Goal: Task Accomplishment & Management: Use online tool/utility

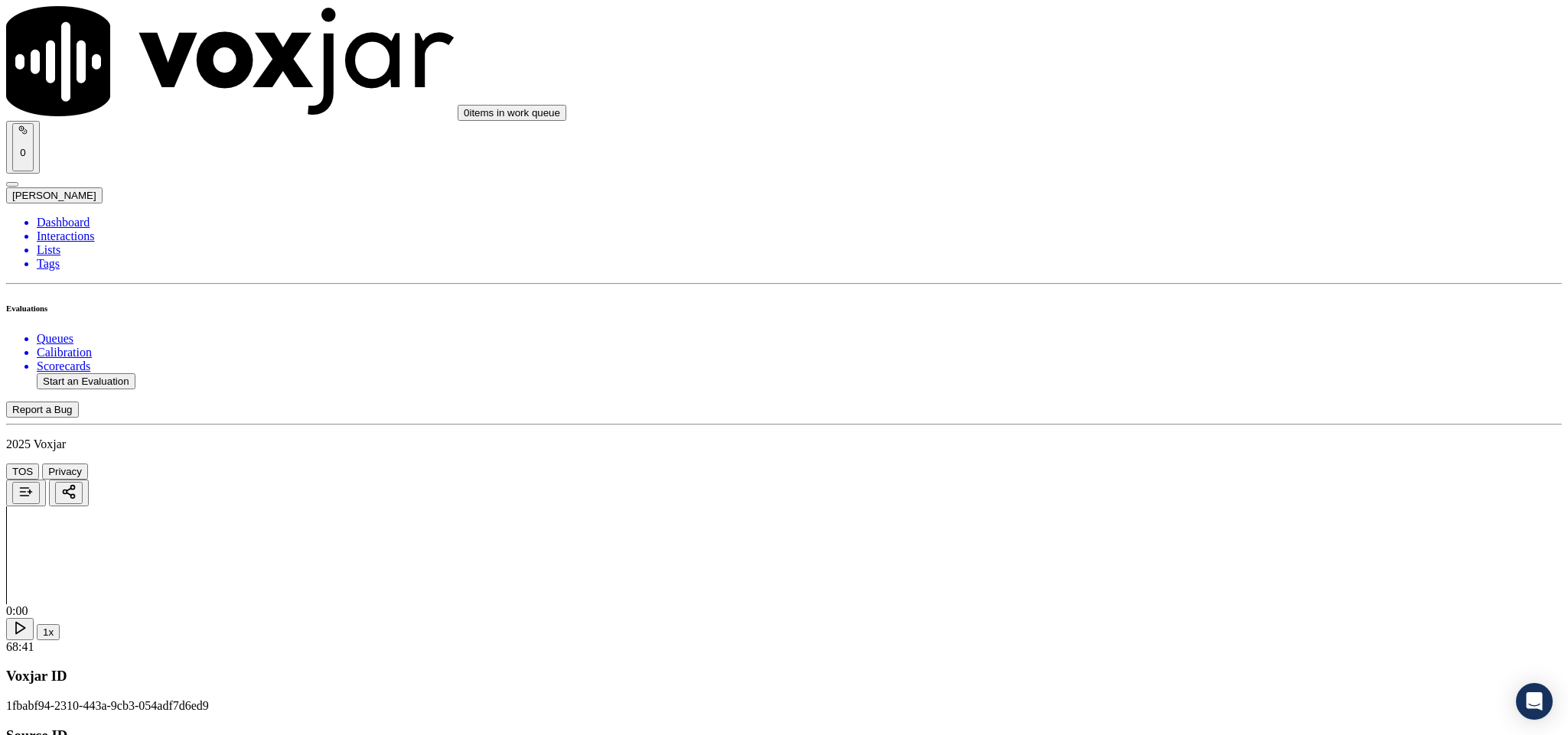
click at [1191, 286] on div "Yes" at bounding box center [1299, 279] width 358 height 14
click at [1164, 457] on div "Yes" at bounding box center [1299, 454] width 358 height 14
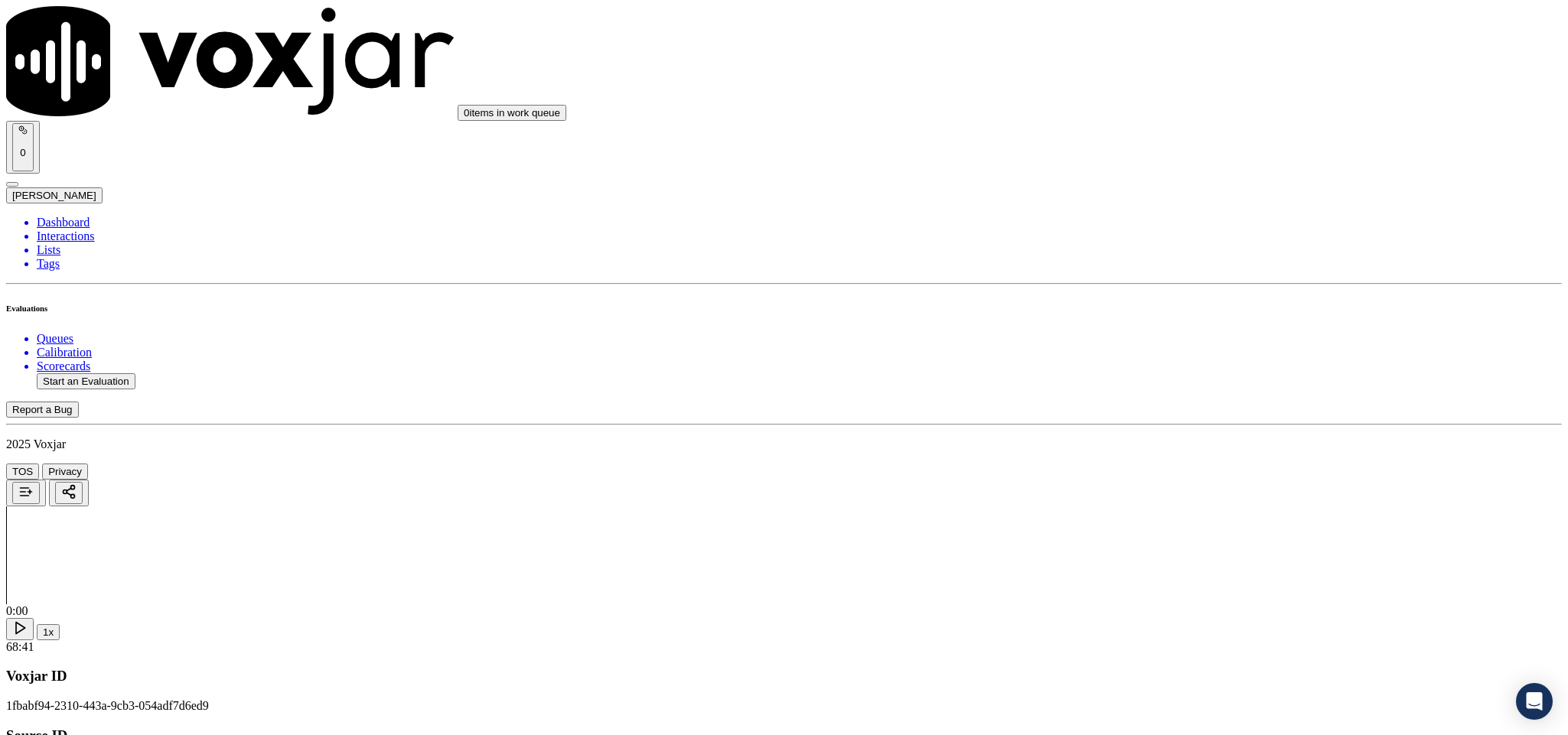
click at [1202, 407] on div "Yes" at bounding box center [1299, 400] width 358 height 14
click at [1180, 517] on div "No" at bounding box center [1299, 510] width 358 height 14
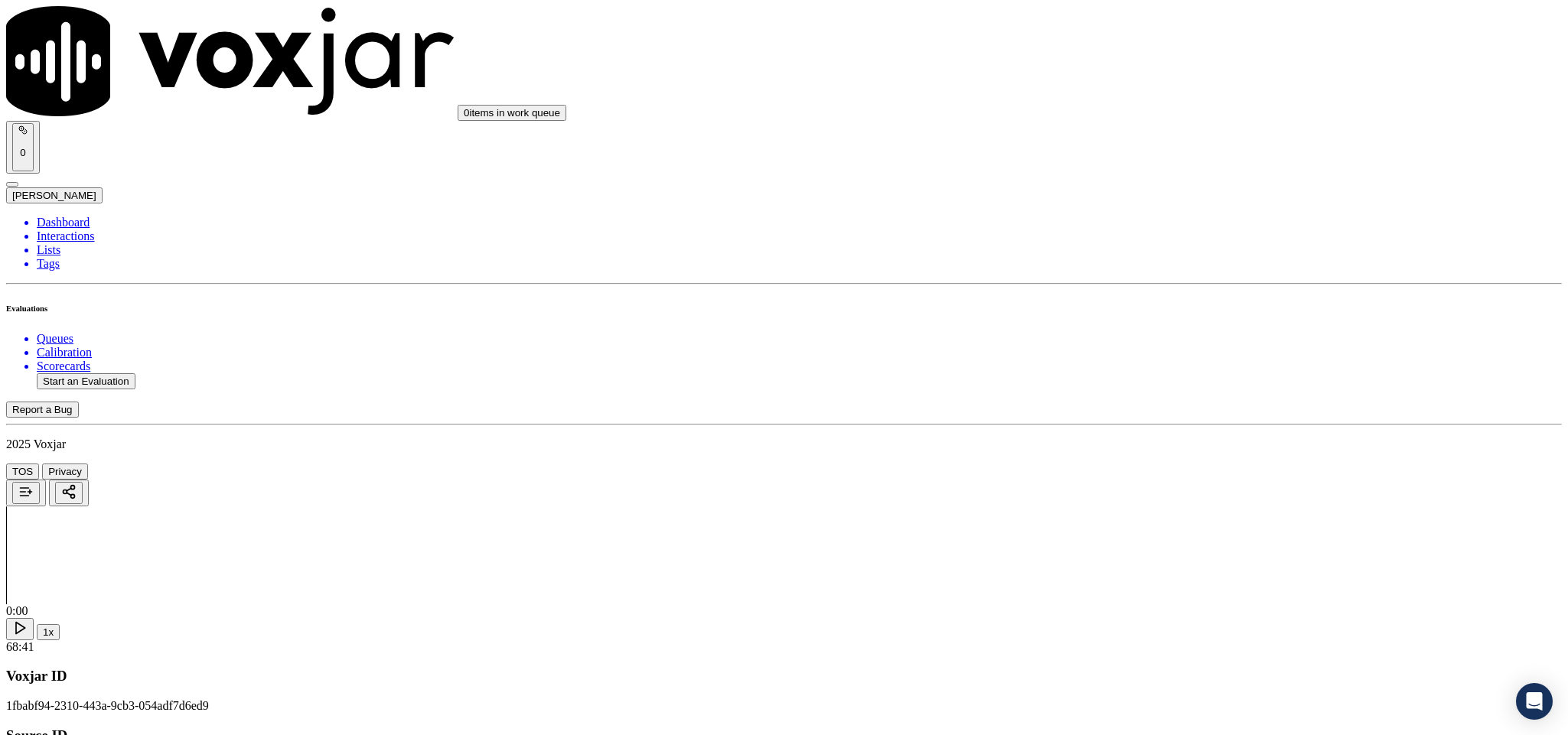
paste textarea "The agent failed to confirm the customer’s alternative contact number.//"
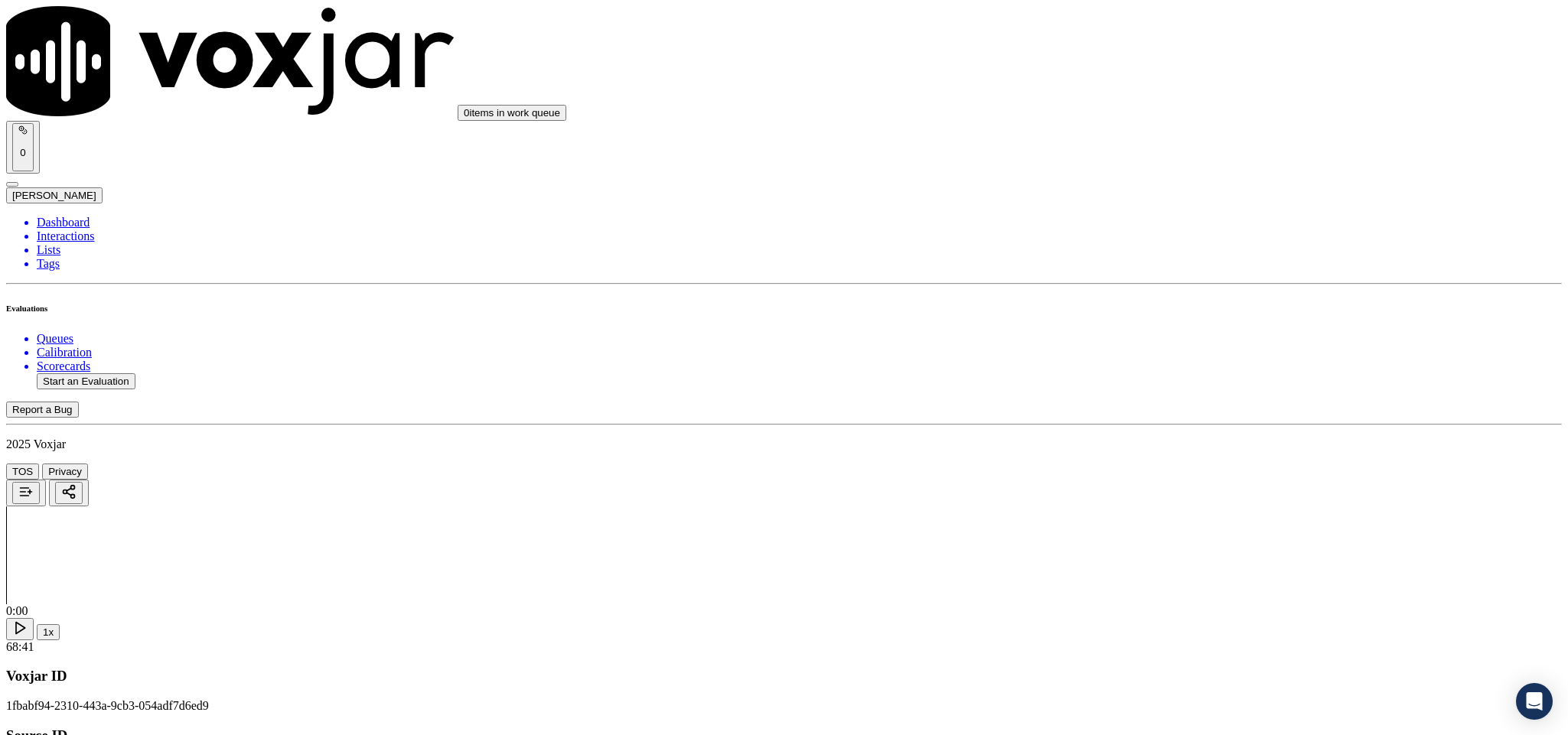
type textarea "The agent failed to confirm the customer’s alternative contact number.//"
click at [1181, 315] on div "No" at bounding box center [1299, 308] width 358 height 14
click at [1181, 574] on div "Yes" at bounding box center [1299, 569] width 358 height 14
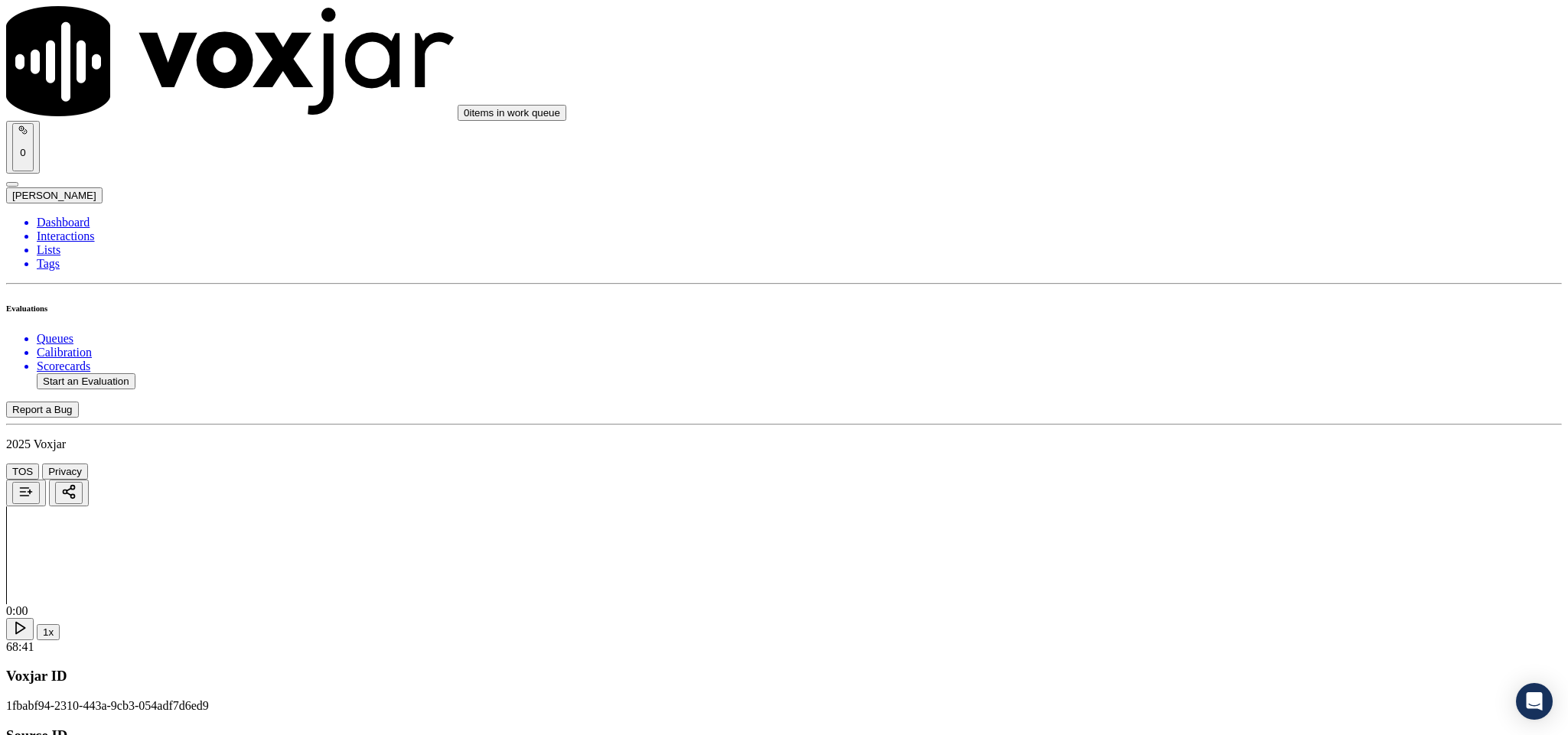
scroll to position [1263, 0]
click at [1206, 338] on div "N/A" at bounding box center [1299, 331] width 358 height 14
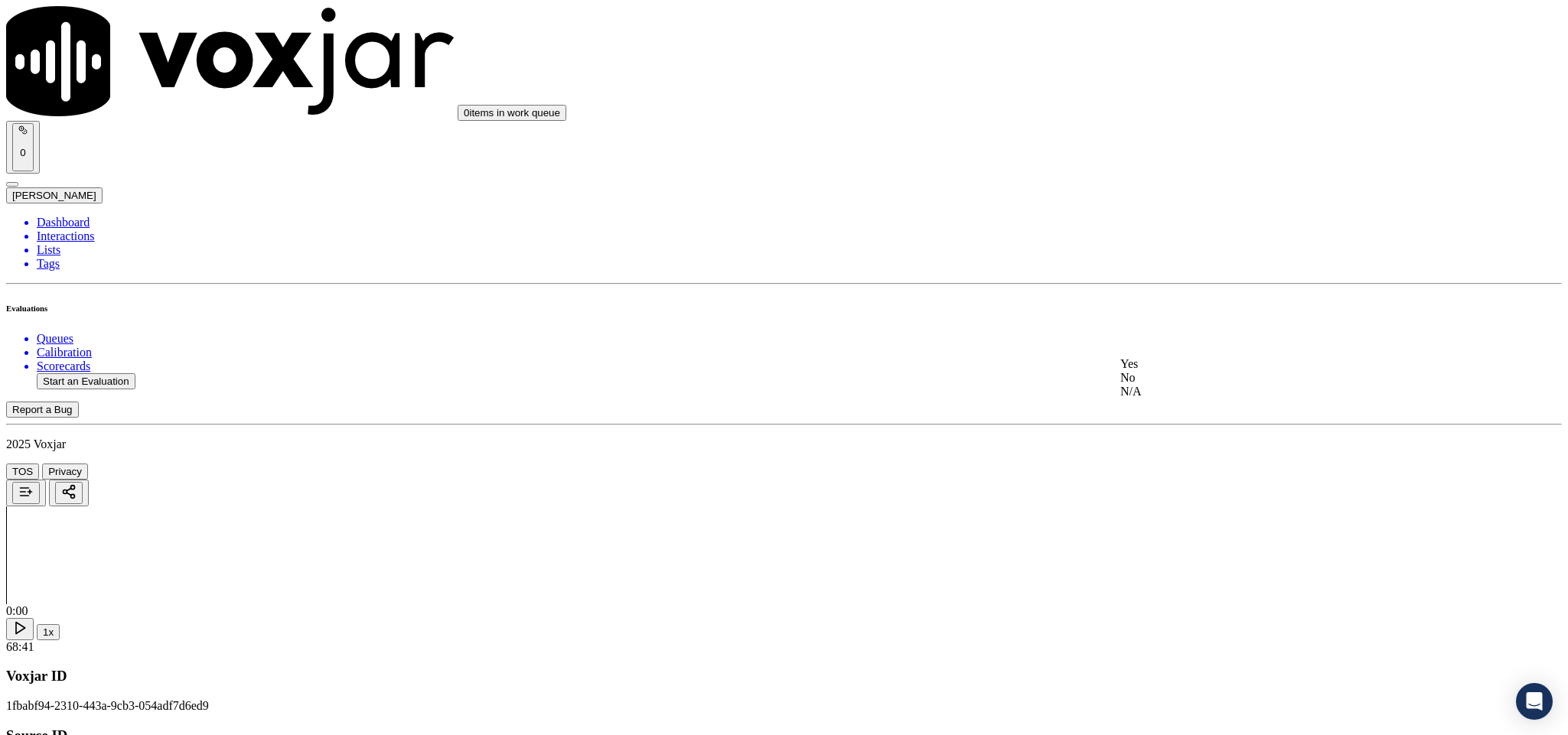
click at [1179, 385] on div "No" at bounding box center [1299, 378] width 358 height 14
paste textarea "@21:53 The customer asked - You're with Energy Choice, right? So I was with Nat…"
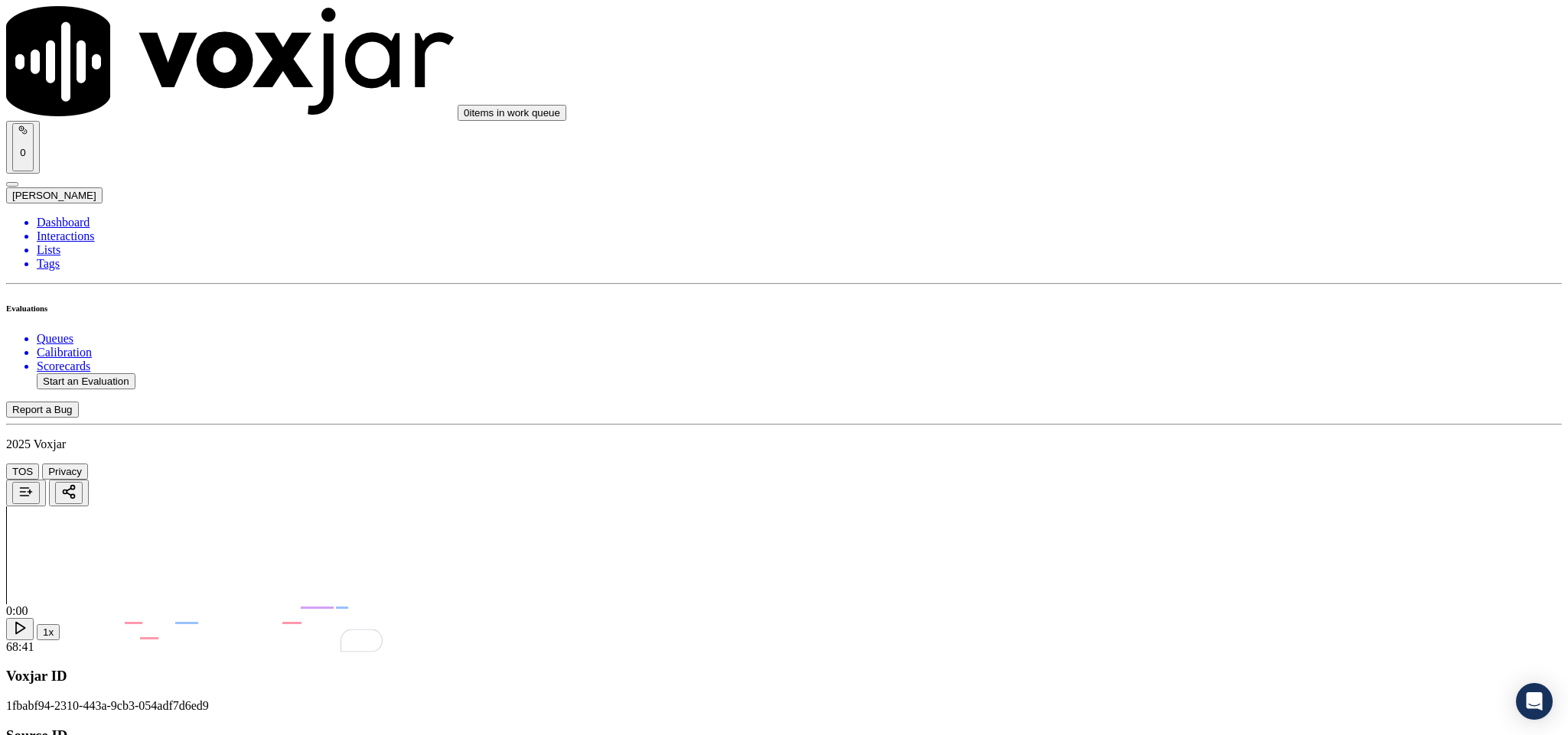
type textarea "@21:53 The customer asked - You're with Energy Choice, right? So I was with Nat…"
click at [1188, 401] on div "Yes" at bounding box center [1299, 394] width 358 height 14
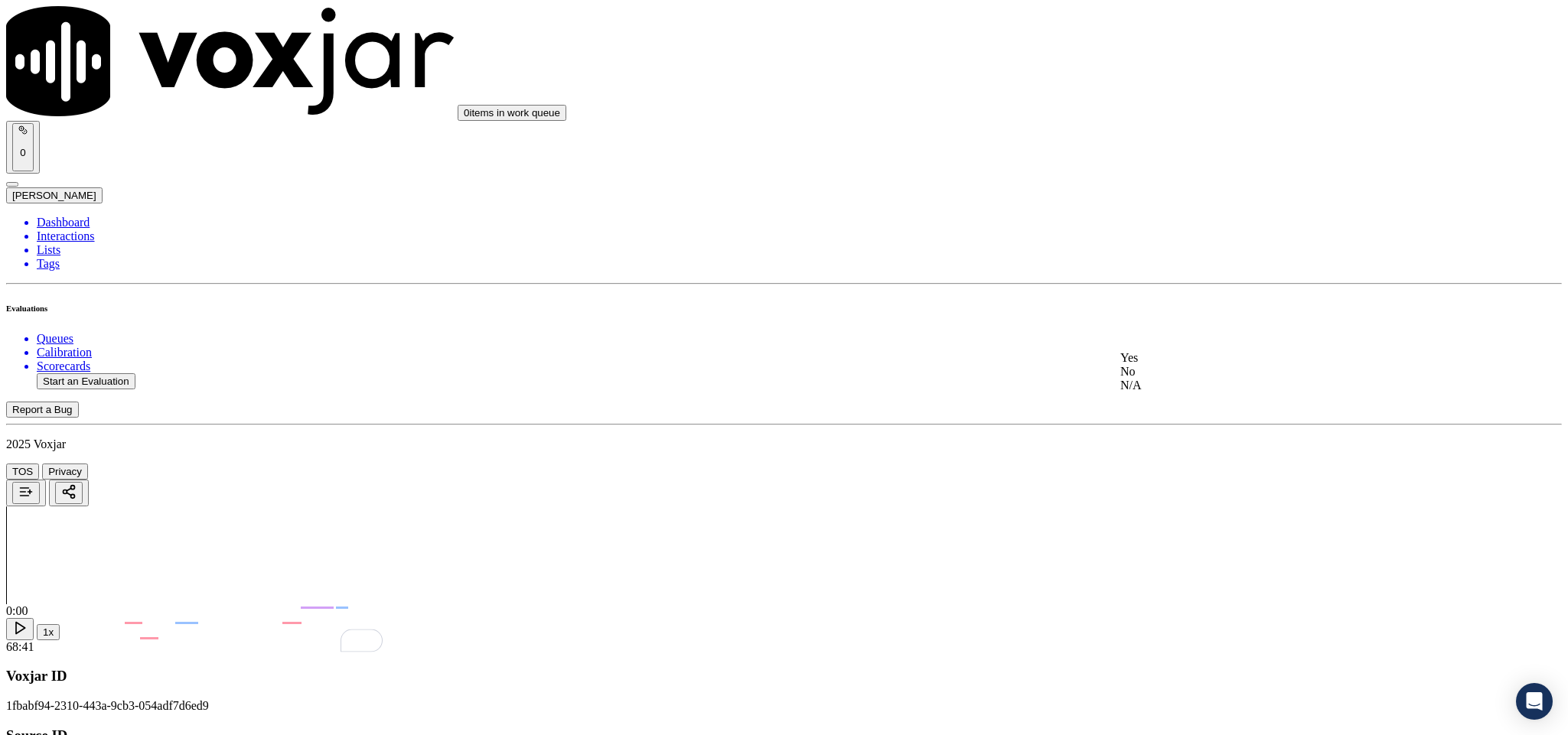
click at [1160, 379] on div "No" at bounding box center [1299, 371] width 358 height 14
click at [1161, 342] on div "No" at bounding box center [1299, 335] width 358 height 14
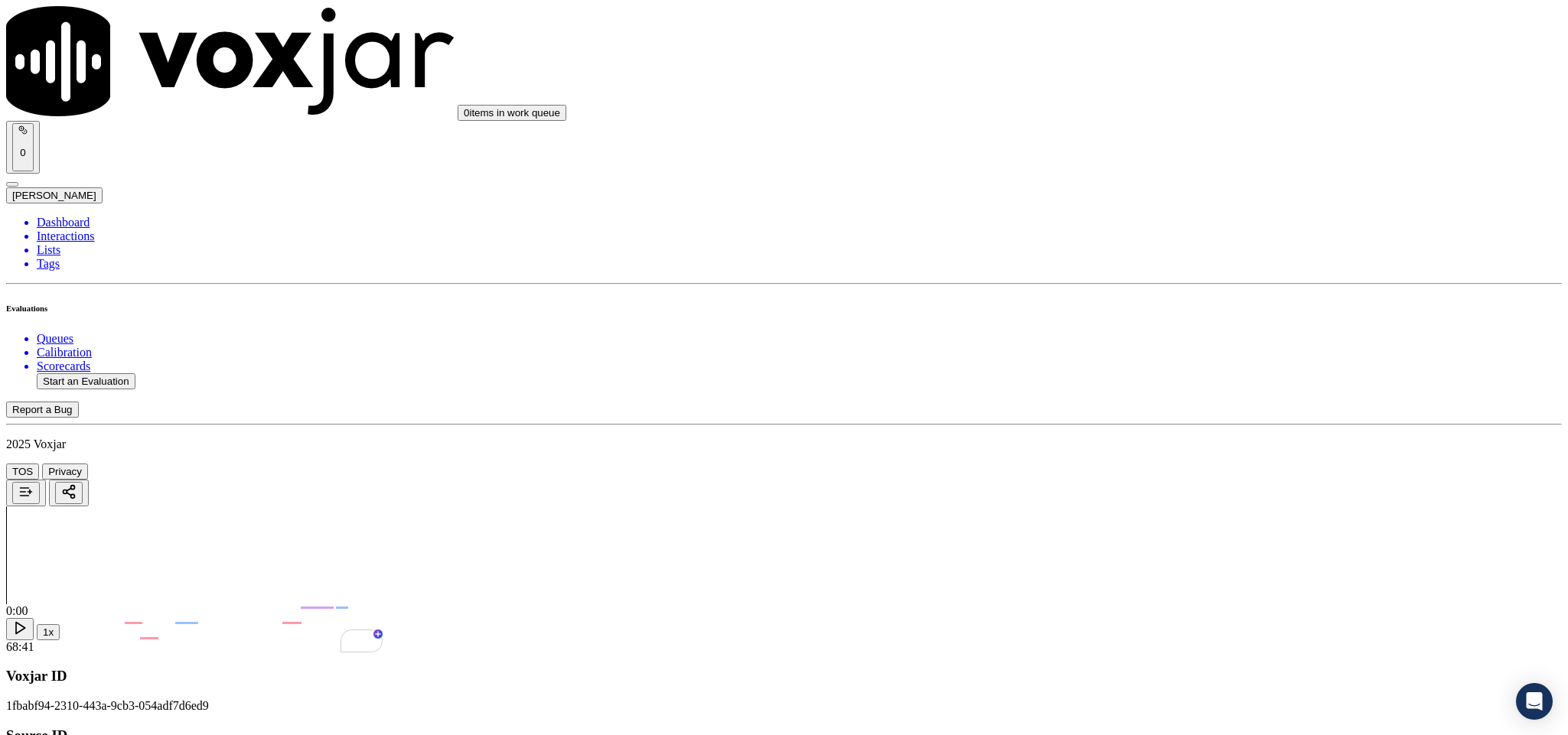
click at [1162, 302] on div "N/A" at bounding box center [1299, 295] width 358 height 14
click at [1185, 220] on div "Yes" at bounding box center [1299, 213] width 358 height 14
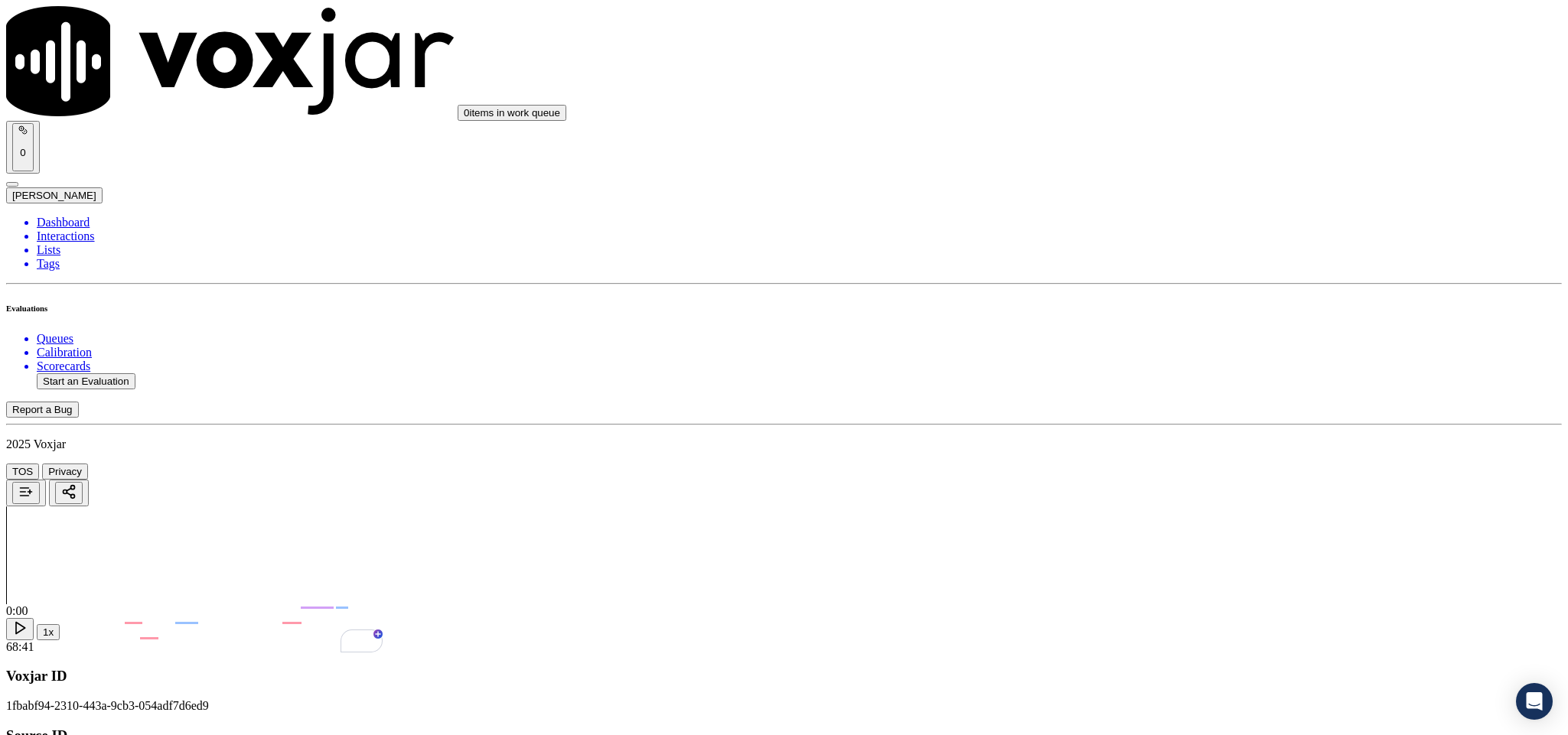
click at [1171, 409] on div "No" at bounding box center [1299, 402] width 358 height 14
paste textarea "@23:03 The call was transferred to another agent without informing the customer…"
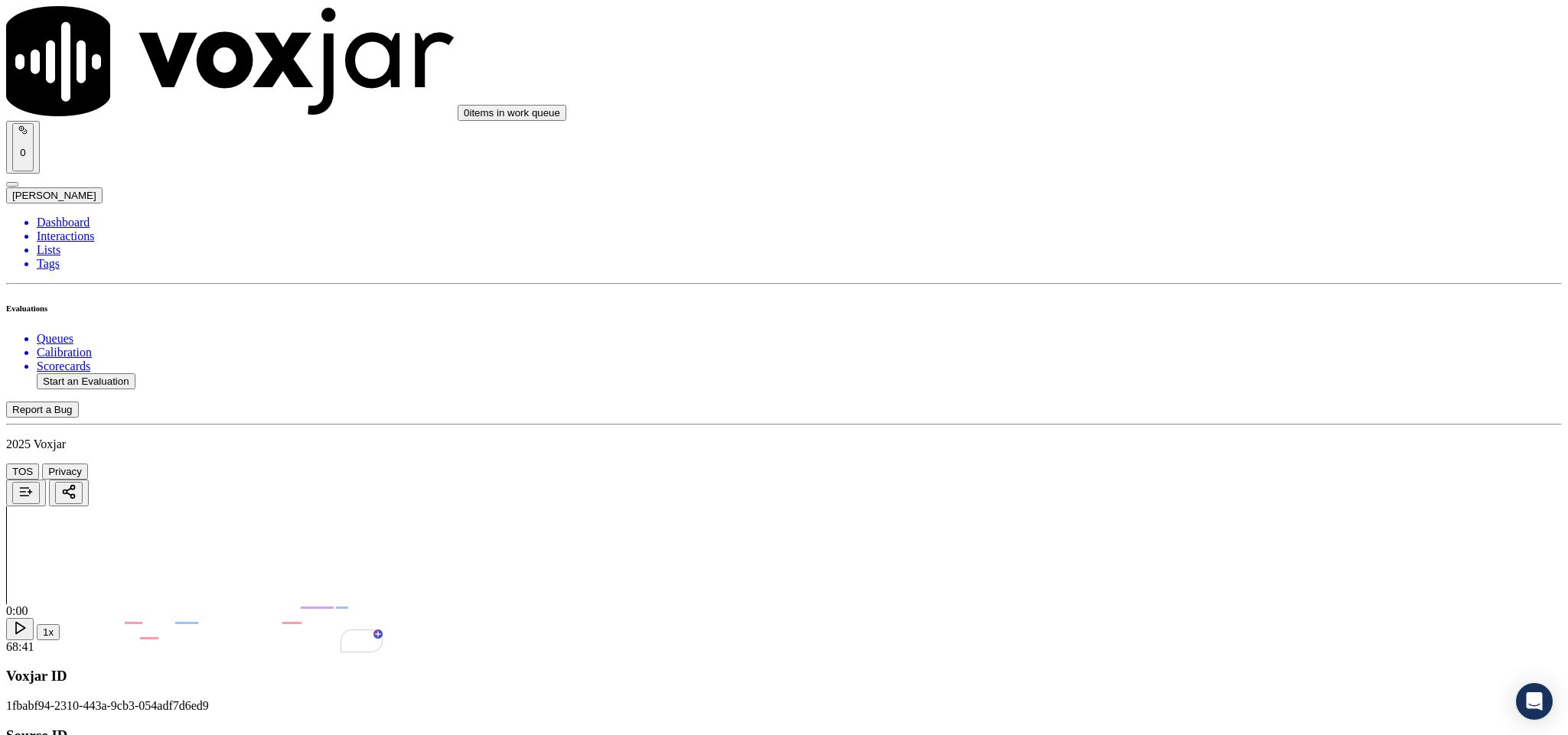
scroll to position [2984, 0]
type textarea "@23:03 The call was transferred to another agent without informing the customer…"
click at [1161, 340] on div "No" at bounding box center [1299, 333] width 358 height 14
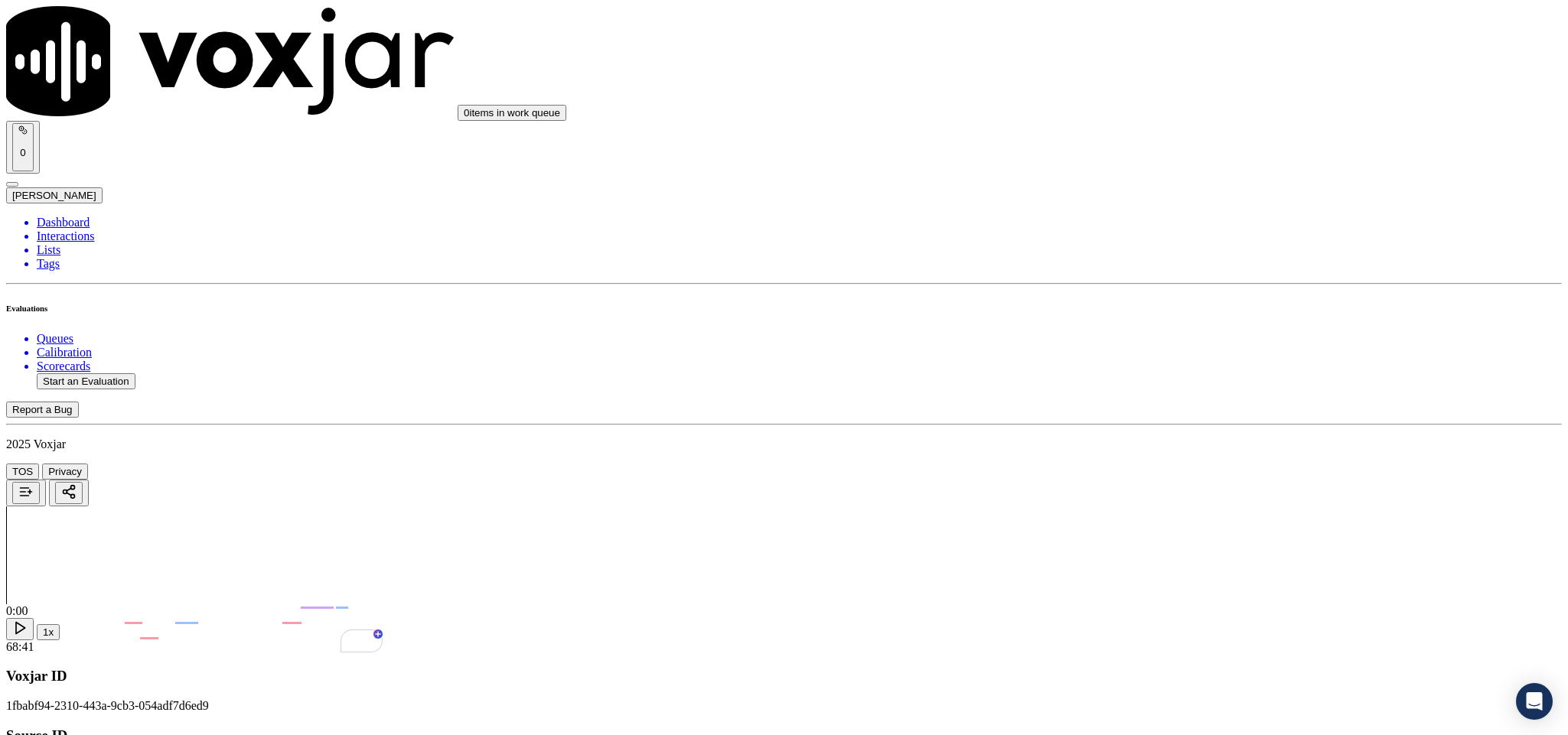
paste textarea "@20:40 Chester - Now let me check what you have on the bill. <> The agent must …"
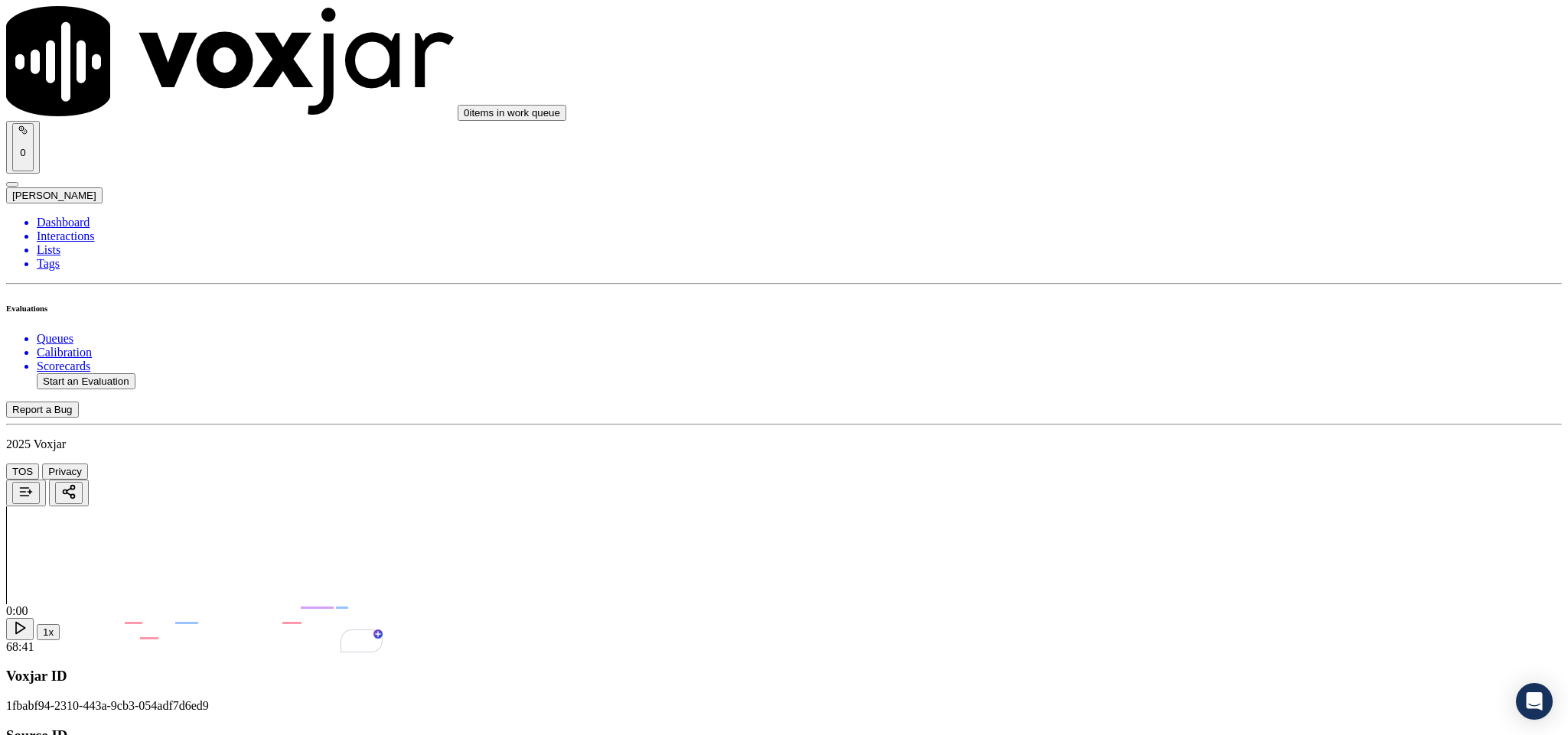
type textarea "@20:40 Chester - Now let me check what you have on the bill. <> The agent must …"
click at [1191, 431] on div "Yes" at bounding box center [1299, 428] width 358 height 14
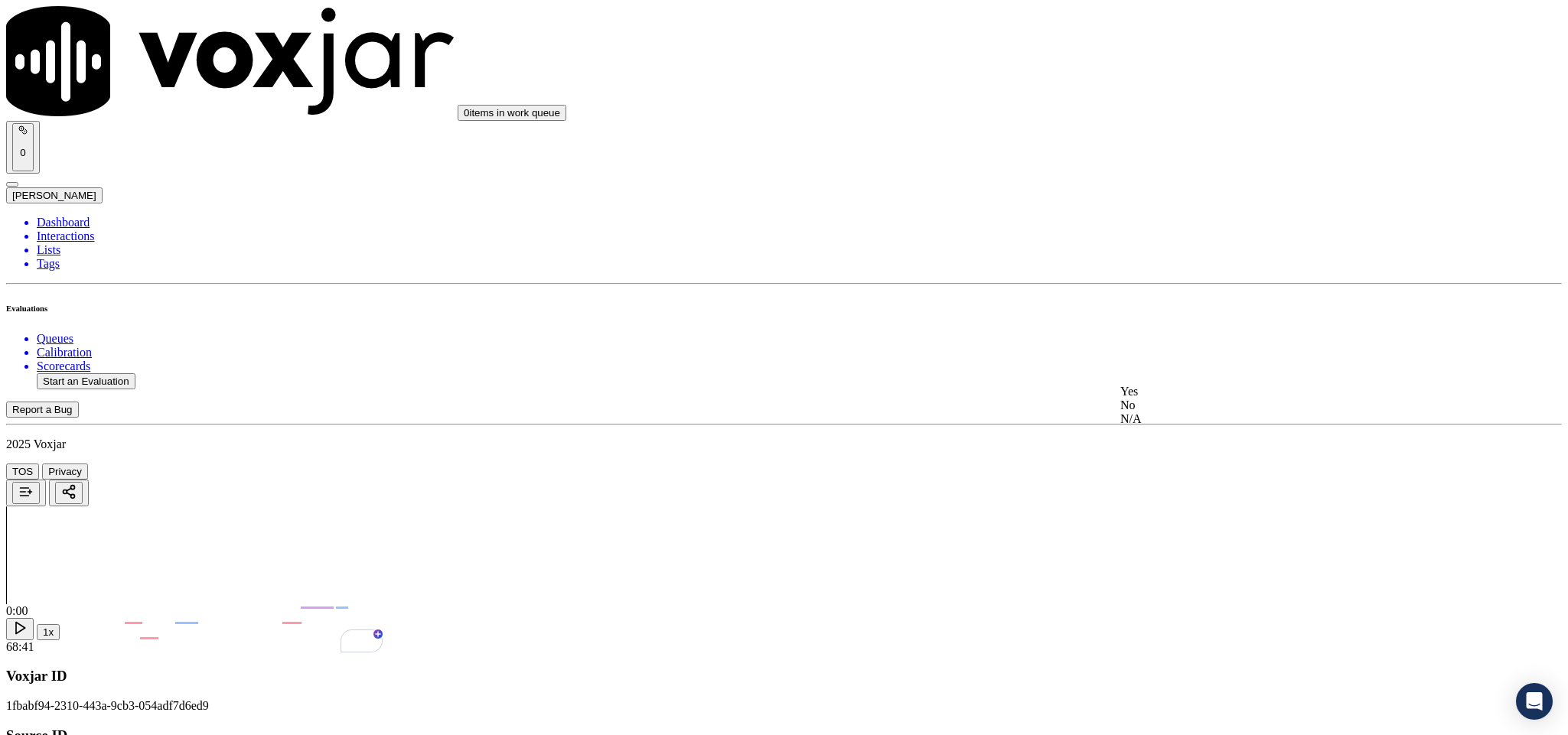
click at [1162, 426] on div "N/A" at bounding box center [1299, 419] width 358 height 14
click at [1168, 358] on div "No" at bounding box center [1299, 351] width 358 height 14
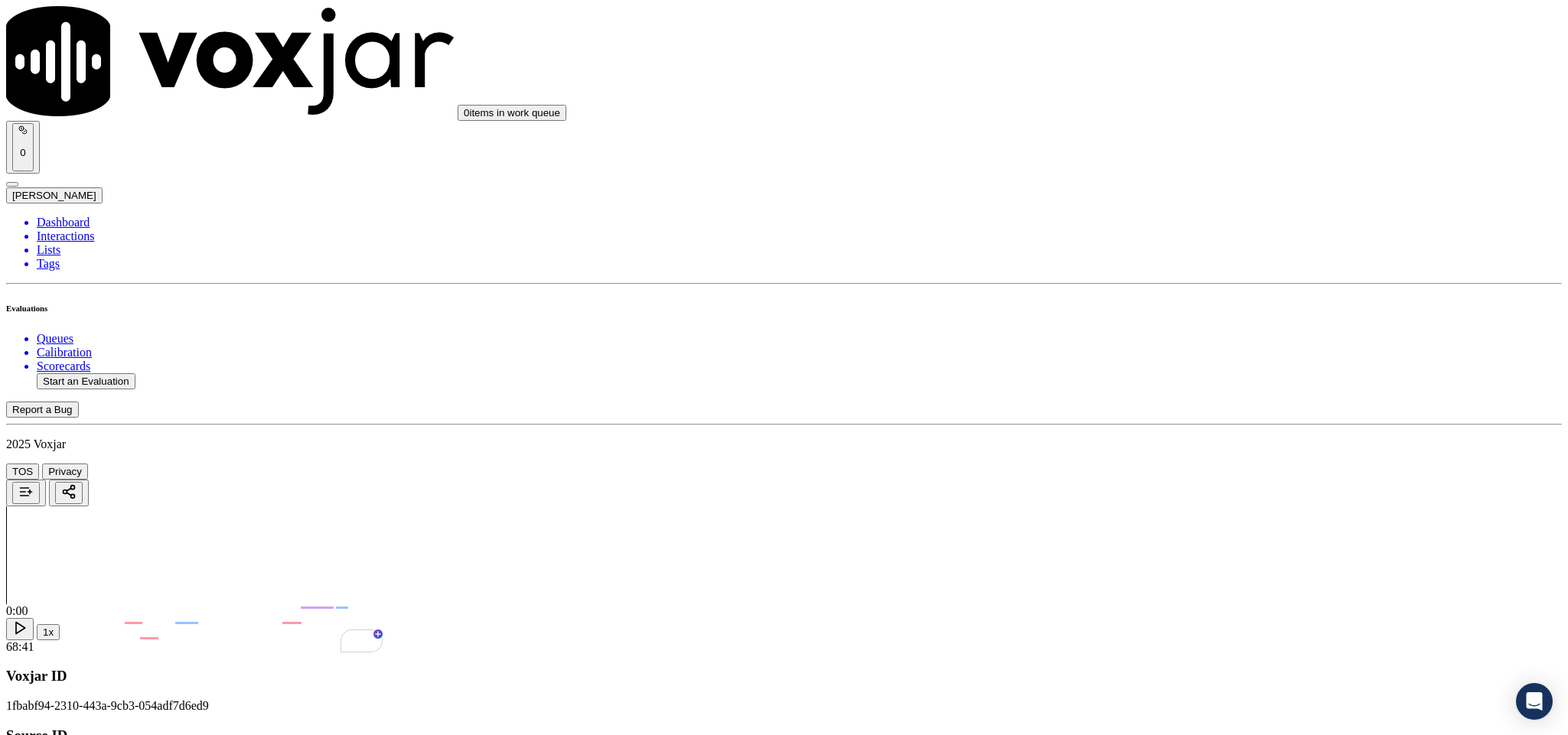
click at [1164, 353] on div "N/A" at bounding box center [1299, 346] width 358 height 14
click at [1156, 400] on div "No" at bounding box center [1299, 393] width 358 height 14
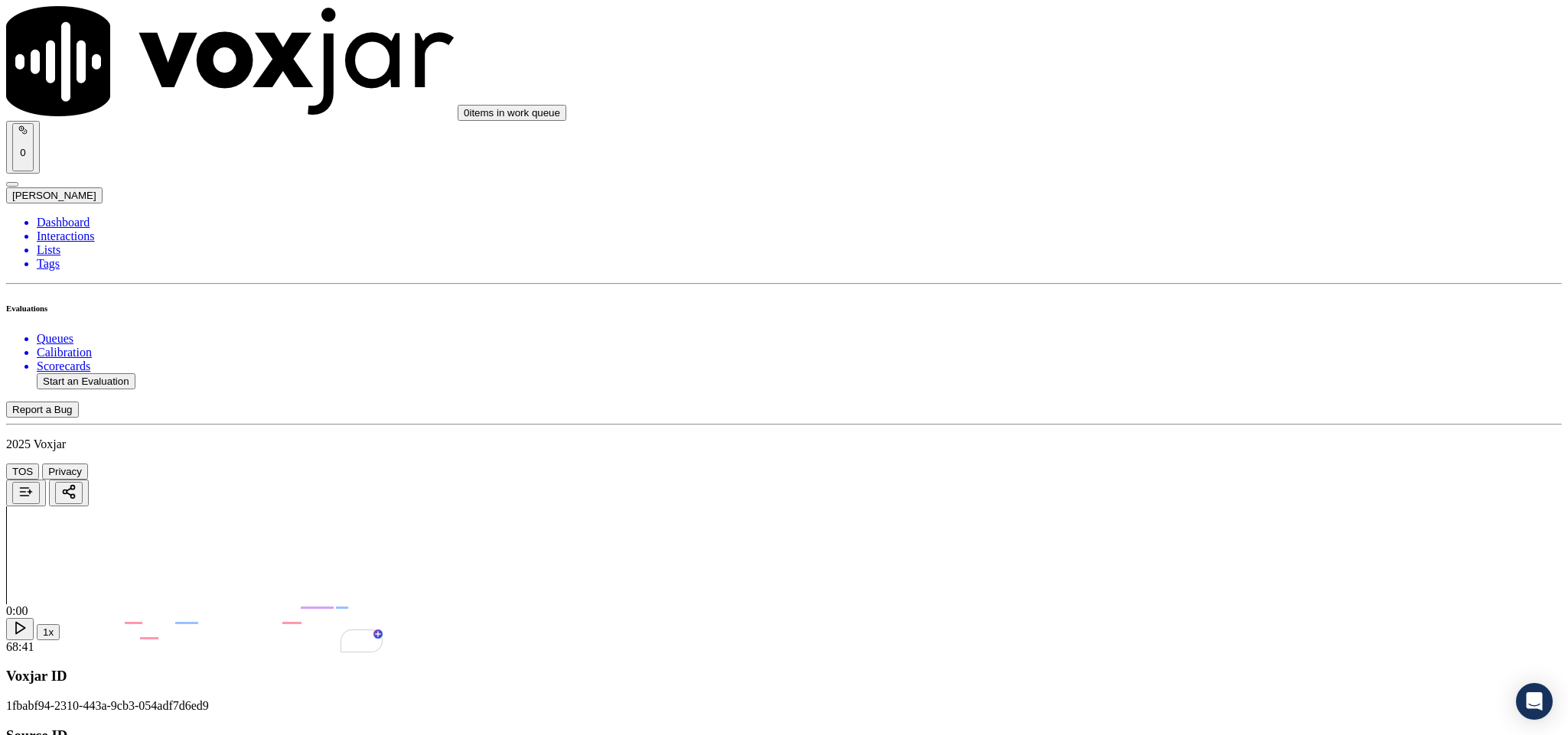
scroll to position [4246, 0]
click at [1169, 344] on div "No" at bounding box center [1299, 337] width 358 height 14
click at [1171, 520] on div "No" at bounding box center [1299, 512] width 358 height 14
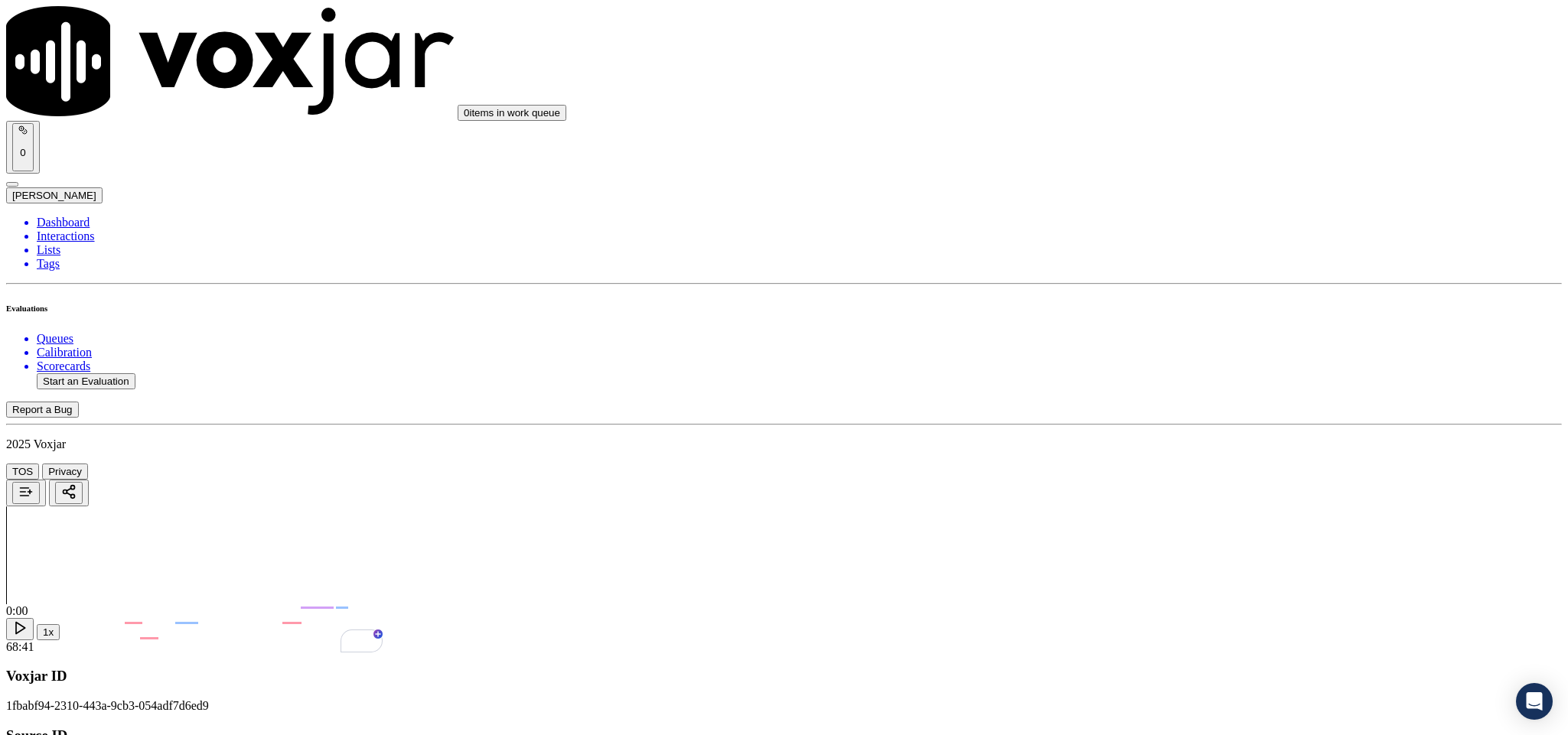
scroll to position [4371, 0]
click at [1158, 557] on div "Yes" at bounding box center [1299, 549] width 358 height 14
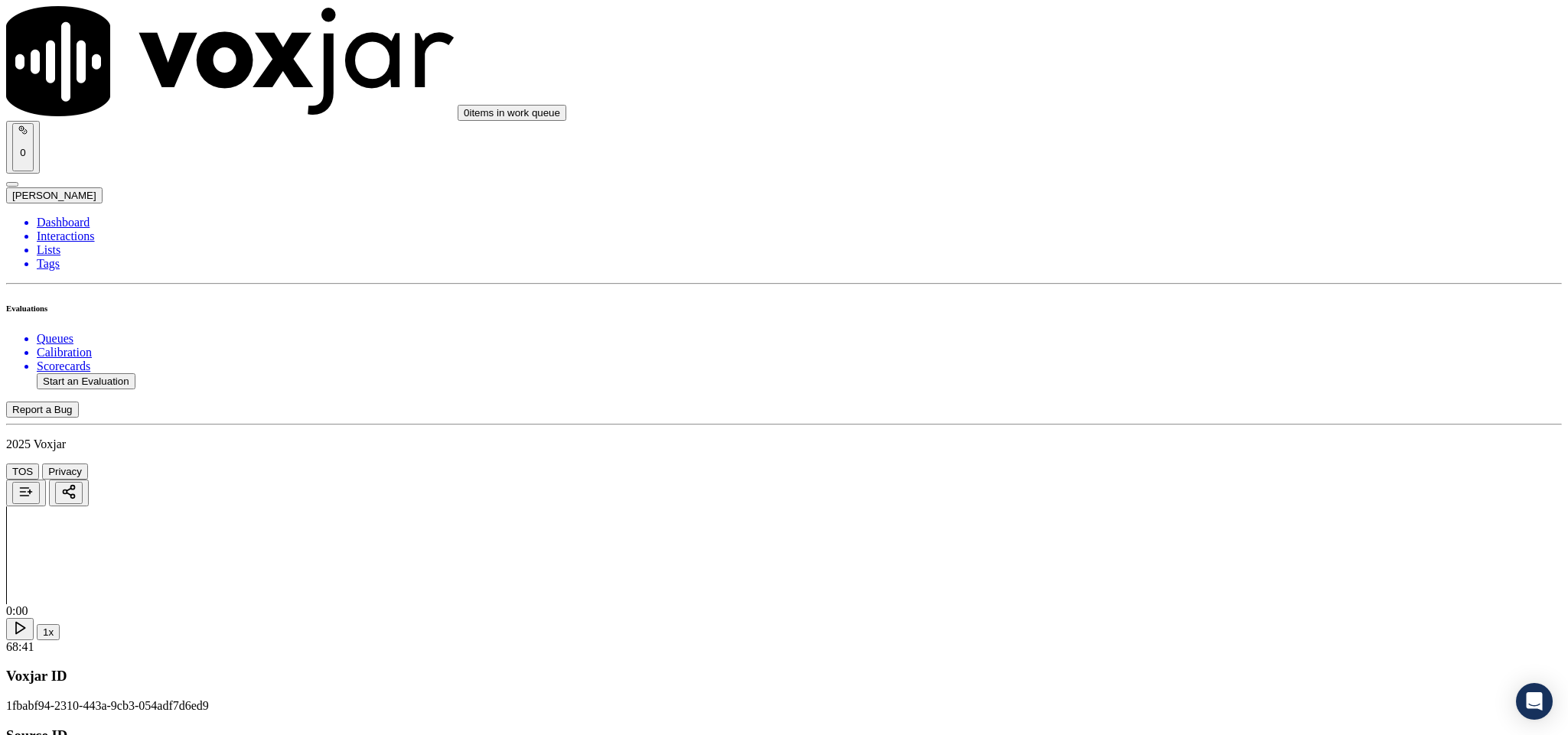
scroll to position [0, 0]
click at [62, 216] on li "Dashboard" at bounding box center [799, 223] width 1525 height 14
click at [118, 373] on button "Start an Evaluation" at bounding box center [86, 381] width 99 height 16
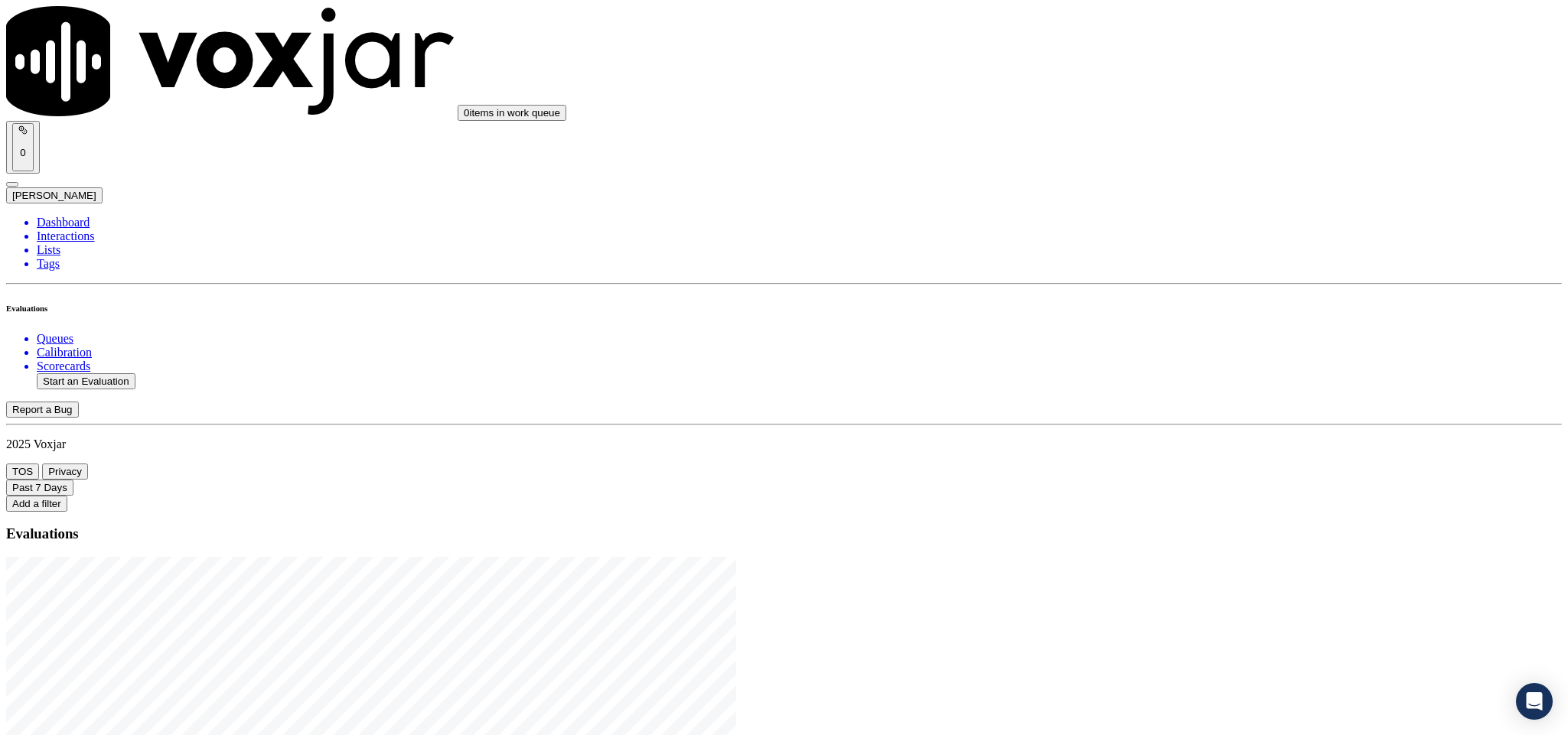
drag, startPoint x: 652, startPoint y: 324, endPoint x: 758, endPoint y: 328, distance: 106.1
type input "20250825-105435_5082412310-C1"
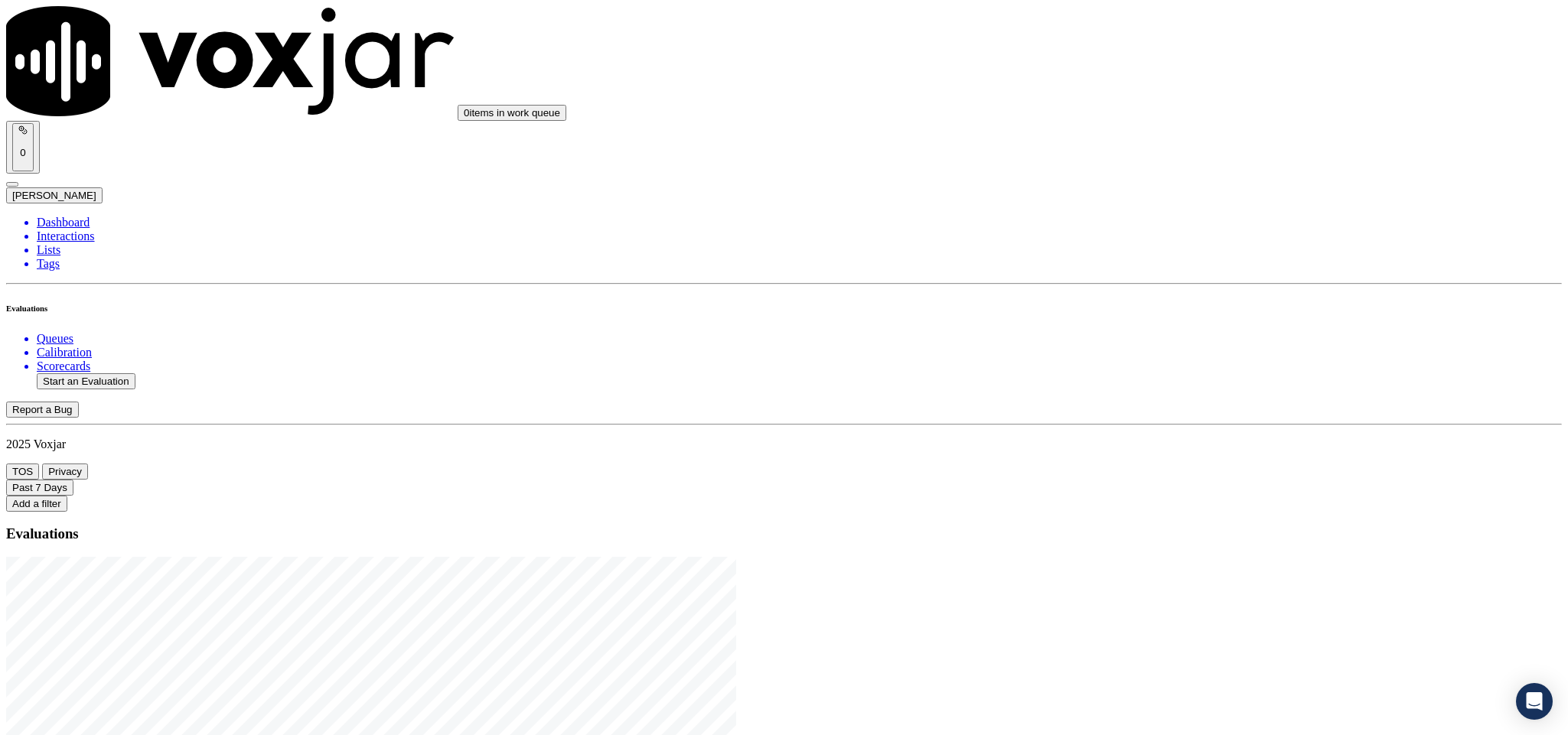
type input "2025-08-25T19:05"
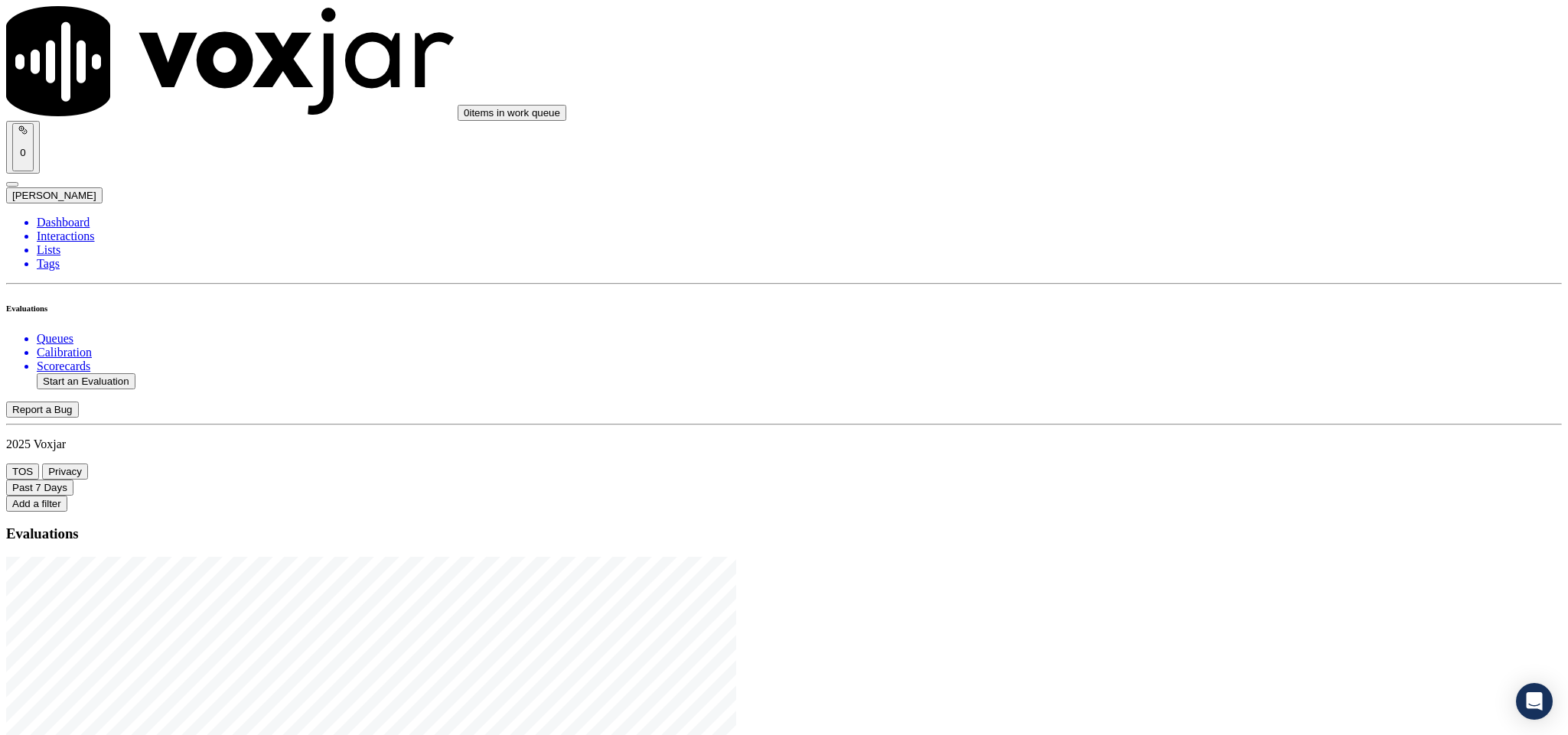
type input "star"
type input "AMOLORD JOSEPH"
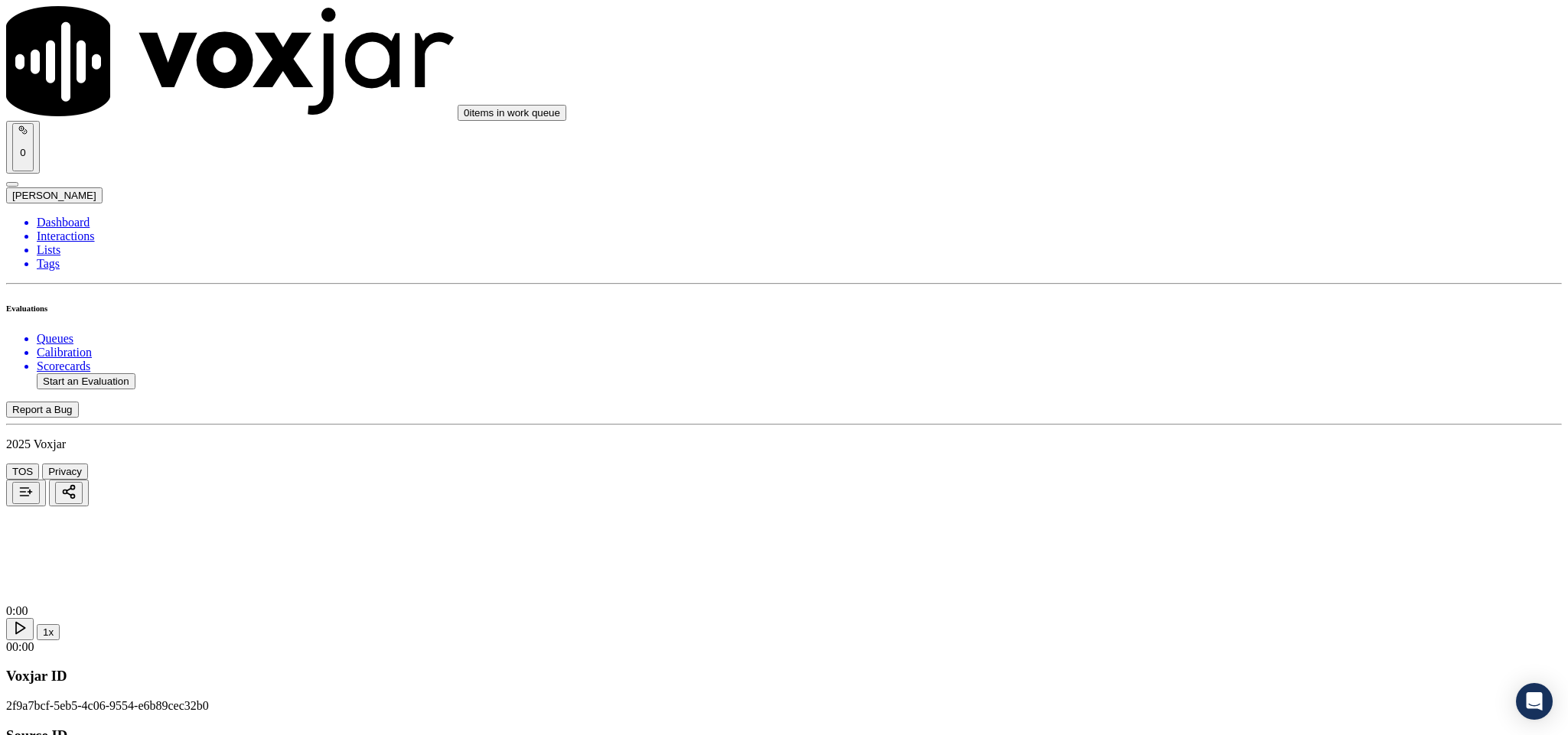
drag, startPoint x: 726, startPoint y: 219, endPoint x: 477, endPoint y: 225, distance: 249.1
type input "AMOLORD JOSEPH"
click at [475, 166] on input "Add a New Customer" at bounding box center [407, 158] width 136 height 16
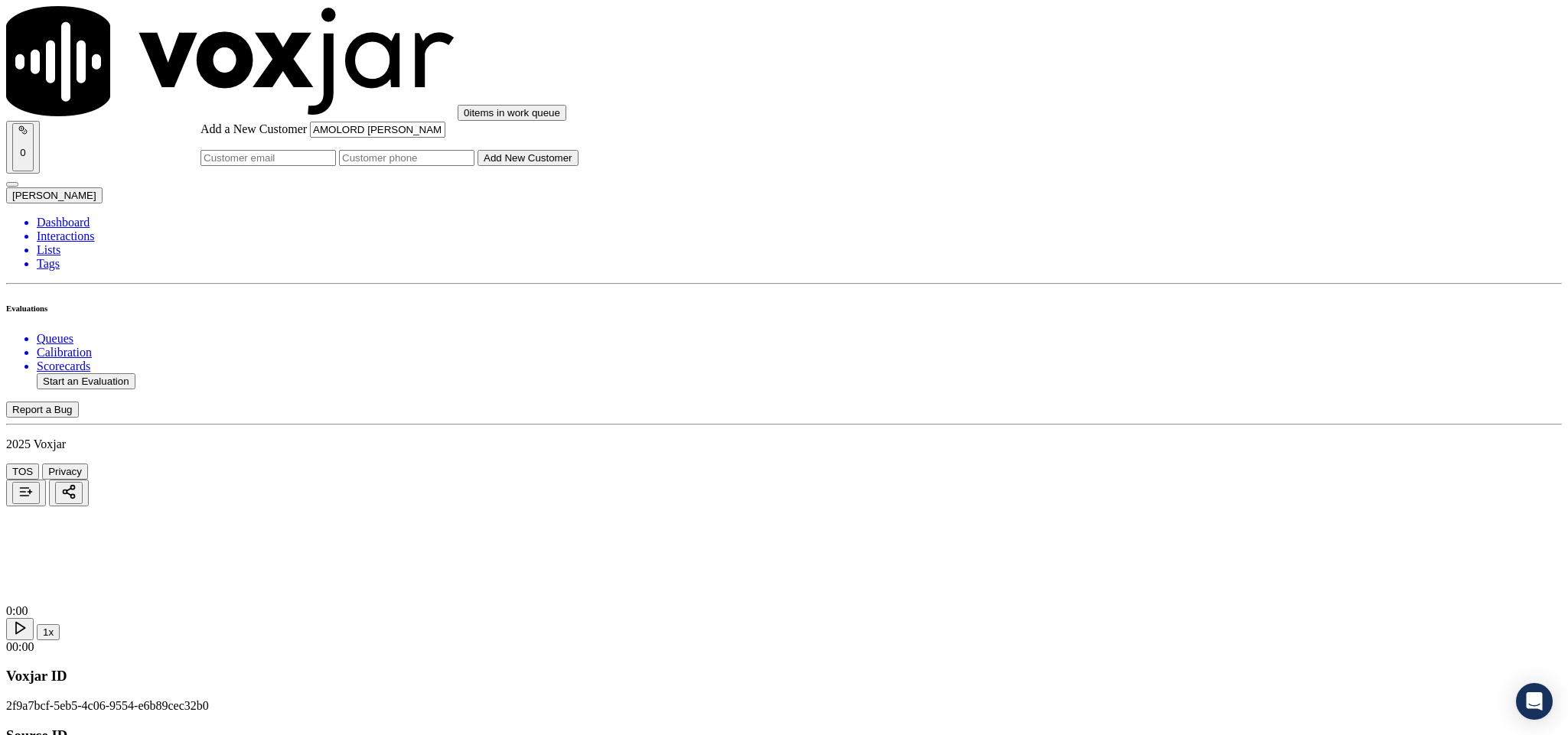
paste input "5082412310"
type input "5082412310"
click at [579, 166] on button "Add New Customer" at bounding box center [528, 158] width 101 height 16
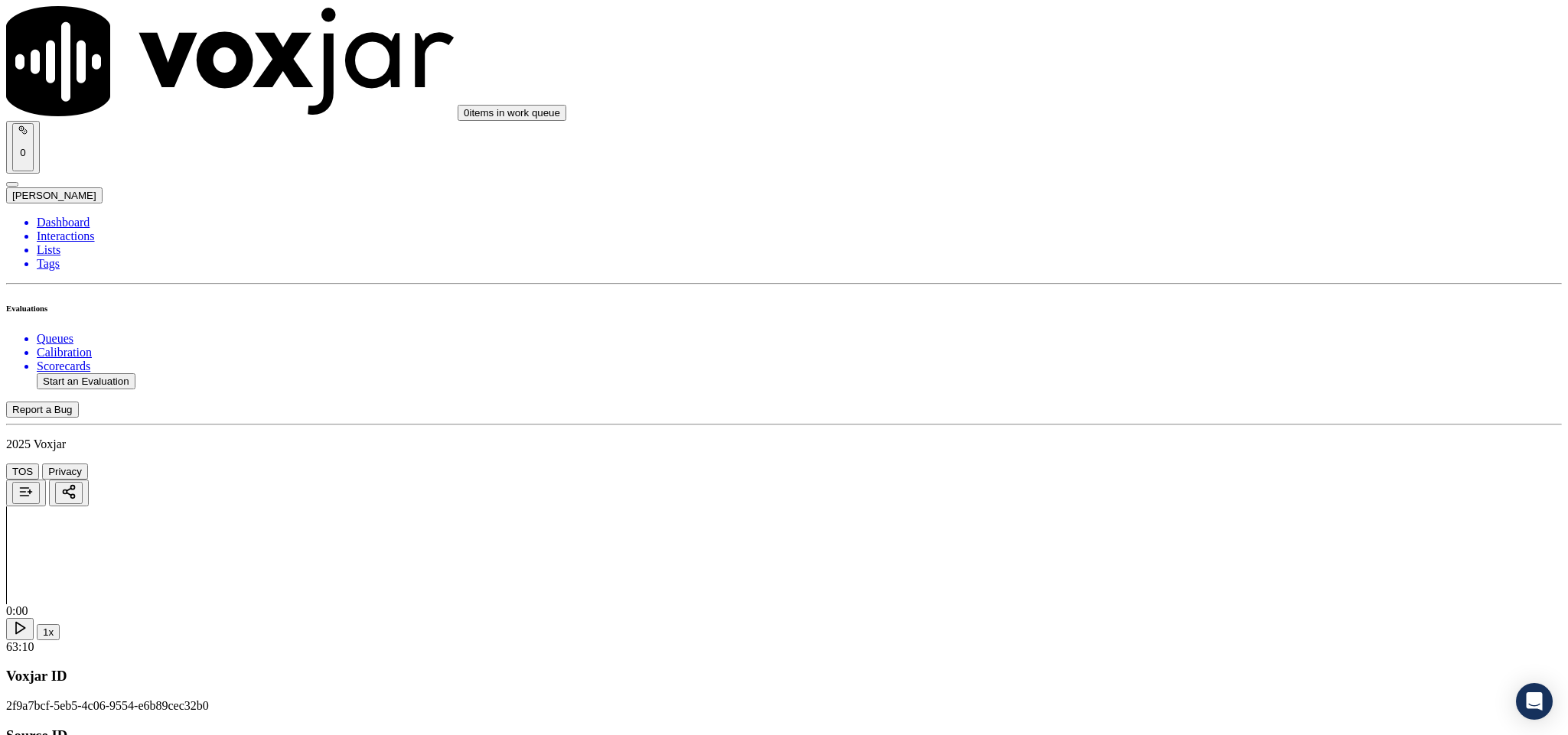
click at [1206, 286] on div "Yes" at bounding box center [1299, 279] width 358 height 14
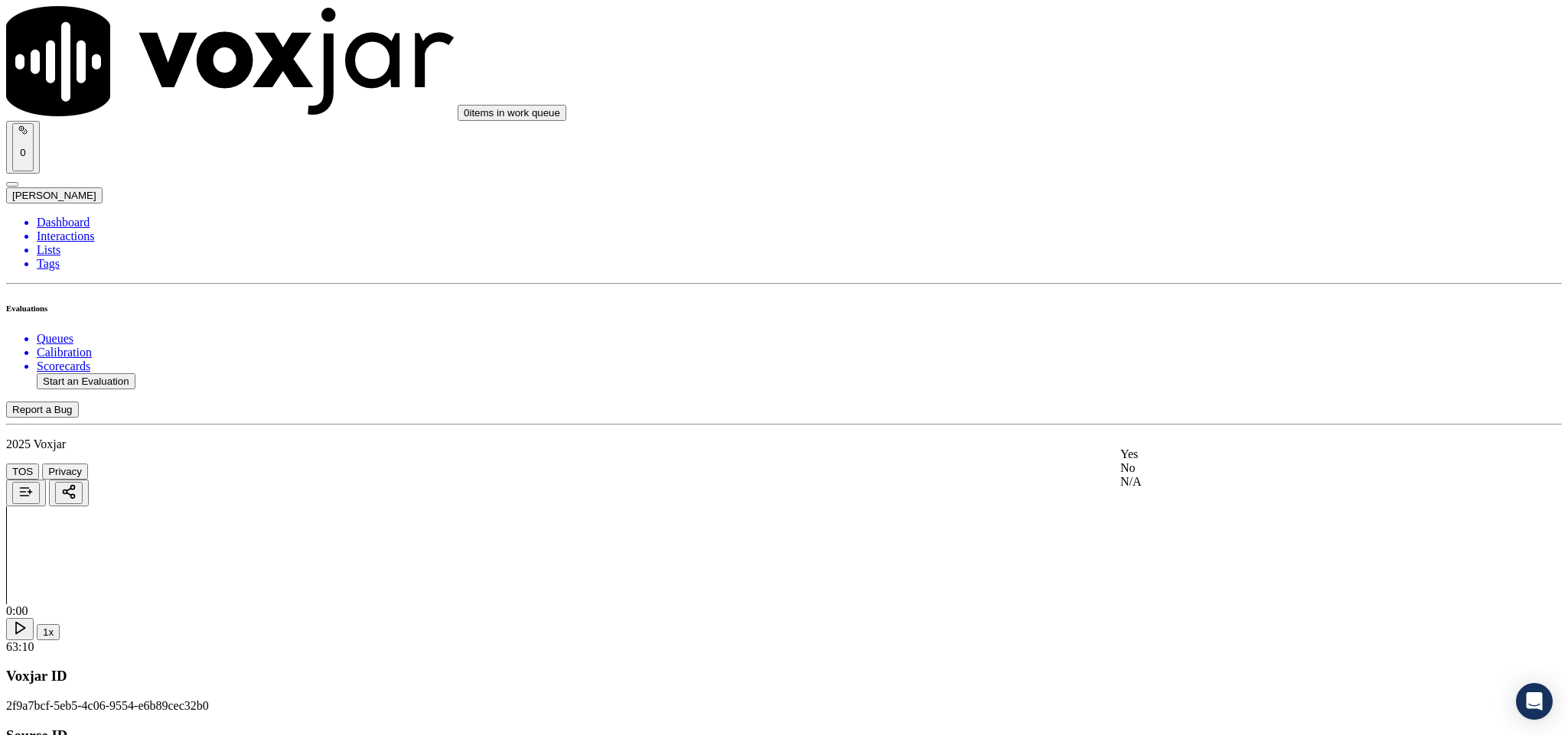
click at [1179, 461] on div "Yes" at bounding box center [1299, 454] width 358 height 14
drag, startPoint x: 1213, startPoint y: 365, endPoint x: 1203, endPoint y: 390, distance: 26.9
click at [1190, 407] on div "Yes" at bounding box center [1299, 400] width 358 height 14
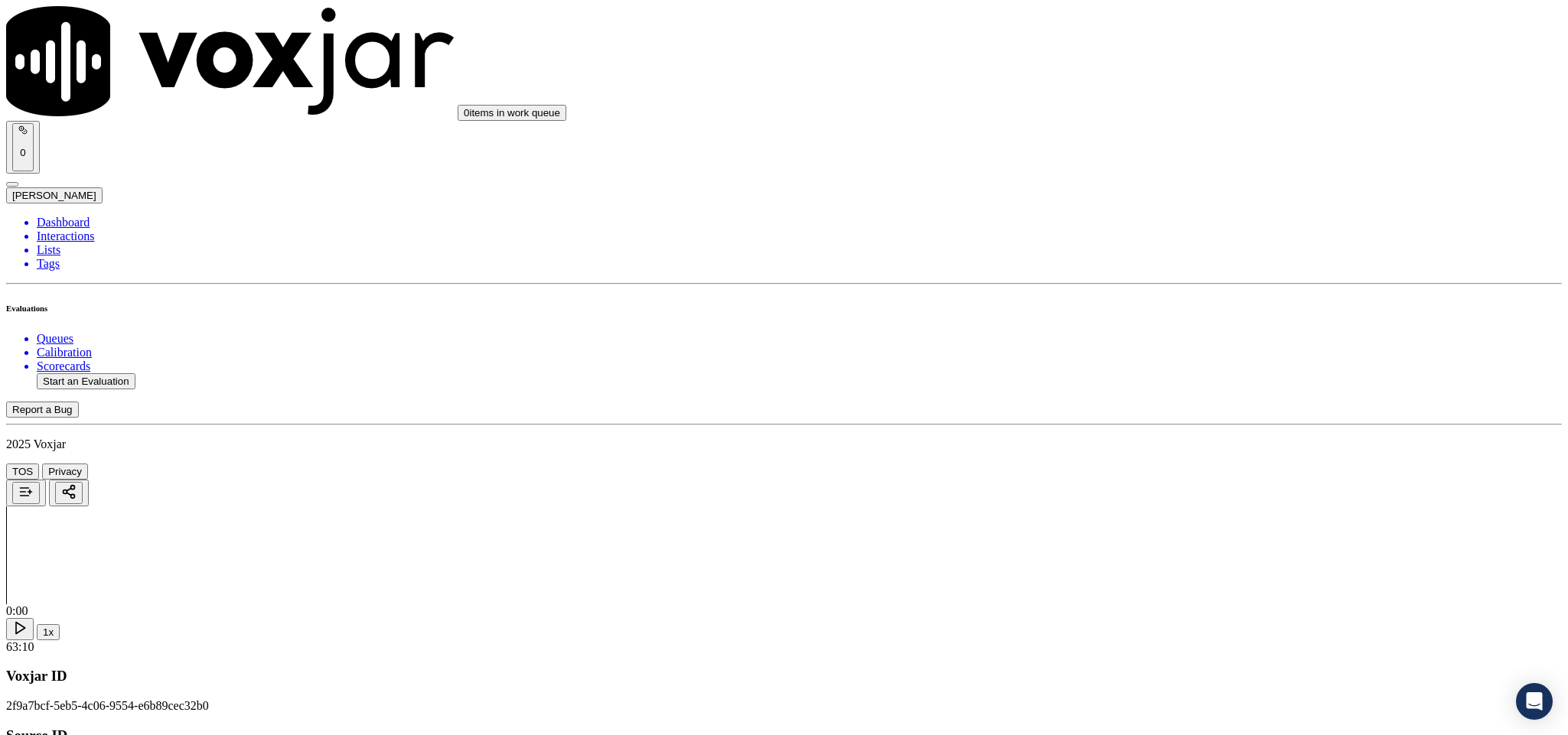
scroll to position [459, 0]
click at [1185, 388] on div "Yes" at bounding box center [1299, 382] width 358 height 14
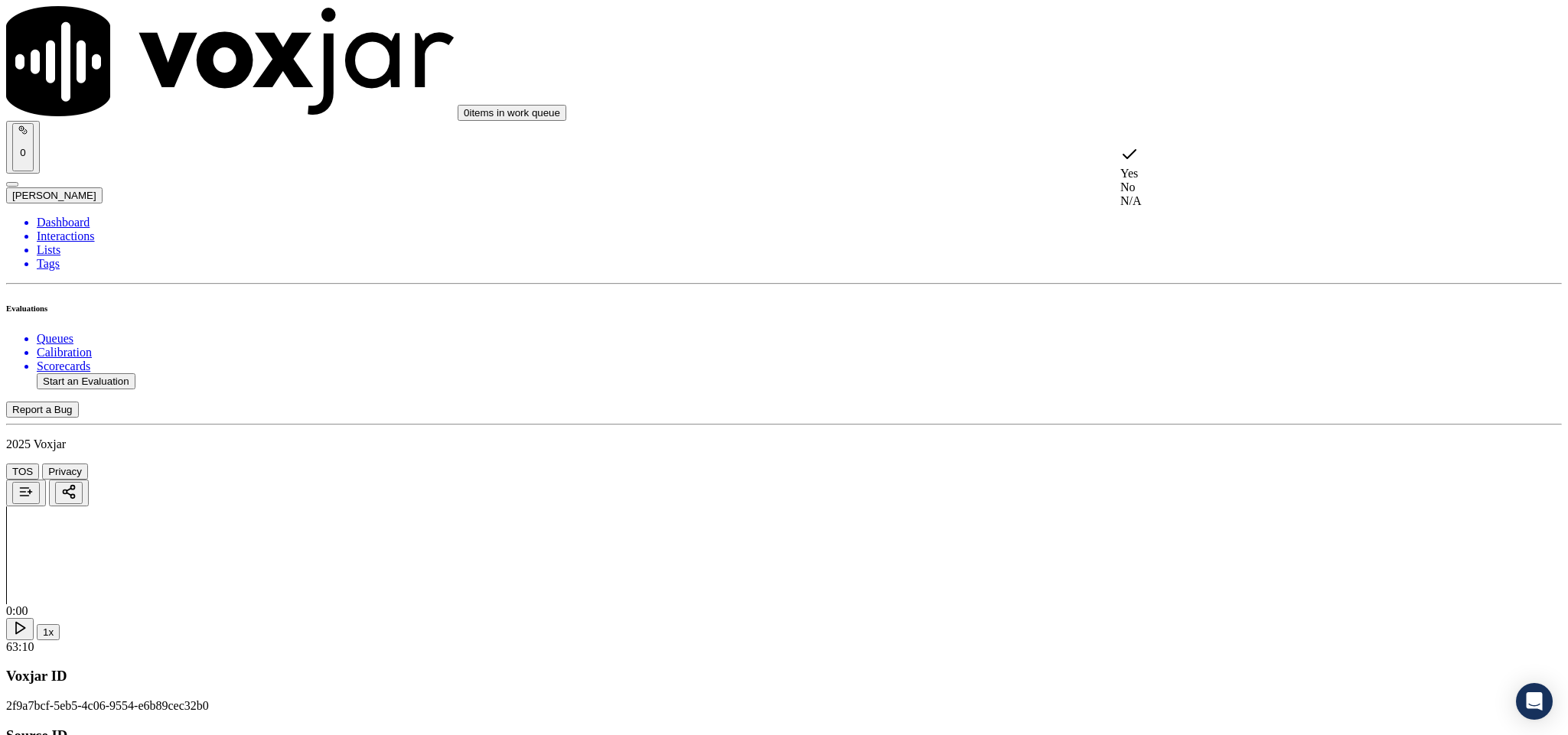
click at [1171, 150] on div "Yes" at bounding box center [1299, 162] width 358 height 35
click at [1185, 198] on div "N/A" at bounding box center [1299, 201] width 358 height 14
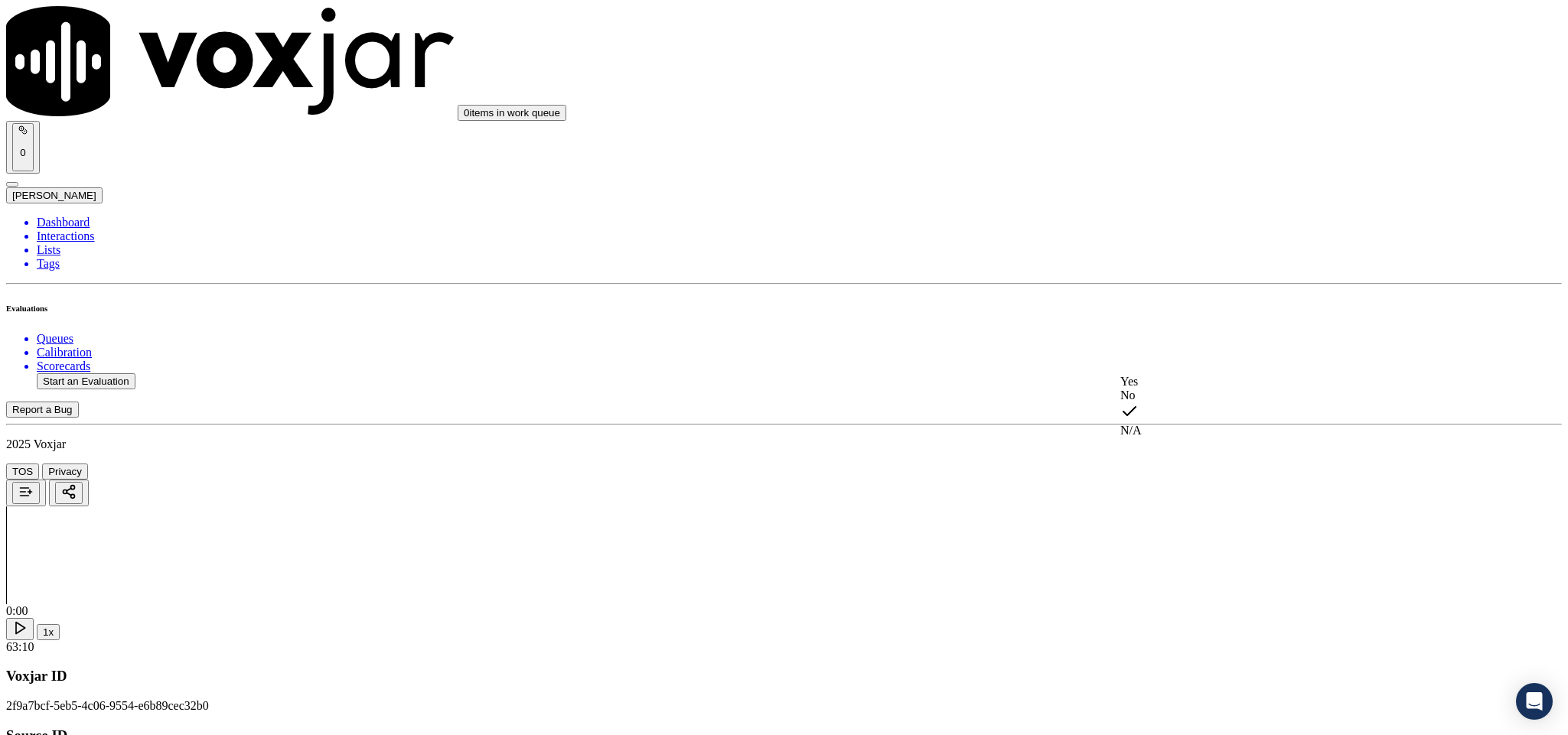
click at [1214, 388] on div "Yes" at bounding box center [1299, 382] width 358 height 14
click at [1213, 348] on div "No" at bounding box center [1299, 341] width 358 height 14
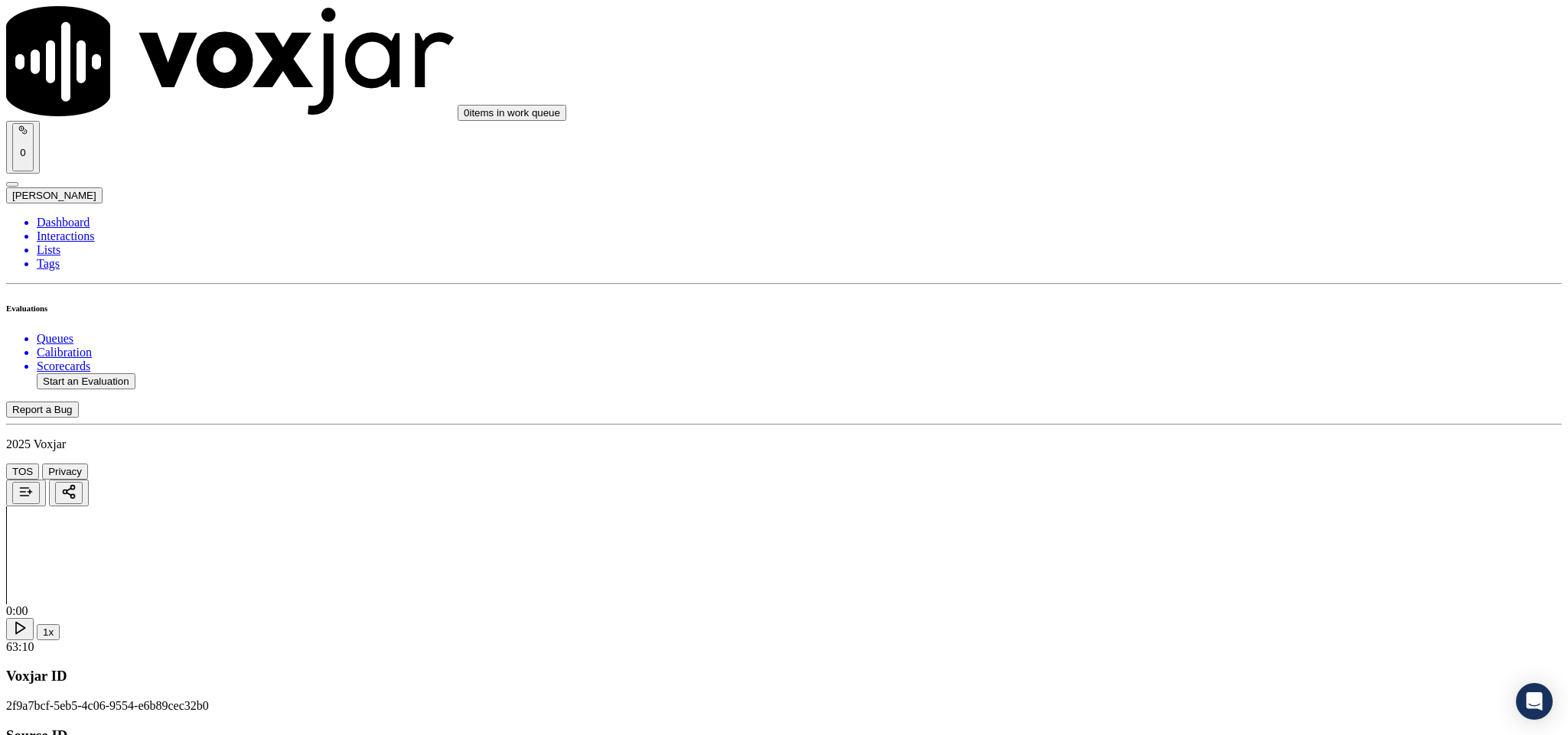
click at [1171, 265] on div "Yes" at bounding box center [1299, 258] width 358 height 14
click at [1169, 256] on div "N/A" at bounding box center [1299, 249] width 358 height 14
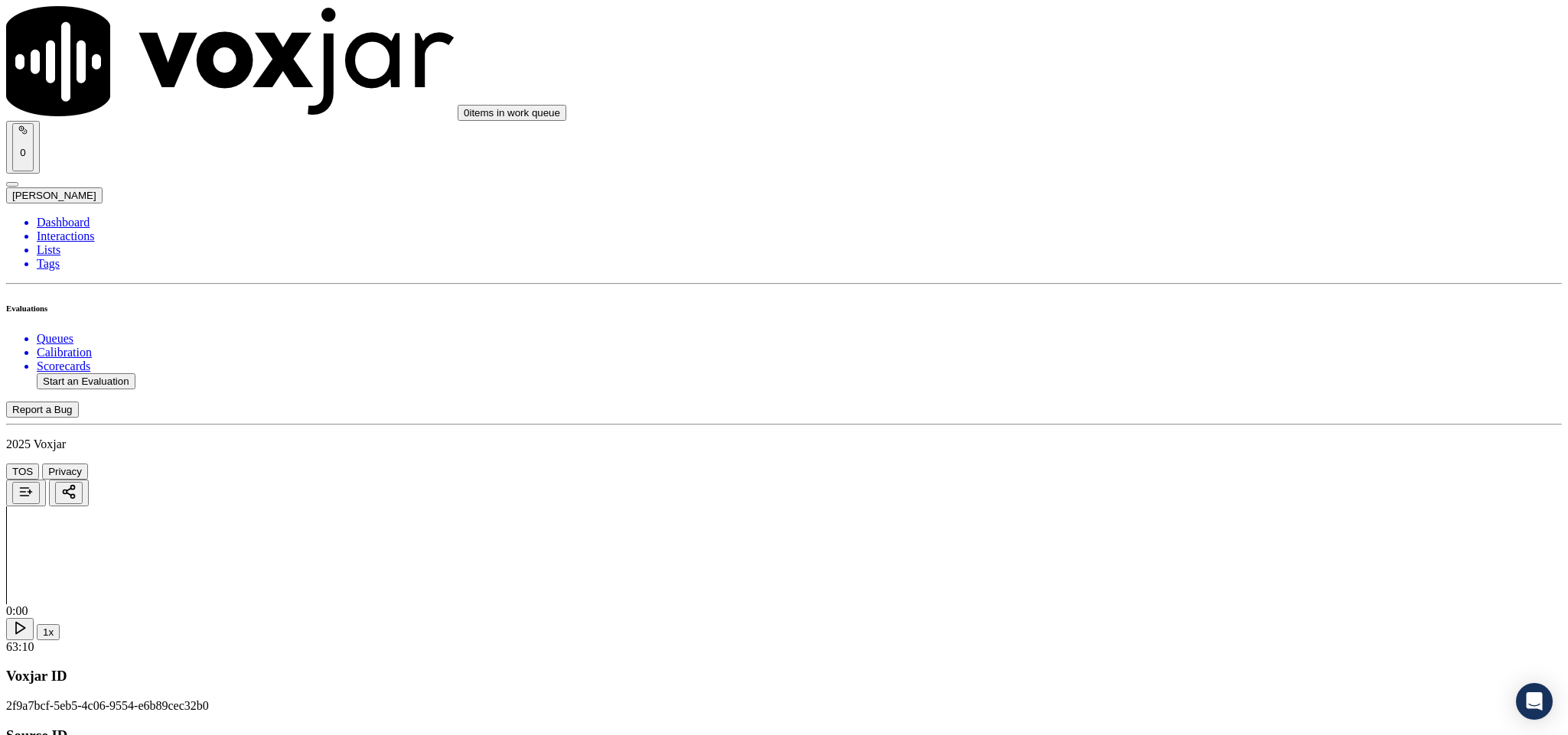
scroll to position [1492, 0]
click at [1185, 170] on div "Yes" at bounding box center [1299, 167] width 358 height 14
click at [1173, 468] on div "Yes" at bounding box center [1299, 460] width 358 height 14
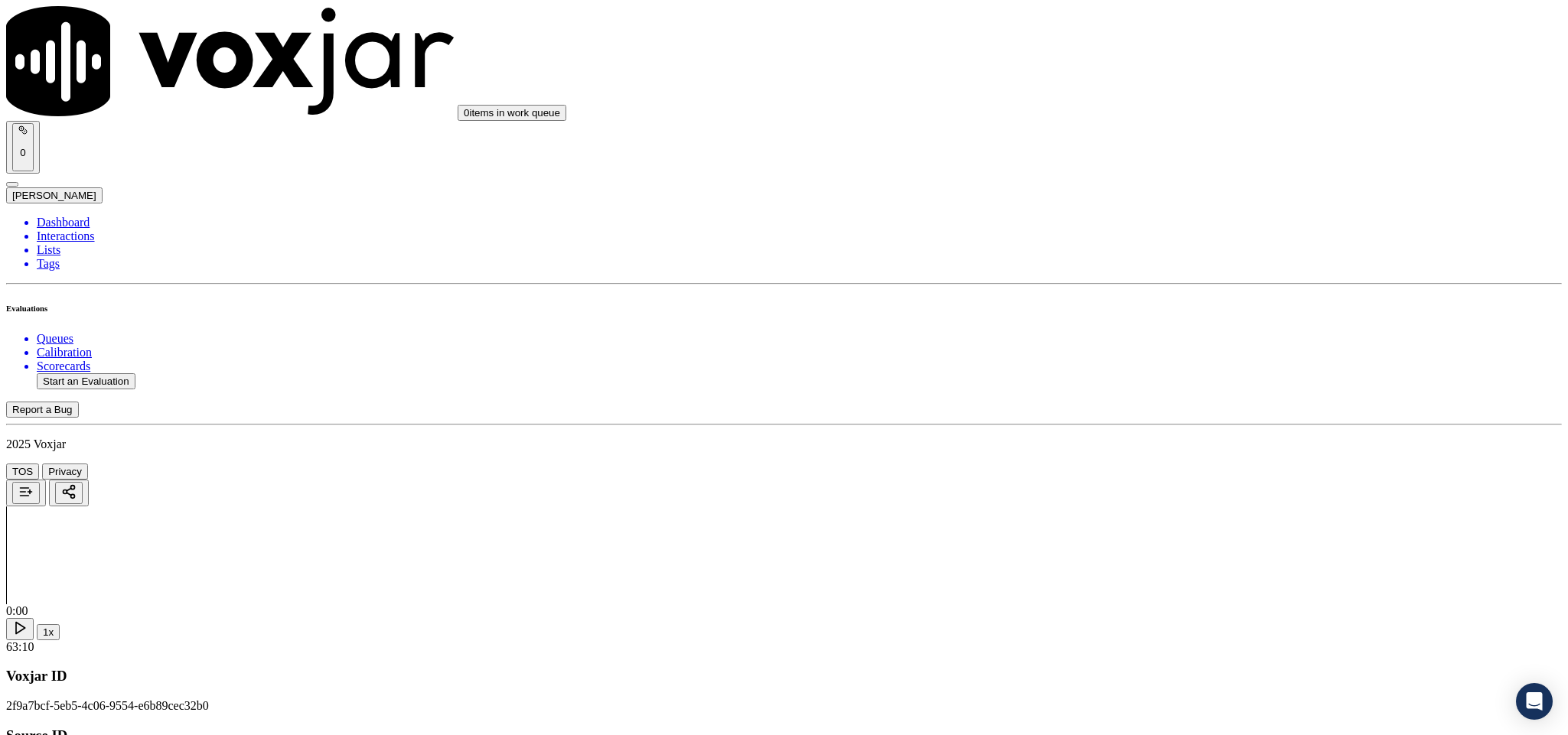
scroll to position [1951, 0]
click at [1167, 215] on div "No" at bounding box center [1299, 208] width 358 height 14
click at [1161, 409] on div "No" at bounding box center [1299, 401] width 358 height 14
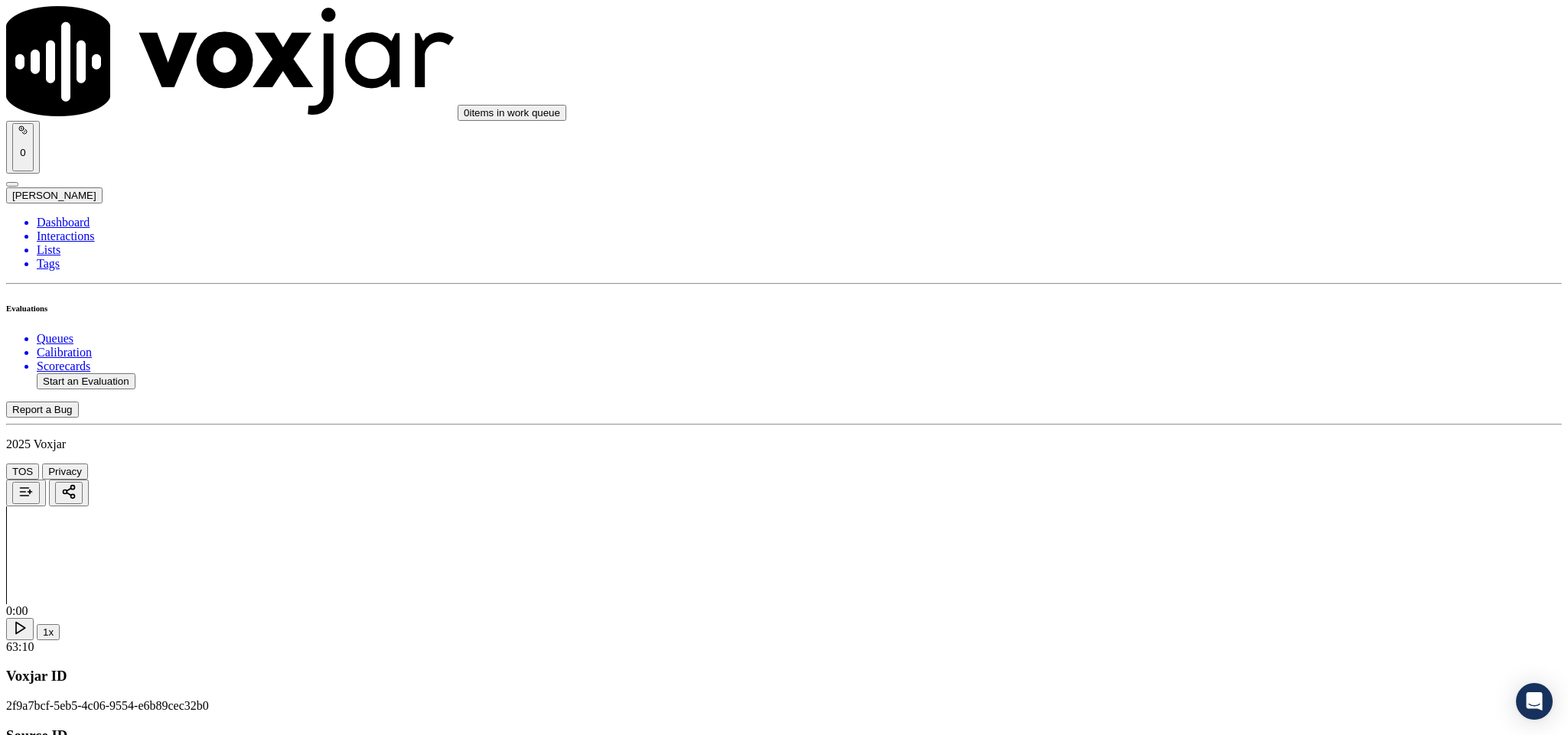
scroll to position [2180, 0]
click at [1179, 340] on div "Yes" at bounding box center [1299, 334] width 358 height 14
click at [1164, 381] on div "N/A" at bounding box center [1299, 382] width 358 height 14
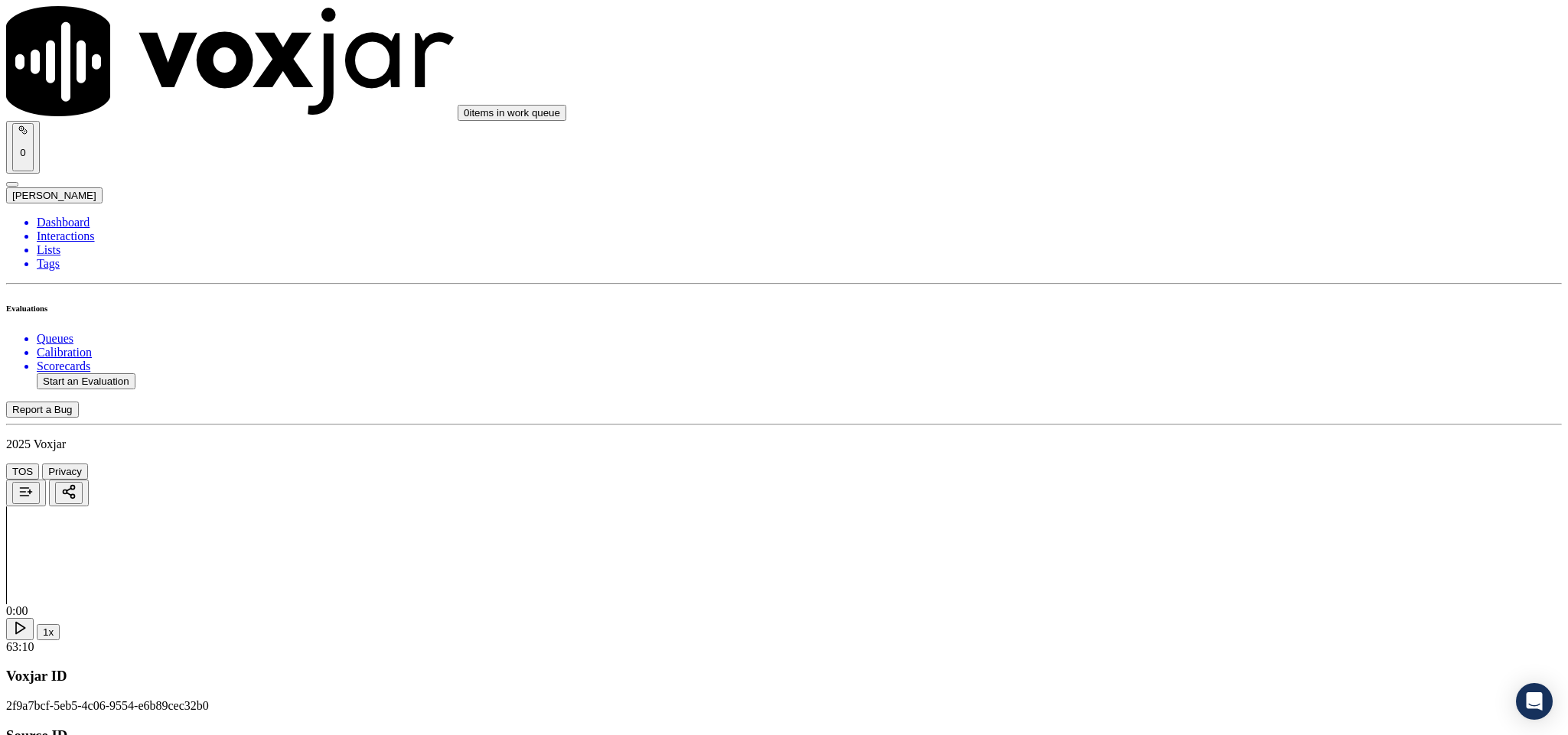
scroll to position [2410, 0]
click at [1220, 286] on div "Yes" at bounding box center [1299, 279] width 358 height 14
click at [1158, 108] on div "Yes" at bounding box center [1299, 104] width 358 height 14
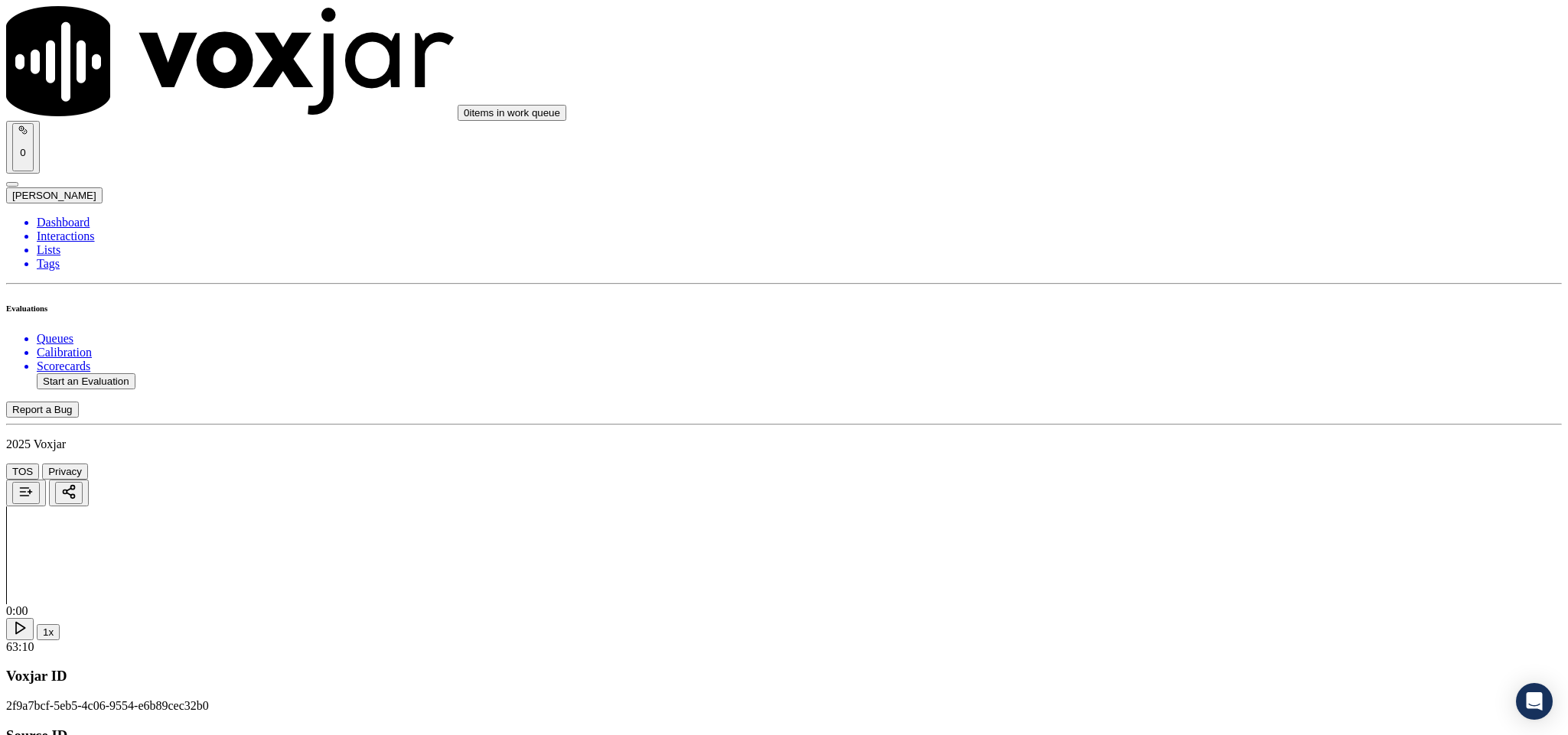
scroll to position [2524, 0]
click at [1188, 347] on div "Yes" at bounding box center [1299, 340] width 358 height 14
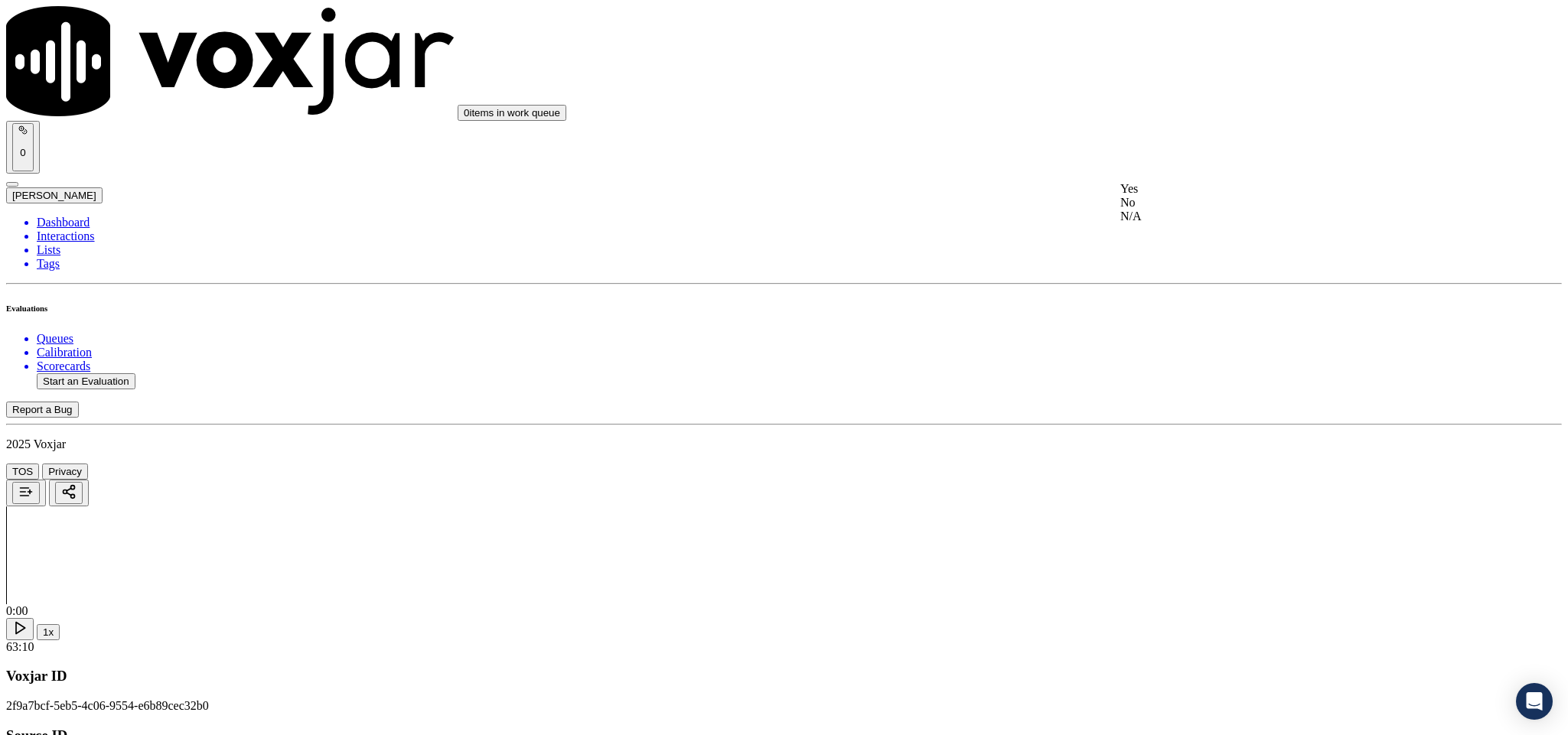
click at [1179, 195] on div "Yes" at bounding box center [1299, 189] width 358 height 14
click at [1206, 452] on div "Yes" at bounding box center [1299, 445] width 358 height 14
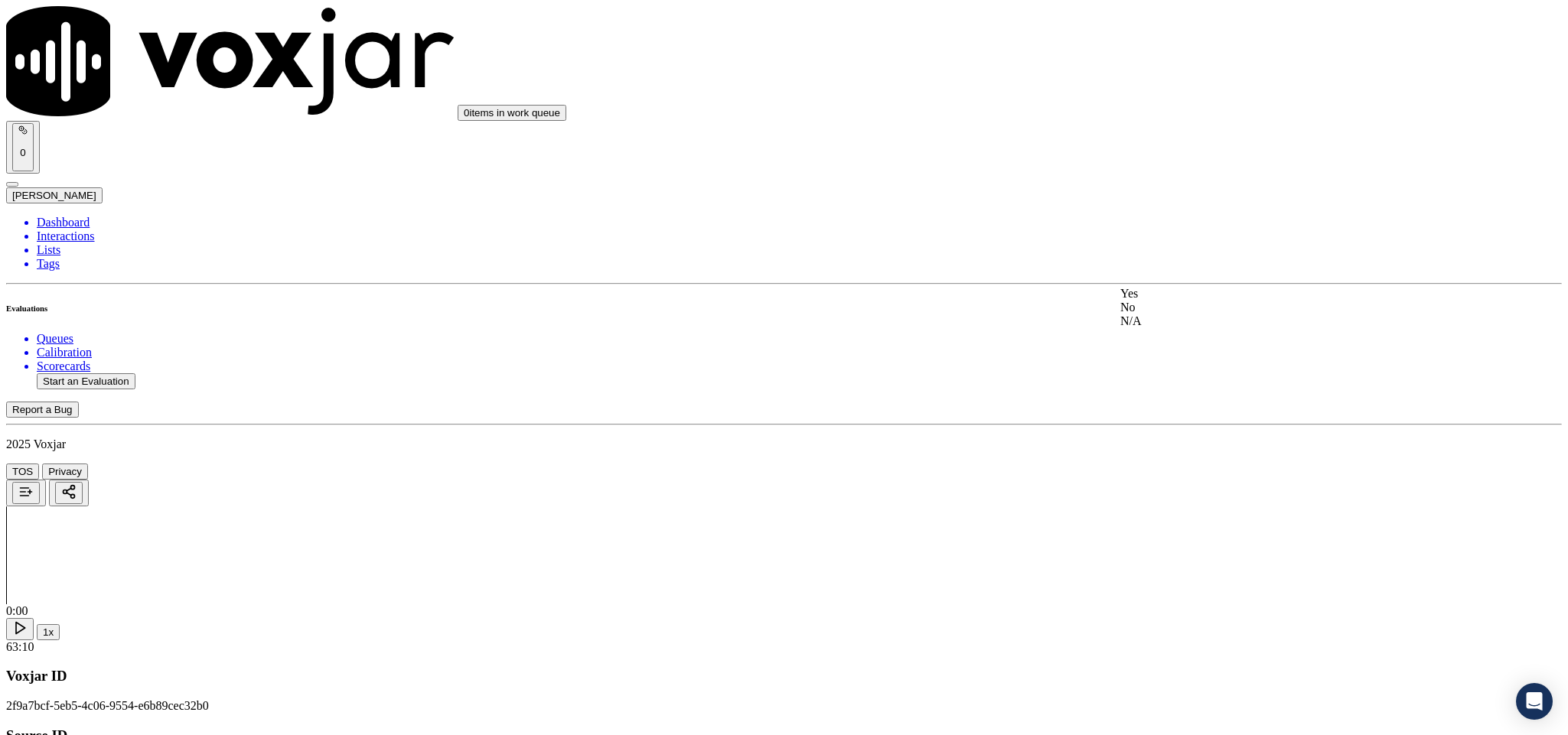
click at [1208, 314] on div "No" at bounding box center [1299, 307] width 358 height 14
click at [1176, 232] on div "N/A" at bounding box center [1299, 228] width 358 height 14
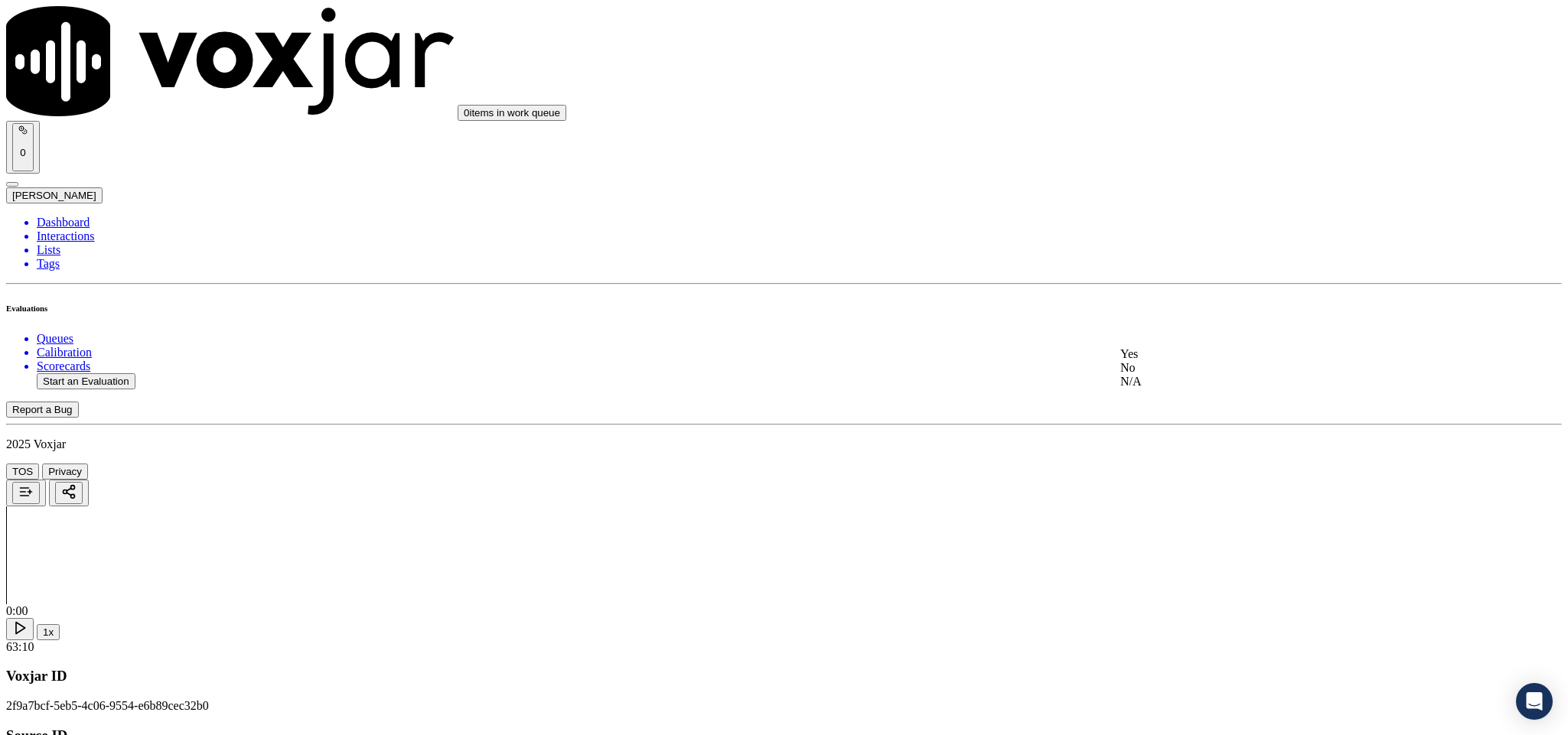
click at [1165, 360] on div "Yes" at bounding box center [1299, 354] width 358 height 14
click at [1154, 254] on div "N/A" at bounding box center [1299, 248] width 358 height 14
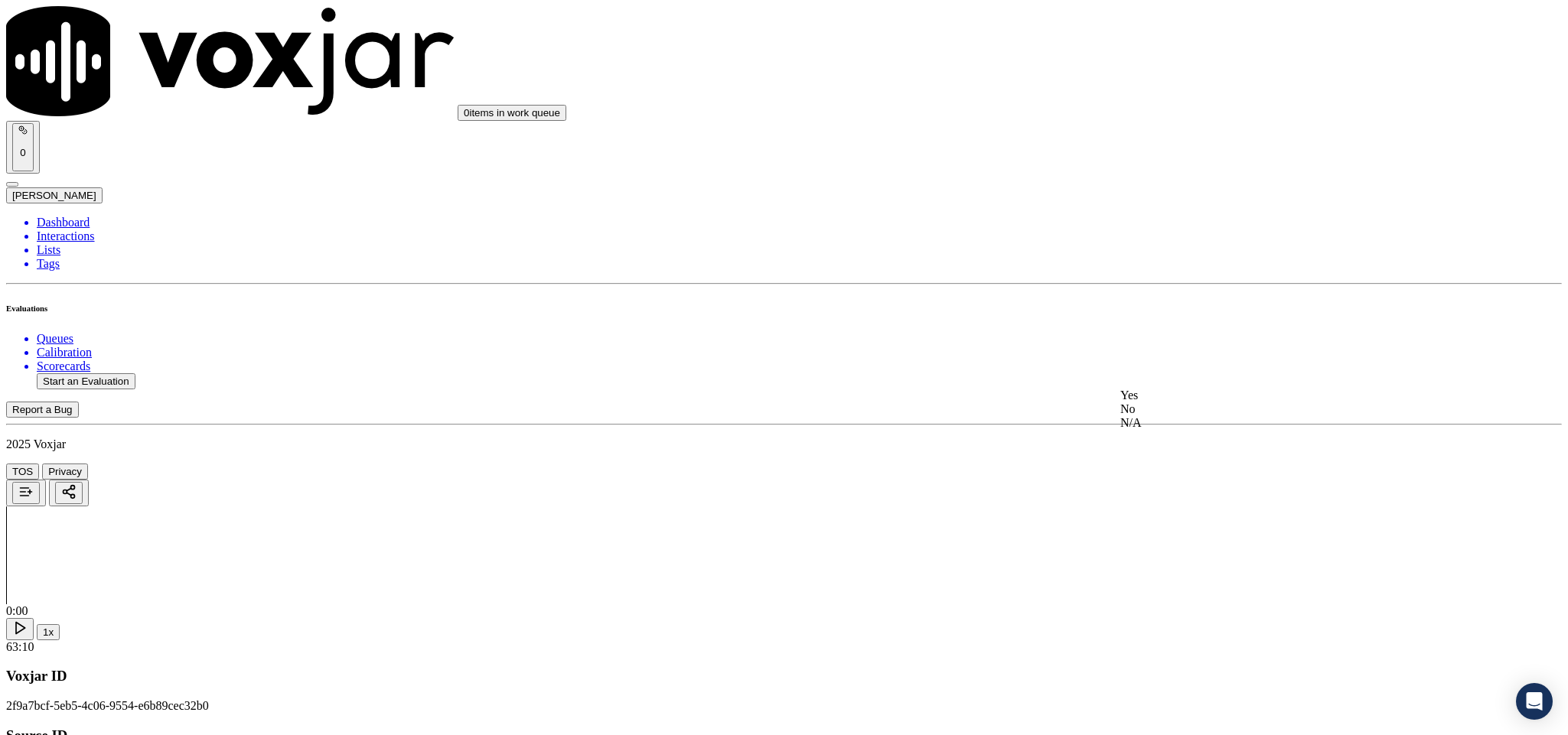
click at [1217, 402] on div "Yes" at bounding box center [1299, 395] width 358 height 14
click at [1165, 427] on div "No" at bounding box center [1299, 430] width 358 height 14
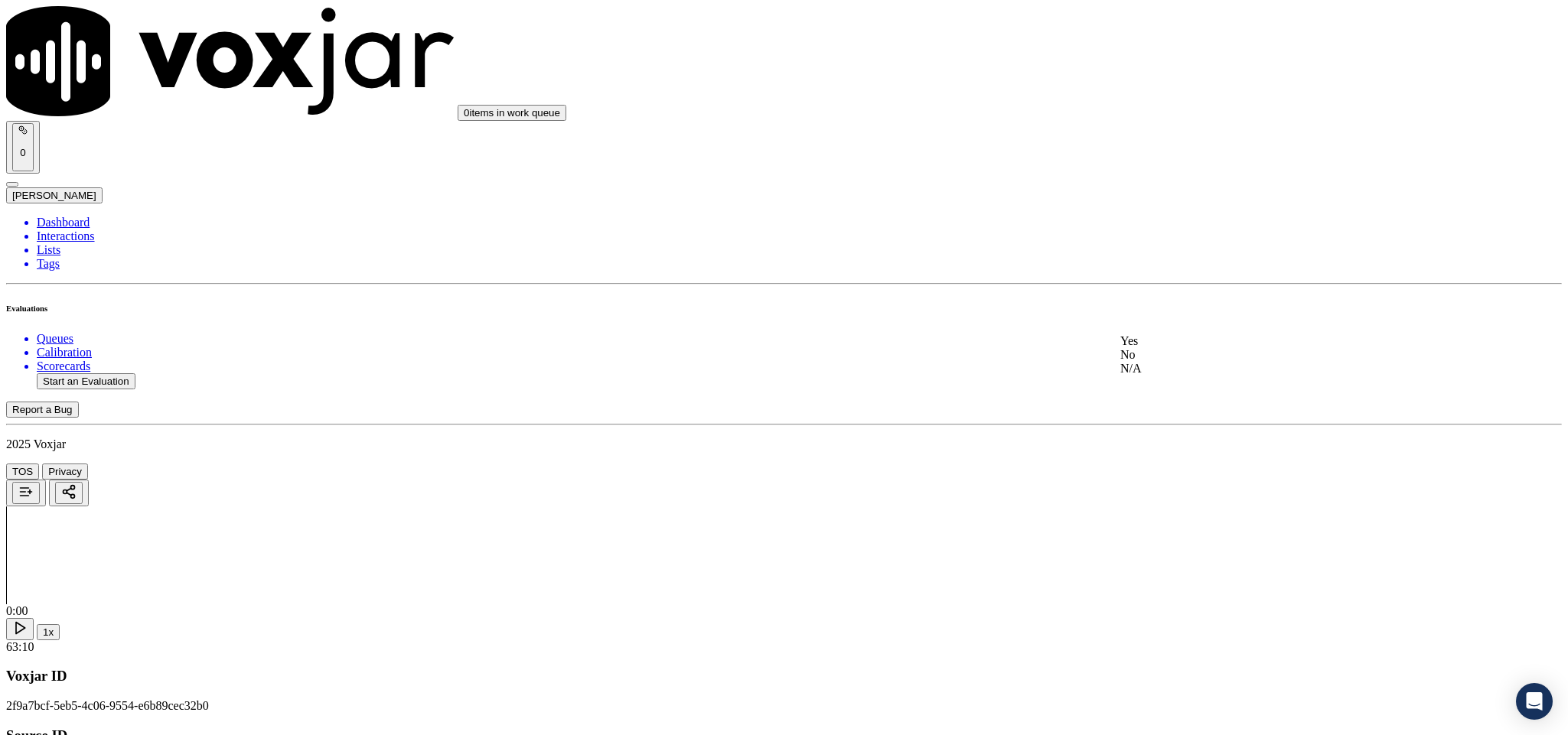
click at [1178, 362] on div "No" at bounding box center [1299, 355] width 358 height 14
click at [1173, 395] on div "No" at bounding box center [1299, 388] width 358 height 14
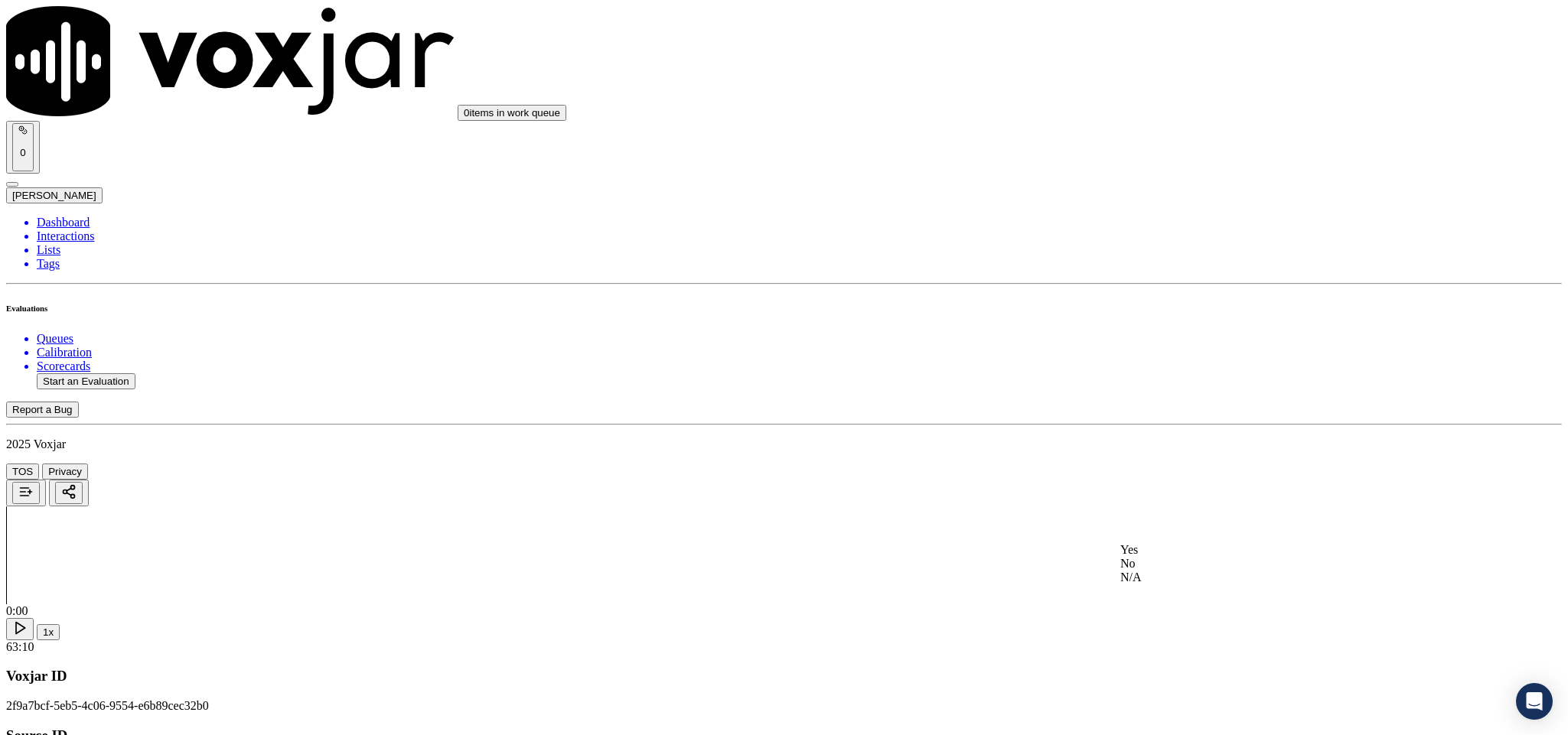
click at [1190, 549] on div "Yes" at bounding box center [1299, 550] width 358 height 14
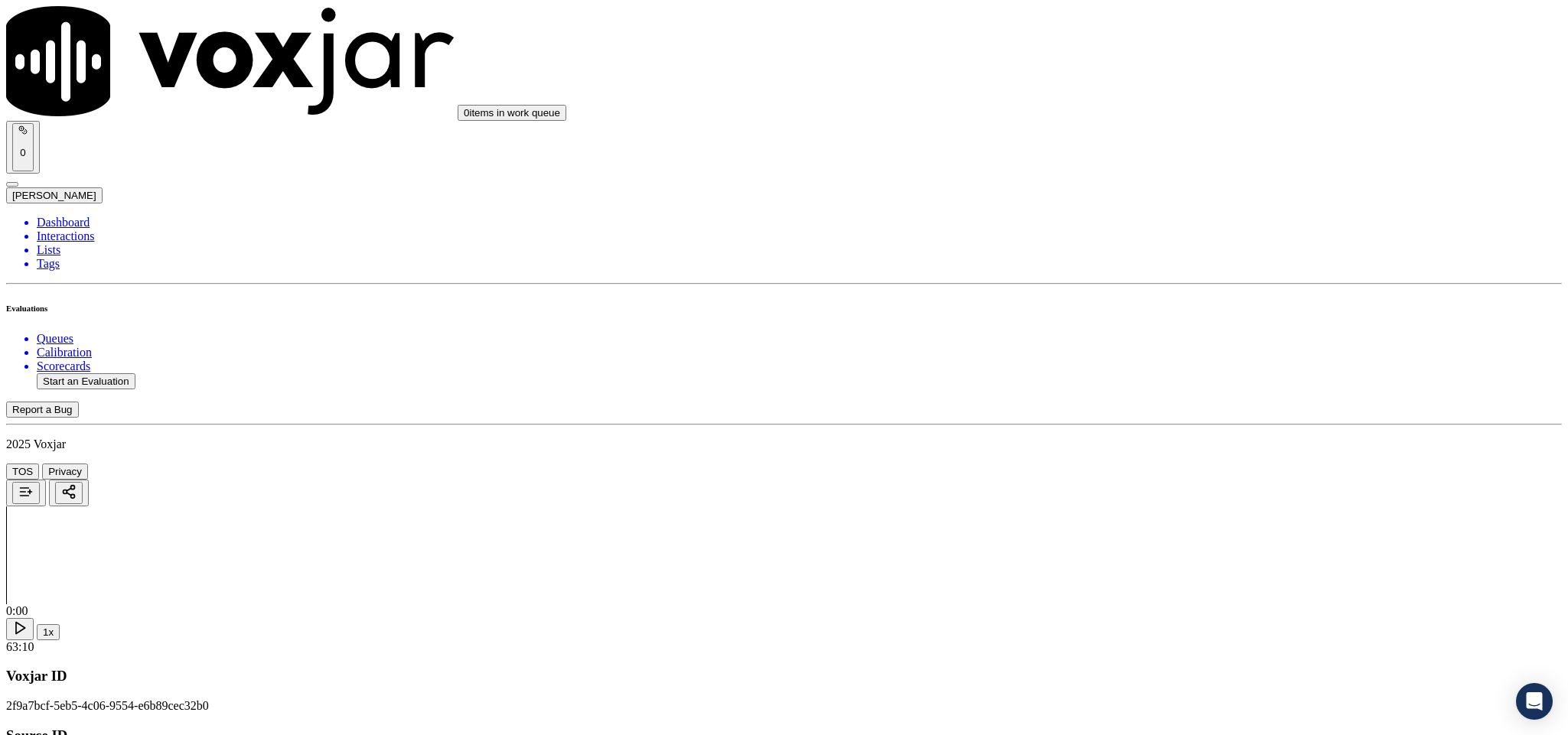
scroll to position [0, 0]
click at [64, 216] on li "Dashboard" at bounding box center [799, 223] width 1525 height 14
click at [88, 230] on li "Interactions" at bounding box center [799, 236] width 1525 height 14
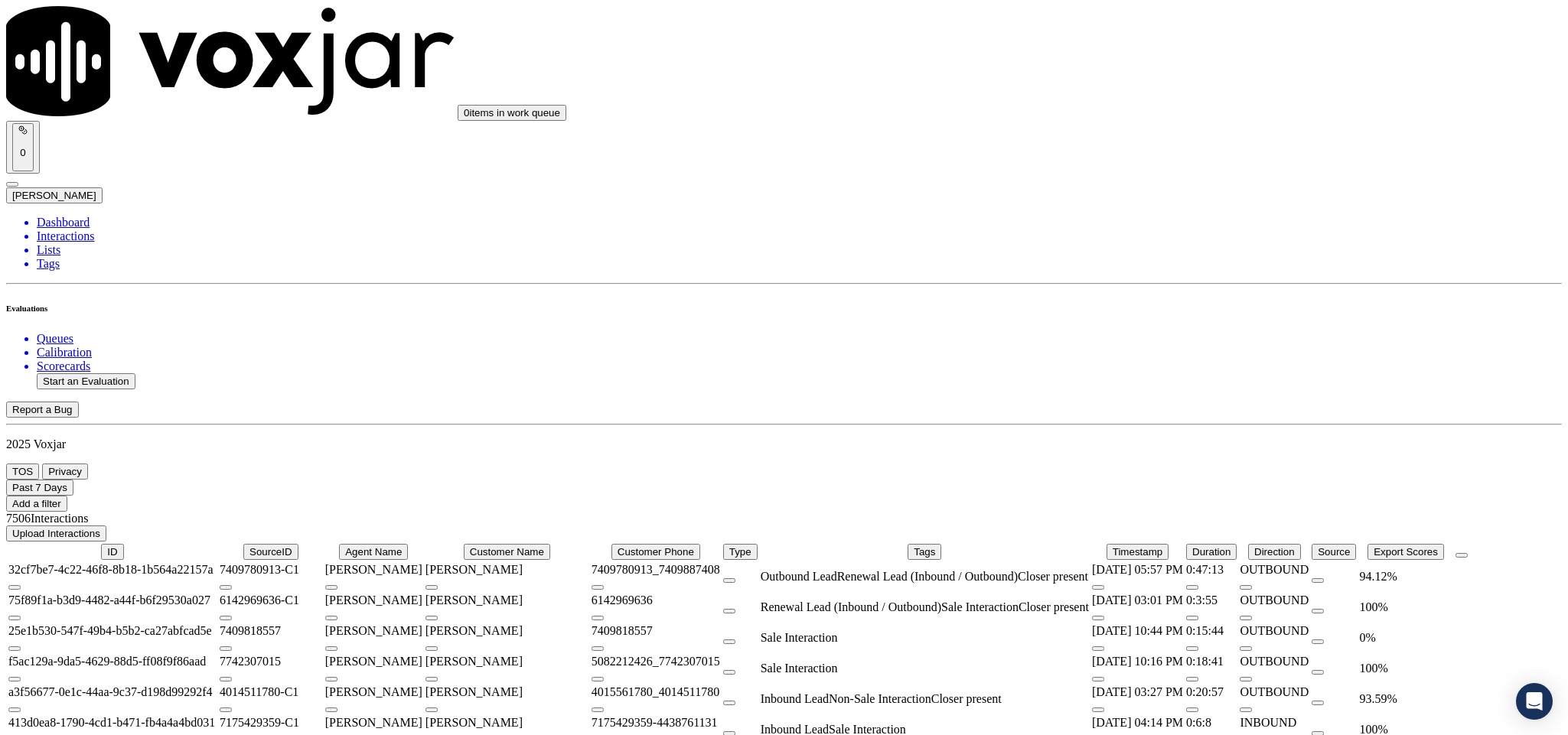
click at [12, 482] on icon at bounding box center [12, 487] width 0 height 11
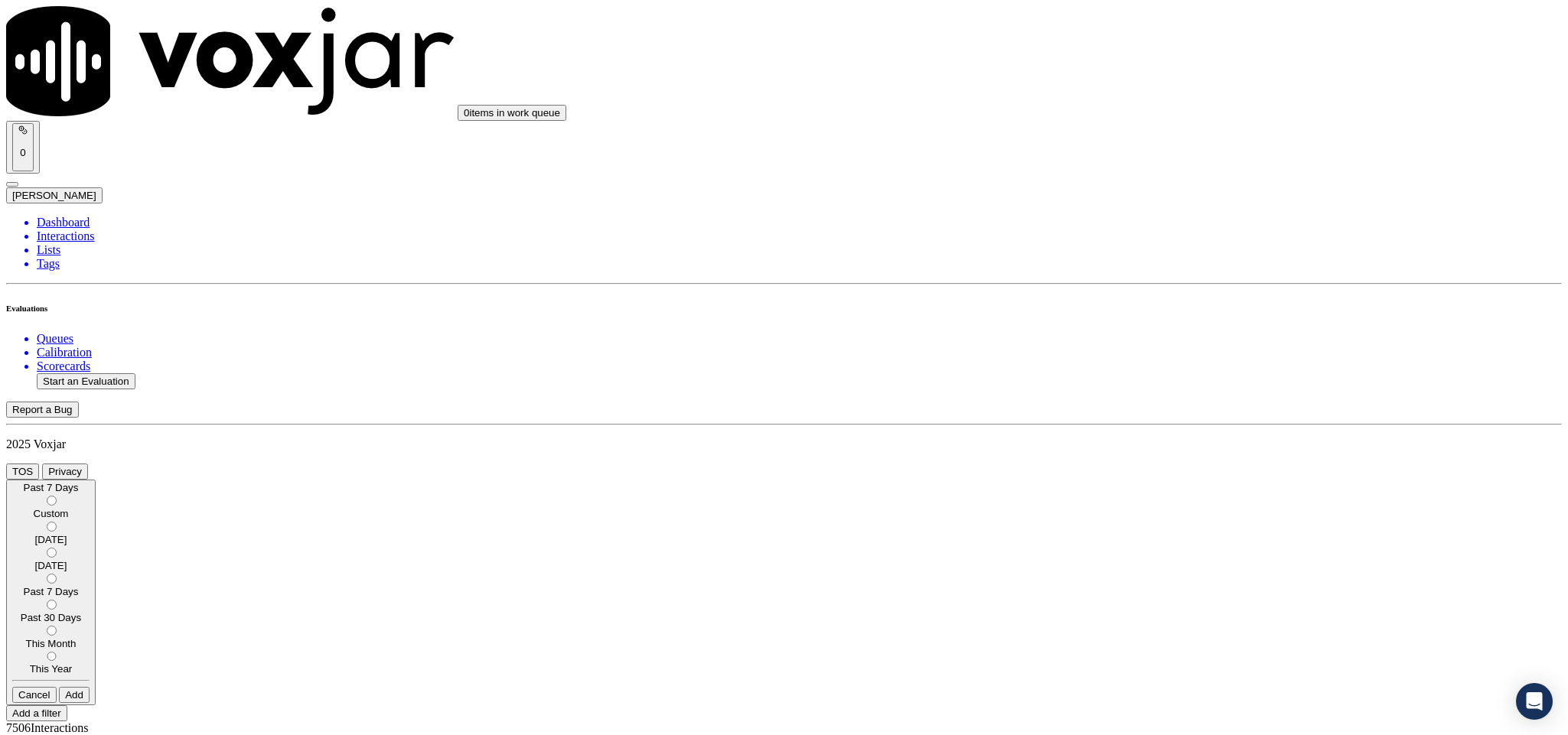
click at [90, 575] on label "Past 7 Days" at bounding box center [50, 586] width 78 height 23
click at [90, 687] on button "Add" at bounding box center [74, 695] width 31 height 16
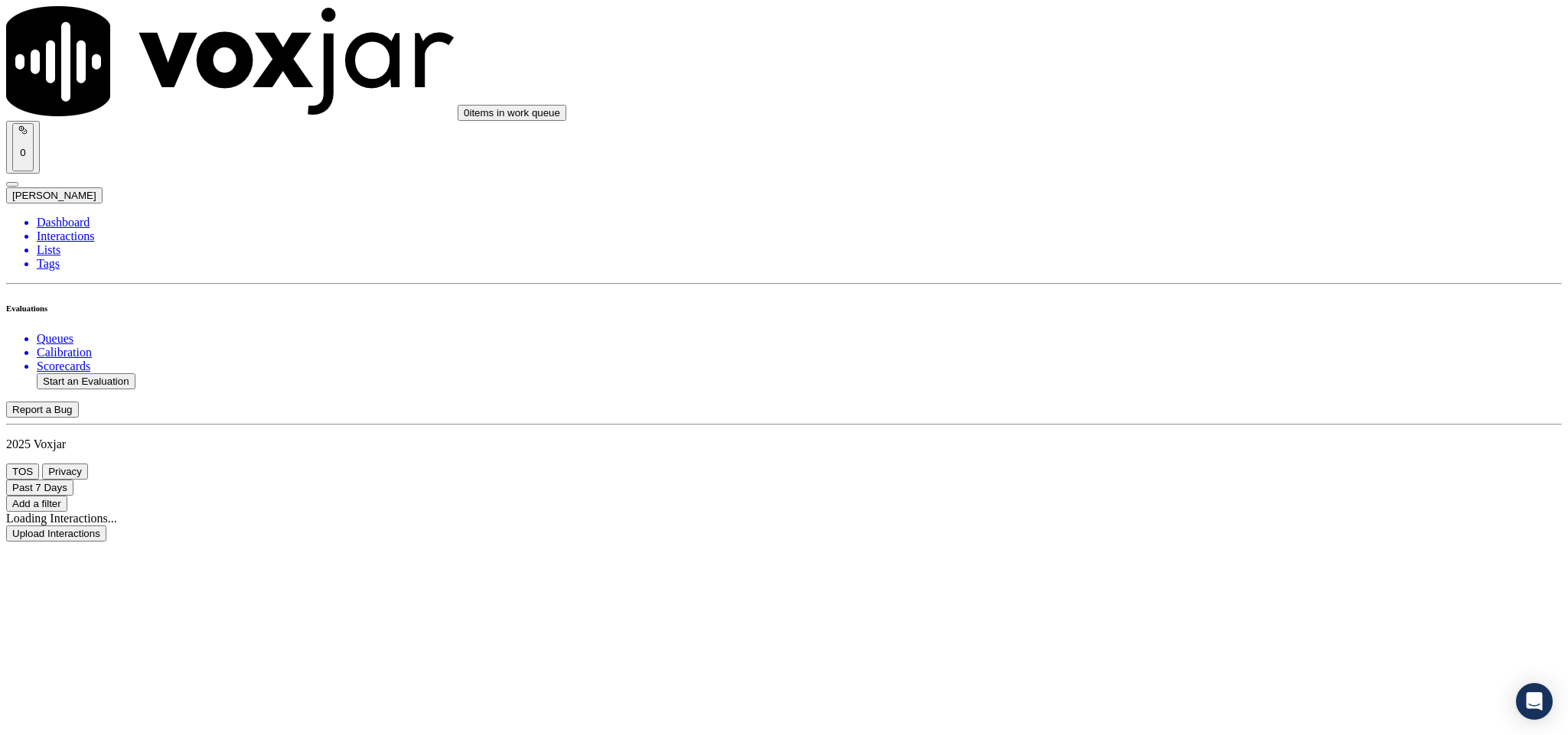
click at [67, 496] on button "Add a filter" at bounding box center [37, 504] width 61 height 16
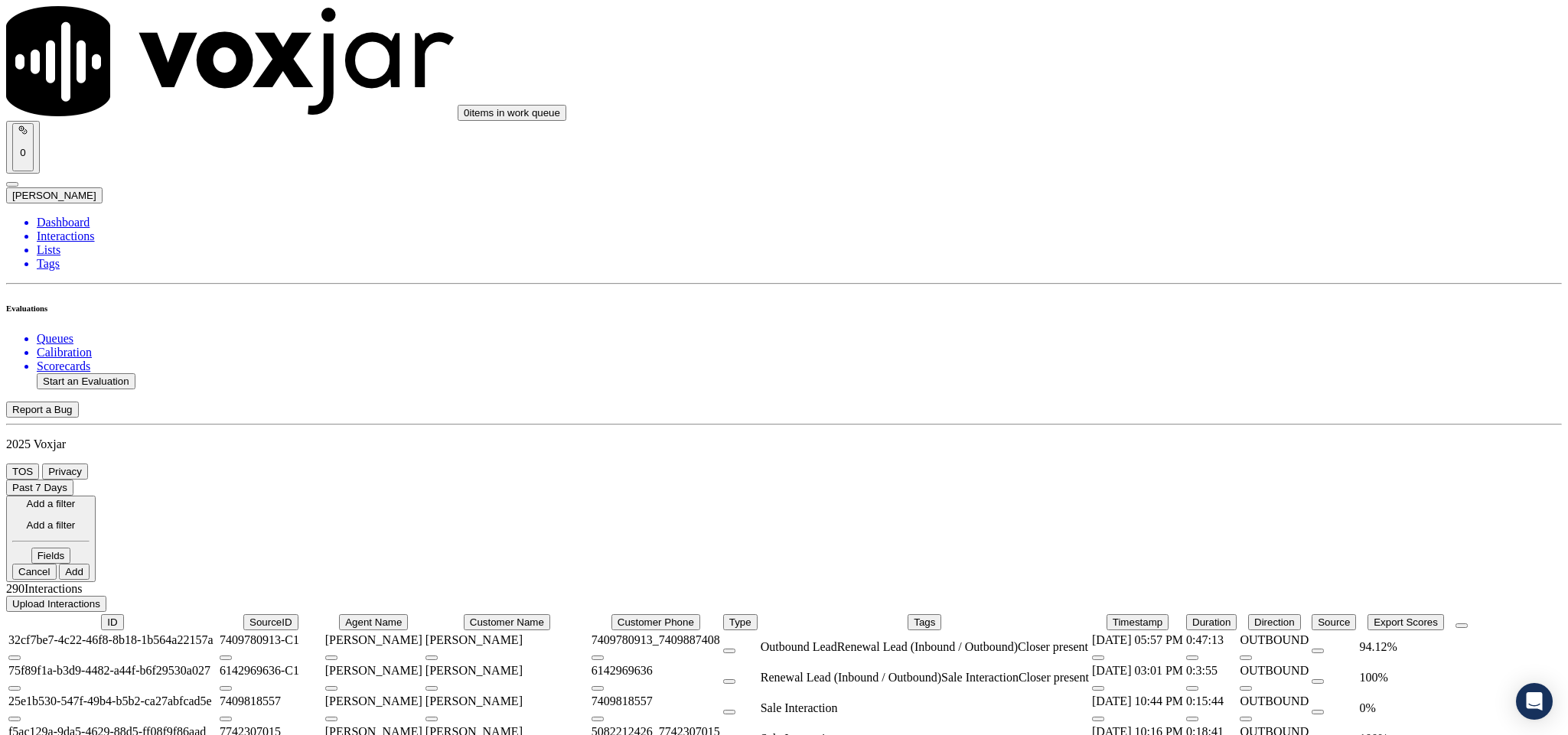
click at [71, 548] on button "Fields" at bounding box center [51, 556] width 40 height 16
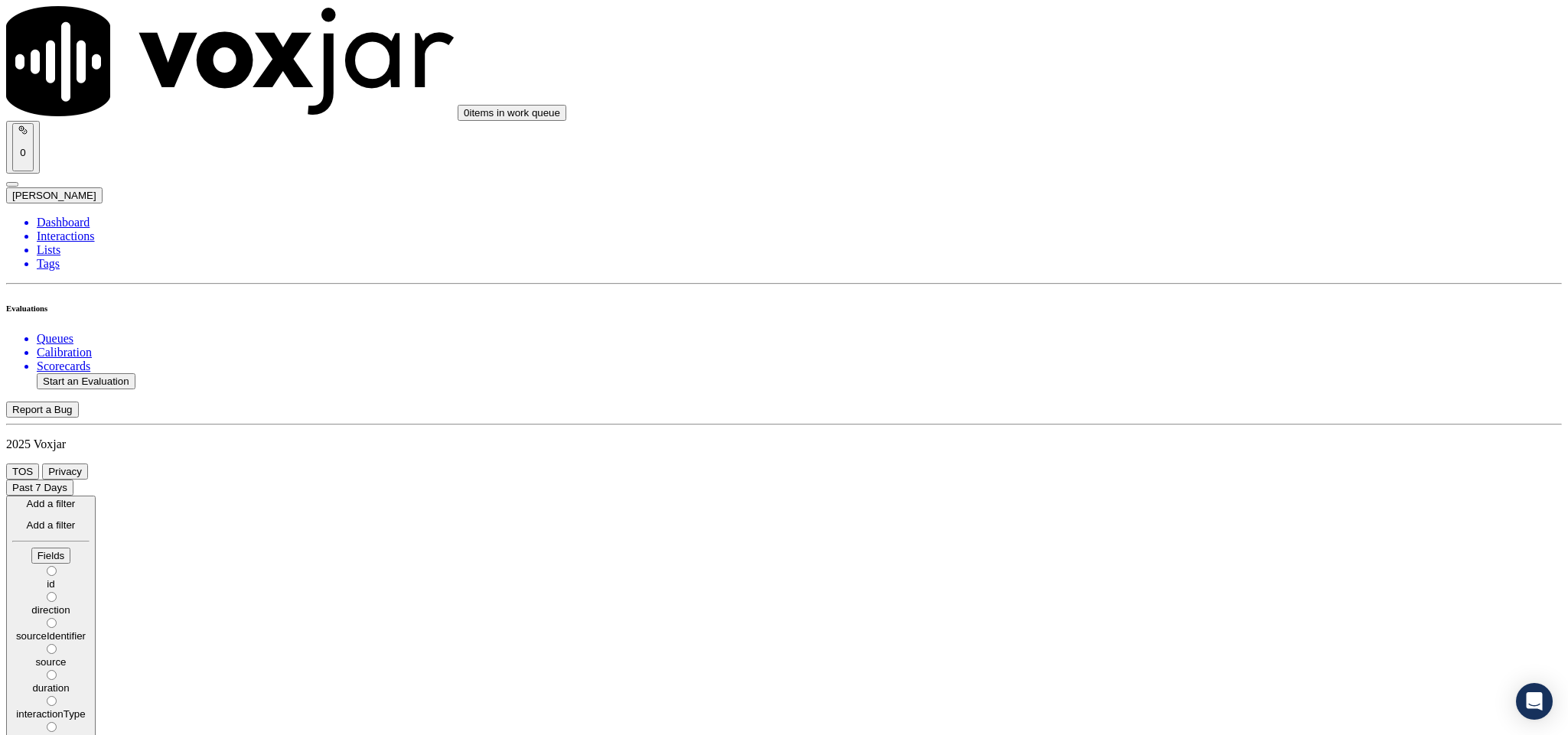
scroll to position [53, 0]
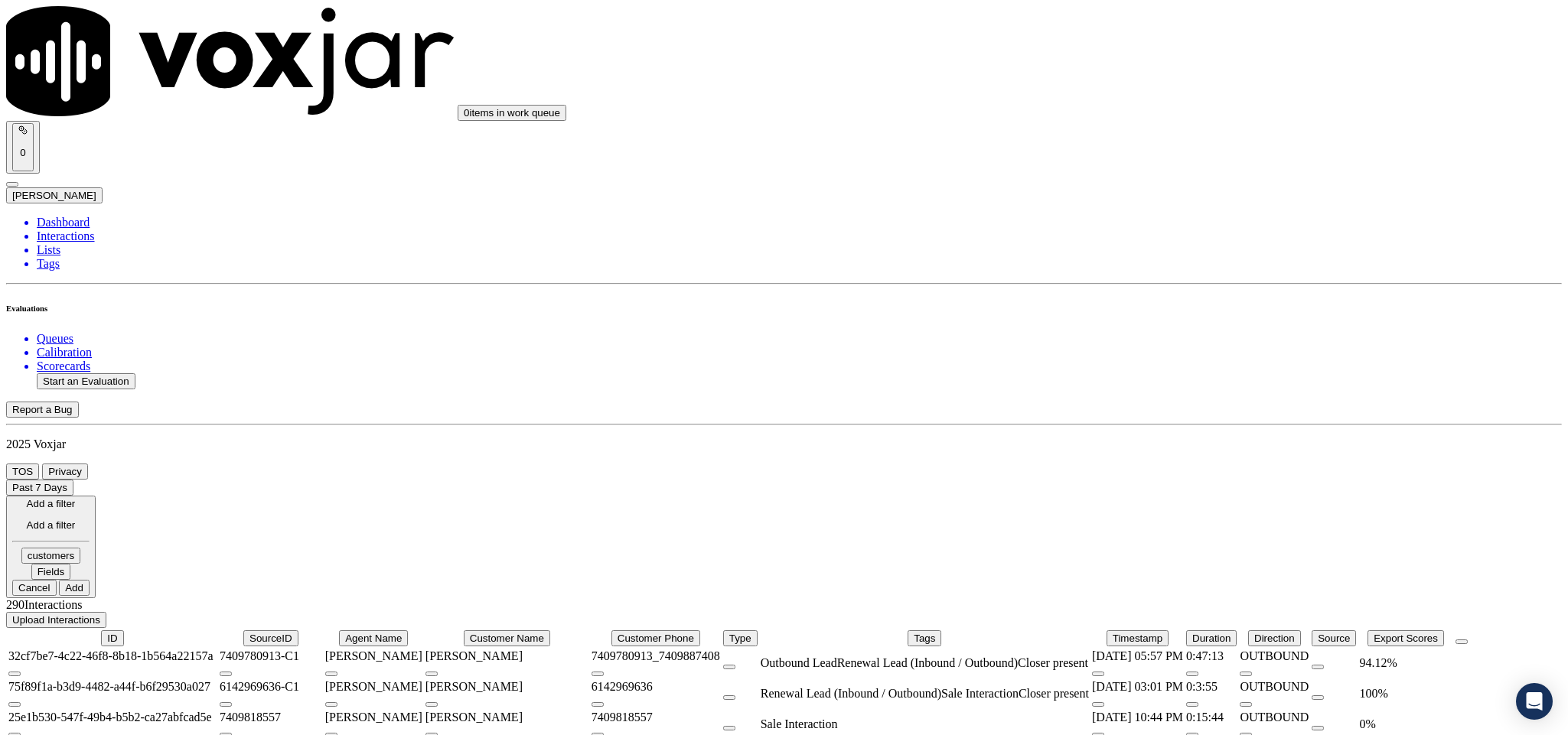
click at [71, 563] on button "Fields" at bounding box center [51, 571] width 40 height 16
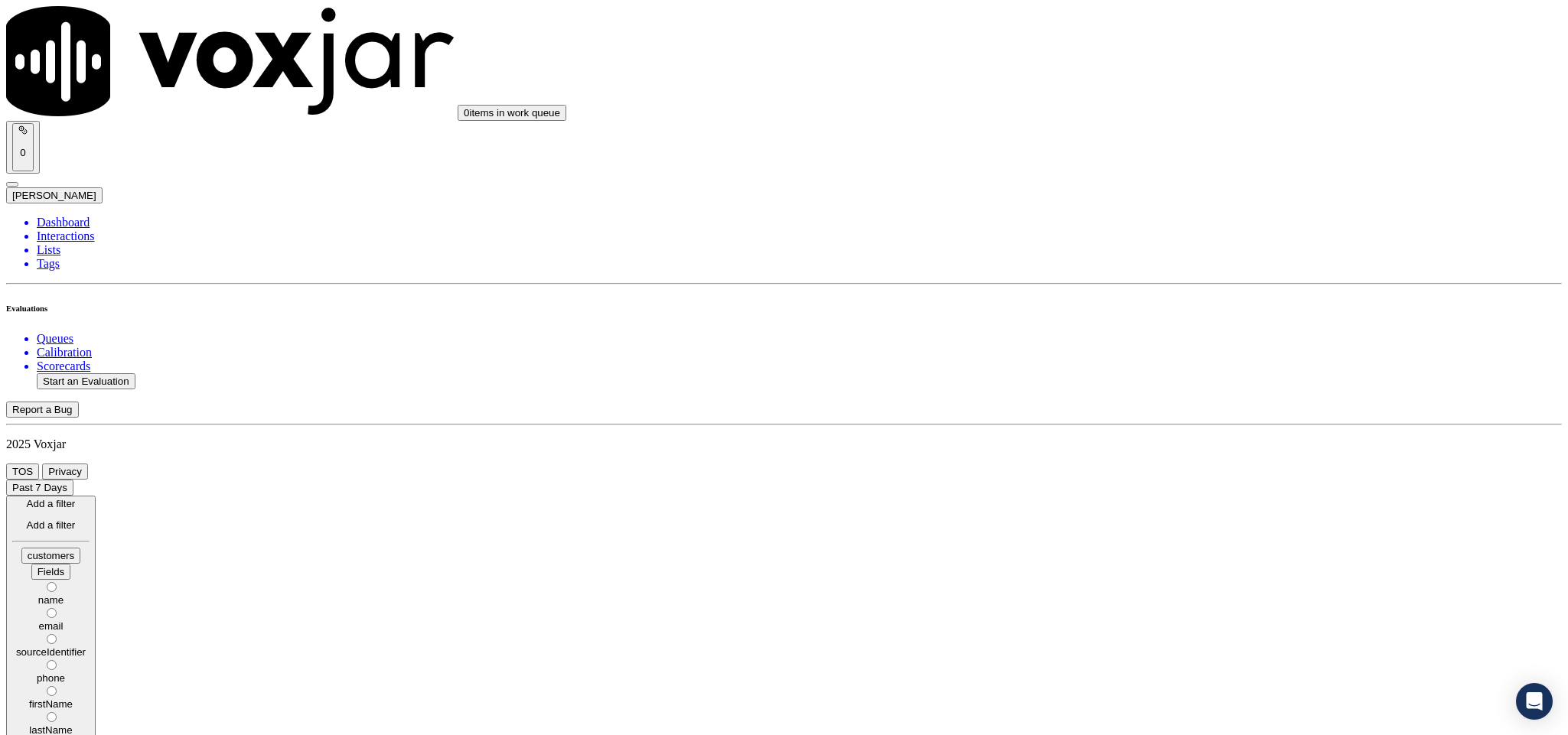
click at [90, 673] on div "phone" at bounding box center [50, 678] width 78 height 11
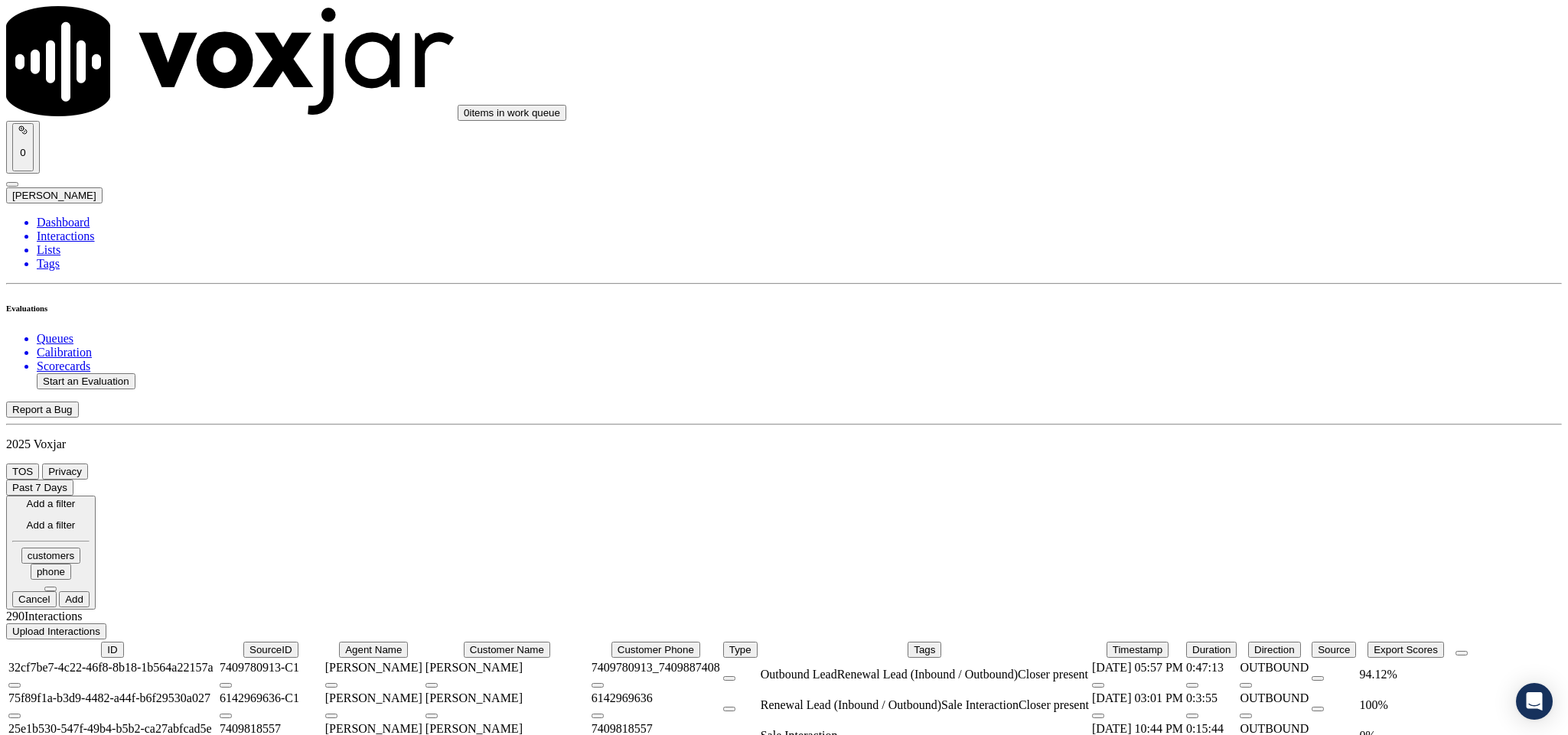
click at [56, 586] on button at bounding box center [50, 588] width 12 height 4
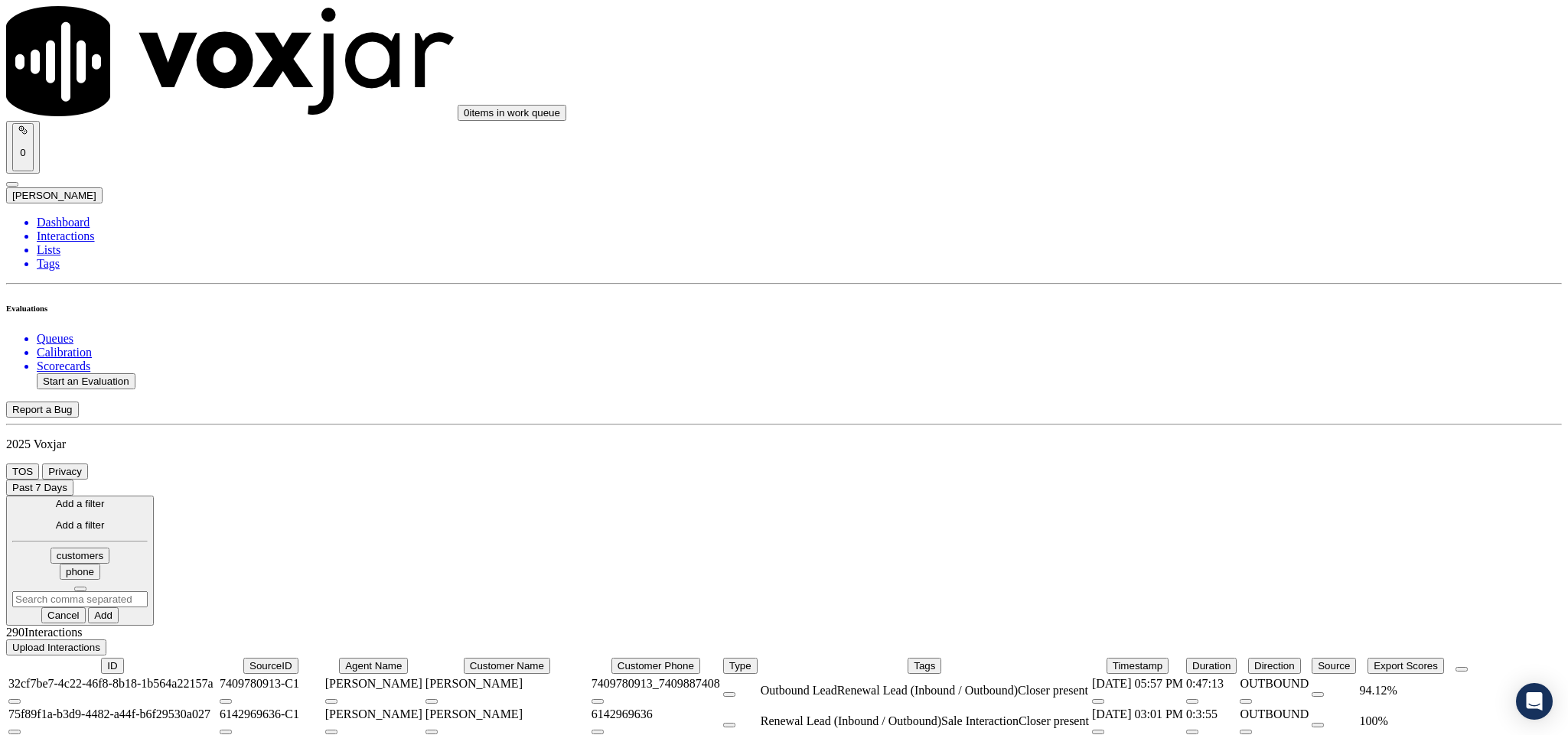
click at [148, 592] on input "text" at bounding box center [79, 599] width 136 height 16
paste input "9783371928"
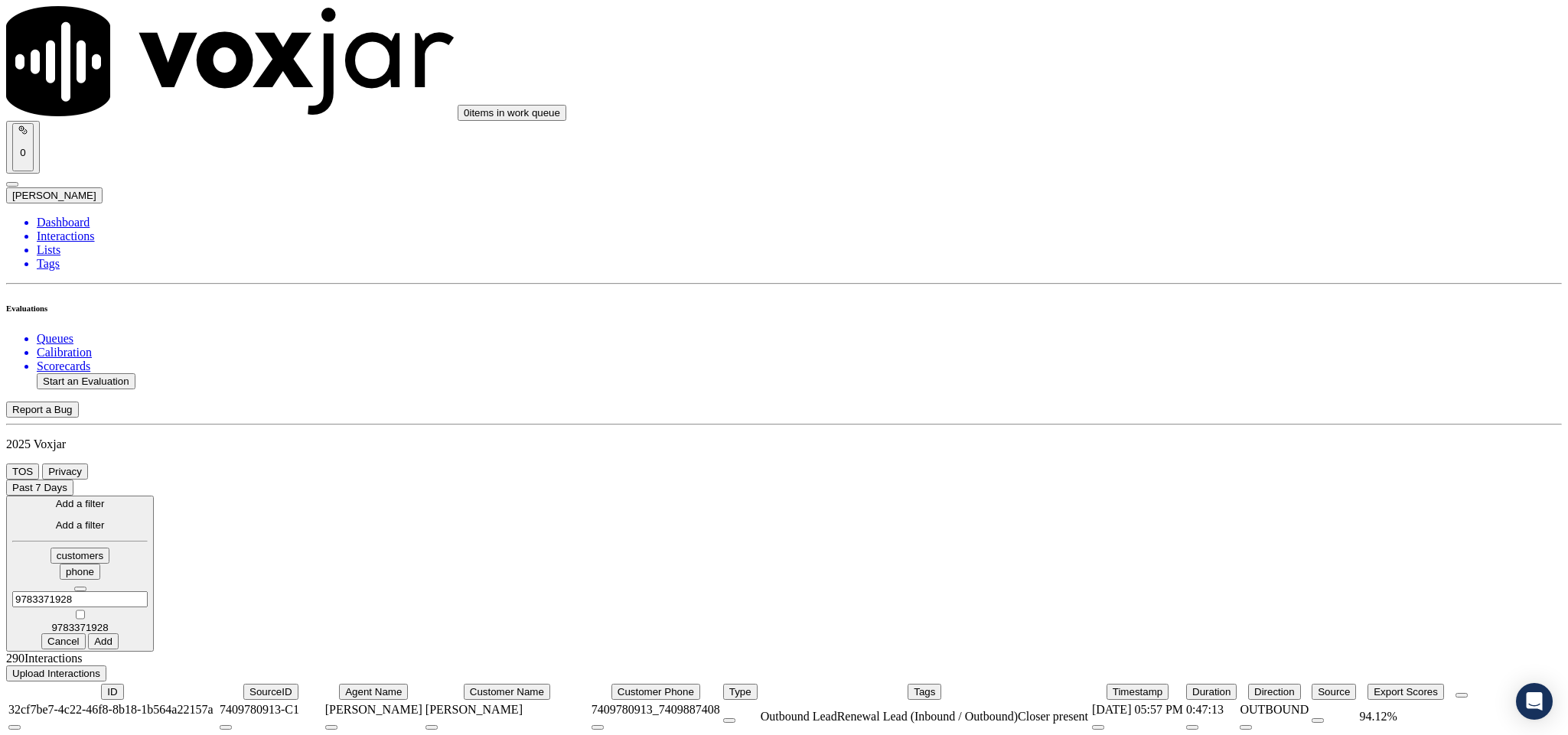
type input "9783371928"
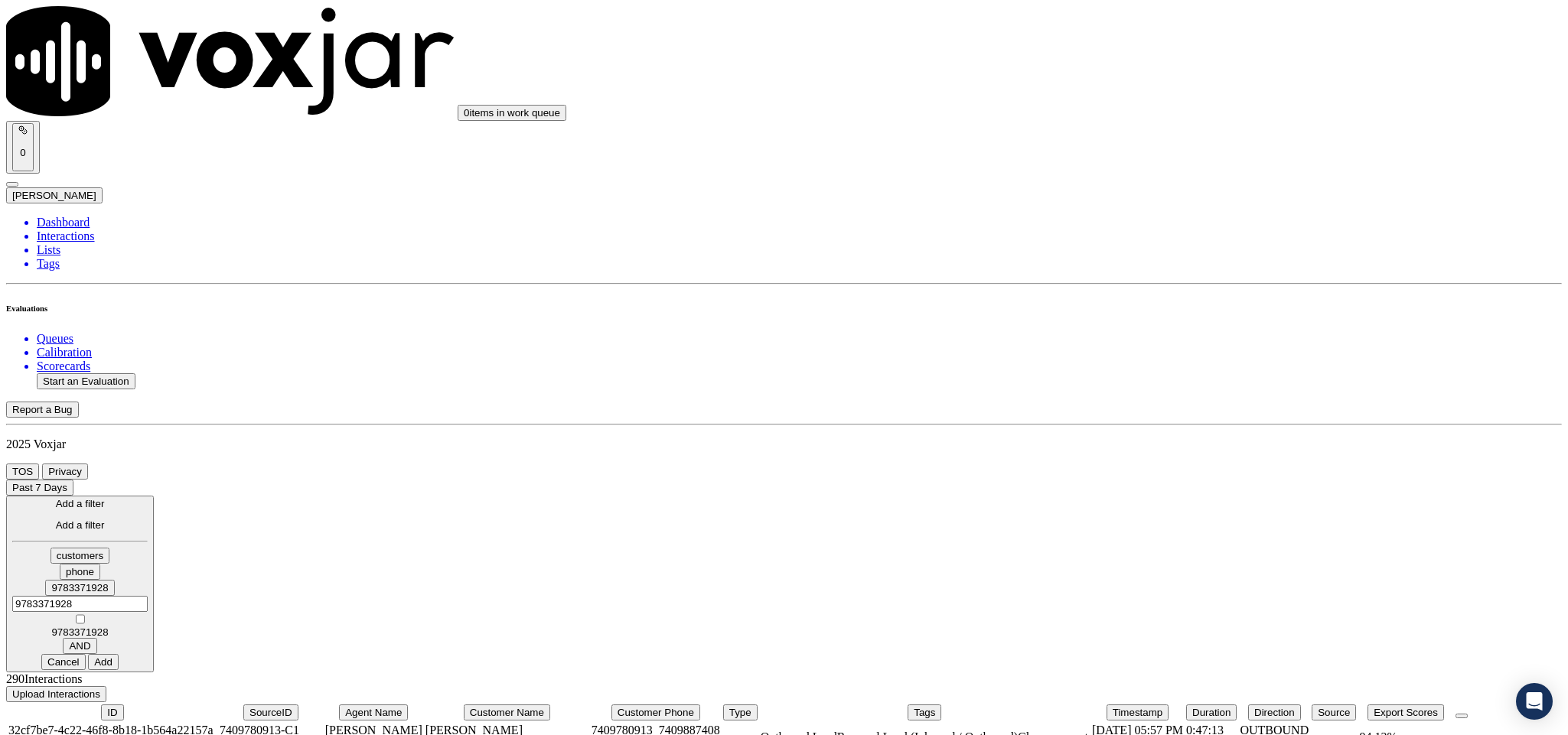
click at [119, 654] on button "Add" at bounding box center [103, 662] width 31 height 16
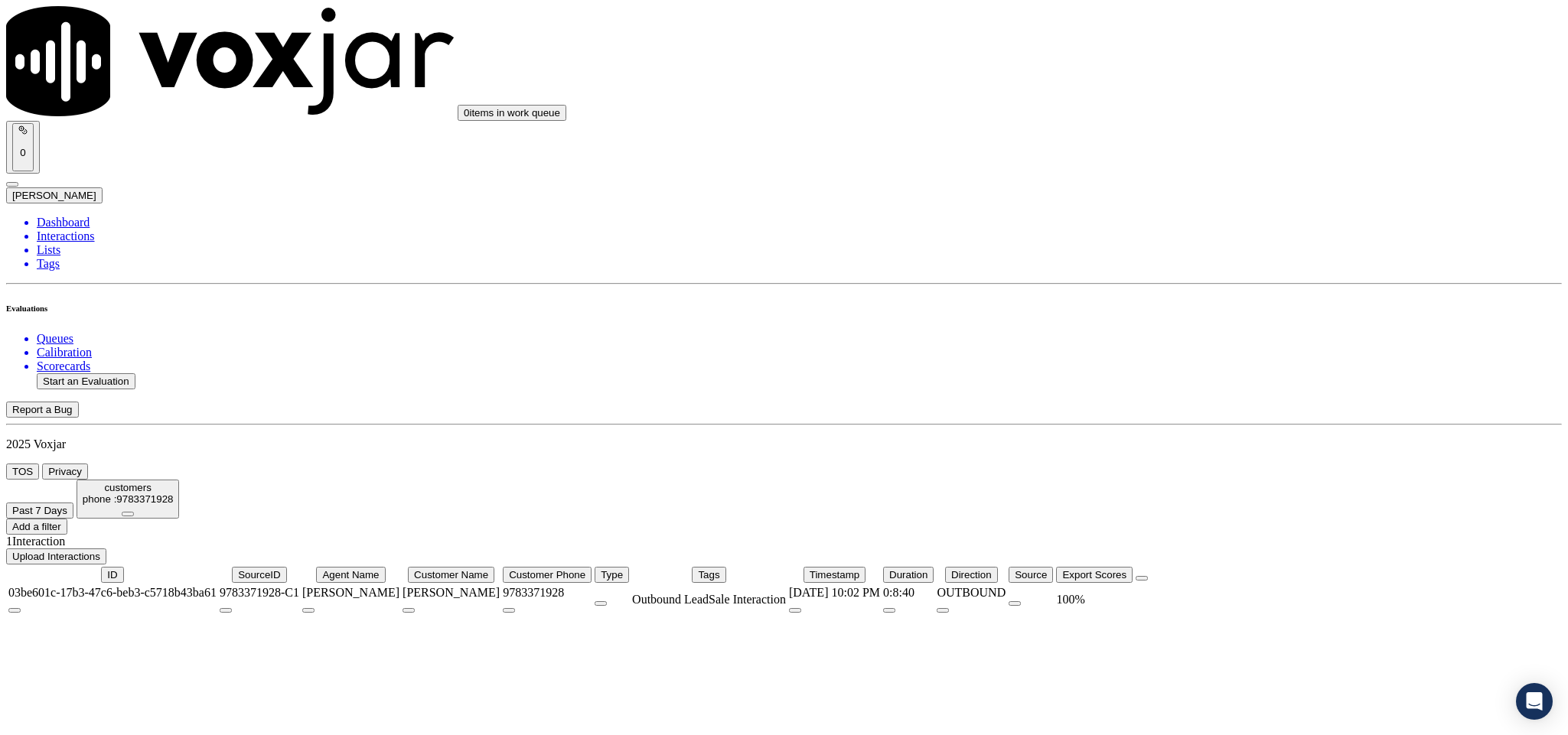
click at [1132, 593] on div "100 %" at bounding box center [1095, 600] width 77 height 14
click at [67, 505] on icon at bounding box center [67, 510] width 0 height 11
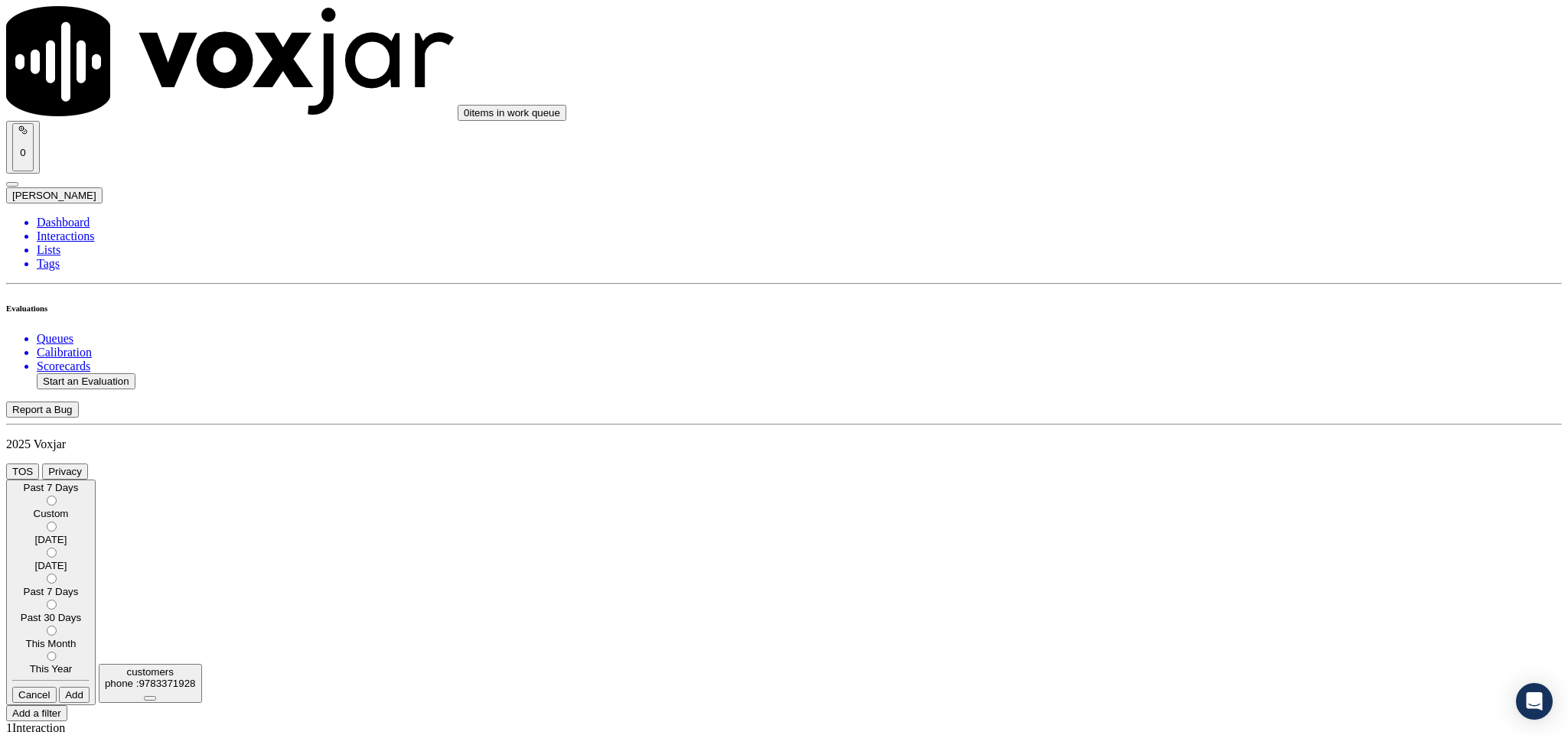
click at [90, 586] on div "Past 7 Days" at bounding box center [50, 591] width 78 height 11
click at [90, 601] on label "Past 30 Days" at bounding box center [50, 612] width 78 height 23
click at [90, 687] on button "Add" at bounding box center [74, 695] width 31 height 16
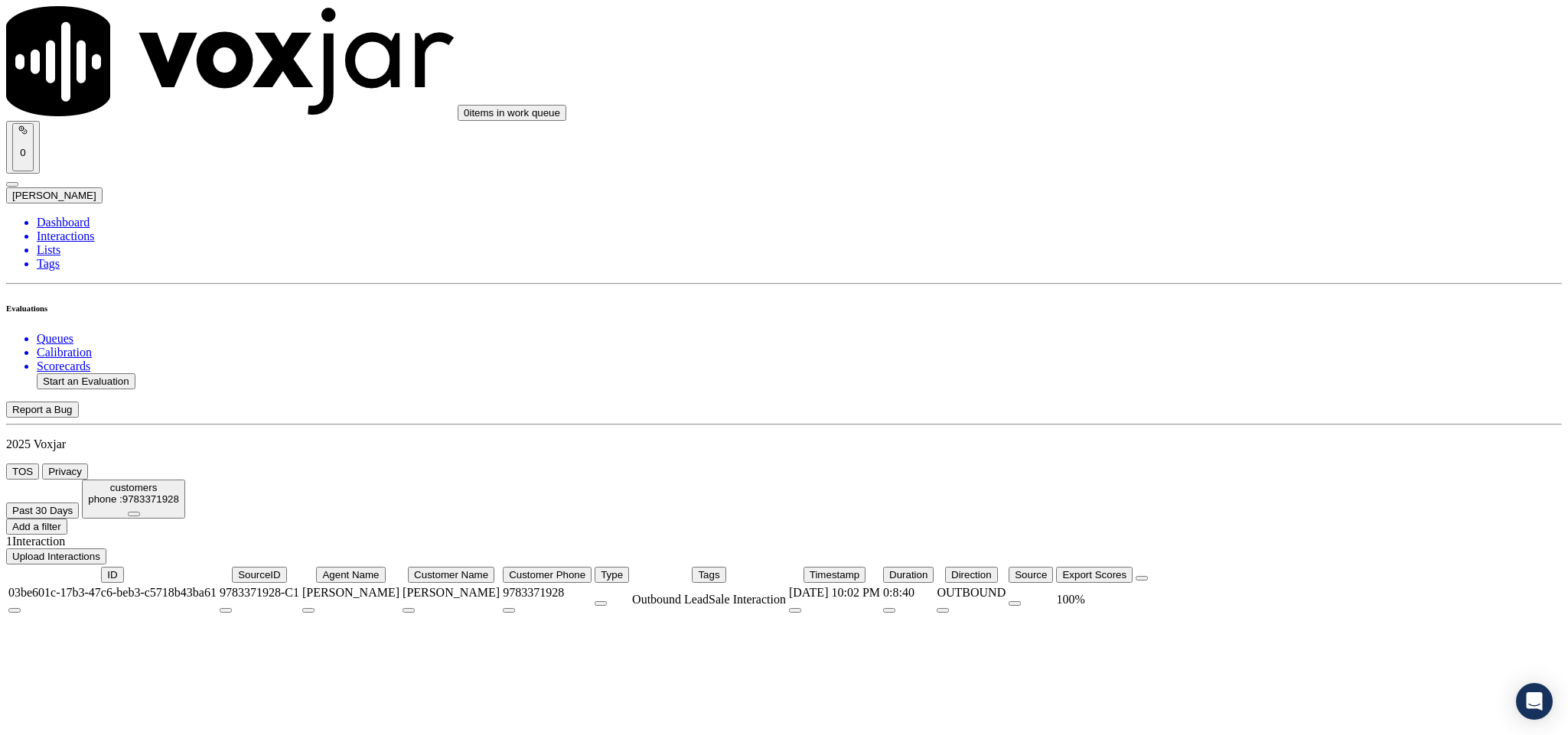
click at [134, 514] on icon at bounding box center [134, 514] width 0 height 0
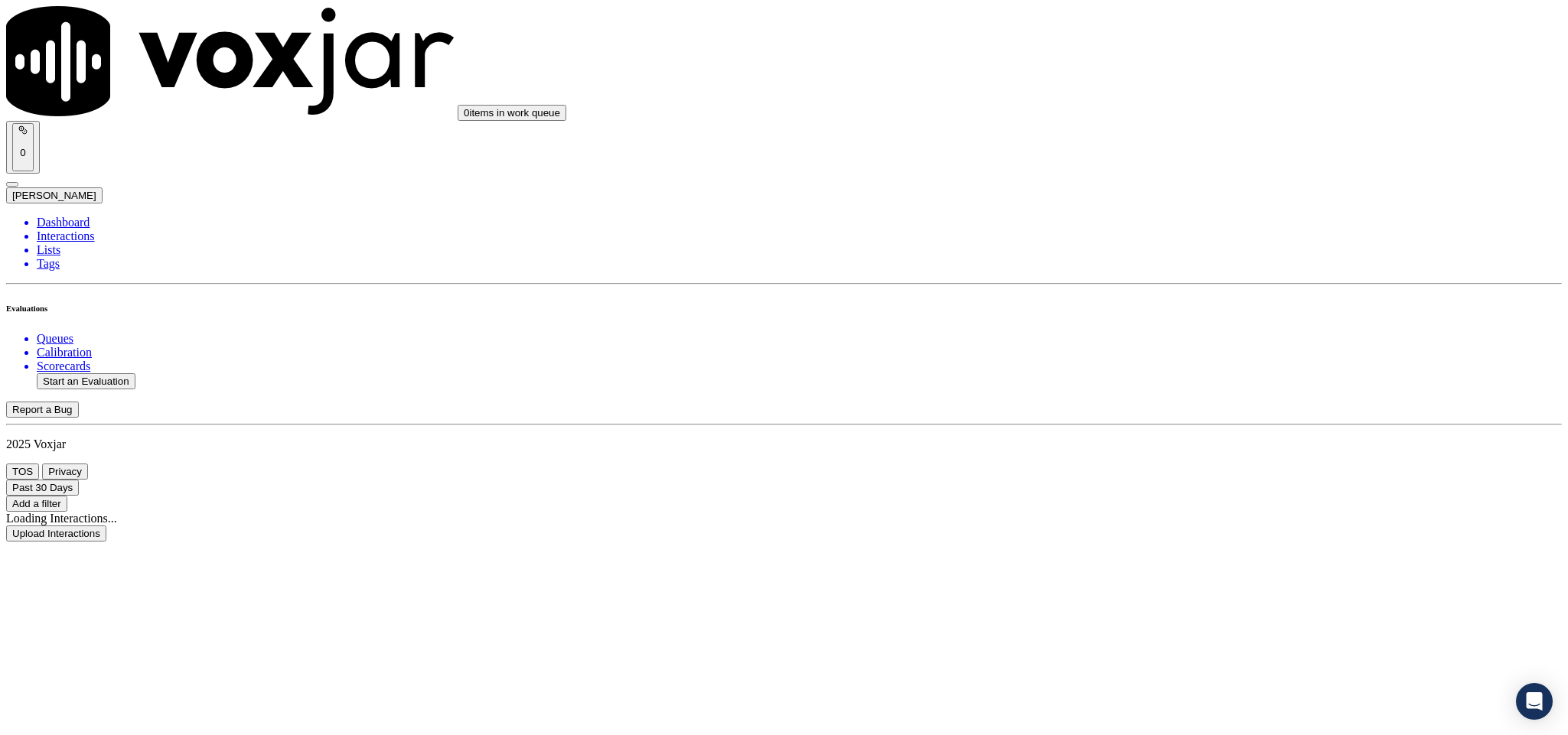
click at [67, 496] on button "Add a filter" at bounding box center [37, 504] width 61 height 16
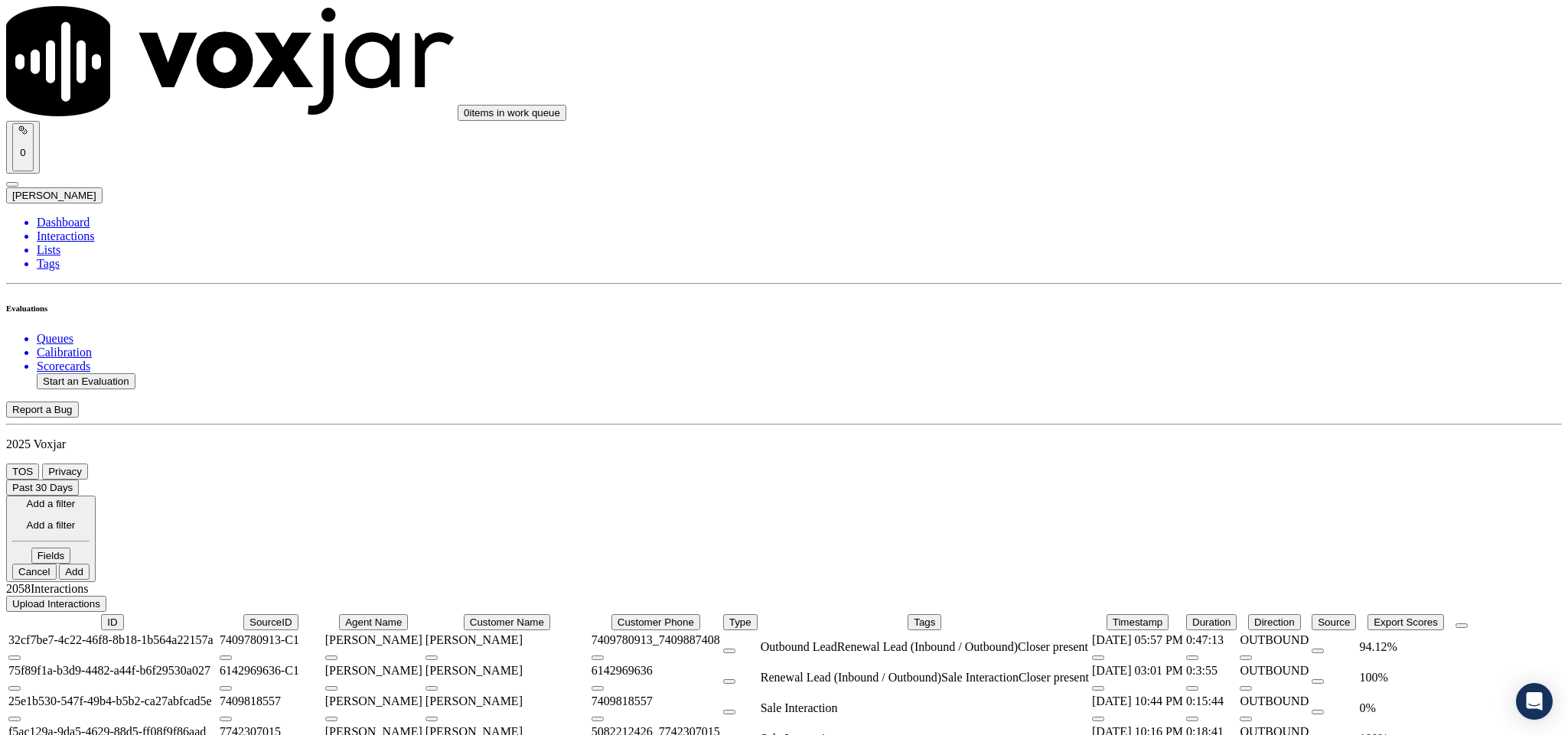
click at [71, 548] on button "Fields" at bounding box center [51, 556] width 40 height 16
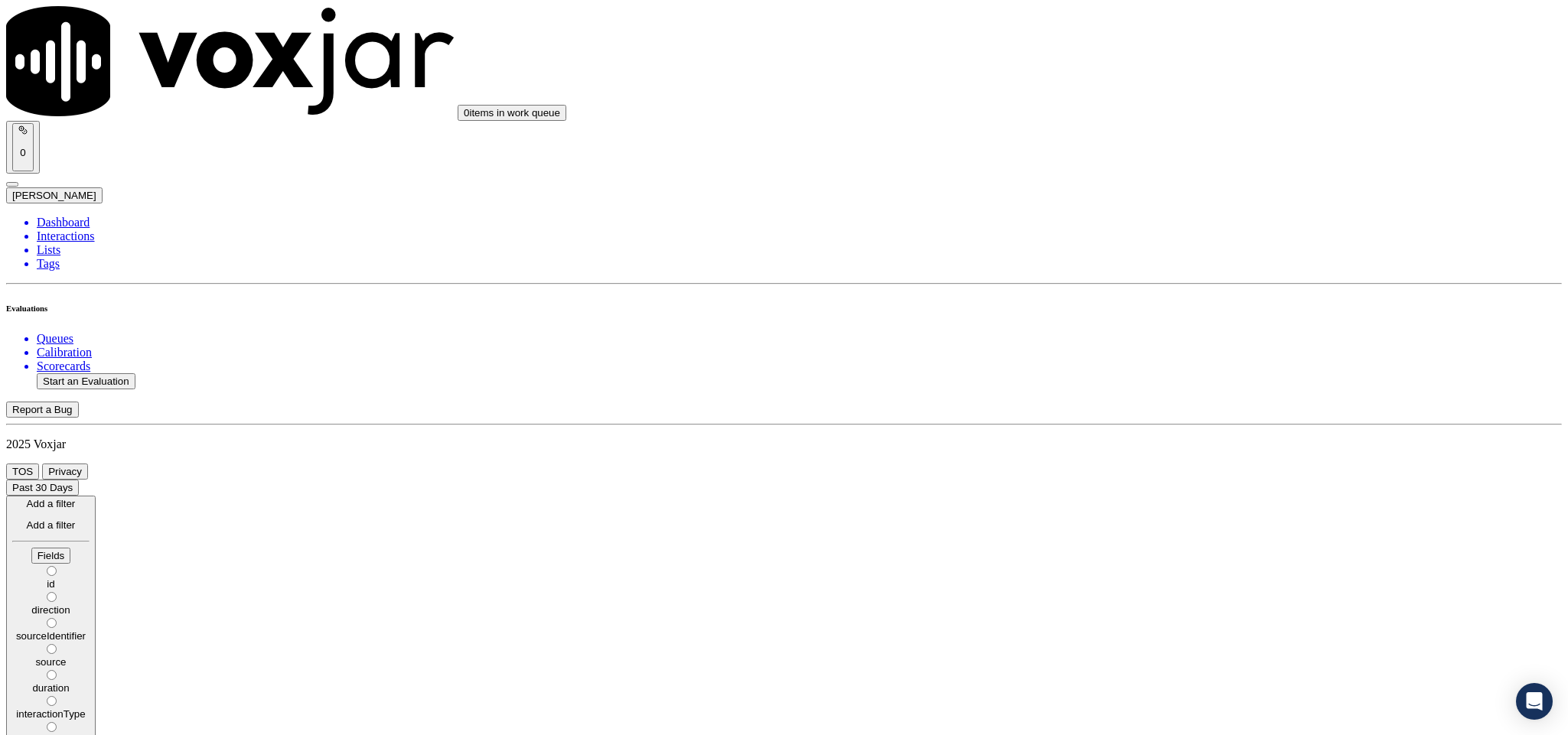
scroll to position [53, 0]
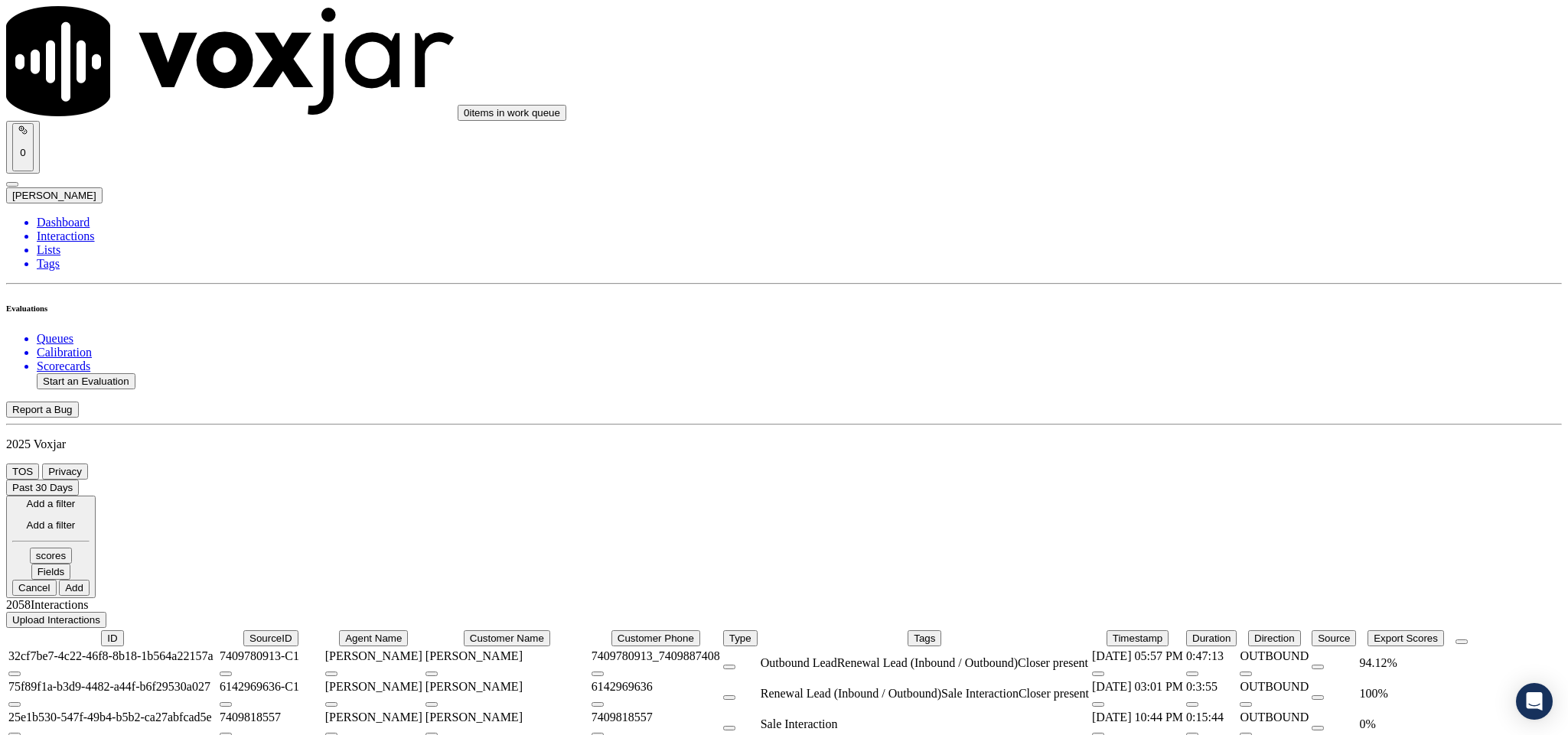
click at [90, 548] on div "scores Fields" at bounding box center [50, 564] width 78 height 32
click at [71, 563] on button "Fields" at bounding box center [51, 571] width 40 height 16
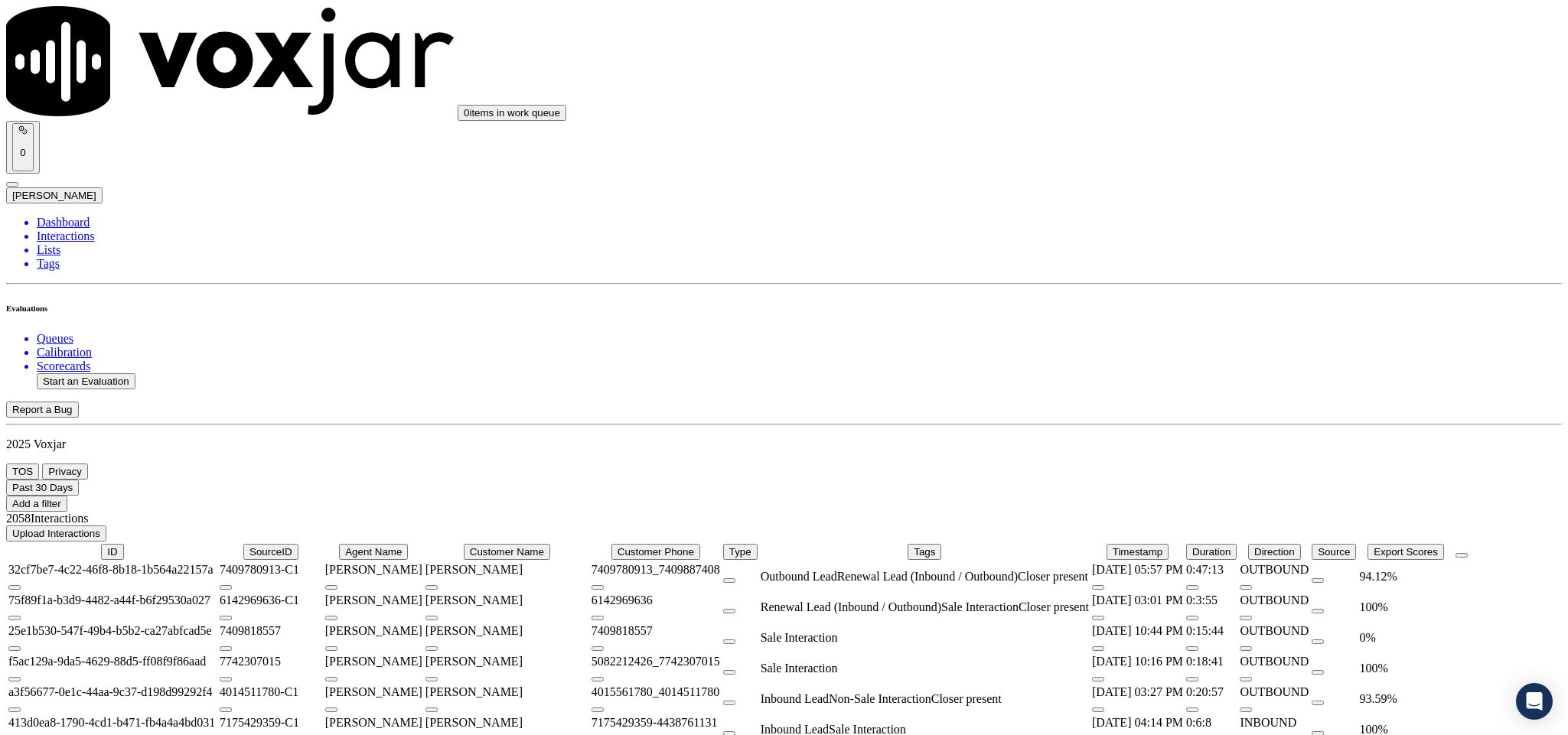
click at [12, 498] on icon at bounding box center [12, 503] width 0 height 11
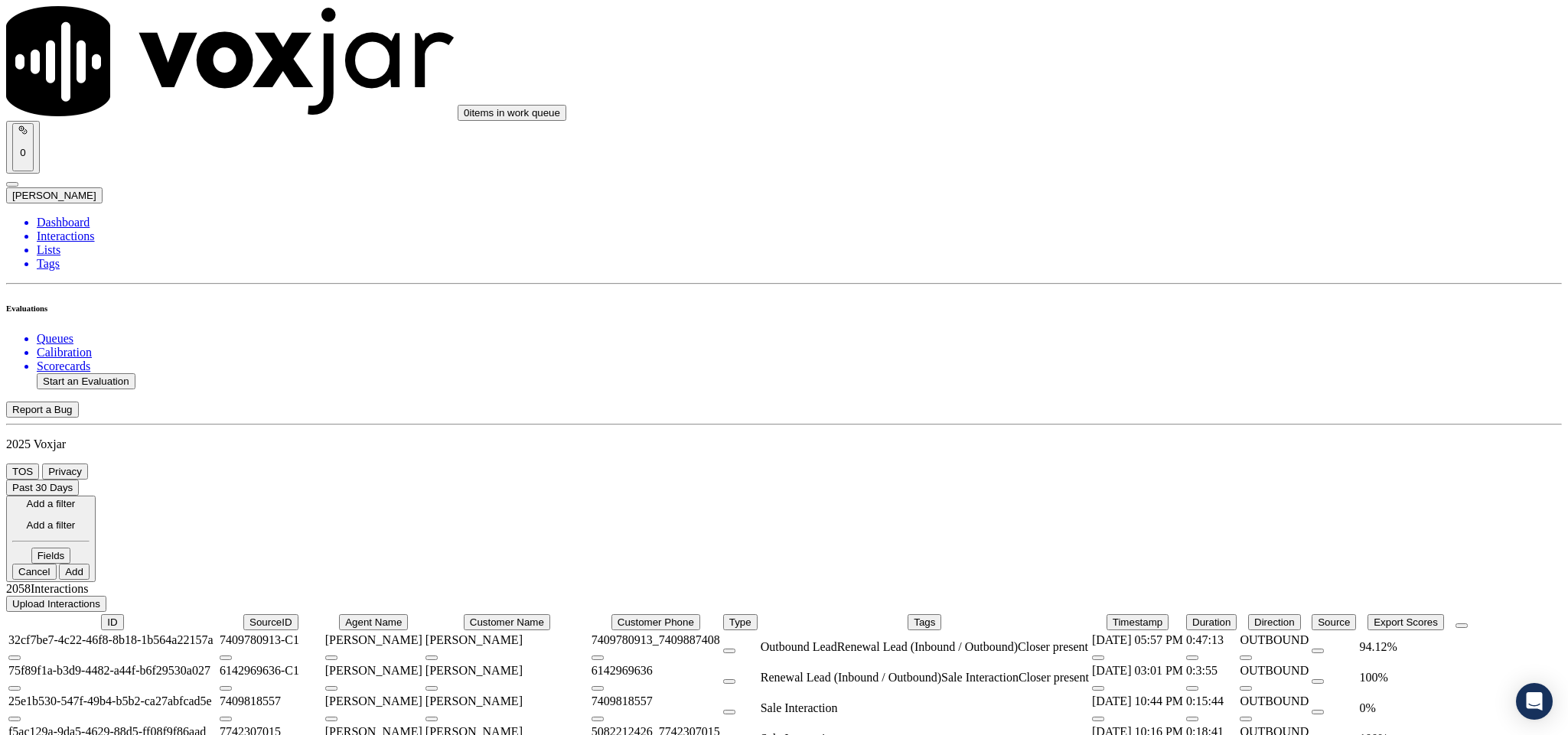
click at [64, 550] on icon at bounding box center [64, 555] width 0 height 11
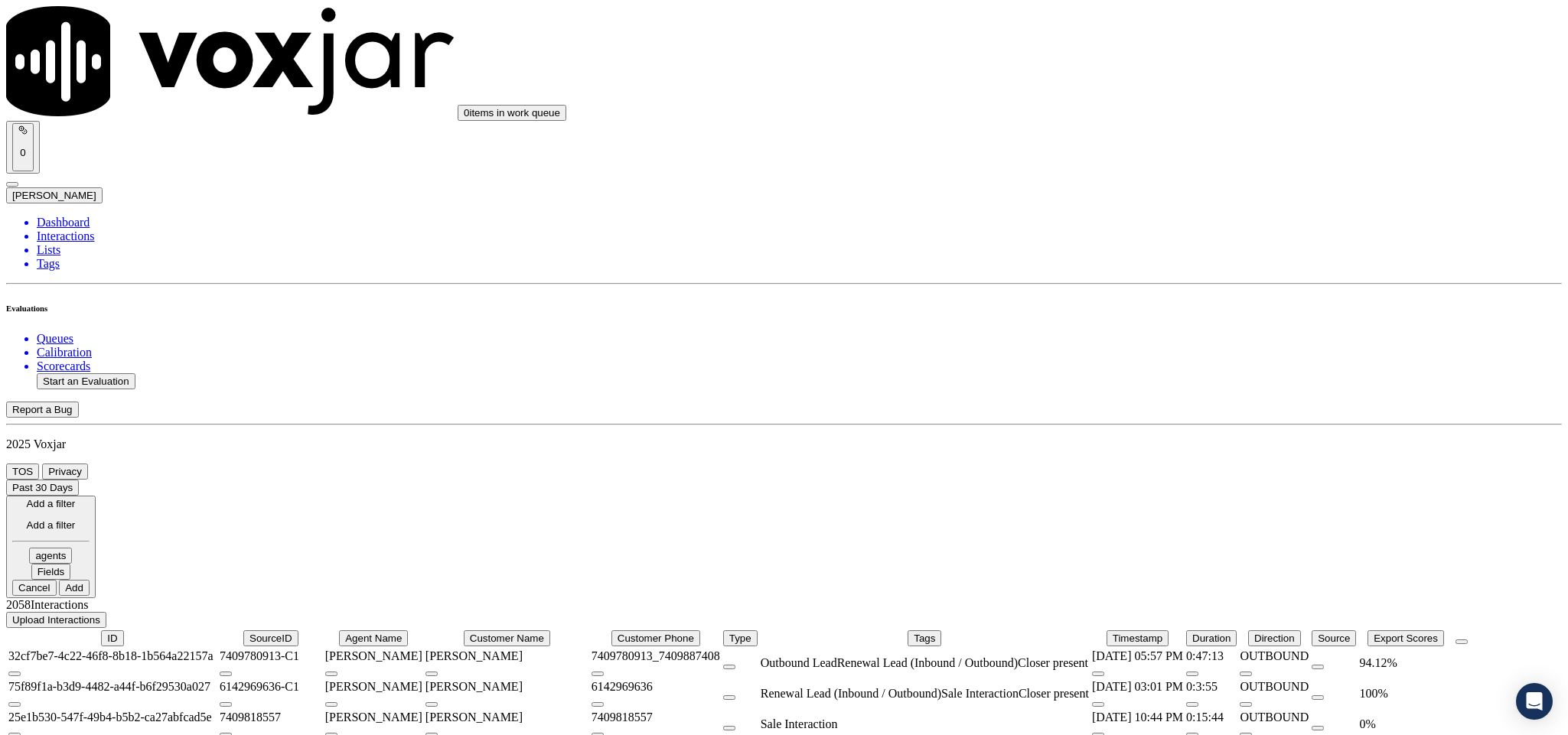
click at [71, 563] on button "Fields" at bounding box center [51, 571] width 40 height 16
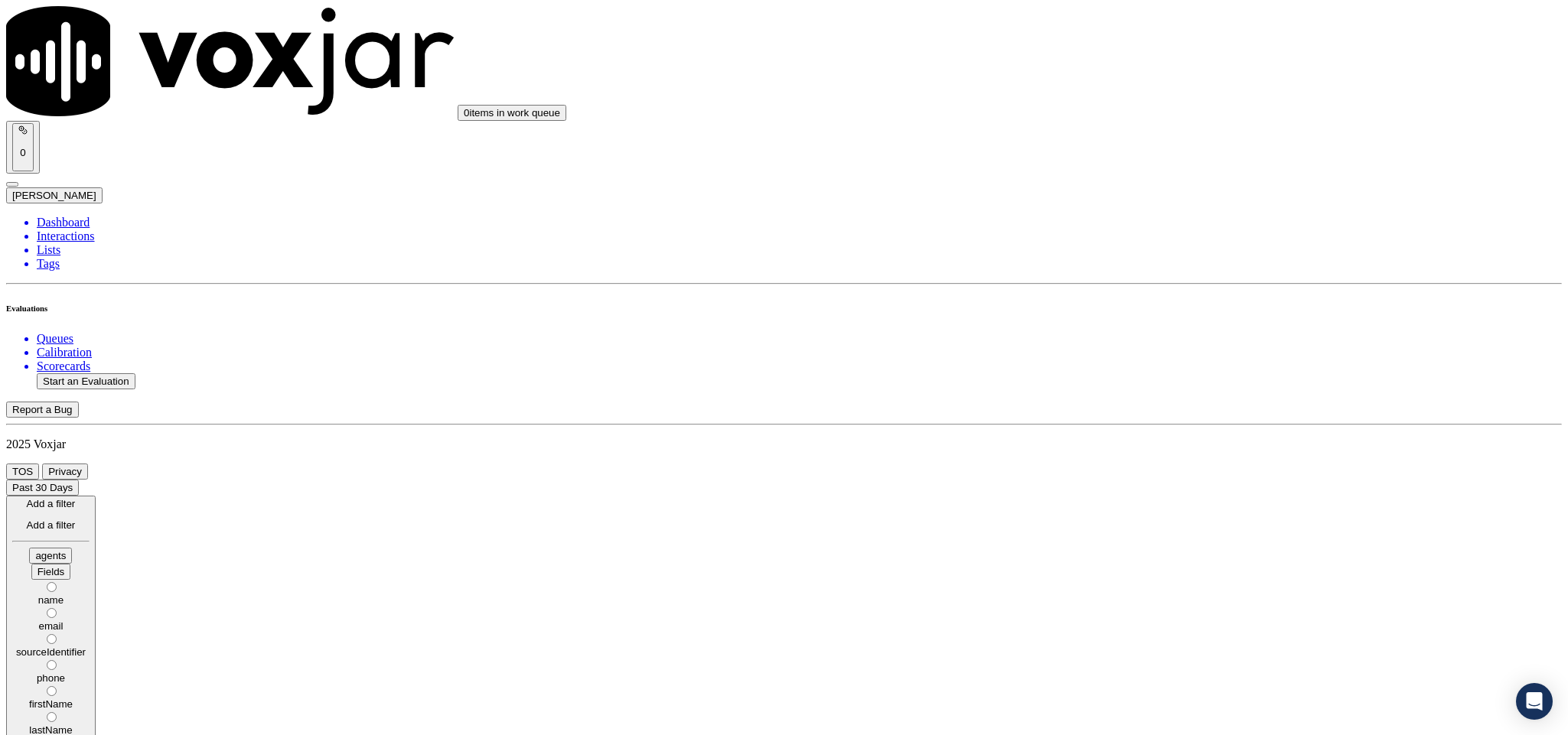
click at [90, 583] on label "name" at bounding box center [50, 594] width 78 height 23
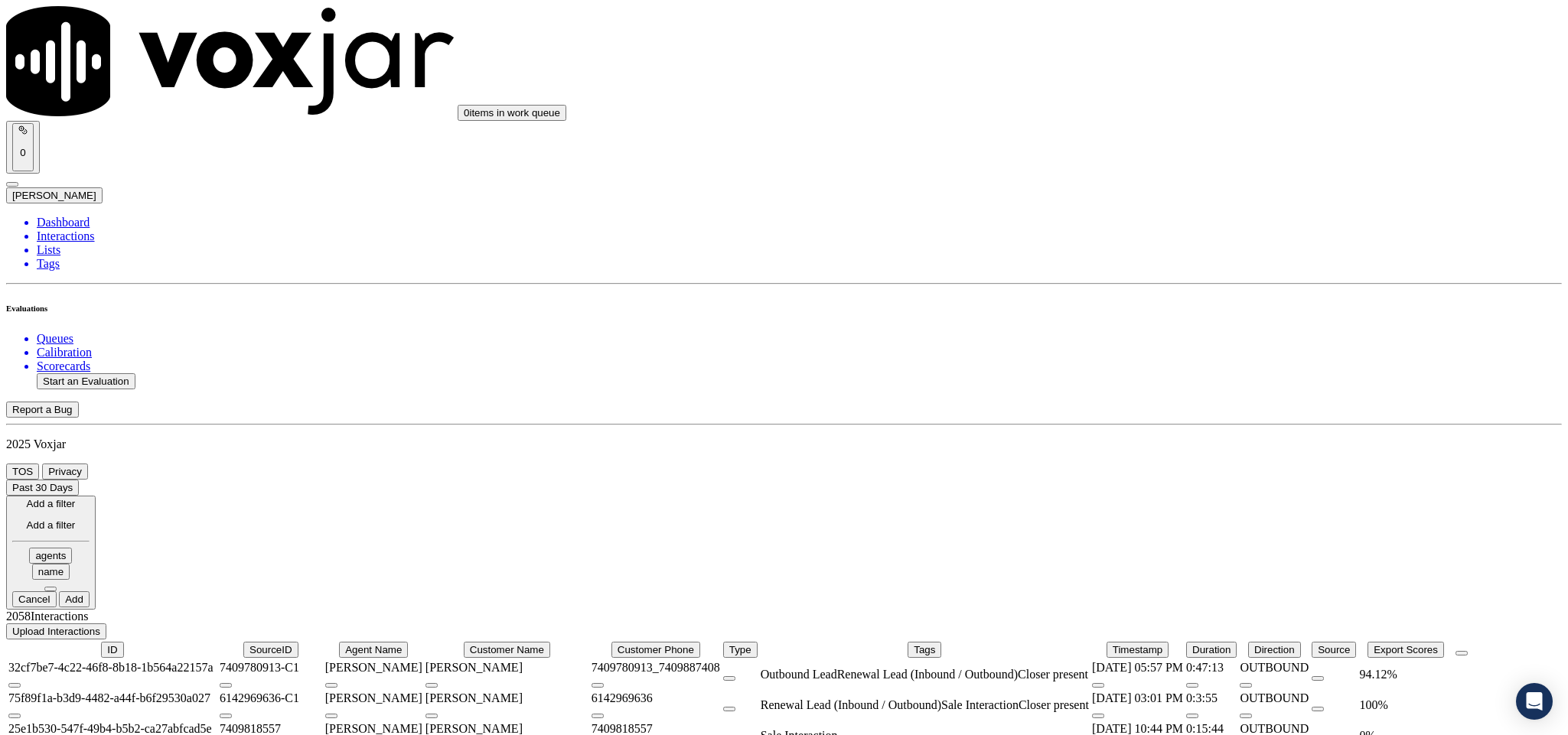
click at [56, 586] on button at bounding box center [50, 588] width 12 height 4
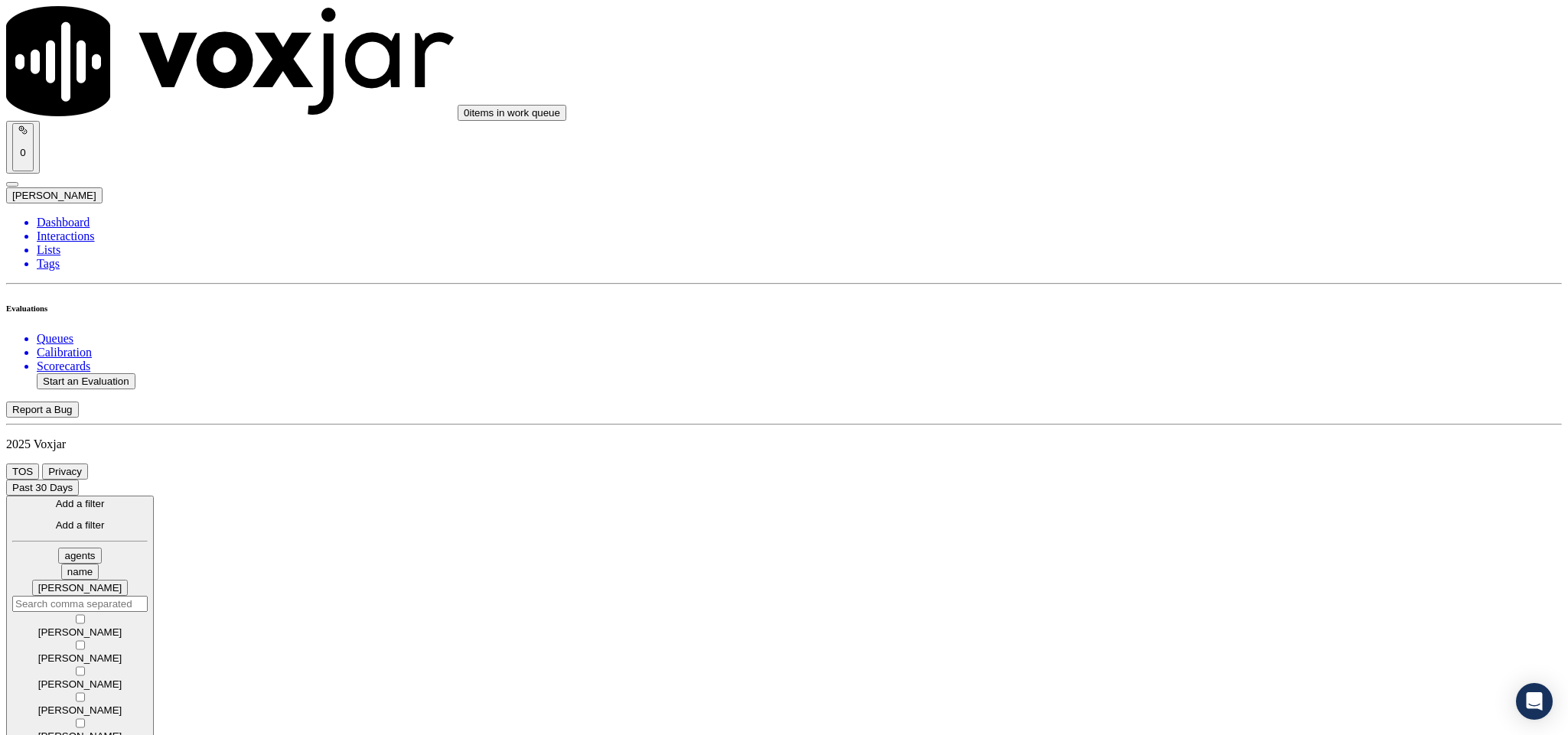
scroll to position [269, 0]
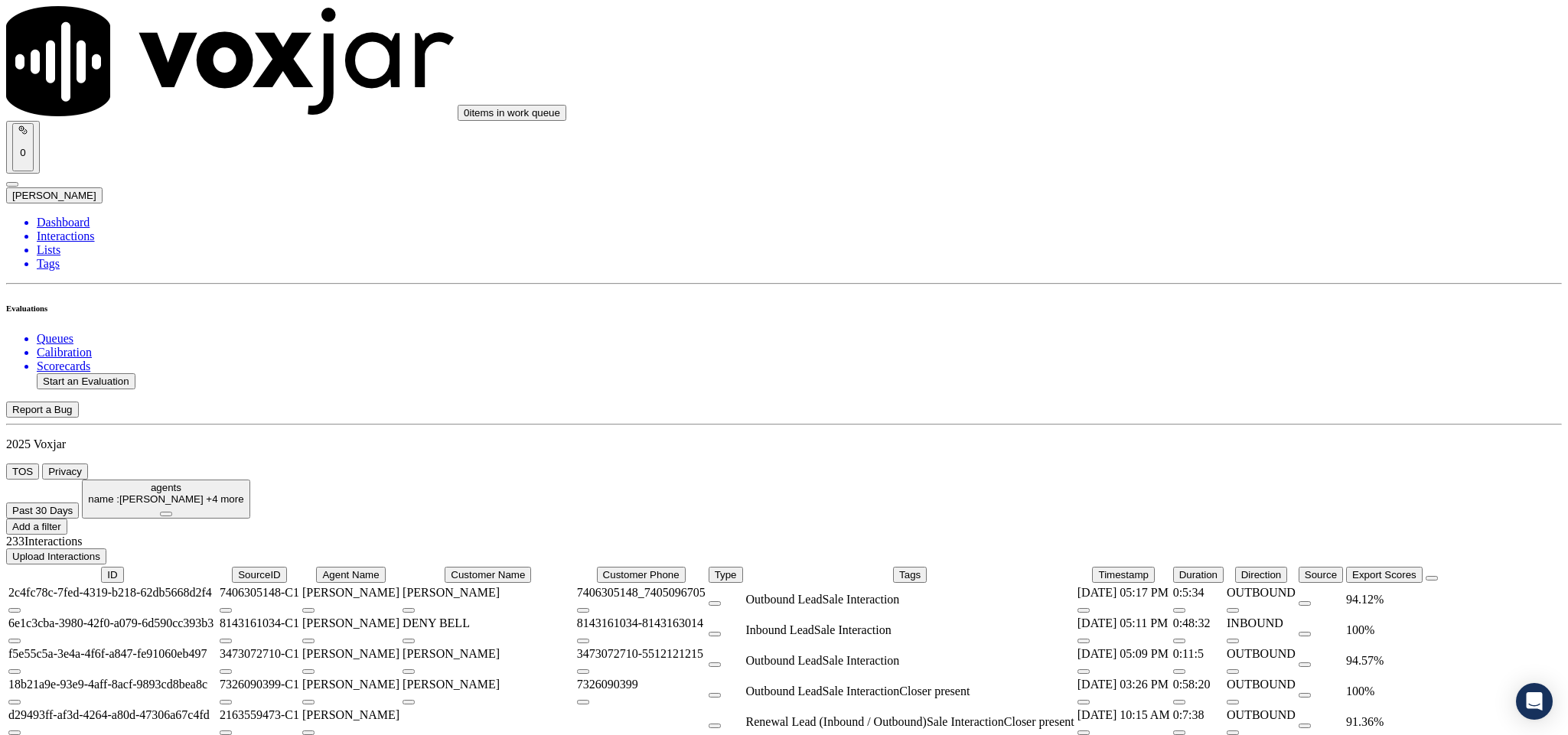
click at [1414, 685] on div "100 %" at bounding box center [1384, 691] width 77 height 14
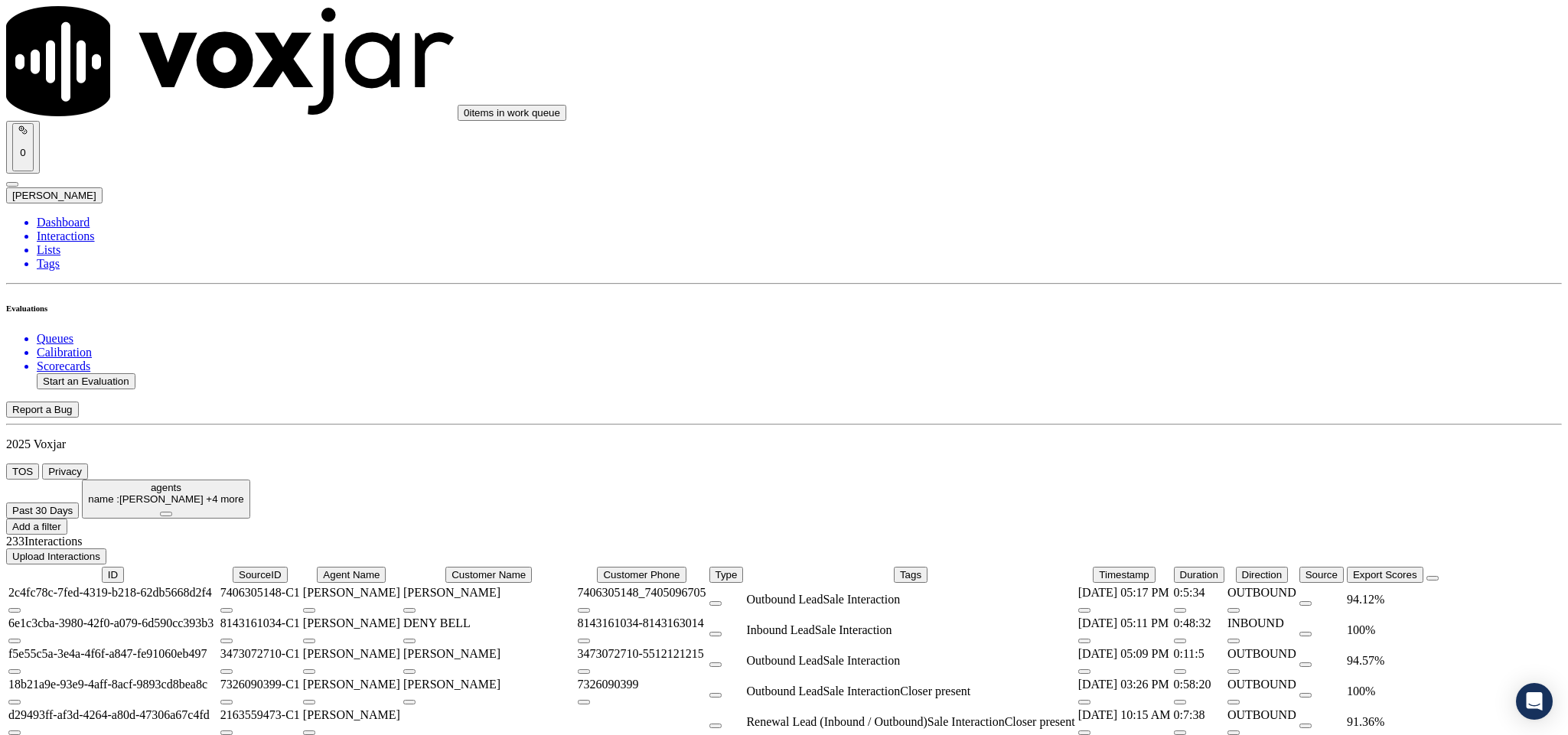
scroll to position [1120, 0]
click at [166, 514] on icon at bounding box center [166, 514] width 0 height 0
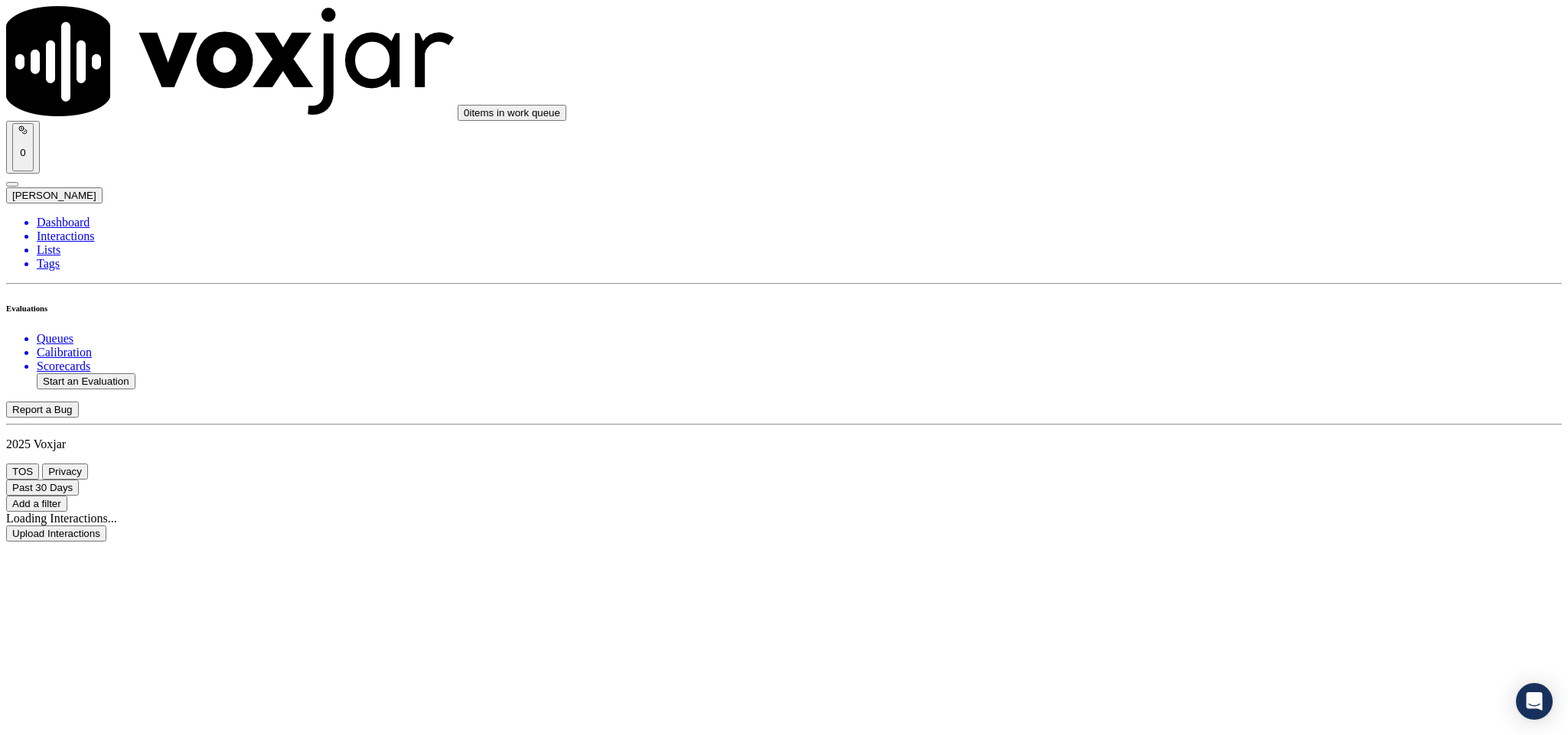
click at [64, 216] on li "Dashboard" at bounding box center [799, 223] width 1525 height 14
click at [136, 373] on button "Start an Evaluation" at bounding box center [86, 381] width 99 height 16
drag, startPoint x: 652, startPoint y: 318, endPoint x: 735, endPoint y: 318, distance: 83.0
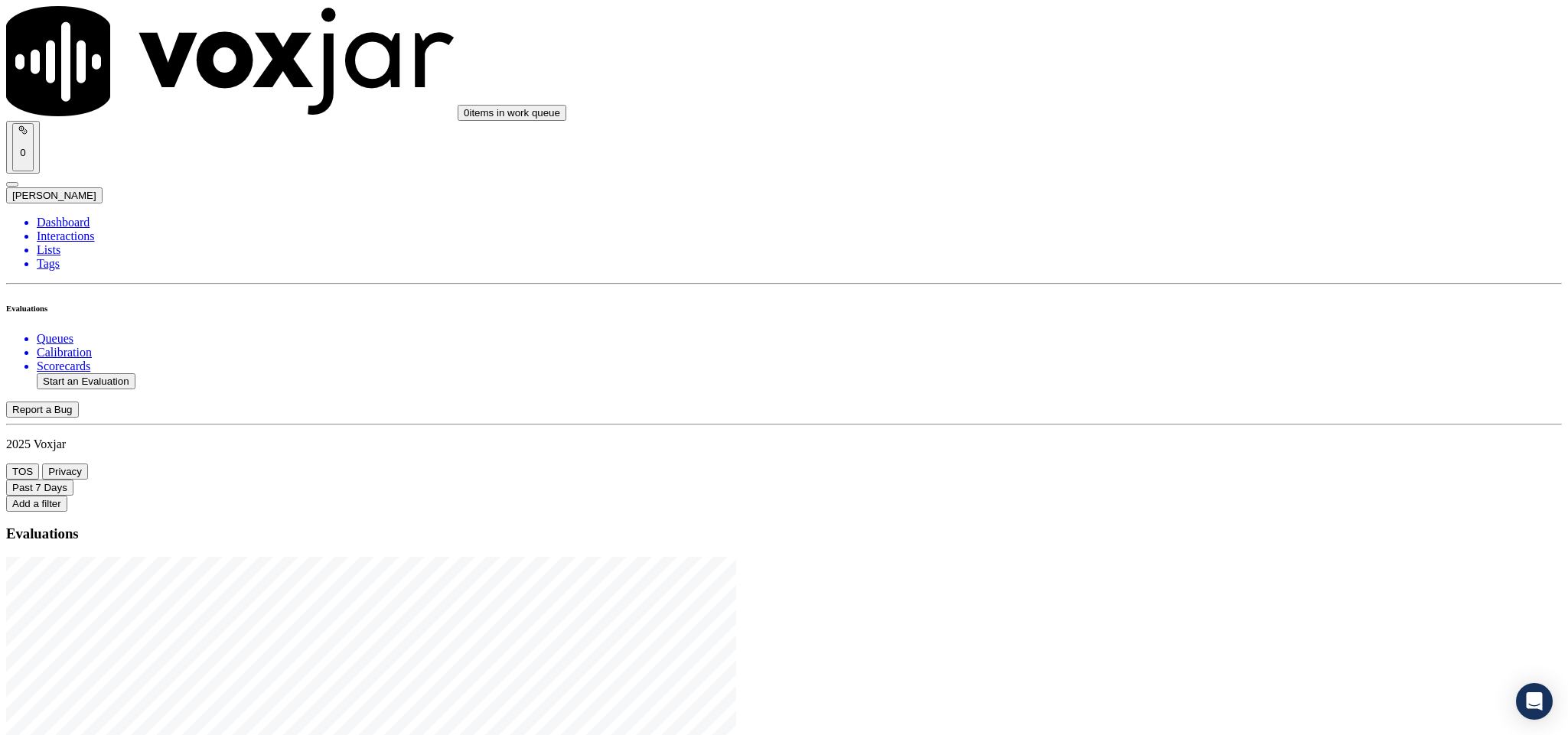
type input "20250825-181923_7812444094-C1"
type input "2025-08-25T20:03"
type input "geo"
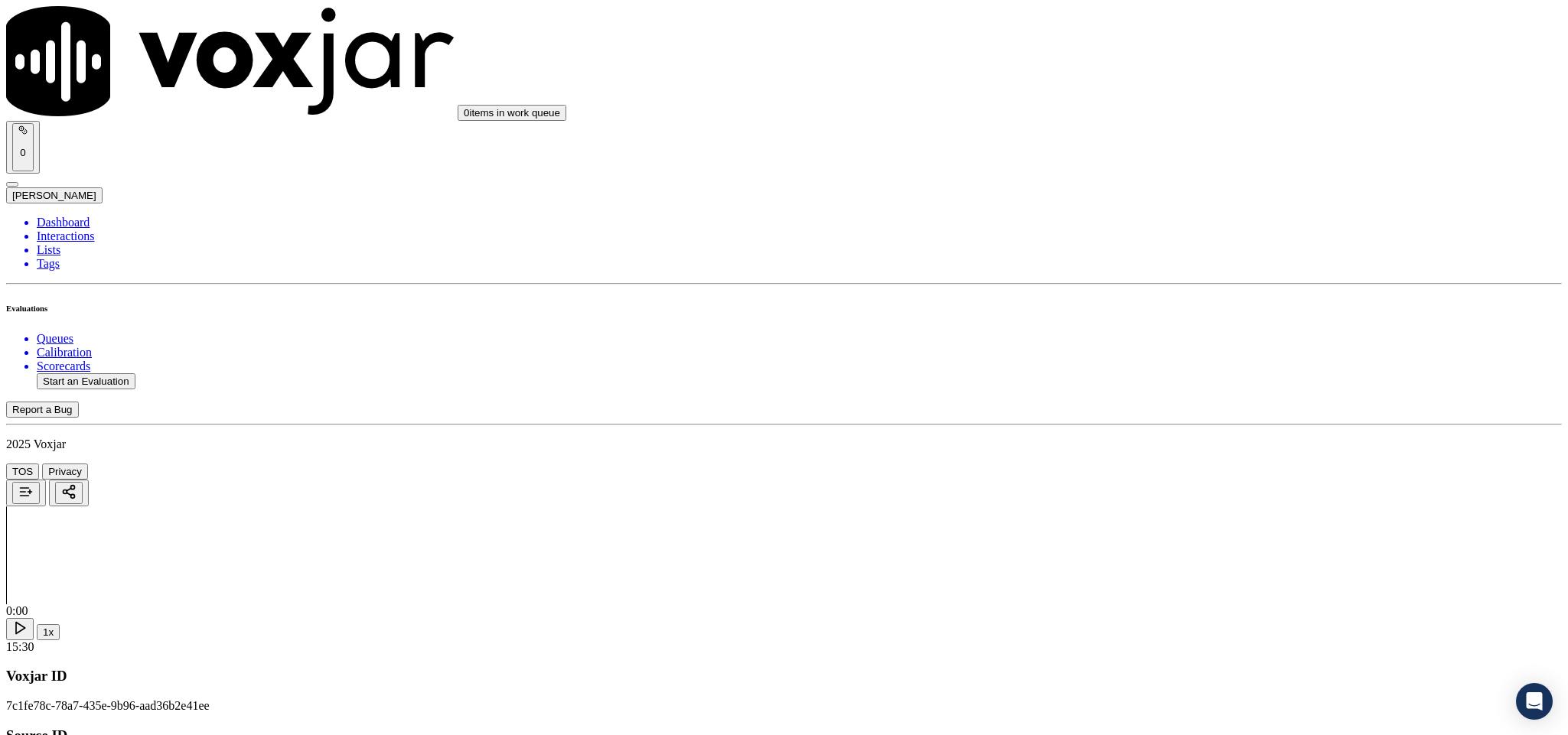
click at [1211, 380] on div "Yes" at bounding box center [1299, 372] width 358 height 14
drag, startPoint x: 1206, startPoint y: 402, endPoint x: 1206, endPoint y: 387, distance: 15.0
click at [1204, 402] on div "No" at bounding box center [1299, 408] width 358 height 14
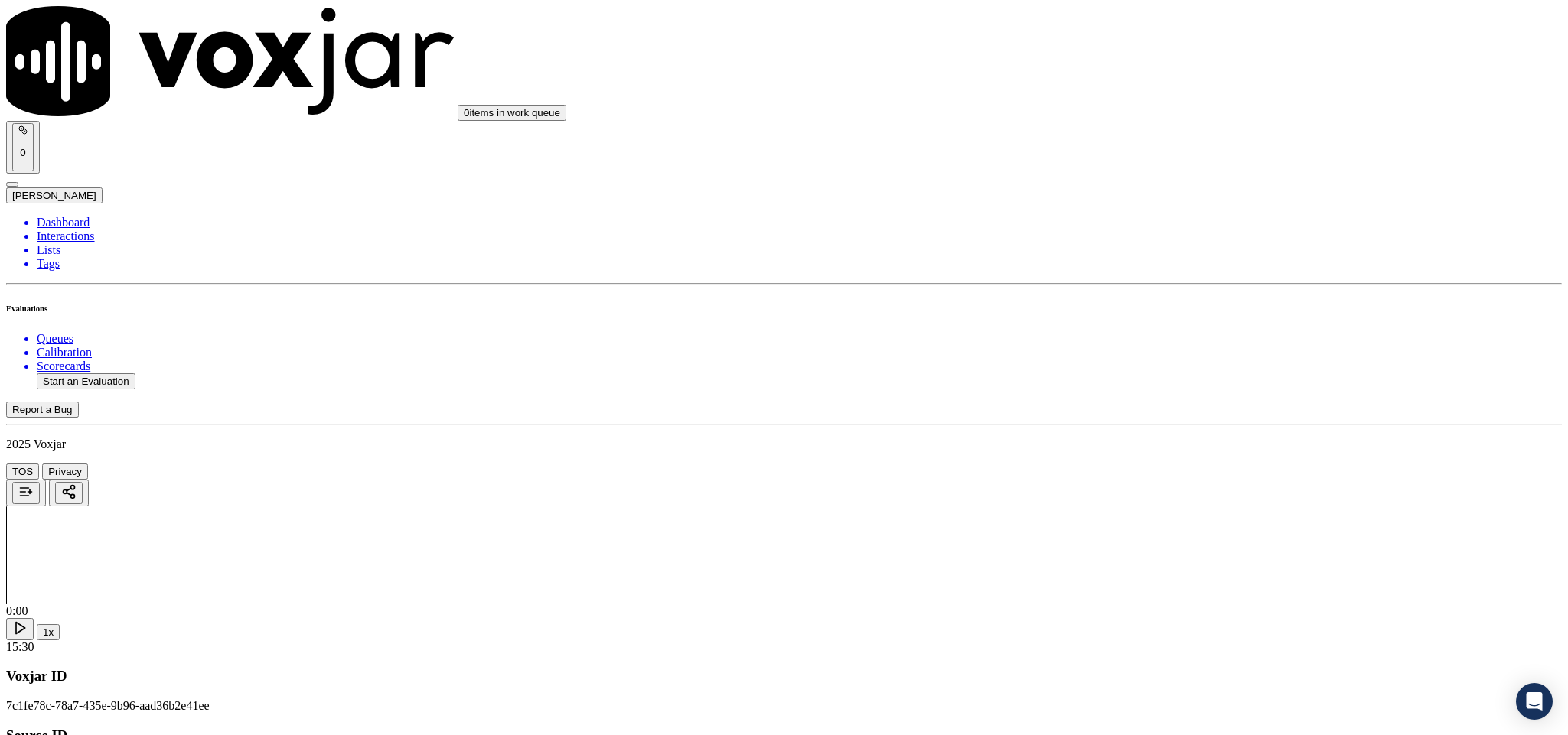
click at [1181, 405] on div "No" at bounding box center [1299, 397] width 358 height 35
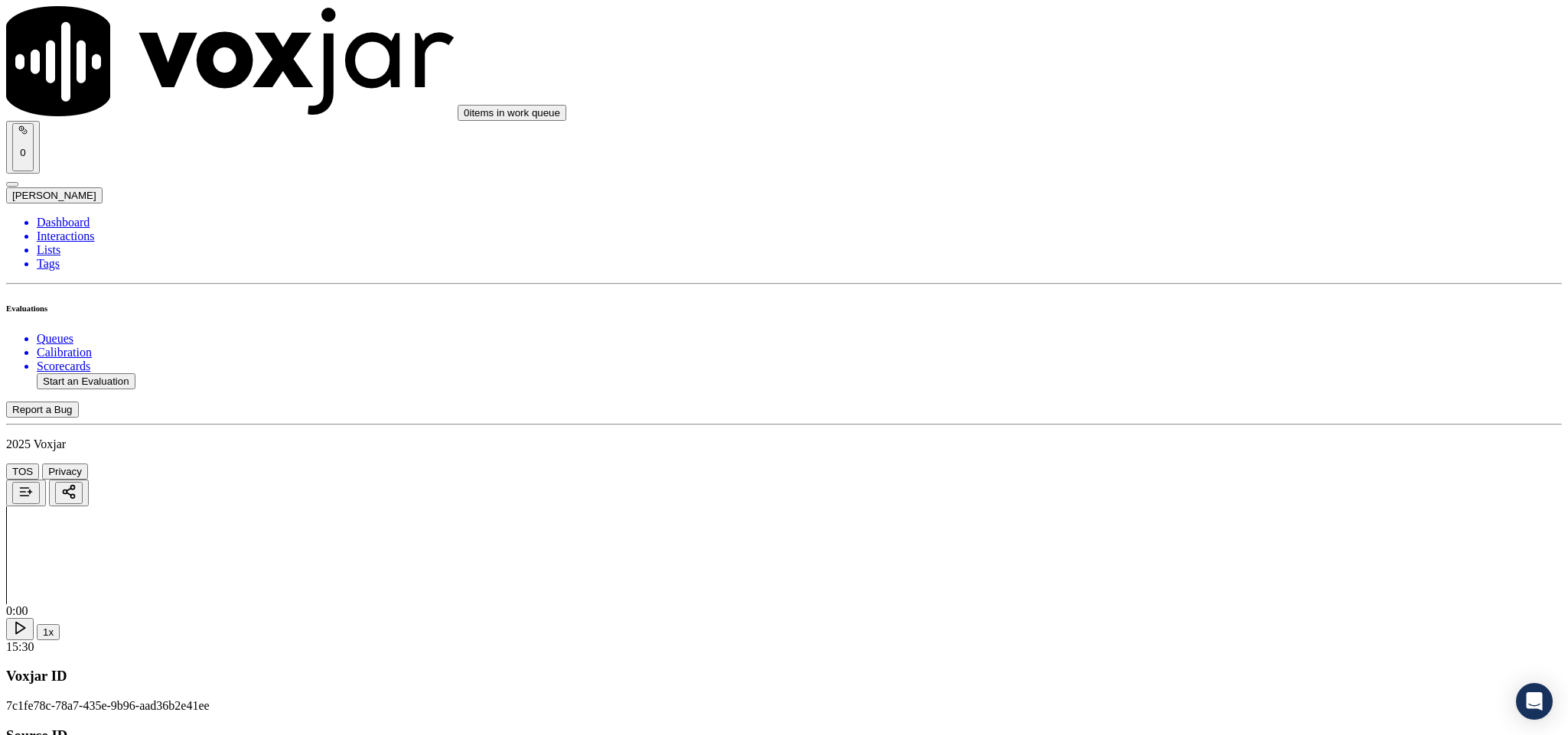
scroll to position [1836, 0]
click at [1233, 446] on div "Yes" at bounding box center [1299, 440] width 358 height 14
click at [1185, 267] on div "No" at bounding box center [1299, 260] width 358 height 14
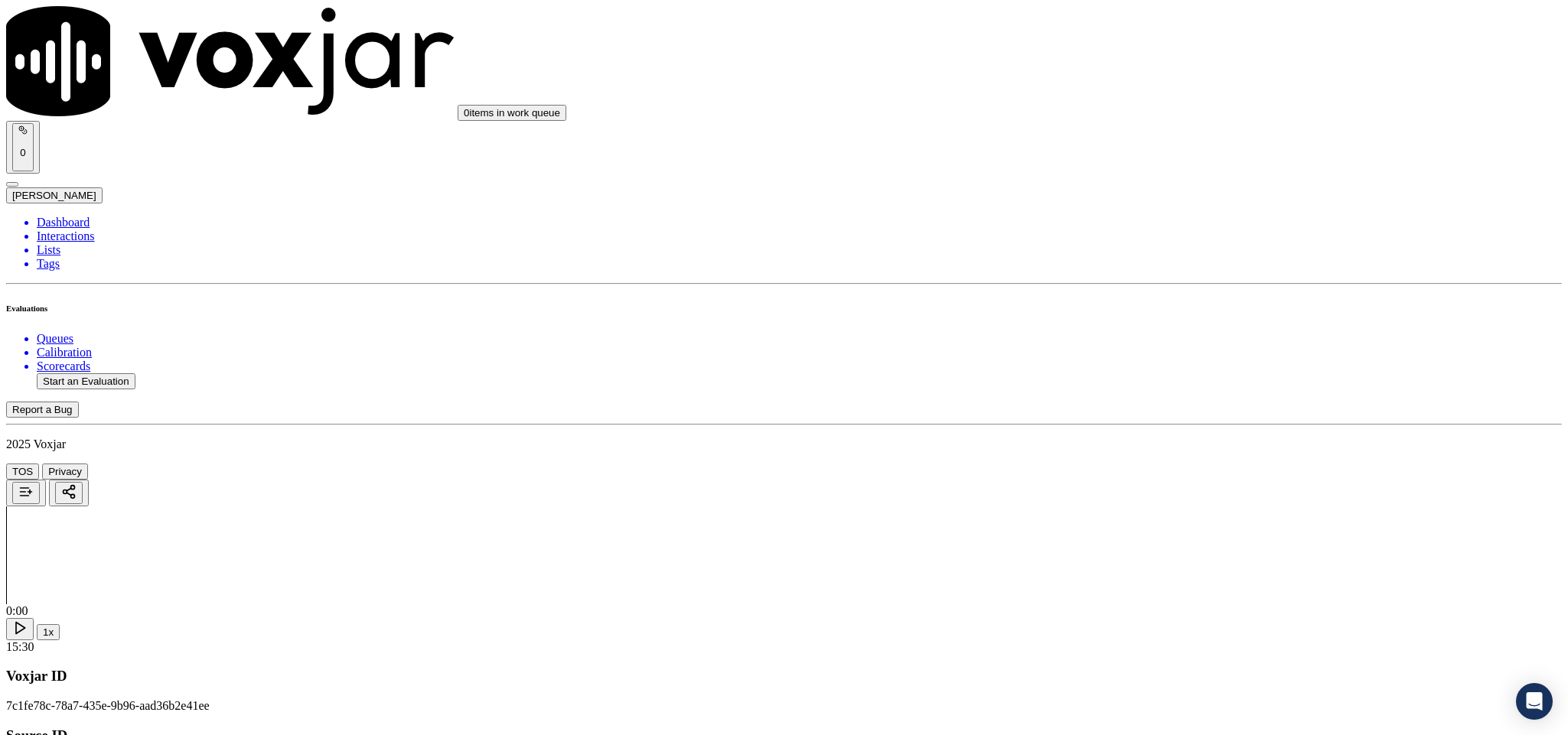
scroll to position [2066, 0]
copy p "George"
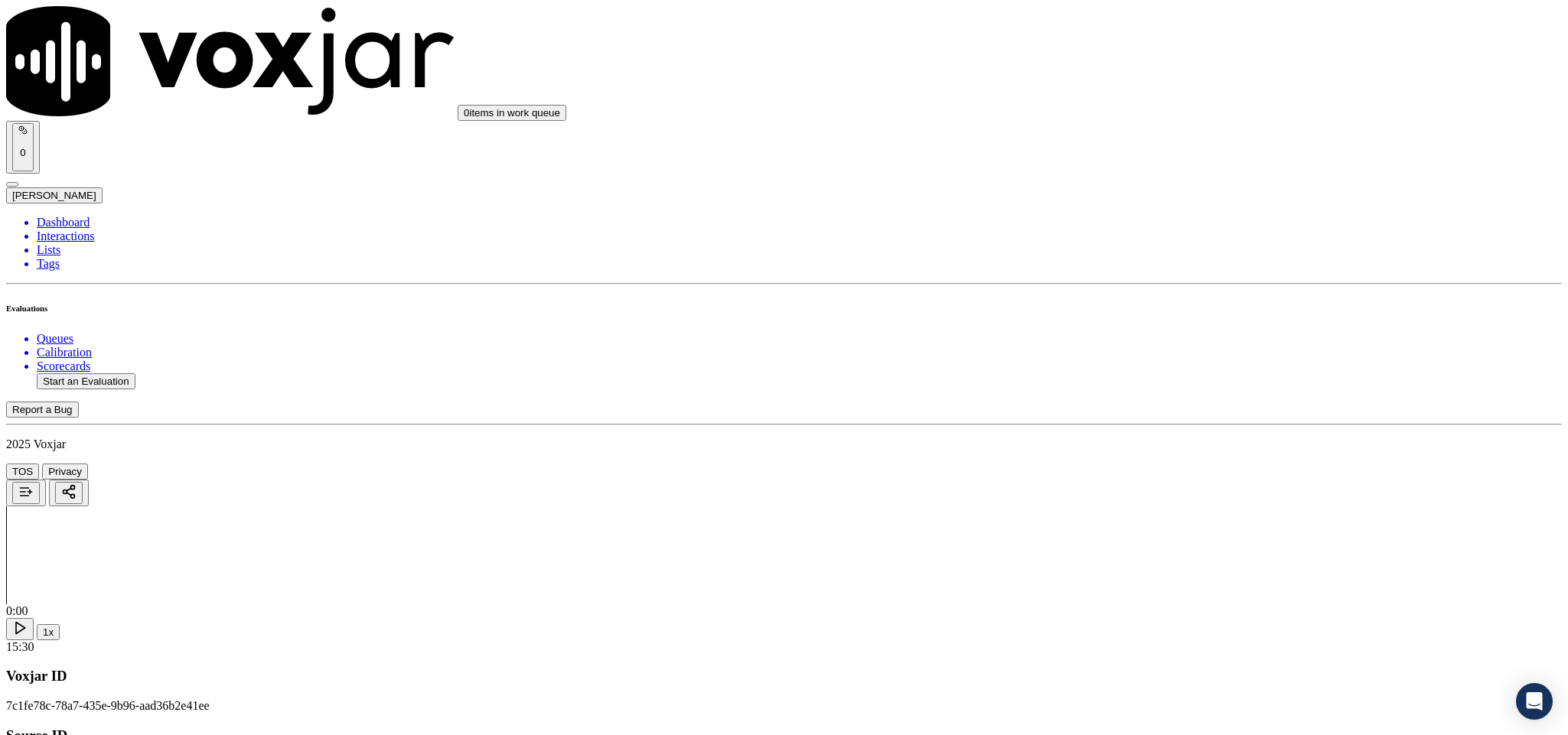
type input "DENNIS J GILFILLAN"
drag, startPoint x: 748, startPoint y: 214, endPoint x: 480, endPoint y: 224, distance: 268.2
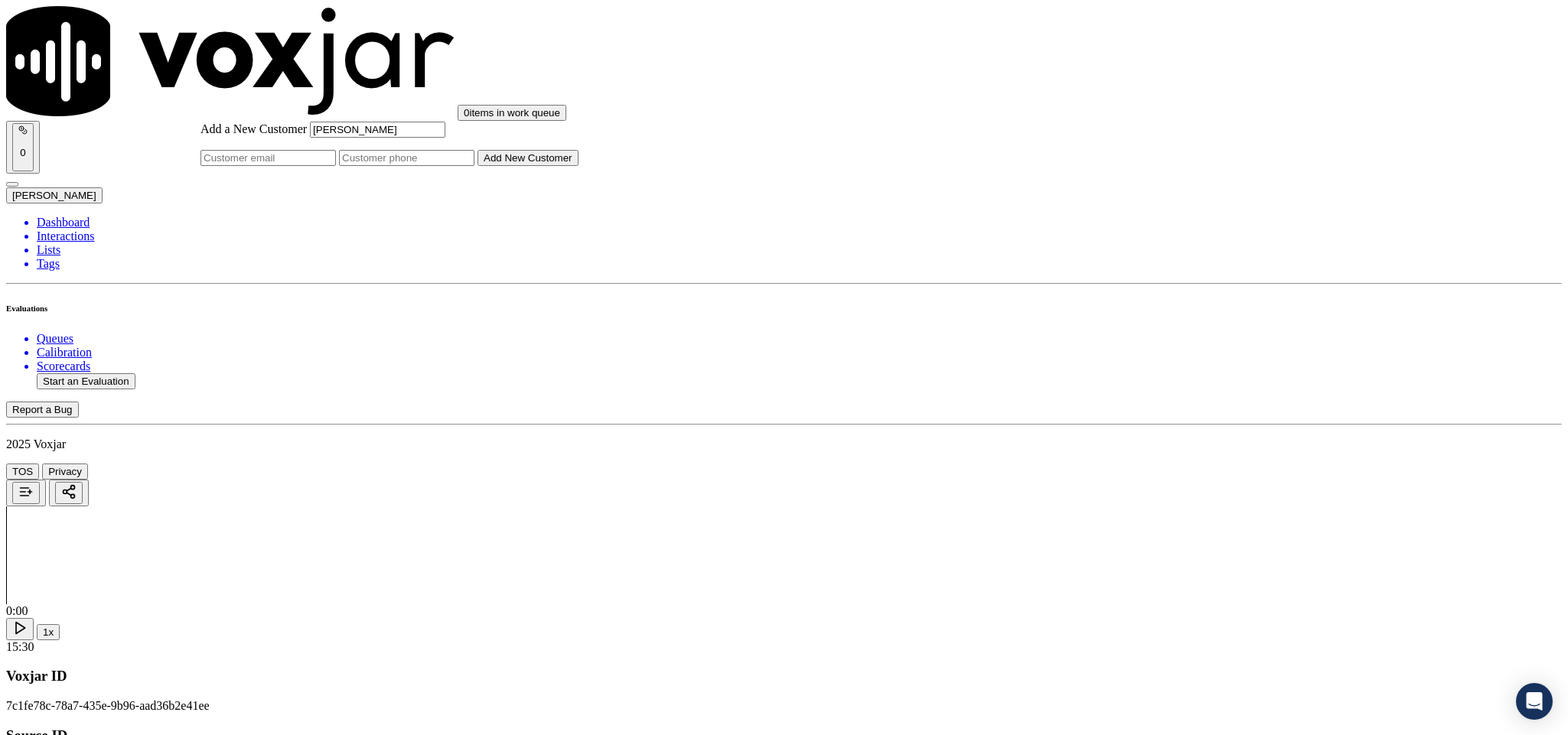
type input "DENNIS J GILFILLAN"
click at [475, 166] on input "Add a New Customer" at bounding box center [407, 158] width 136 height 16
paste input "7812444094"
type input "7812444094"
click at [579, 166] on button "Add New Customer" at bounding box center [528, 158] width 101 height 16
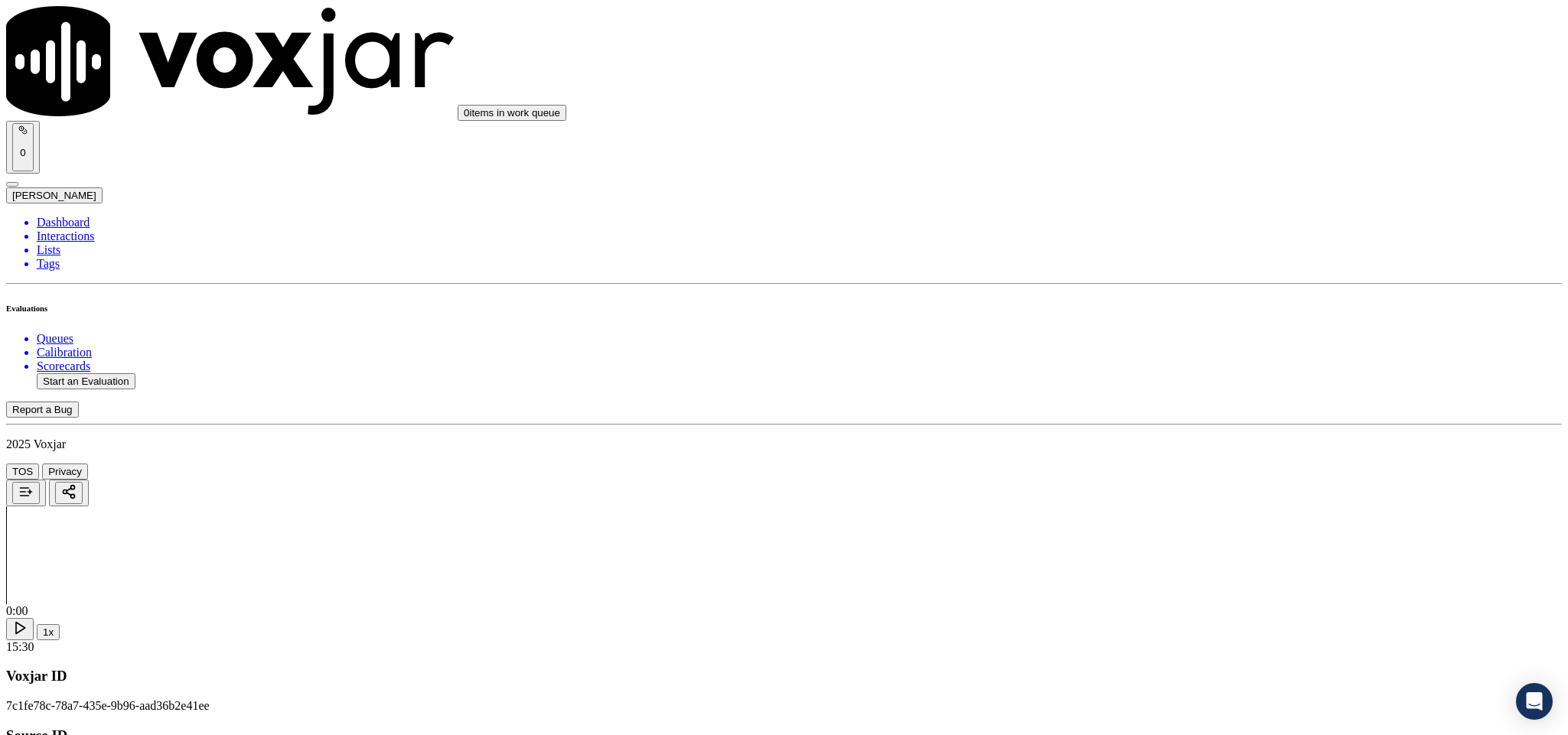
click at [1208, 280] on div "Yes" at bounding box center [1299, 279] width 358 height 14
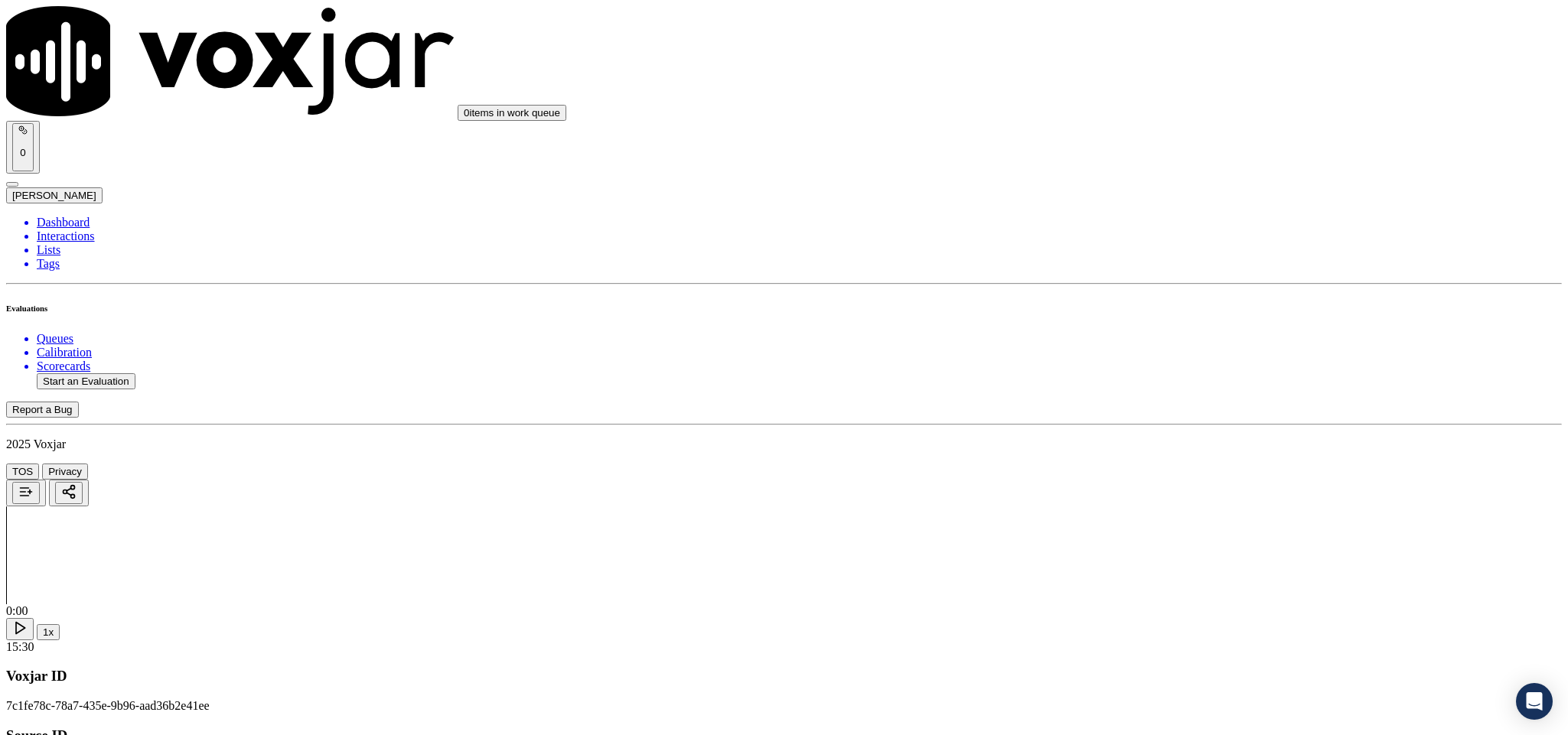
drag, startPoint x: 1196, startPoint y: 423, endPoint x: 1196, endPoint y: 436, distance: 13.0
click at [1194, 457] on div "Yes" at bounding box center [1299, 454] width 358 height 14
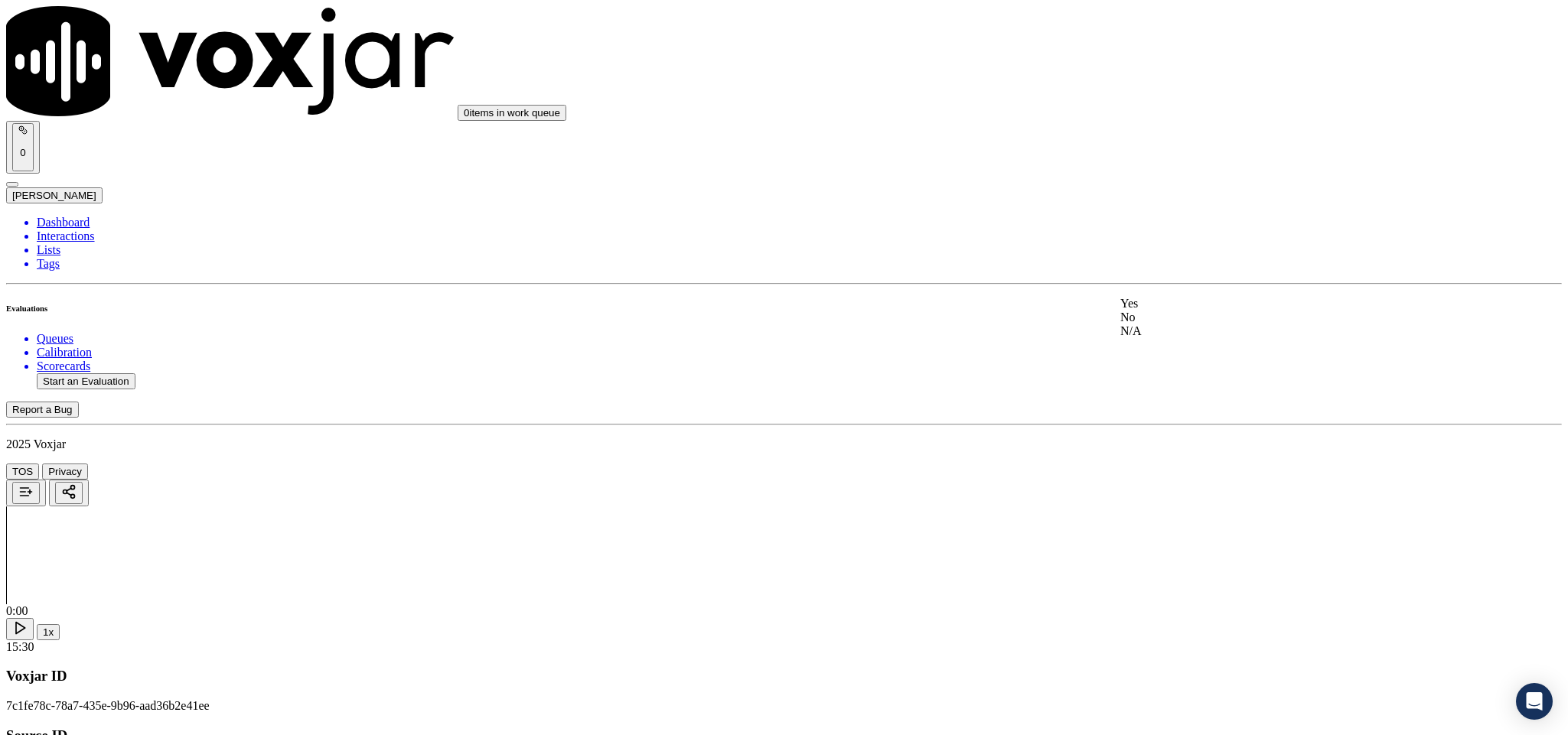
click at [1199, 301] on div "Yes" at bounding box center [1299, 304] width 358 height 14
click at [1213, 531] on div "N/A" at bounding box center [1299, 524] width 358 height 14
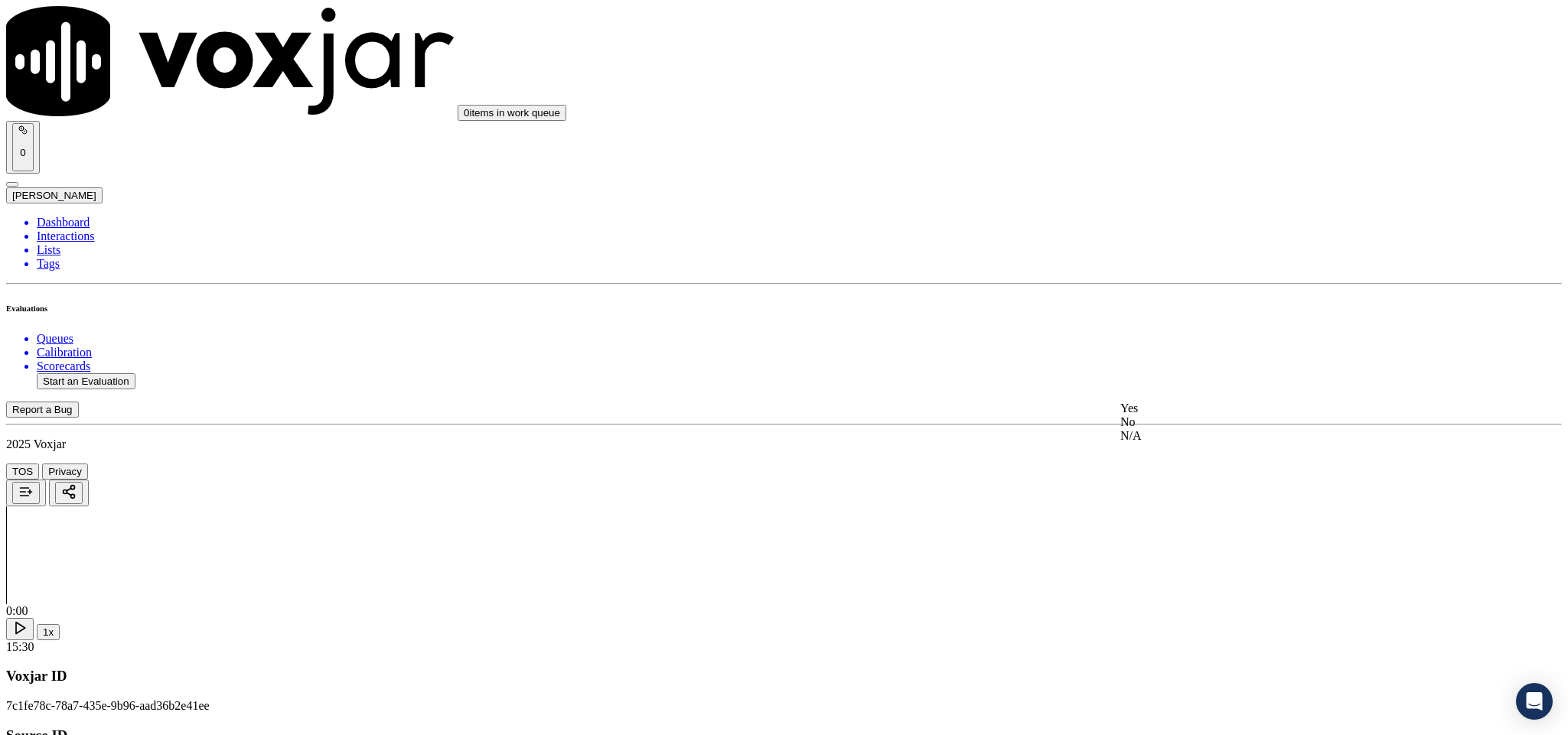
click at [1187, 416] on div "Yes" at bounding box center [1299, 409] width 358 height 14
click at [1179, 288] on div "No" at bounding box center [1299, 282] width 358 height 35
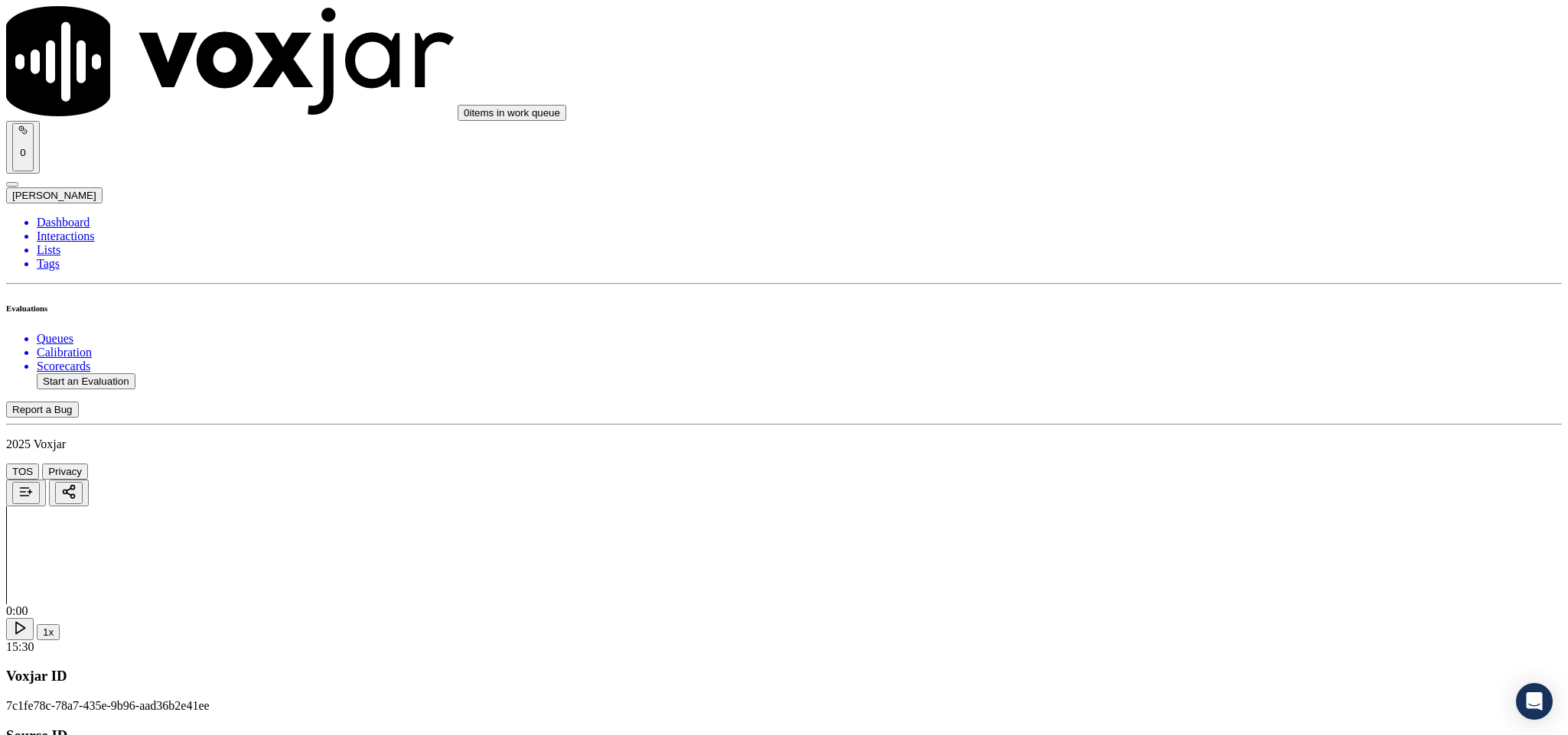
click at [1187, 229] on div "Yes" at bounding box center [1299, 222] width 358 height 14
click at [1164, 353] on div "N/A" at bounding box center [1299, 347] width 358 height 14
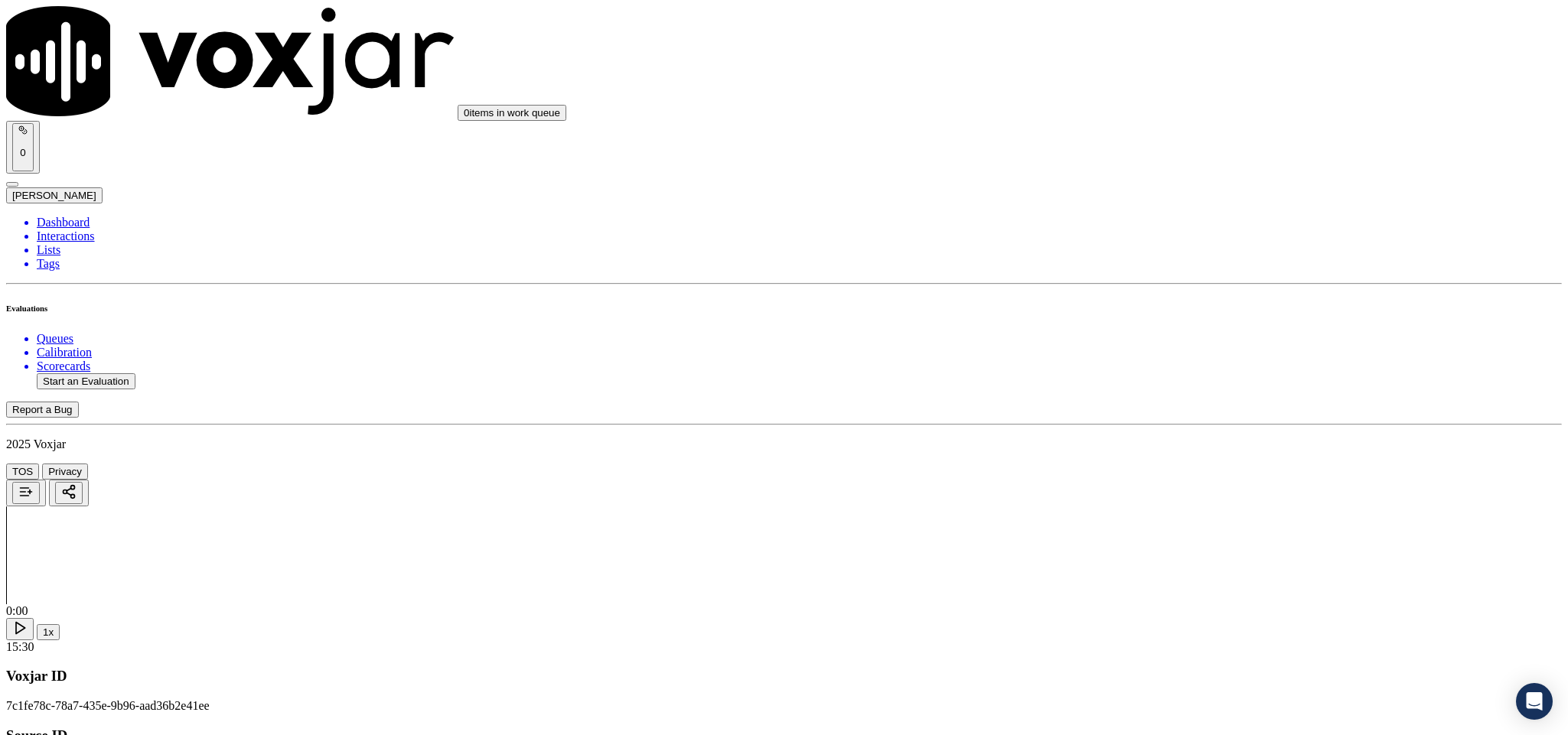
scroll to position [1721, 0]
click at [1172, 157] on div "Yes" at bounding box center [1299, 150] width 358 height 14
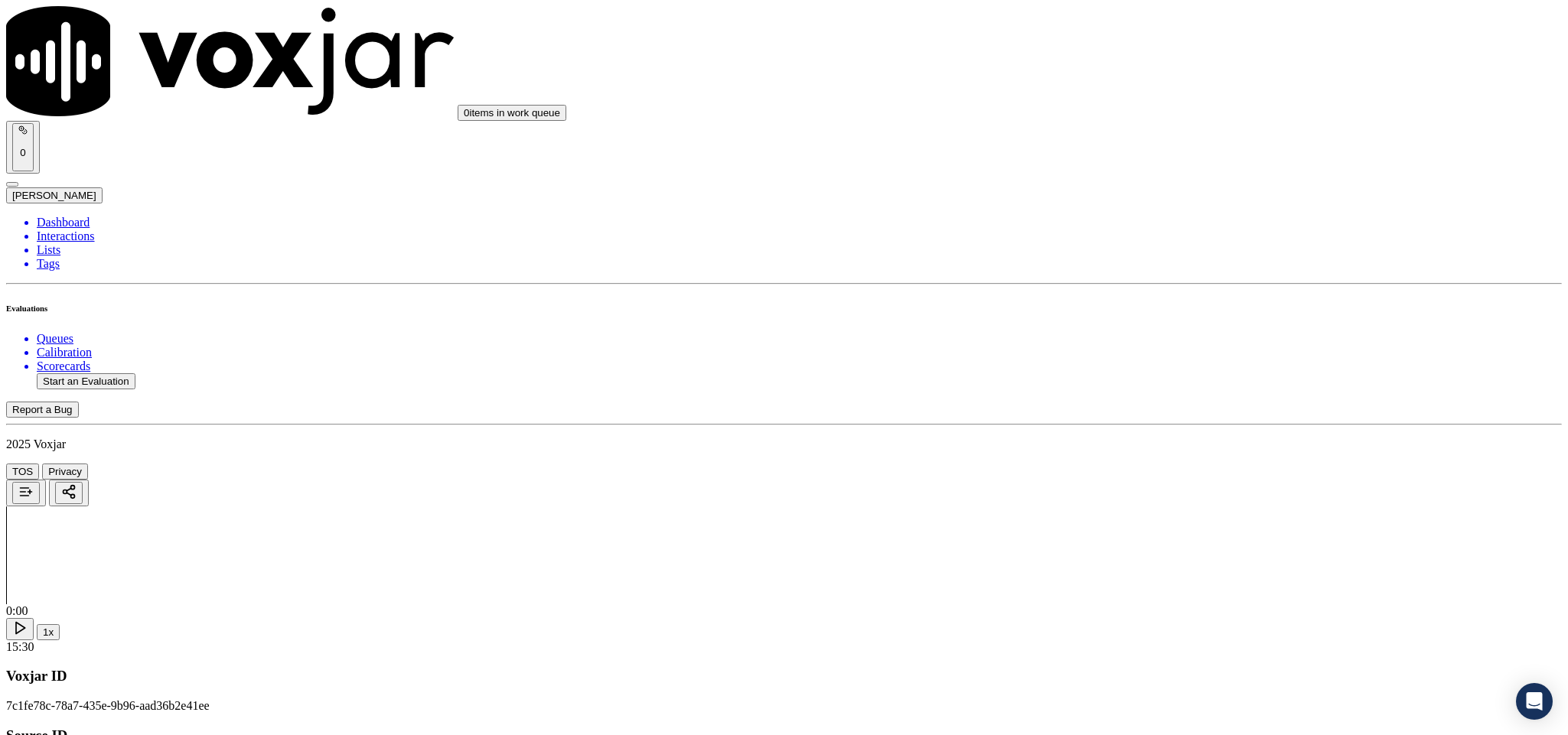
paste textarea "@7:06 / 7:16 - (Christia voice) another agent voice on call background //"
type textarea "@7:06 / 7:16 - (Christia voice) another agent voice on call background //"
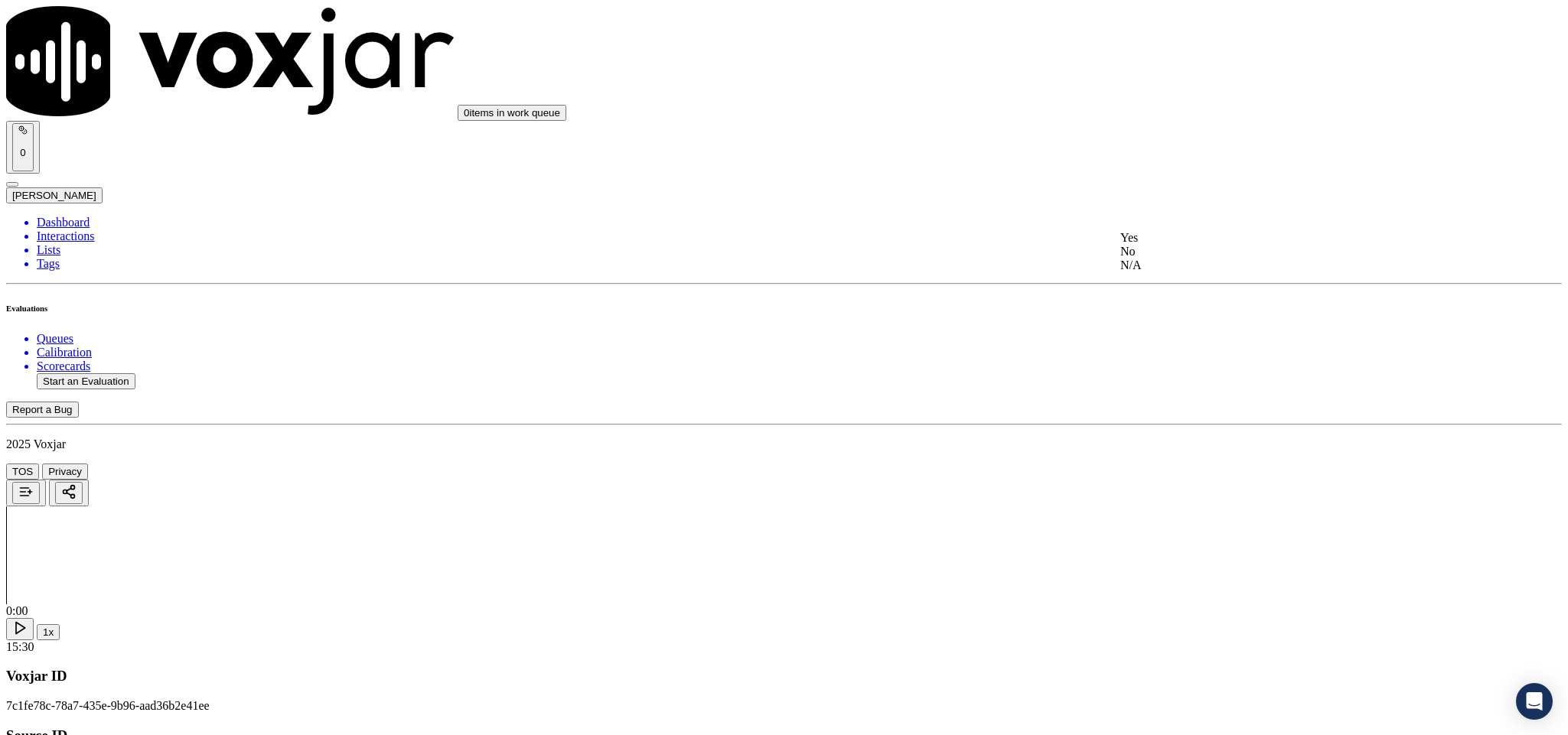
click at [1185, 245] on div "Yes" at bounding box center [1299, 238] width 358 height 14
click at [1188, 420] on div "Yes" at bounding box center [1299, 413] width 358 height 14
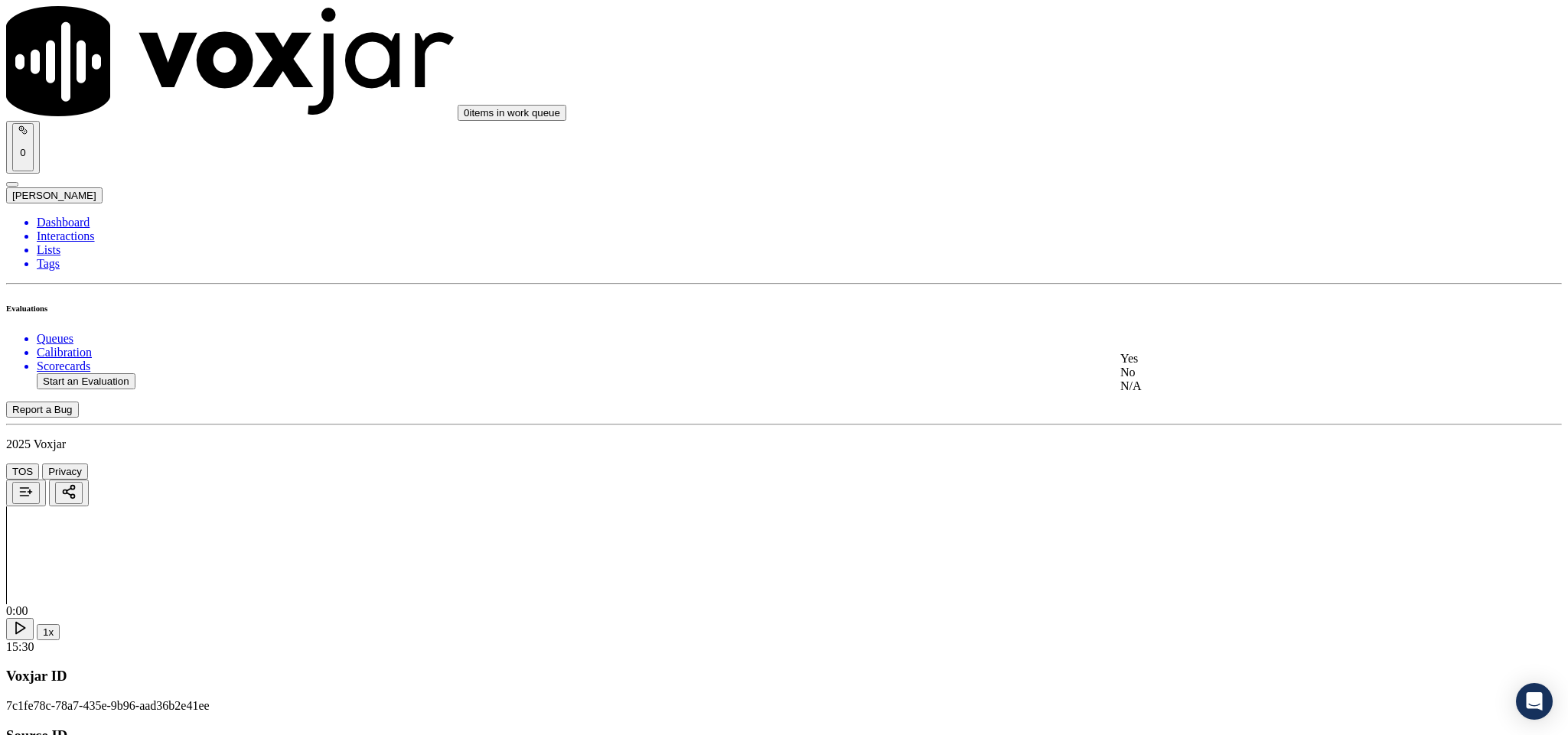
click at [1183, 380] on div "No" at bounding box center [1299, 372] width 358 height 14
click at [1164, 393] on div "Yes" at bounding box center [1299, 386] width 358 height 14
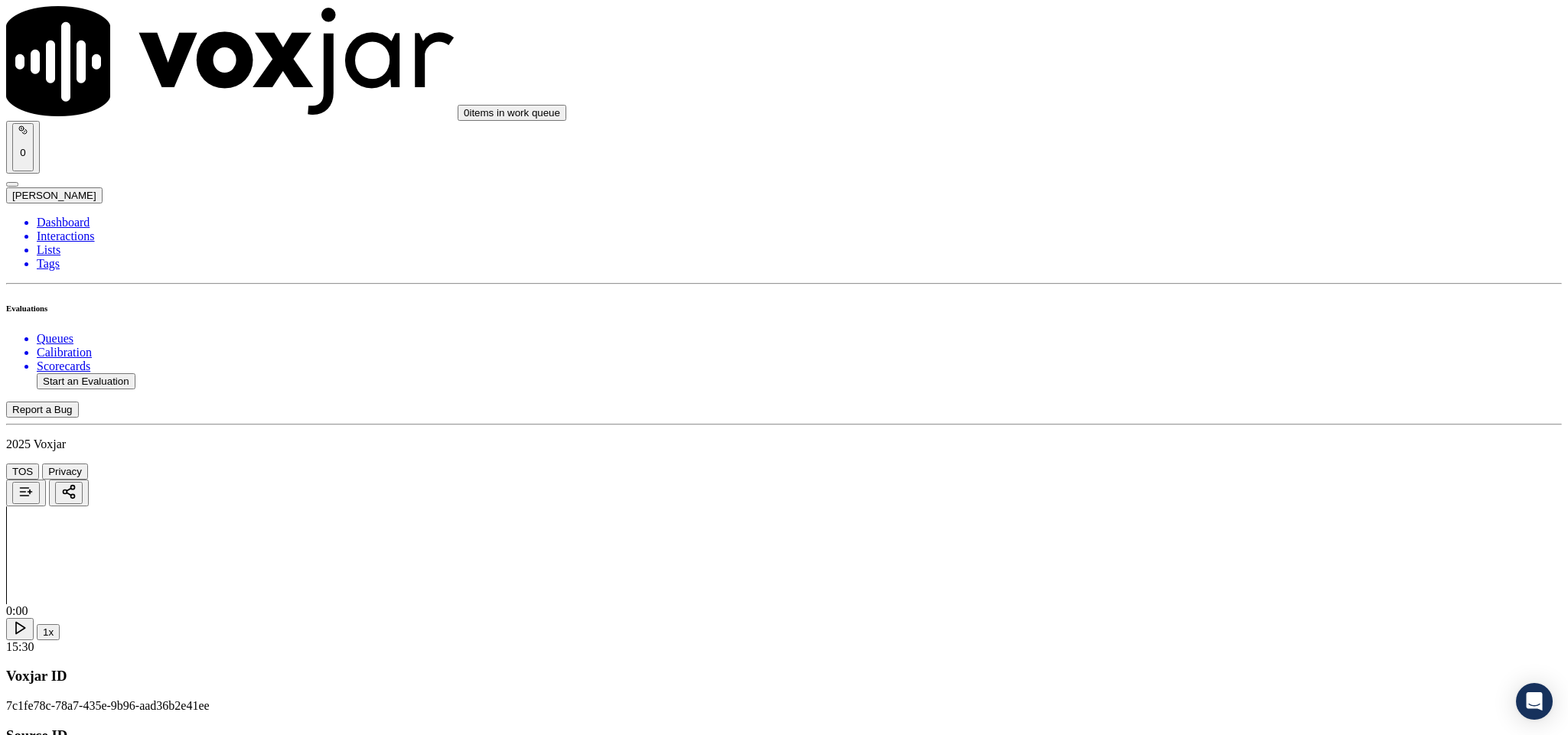
click at [1174, 351] on div "No" at bounding box center [1299, 344] width 358 height 14
click at [1208, 283] on div "Yes" at bounding box center [1299, 276] width 358 height 14
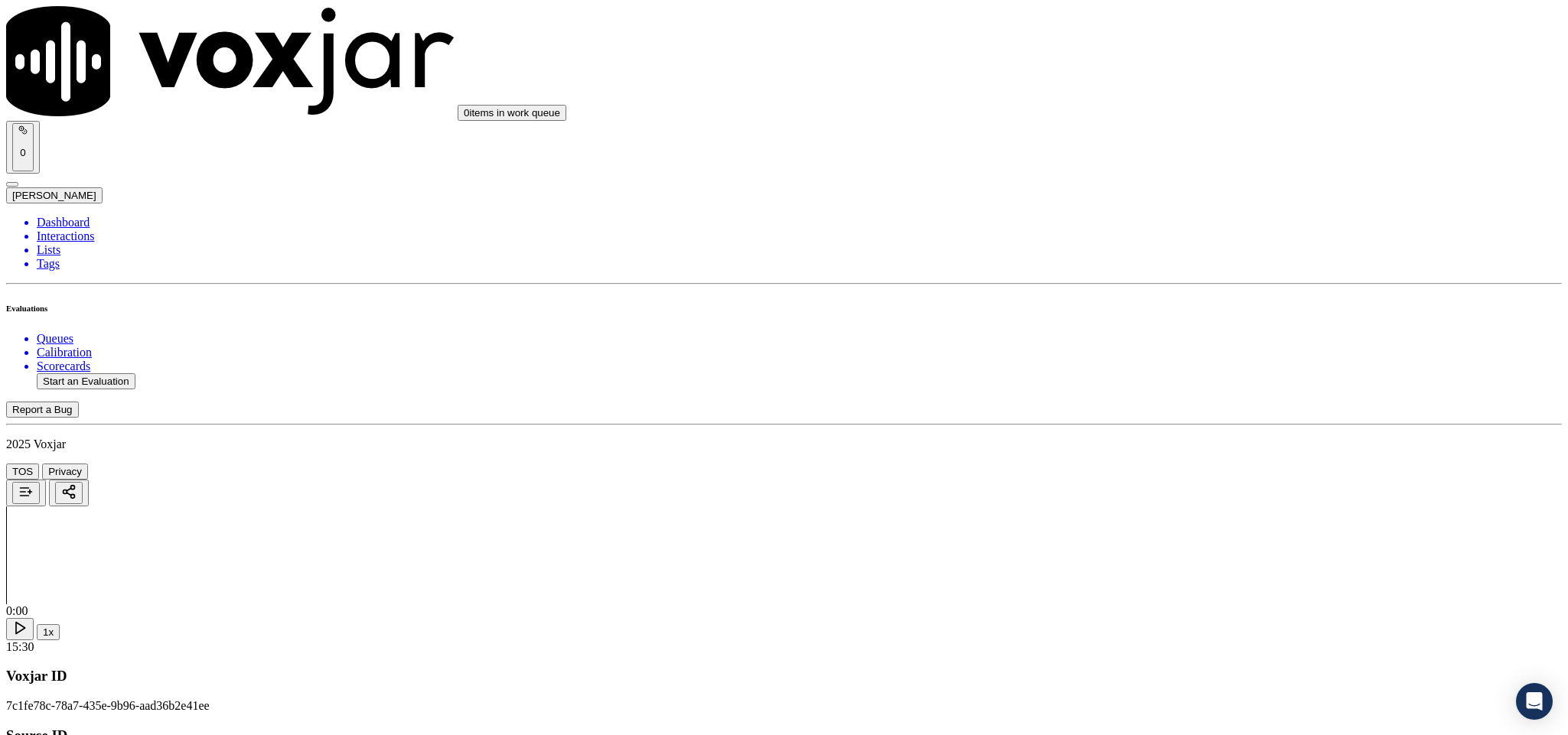
click at [1202, 313] on div "No" at bounding box center [1299, 312] width 358 height 14
click at [1168, 571] on div "No" at bounding box center [1299, 563] width 358 height 14
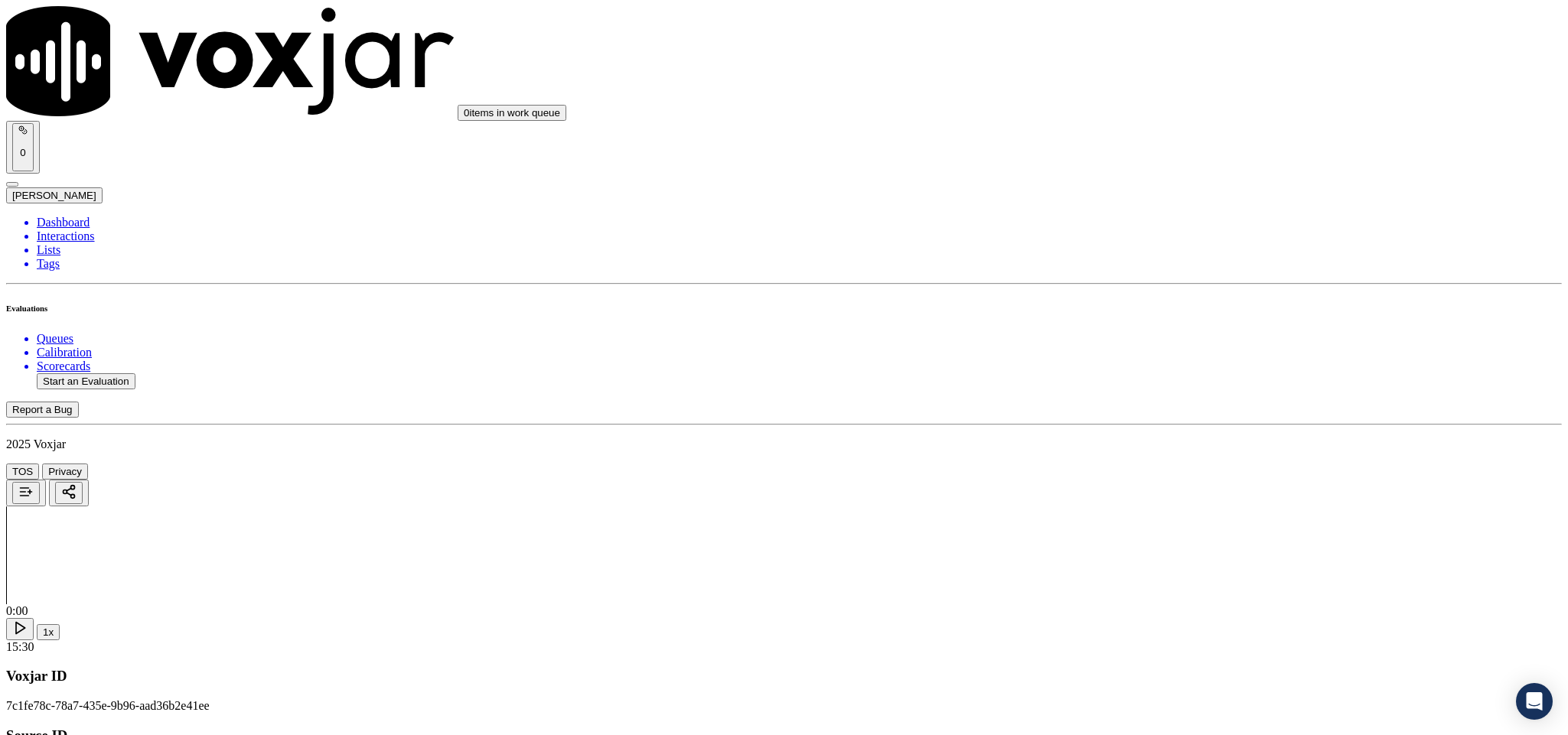
scroll to position [3562, 0]
drag, startPoint x: 1259, startPoint y: 448, endPoint x: 1249, endPoint y: 467, distance: 21.5
click at [1190, 510] on div "No" at bounding box center [1299, 504] width 358 height 14
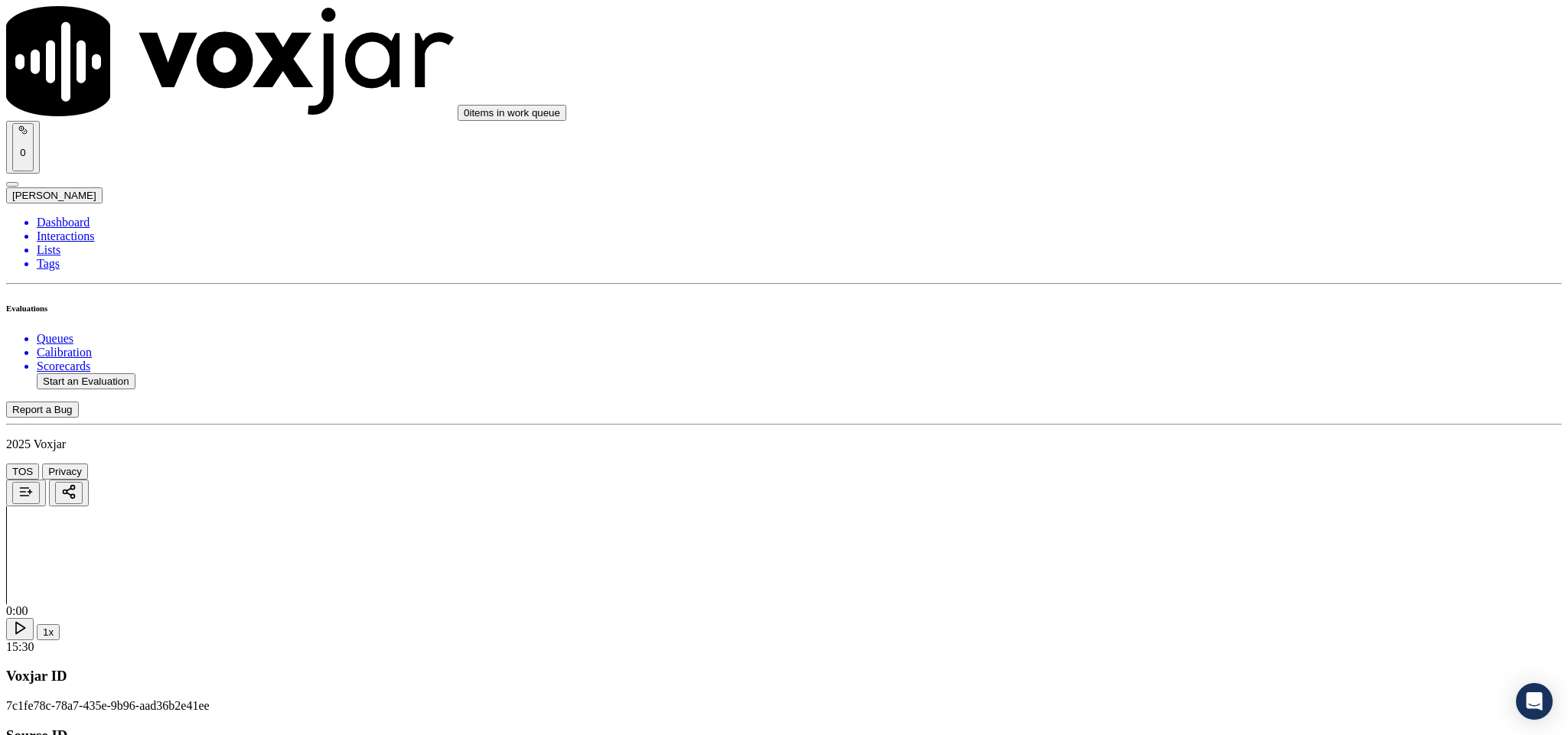
click at [1183, 446] on div "N/A" at bounding box center [1299, 438] width 358 height 14
click at [1174, 417] on div "Yes" at bounding box center [1299, 411] width 358 height 14
drag, startPoint x: 1196, startPoint y: 197, endPoint x: 1185, endPoint y: 207, distance: 14.9
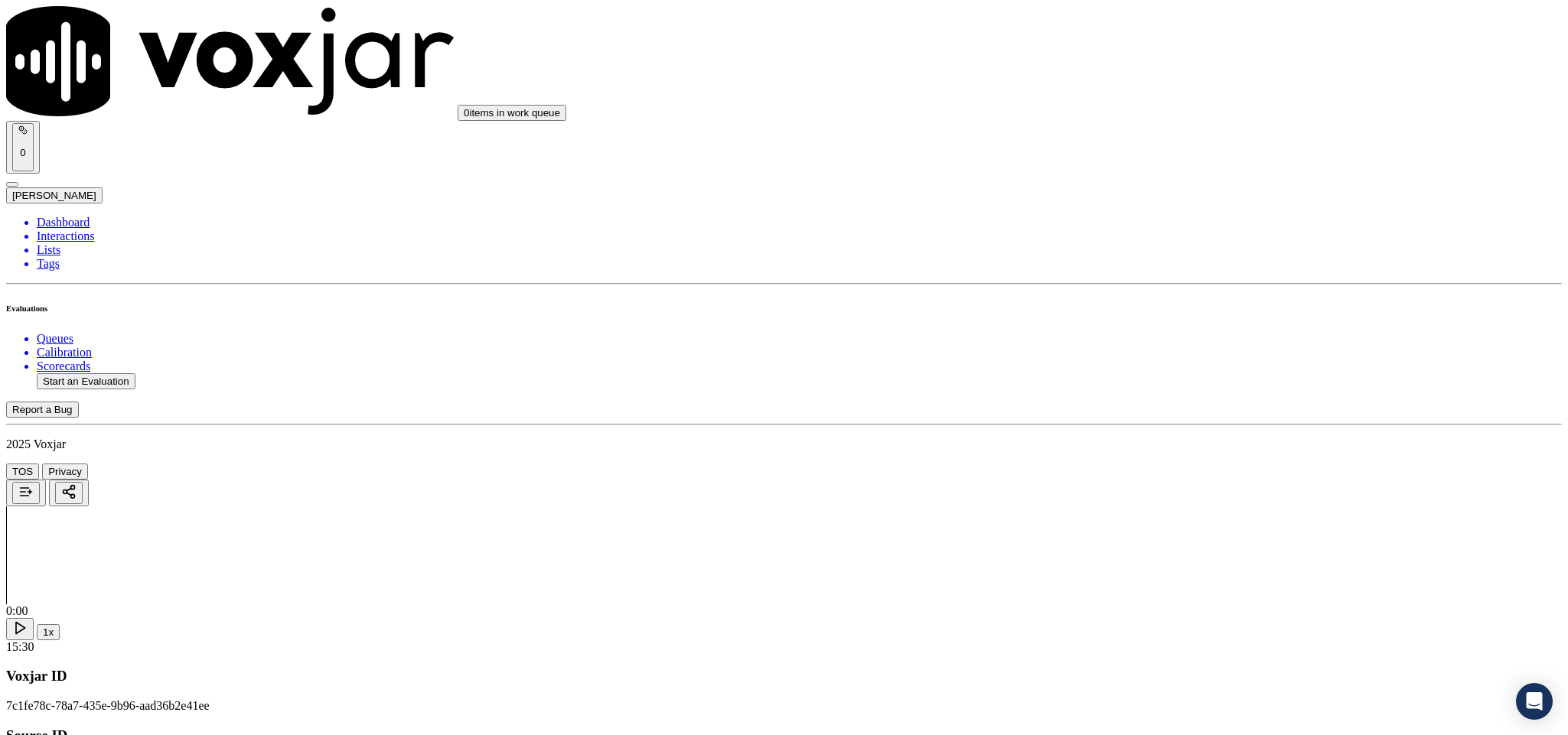
click at [1164, 225] on div "Yes" at bounding box center [1299, 217] width 358 height 14
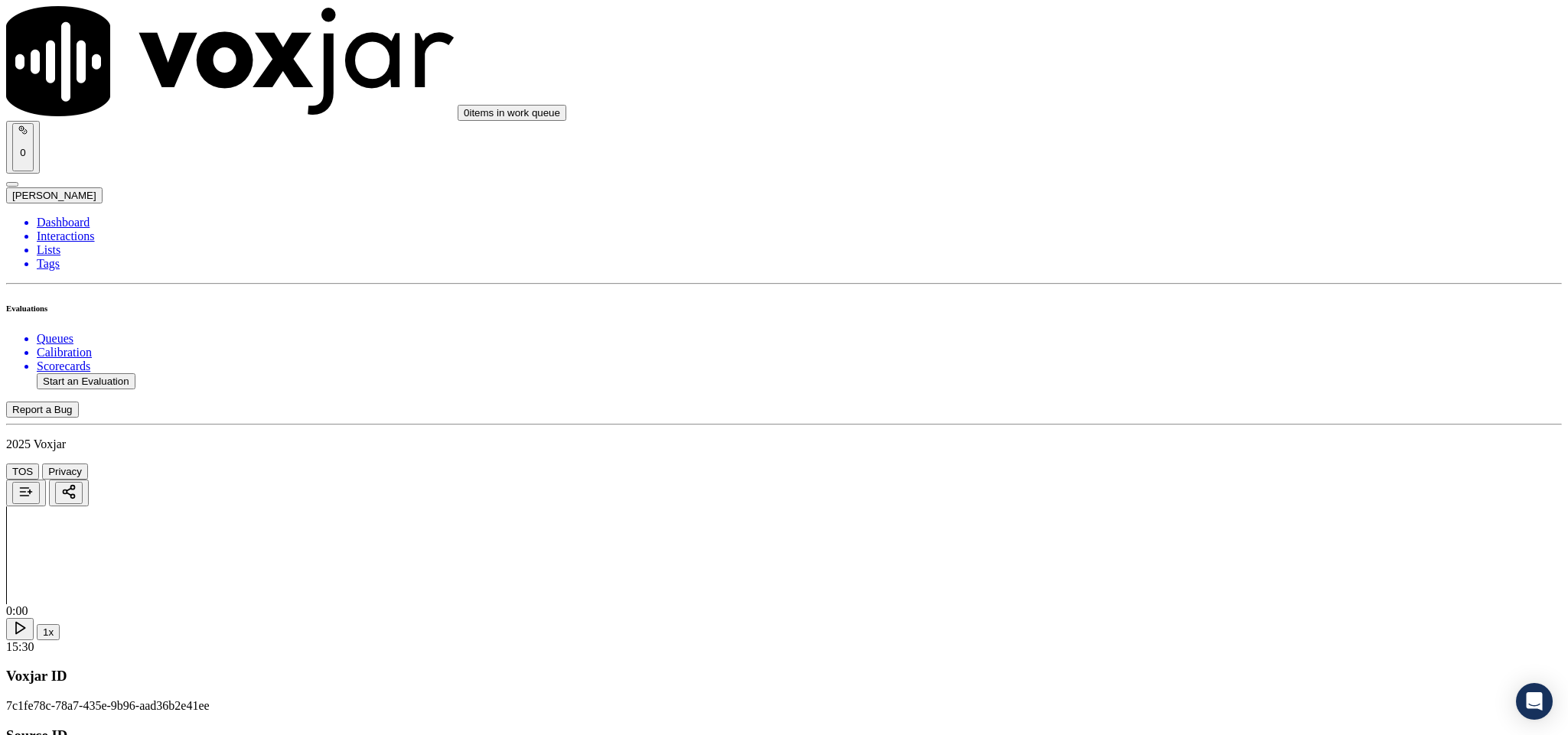
scroll to position [1793, 0]
click at [1206, 548] on div "No" at bounding box center [1299, 541] width 358 height 14
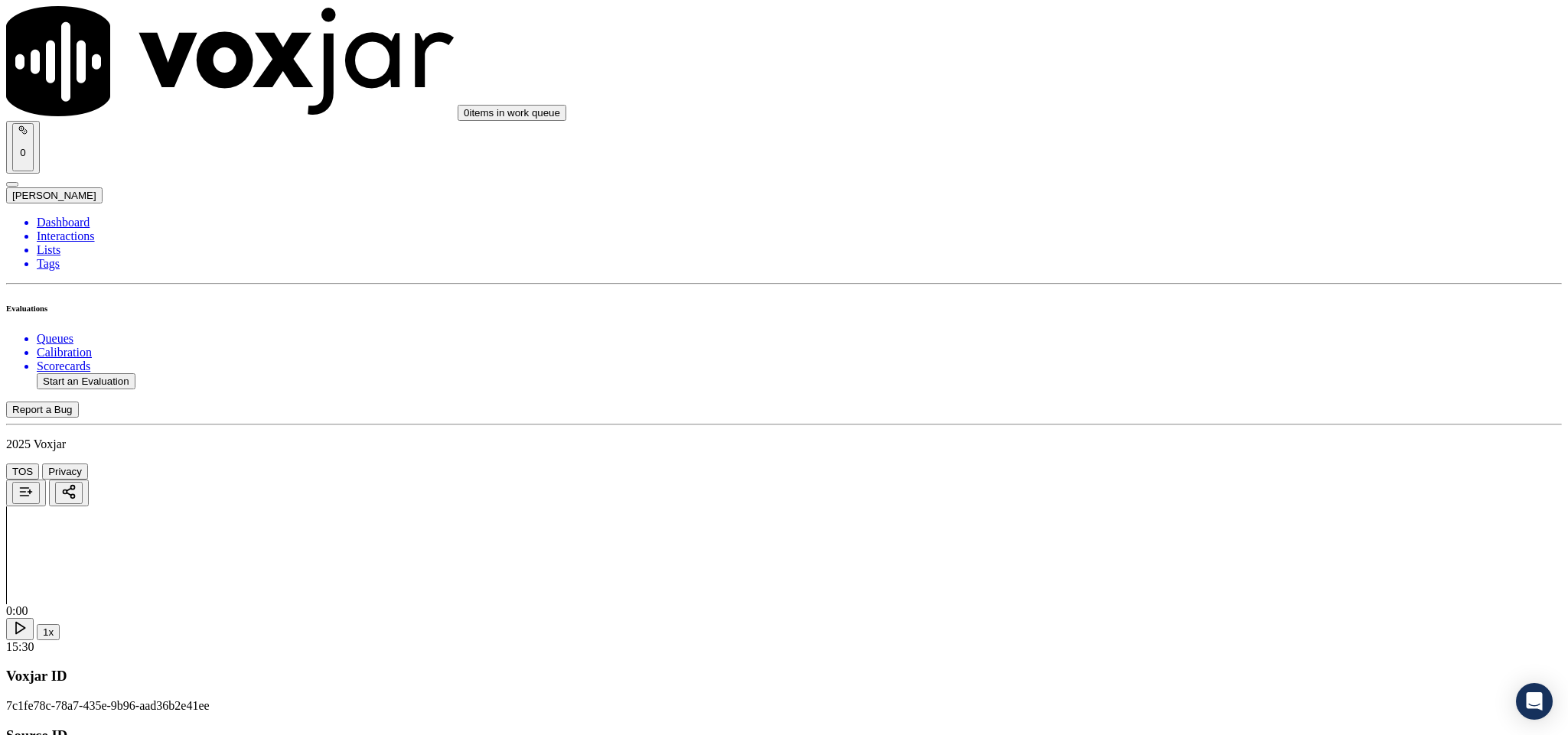
scroll to position [0, 0]
click at [64, 216] on li "Dashboard" at bounding box center [799, 223] width 1525 height 14
click at [127, 373] on button "Start an Evaluation" at bounding box center [86, 381] width 99 height 16
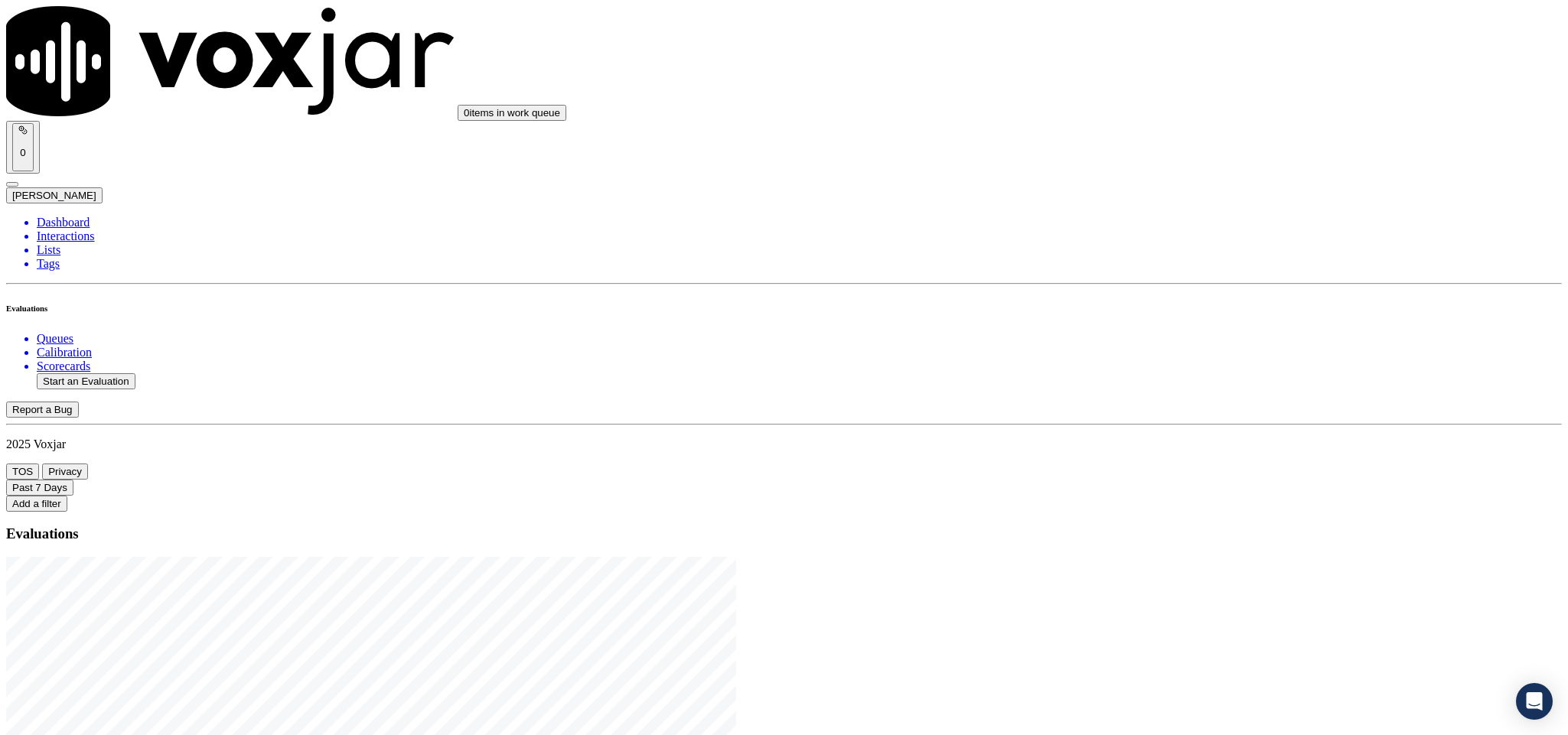
drag, startPoint x: 652, startPoint y: 320, endPoint x: 769, endPoint y: 340, distance: 118.7
type input "20250825-141101_3302727545-C1"
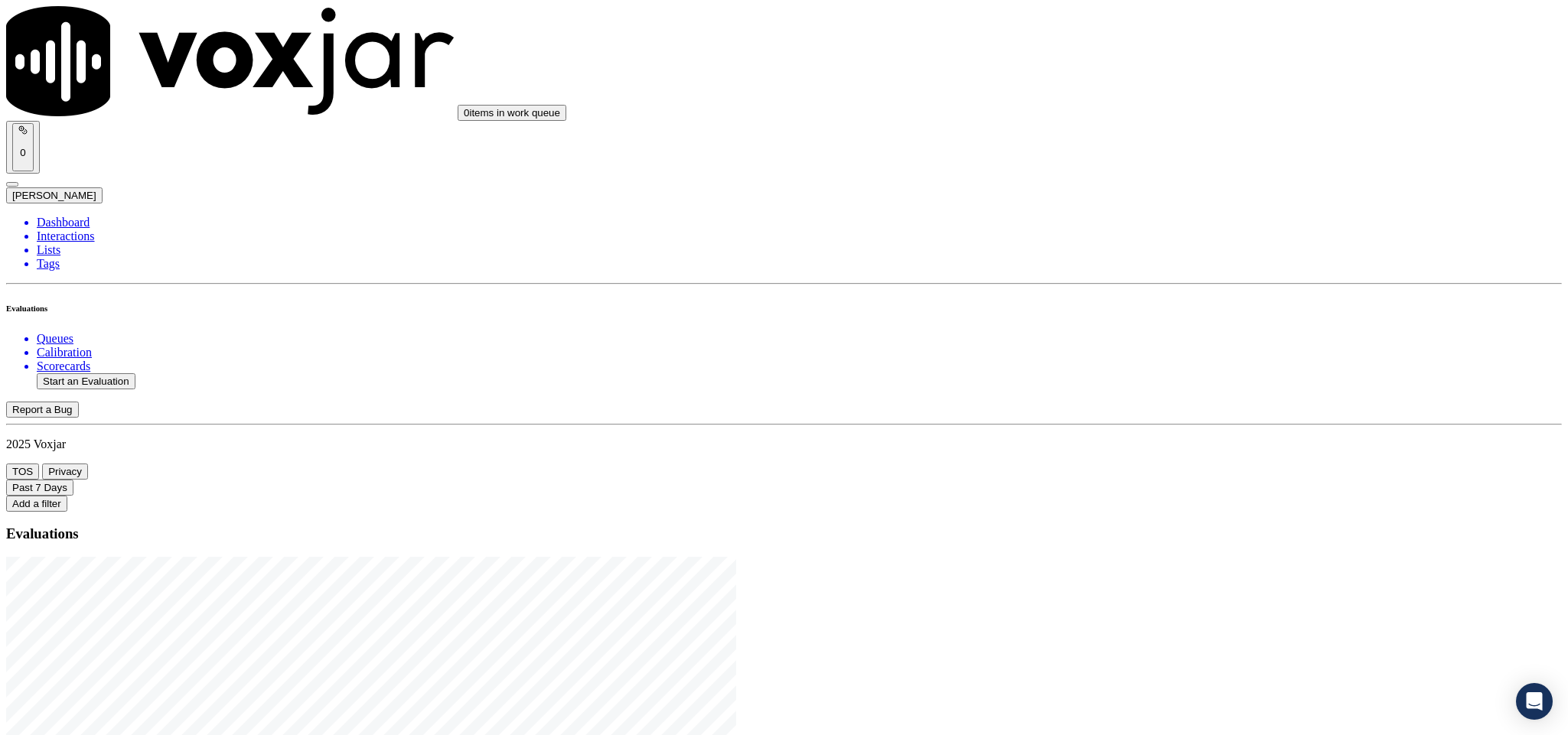
type input "2025-08-25T20:22"
type input "jam"
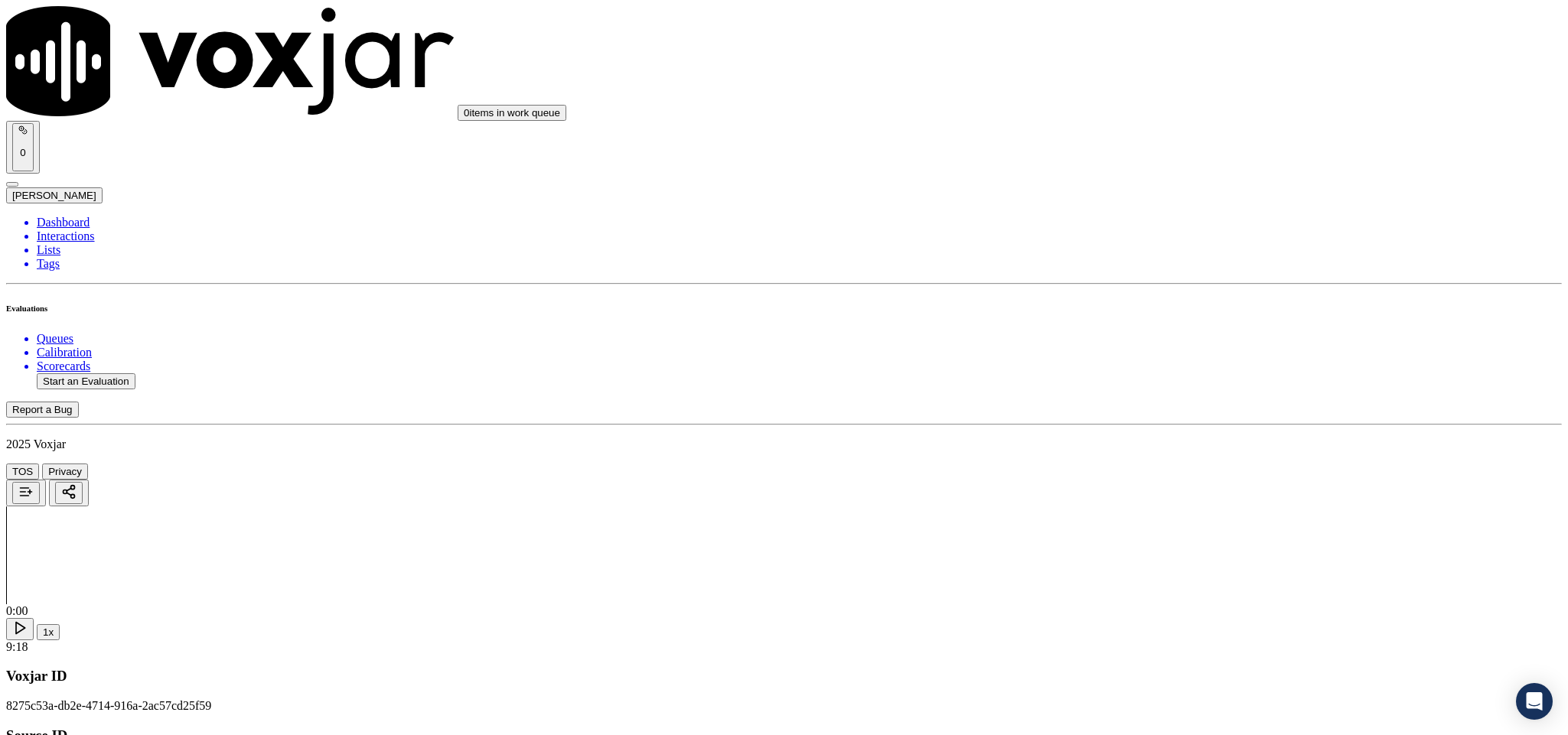
type input "TERRIANN MCFARLAND"
drag, startPoint x: 756, startPoint y: 221, endPoint x: 598, endPoint y: 218, distance: 158.0
type input "TERRIANN MCFARLAND"
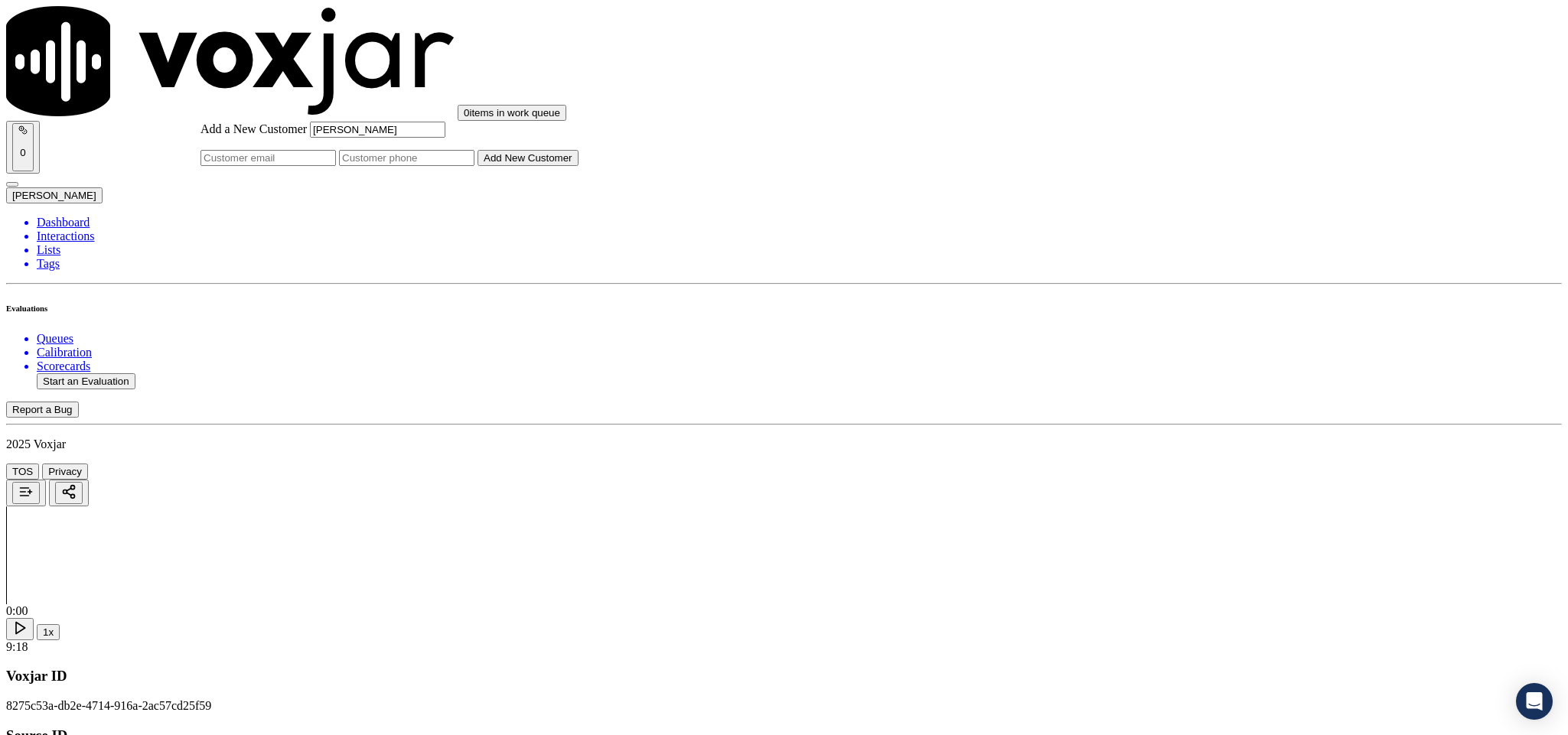
drag, startPoint x: 904, startPoint y: 368, endPoint x: 894, endPoint y: 386, distance: 20.6
click at [475, 166] on input "Add a New Customer" at bounding box center [407, 158] width 136 height 16
paste input "3302727545"
type input "3302727545"
click at [579, 166] on button "Add New Customer" at bounding box center [528, 158] width 101 height 16
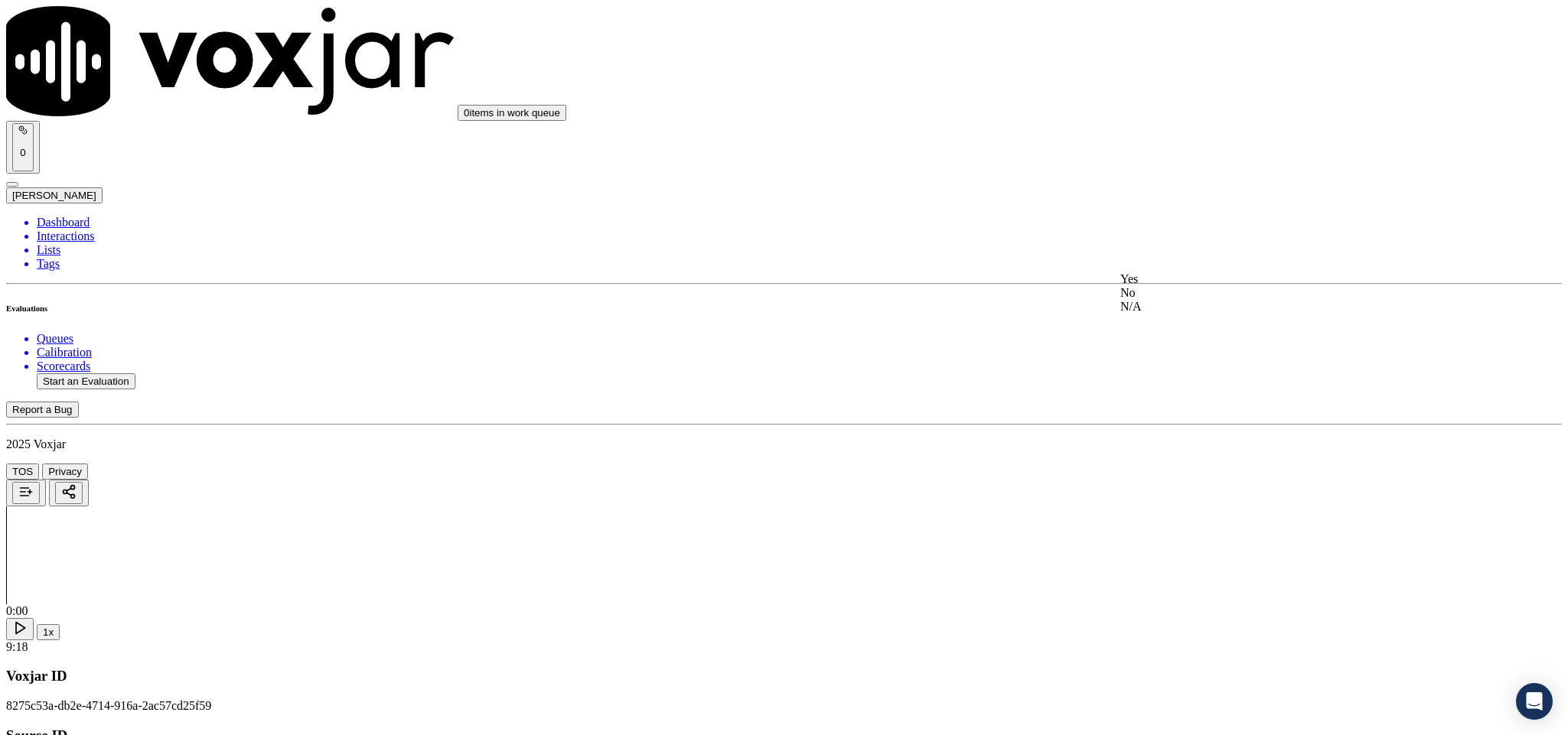
click at [1194, 286] on div "Yes" at bounding box center [1299, 279] width 358 height 14
click at [1198, 461] on div "Yes" at bounding box center [1299, 454] width 358 height 14
click at [1206, 421] on div "Yes" at bounding box center [1299, 418] width 358 height 14
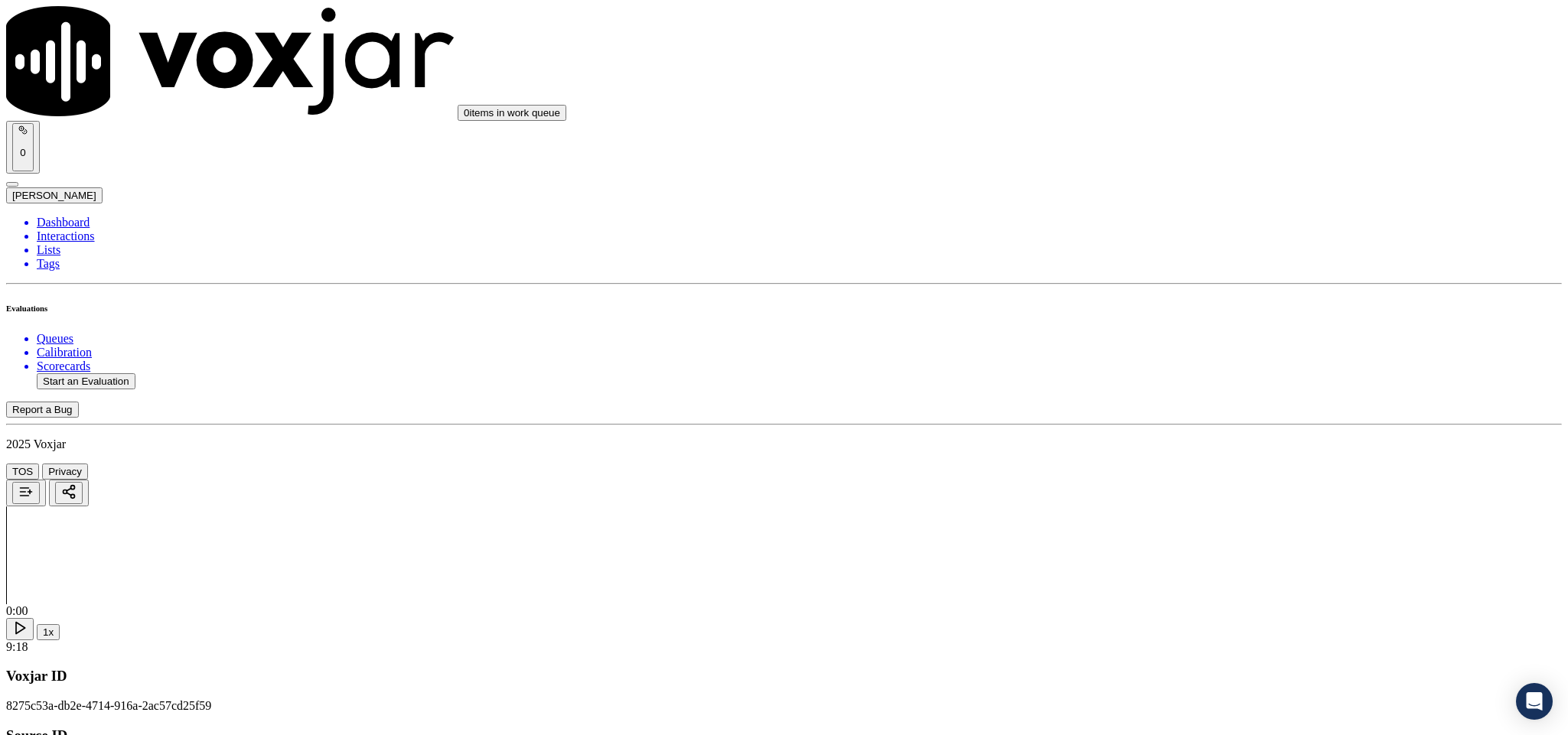
scroll to position [459, 0]
click at [1211, 417] on div "N/A" at bounding box center [1299, 409] width 358 height 14
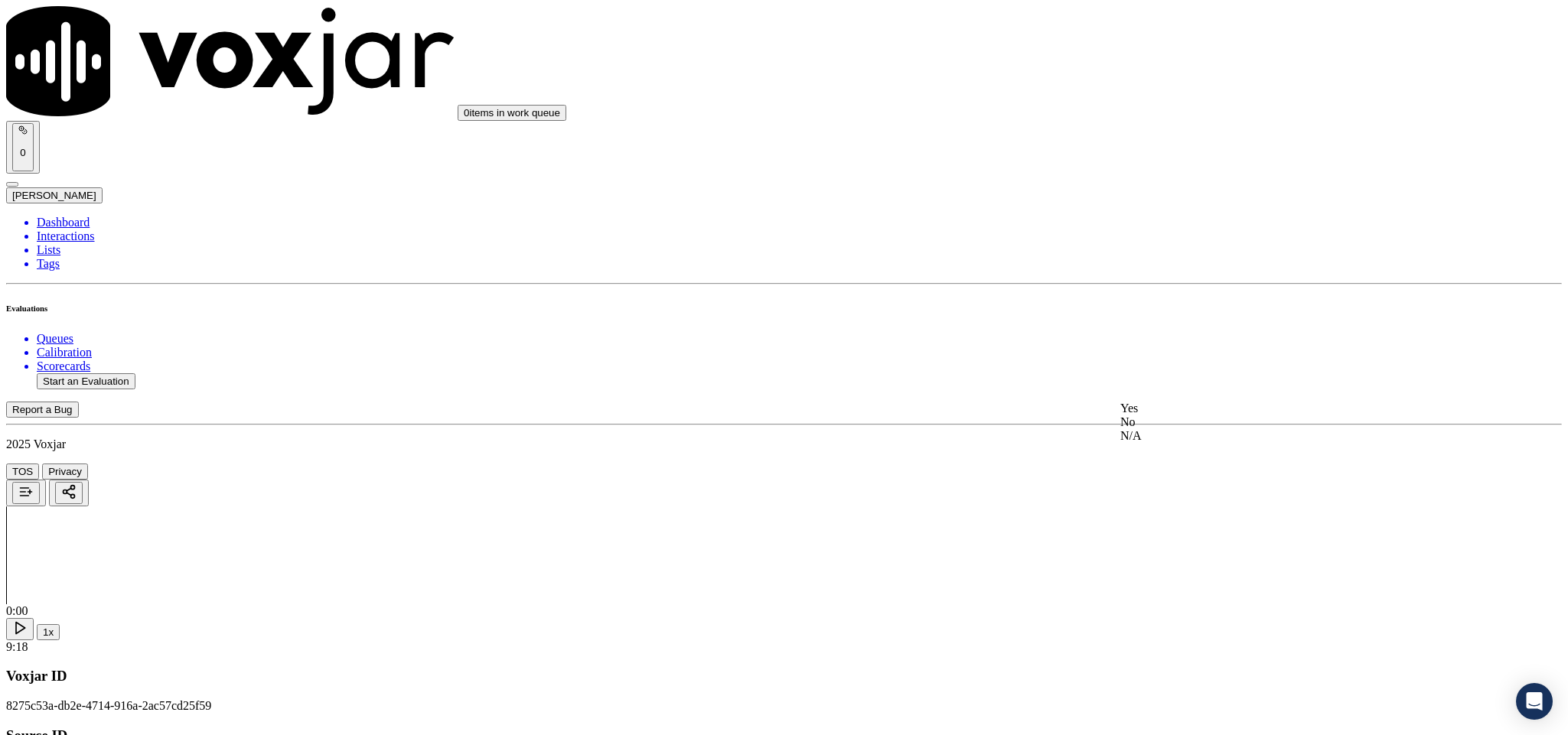
click at [1202, 416] on div "Yes" at bounding box center [1299, 409] width 358 height 14
click at [1232, 394] on div "No" at bounding box center [1299, 387] width 358 height 14
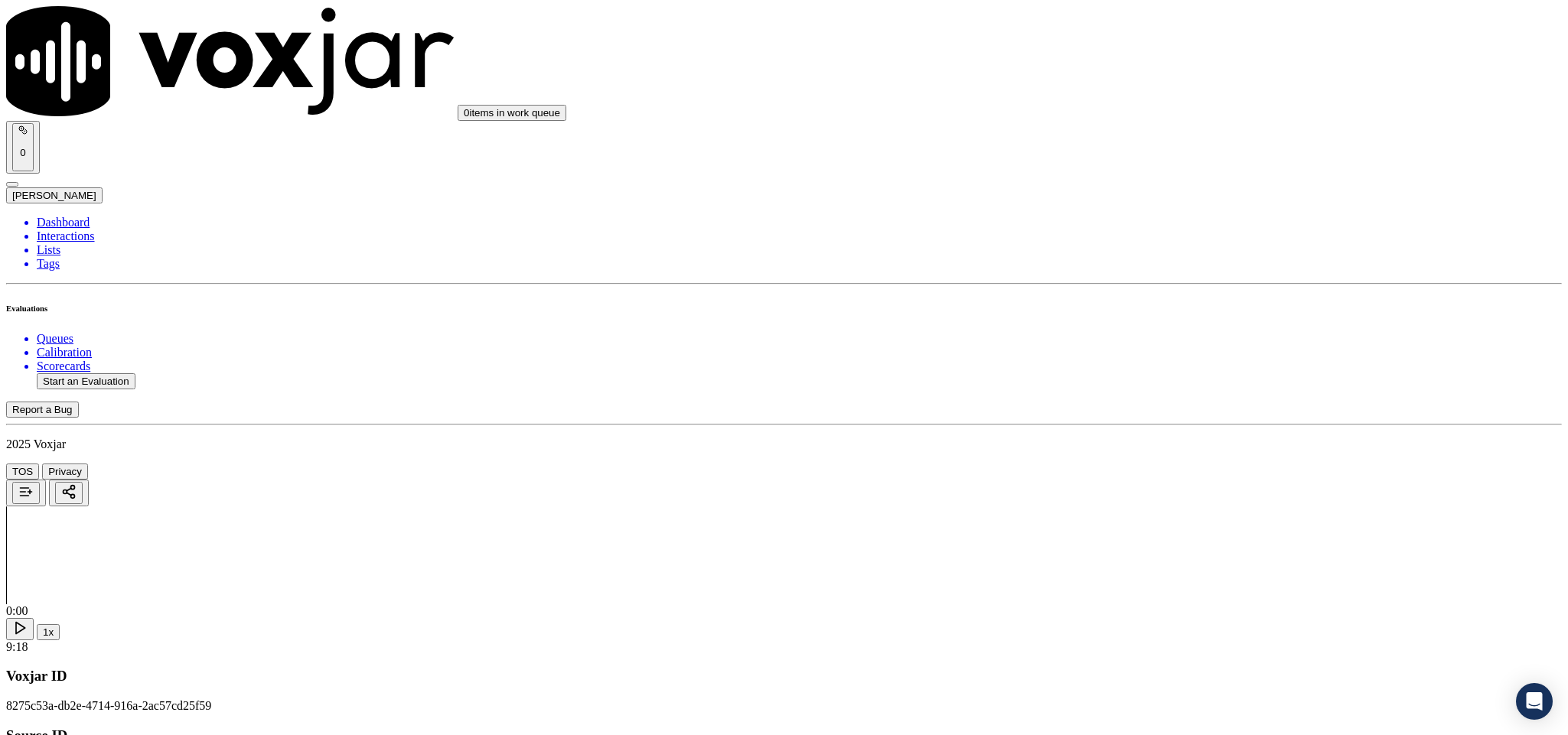
click at [1213, 343] on div "Yes" at bounding box center [1299, 336] width 358 height 14
click at [1220, 340] on div "No" at bounding box center [1299, 333] width 358 height 14
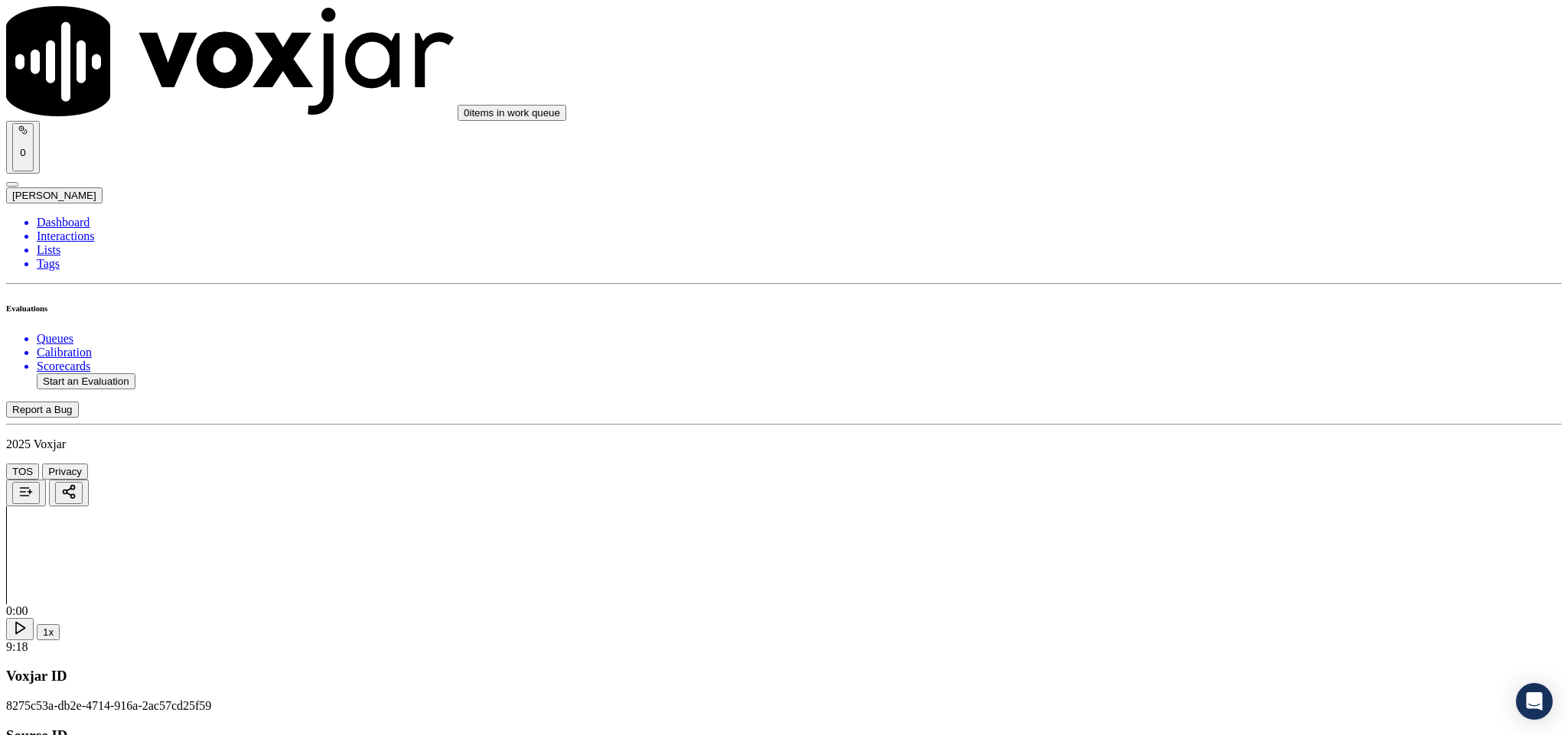
drag, startPoint x: 1211, startPoint y: 287, endPoint x: 1221, endPoint y: 308, distance: 23.3
click at [1208, 365] on div "N/A" at bounding box center [1299, 368] width 358 height 14
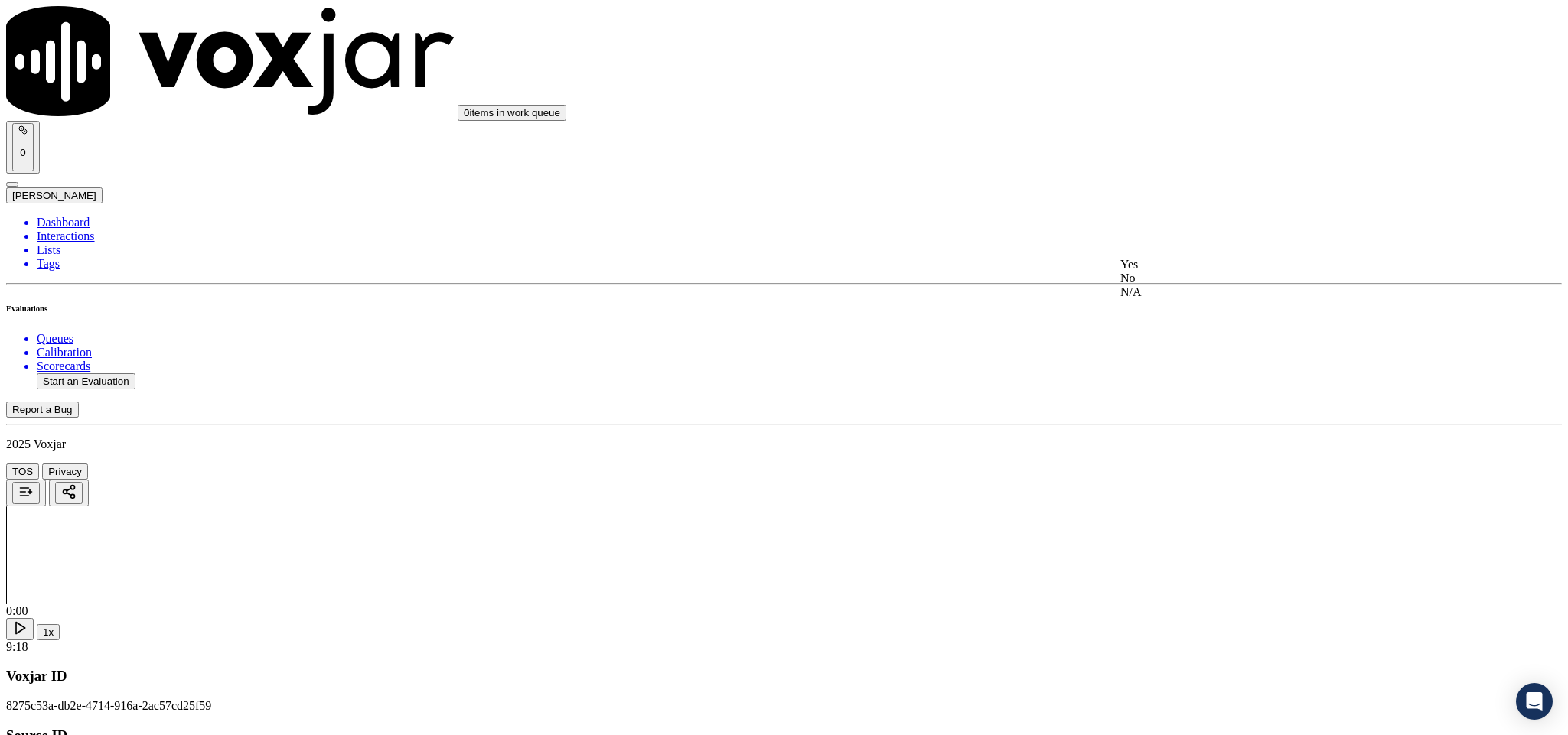
click at [1171, 299] on div "N/A" at bounding box center [1299, 292] width 358 height 14
click at [1197, 483] on div "Yes" at bounding box center [1299, 475] width 358 height 14
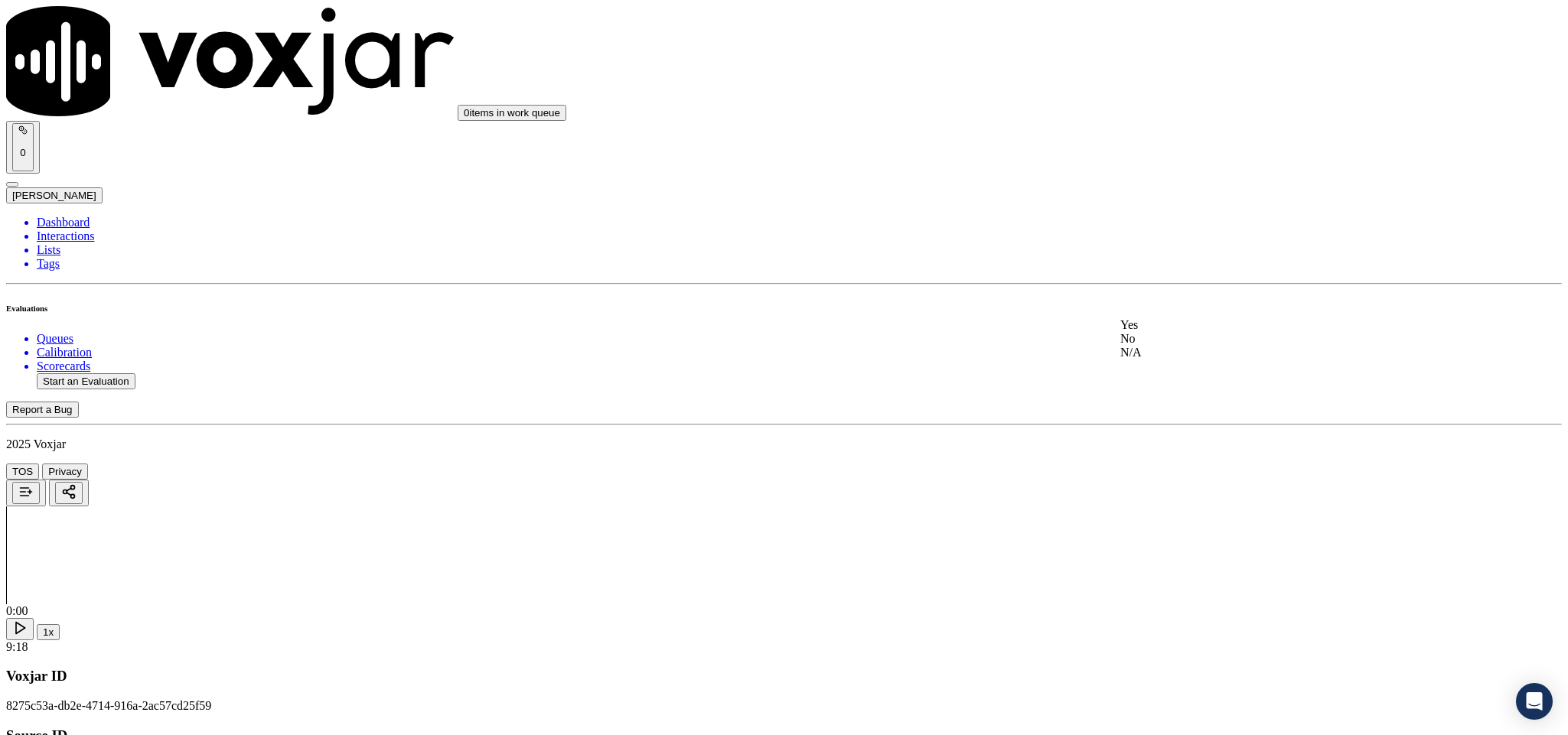
click at [1191, 346] on div "No" at bounding box center [1299, 339] width 358 height 14
click at [1206, 393] on div "Yes" at bounding box center [1299, 386] width 358 height 14
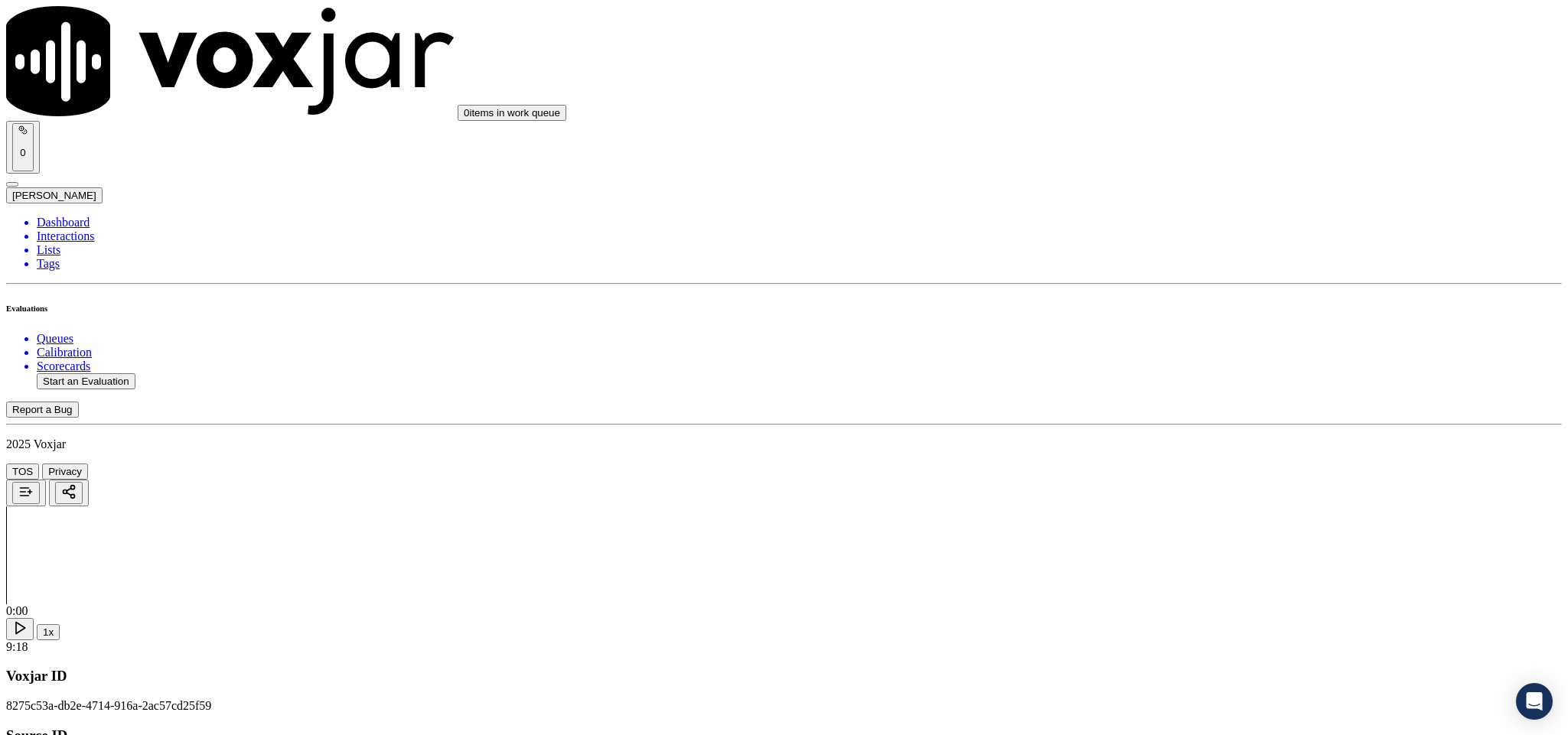
click at [1227, 335] on div "Yes" at bounding box center [1299, 331] width 358 height 14
click at [1198, 298] on div "No" at bounding box center [1299, 290] width 358 height 14
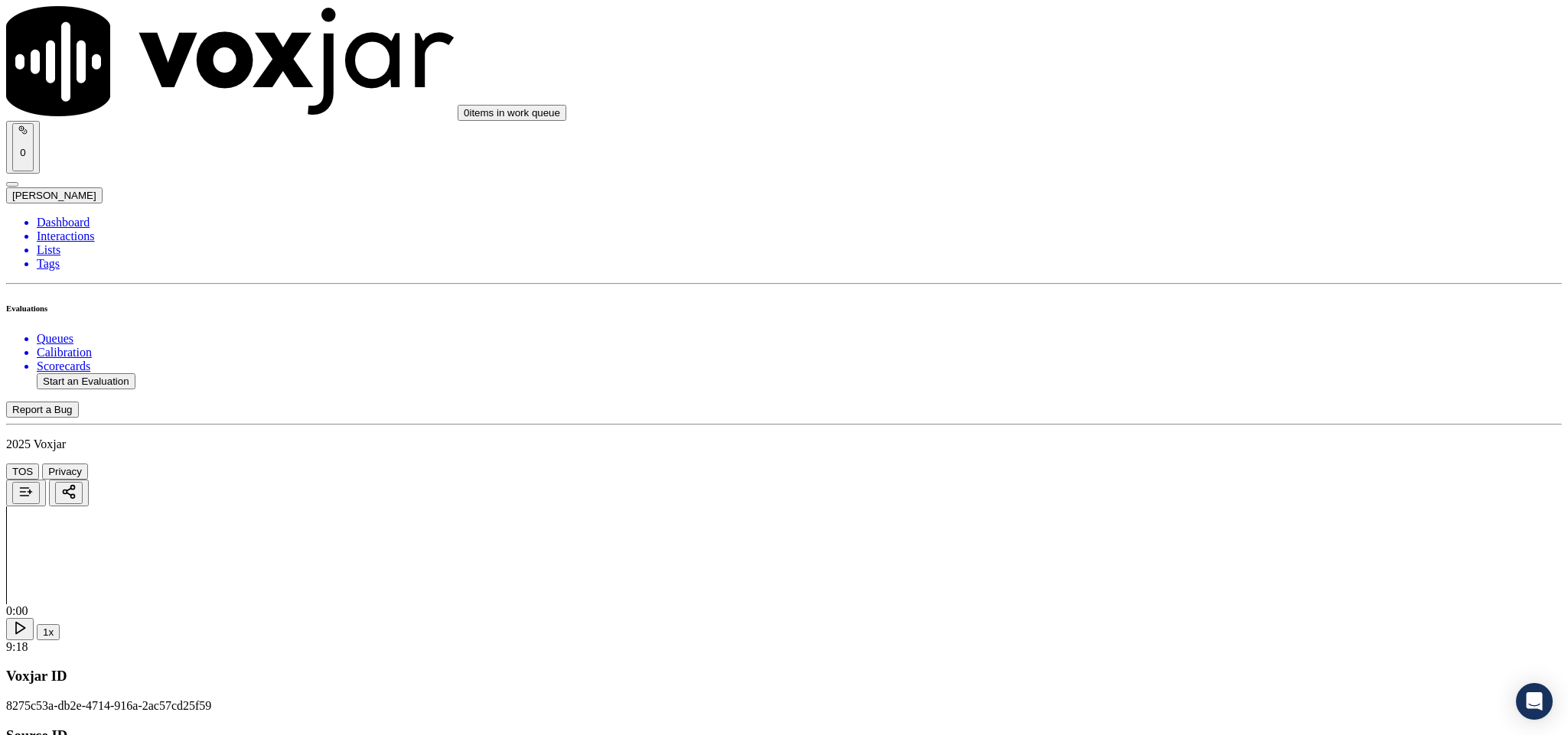
click at [1185, 538] on div "Yes" at bounding box center [1299, 534] width 358 height 14
click at [1204, 269] on div "No" at bounding box center [1299, 262] width 358 height 14
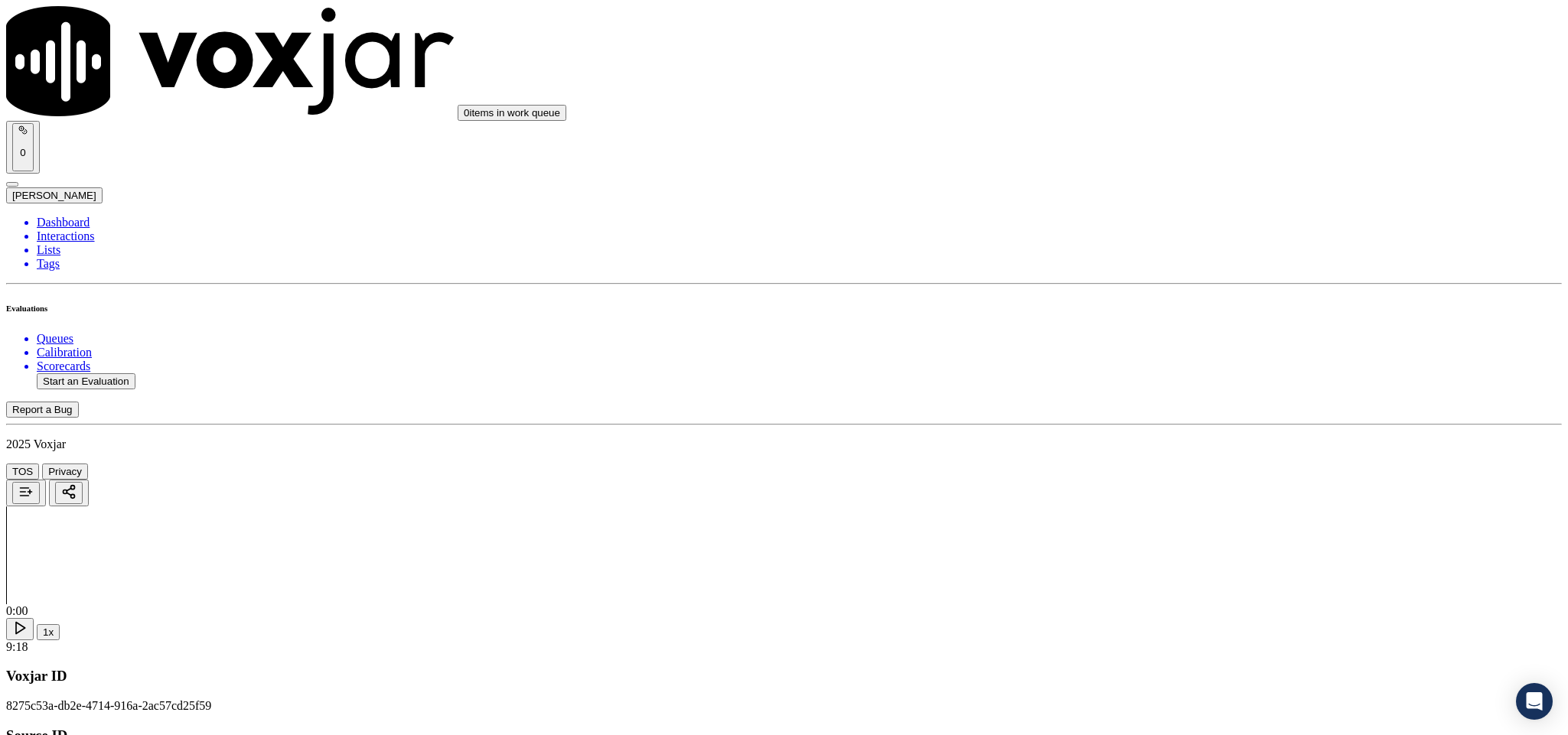
click at [1194, 445] on div "No" at bounding box center [1299, 438] width 358 height 14
click at [1191, 390] on div "No" at bounding box center [1299, 383] width 358 height 14
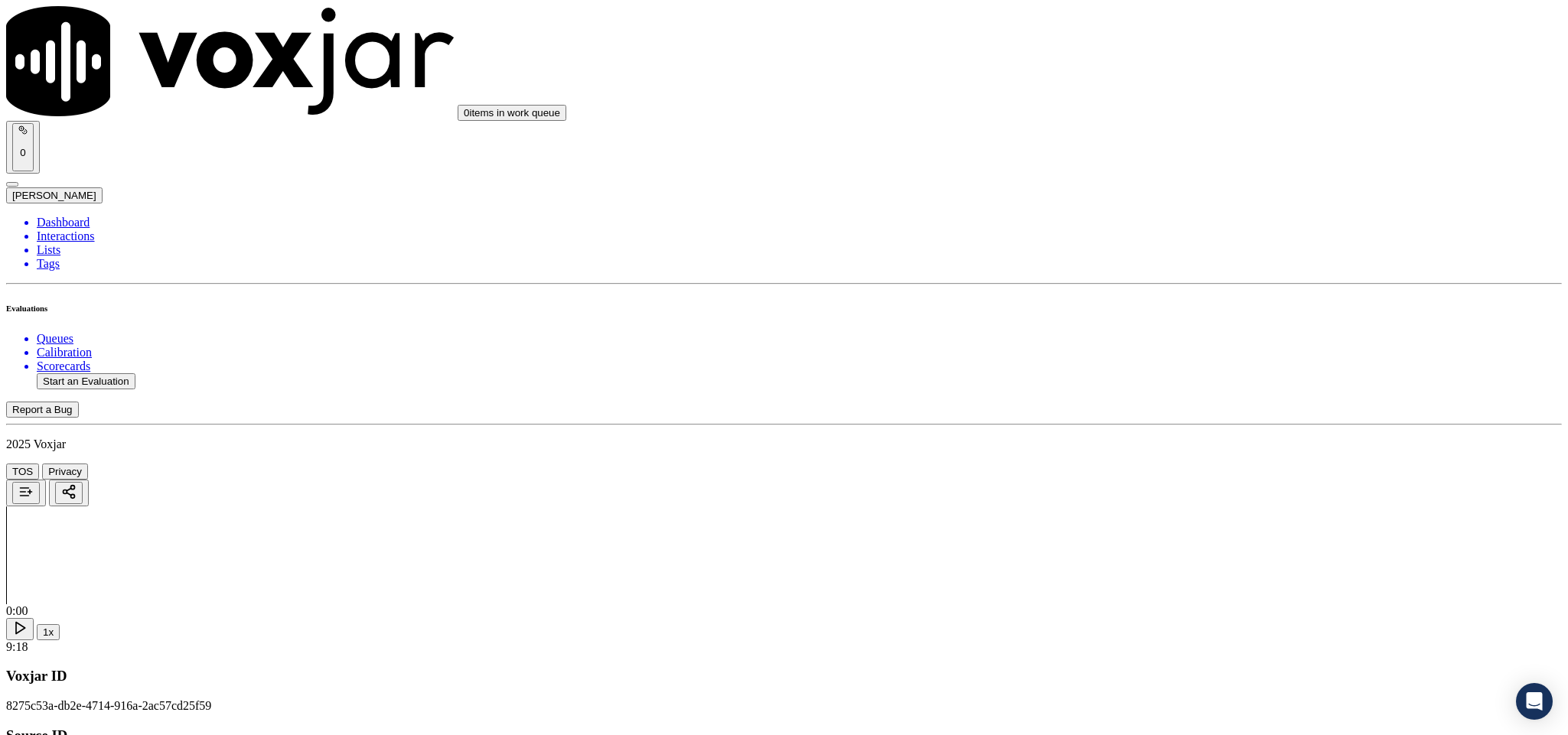
scroll to position [3328, 0]
drag, startPoint x: 1214, startPoint y: 219, endPoint x: 1211, endPoint y: 237, distance: 18.2
drag, startPoint x: 1194, startPoint y: 254, endPoint x: 1194, endPoint y: 294, distance: 40.0
click at [1194, 257] on div "Yes" at bounding box center [1299, 254] width 358 height 14
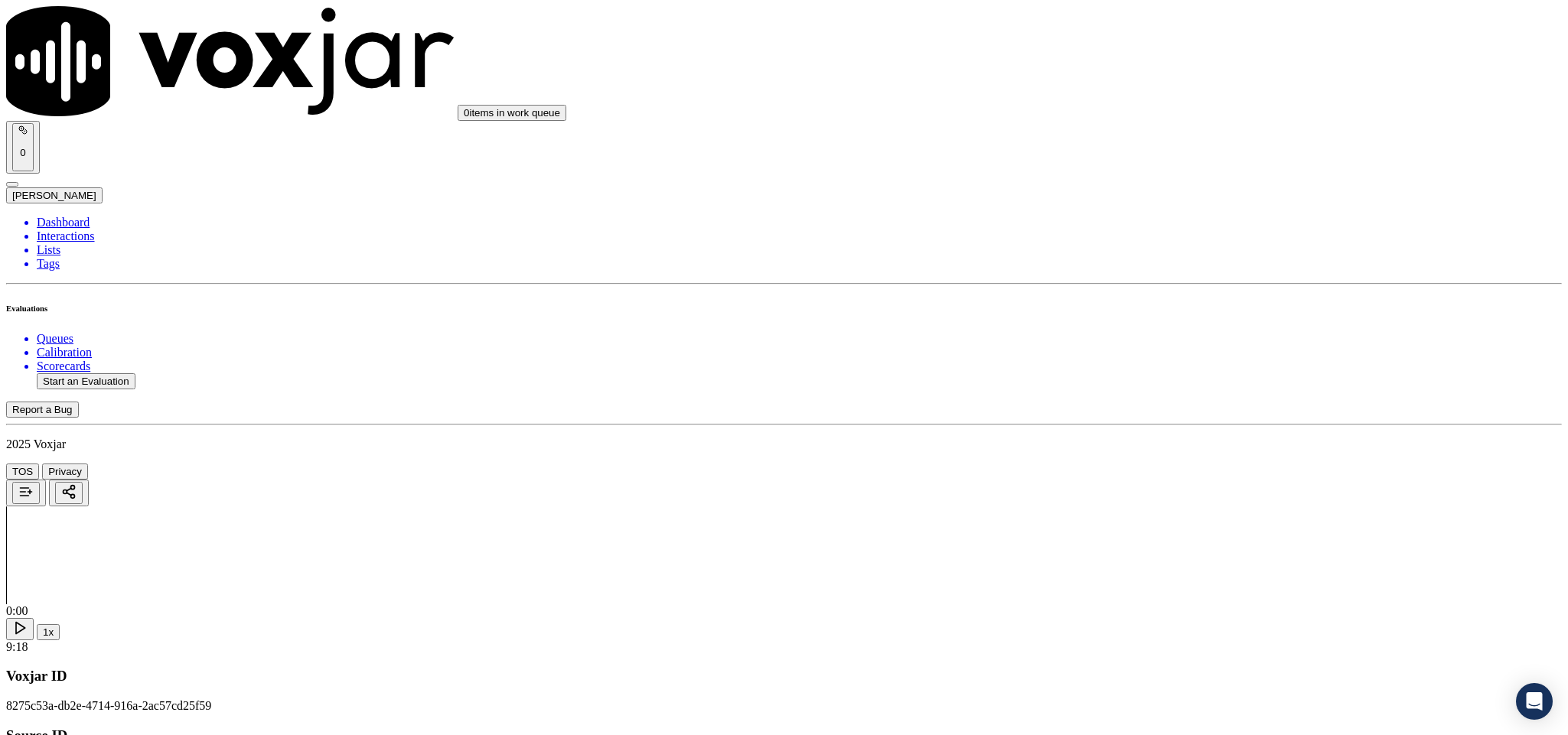
click at [1187, 483] on div "N/A" at bounding box center [1299, 475] width 358 height 14
click at [1185, 394] on div "No" at bounding box center [1299, 388] width 358 height 14
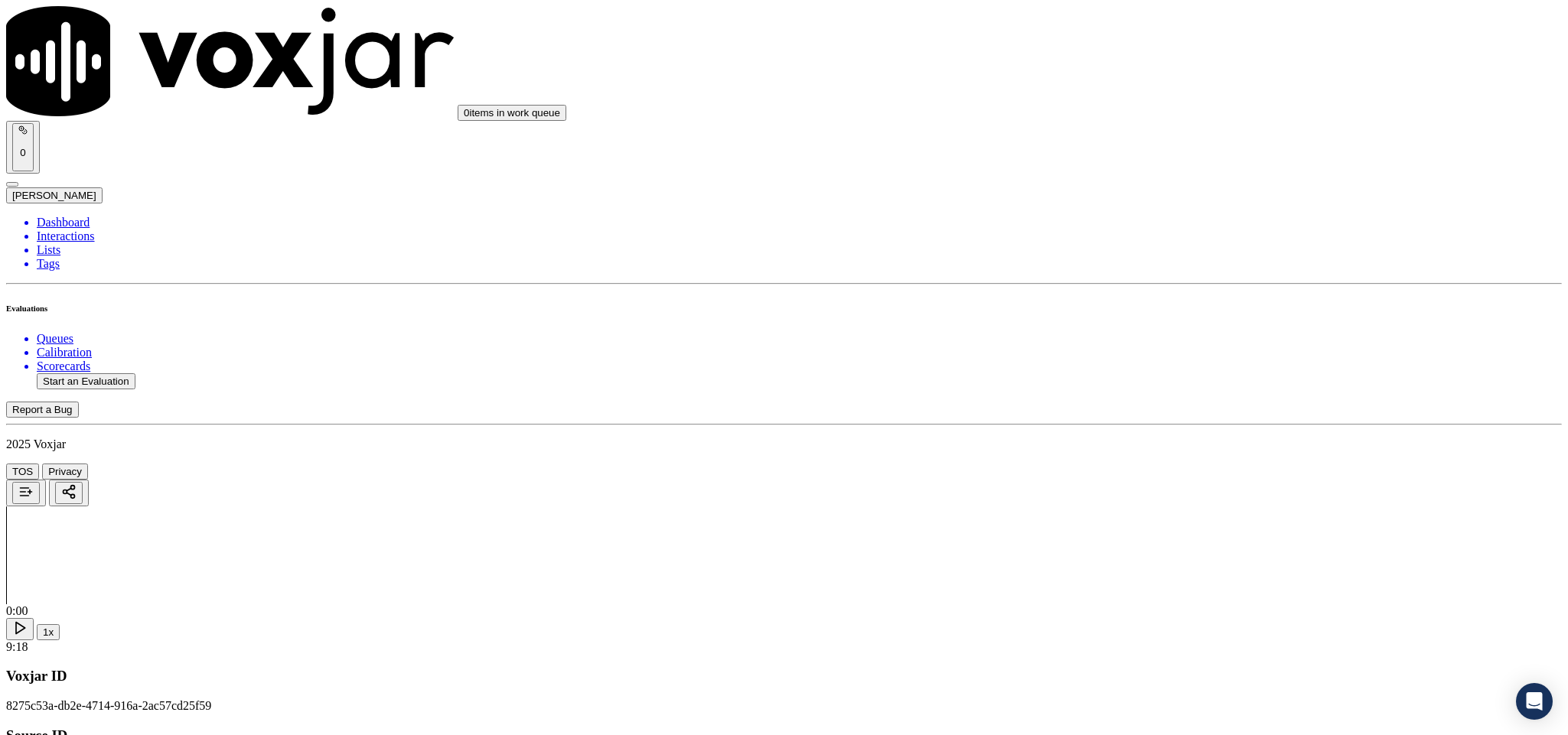
click at [1185, 570] on div "No" at bounding box center [1299, 563] width 358 height 14
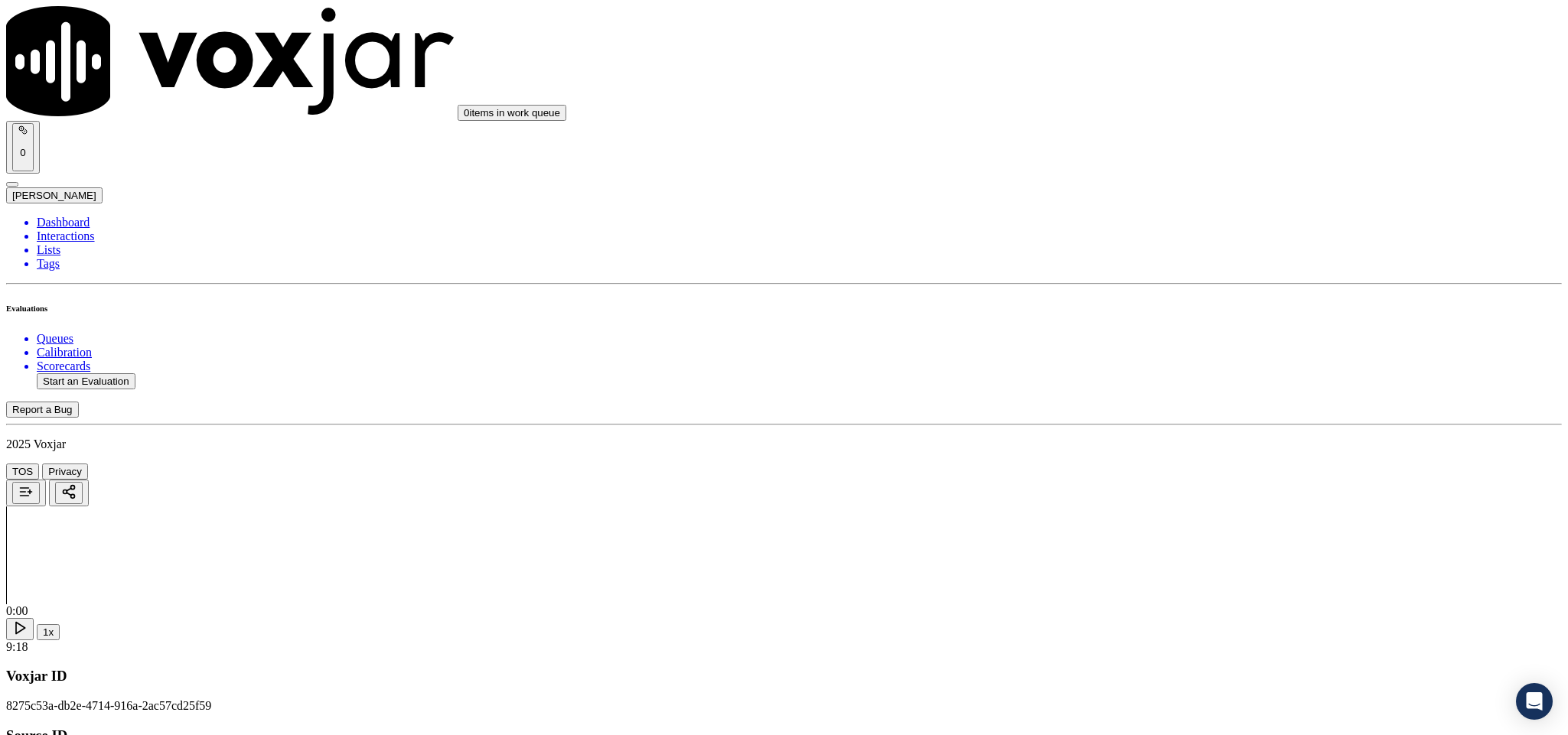
click at [88, 216] on li "Dashboard" at bounding box center [799, 223] width 1525 height 14
click at [90, 230] on li "Interactions" at bounding box center [799, 236] width 1525 height 14
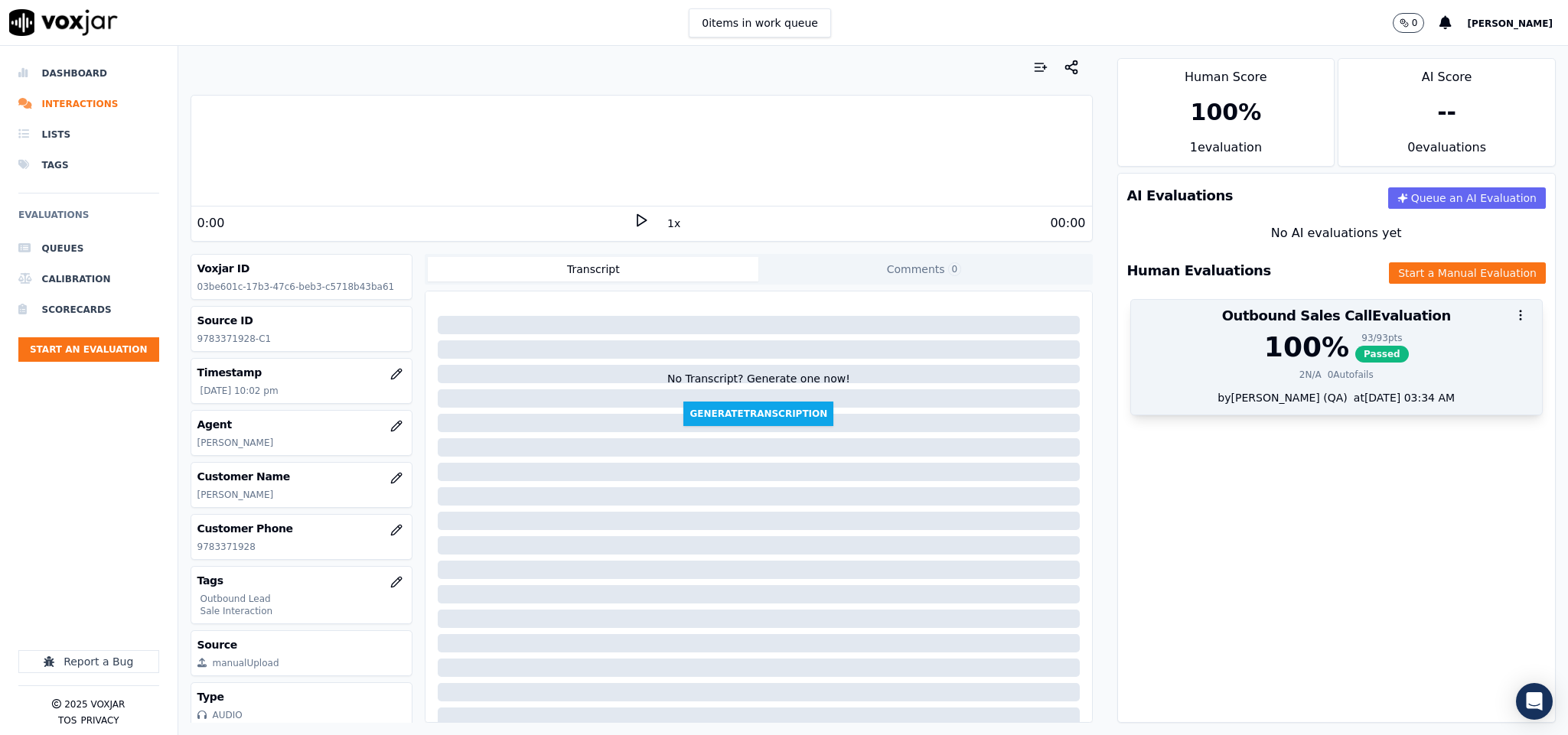
click at [1355, 349] on span "Passed" at bounding box center [1382, 354] width 54 height 17
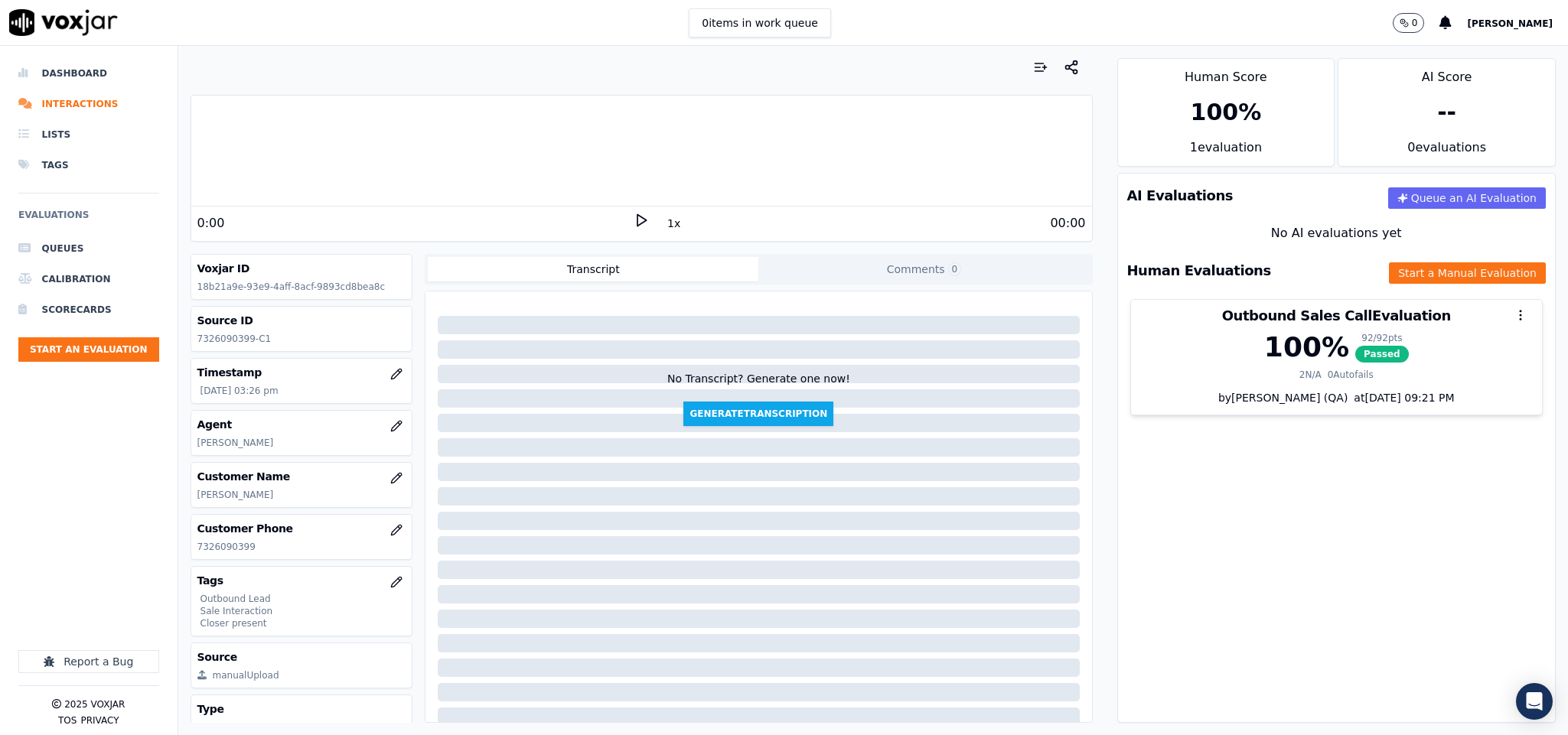
click at [230, 335] on p "7326090399-C1" at bounding box center [301, 339] width 209 height 12
copy p "7326090399"
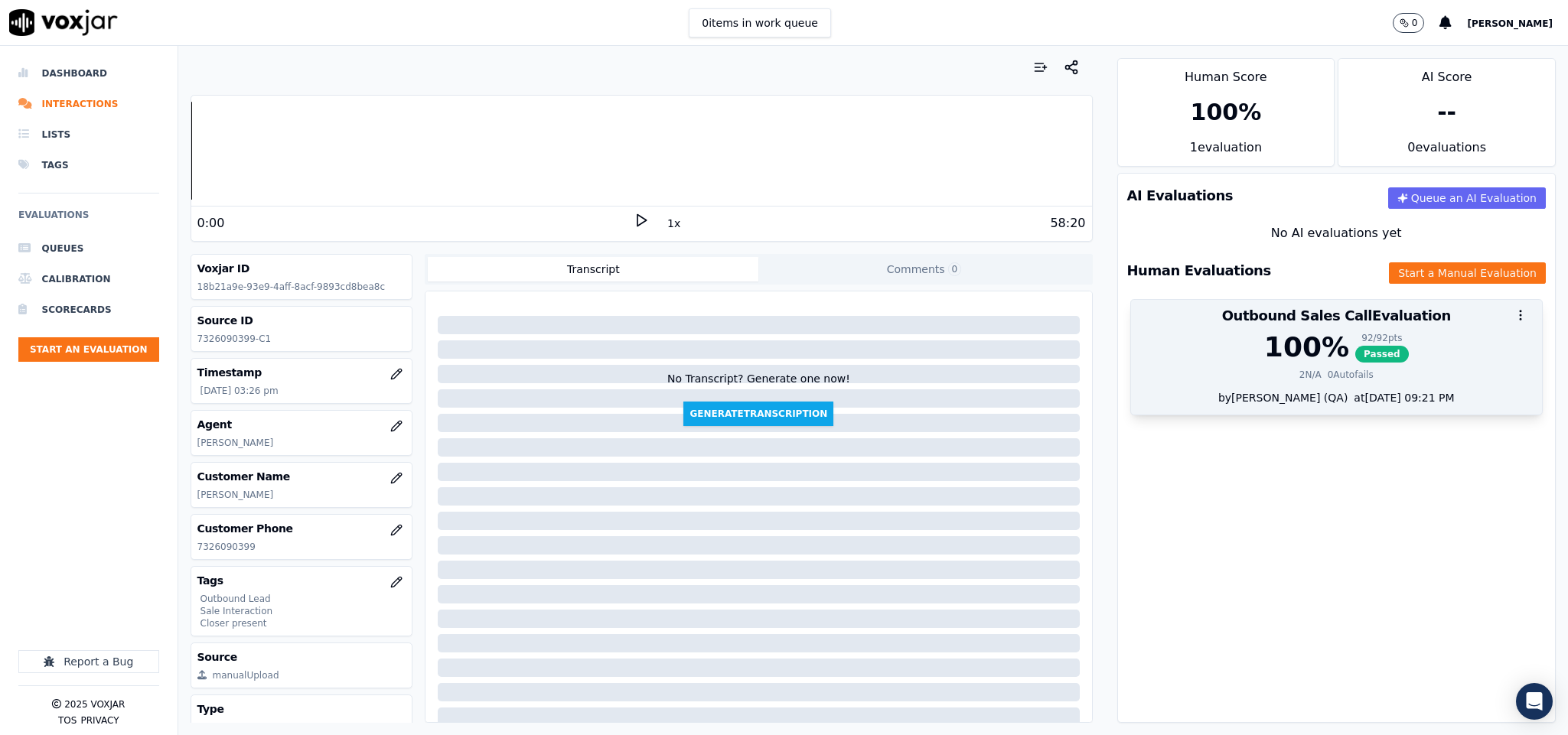
click at [1295, 342] on div "100 %" at bounding box center [1307, 347] width 85 height 31
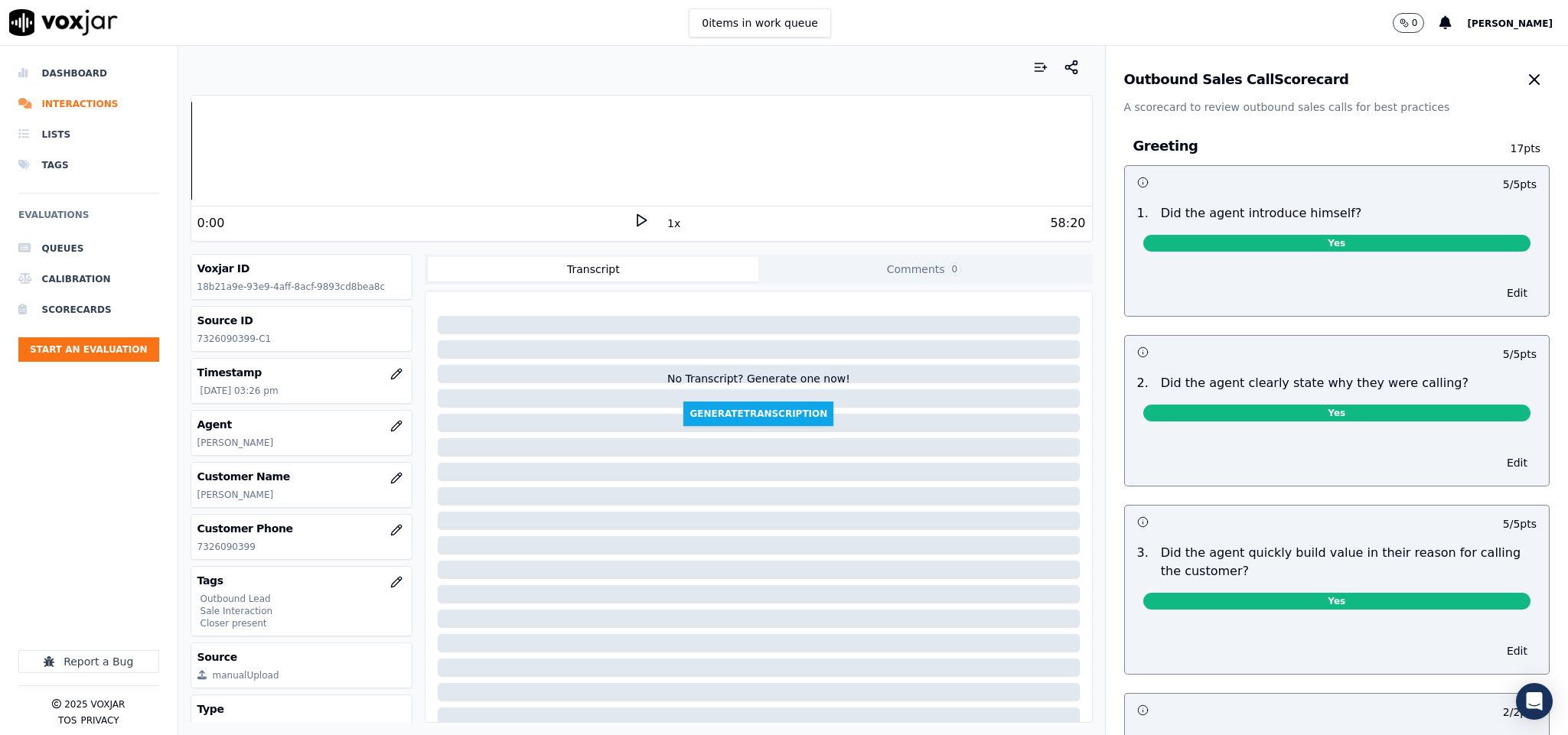
click at [230, 342] on p "7326090399-C1" at bounding box center [301, 339] width 209 height 12
click at [230, 341] on p "7326090399-C1" at bounding box center [301, 339] width 209 height 12
copy p "7326090399"
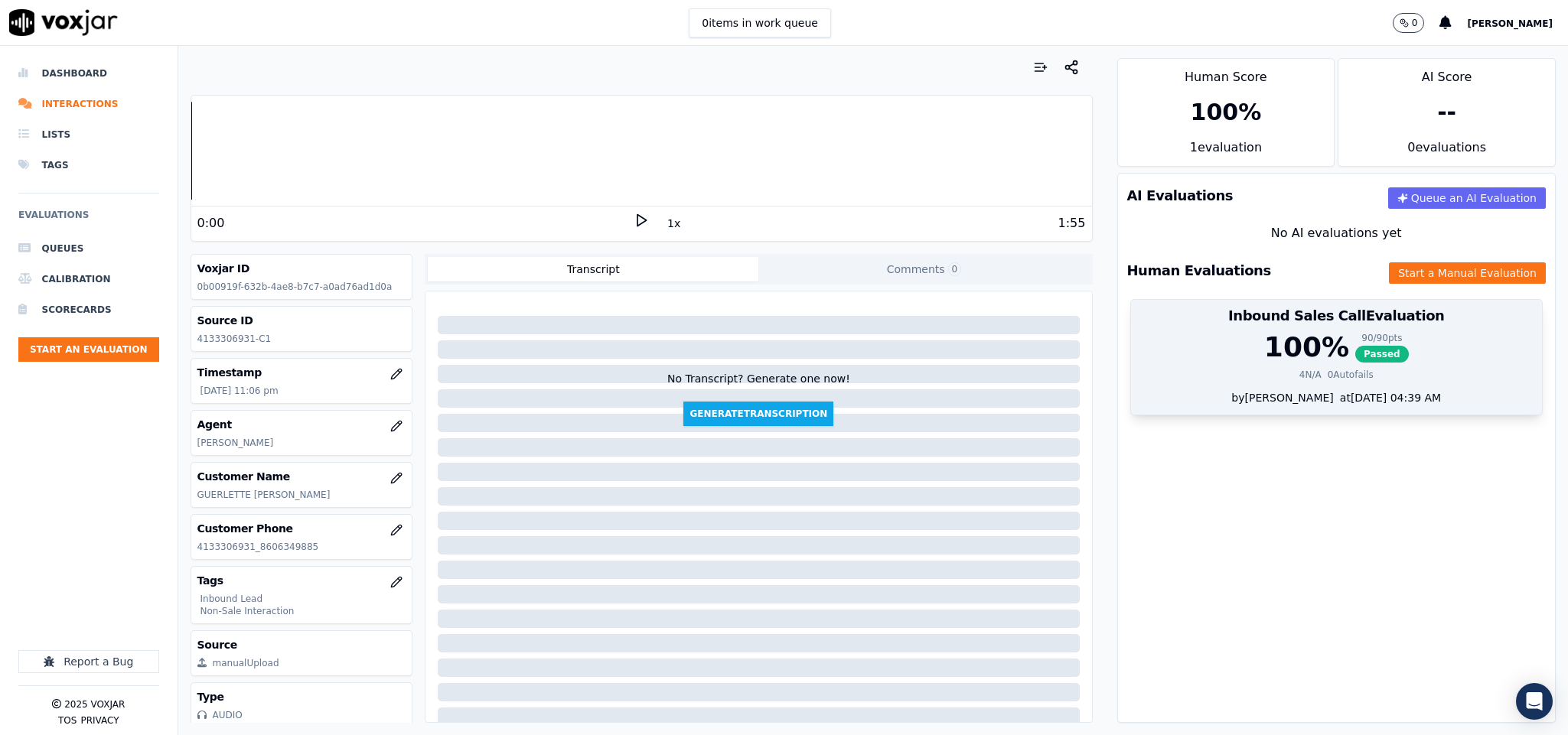
click at [1355, 358] on span "Passed" at bounding box center [1382, 354] width 54 height 17
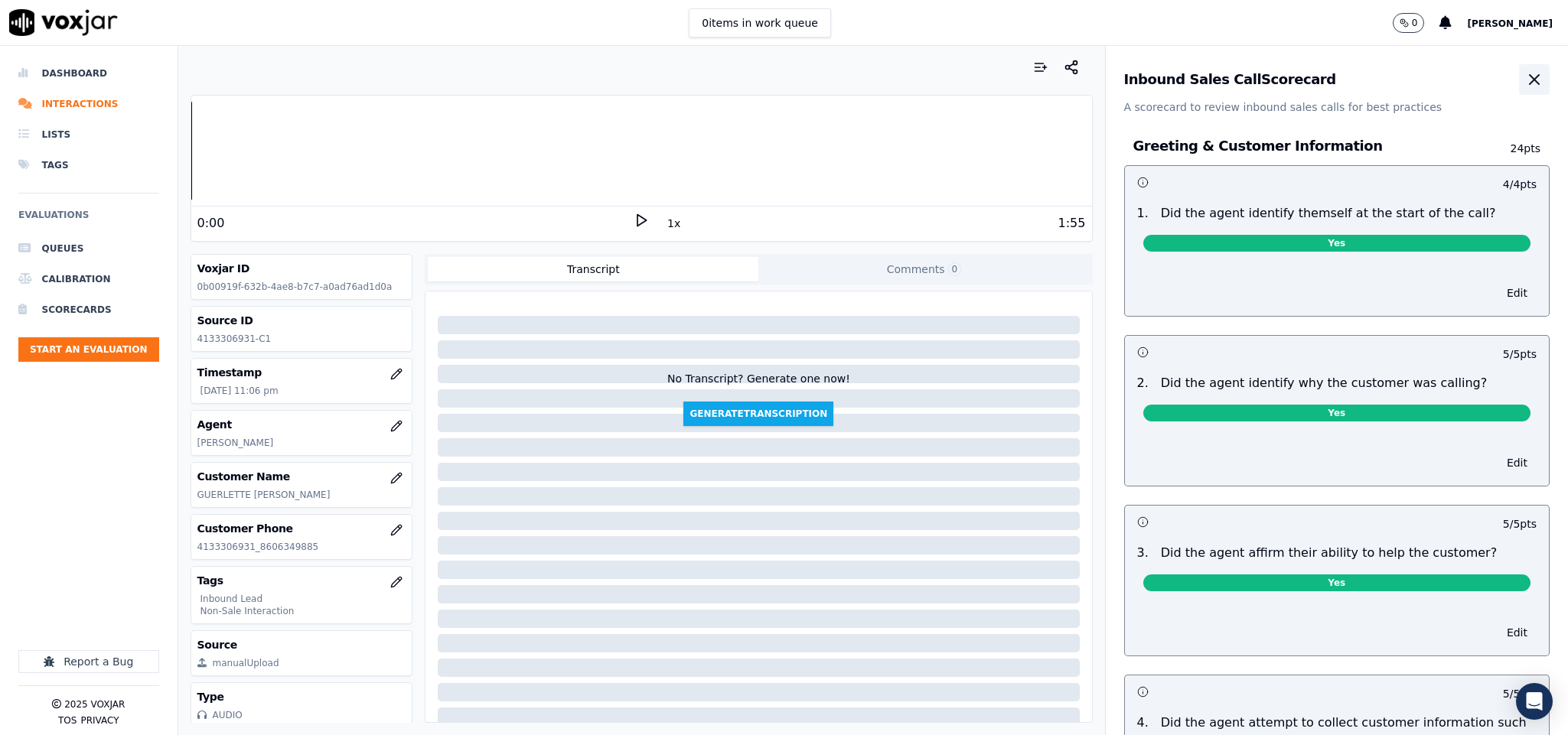
click at [1525, 85] on icon "button" at bounding box center [1535, 79] width 19 height 19
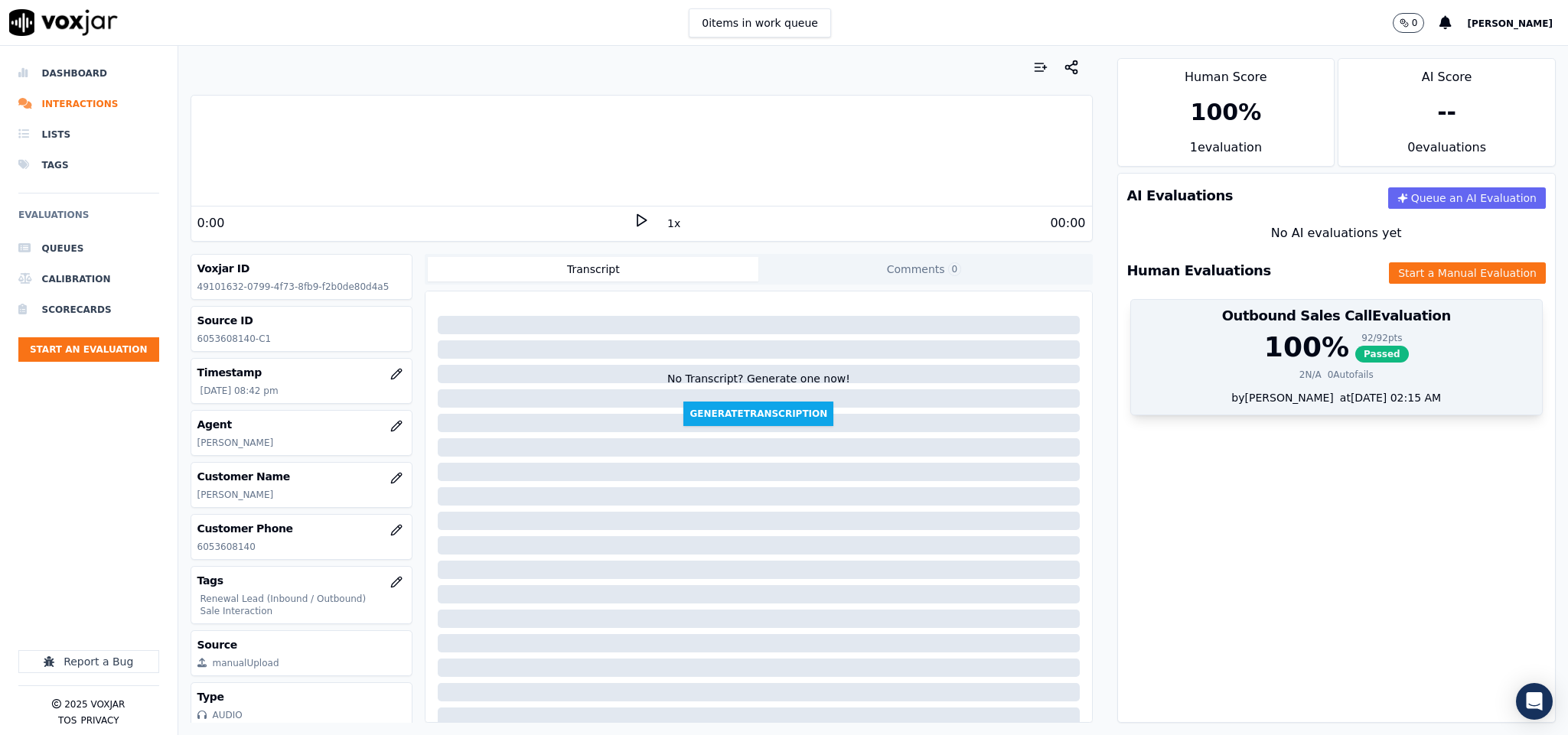
click at [1355, 352] on span "Passed" at bounding box center [1382, 354] width 54 height 17
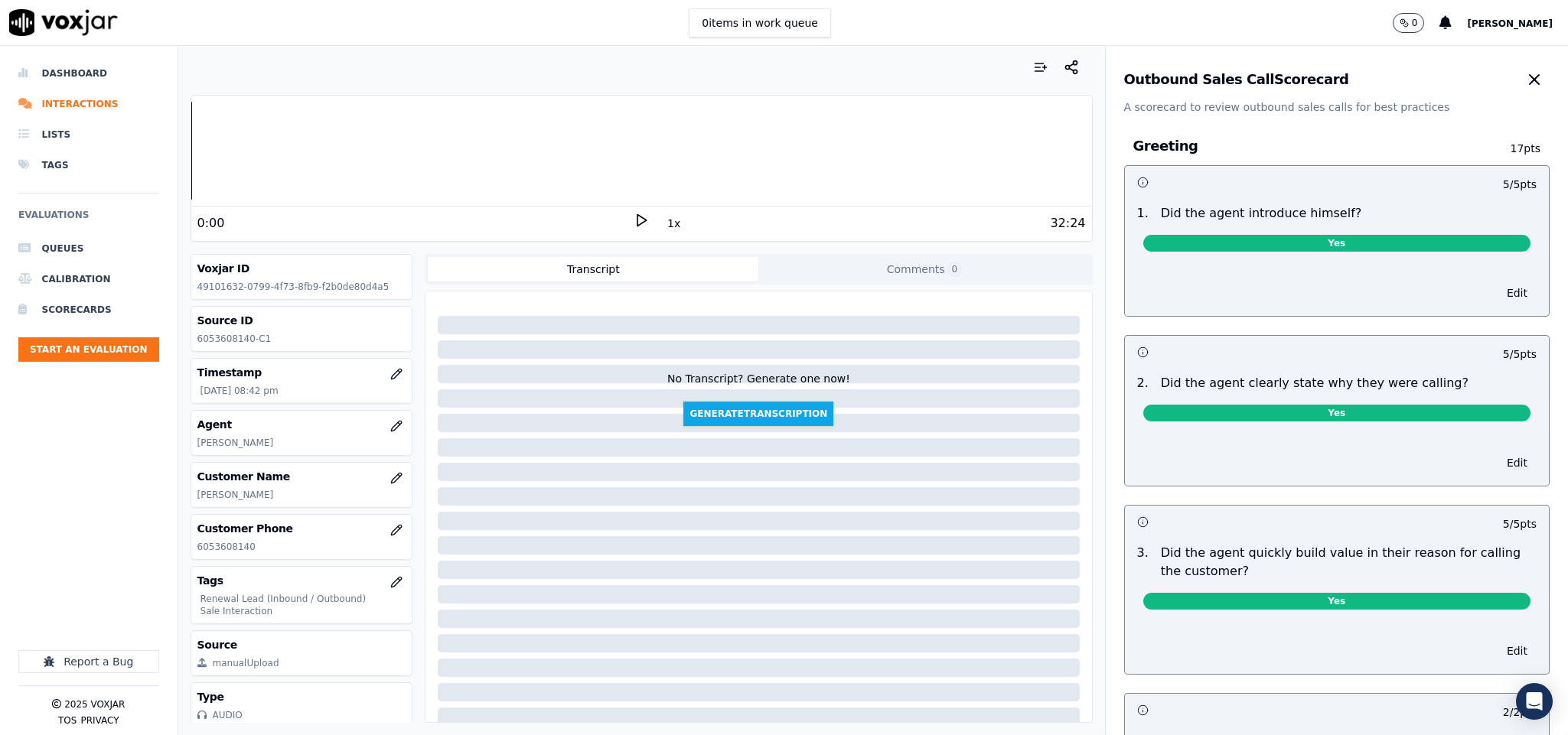
click at [220, 551] on p "6053608140" at bounding box center [301, 547] width 209 height 12
copy p "6053608140"
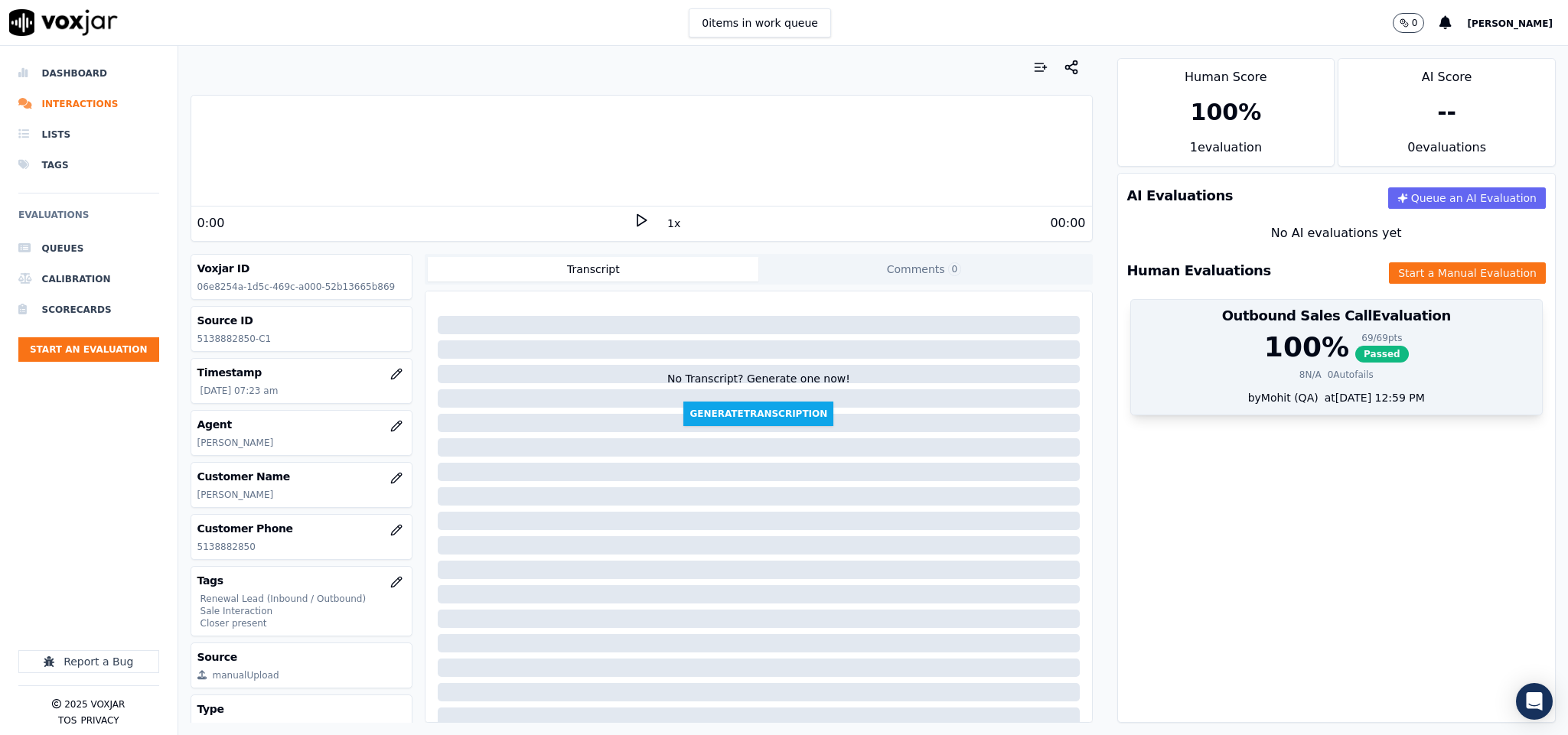
click at [1325, 323] on h3 "Outbound Sales Call Evaluation" at bounding box center [1337, 316] width 394 height 14
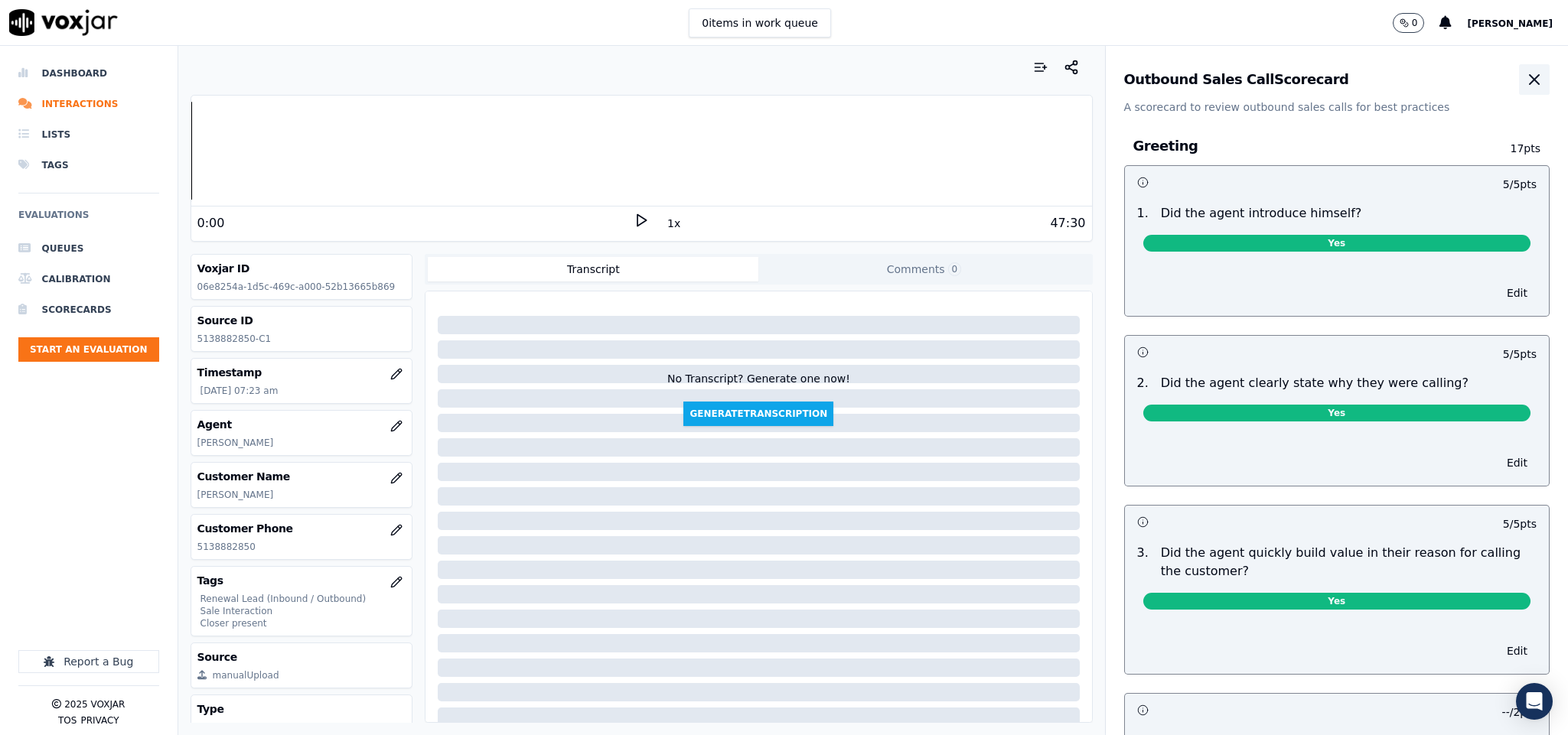
click at [1525, 85] on icon "button" at bounding box center [1535, 79] width 19 height 19
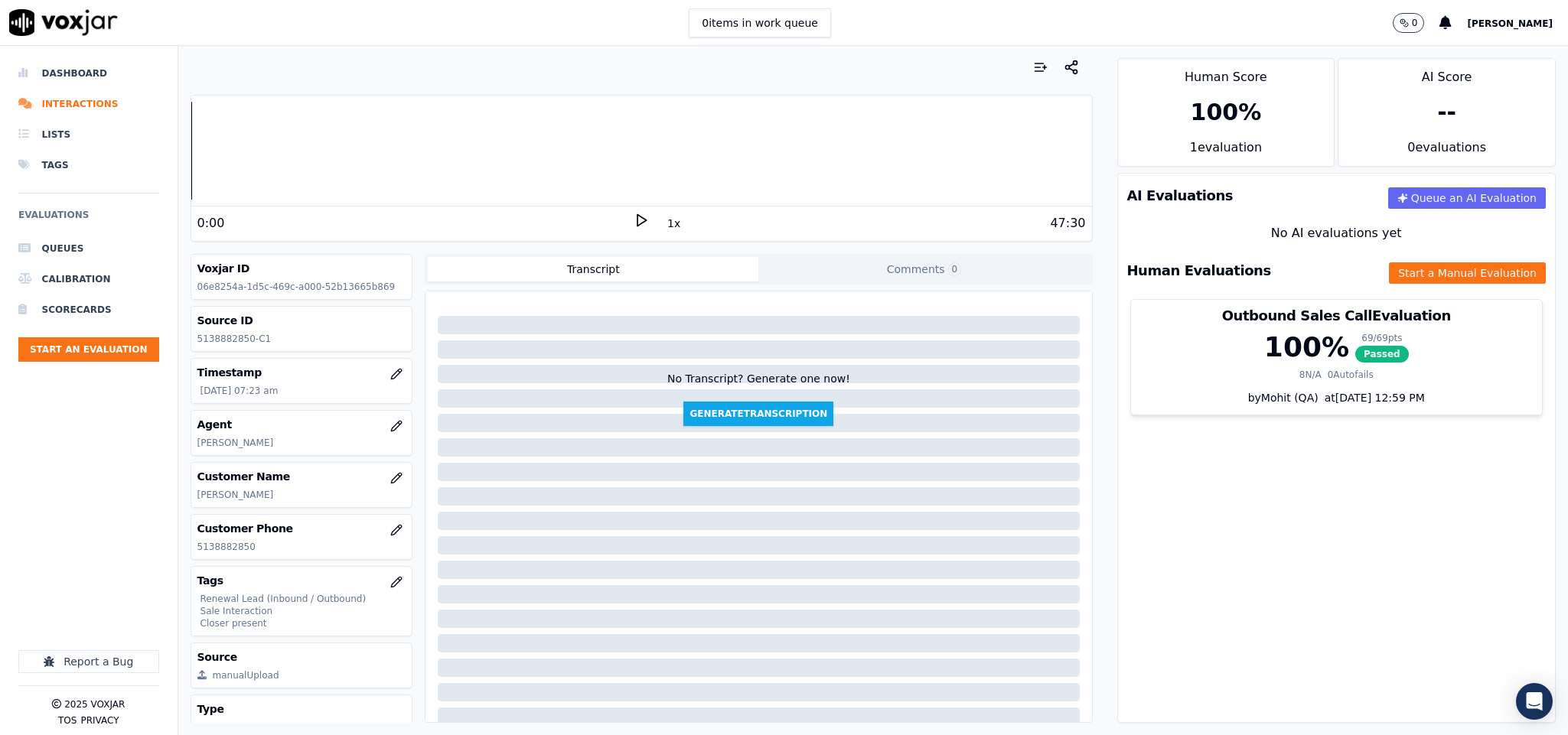
click at [214, 546] on p "5138882850" at bounding box center [301, 547] width 209 height 12
copy p "5138882850"
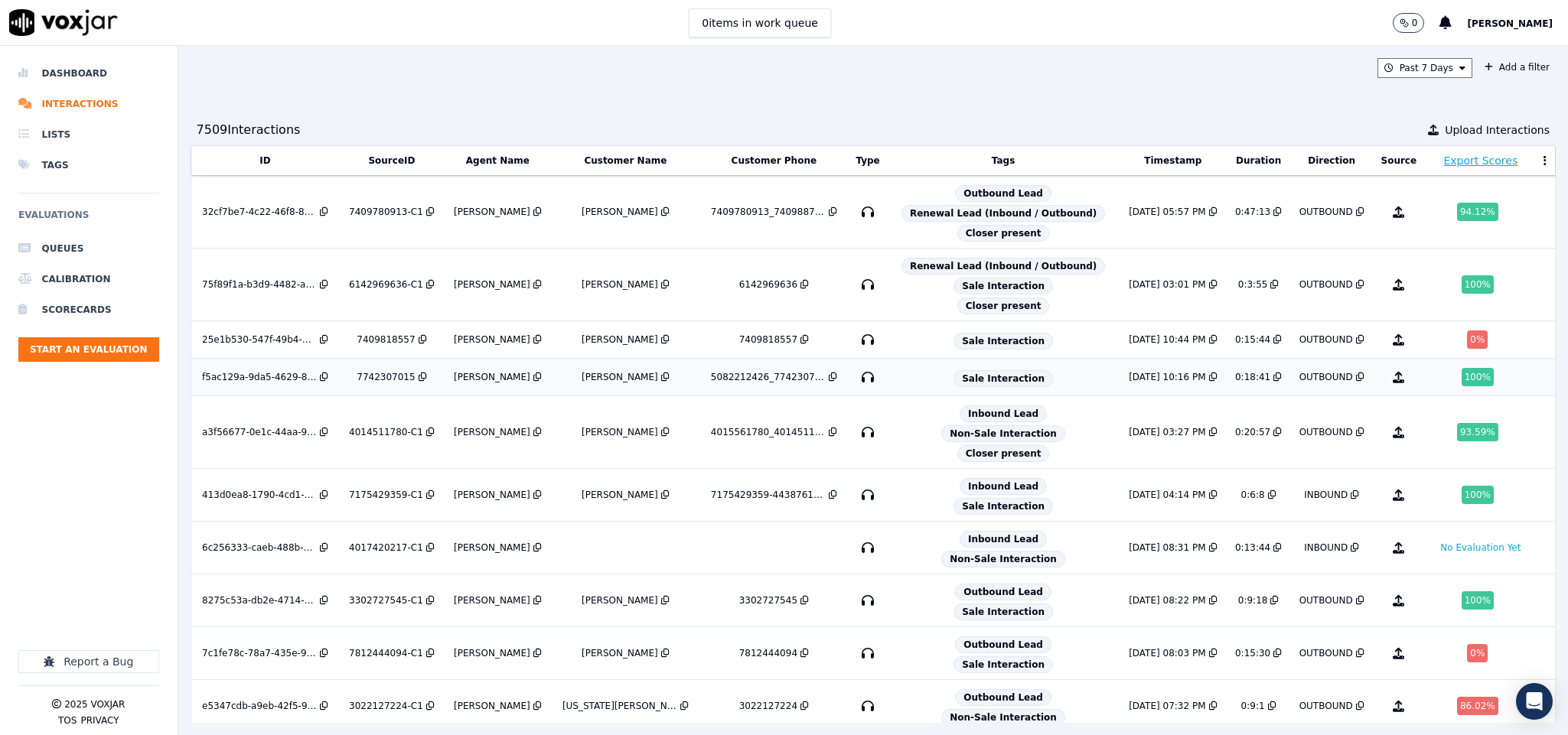
click at [652, 383] on div "DEBORAH AUCOIN" at bounding box center [620, 377] width 77 height 12
click at [94, 76] on li "Dashboard" at bounding box center [89, 73] width 141 height 31
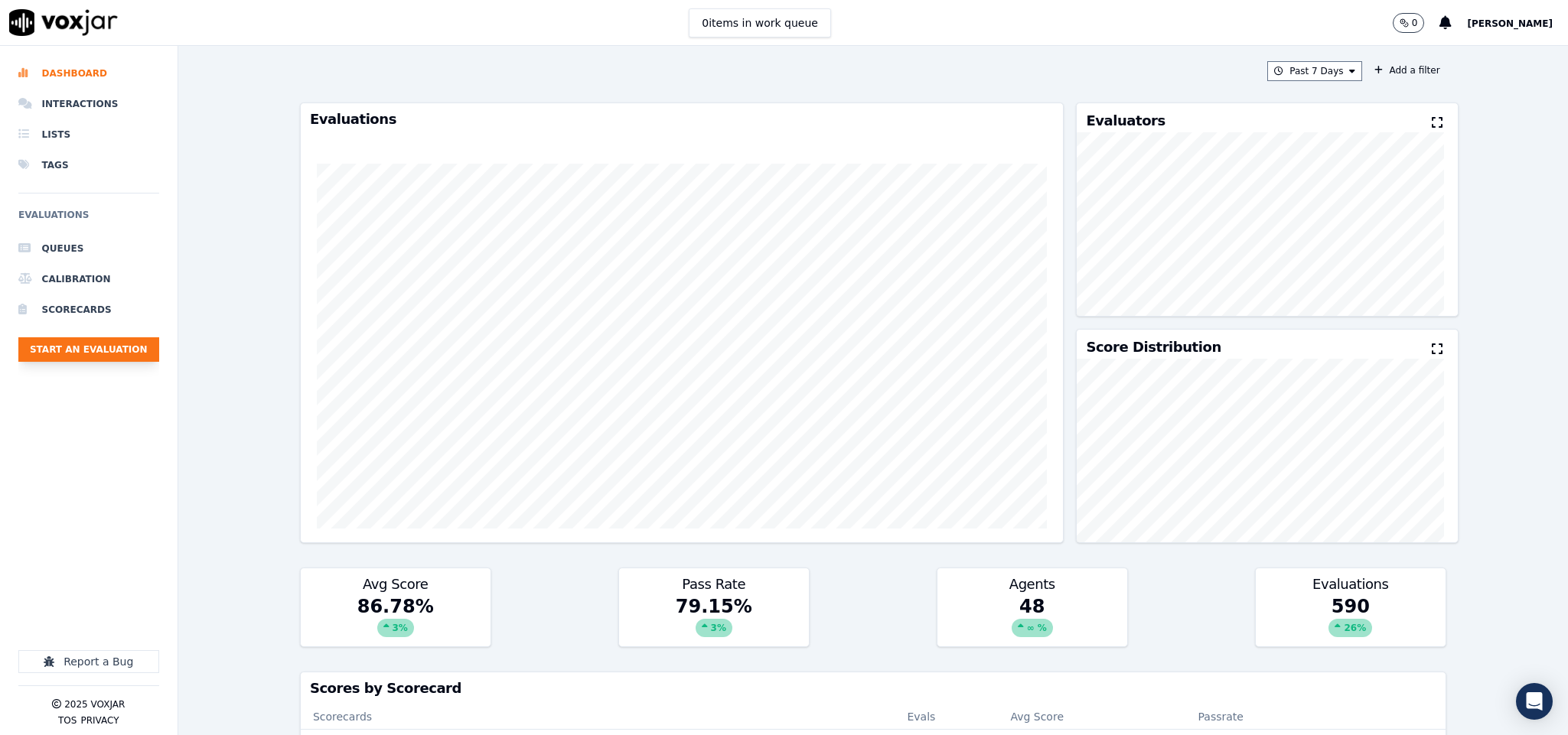
click at [138, 357] on button "Start an Evaluation" at bounding box center [89, 349] width 141 height 25
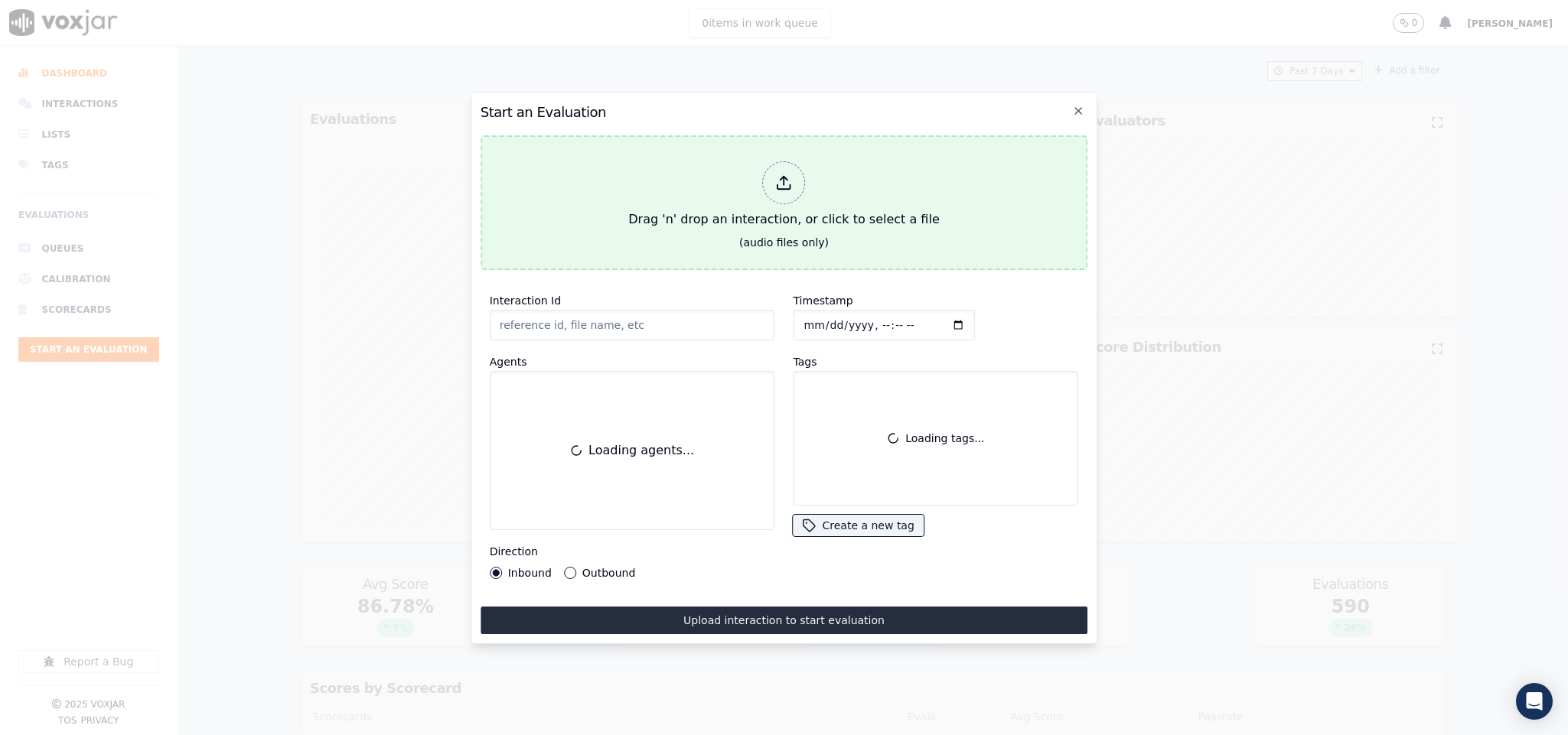
click at [806, 171] on div "Drag 'n' drop an interaction, or click to select a file" at bounding box center [784, 195] width 323 height 79
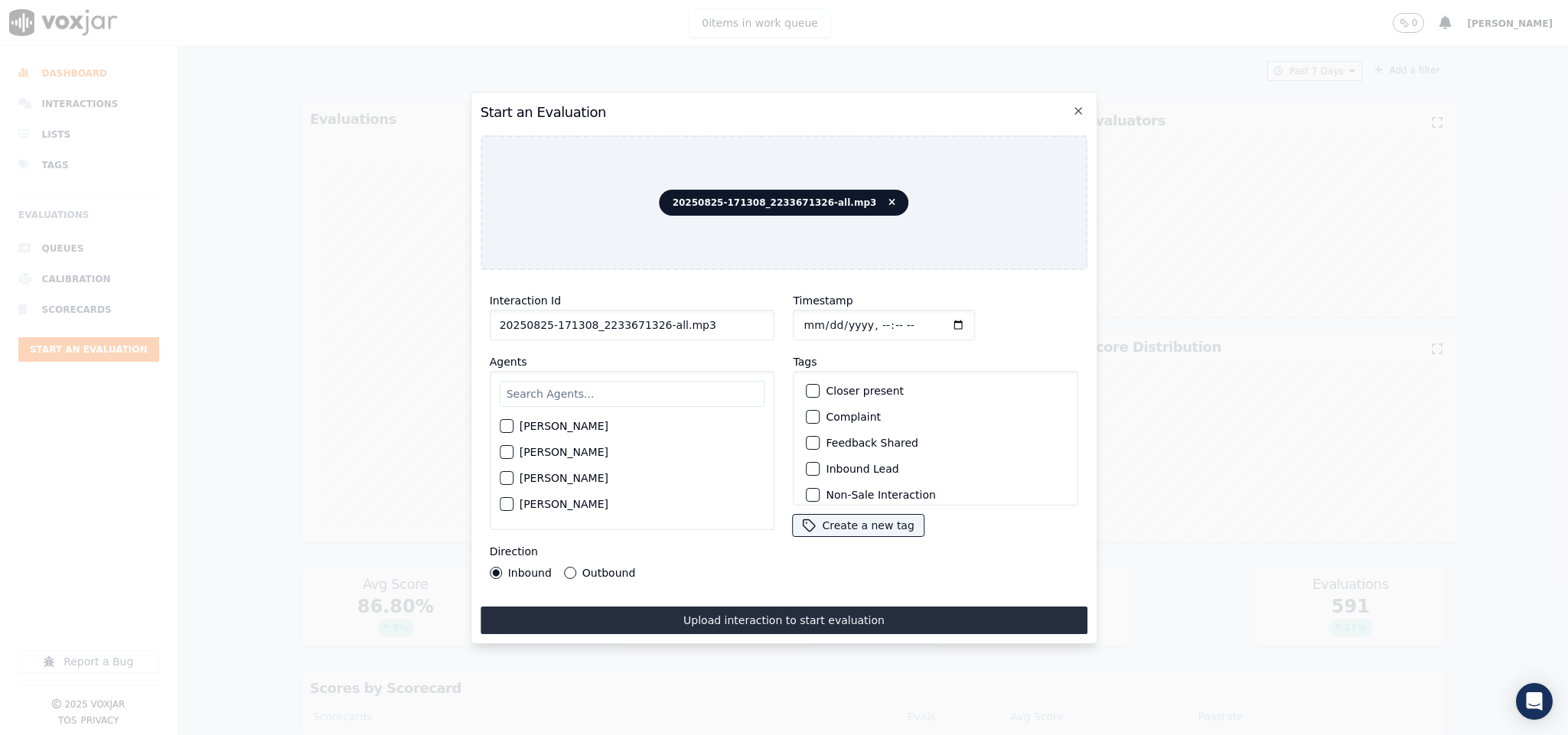
drag, startPoint x: 652, startPoint y: 322, endPoint x: 793, endPoint y: 322, distance: 141.0
click at [793, 322] on div "Interaction Id 20250825-171308_2233671326-all.mp3 Agents Harry Roy Aaron Biswas…" at bounding box center [785, 435] width 608 height 306
type input "20250825-171308_2233671326-C1"
click at [809, 311] on input "Timestamp" at bounding box center [884, 325] width 182 height 31
type input "2025-08-25T20:35"
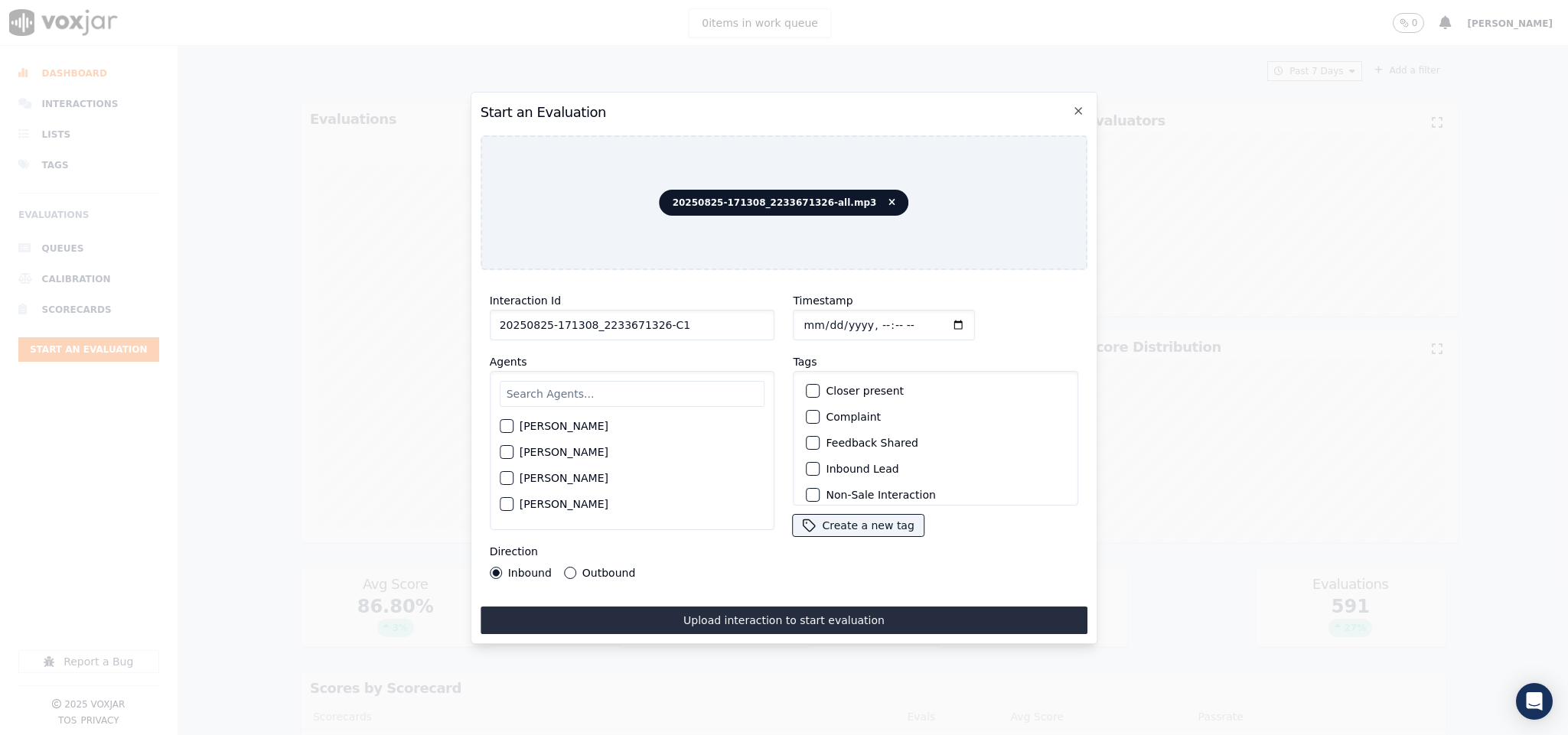
click at [691, 387] on input "text" at bounding box center [632, 394] width 266 height 26
type input "ches"
click at [511, 425] on div "button" at bounding box center [506, 430] width 11 height 11
click at [807, 471] on div "Inbound Lead" at bounding box center [936, 469] width 272 height 26
click at [807, 464] on div "button" at bounding box center [812, 469] width 11 height 11
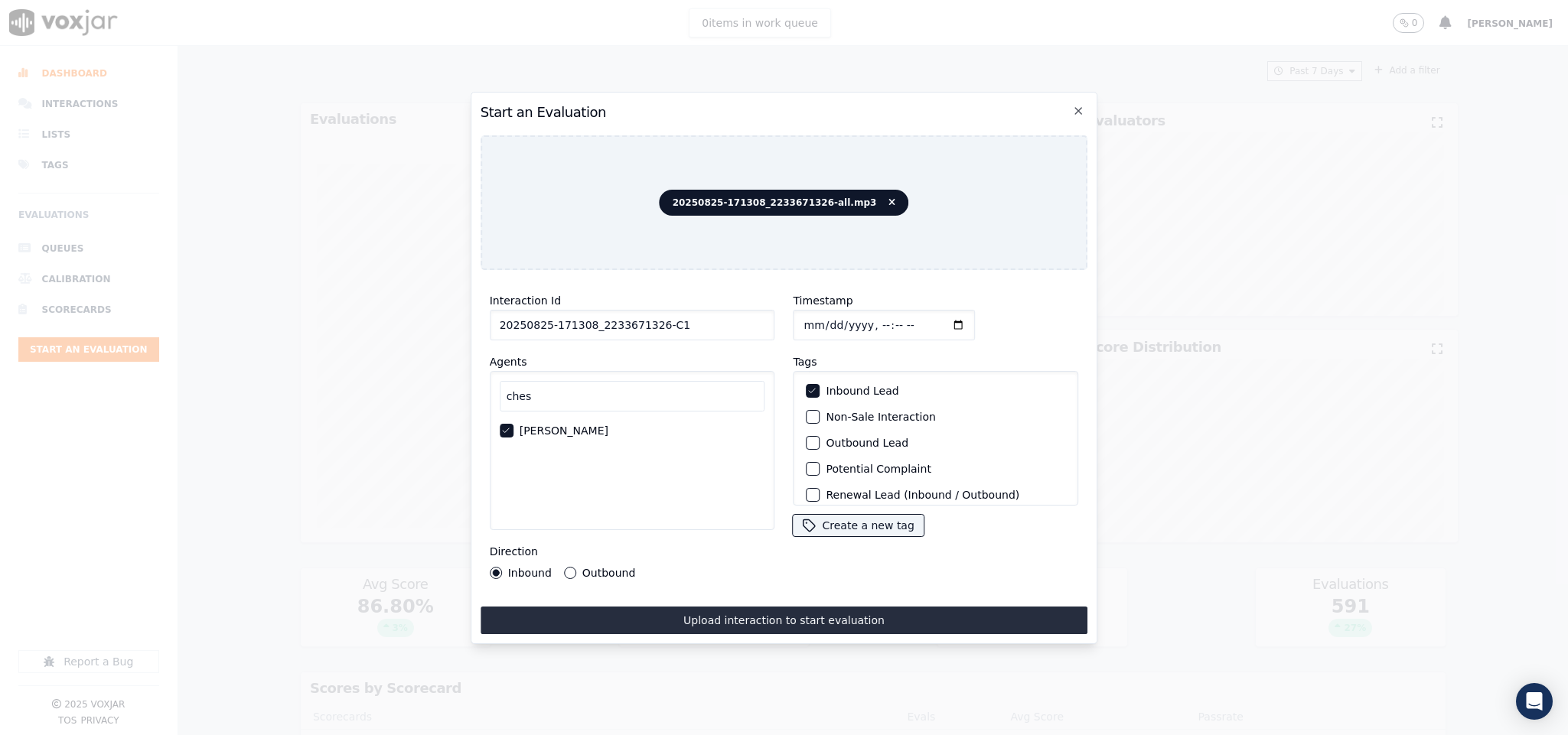
scroll to position [137, 0]
click at [807, 481] on div "button" at bounding box center [812, 486] width 11 height 11
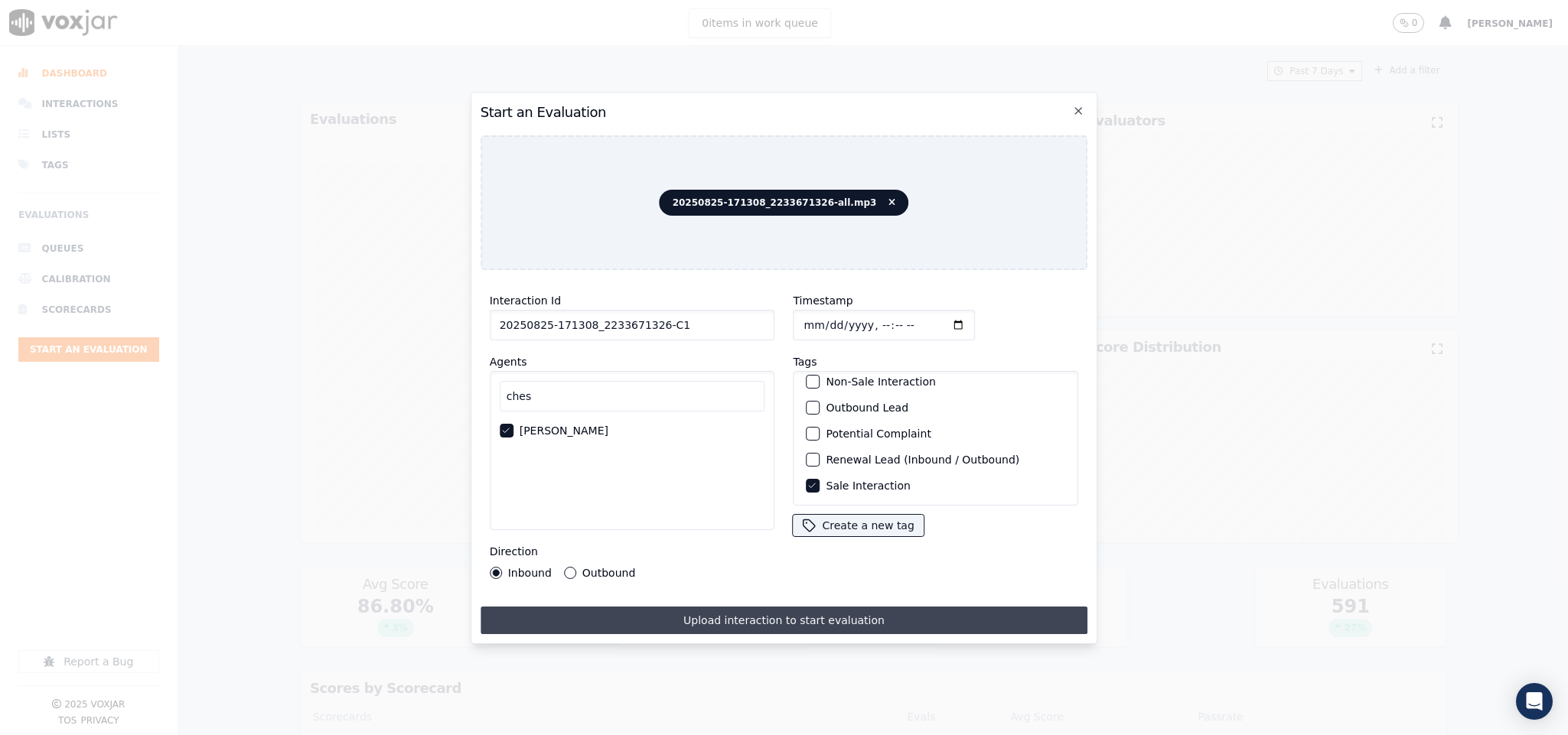
click at [769, 607] on button "Upload interaction to start evaluation" at bounding box center [785, 621] width 608 height 27
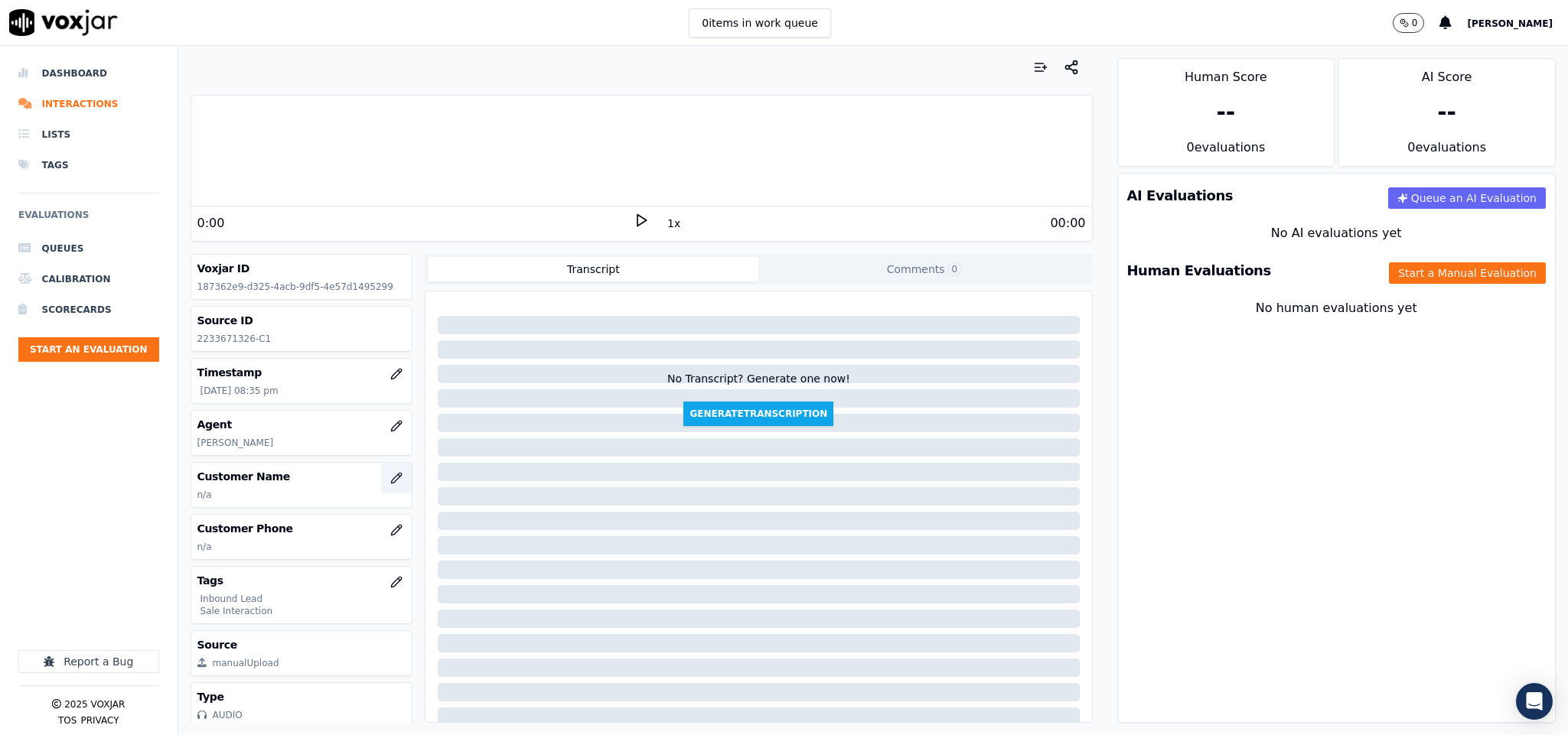
click at [390, 477] on icon "button" at bounding box center [396, 478] width 12 height 12
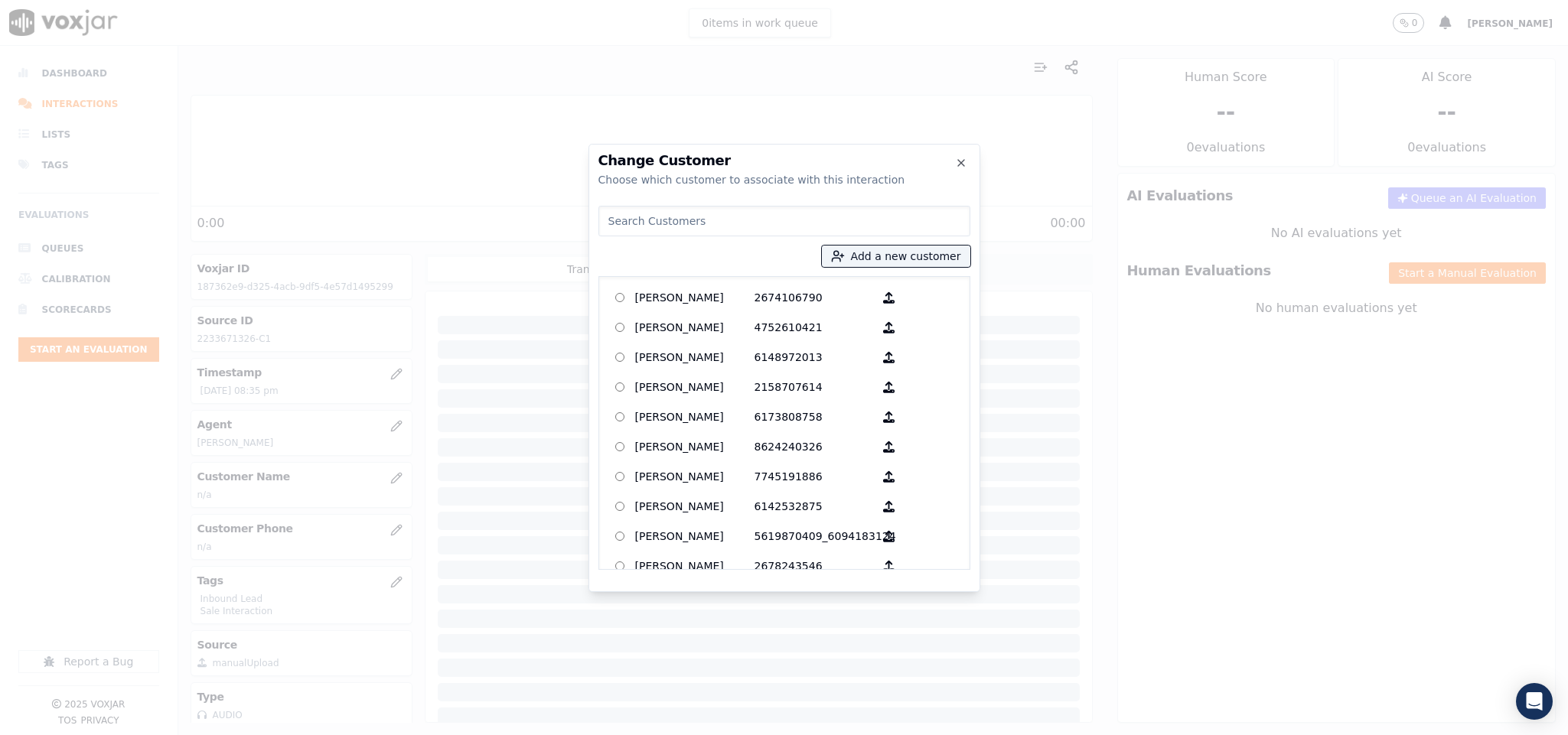
type input "2233671326"
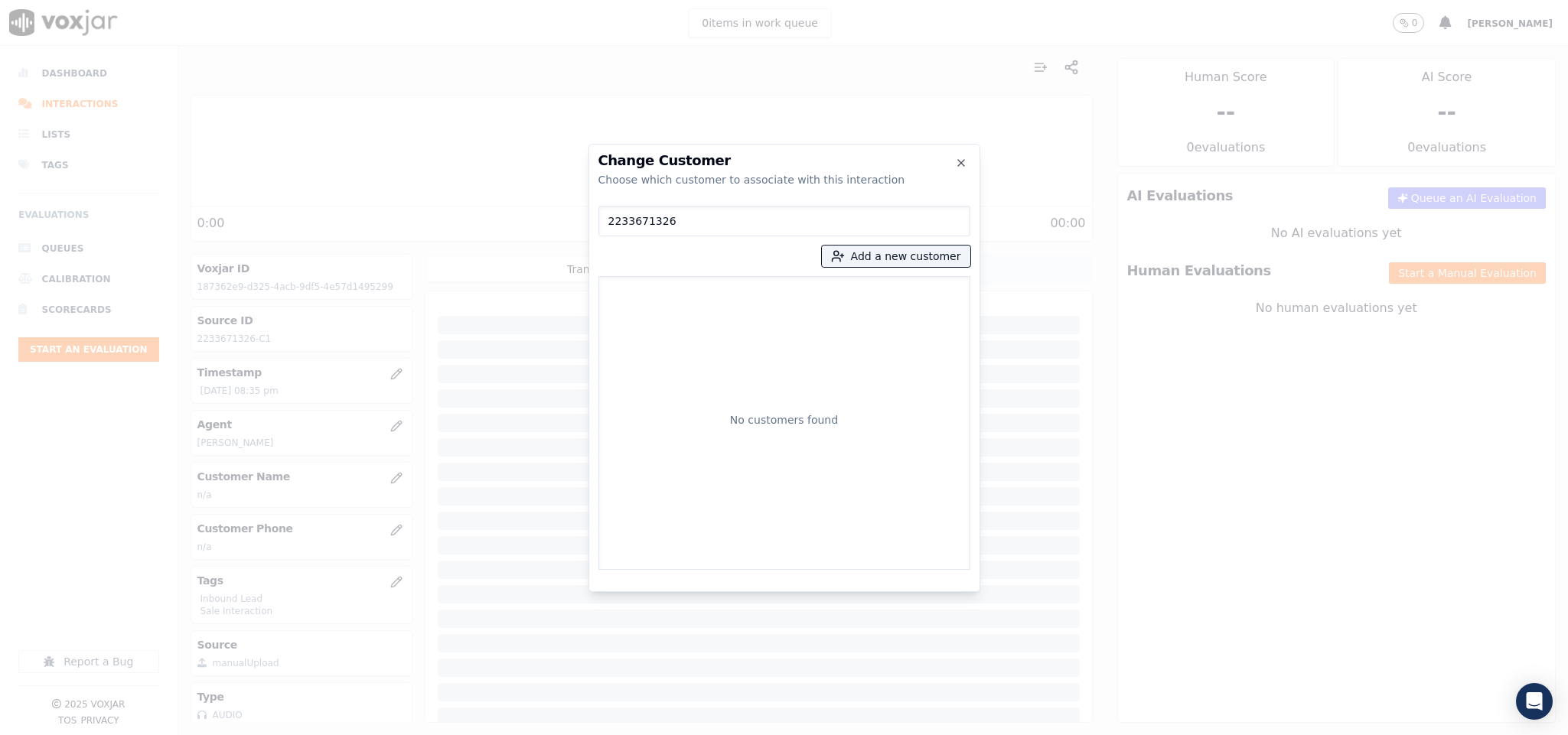
drag, startPoint x: 680, startPoint y: 223, endPoint x: 553, endPoint y: 240, distance: 128.1
click at [553, 734] on div "Change Customer Choose which customer to associate with this interaction 223367…" at bounding box center [784, 735] width 1568 height 0
click at [887, 242] on div "Add a new customer No customers found" at bounding box center [785, 385] width 372 height 370
click at [870, 253] on button "Add a new customer" at bounding box center [897, 256] width 149 height 21
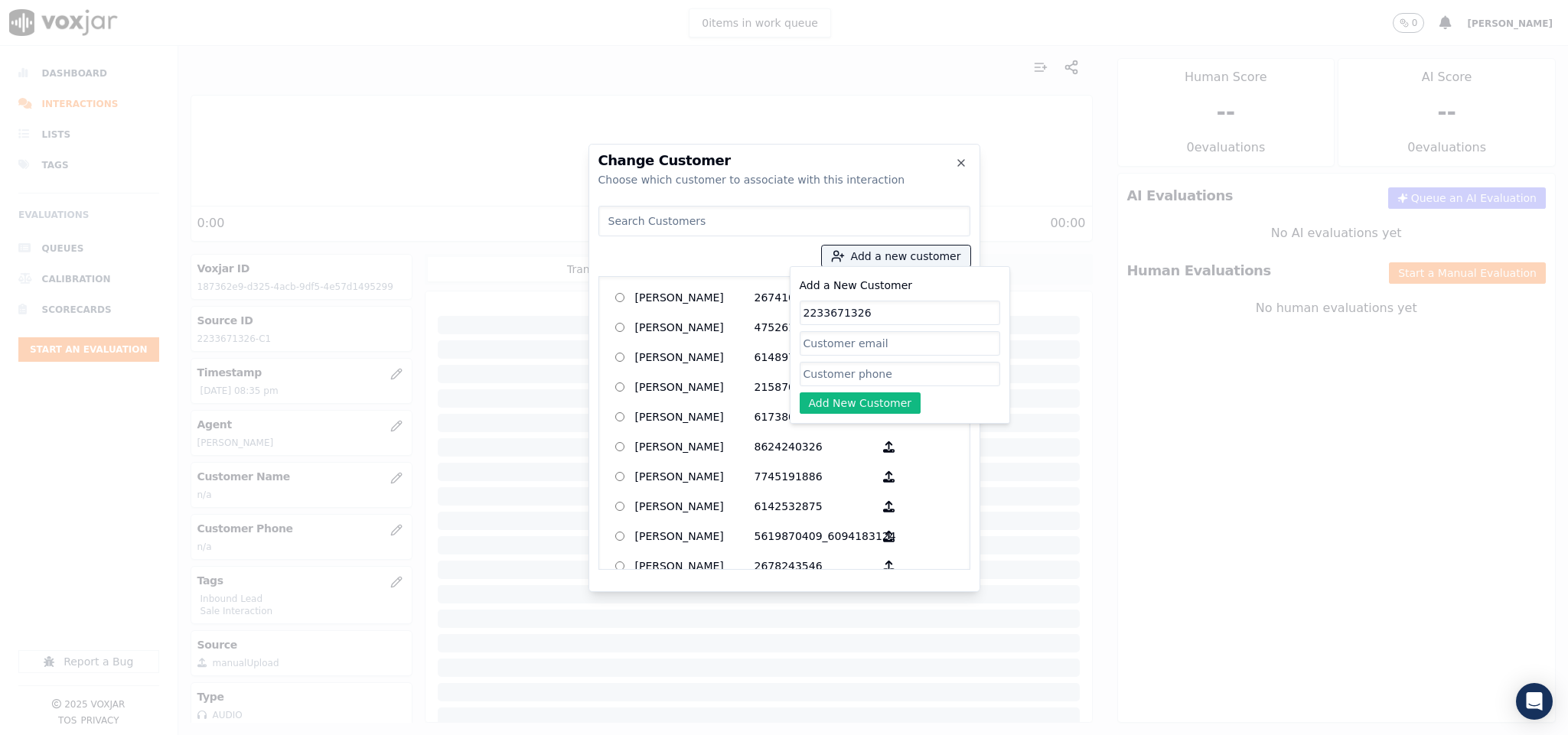
type input "2233671326"
click at [847, 382] on input "Add a New Customer" at bounding box center [900, 374] width 201 height 25
paste input "2233671326"
type input "2233671326"
drag, startPoint x: 863, startPoint y: 312, endPoint x: 719, endPoint y: 312, distance: 144.0
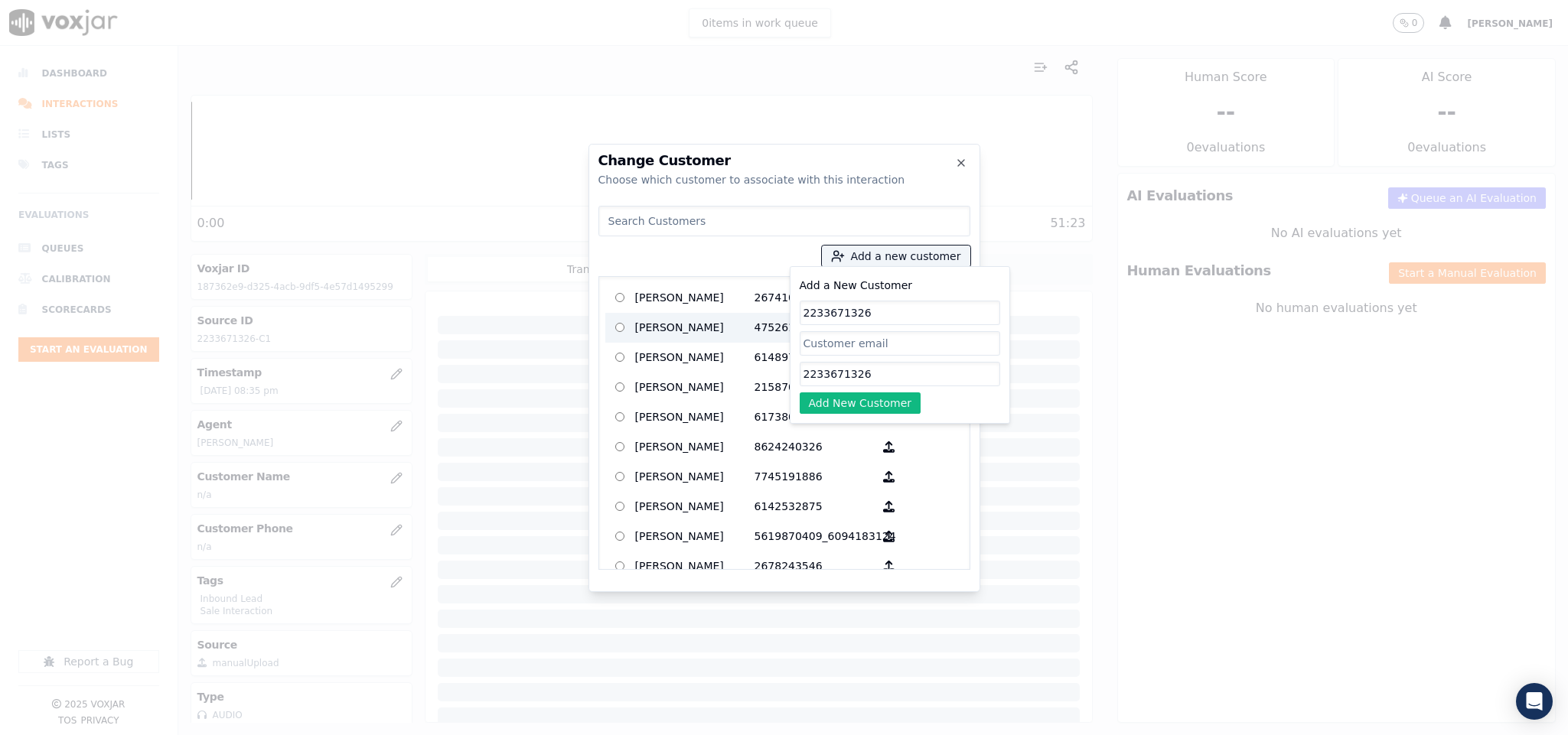
click at [723, 310] on div "Add a new customer Add a New Customer 2233671326 2233671326 Add New Customer AL…" at bounding box center [785, 385] width 372 height 370
paste input "RUBEN SANTOS"
type input "RUBEN SANTOS"
click at [861, 400] on button "Add New Customer" at bounding box center [861, 403] width 121 height 21
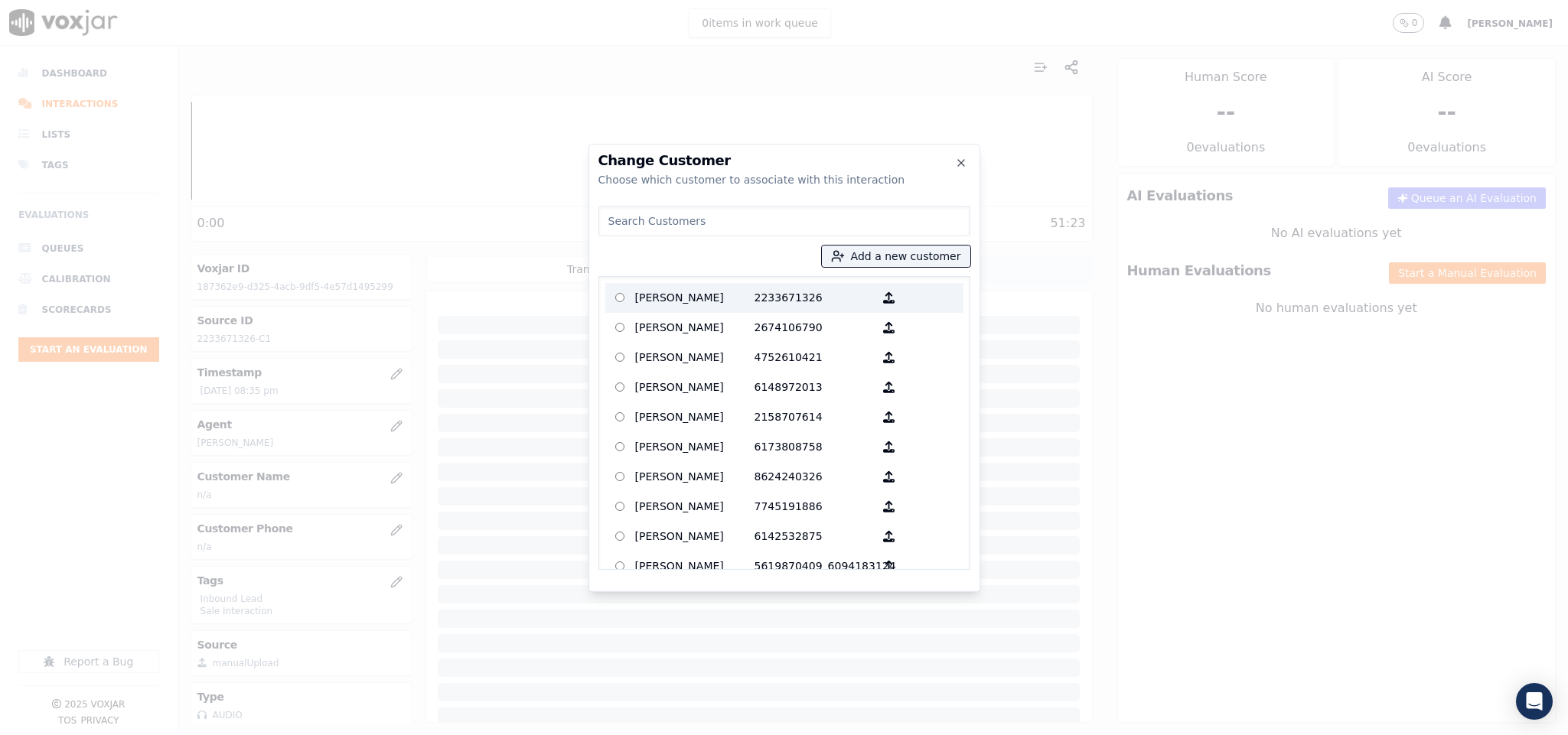
click at [715, 292] on p "RUBEN SANTOS" at bounding box center [695, 298] width 120 height 24
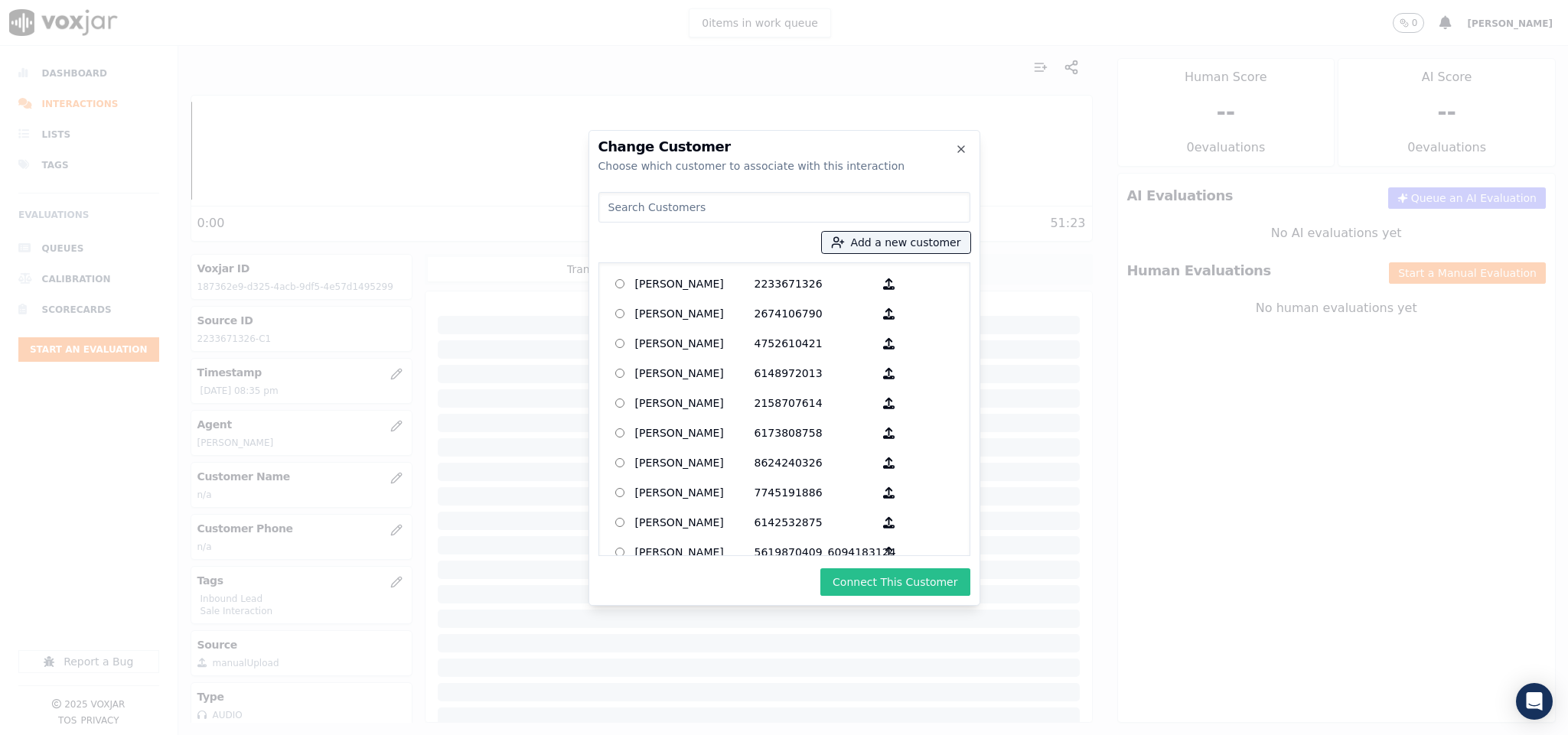
click at [908, 577] on button "Connect This Customer" at bounding box center [895, 582] width 149 height 27
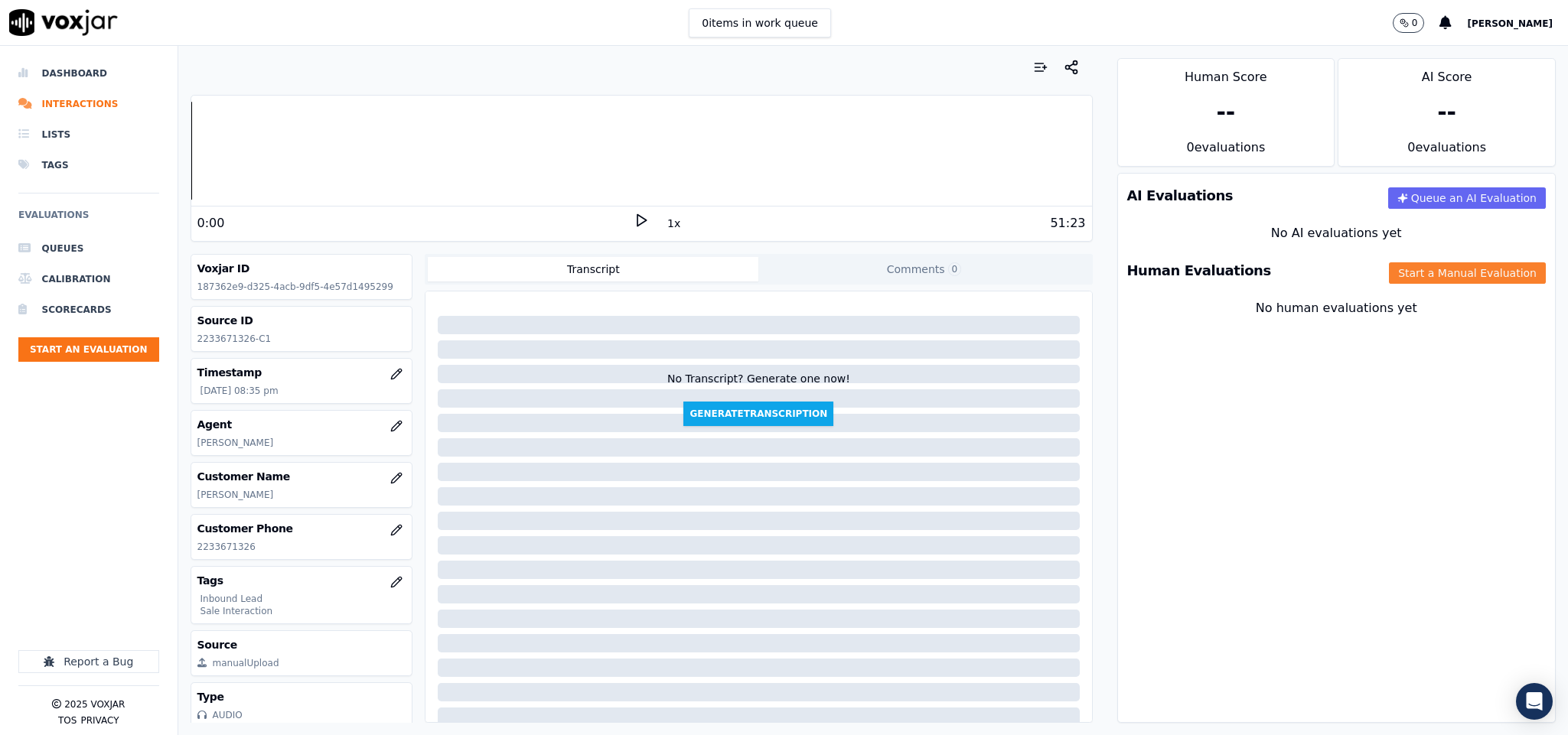
click at [1390, 278] on button "Start a Manual Evaluation" at bounding box center [1468, 272] width 157 height 21
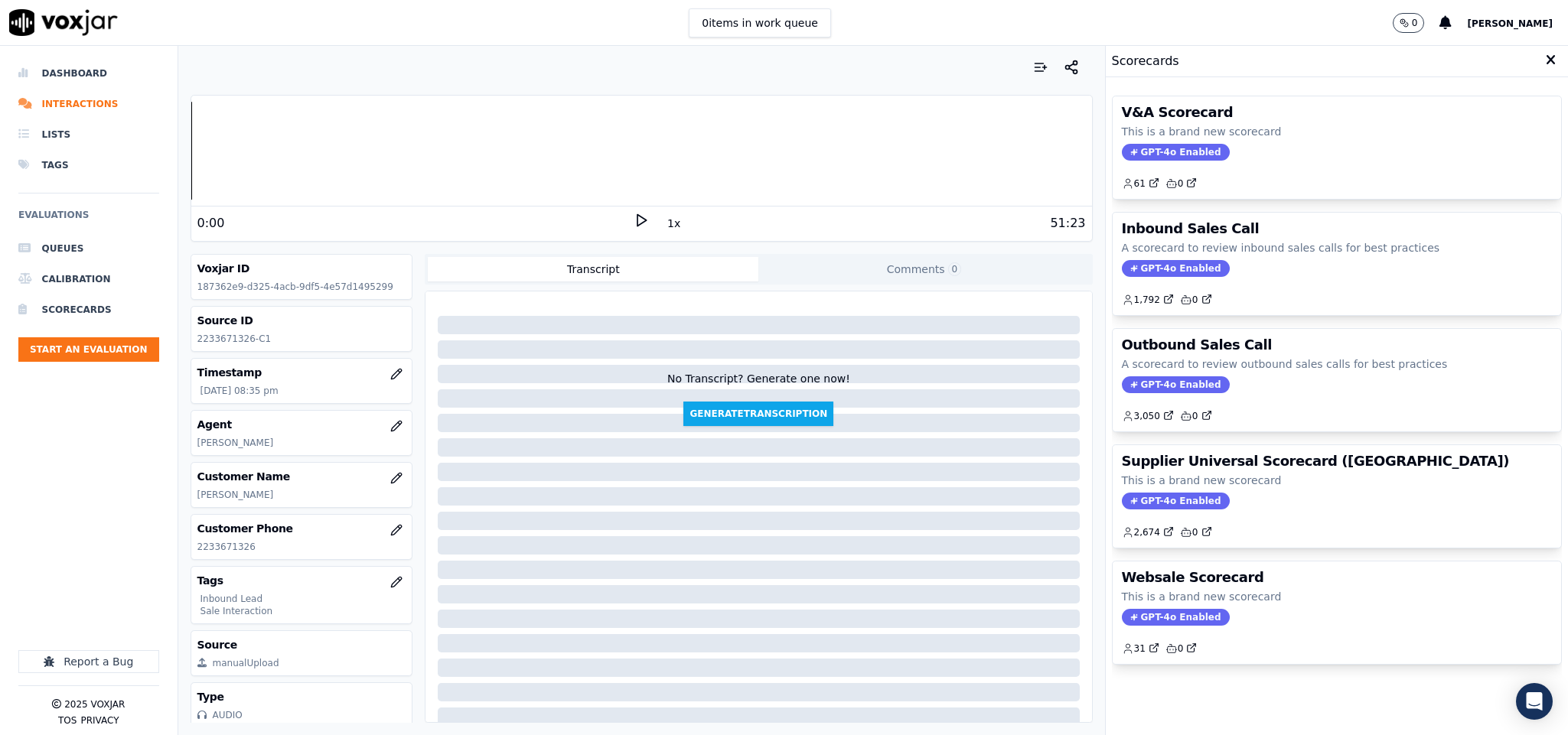
click at [1176, 269] on span "GPT-4o Enabled" at bounding box center [1176, 269] width 108 height 17
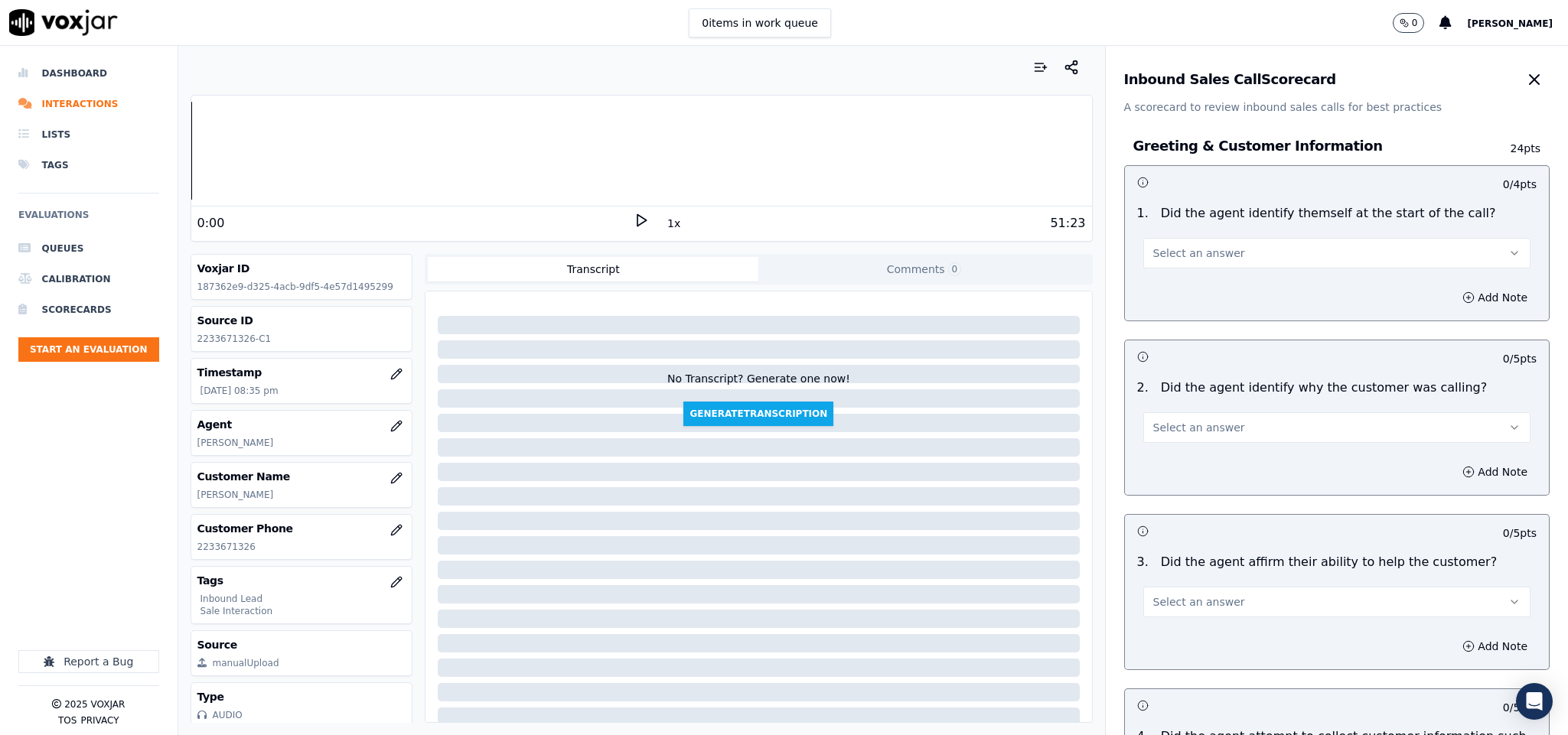
drag, startPoint x: 1188, startPoint y: 260, endPoint x: 1181, endPoint y: 267, distance: 9.9
click at [1188, 258] on span "Select an answer" at bounding box center [1200, 254] width 92 height 15
click at [1174, 285] on div "Yes" at bounding box center [1300, 289] width 350 height 25
click at [1178, 417] on button "Select an answer" at bounding box center [1337, 428] width 388 height 31
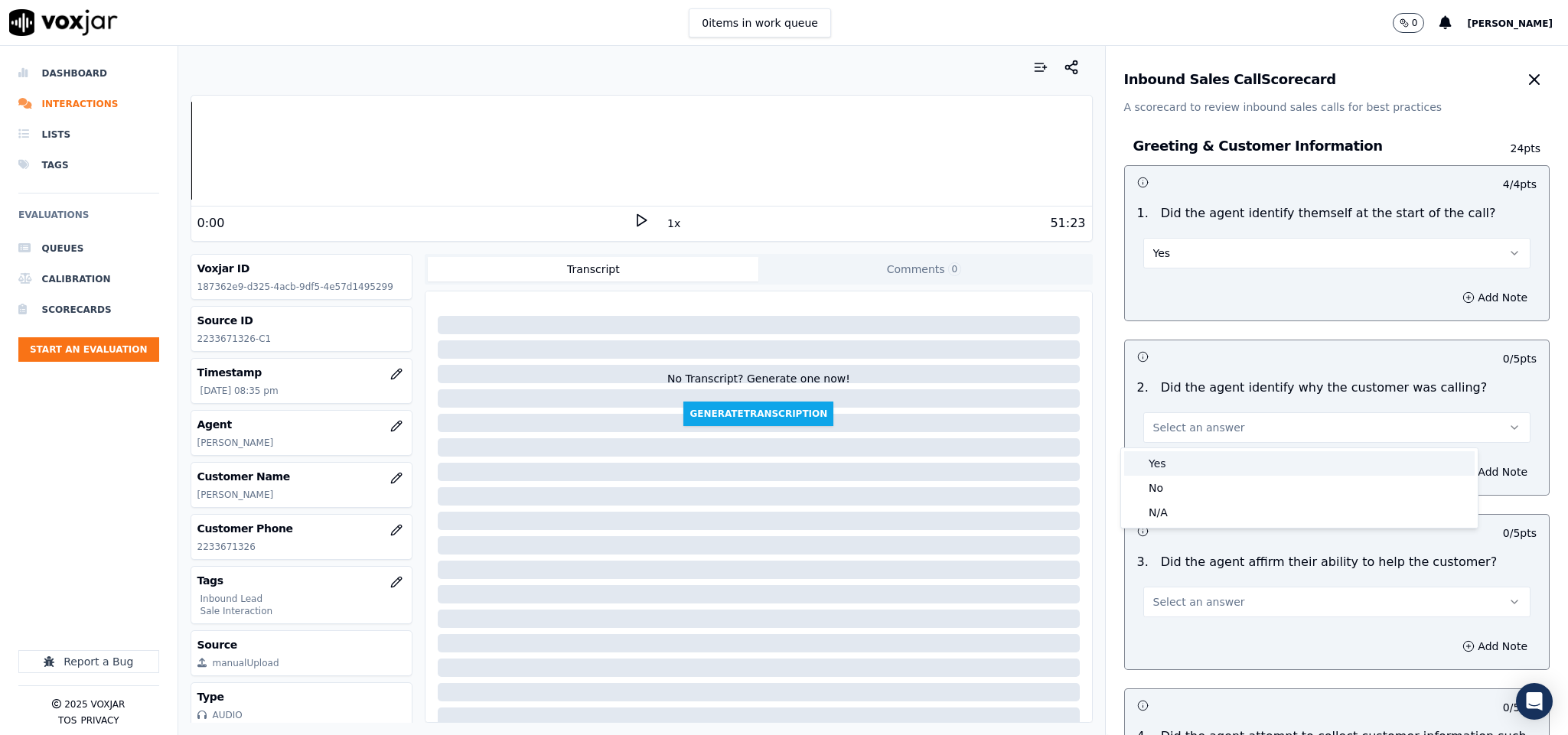
click at [1173, 452] on div "Yes" at bounding box center [1300, 464] width 350 height 25
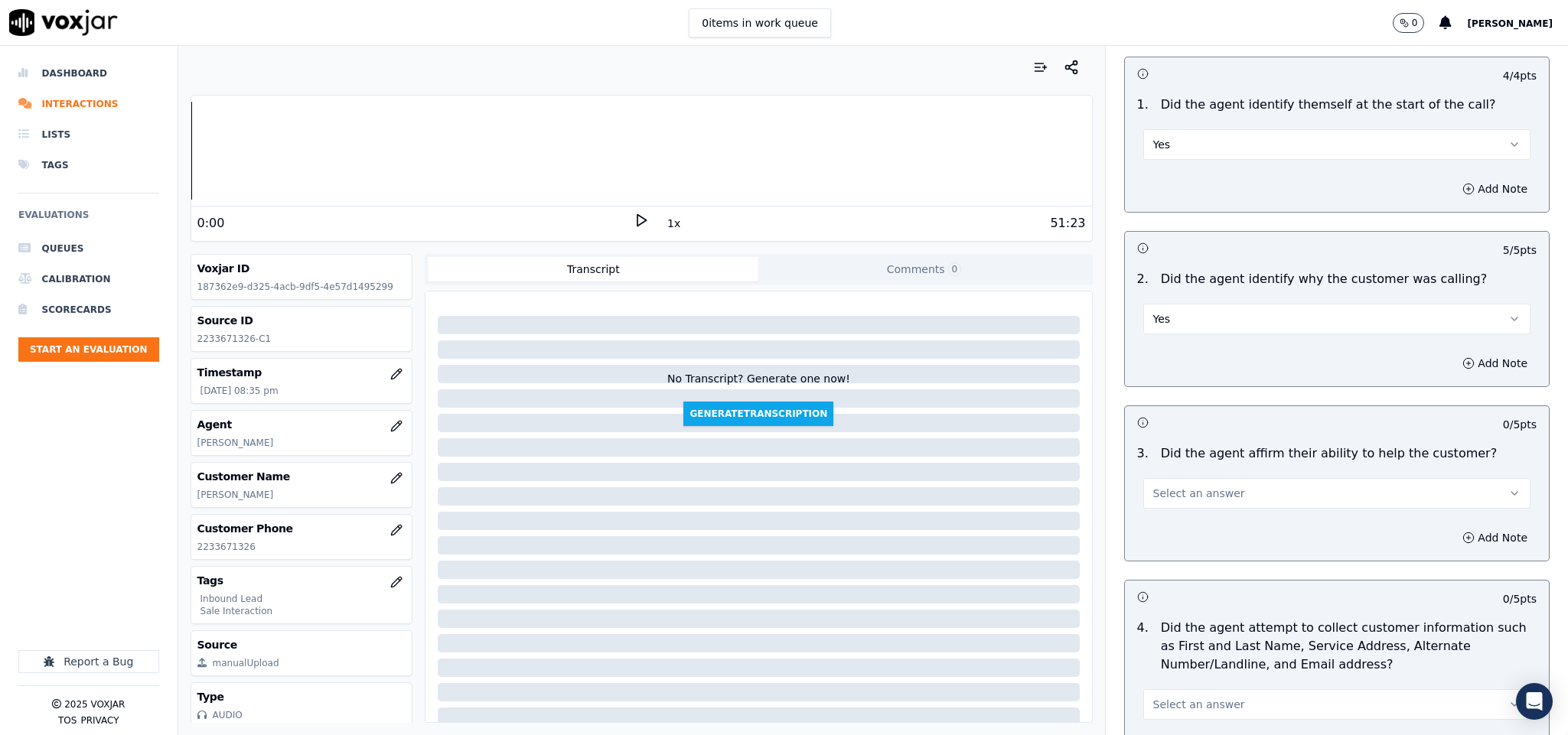
scroll to position [230, 0]
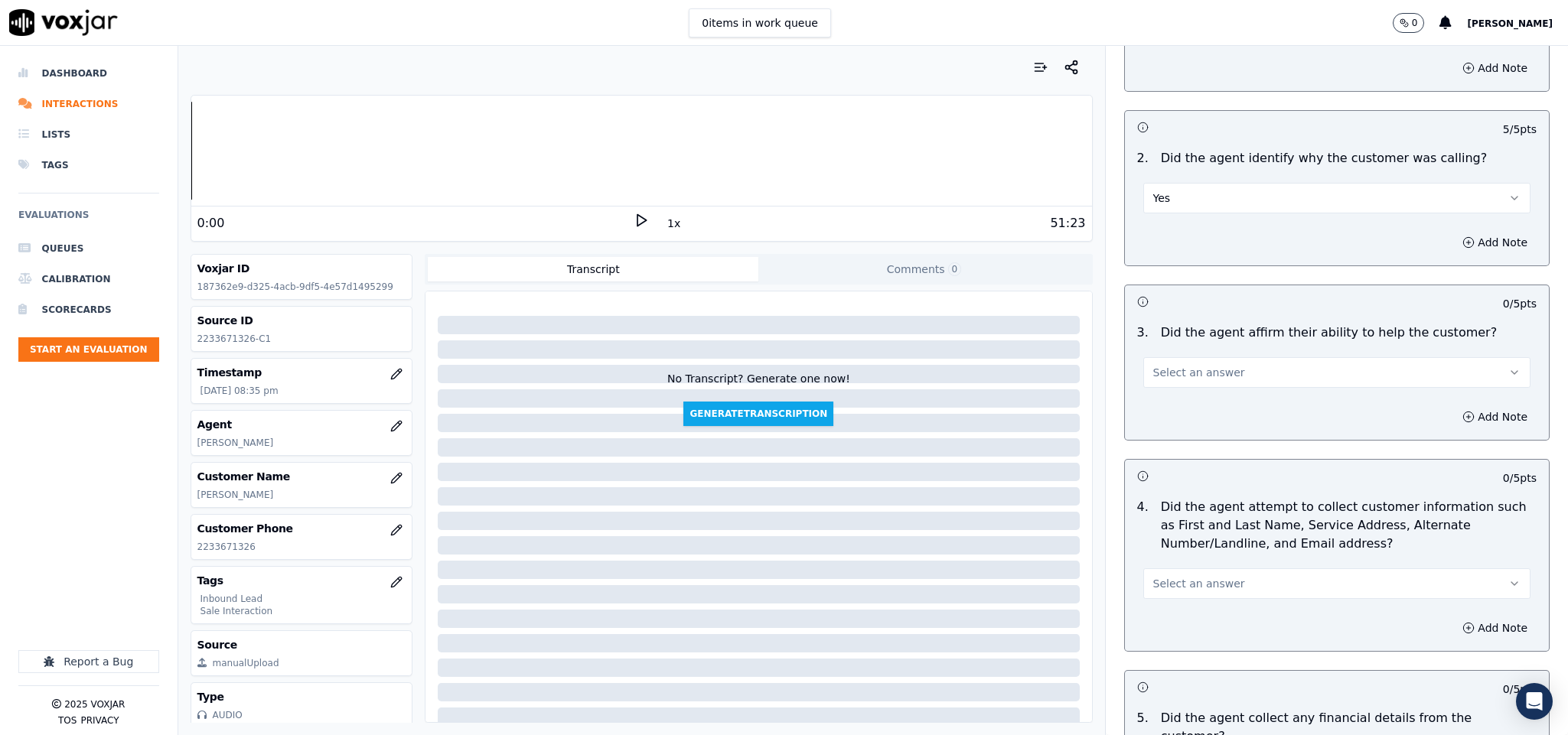
click at [1194, 380] on span "Select an answer" at bounding box center [1200, 372] width 92 height 15
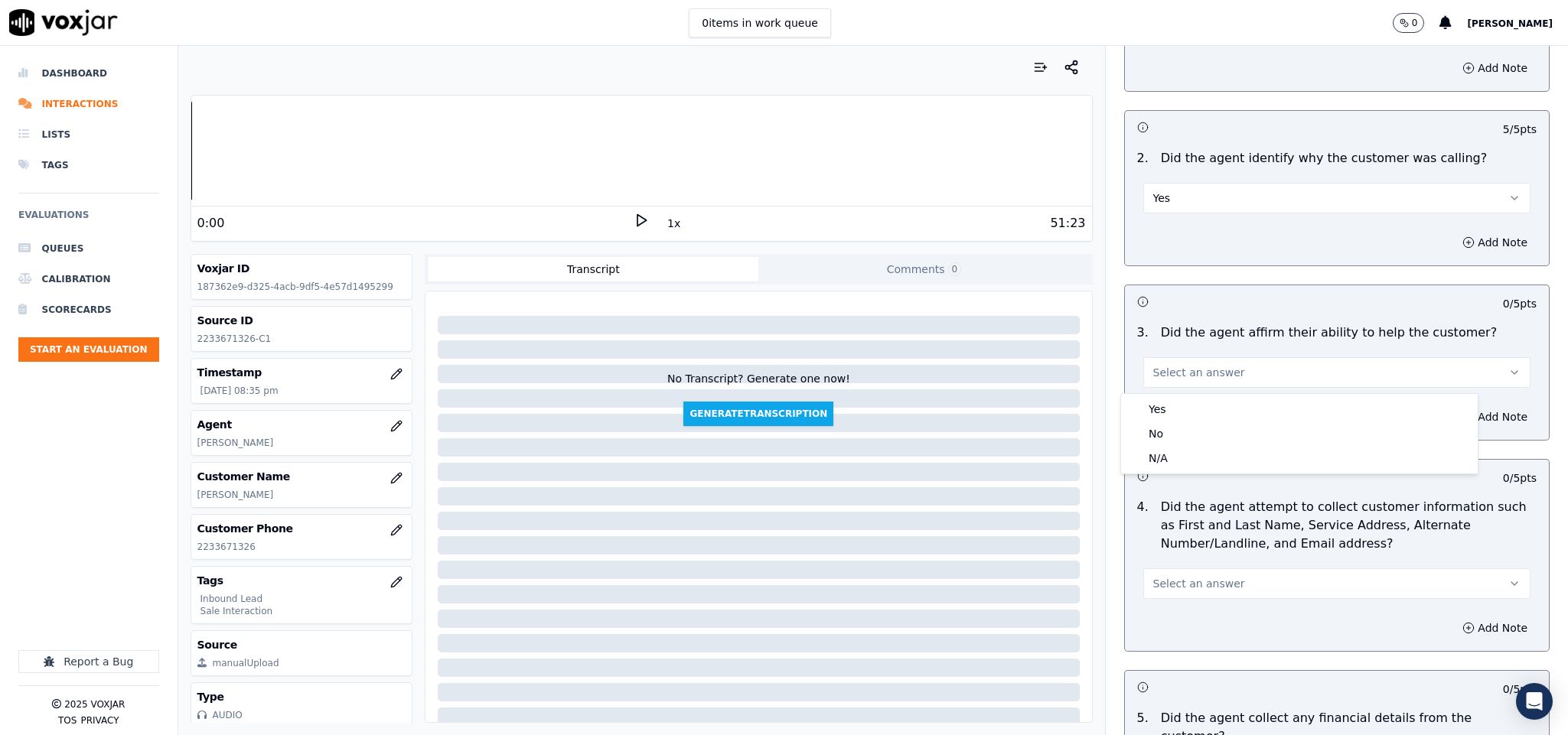
click at [1184, 409] on div "Yes" at bounding box center [1300, 409] width 350 height 25
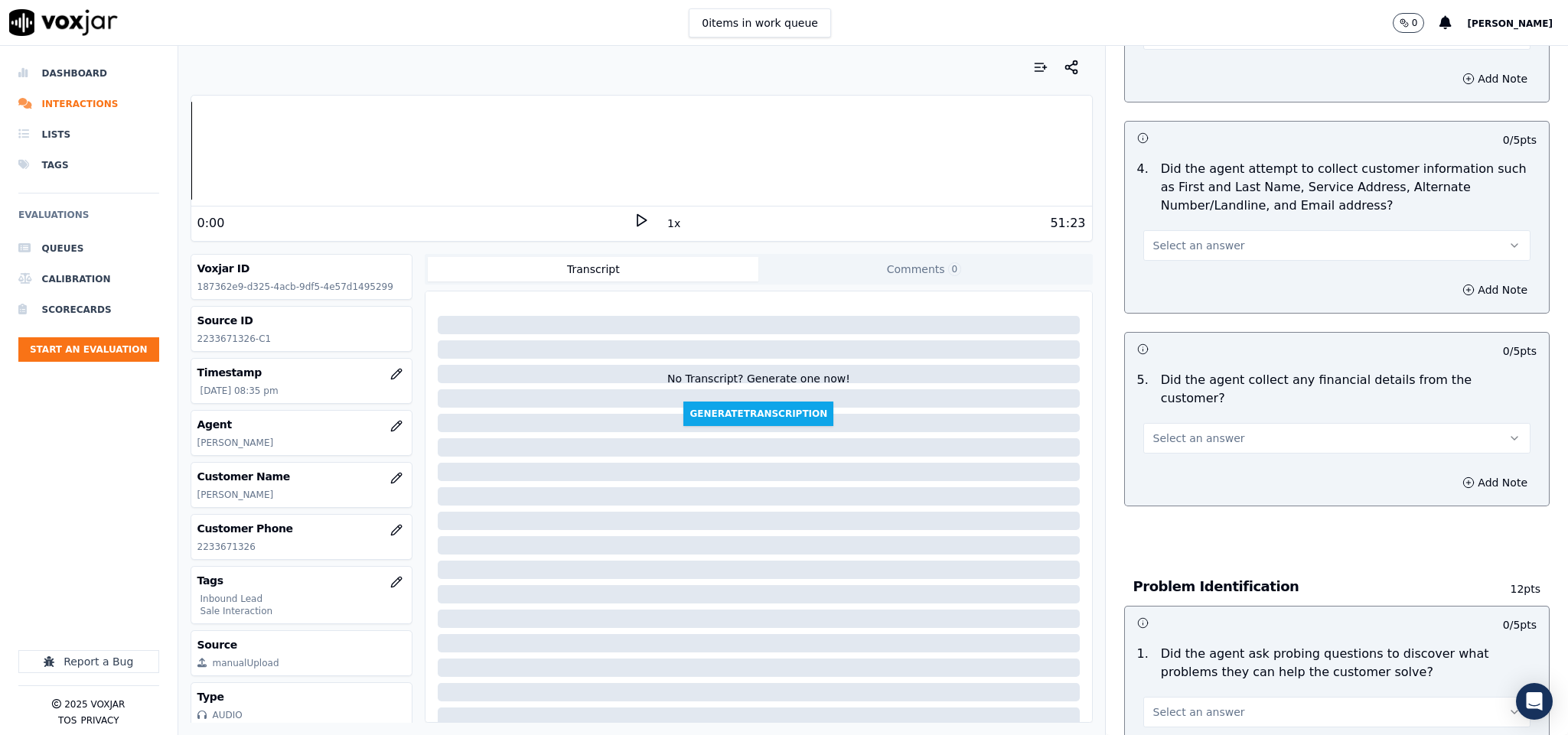
scroll to position [574, 0]
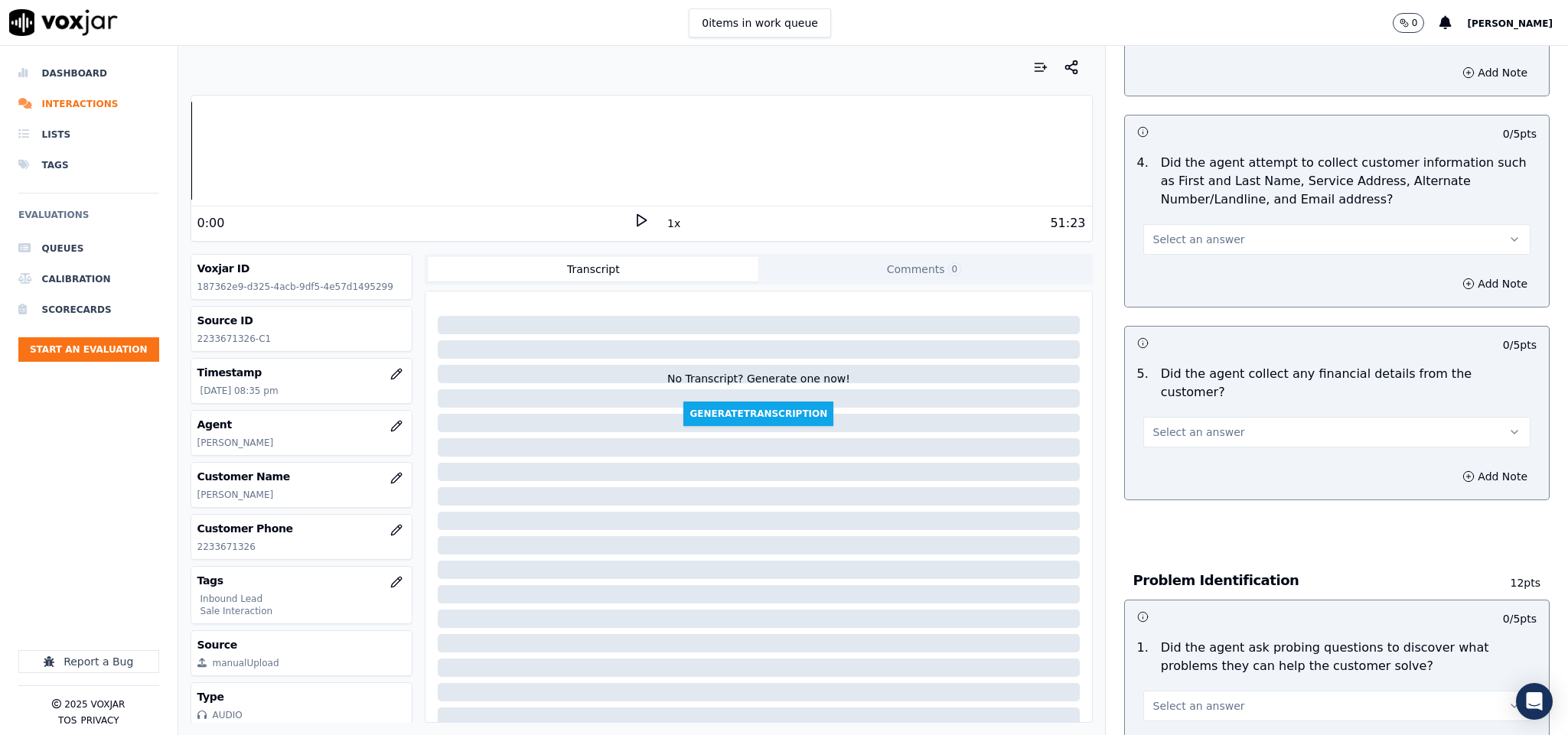
click at [1225, 239] on button "Select an answer" at bounding box center [1337, 240] width 388 height 31
click at [1191, 274] on div "Yes" at bounding box center [1300, 276] width 350 height 25
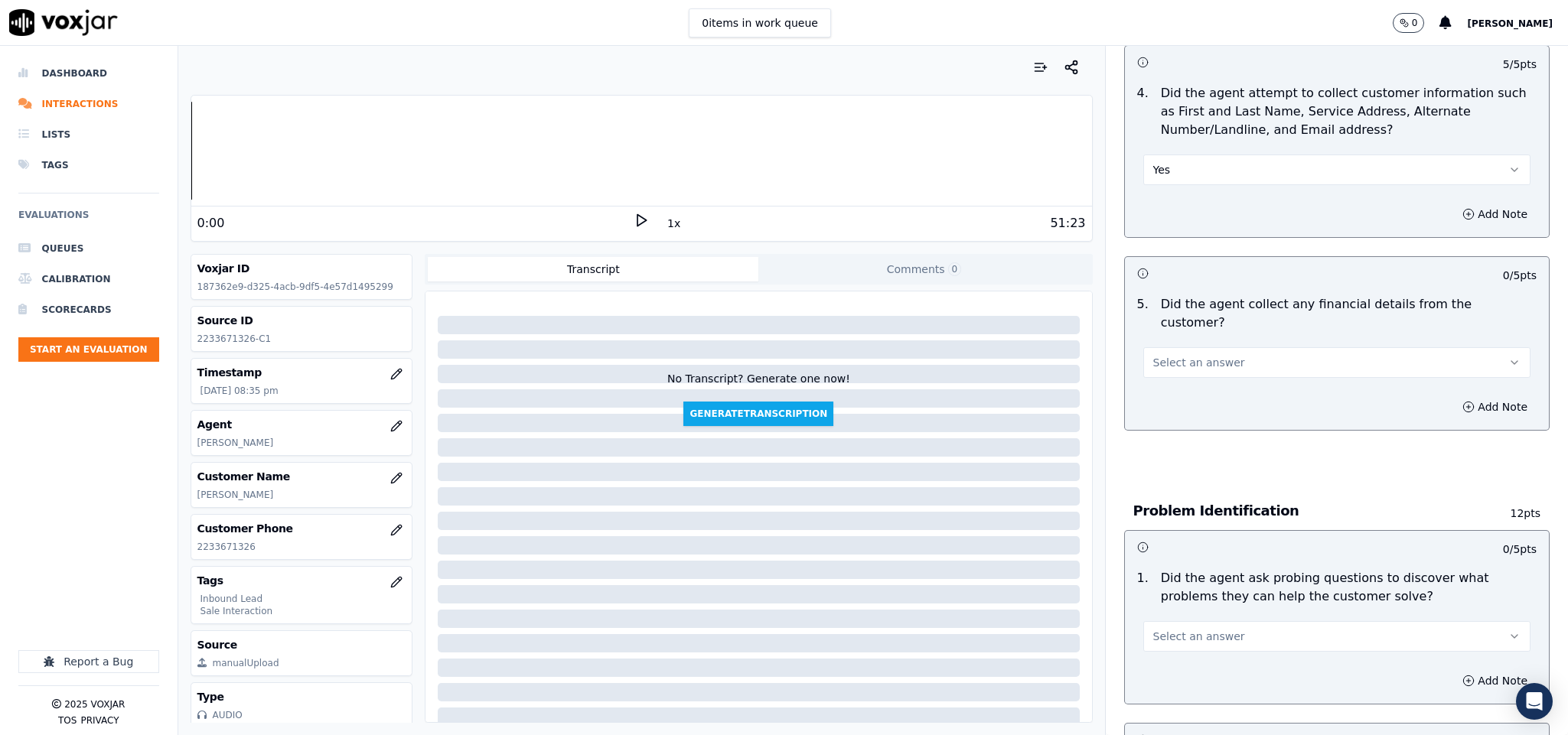
scroll to position [689, 0]
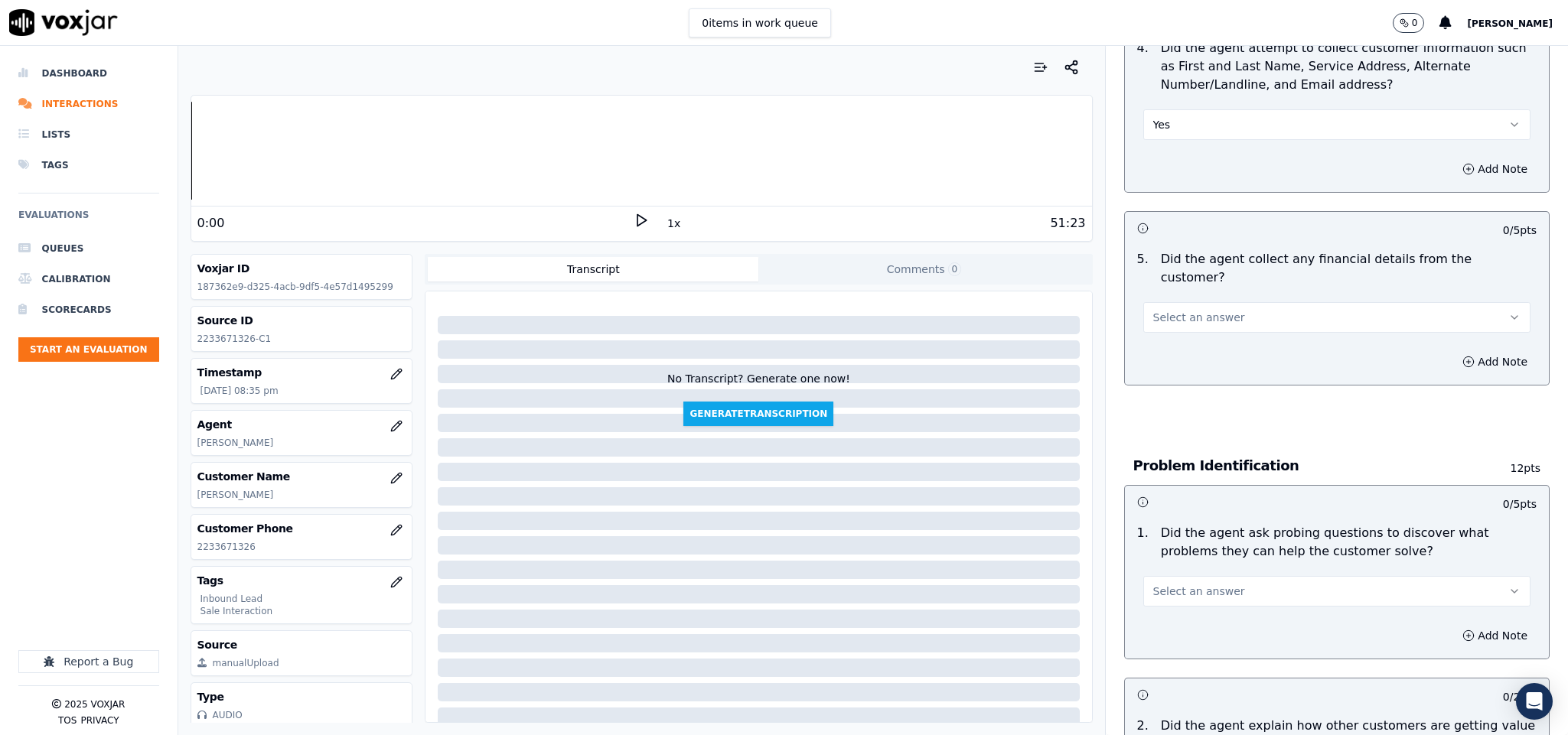
click at [1184, 131] on button "Yes" at bounding box center [1337, 125] width 388 height 31
click at [1171, 200] on div "N/A" at bounding box center [1300, 210] width 350 height 25
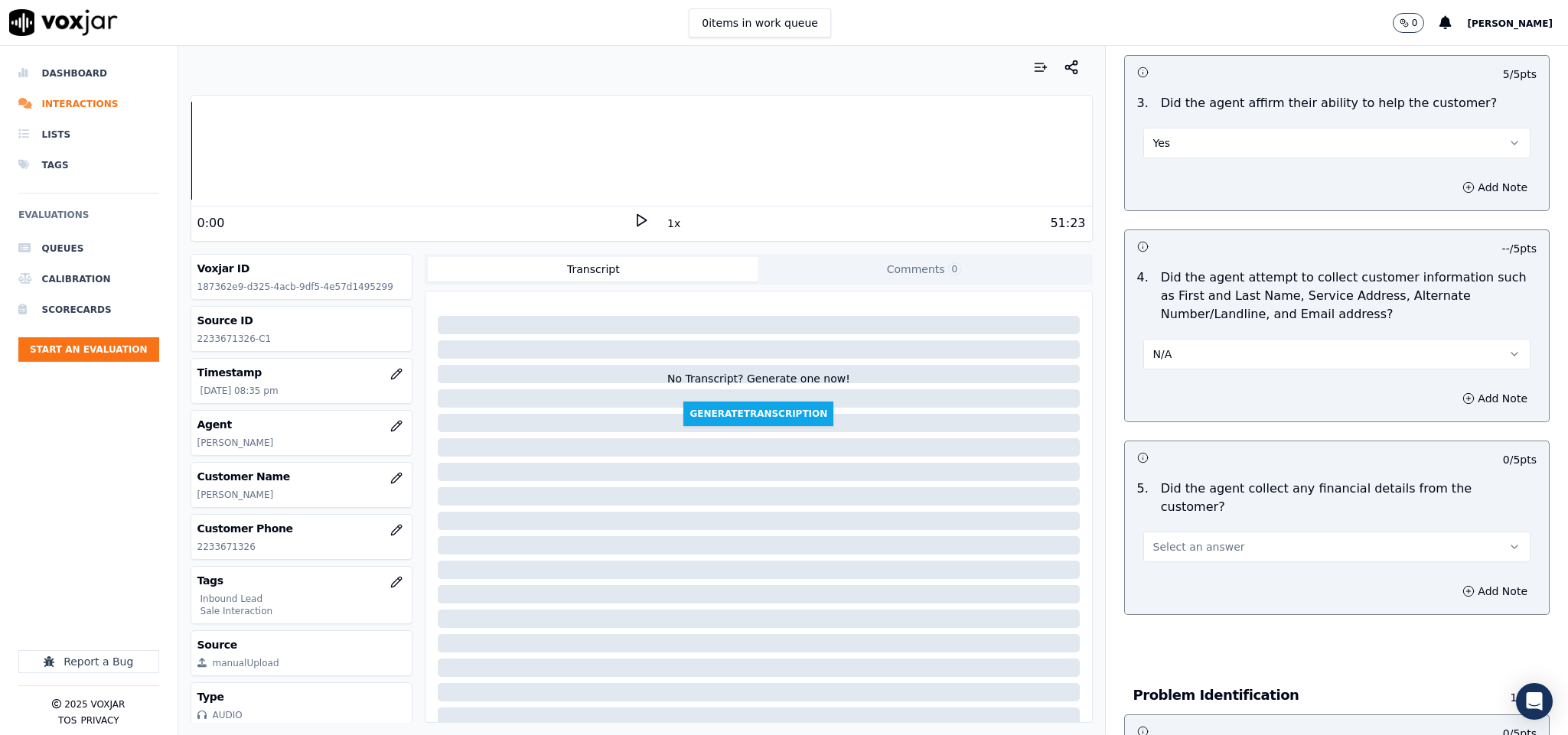
scroll to position [0, 0]
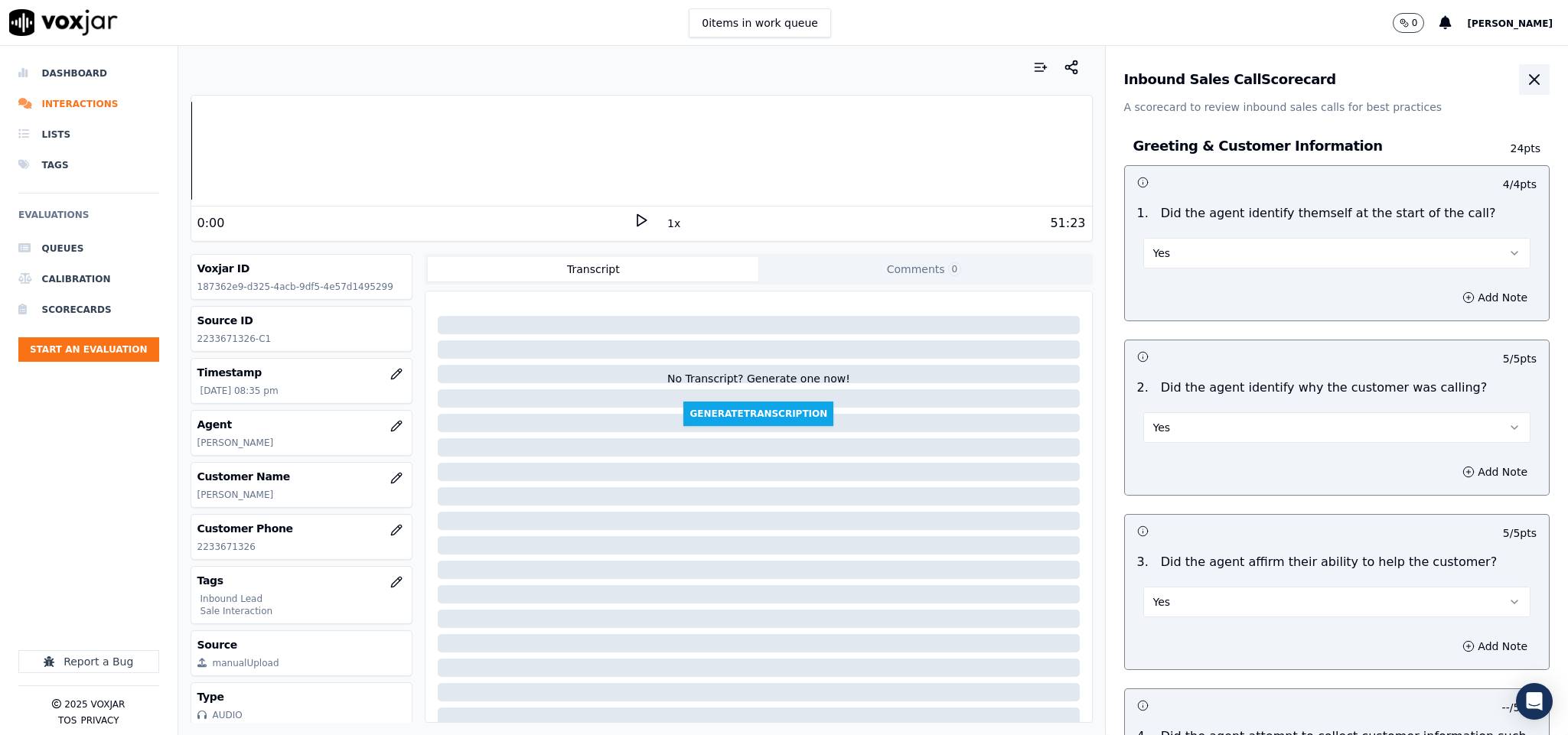
click at [1525, 84] on icon "button" at bounding box center [1535, 79] width 19 height 19
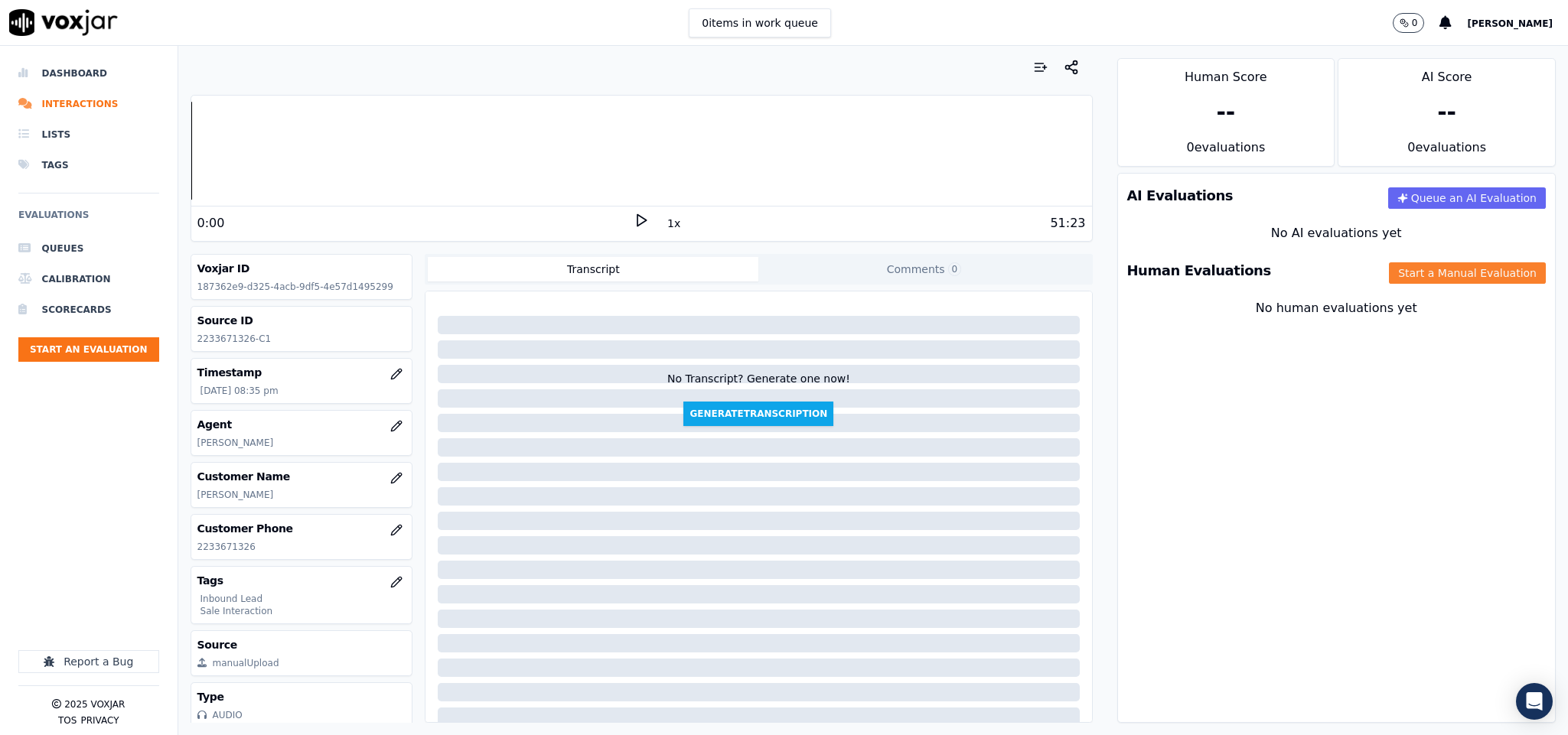
click at [1414, 277] on button "Start a Manual Evaluation" at bounding box center [1468, 272] width 157 height 21
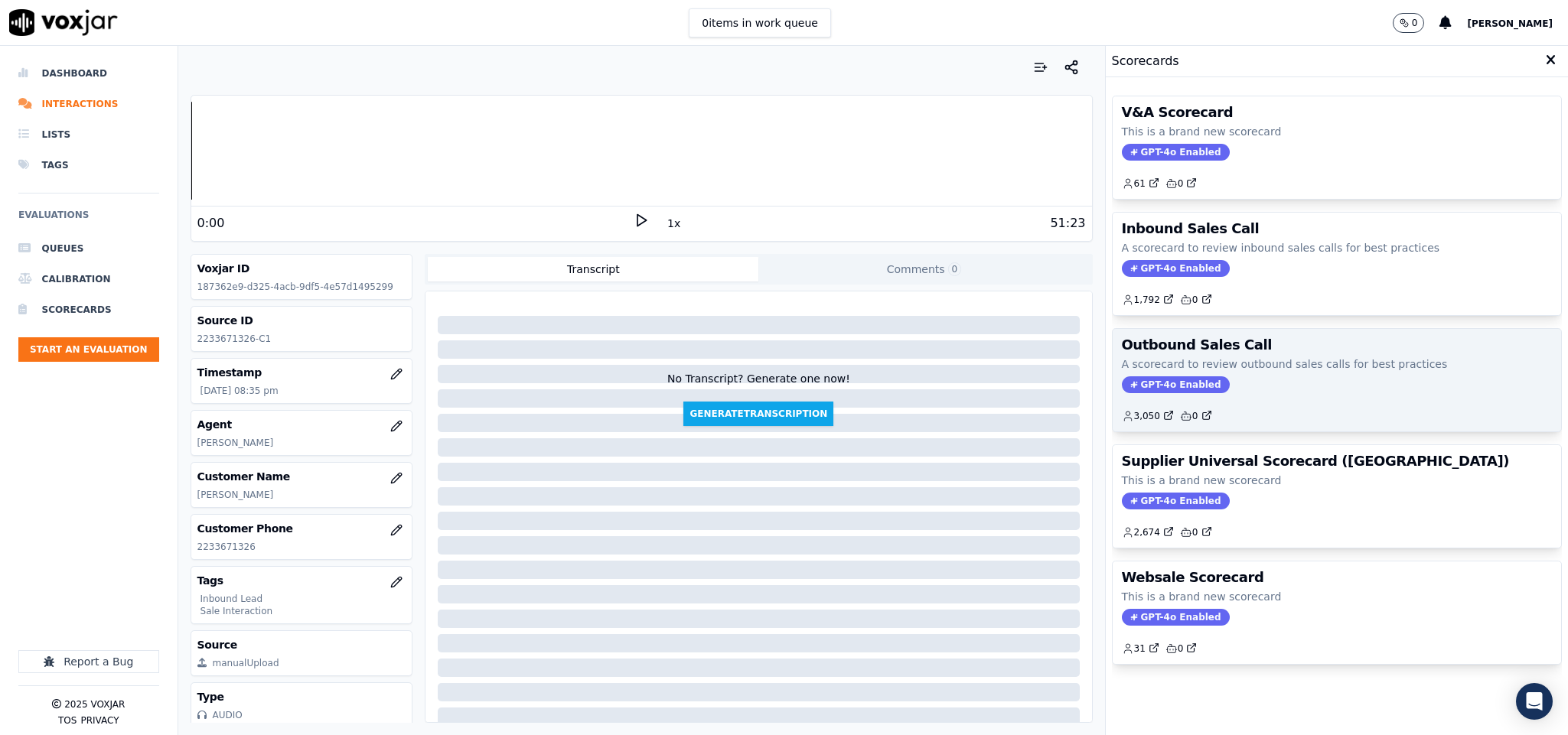
click at [1149, 386] on span "GPT-4o Enabled" at bounding box center [1176, 385] width 108 height 17
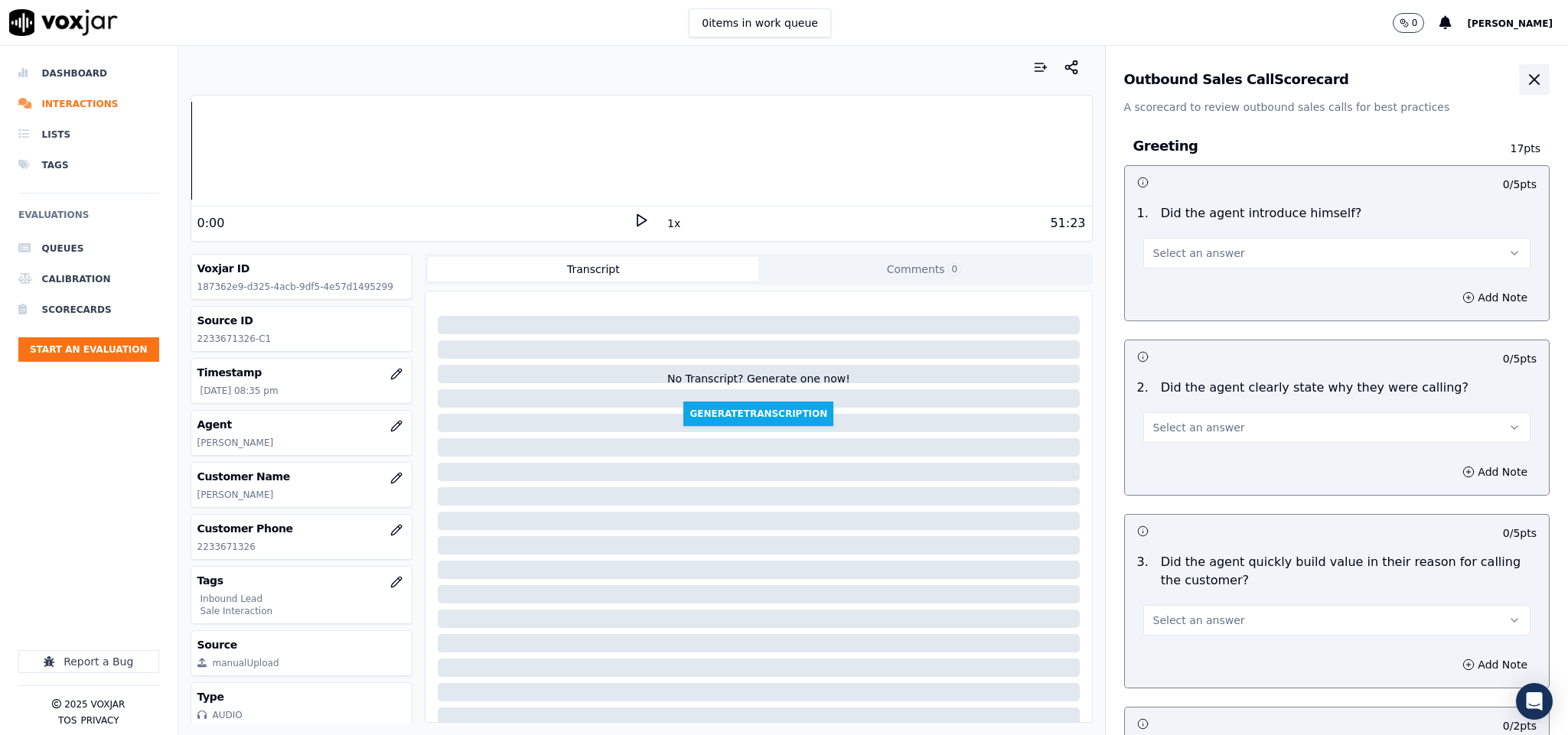
click at [1525, 77] on icon "button" at bounding box center [1535, 79] width 19 height 19
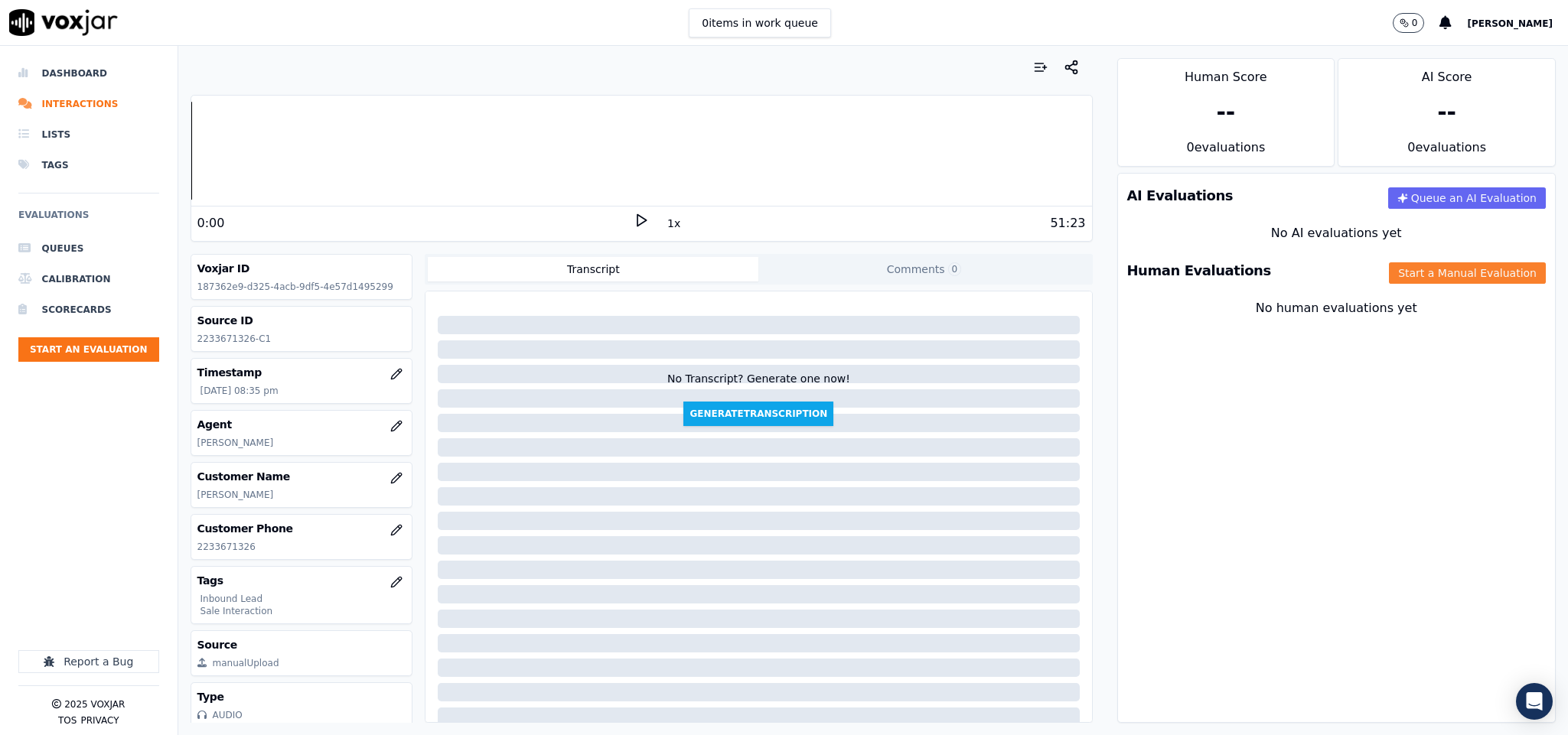
click at [1392, 278] on button "Start a Manual Evaluation" at bounding box center [1468, 272] width 157 height 21
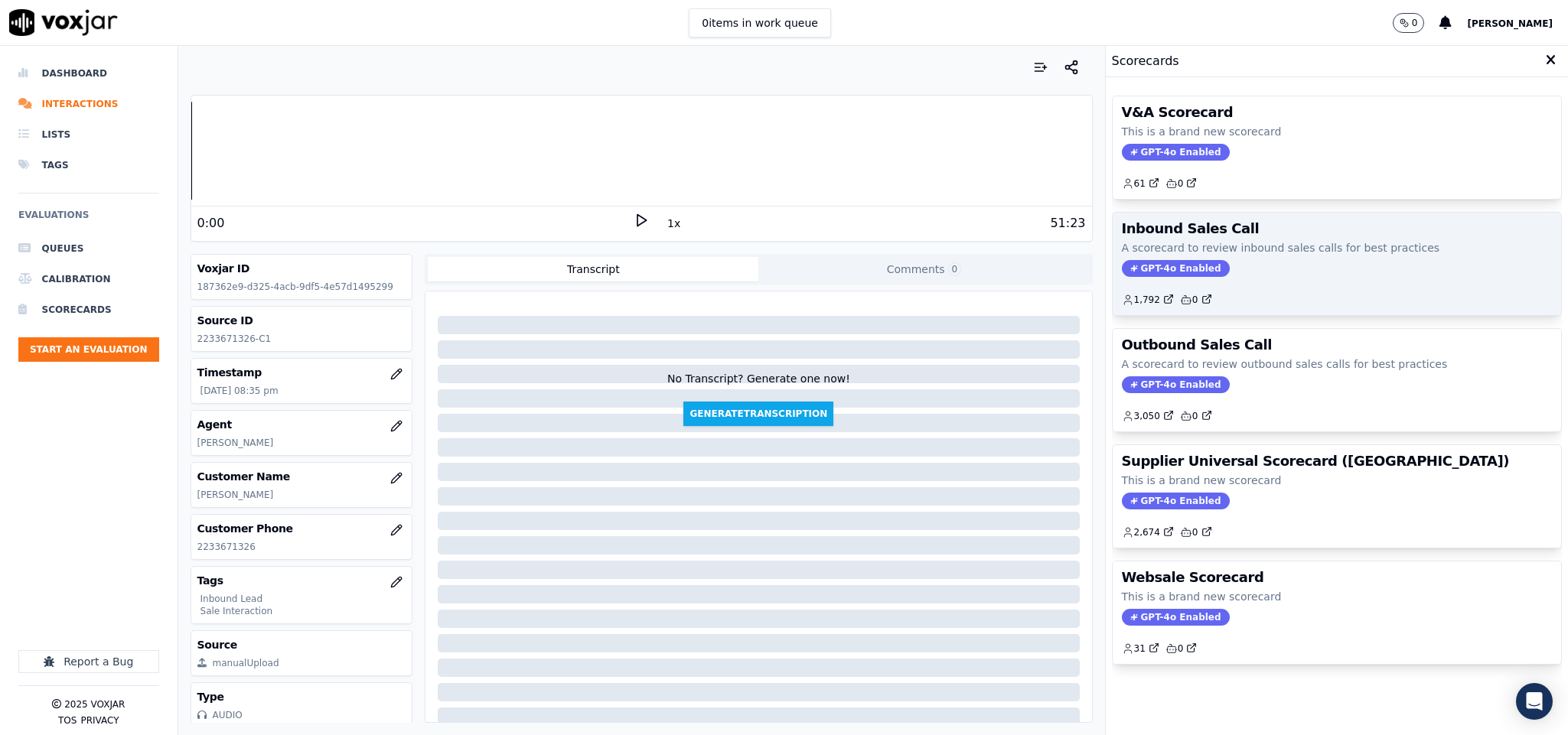
click at [1158, 273] on span "GPT-4o Enabled" at bounding box center [1176, 269] width 108 height 17
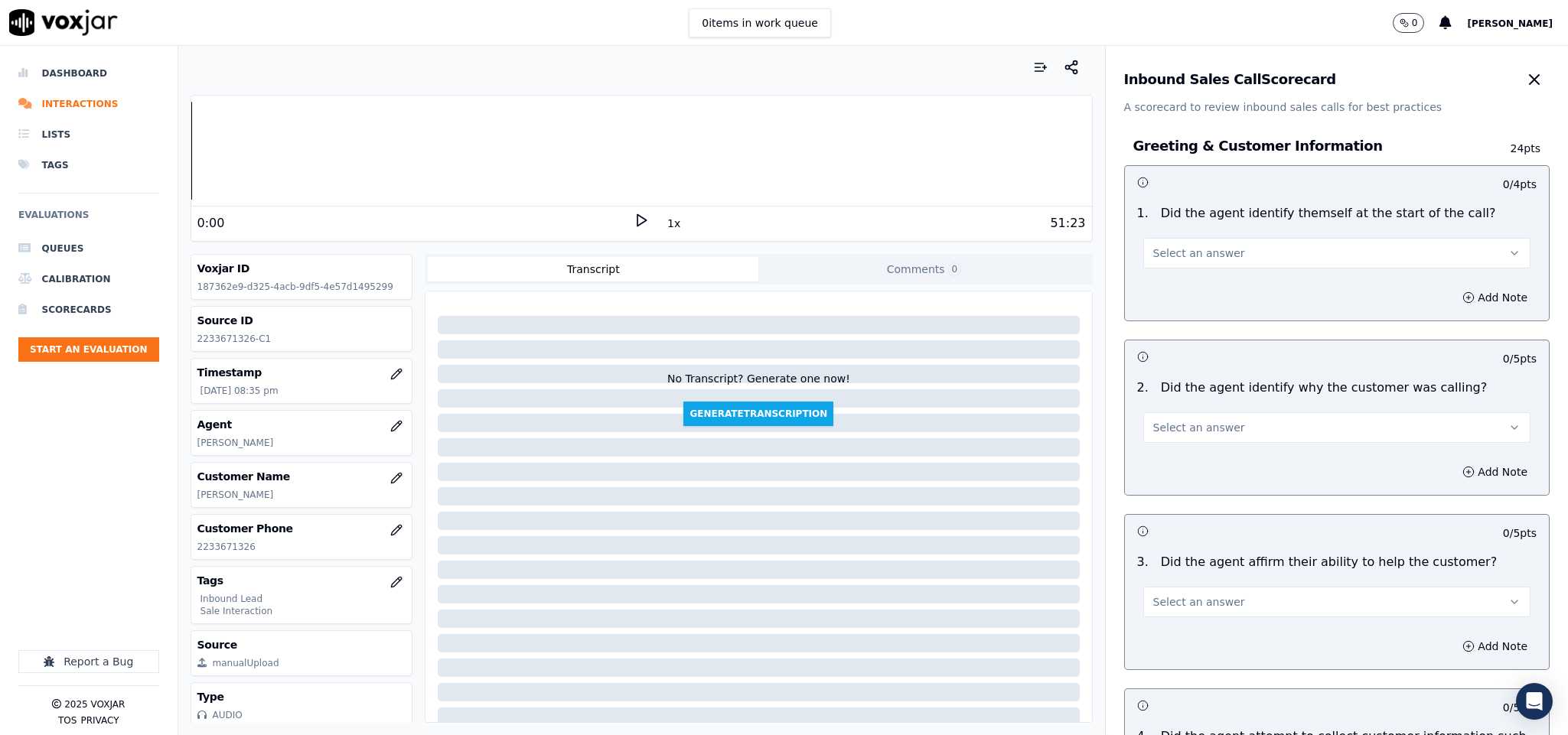
click at [1261, 265] on button "Select an answer" at bounding box center [1337, 254] width 388 height 31
click at [1234, 290] on div "Yes" at bounding box center [1300, 289] width 350 height 25
click at [1197, 424] on span "Select an answer" at bounding box center [1200, 428] width 92 height 15
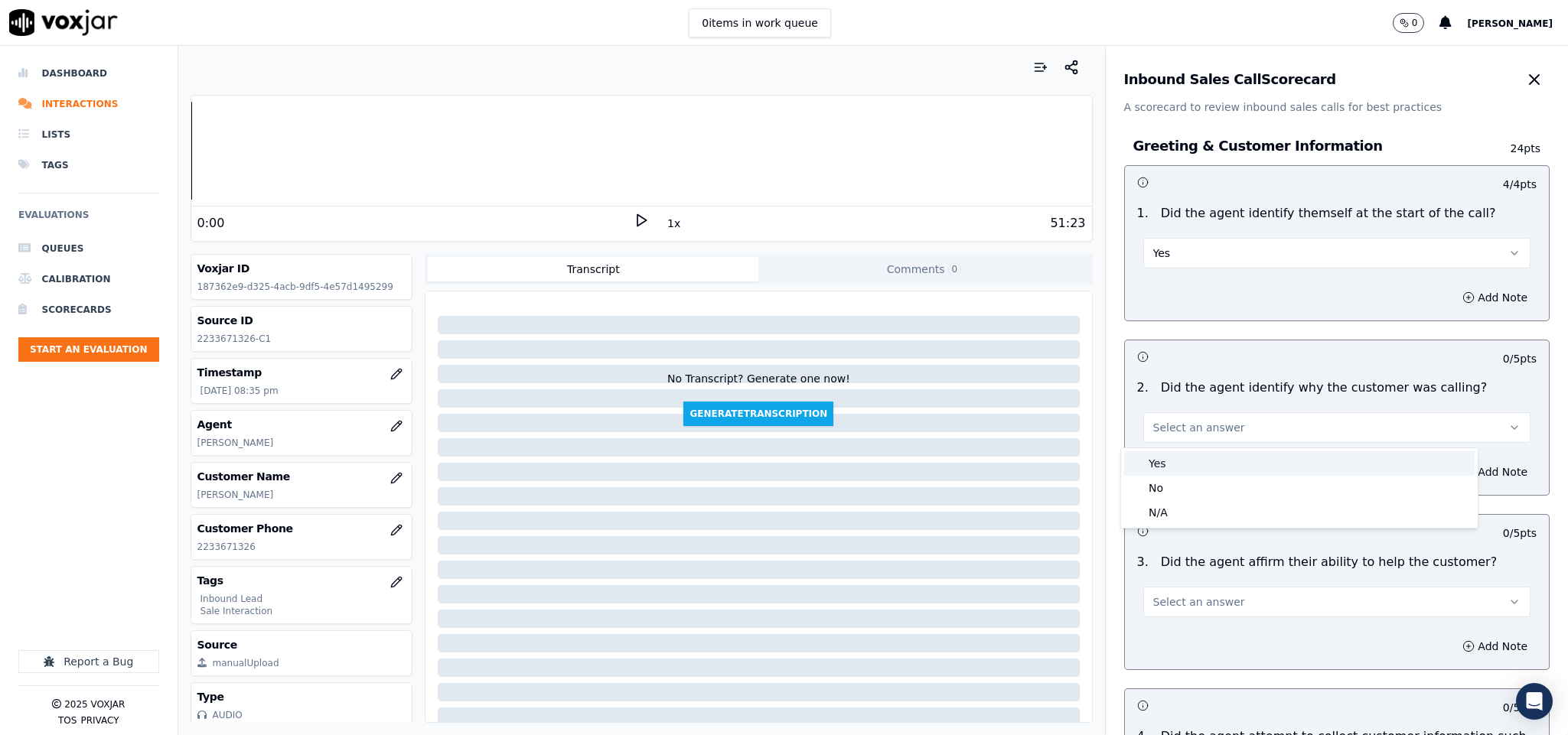
click at [1191, 462] on div "Yes" at bounding box center [1300, 464] width 350 height 25
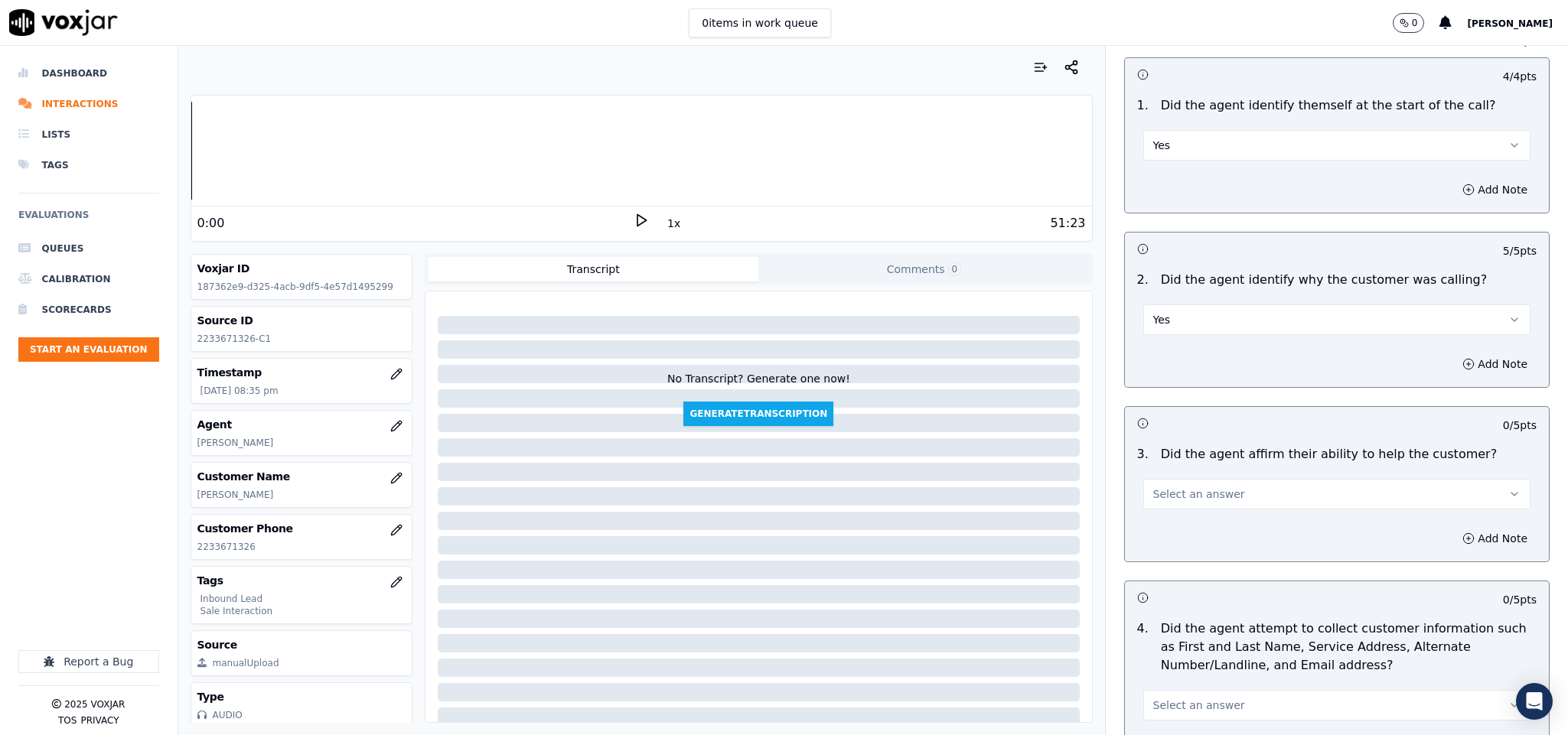
scroll to position [230, 0]
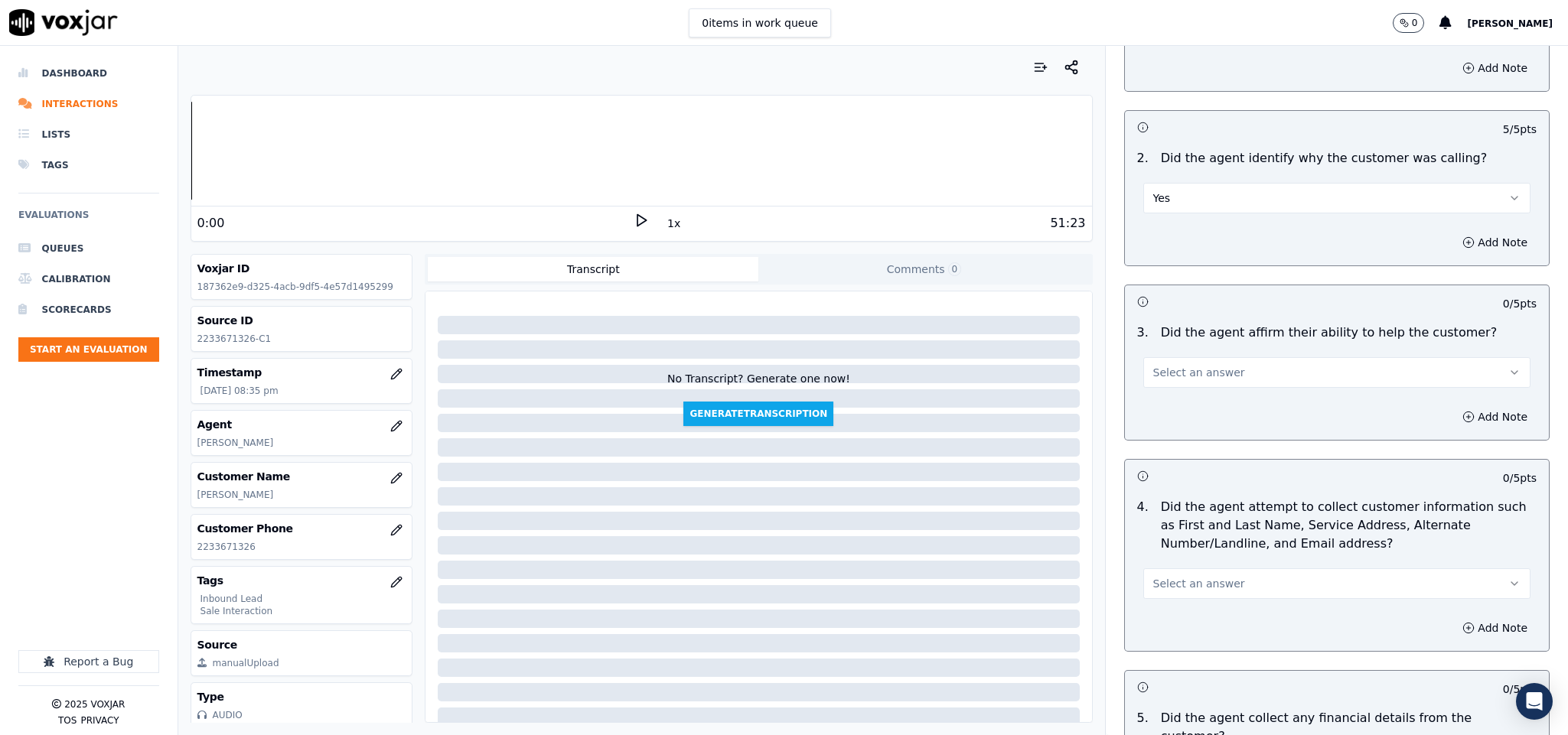
click at [1225, 363] on button "Select an answer" at bounding box center [1337, 373] width 388 height 31
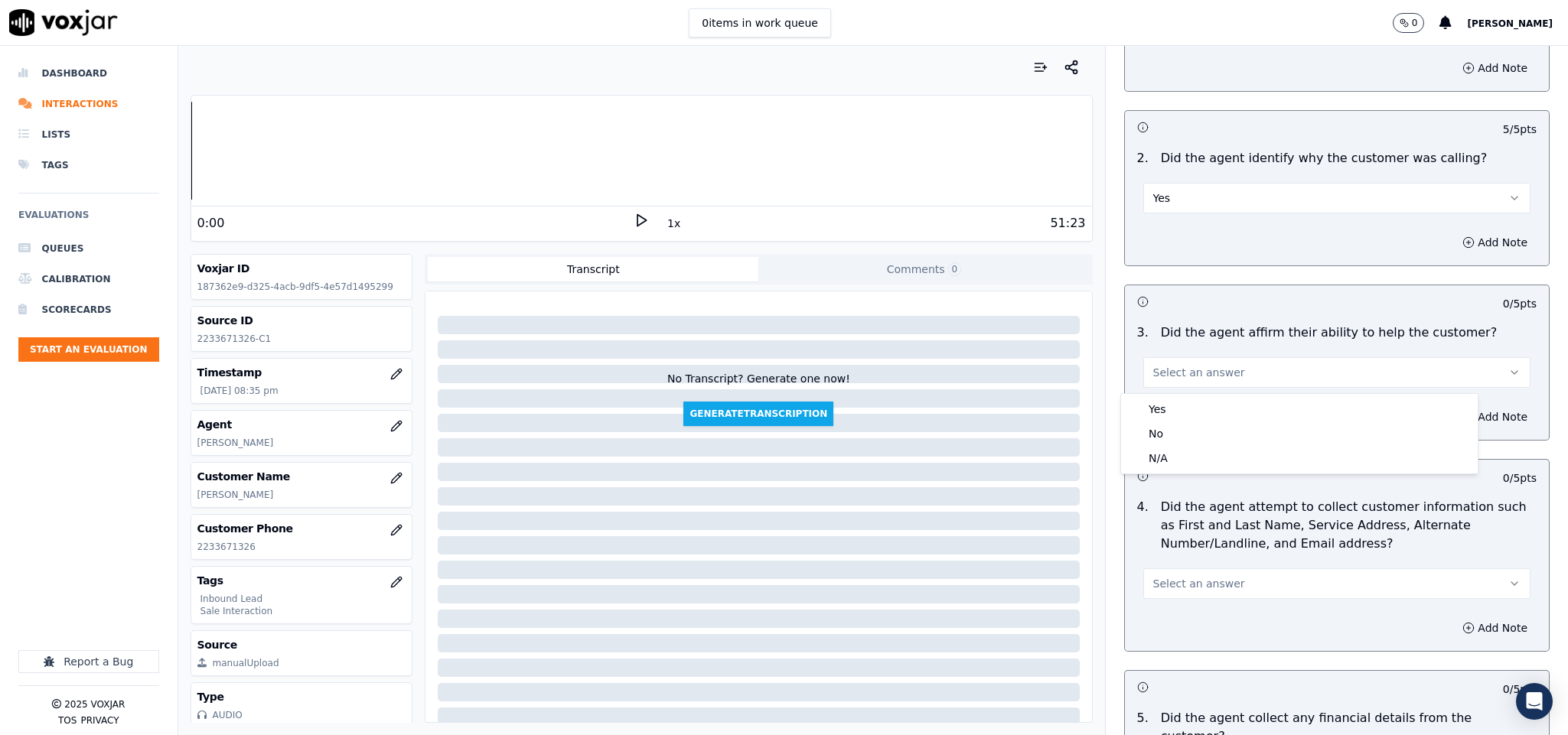
click at [1204, 400] on div "Yes" at bounding box center [1300, 409] width 350 height 25
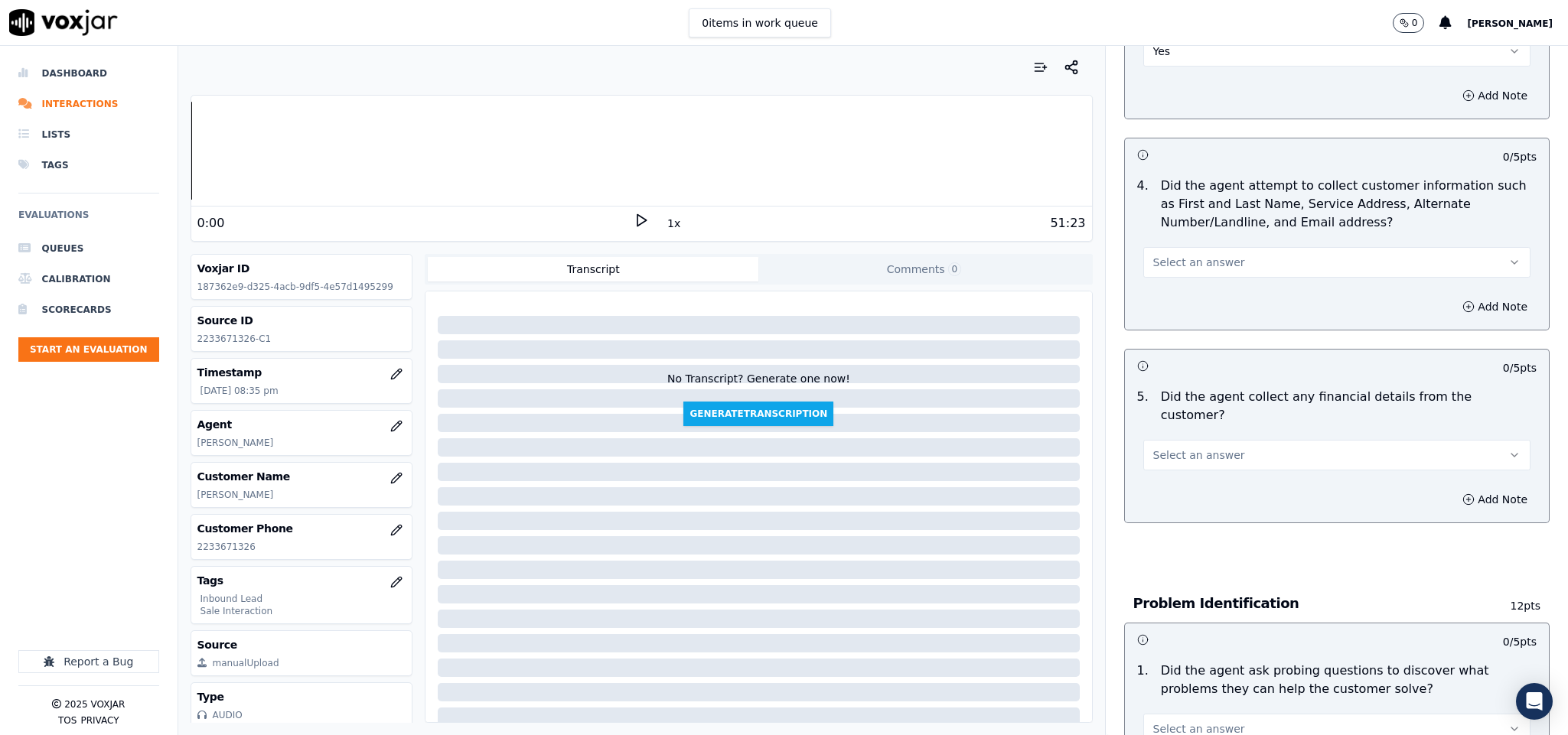
scroll to position [574, 0]
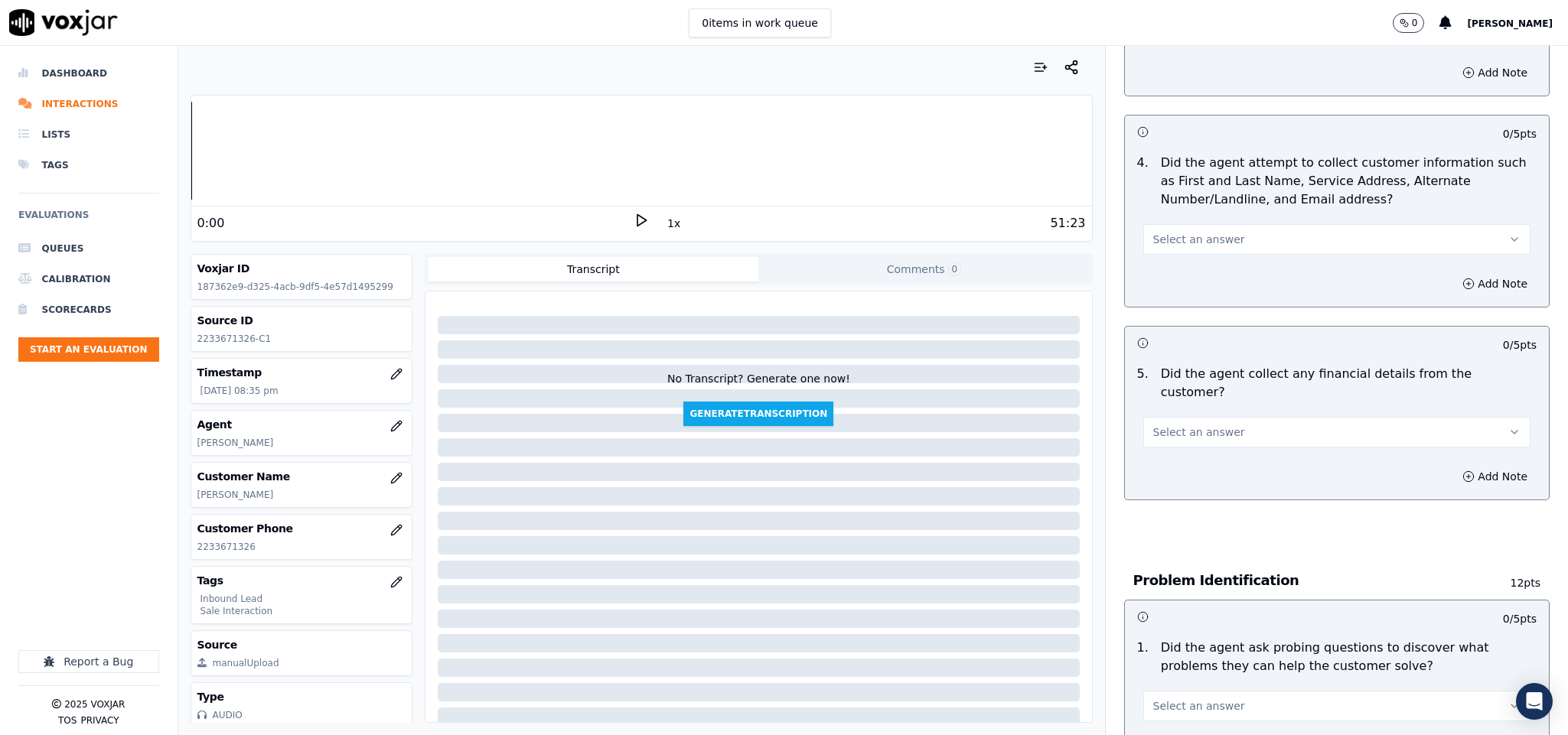
click at [1228, 248] on button "Select an answer" at bounding box center [1337, 240] width 388 height 31
click at [1197, 277] on div "Yes" at bounding box center [1300, 276] width 350 height 25
drag, startPoint x: 1258, startPoint y: 421, endPoint x: 1237, endPoint y: 431, distance: 23.3
click at [1261, 420] on button "Select an answer" at bounding box center [1337, 432] width 388 height 31
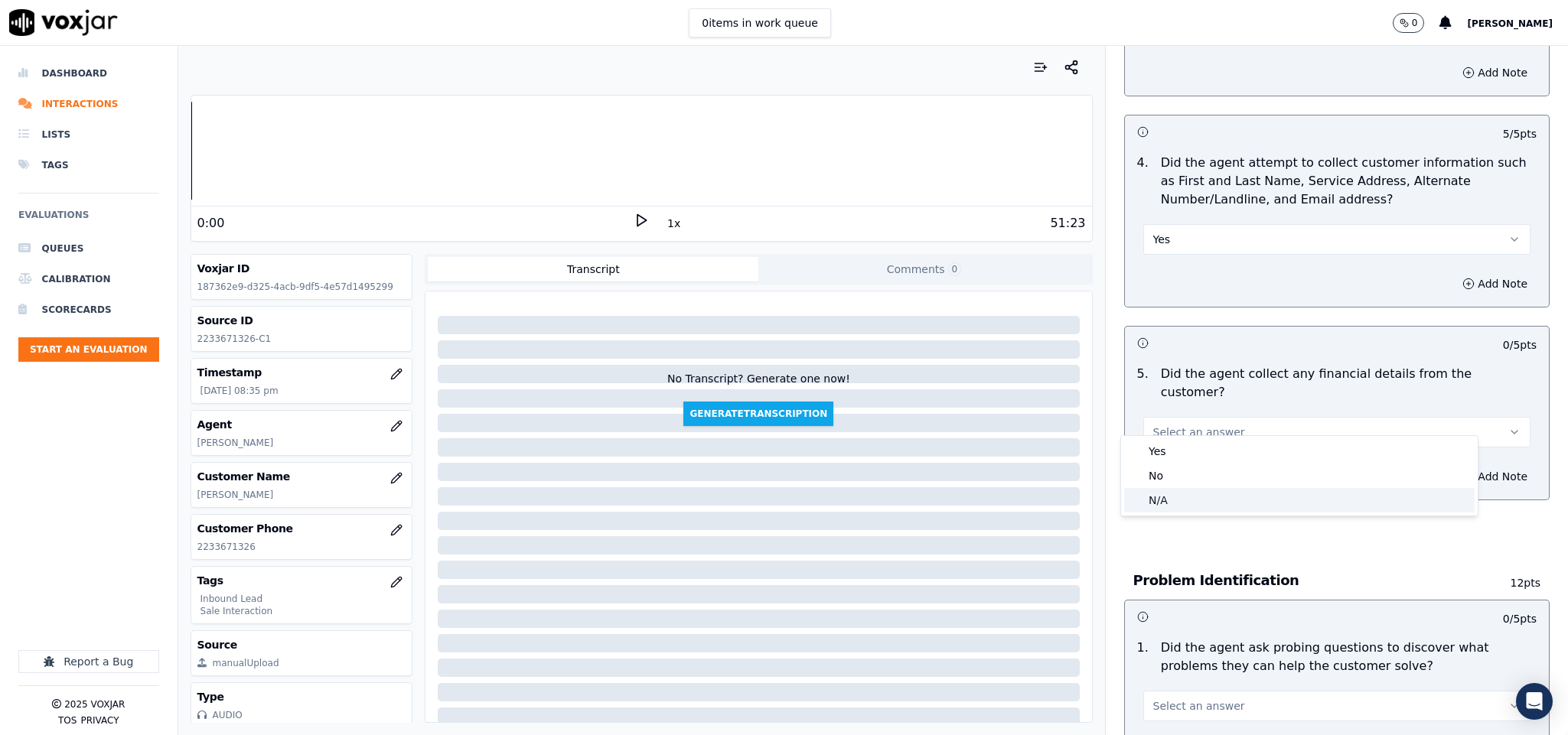
click at [1188, 494] on div "N/A" at bounding box center [1300, 500] width 350 height 25
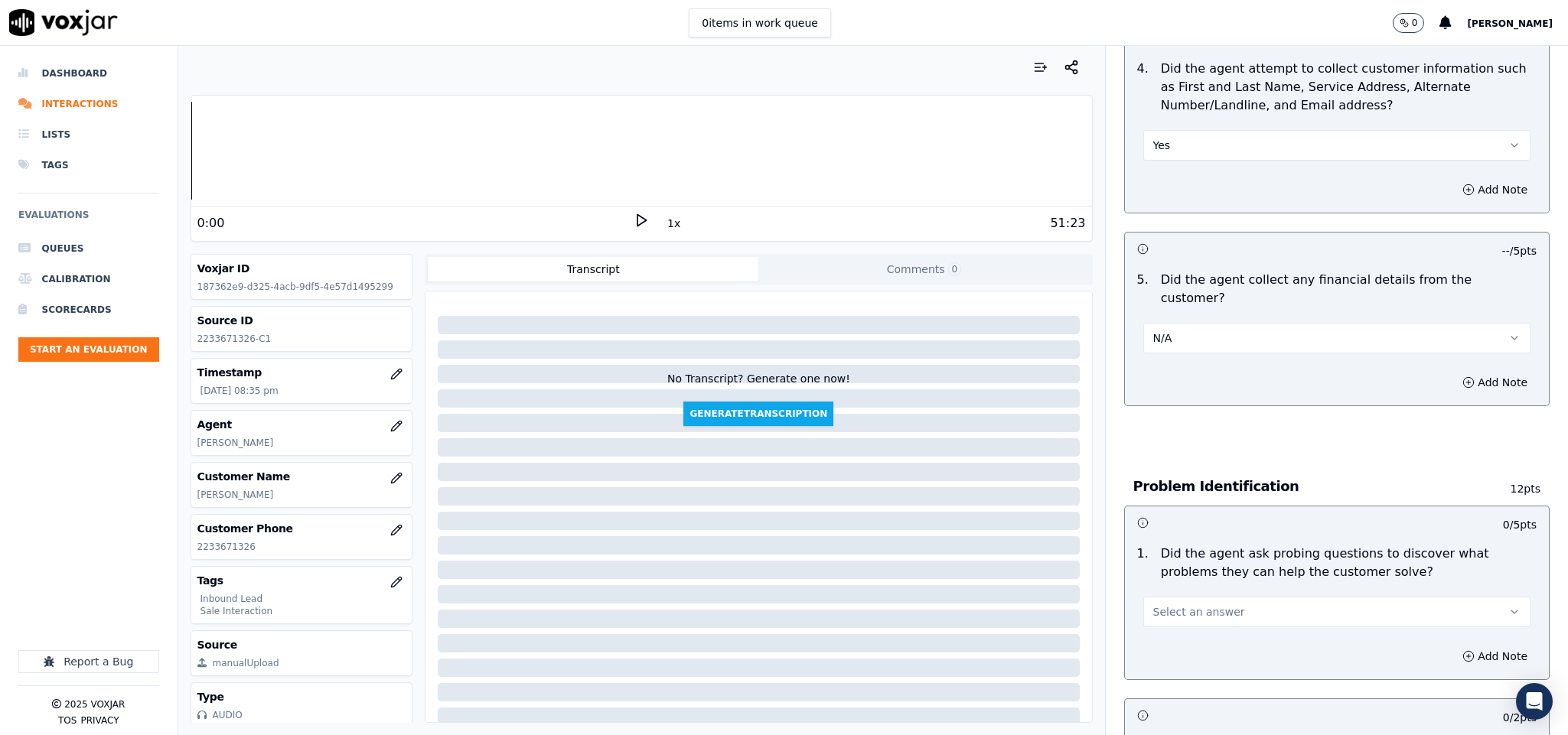
scroll to position [803, 0]
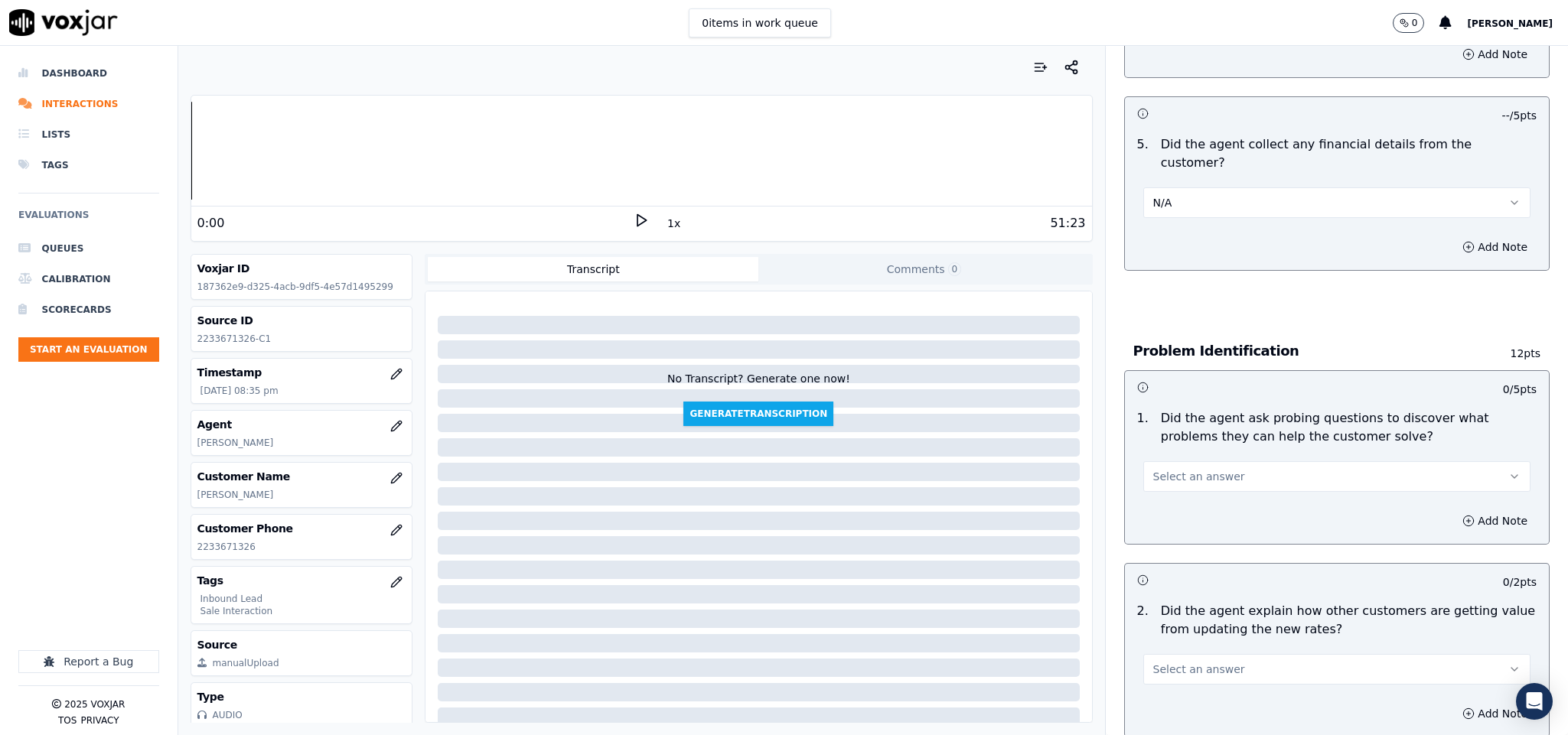
click at [1217, 461] on button "Select an answer" at bounding box center [1337, 476] width 388 height 31
click at [1167, 520] on div "No" at bounding box center [1300, 521] width 350 height 25
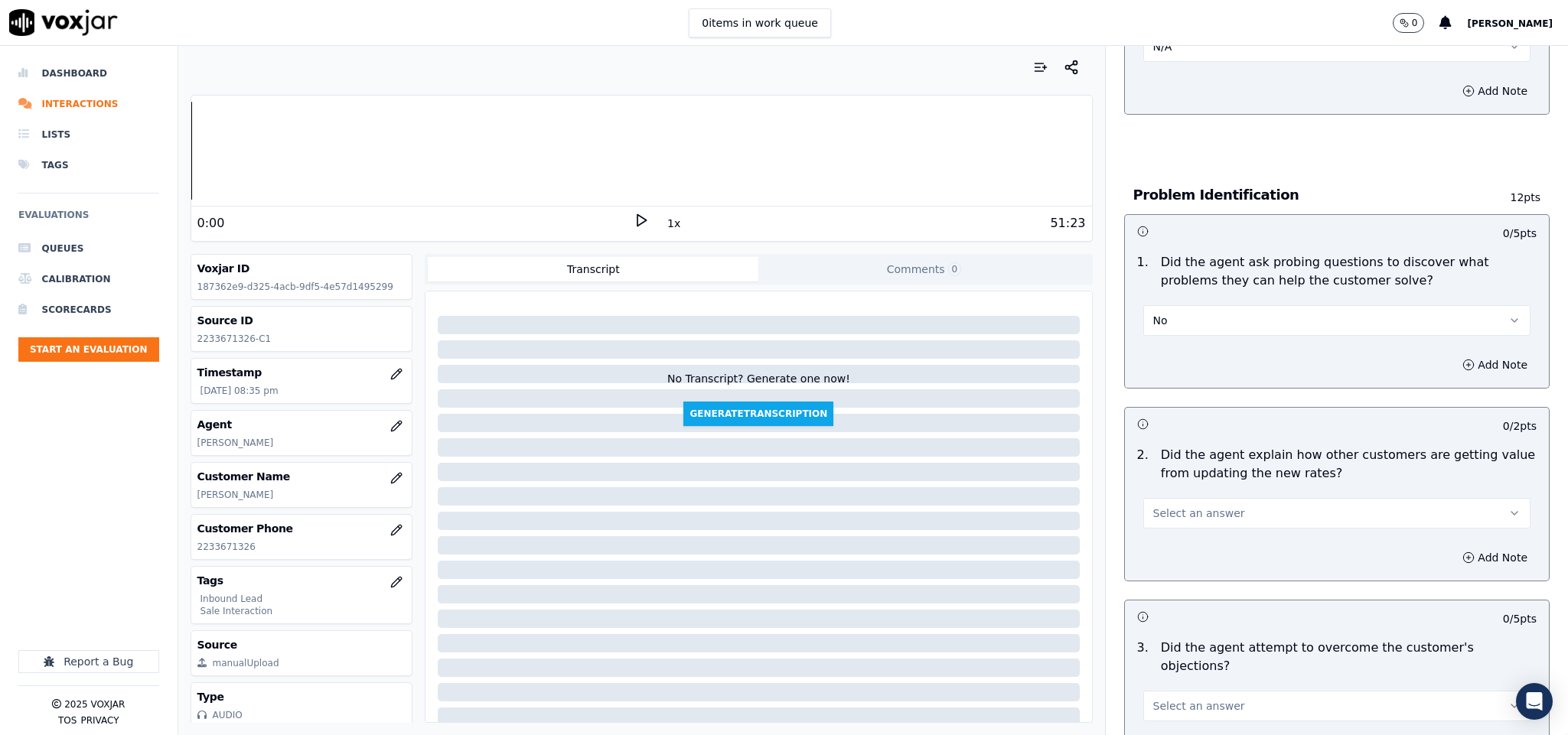
scroll to position [918, 0]
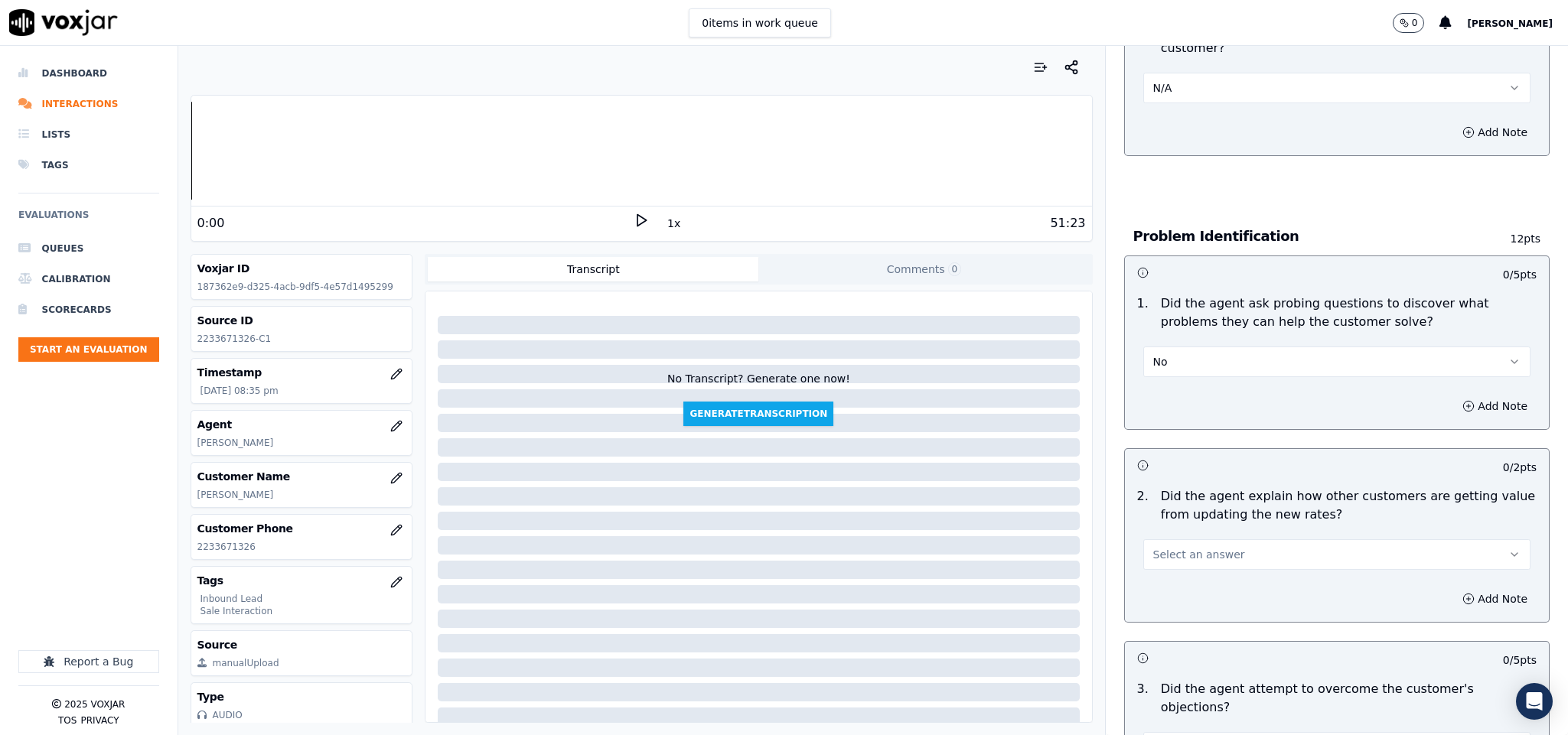
click at [1199, 347] on button "No" at bounding box center [1337, 362] width 388 height 31
click at [1169, 375] on div "Yes" at bounding box center [1300, 382] width 350 height 25
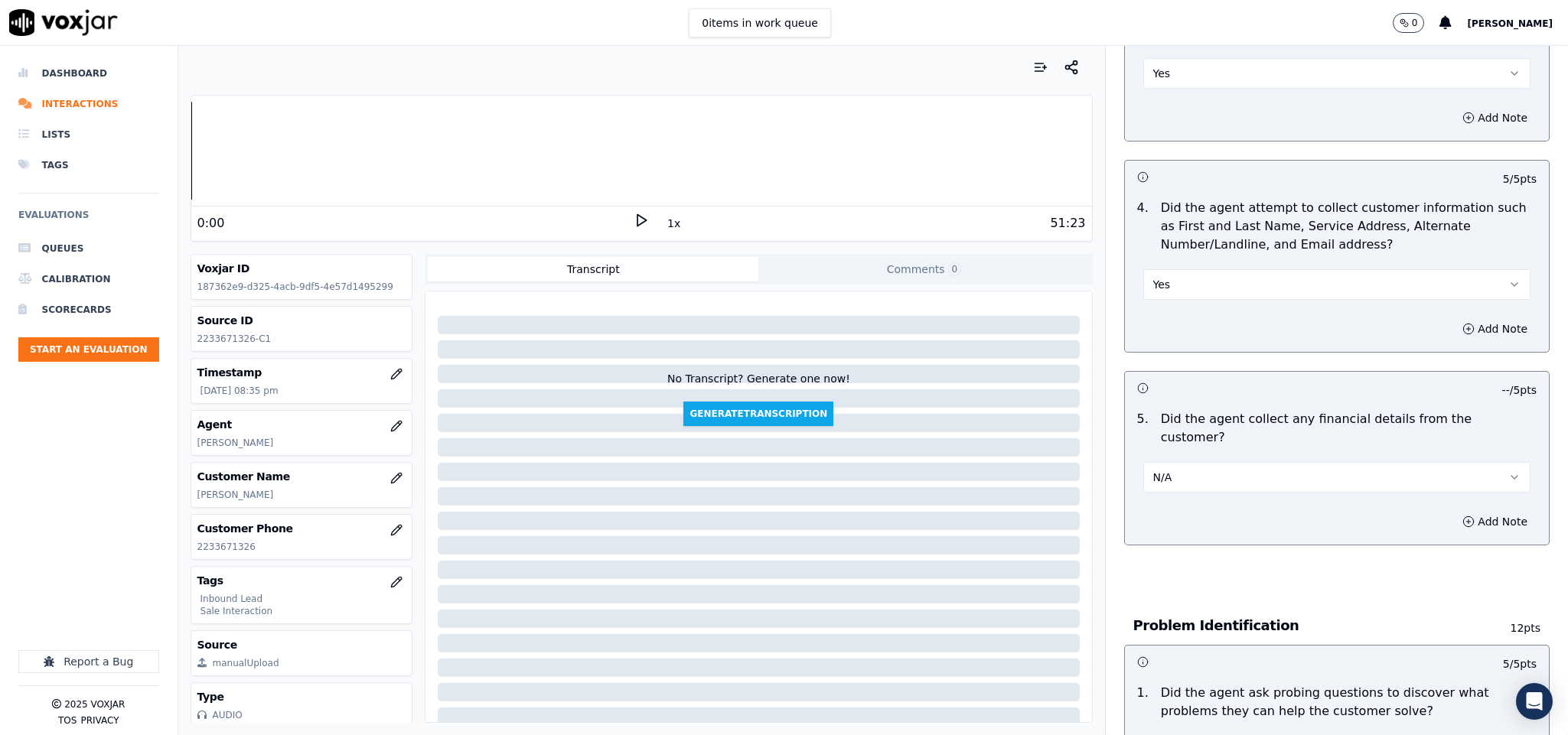
scroll to position [574, 0]
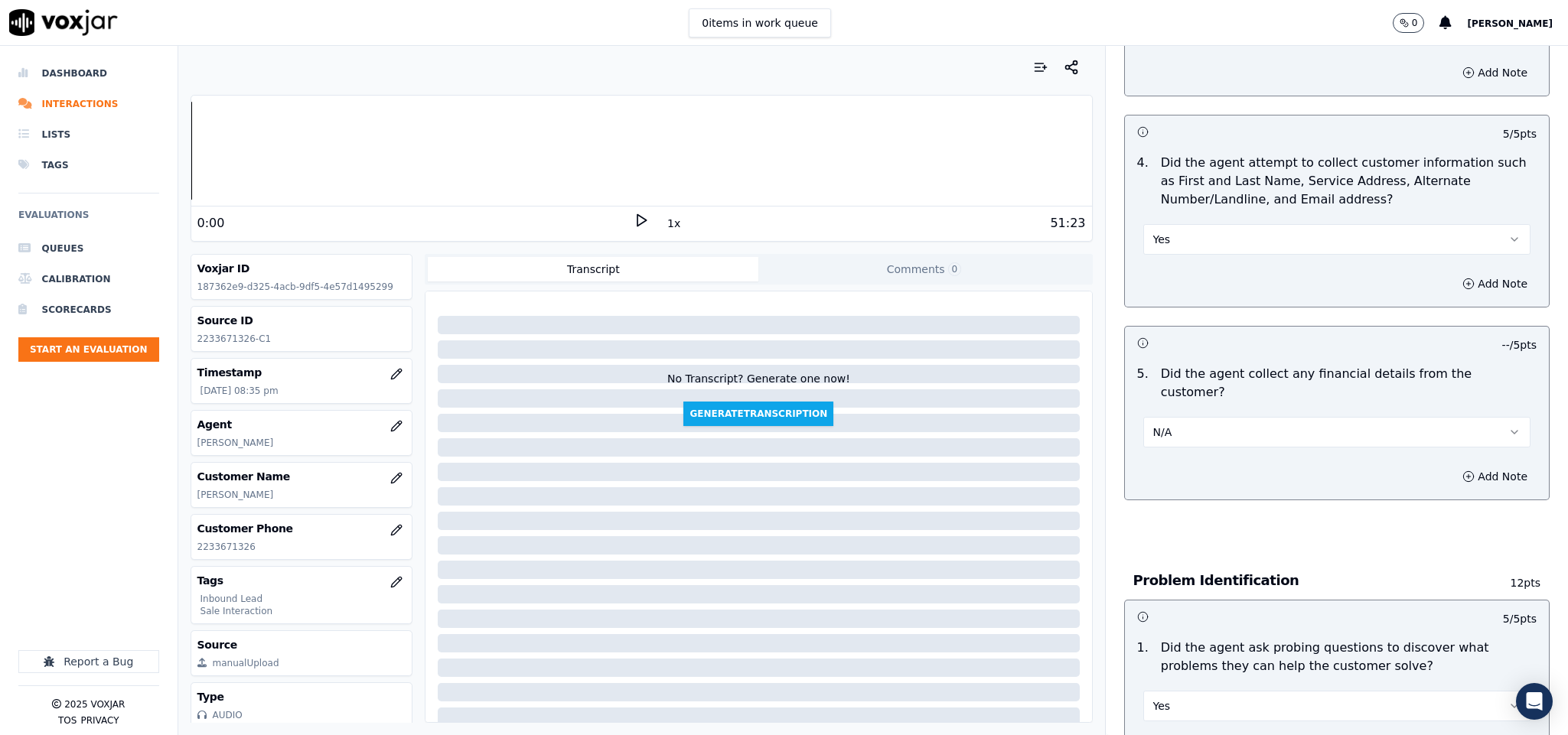
click at [1191, 425] on button "N/A" at bounding box center [1337, 432] width 388 height 31
click at [1167, 484] on div "No" at bounding box center [1300, 475] width 350 height 25
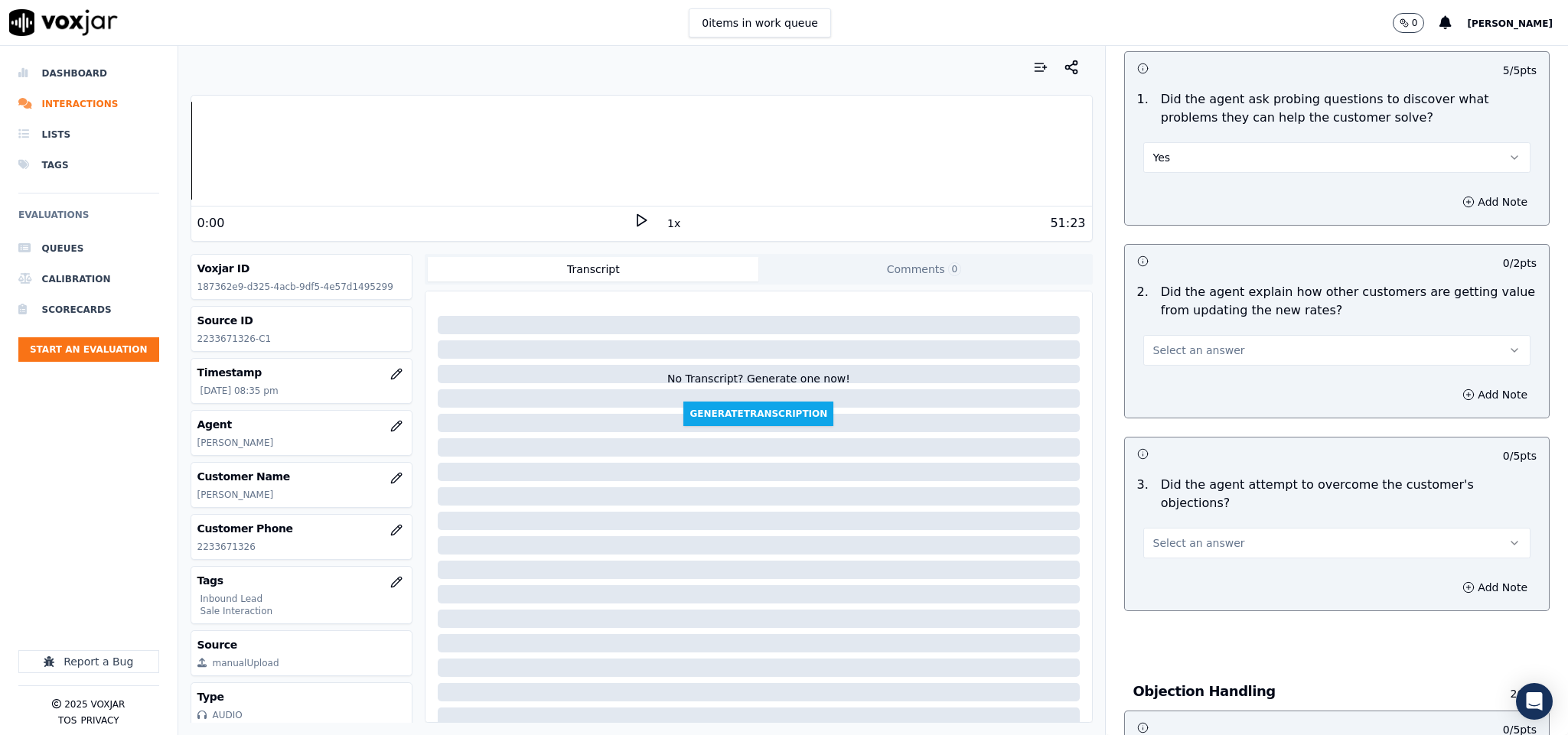
scroll to position [1147, 0]
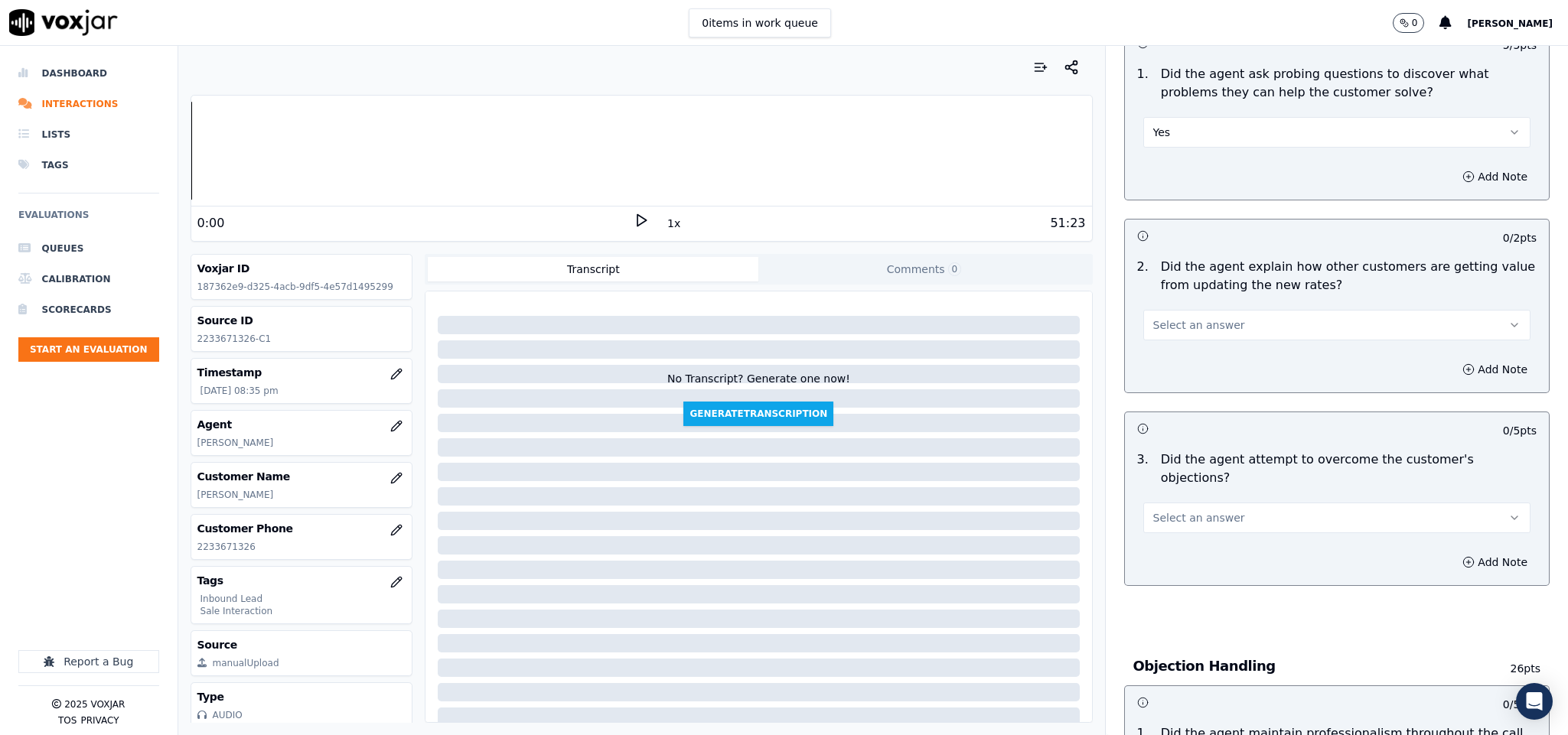
click at [1214, 310] on button "Select an answer" at bounding box center [1337, 325] width 388 height 31
click at [1164, 390] on div "N/A" at bounding box center [1300, 394] width 350 height 25
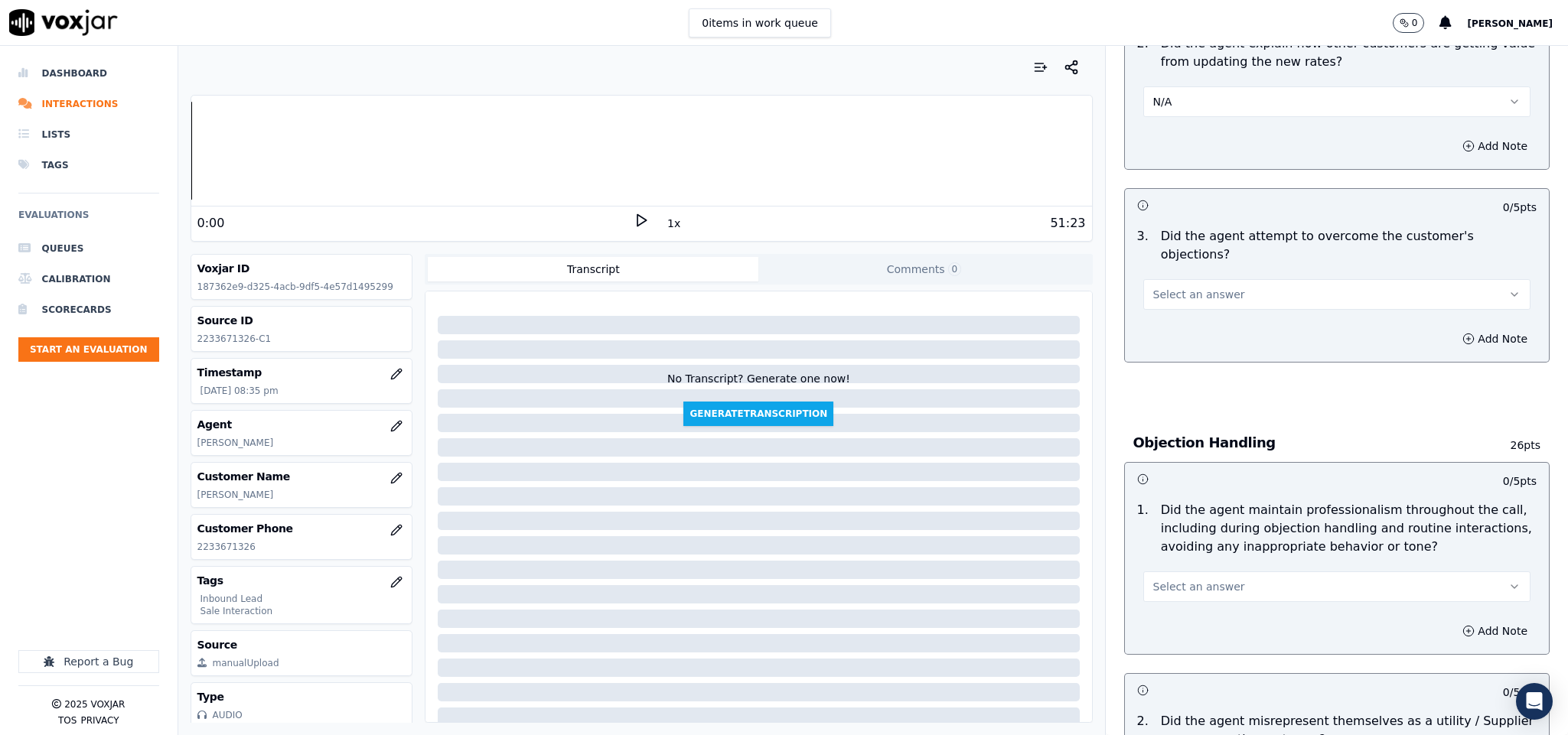
scroll to position [1377, 0]
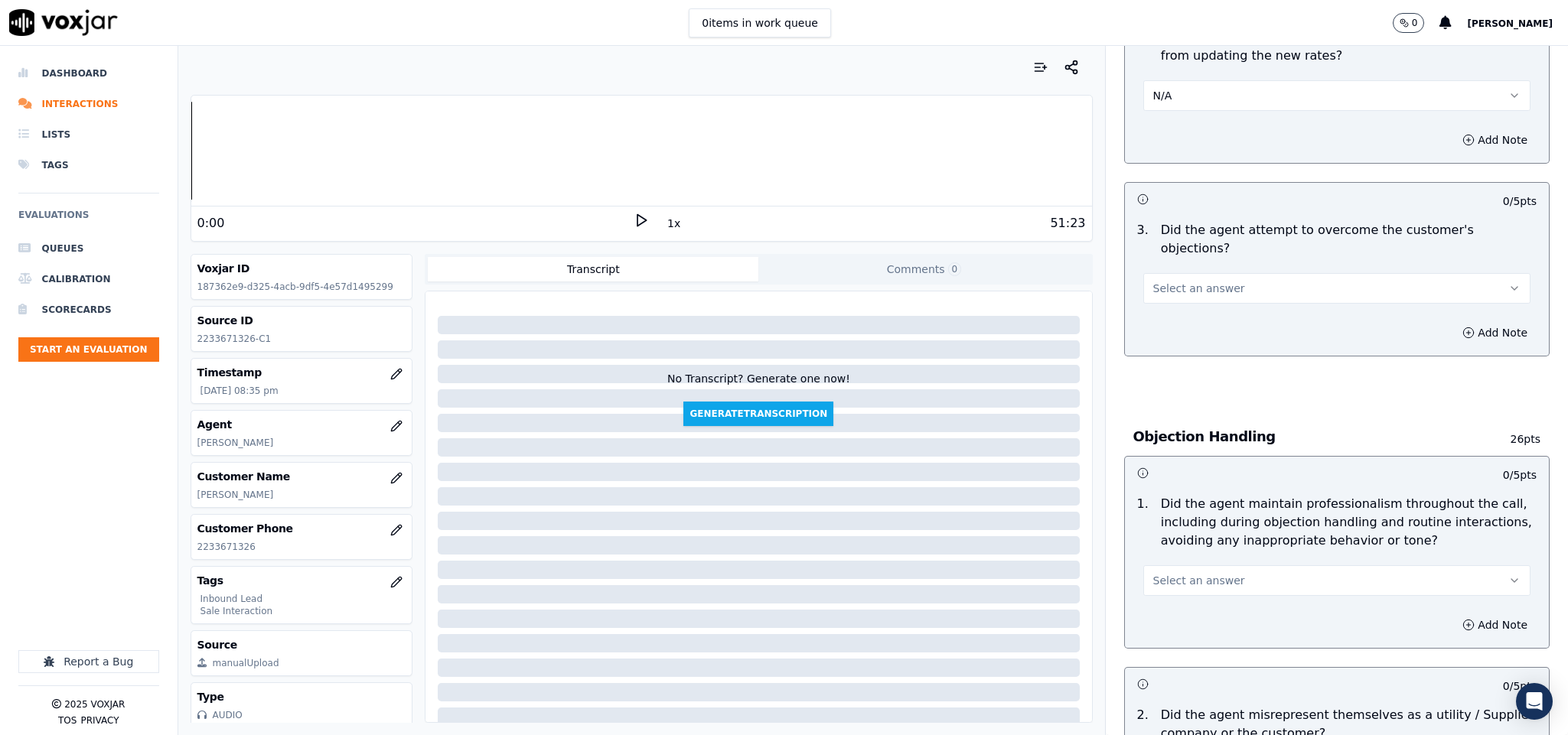
click at [1191, 281] on span "Select an answer" at bounding box center [1200, 289] width 92 height 15
click at [1168, 315] on div "No" at bounding box center [1300, 316] width 350 height 25
click at [1167, 273] on button "No" at bounding box center [1337, 289] width 388 height 31
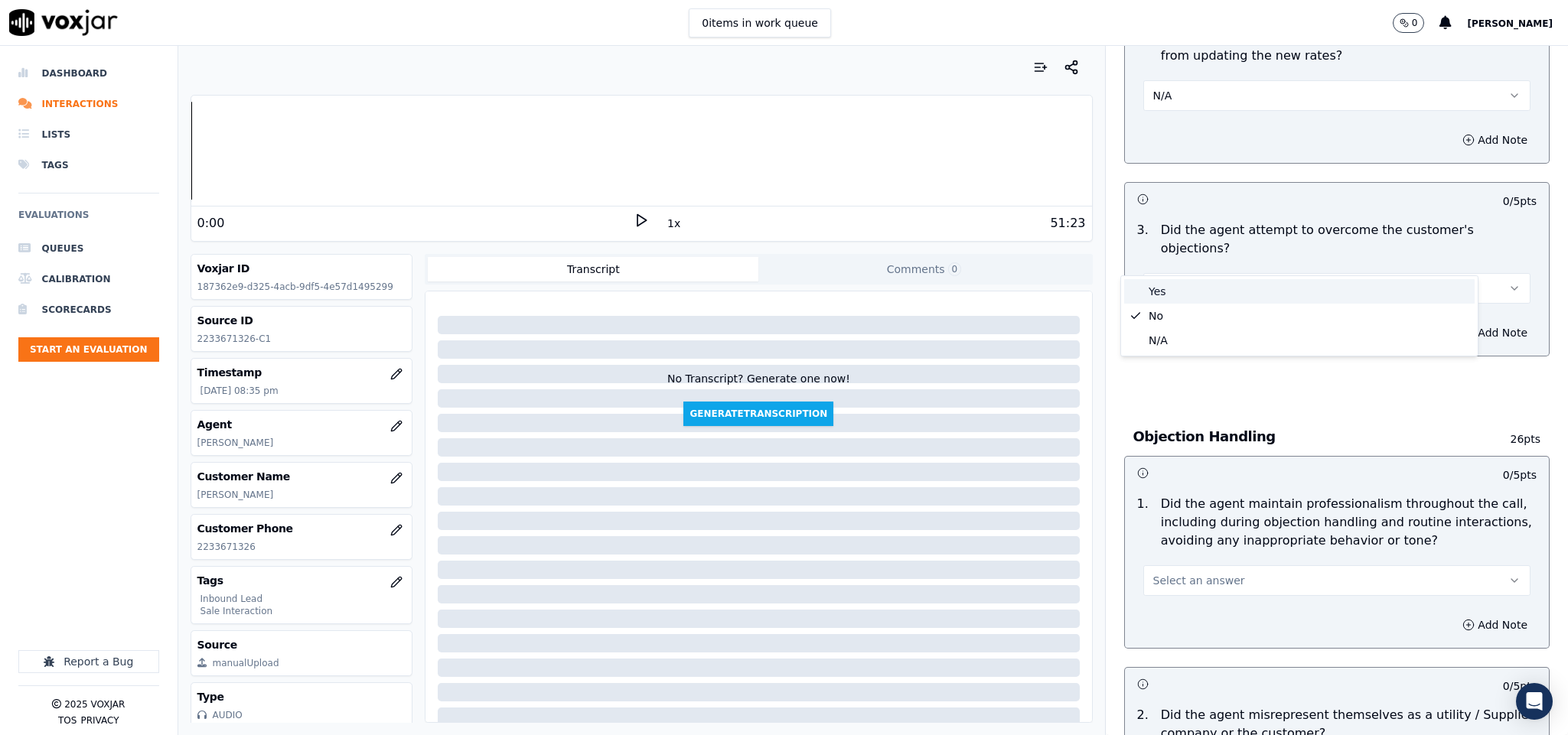
click at [1174, 292] on div "Yes" at bounding box center [1300, 291] width 350 height 25
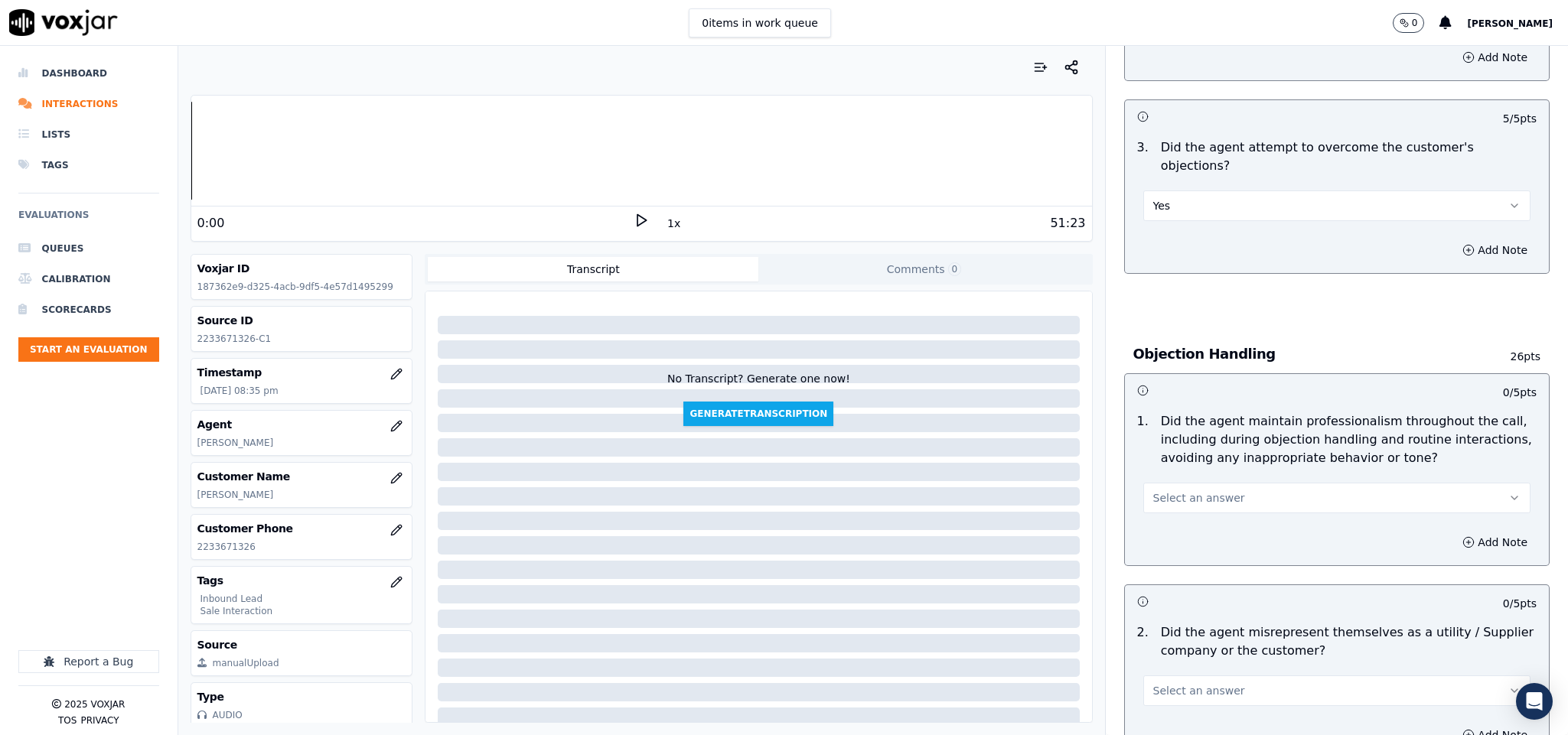
scroll to position [1492, 0]
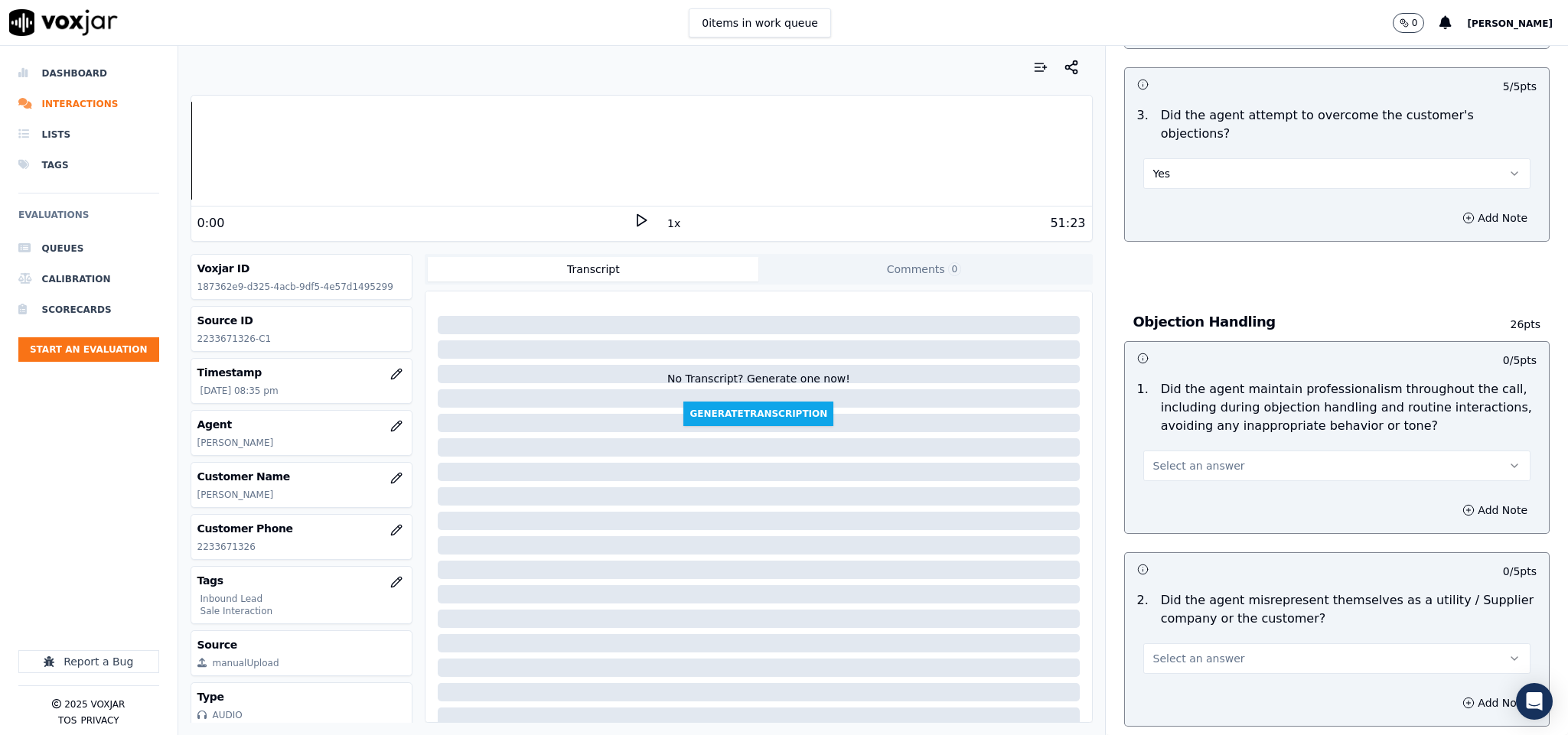
click at [1227, 451] on button "Select an answer" at bounding box center [1337, 466] width 388 height 31
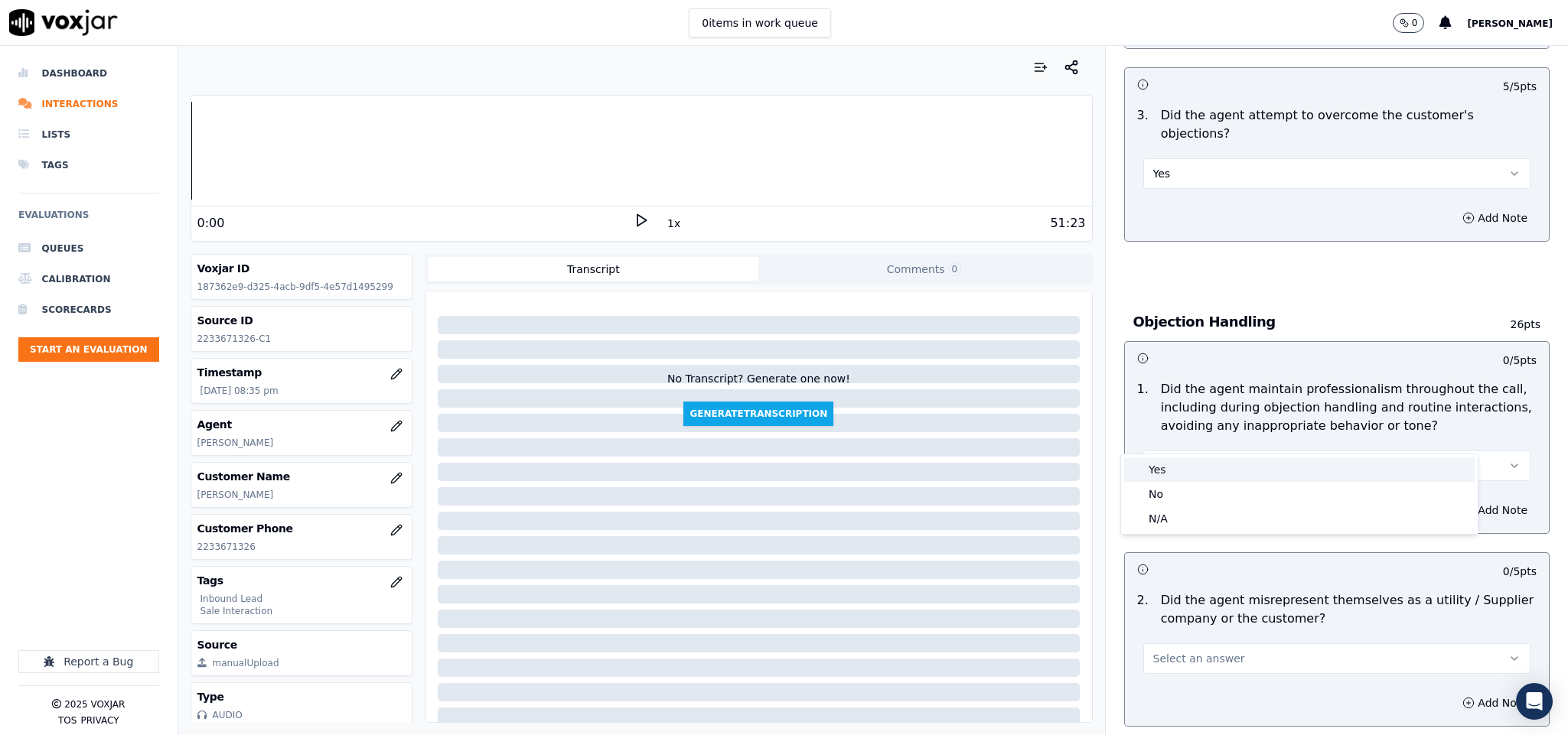
click at [1201, 471] on div "Yes" at bounding box center [1300, 470] width 350 height 25
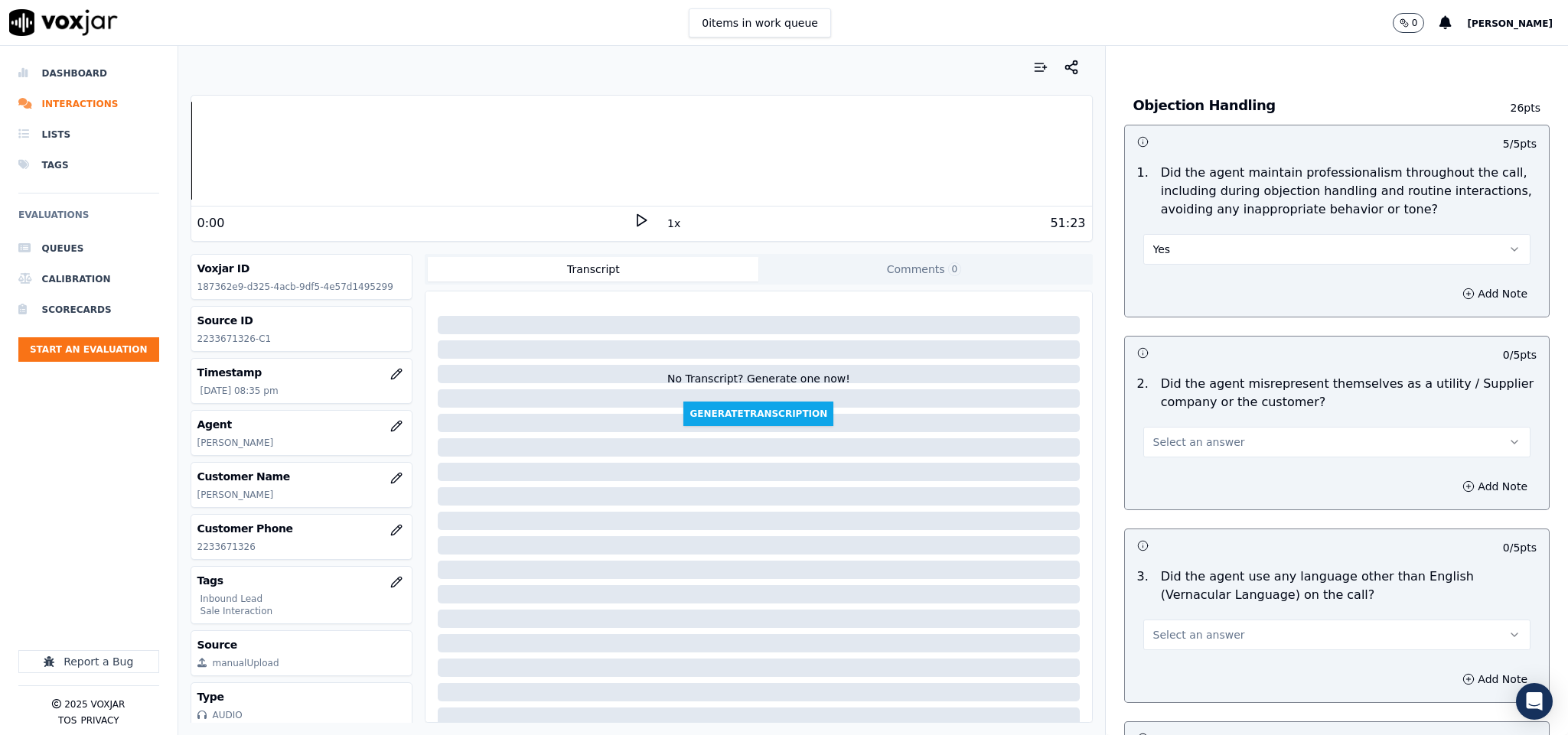
scroll to position [1721, 0]
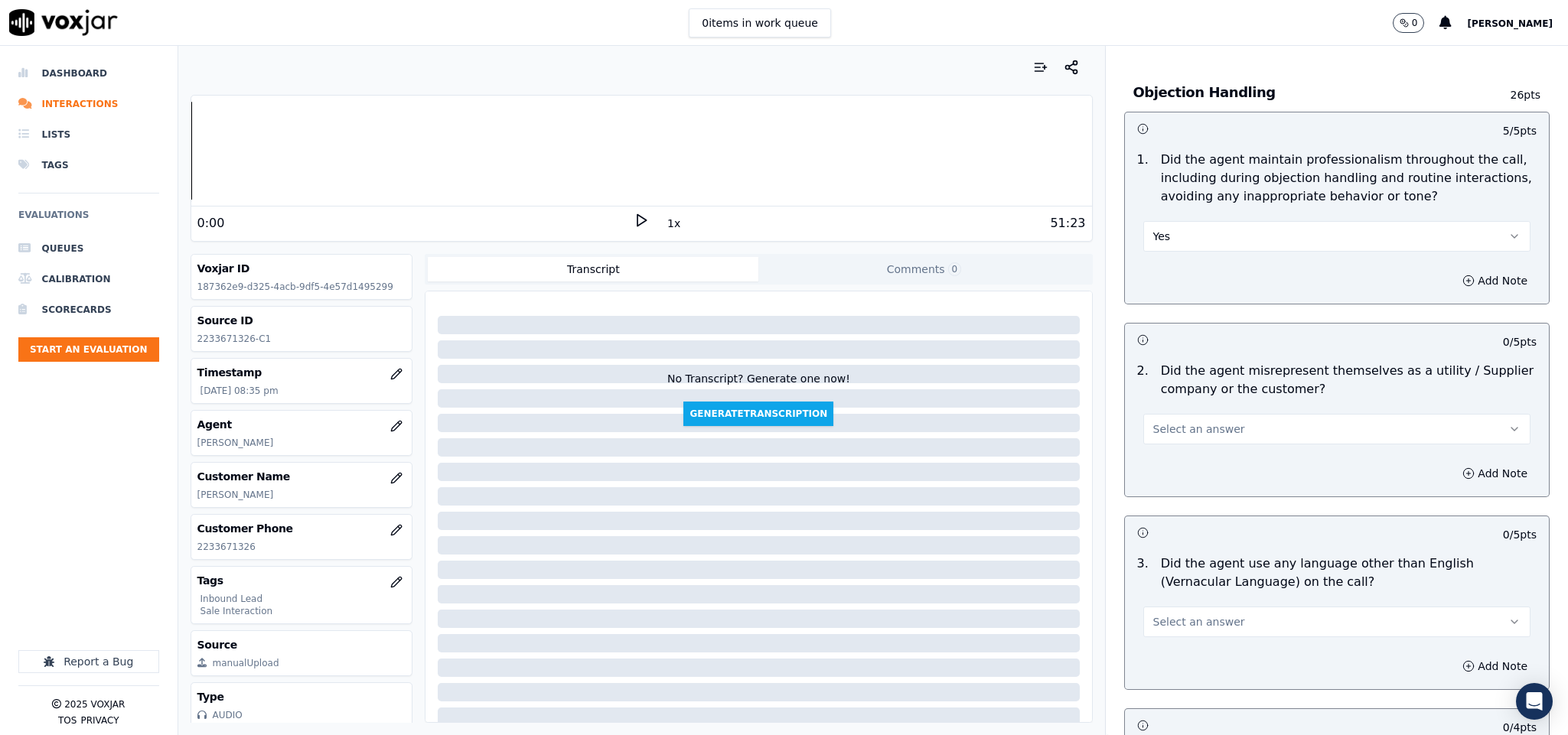
click at [1227, 414] on button "Select an answer" at bounding box center [1337, 429] width 388 height 31
click at [1194, 458] on div "No" at bounding box center [1300, 458] width 350 height 25
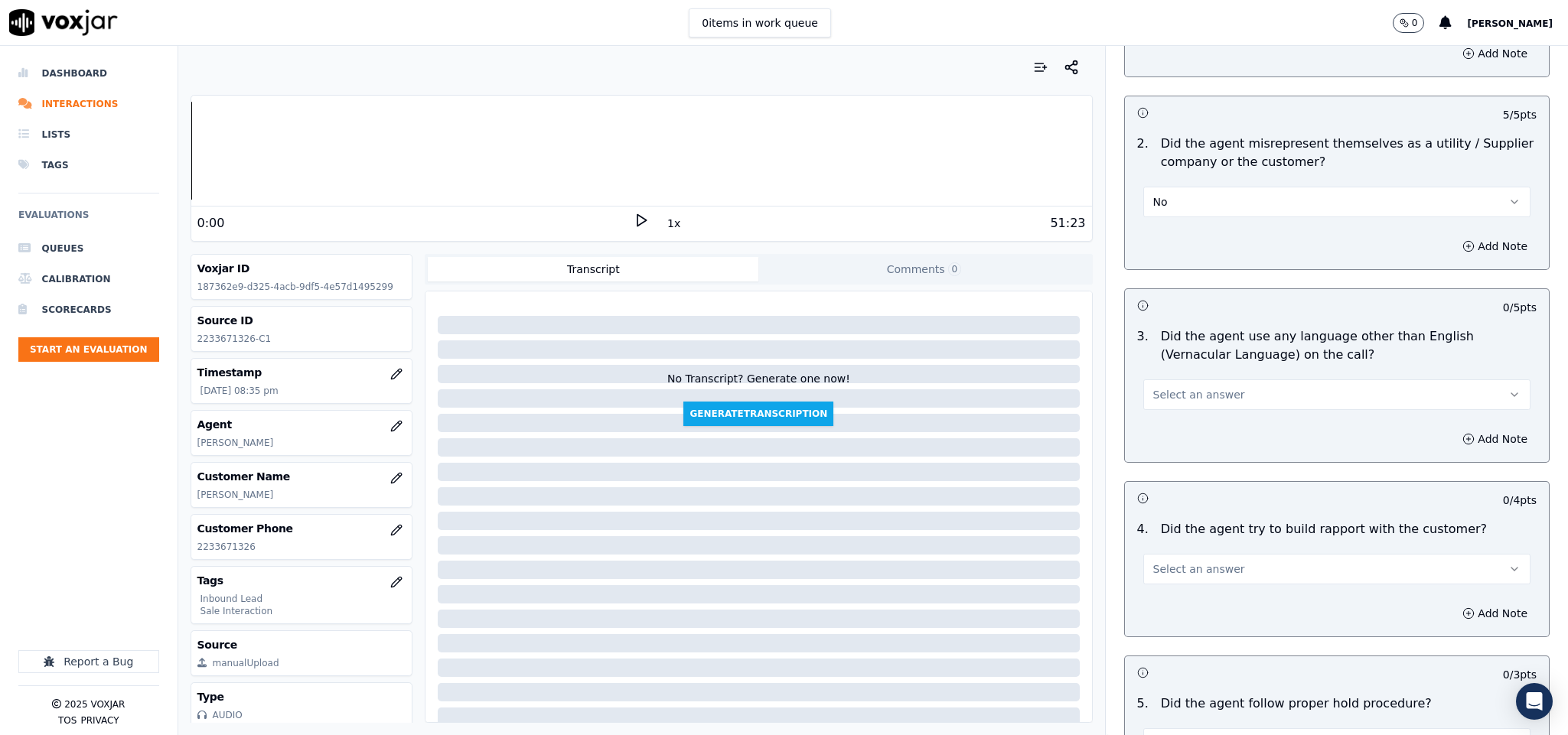
scroll to position [1951, 0]
click at [1240, 377] on button "Select an answer" at bounding box center [1337, 393] width 388 height 31
click at [1188, 420] on div "No" at bounding box center [1300, 421] width 350 height 25
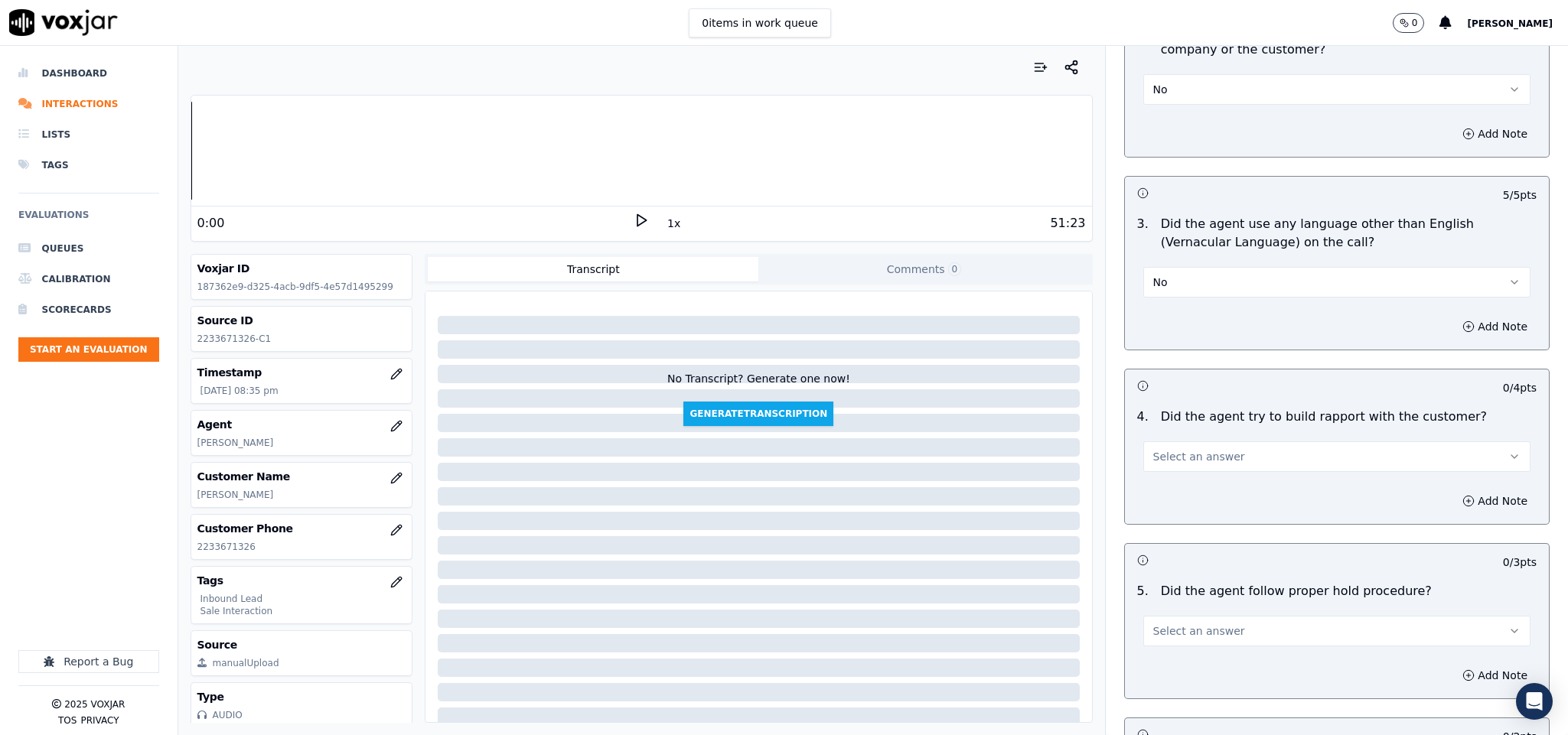
scroll to position [2180, 0]
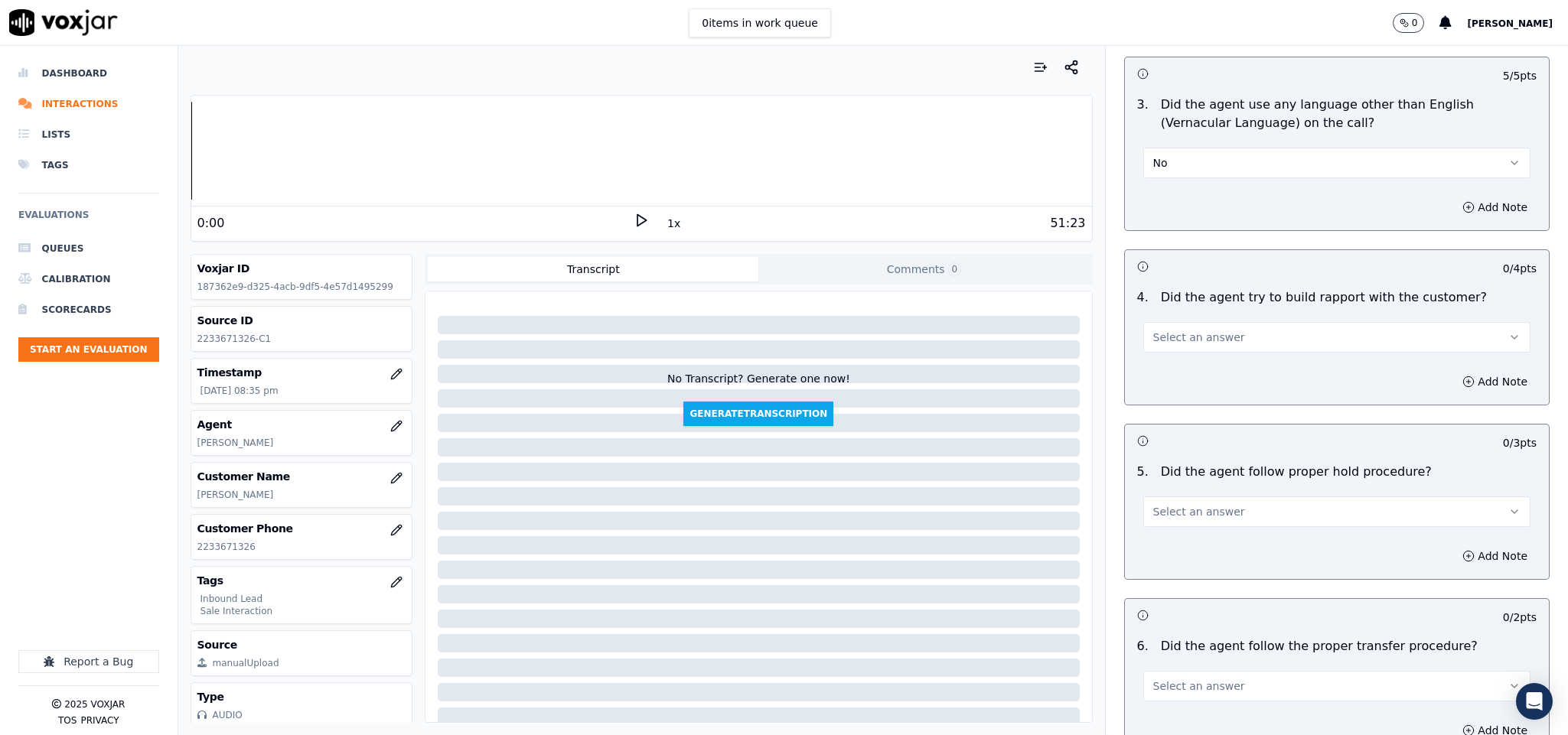
click at [1257, 322] on button "Select an answer" at bounding box center [1337, 337] width 388 height 31
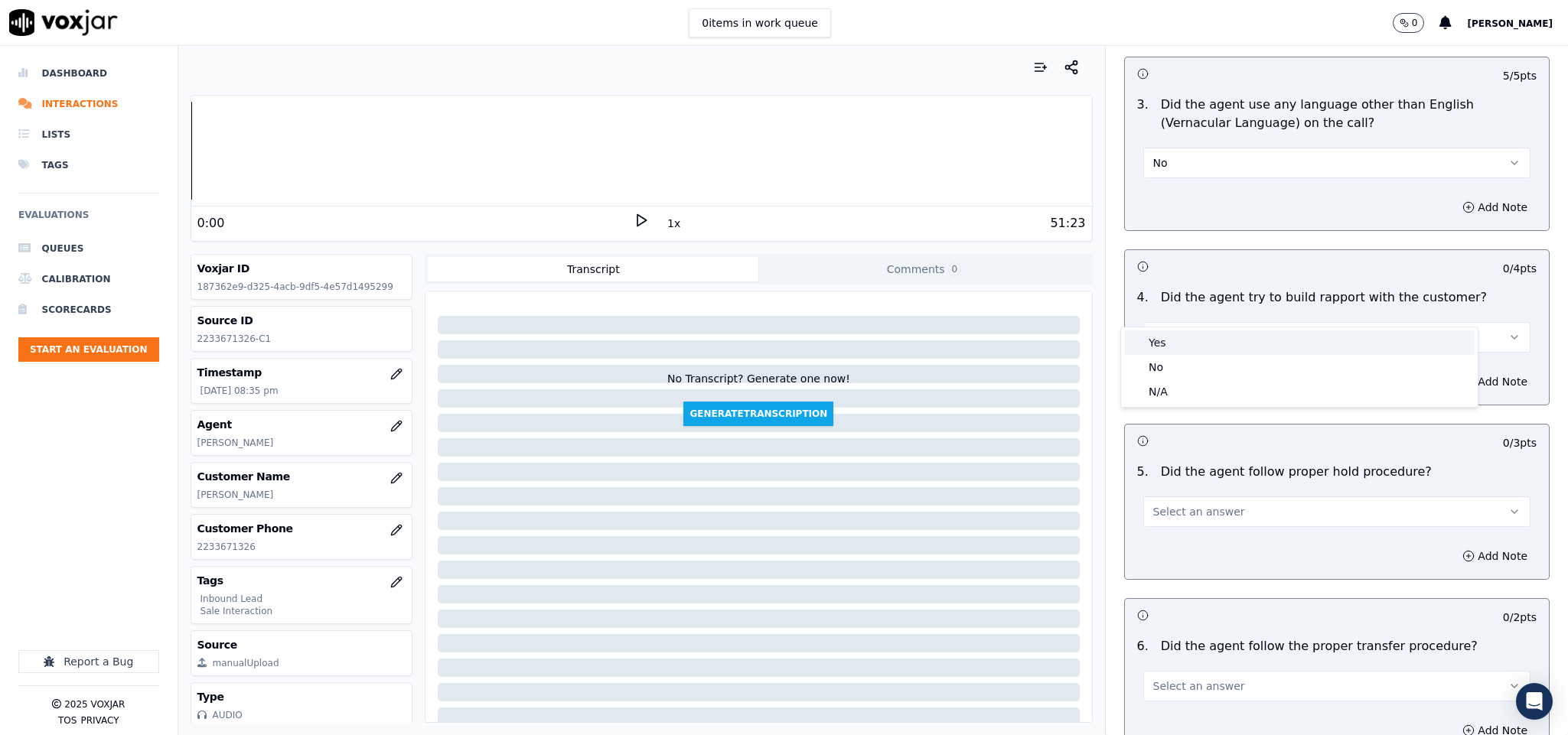
click at [1208, 344] on div "Yes" at bounding box center [1300, 342] width 350 height 25
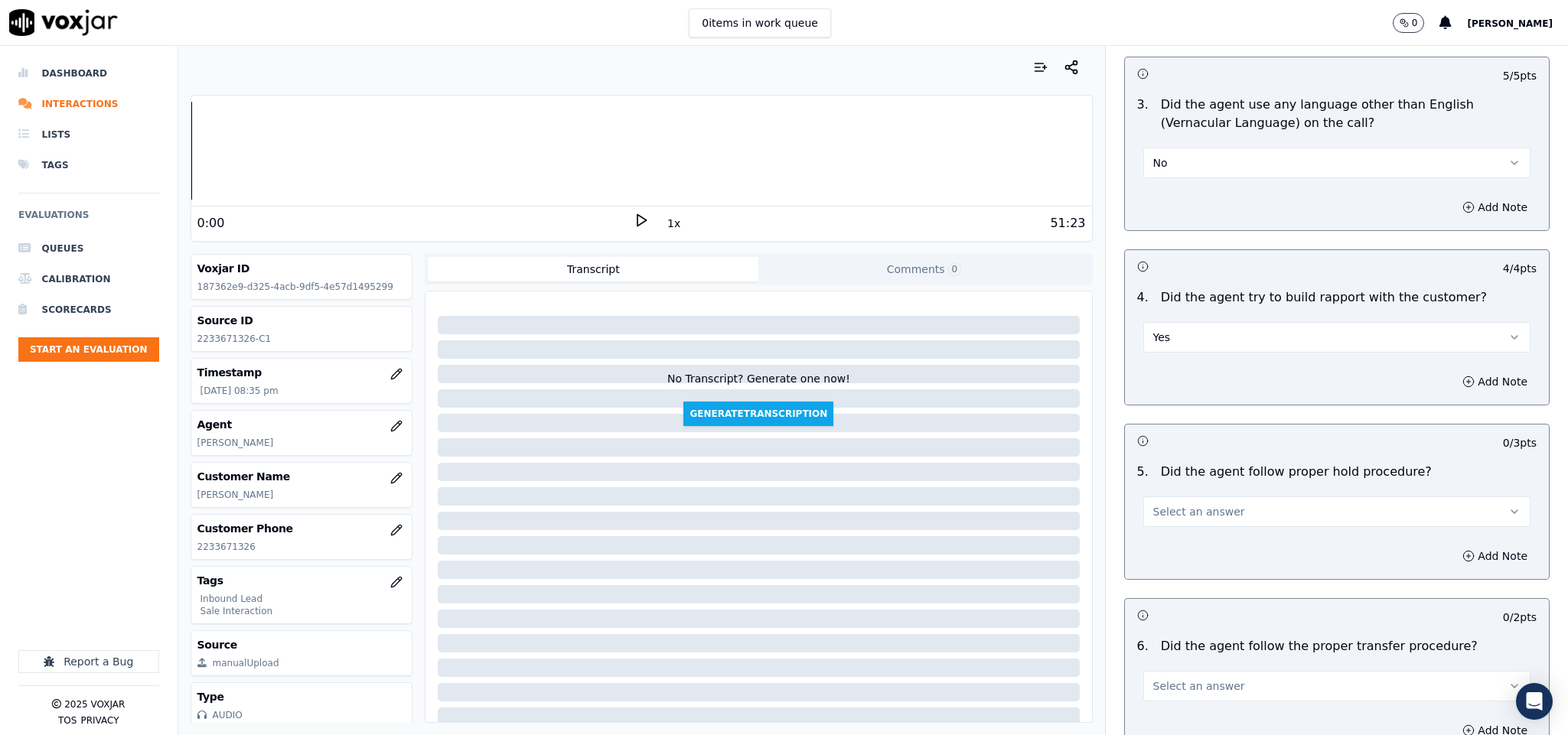
drag, startPoint x: 1221, startPoint y: 311, endPoint x: 1221, endPoint y: 319, distance: 8.0
click at [1221, 322] on button "Yes" at bounding box center [1337, 337] width 388 height 31
click at [1199, 375] on div "No" at bounding box center [1300, 367] width 350 height 25
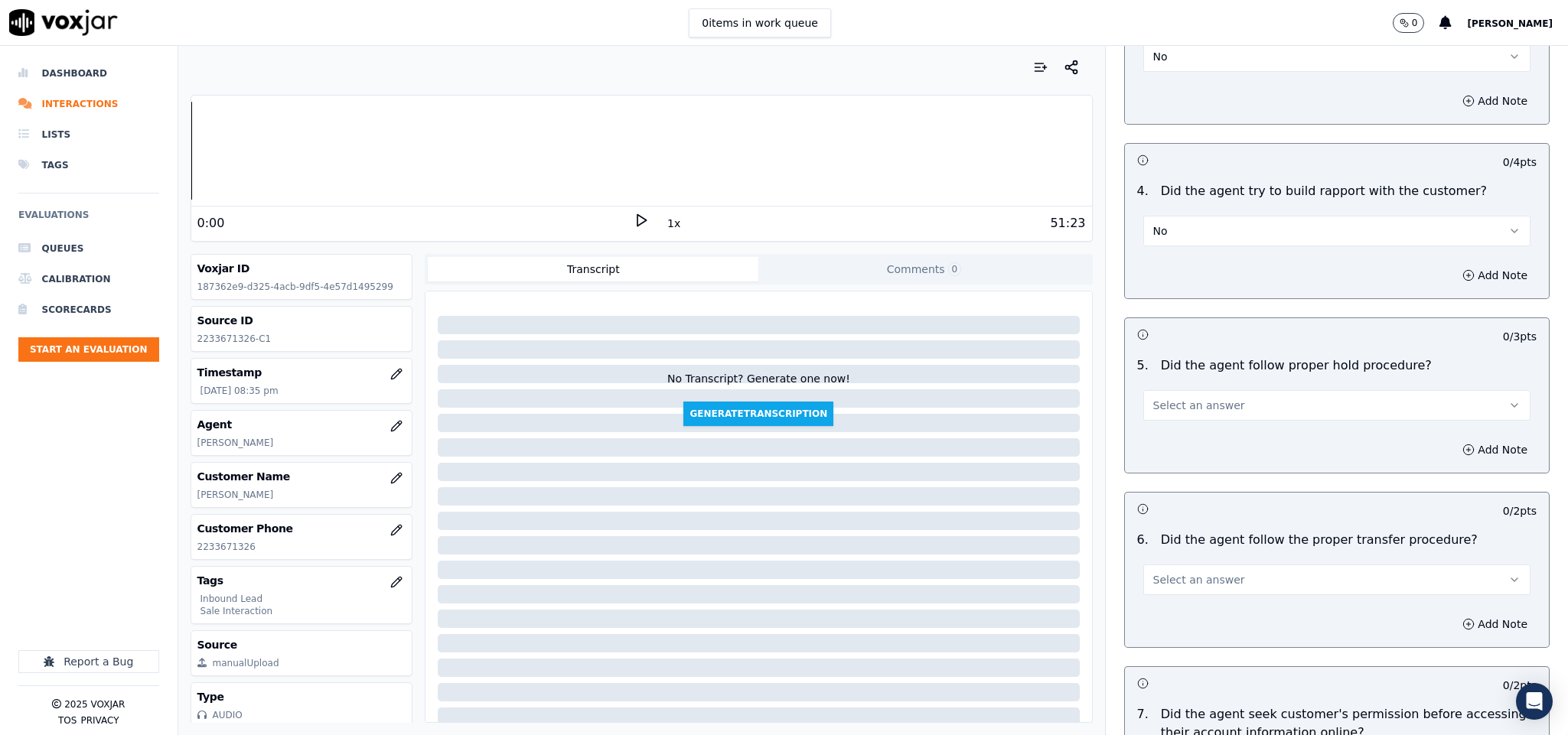
scroll to position [2410, 0]
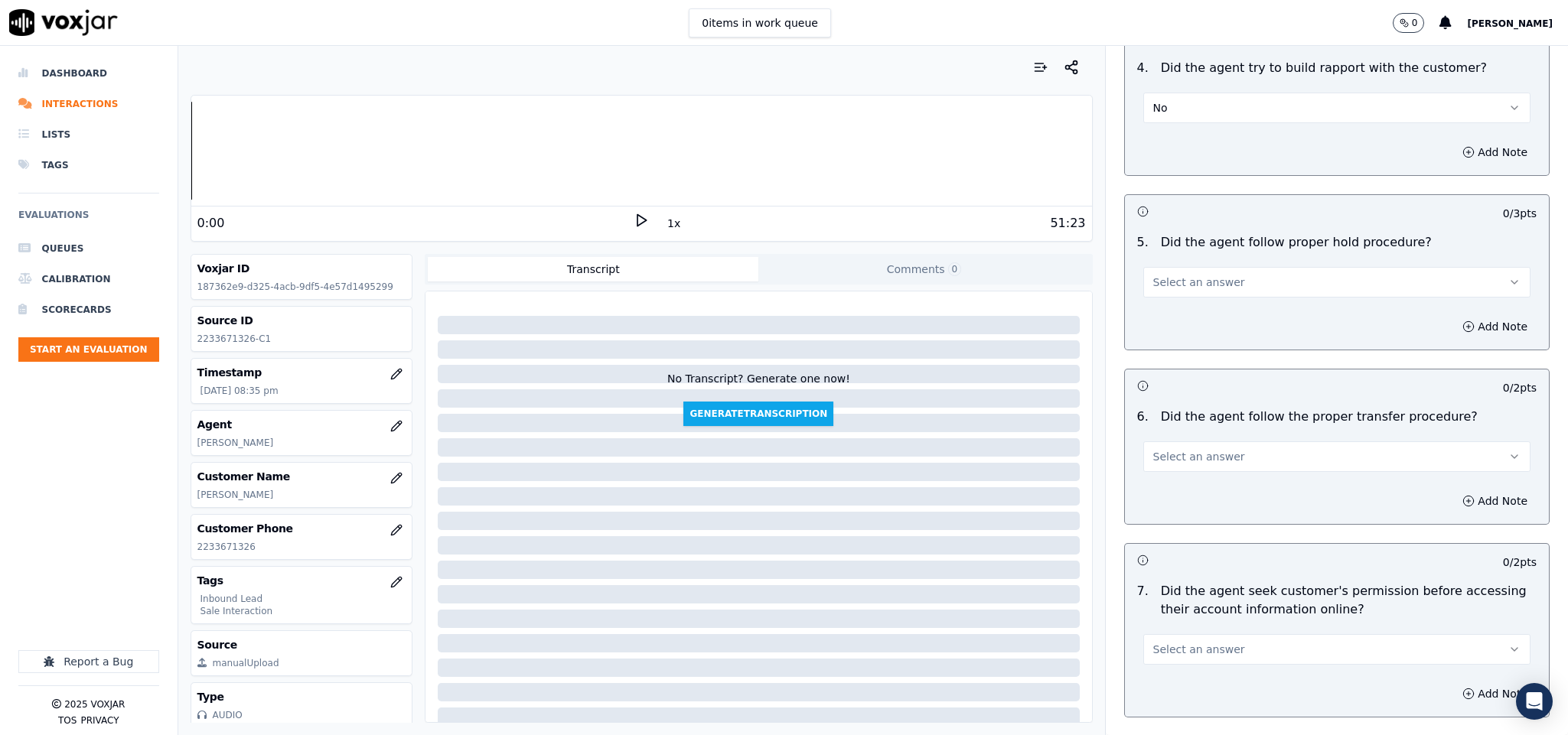
click at [1231, 267] on button "Select an answer" at bounding box center [1337, 283] width 388 height 31
click at [1197, 289] on div "Yes" at bounding box center [1300, 289] width 350 height 25
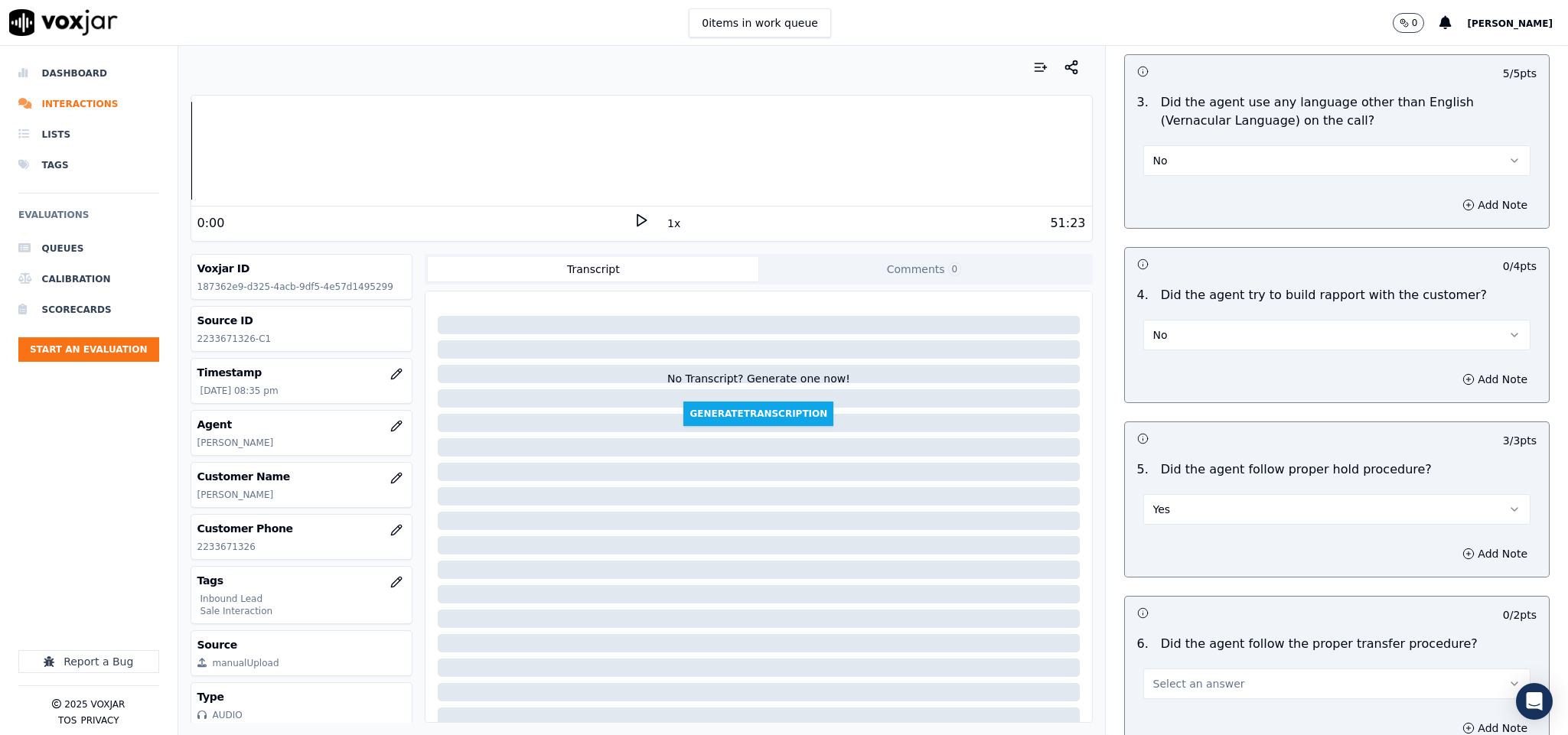
scroll to position [2180, 0]
click at [1172, 322] on button "No" at bounding box center [1337, 337] width 388 height 31
click at [1161, 384] on div "N/A" at bounding box center [1300, 392] width 350 height 25
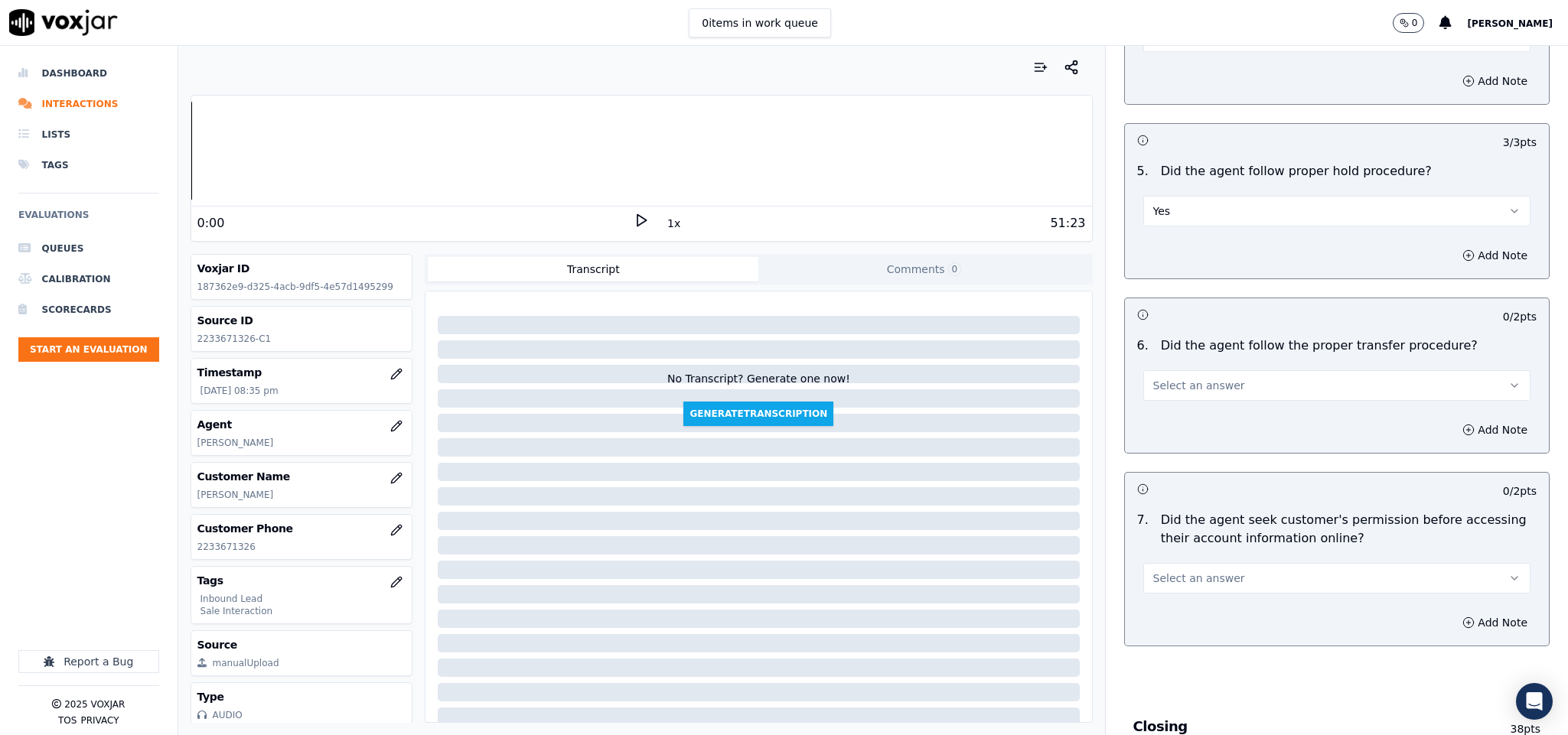
scroll to position [2524, 0]
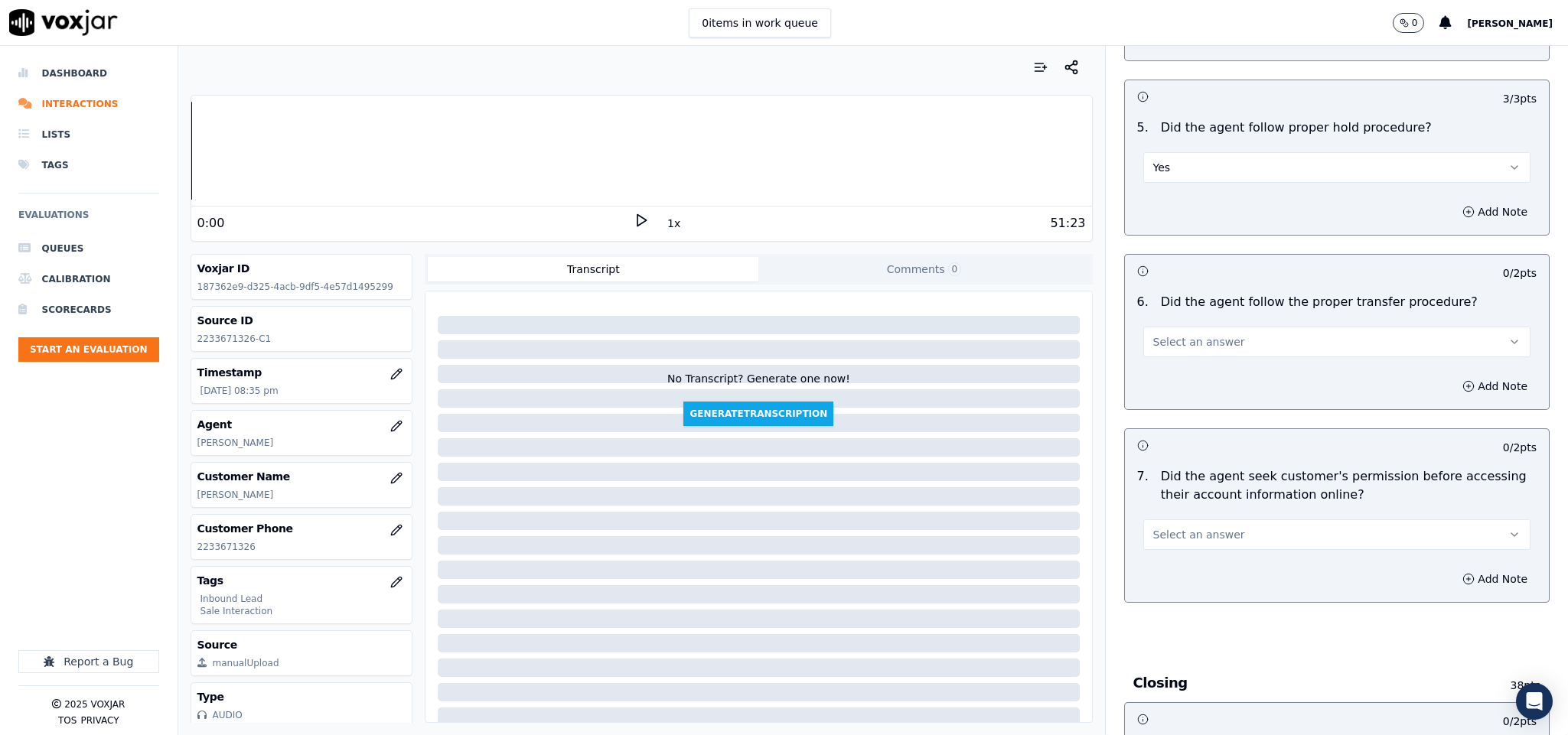
click at [1206, 327] on button "Select an answer" at bounding box center [1337, 342] width 388 height 31
click at [1185, 377] on div "No" at bounding box center [1300, 373] width 350 height 25
click at [1454, 376] on button "Add Note" at bounding box center [1495, 386] width 84 height 21
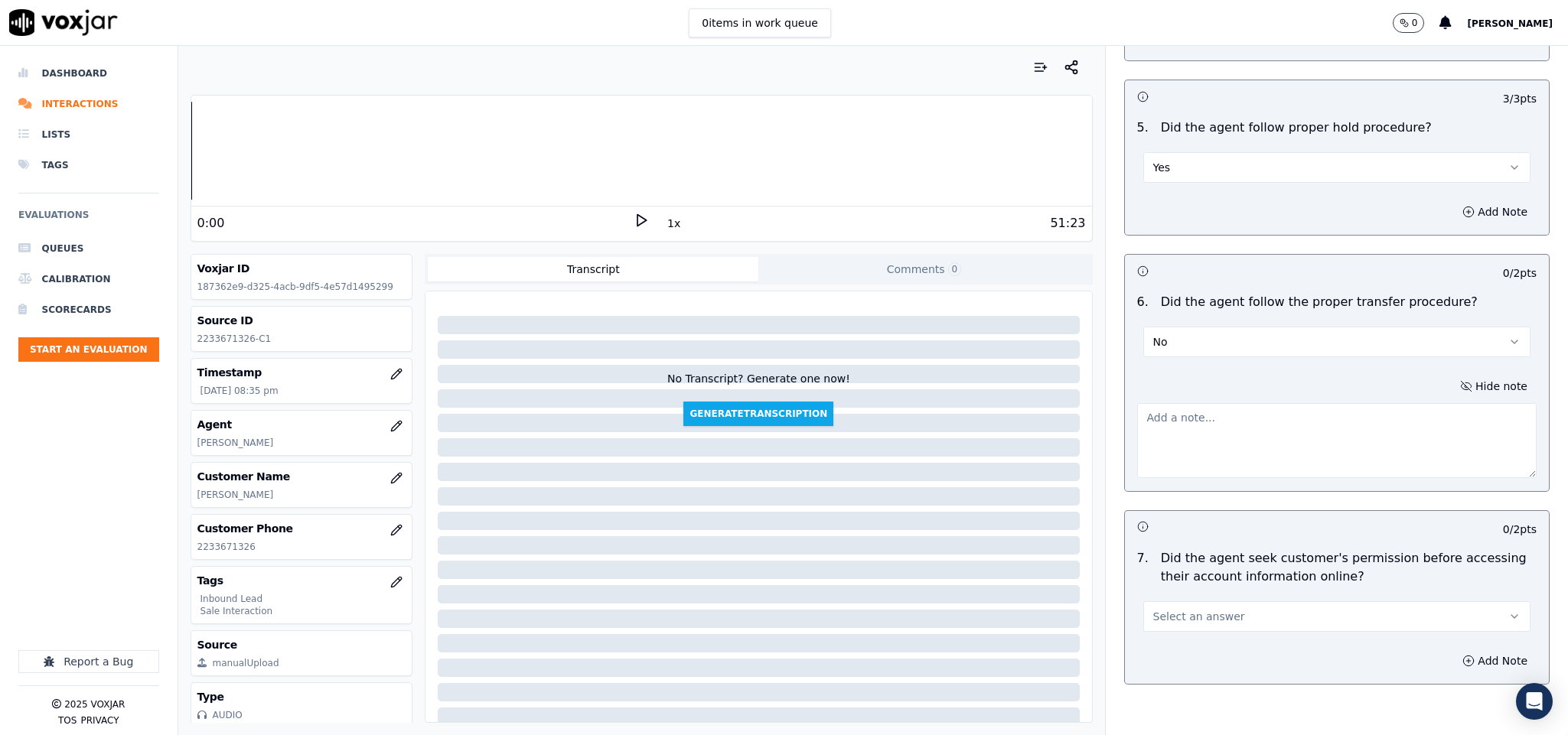
click at [1302, 403] on textarea at bounding box center [1337, 440] width 401 height 75
paste textarea "@9:19 - The call was transferred to another agent without informing the custome…"
click at [1139, 403] on textarea "@9:19 - The call was transferred to another agent without informing the custome…" at bounding box center [1337, 440] width 401 height 75
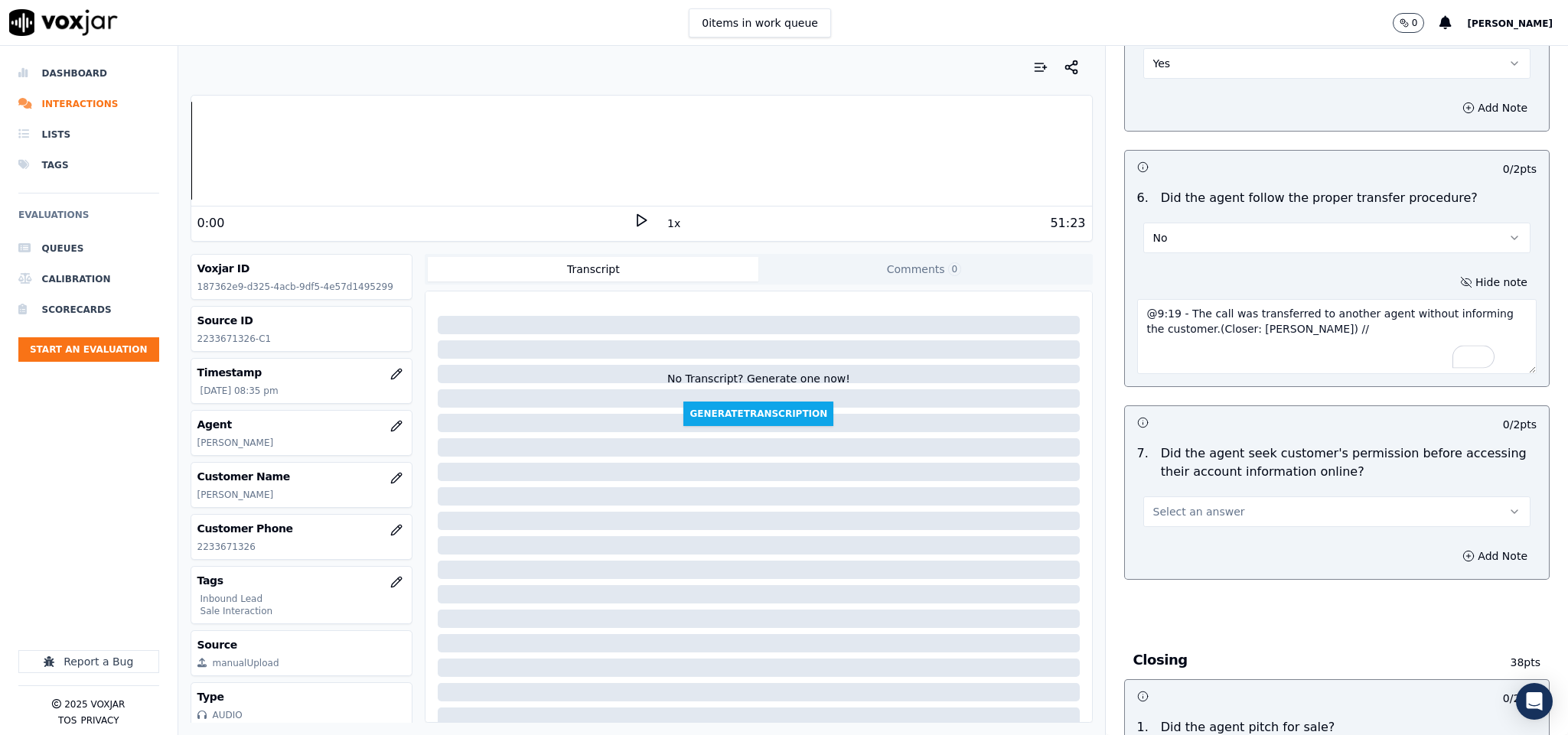
scroll to position [2754, 0]
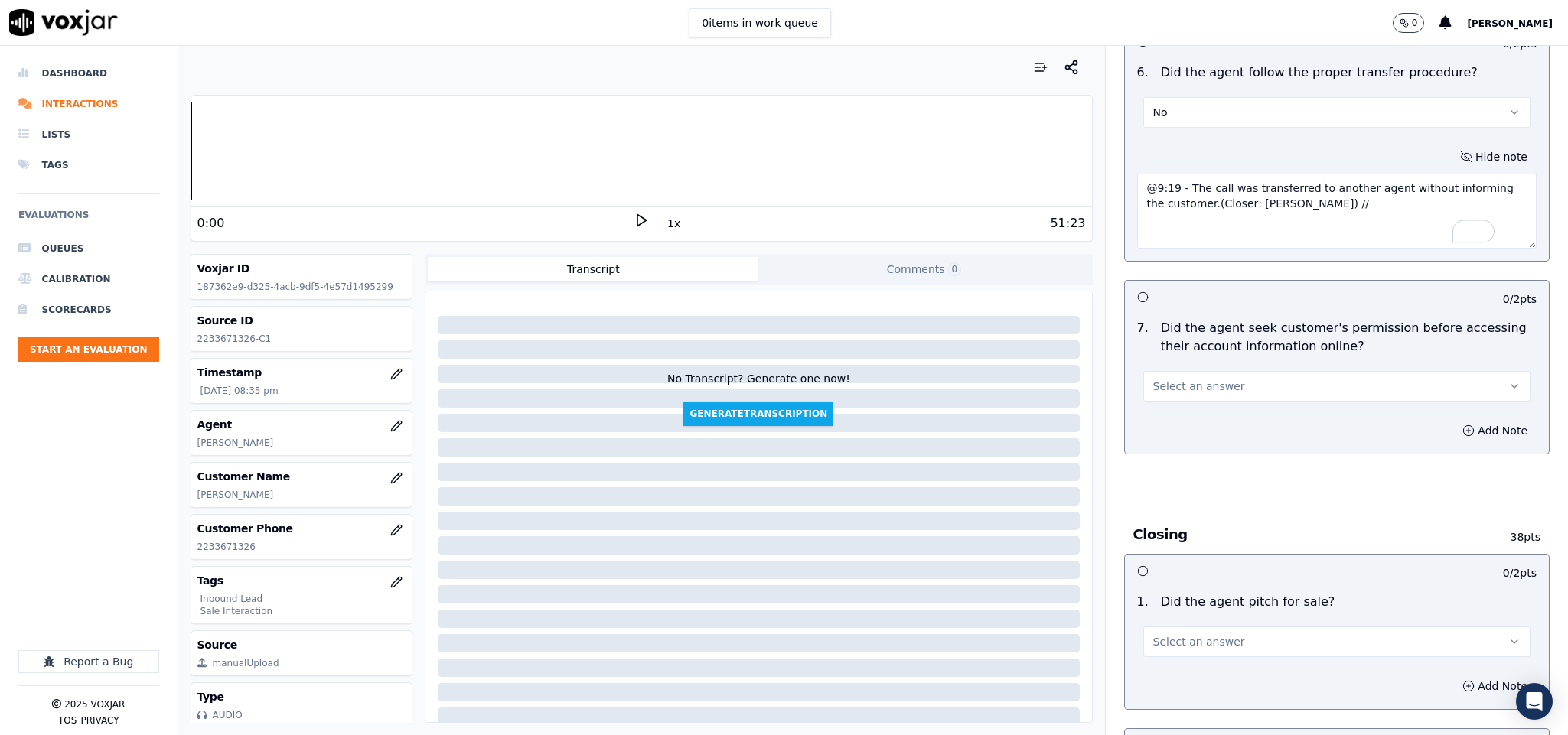
type textarea "@9:19 - The call was transferred to another agent without informing the custome…"
click at [1324, 371] on button "Select an answer" at bounding box center [1337, 387] width 388 height 31
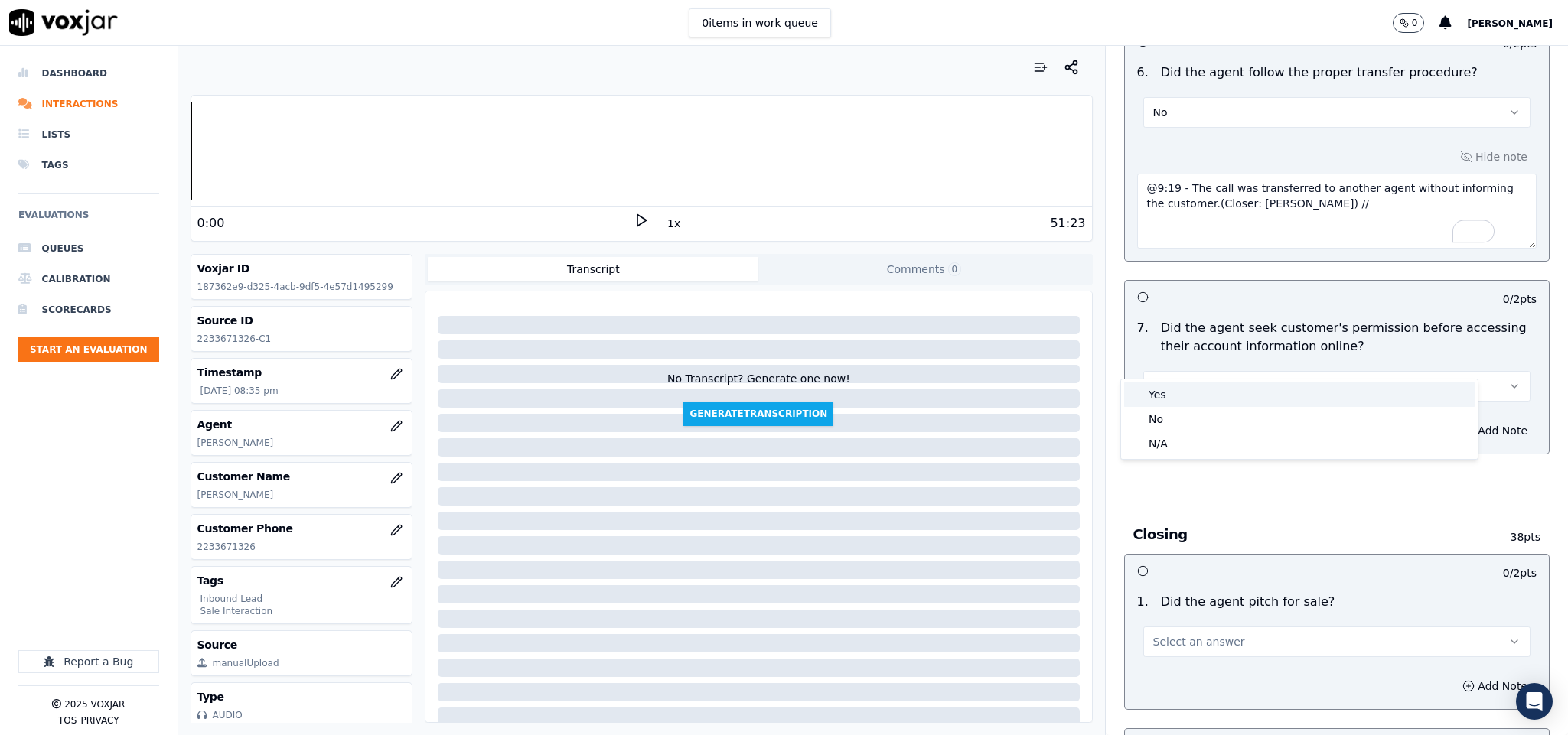
click at [1184, 388] on div "Yes" at bounding box center [1300, 394] width 350 height 25
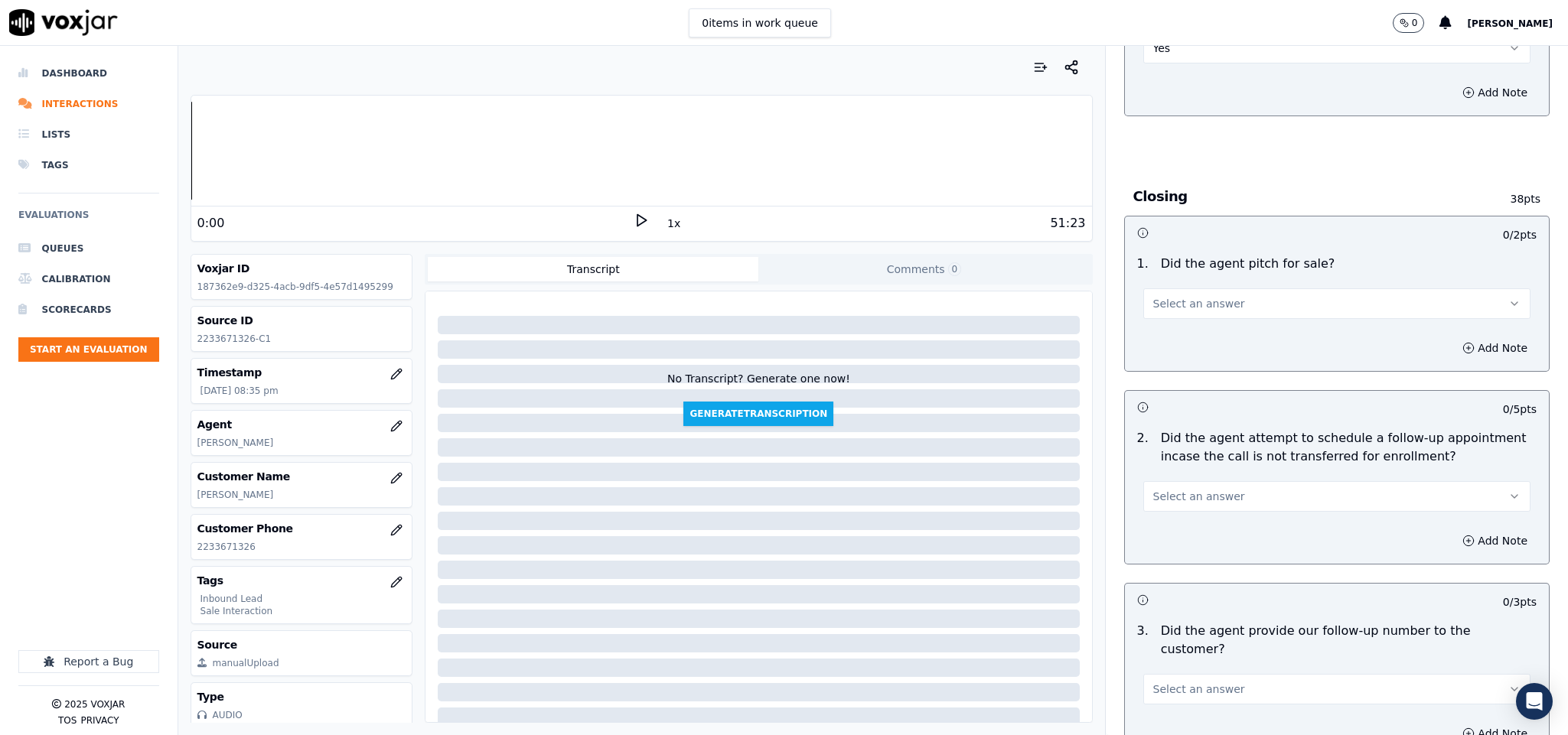
scroll to position [3099, 0]
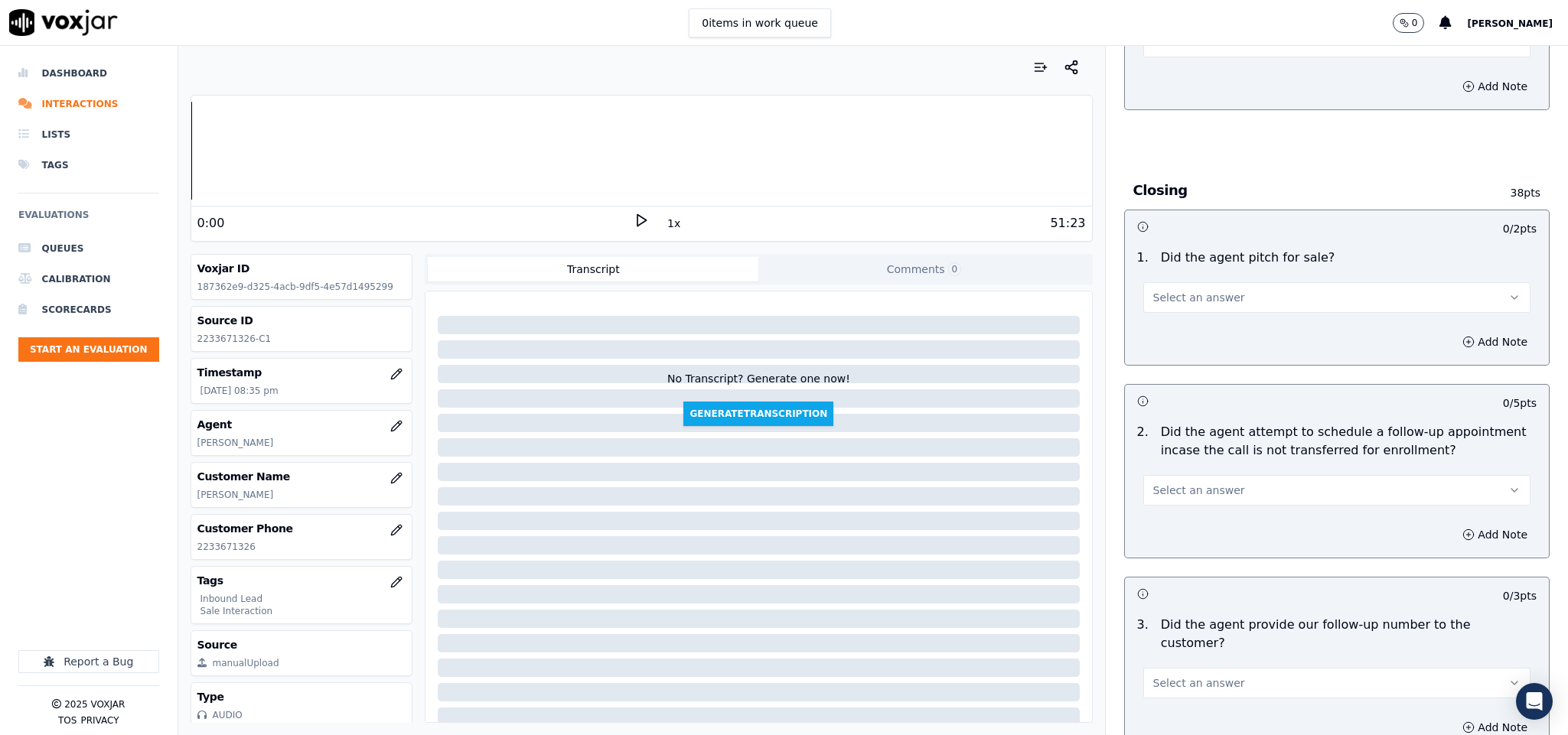
click at [1243, 283] on button "Select an answer" at bounding box center [1337, 298] width 388 height 31
click at [1213, 301] on div "Yes" at bounding box center [1300, 306] width 350 height 25
click at [1233, 475] on button "Select an answer" at bounding box center [1337, 491] width 388 height 31
click at [1171, 551] on div "N/A" at bounding box center [1300, 548] width 350 height 25
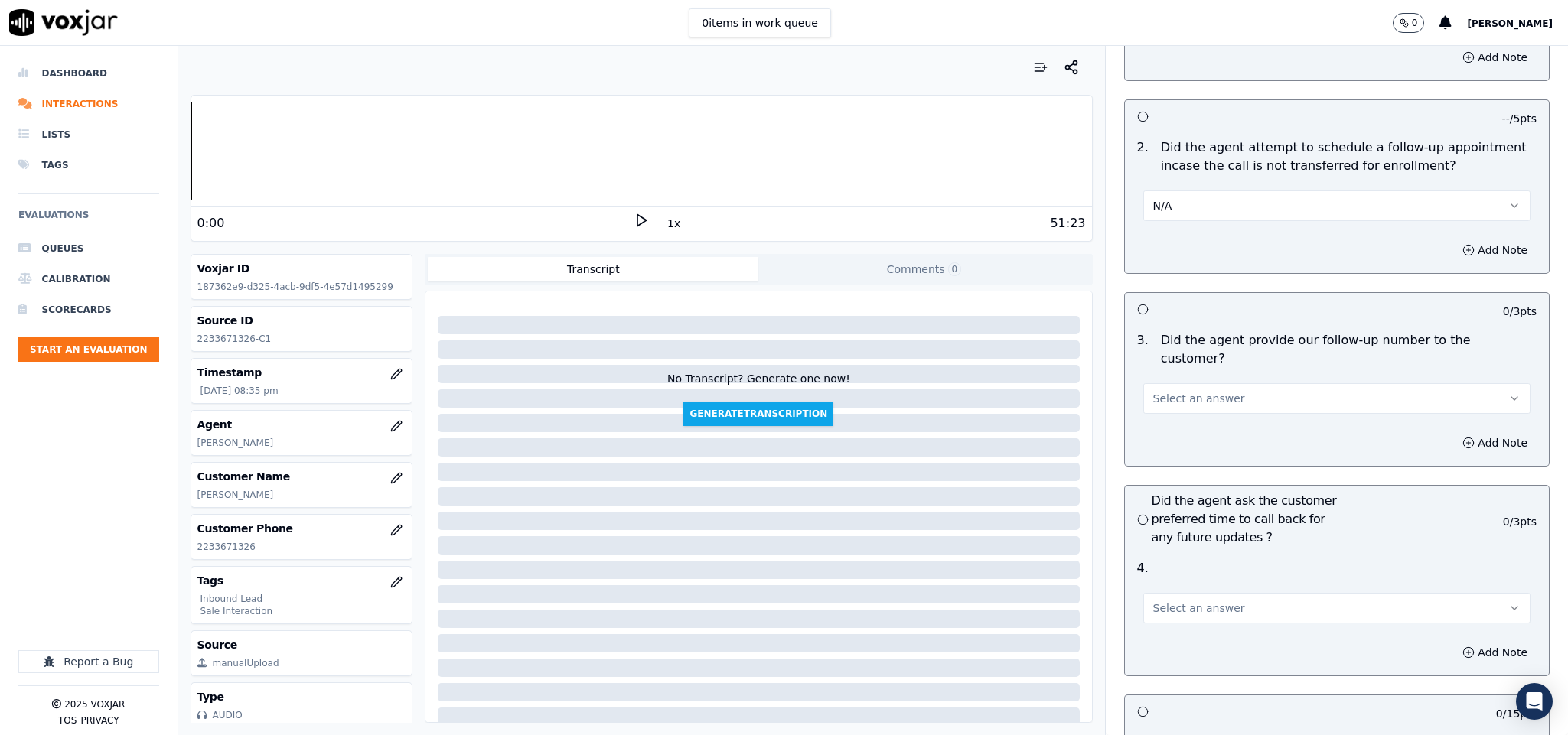
scroll to position [3443, 0]
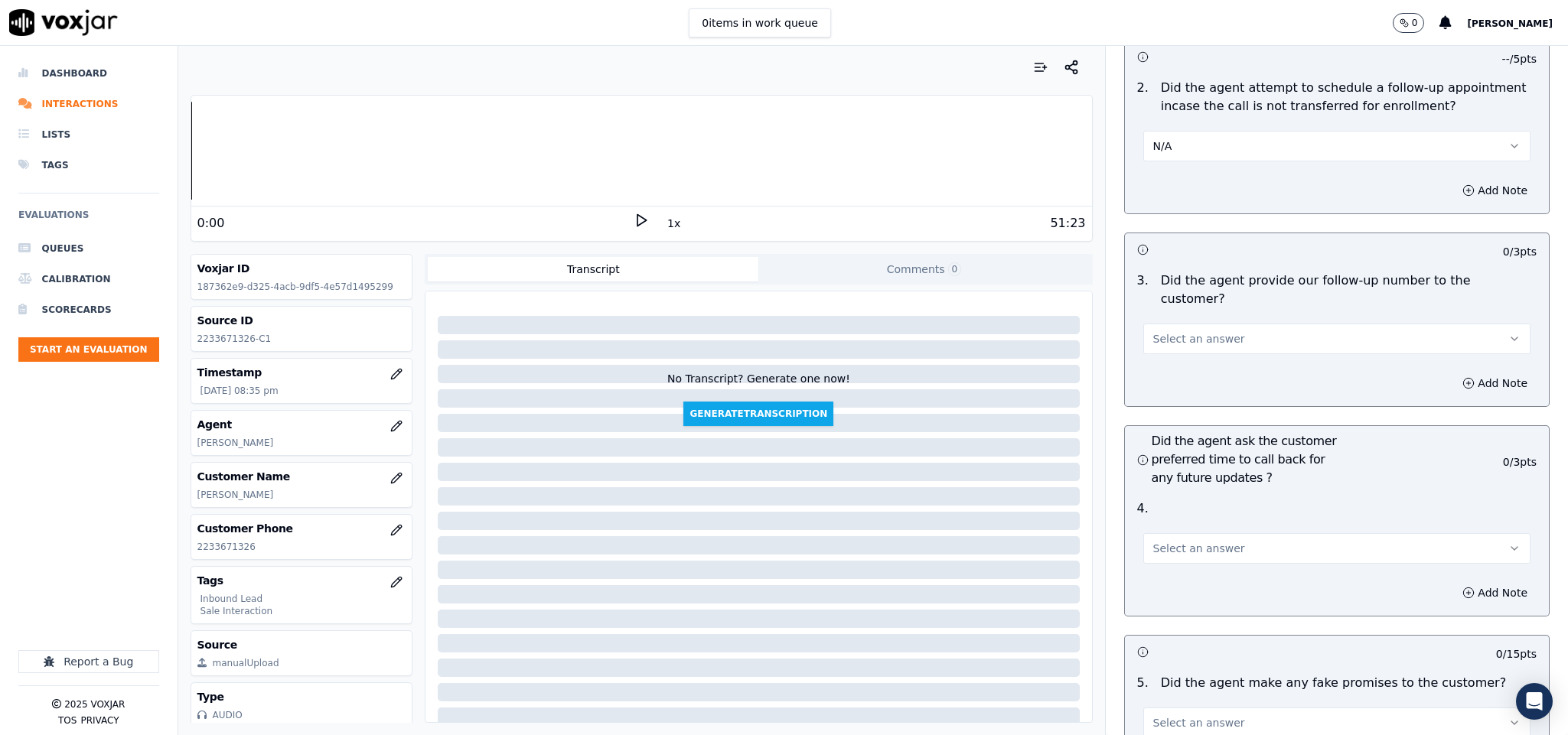
click at [1244, 324] on button "Select an answer" at bounding box center [1337, 339] width 388 height 31
click at [1224, 327] on div "Yes" at bounding box center [1300, 330] width 350 height 25
click at [1231, 534] on button "Select an answer" at bounding box center [1337, 549] width 388 height 31
click at [1178, 581] on div "N/A" at bounding box center [1300, 590] width 350 height 25
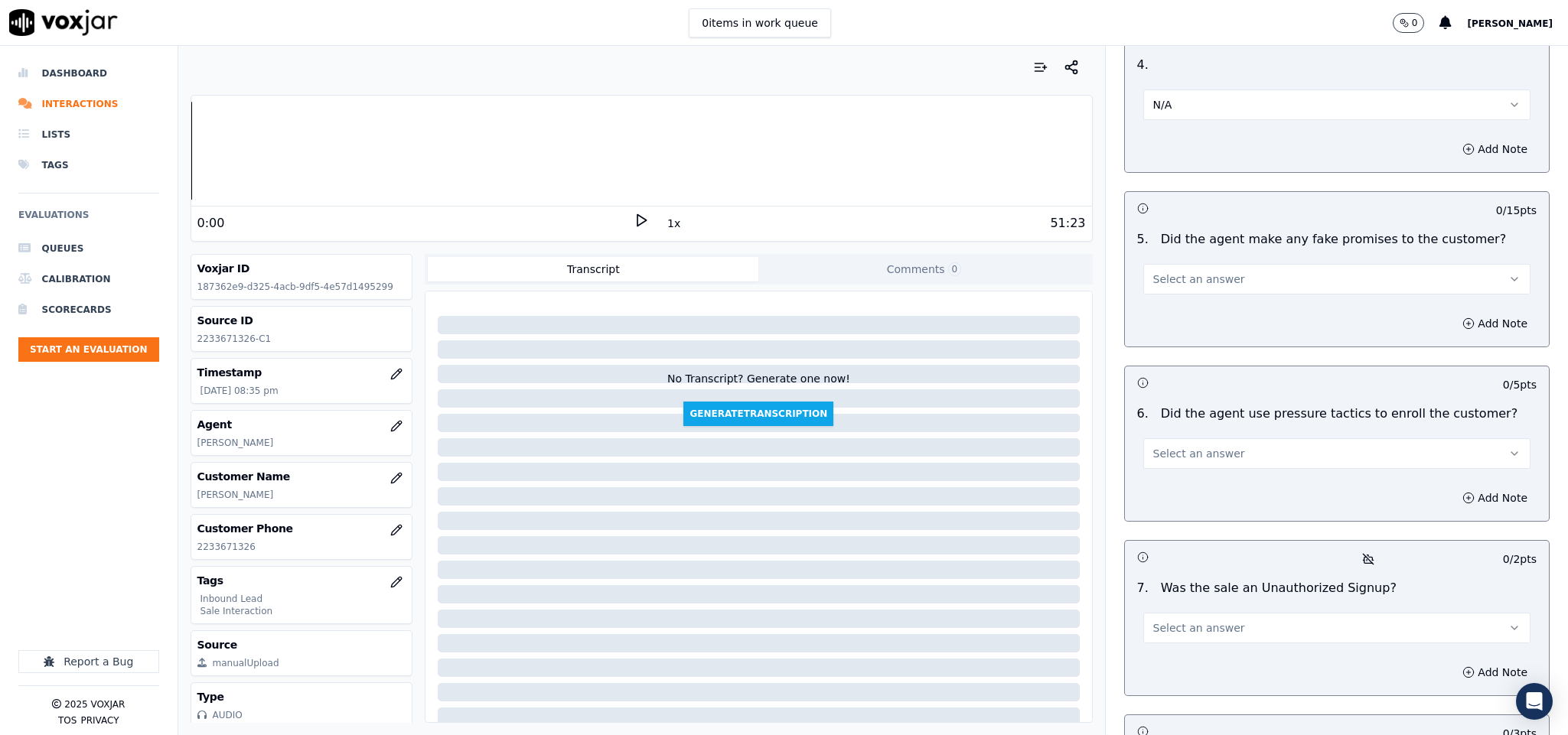
scroll to position [3902, 0]
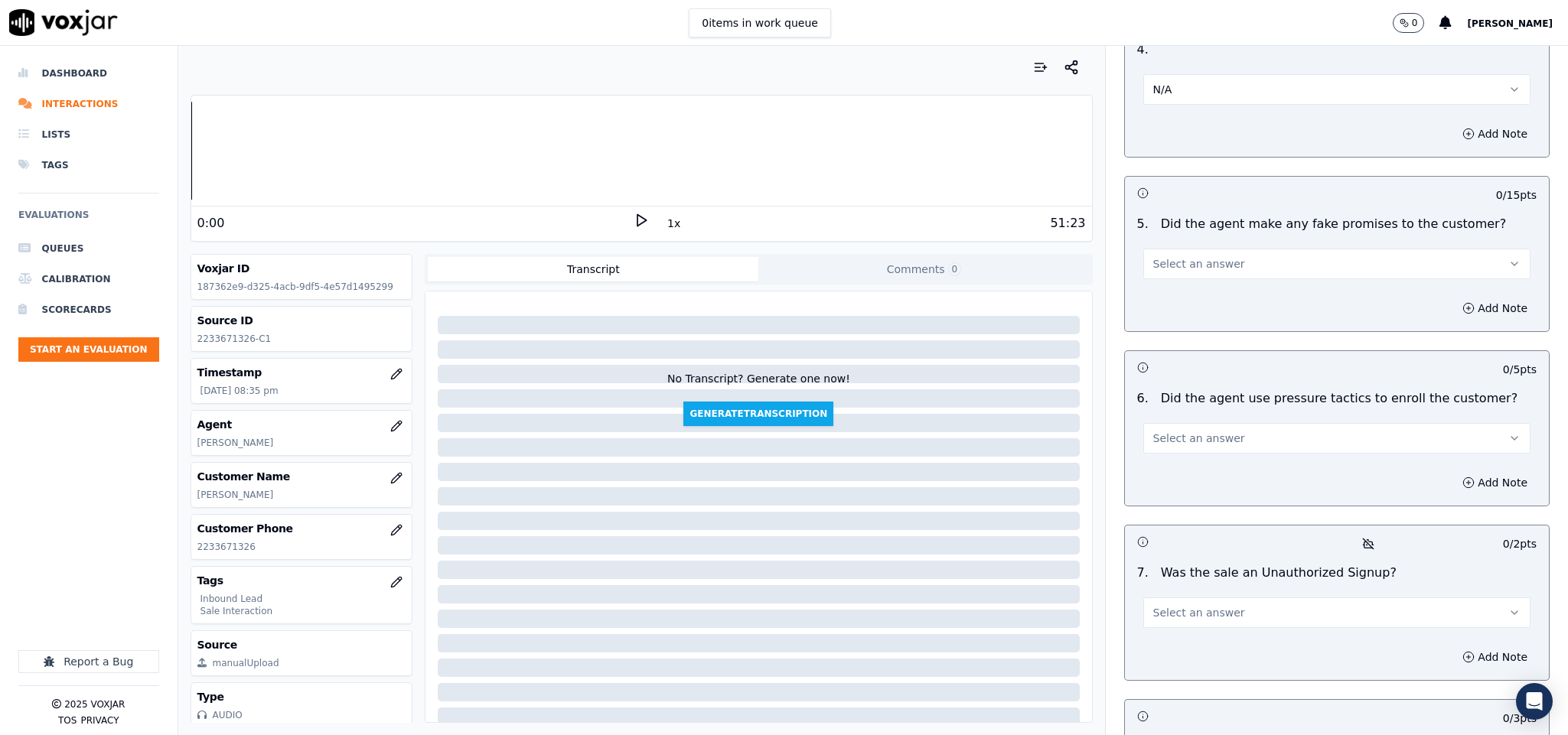
click at [1236, 248] on button "Select an answer" at bounding box center [1337, 264] width 388 height 31
click at [1195, 274] on div "No" at bounding box center [1300, 281] width 350 height 25
click at [1208, 431] on span "Select an answer" at bounding box center [1200, 439] width 92 height 15
click at [1188, 457] on div "No" at bounding box center [1300, 457] width 350 height 25
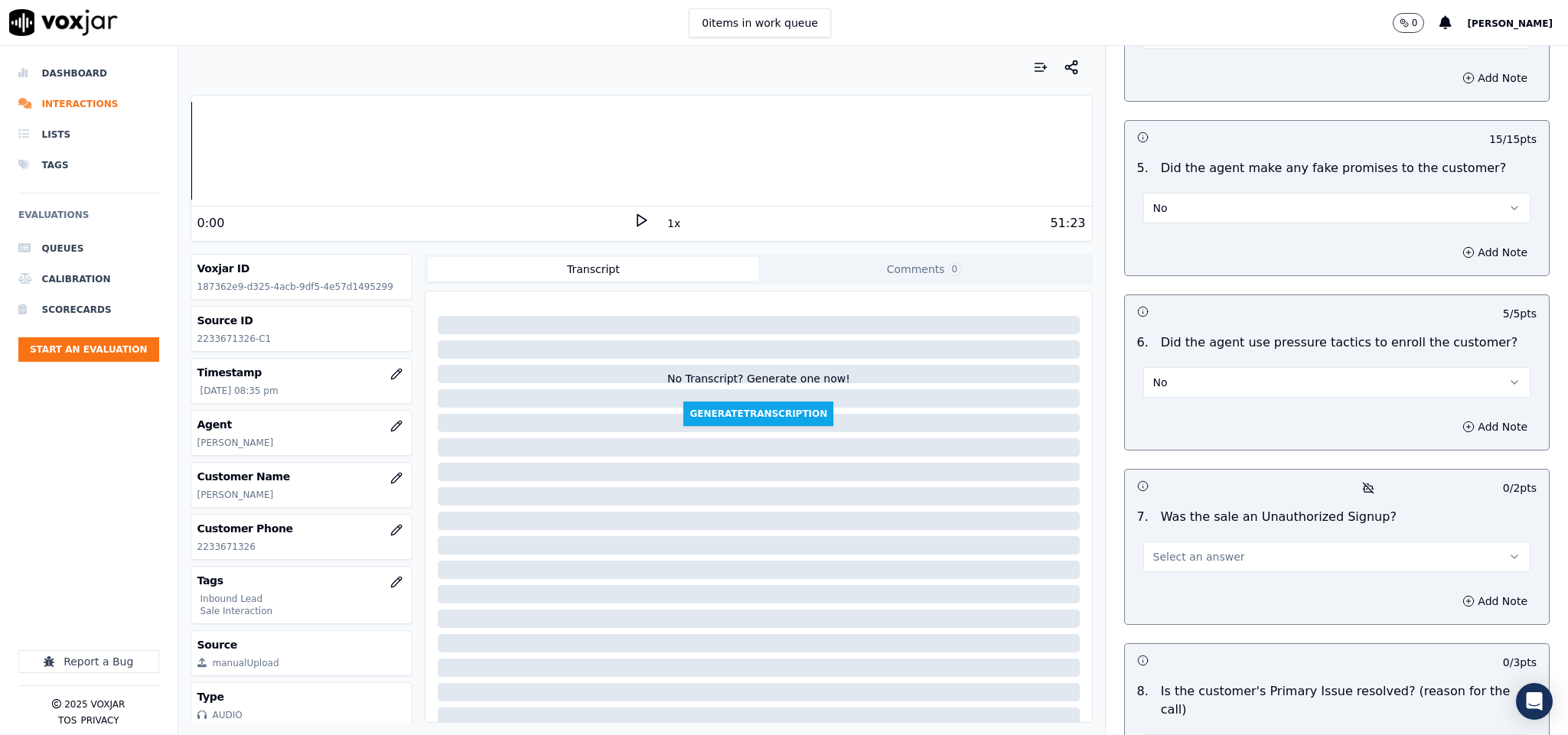
scroll to position [4016, 0]
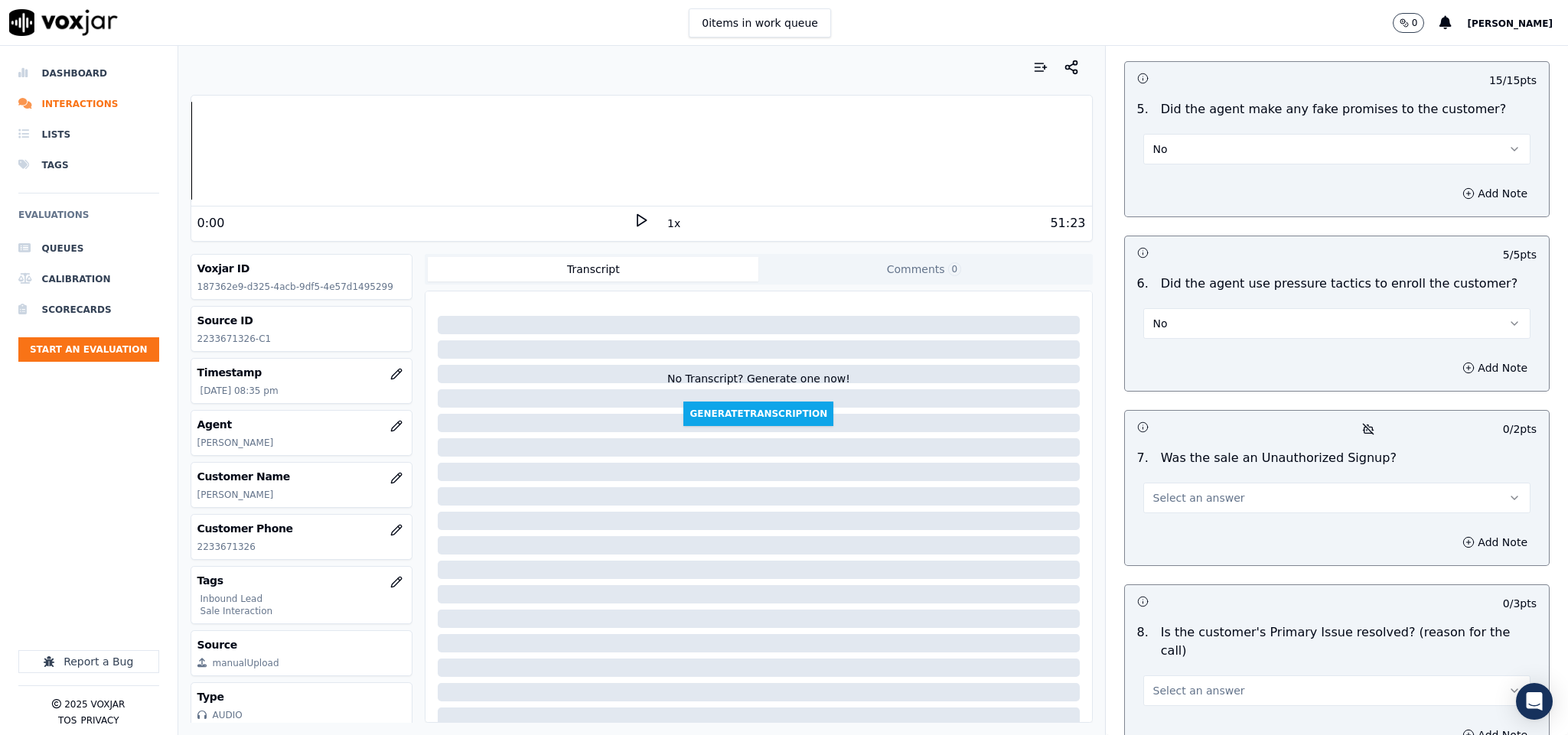
click at [1251, 483] on button "Select an answer" at bounding box center [1337, 499] width 388 height 31
click at [1192, 510] on div "No" at bounding box center [1300, 516] width 350 height 25
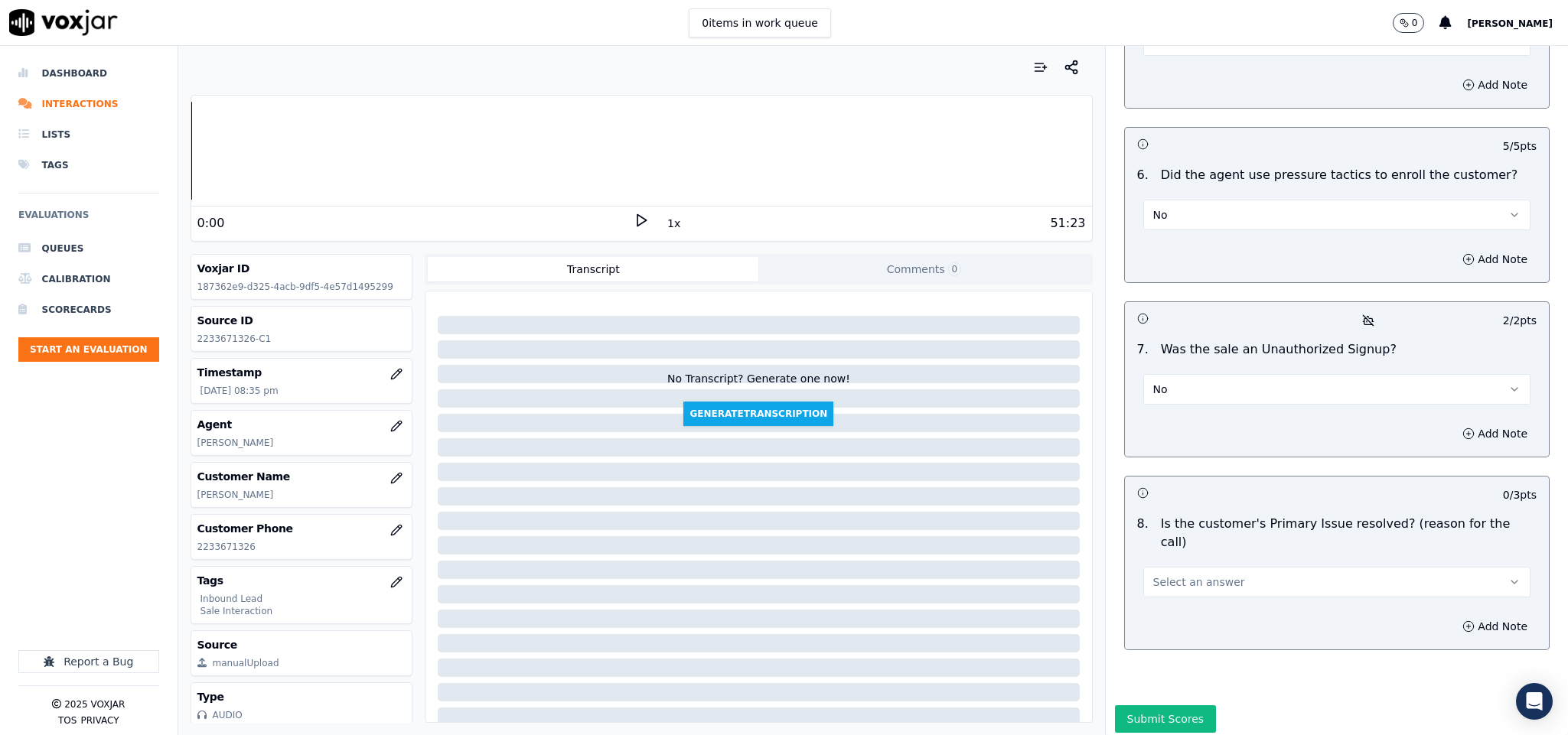
click at [1224, 567] on button "Select an answer" at bounding box center [1337, 582] width 388 height 31
click at [1176, 549] on div "Yes" at bounding box center [1300, 558] width 350 height 25
click at [1139, 705] on button "Submit Scores" at bounding box center [1166, 719] width 102 height 27
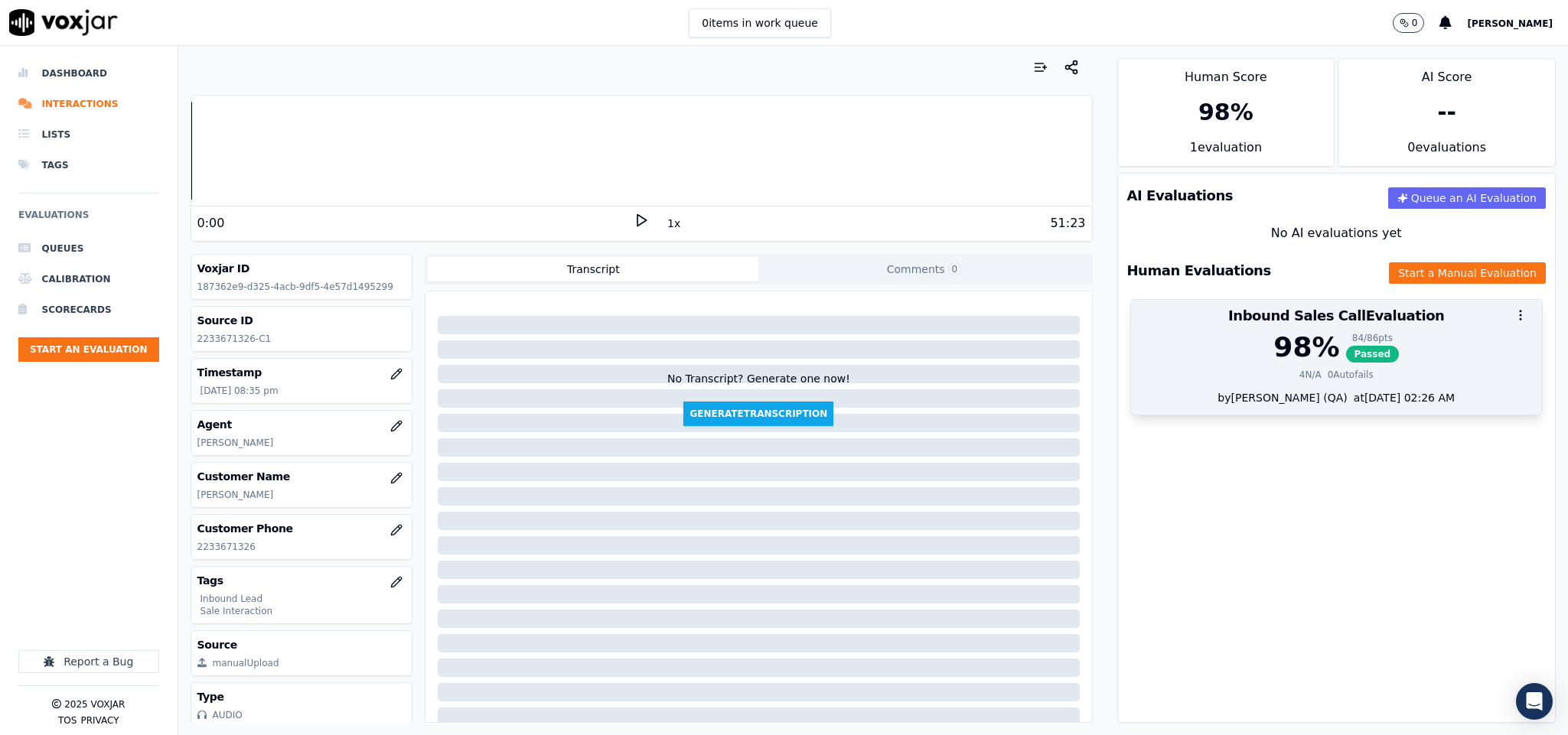
click at [1233, 353] on div "98 % 84 / 86 pts Passed" at bounding box center [1337, 347] width 394 height 31
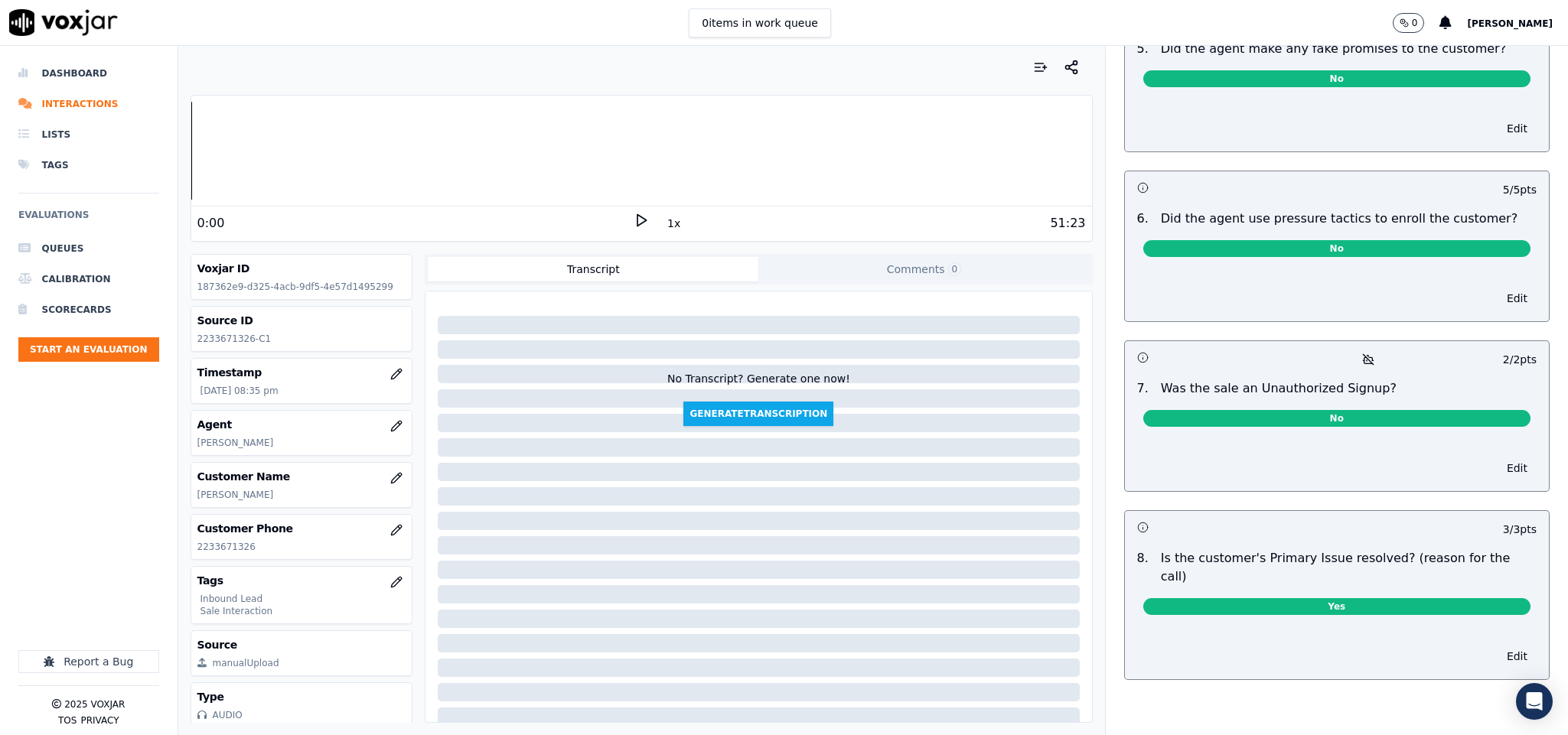
scroll to position [0, 0]
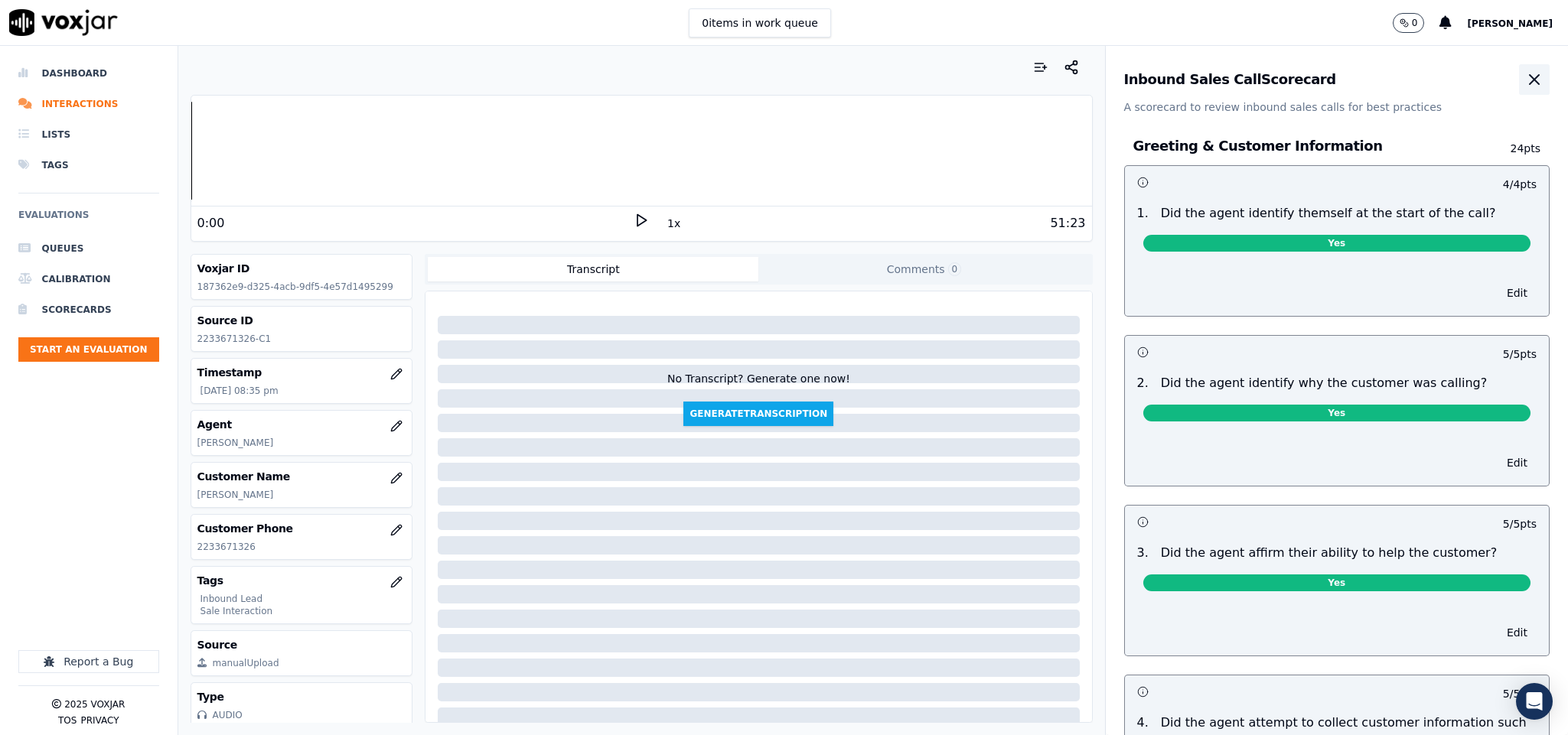
click at [1525, 88] on icon "button" at bounding box center [1535, 79] width 19 height 19
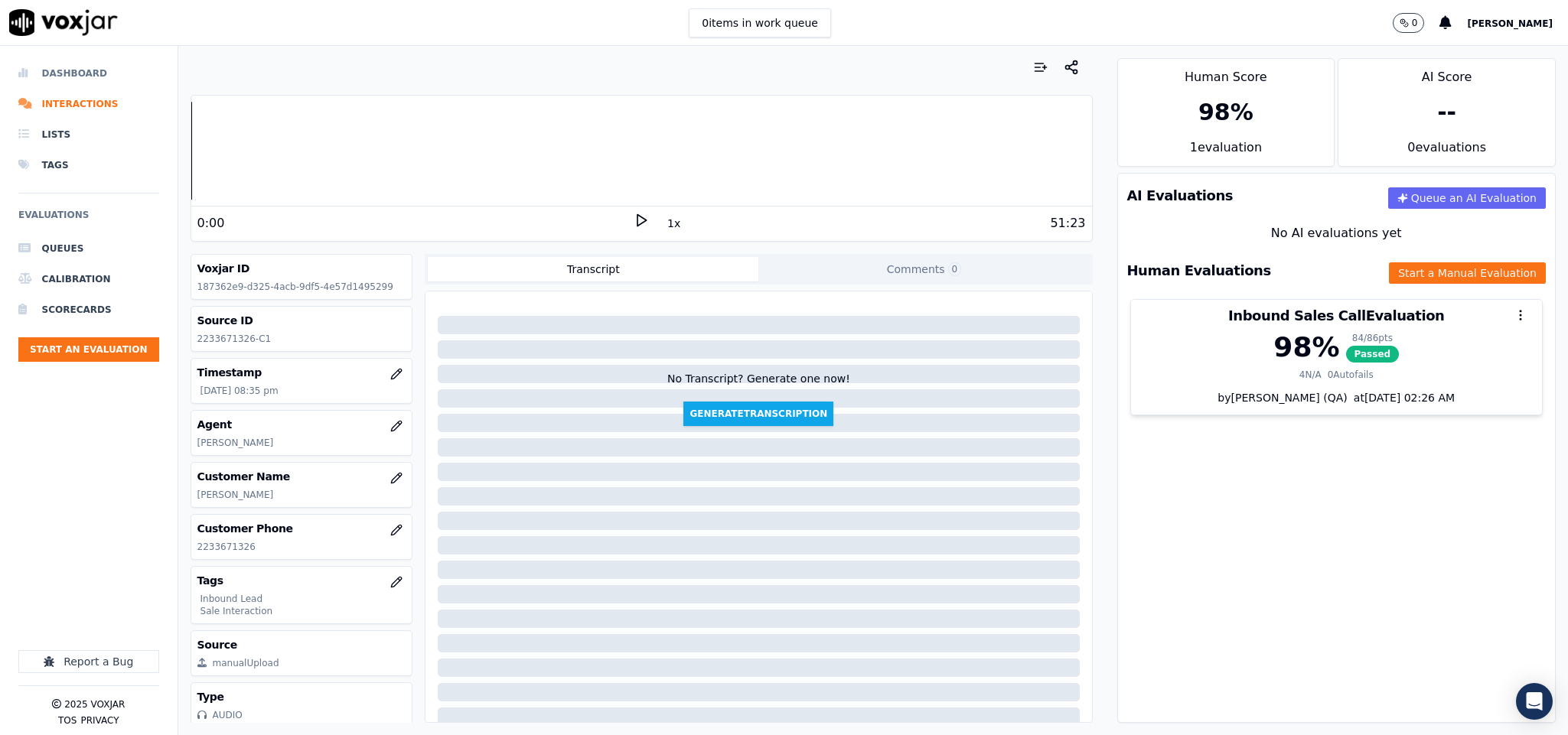
click at [77, 80] on li "Dashboard" at bounding box center [89, 73] width 141 height 31
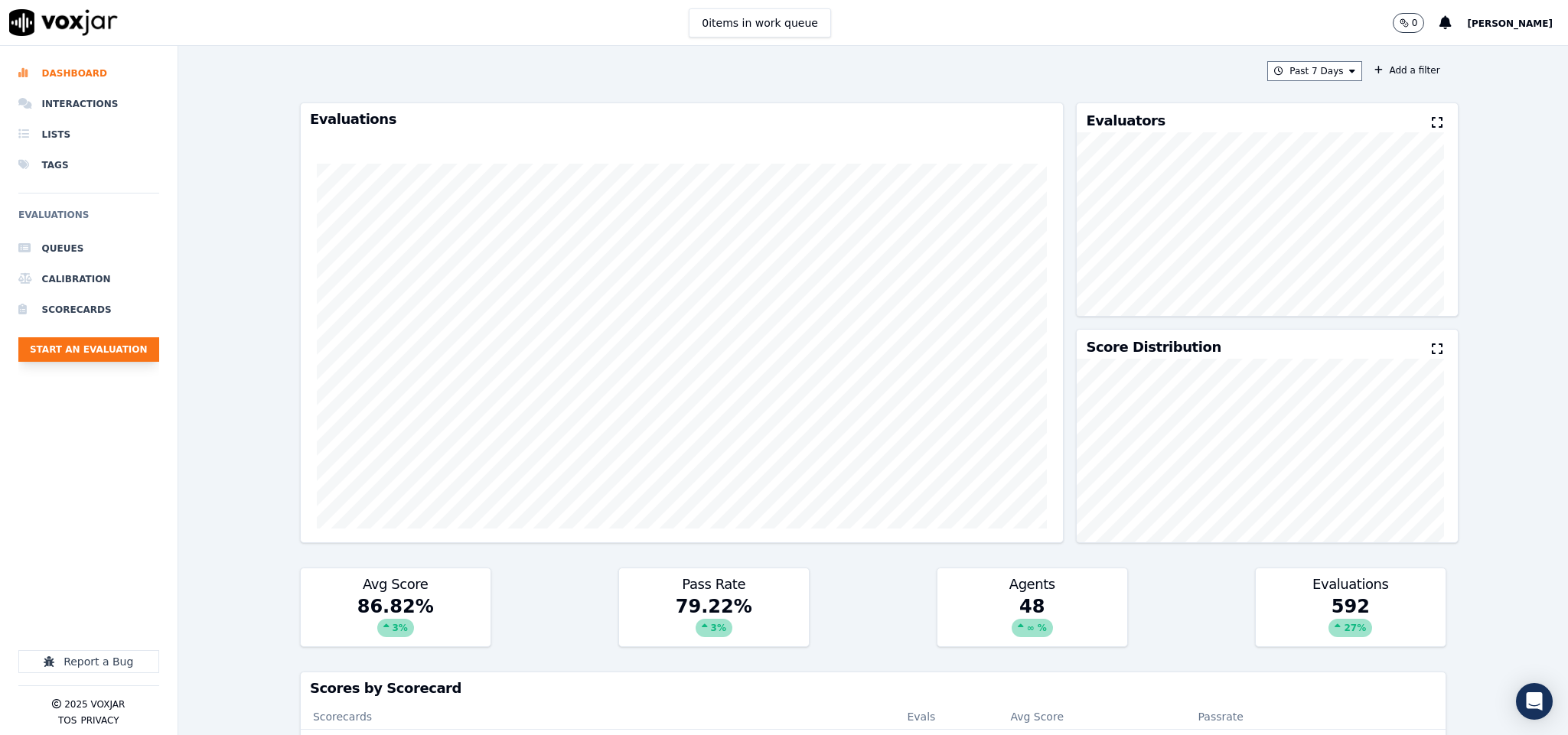
click at [126, 354] on button "Start an Evaluation" at bounding box center [89, 349] width 141 height 25
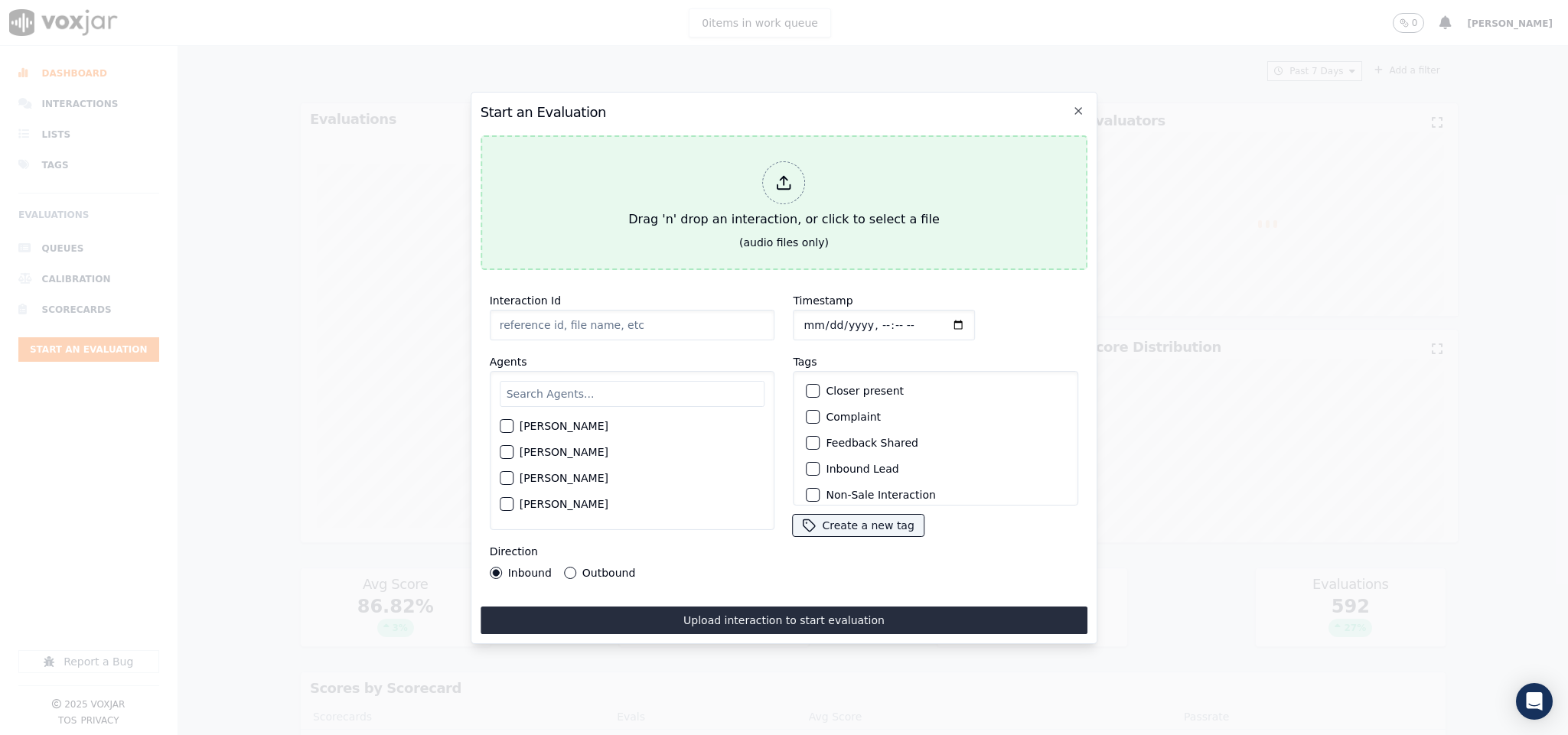
click at [800, 177] on div at bounding box center [785, 183] width 43 height 43
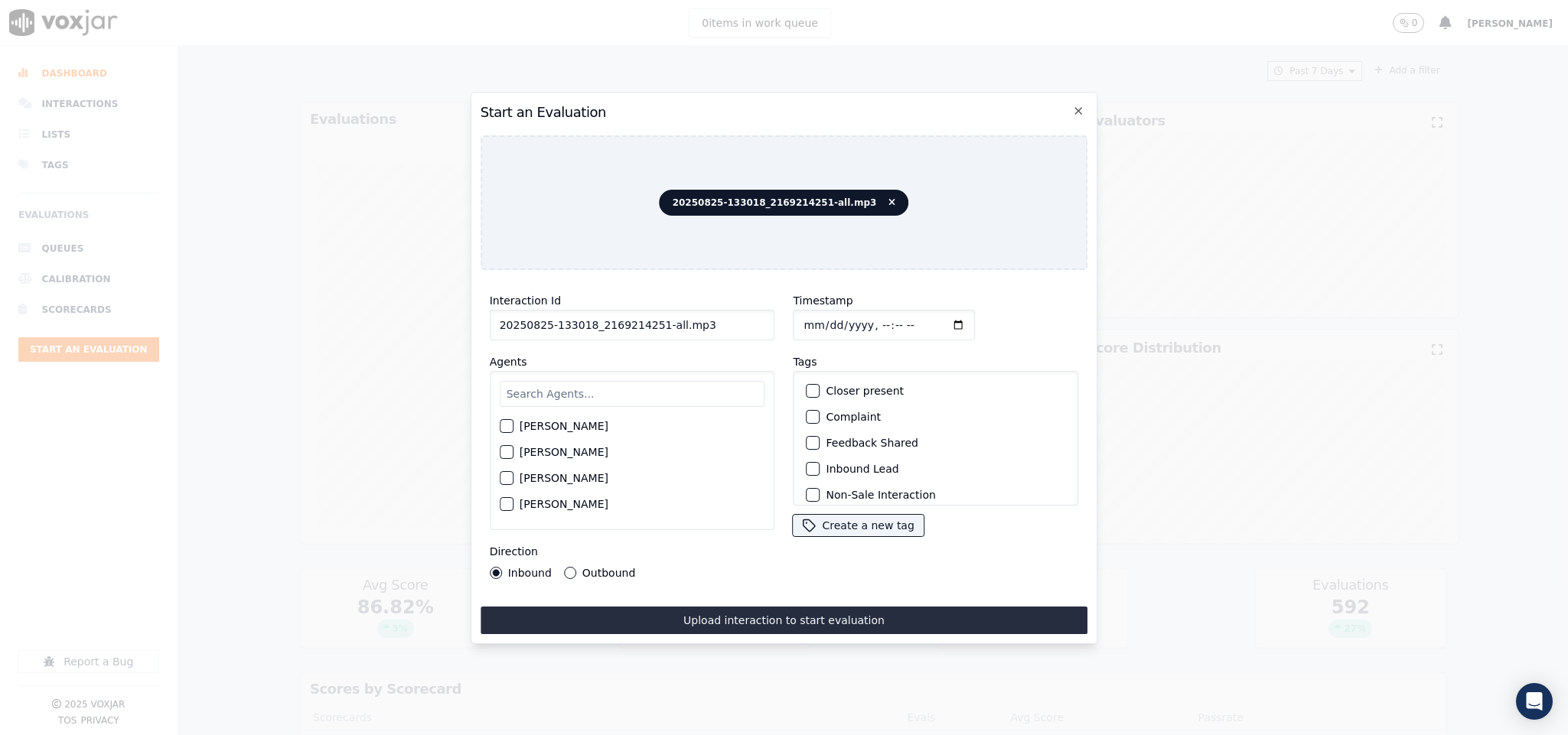
drag, startPoint x: 652, startPoint y: 320, endPoint x: 804, endPoint y: 320, distance: 152.0
click at [804, 320] on div "Interaction Id 20250825-133018_2169214251-all.mp3 Agents Harry Roy Aaron Biswas…" at bounding box center [785, 435] width 608 height 306
type input "20250825-133018_2169214251-C1"
click at [801, 318] on input "Timestamp" at bounding box center [884, 325] width 182 height 31
type input "2025-08-25T21:19"
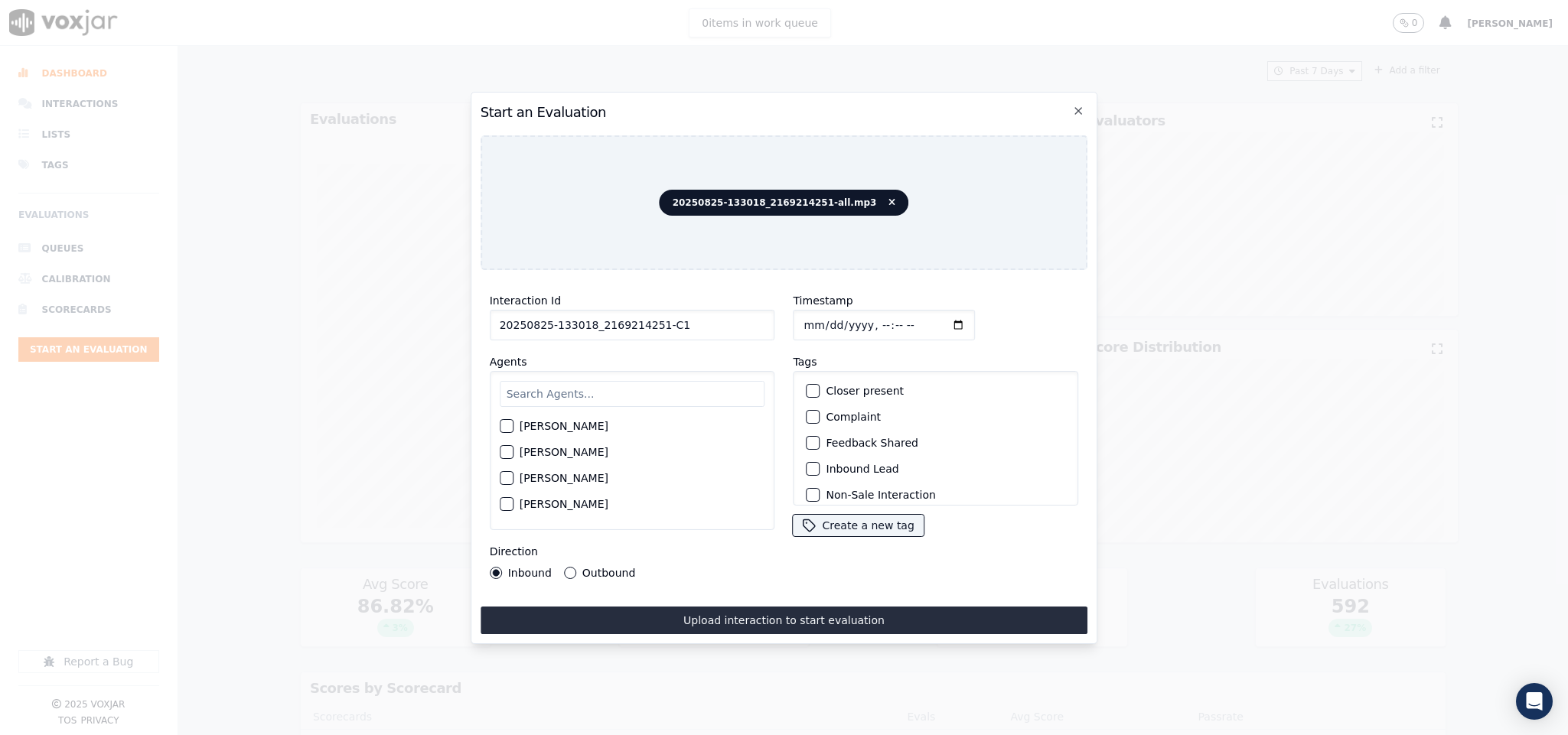
click at [652, 391] on input "text" at bounding box center [632, 394] width 266 height 26
type input "ven"
click at [512, 425] on div "button" at bounding box center [506, 430] width 11 height 11
click at [567, 567] on button "Outbound" at bounding box center [570, 573] width 12 height 12
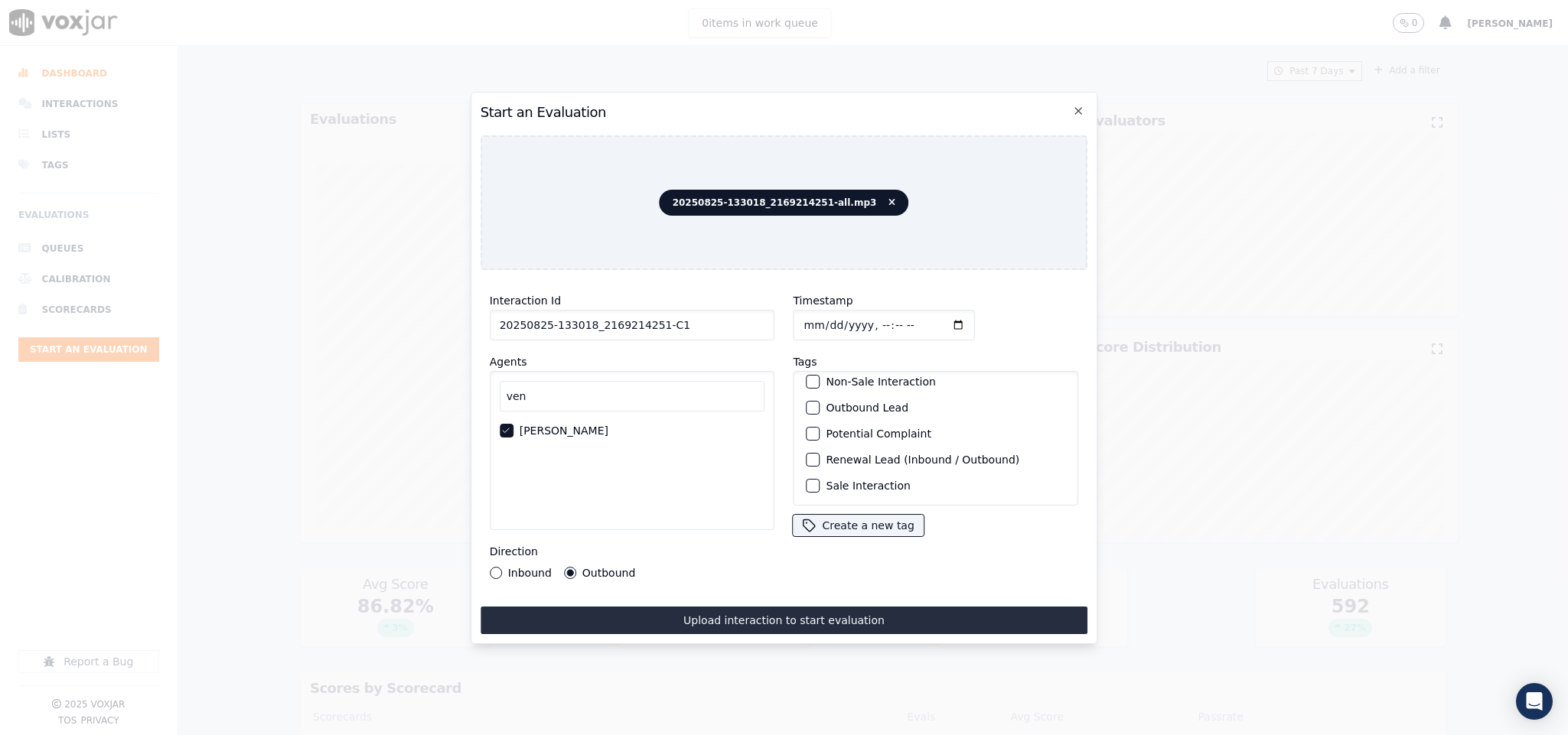
click at [807, 402] on div "button" at bounding box center [812, 407] width 11 height 11
click at [806, 473] on div "Sale Interaction" at bounding box center [936, 486] width 272 height 26
click at [807, 481] on div "button" at bounding box center [812, 486] width 11 height 11
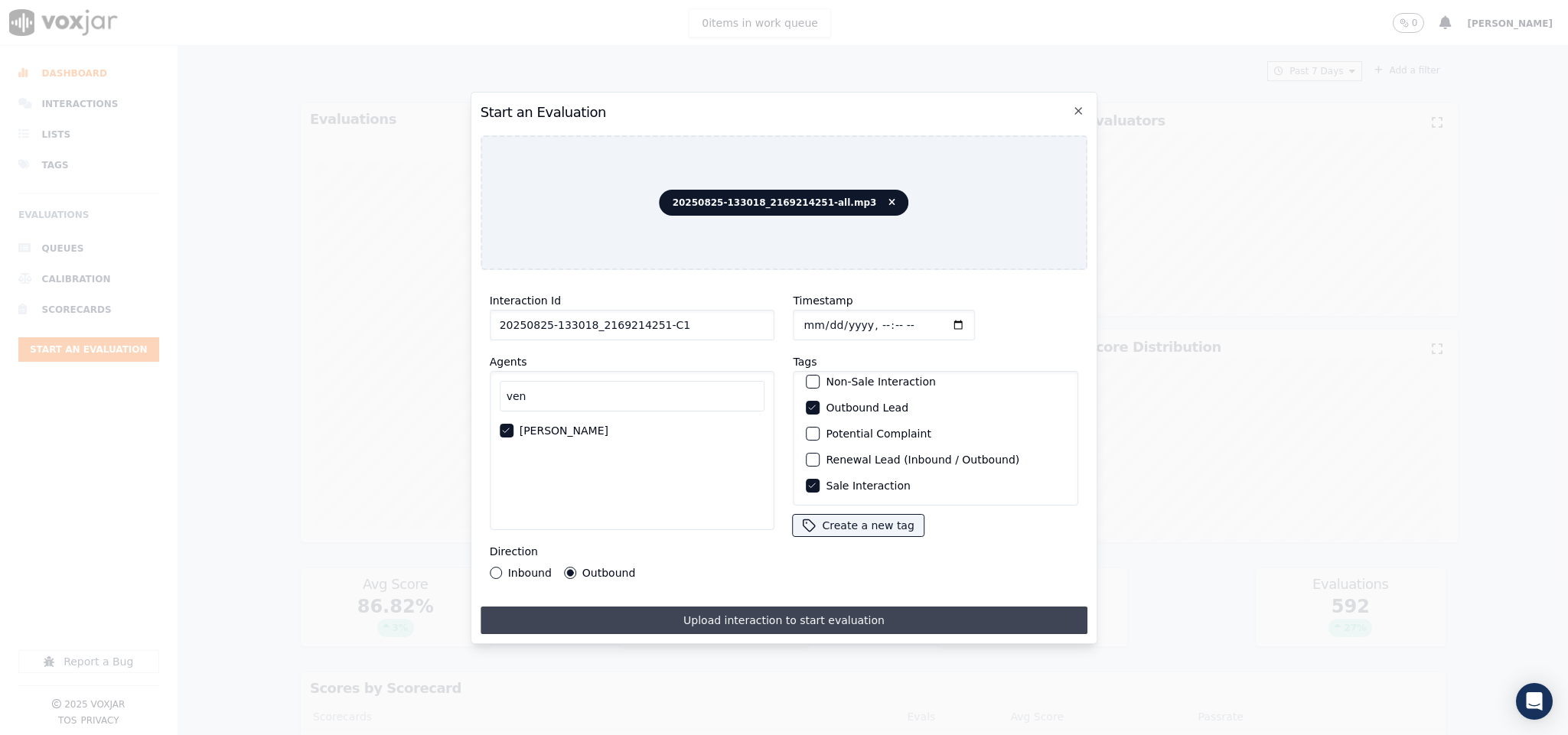
click at [769, 613] on button "Upload interaction to start evaluation" at bounding box center [785, 621] width 608 height 27
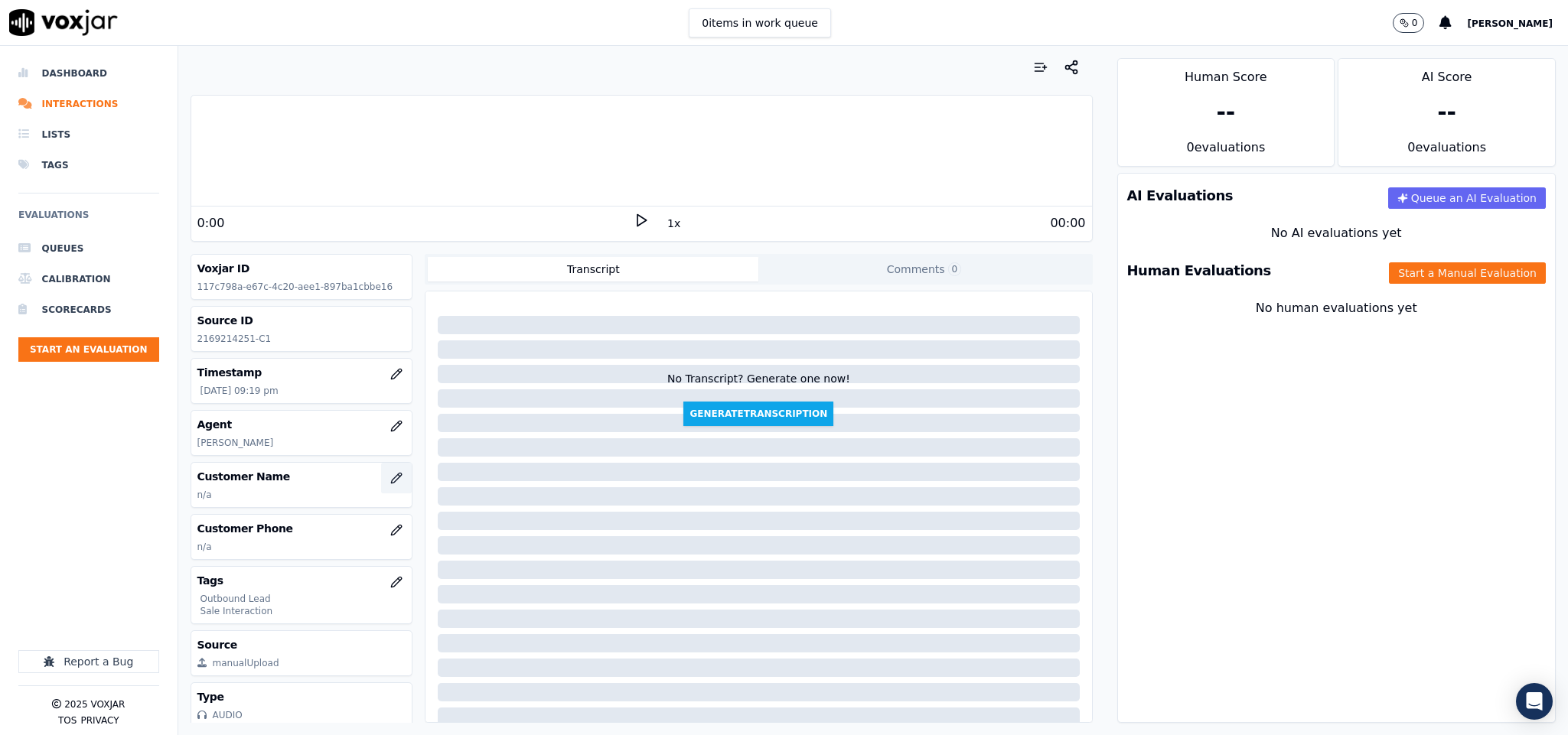
click at [381, 475] on button "button" at bounding box center [396, 478] width 31 height 31
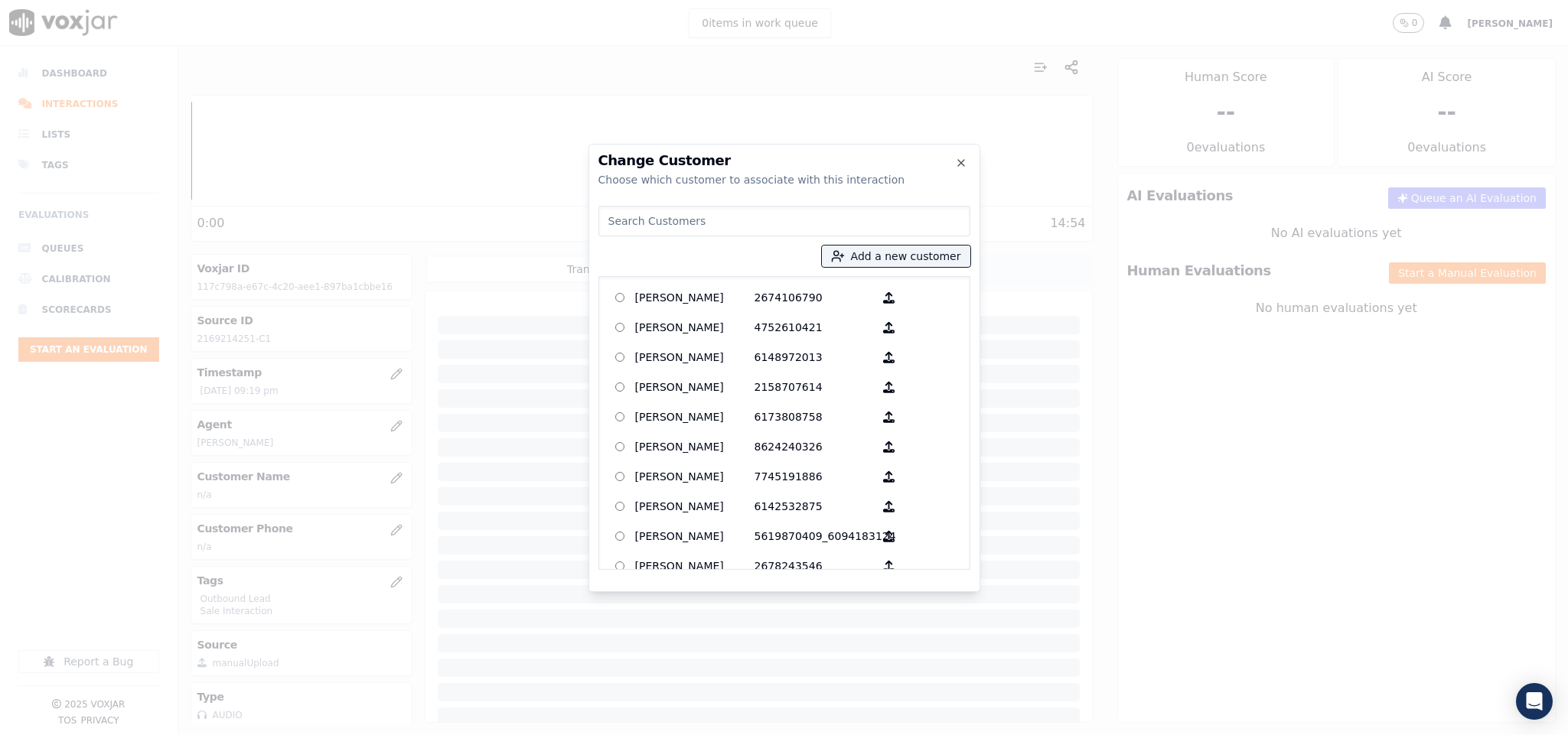
paste input "IDA L JOHNSON"
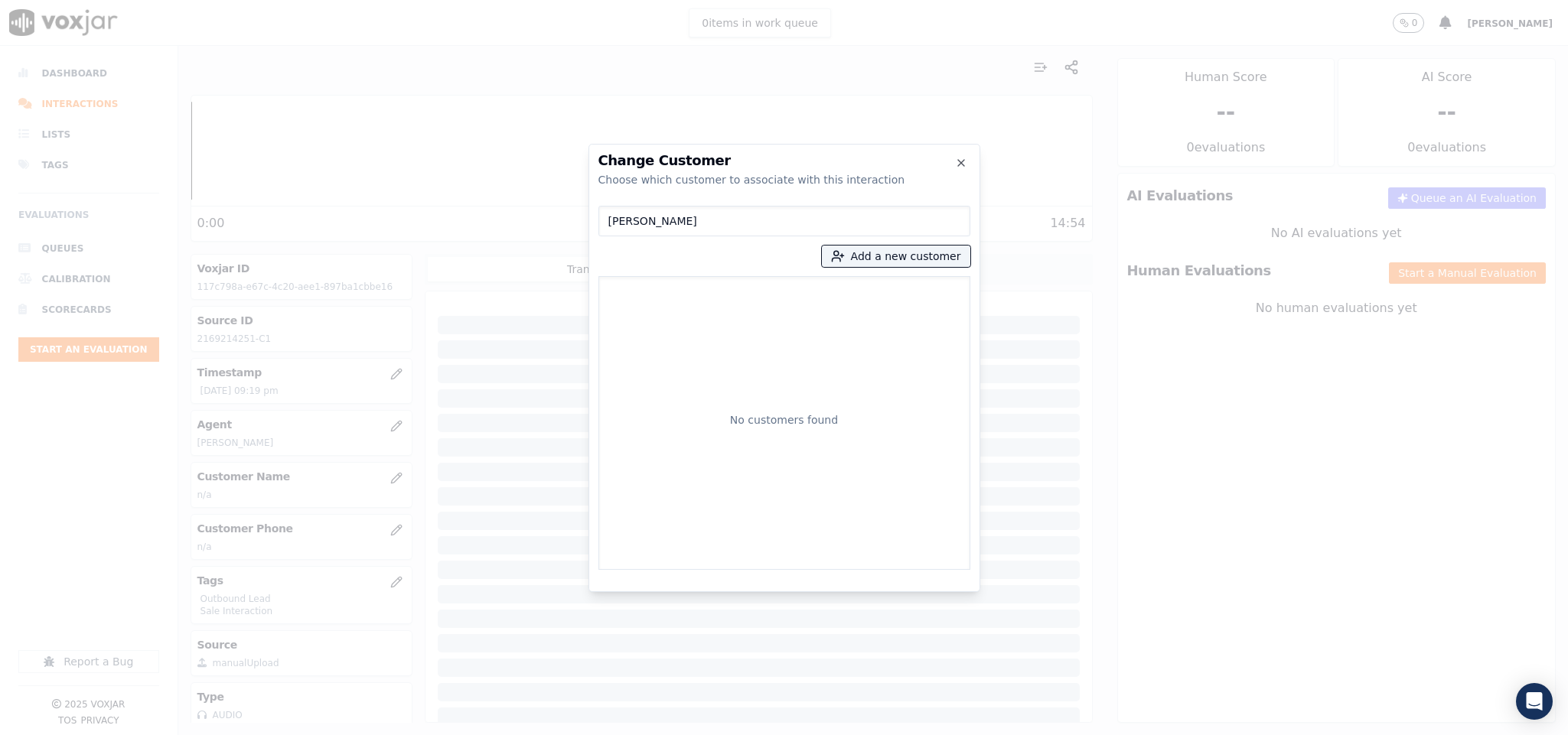
click at [616, 218] on input "IDA L JOHNSON" at bounding box center [785, 221] width 372 height 31
type input "IDA L JOHNSON"
drag, startPoint x: 710, startPoint y: 216, endPoint x: 594, endPoint y: 223, distance: 116.2
click at [594, 223] on div "Change Customer Choose which customer to associate with this interaction IDA L …" at bounding box center [784, 367] width 392 height 448
click at [914, 254] on button "Add a new customer" at bounding box center [897, 256] width 149 height 21
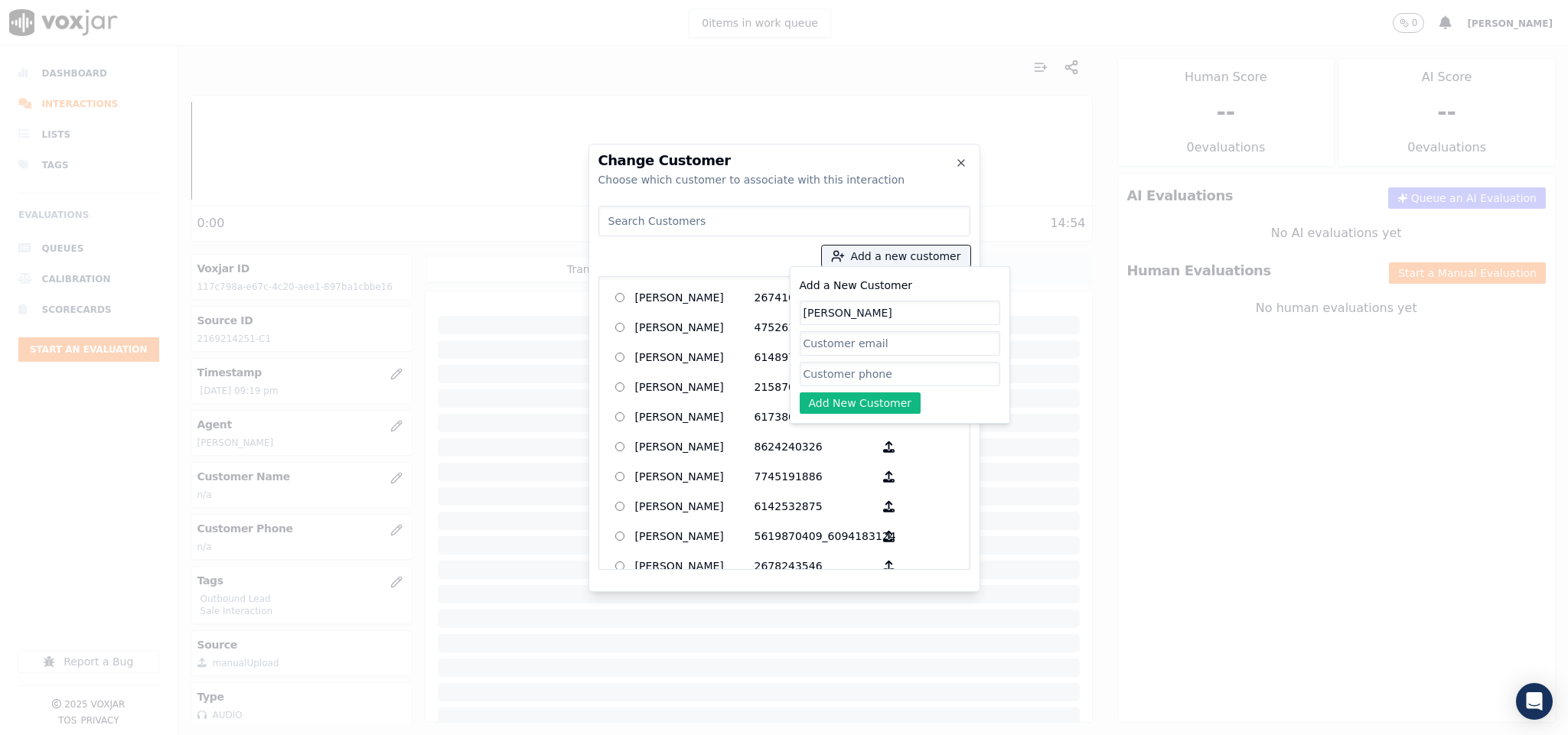
type input "IDA L JOHNSON"
click at [874, 376] on input "Add a New Customer" at bounding box center [900, 374] width 201 height 25
paste input "2169214251"
type input "2169214251"
click at [829, 404] on button "Add New Customer" at bounding box center [861, 403] width 121 height 21
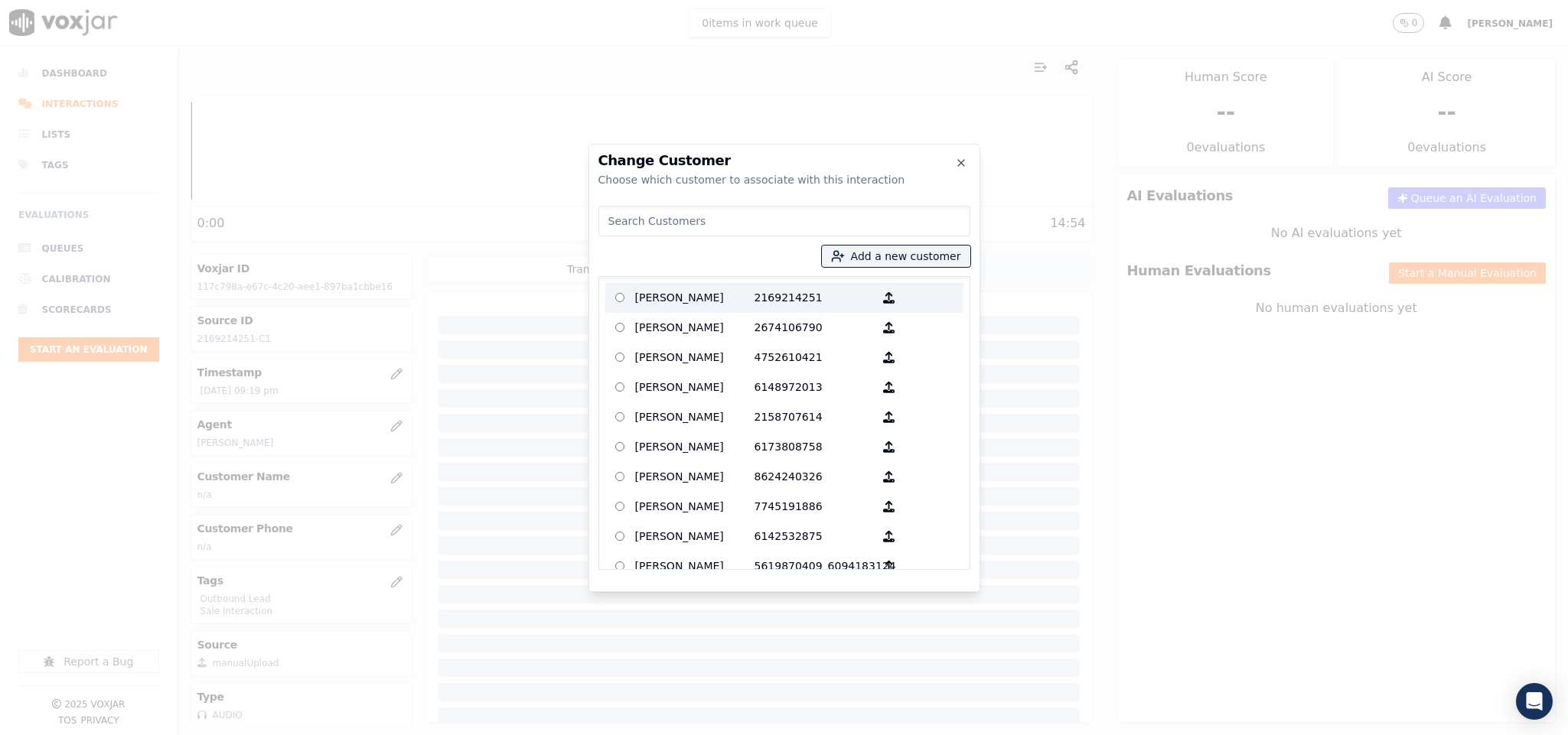
click at [698, 299] on p "IDA L JOHNSON" at bounding box center [695, 298] width 120 height 24
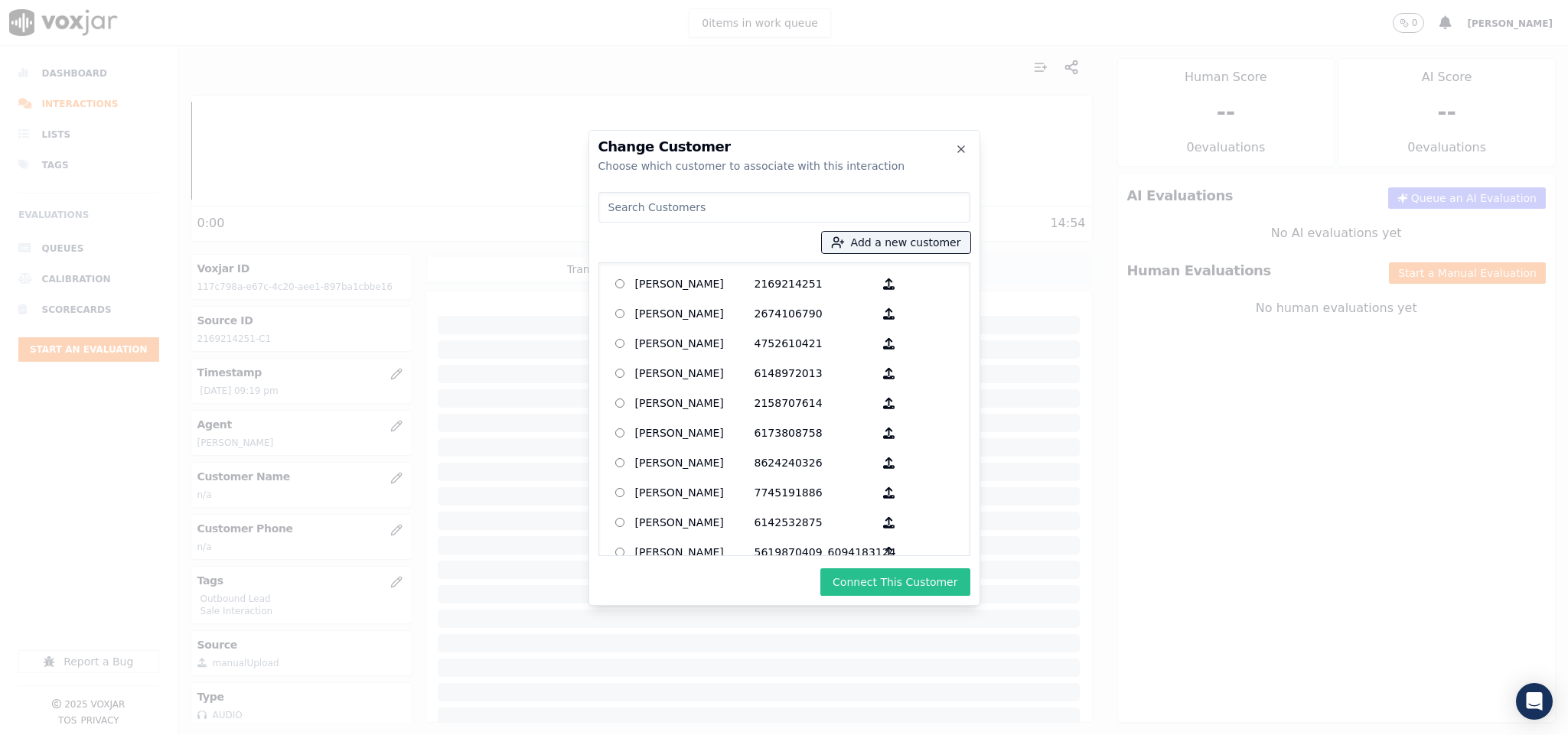
click at [861, 574] on button "Connect This Customer" at bounding box center [895, 582] width 149 height 27
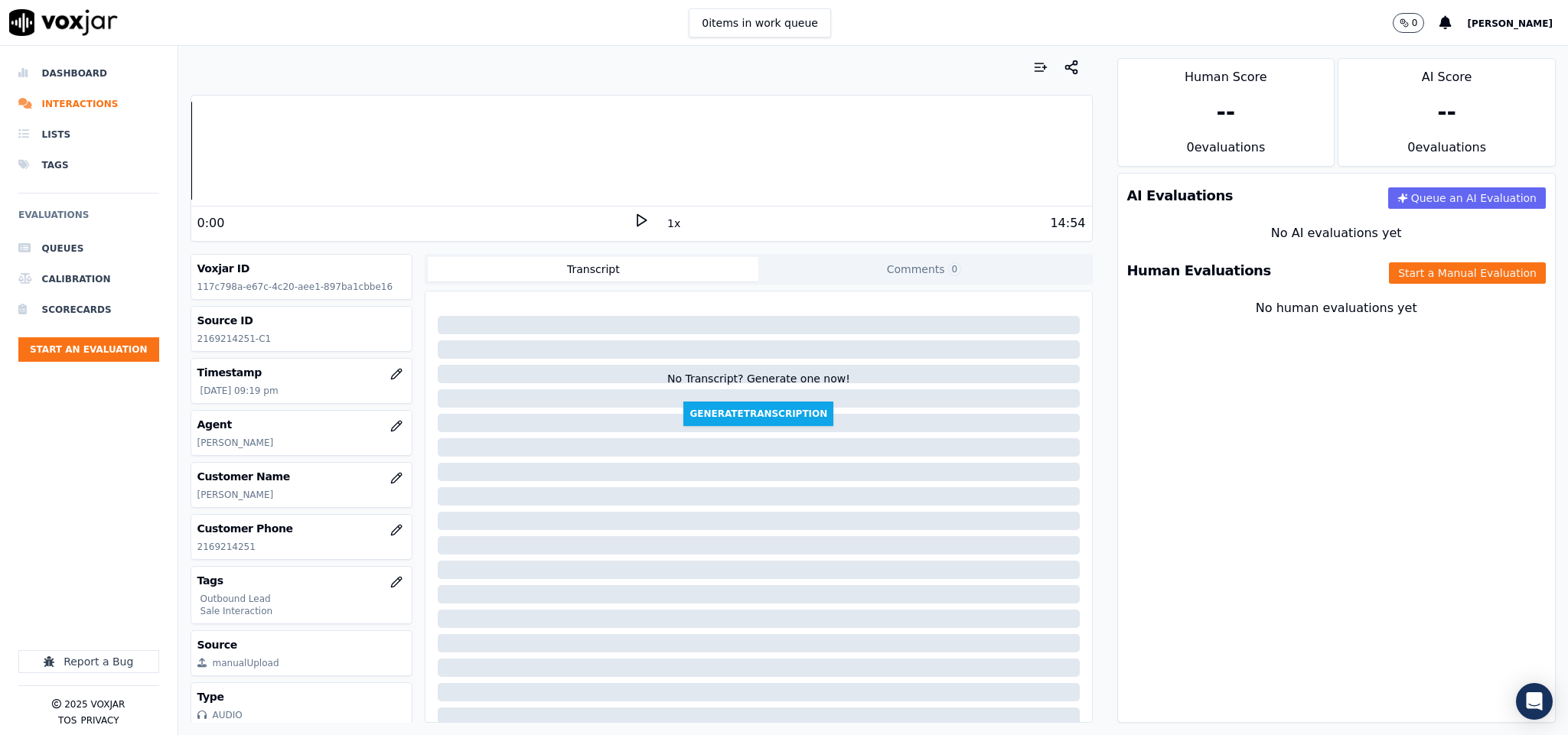
click at [1380, 262] on div "Human Evaluations Start a Manual Evaluation" at bounding box center [1337, 271] width 438 height 44
click at [1390, 269] on button "Start a Manual Evaluation" at bounding box center [1468, 272] width 157 height 21
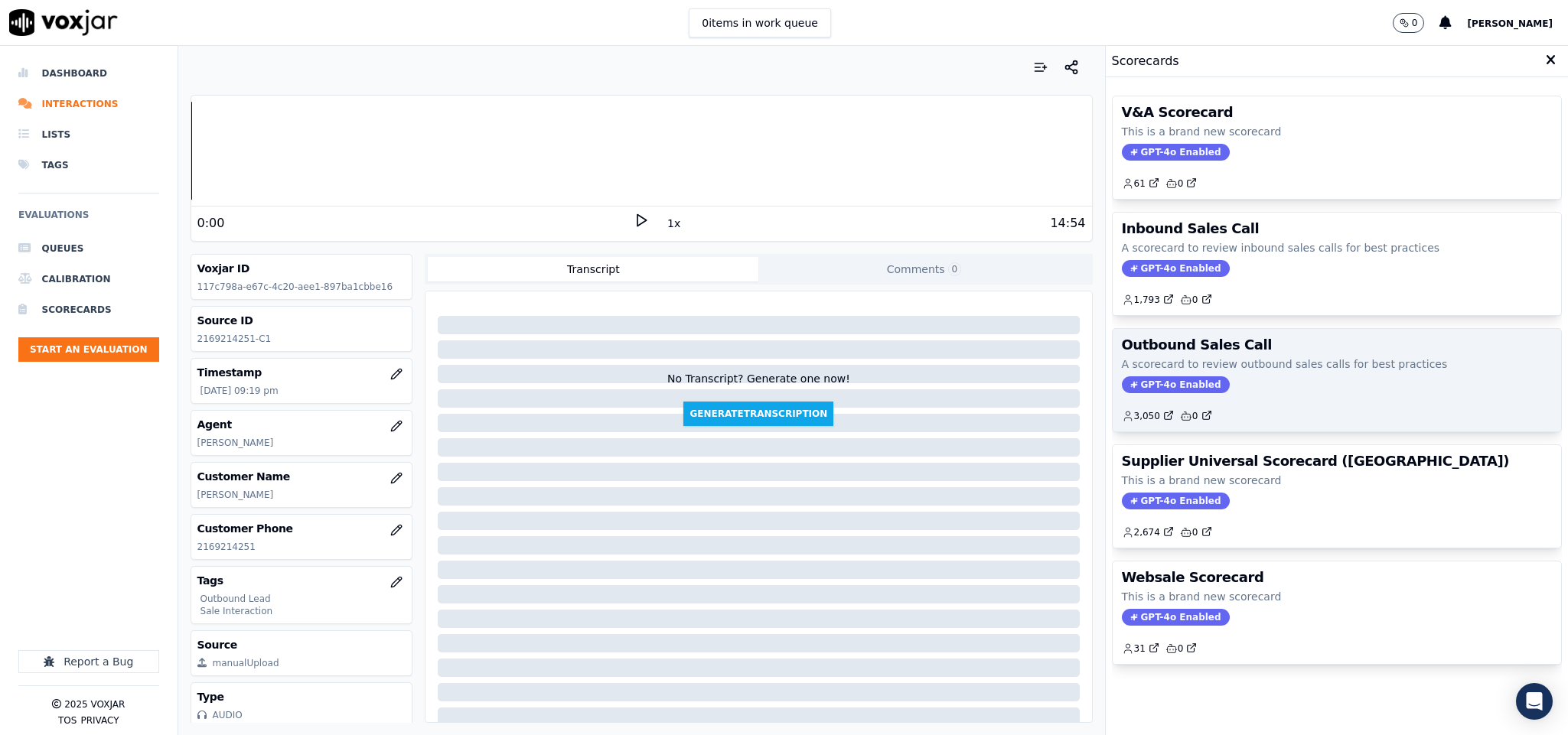
click at [1122, 386] on span "GPT-4o Enabled" at bounding box center [1176, 385] width 108 height 17
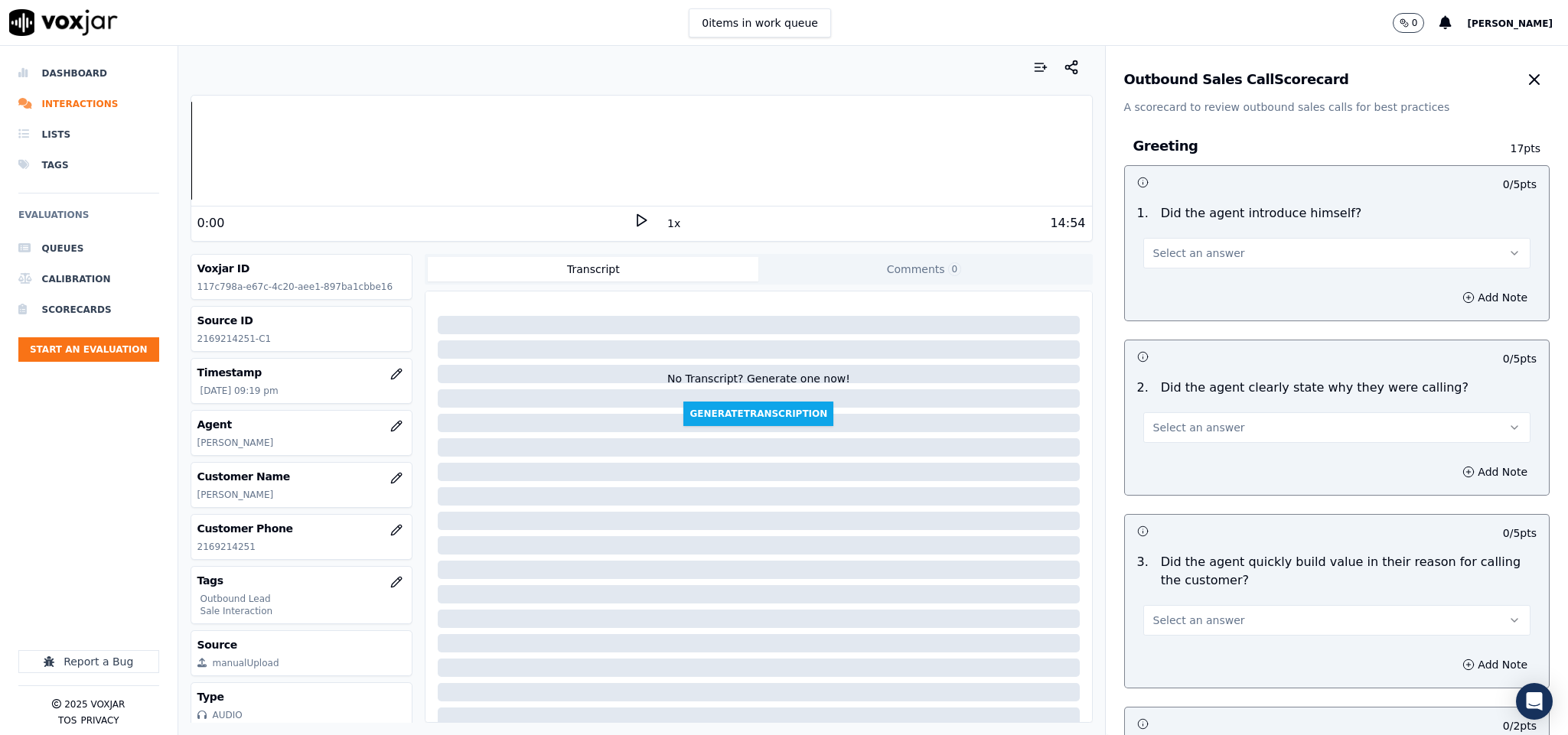
click at [1192, 254] on span "Select an answer" at bounding box center [1200, 254] width 92 height 15
click at [1178, 272] on div "Yes No N/A" at bounding box center [1299, 312] width 358 height 81
click at [1187, 281] on div "Yes" at bounding box center [1300, 289] width 350 height 25
click at [1197, 440] on button "Select an answer" at bounding box center [1337, 428] width 388 height 31
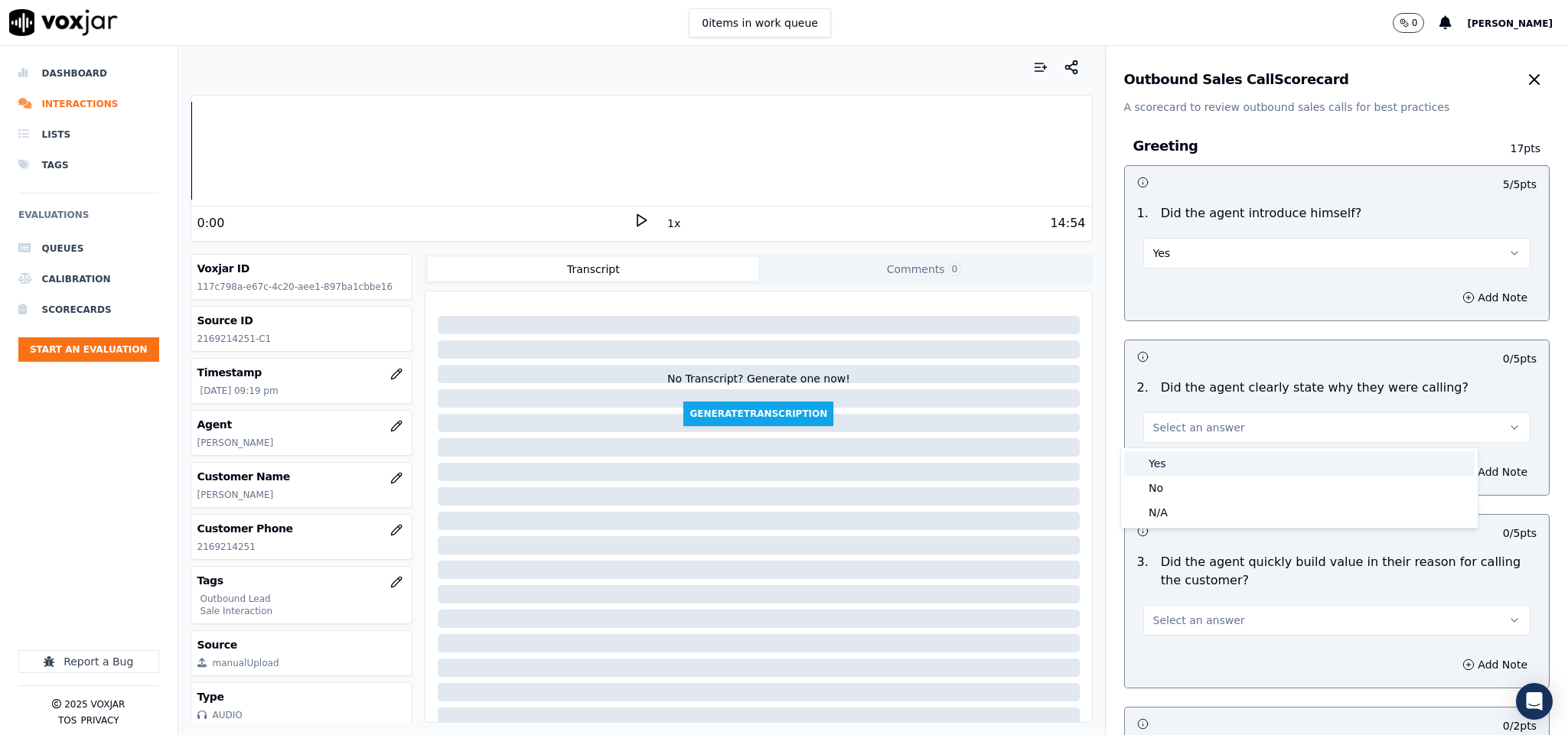
click at [1176, 462] on div "Yes" at bounding box center [1300, 464] width 350 height 25
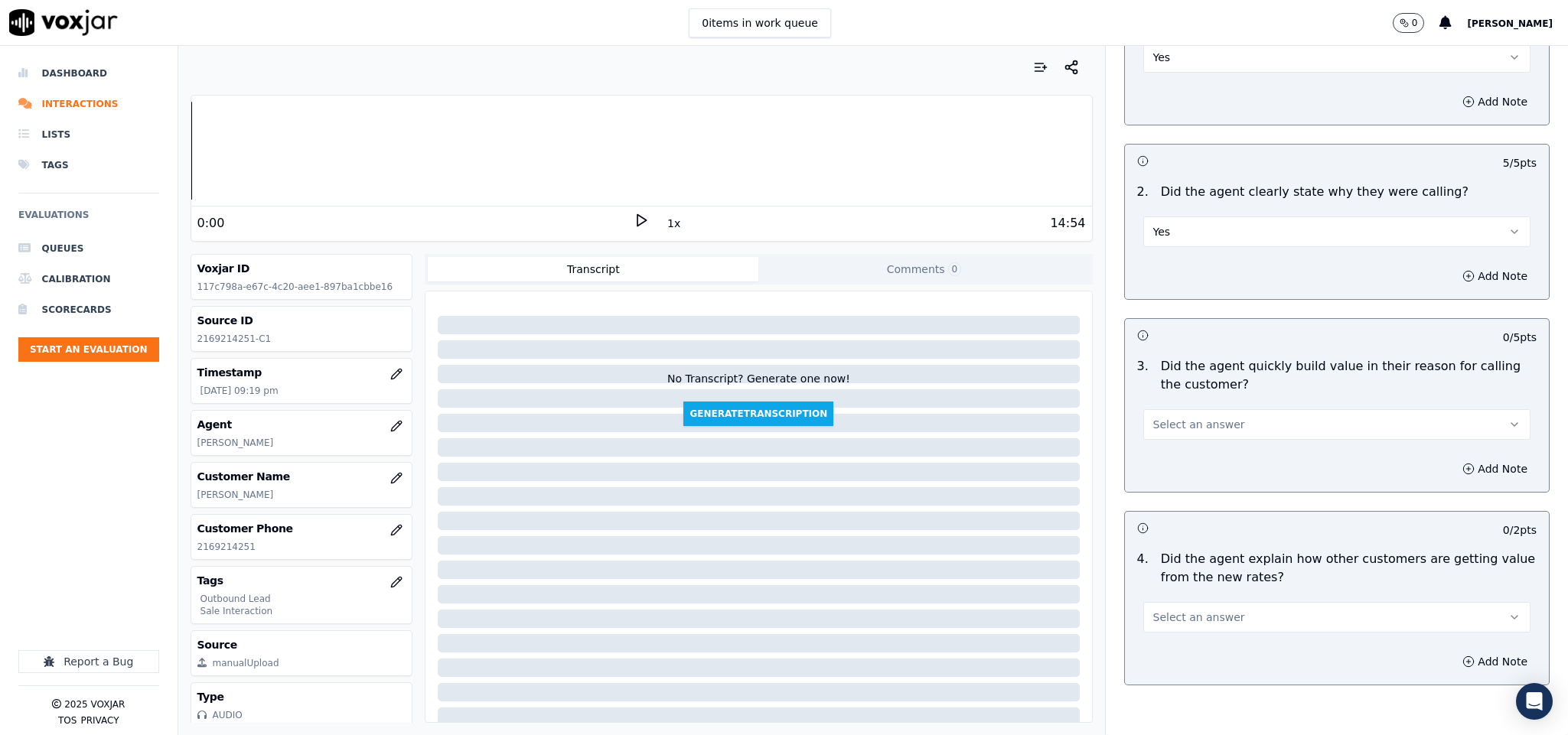
scroll to position [230, 0]
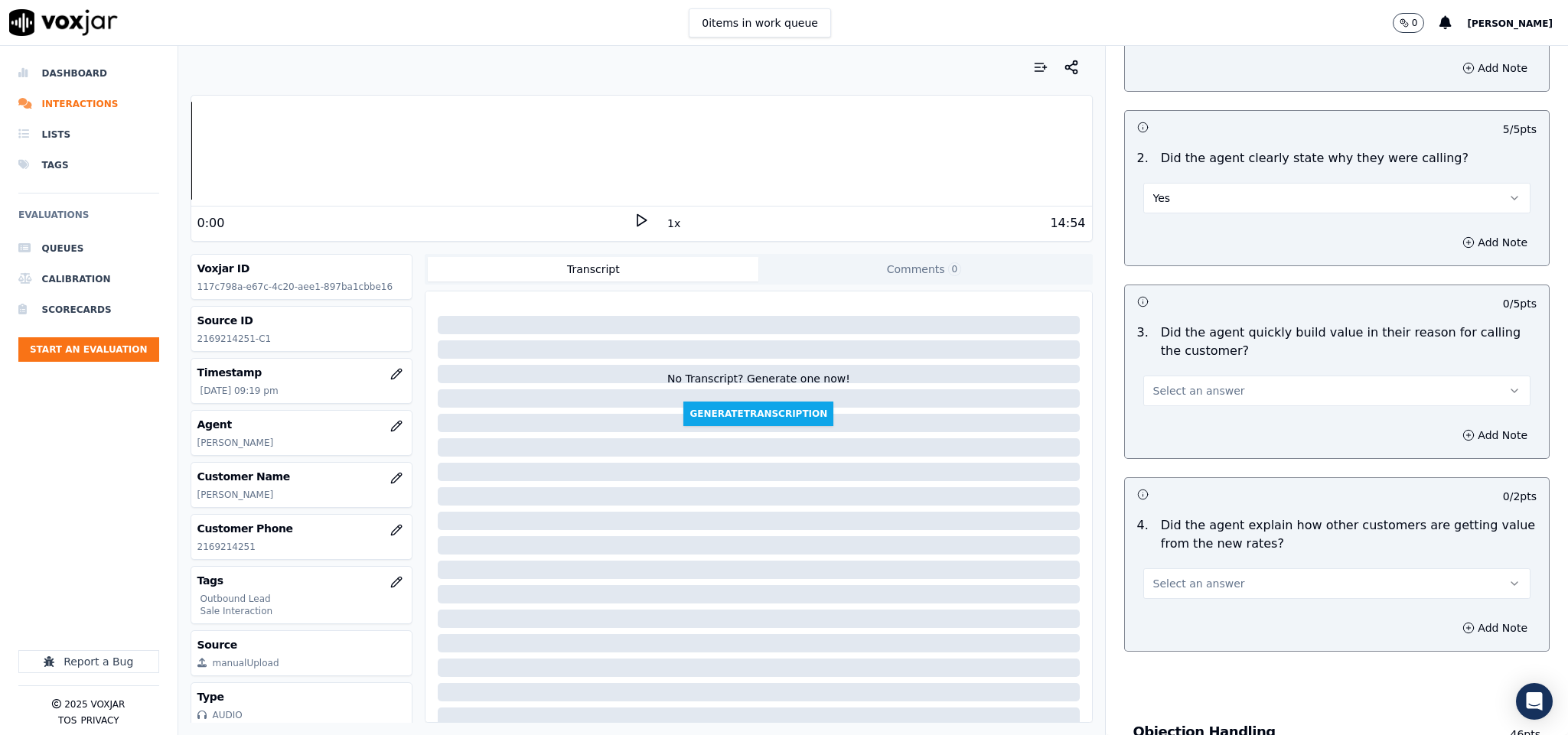
click at [1181, 387] on span "Select an answer" at bounding box center [1200, 391] width 92 height 15
click at [1169, 427] on div "Yes" at bounding box center [1300, 428] width 350 height 25
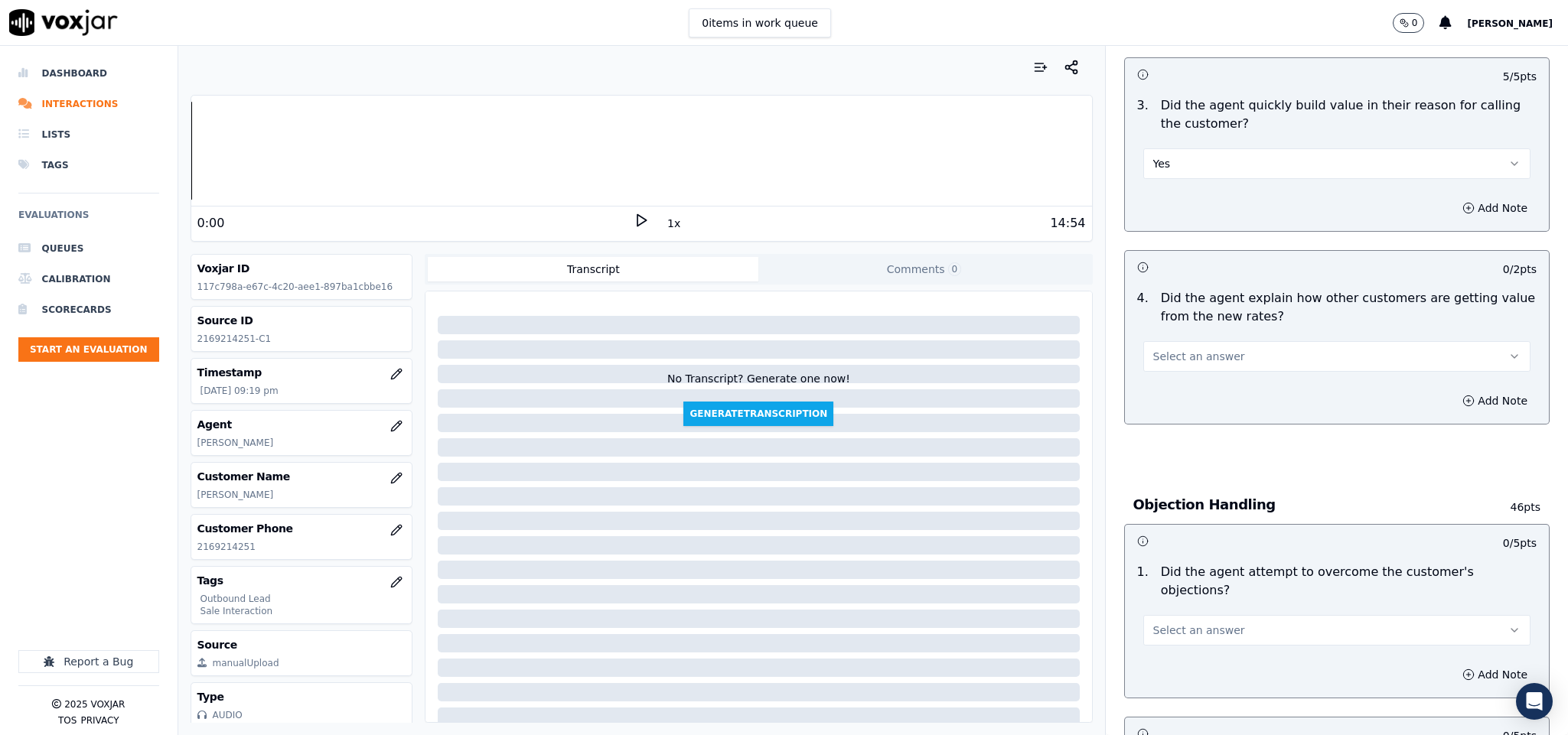
scroll to position [459, 0]
click at [1181, 365] on button "Select an answer" at bounding box center [1337, 354] width 388 height 31
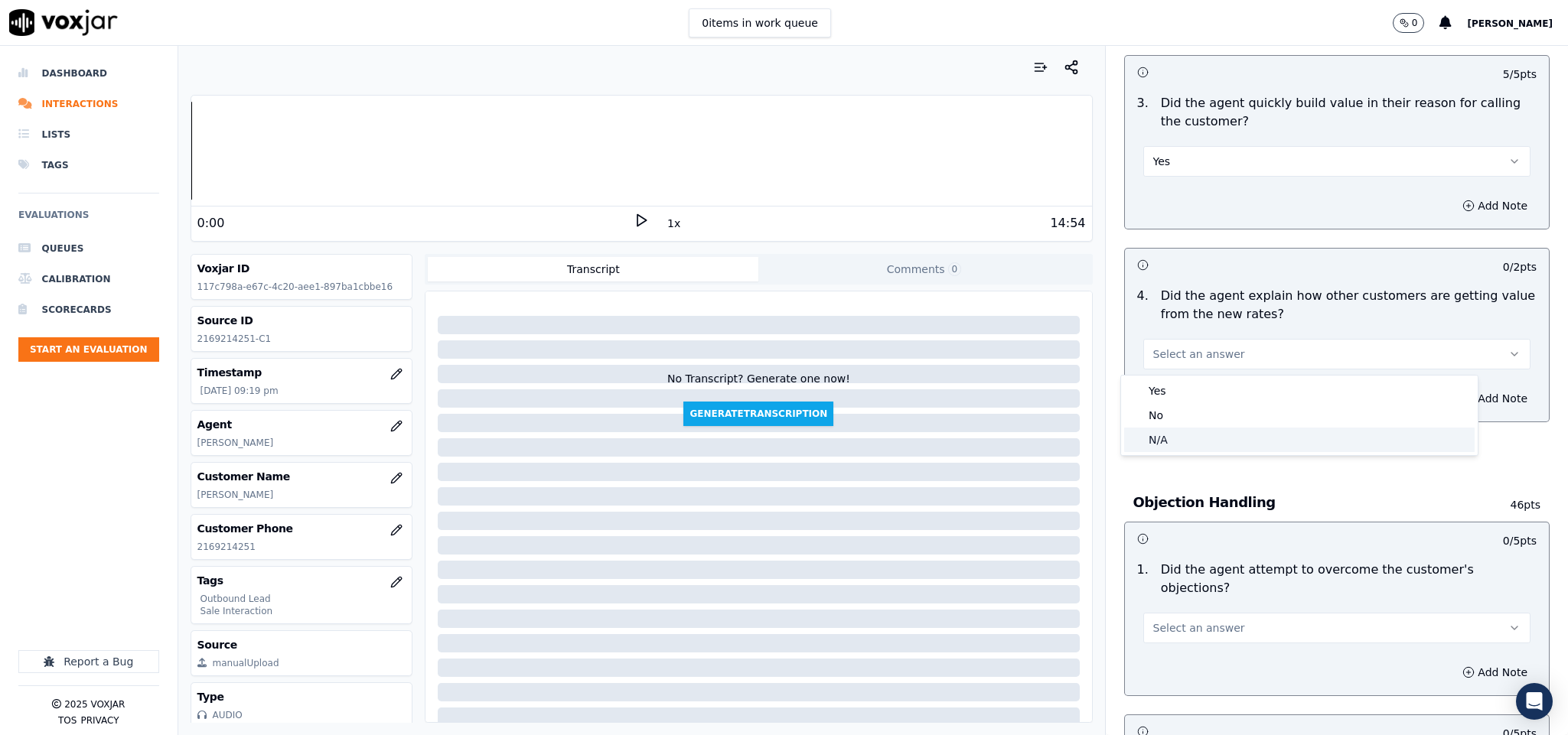
click at [1171, 443] on div "N/A" at bounding box center [1300, 440] width 350 height 25
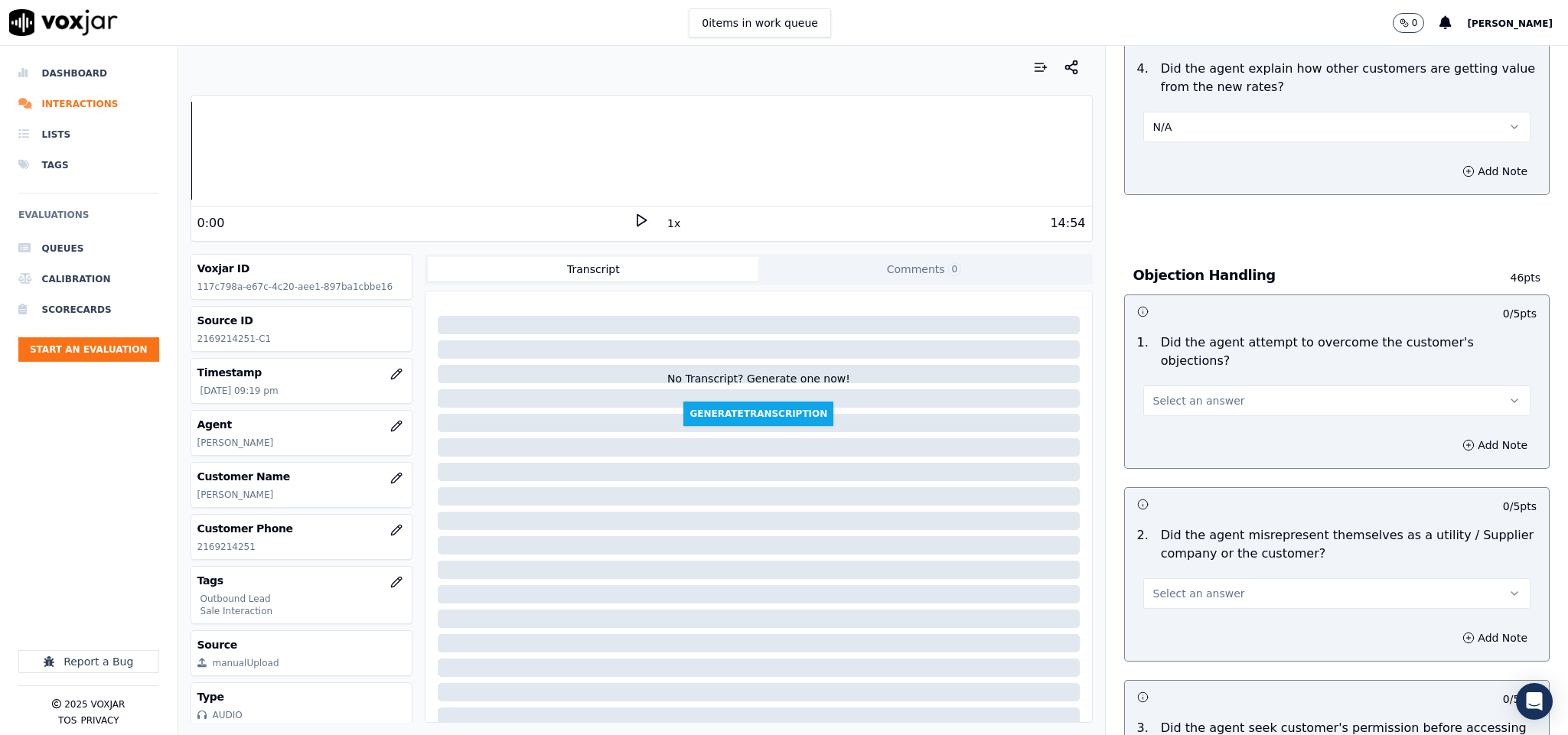
scroll to position [689, 0]
click at [1197, 391] on span "Select an answer" at bounding box center [1200, 399] width 92 height 15
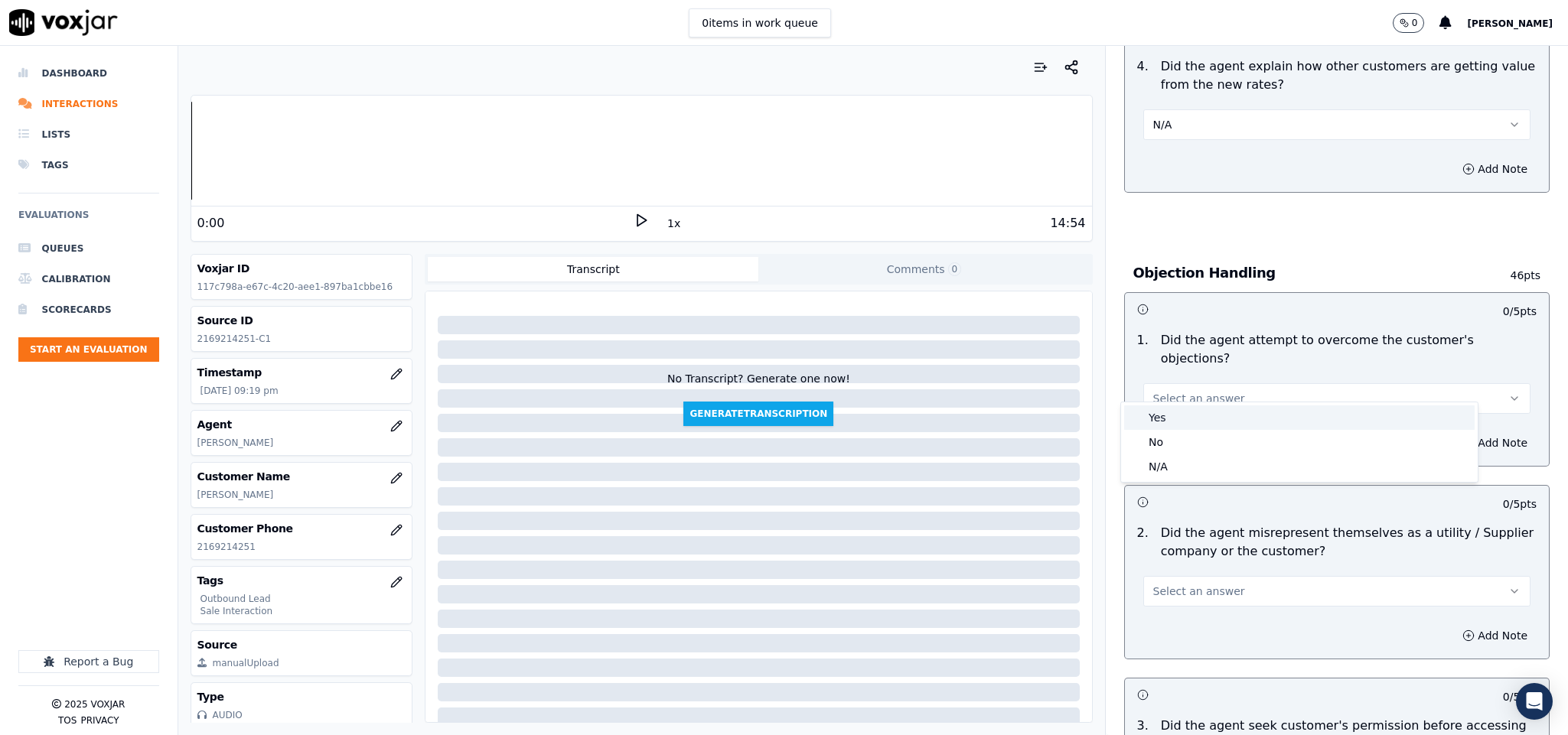
click at [1167, 420] on div "Yes" at bounding box center [1300, 417] width 350 height 25
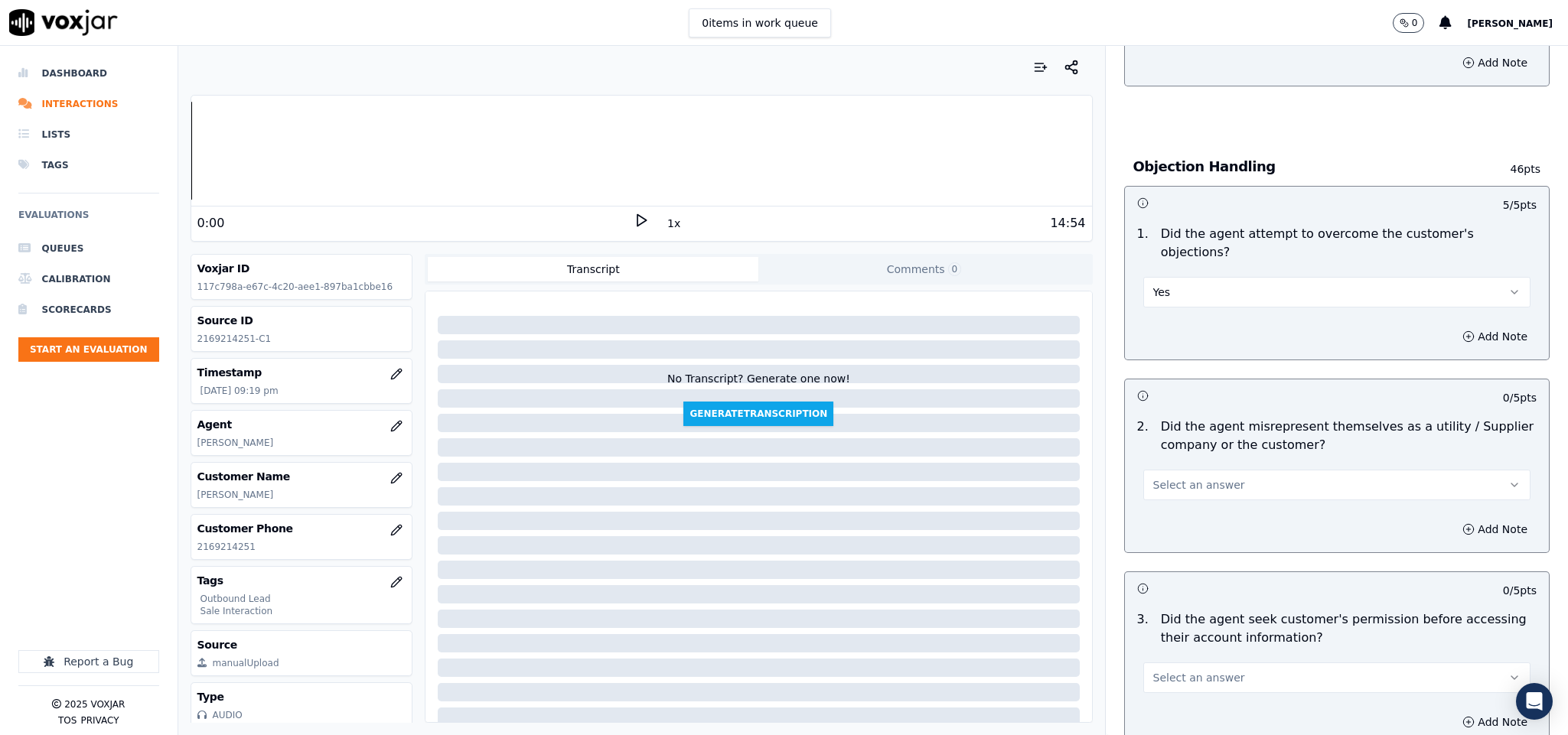
scroll to position [918, 0]
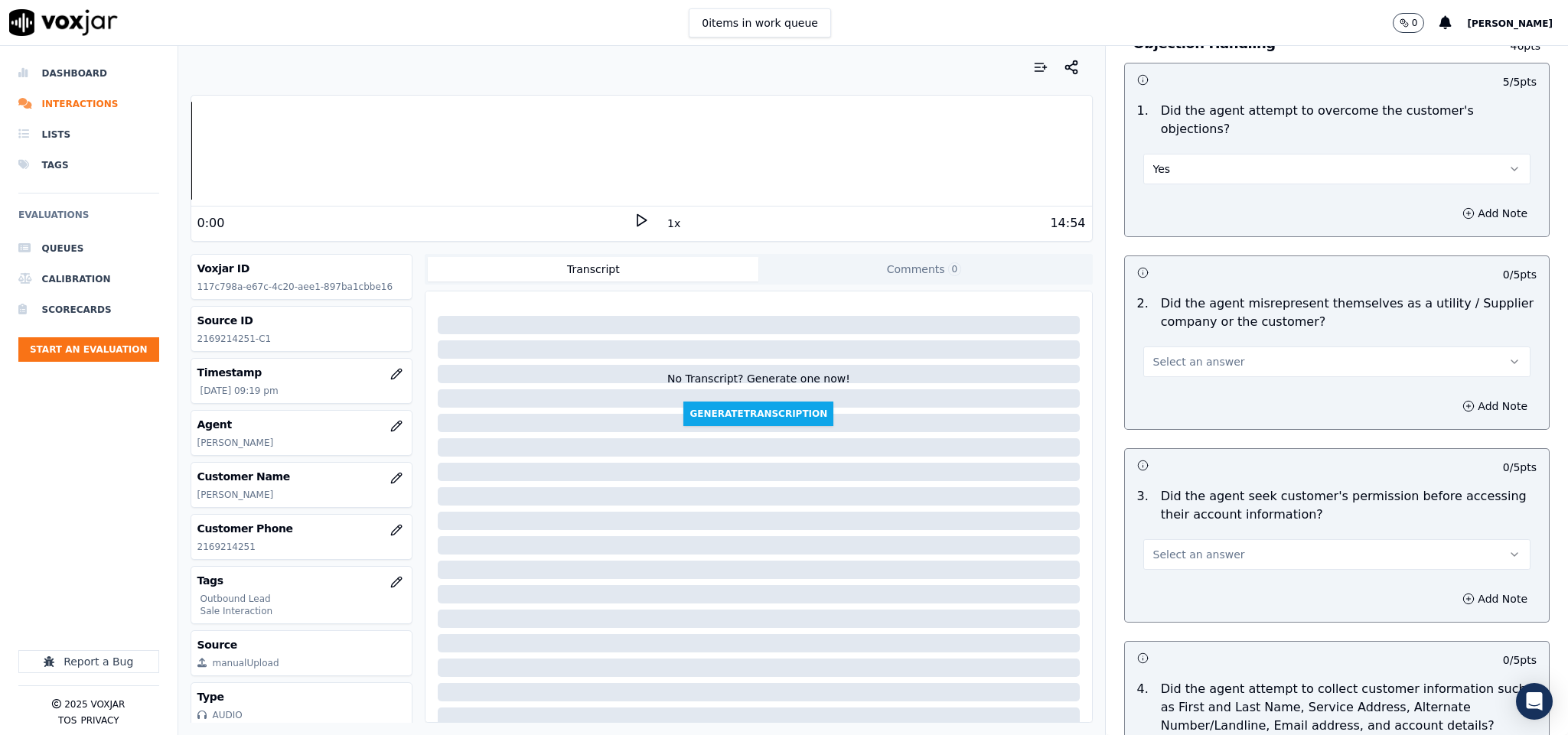
click at [1203, 354] on span "Select an answer" at bounding box center [1200, 362] width 92 height 15
click at [1174, 400] on div "No" at bounding box center [1300, 406] width 350 height 25
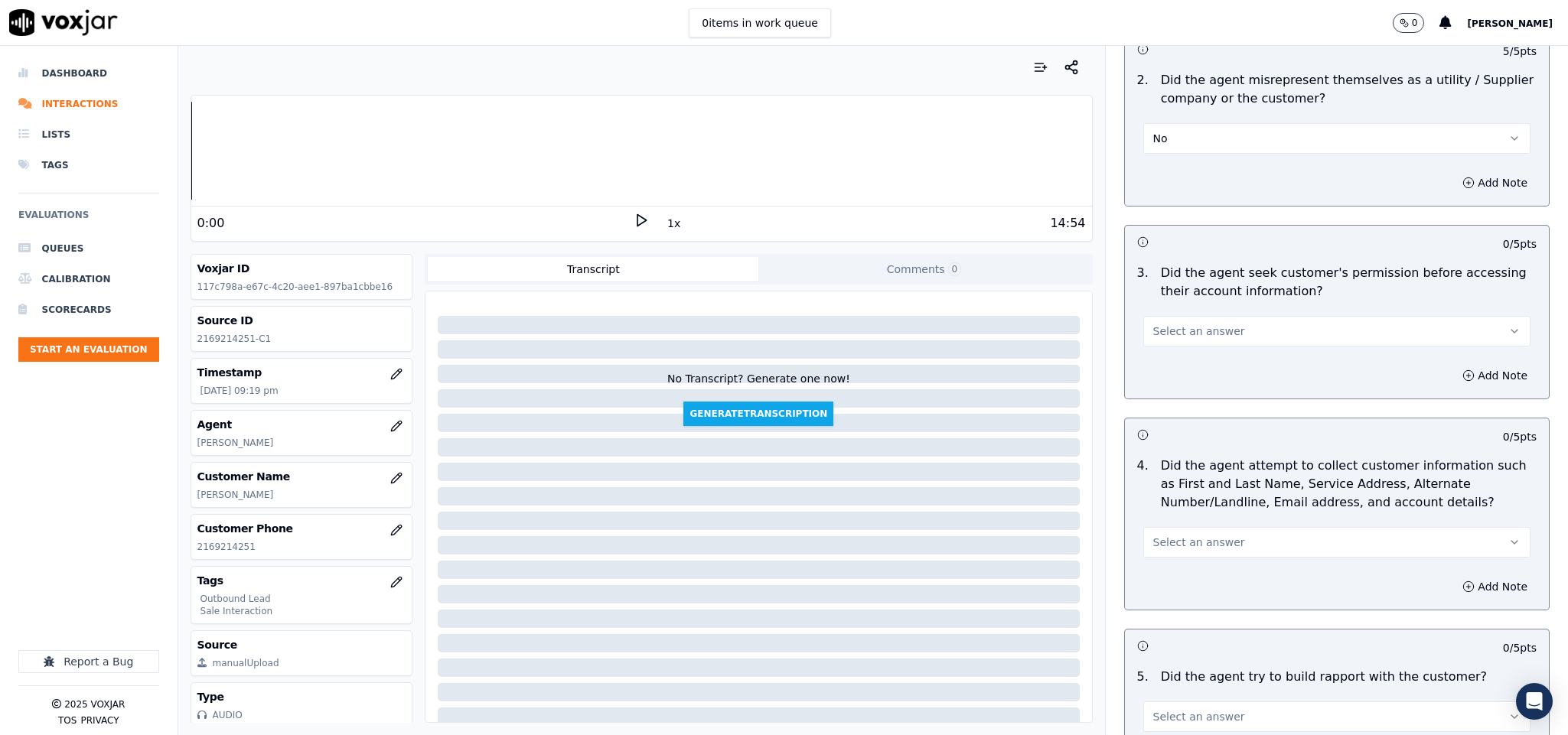
scroll to position [1147, 0]
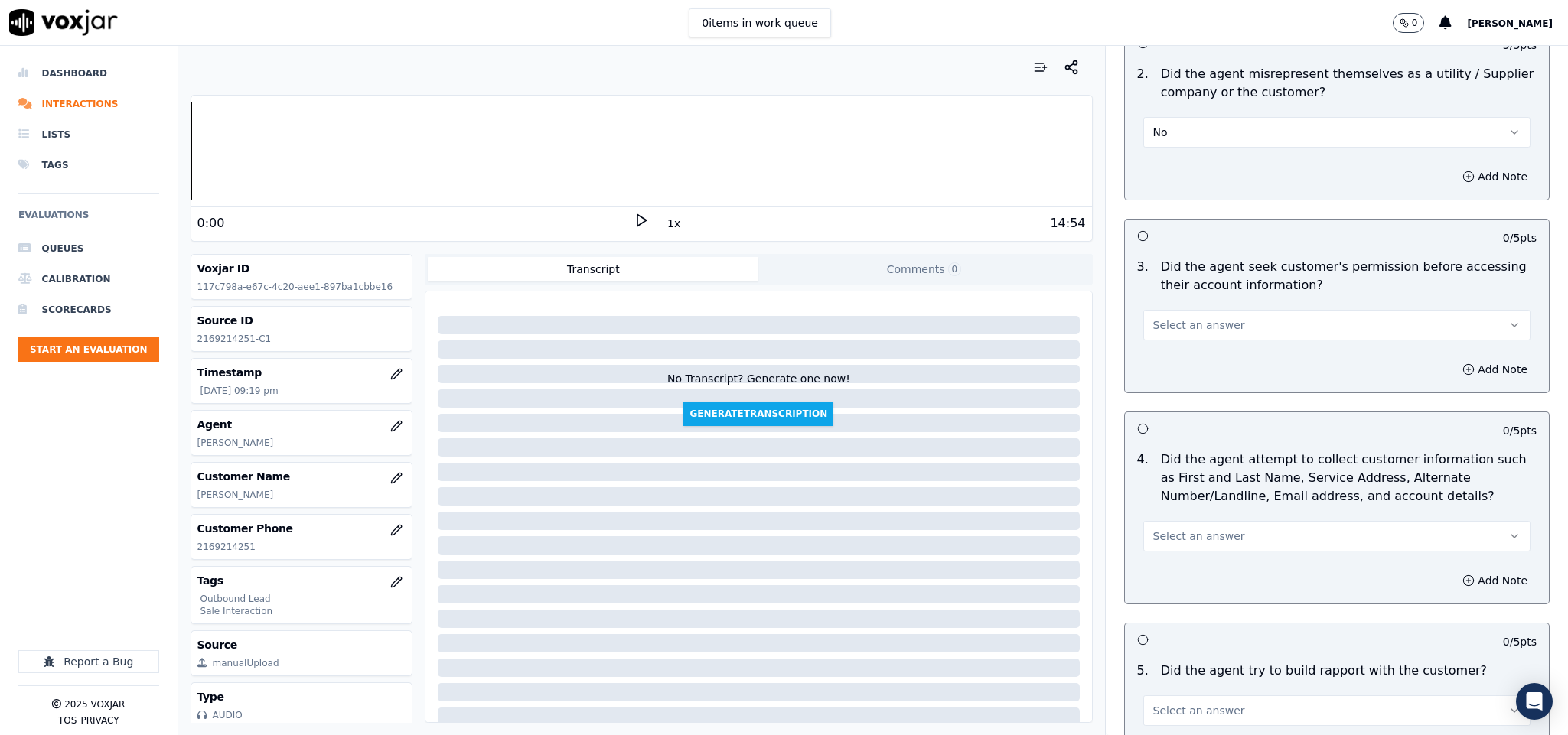
click at [1204, 318] on span "Select an answer" at bounding box center [1200, 325] width 92 height 15
click at [1183, 347] on div "Yes" at bounding box center [1300, 346] width 350 height 25
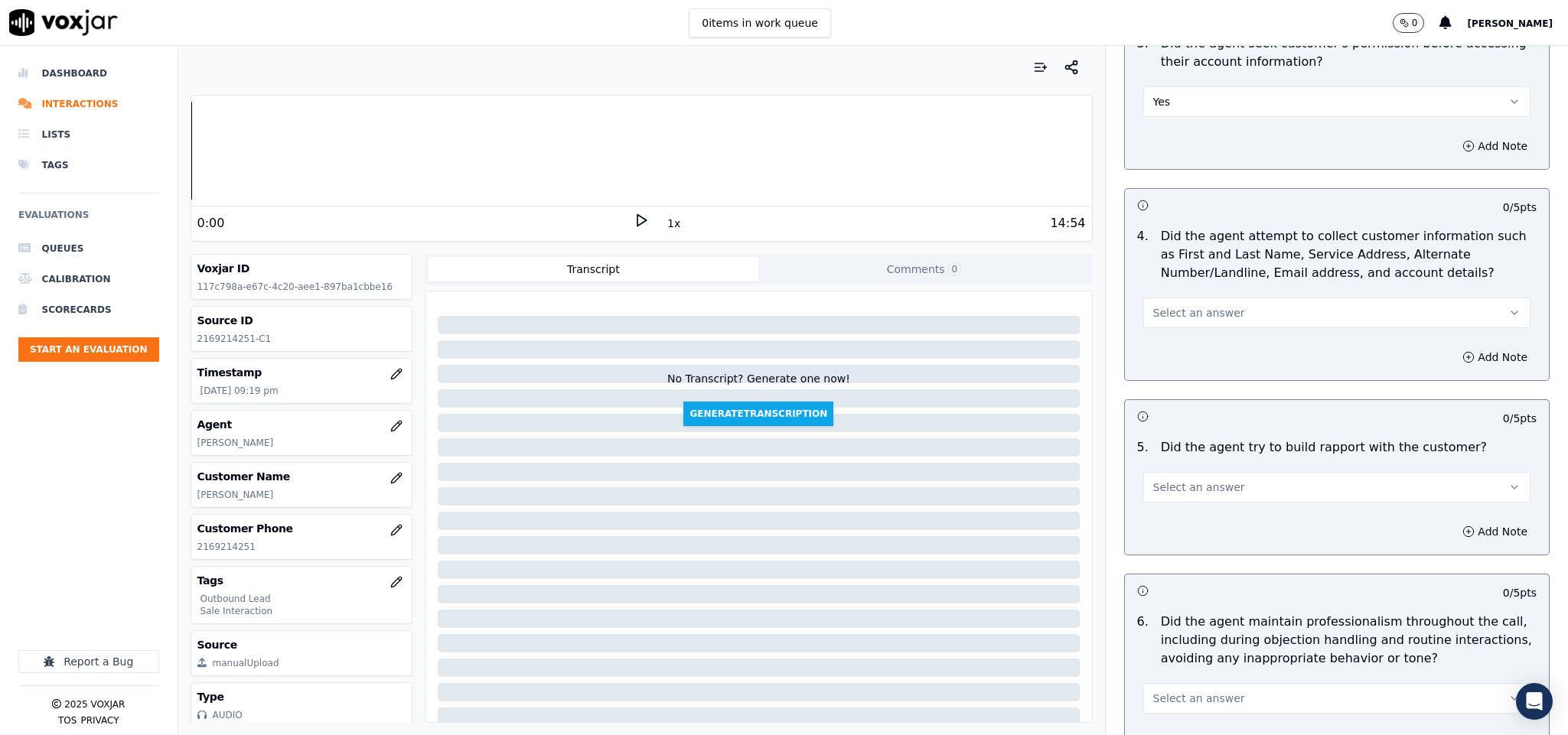
scroll to position [1377, 0]
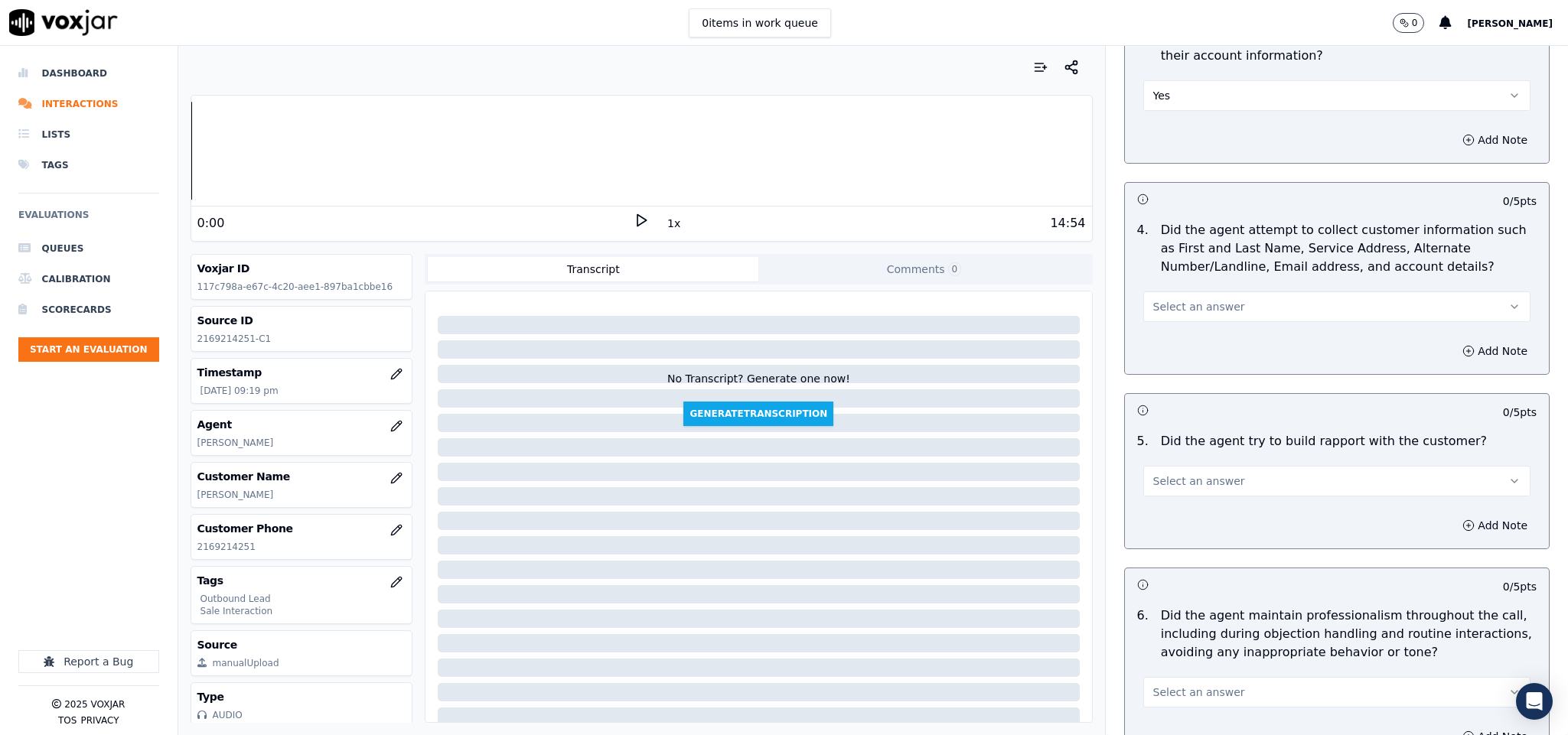
drag, startPoint x: 1171, startPoint y: 291, endPoint x: 1172, endPoint y: 300, distance: 9.1
click at [1172, 299] on span "Select an answer" at bounding box center [1200, 306] width 92 height 15
click at [1168, 372] on div "N/A" at bounding box center [1300, 376] width 350 height 25
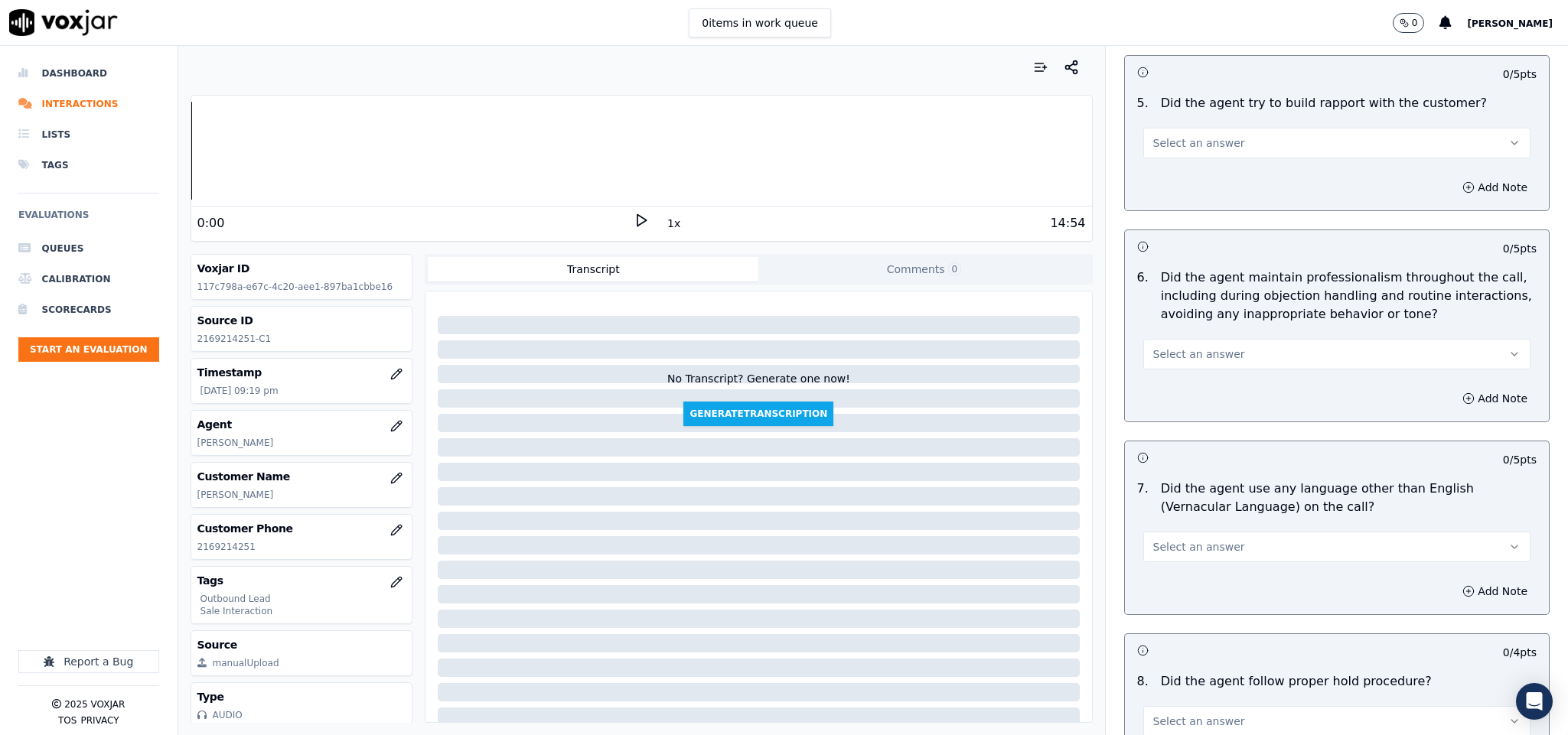
scroll to position [1721, 0]
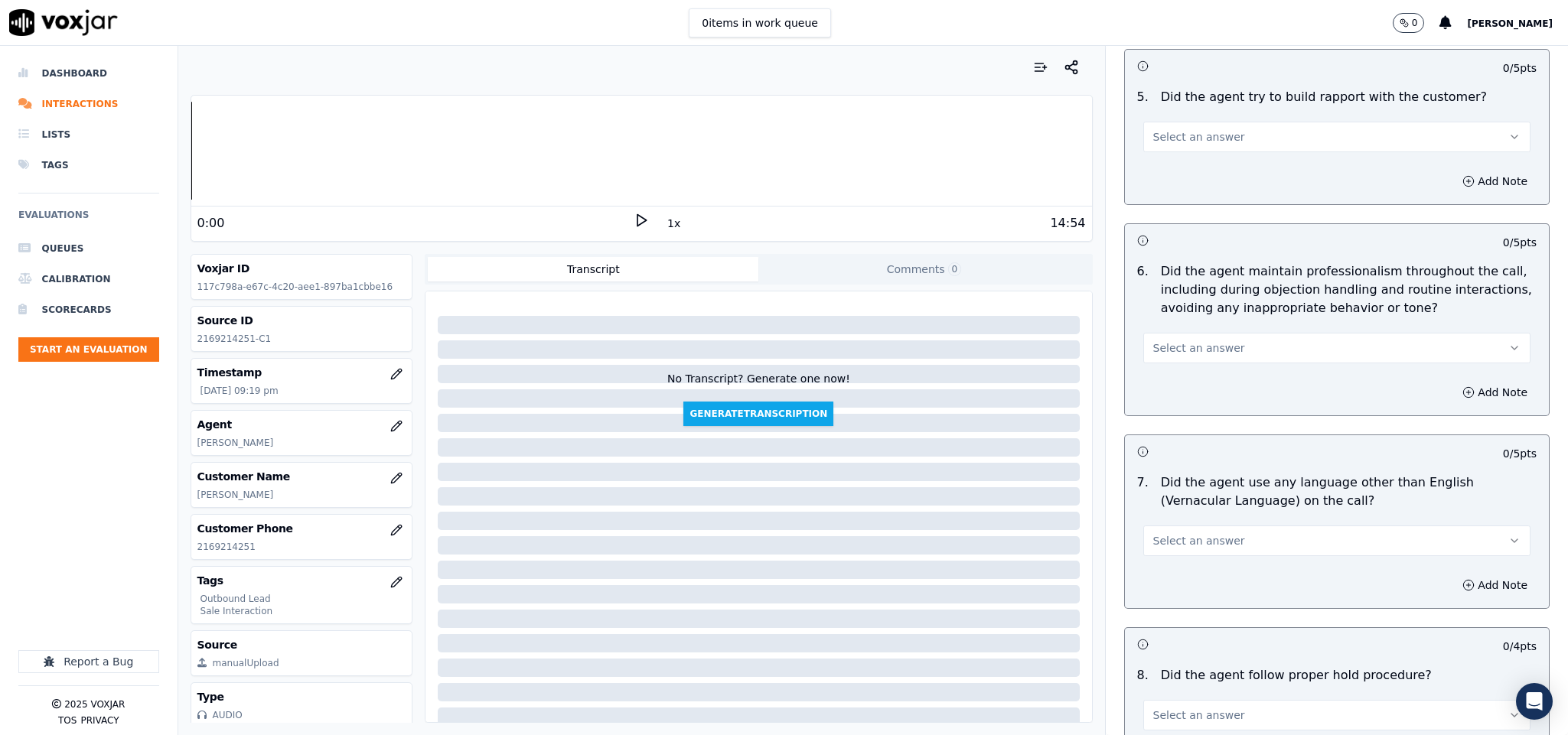
click at [1214, 129] on button "Select an answer" at bounding box center [1337, 137] width 388 height 31
click at [1176, 160] on div "Yes" at bounding box center [1300, 159] width 350 height 25
click at [1185, 131] on button "Yes" at bounding box center [1337, 137] width 388 height 31
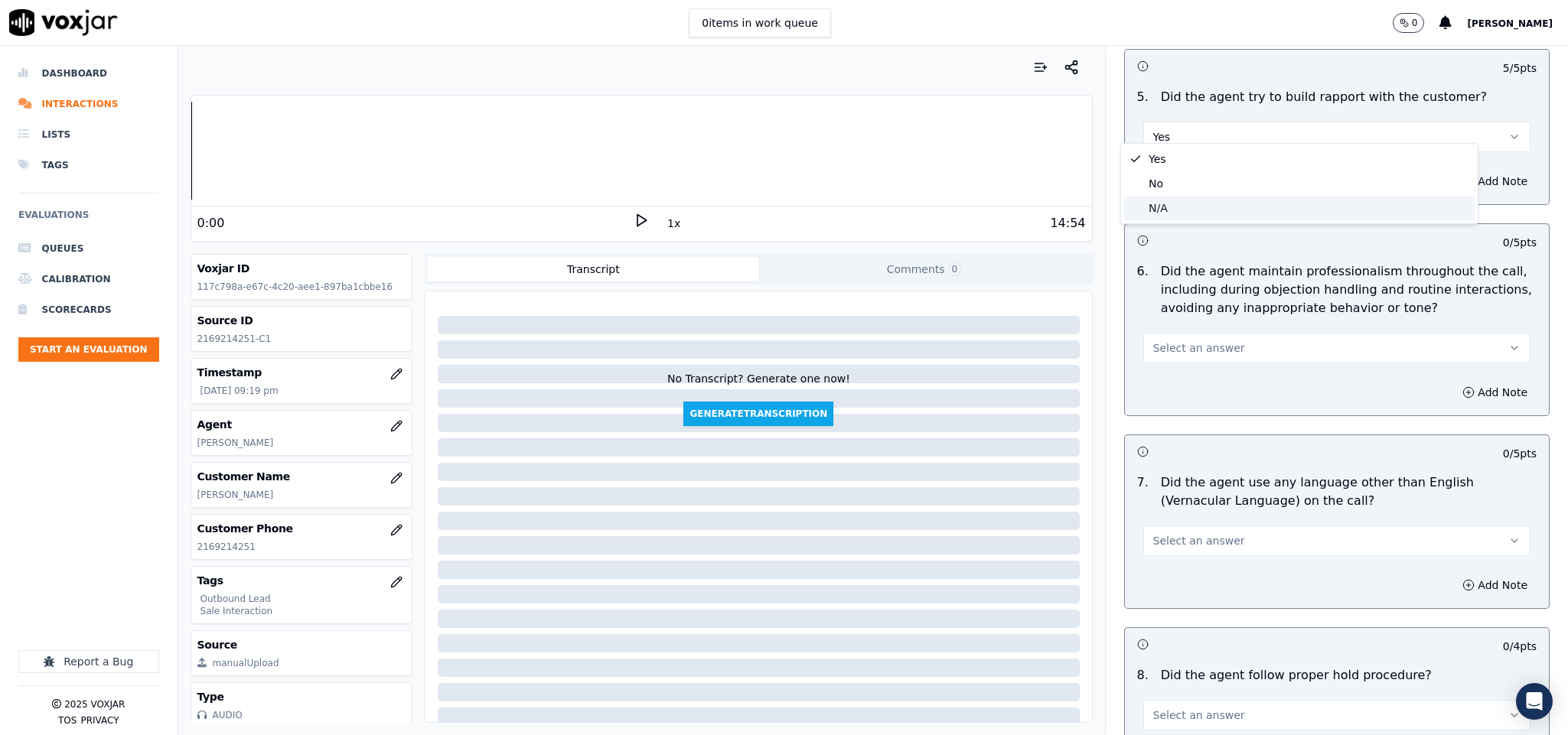
drag, startPoint x: 1168, startPoint y: 200, endPoint x: 1169, endPoint y: 211, distance: 11.0
click at [1168, 201] on div "N/A" at bounding box center [1300, 207] width 350 height 25
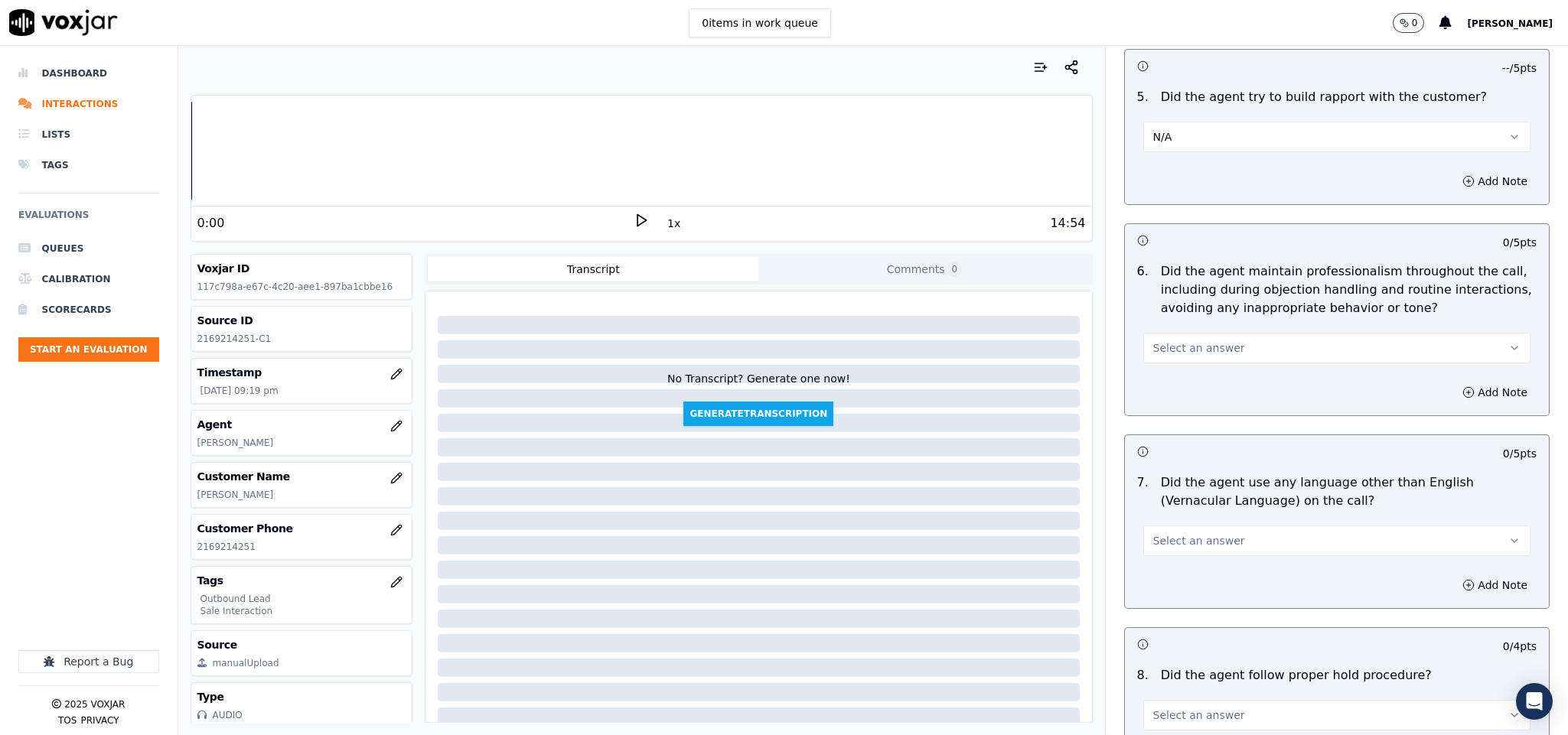
click at [1213, 335] on button "Select an answer" at bounding box center [1337, 348] width 388 height 31
click at [1196, 370] on div "Yes" at bounding box center [1300, 370] width 350 height 25
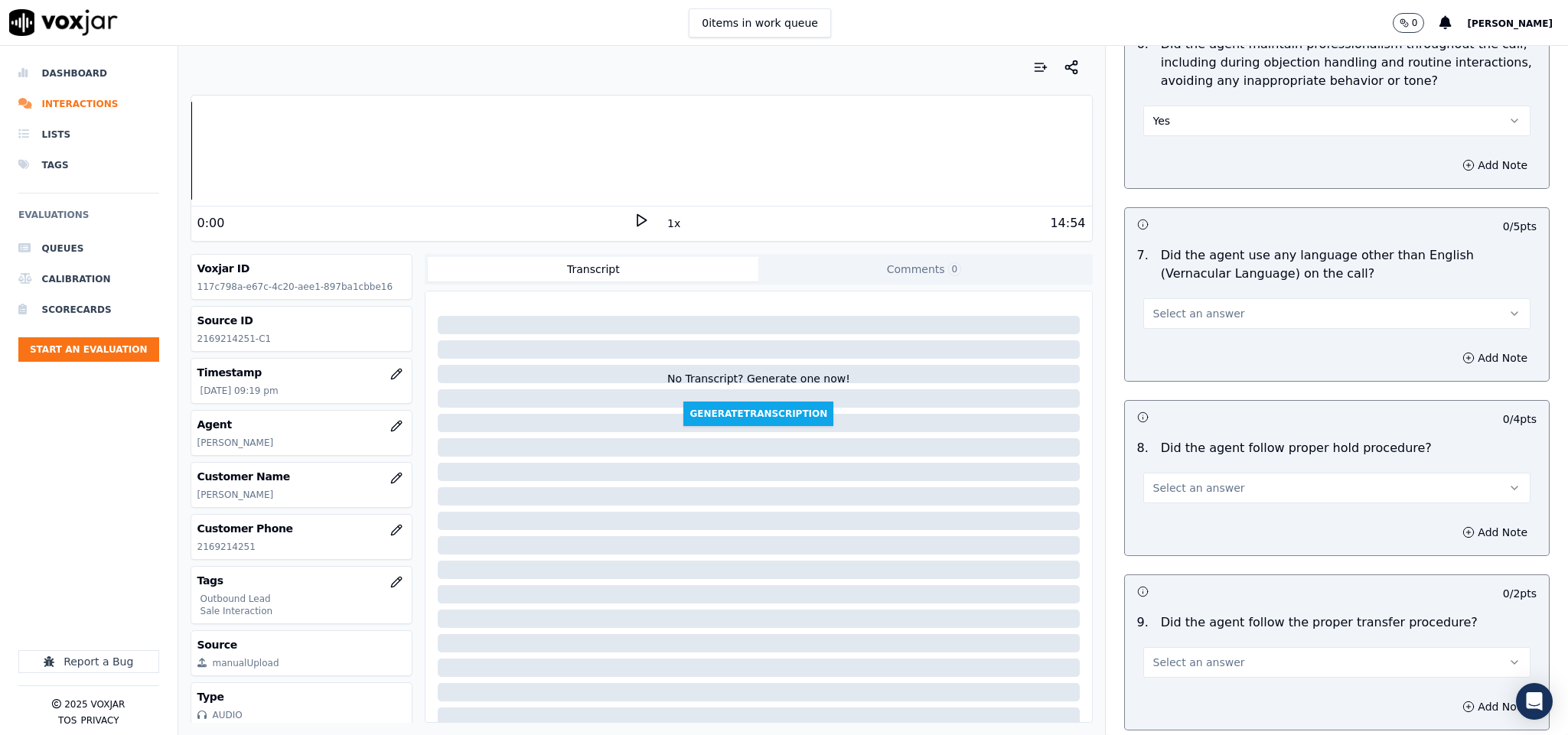
scroll to position [1951, 0]
click at [1198, 304] on span "Select an answer" at bounding box center [1200, 312] width 92 height 15
click at [1176, 358] on div "No" at bounding box center [1300, 359] width 350 height 25
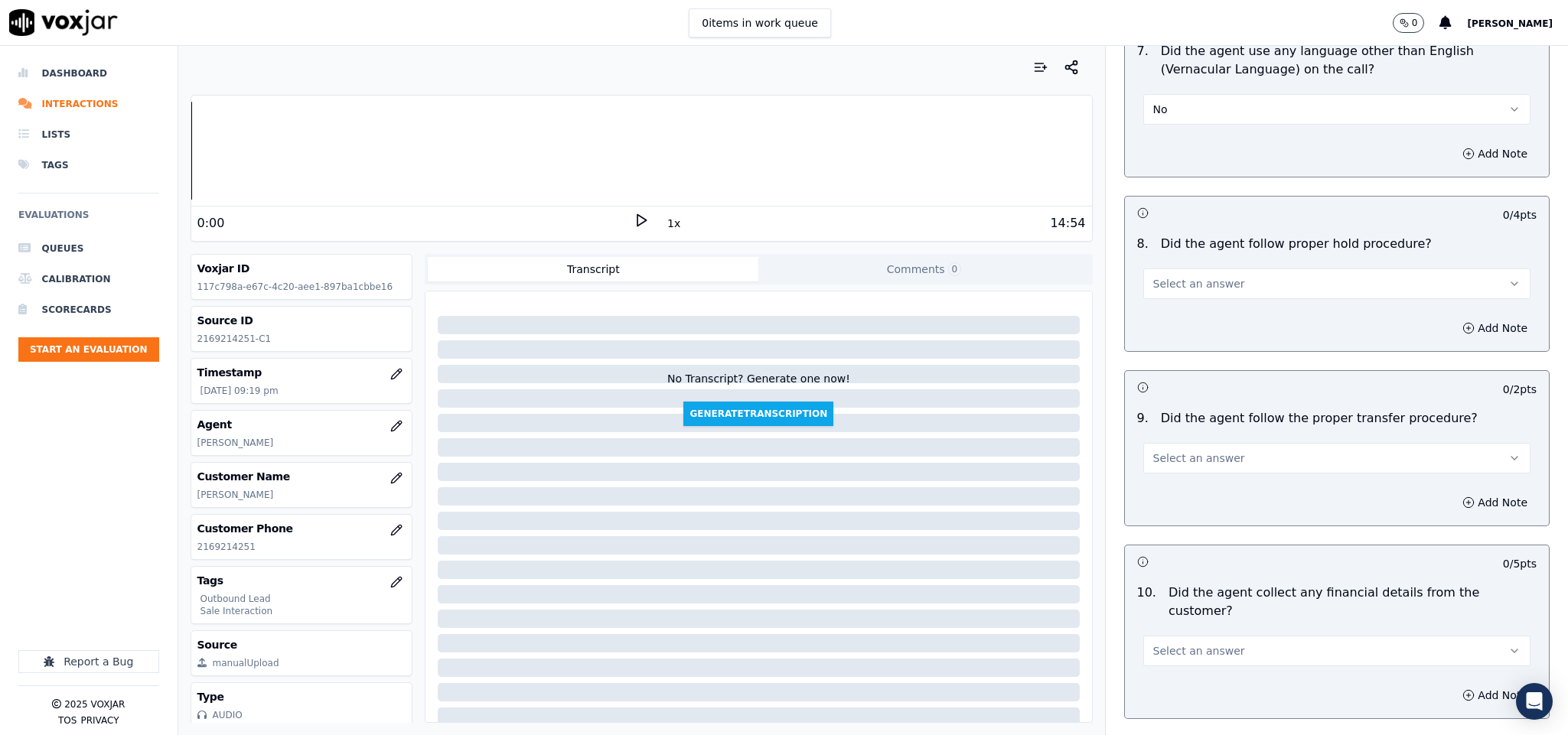
scroll to position [2180, 0]
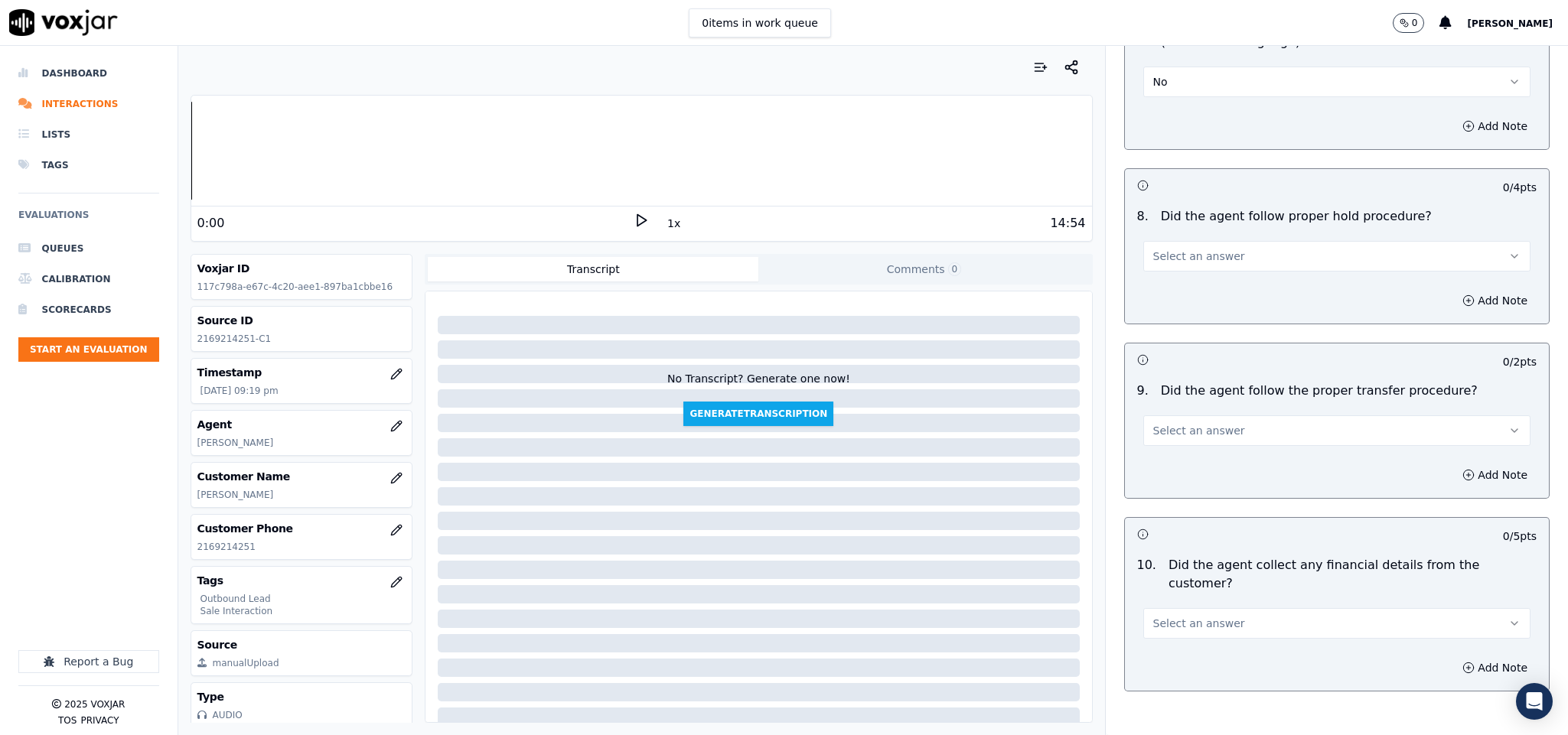
click at [1176, 260] on button "Select an answer" at bounding box center [1337, 256] width 388 height 31
click at [1168, 284] on div "Yes" at bounding box center [1300, 280] width 350 height 25
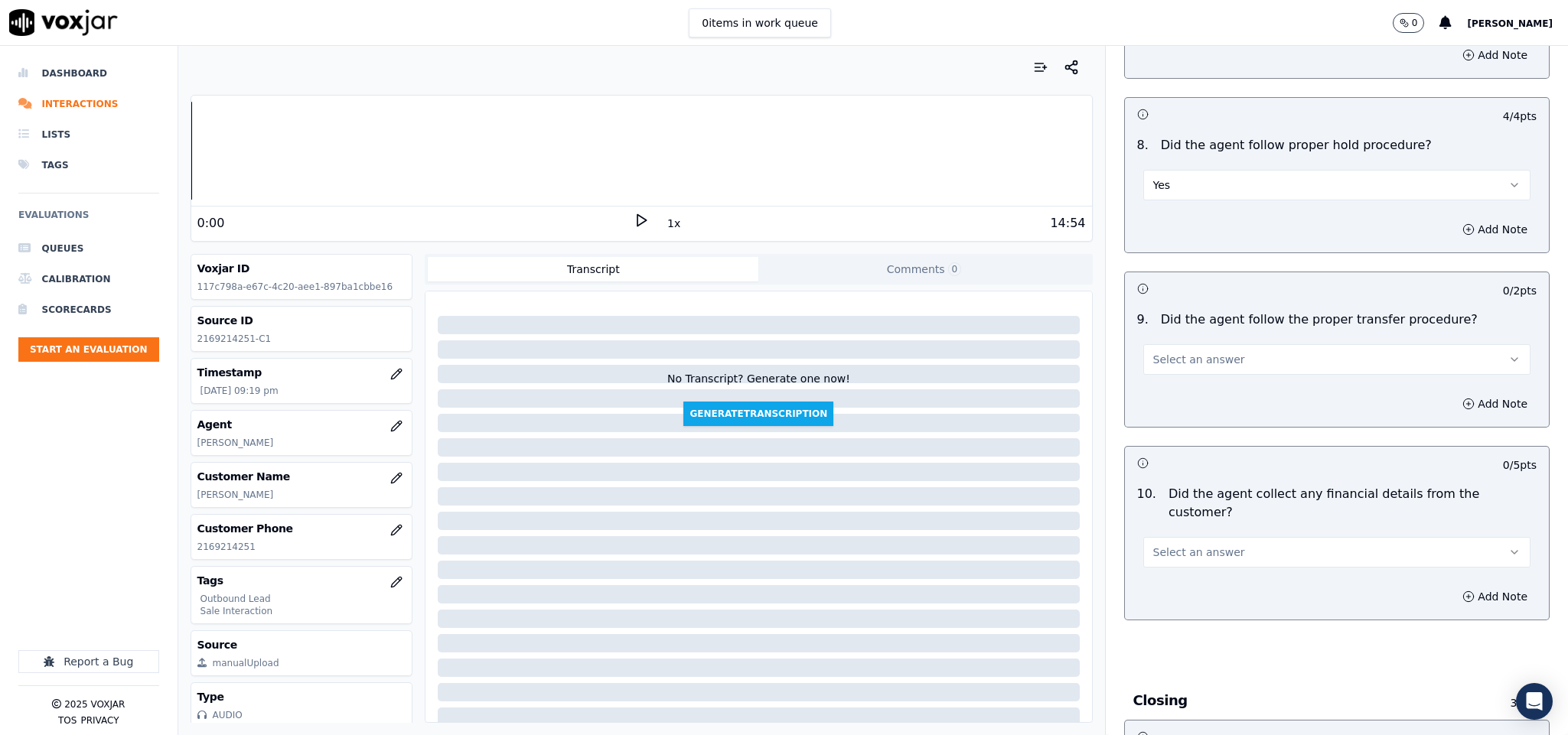
scroll to position [2295, 0]
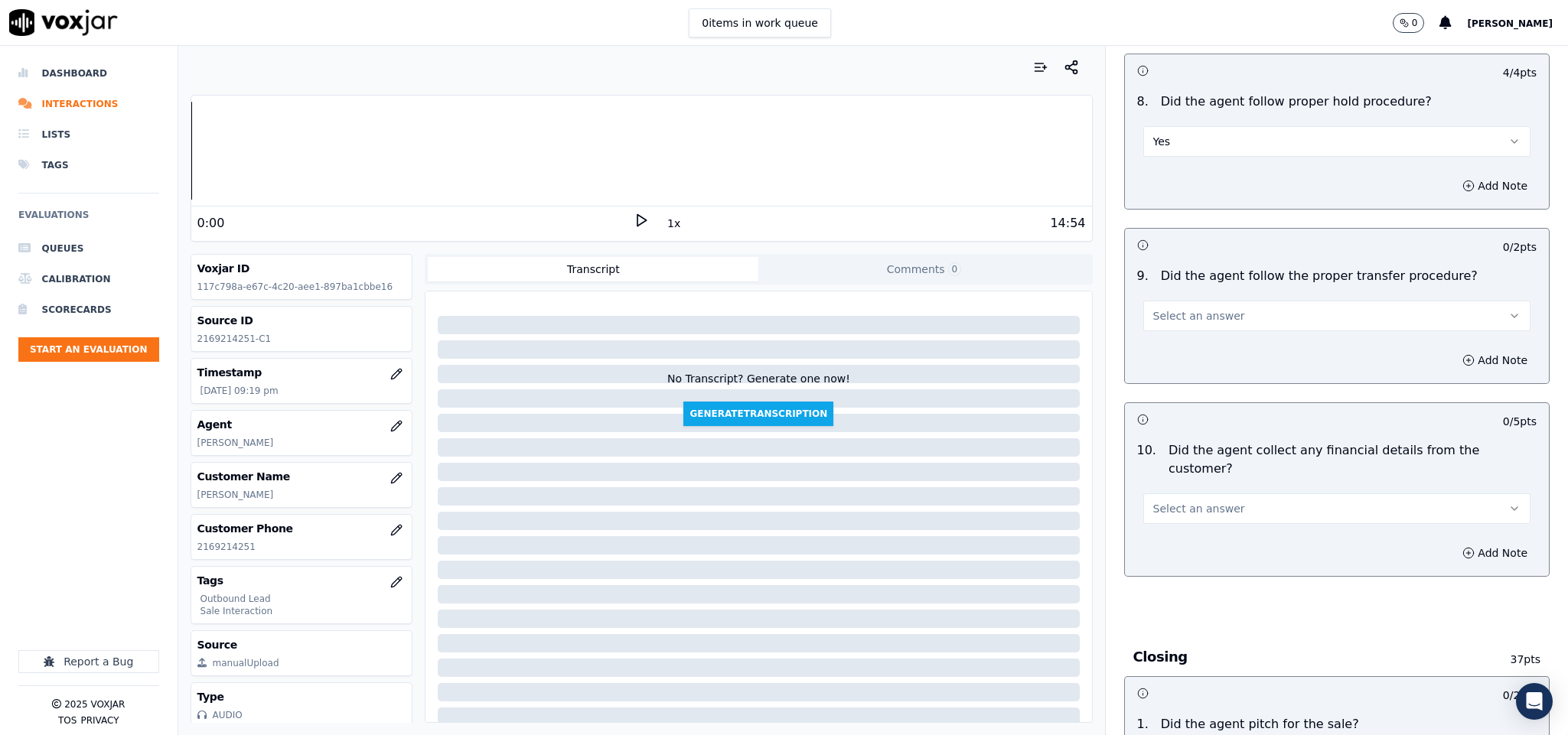
click at [1210, 300] on button "Select an answer" at bounding box center [1337, 316] width 388 height 31
click at [1184, 344] on div "Yes" at bounding box center [1300, 340] width 350 height 25
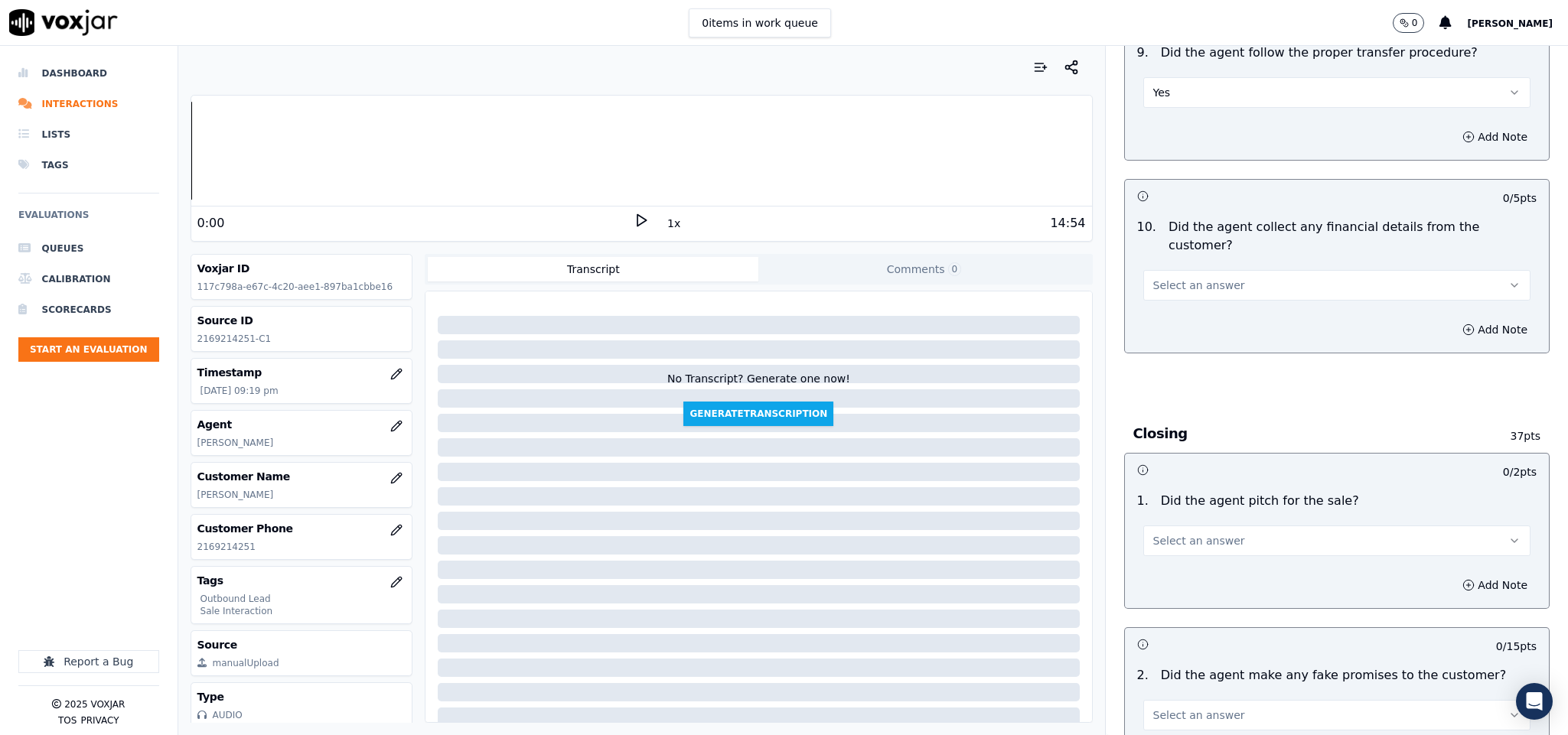
scroll to position [2524, 0]
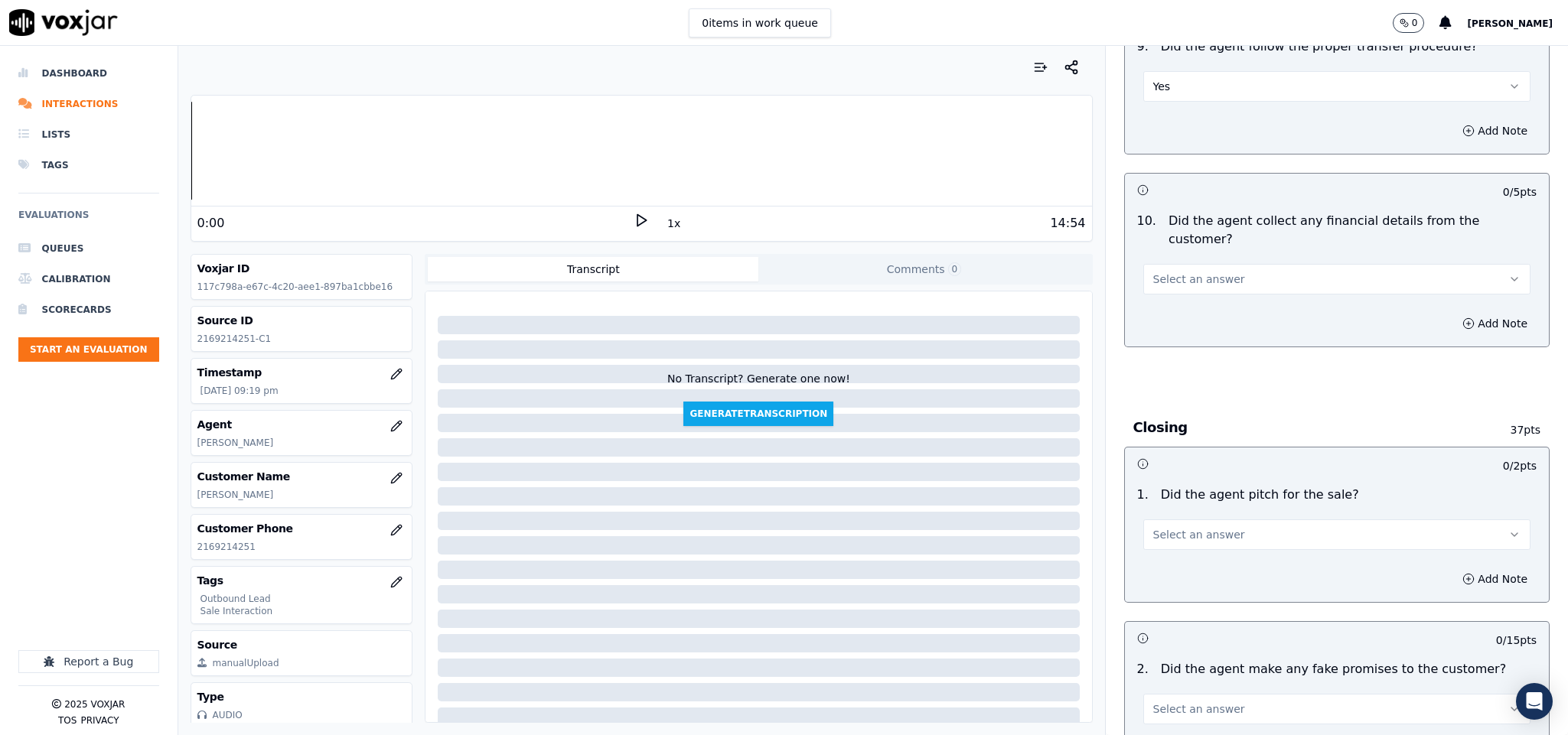
click at [1190, 264] on button "Select an answer" at bounding box center [1337, 279] width 388 height 31
click at [1167, 307] on div "No" at bounding box center [1300, 311] width 350 height 25
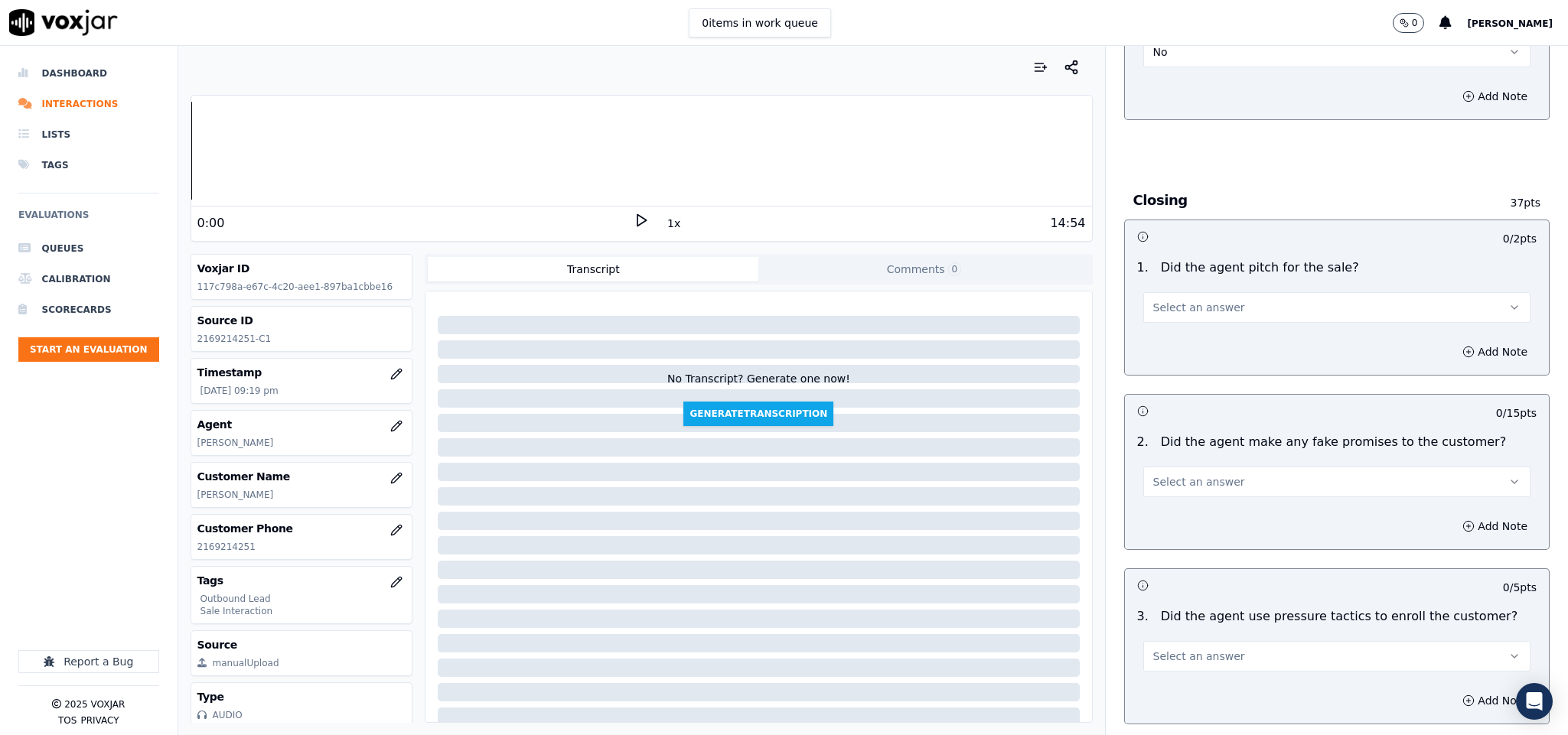
scroll to position [2754, 0]
click at [1185, 298] on span "Select an answer" at bounding box center [1200, 306] width 92 height 15
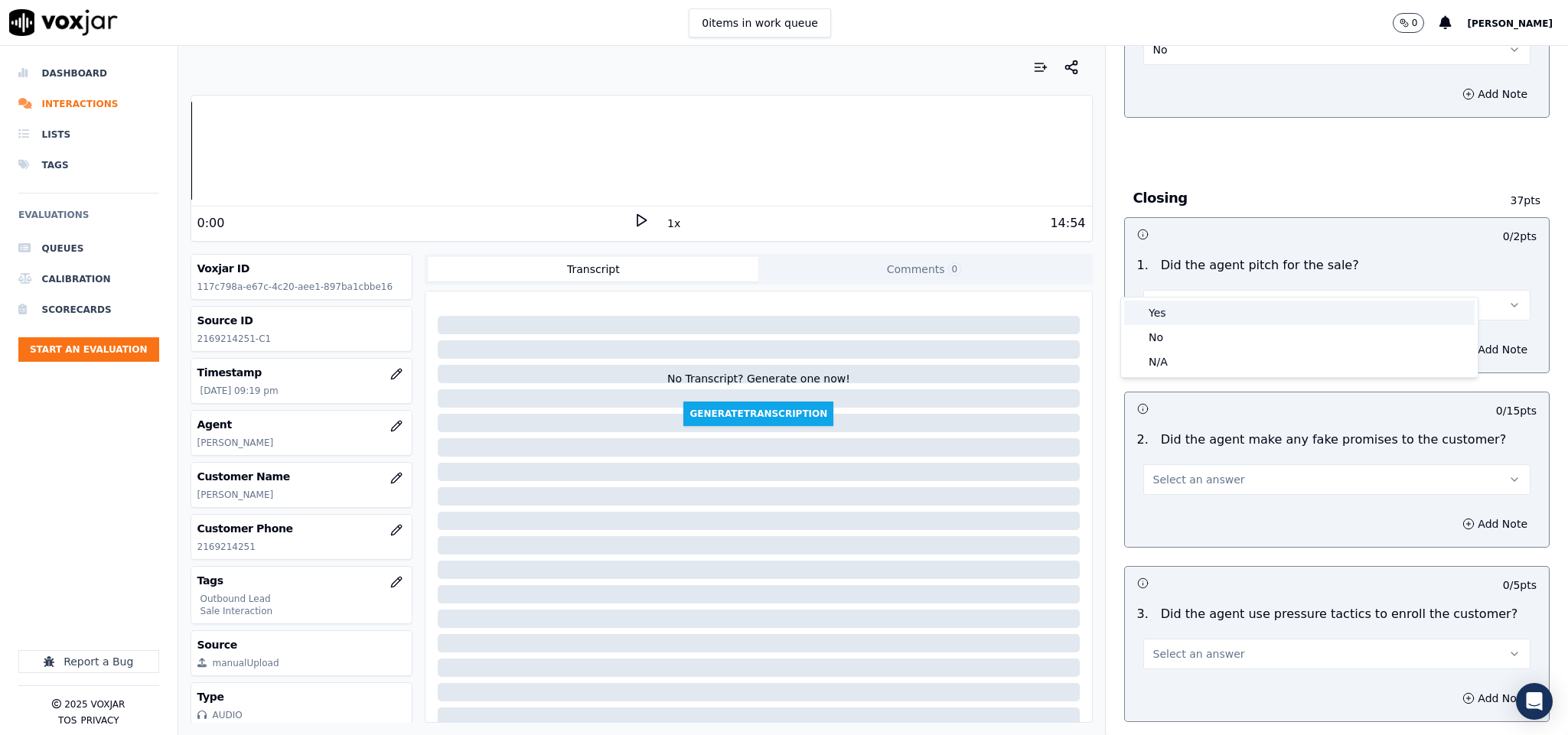
click at [1174, 310] on div "Yes" at bounding box center [1300, 312] width 350 height 25
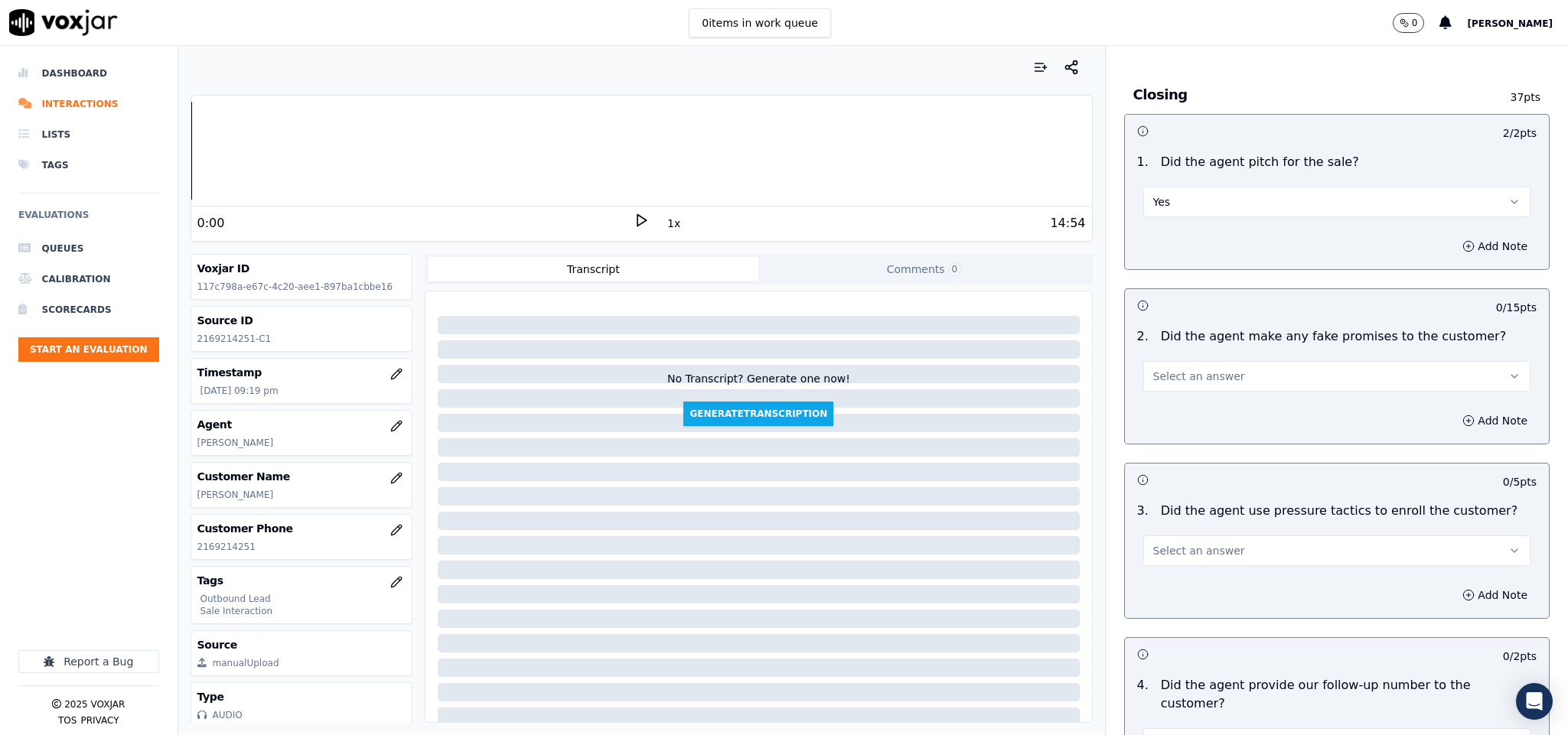
scroll to position [2984, 0]
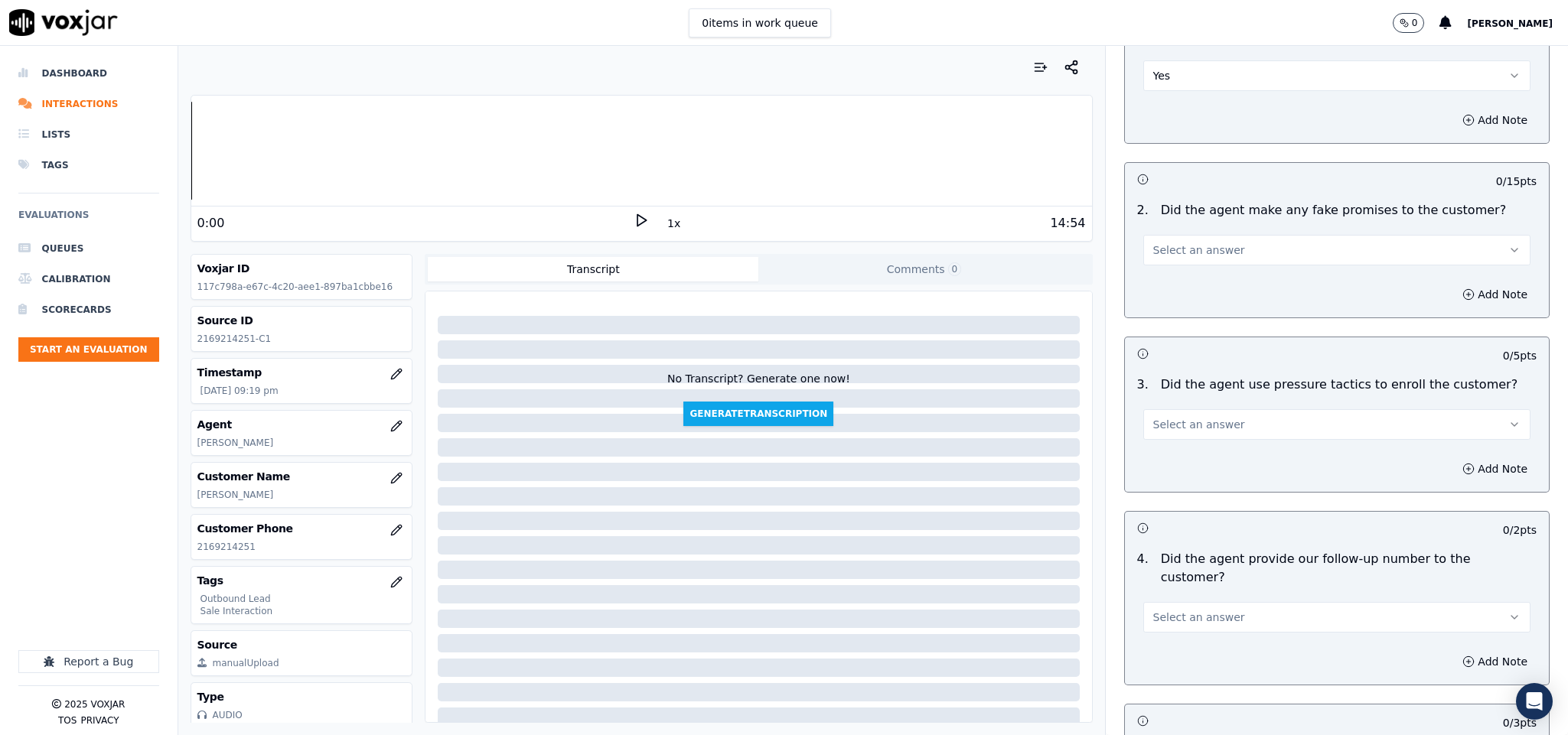
click at [1249, 235] on button "Select an answer" at bounding box center [1337, 250] width 388 height 31
click at [1184, 291] on div "No" at bounding box center [1300, 282] width 350 height 25
click at [1201, 417] on span "Select an answer" at bounding box center [1200, 424] width 92 height 15
click at [1184, 451] on div "No" at bounding box center [1300, 458] width 350 height 25
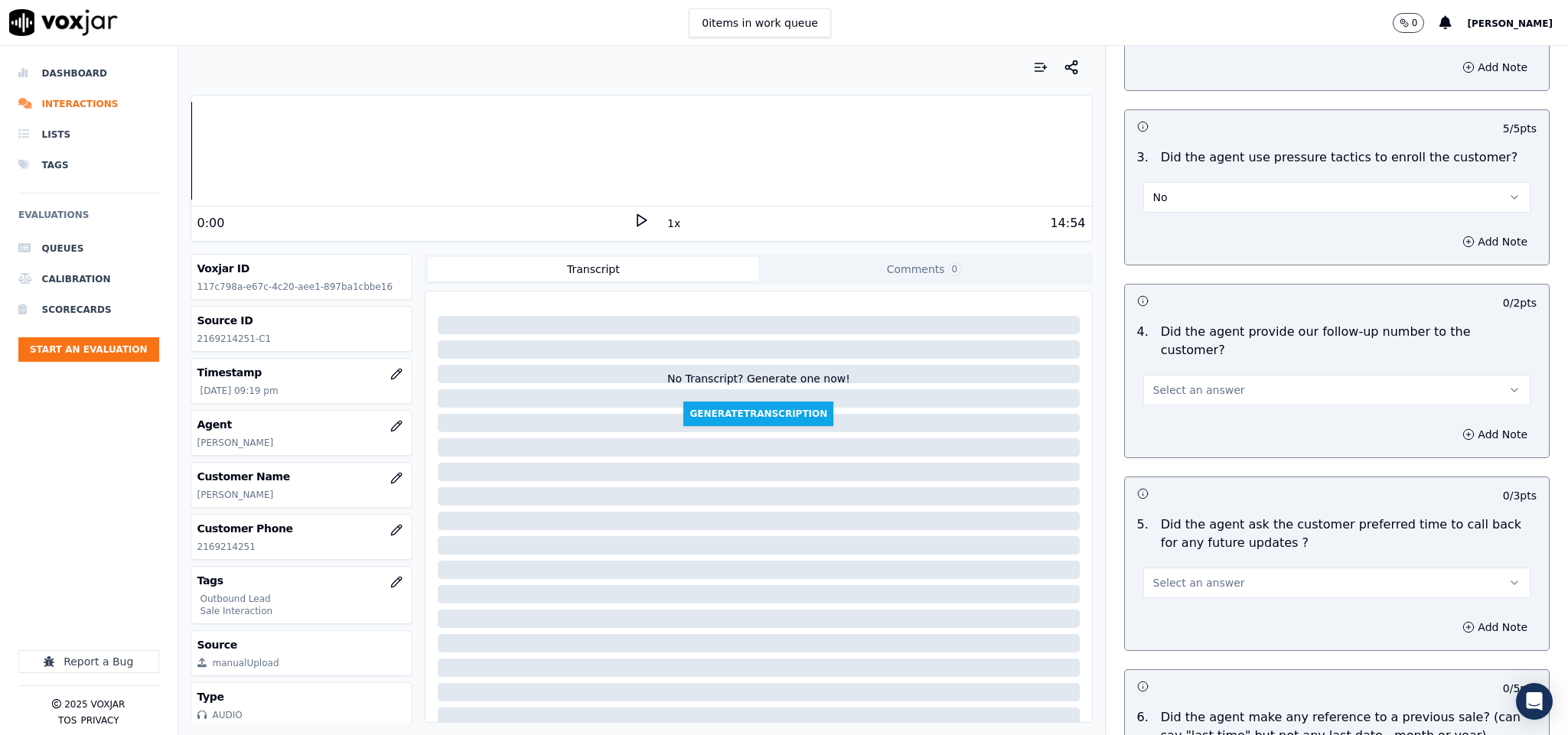
scroll to position [3213, 0]
click at [1201, 372] on button "Select an answer" at bounding box center [1337, 388] width 388 height 31
click at [1171, 380] on div "Yes" at bounding box center [1300, 378] width 350 height 25
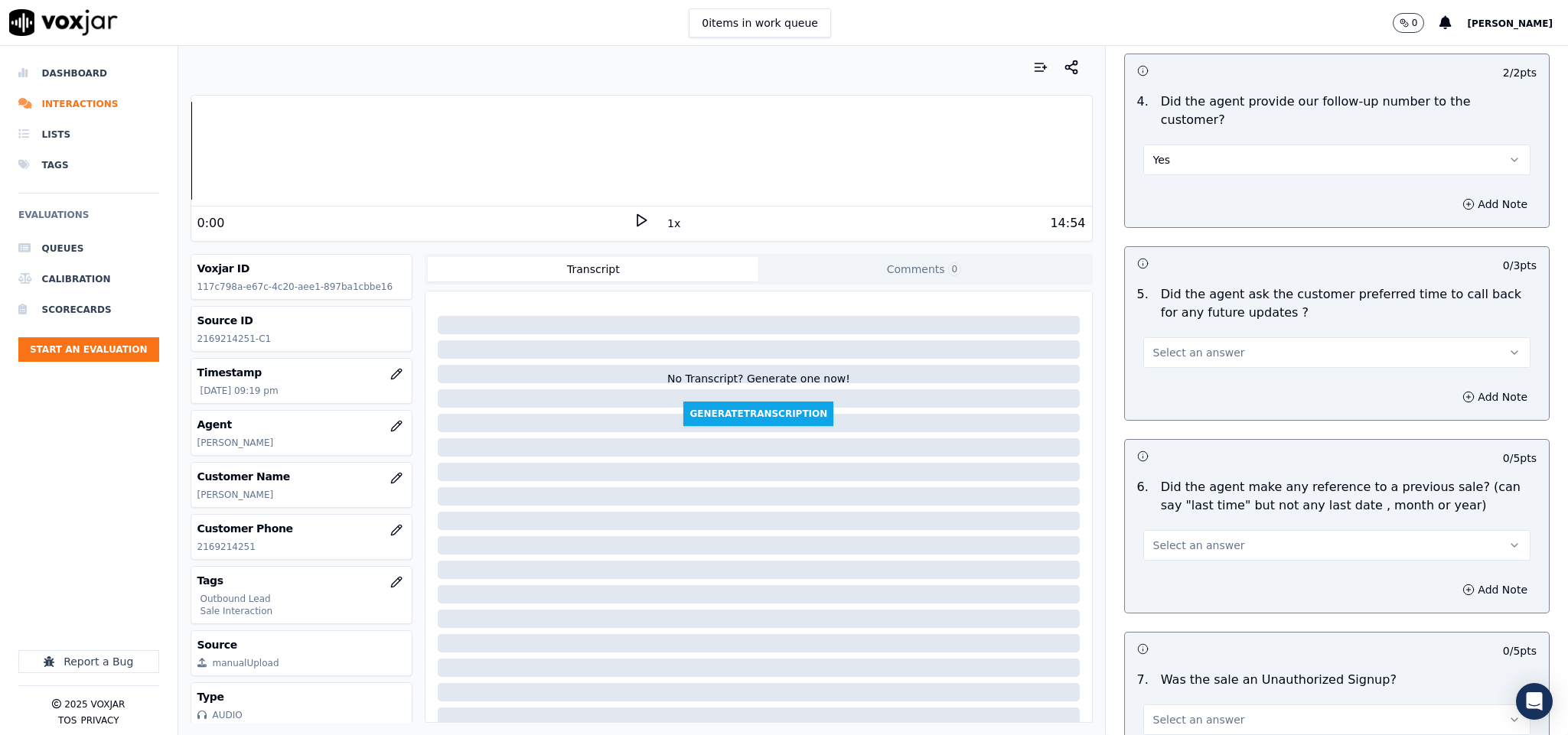
scroll to position [3443, 0]
click at [1203, 335] on button "Select an answer" at bounding box center [1337, 351] width 388 height 31
click at [1181, 382] on div "N/A" at bounding box center [1300, 392] width 350 height 25
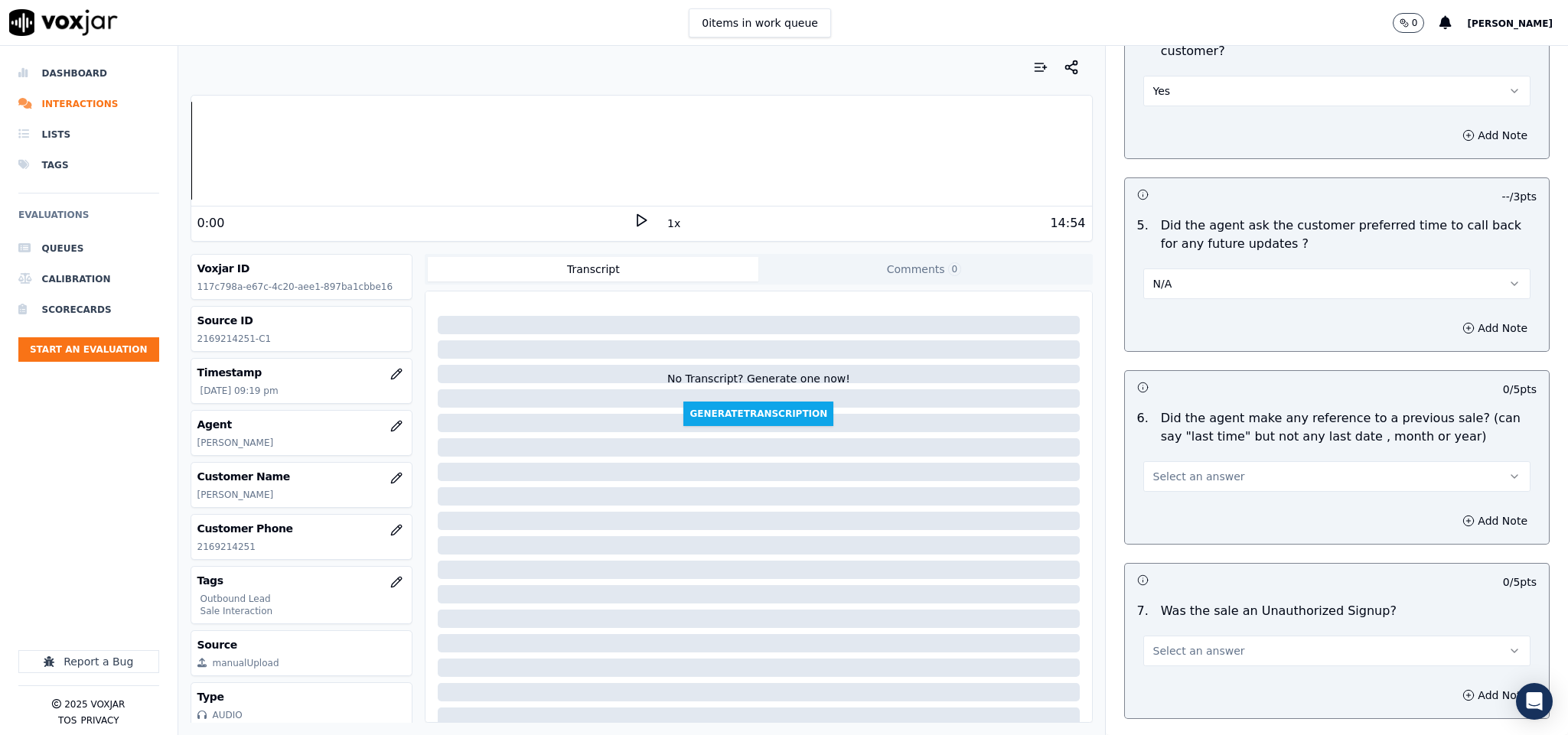
scroll to position [3595, 0]
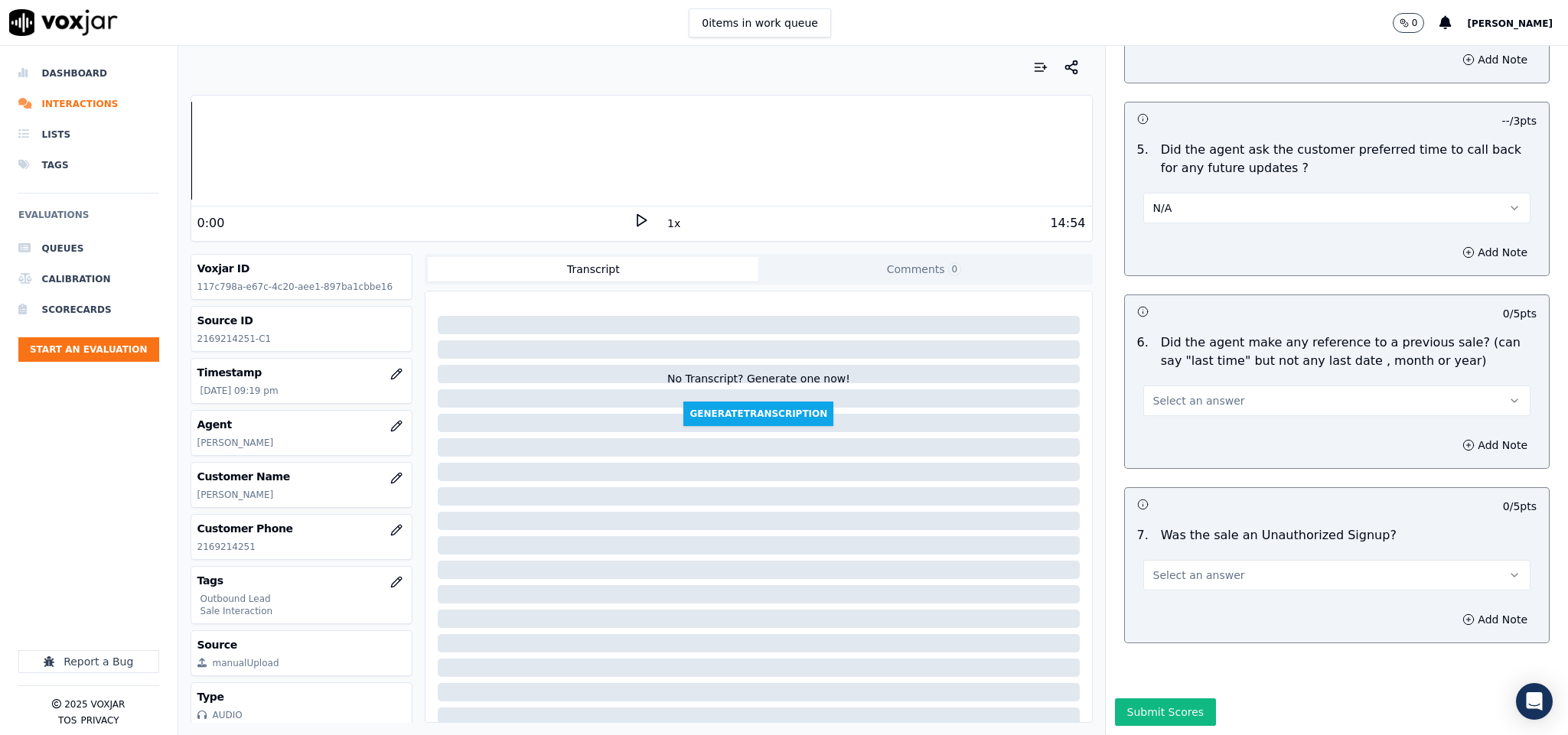
click at [1208, 386] on button "Select an answer" at bounding box center [1337, 401] width 388 height 31
click at [1173, 405] on div "No" at bounding box center [1300, 407] width 350 height 25
click at [1220, 560] on button "Select an answer" at bounding box center [1337, 575] width 388 height 31
click at [1162, 579] on div "No" at bounding box center [1300, 583] width 350 height 25
click at [1153, 698] on button "Submit Scores" at bounding box center [1166, 712] width 102 height 27
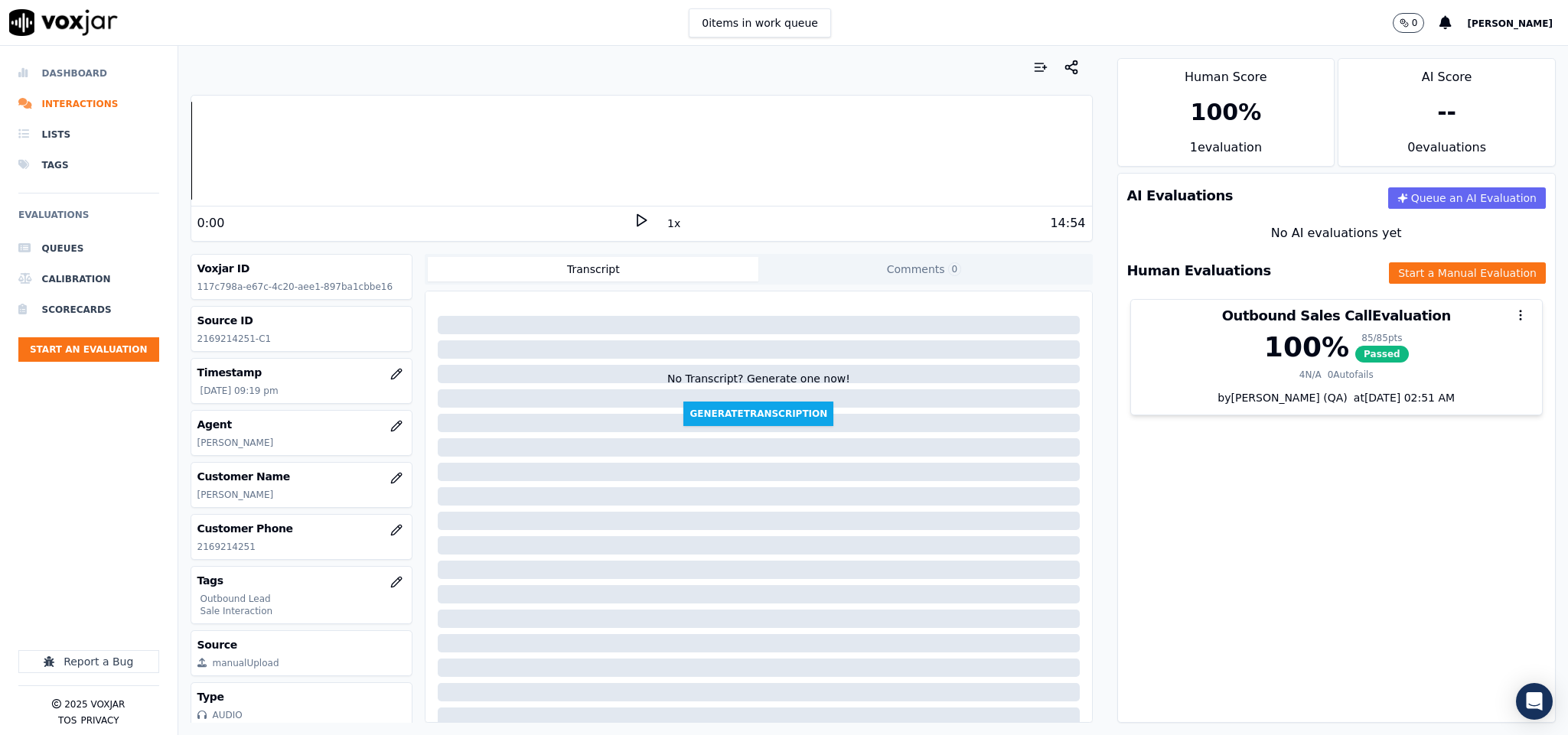
click at [85, 70] on li "Dashboard" at bounding box center [89, 73] width 141 height 31
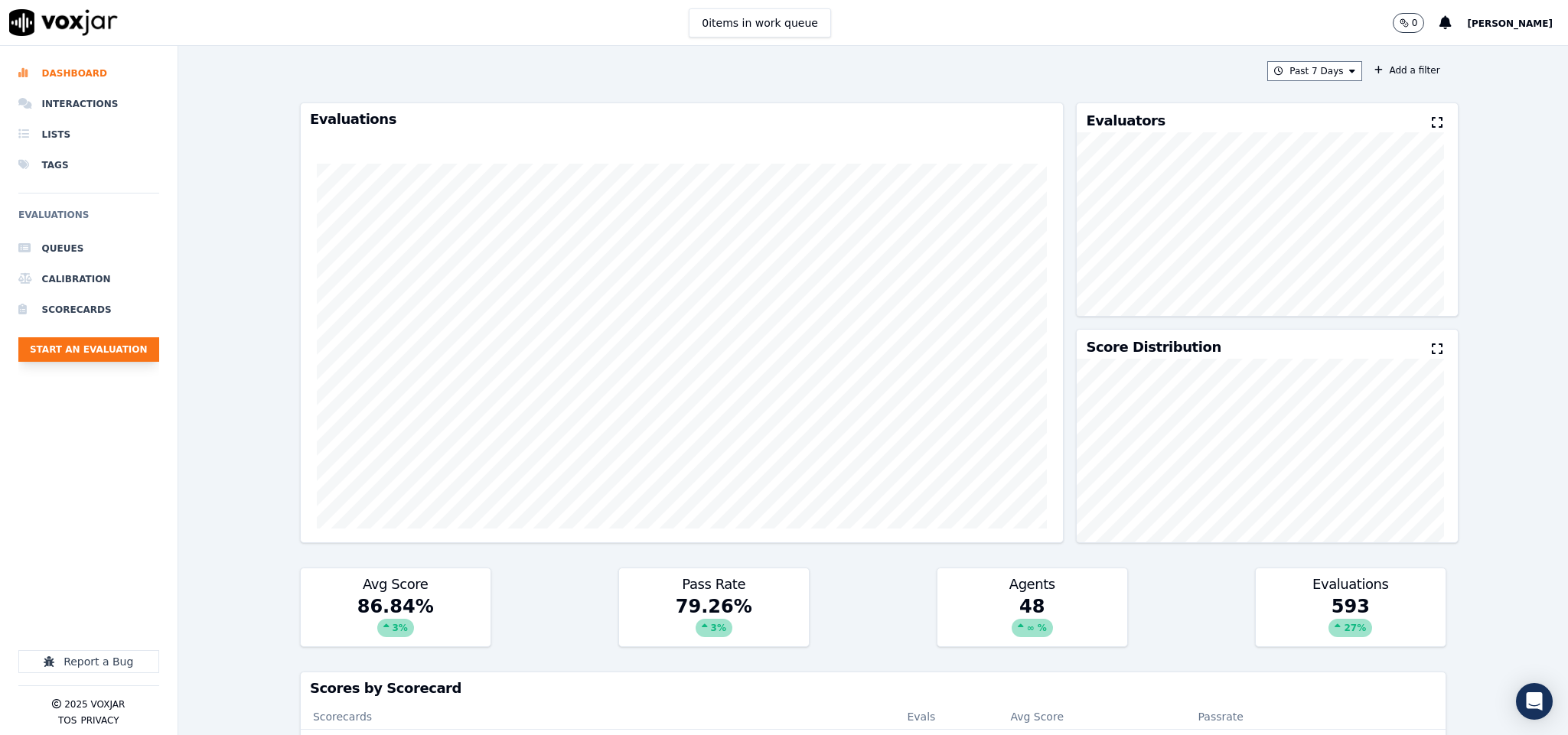
click at [111, 345] on button "Start an Evaluation" at bounding box center [89, 349] width 141 height 25
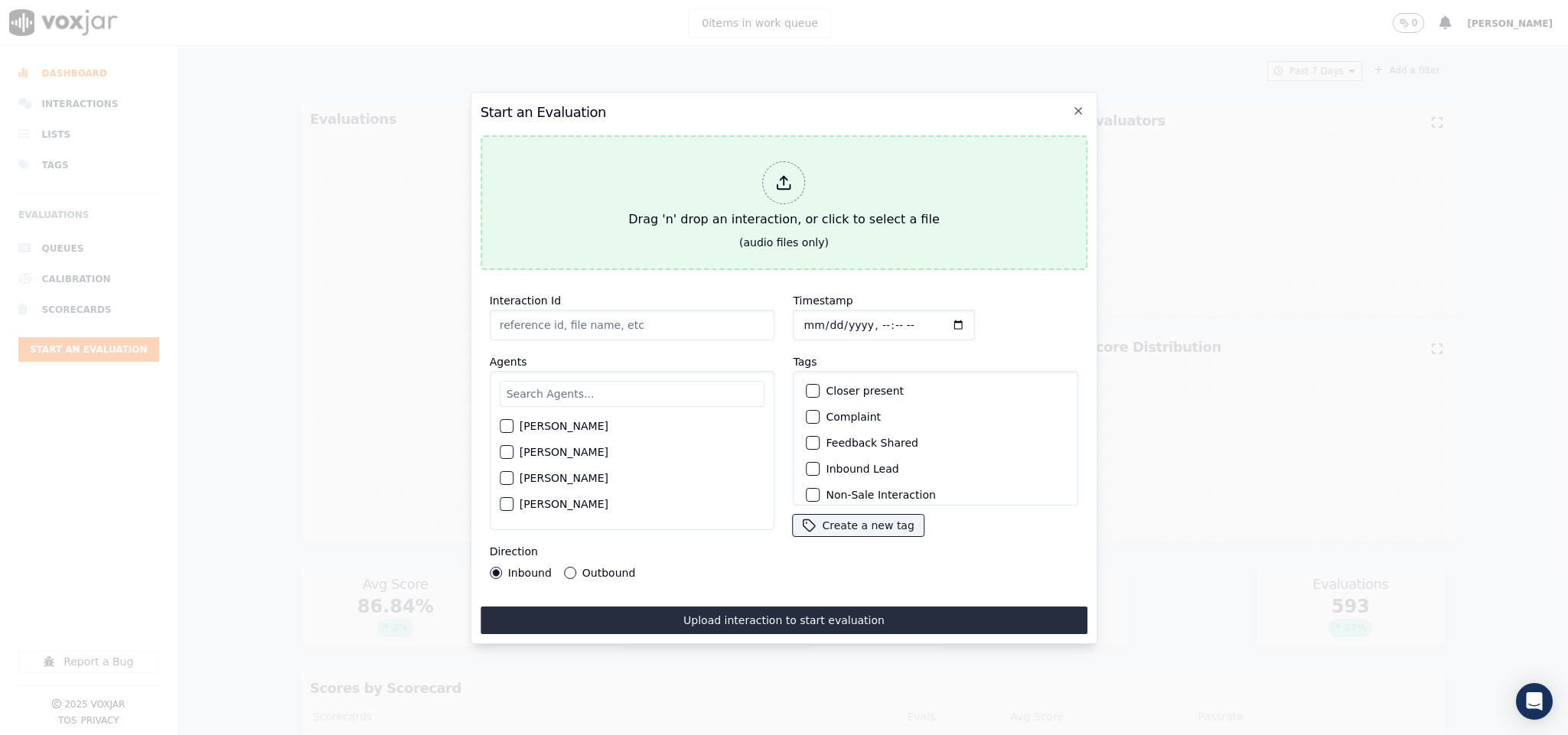
click at [767, 170] on div at bounding box center [785, 183] width 43 height 43
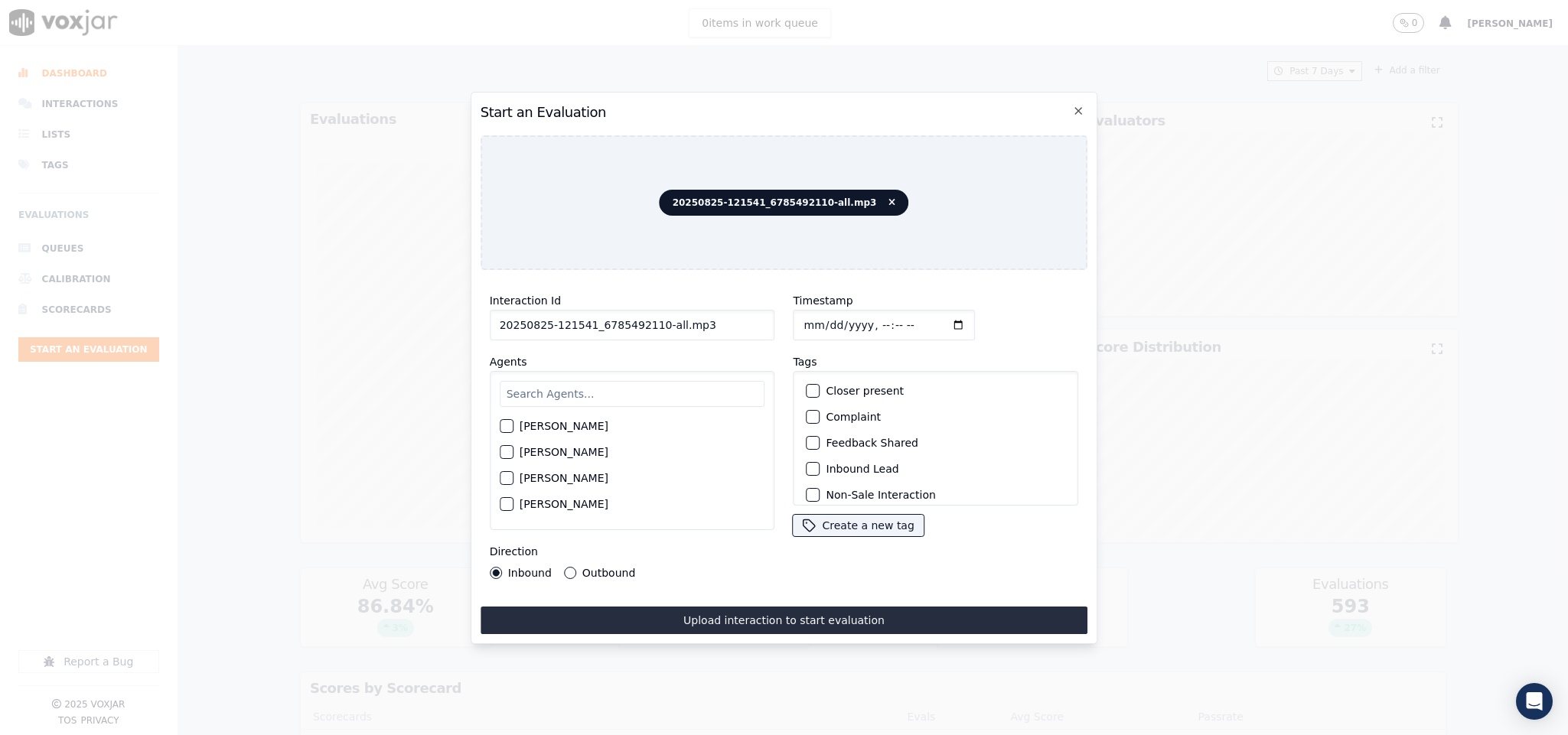
drag, startPoint x: 651, startPoint y: 315, endPoint x: 893, endPoint y: 311, distance: 242.0
click at [893, 311] on div "Interaction Id 20250825-121541_6785492110-all.mp3 Agents Harry Roy Aaron Biswas…" at bounding box center [785, 435] width 608 height 306
type input "20250825-121541_6785492110-C1"
click at [797, 319] on input "Timestamp" at bounding box center [884, 325] width 182 height 31
type input "2025-08-25T21:26"
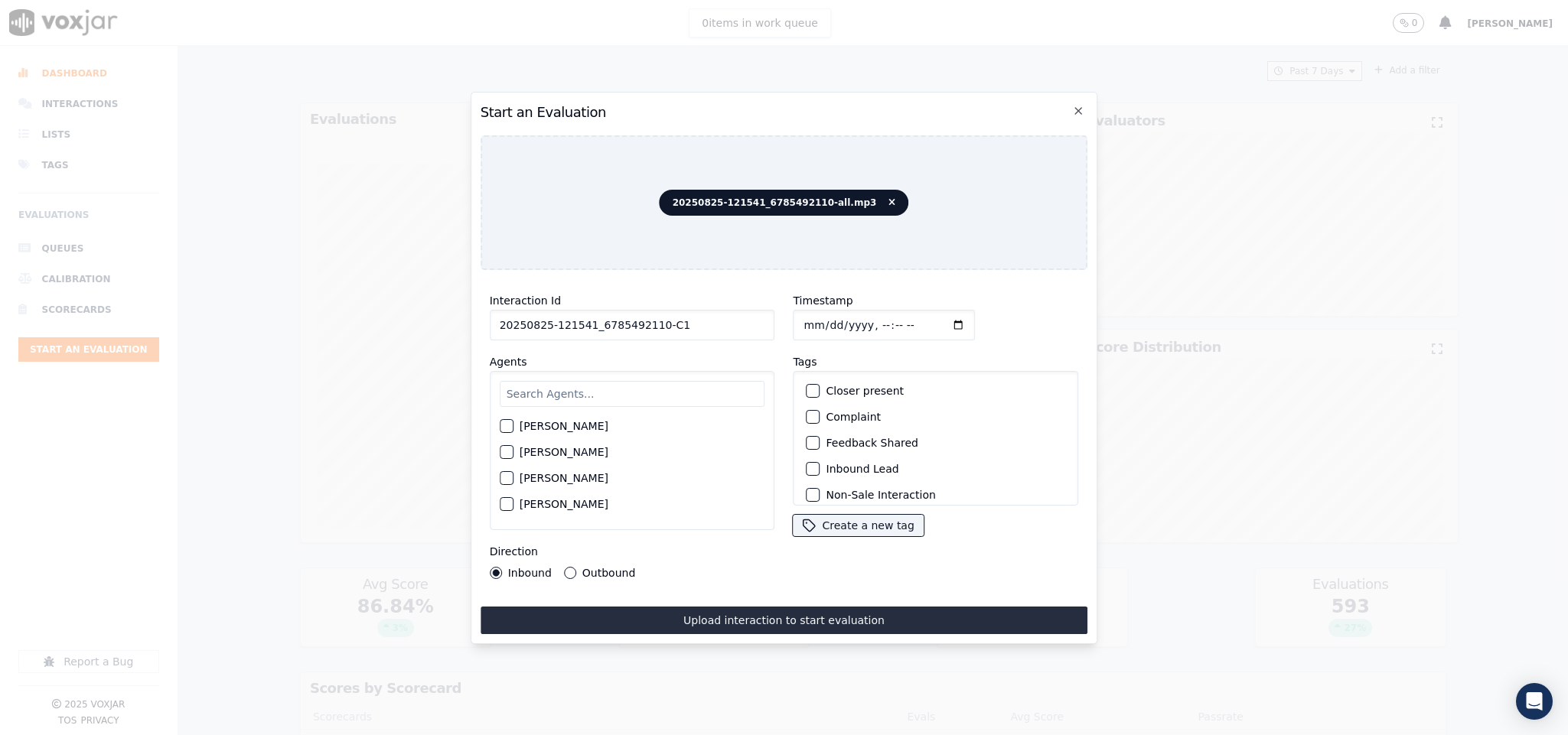
click at [655, 391] on input "text" at bounding box center [632, 394] width 266 height 26
type input "ja"
click at [508, 474] on div "button" at bounding box center [506, 479] width 11 height 11
click at [810, 462] on button "Inbound Lead" at bounding box center [814, 469] width 14 height 14
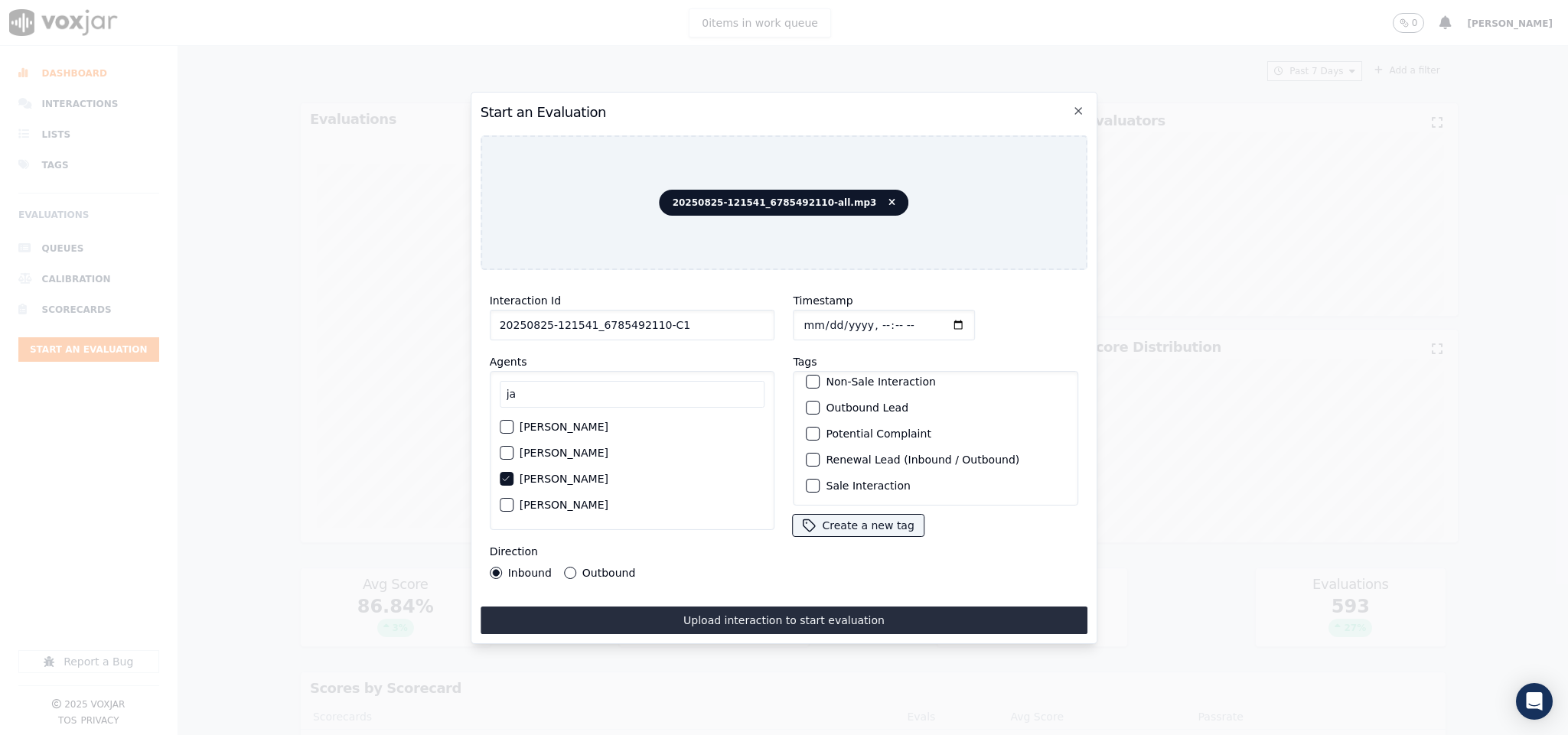
click at [807, 481] on div "button" at bounding box center [812, 486] width 11 height 11
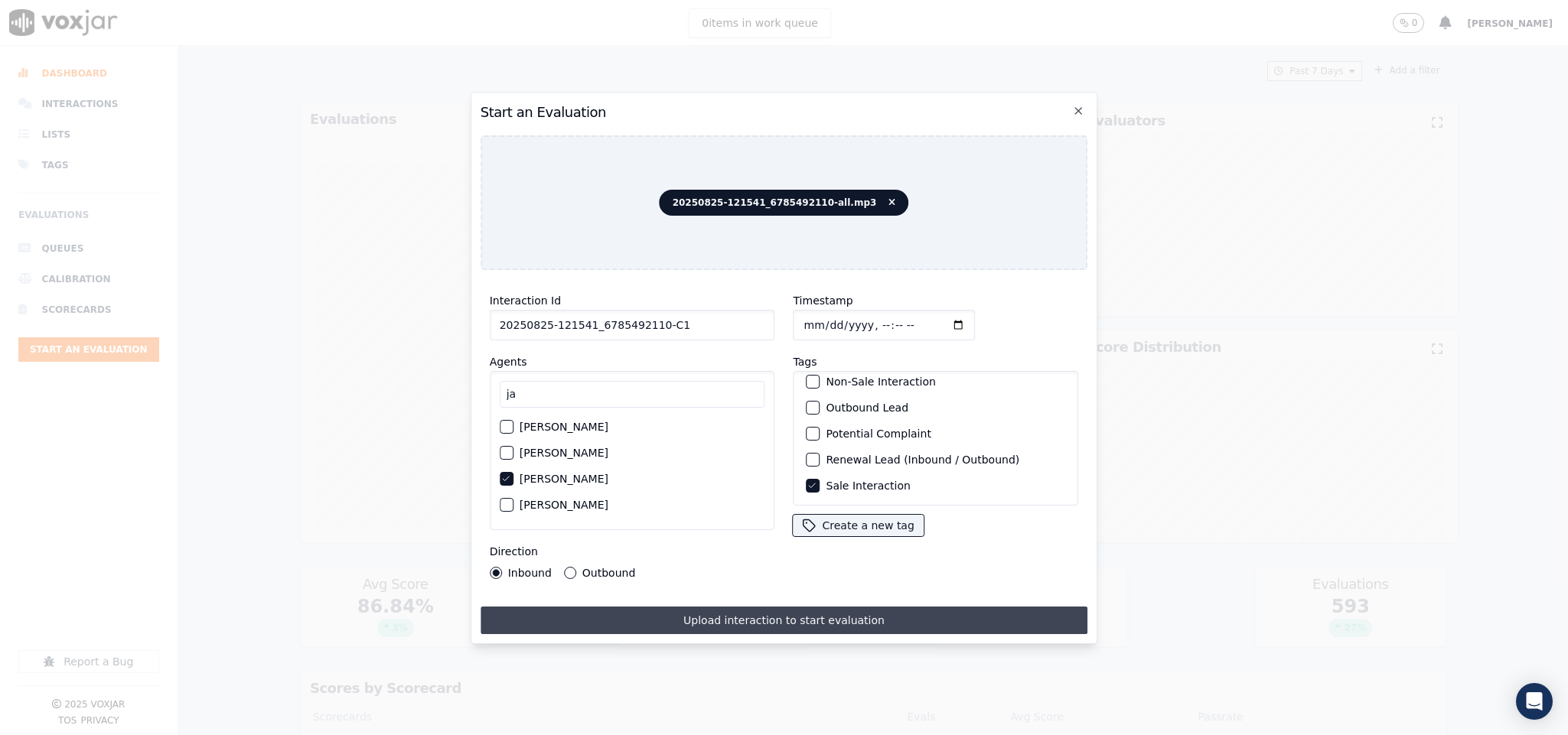
click at [613, 607] on button "Upload interaction to start evaluation" at bounding box center [785, 621] width 608 height 27
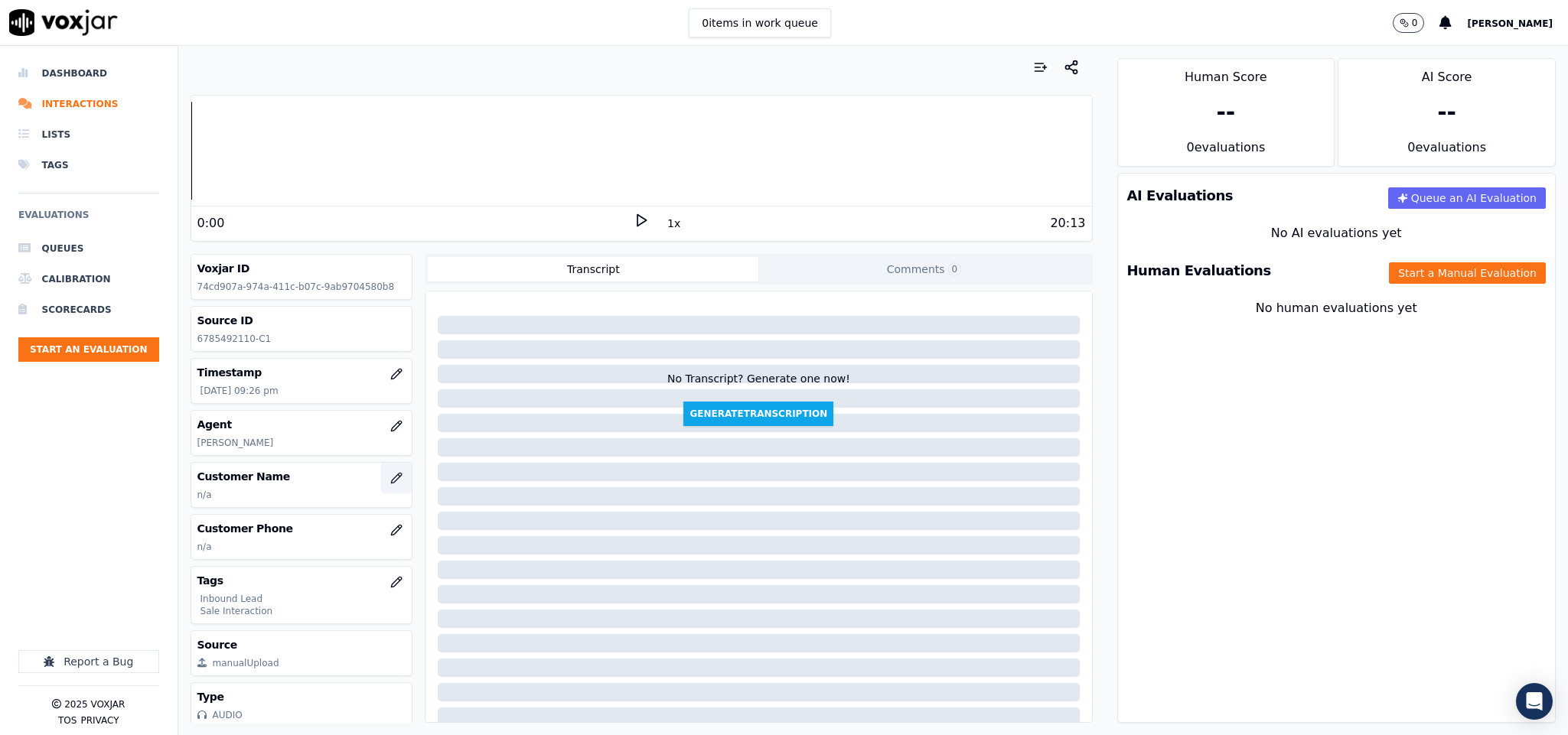
click at [390, 484] on icon "button" at bounding box center [396, 478] width 12 height 12
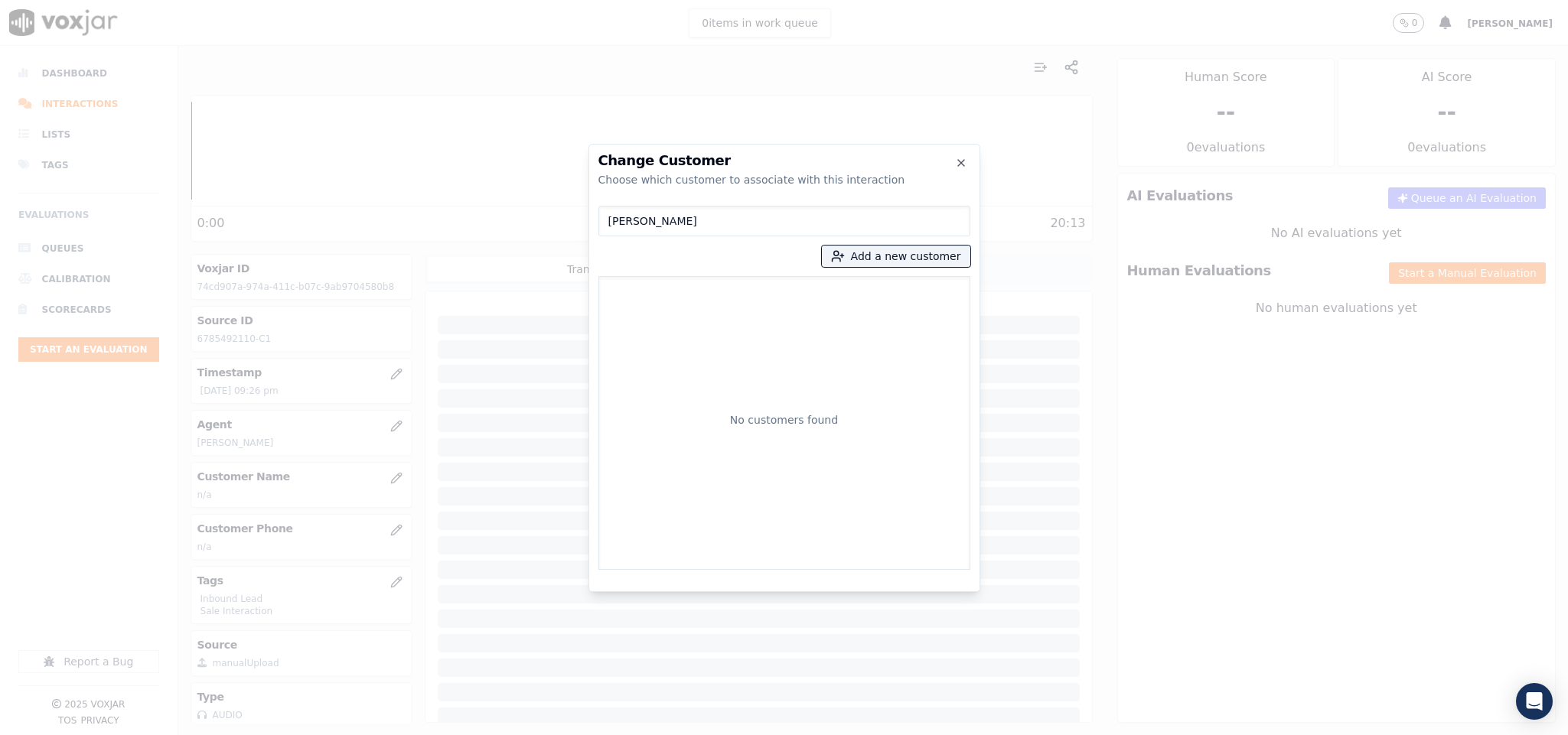
drag, startPoint x: 684, startPoint y: 224, endPoint x: 547, endPoint y: 236, distance: 137.5
click at [547, 734] on div "Change Customer Choose which customer to associate with this interaction DEBRA …" at bounding box center [784, 735] width 1568 height 0
type input "T"
click at [859, 254] on button "Add a new customer" at bounding box center [897, 256] width 149 height 21
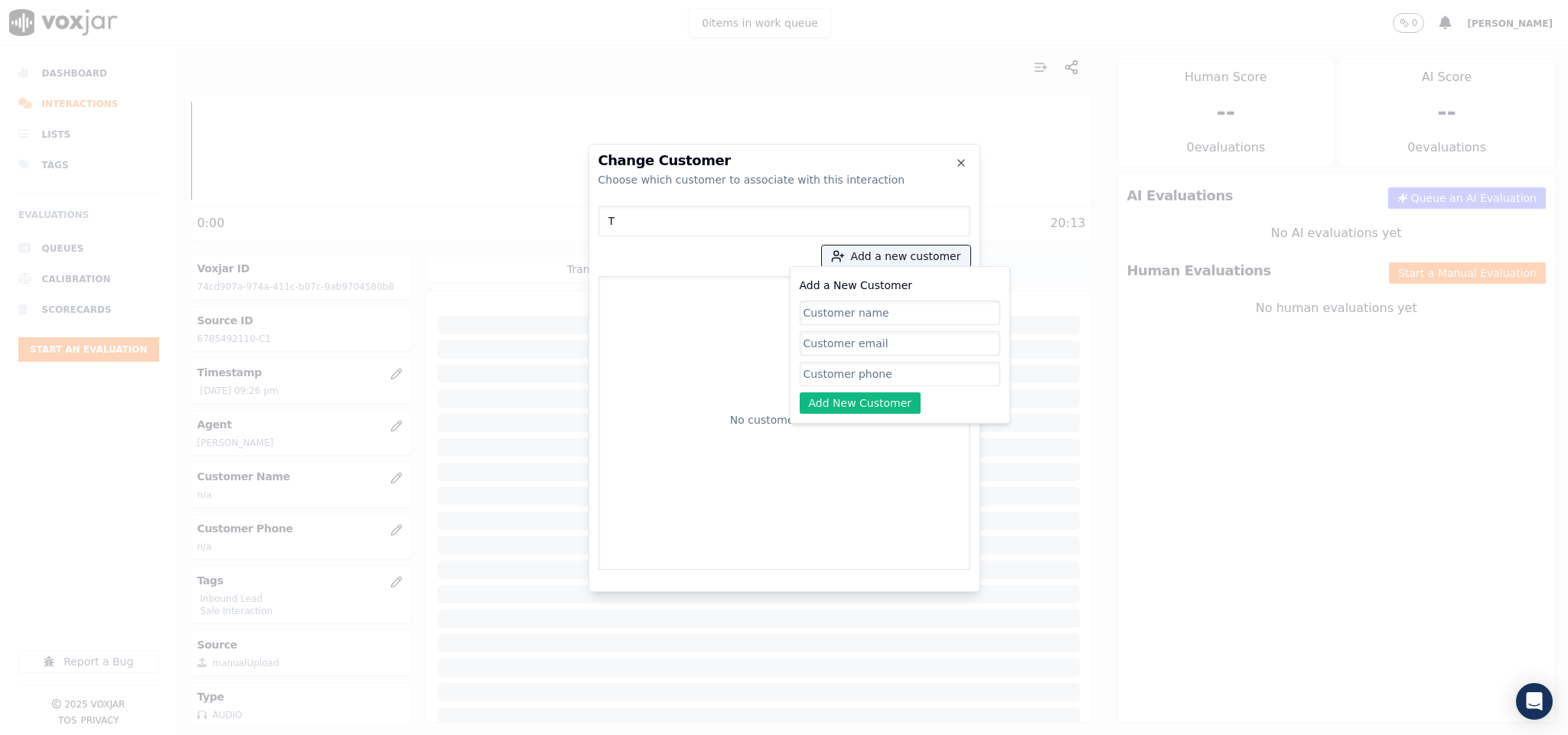
click at [705, 232] on input "T" at bounding box center [785, 221] width 372 height 31
click at [703, 227] on input "T" at bounding box center [785, 221] width 372 height 31
click at [888, 257] on button "Add a new customer" at bounding box center [897, 256] width 149 height 21
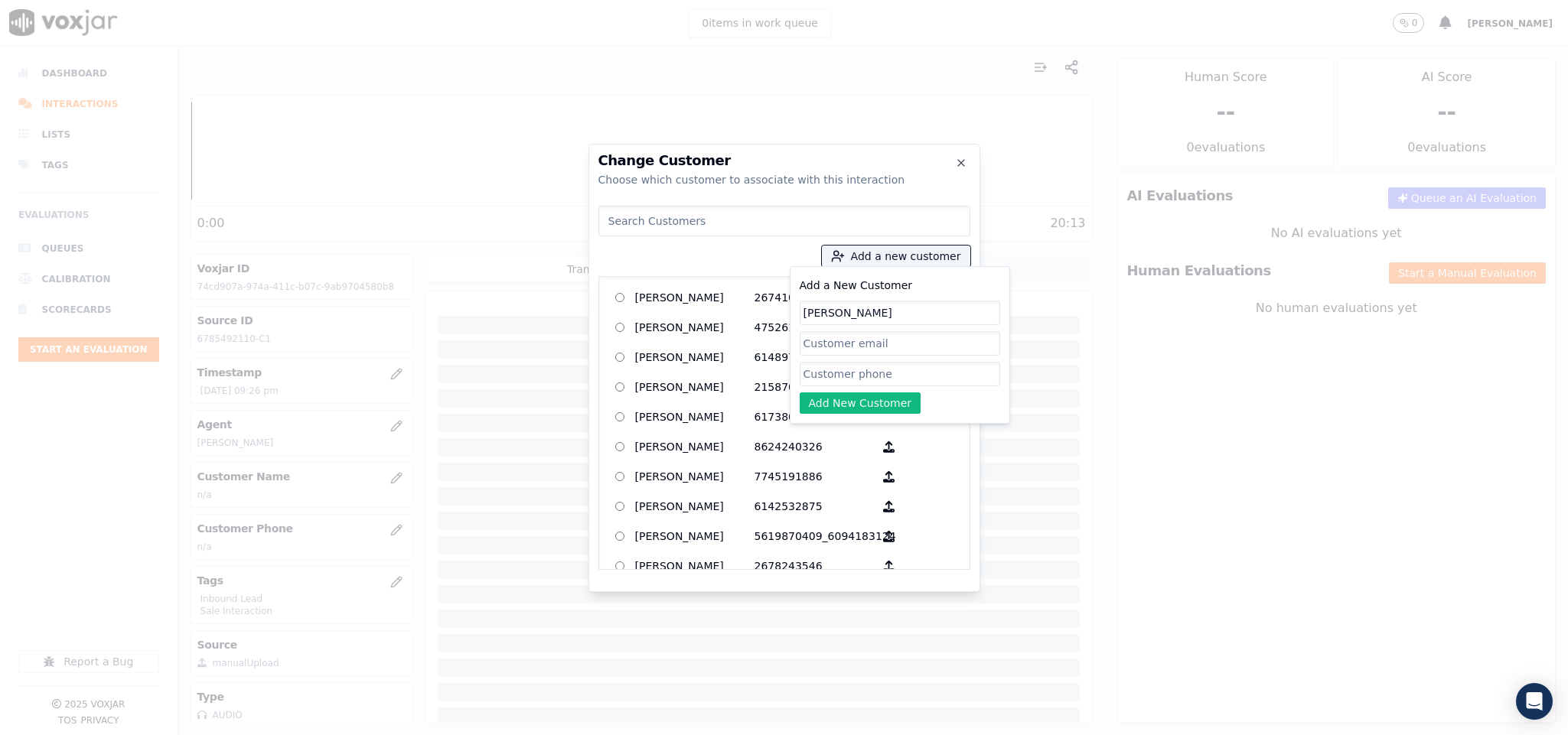
type input "DEBRA HUMBERT"
click at [928, 374] on input "Add a New Customer" at bounding box center [900, 374] width 201 height 25
paste input "6785492110"
type input "6785492110"
click at [834, 402] on button "Add New Customer" at bounding box center [861, 403] width 121 height 21
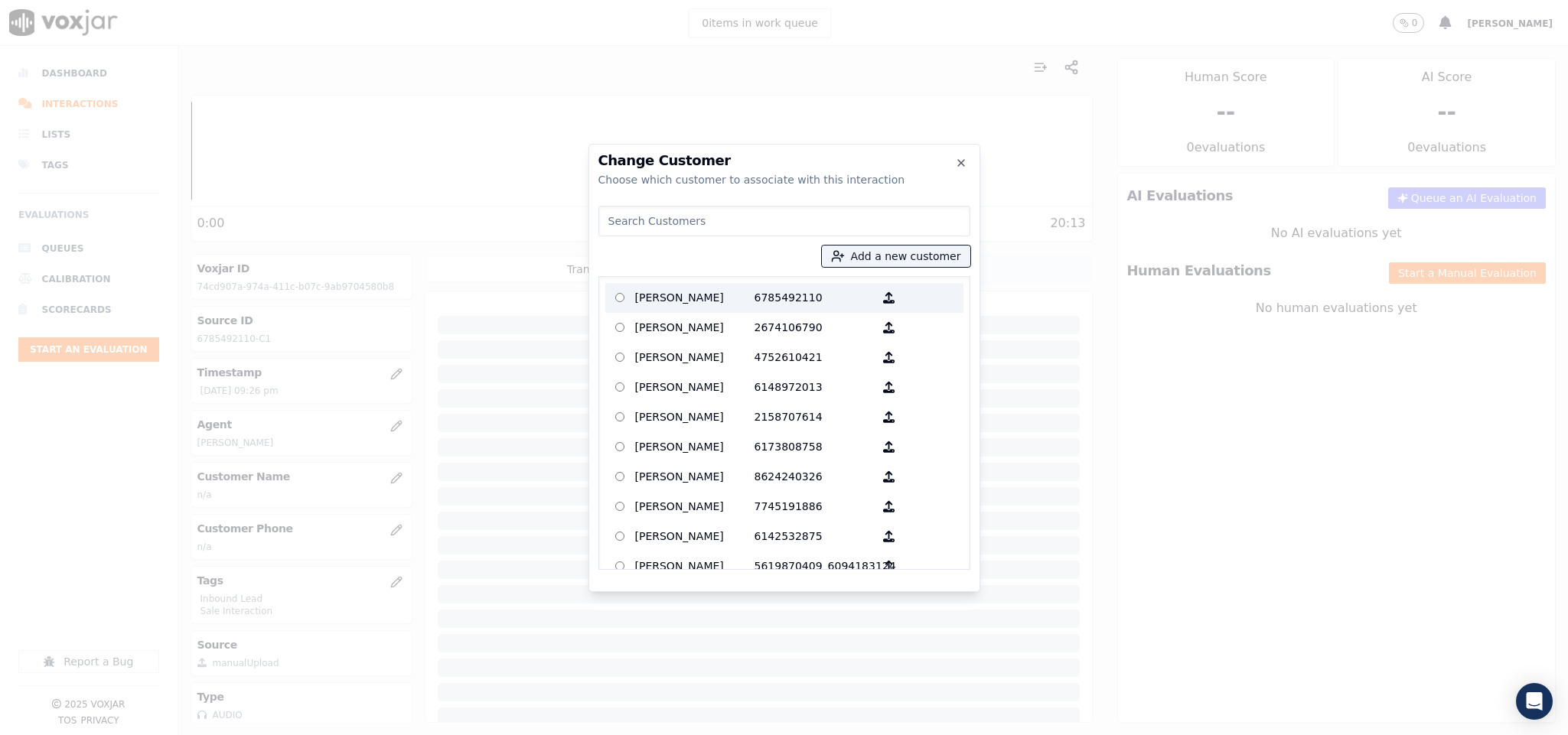
click at [723, 297] on p "DEBRA HUMBERT" at bounding box center [695, 298] width 120 height 24
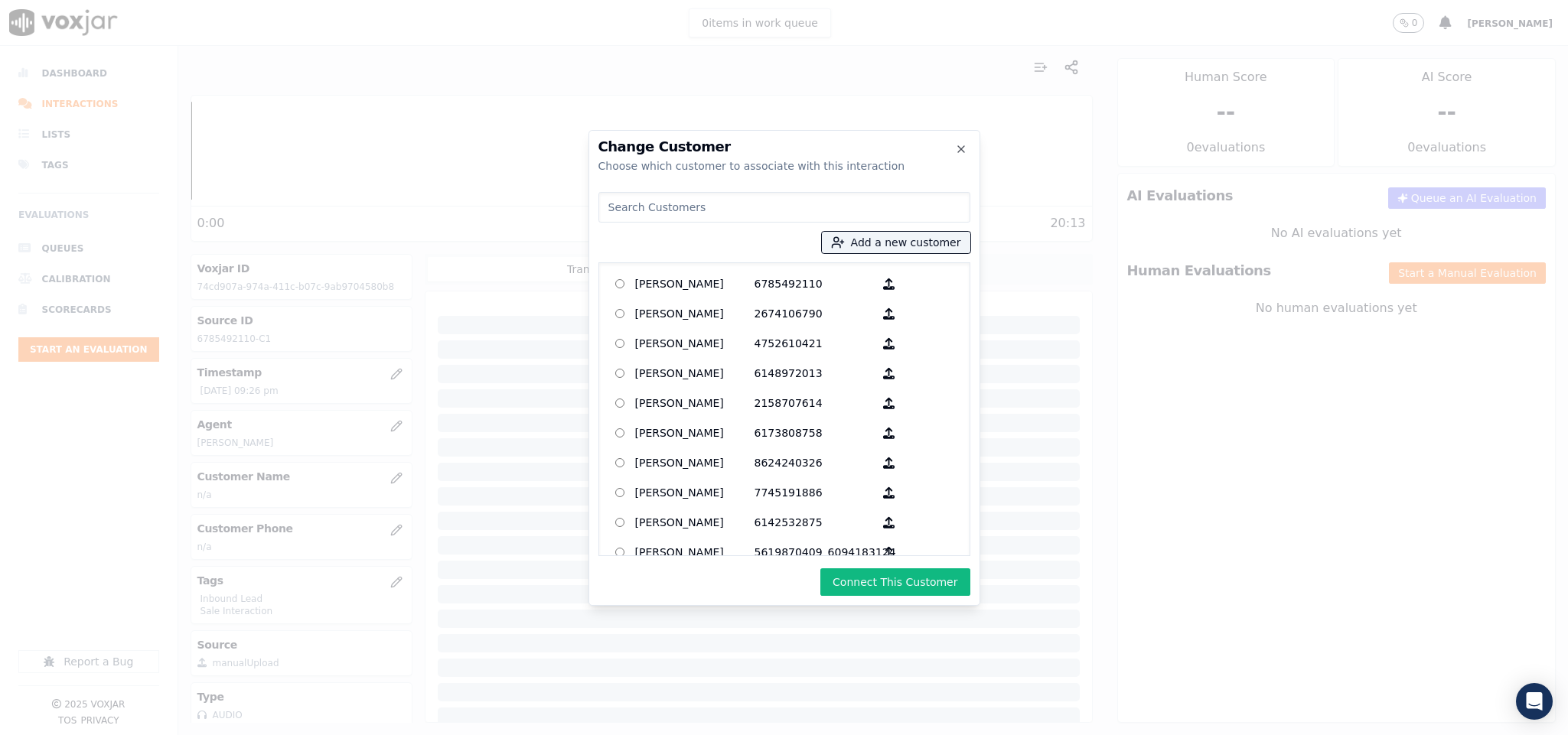
click at [930, 579] on button "Connect This Customer" at bounding box center [895, 582] width 149 height 27
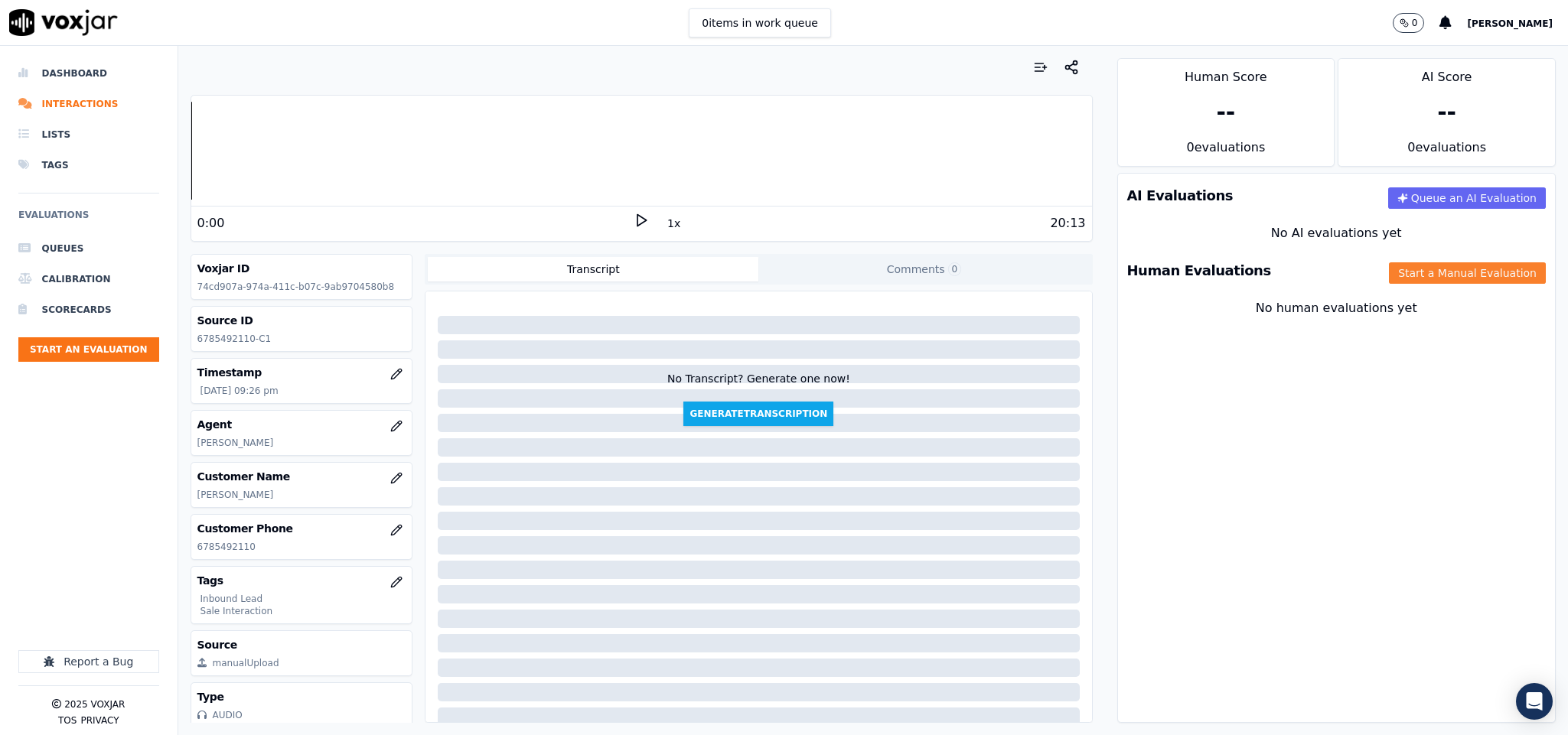
click at [1390, 273] on button "Start a Manual Evaluation" at bounding box center [1468, 272] width 157 height 21
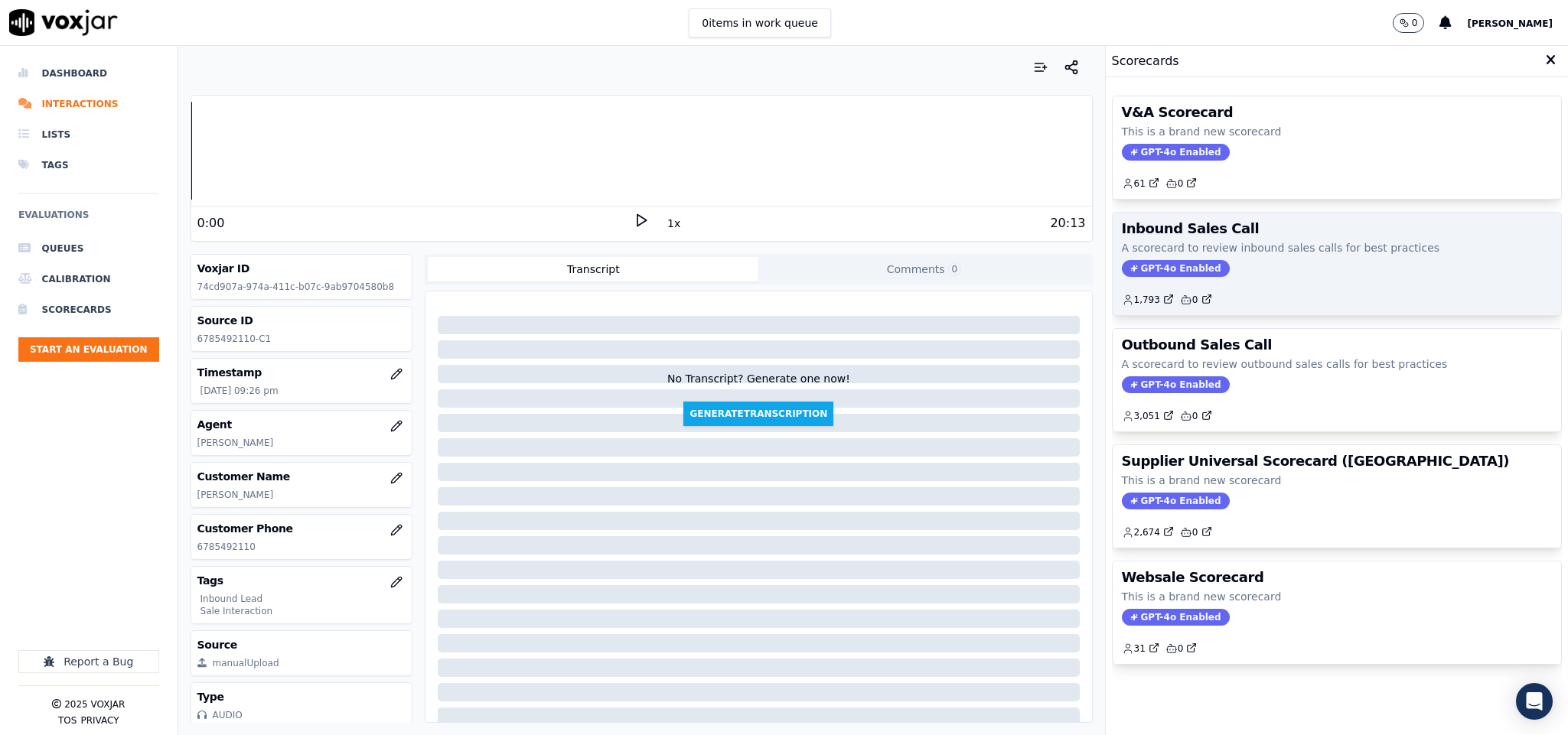
click at [1131, 273] on span "GPT-4o Enabled" at bounding box center [1176, 269] width 108 height 17
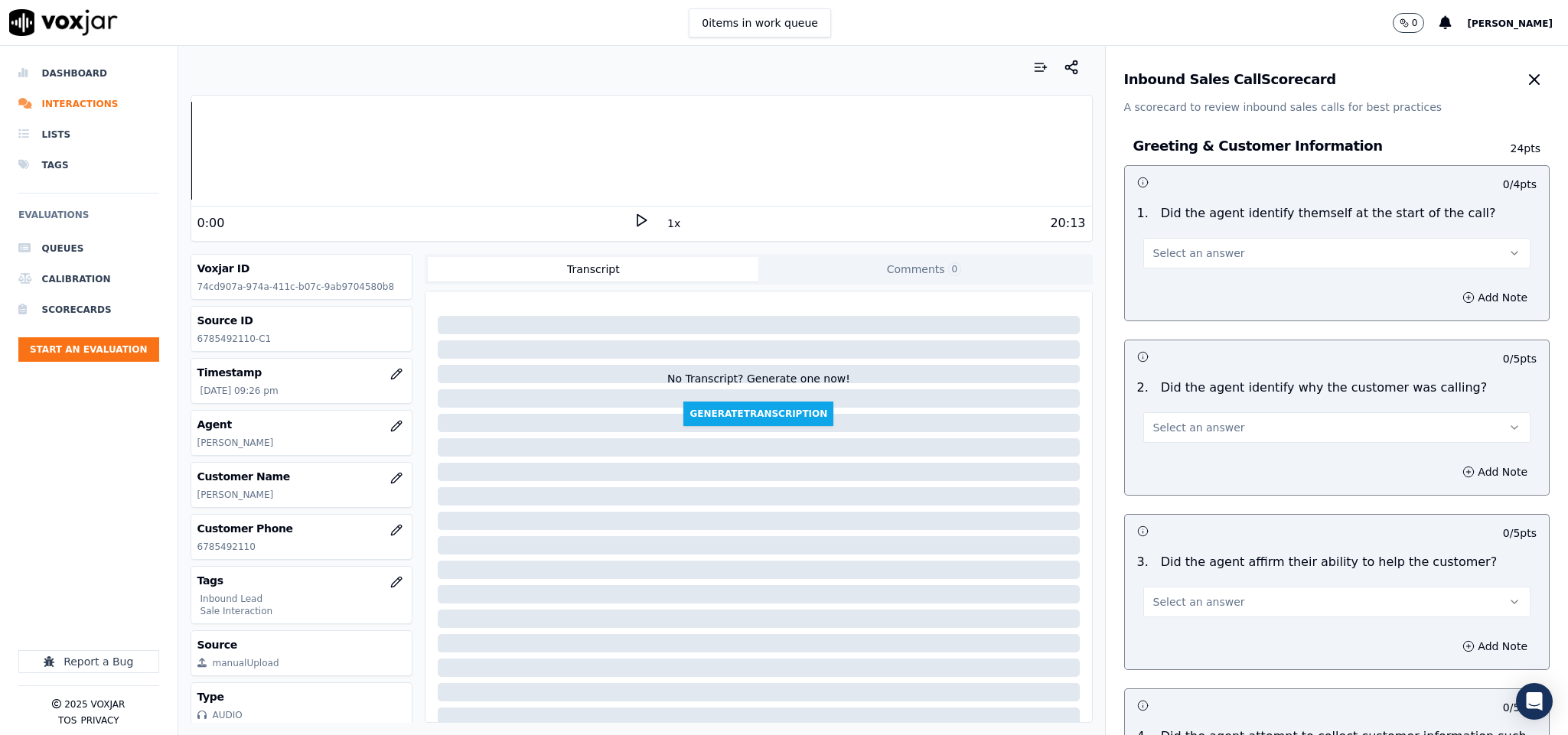
click at [1210, 260] on button "Select an answer" at bounding box center [1337, 254] width 388 height 31
click at [1195, 288] on div "Yes" at bounding box center [1300, 289] width 350 height 25
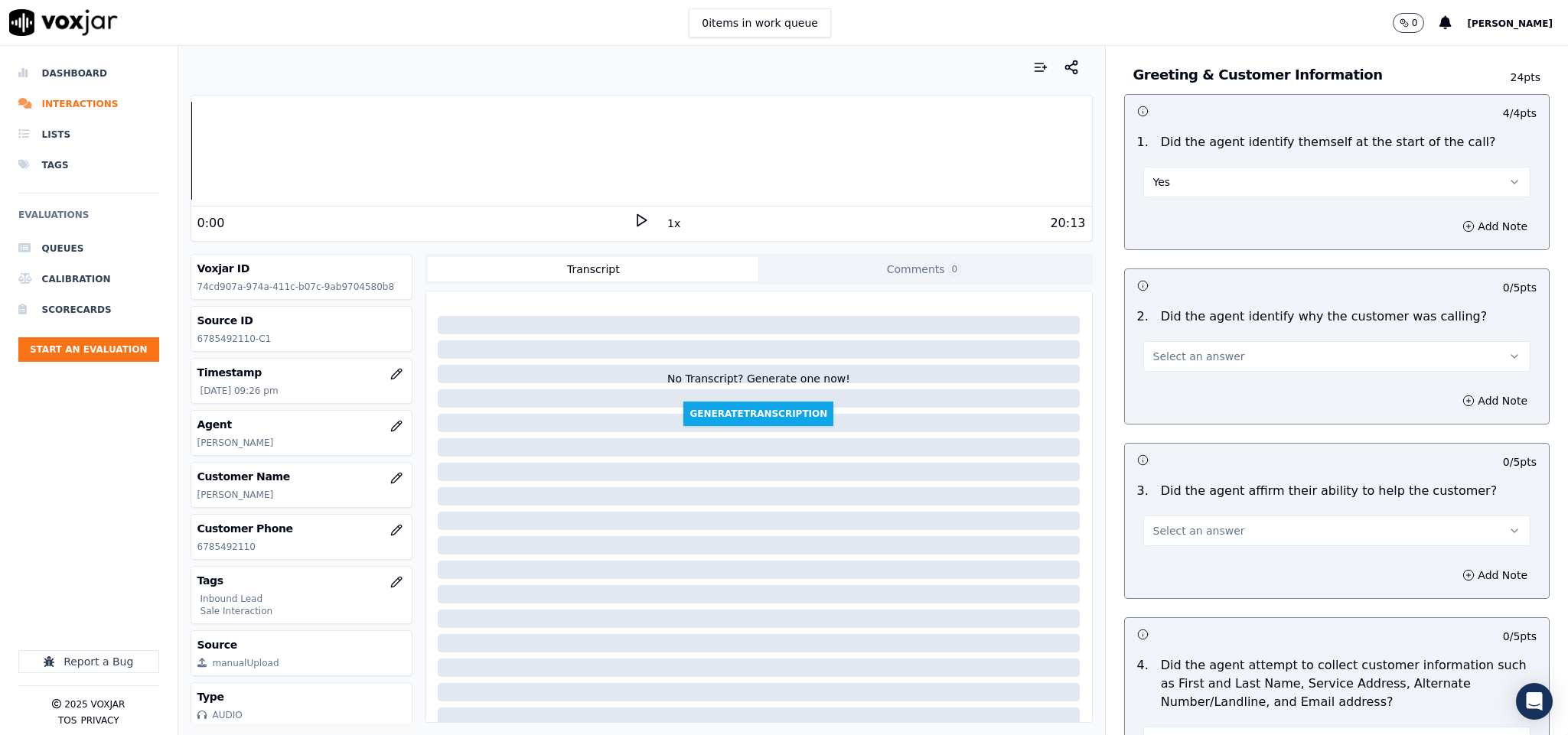
scroll to position [114, 0]
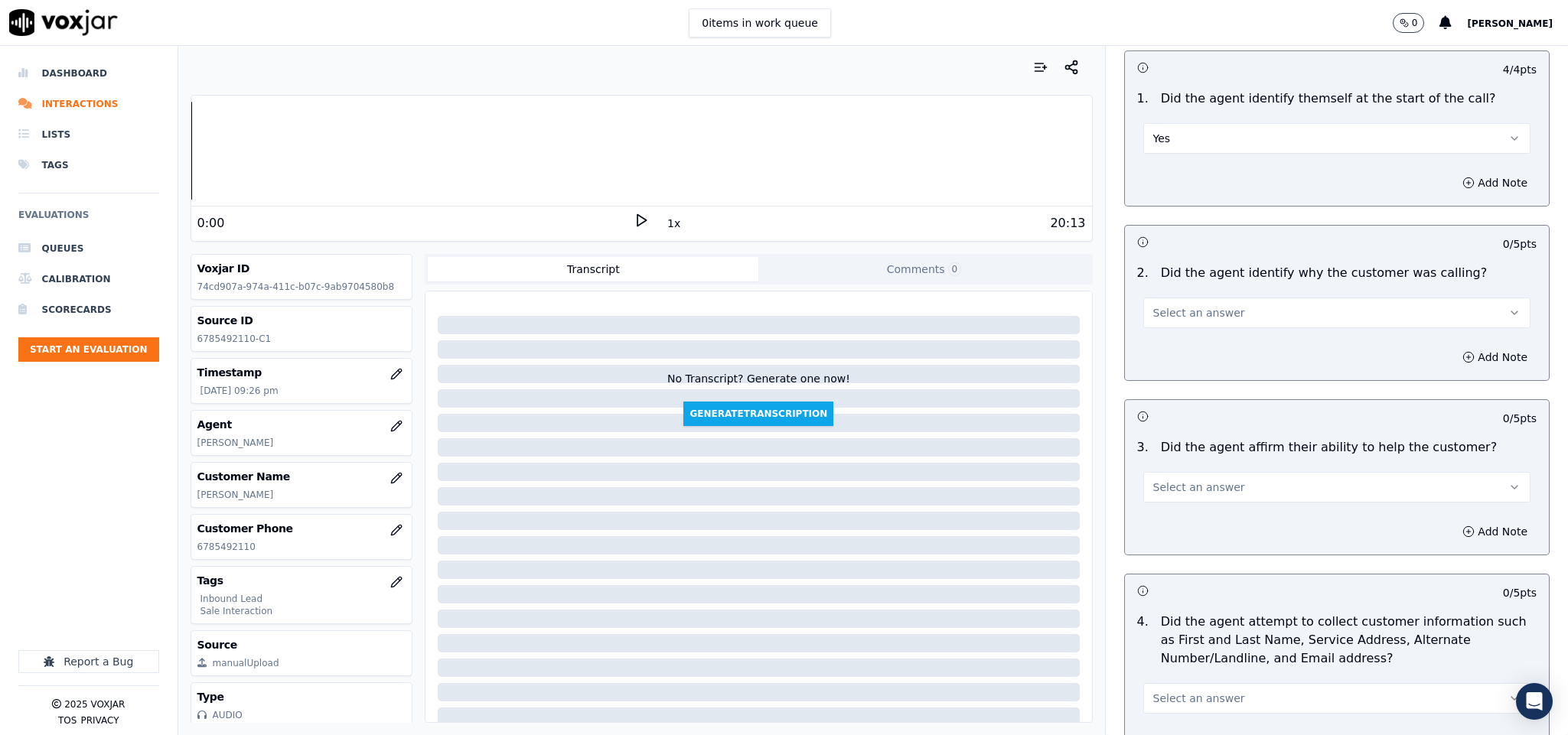
click at [1215, 301] on button "Select an answer" at bounding box center [1337, 313] width 388 height 31
click at [1172, 342] on div "Yes" at bounding box center [1300, 348] width 350 height 25
click at [1196, 490] on span "Select an answer" at bounding box center [1200, 487] width 92 height 15
drag, startPoint x: 1185, startPoint y: 521, endPoint x: 1194, endPoint y: 487, distance: 35.2
click at [1185, 523] on div "Yes" at bounding box center [1300, 524] width 350 height 25
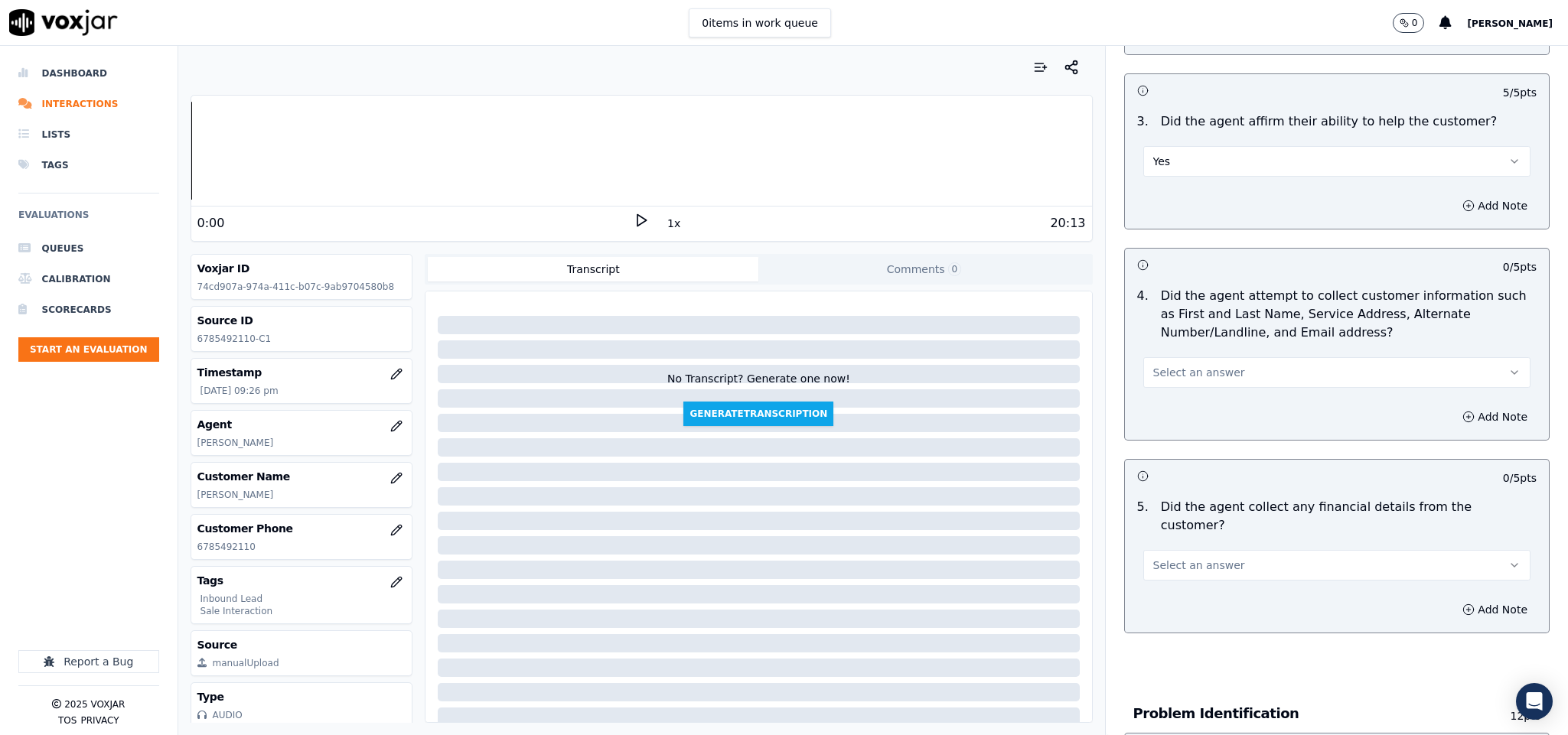
scroll to position [459, 0]
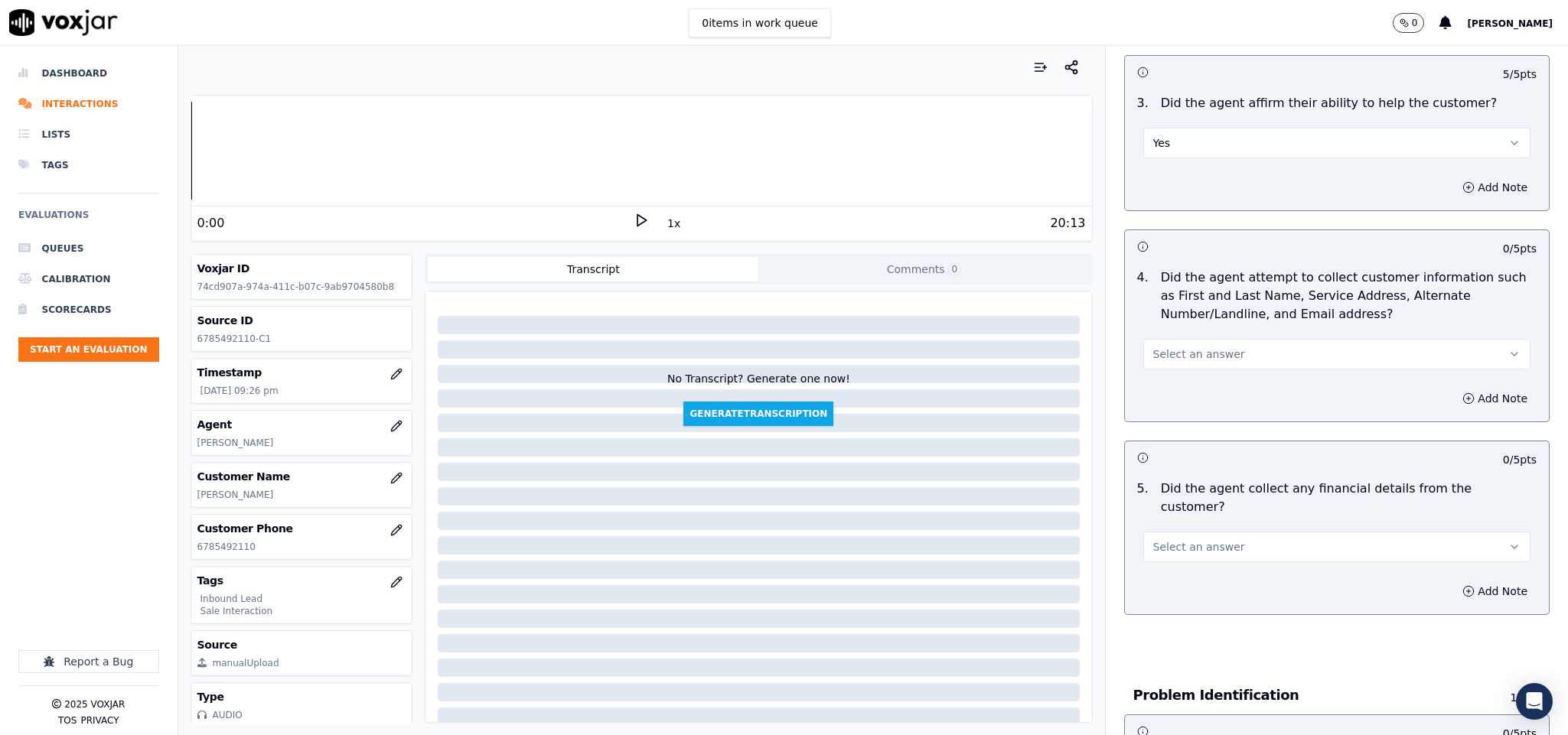
click at [1238, 361] on button "Select an answer" at bounding box center [1337, 354] width 388 height 31
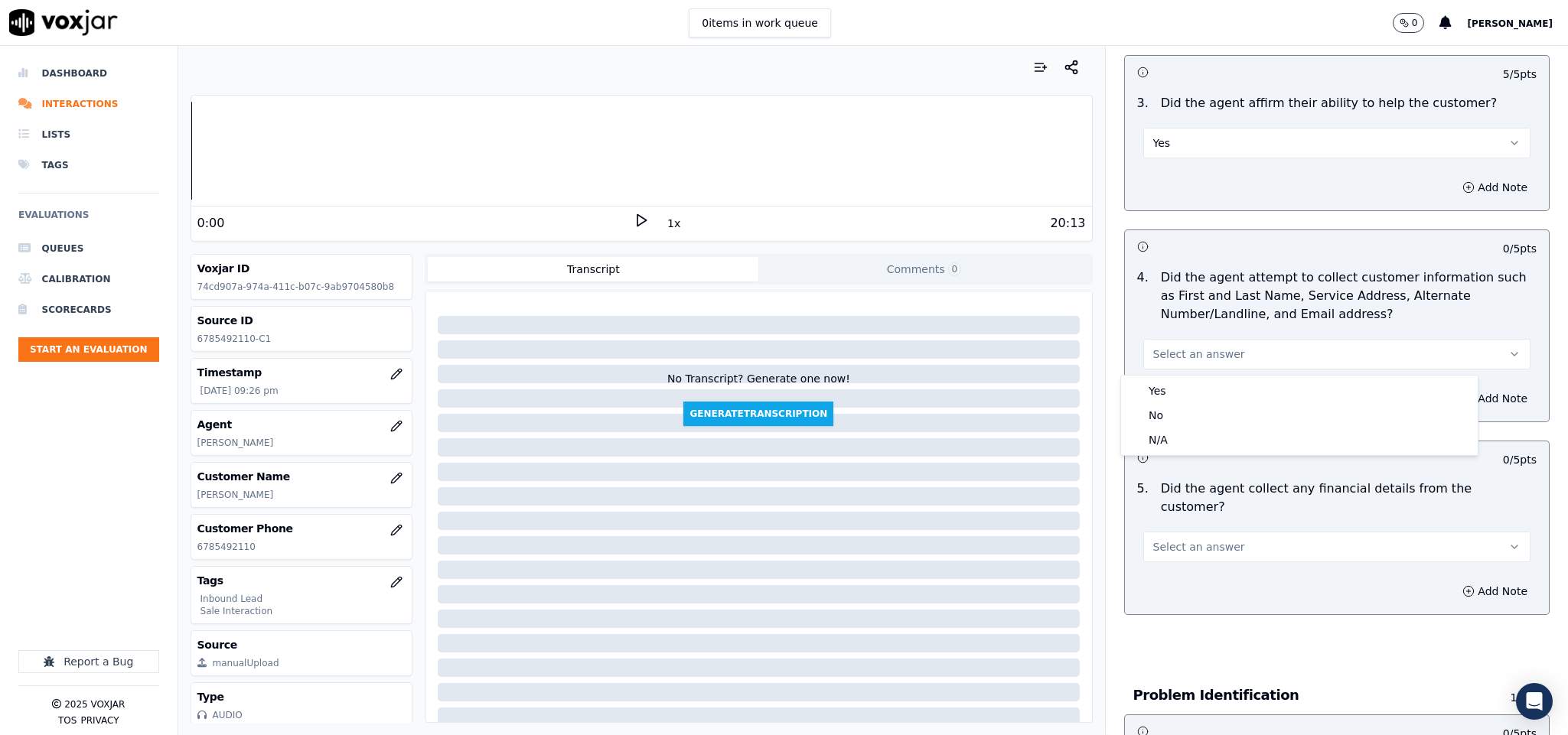
click at [1221, 386] on div "Yes" at bounding box center [1300, 391] width 350 height 25
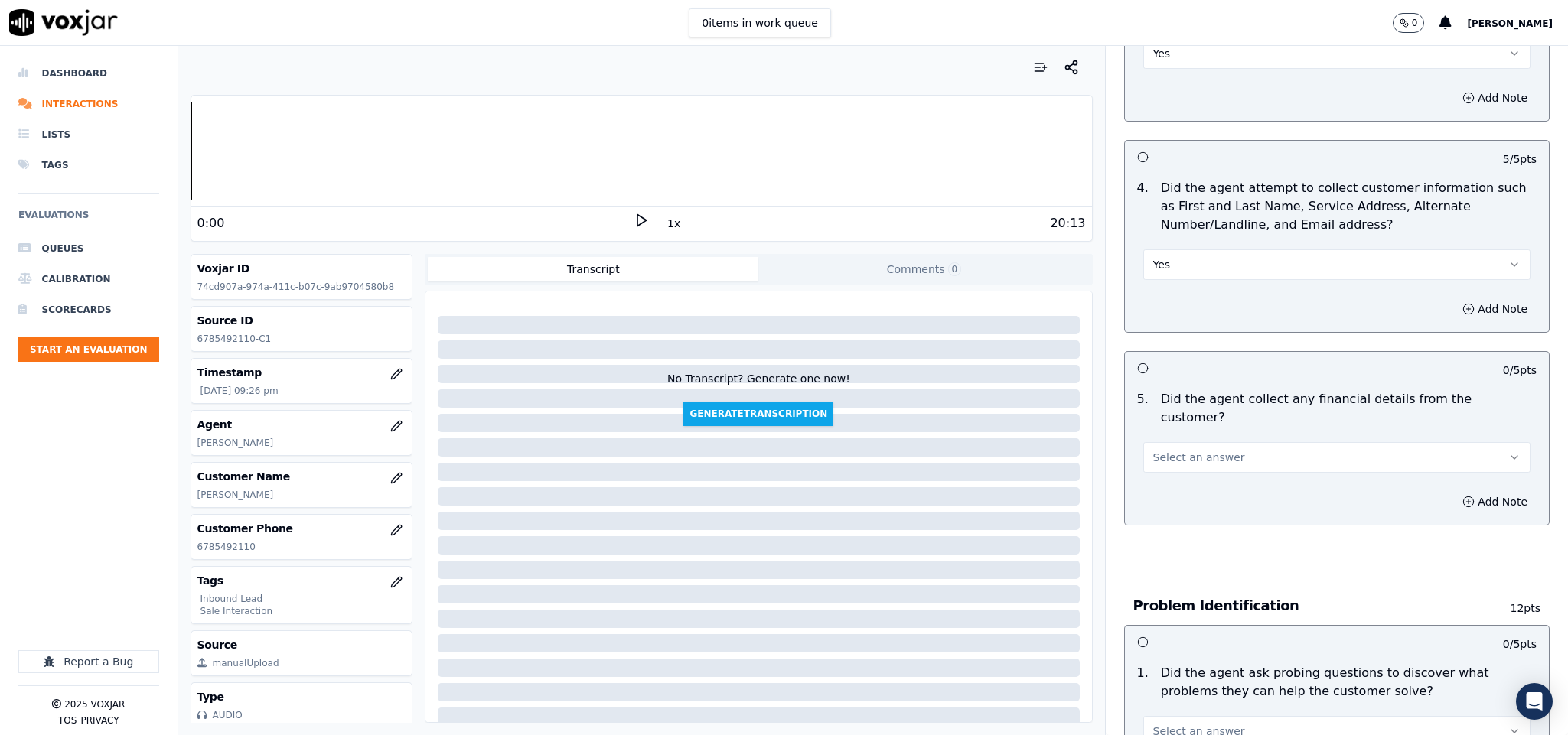
scroll to position [689, 0]
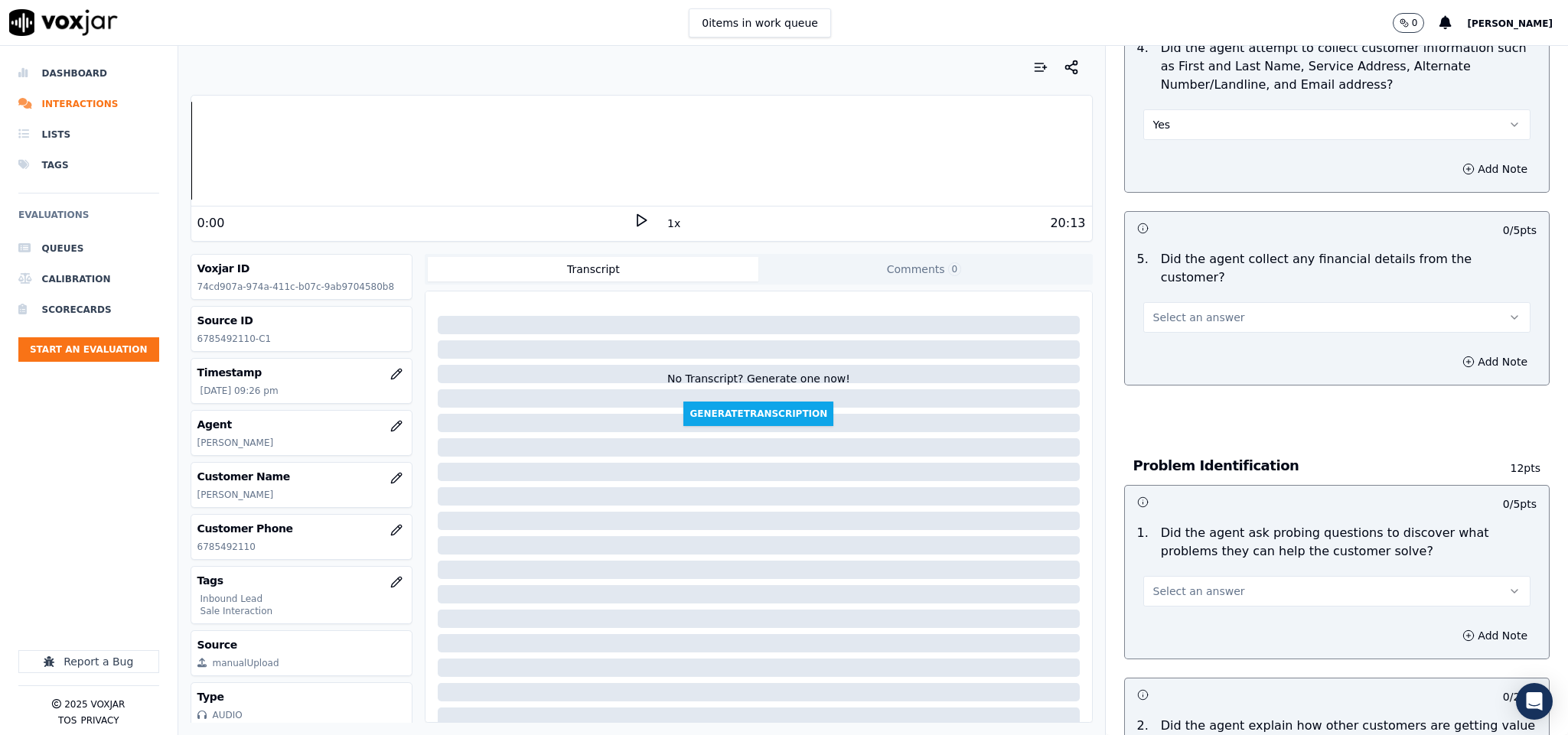
click at [1237, 302] on button "Select an answer" at bounding box center [1337, 318] width 388 height 31
click at [1176, 360] on div "No" at bounding box center [1300, 361] width 350 height 25
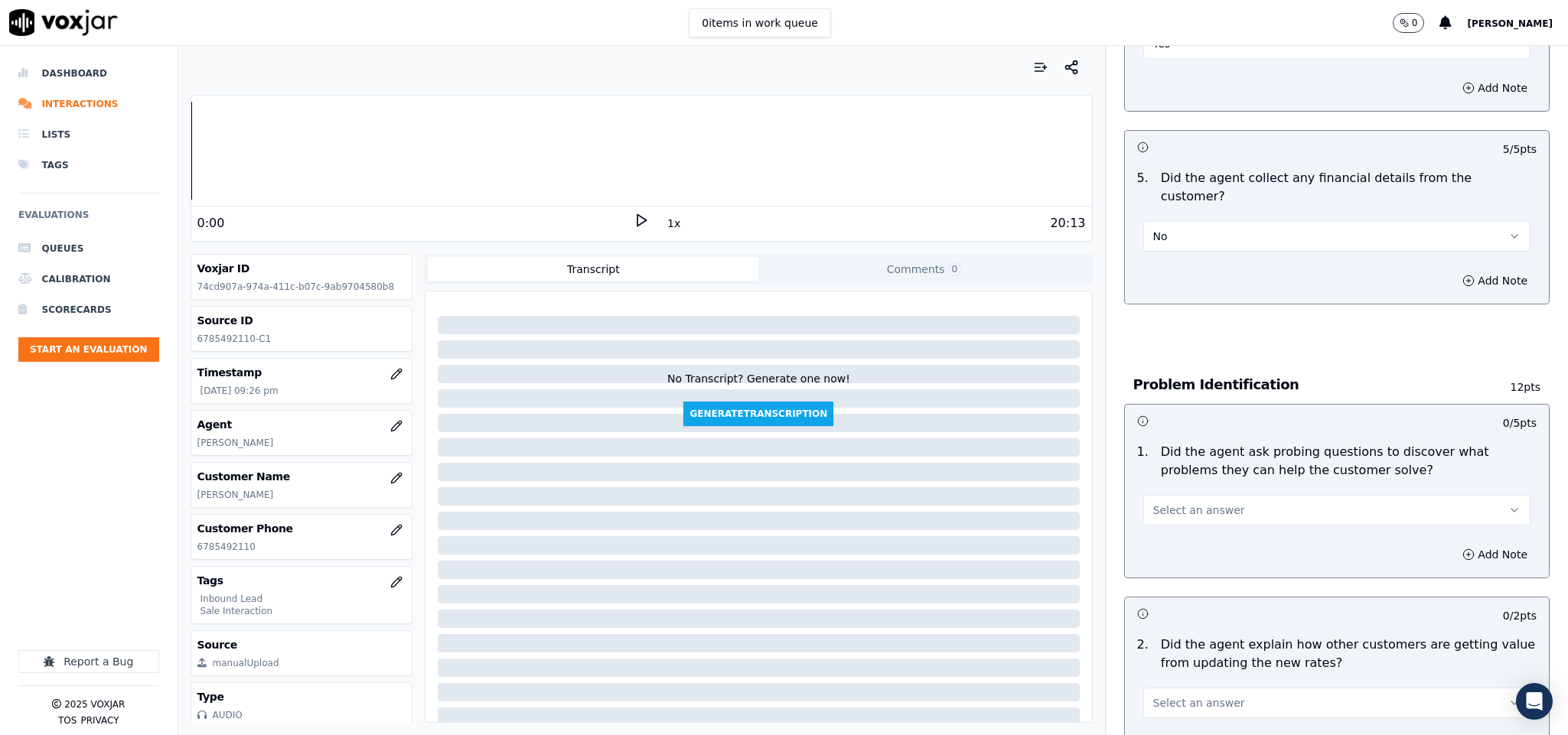
scroll to position [803, 0]
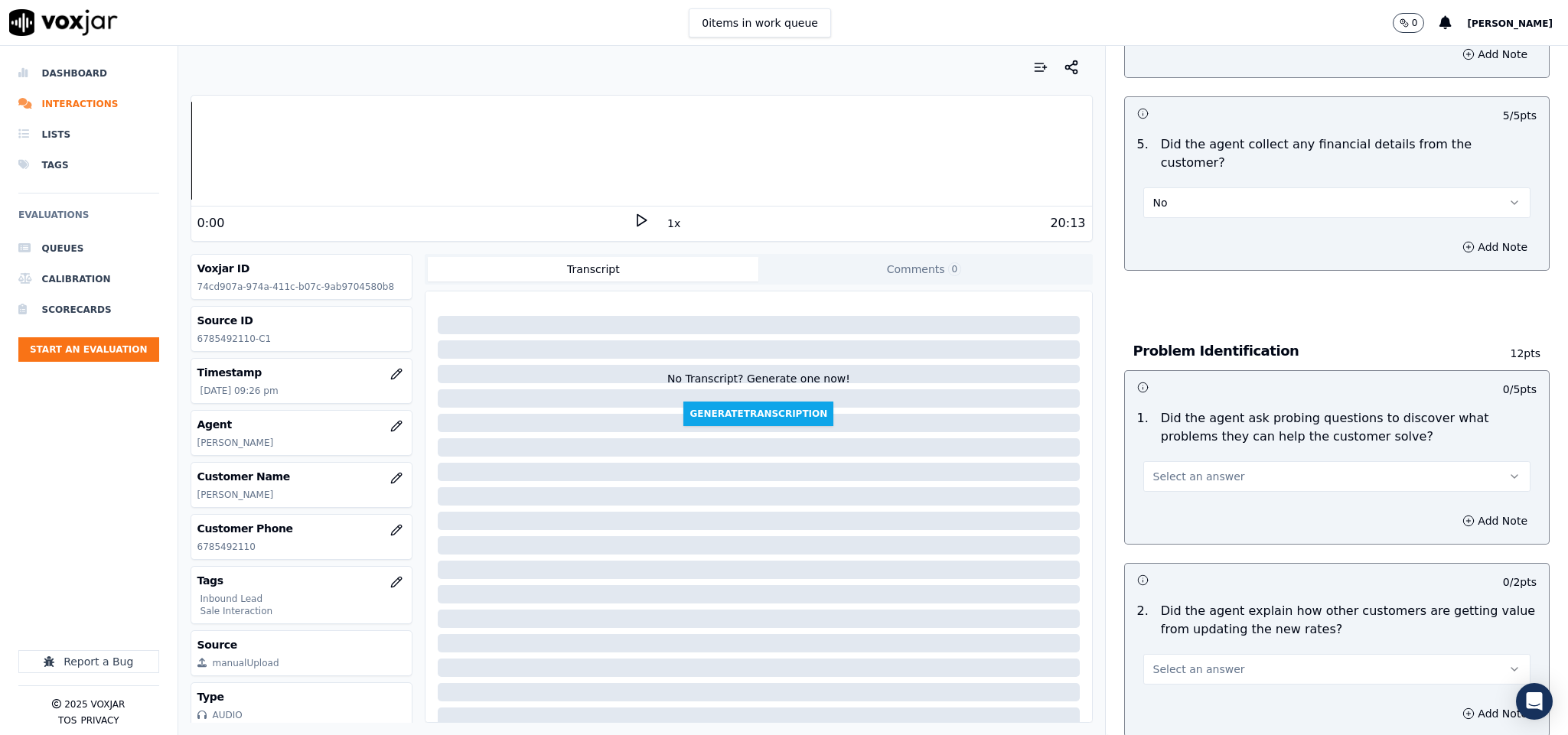
click at [1243, 461] on button "Select an answer" at bounding box center [1337, 476] width 388 height 31
click at [1195, 494] on div "Yes" at bounding box center [1300, 496] width 350 height 25
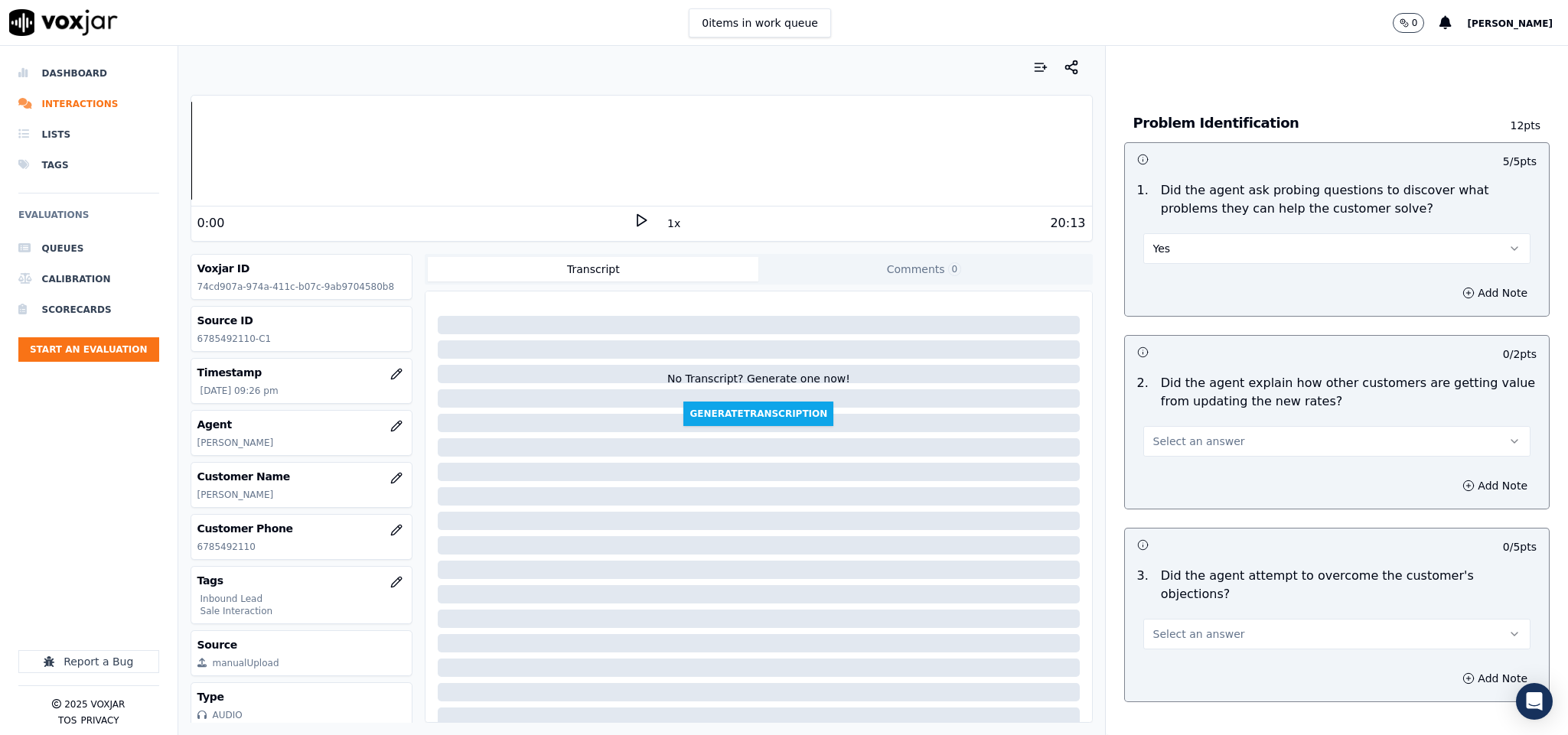
scroll to position [1033, 0]
click at [1277, 424] on button "Select an answer" at bounding box center [1337, 440] width 388 height 31
click at [1179, 482] on div "No" at bounding box center [1300, 485] width 350 height 25
click at [1194, 432] on button "No" at bounding box center [1337, 440] width 388 height 31
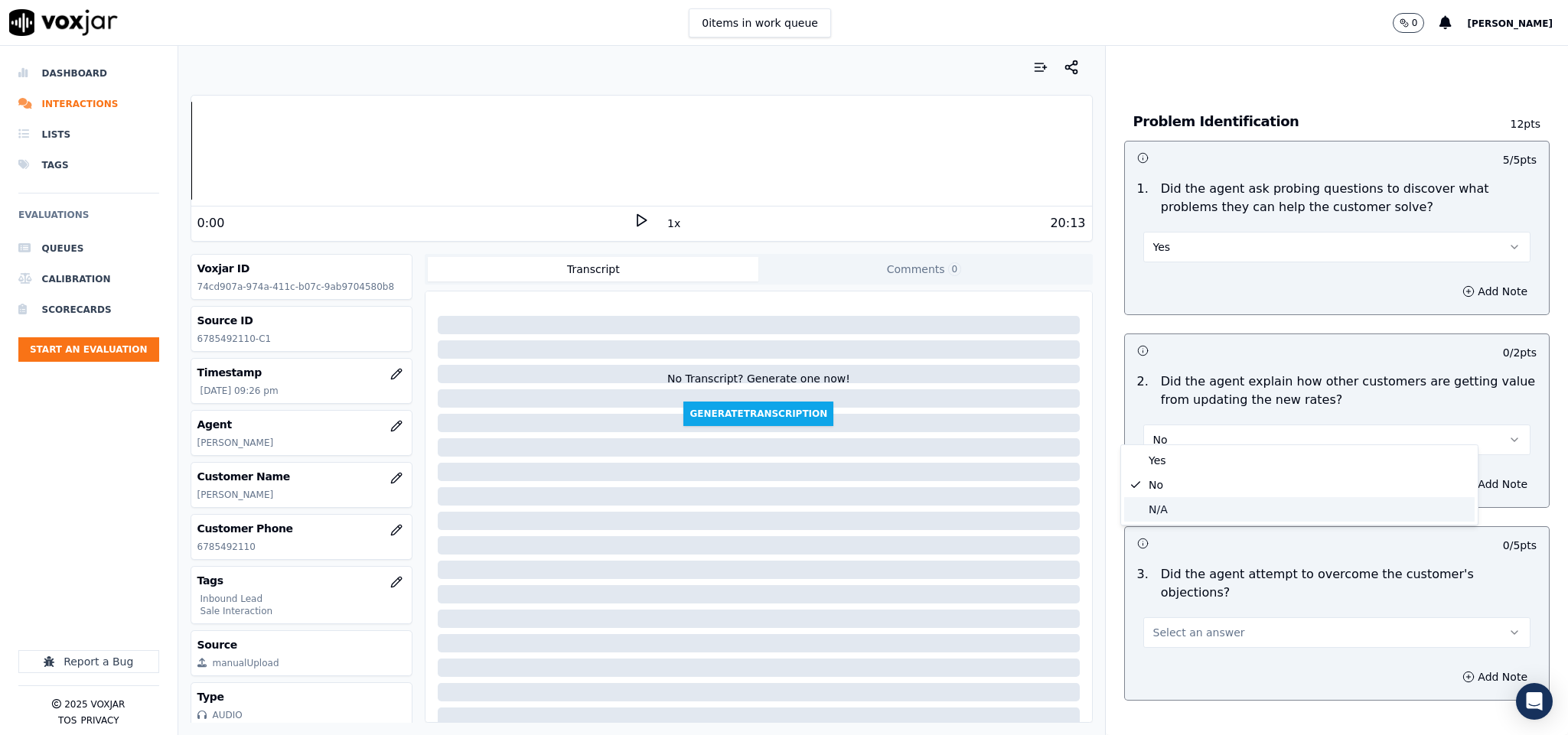
drag, startPoint x: 1183, startPoint y: 503, endPoint x: 1184, endPoint y: 471, distance: 32.0
click at [1181, 503] on div "N/A" at bounding box center [1300, 510] width 350 height 25
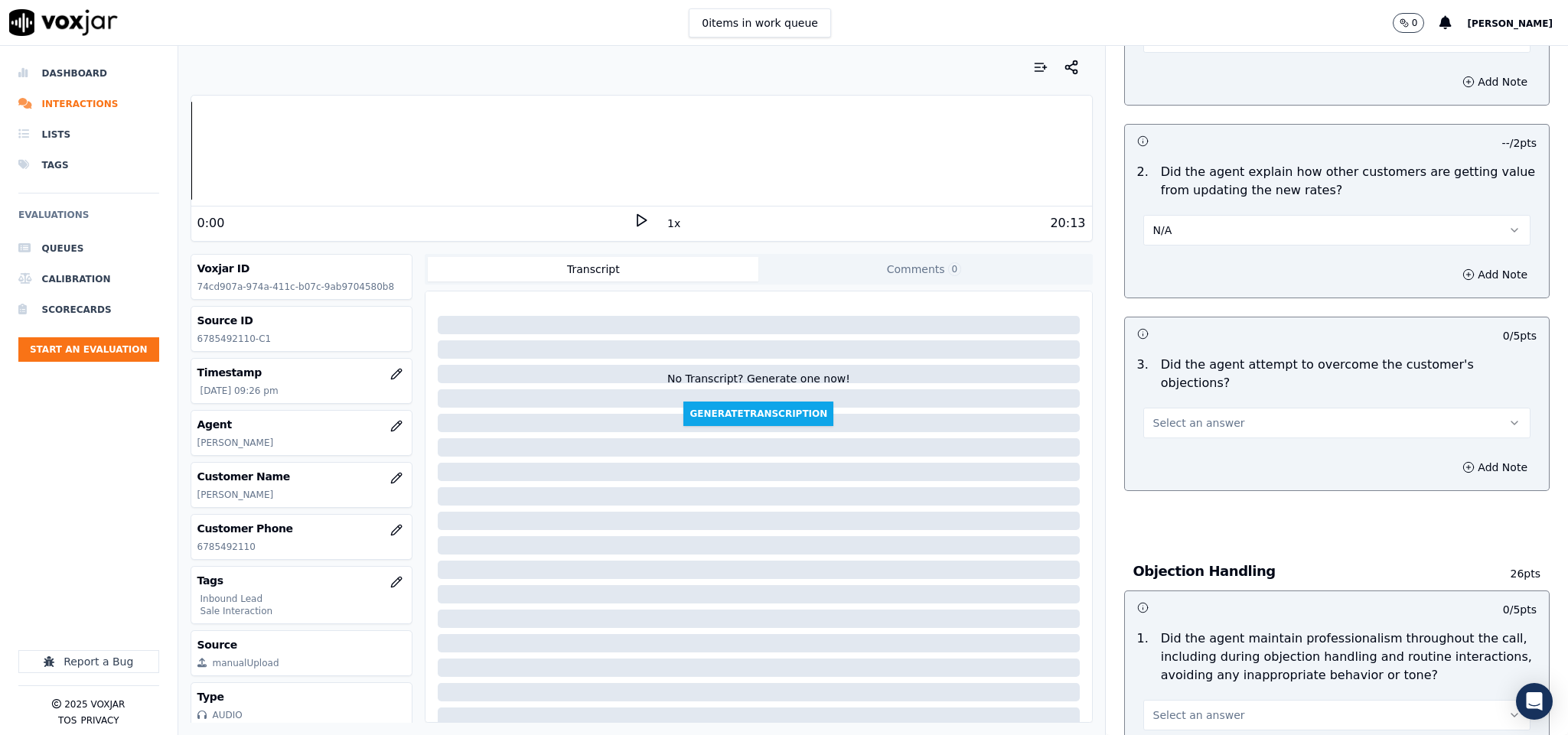
scroll to position [1263, 0]
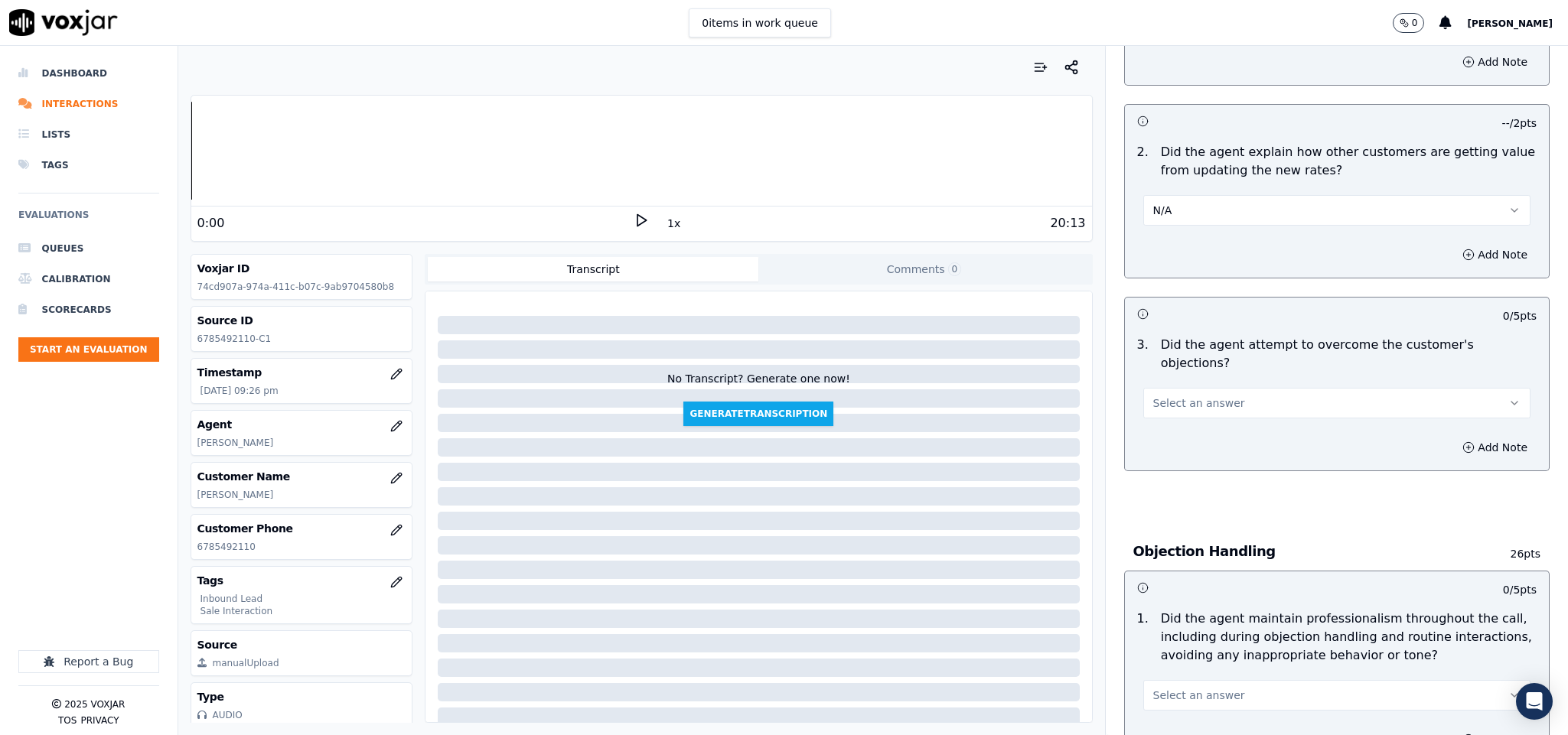
click at [1206, 395] on span "Select an answer" at bounding box center [1200, 403] width 92 height 15
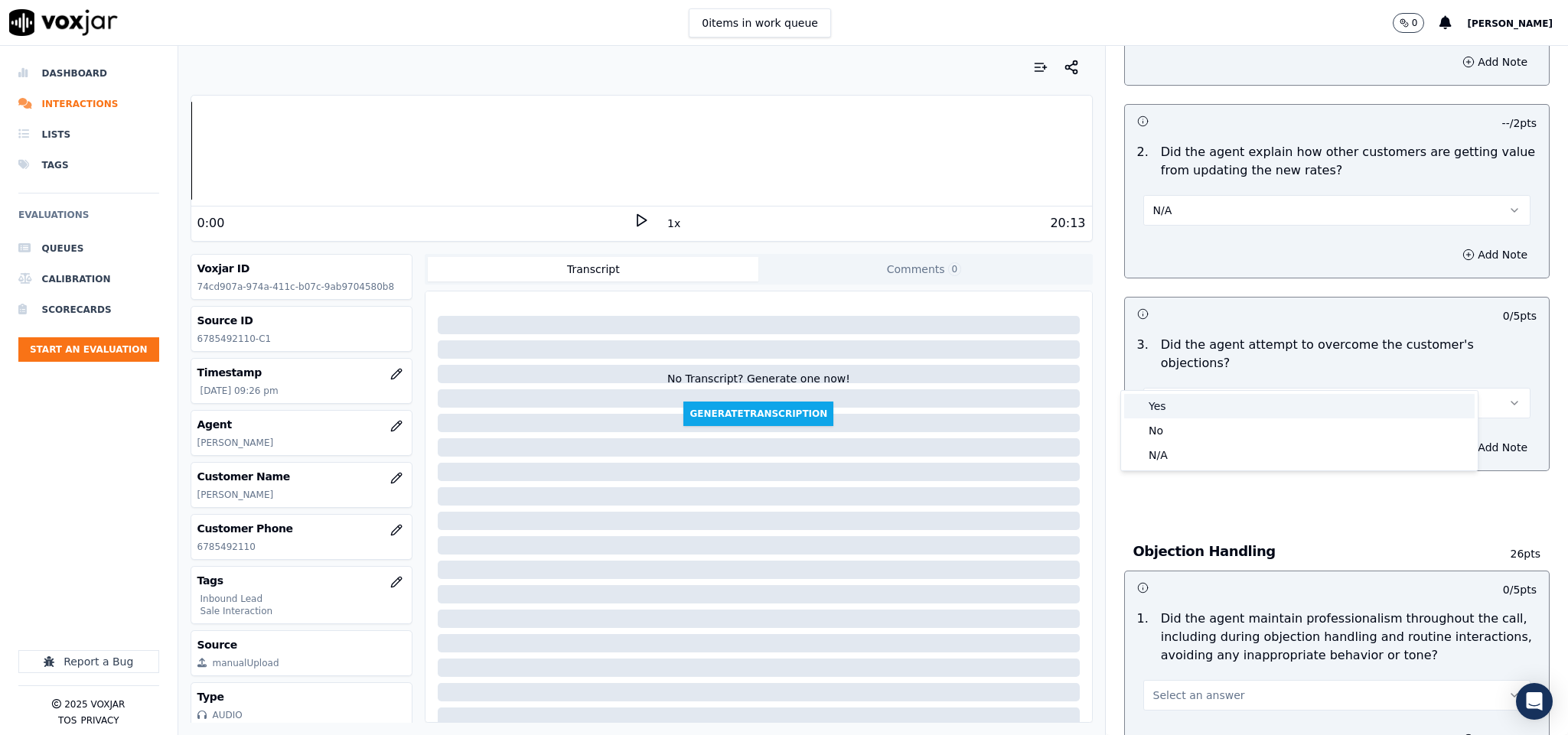
click at [1185, 402] on div "Yes" at bounding box center [1300, 406] width 350 height 25
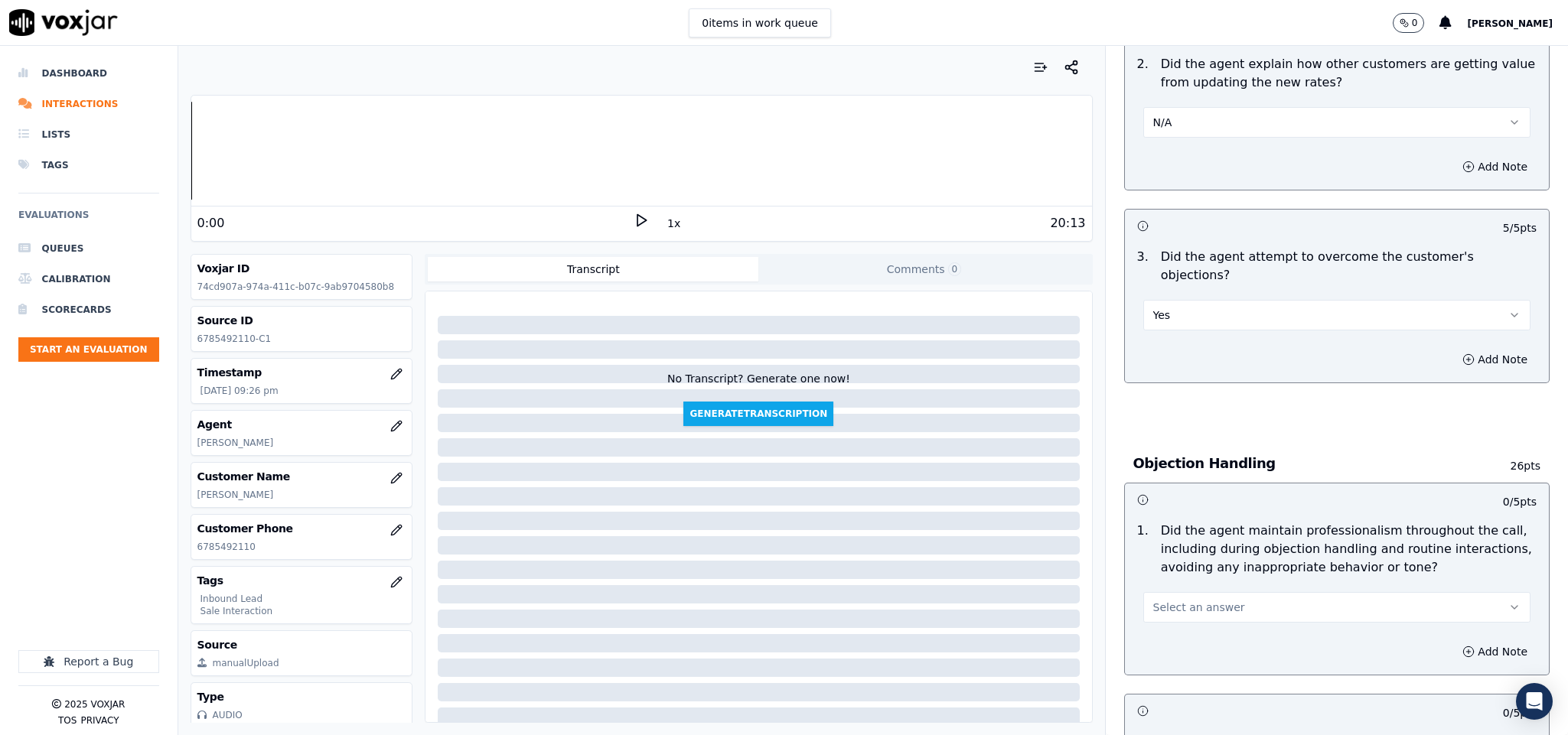
scroll to position [1492, 0]
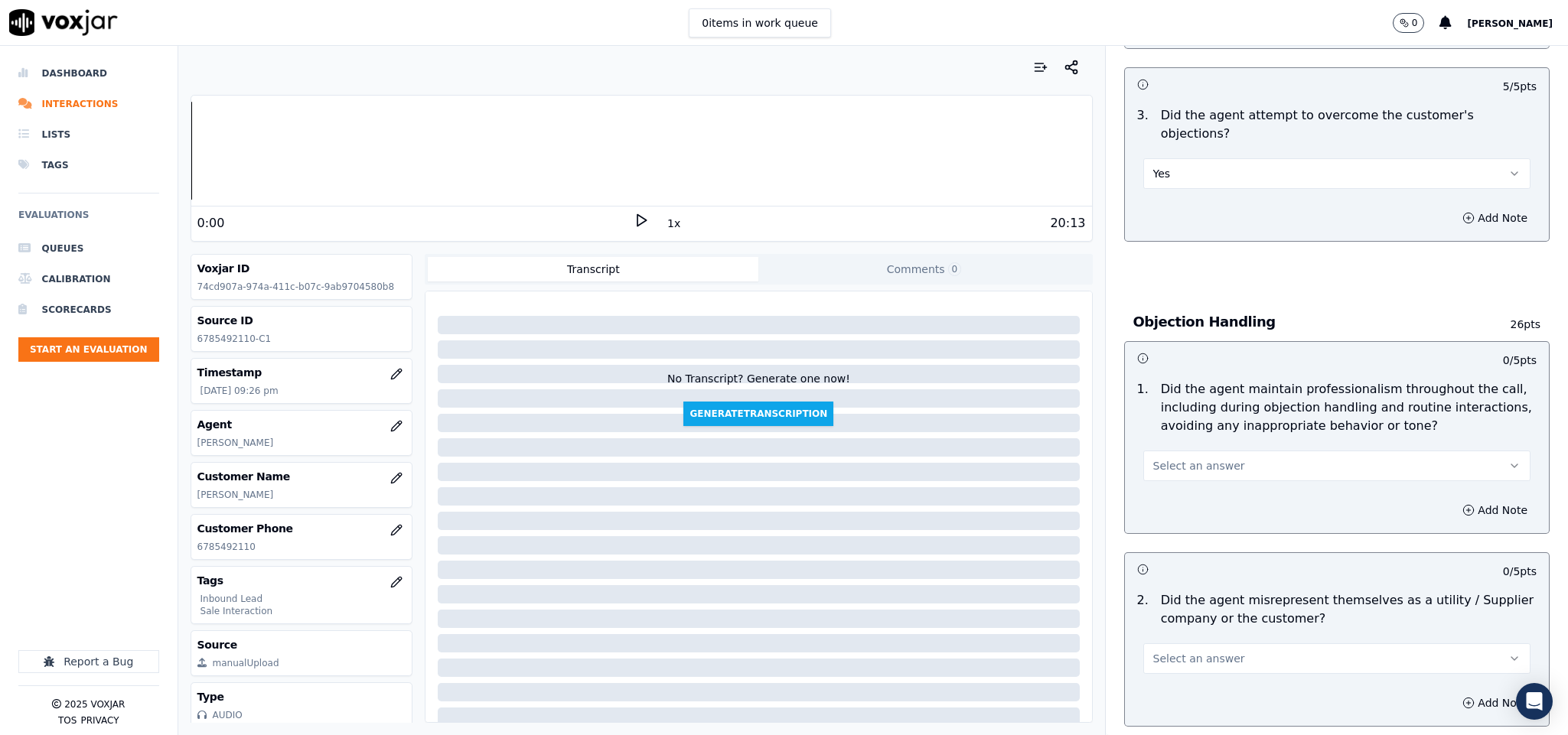
click at [1213, 447] on div "Select an answer" at bounding box center [1337, 464] width 388 height 33
click at [1191, 458] on span "Select an answer" at bounding box center [1200, 466] width 92 height 15
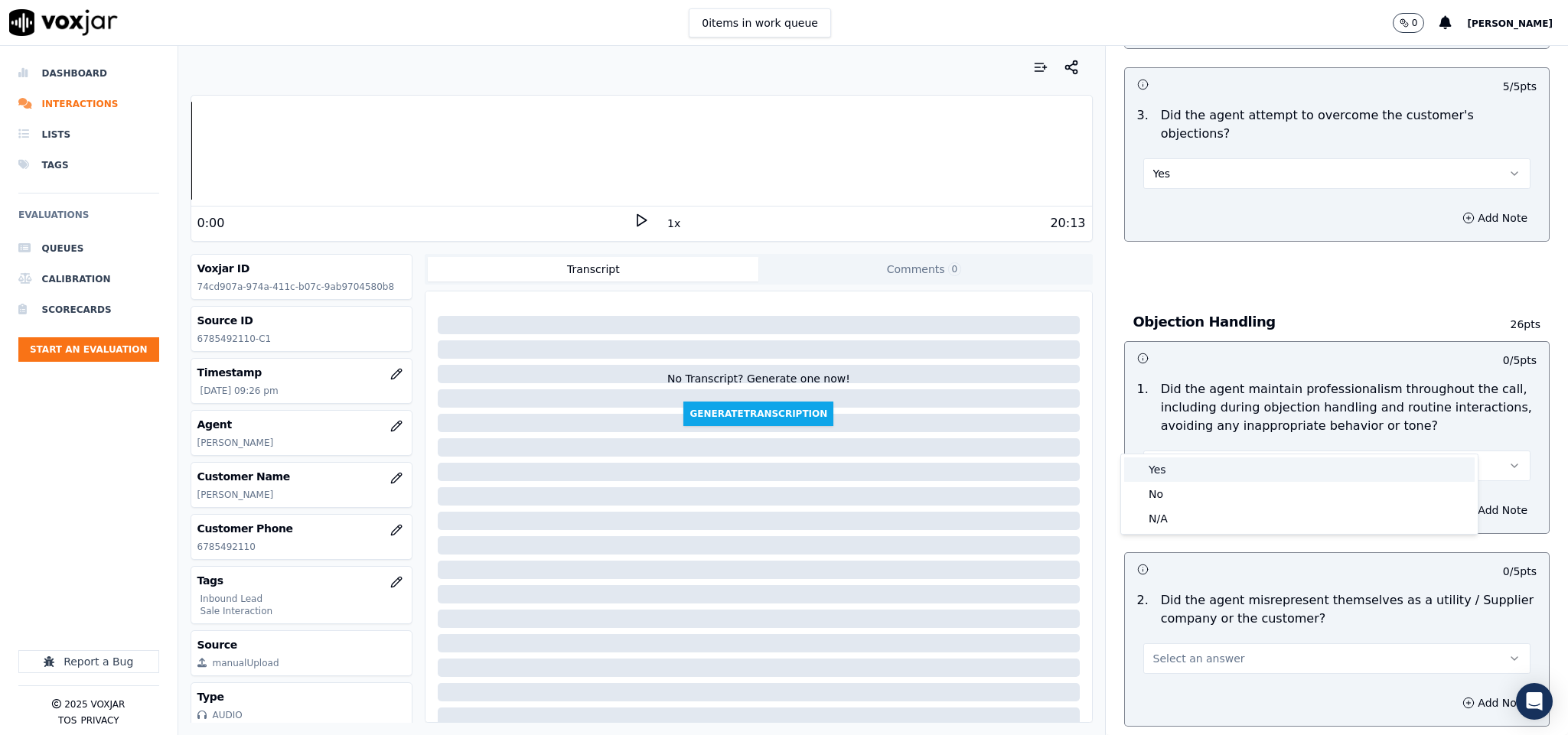
click at [1179, 467] on div "Yes" at bounding box center [1300, 470] width 350 height 25
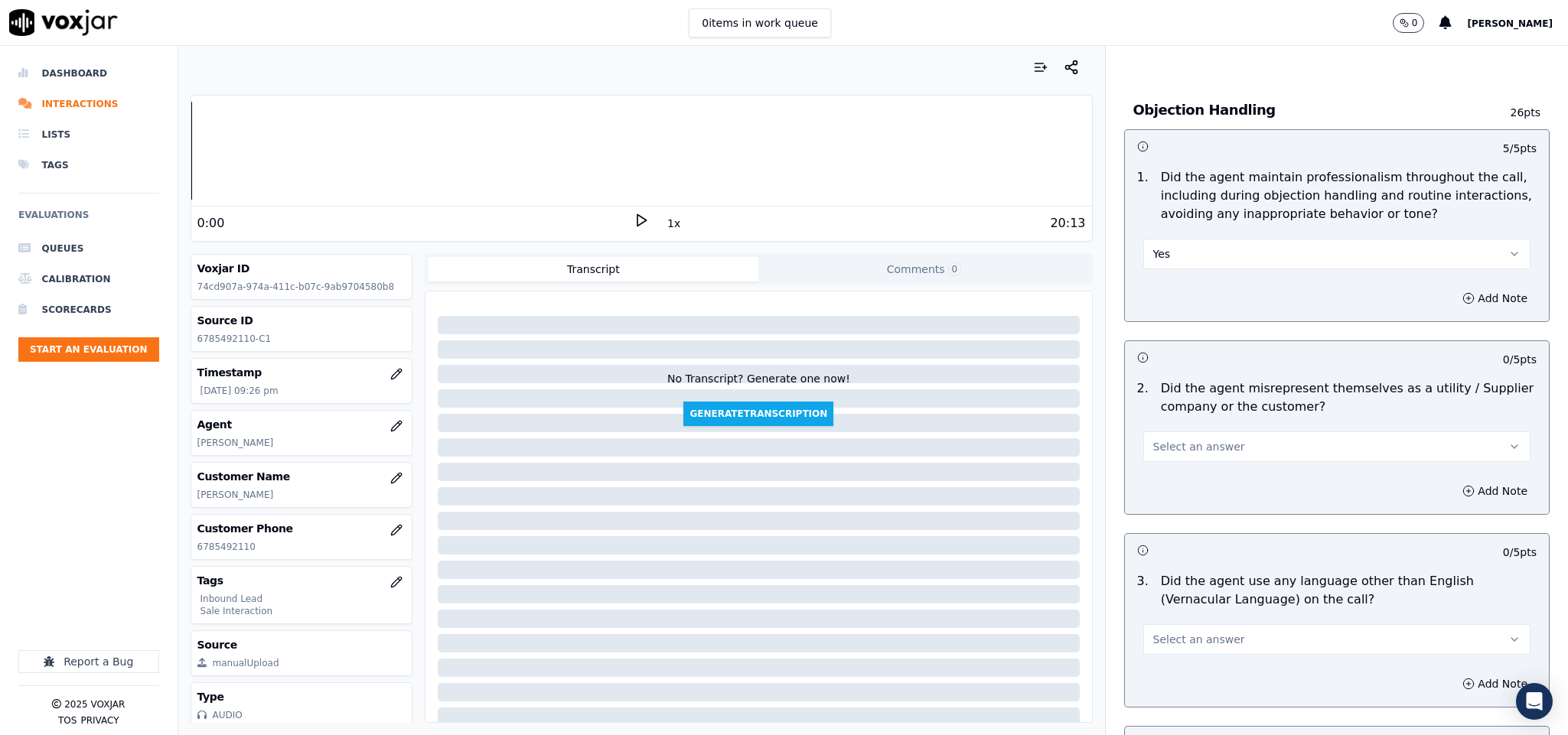
scroll to position [1721, 0]
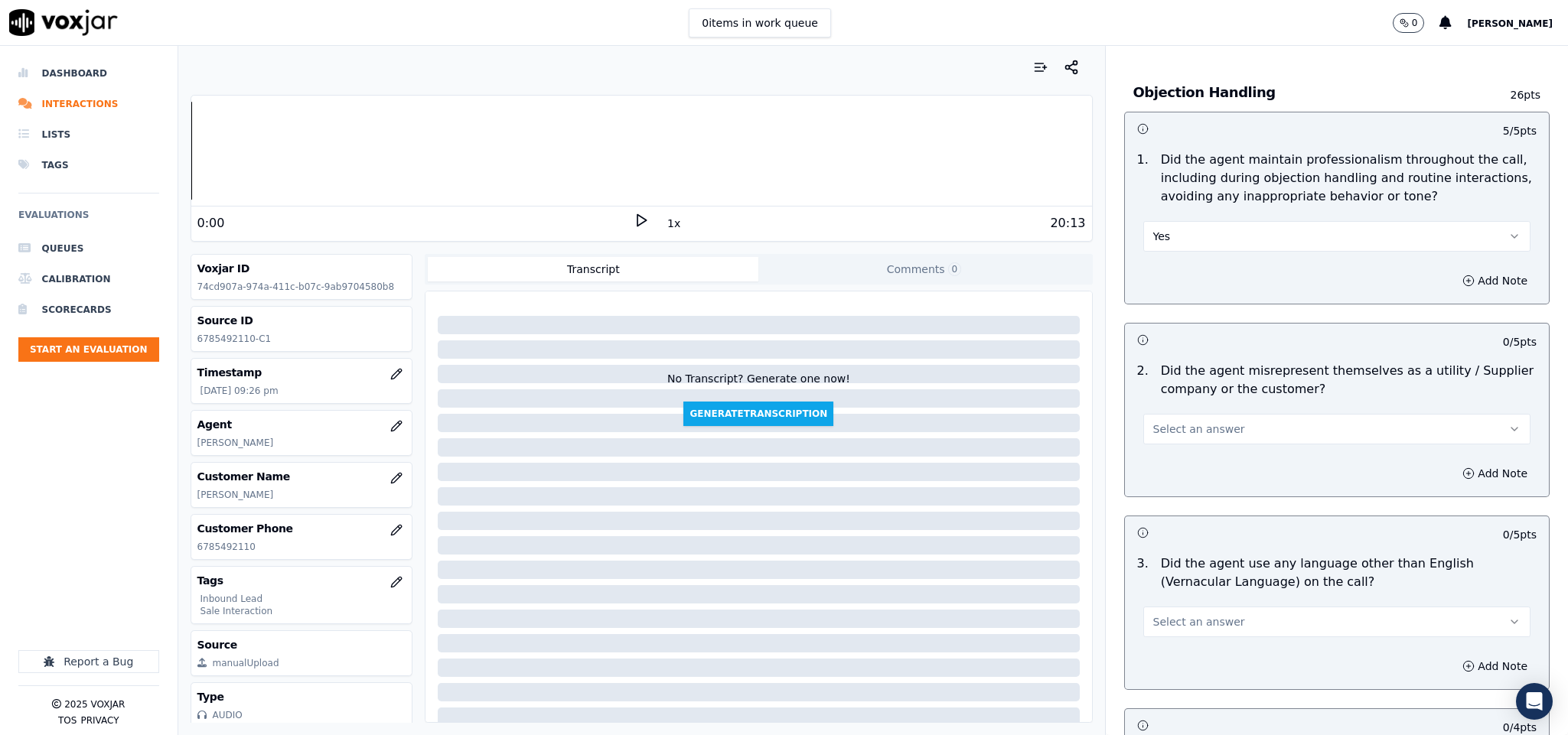
click at [1214, 414] on button "Select an answer" at bounding box center [1337, 429] width 388 height 31
click at [1167, 455] on div "No" at bounding box center [1300, 458] width 350 height 25
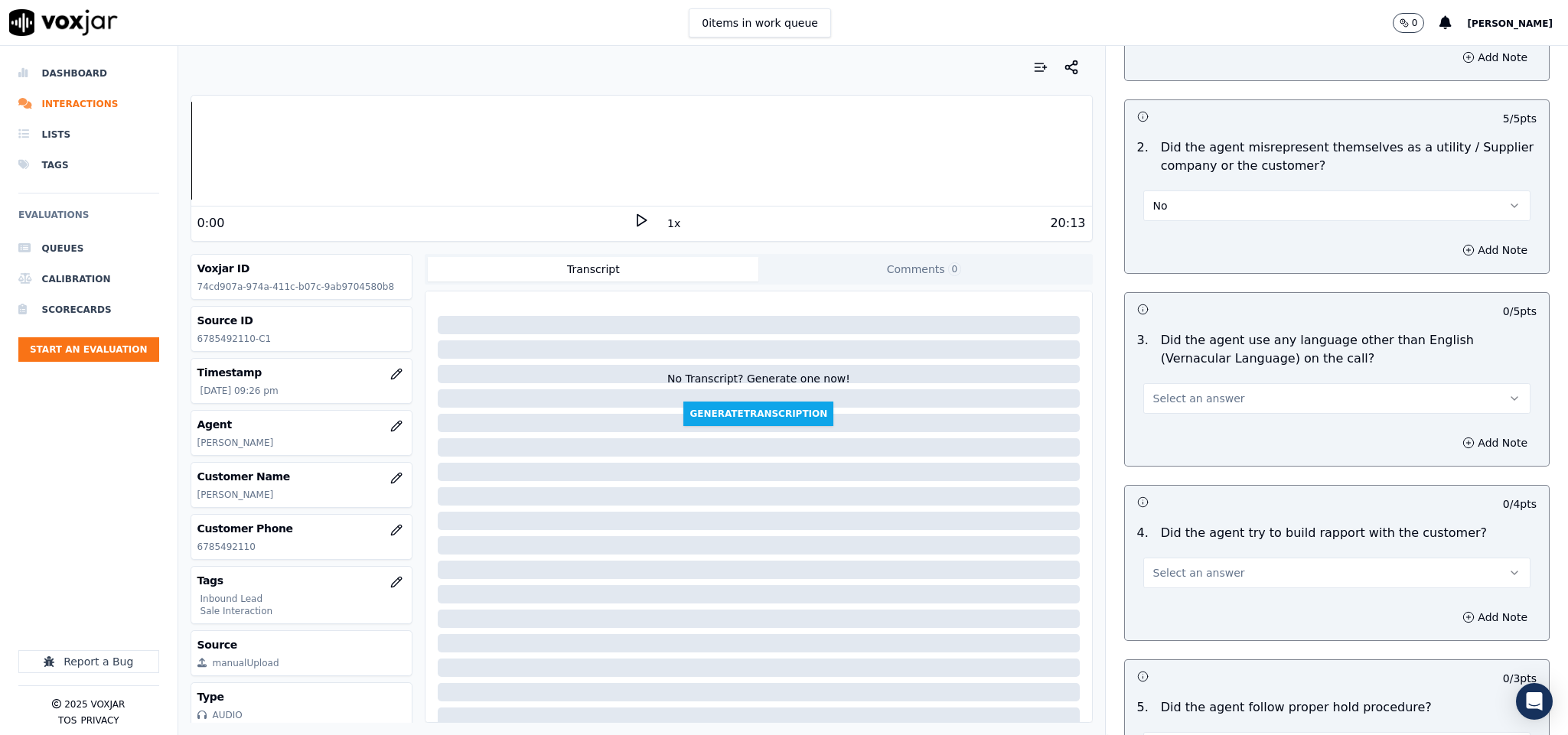
scroll to position [1951, 0]
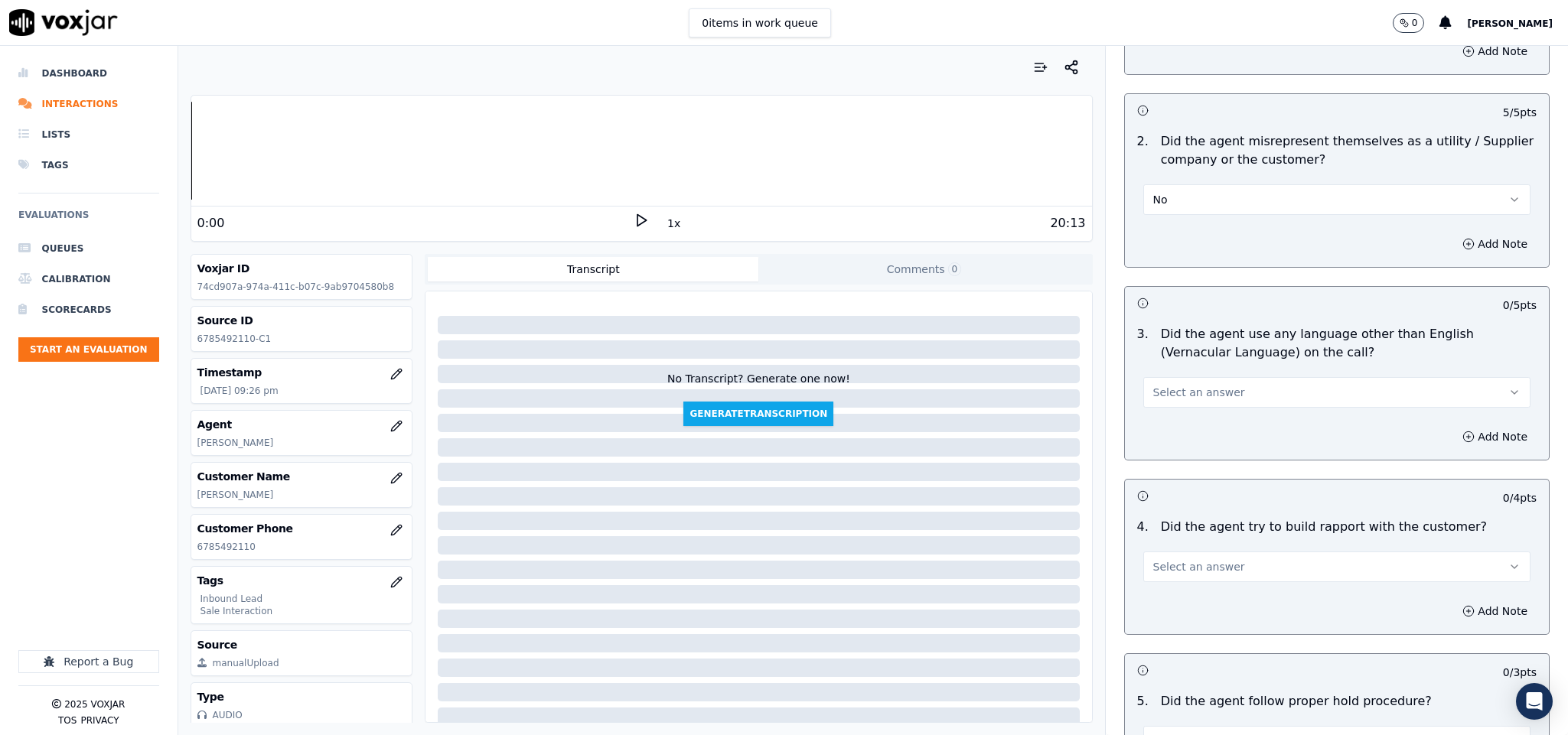
click at [1202, 385] on span "Select an answer" at bounding box center [1200, 393] width 92 height 15
click at [1168, 417] on div "No" at bounding box center [1300, 421] width 350 height 25
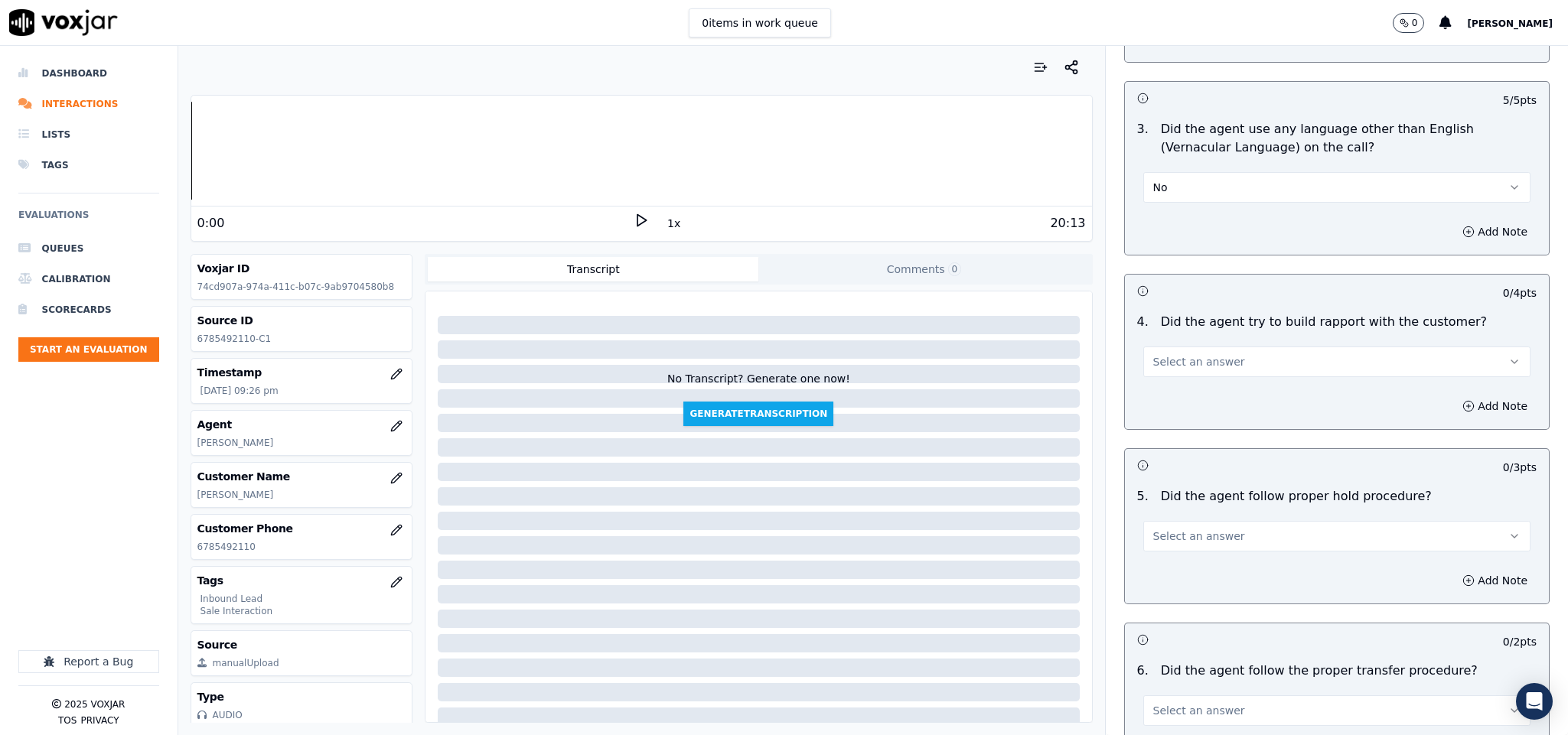
scroll to position [2180, 0]
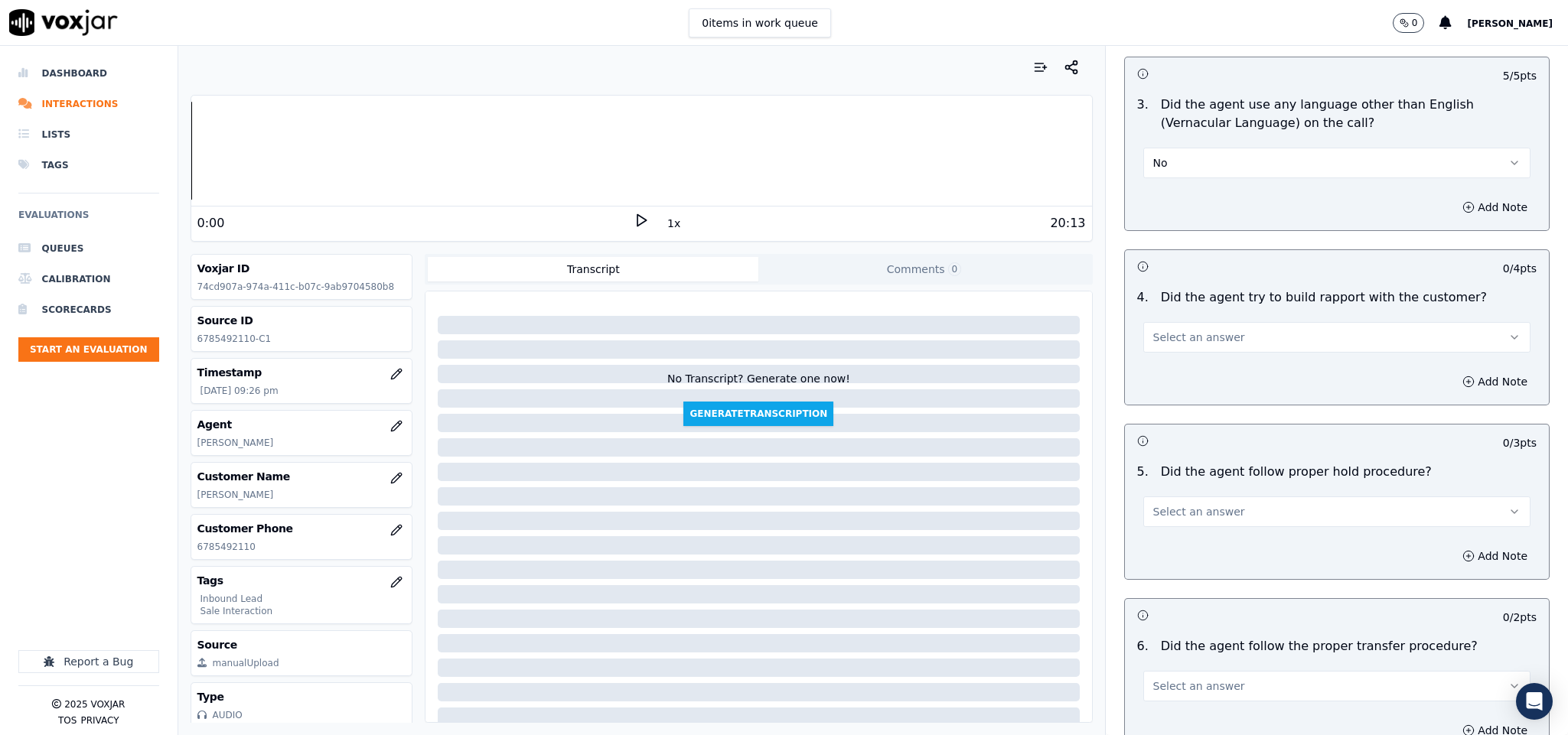
click at [1208, 330] on span "Select an answer" at bounding box center [1200, 337] width 92 height 15
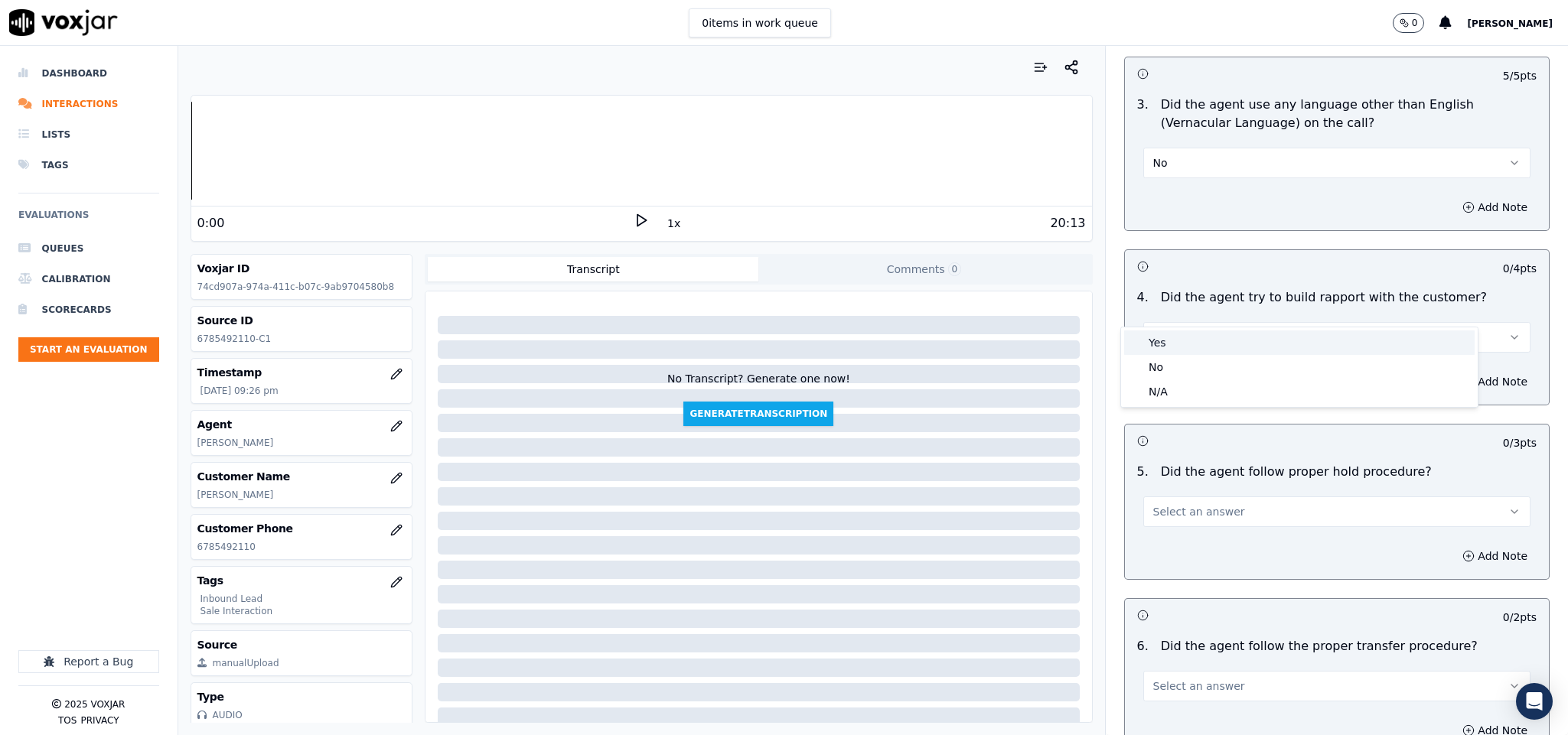
click at [1174, 338] on div "Yes" at bounding box center [1300, 342] width 350 height 25
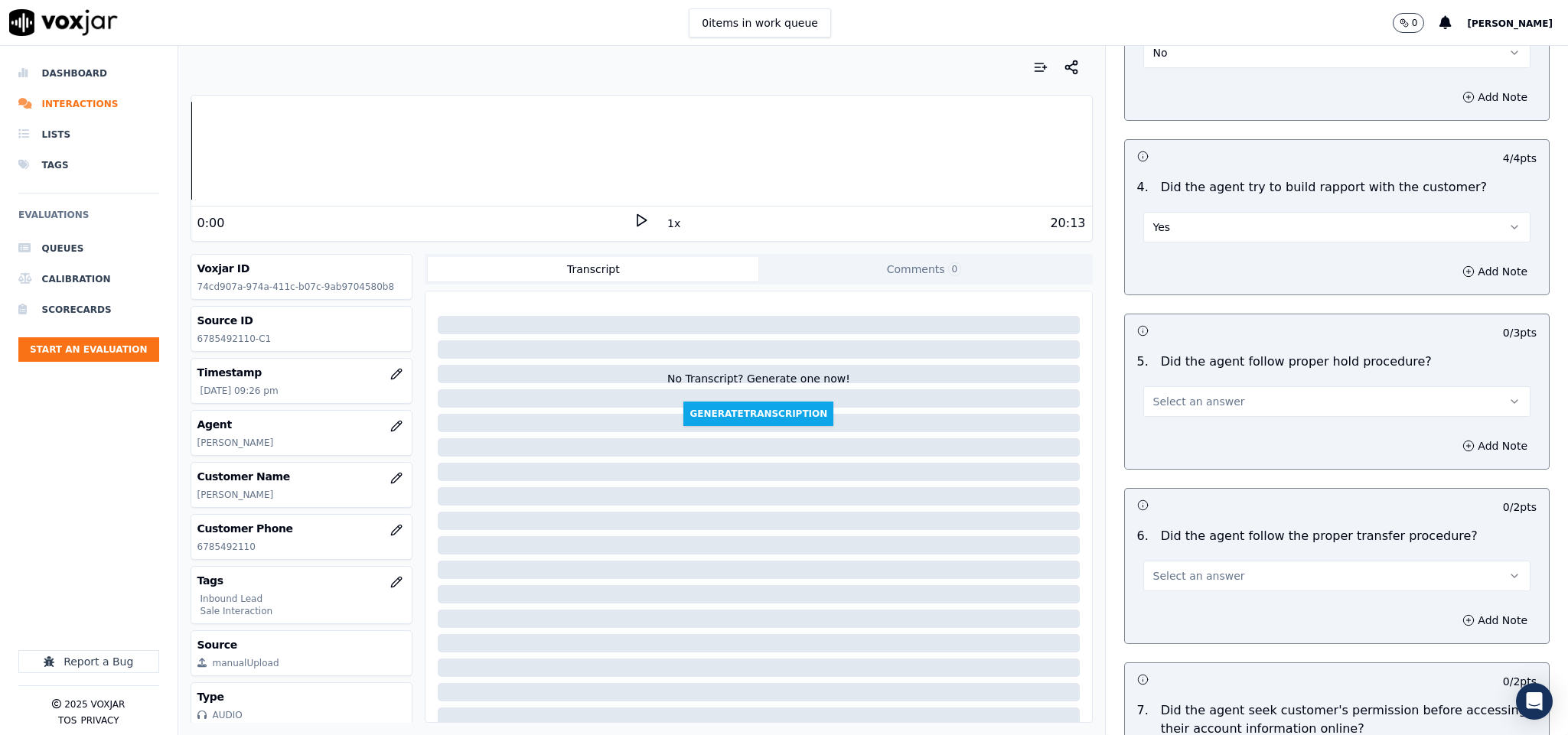
scroll to position [2410, 0]
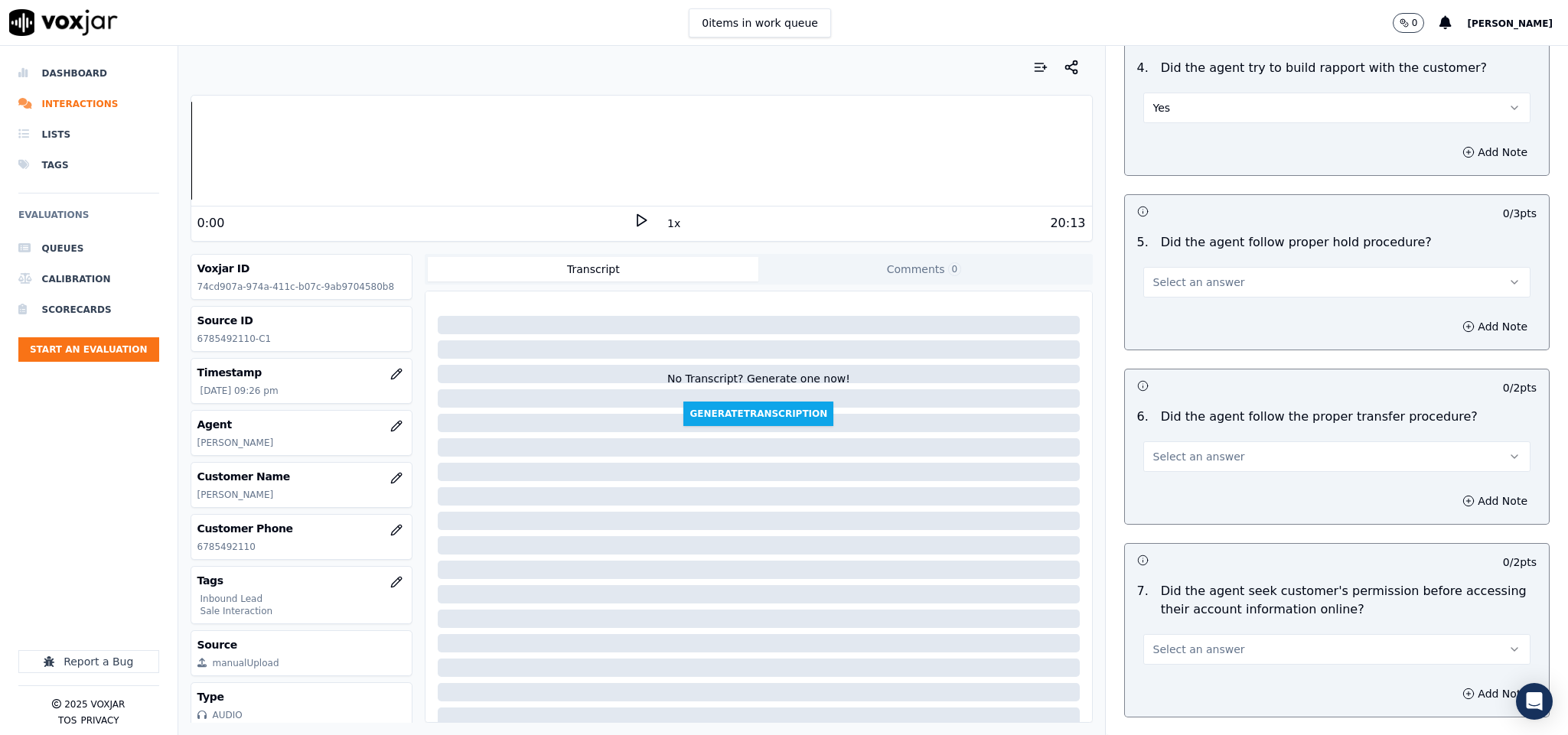
click at [1225, 267] on button "Select an answer" at bounding box center [1337, 283] width 388 height 31
click at [1174, 290] on div "Yes" at bounding box center [1300, 289] width 350 height 25
click at [1191, 441] on button "Select an answer" at bounding box center [1337, 457] width 388 height 31
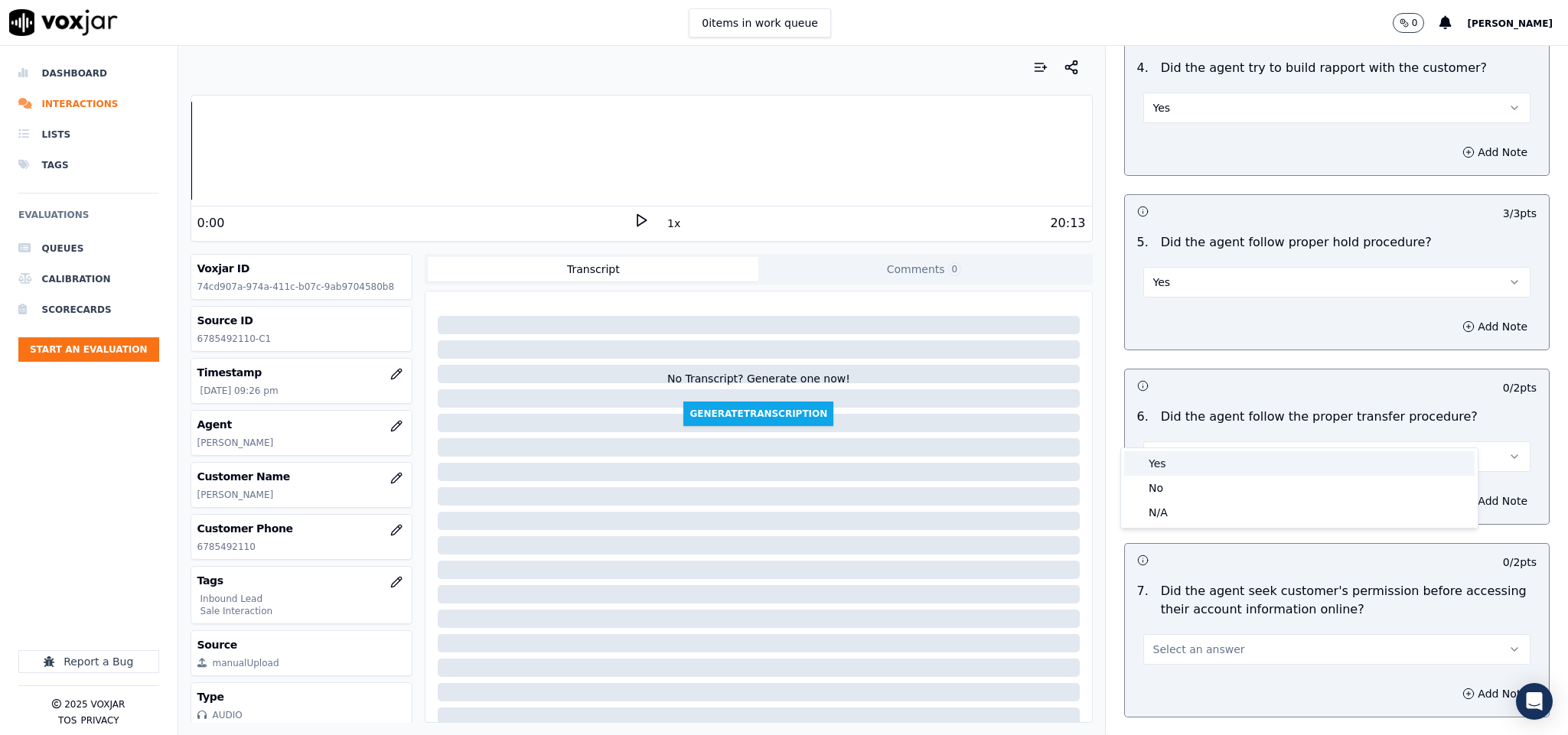
click at [1181, 459] on div "Yes" at bounding box center [1300, 464] width 350 height 25
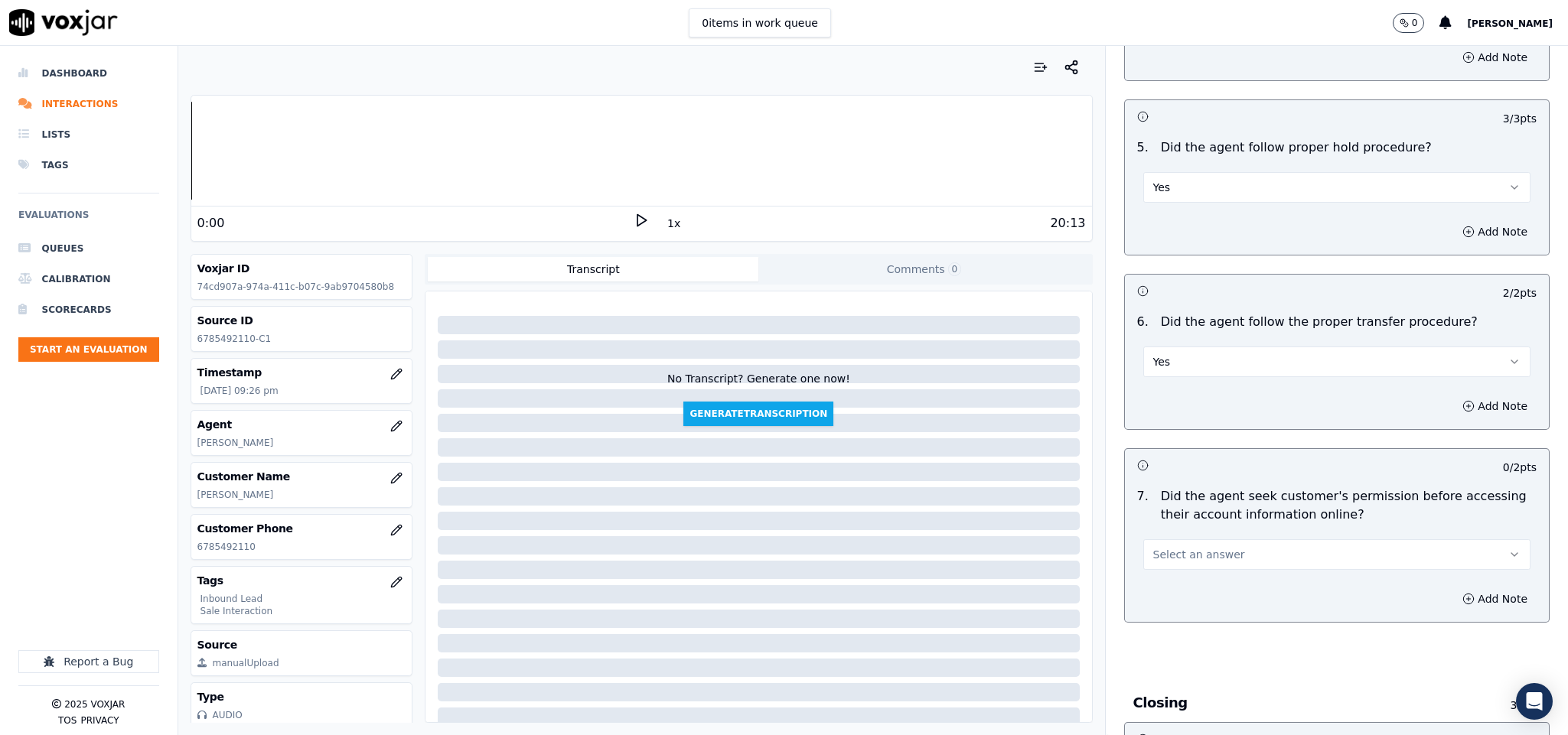
scroll to position [2640, 0]
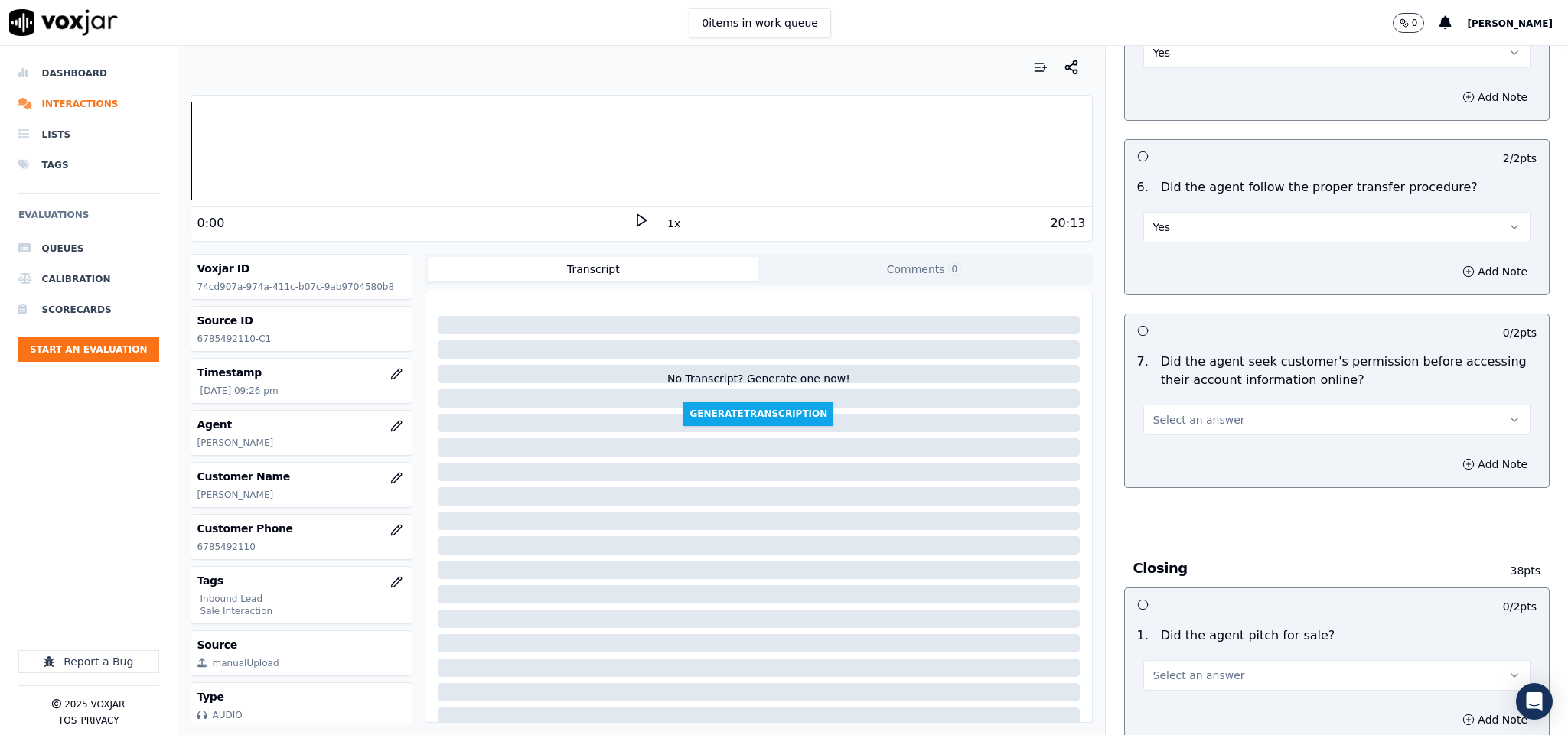
click at [1199, 412] on span "Select an answer" at bounding box center [1200, 420] width 92 height 15
click at [1172, 418] on div "Yes" at bounding box center [1300, 428] width 350 height 25
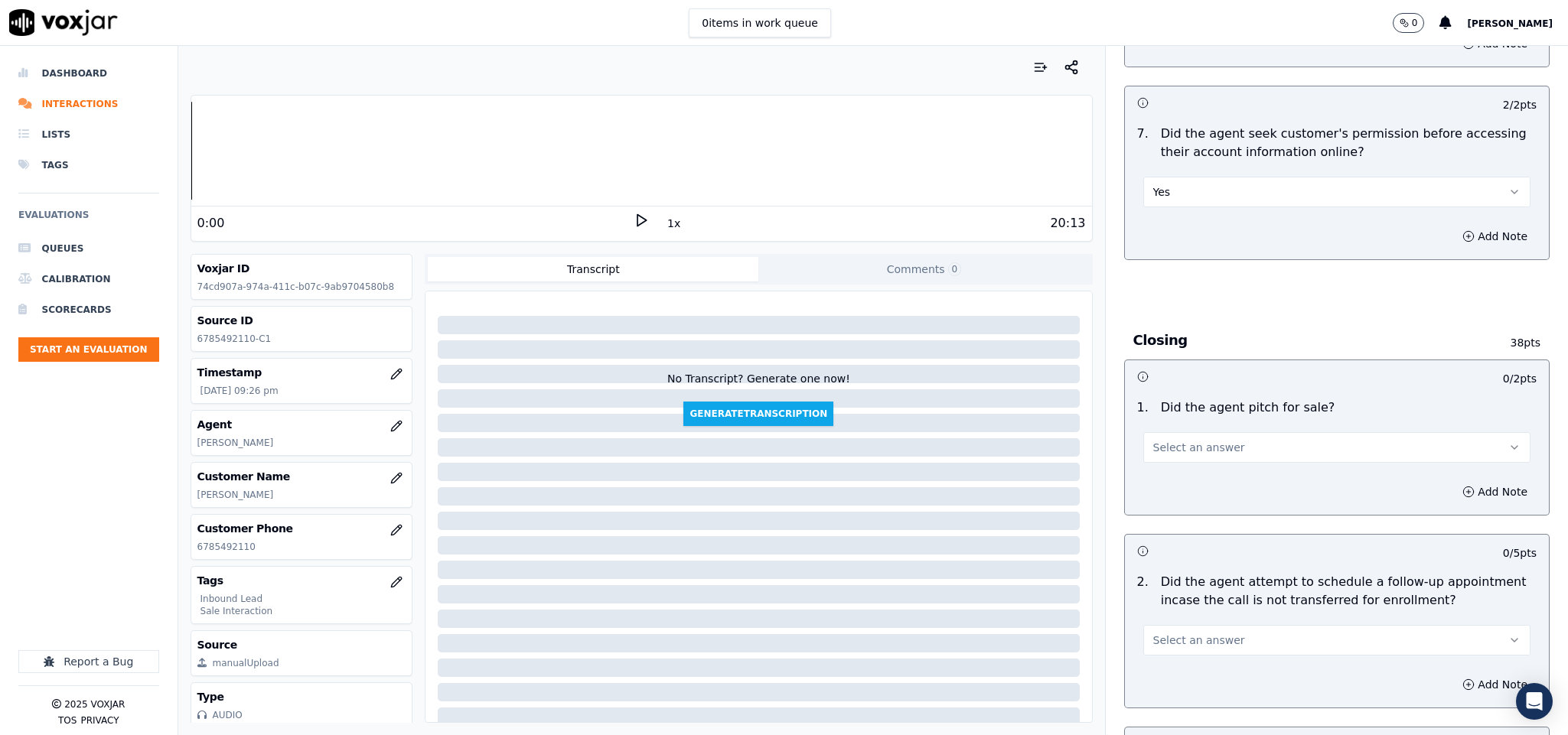
scroll to position [2869, 0]
click at [1221, 431] on button "Select an answer" at bounding box center [1337, 446] width 388 height 31
click at [1181, 444] on div "Yes" at bounding box center [1300, 453] width 350 height 25
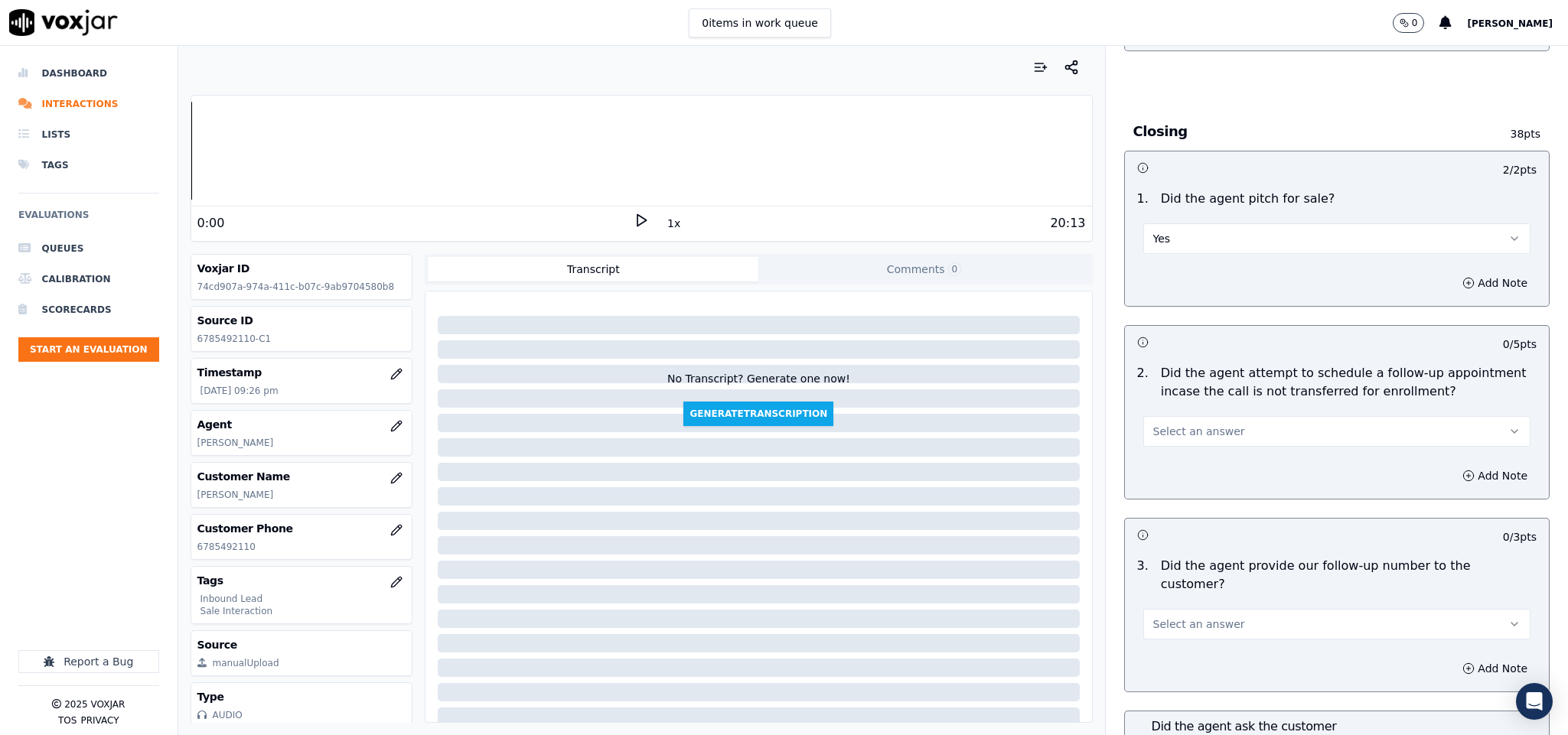
scroll to position [3099, 0]
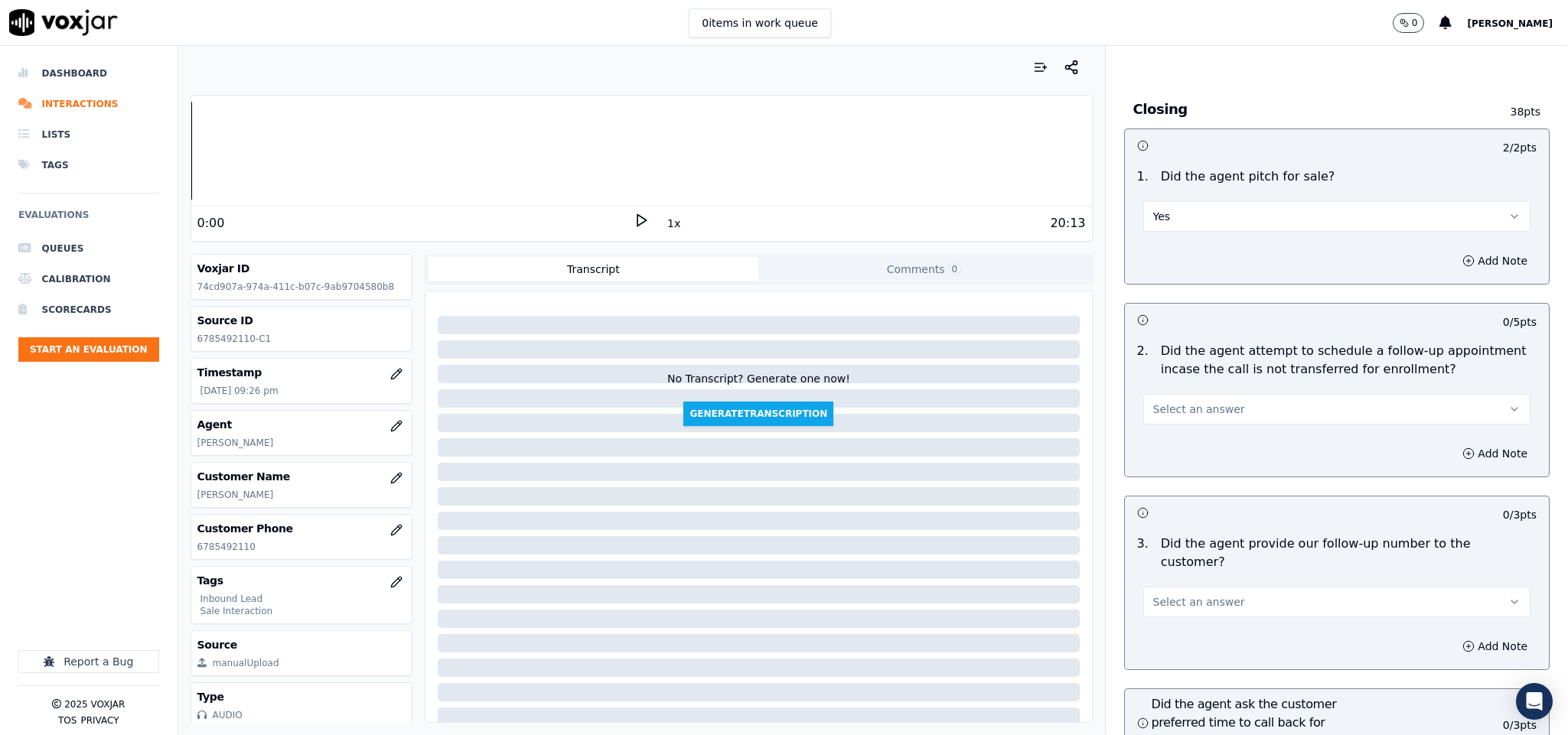
click at [1231, 394] on button "Select an answer" at bounding box center [1337, 410] width 388 height 31
click at [1181, 468] on div "N/A" at bounding box center [1300, 466] width 350 height 25
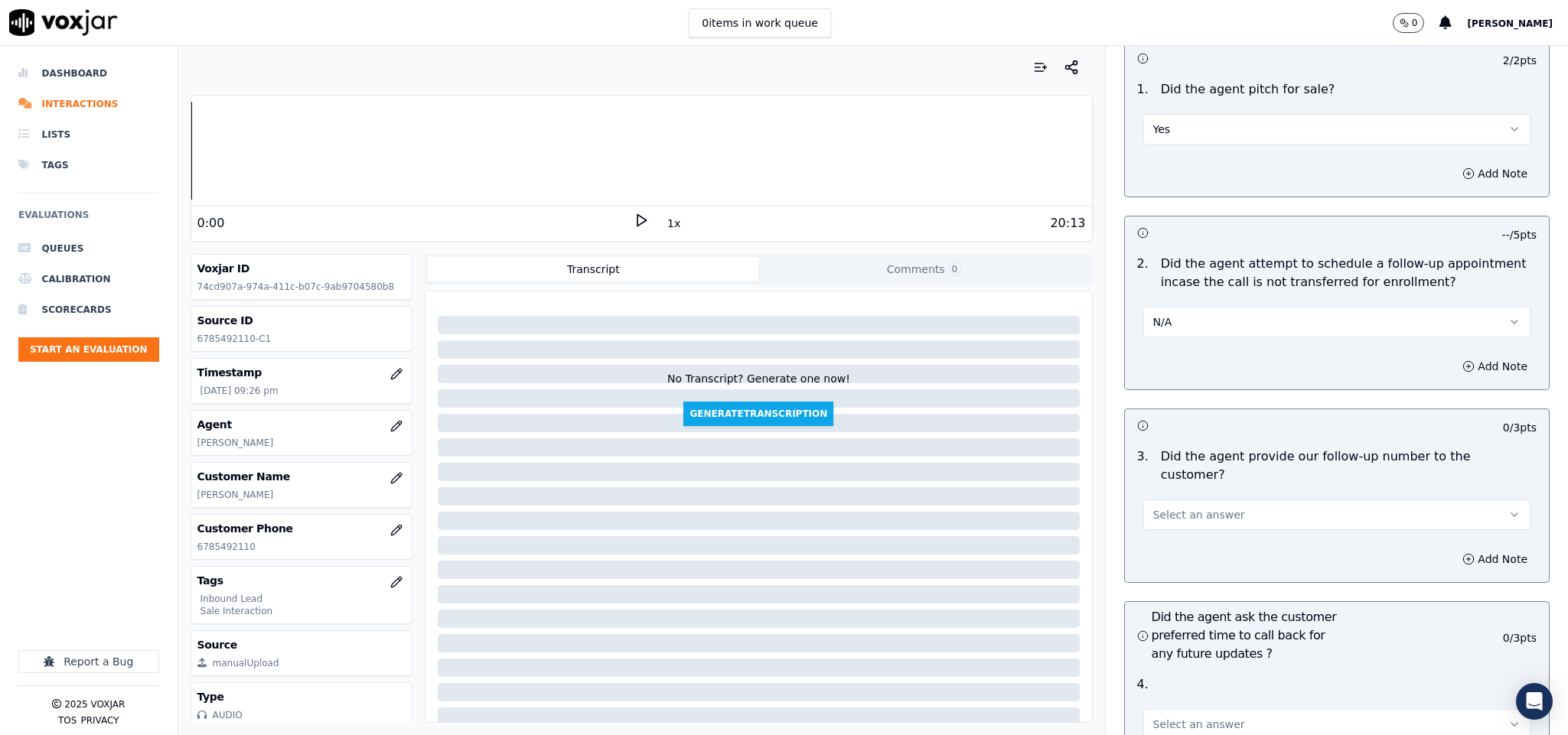
scroll to position [3328, 0]
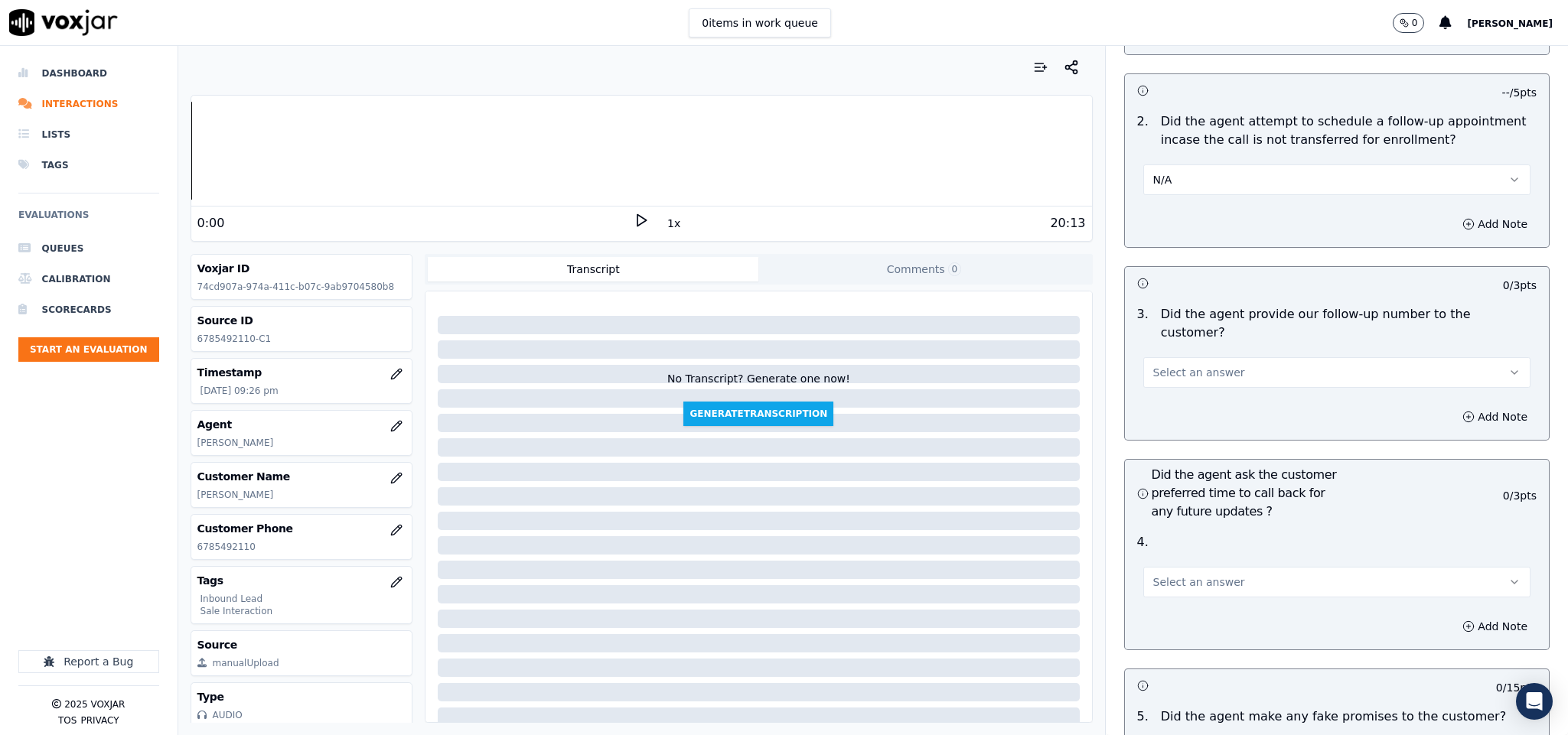
click at [1231, 358] on button "Select an answer" at bounding box center [1337, 373] width 388 height 31
click at [1192, 365] on div "Yes" at bounding box center [1300, 363] width 350 height 25
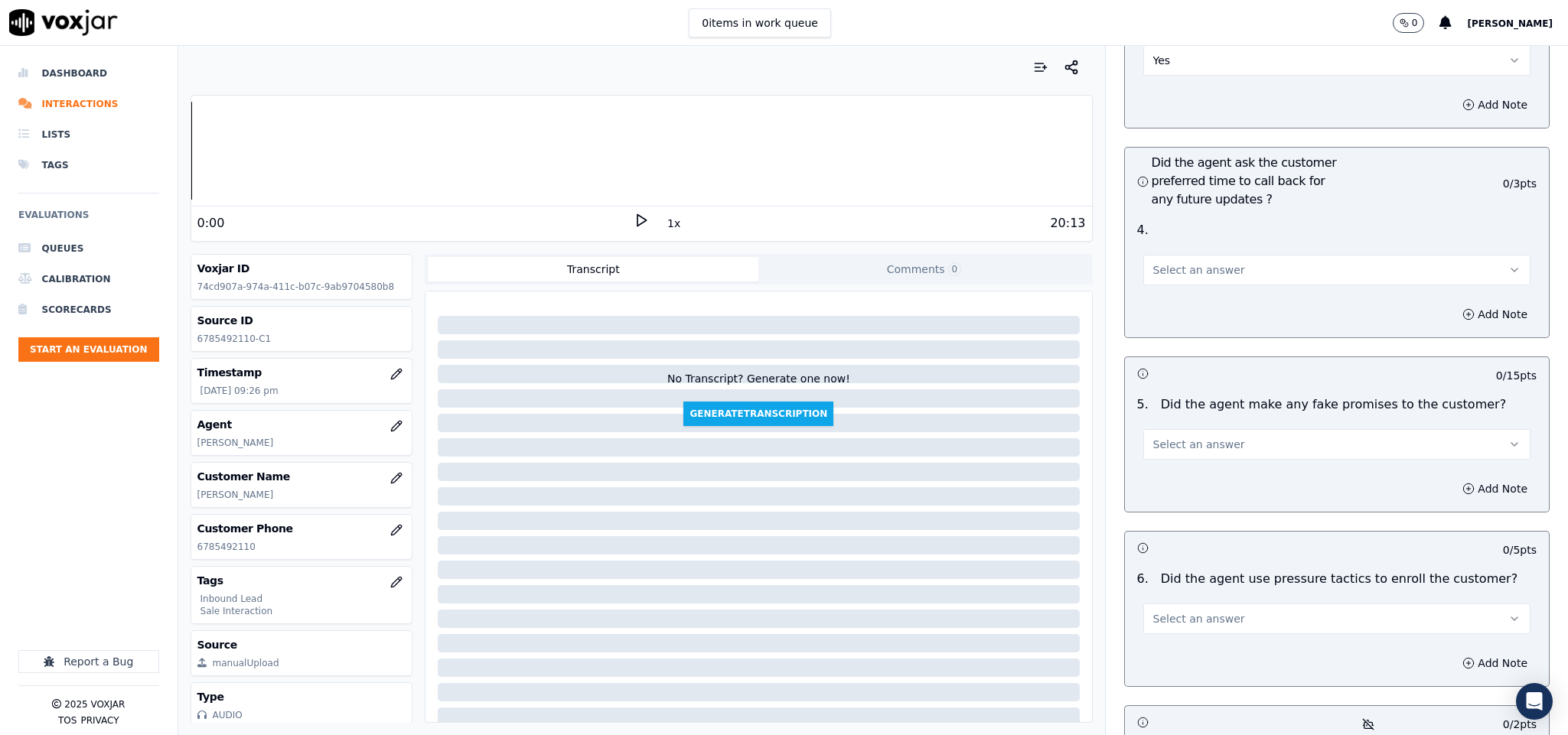
scroll to position [3672, 0]
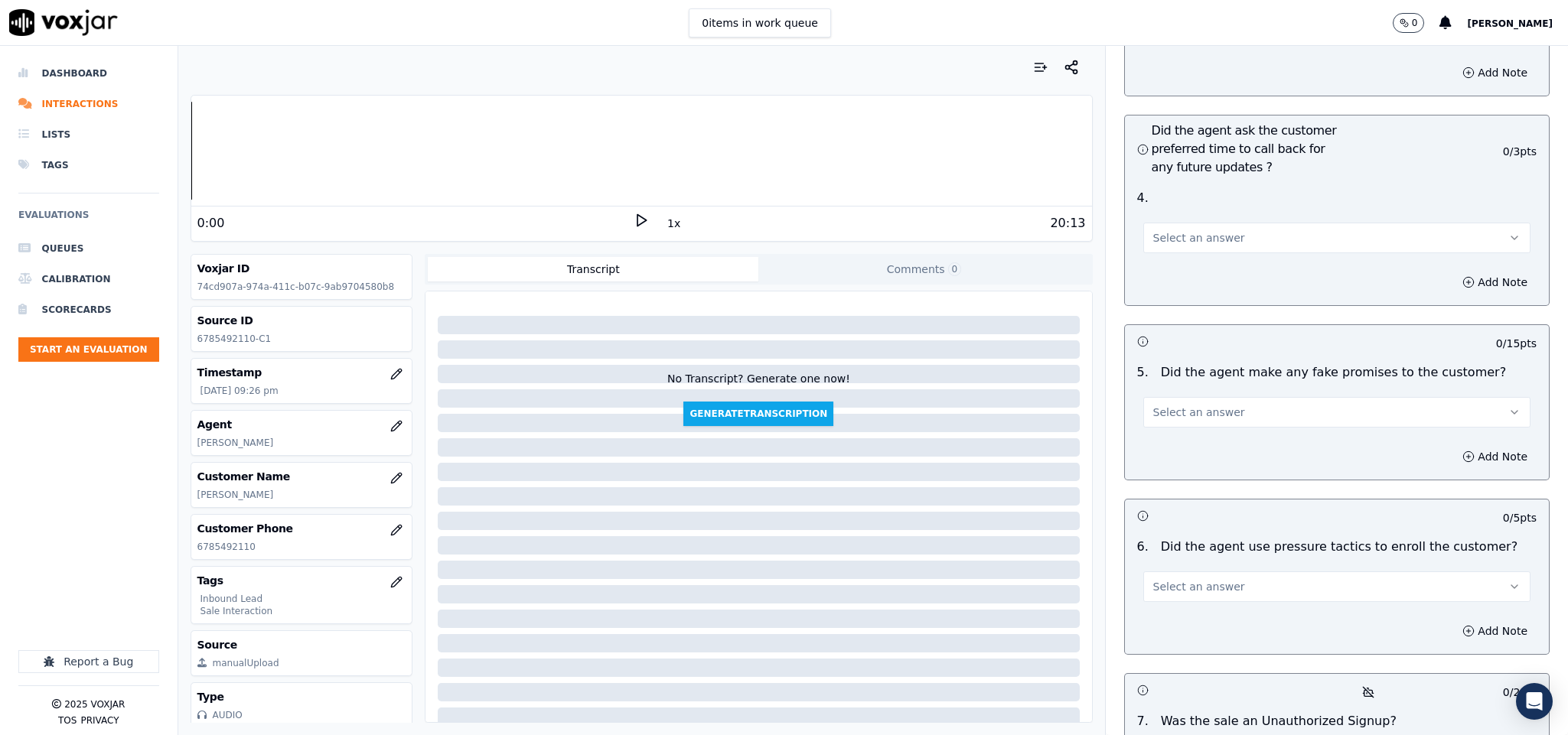
click at [1192, 230] on span "Select an answer" at bounding box center [1200, 238] width 92 height 15
click at [1191, 227] on div "Yes" at bounding box center [1300, 230] width 350 height 25
click at [1204, 405] on span "Select an answer" at bounding box center [1200, 412] width 92 height 15
click at [1183, 418] on div "No" at bounding box center [1300, 429] width 350 height 25
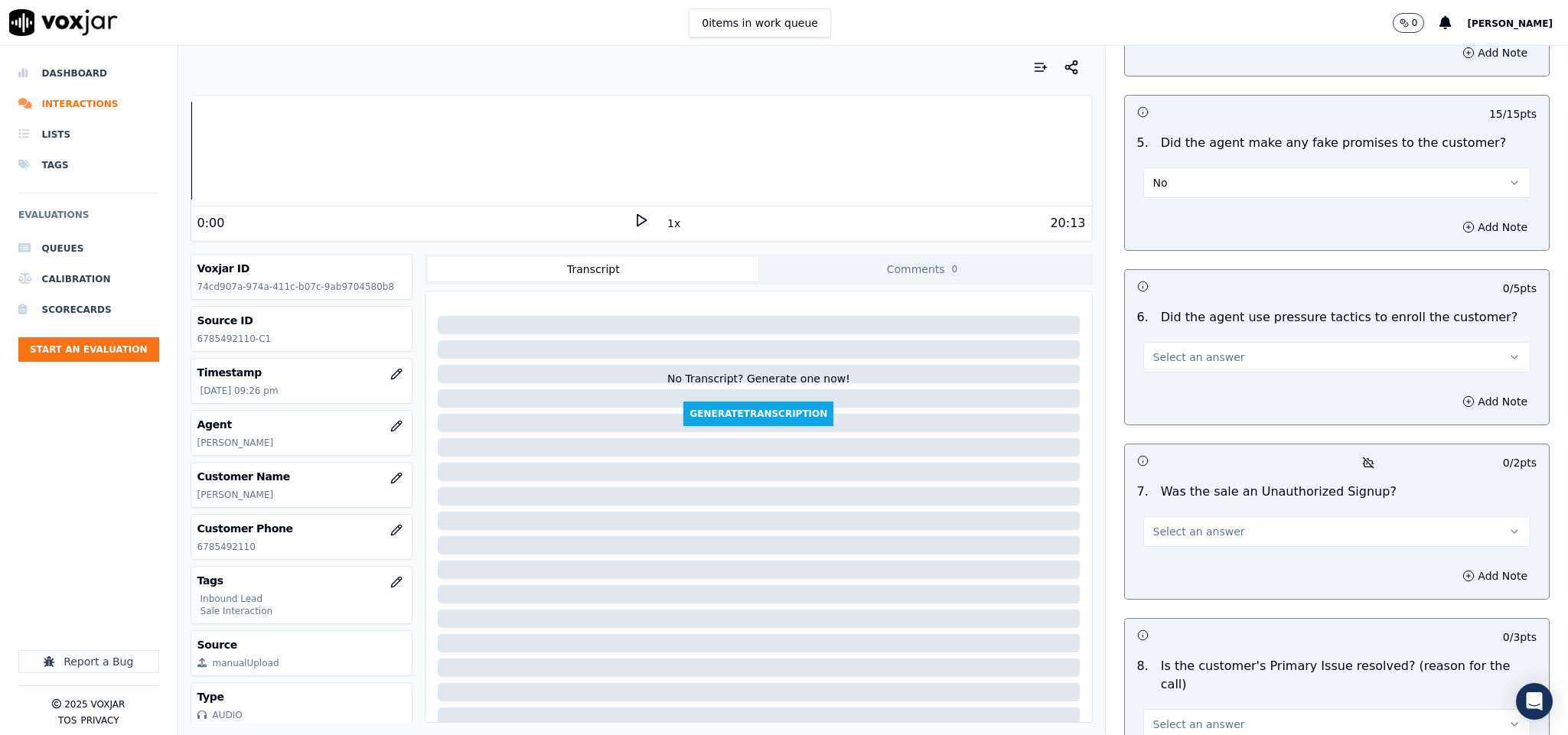
click at [1194, 350] on span "Select an answer" at bounding box center [1200, 358] width 92 height 15
click at [1176, 363] on div "No" at bounding box center [1300, 375] width 350 height 25
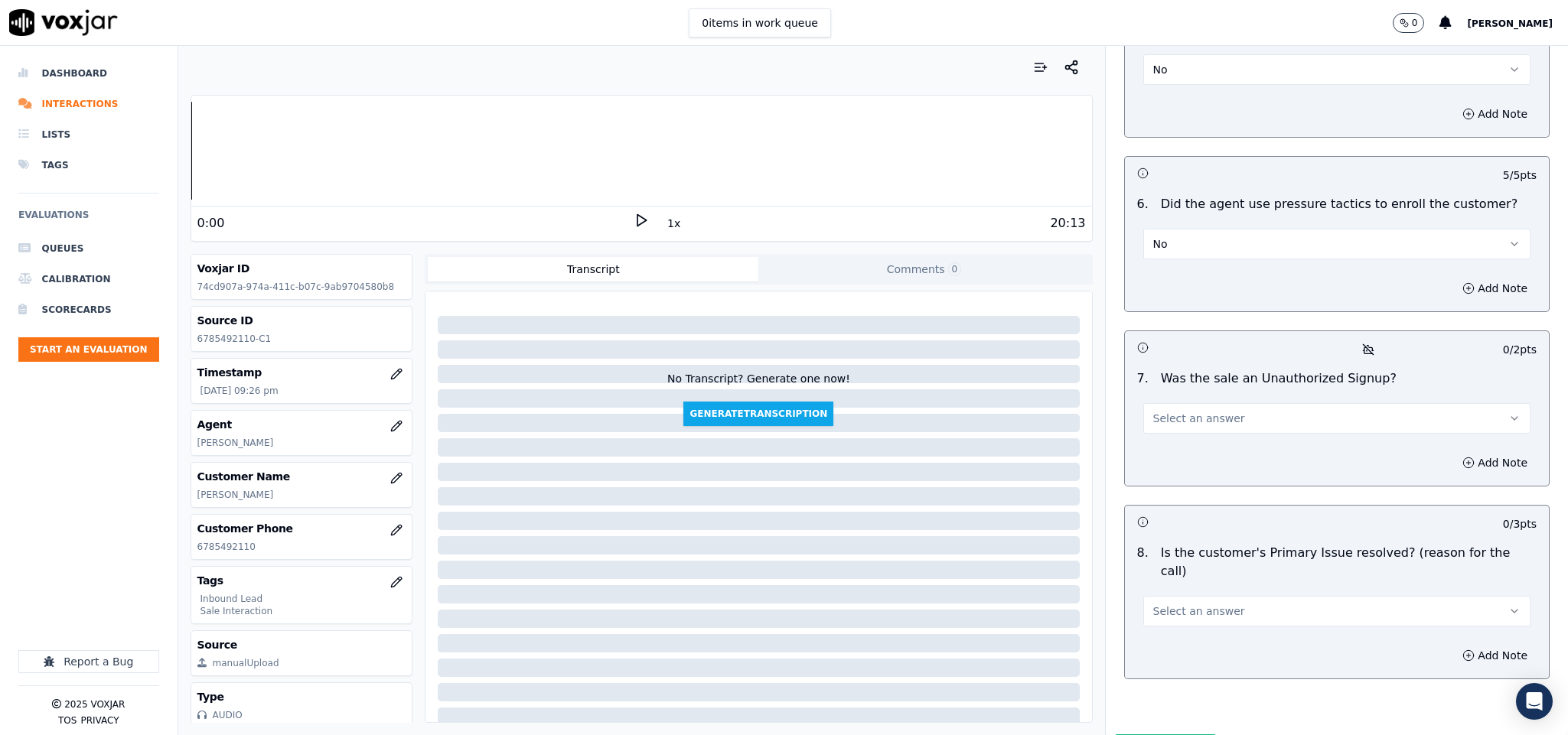
scroll to position [4016, 0]
click at [1192, 409] on span "Select an answer" at bounding box center [1200, 417] width 92 height 15
click at [1176, 424] on div "No" at bounding box center [1300, 435] width 350 height 25
click at [1224, 594] on button "Select an answer" at bounding box center [1337, 610] width 388 height 31
click at [1167, 579] on div "Yes" at bounding box center [1300, 585] width 350 height 25
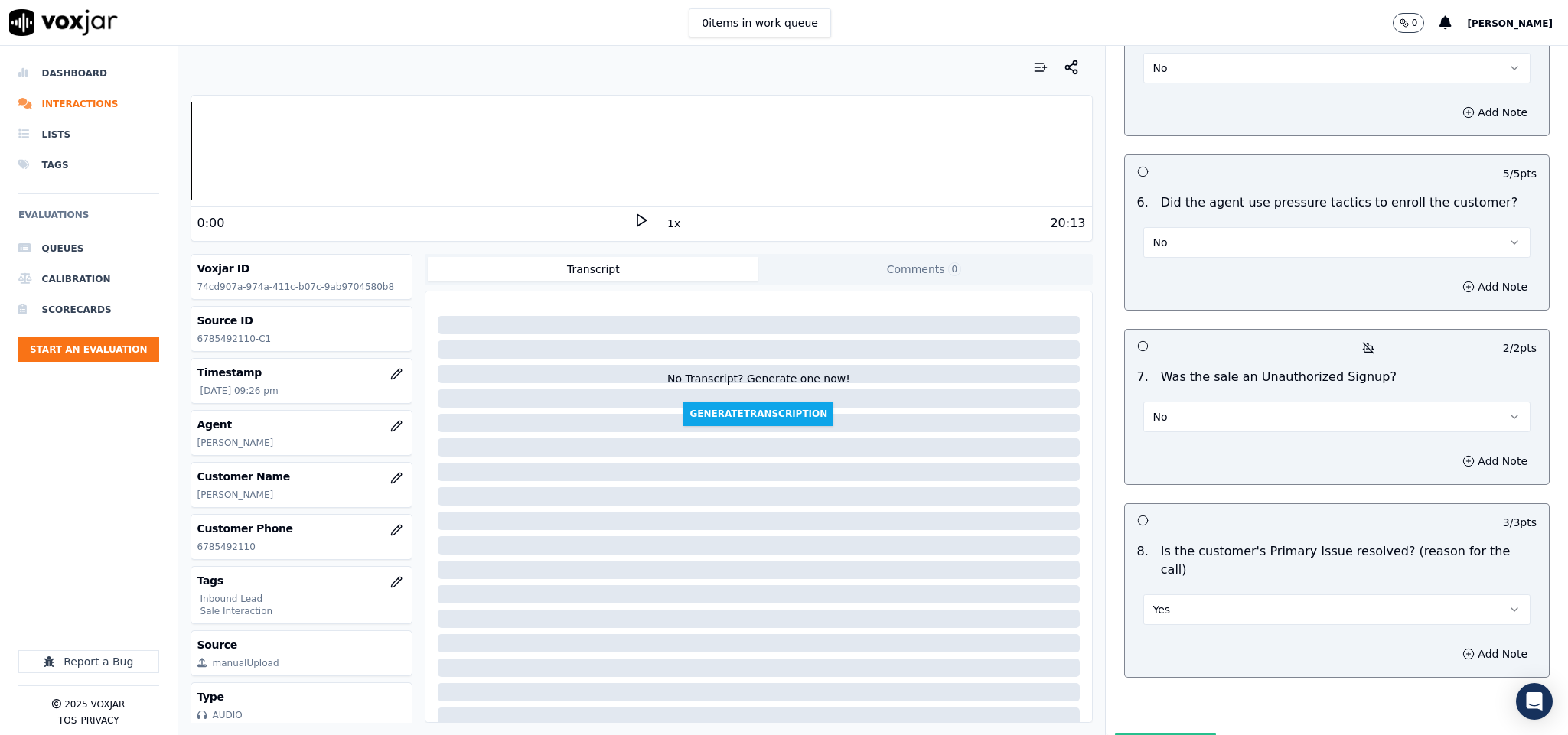
click at [1131, 733] on button "Submit Scores" at bounding box center [1166, 747] width 102 height 27
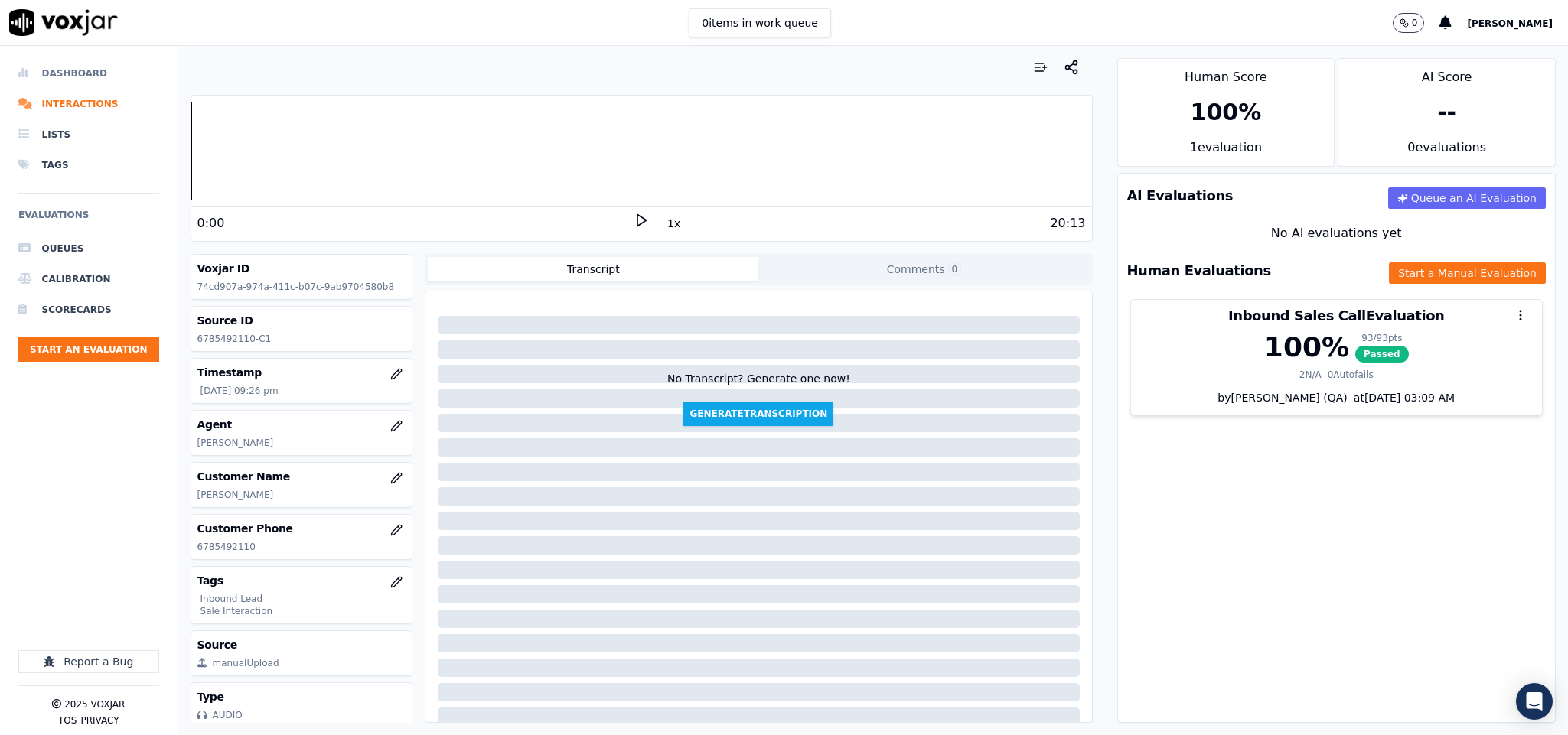
click at [58, 73] on li "Dashboard" at bounding box center [89, 73] width 141 height 31
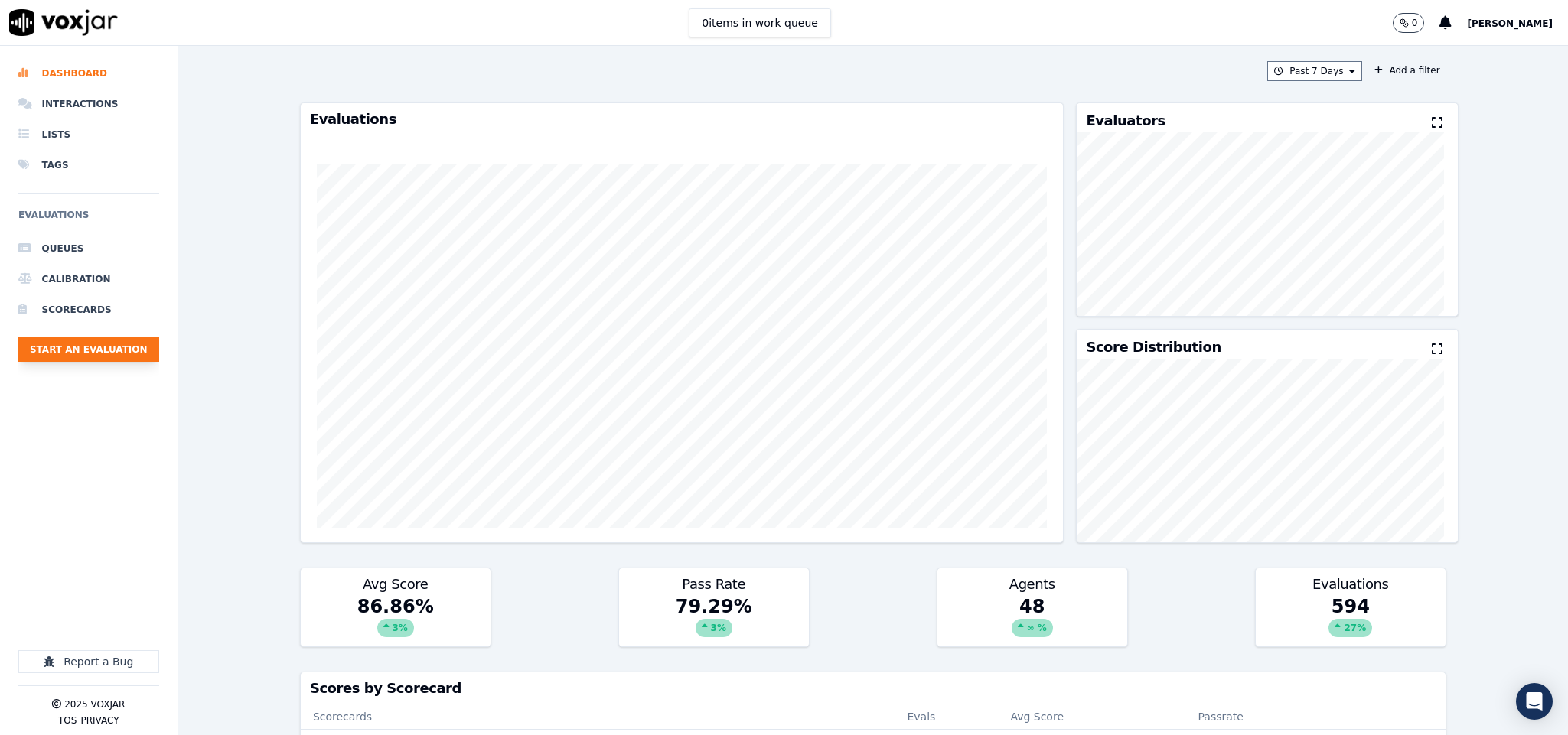
click at [108, 357] on button "Start an Evaluation" at bounding box center [89, 349] width 141 height 25
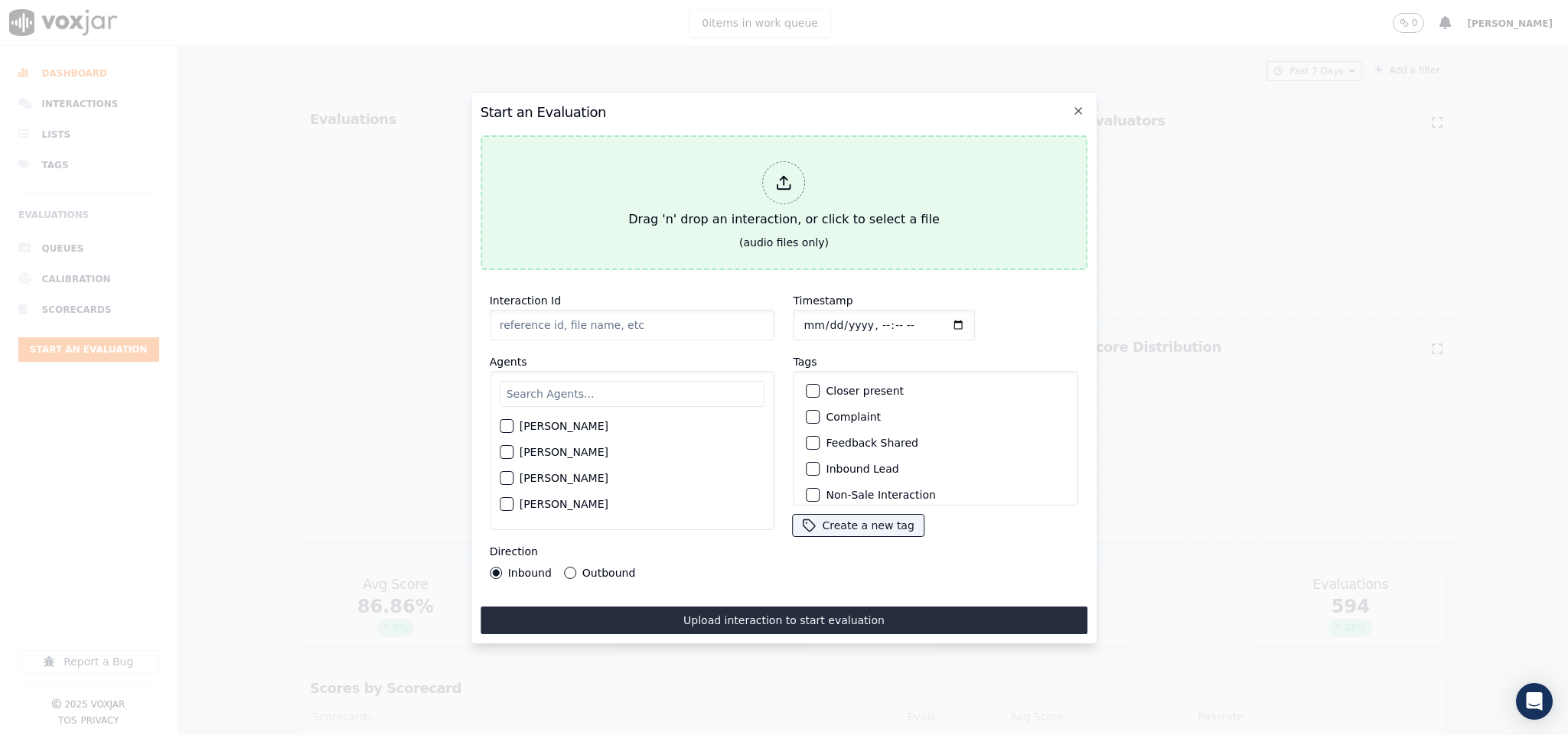
click at [776, 175] on icon at bounding box center [785, 183] width 17 height 17
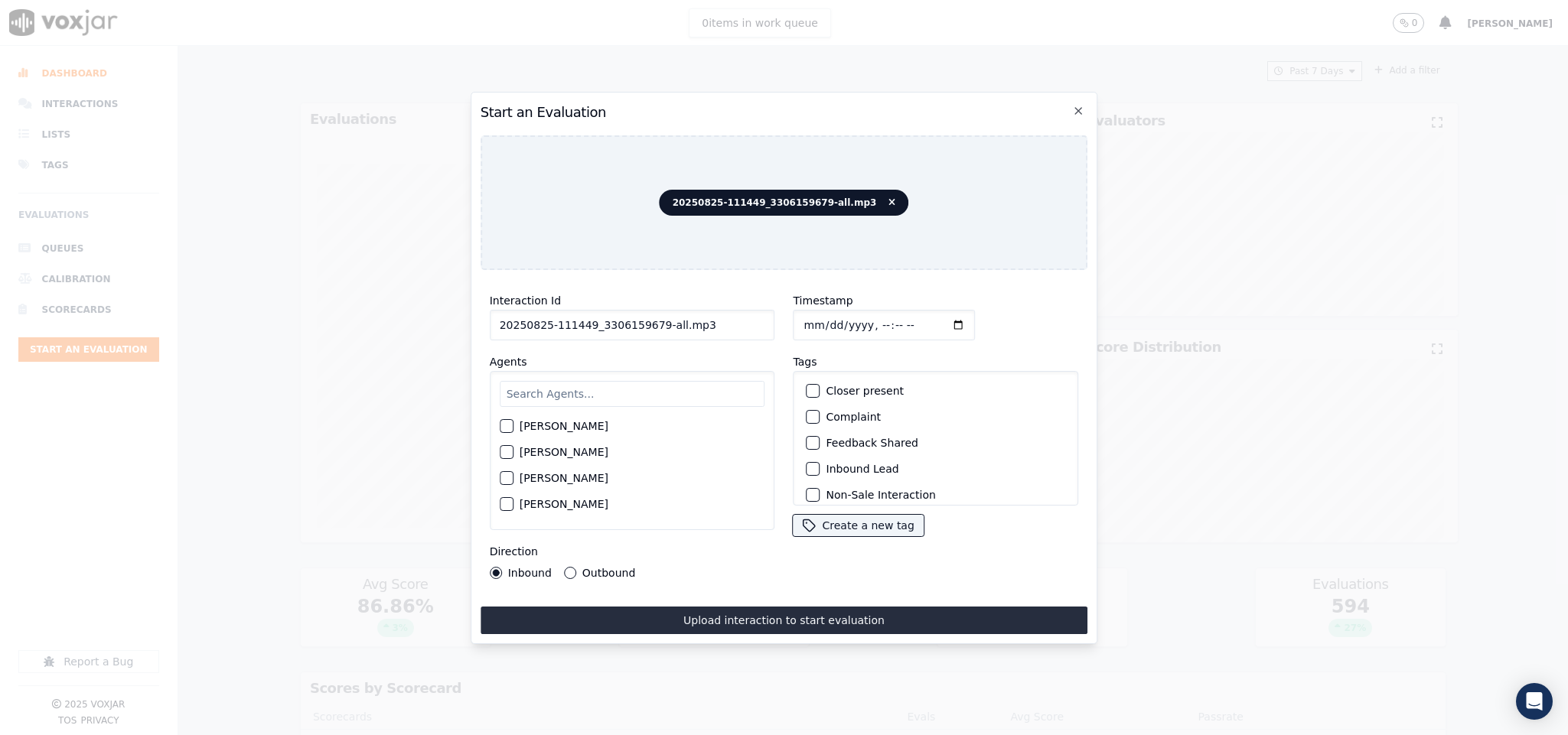
drag, startPoint x: 657, startPoint y: 321, endPoint x: 748, endPoint y: 321, distance: 91.0
click at [748, 321] on input "20250825-111449_3306159679-all.mp3" at bounding box center [633, 325] width 285 height 31
type input "20250825-111449_3306159679-C1"
click at [799, 315] on input "Timestamp" at bounding box center [884, 325] width 182 height 31
type input "2025-08-25T22:03"
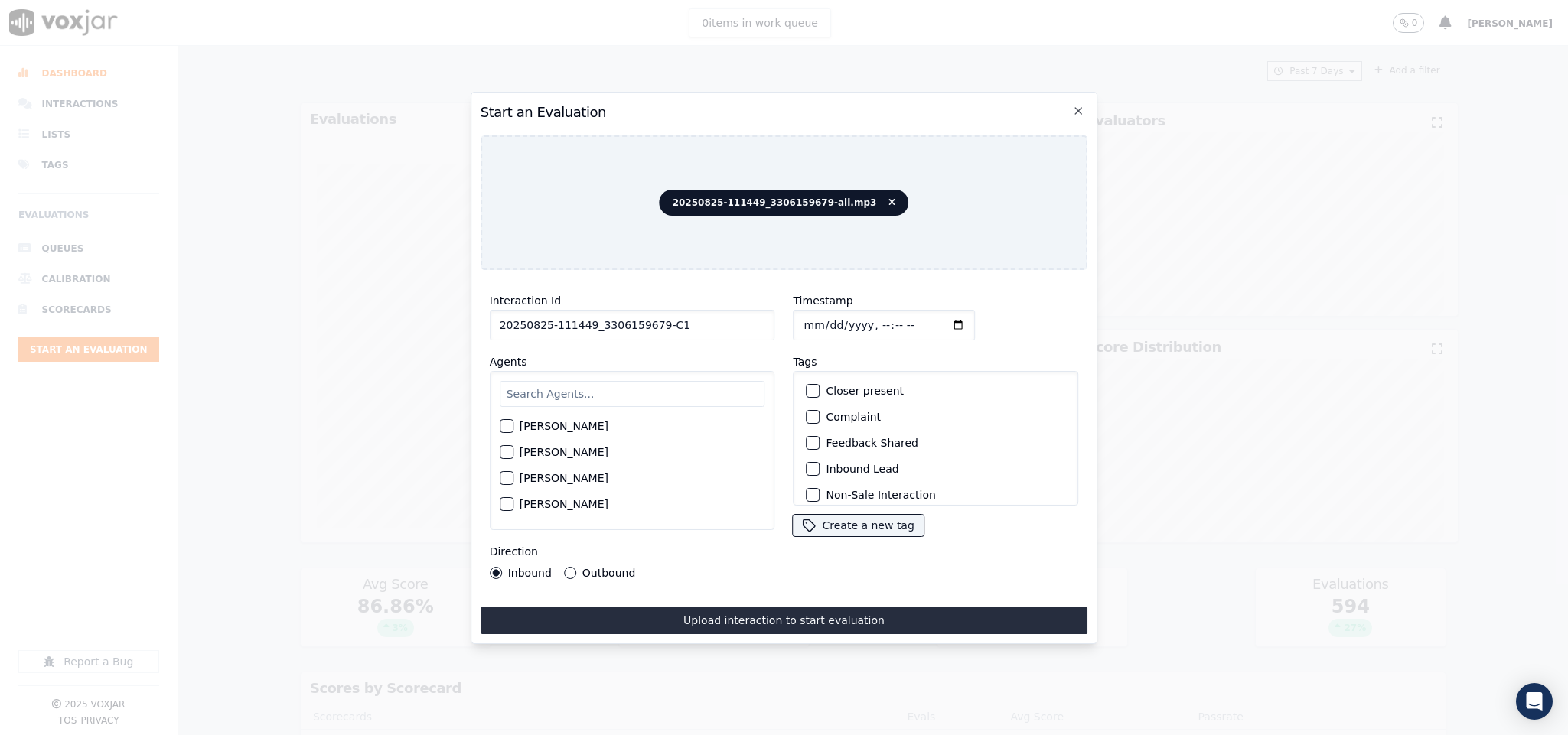
click at [807, 464] on div "button" at bounding box center [812, 469] width 11 height 11
click at [807, 481] on div "button" at bounding box center [812, 486] width 11 height 11
click at [609, 388] on input "text" at bounding box center [632, 394] width 266 height 26
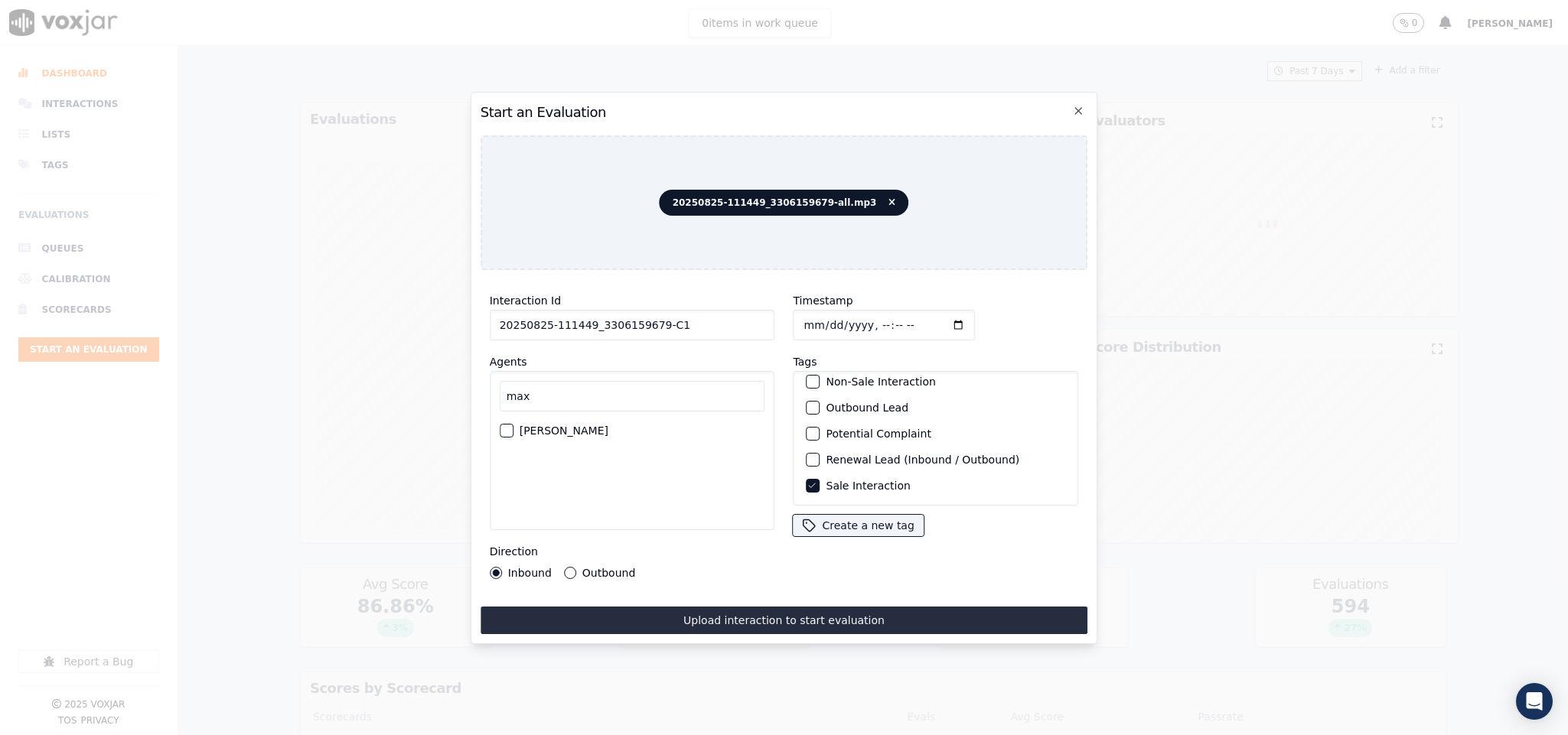
type input "max"
click at [508, 425] on div "button" at bounding box center [506, 430] width 11 height 11
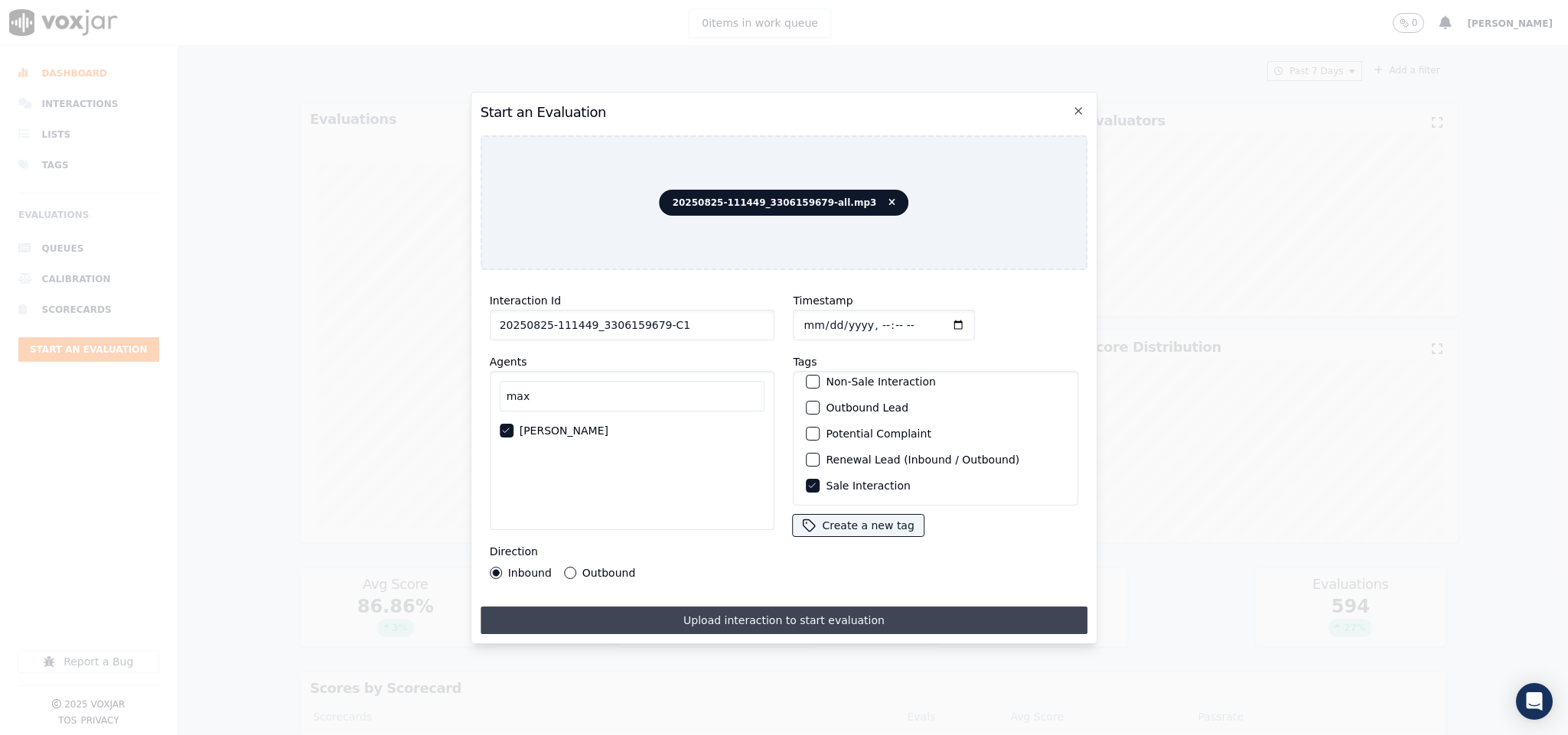
click at [724, 609] on button "Upload interaction to start evaluation" at bounding box center [785, 621] width 608 height 27
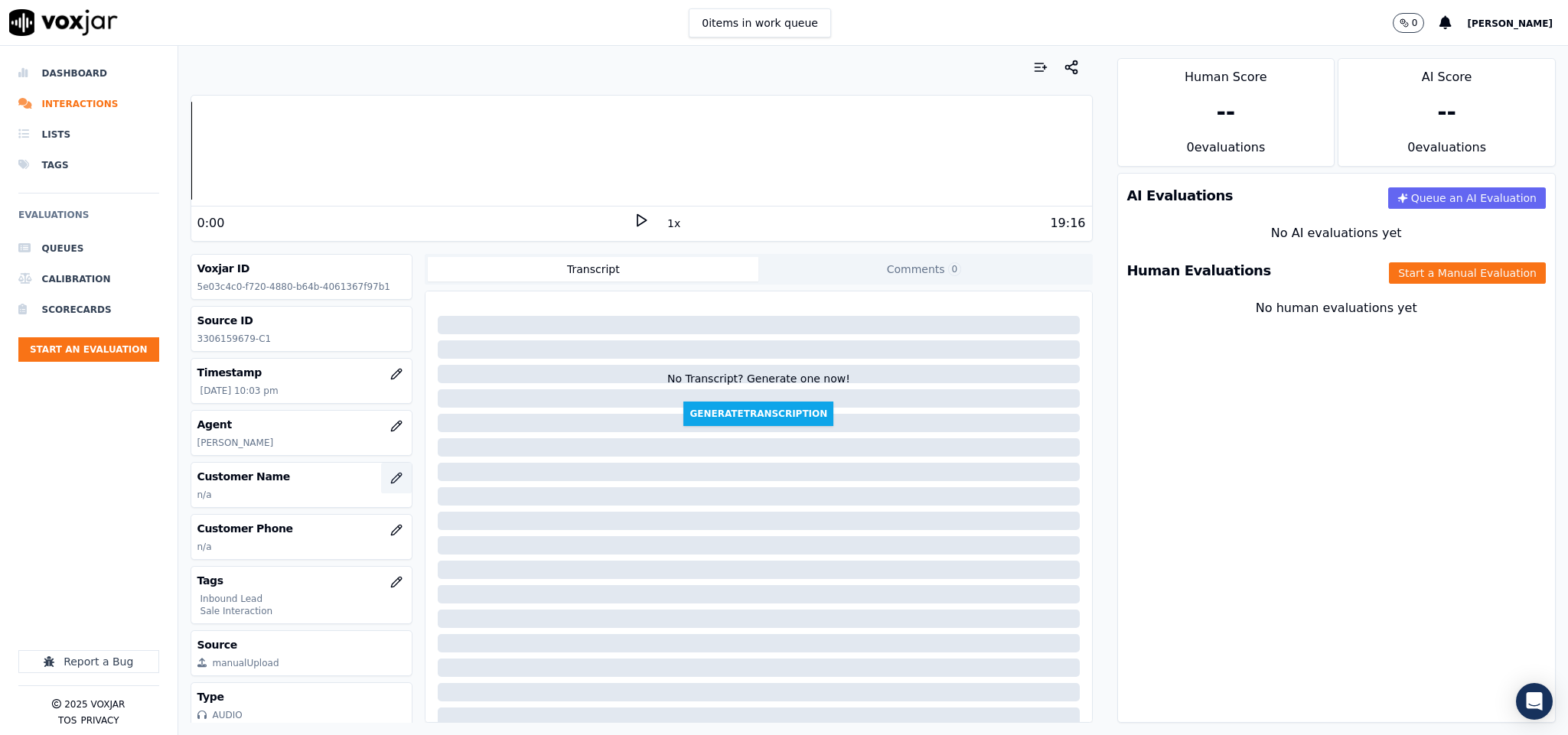
click at [390, 484] on icon "button" at bounding box center [396, 478] width 12 height 12
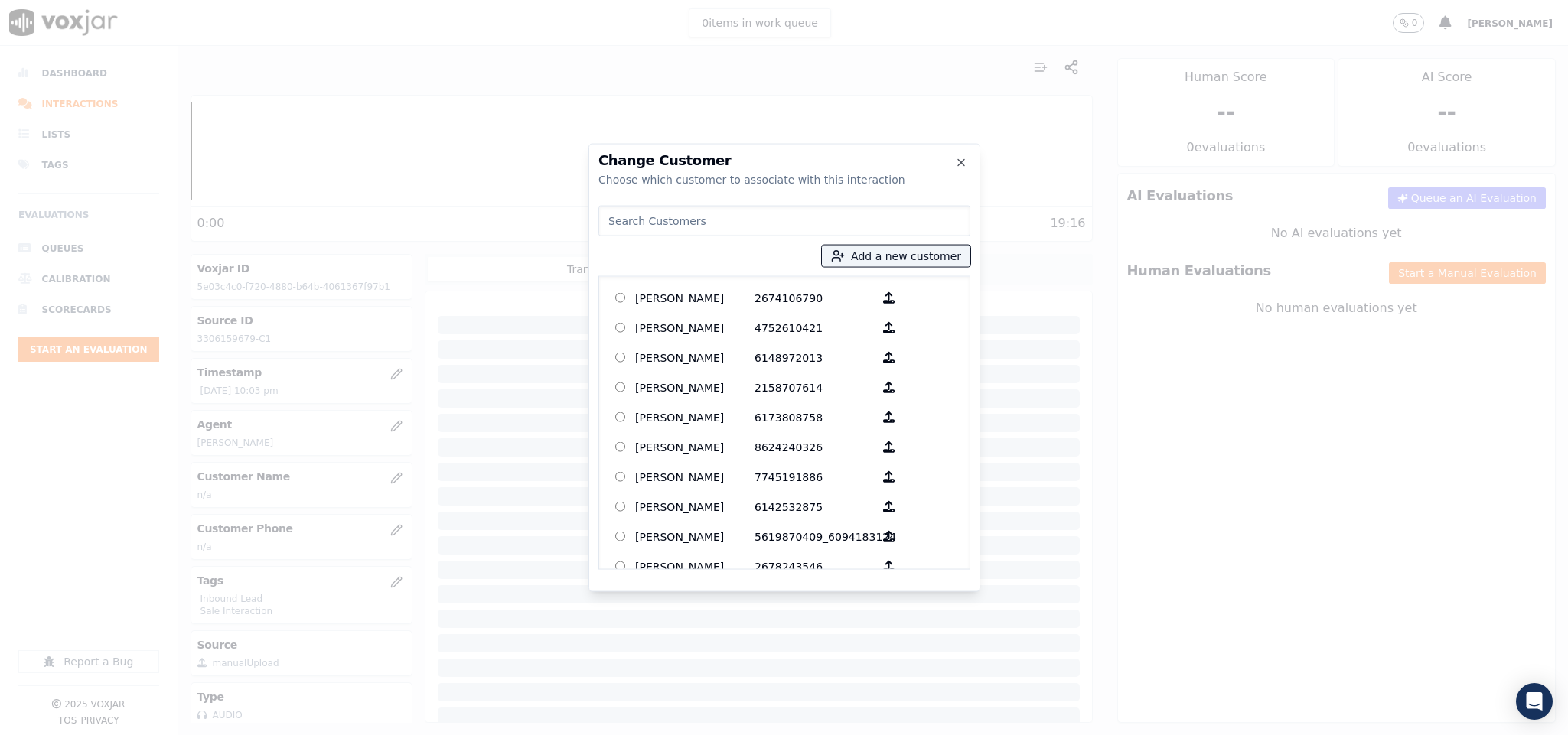
type input "ZERPPORA JACKSON"
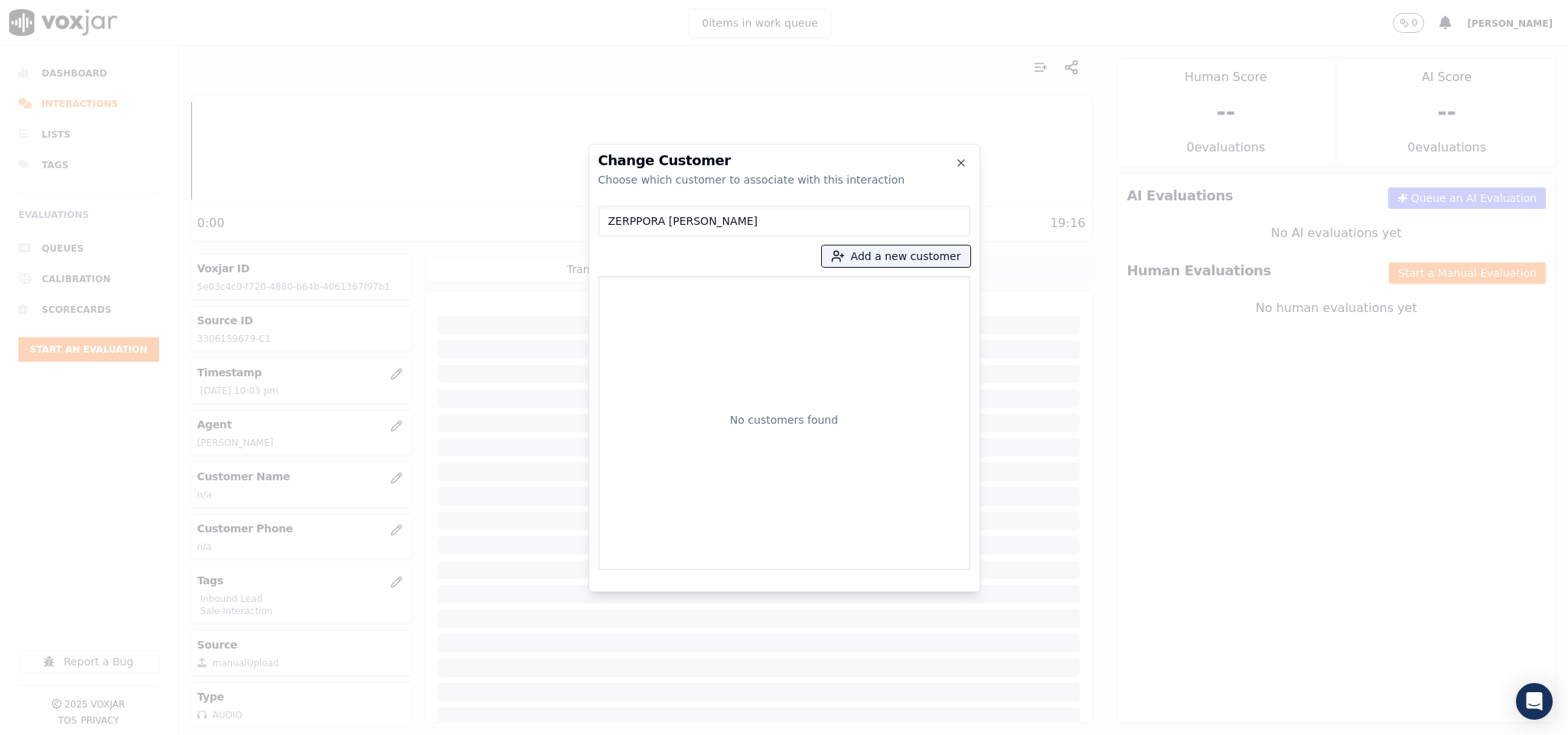
drag, startPoint x: 728, startPoint y: 219, endPoint x: 483, endPoint y: 230, distance: 245.2
click at [483, 734] on div "Change Customer Choose which customer to associate with this interaction ZERPPO…" at bounding box center [784, 735] width 1568 height 0
click at [896, 260] on button "Add a new customer" at bounding box center [897, 256] width 149 height 21
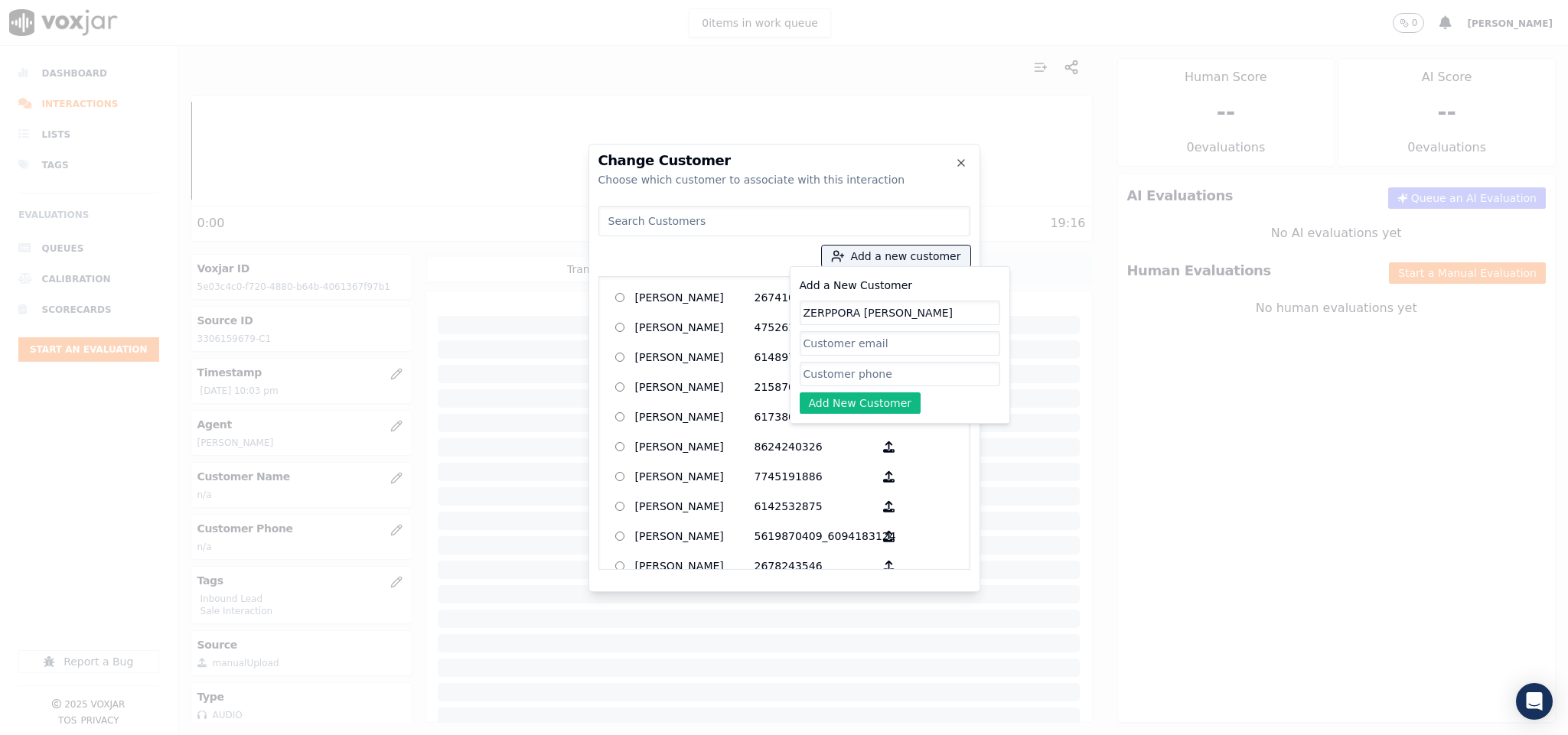
type input "ZERPPORA JACKSON"
drag, startPoint x: 839, startPoint y: 381, endPoint x: 843, endPoint y: 388, distance: 8.1
click at [839, 381] on input "Add a New Customer" at bounding box center [900, 374] width 201 height 25
paste input "3306159679"
type input "3306159679"
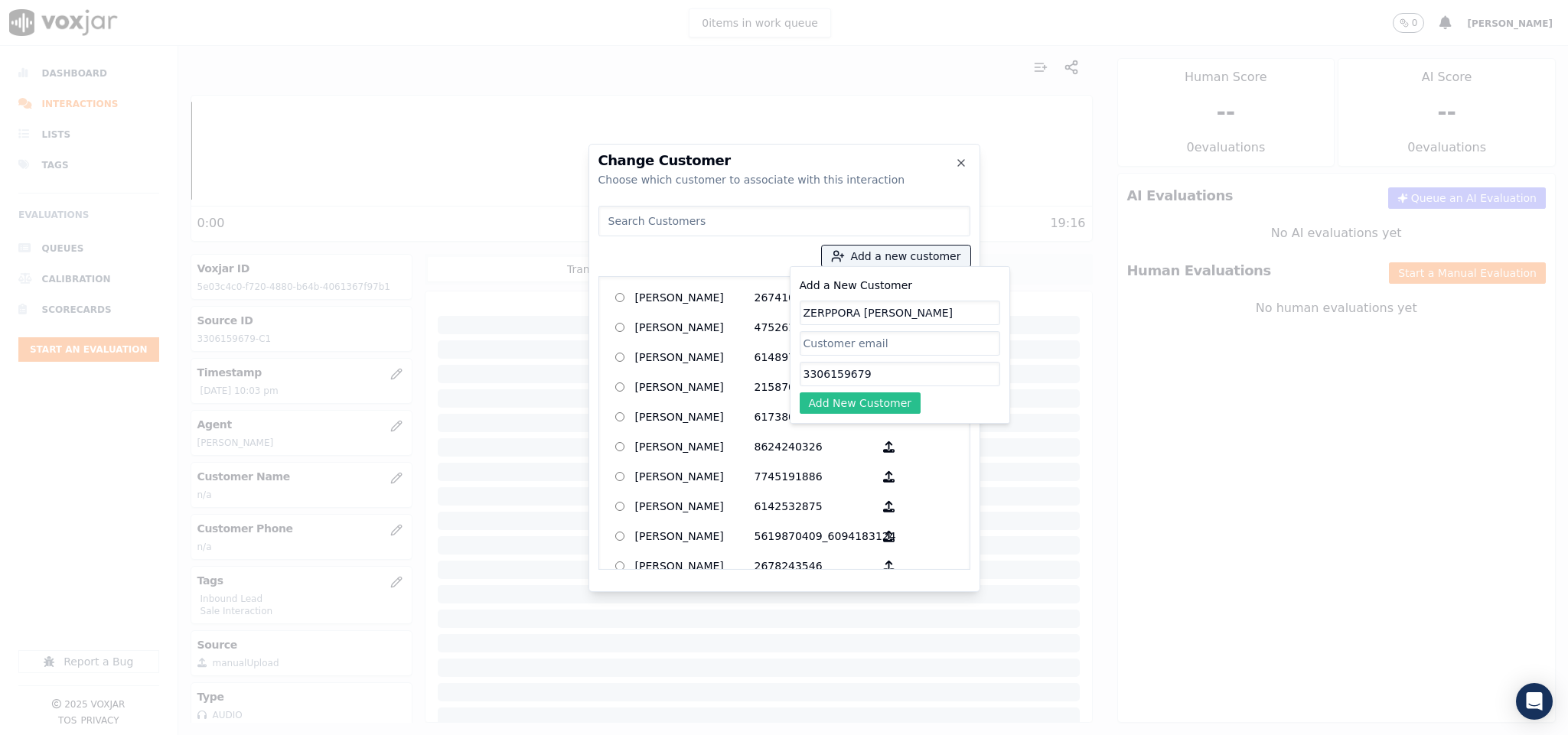
click at [844, 404] on button "Add New Customer" at bounding box center [861, 403] width 121 height 21
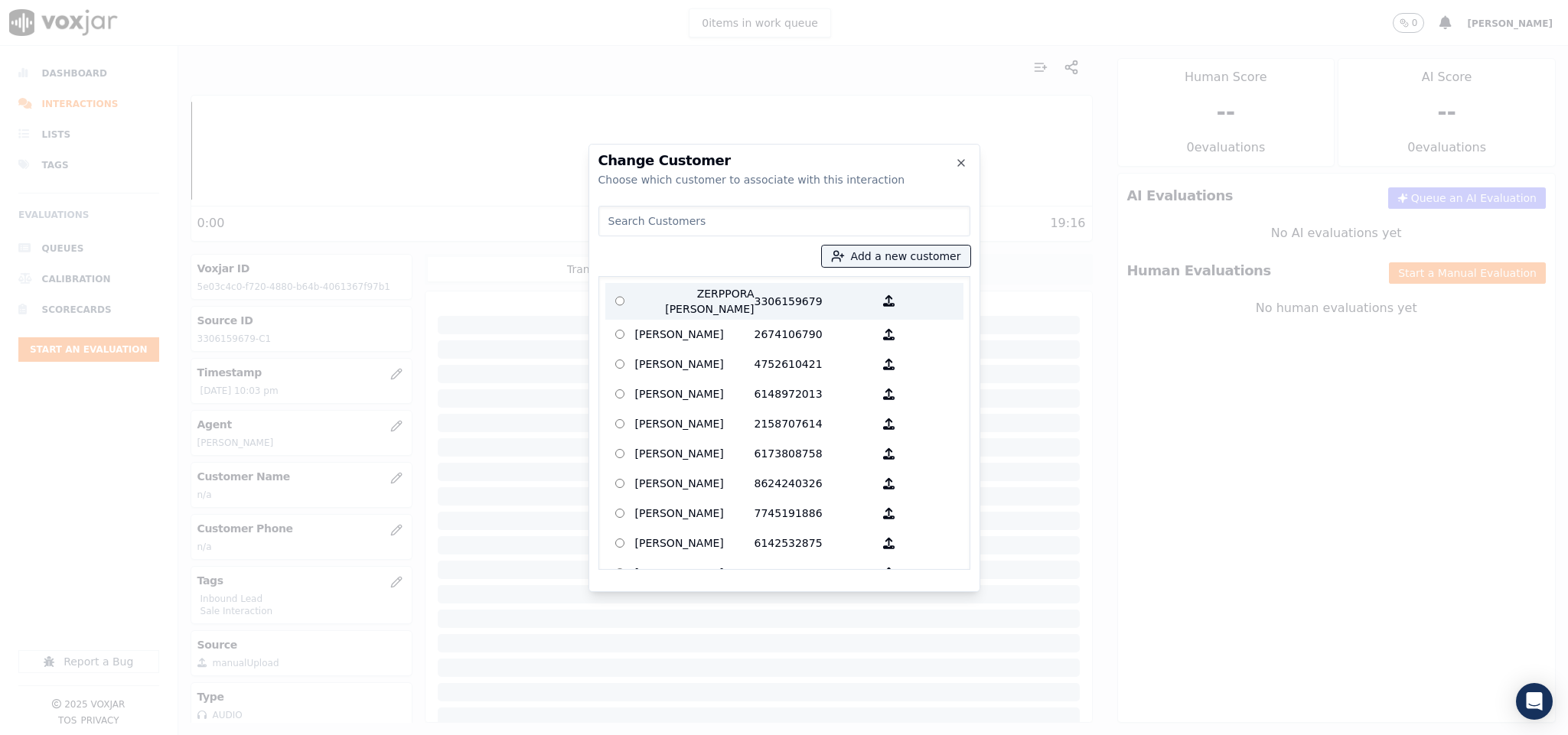
click at [708, 306] on p "ZERPPORA JACKSON" at bounding box center [695, 301] width 120 height 31
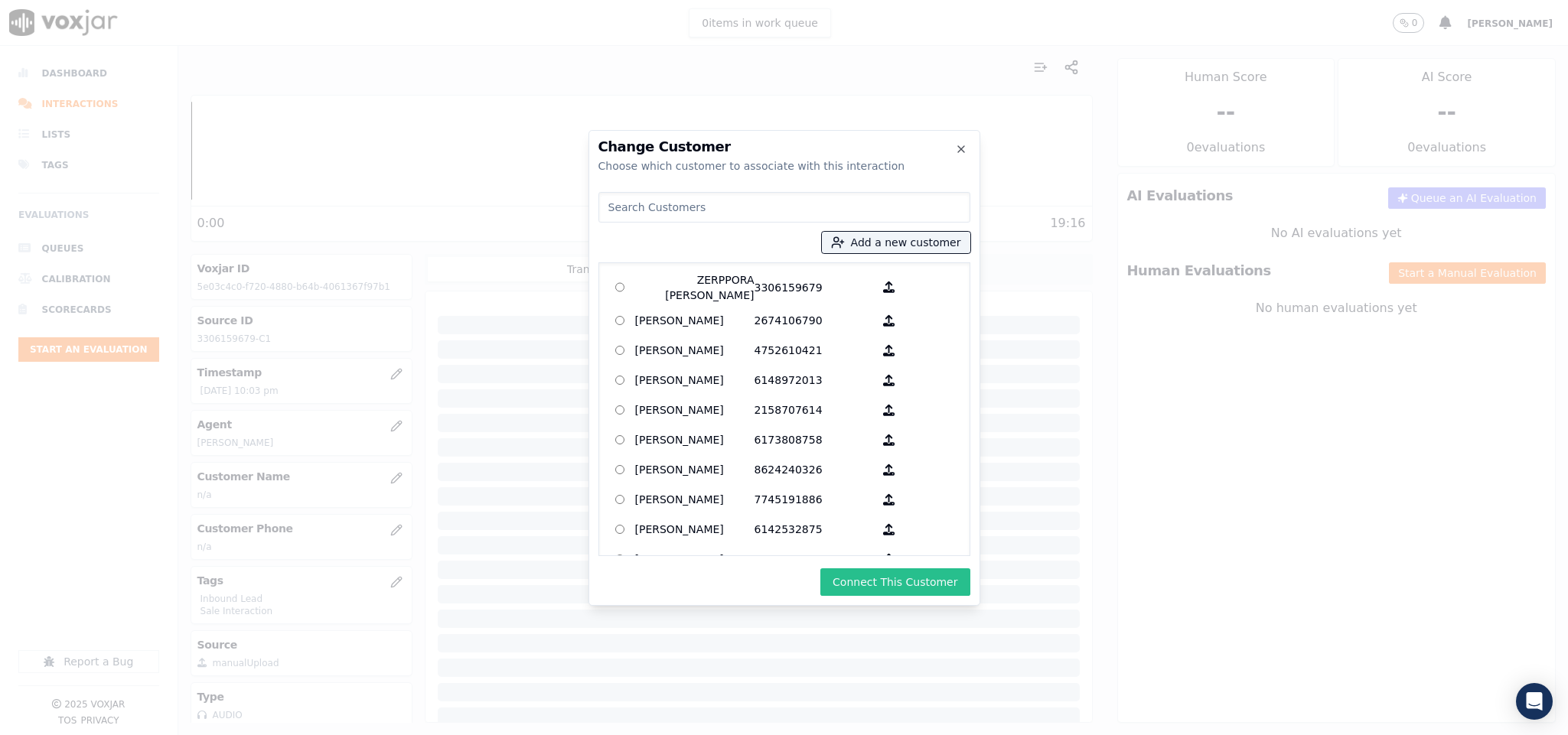
click at [892, 575] on button "Connect This Customer" at bounding box center [895, 582] width 149 height 27
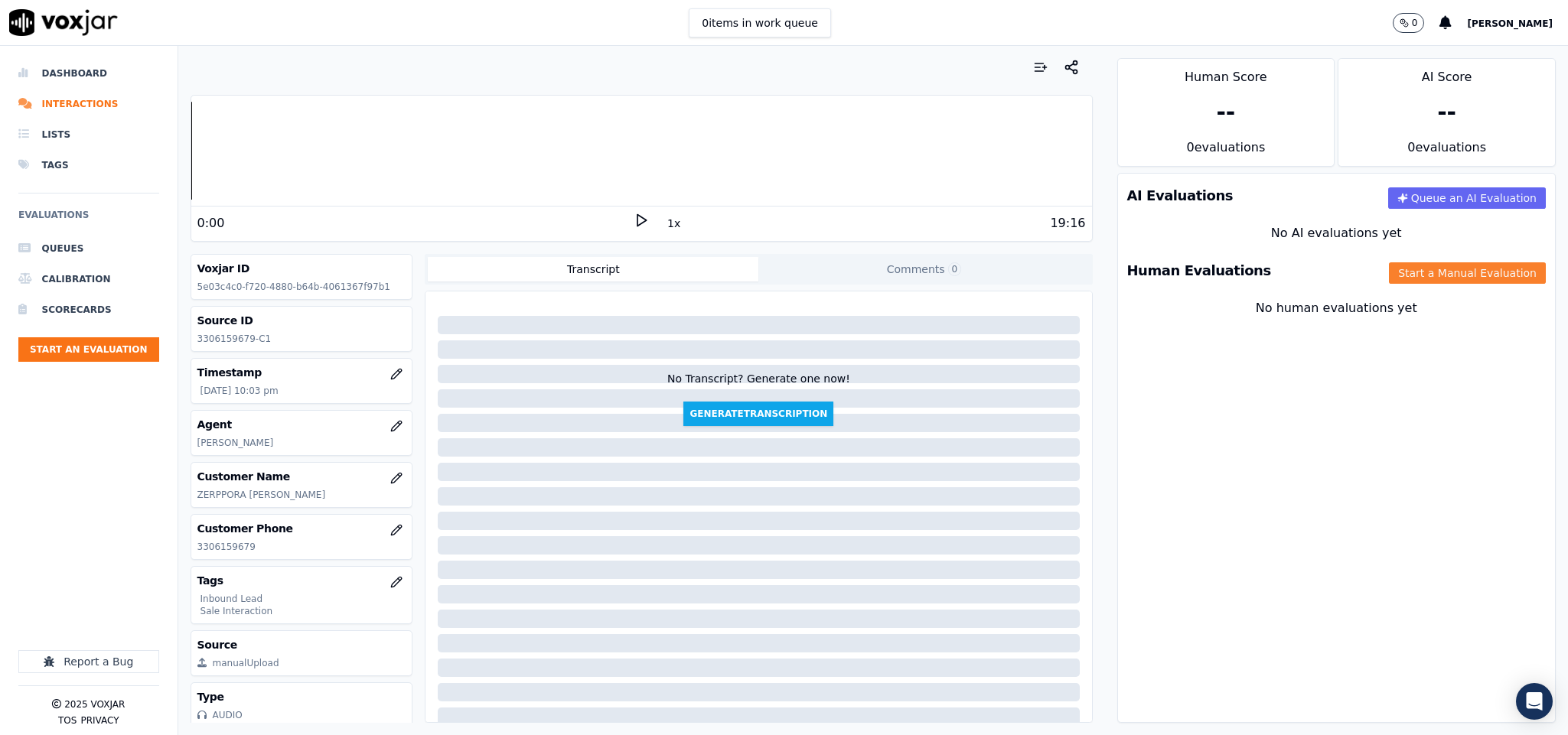
click at [1434, 277] on button "Start a Manual Evaluation" at bounding box center [1468, 272] width 157 height 21
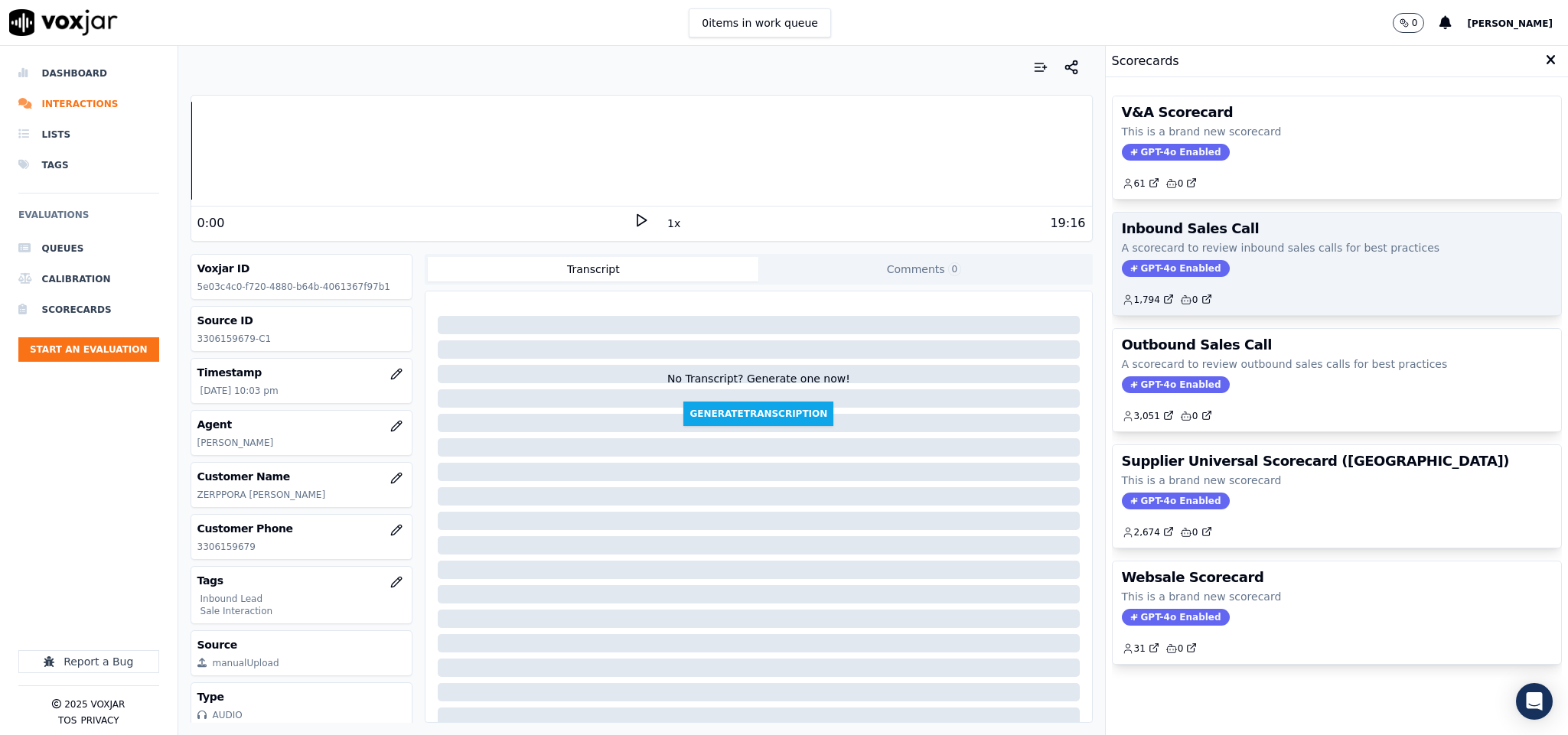
click at [1164, 269] on span "GPT-4o Enabled" at bounding box center [1176, 269] width 108 height 17
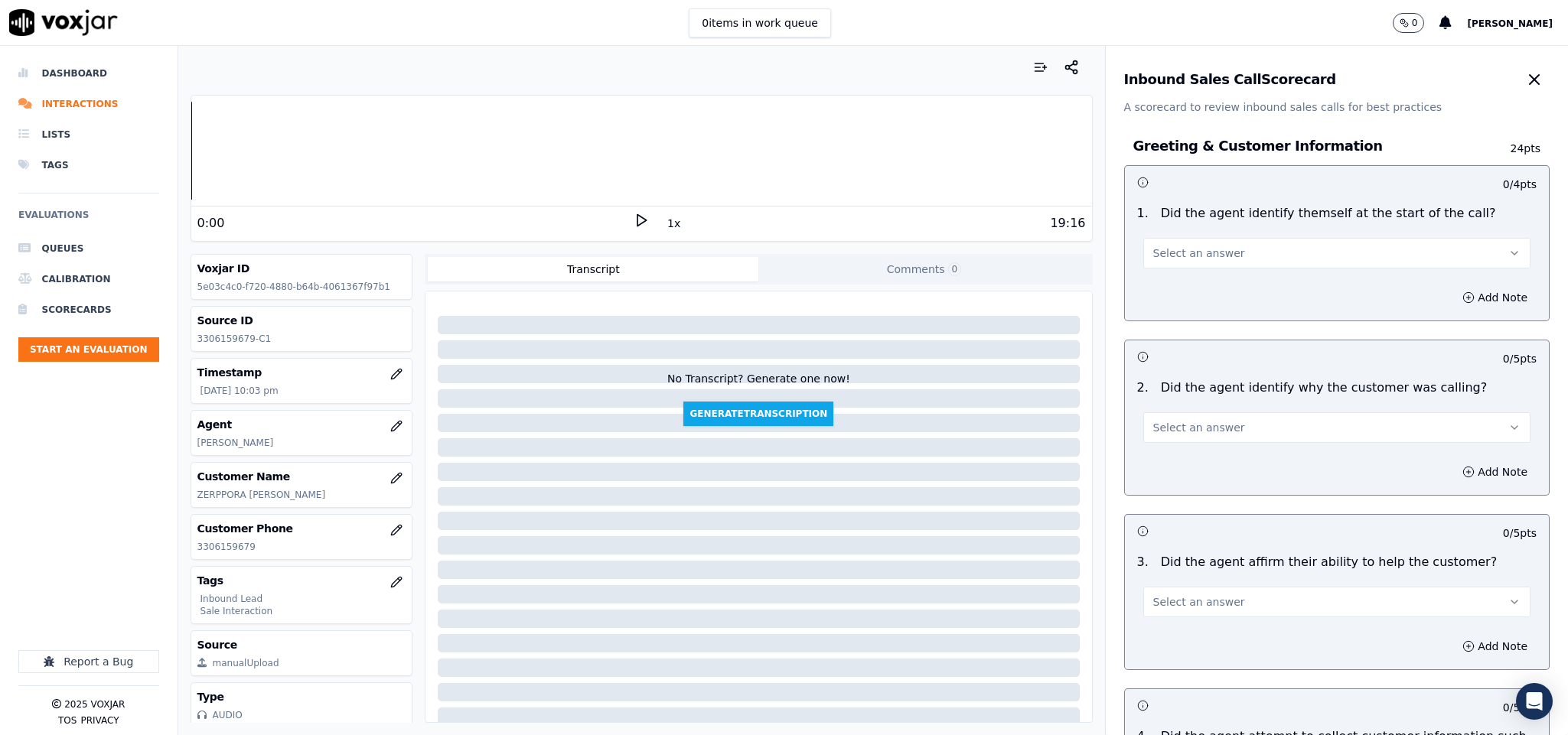
click at [1198, 257] on span "Select an answer" at bounding box center [1200, 254] width 92 height 15
click at [1190, 283] on div "Yes" at bounding box center [1300, 289] width 350 height 25
click at [1254, 423] on button "Select an answer" at bounding box center [1337, 428] width 388 height 31
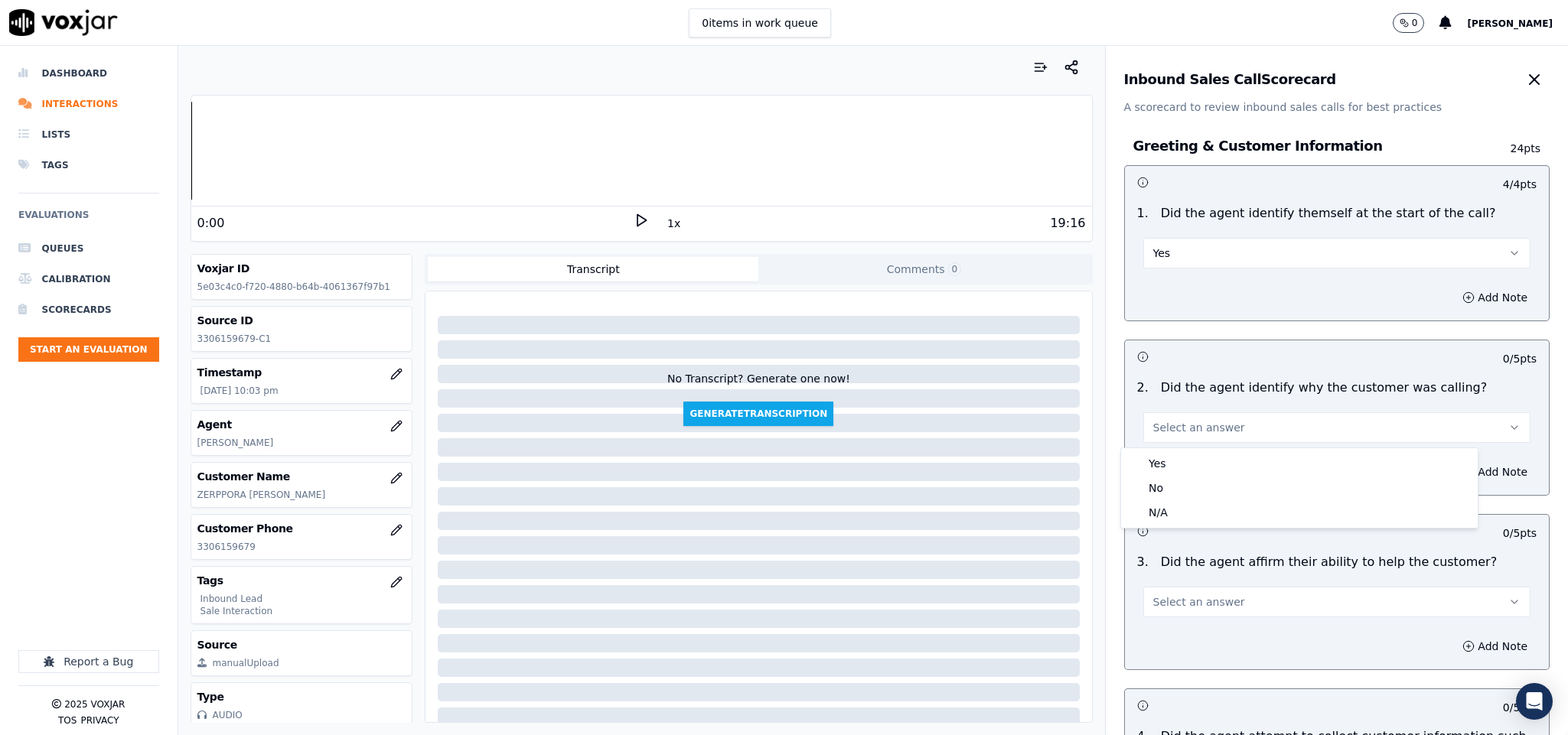
click at [1220, 460] on div "Yes" at bounding box center [1300, 464] width 350 height 25
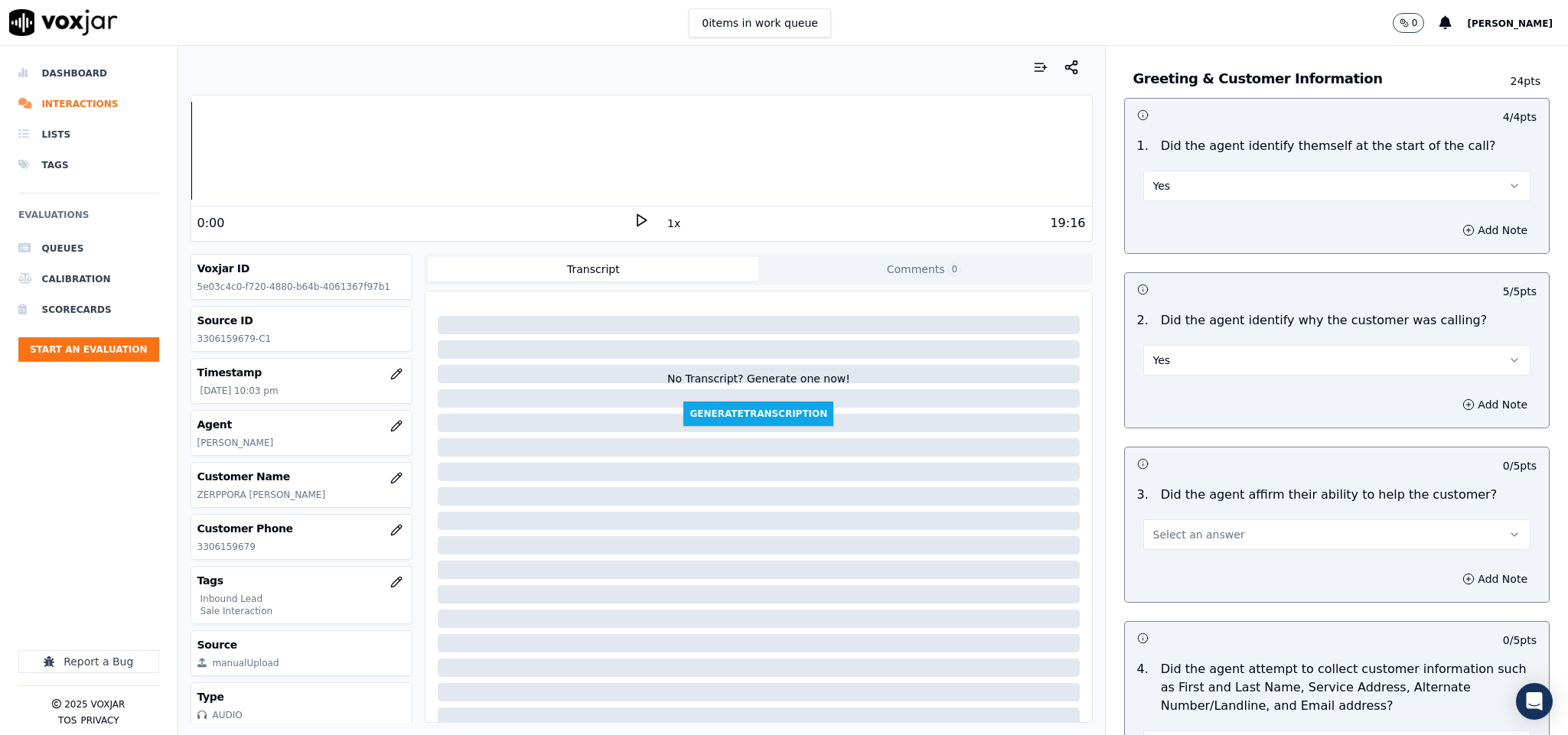
scroll to position [114, 0]
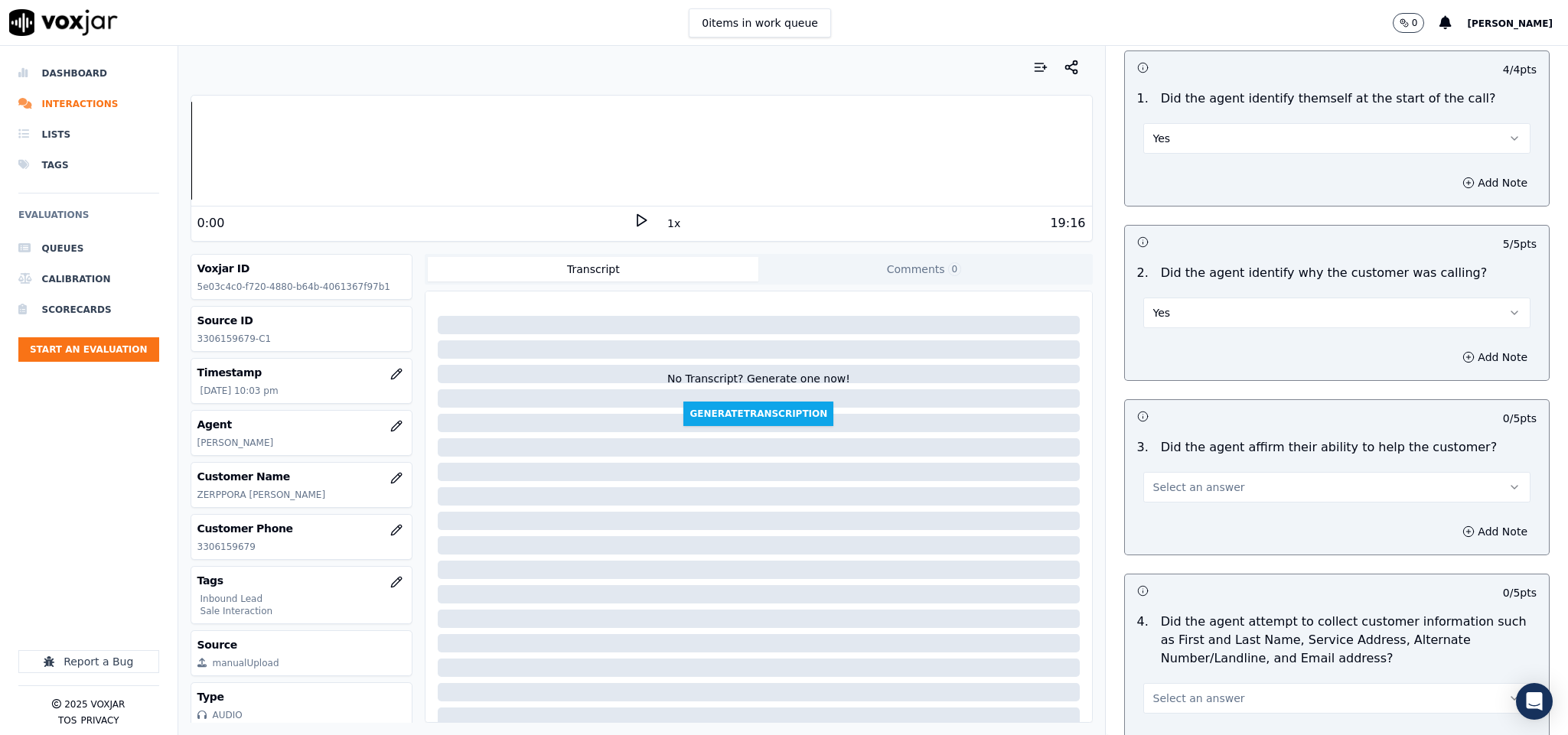
click at [1199, 491] on span "Select an answer" at bounding box center [1200, 487] width 92 height 15
click at [1190, 515] on div "Yes" at bounding box center [1300, 524] width 350 height 25
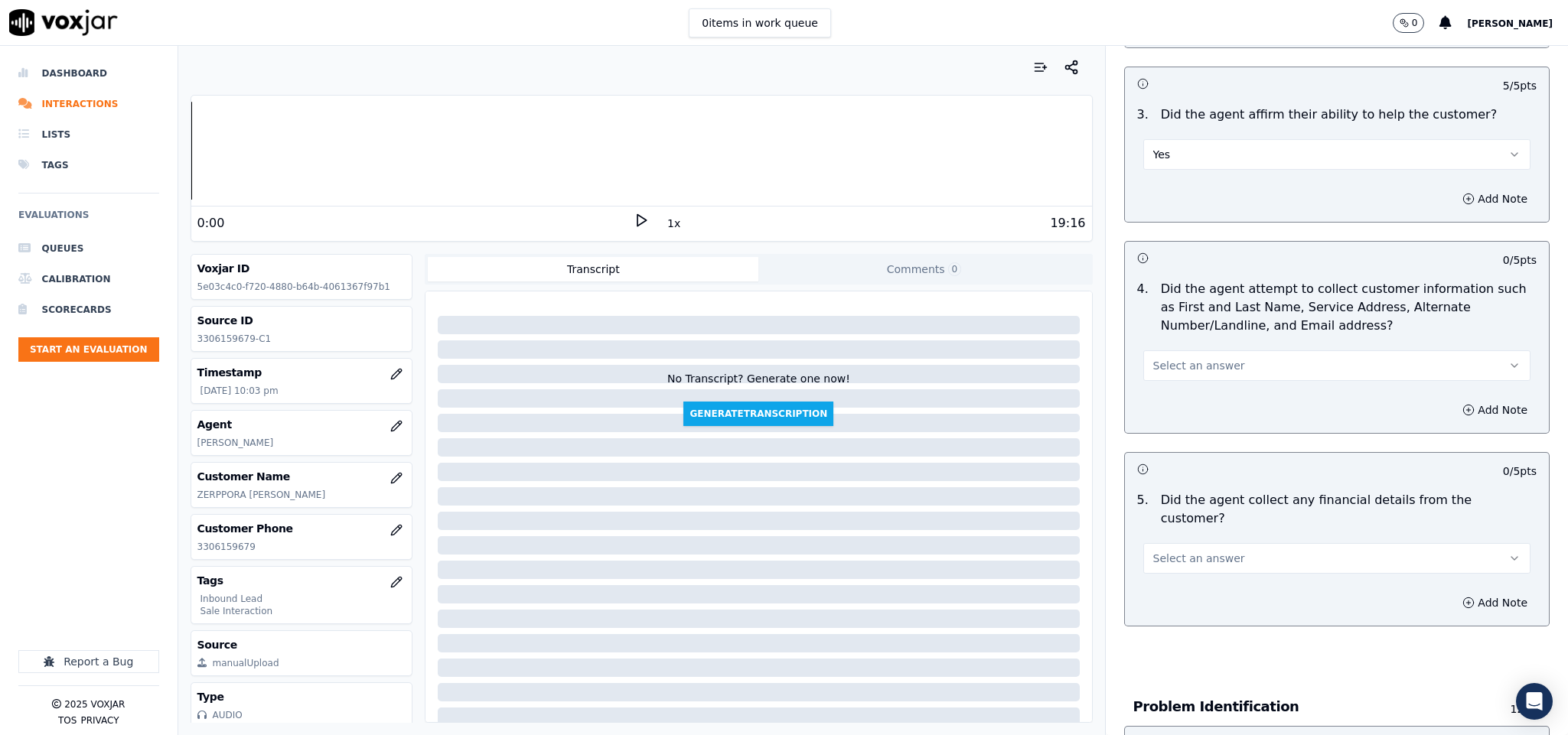
scroll to position [459, 0]
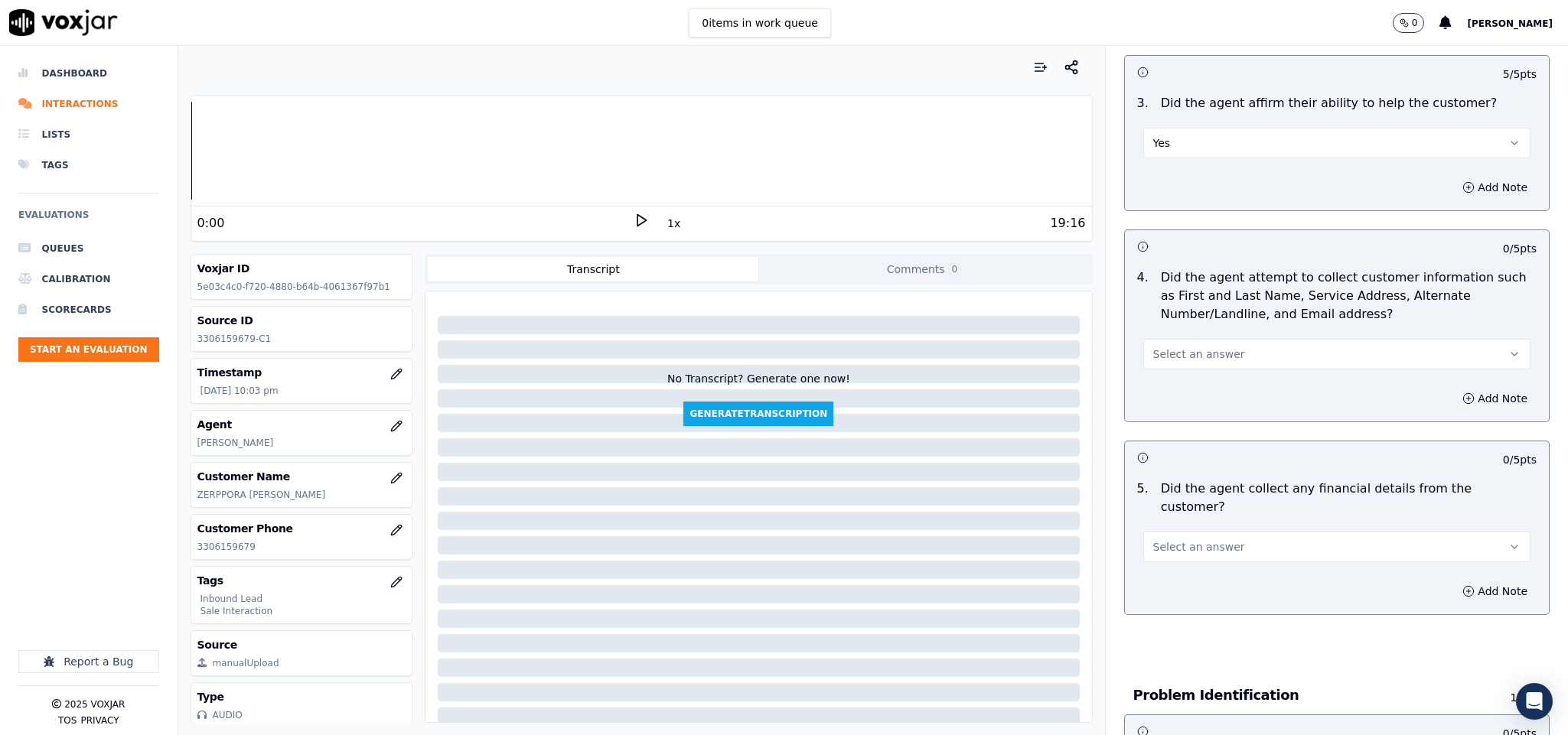
click at [1240, 356] on button "Select an answer" at bounding box center [1337, 354] width 388 height 31
click at [1224, 390] on div "Yes" at bounding box center [1300, 391] width 350 height 25
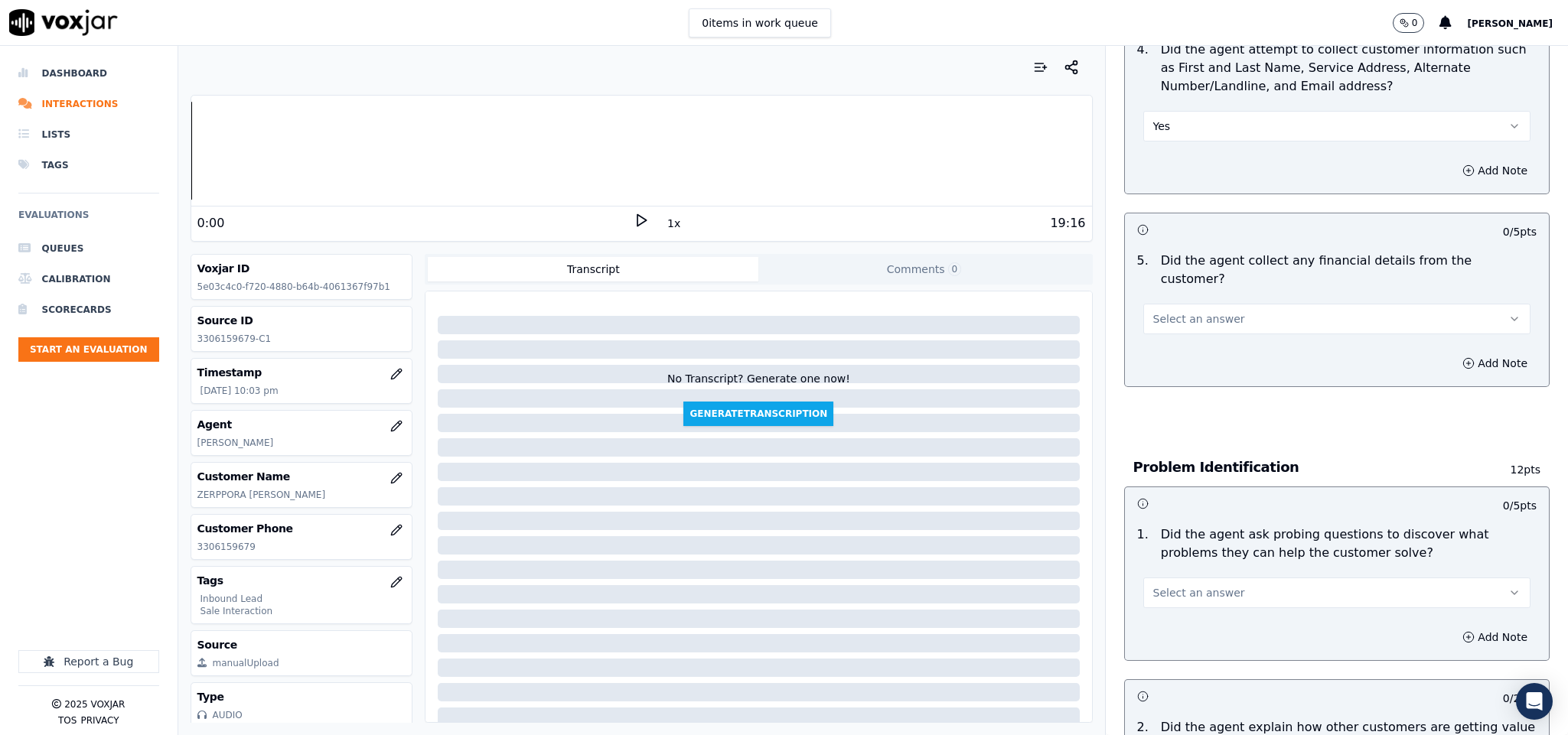
scroll to position [689, 0]
click at [1215, 310] on button "Select an answer" at bounding box center [1337, 318] width 388 height 31
click at [1185, 359] on div "No" at bounding box center [1300, 361] width 350 height 25
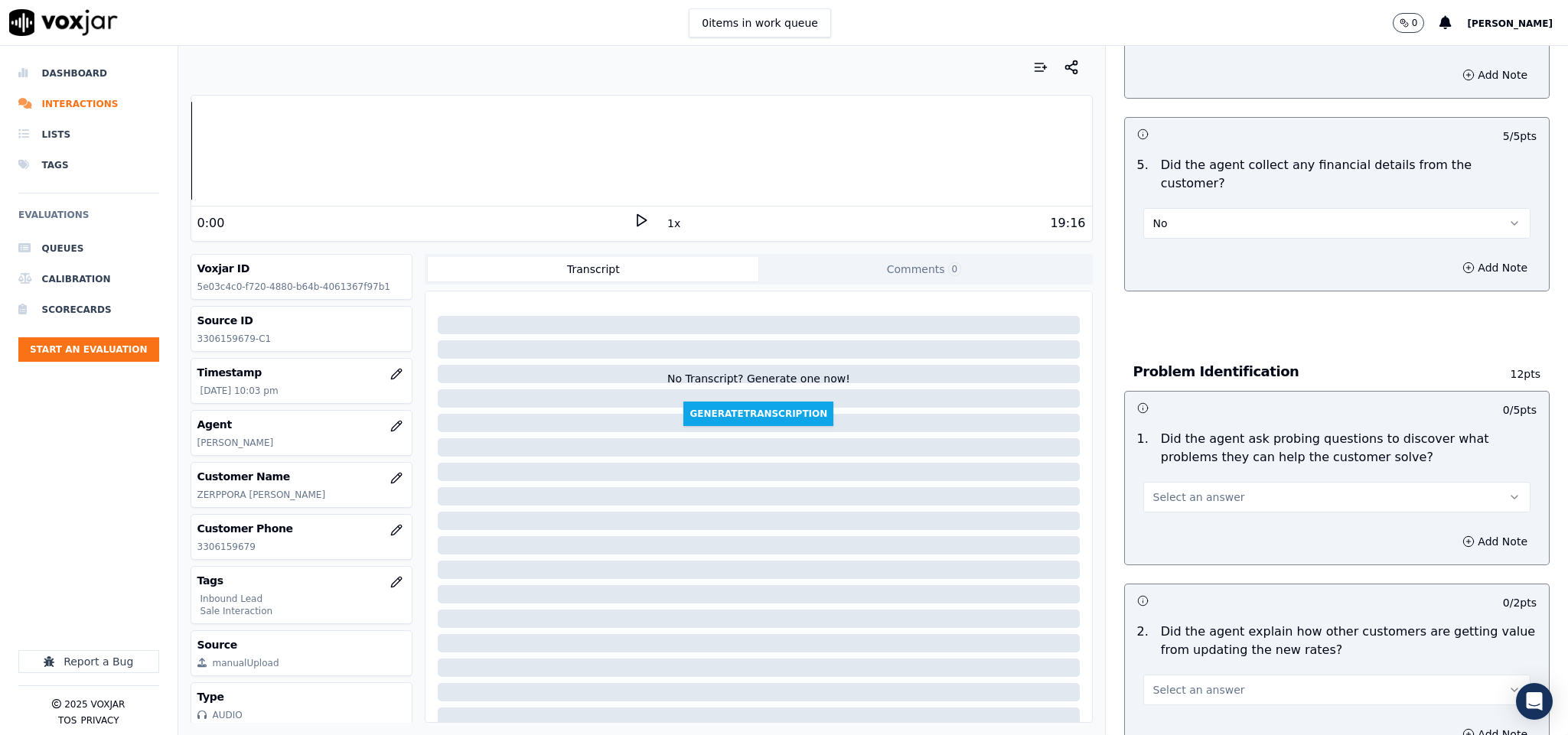
scroll to position [918, 0]
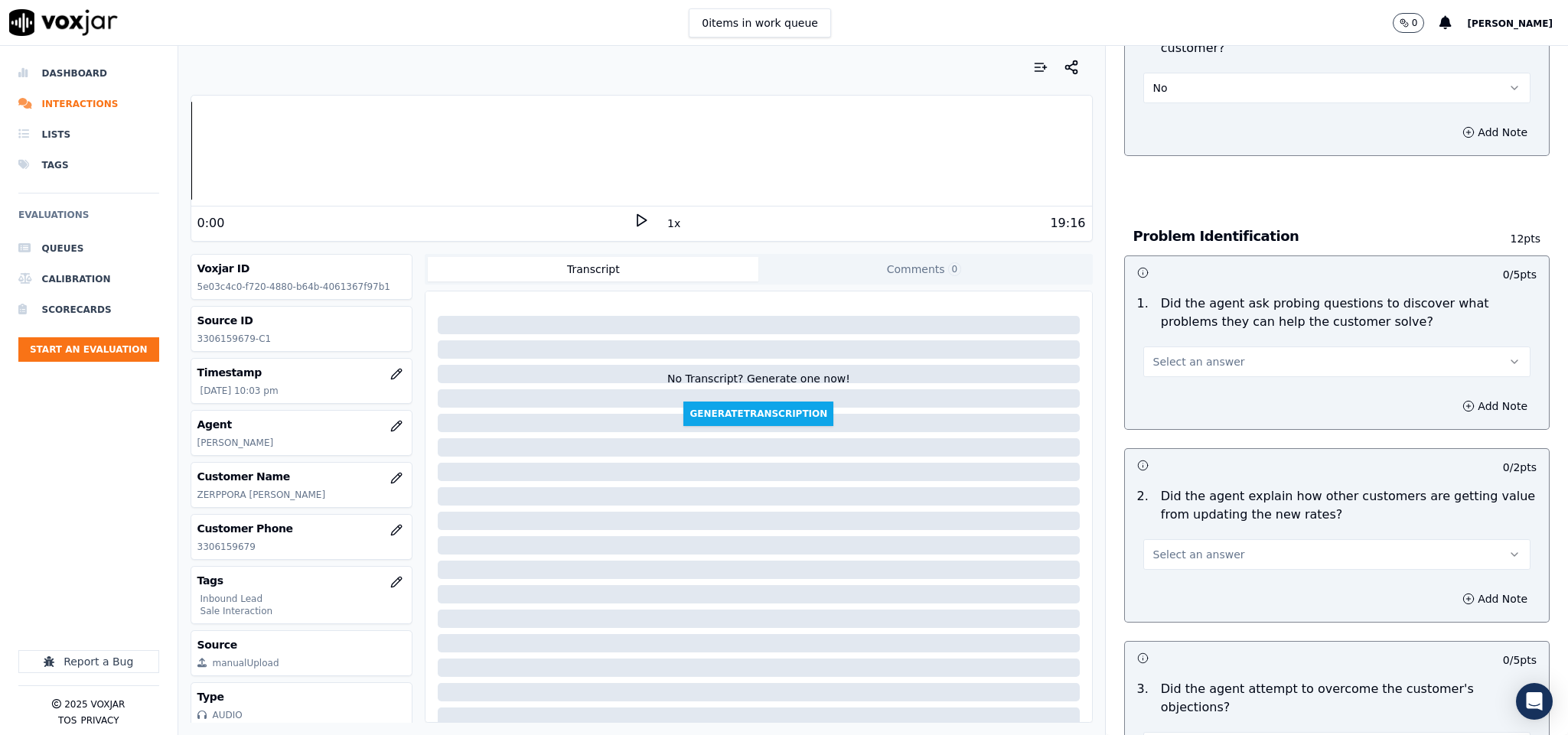
click at [1227, 347] on button "Select an answer" at bounding box center [1337, 362] width 388 height 31
click at [1195, 382] on div "Yes" at bounding box center [1300, 382] width 350 height 25
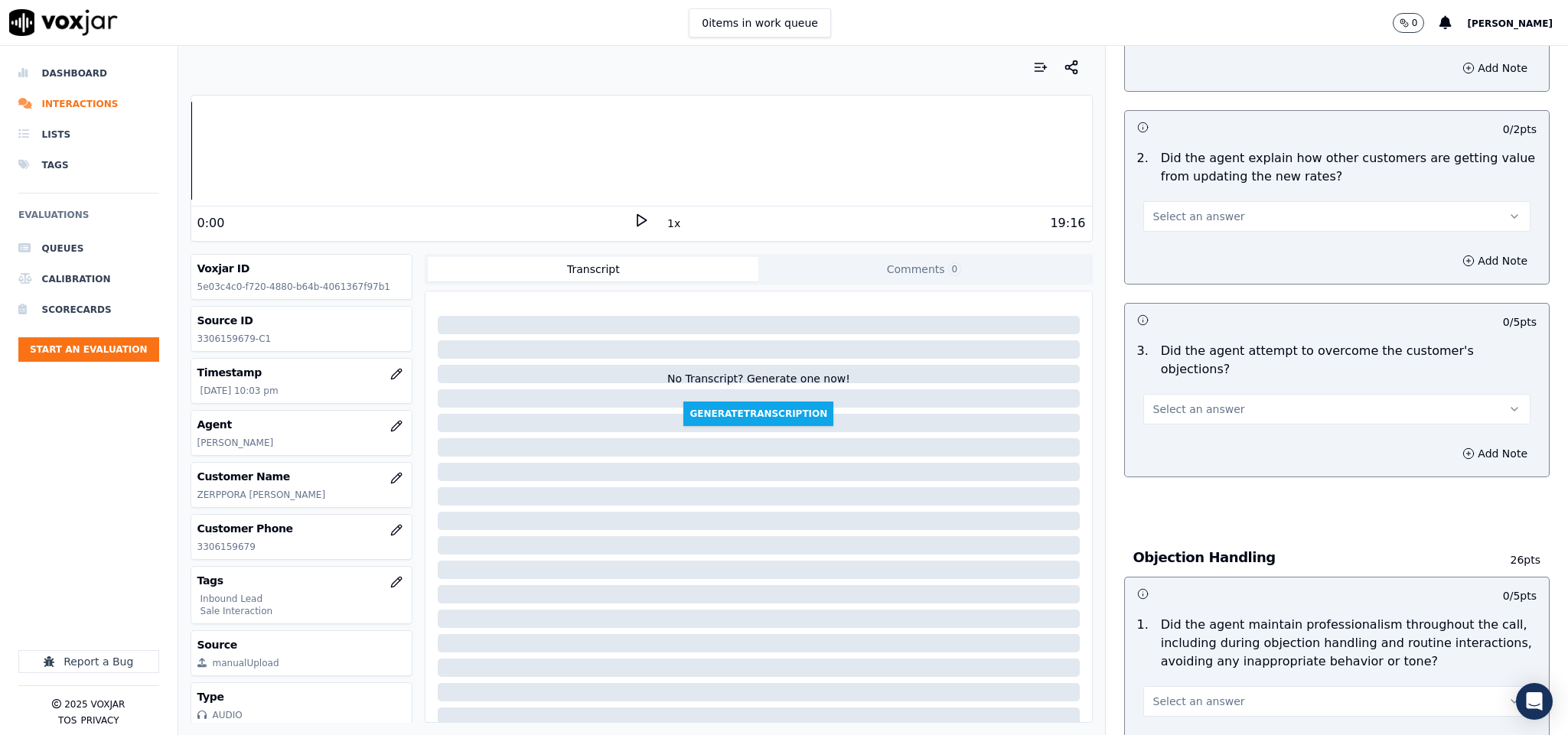
scroll to position [1263, 0]
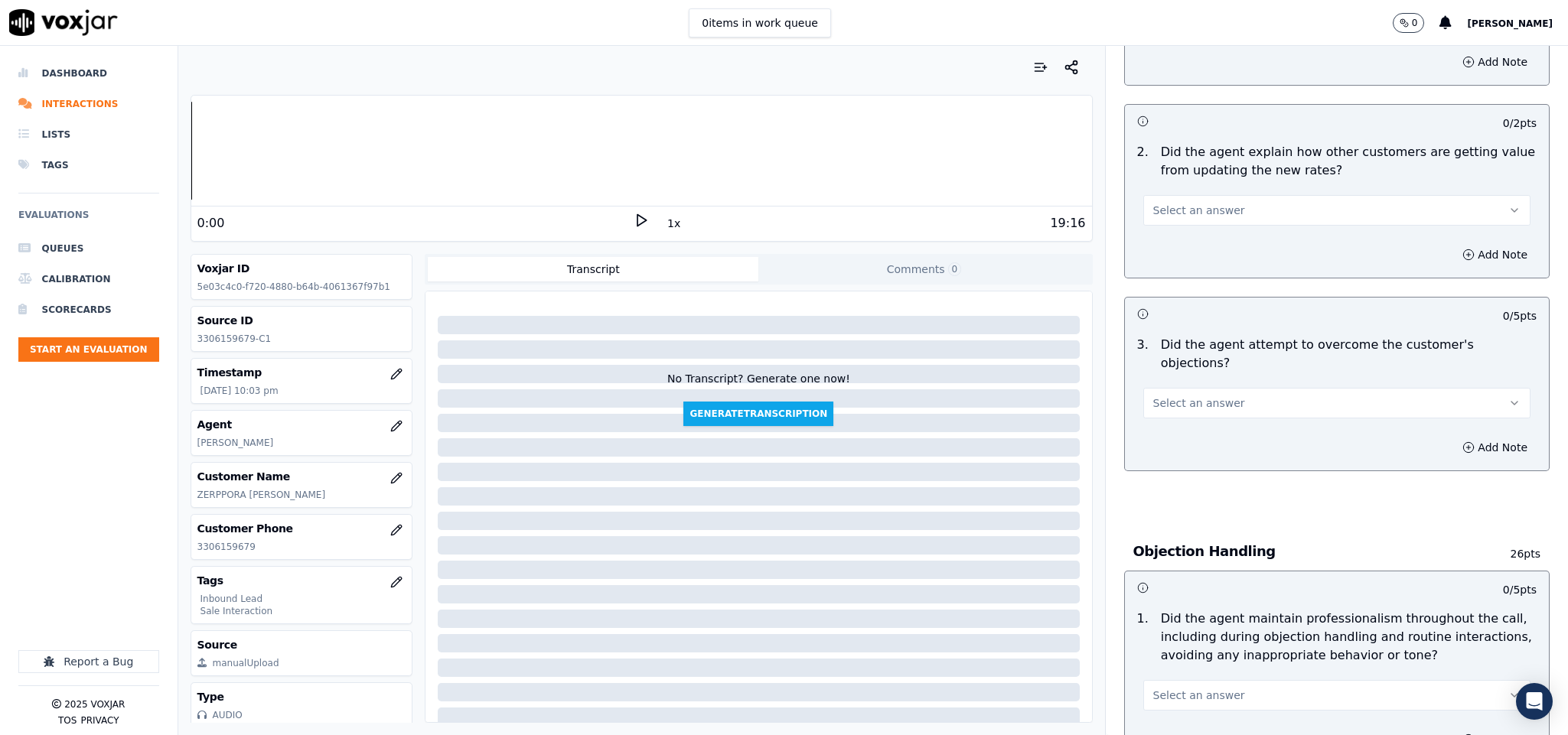
click at [1237, 201] on button "Select an answer" at bounding box center [1337, 211] width 388 height 31
click at [1206, 283] on div "N/A" at bounding box center [1300, 280] width 350 height 25
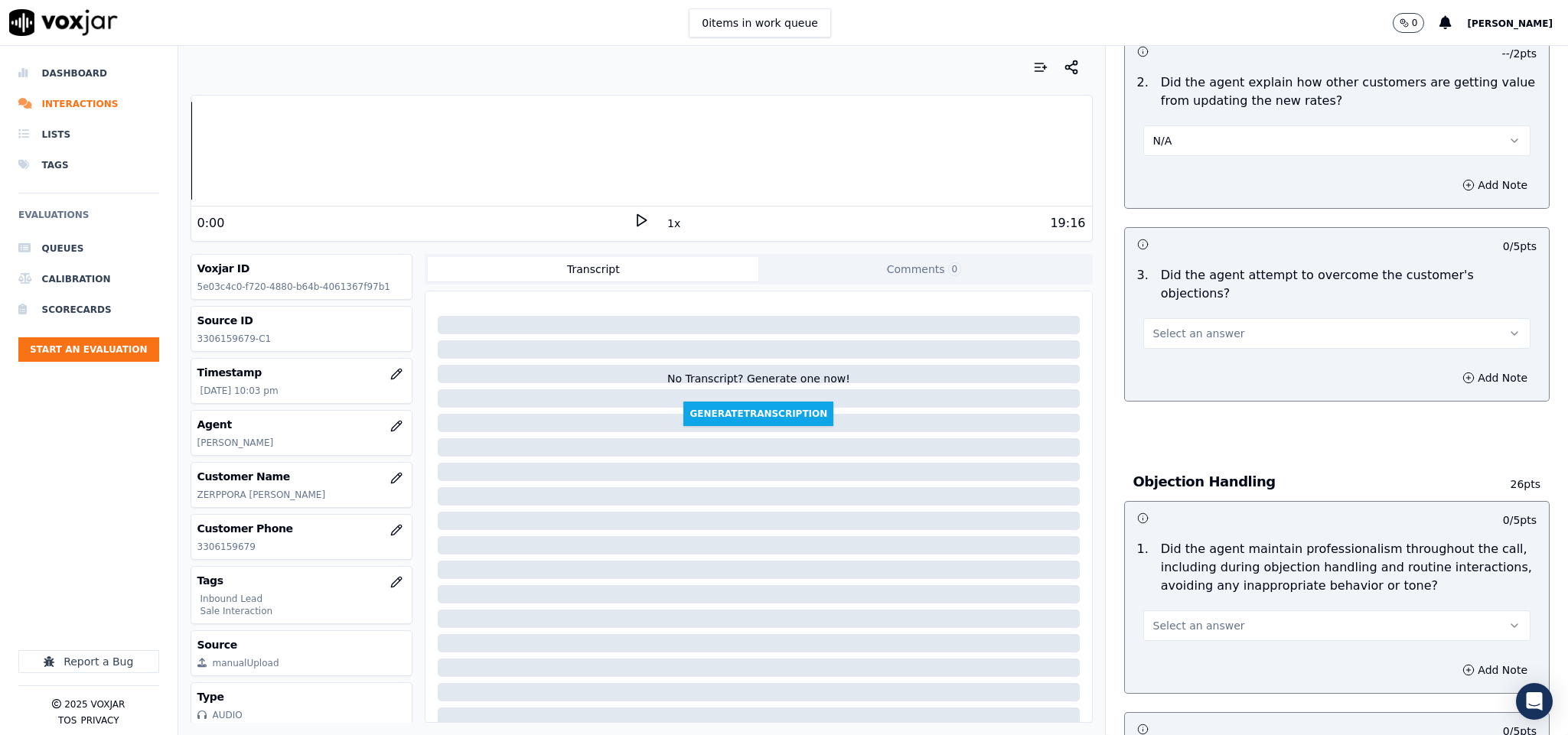
scroll to position [1377, 0]
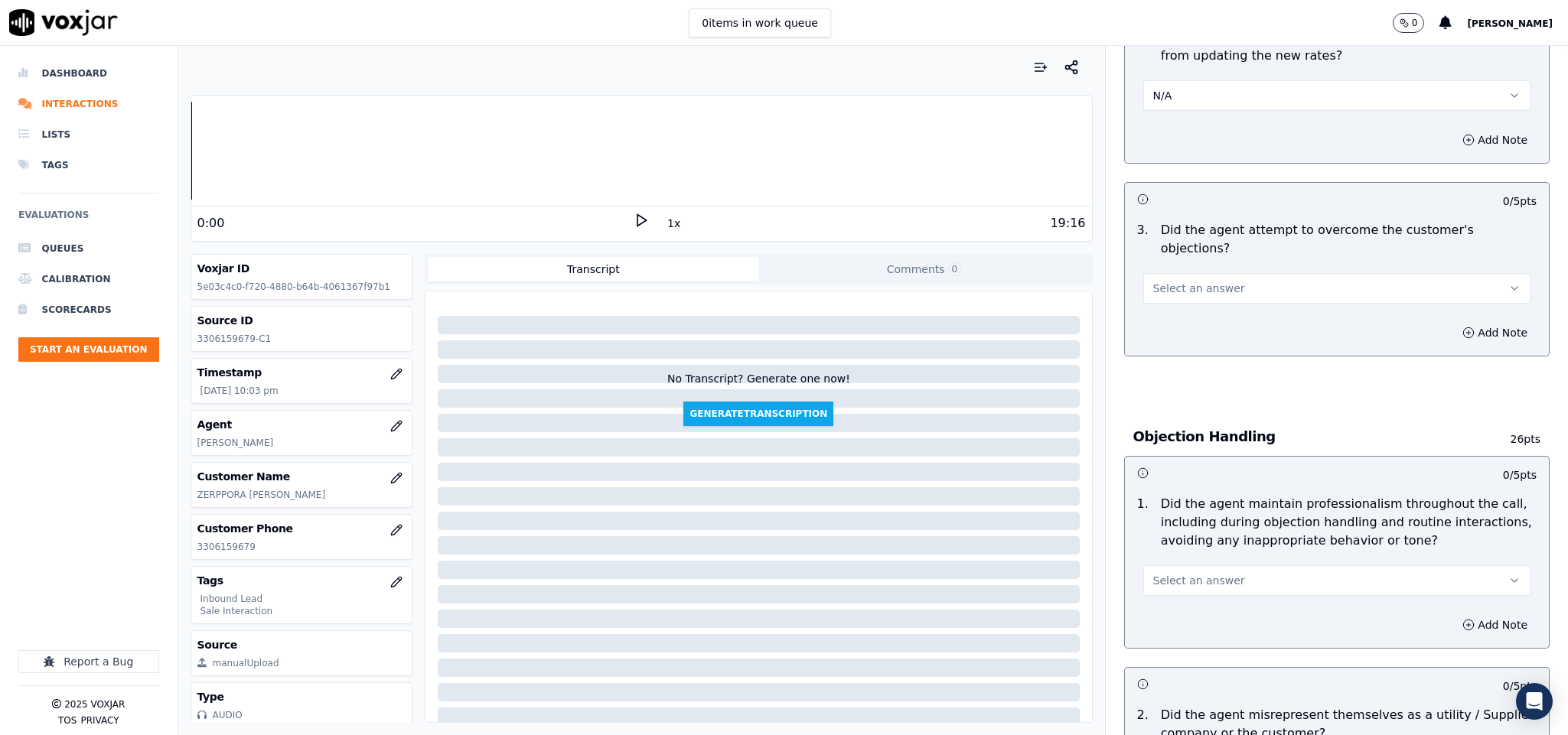
click at [1213, 273] on button "Select an answer" at bounding box center [1337, 289] width 388 height 31
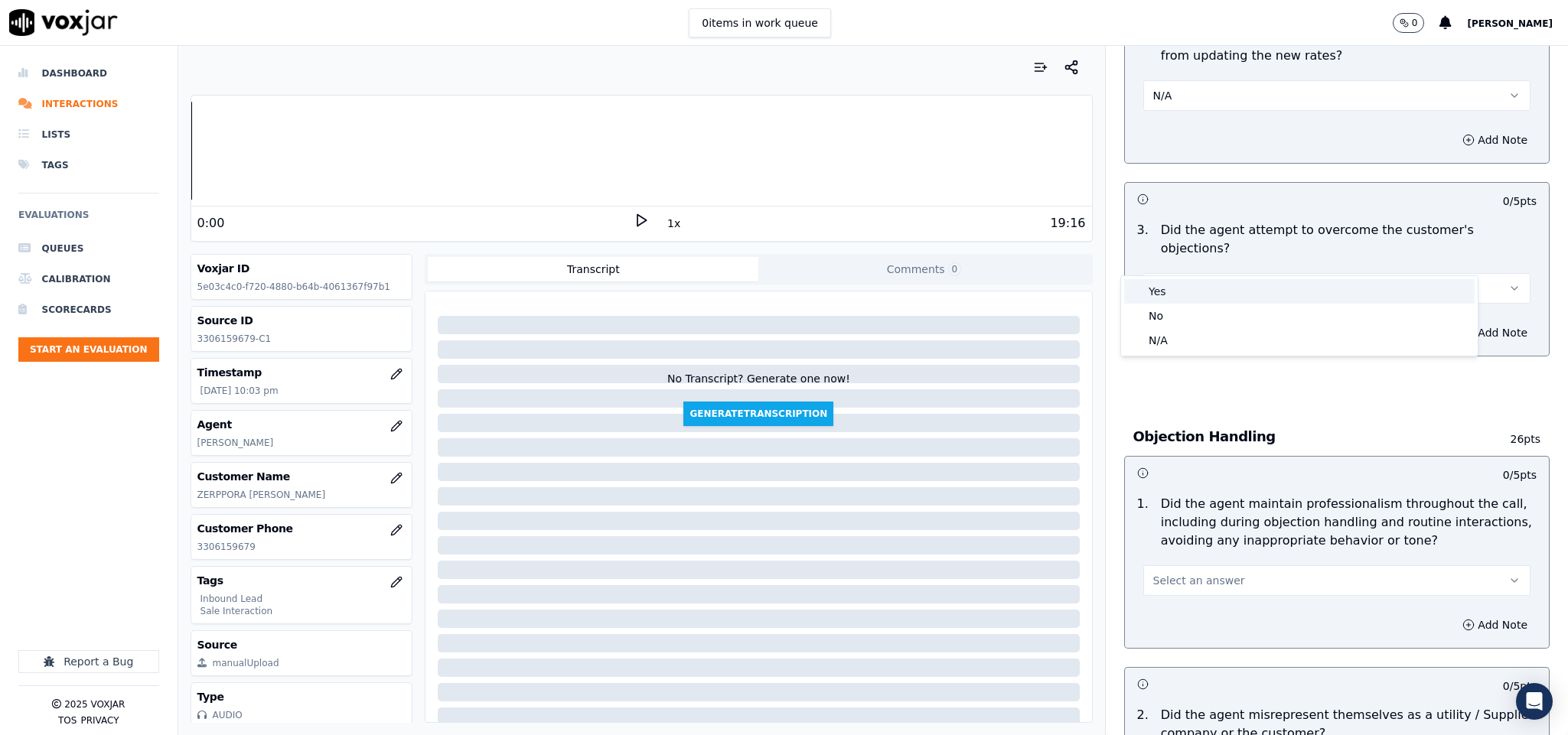
click at [1198, 284] on div "Yes" at bounding box center [1300, 291] width 350 height 25
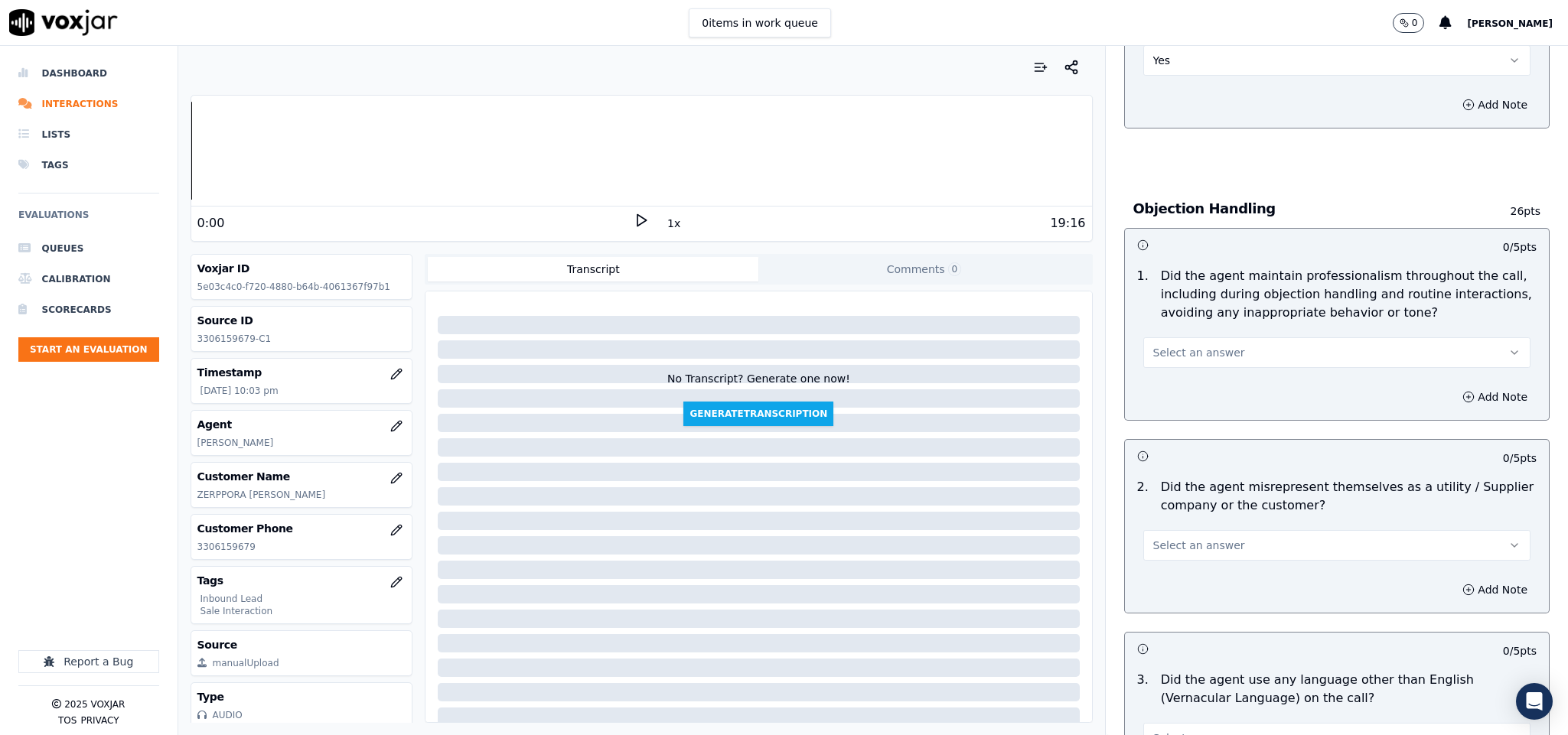
scroll to position [1607, 0]
drag, startPoint x: 1233, startPoint y: 306, endPoint x: 1233, endPoint y: 318, distance: 12.0
click at [1233, 335] on button "Select an answer" at bounding box center [1337, 351] width 388 height 31
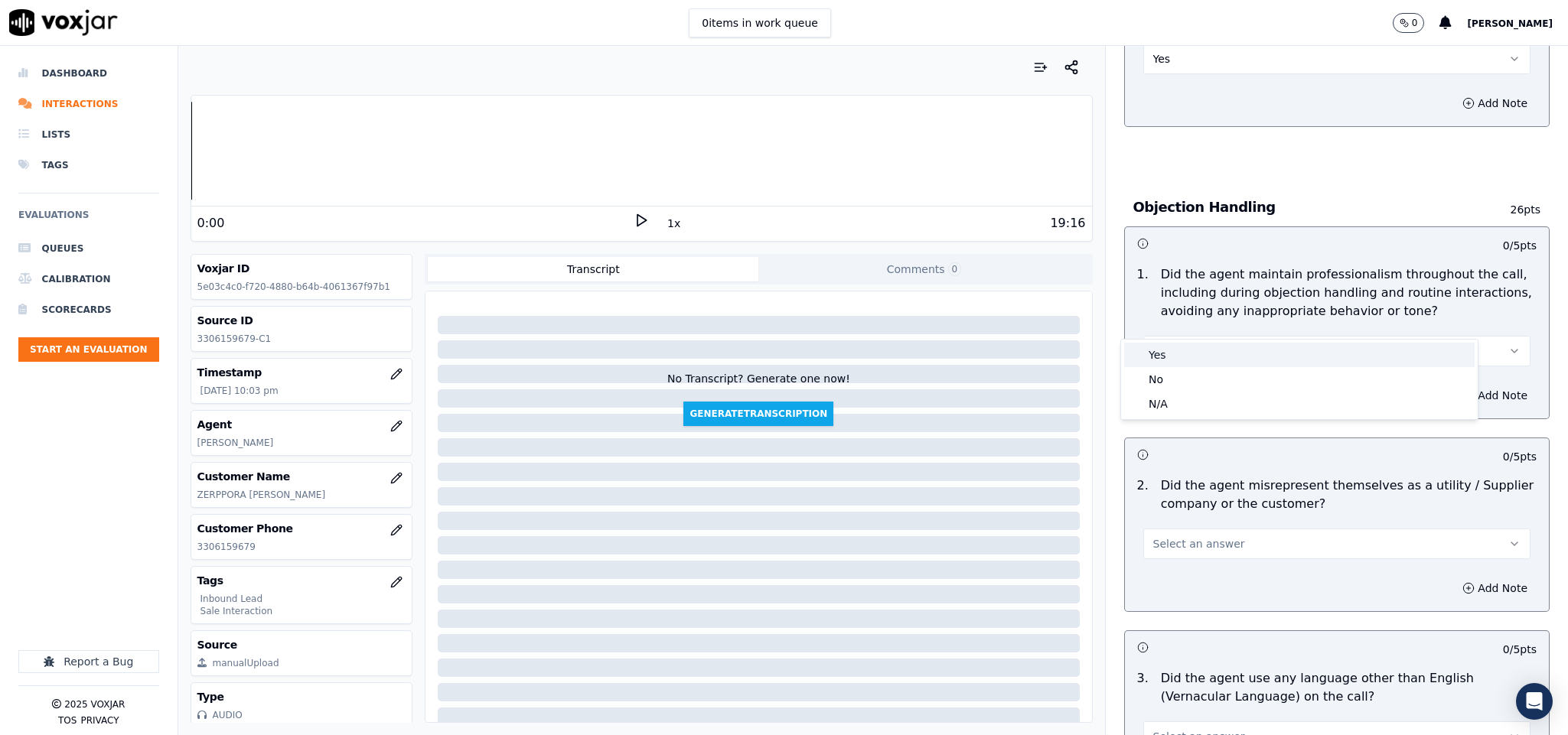
click at [1191, 364] on div "Yes" at bounding box center [1300, 354] width 350 height 25
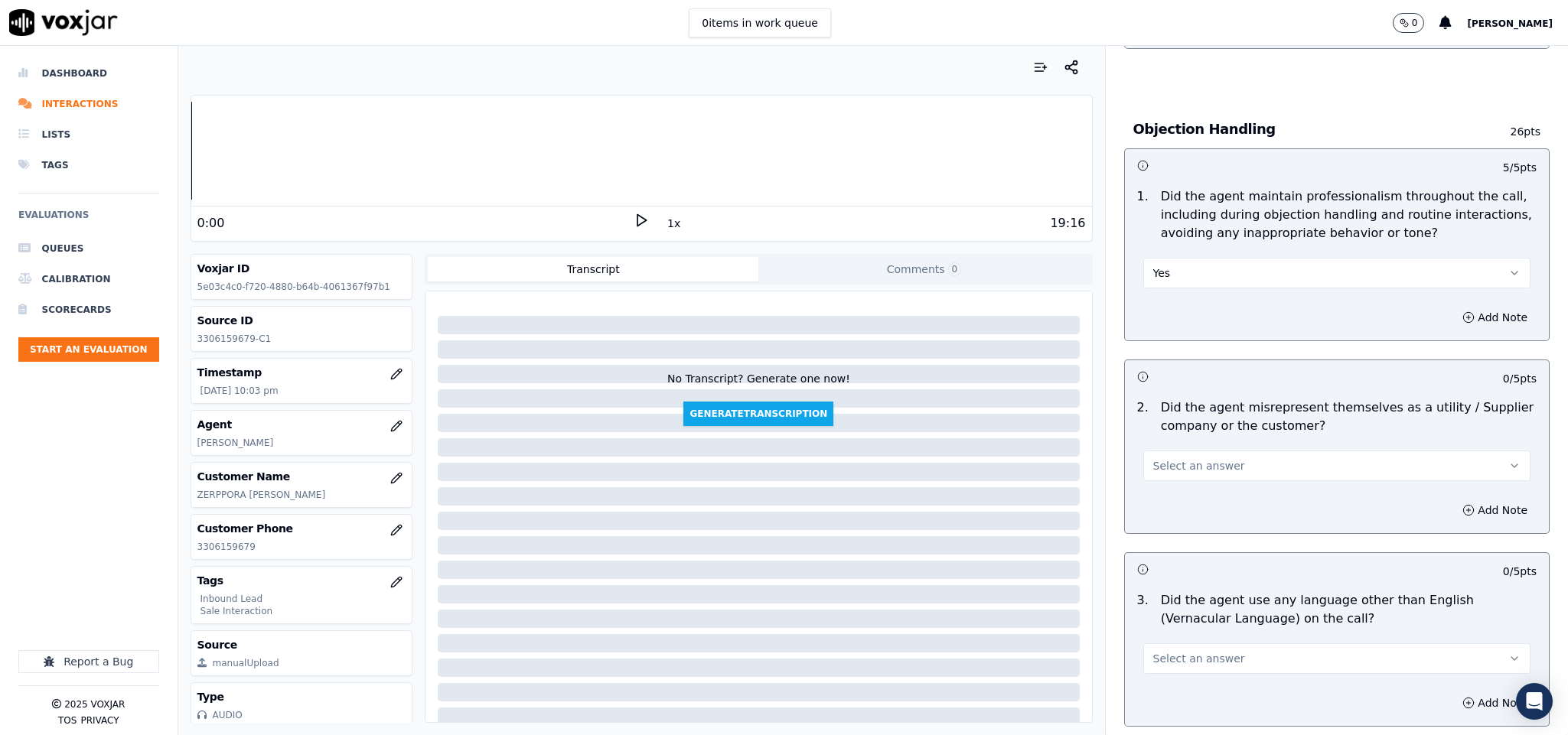
scroll to position [1836, 0]
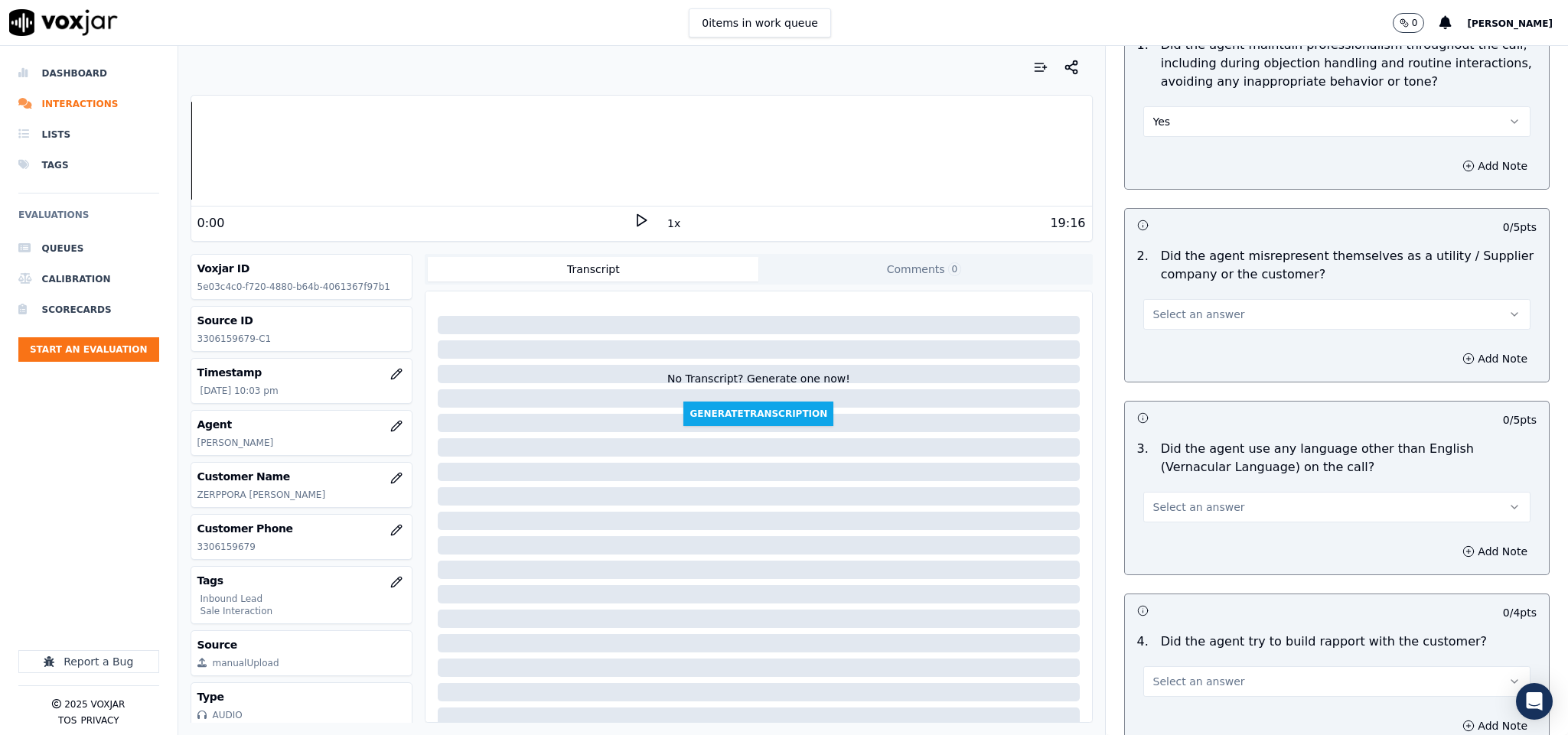
click at [1249, 299] on button "Select an answer" at bounding box center [1337, 314] width 388 height 31
click at [1181, 335] on div "No" at bounding box center [1300, 342] width 350 height 25
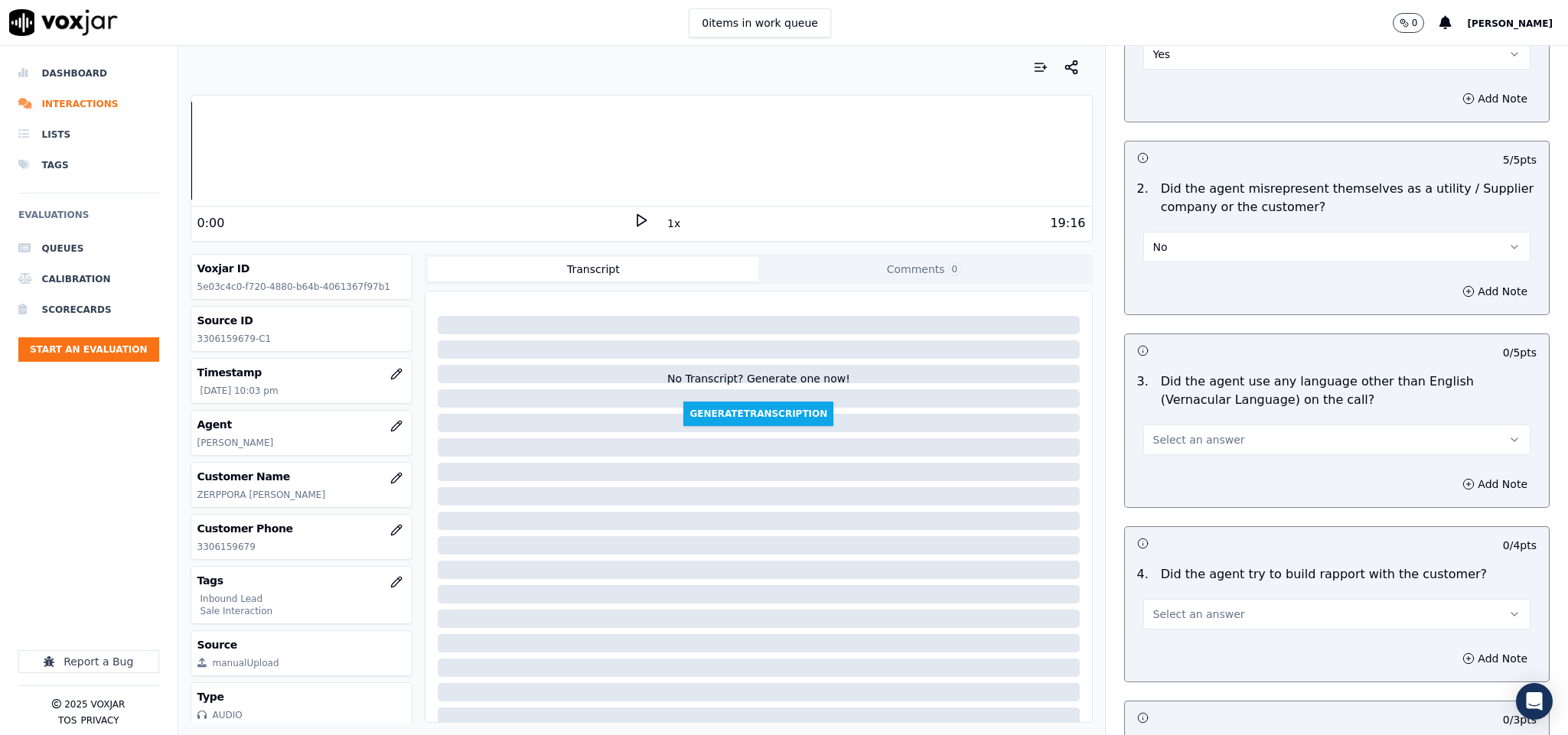
scroll to position [1951, 0]
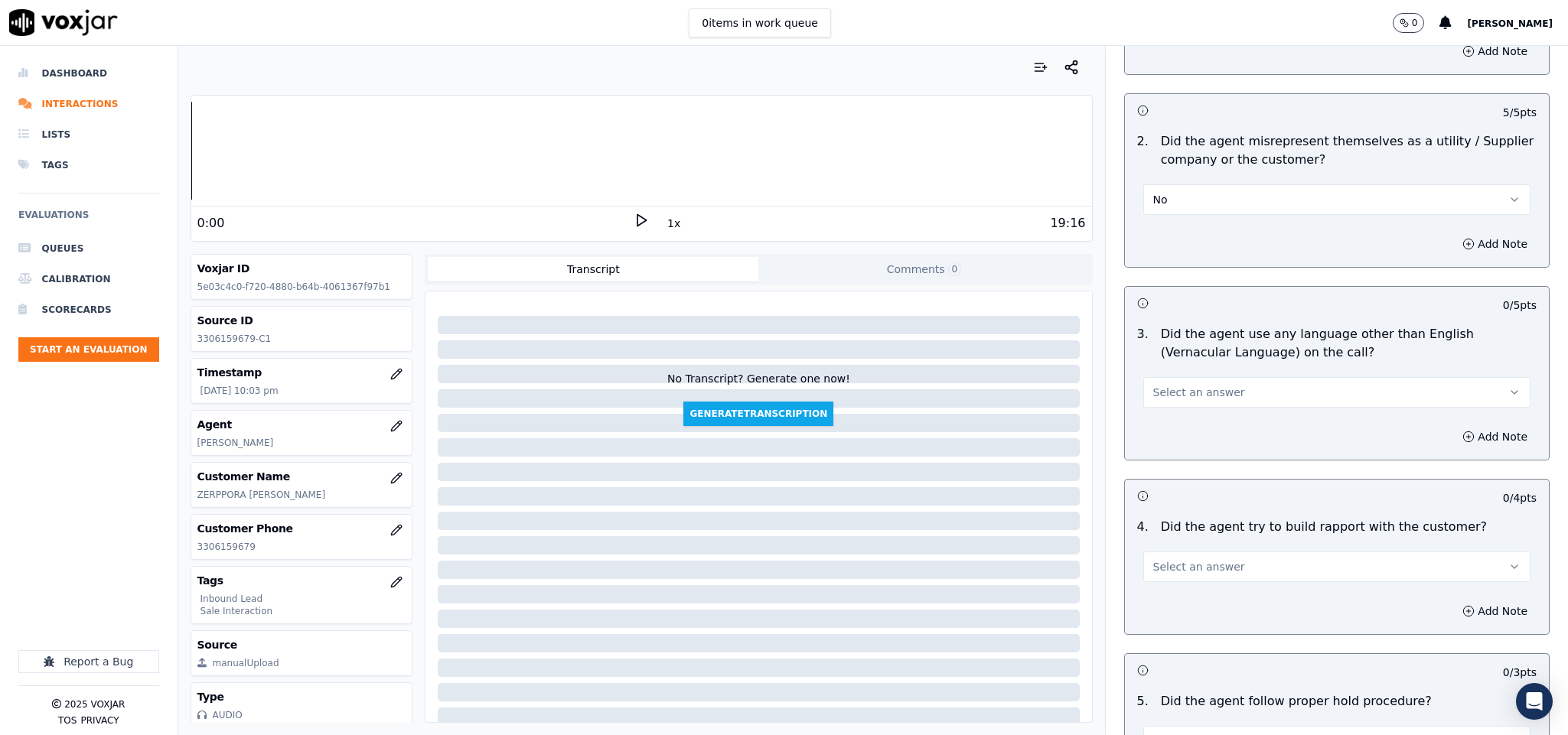
click at [1211, 377] on button "Select an answer" at bounding box center [1337, 393] width 388 height 31
click at [1184, 413] on div "No" at bounding box center [1300, 421] width 350 height 25
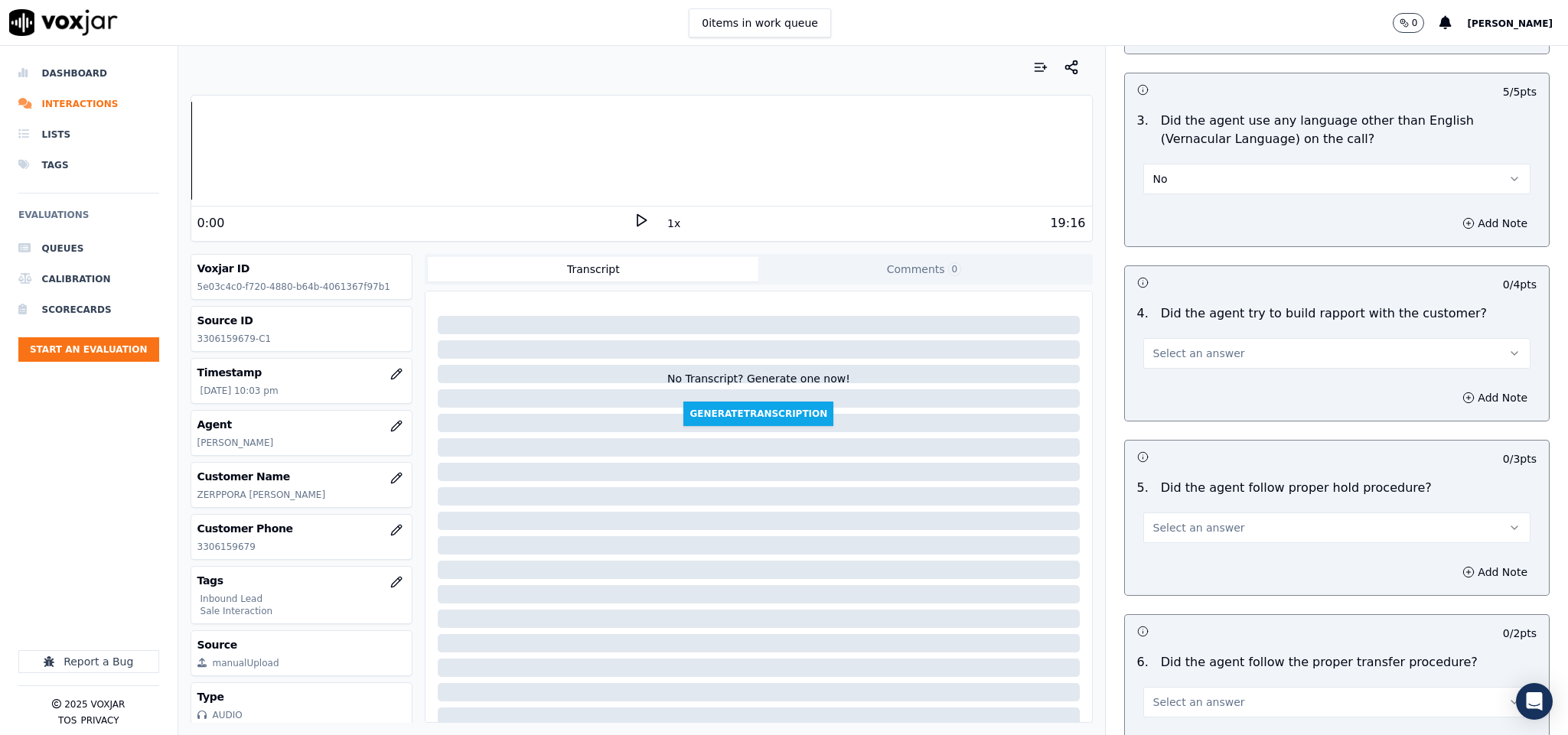
scroll to position [2180, 0]
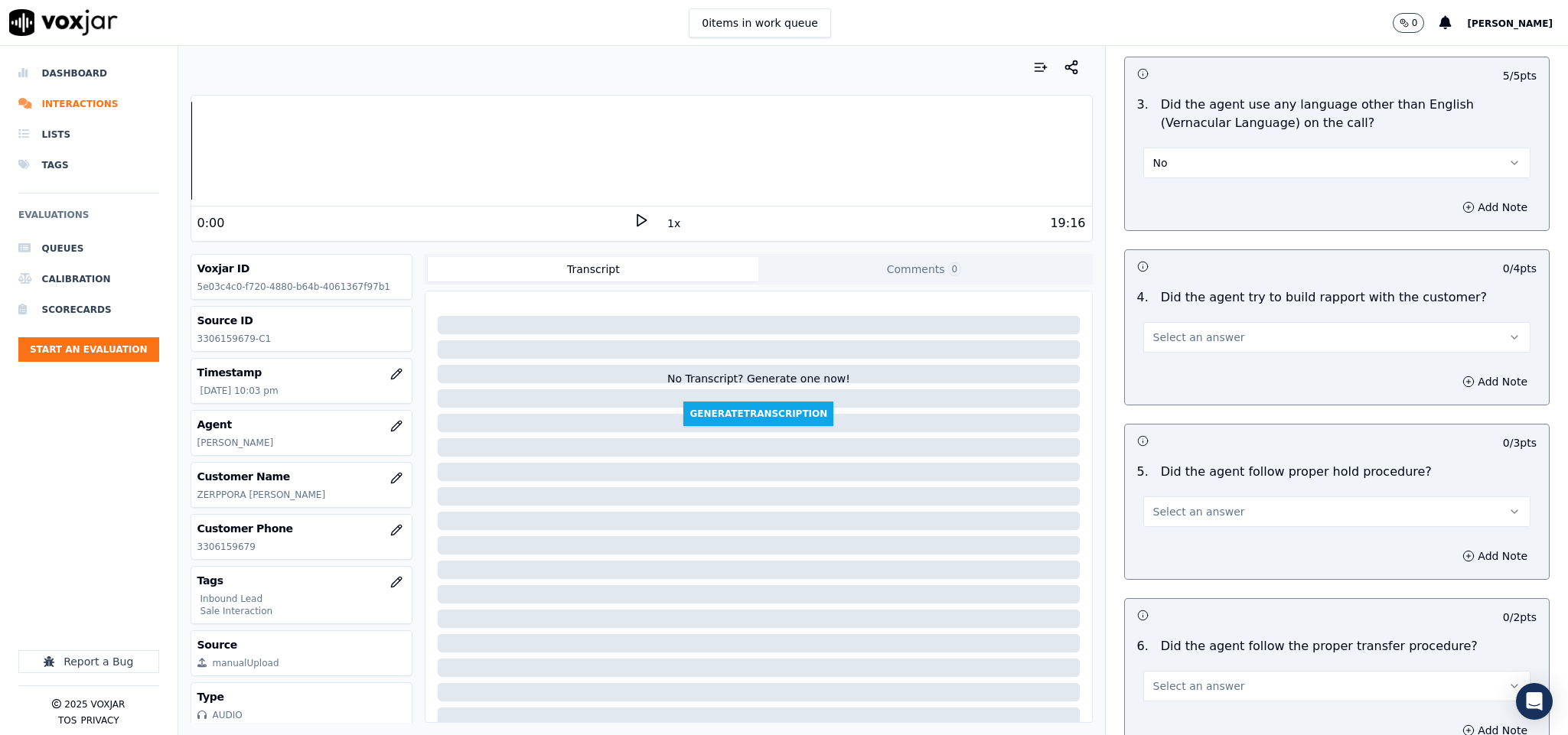
click at [1215, 322] on button "Select an answer" at bounding box center [1337, 337] width 388 height 31
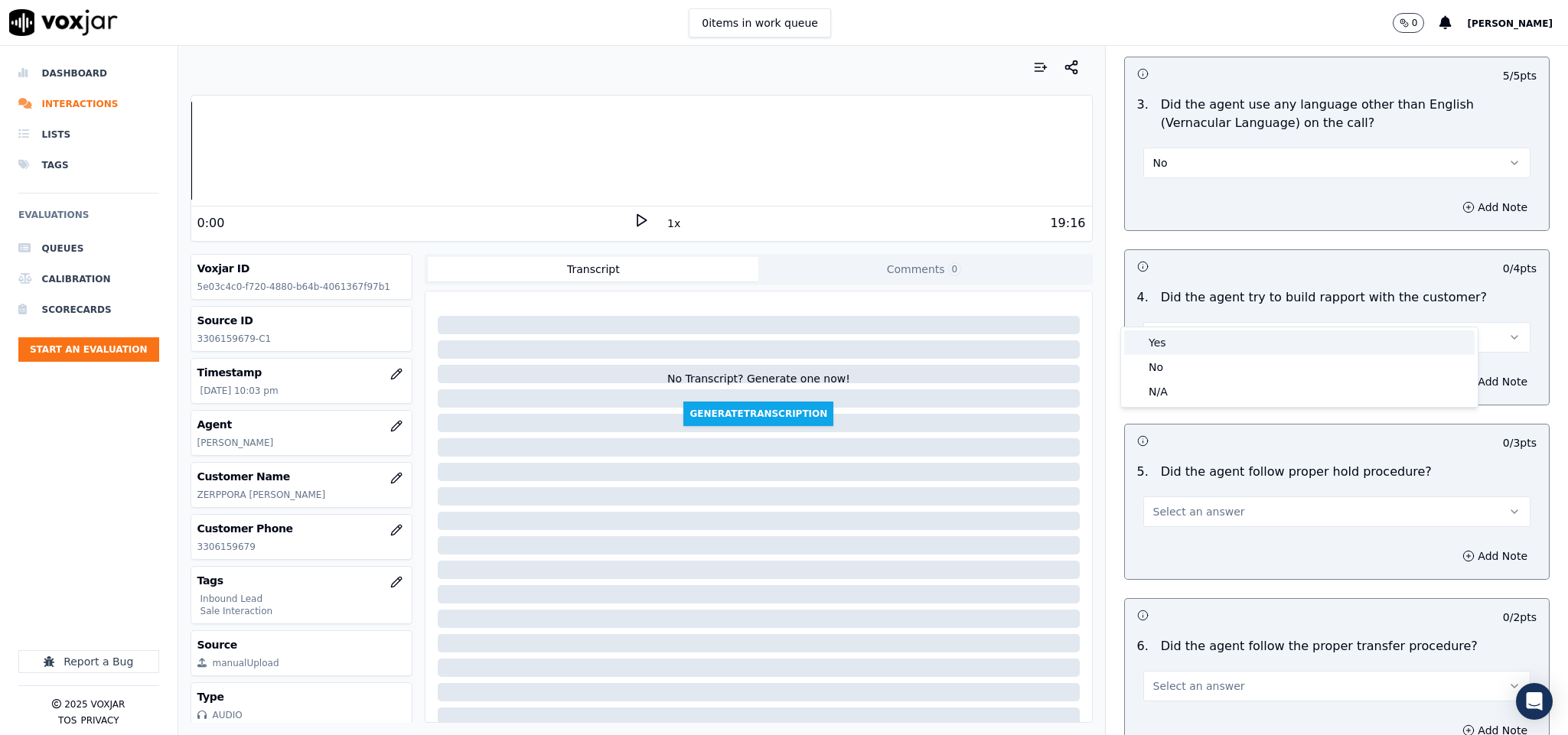
click at [1188, 340] on div "Yes" at bounding box center [1300, 342] width 350 height 25
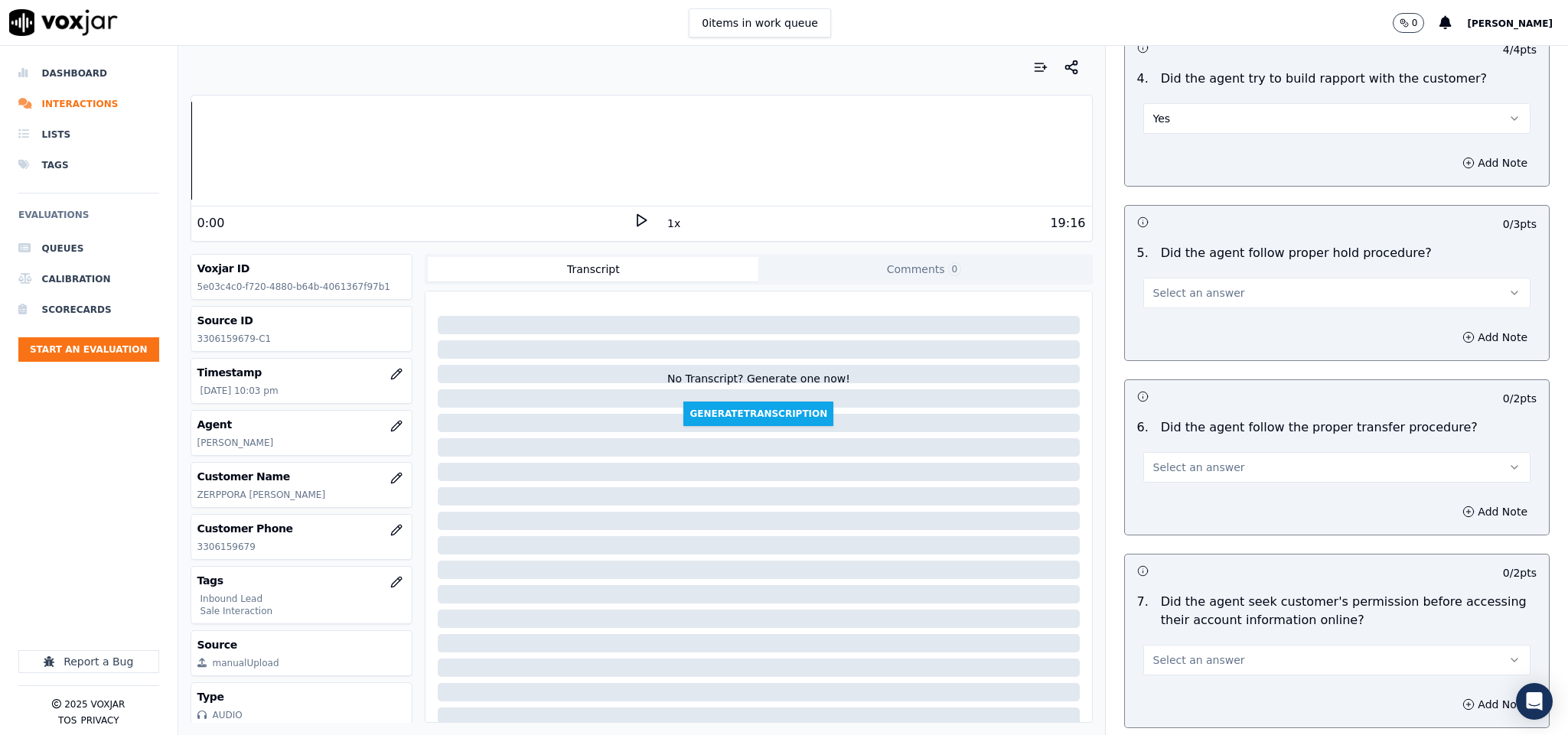
scroll to position [2410, 0]
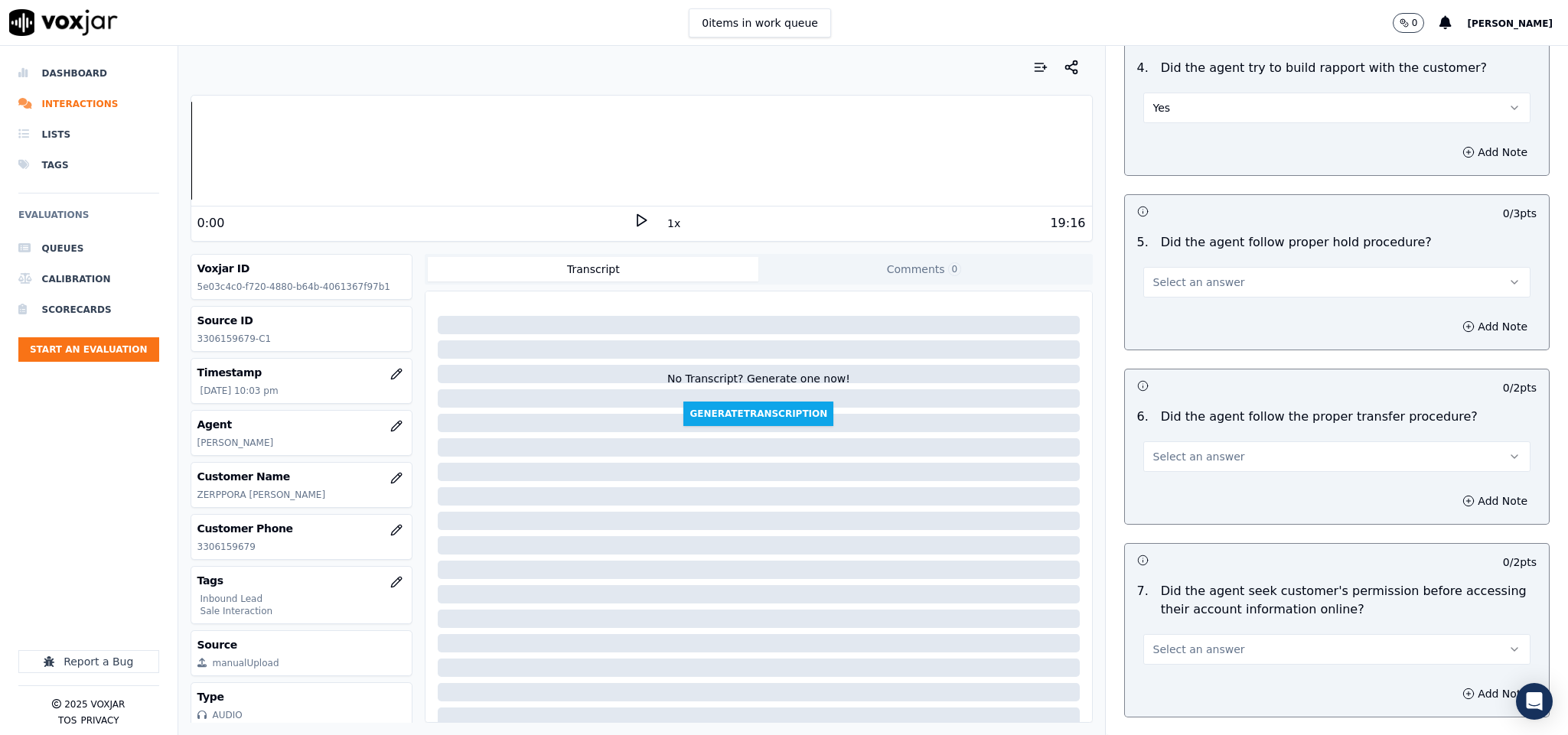
click at [1263, 267] on button "Select an answer" at bounding box center [1337, 283] width 388 height 31
click at [1231, 289] on div "Yes" at bounding box center [1300, 289] width 350 height 25
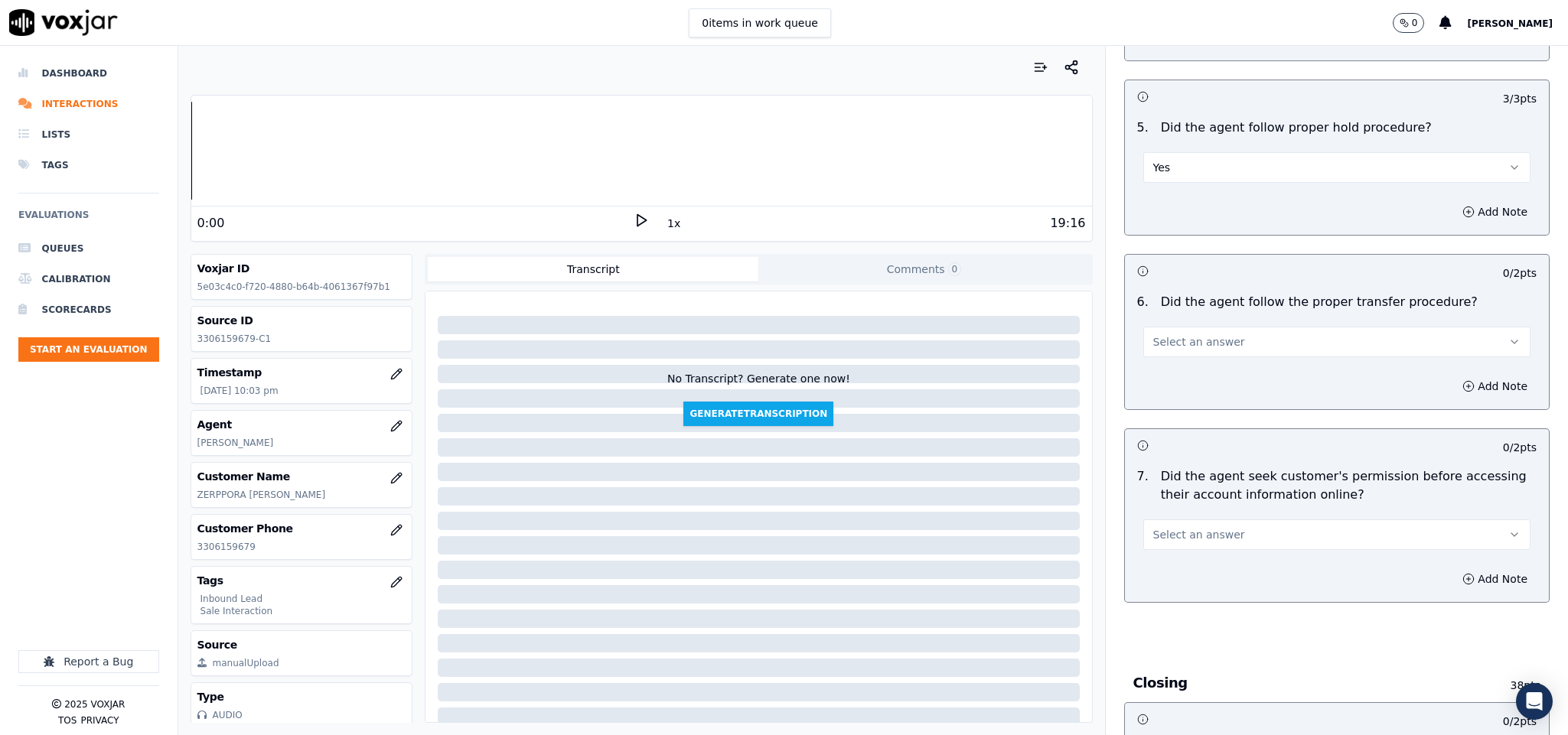
click at [1238, 327] on button "Select an answer" at bounding box center [1337, 342] width 388 height 31
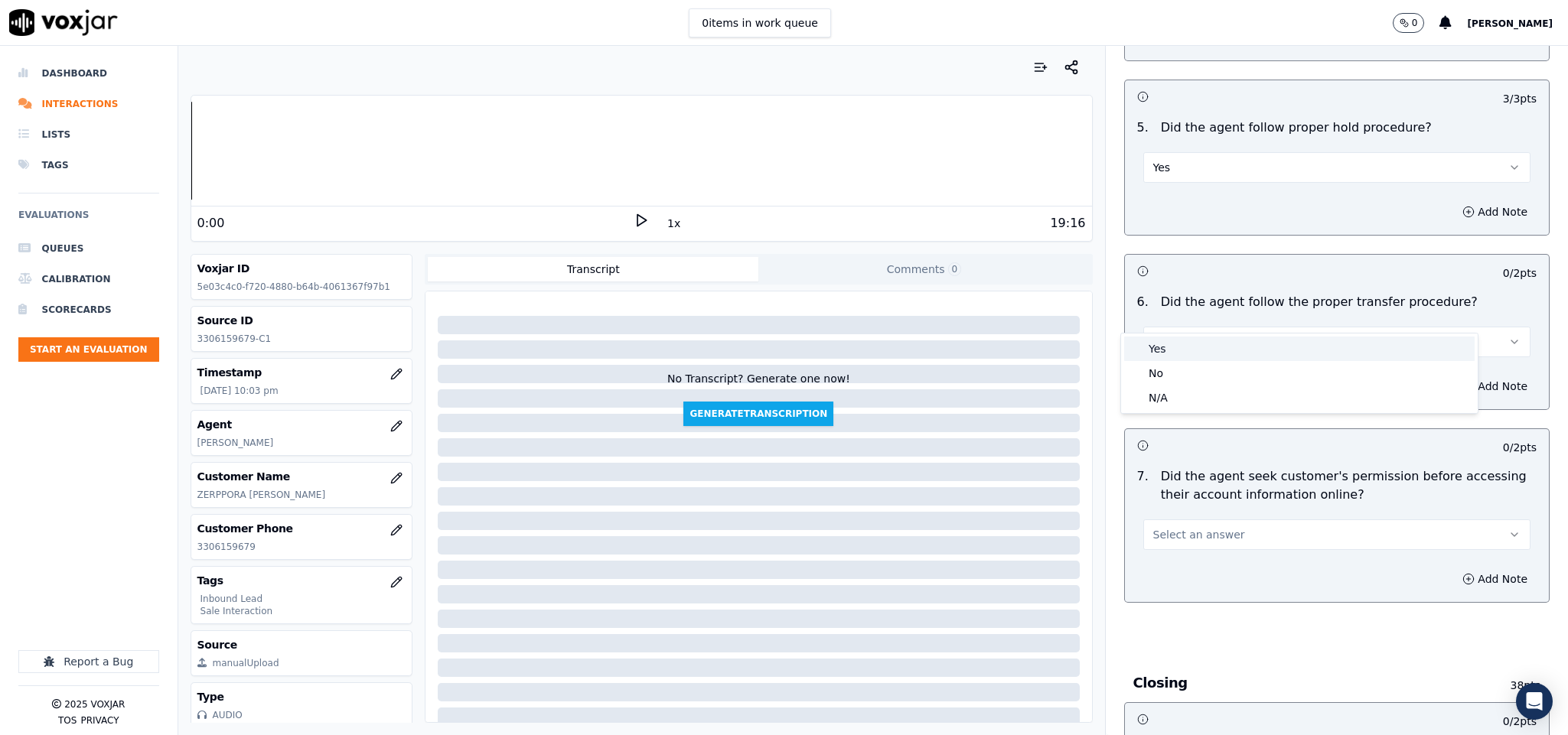
click at [1203, 350] on div "Yes" at bounding box center [1300, 348] width 350 height 25
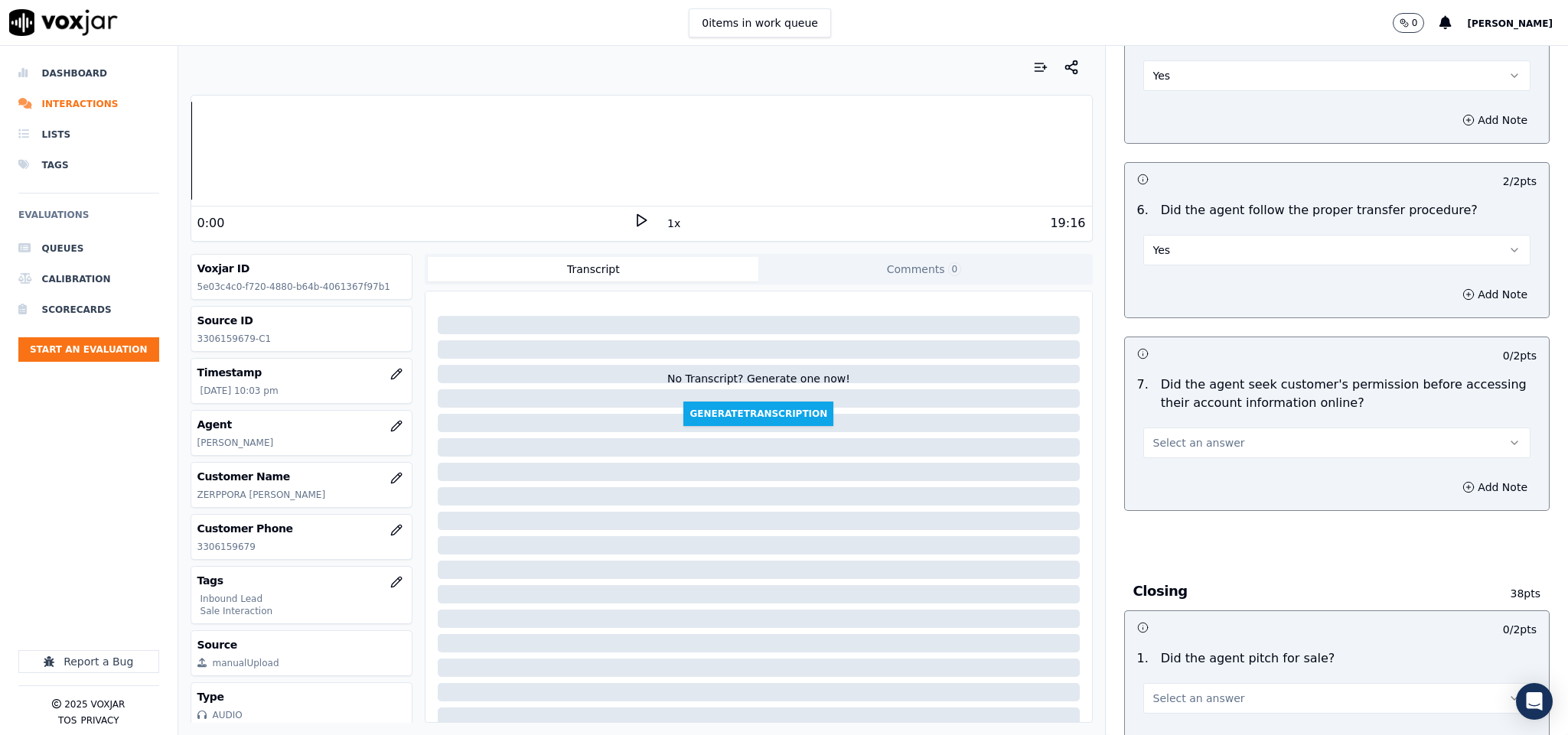
scroll to position [2754, 0]
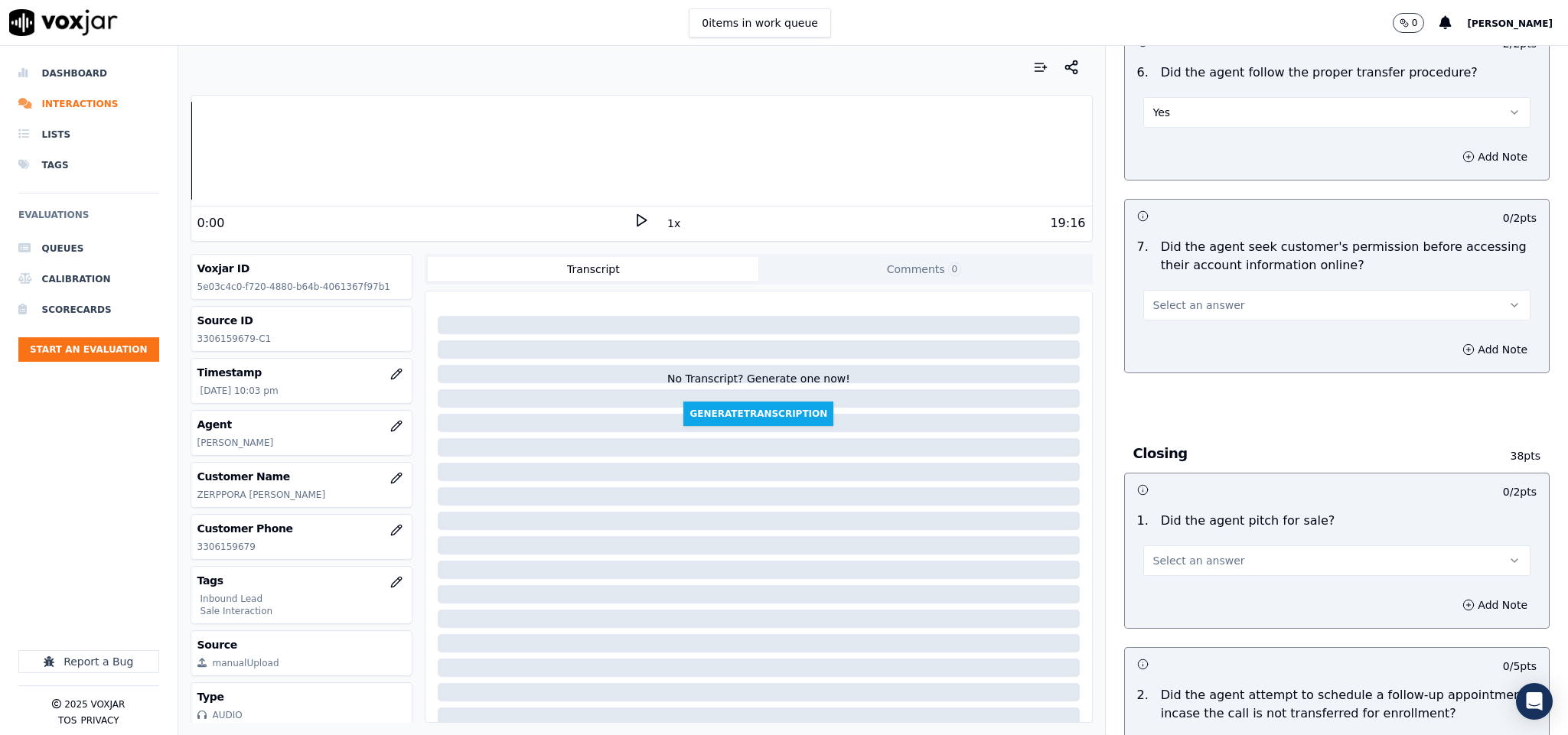
click at [1247, 290] on button "Select an answer" at bounding box center [1337, 306] width 388 height 31
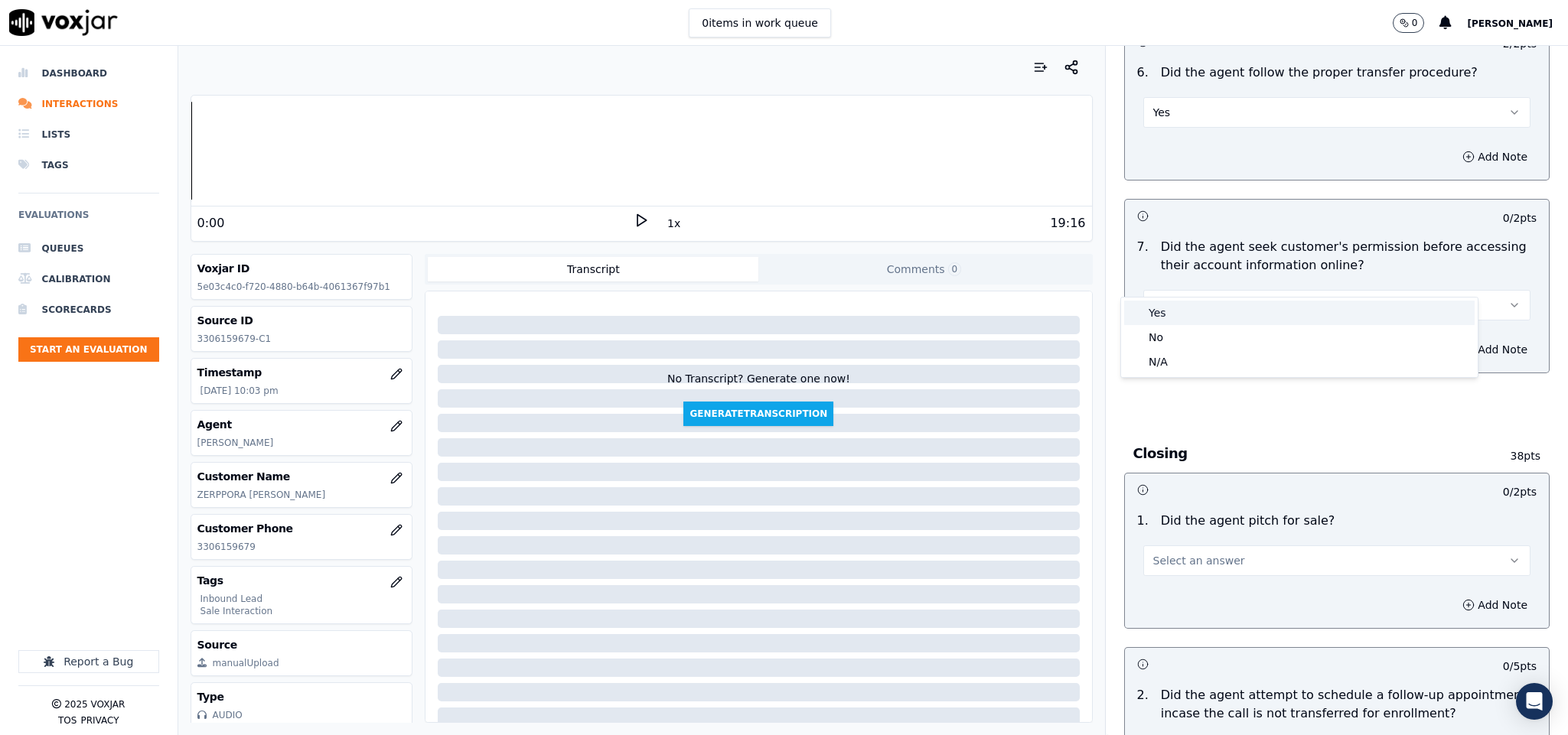
click at [1208, 312] on div "Yes" at bounding box center [1300, 312] width 350 height 25
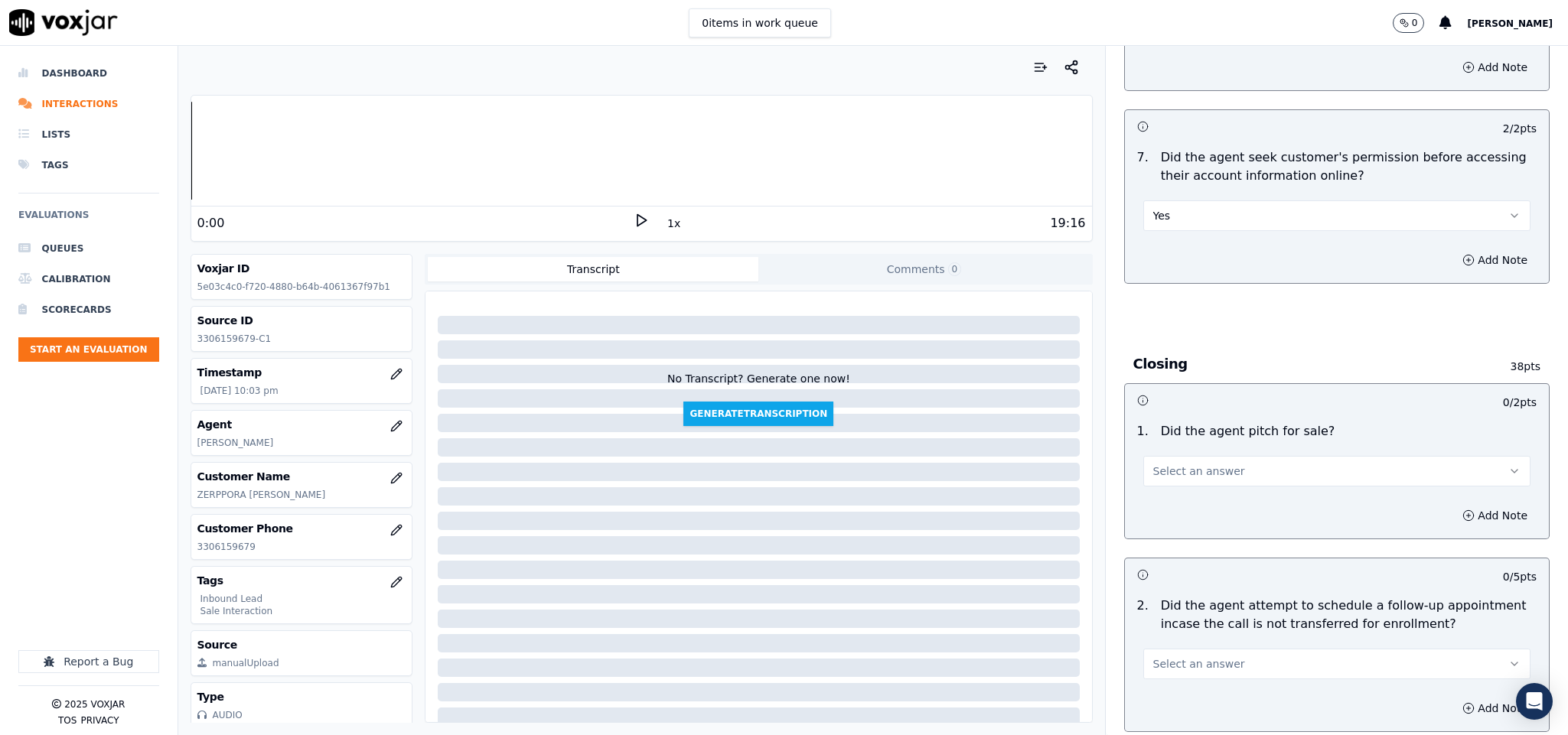
scroll to position [2984, 0]
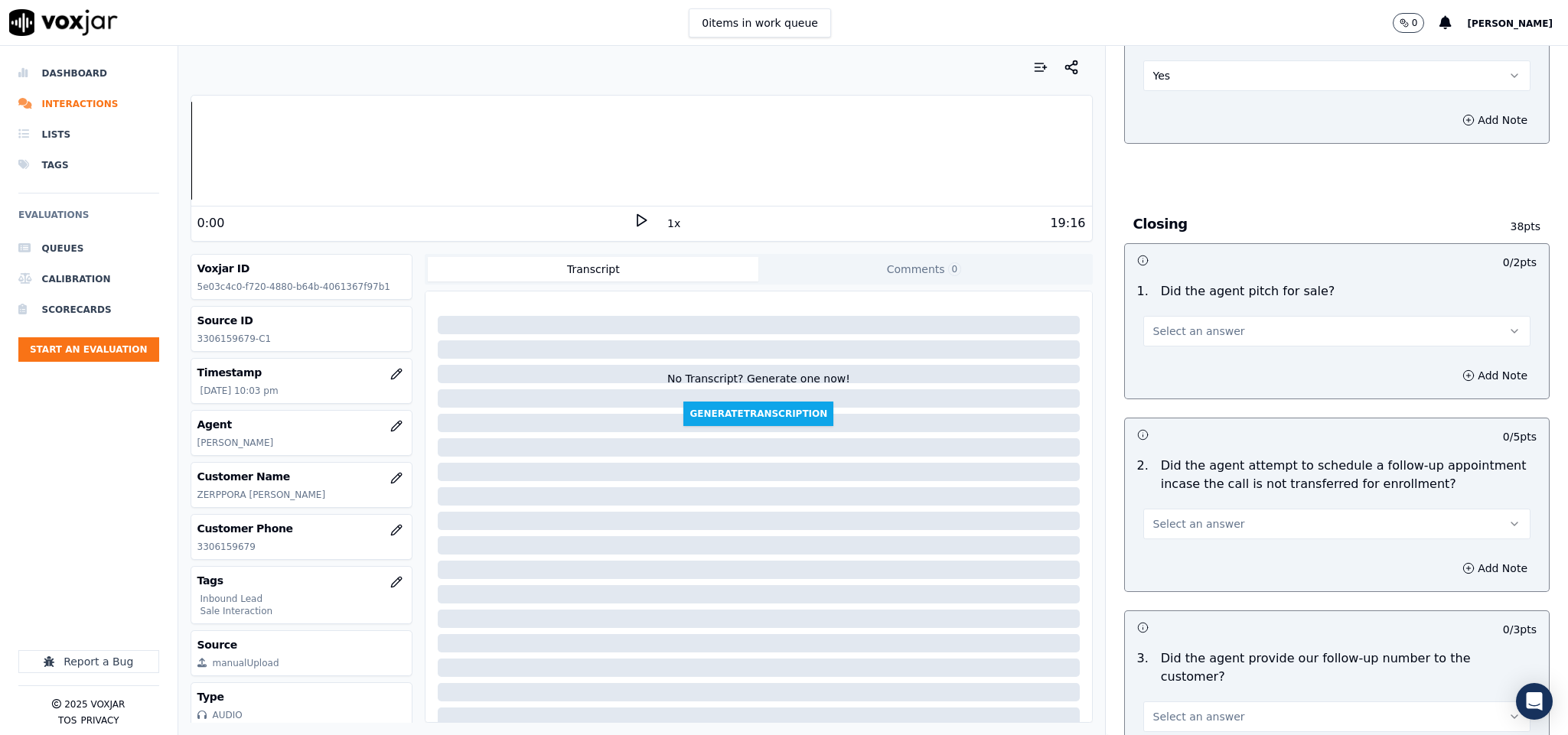
click at [1211, 316] on button "Select an answer" at bounding box center [1337, 331] width 388 height 31
click at [1184, 335] on div "Yes" at bounding box center [1300, 339] width 350 height 25
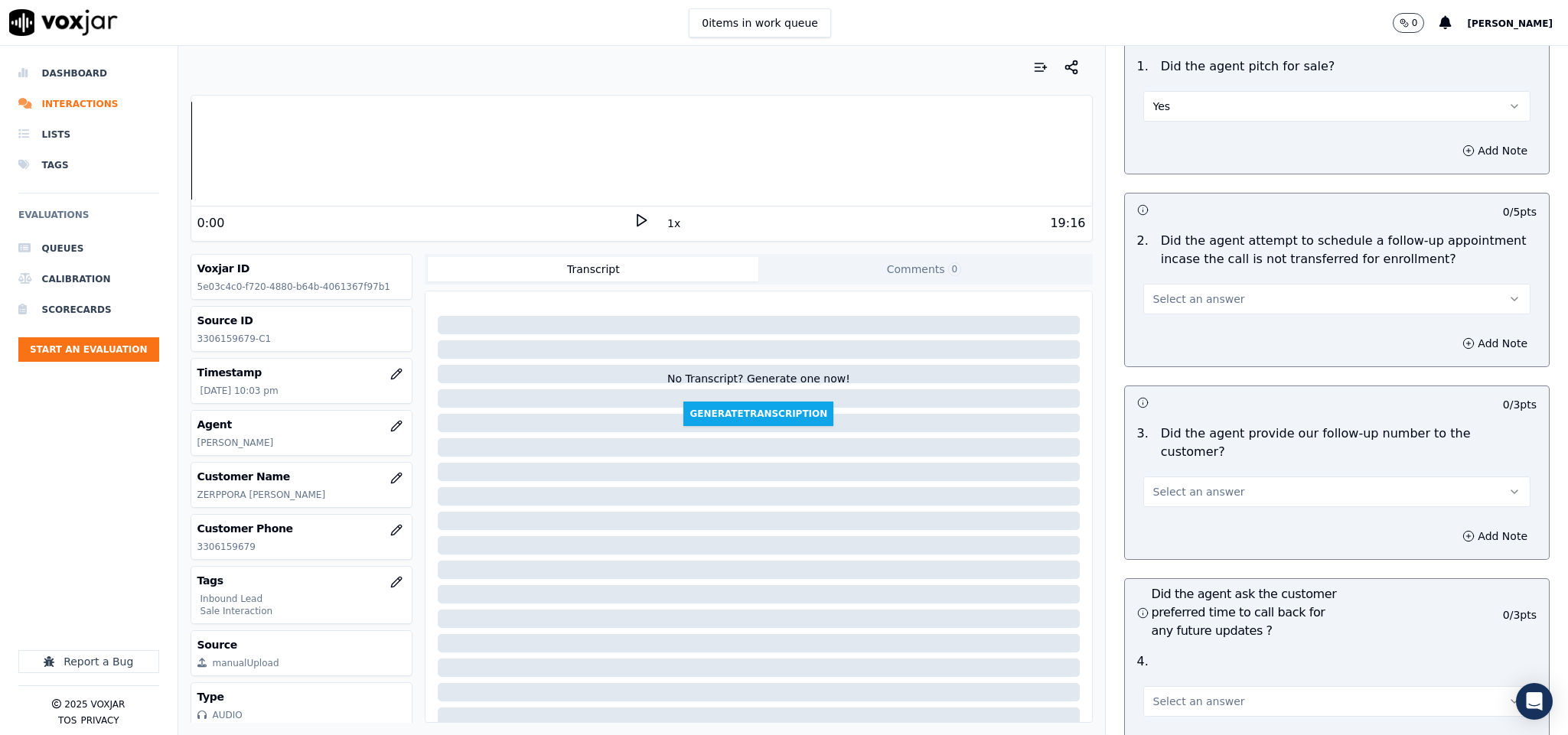
scroll to position [3213, 0]
click at [1215, 279] on button "Select an answer" at bounding box center [1337, 295] width 388 height 31
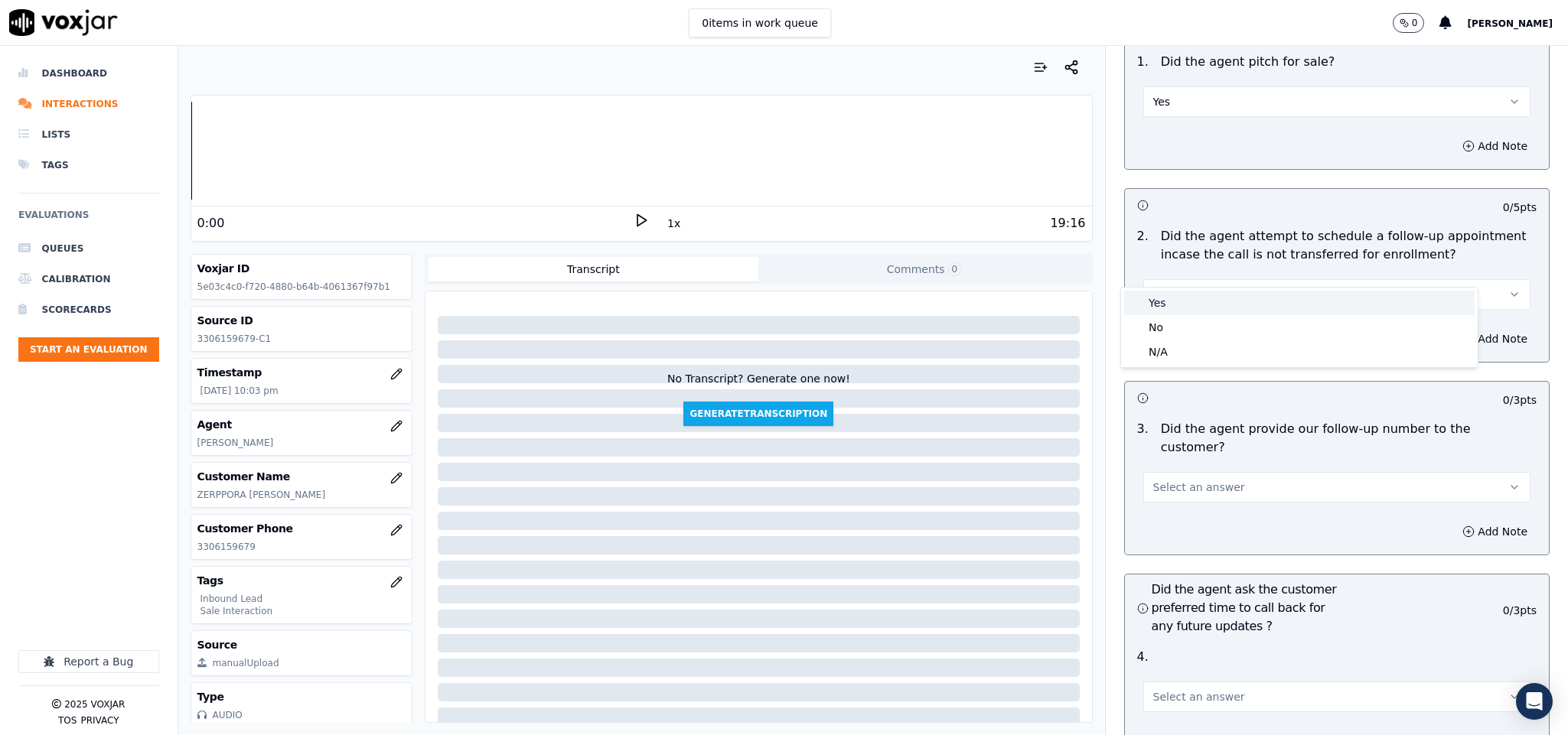
click at [1179, 312] on div "Yes" at bounding box center [1300, 303] width 350 height 25
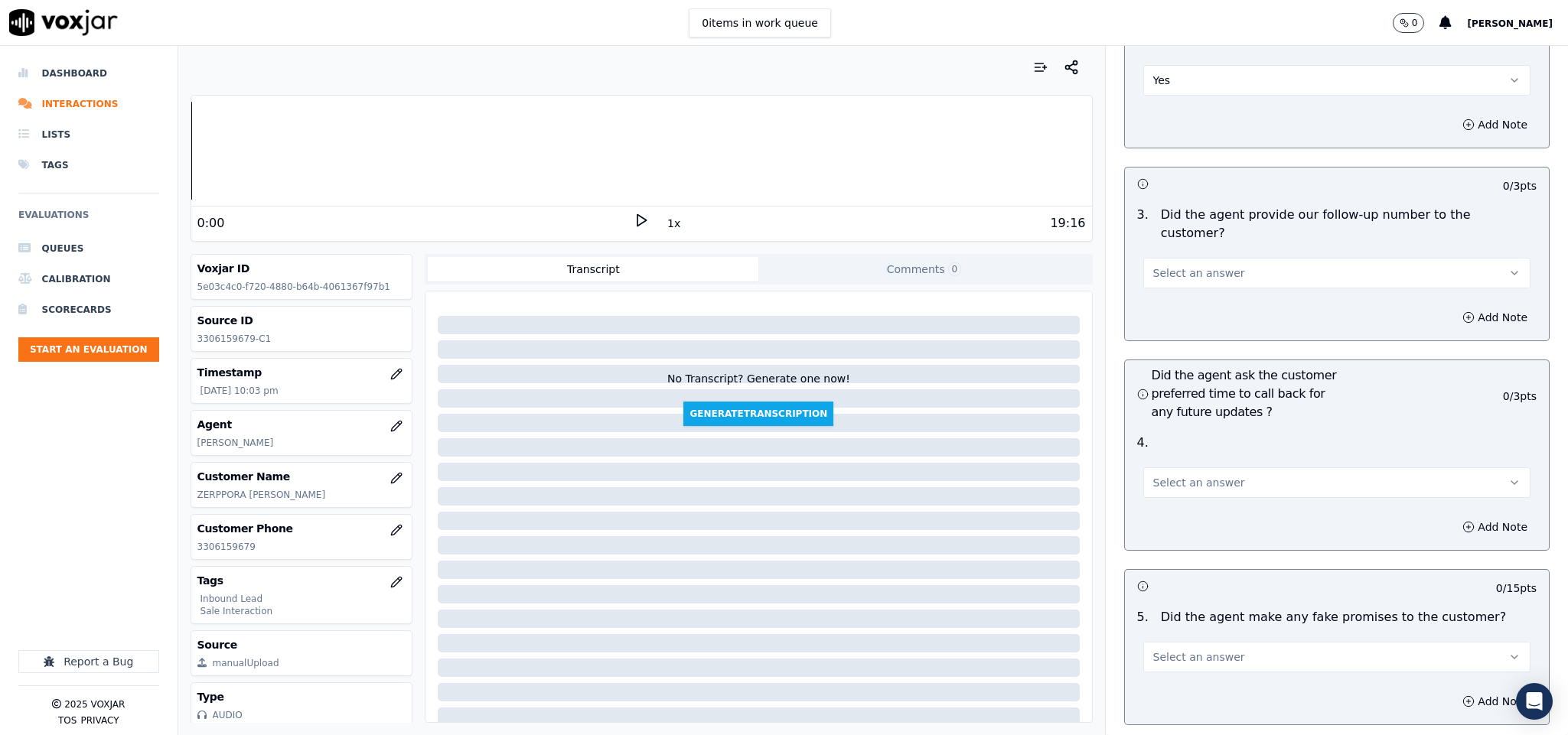
scroll to position [3443, 0]
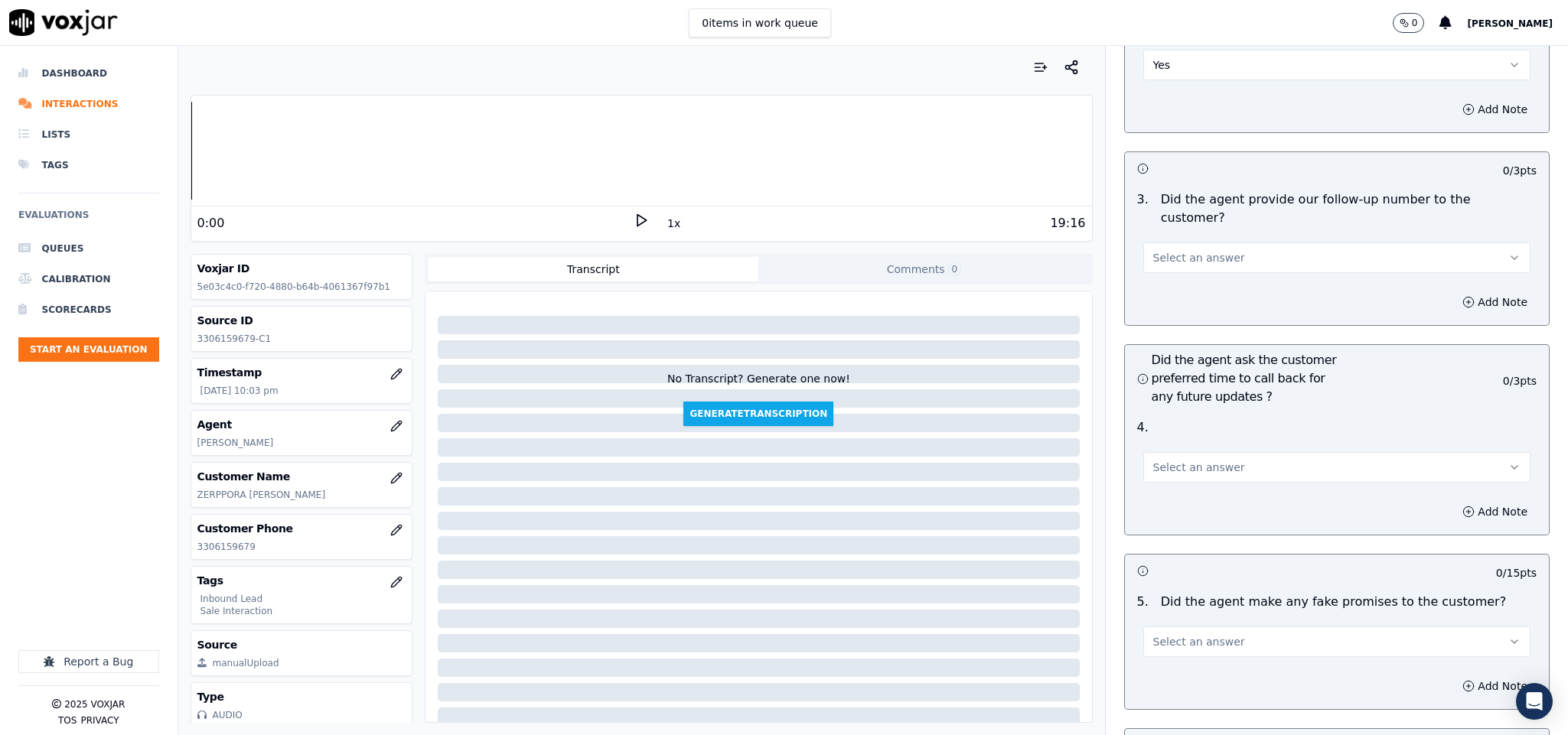
click at [1224, 242] on button "Select an answer" at bounding box center [1337, 258] width 388 height 31
click at [1183, 289] on div "N/A" at bounding box center [1300, 297] width 350 height 25
click at [1208, 242] on button "N/A" at bounding box center [1337, 258] width 388 height 31
click at [1199, 244] on div "Yes" at bounding box center [1300, 248] width 350 height 25
click at [1199, 452] on button "Select an answer" at bounding box center [1337, 468] width 388 height 31
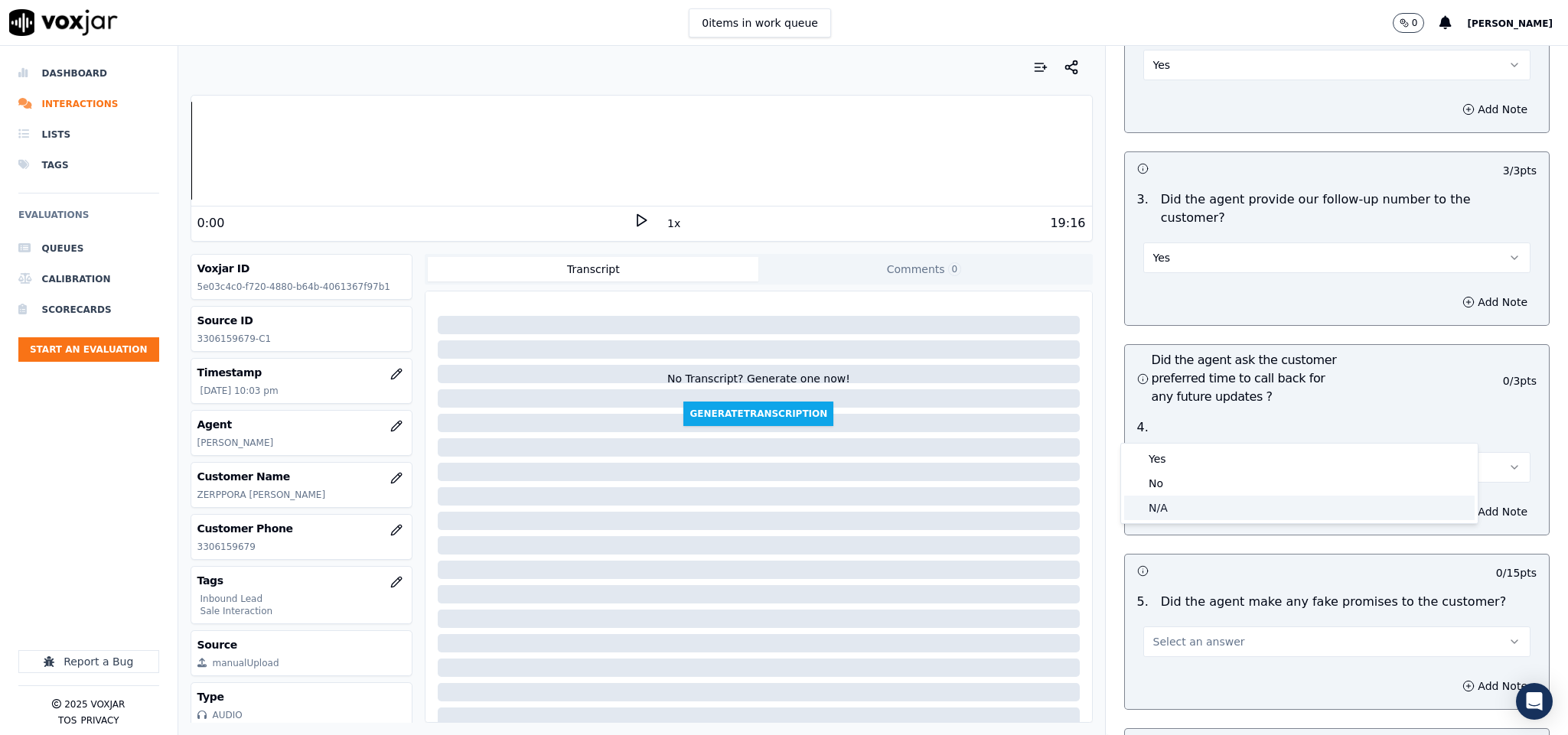
click at [1164, 510] on div "N/A" at bounding box center [1300, 508] width 350 height 25
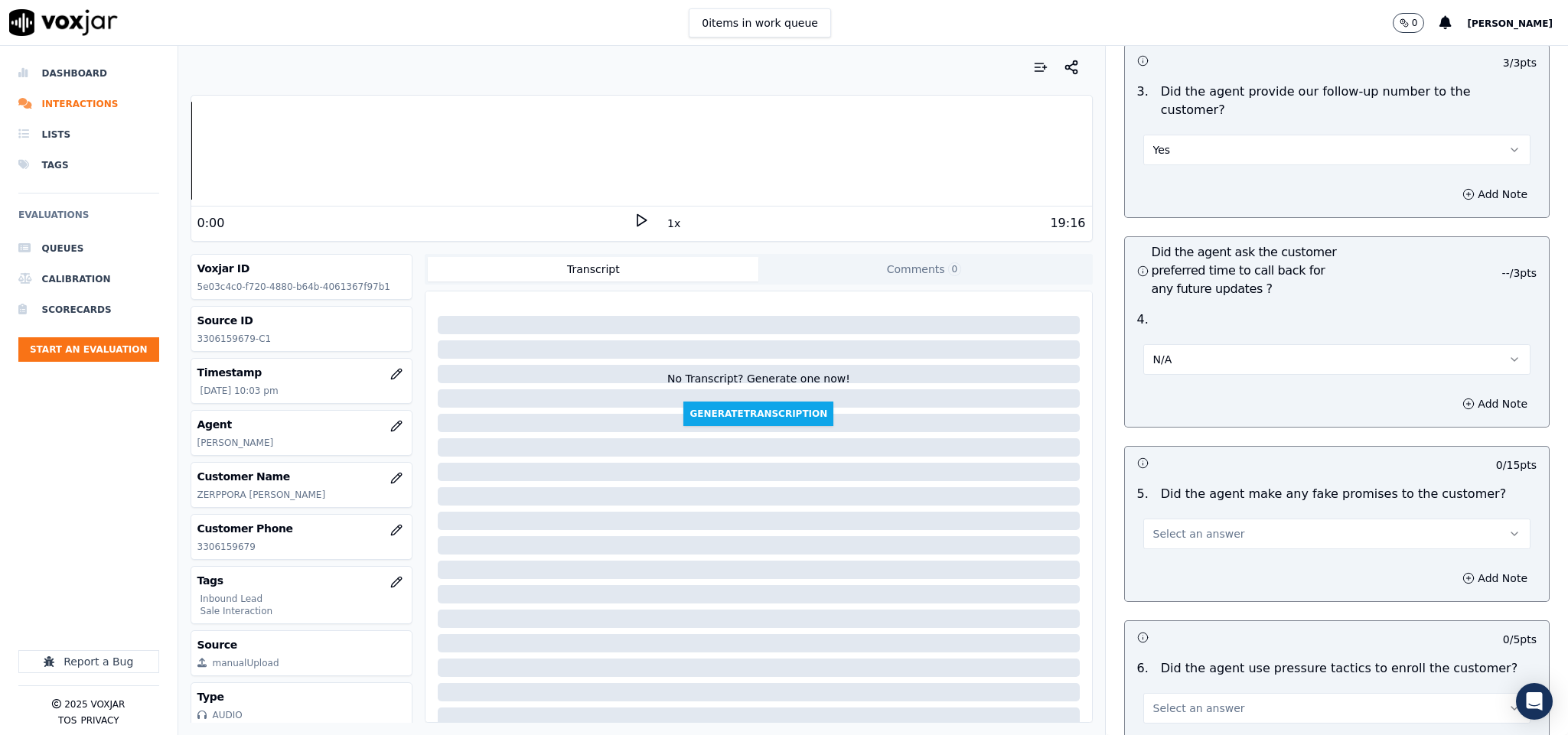
scroll to position [3672, 0]
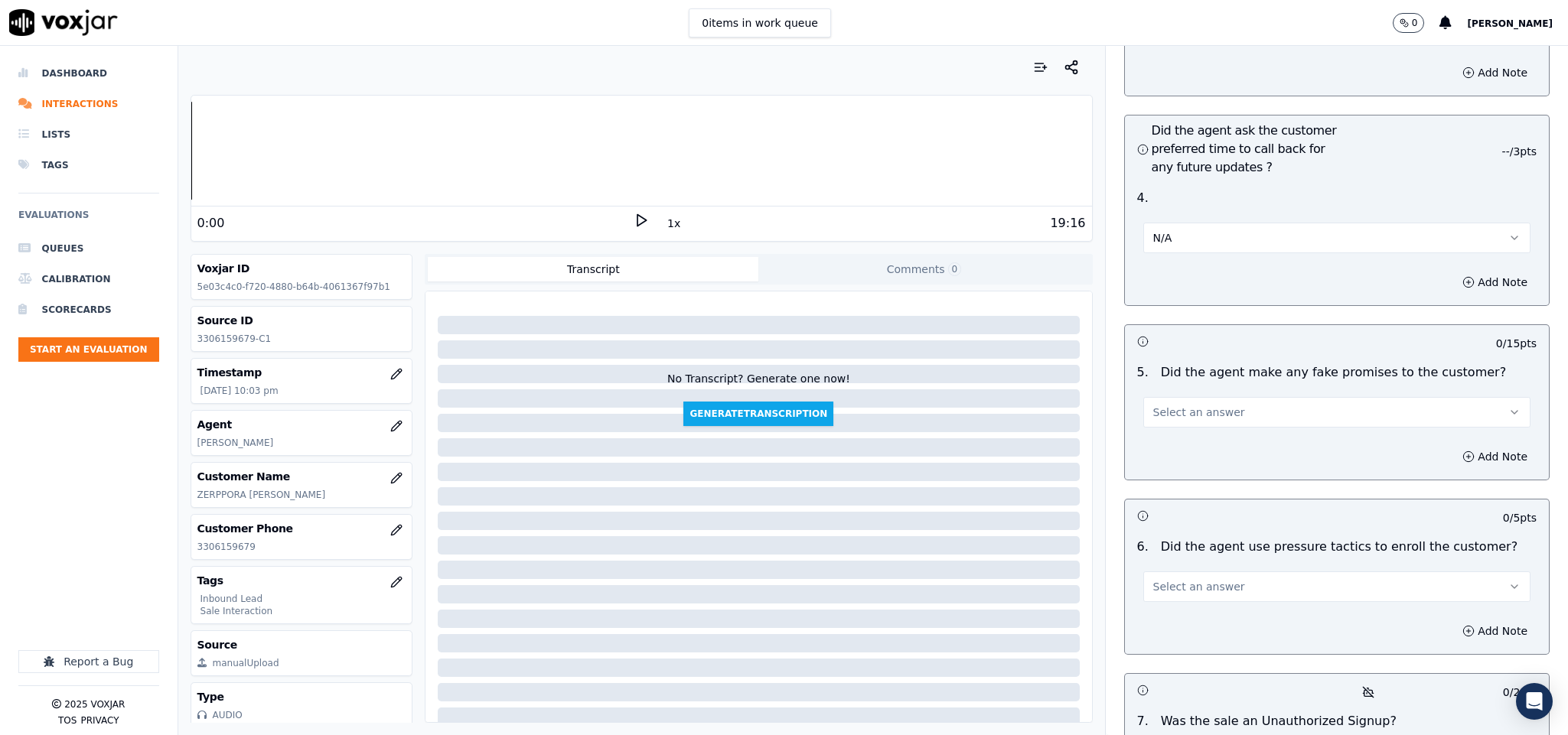
click at [1220, 397] on button "Select an answer" at bounding box center [1337, 412] width 388 height 31
click at [1178, 418] on div "No" at bounding box center [1300, 429] width 350 height 25
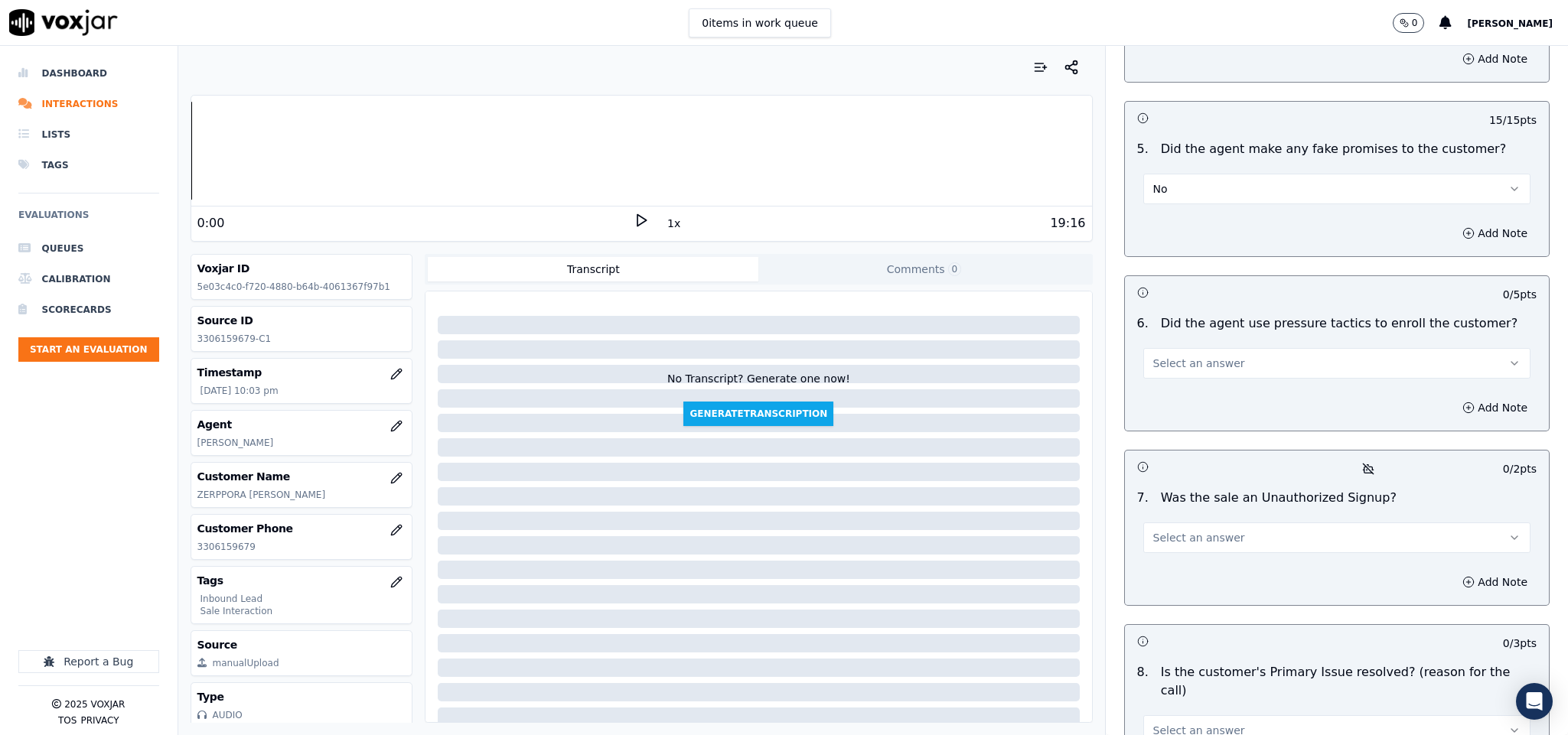
scroll to position [3902, 0]
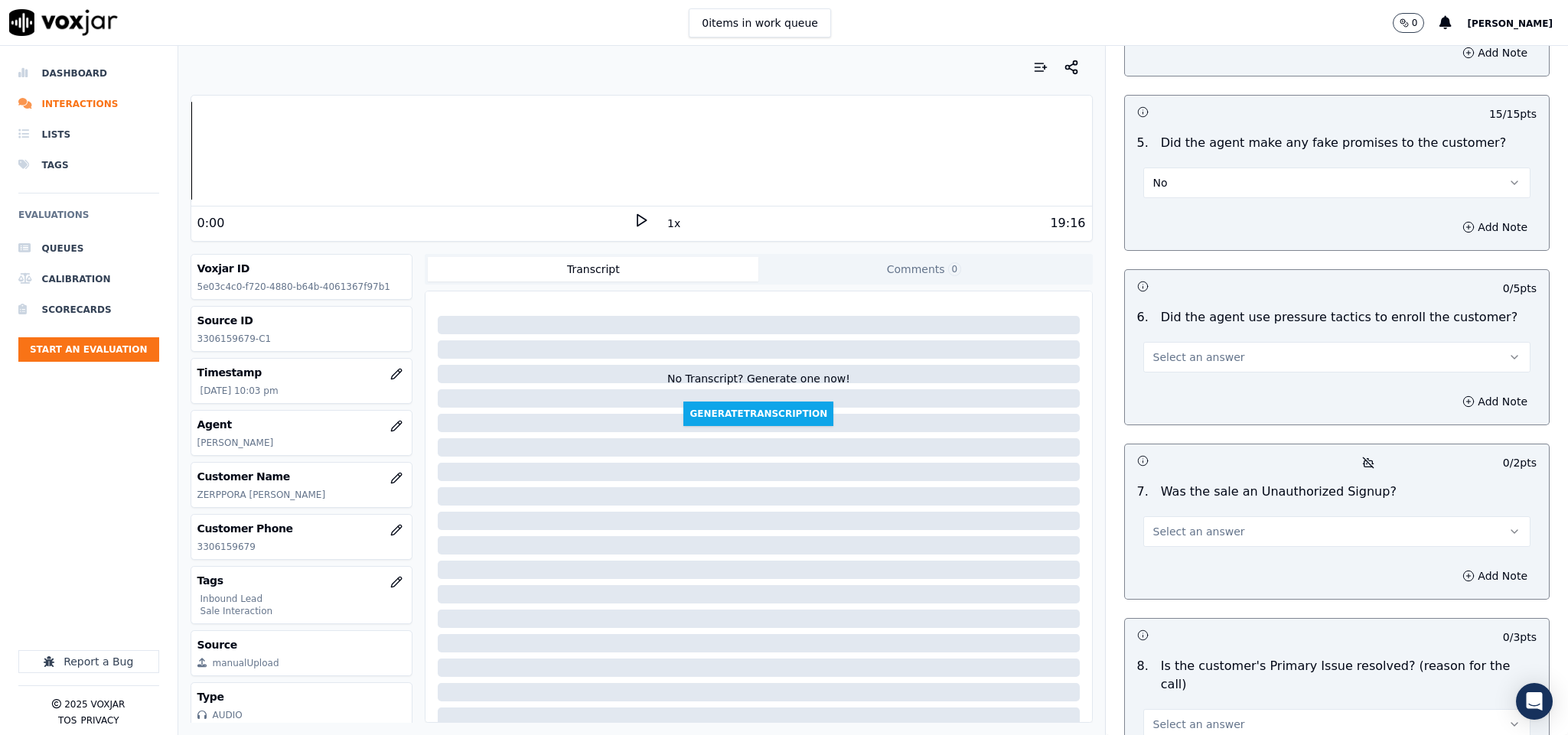
click at [1213, 342] on button "Select an answer" at bounding box center [1337, 358] width 388 height 31
click at [1194, 357] on div "Yes" at bounding box center [1300, 350] width 350 height 25
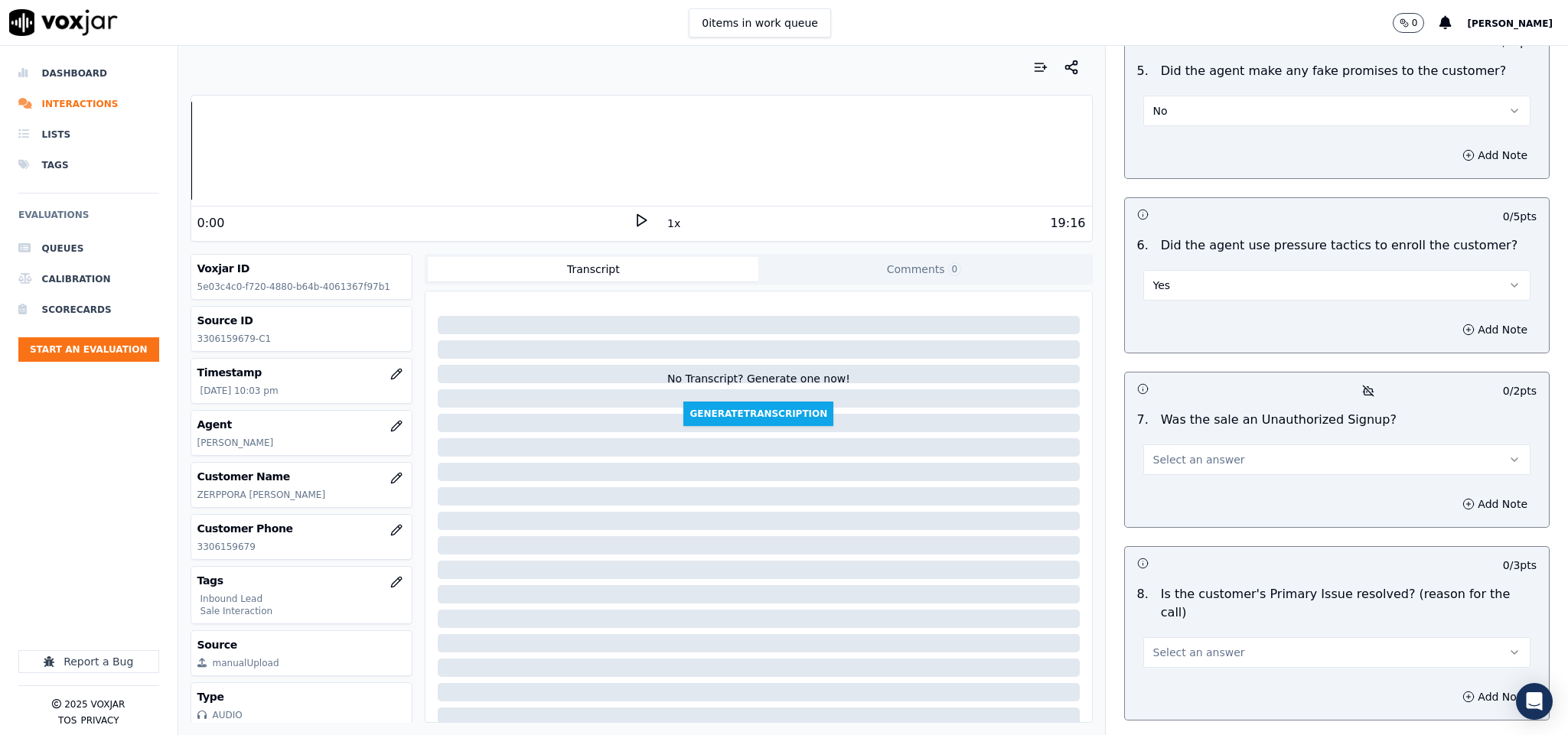
scroll to position [4016, 0]
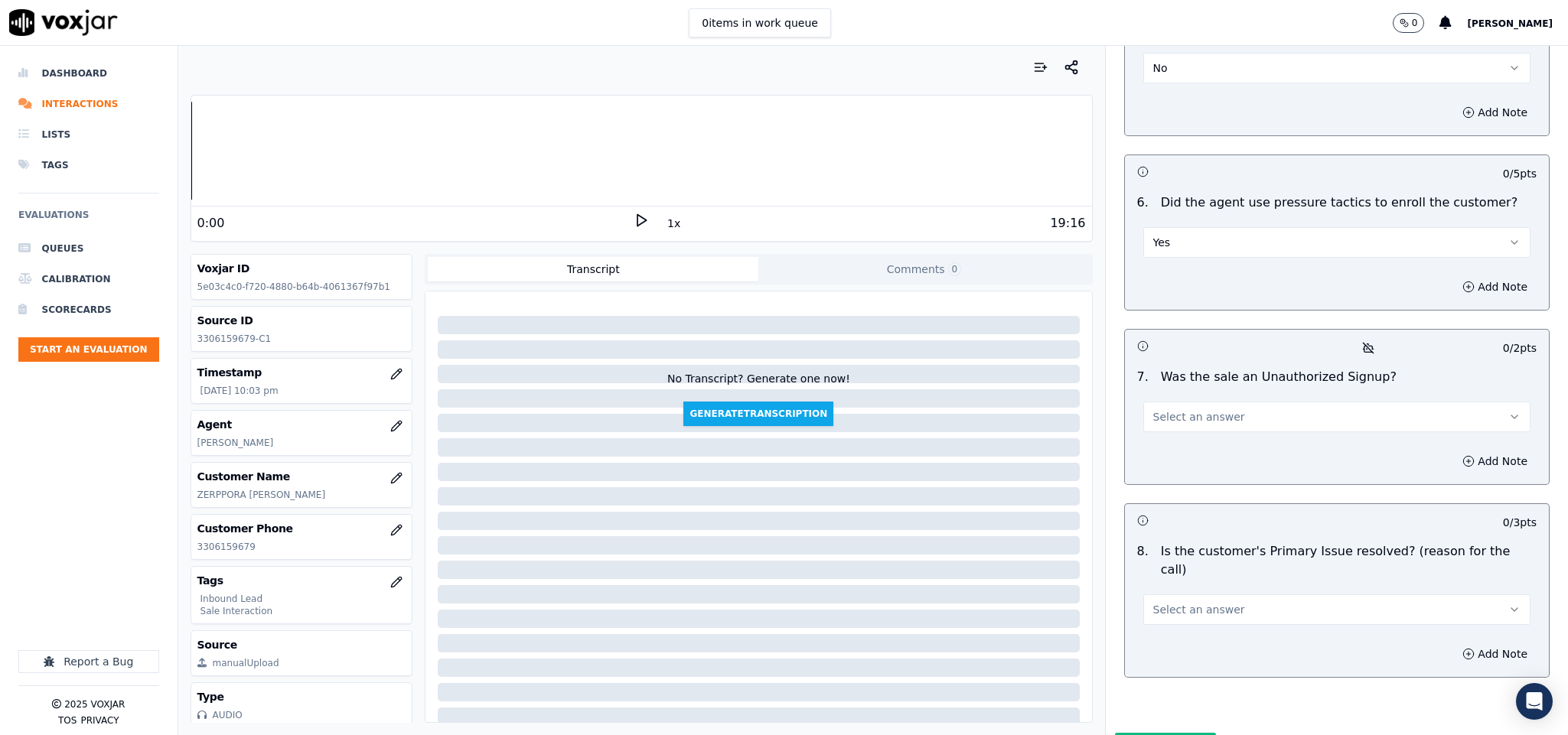
click at [1225, 227] on button "Yes" at bounding box center [1337, 242] width 388 height 31
click at [1179, 257] on div "No" at bounding box center [1300, 260] width 350 height 25
click at [1221, 402] on button "Select an answer" at bounding box center [1337, 417] width 388 height 31
click at [1180, 431] on div "No" at bounding box center [1300, 435] width 350 height 25
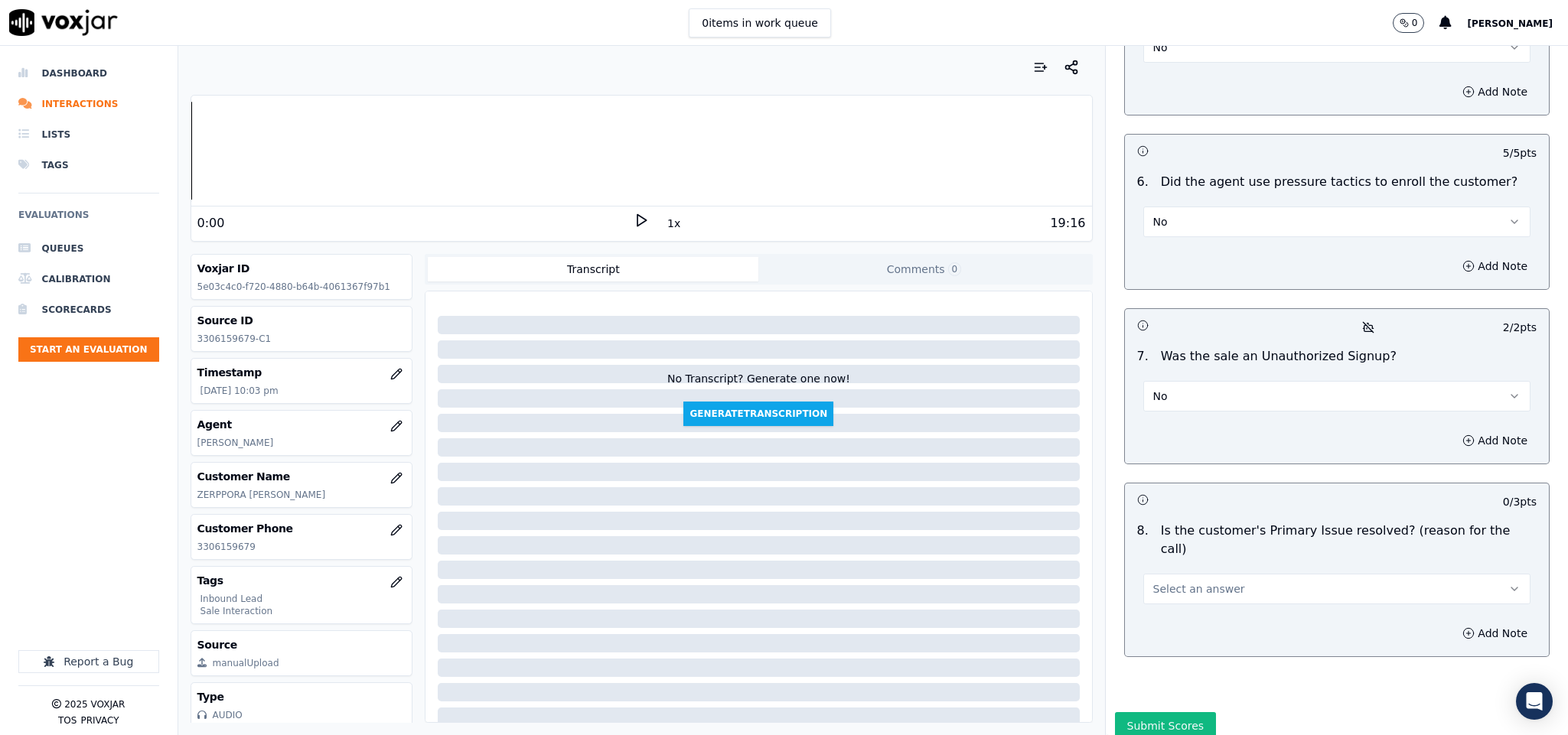
scroll to position [4043, 0]
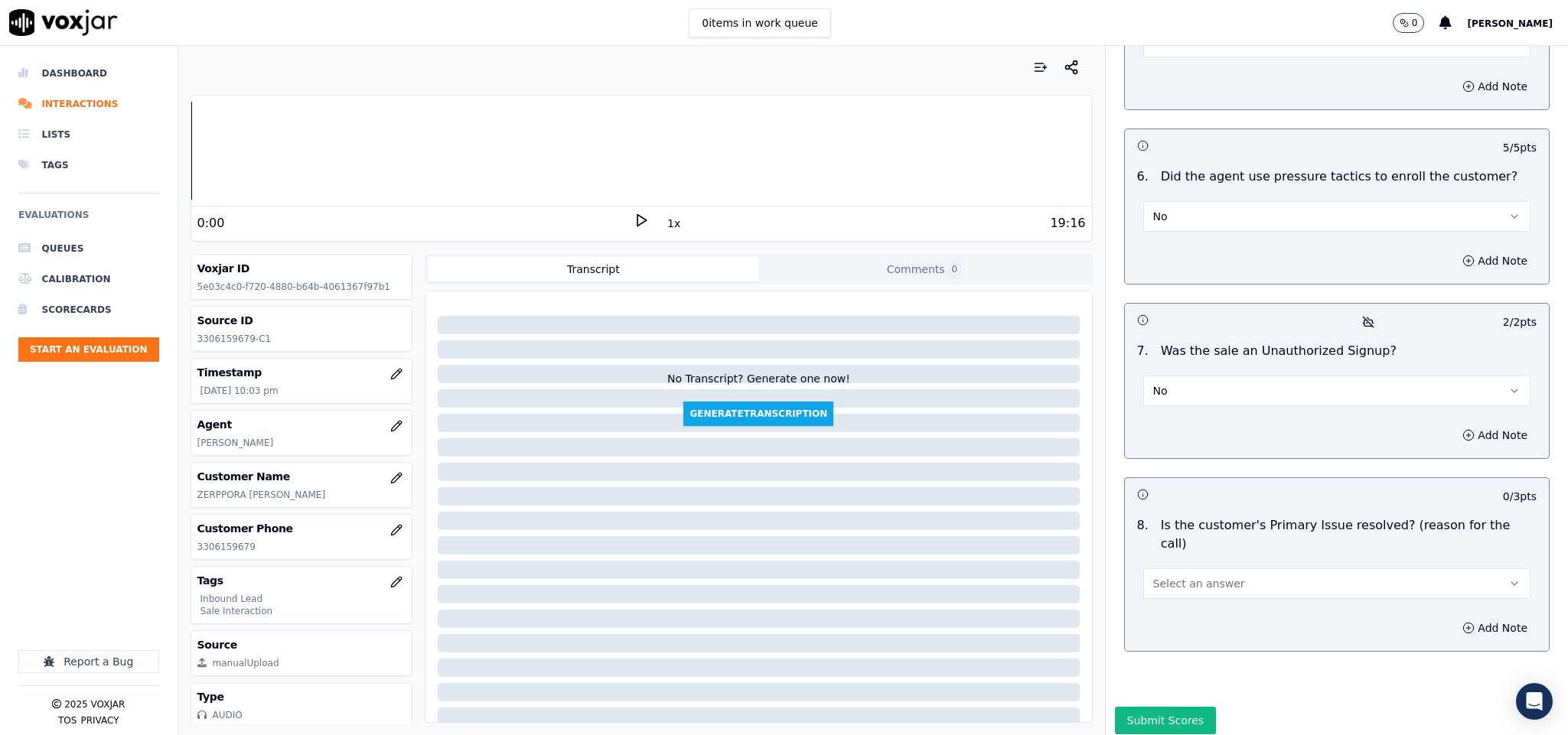
click at [1236, 569] on button "Select an answer" at bounding box center [1337, 584] width 388 height 31
click at [1192, 557] on div "Yes" at bounding box center [1300, 559] width 350 height 25
click at [1123, 707] on button "Submit Scores" at bounding box center [1166, 720] width 102 height 27
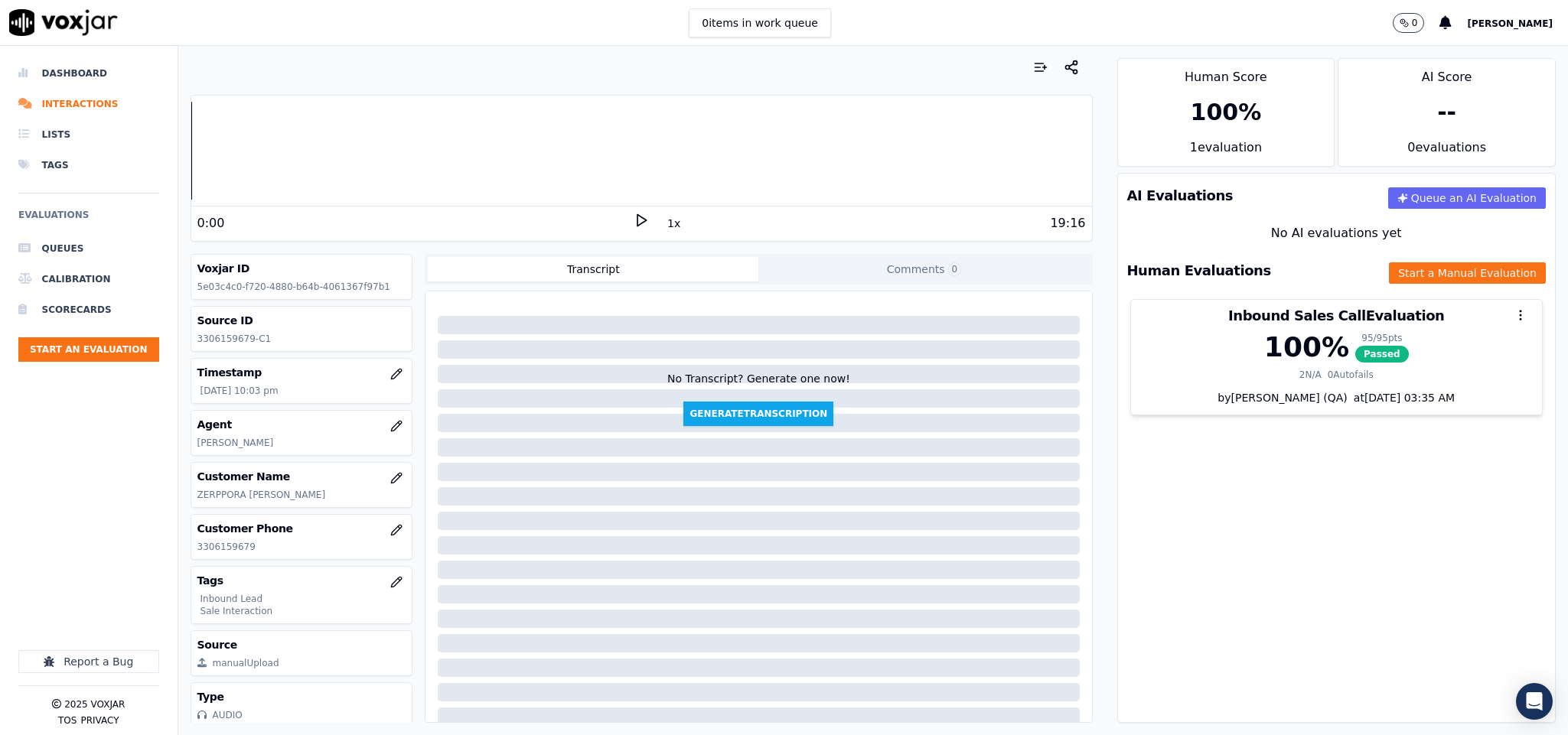
click at [72, 77] on li "Dashboard" at bounding box center [89, 73] width 141 height 31
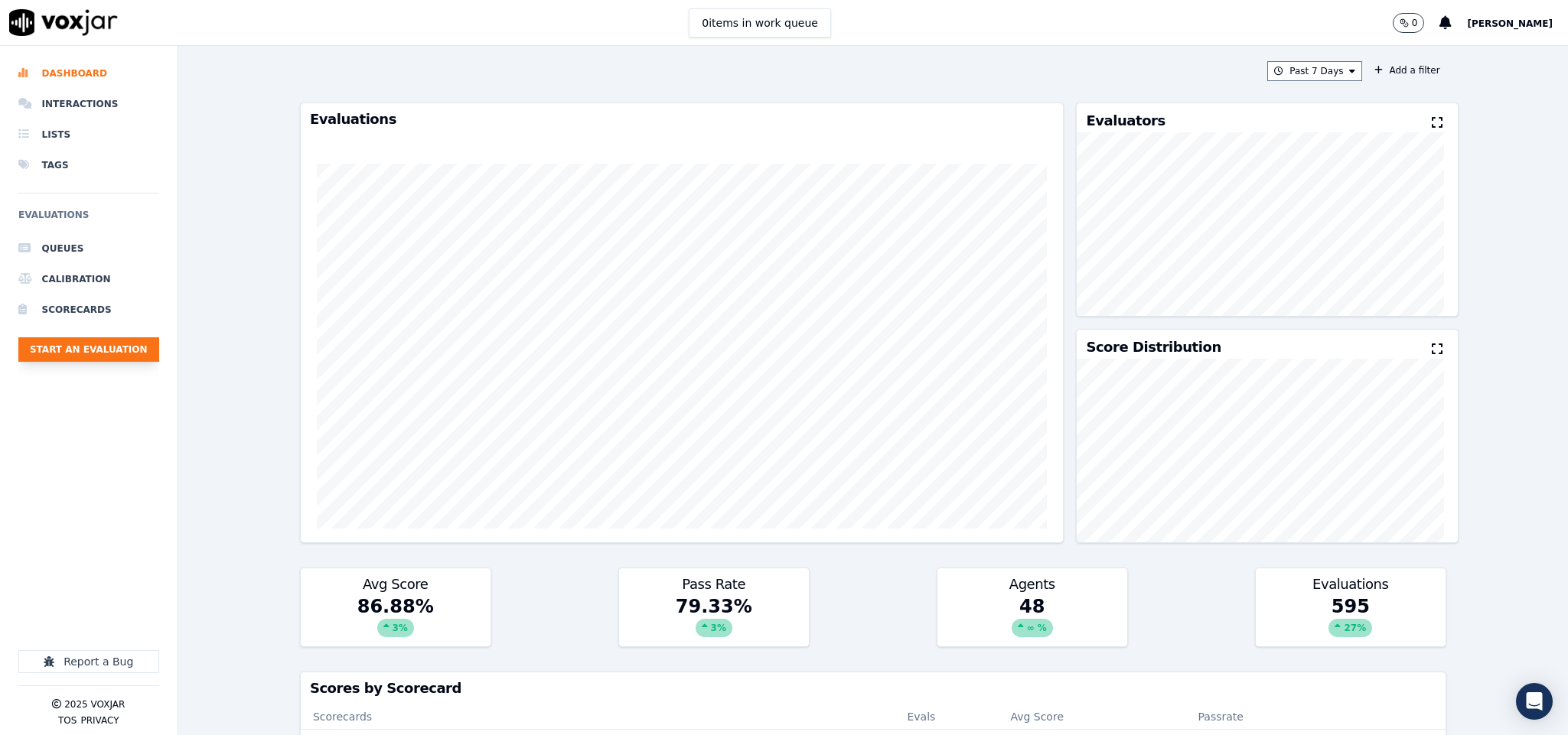
click at [132, 350] on button "Start an Evaluation" at bounding box center [89, 349] width 141 height 25
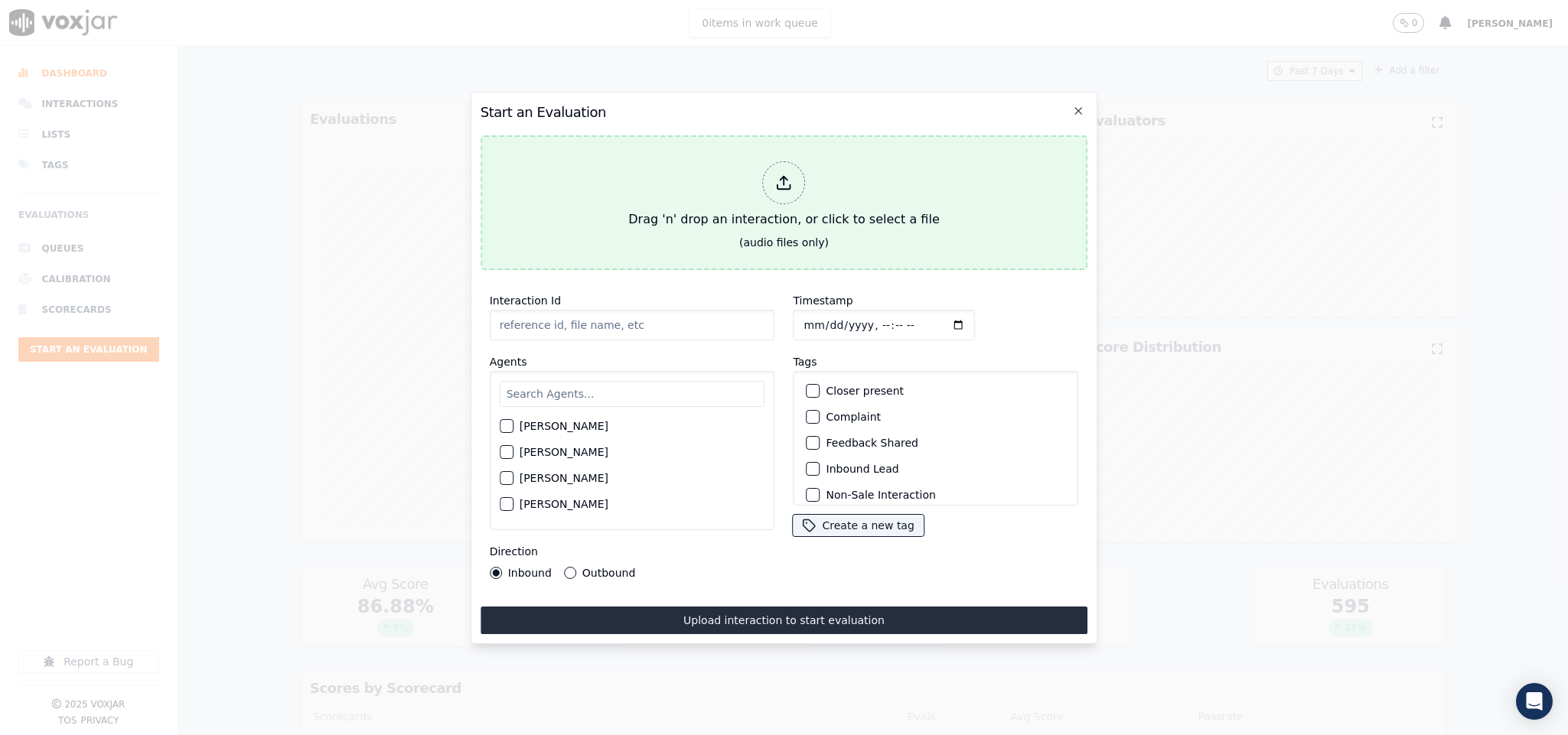
click at [751, 187] on div "Drag 'n' drop an interaction, or click to select a file" at bounding box center [784, 195] width 323 height 79
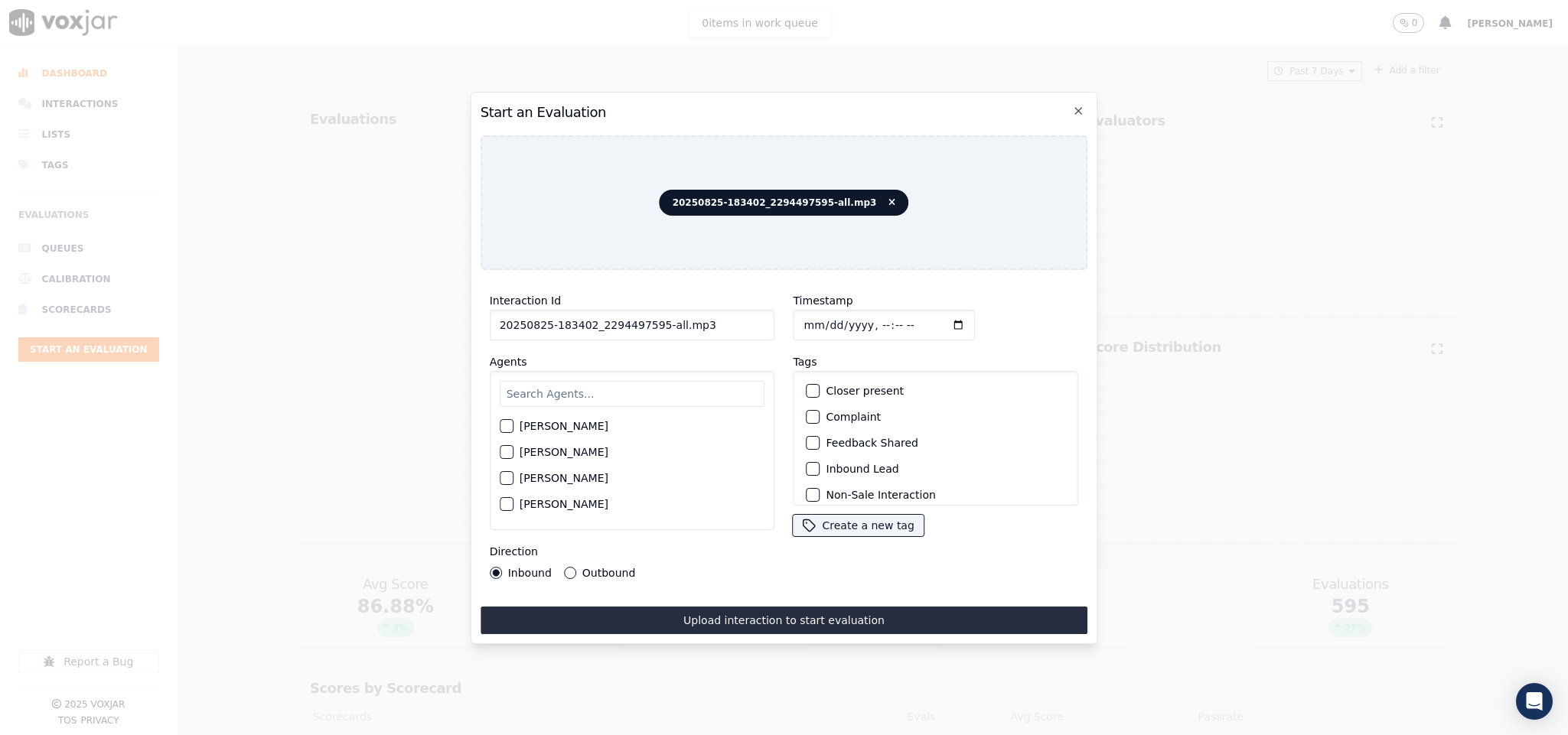
drag, startPoint x: 650, startPoint y: 315, endPoint x: 763, endPoint y: 318, distance: 113.0
click at [763, 318] on input "20250825-183402_2294497595-all.mp3" at bounding box center [633, 325] width 285 height 31
type input "20250825-183402_2294497595-C1"
click at [801, 318] on input "Timestamp" at bounding box center [884, 325] width 182 height 31
type input "2025-08-25T22:27"
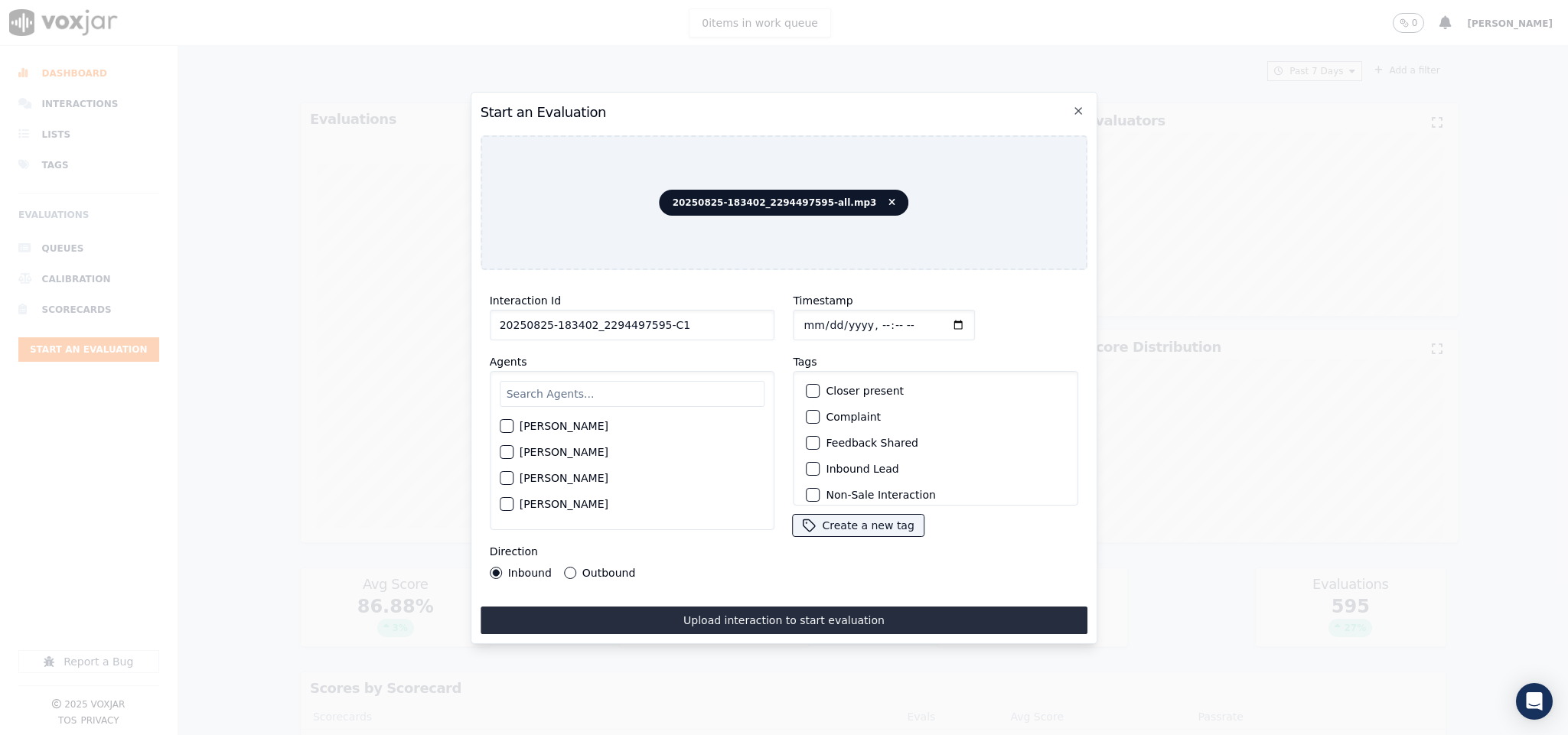
click at [574, 393] on input "text" at bounding box center [632, 394] width 266 height 26
type input "max"
click at [508, 423] on button "[PERSON_NAME]" at bounding box center [506, 430] width 14 height 14
click at [567, 567] on button "Outbound" at bounding box center [570, 573] width 12 height 12
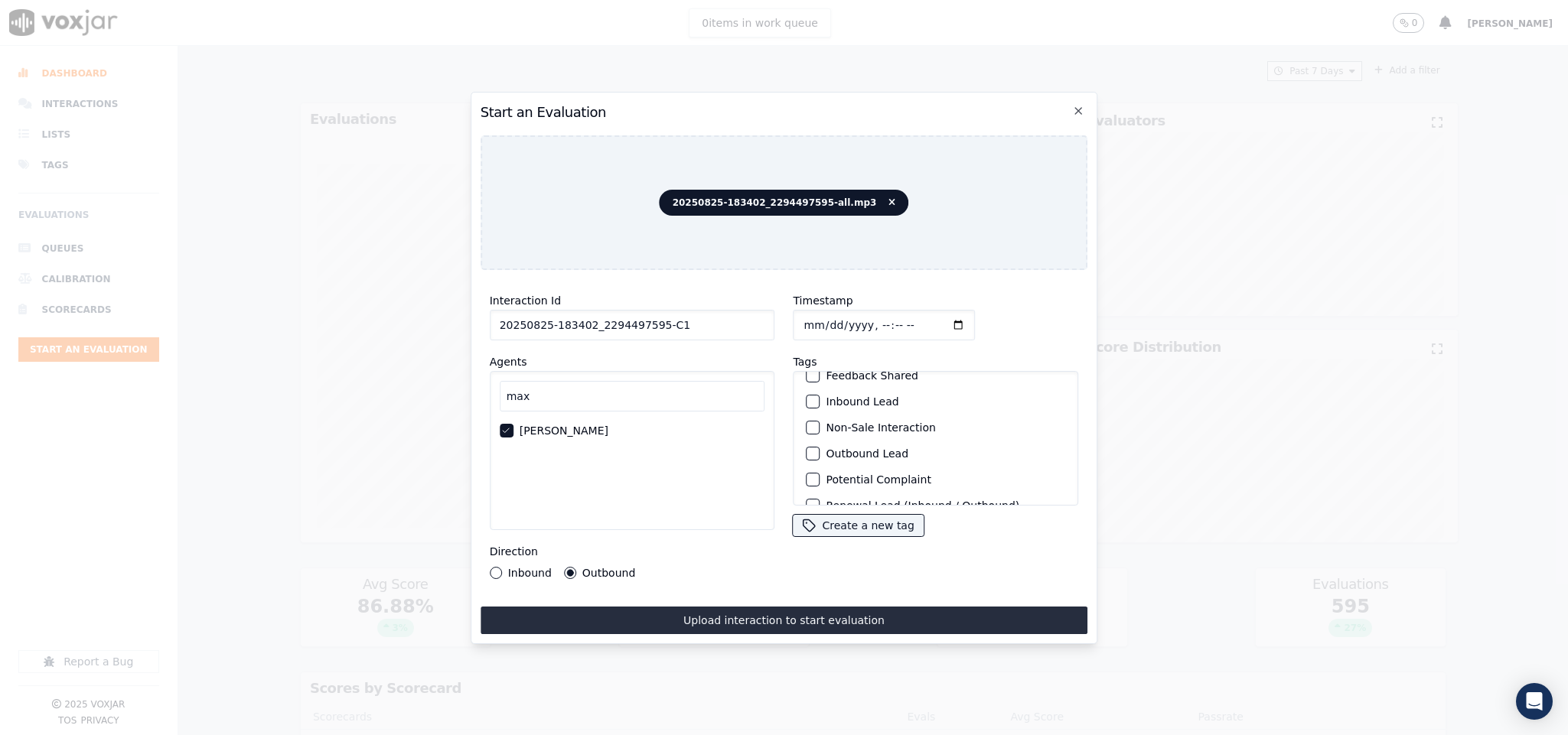
scroll to position [114, 0]
click at [807, 401] on button "Outbound Lead" at bounding box center [814, 408] width 14 height 14
click at [806, 473] on div "Sale Interaction" at bounding box center [936, 486] width 272 height 26
drag, startPoint x: 804, startPoint y: 454, endPoint x: 811, endPoint y: 469, distance: 16.6
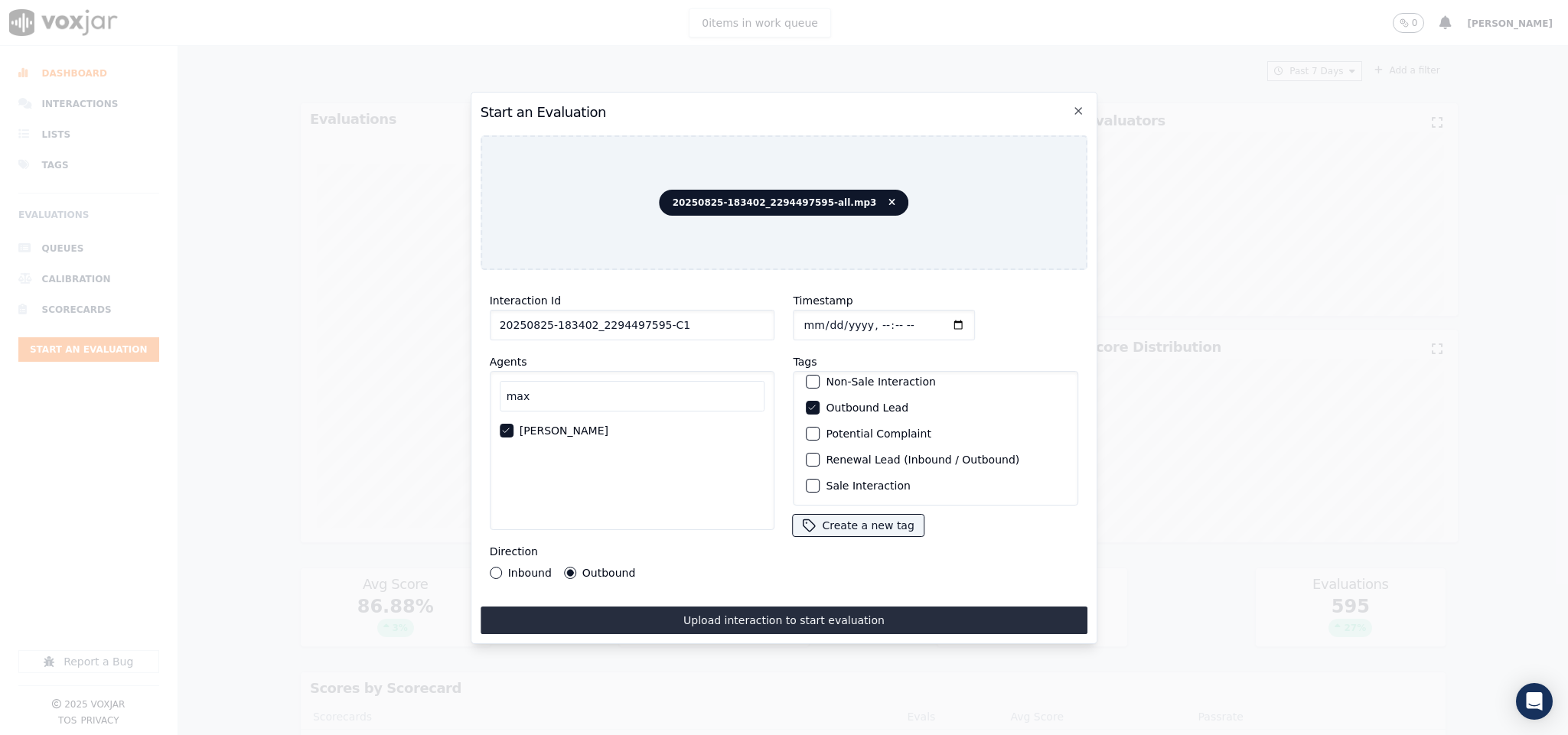
click at [807, 481] on div "button" at bounding box center [812, 486] width 11 height 11
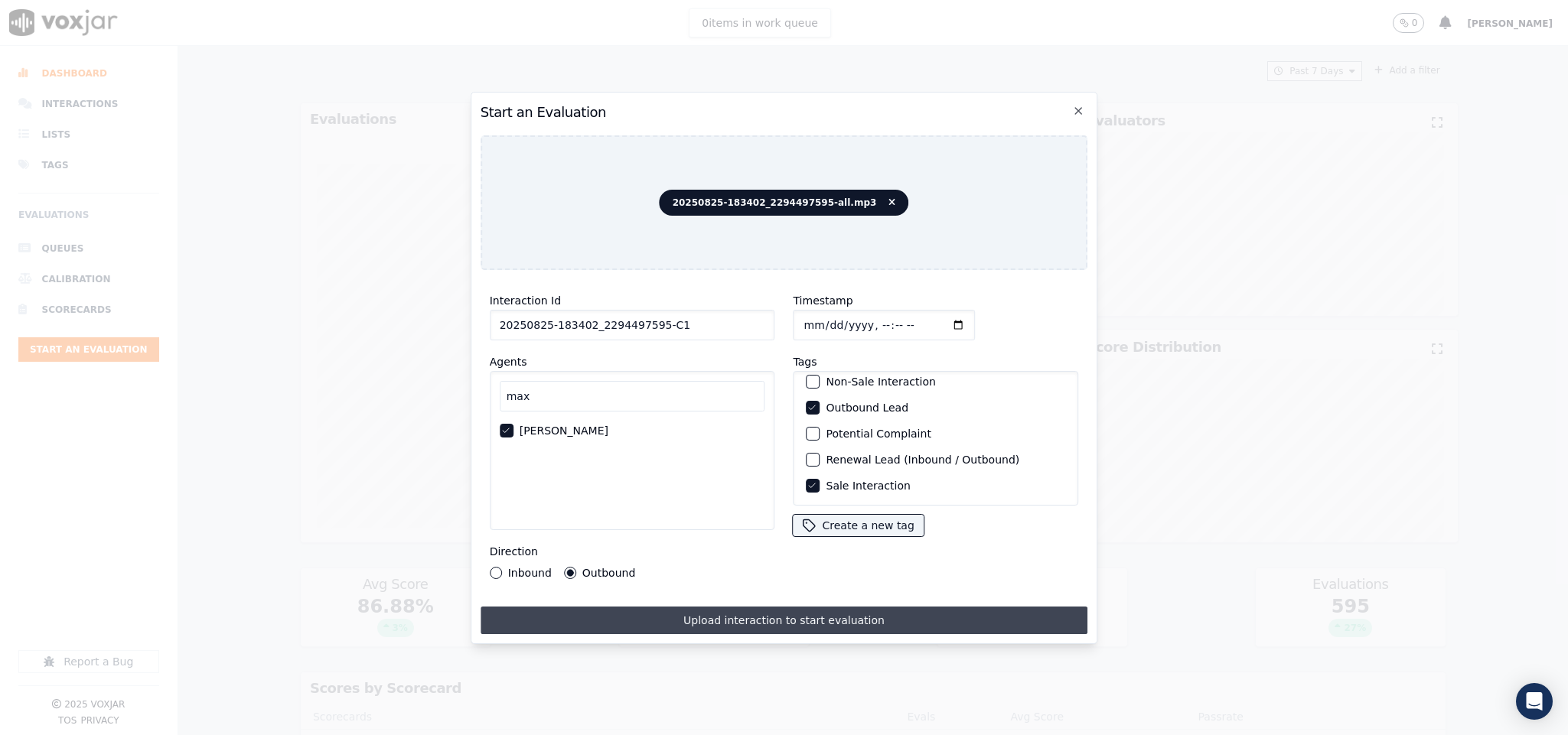
click at [788, 607] on button "Upload interaction to start evaluation" at bounding box center [785, 621] width 608 height 27
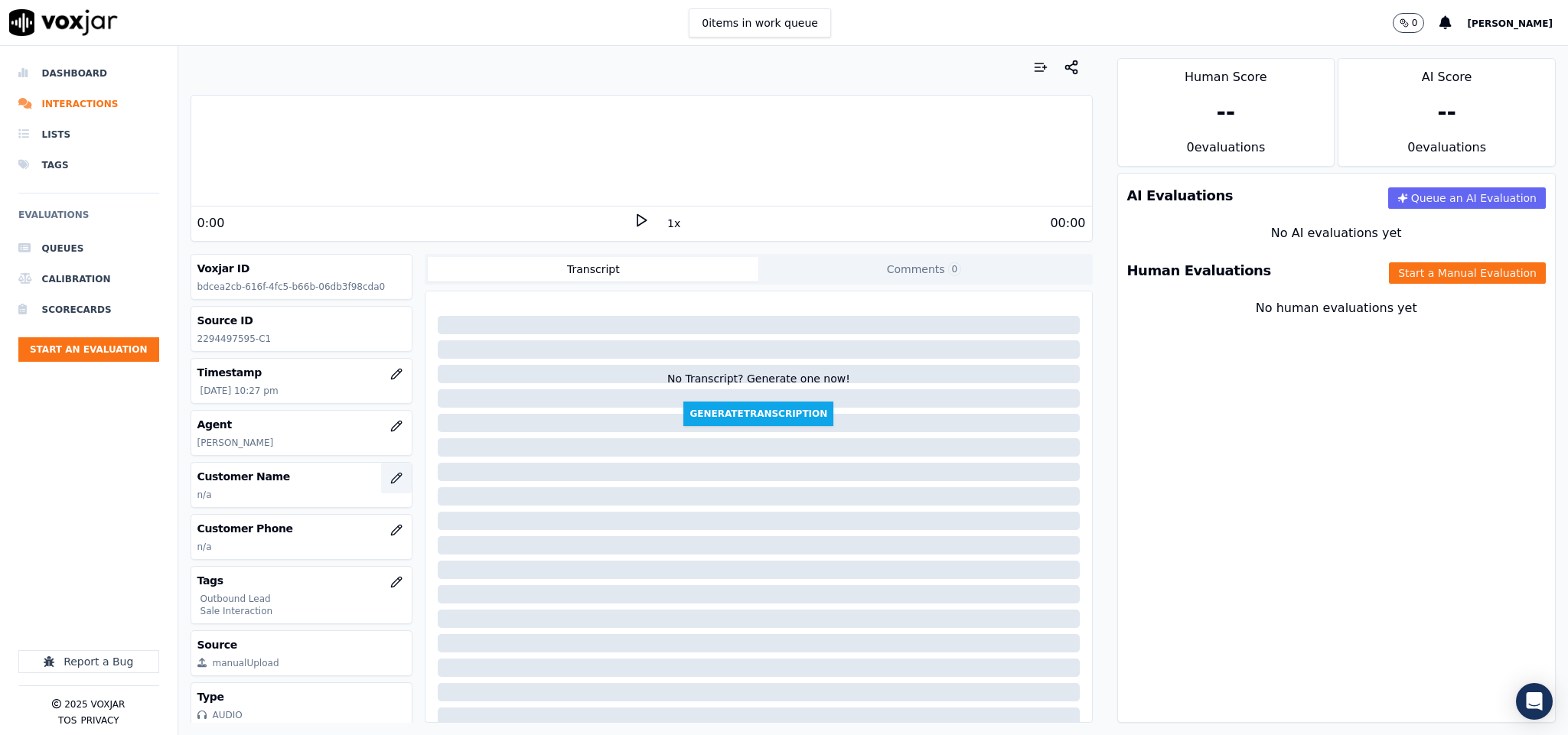
click at [390, 482] on icon "button" at bounding box center [396, 478] width 12 height 12
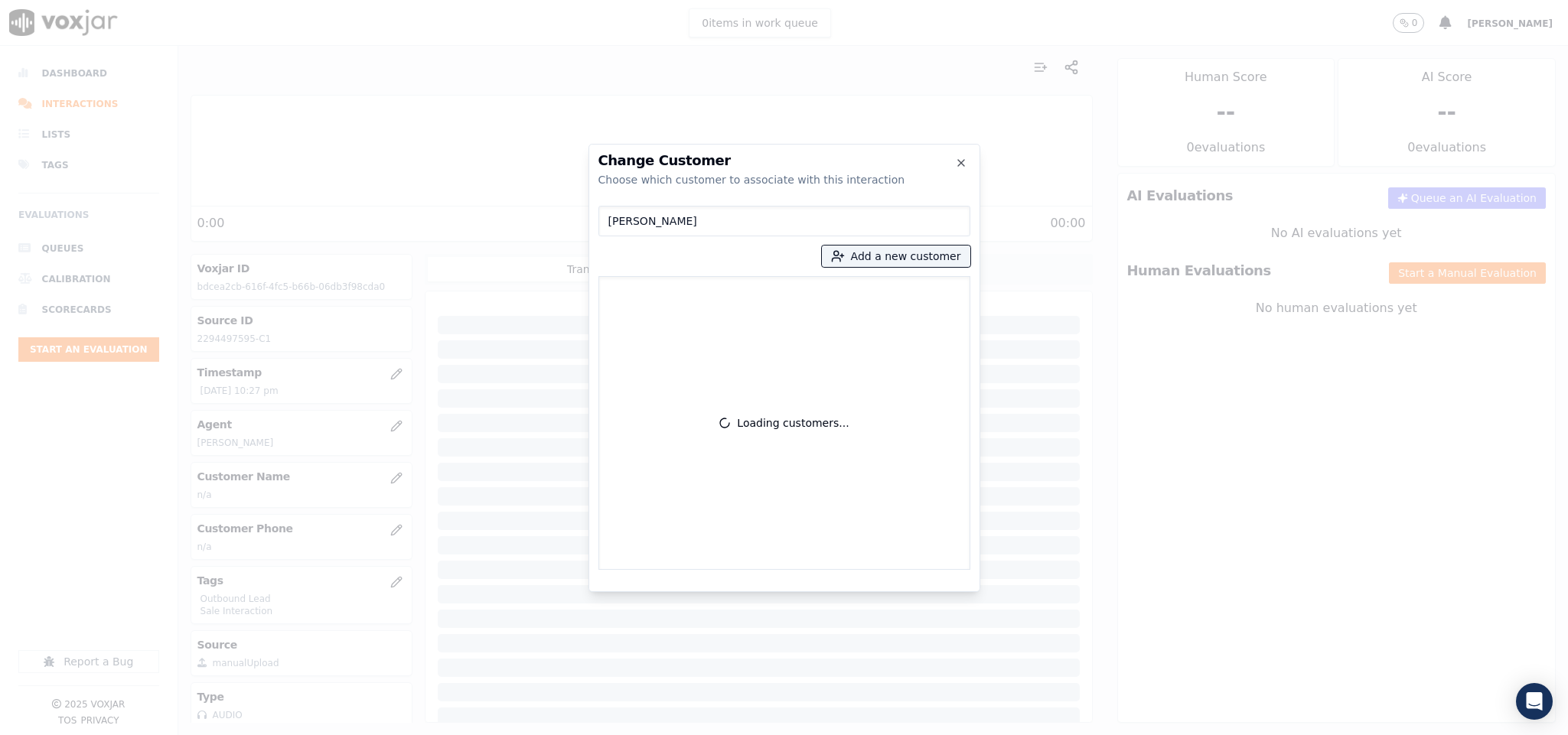
click at [613, 227] on input "LUCILLE BROWN" at bounding box center [785, 221] width 372 height 31
type input "LUCILLE BROWN"
drag, startPoint x: 710, startPoint y: 212, endPoint x: 460, endPoint y: 241, distance: 251.7
click at [460, 734] on div "Change Customer Choose which customer to associate with this interaction LUCILL…" at bounding box center [784, 735] width 1568 height 0
click at [908, 265] on button "Add a new customer" at bounding box center [897, 256] width 149 height 21
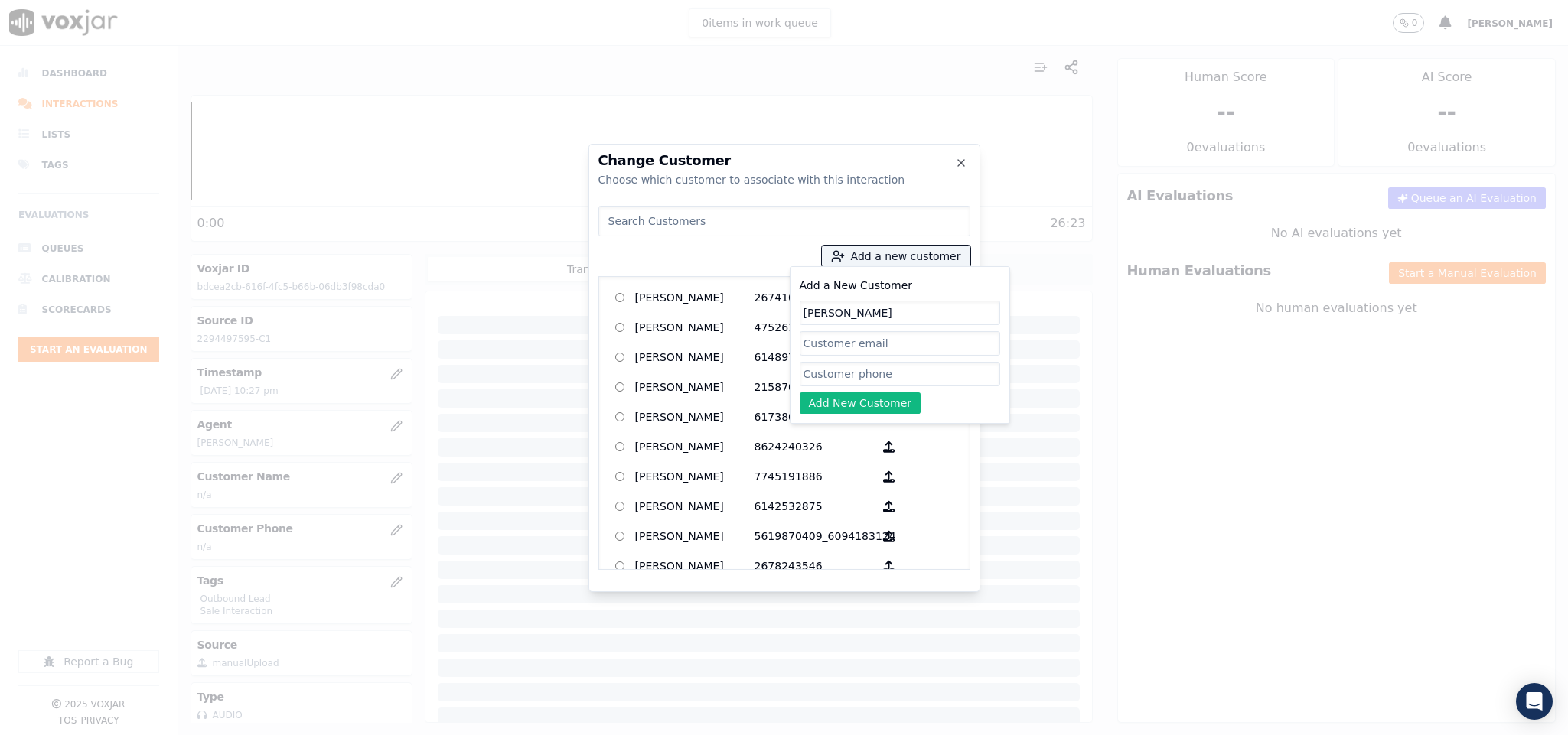
type input "LUCILLE BROWN"
click at [903, 375] on input "Add a New Customer" at bounding box center [900, 374] width 201 height 25
paste input "2294497595"
type input "2294497595"
click at [863, 400] on button "Add New Customer" at bounding box center [861, 403] width 121 height 21
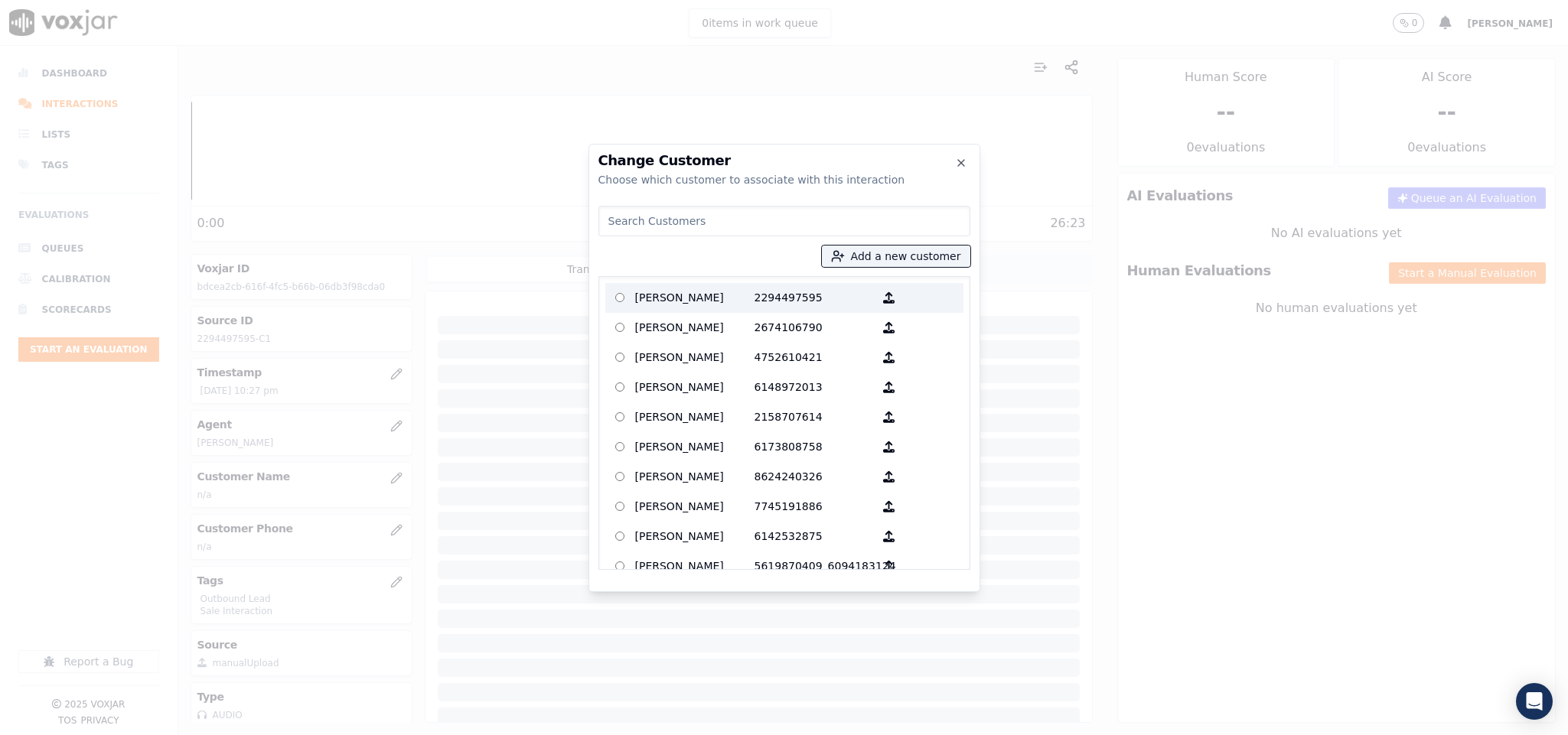
click at [710, 290] on p "LUCILLE BROWN" at bounding box center [695, 298] width 120 height 24
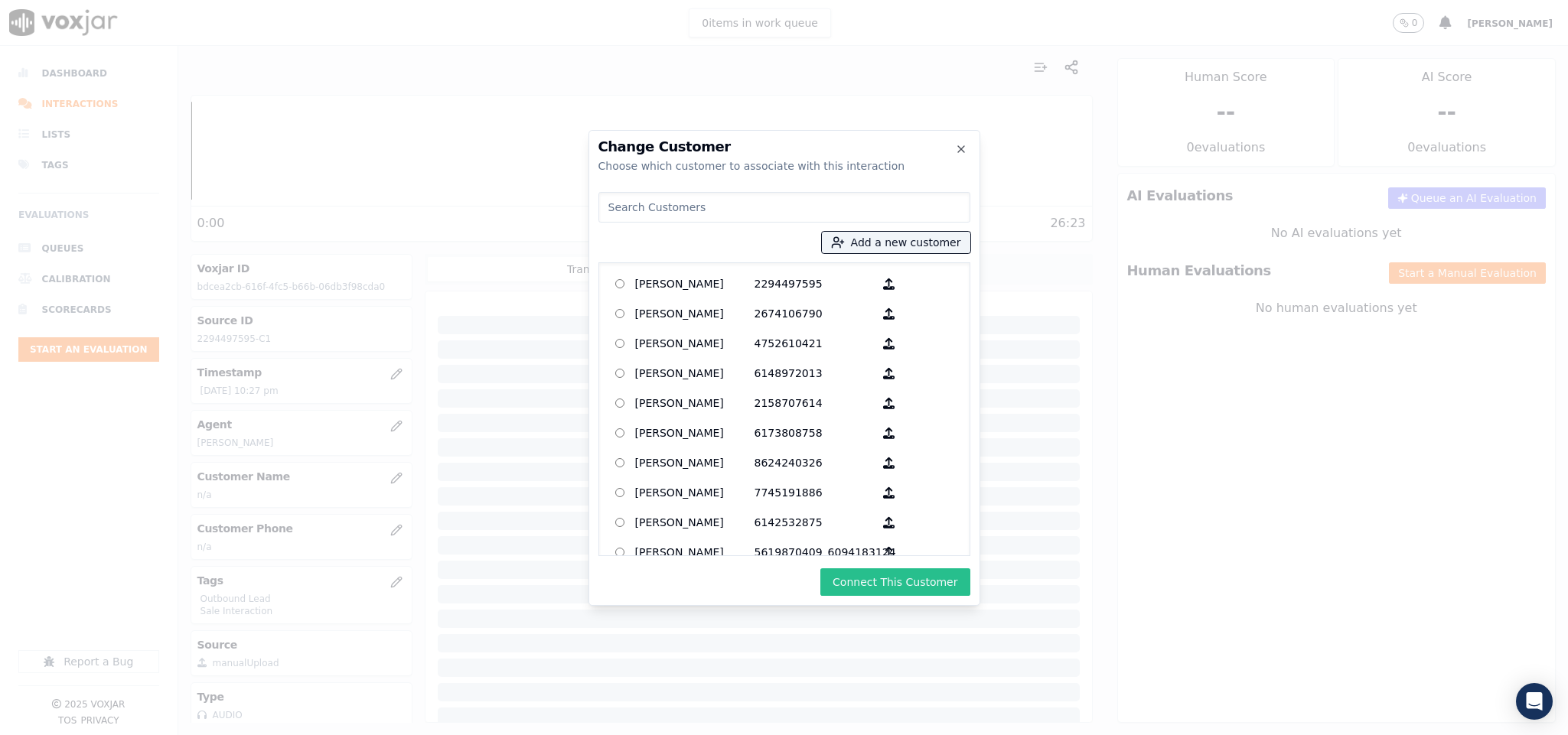
click at [889, 584] on button "Connect This Customer" at bounding box center [895, 582] width 149 height 27
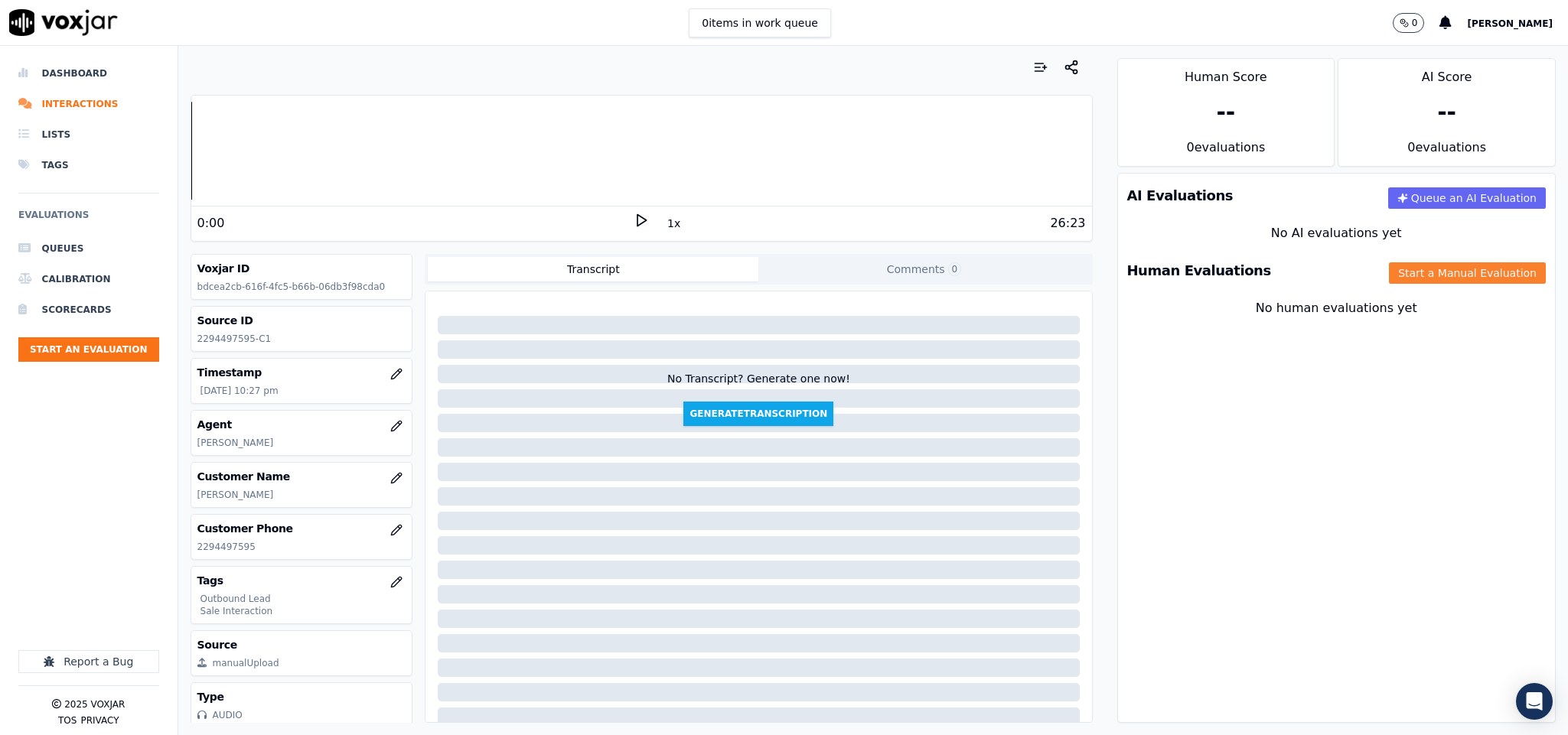
click at [1398, 278] on button "Start a Manual Evaluation" at bounding box center [1468, 272] width 157 height 21
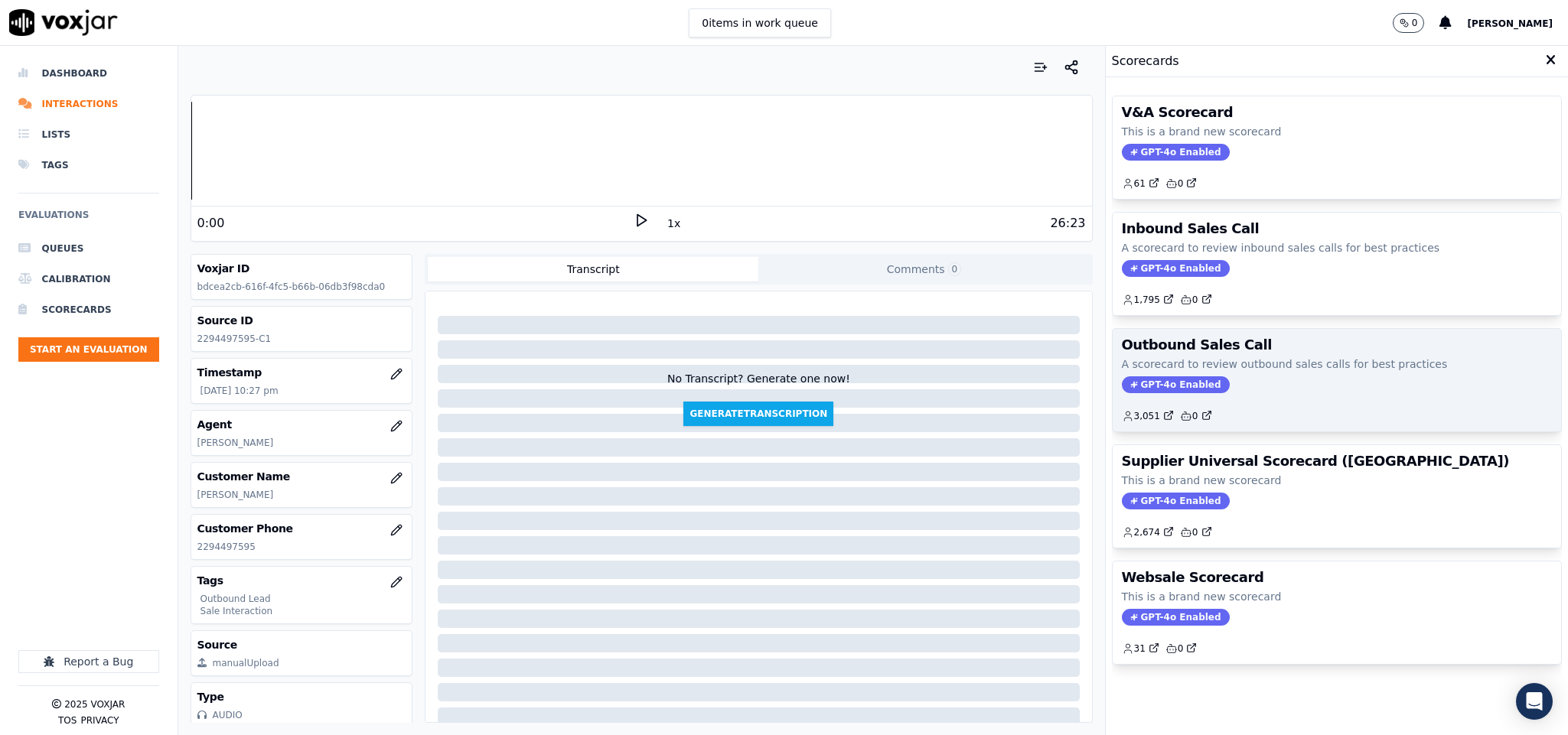
click at [1157, 394] on span "GPT-4o Enabled" at bounding box center [1176, 385] width 108 height 17
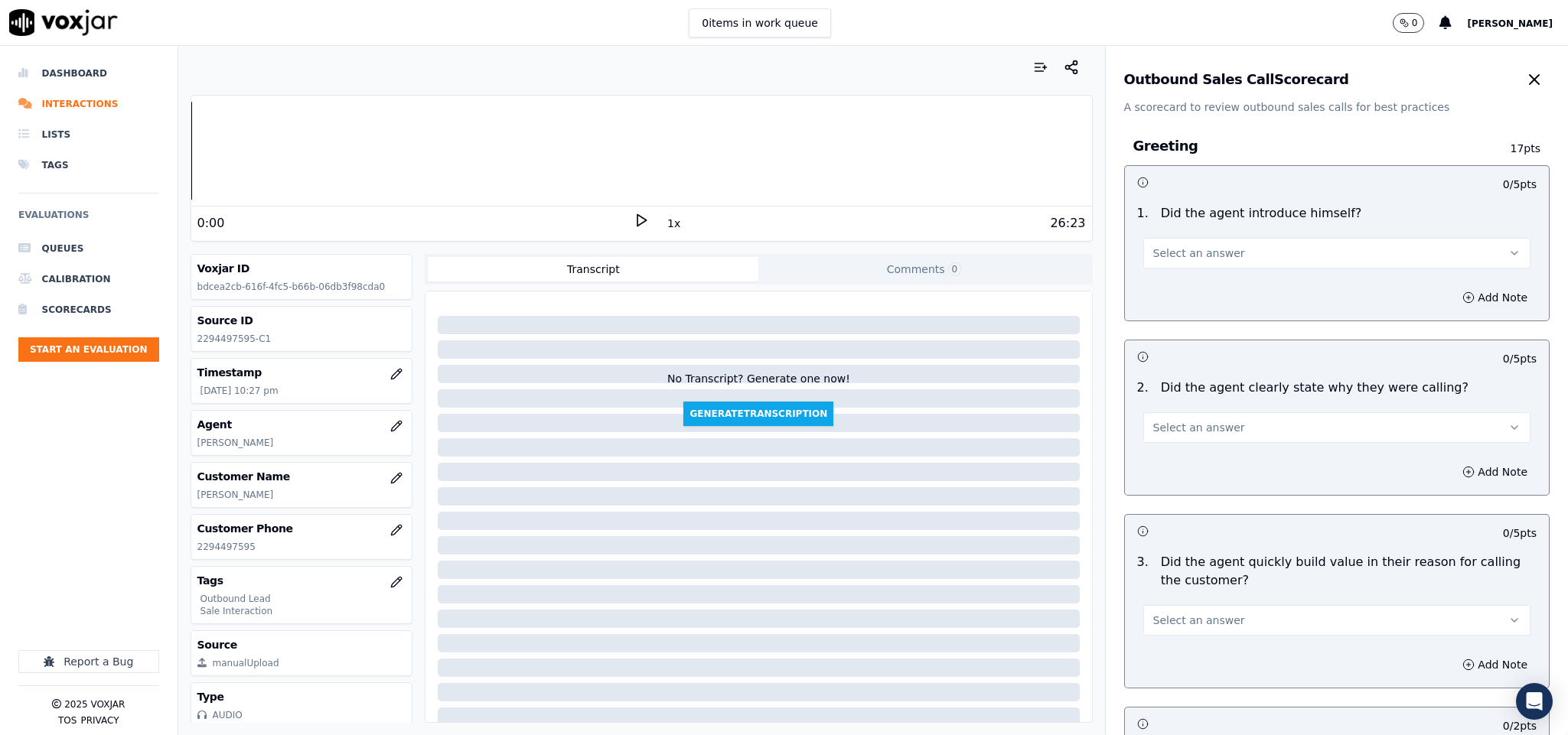
click at [1208, 262] on button "Select an answer" at bounding box center [1337, 254] width 388 height 31
click at [1197, 287] on div "Yes" at bounding box center [1300, 289] width 350 height 25
click at [1191, 427] on span "Select an answer" at bounding box center [1200, 428] width 92 height 15
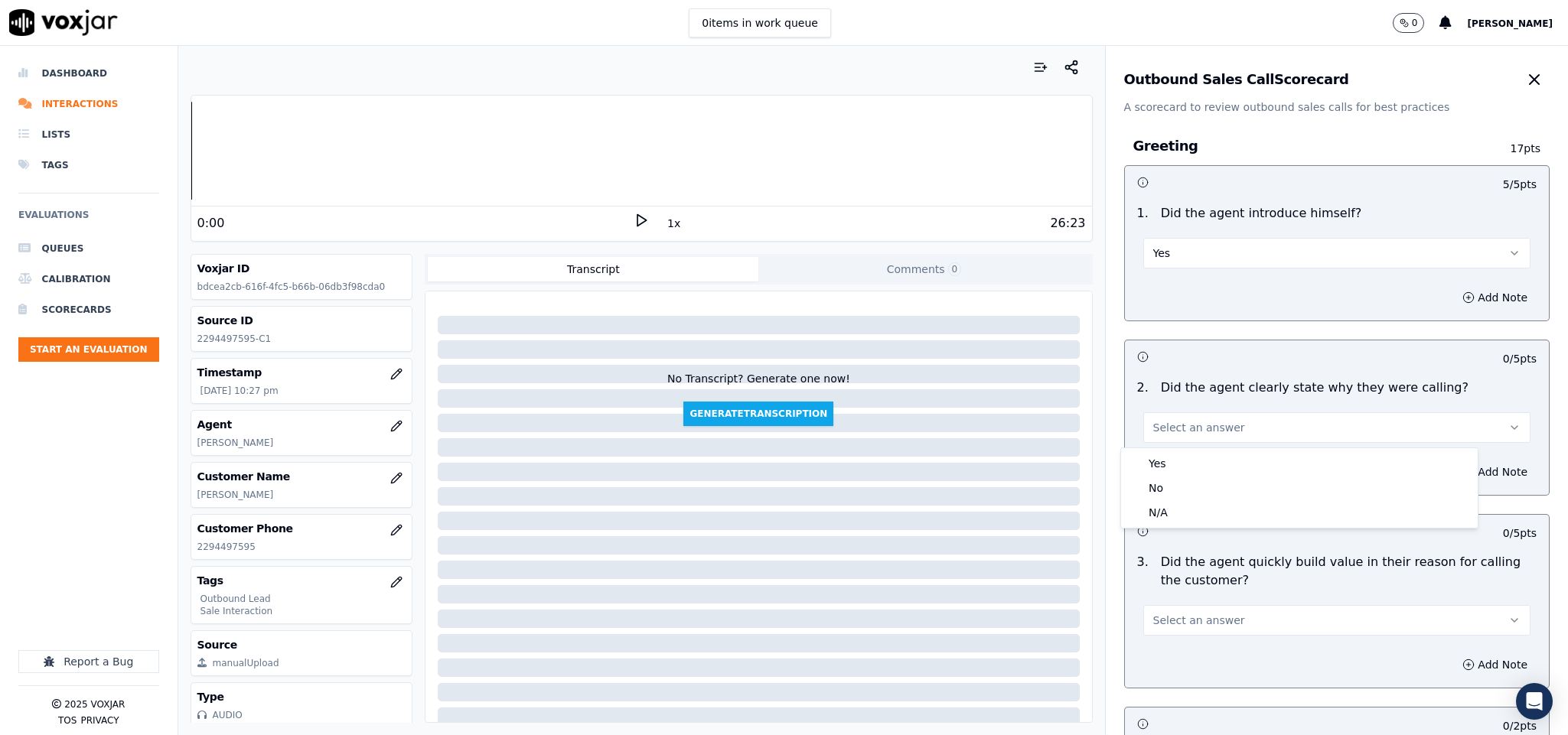
click at [1178, 464] on div "Yes" at bounding box center [1300, 464] width 350 height 25
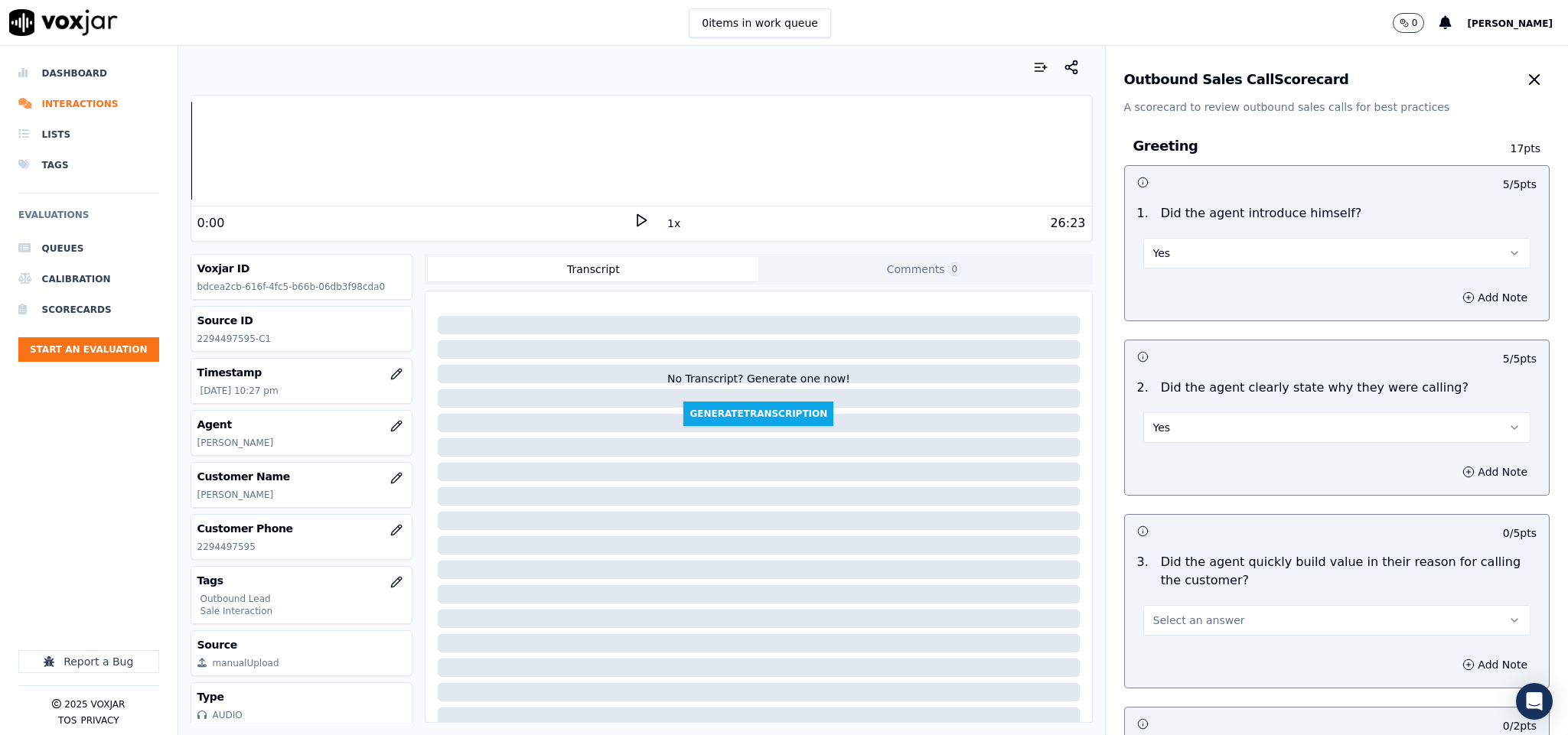
scroll to position [230, 0]
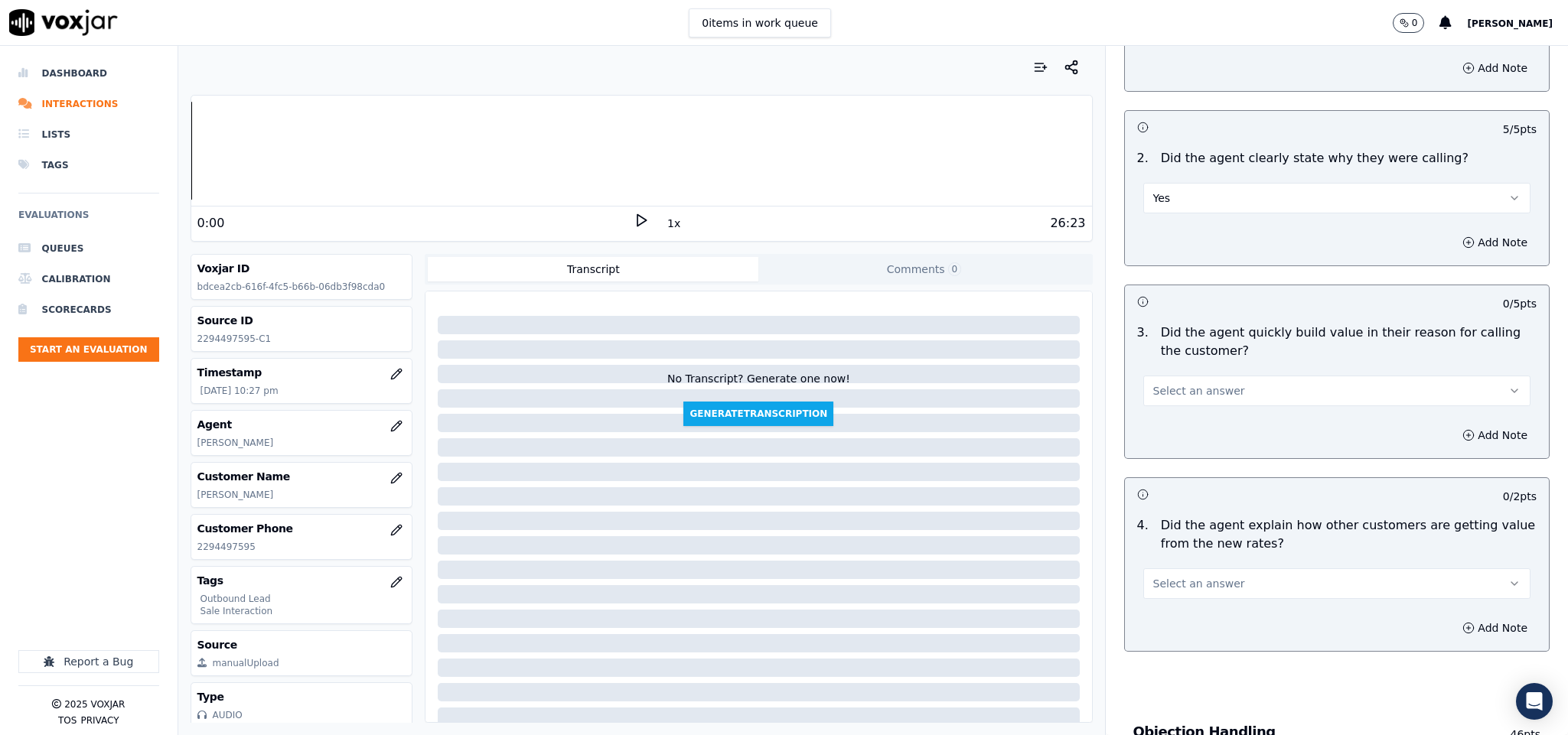
click at [1191, 394] on span "Select an answer" at bounding box center [1200, 391] width 92 height 15
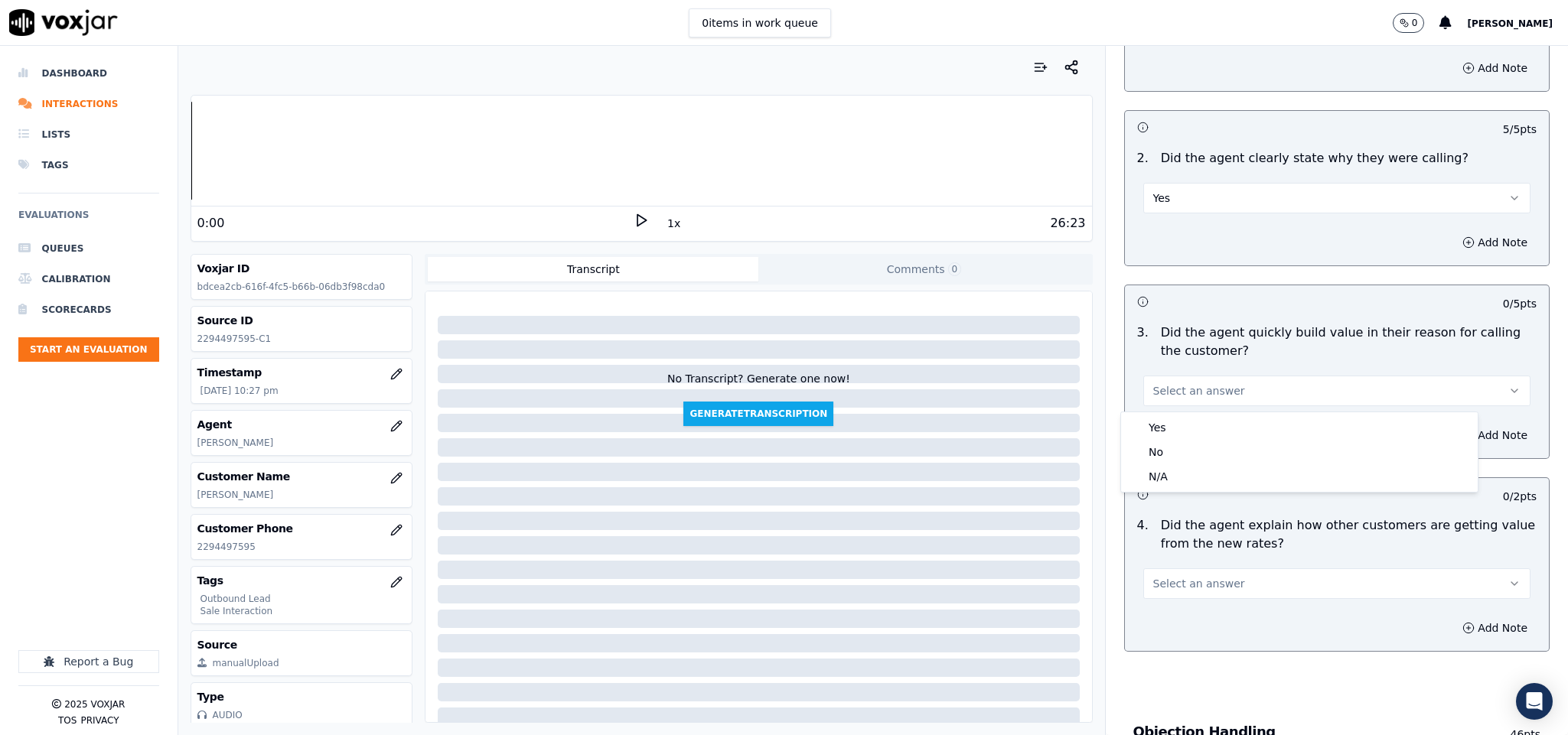
click at [1176, 421] on div "Yes" at bounding box center [1300, 428] width 350 height 25
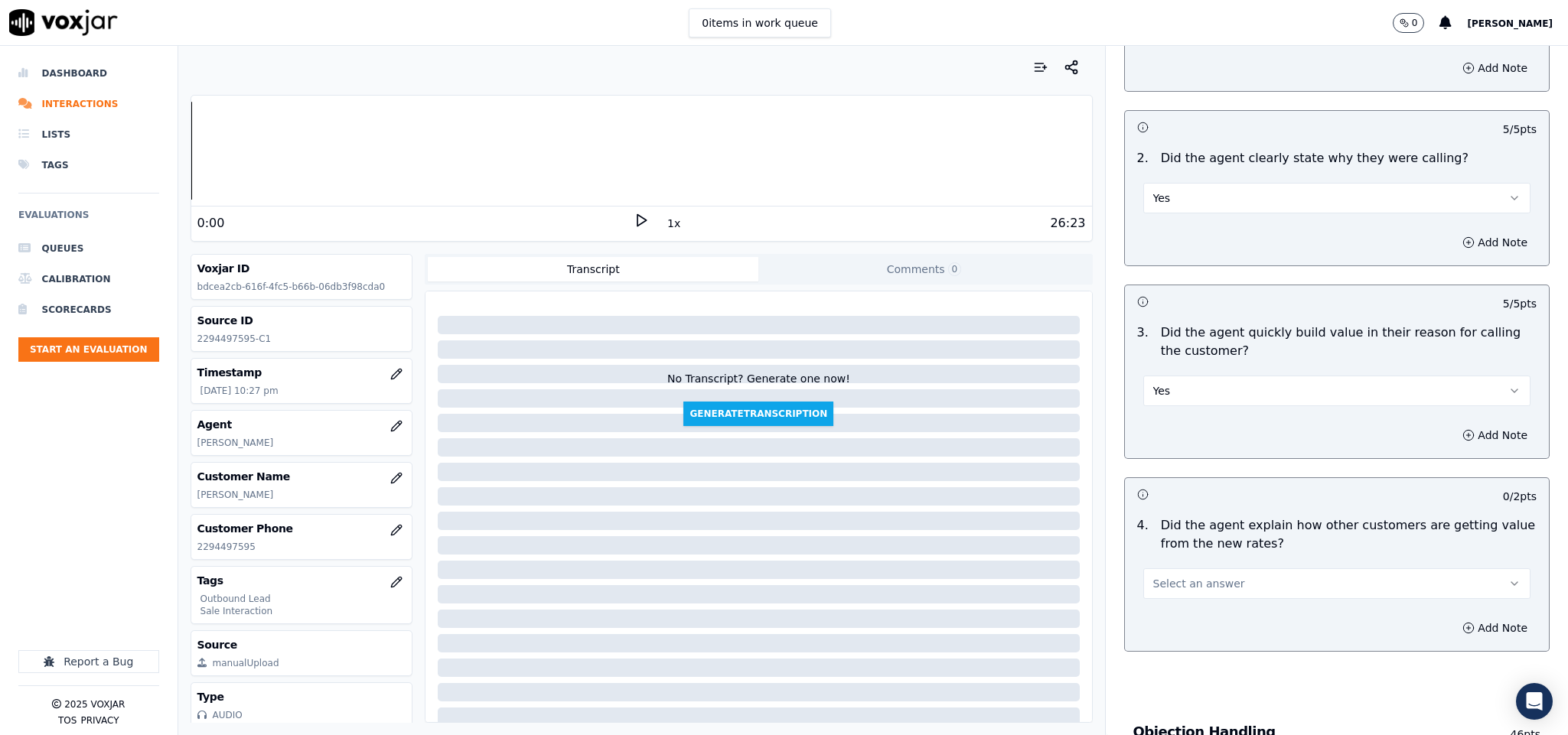
scroll to position [344, 0]
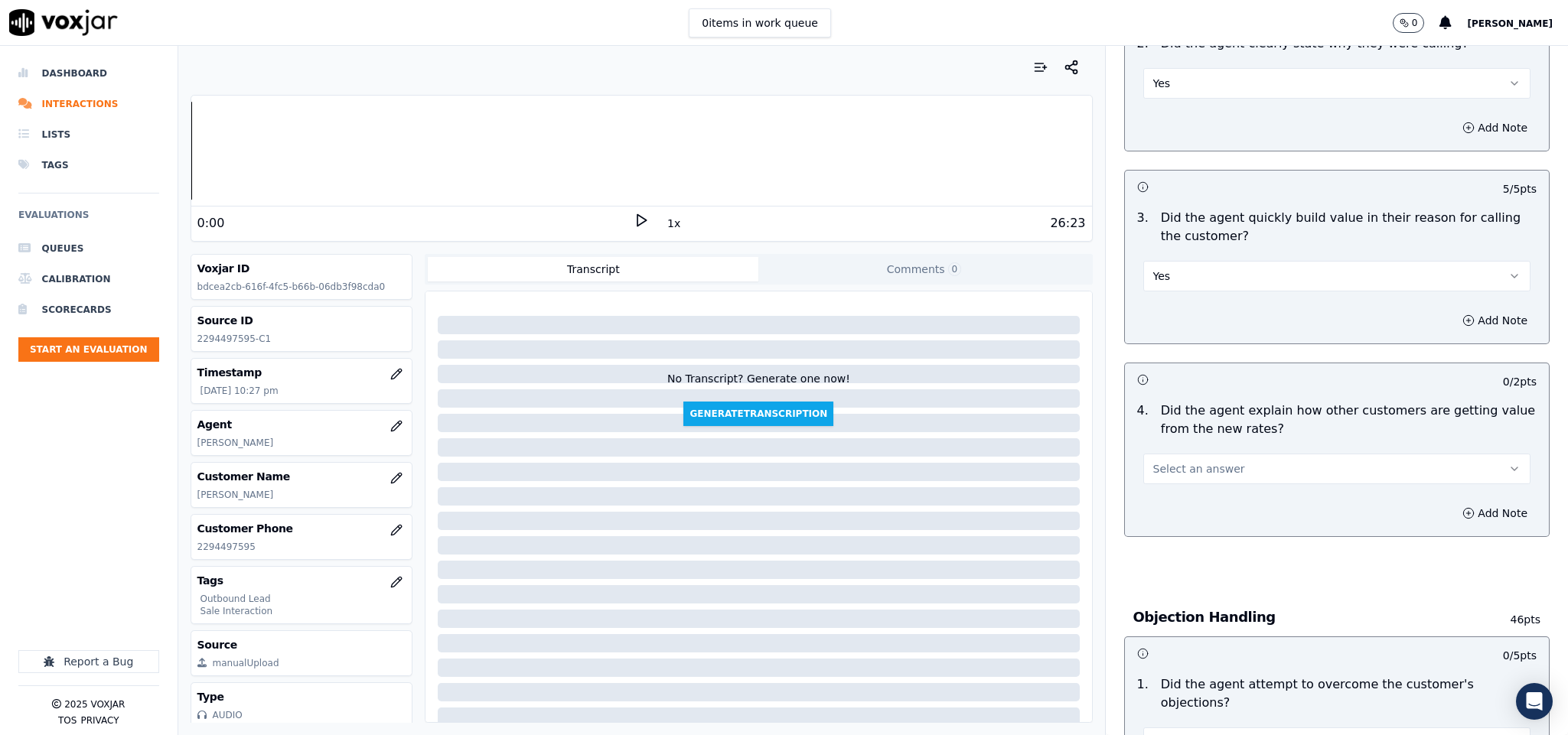
click at [1183, 469] on span "Select an answer" at bounding box center [1200, 469] width 92 height 15
click at [1167, 500] on div "Yes" at bounding box center [1300, 505] width 350 height 25
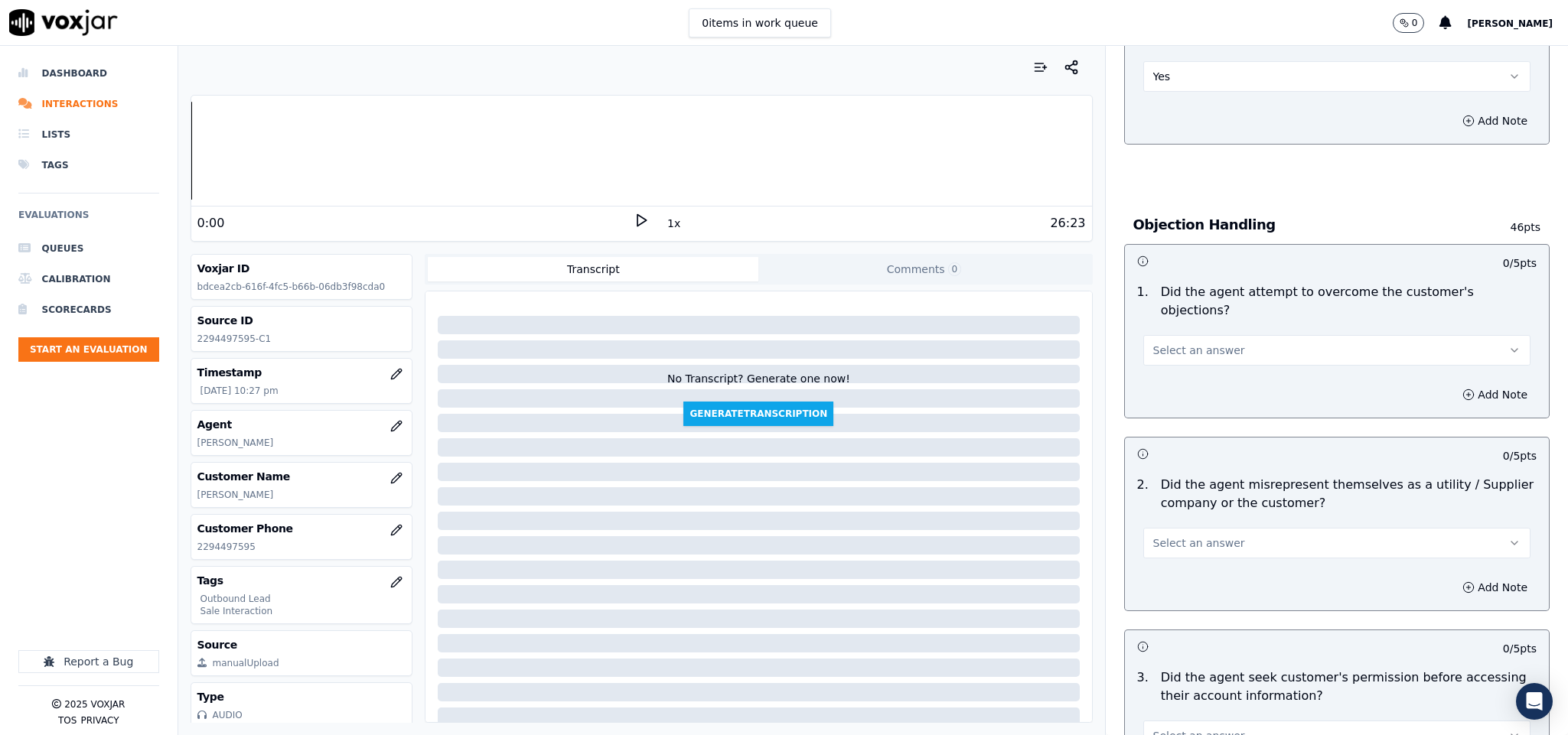
scroll to position [803, 0]
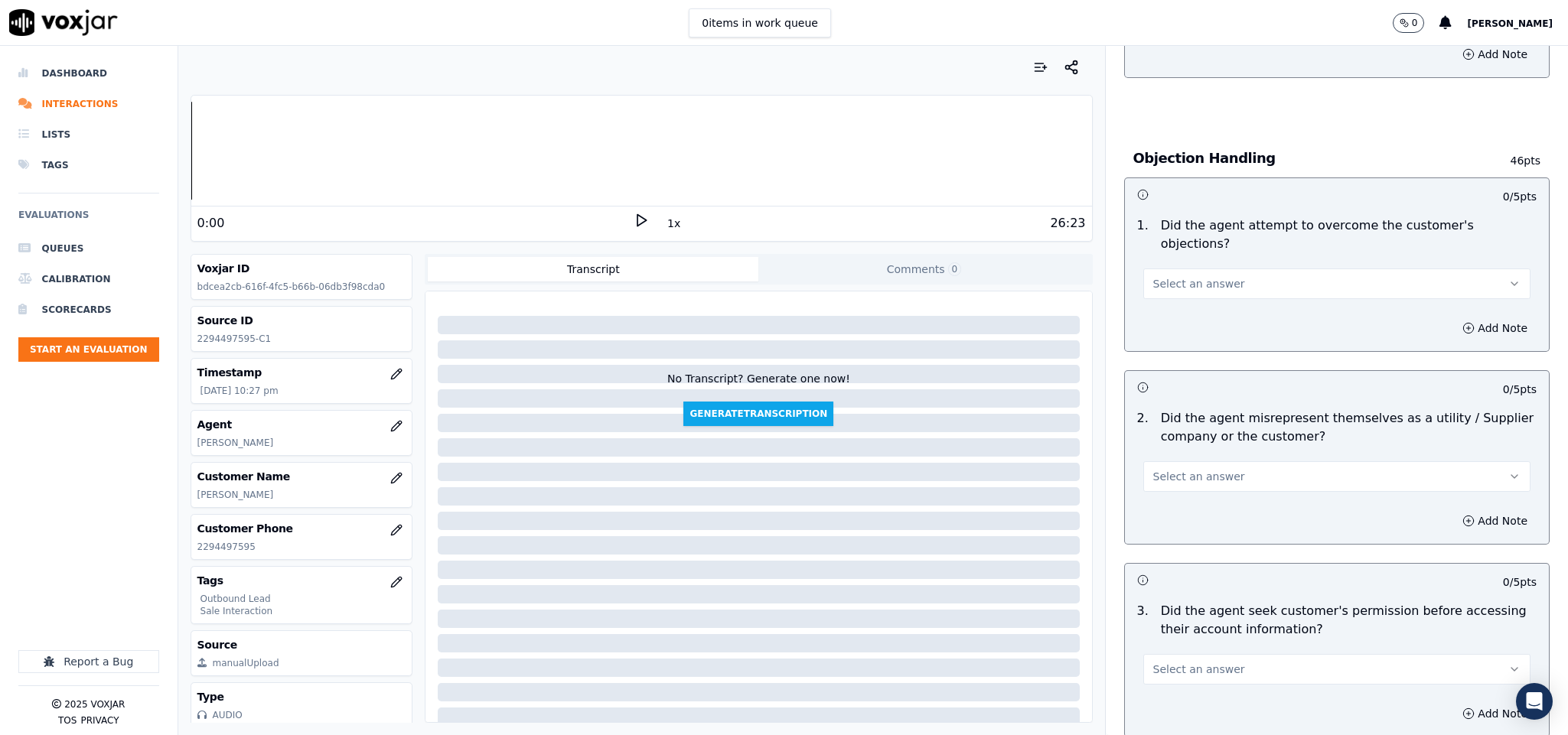
click at [1208, 277] on span "Select an answer" at bounding box center [1200, 284] width 92 height 15
click at [1180, 315] on div "No" at bounding box center [1300, 327] width 350 height 25
click at [1161, 273] on button "No" at bounding box center [1337, 284] width 388 height 31
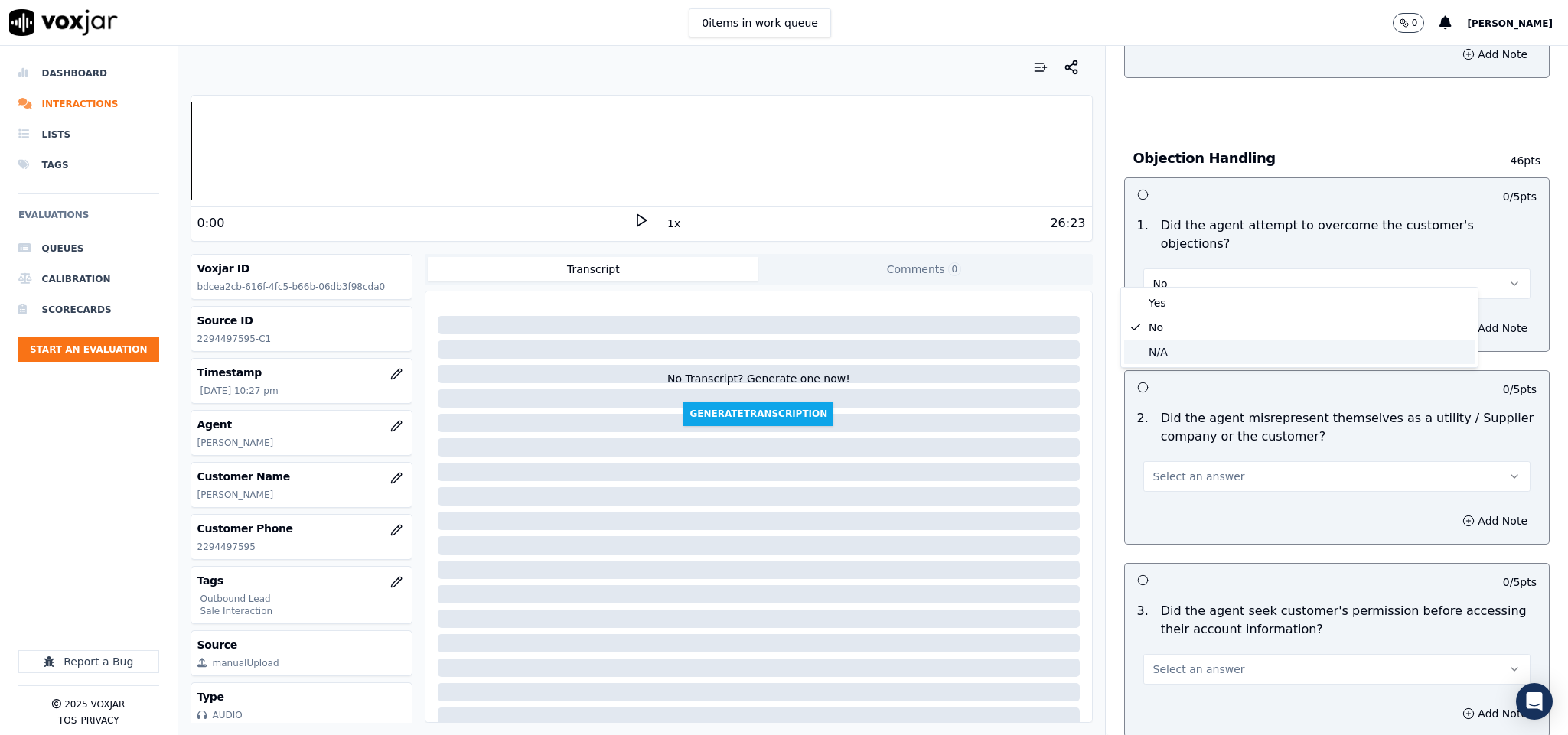
click at [1161, 353] on div "N/A" at bounding box center [1300, 352] width 350 height 25
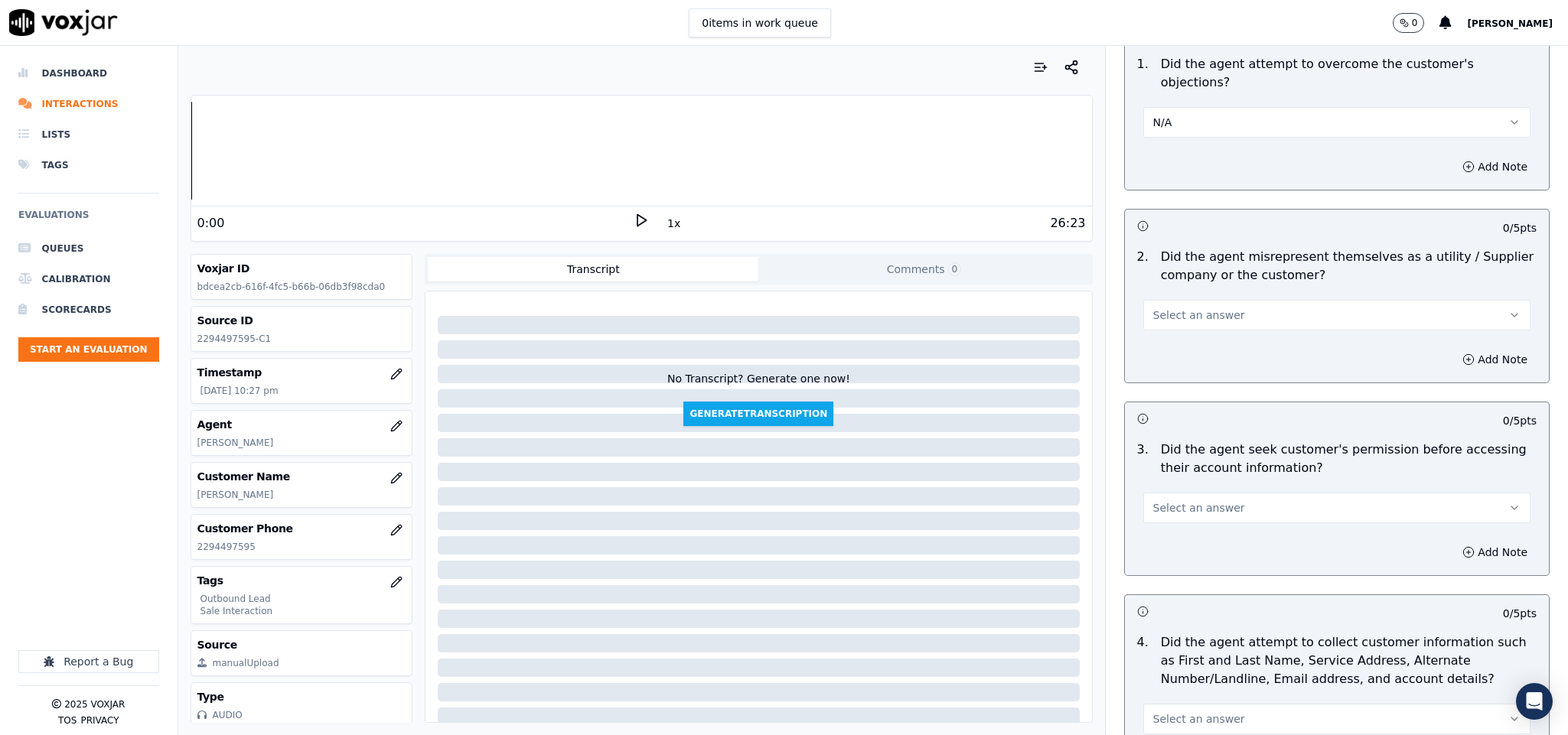
scroll to position [918, 0]
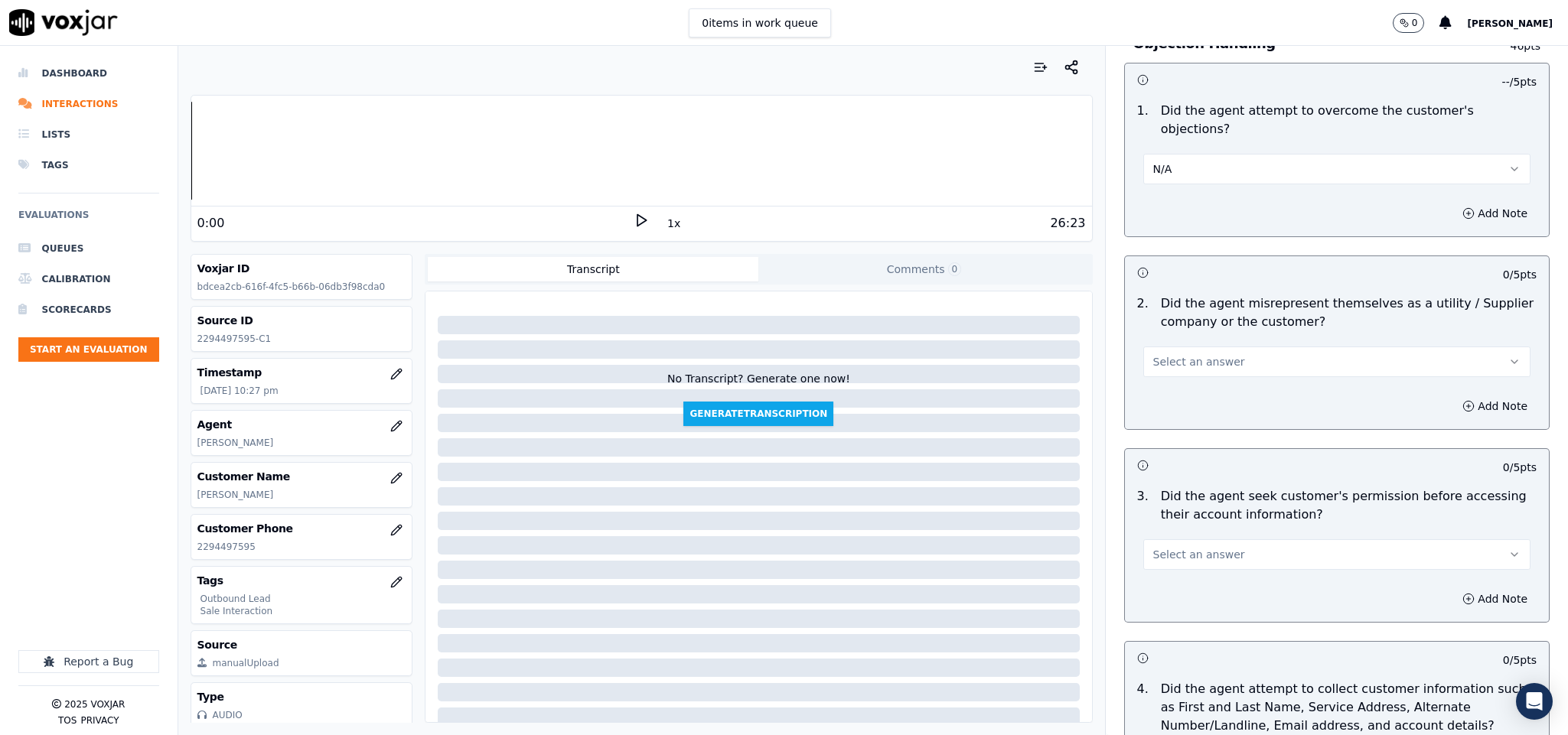
click at [1195, 154] on button "N/A" at bounding box center [1337, 169] width 388 height 31
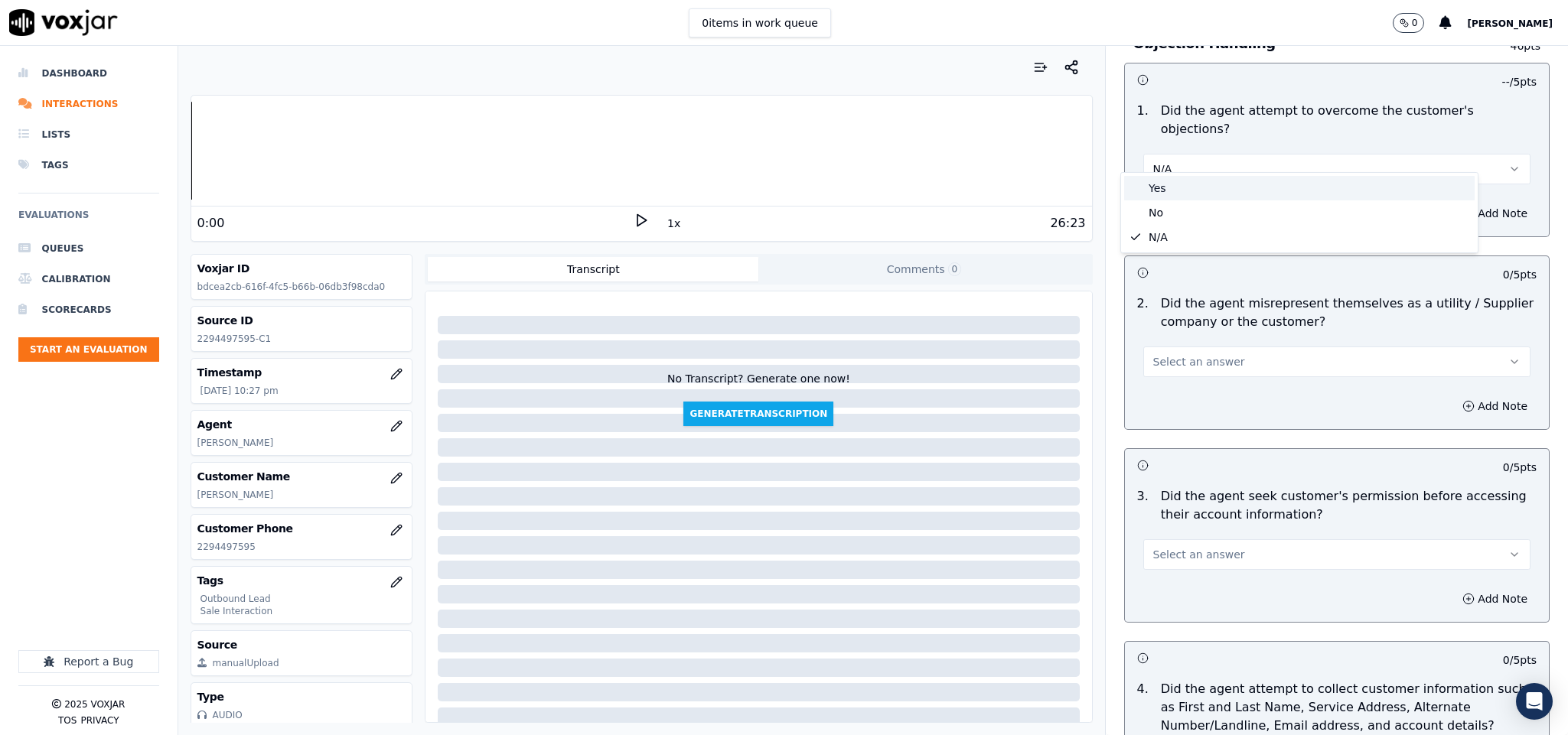
click at [1181, 184] on div "Yes" at bounding box center [1300, 188] width 350 height 25
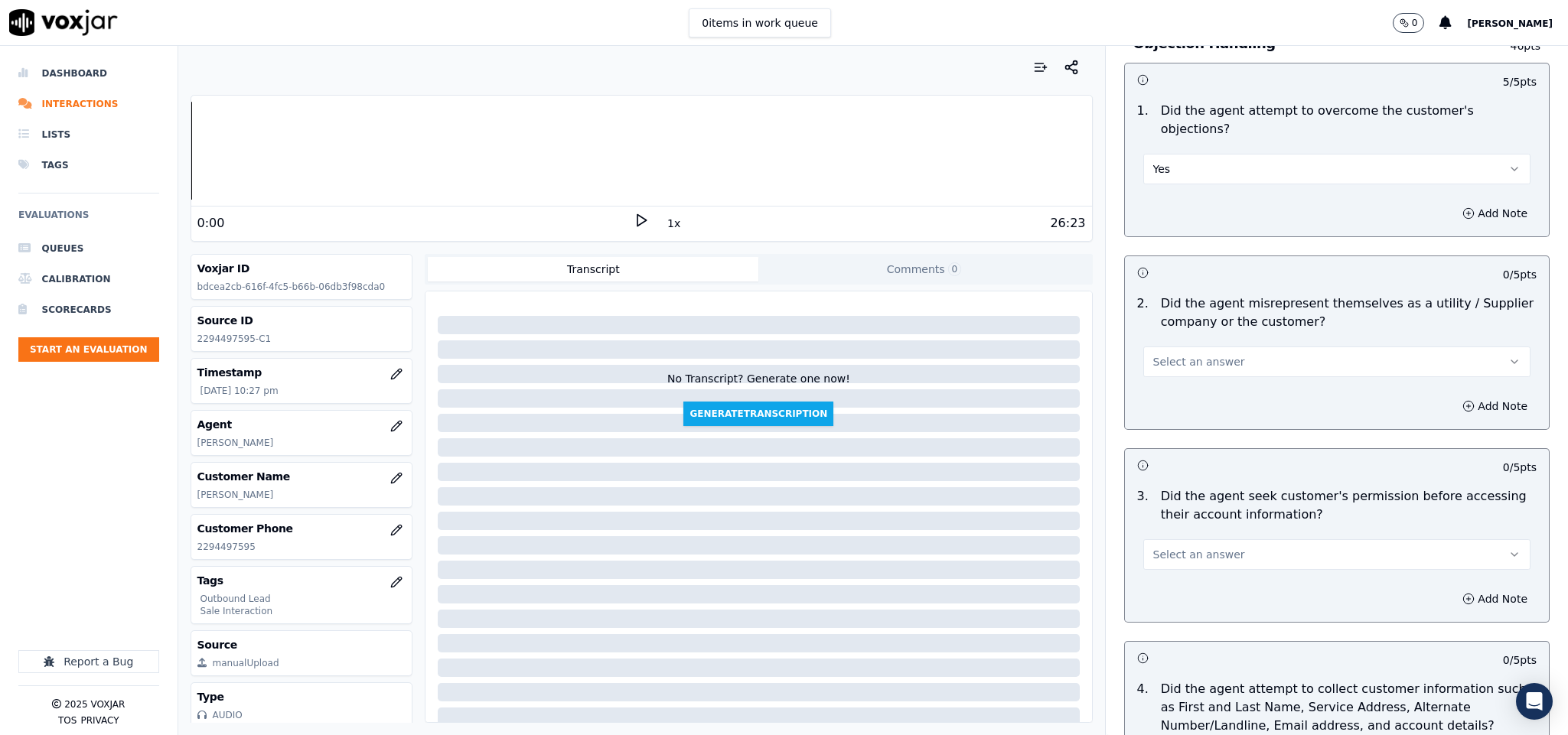
click at [1208, 354] on span "Select an answer" at bounding box center [1200, 362] width 92 height 15
click at [1167, 418] on div "N/A" at bounding box center [1300, 430] width 350 height 25
drag, startPoint x: 1174, startPoint y: 335, endPoint x: 1179, endPoint y: 350, distance: 15.8
click at [1176, 347] on button "N/A" at bounding box center [1337, 362] width 388 height 31
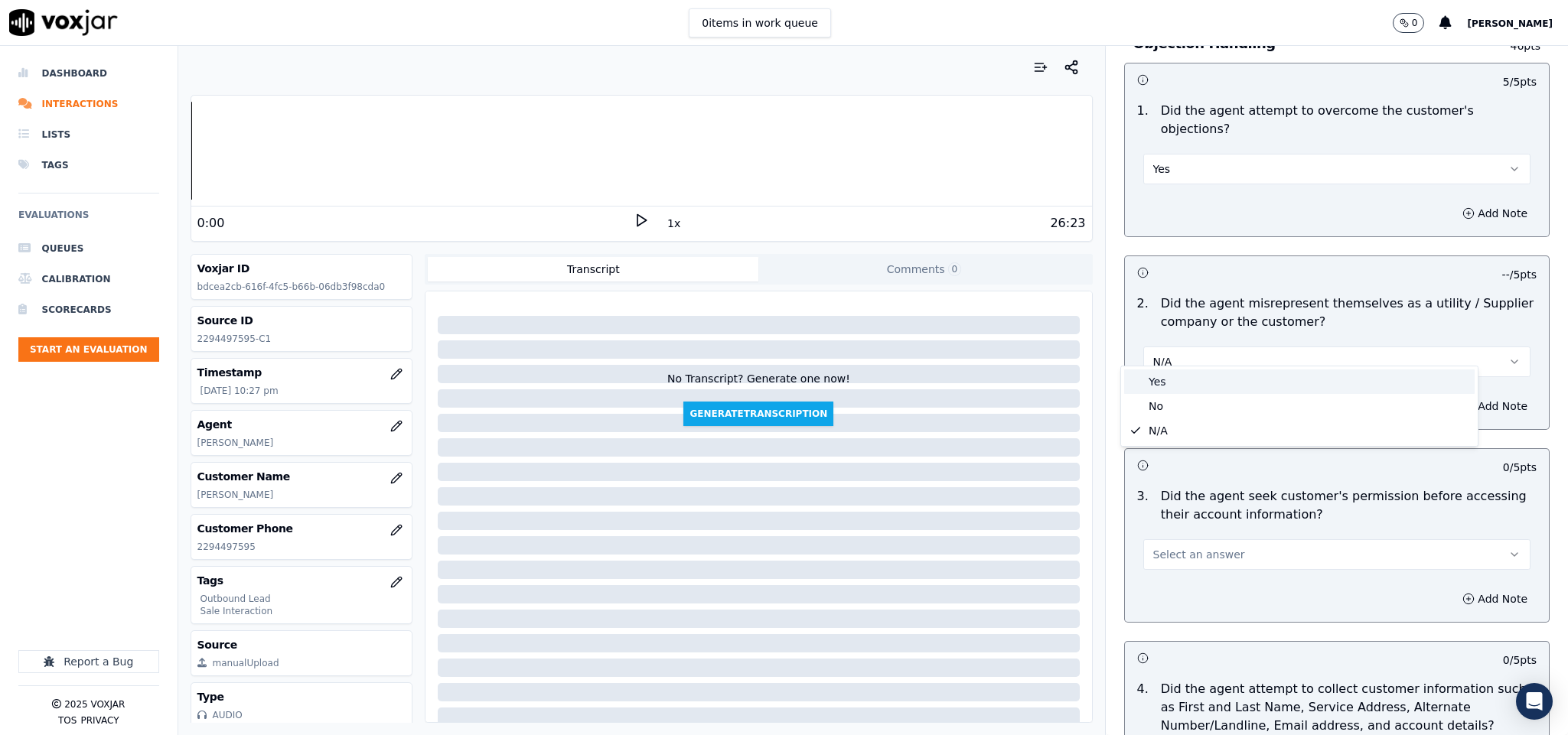
click at [1176, 377] on div "Yes" at bounding box center [1300, 382] width 350 height 25
click at [1454, 395] on button "Add Note" at bounding box center [1495, 405] width 84 height 21
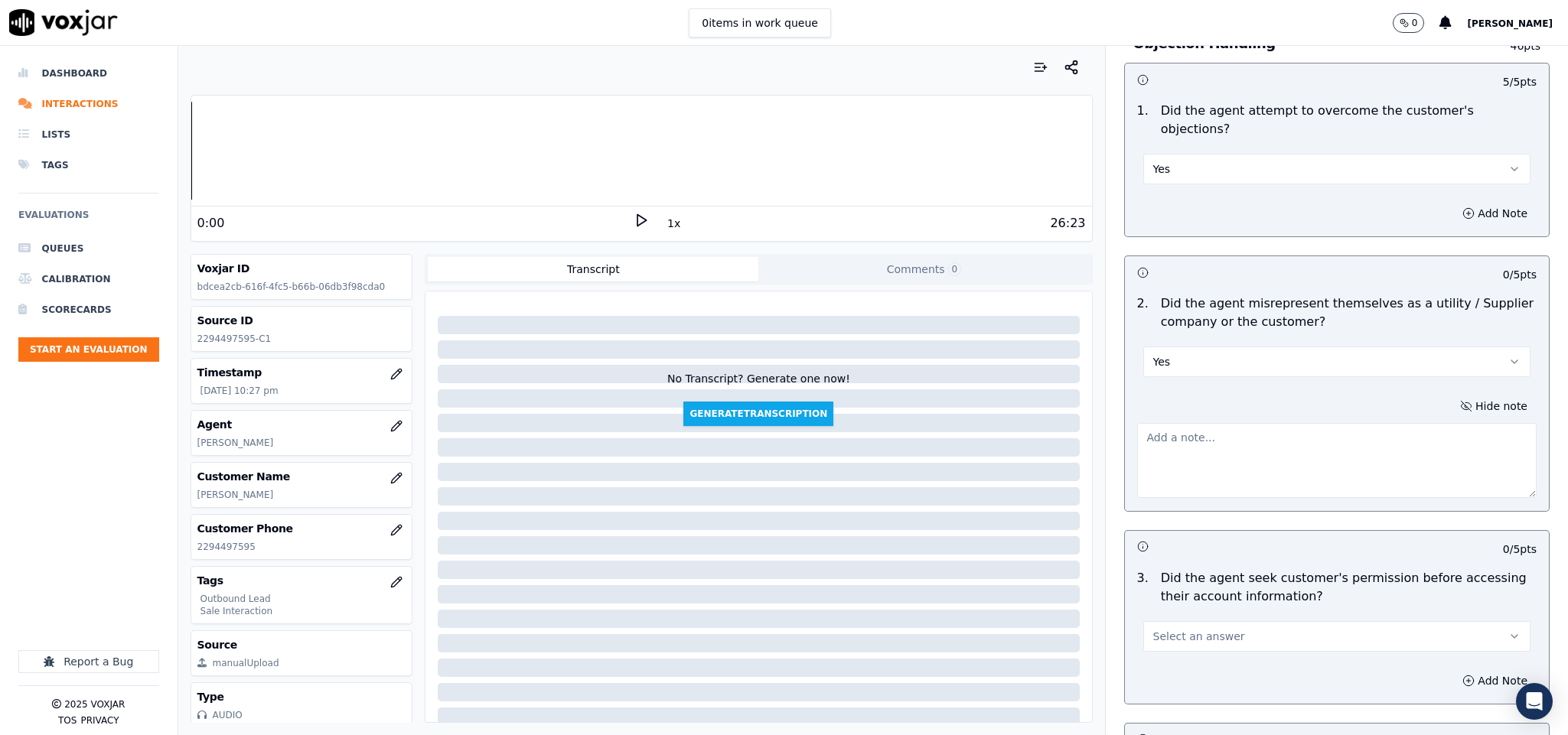
click at [1344, 439] on textarea at bounding box center [1337, 461] width 401 height 75
paste textarea "@8:28 Max - Now I will be giving you your new lower. //"
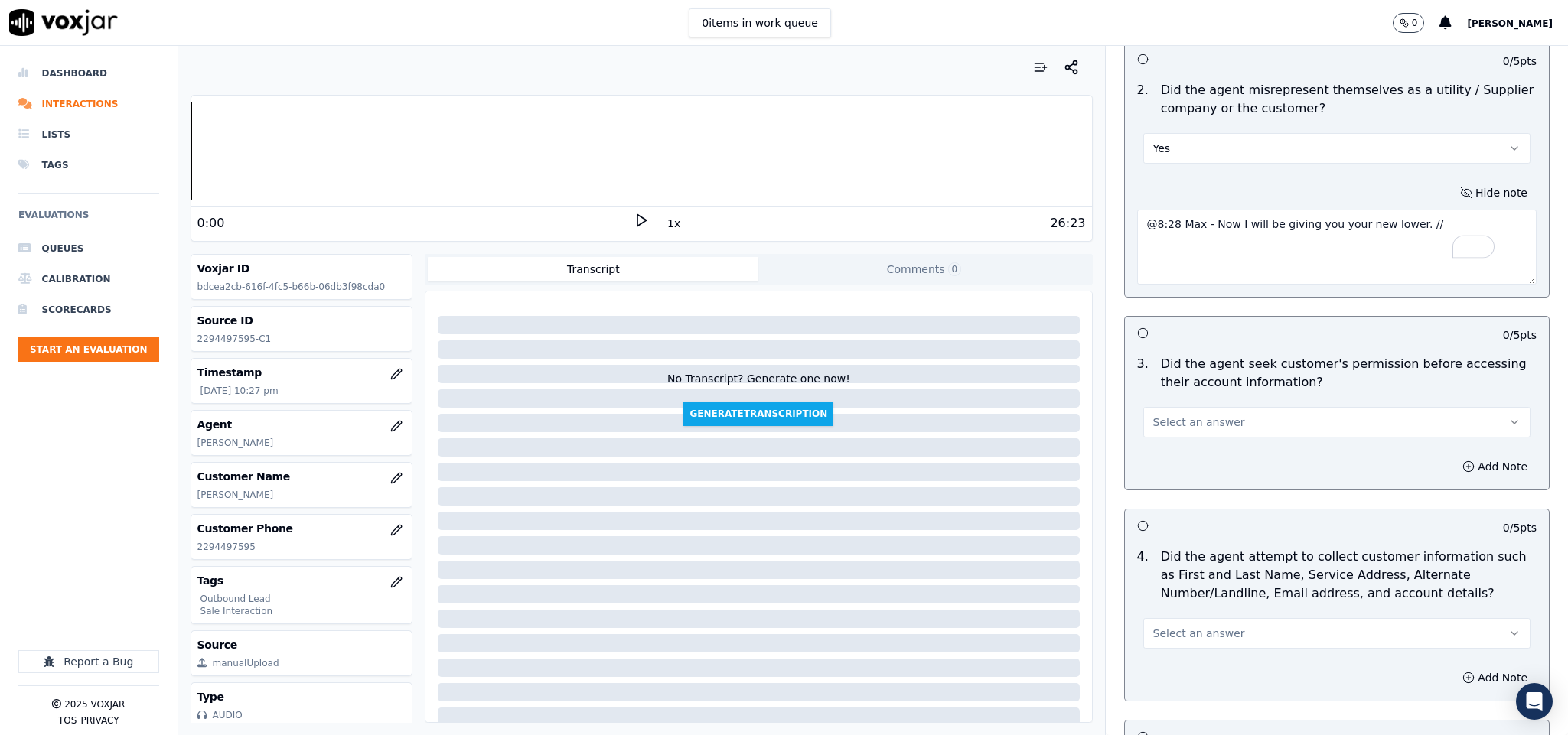
scroll to position [1147, 0]
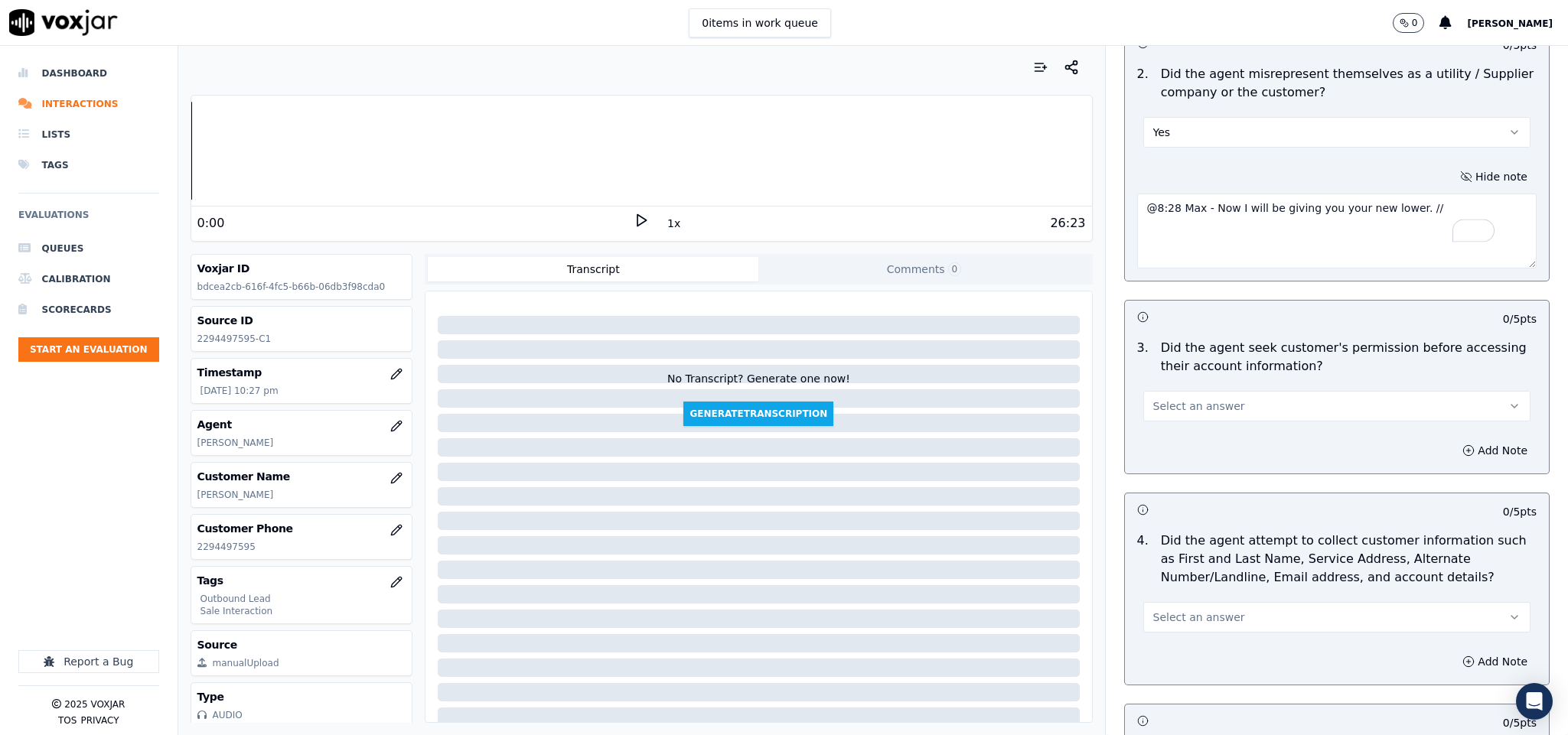
type textarea "@8:28 Max - Now I will be giving you your new lower. //"
click at [1255, 391] on button "Select an answer" at bounding box center [1337, 406] width 388 height 31
click at [1187, 421] on div "Yes" at bounding box center [1300, 428] width 350 height 25
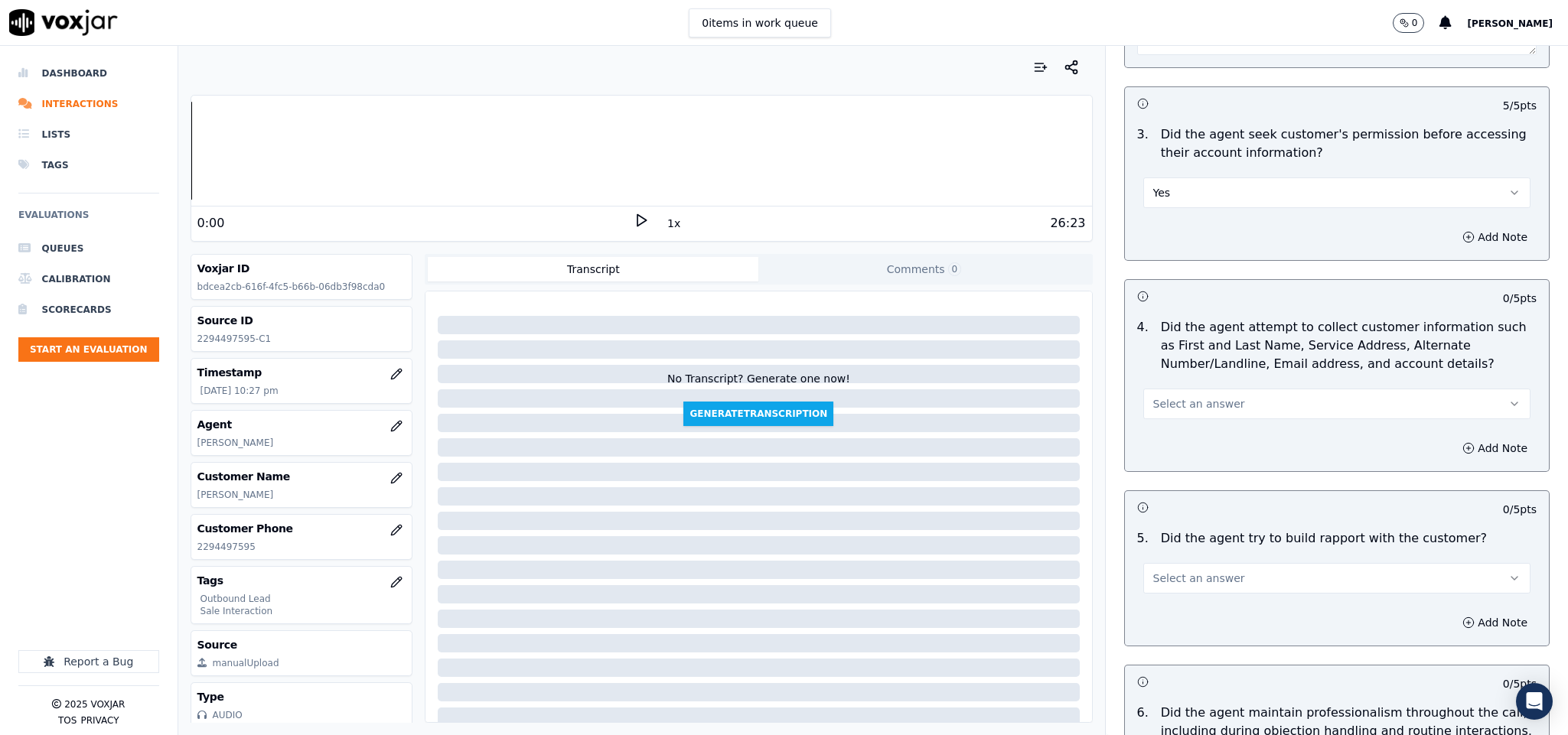
scroll to position [1377, 0]
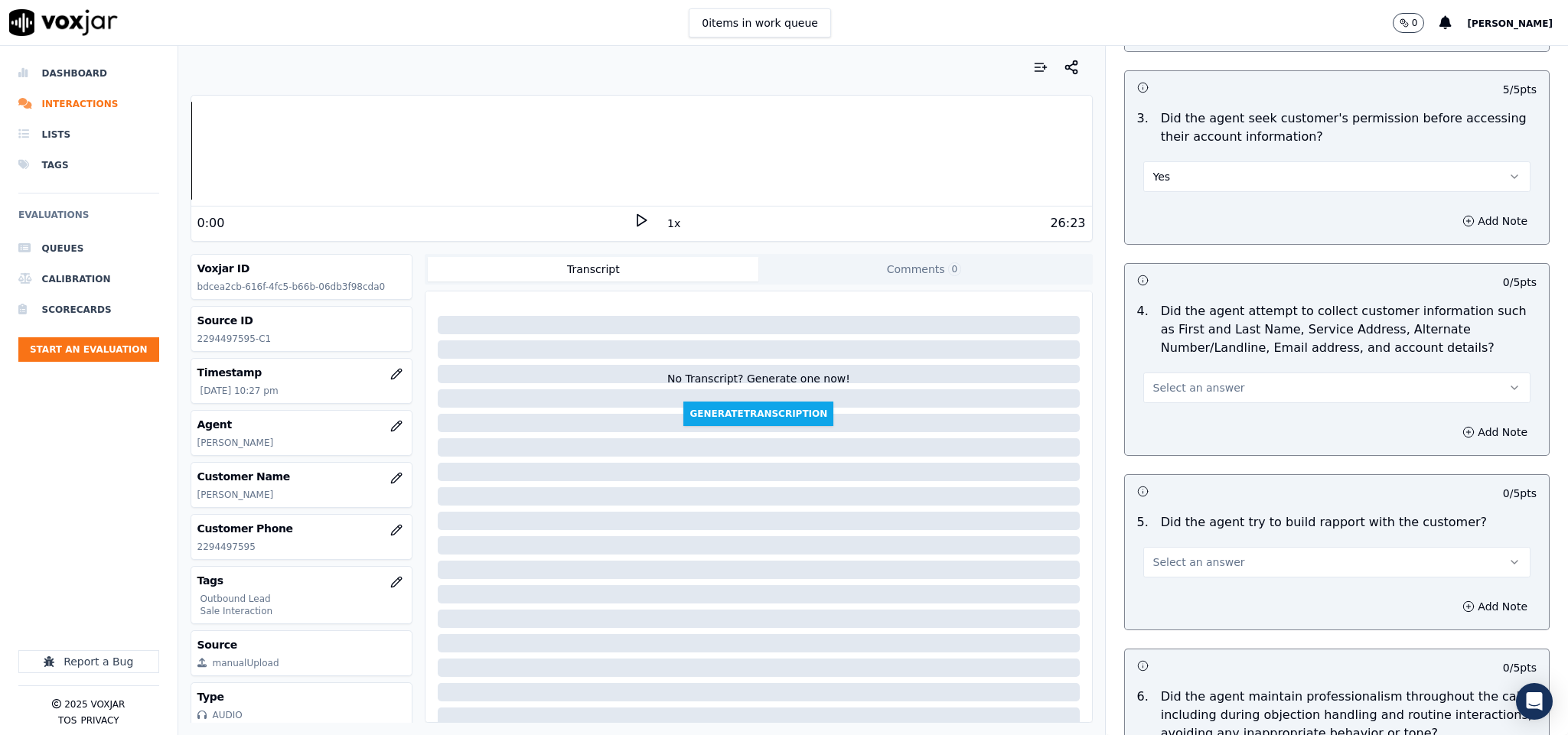
click at [1202, 384] on button "Select an answer" at bounding box center [1337, 388] width 388 height 31
click at [1162, 464] on div "N/A" at bounding box center [1300, 458] width 350 height 25
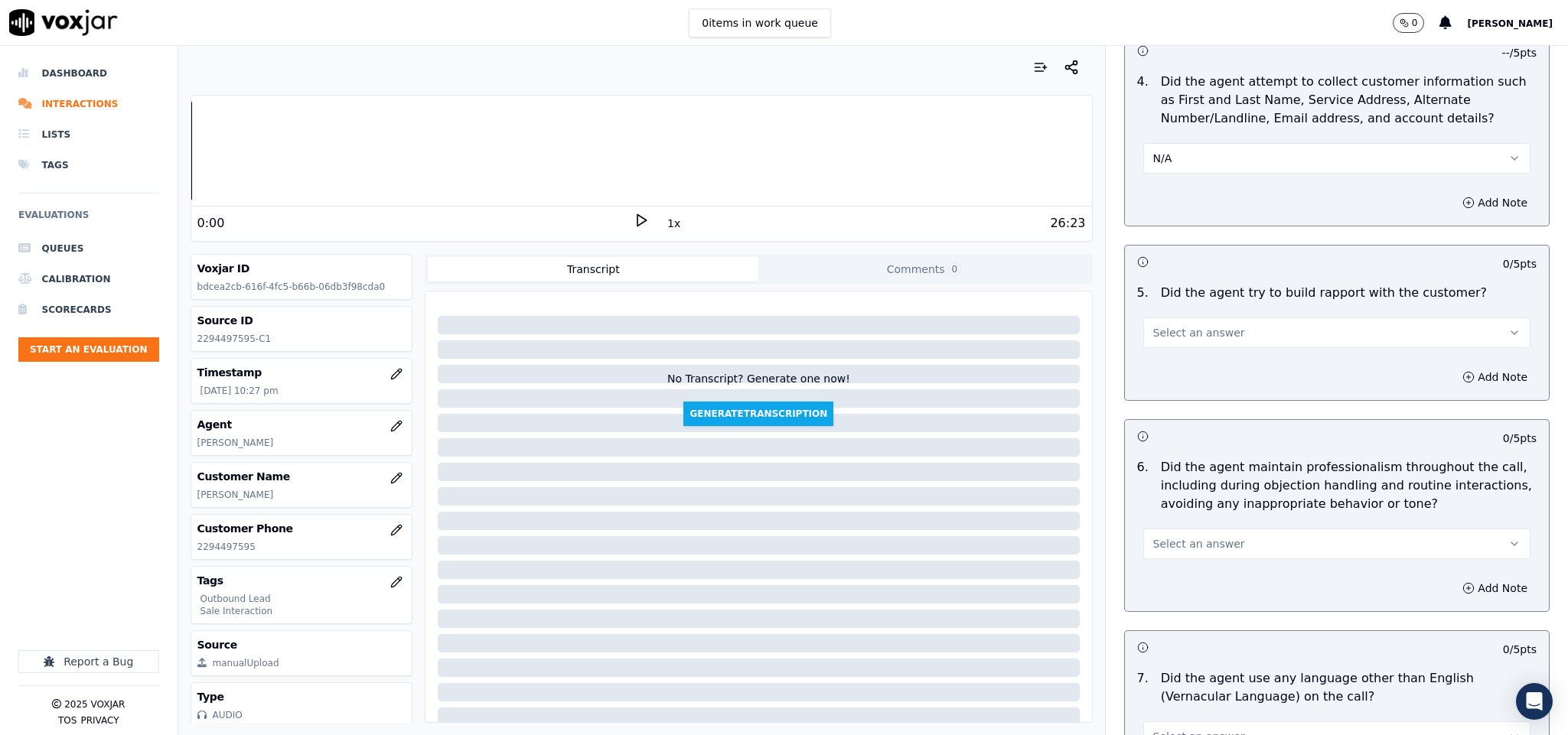
drag, startPoint x: 1185, startPoint y: 328, endPoint x: 1194, endPoint y: 327, distance: 9.1
click at [1187, 328] on span "Select an answer" at bounding box center [1200, 333] width 92 height 15
click at [1172, 356] on div "Yes" at bounding box center [1300, 355] width 350 height 25
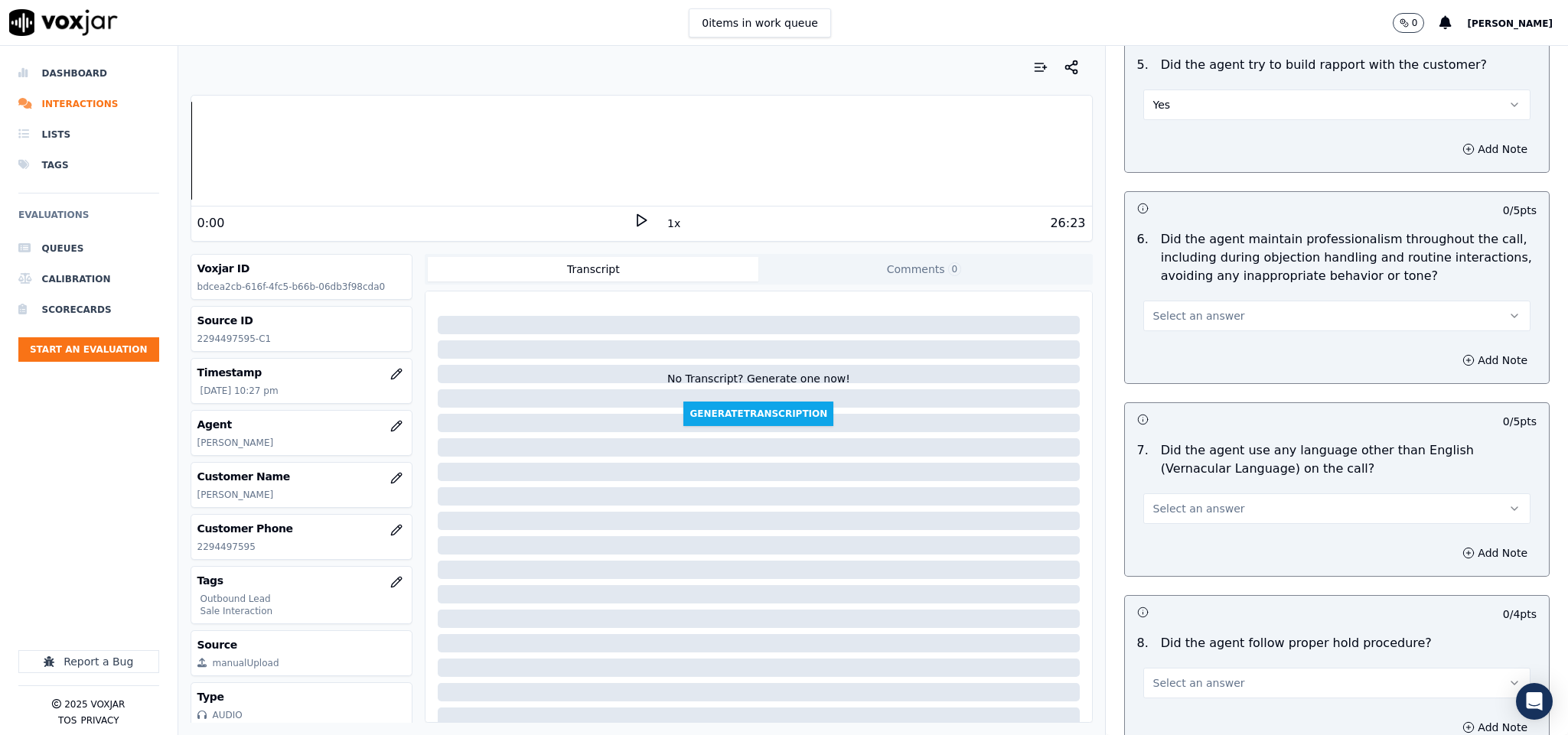
scroll to position [1836, 0]
click at [1181, 306] on span "Select an answer" at bounding box center [1200, 314] width 92 height 15
click at [1171, 330] on div "Yes" at bounding box center [1300, 337] width 350 height 25
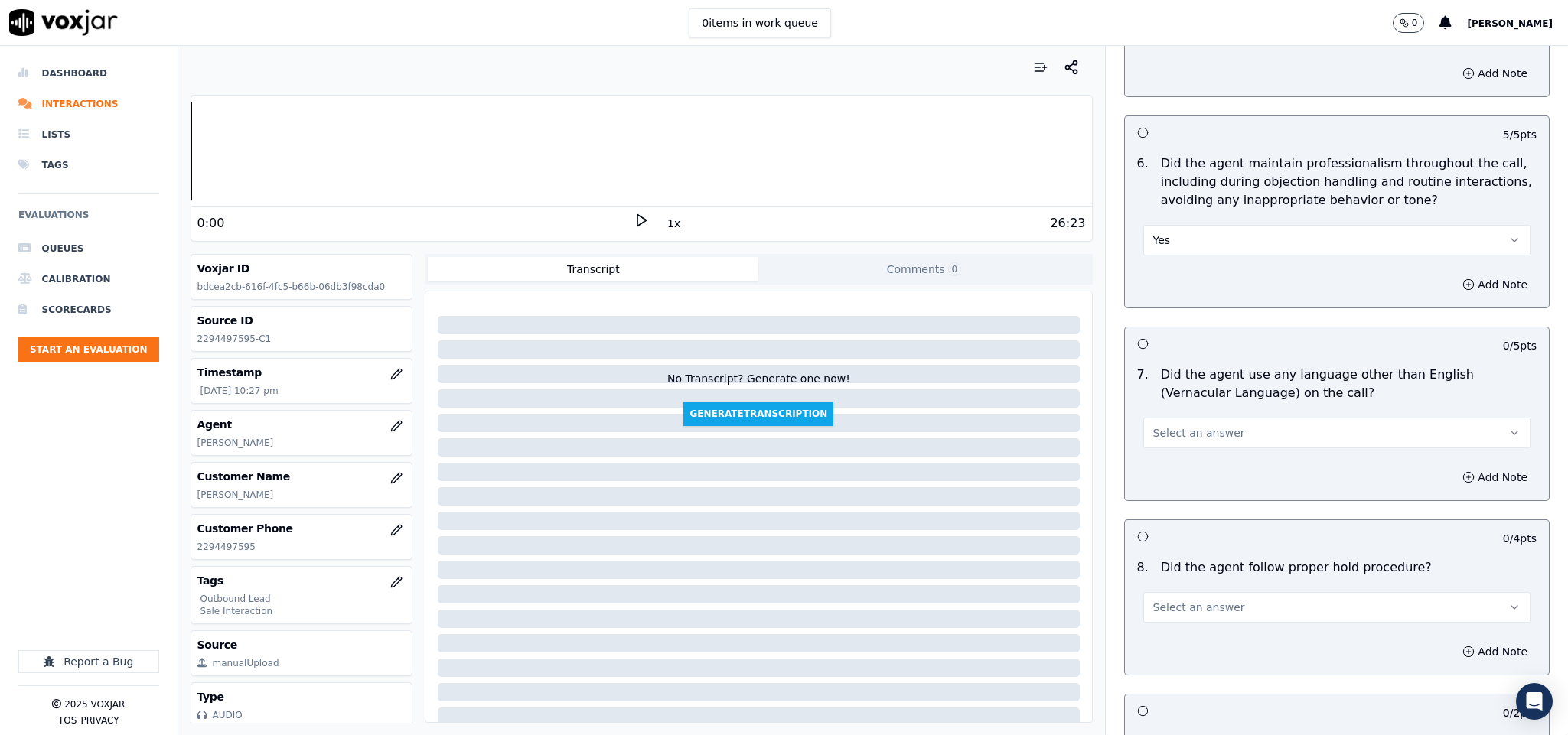
scroll to position [2066, 0]
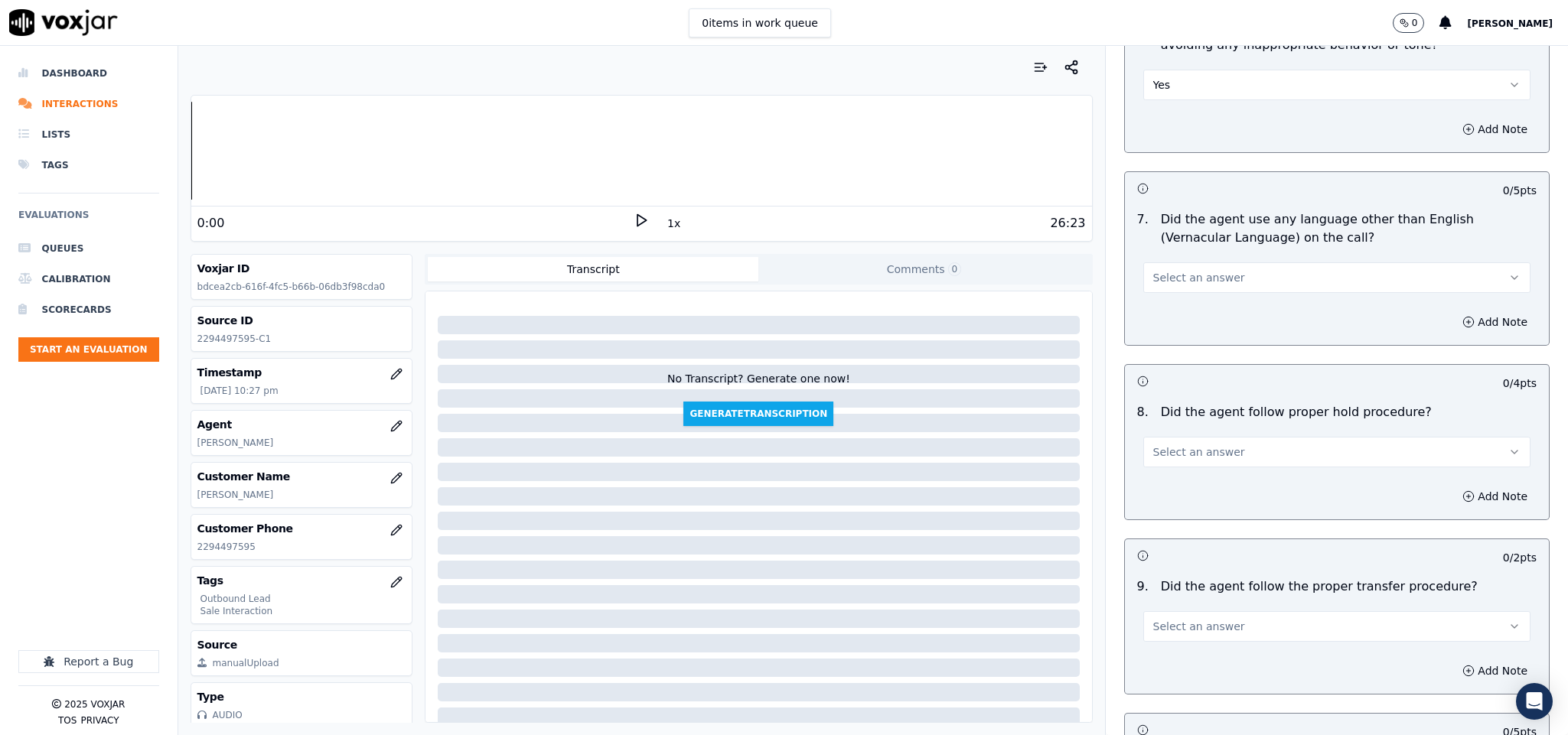
click at [1202, 262] on button "Select an answer" at bounding box center [1337, 277] width 388 height 31
click at [1176, 326] on div "No" at bounding box center [1300, 325] width 350 height 25
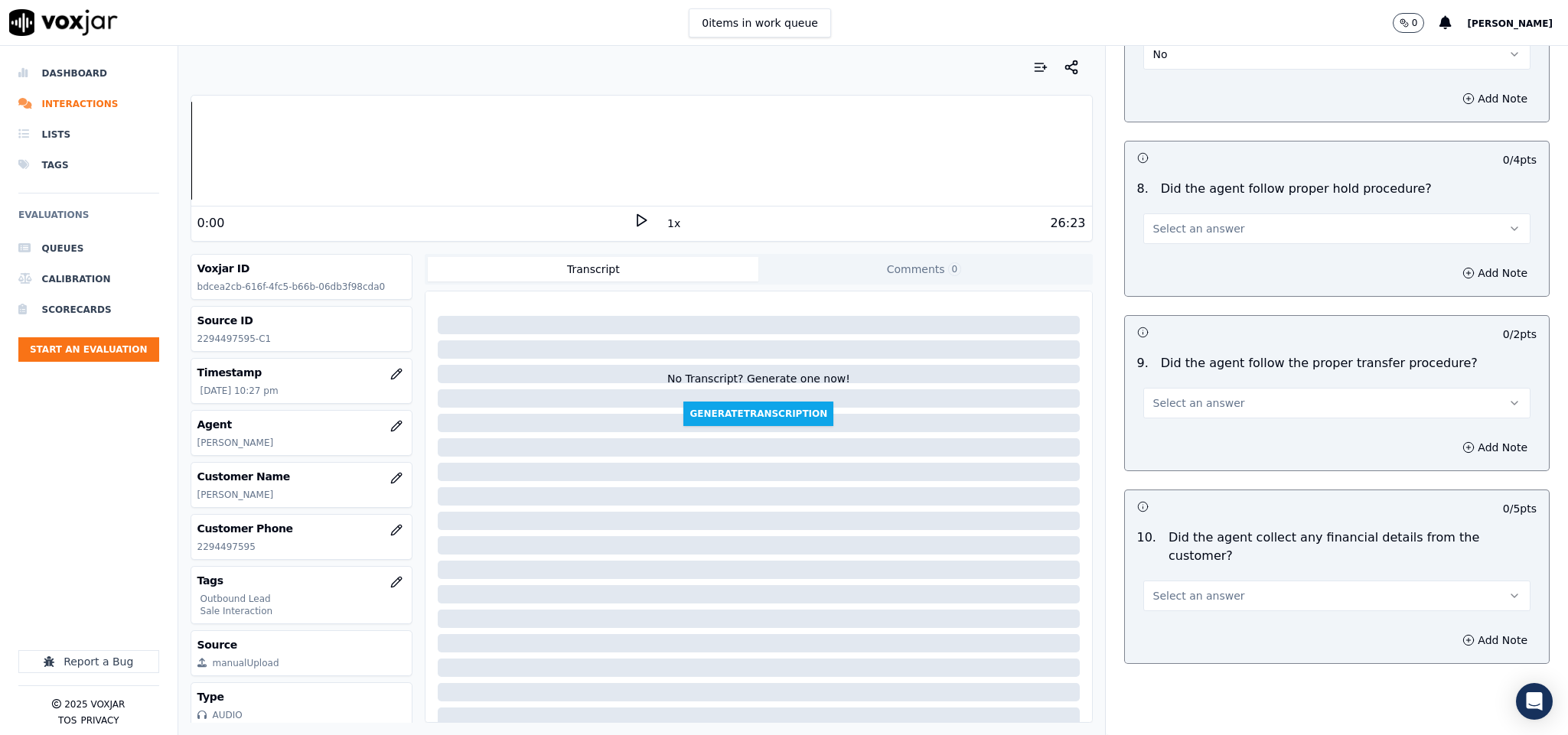
scroll to position [2295, 0]
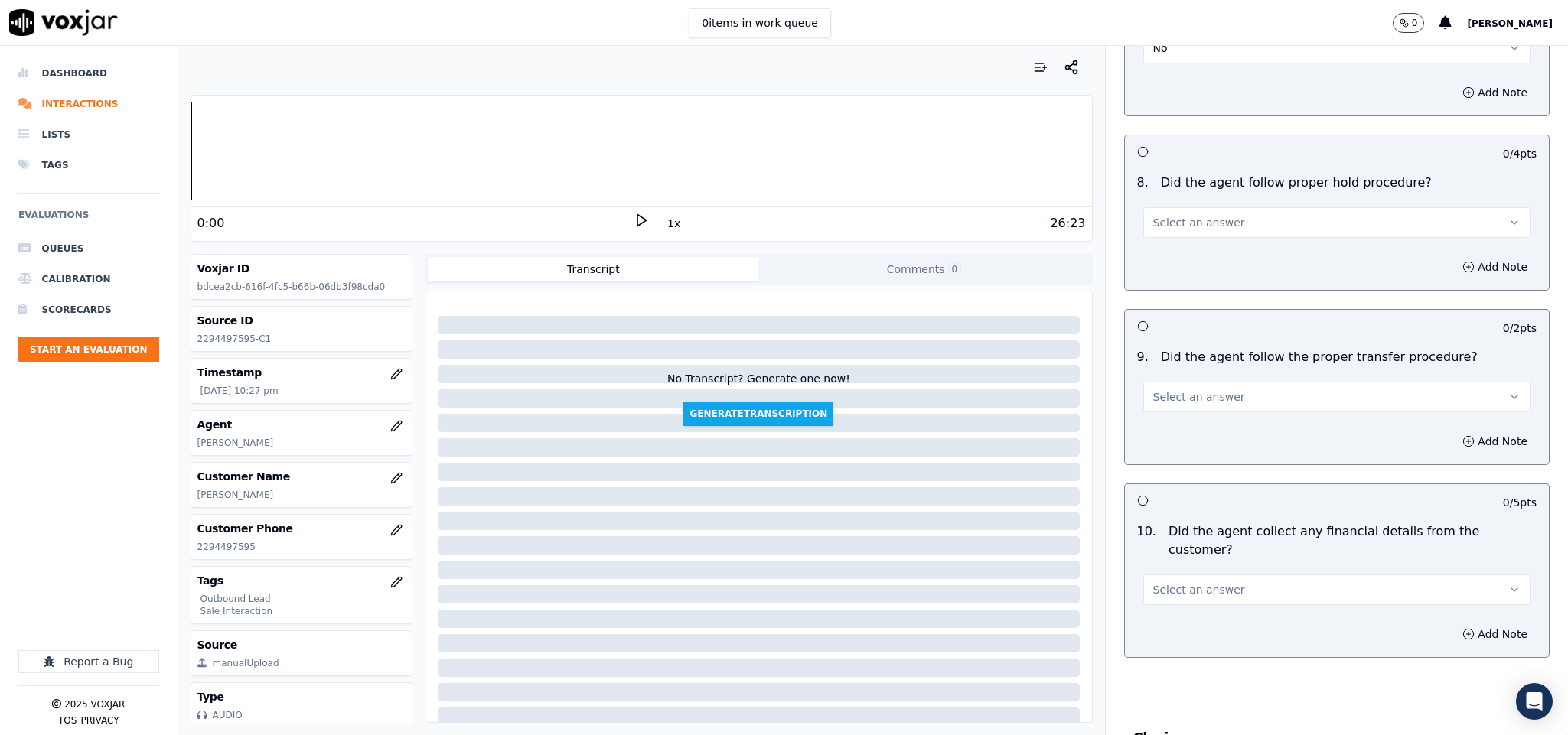
click at [1191, 215] on span "Select an answer" at bounding box center [1200, 223] width 92 height 15
click at [1188, 250] on div "Yes" at bounding box center [1300, 247] width 350 height 25
click at [1174, 389] on span "Select an answer" at bounding box center [1200, 397] width 92 height 15
click at [1167, 423] on div "Yes" at bounding box center [1300, 422] width 350 height 25
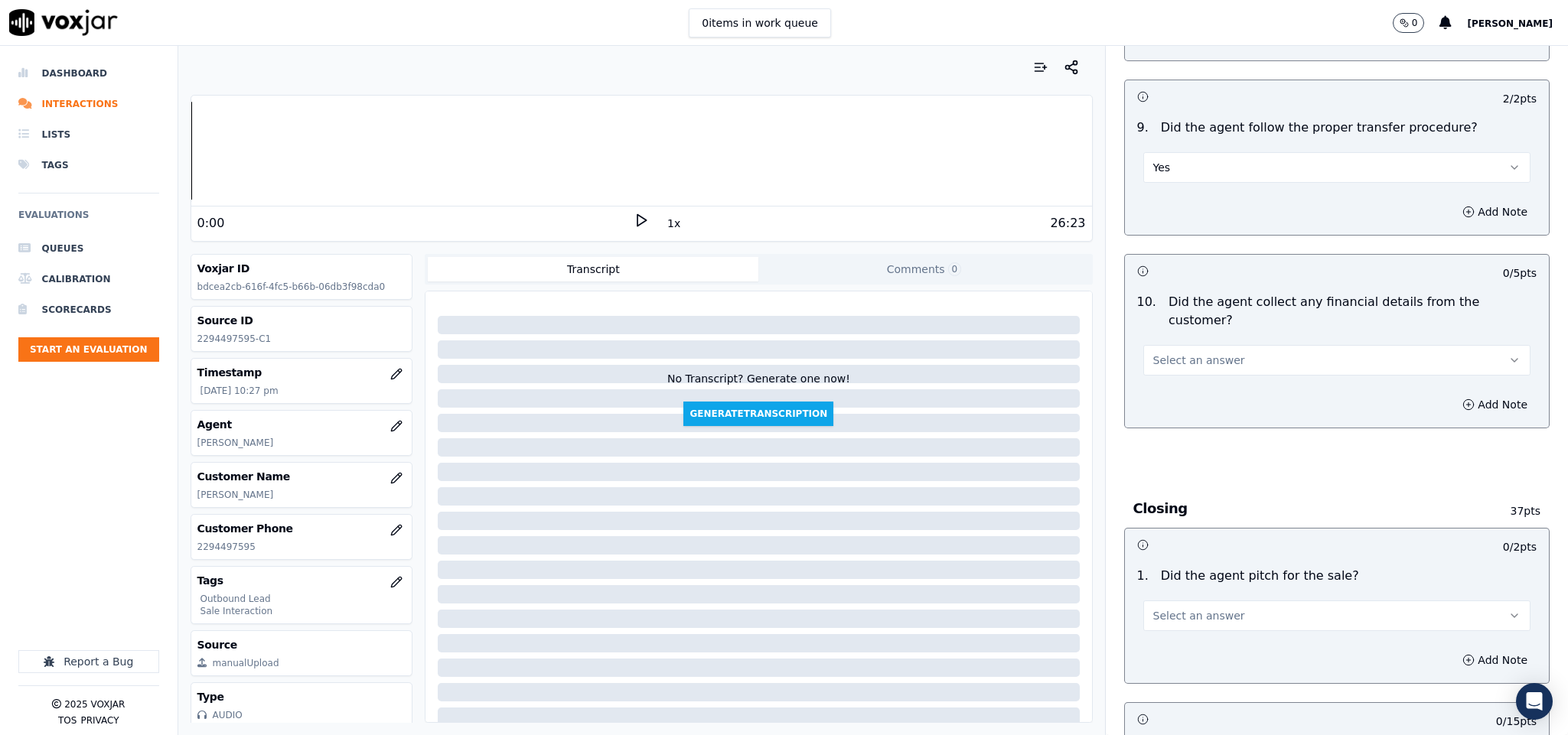
click at [1232, 345] on button "Select an answer" at bounding box center [1337, 360] width 388 height 31
click at [1191, 391] on div "No" at bounding box center [1300, 392] width 350 height 25
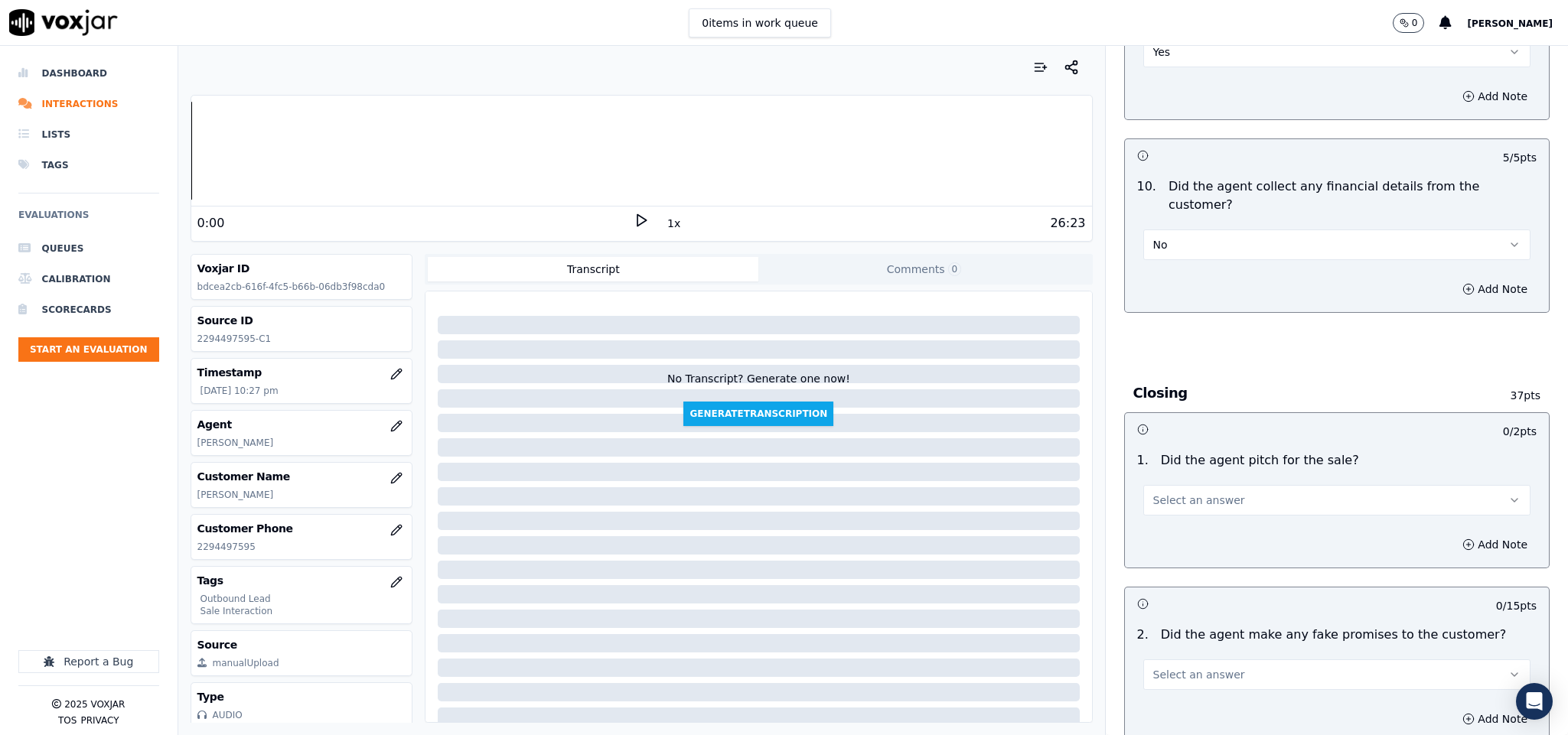
scroll to position [2754, 0]
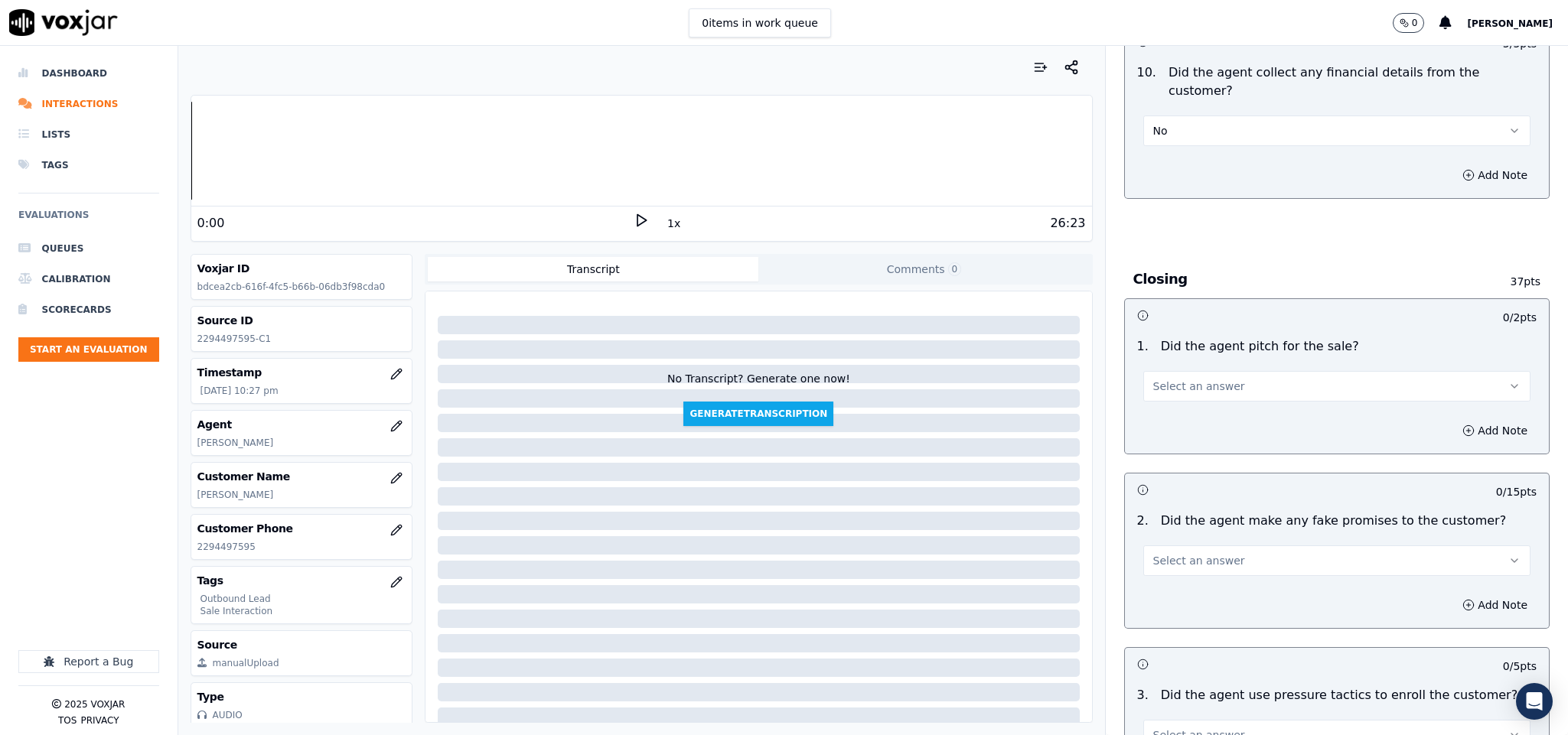
click at [1237, 371] on button "Select an answer" at bounding box center [1337, 387] width 388 height 31
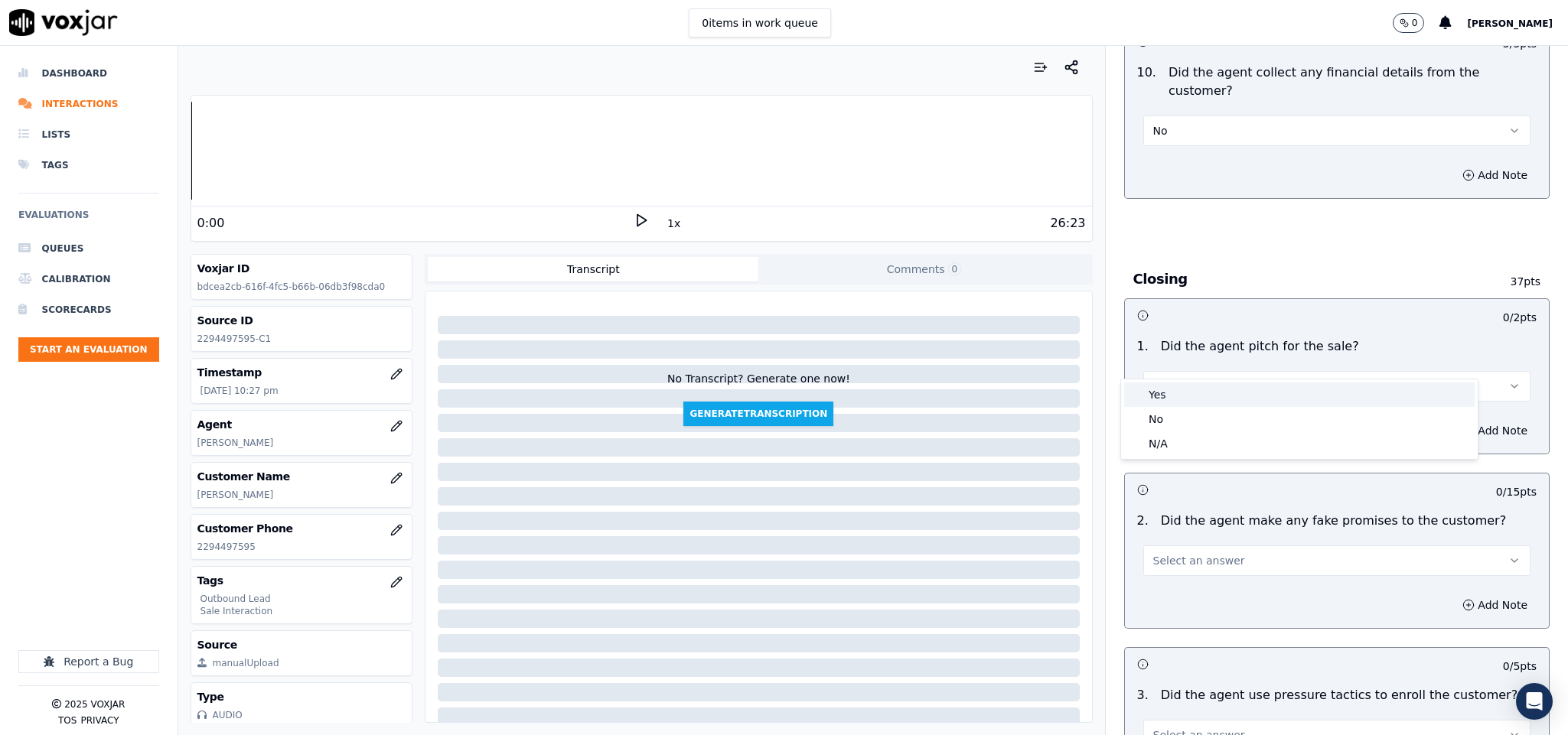
click at [1208, 383] on div "Yes" at bounding box center [1300, 394] width 350 height 25
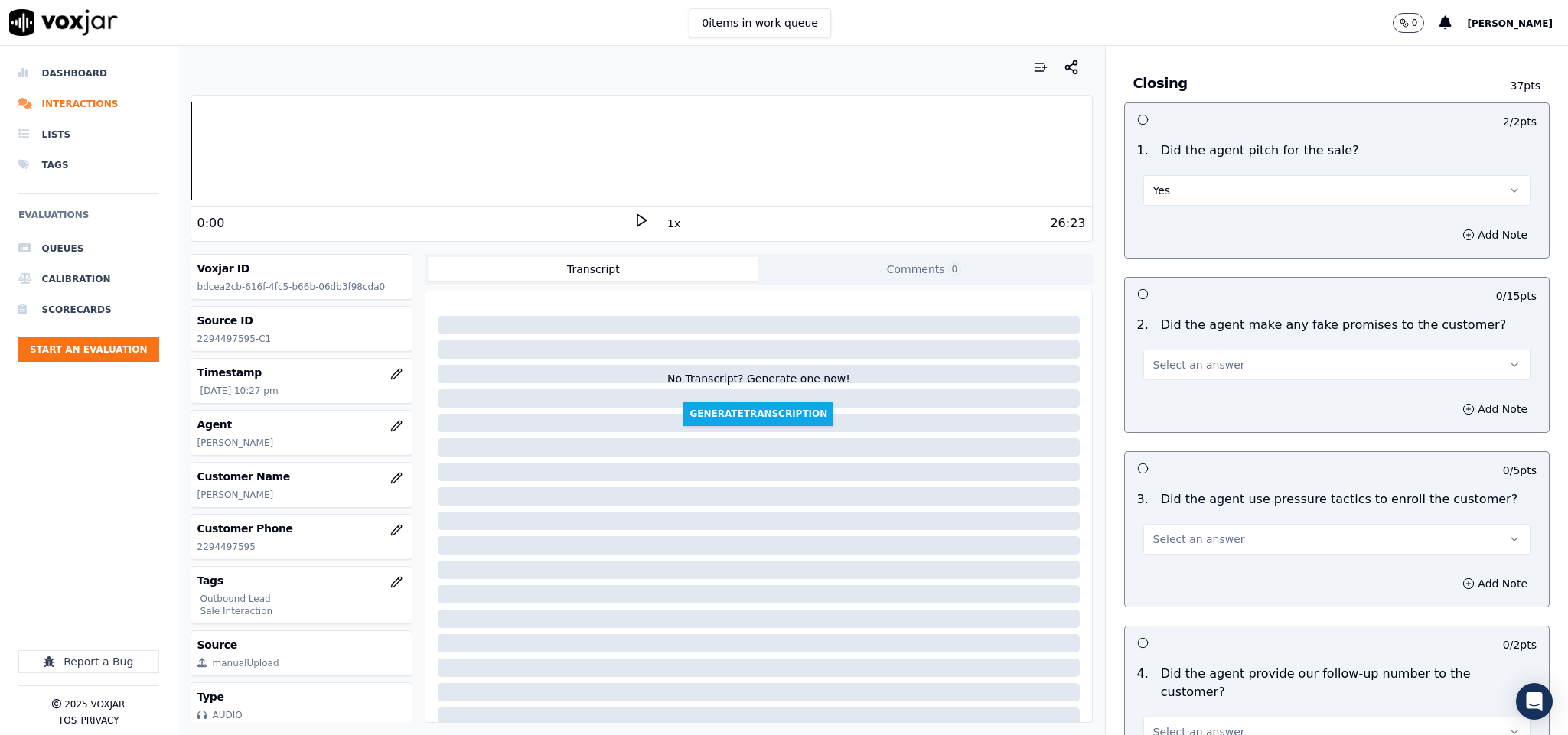
scroll to position [2984, 0]
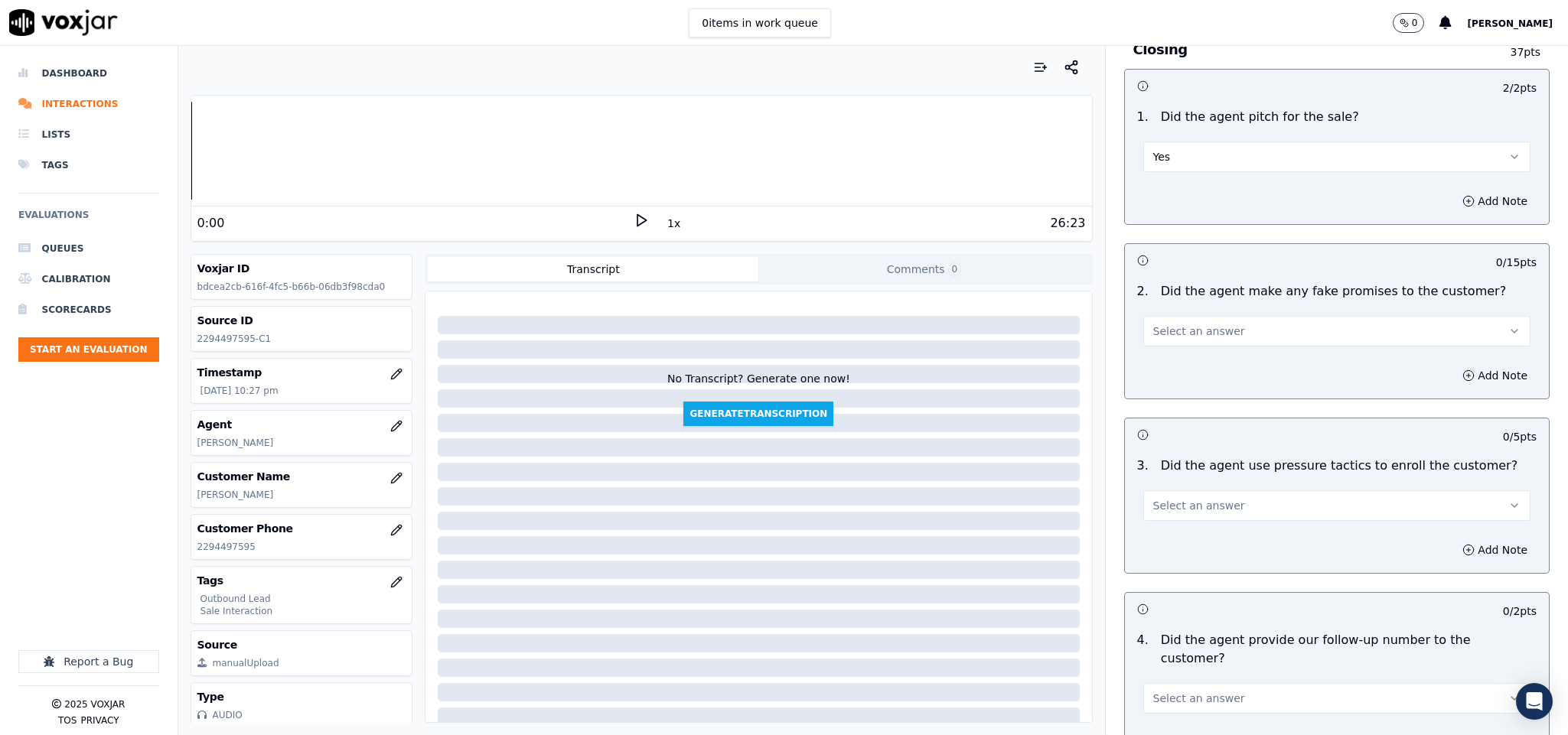
click at [1248, 316] on button "Select an answer" at bounding box center [1337, 331] width 388 height 31
click at [1197, 354] on div "No" at bounding box center [1300, 364] width 350 height 25
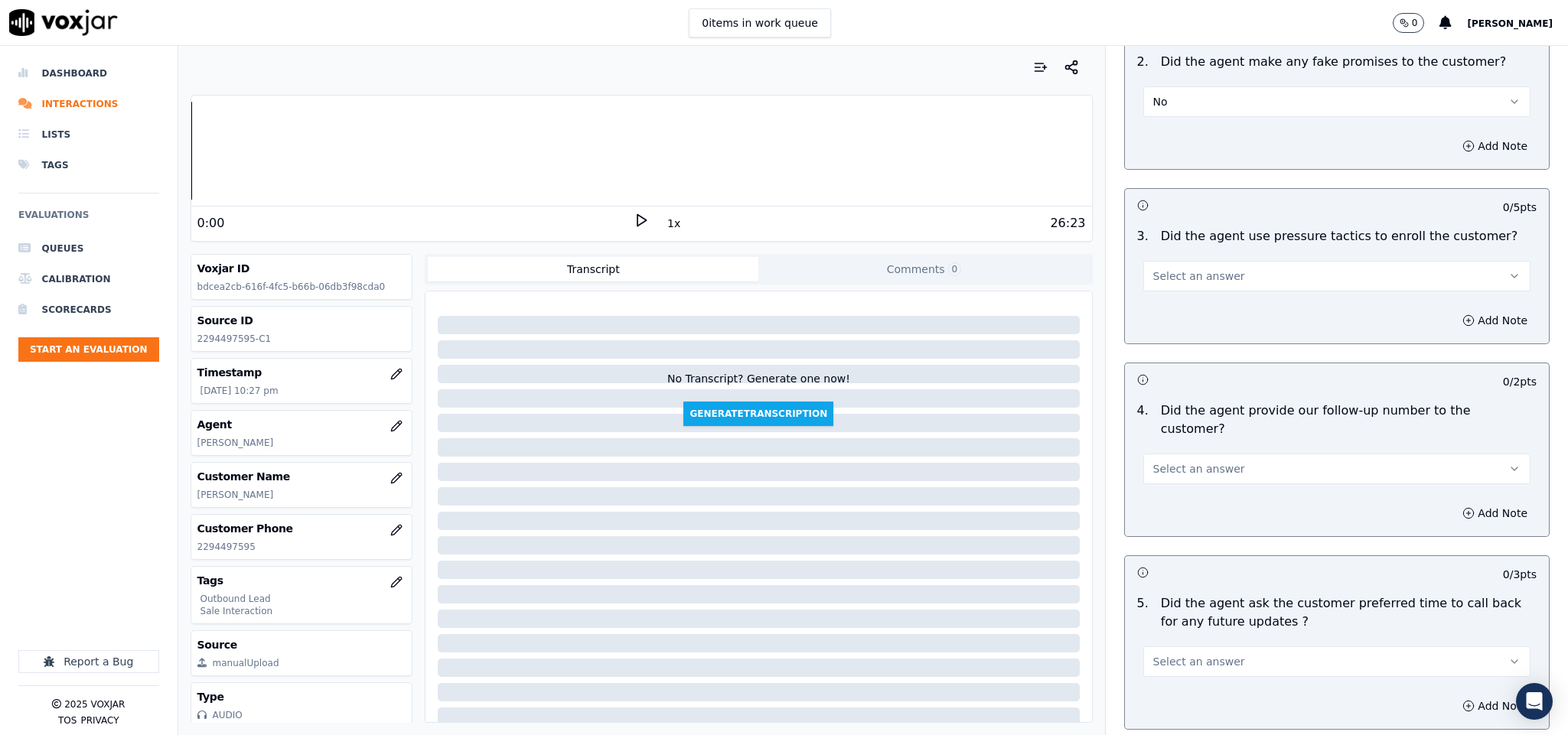
click at [1221, 261] on button "Select an answer" at bounding box center [1337, 277] width 388 height 31
click at [1183, 300] on div "No" at bounding box center [1300, 310] width 350 height 25
click at [1195, 461] on span "Select an answer" at bounding box center [1200, 469] width 92 height 15
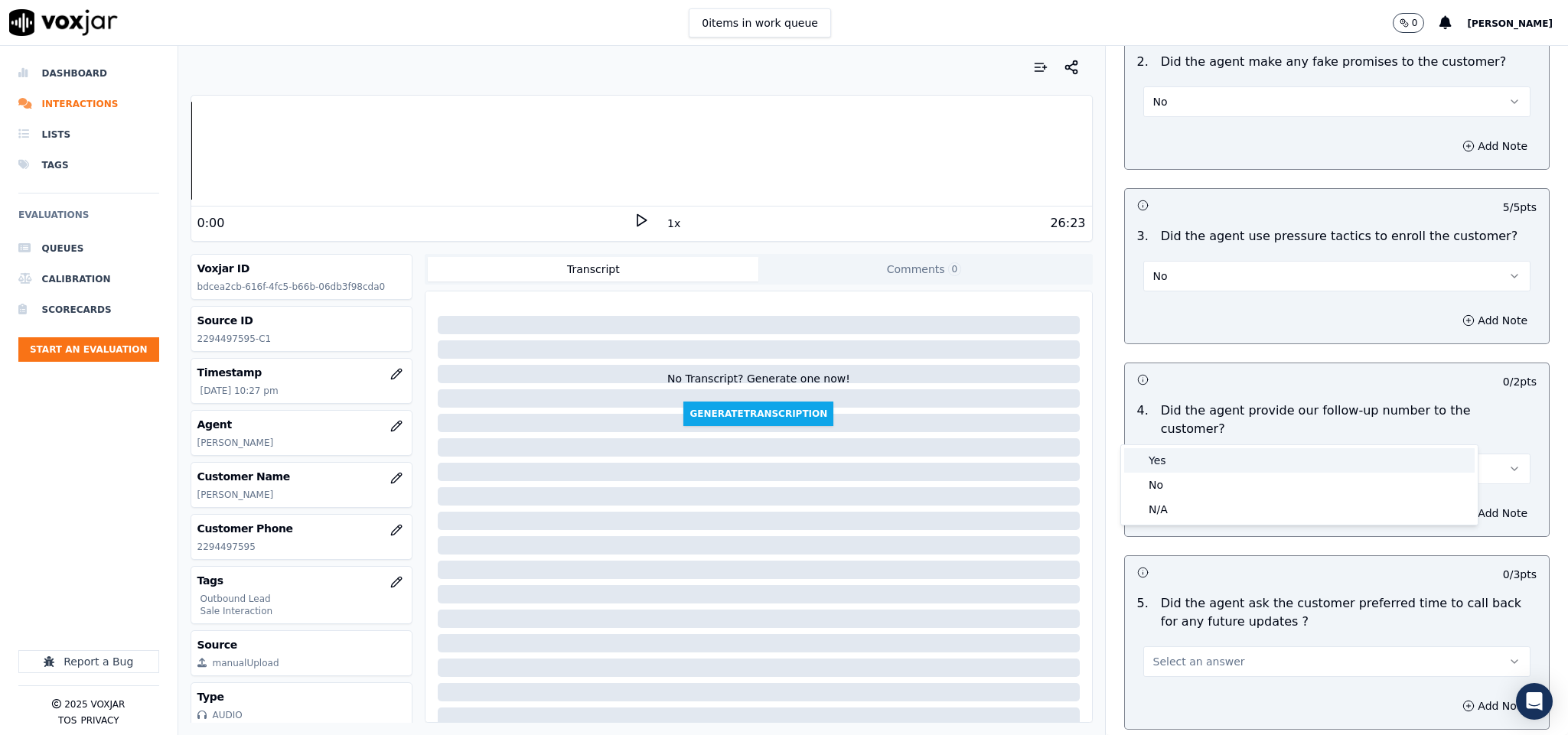
click at [1172, 464] on div "Yes" at bounding box center [1300, 460] width 350 height 25
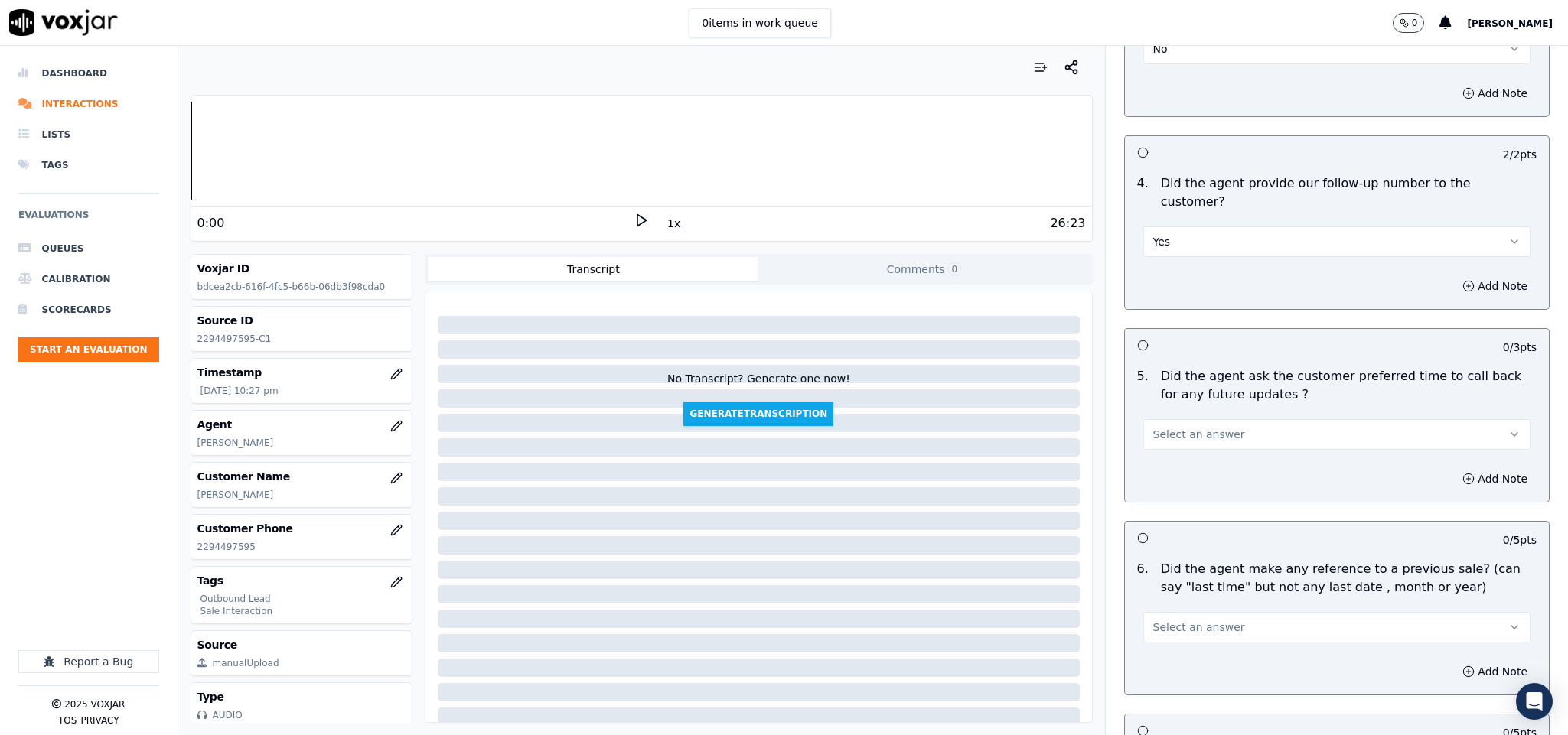
scroll to position [3443, 0]
click at [1218, 417] on button "Select an answer" at bounding box center [1337, 432] width 388 height 31
click at [1161, 474] on div "N/A" at bounding box center [1300, 473] width 350 height 25
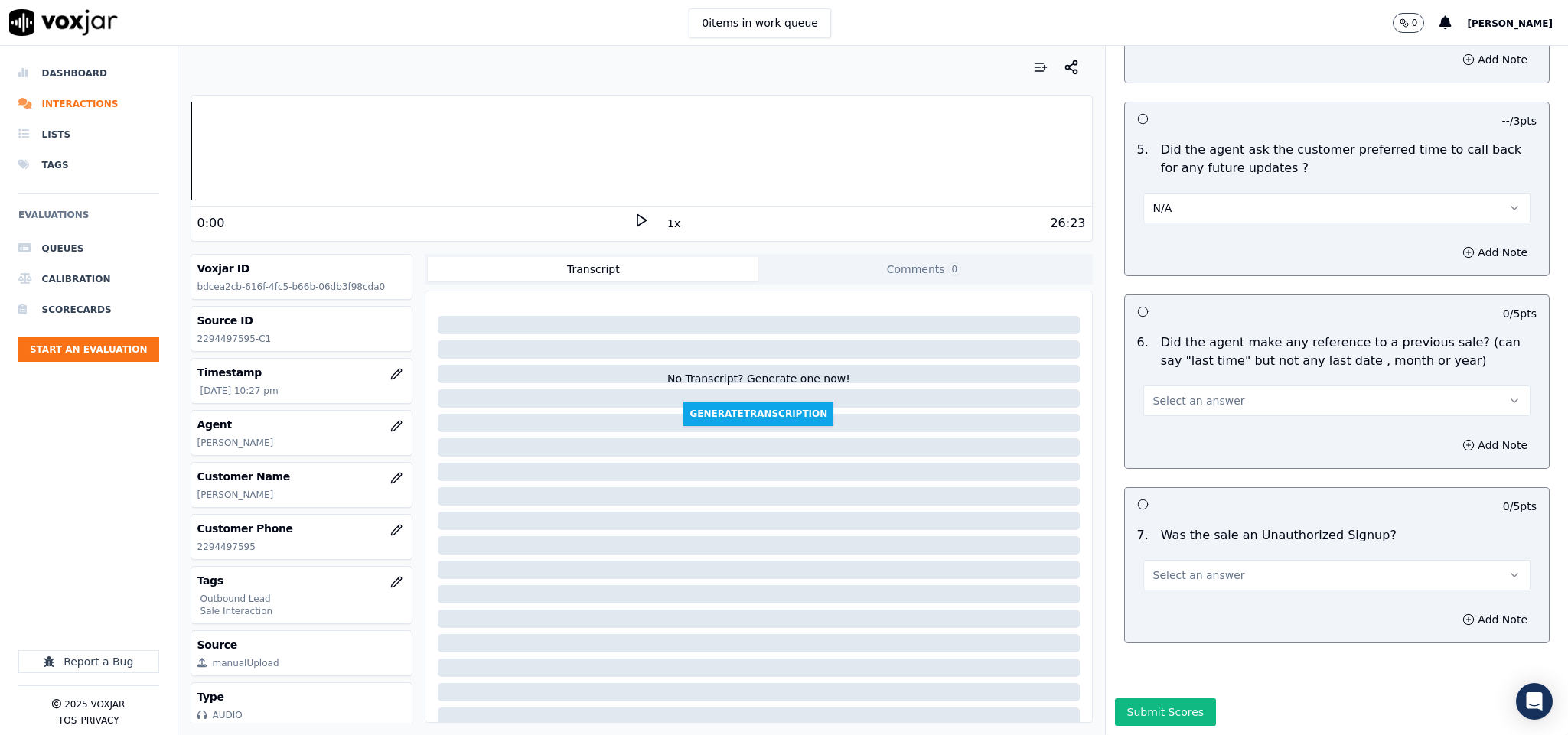
scroll to position [3672, 0]
click at [1211, 386] on button "Select an answer" at bounding box center [1337, 401] width 388 height 31
click at [1168, 406] on div "No" at bounding box center [1300, 413] width 350 height 25
click at [1228, 557] on div "Select an answer" at bounding box center [1337, 573] width 388 height 33
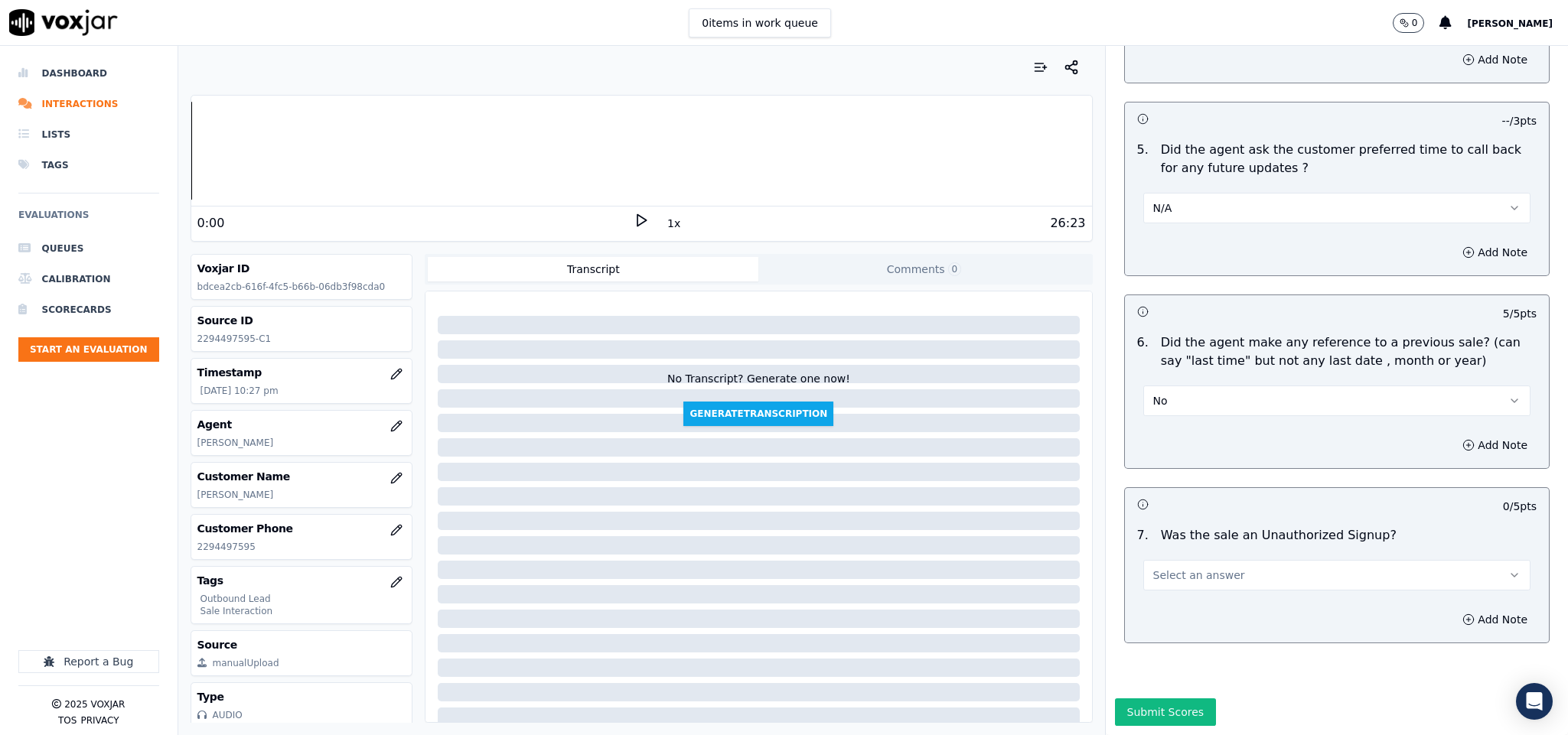
click at [1214, 560] on button "Select an answer" at bounding box center [1337, 575] width 388 height 31
drag, startPoint x: 1174, startPoint y: 580, endPoint x: 1176, endPoint y: 638, distance: 58.0
click at [1176, 580] on div "No" at bounding box center [1300, 583] width 350 height 25
click at [1160, 698] on button "Submit Scores" at bounding box center [1166, 712] width 102 height 27
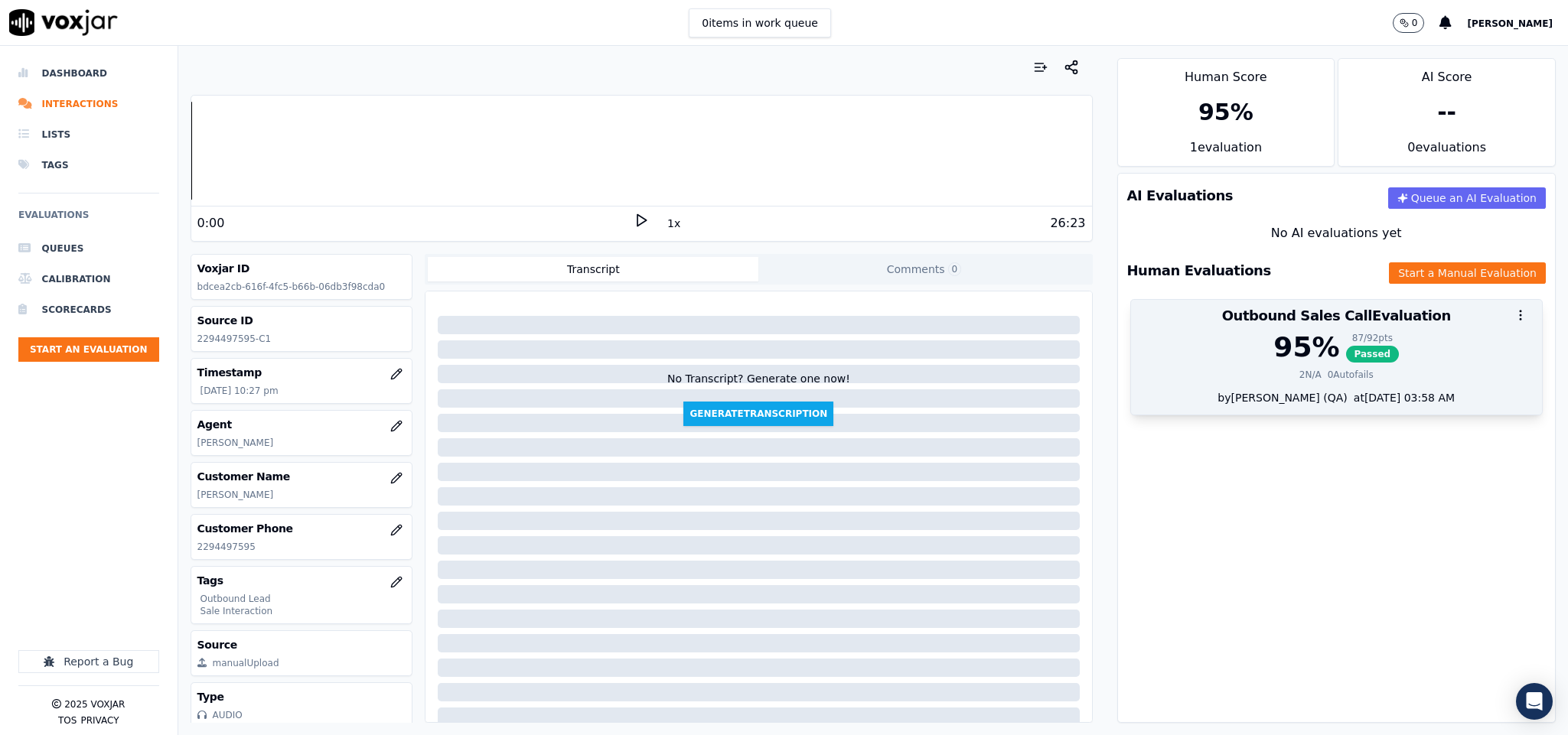
click at [1304, 349] on div "95 % 87 / 92 pts Passed" at bounding box center [1337, 347] width 394 height 31
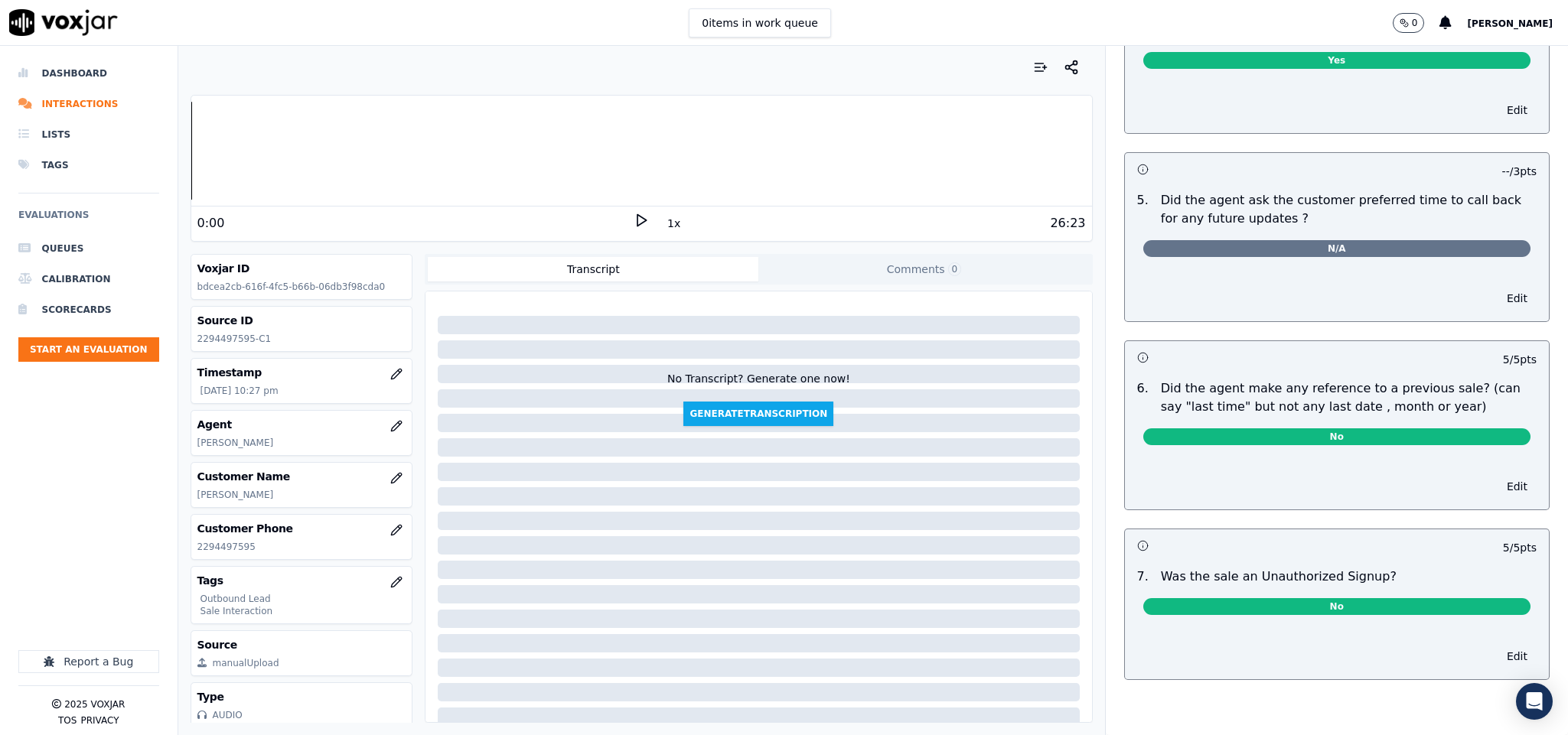
scroll to position [0, 0]
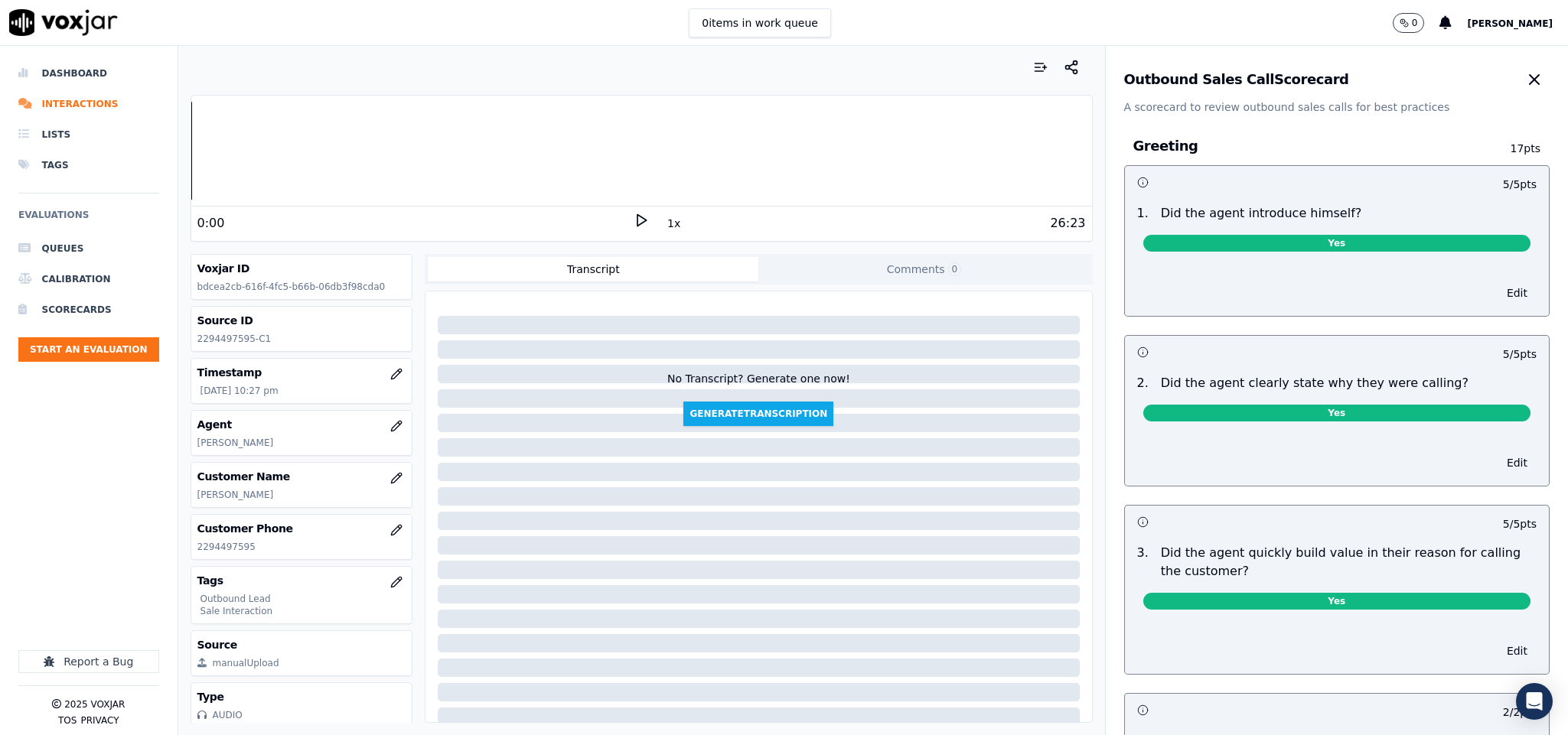
click at [1525, 80] on icon "button" at bounding box center [1535, 79] width 19 height 19
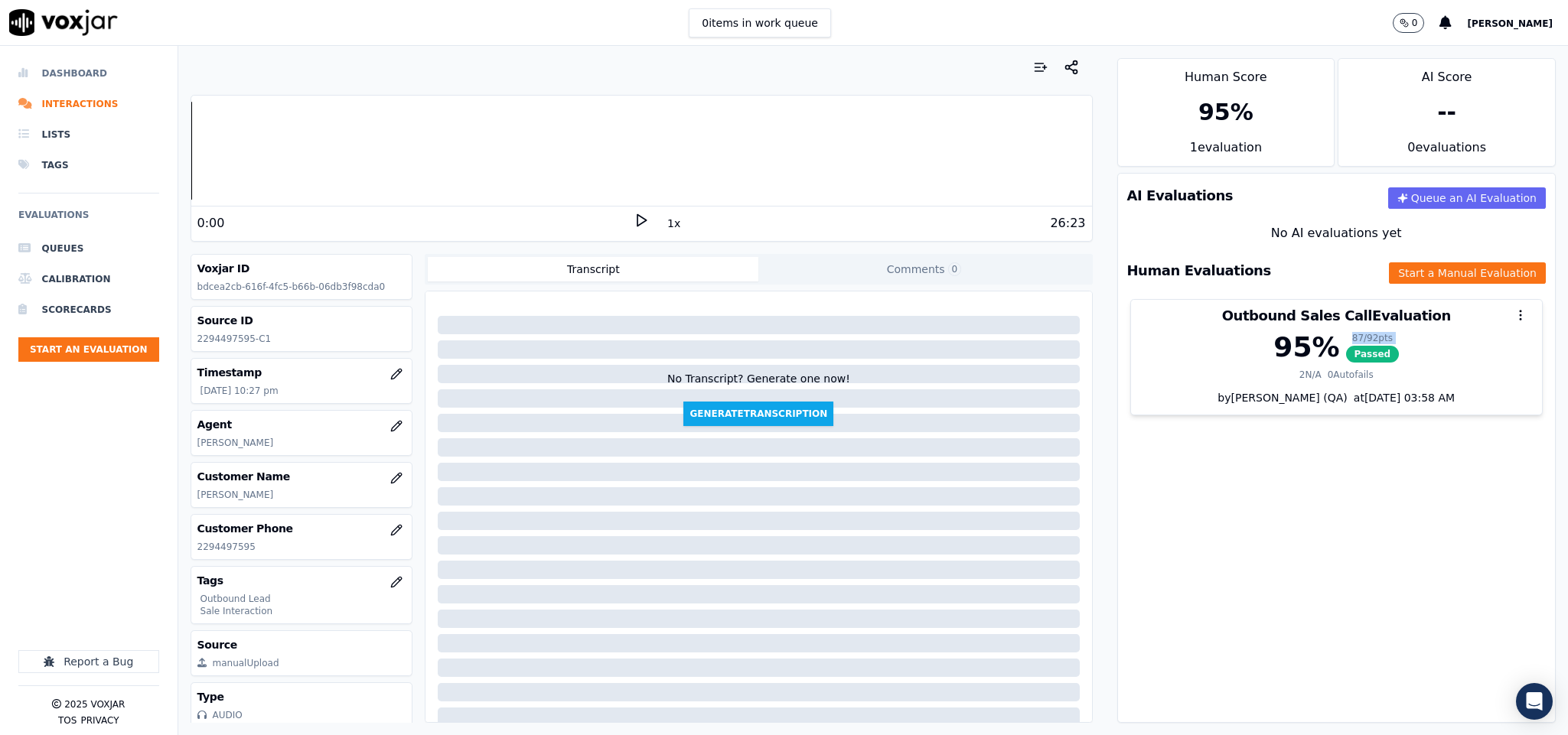
click at [54, 70] on li "Dashboard" at bounding box center [89, 73] width 141 height 31
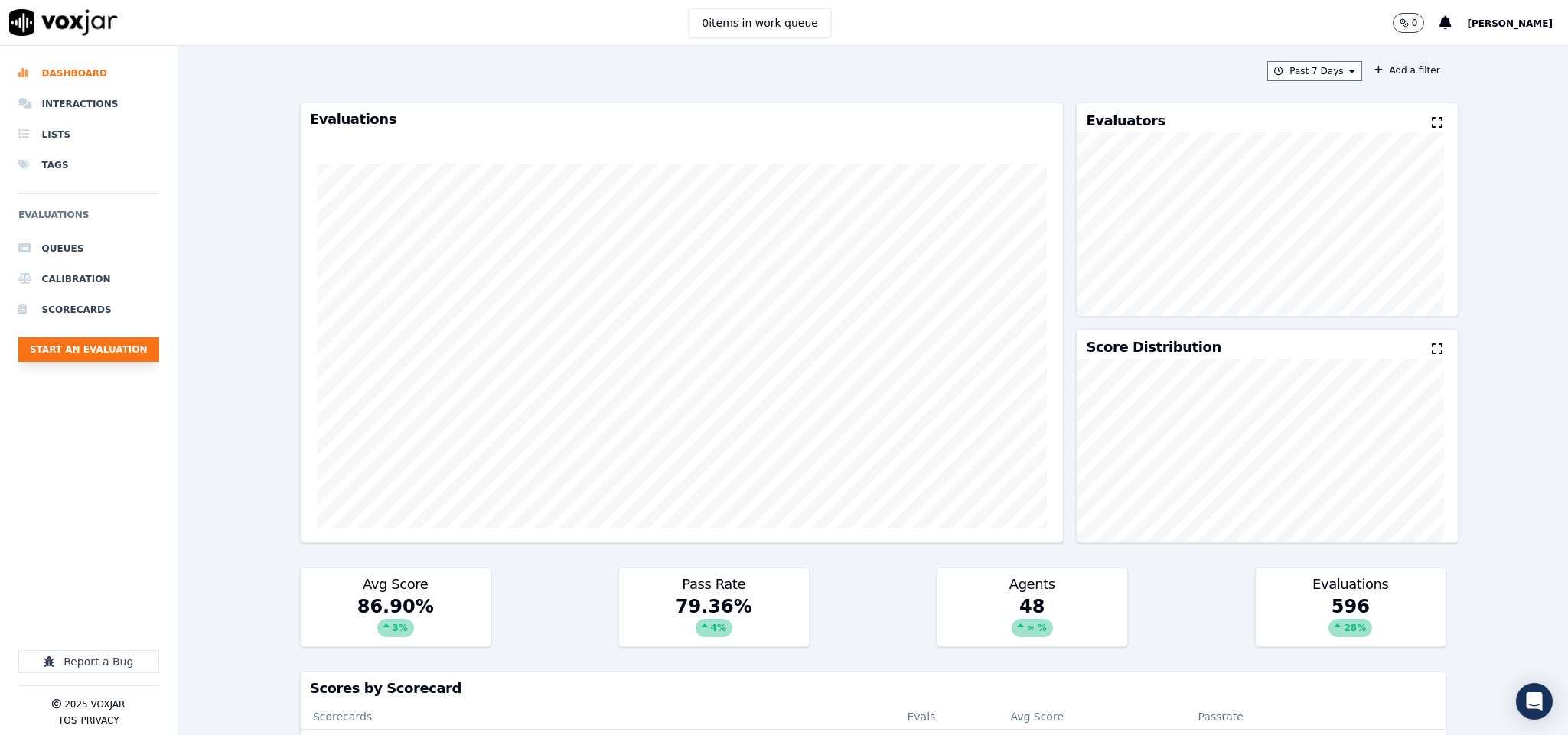
click at [106, 358] on button "Start an Evaluation" at bounding box center [89, 349] width 141 height 25
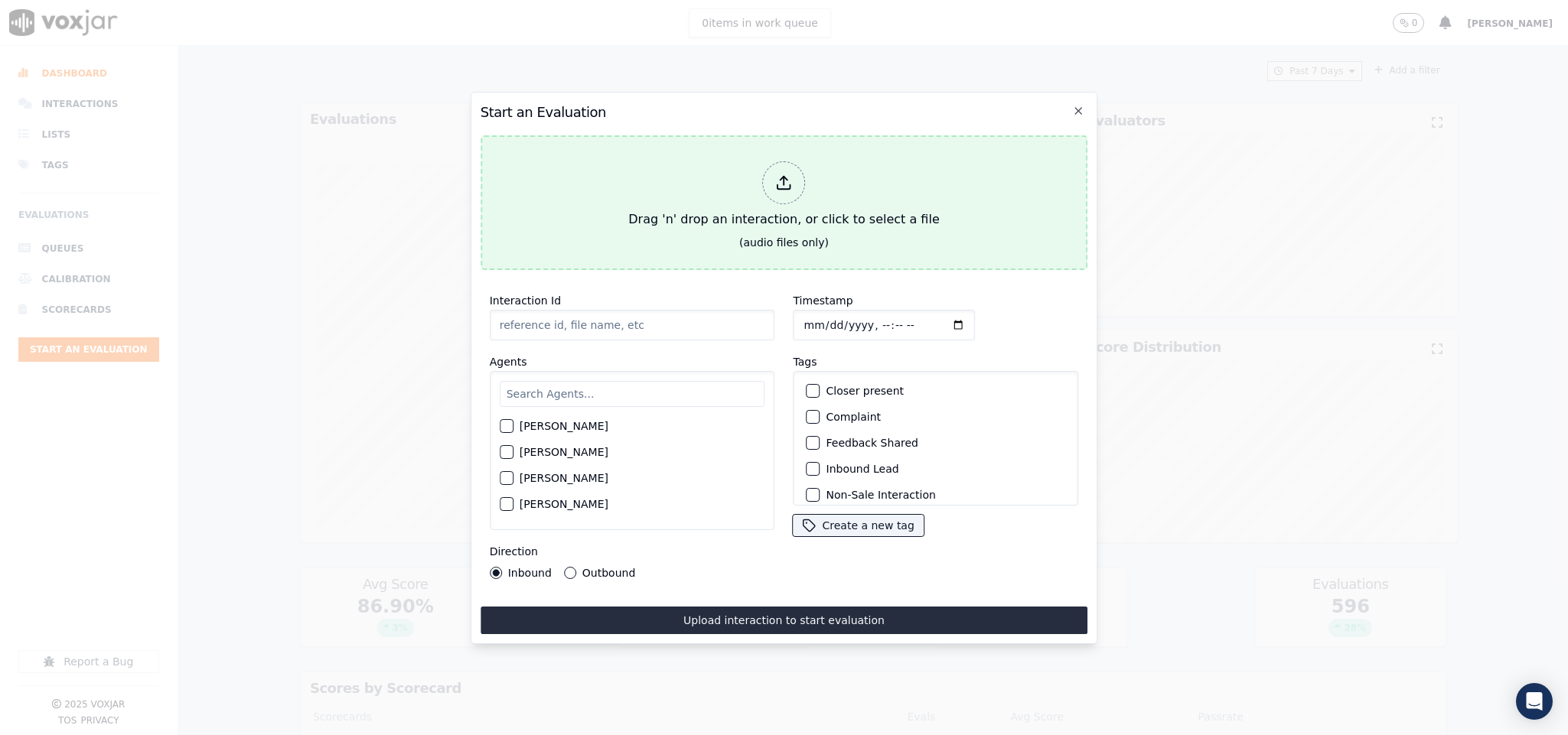
click at [772, 170] on div at bounding box center [785, 183] width 43 height 43
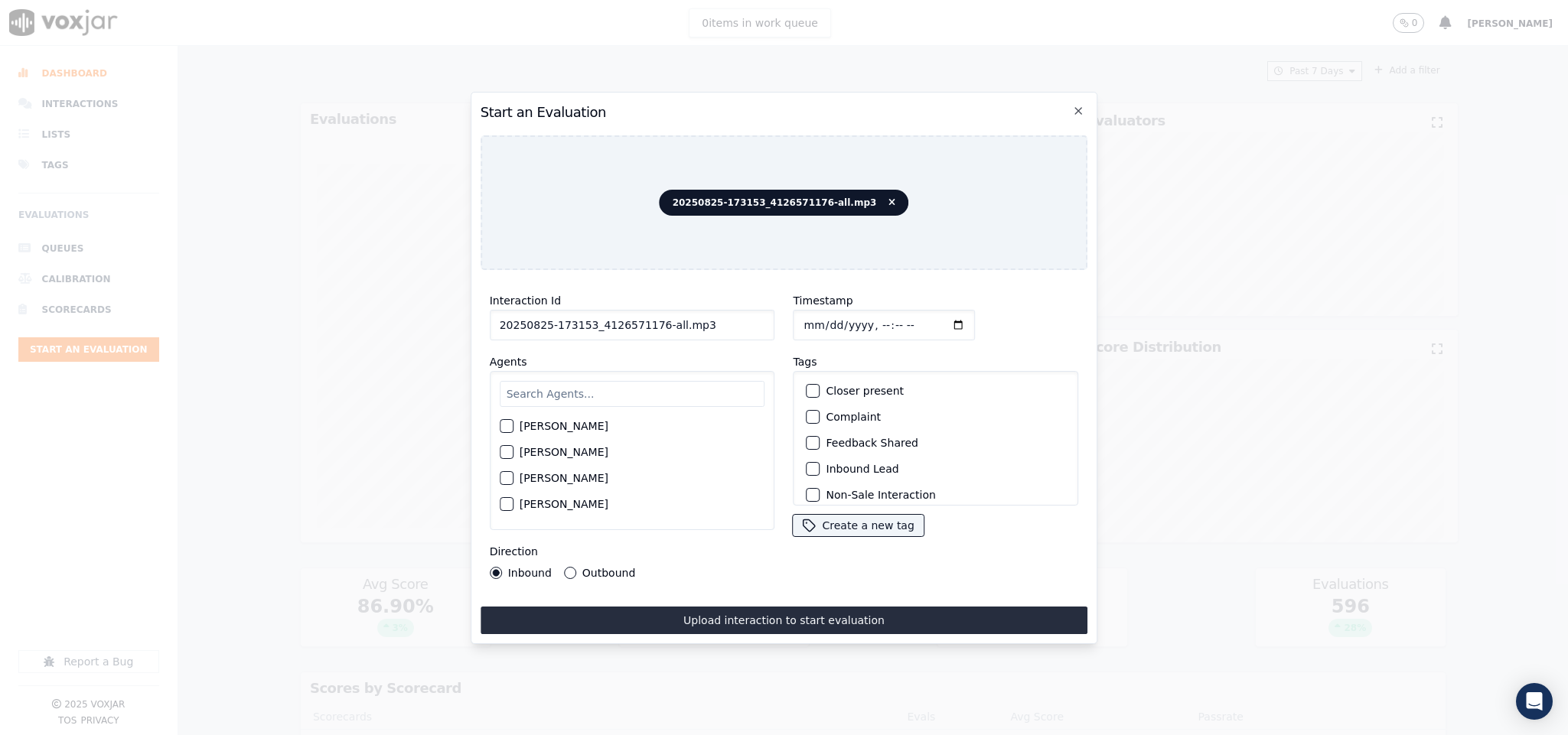
drag, startPoint x: 652, startPoint y: 324, endPoint x: 776, endPoint y: 321, distance: 124.0
click at [776, 321] on div "Interaction Id 20250825-173153_4126571176-all.mp3 Agents Harry Roy Aaron Biswas…" at bounding box center [785, 435] width 608 height 306
type input "20250825-173153_4126571176-C1"
click at [804, 315] on input "Timestamp" at bounding box center [884, 325] width 182 height 31
type input "2025-08-25T22:30"
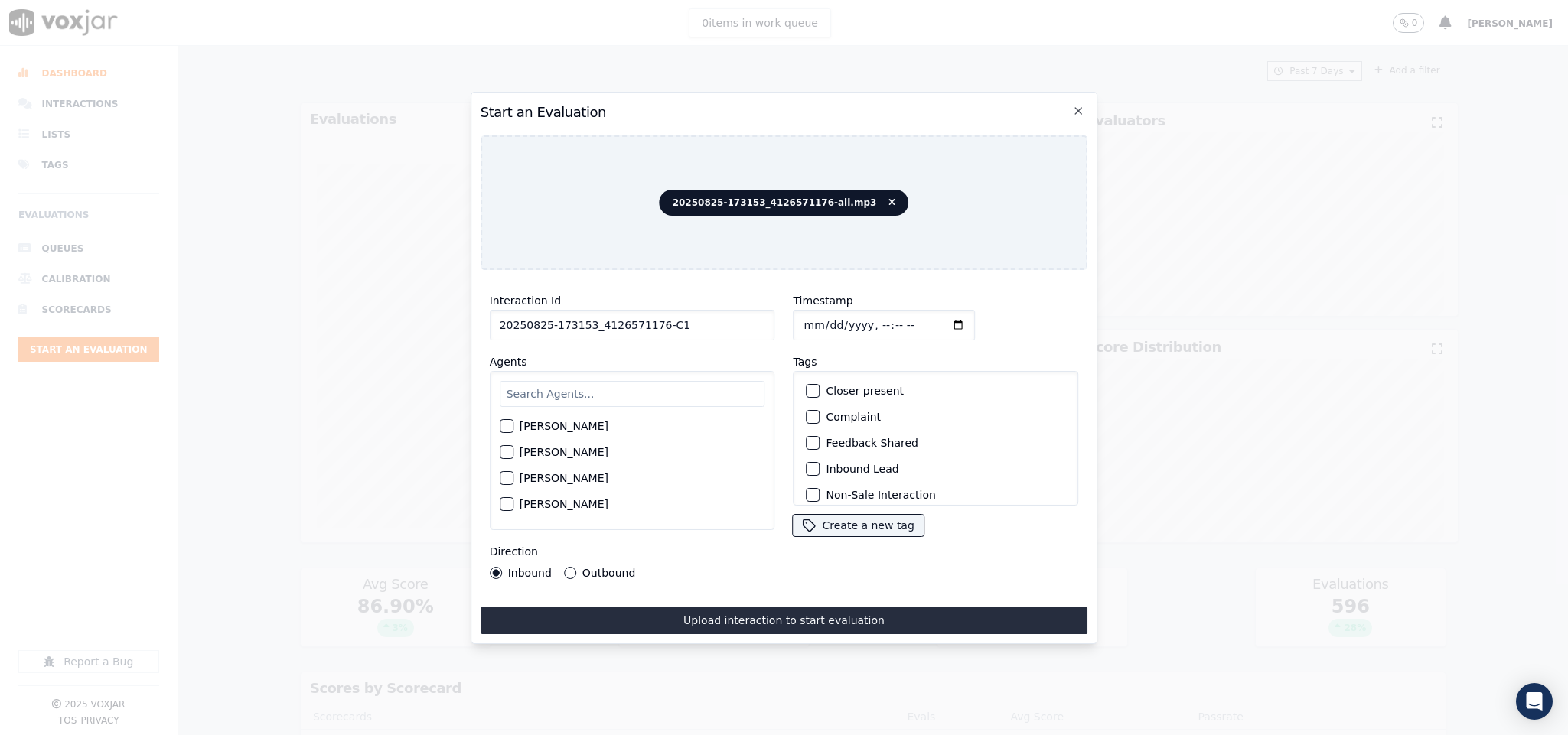
click at [636, 388] on input "text" at bounding box center [632, 394] width 266 height 26
type input "sam"
click at [506, 452] on div "button" at bounding box center [506, 457] width 11 height 11
click at [565, 567] on button "Outbound" at bounding box center [570, 573] width 12 height 12
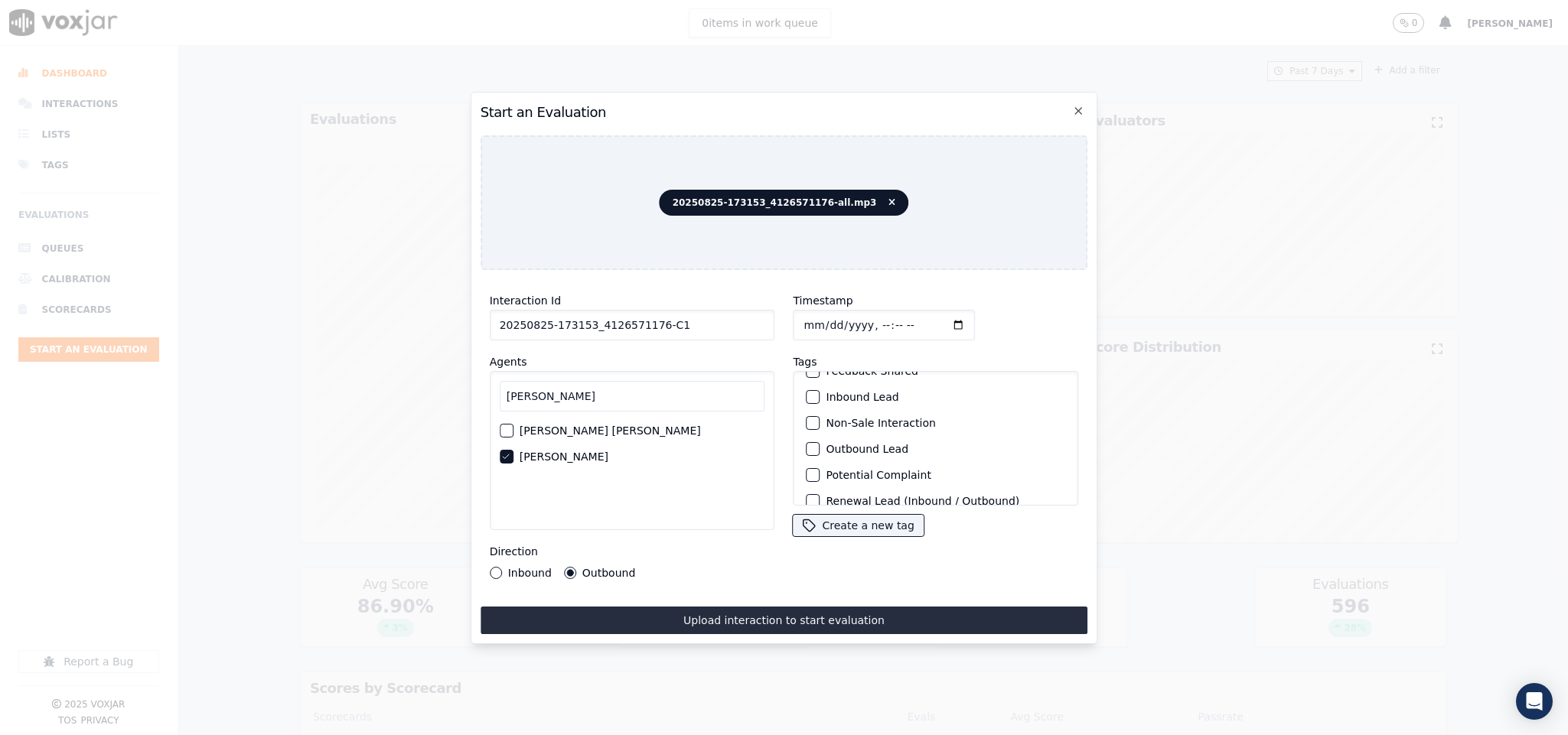
scroll to position [114, 0]
click at [807, 460] on div "button" at bounding box center [812, 459] width 11 height 11
click at [808, 481] on div "button" at bounding box center [812, 486] width 11 height 11
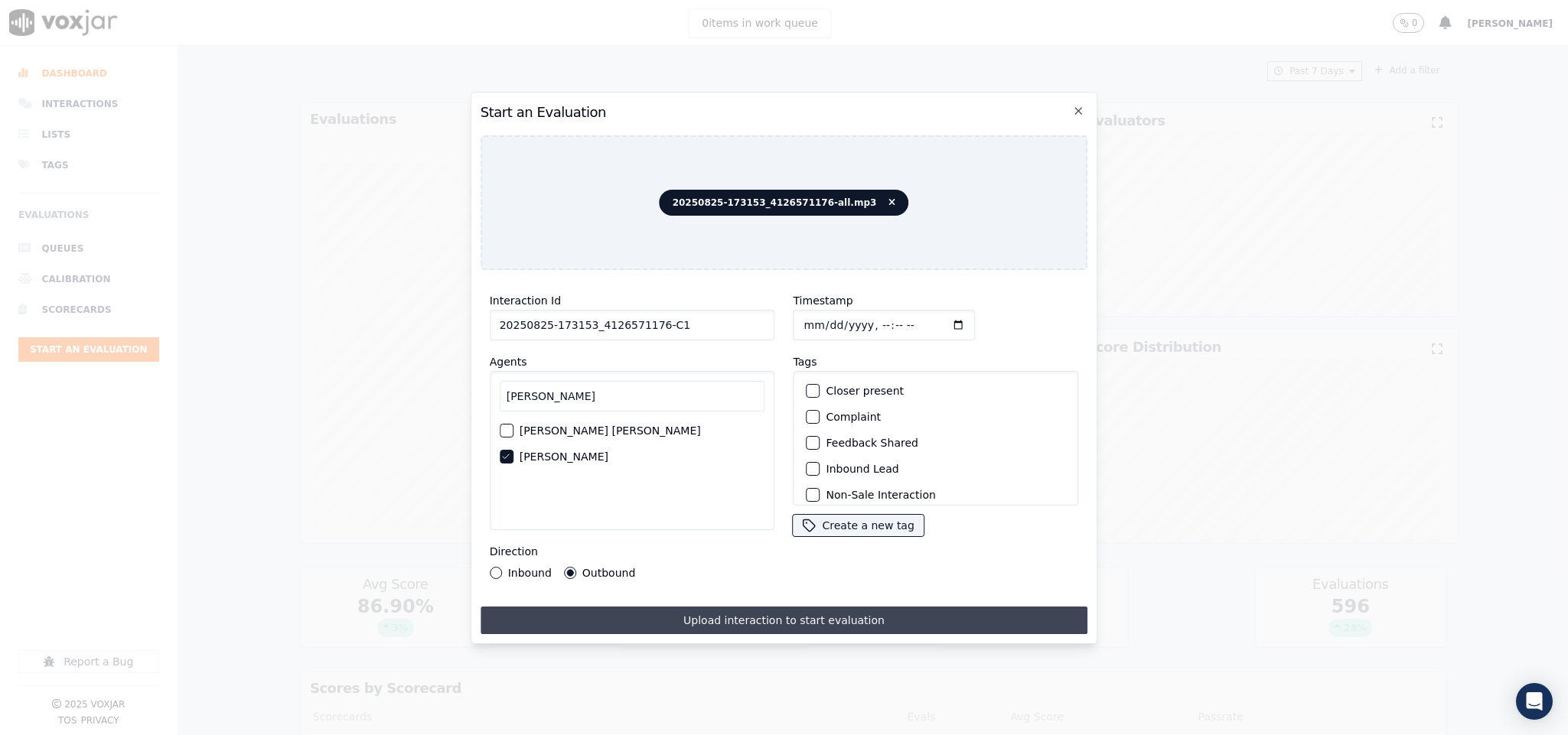
click at [734, 618] on button "Upload interaction to start evaluation" at bounding box center [785, 621] width 608 height 27
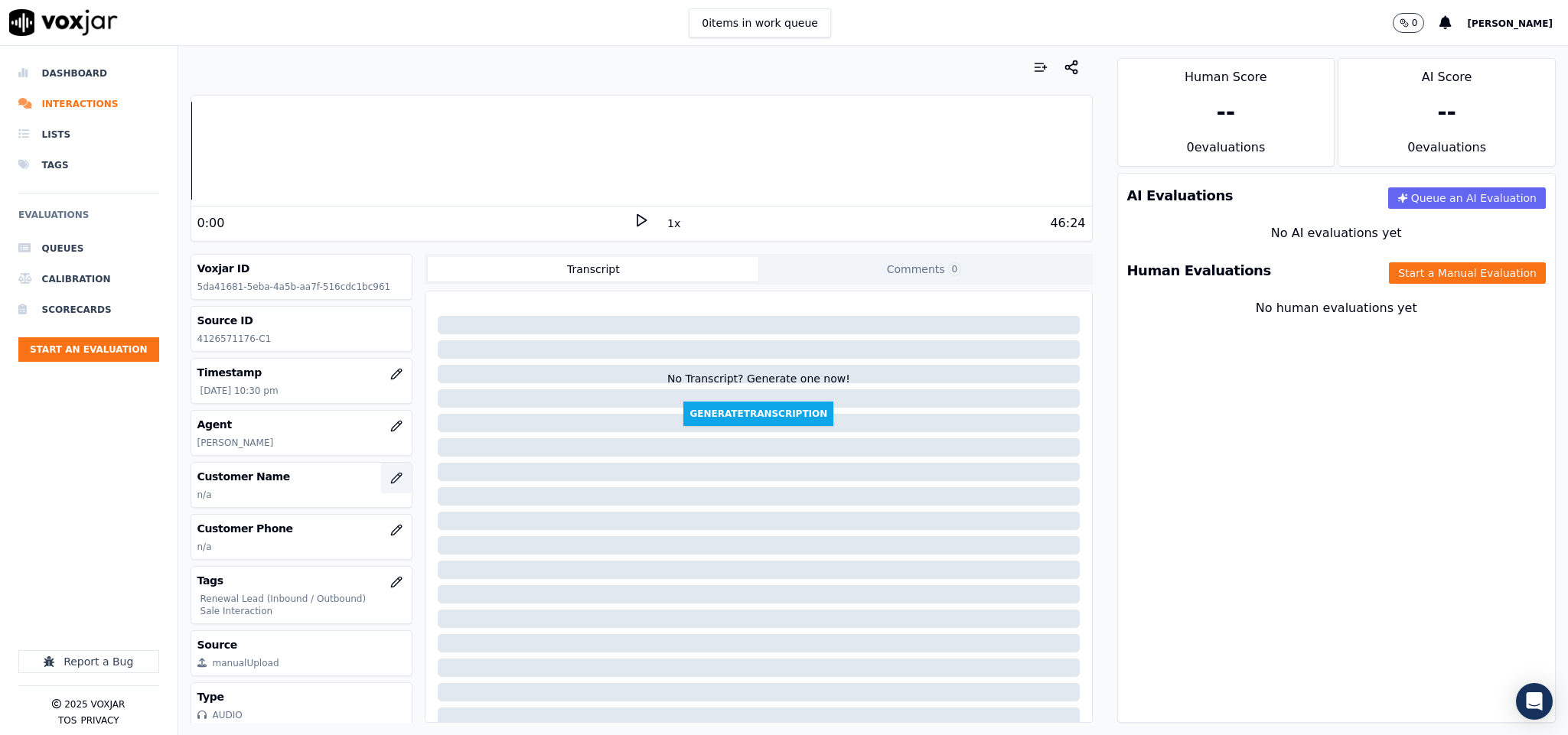
click at [390, 475] on icon "button" at bounding box center [396, 478] width 12 height 12
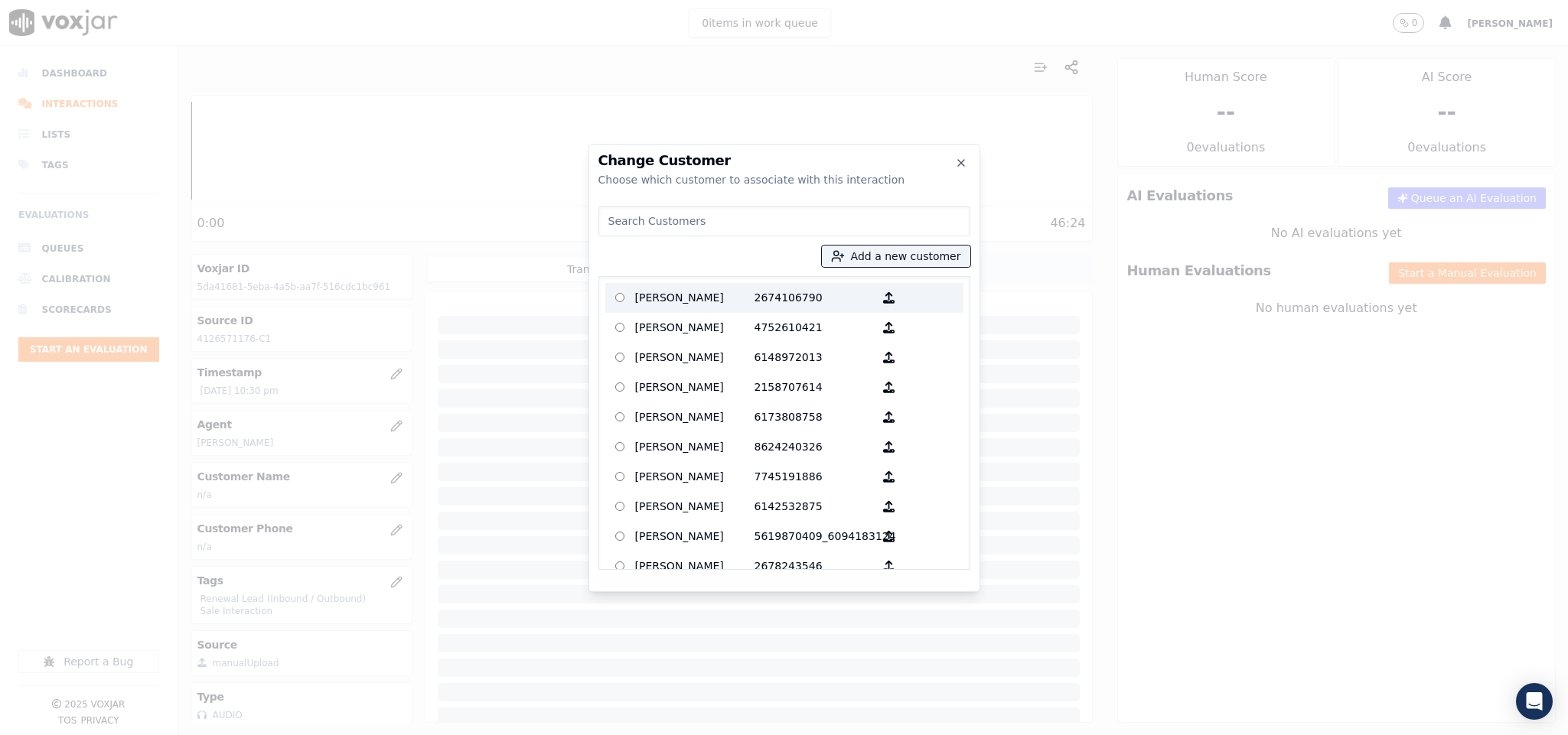
type input "CHARRINA L PERRY"
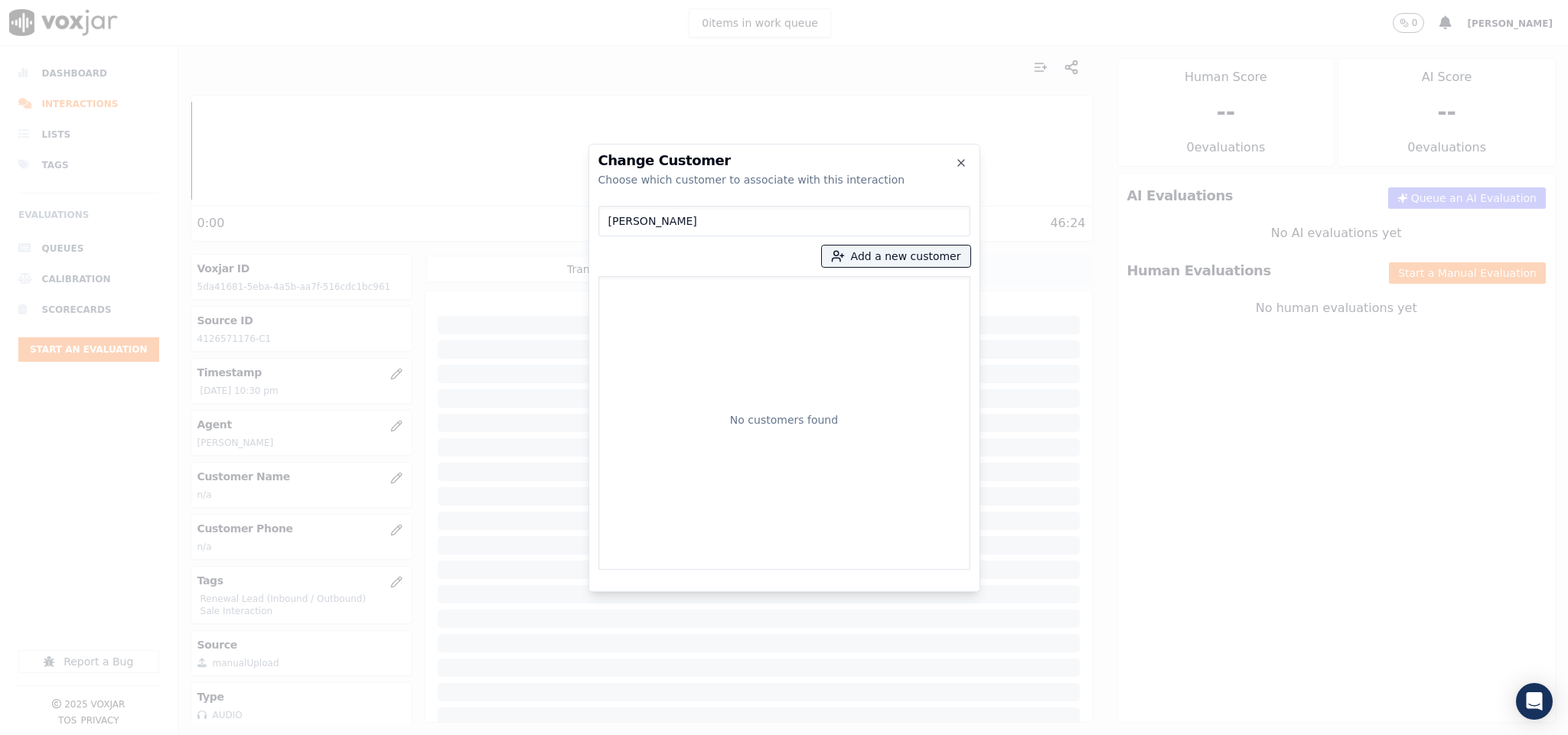
drag, startPoint x: 704, startPoint y: 220, endPoint x: 531, endPoint y: 225, distance: 173.1
click at [533, 734] on div "Change Customer Choose which customer to associate with this interaction CHARRI…" at bounding box center [784, 735] width 1568 height 0
click at [896, 254] on button "Add a new customer" at bounding box center [897, 256] width 149 height 21
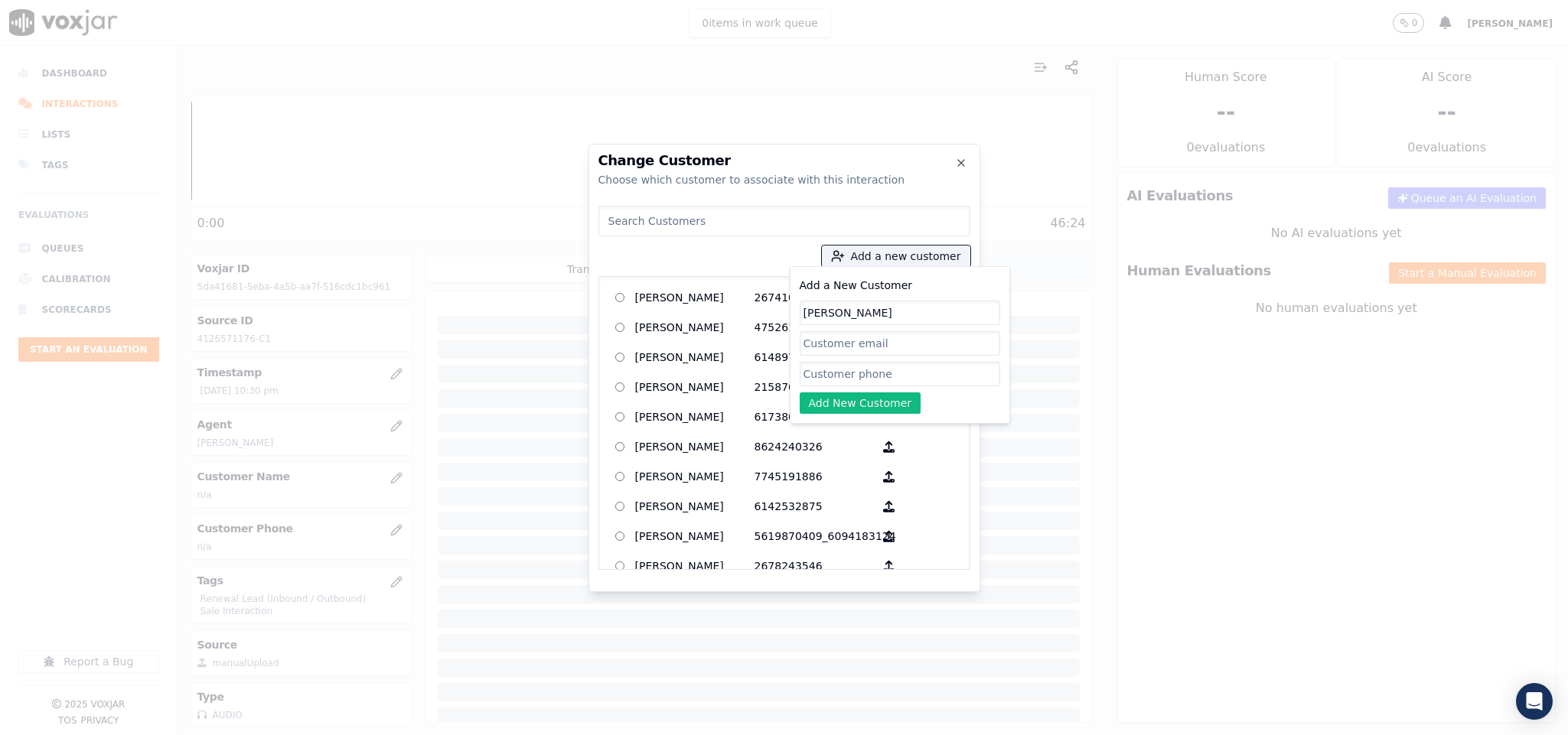
type input "CHARRINA L PERRY"
click at [850, 381] on input "Add a New Customer" at bounding box center [900, 374] width 201 height 25
paste input "4126571176"
type input "4126571176"
click at [839, 405] on button "Add New Customer" at bounding box center [861, 403] width 121 height 21
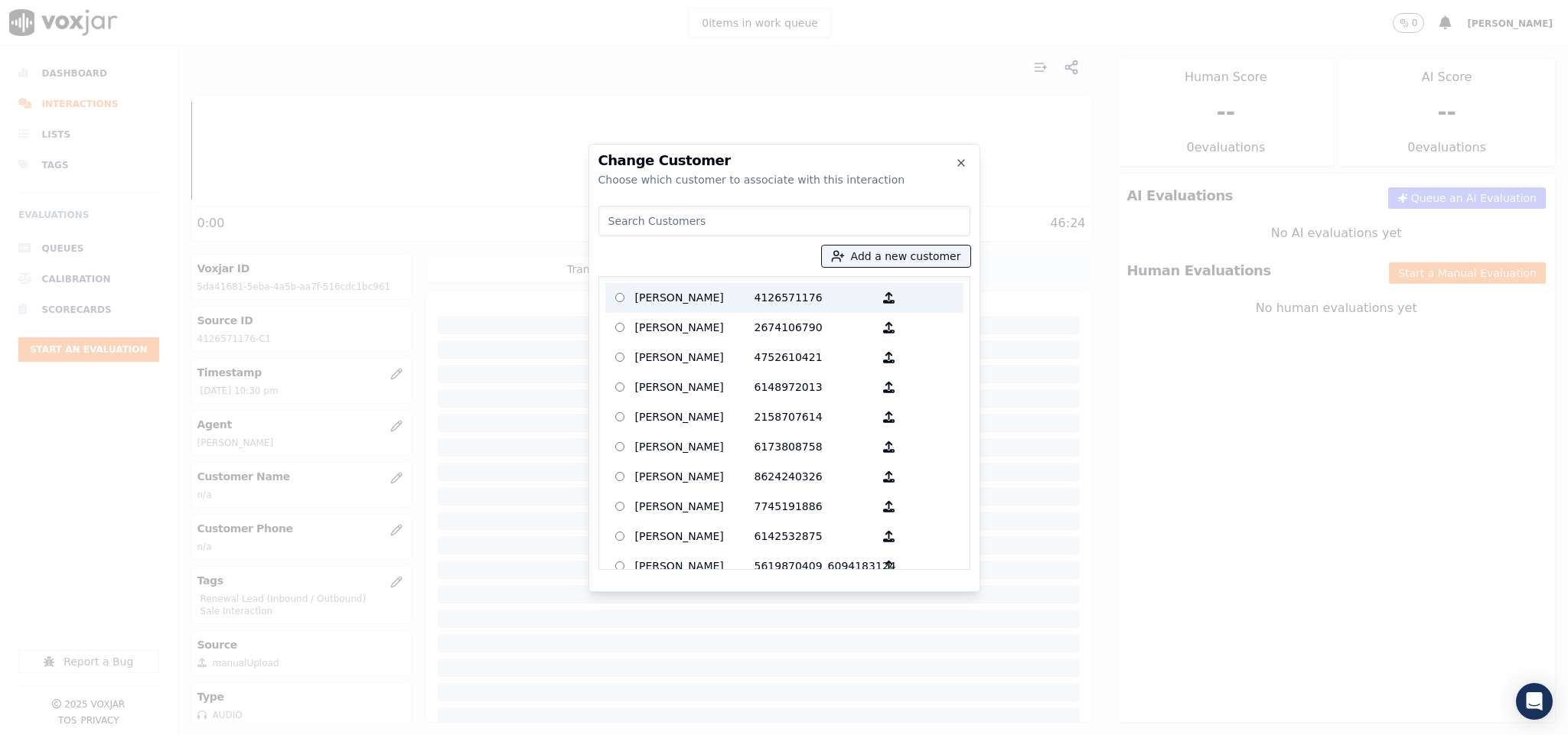
click at [728, 300] on p "CHARRINA L PERRY" at bounding box center [695, 298] width 120 height 24
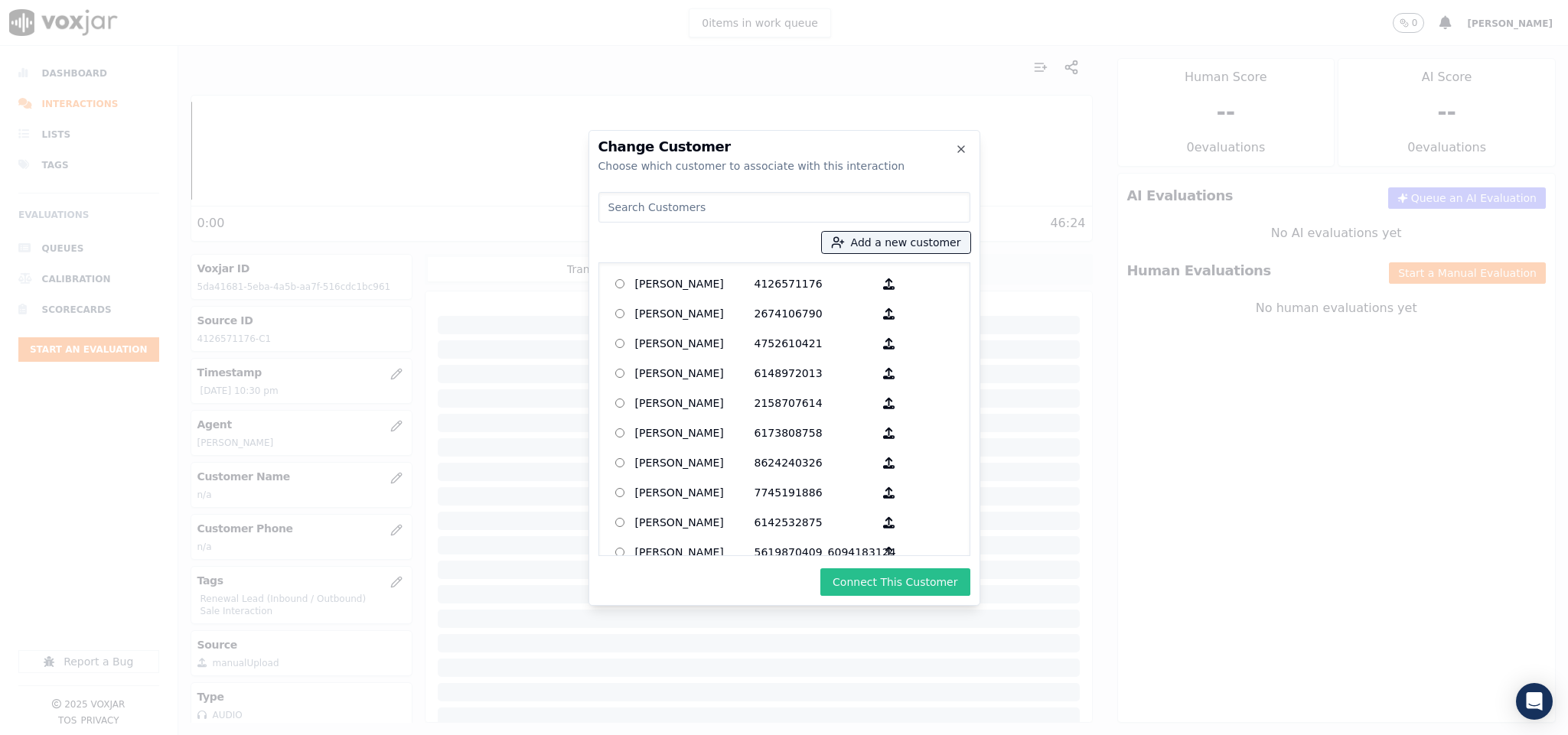
click at [904, 583] on button "Connect This Customer" at bounding box center [895, 582] width 149 height 27
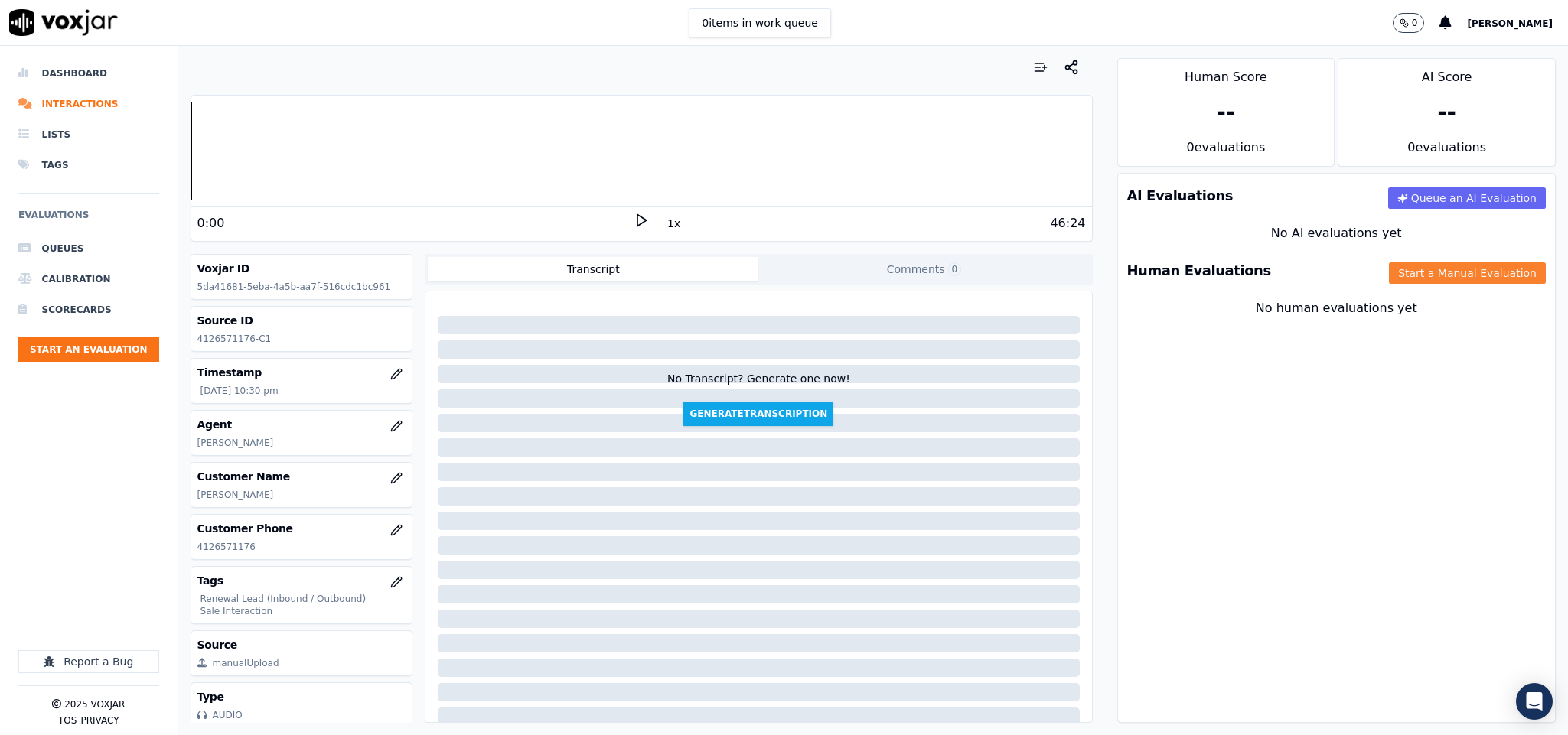
click at [1427, 280] on button "Start a Manual Evaluation" at bounding box center [1468, 272] width 157 height 21
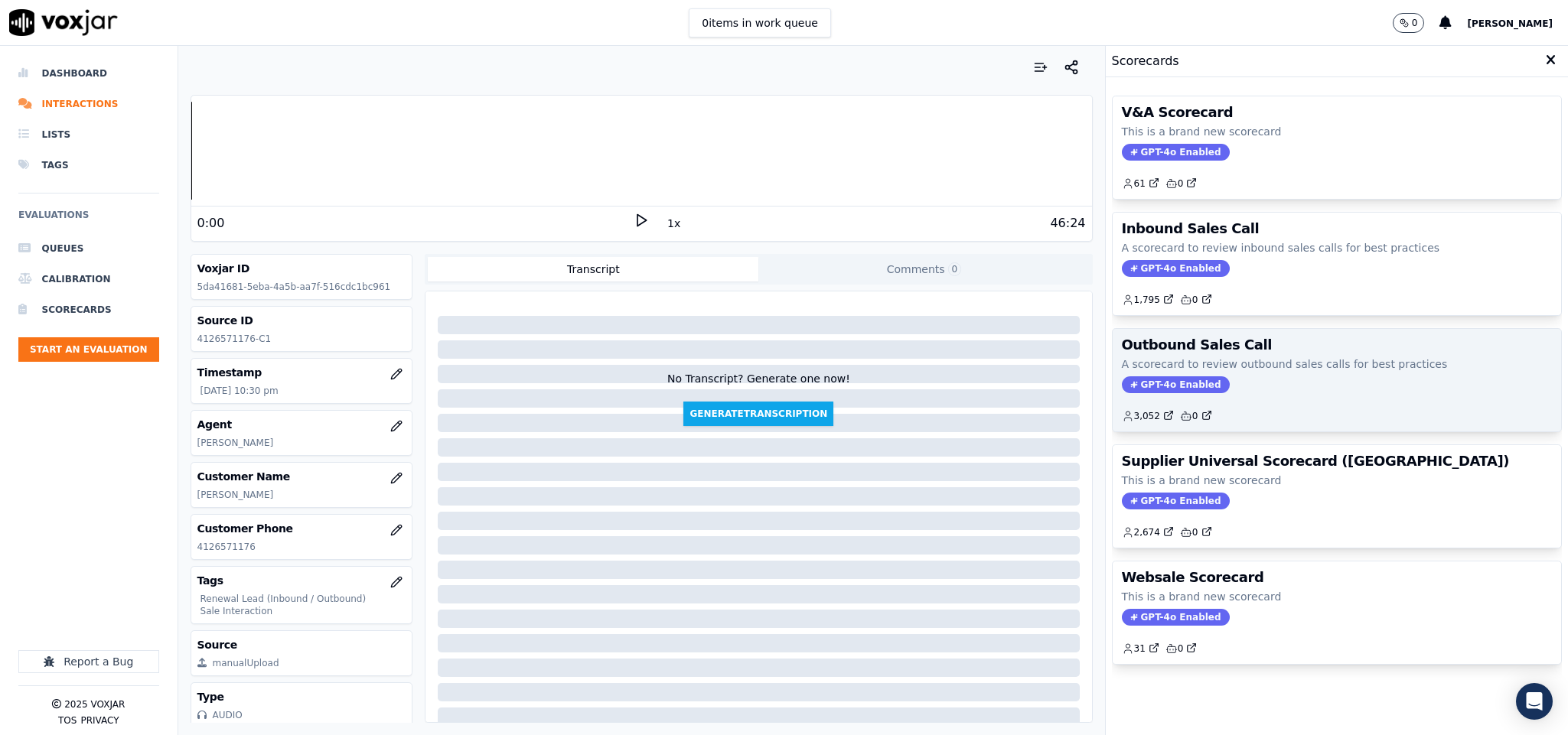
click at [1178, 382] on span "GPT-4o Enabled" at bounding box center [1176, 385] width 108 height 17
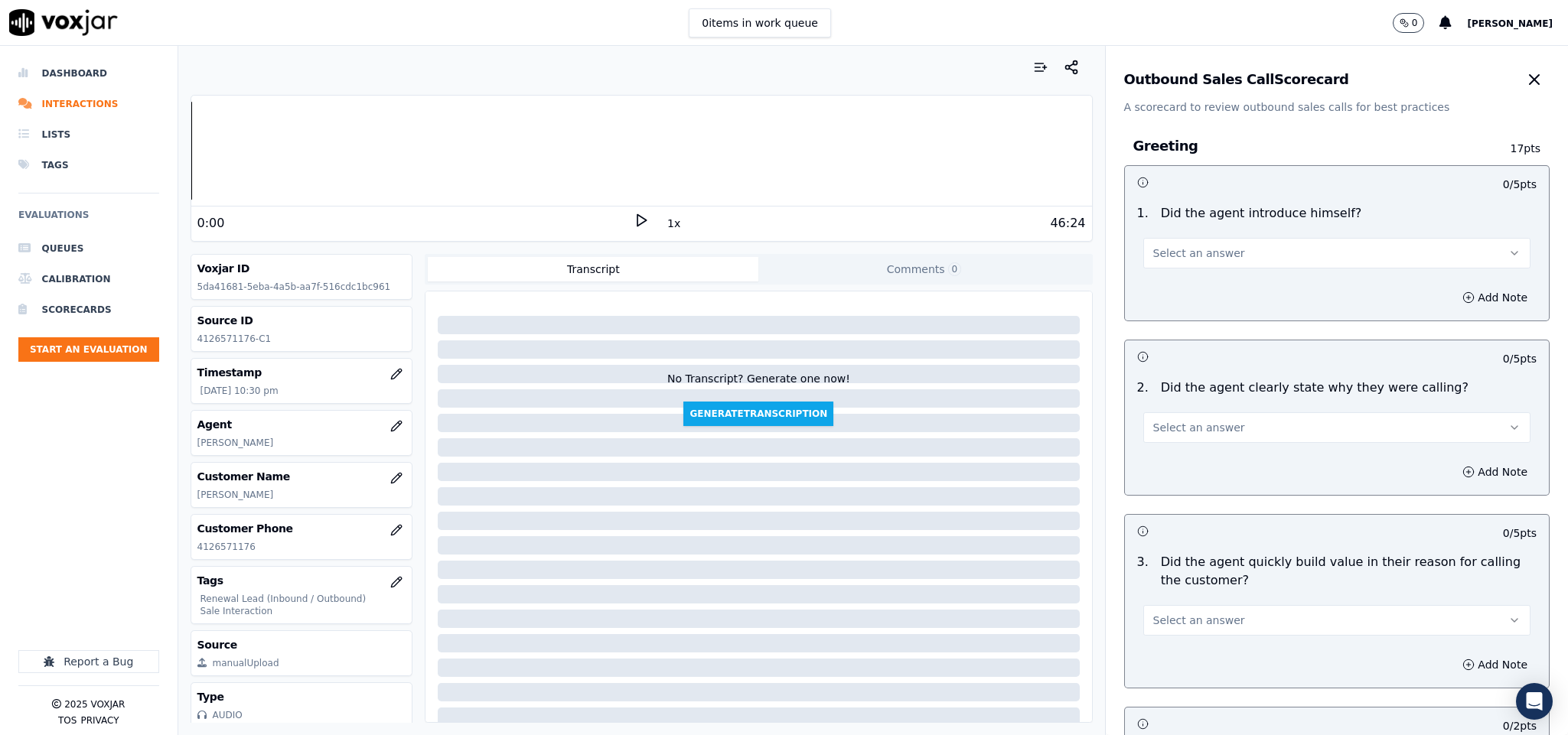
click at [1211, 253] on button "Select an answer" at bounding box center [1337, 254] width 388 height 31
click at [1201, 287] on div "Yes" at bounding box center [1300, 289] width 350 height 25
click at [1176, 432] on span "Select an answer" at bounding box center [1200, 428] width 92 height 15
click at [1162, 475] on div "No" at bounding box center [1300, 487] width 350 height 25
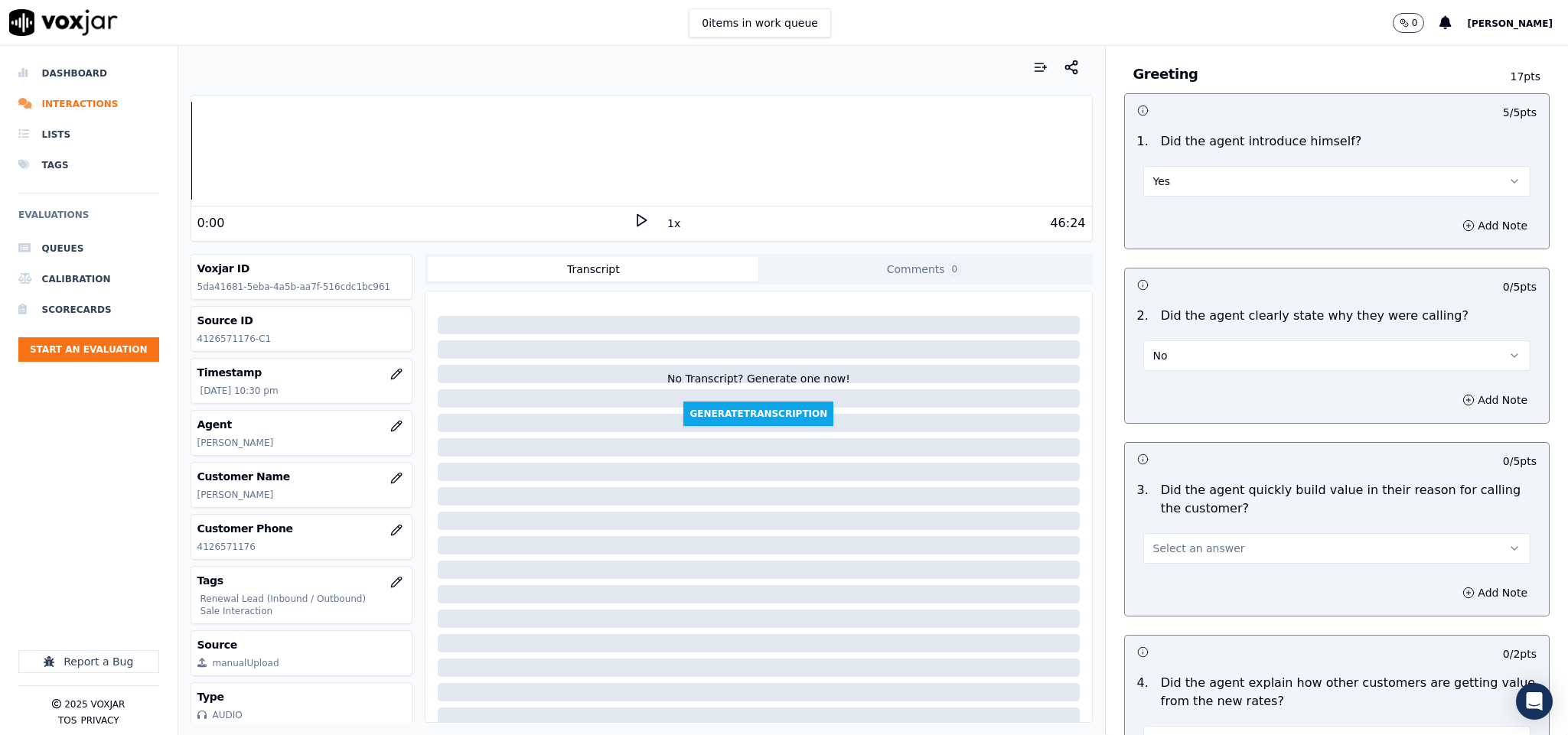
scroll to position [114, 0]
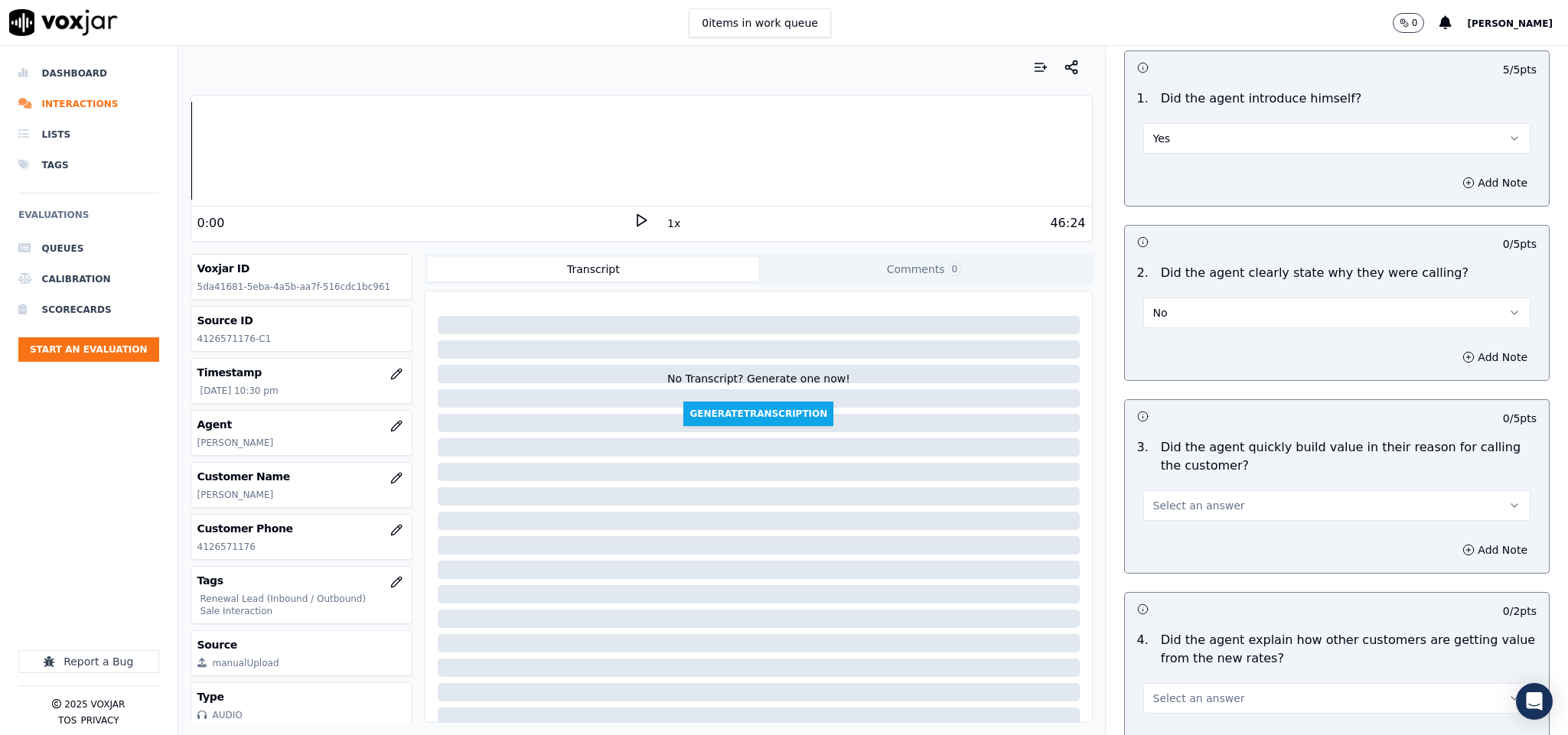
click at [1208, 312] on button "No" at bounding box center [1337, 313] width 388 height 31
click at [1176, 338] on div "Yes" at bounding box center [1300, 348] width 350 height 25
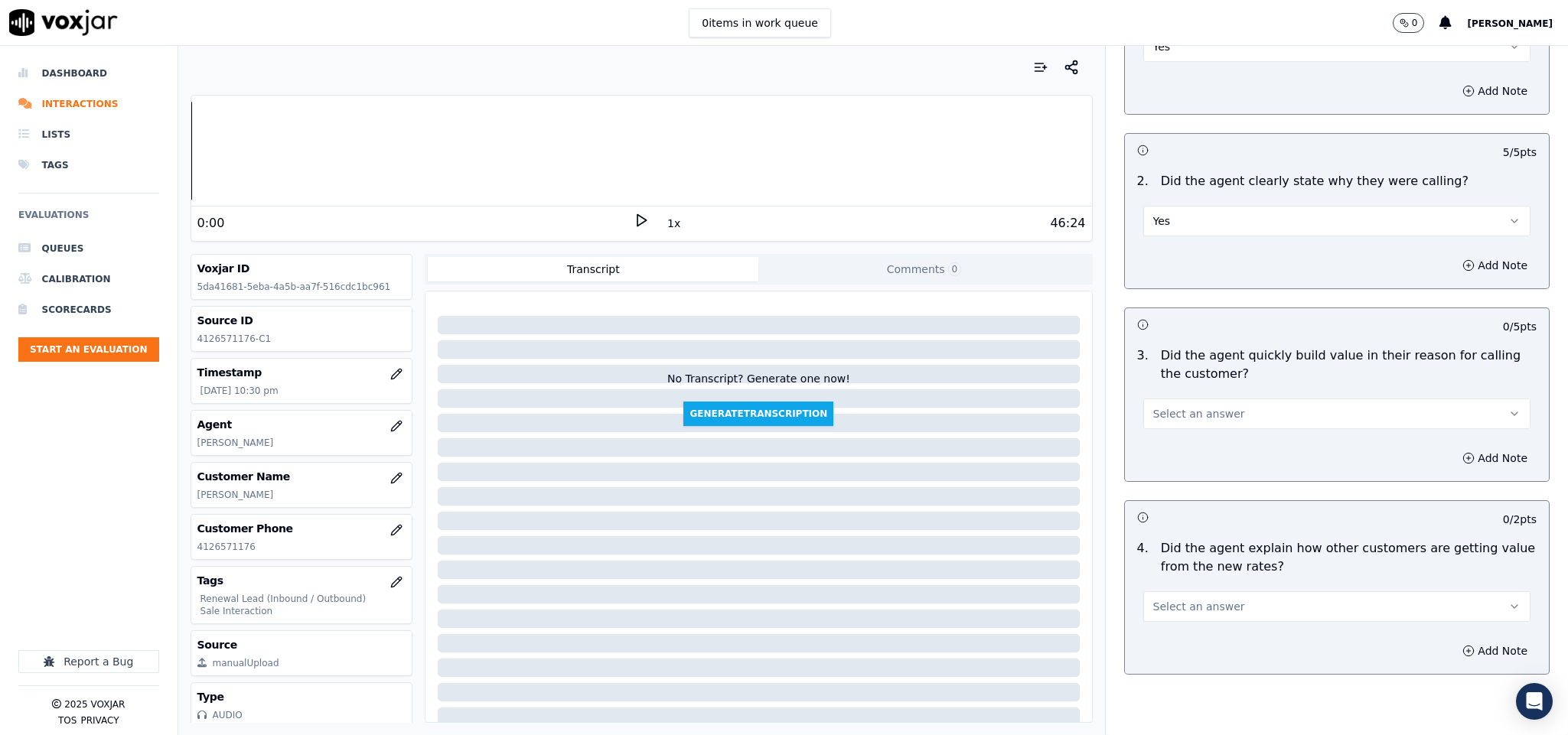
scroll to position [344, 0]
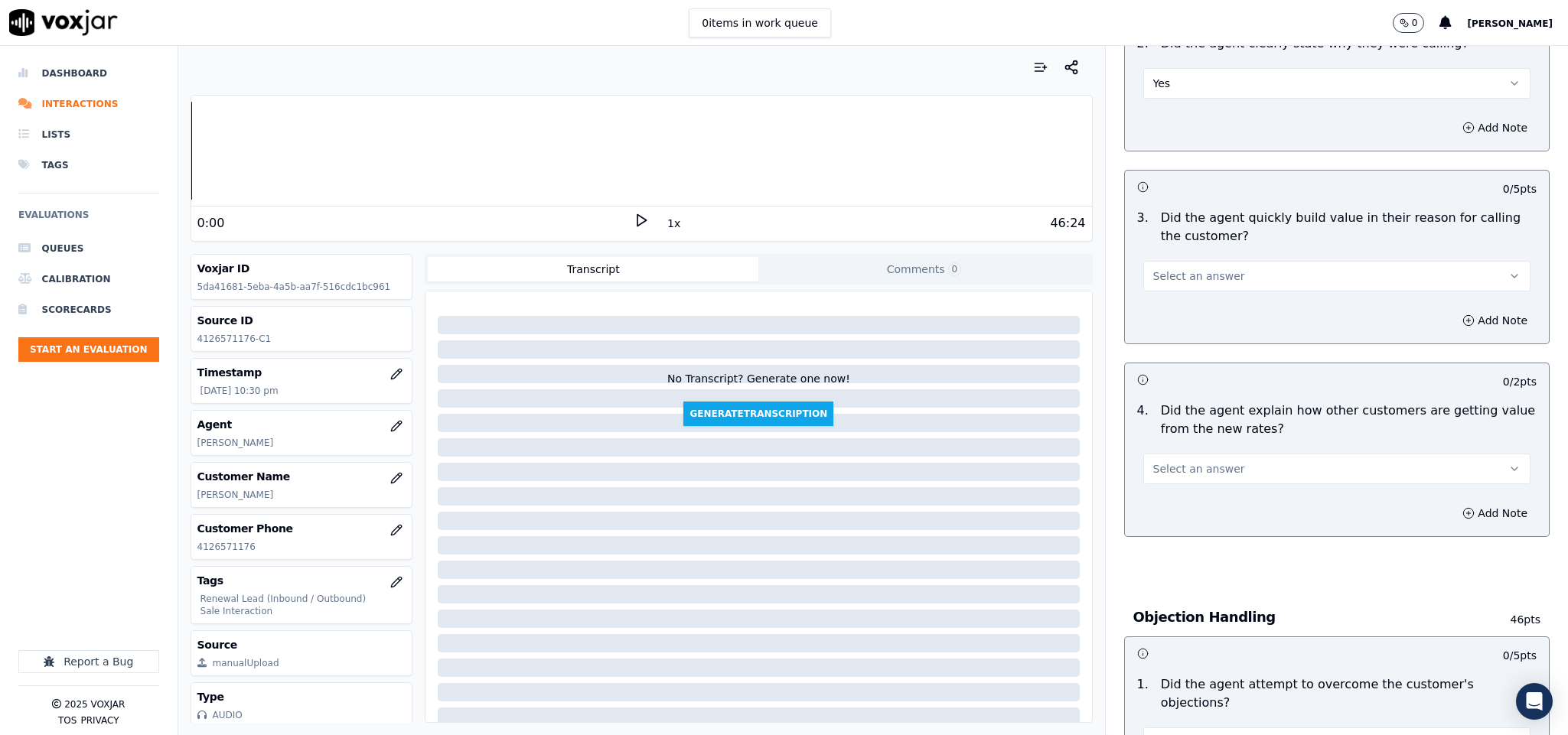
click at [1222, 264] on button "Select an answer" at bounding box center [1337, 277] width 388 height 31
click at [1176, 318] on div "Yes" at bounding box center [1300, 312] width 350 height 25
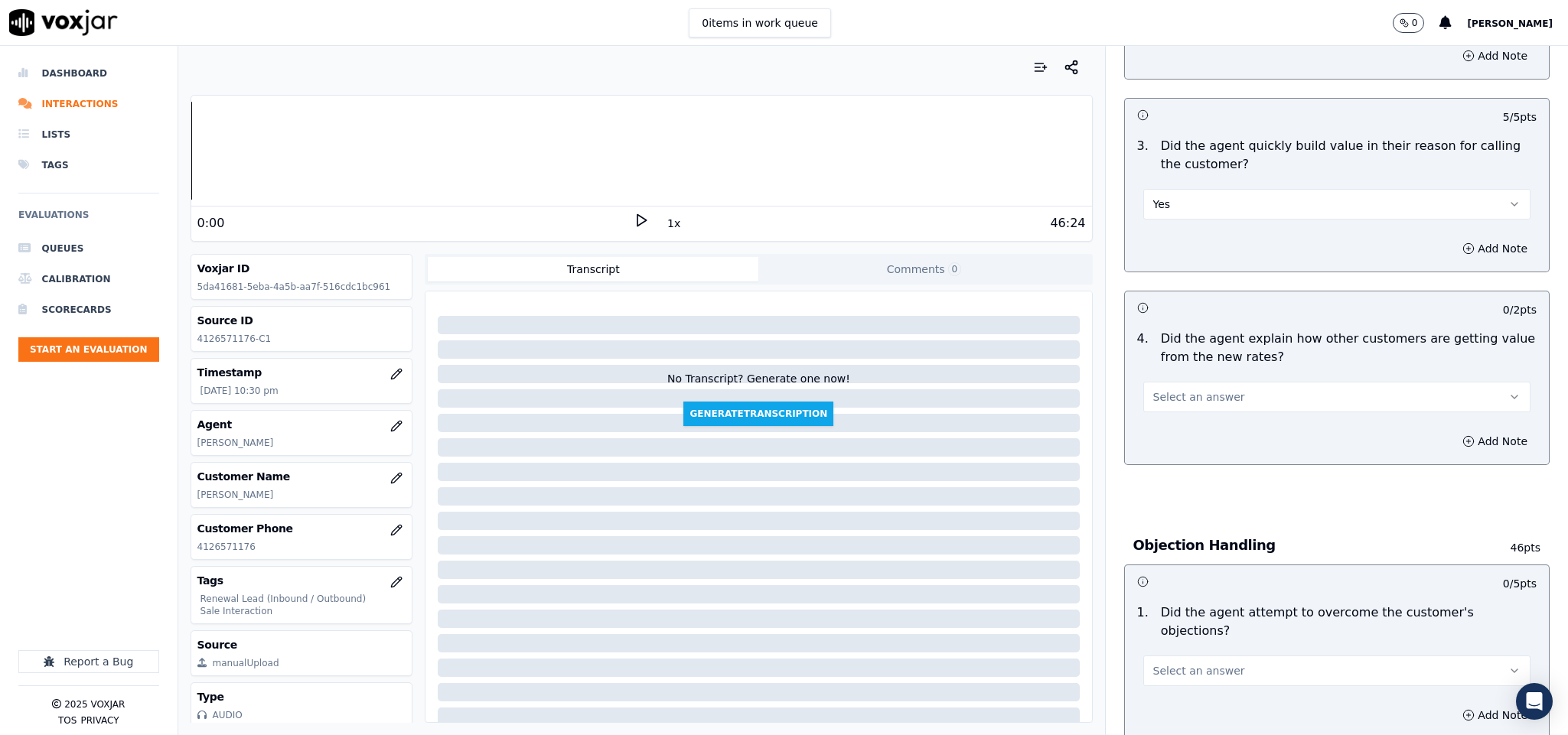
scroll to position [459, 0]
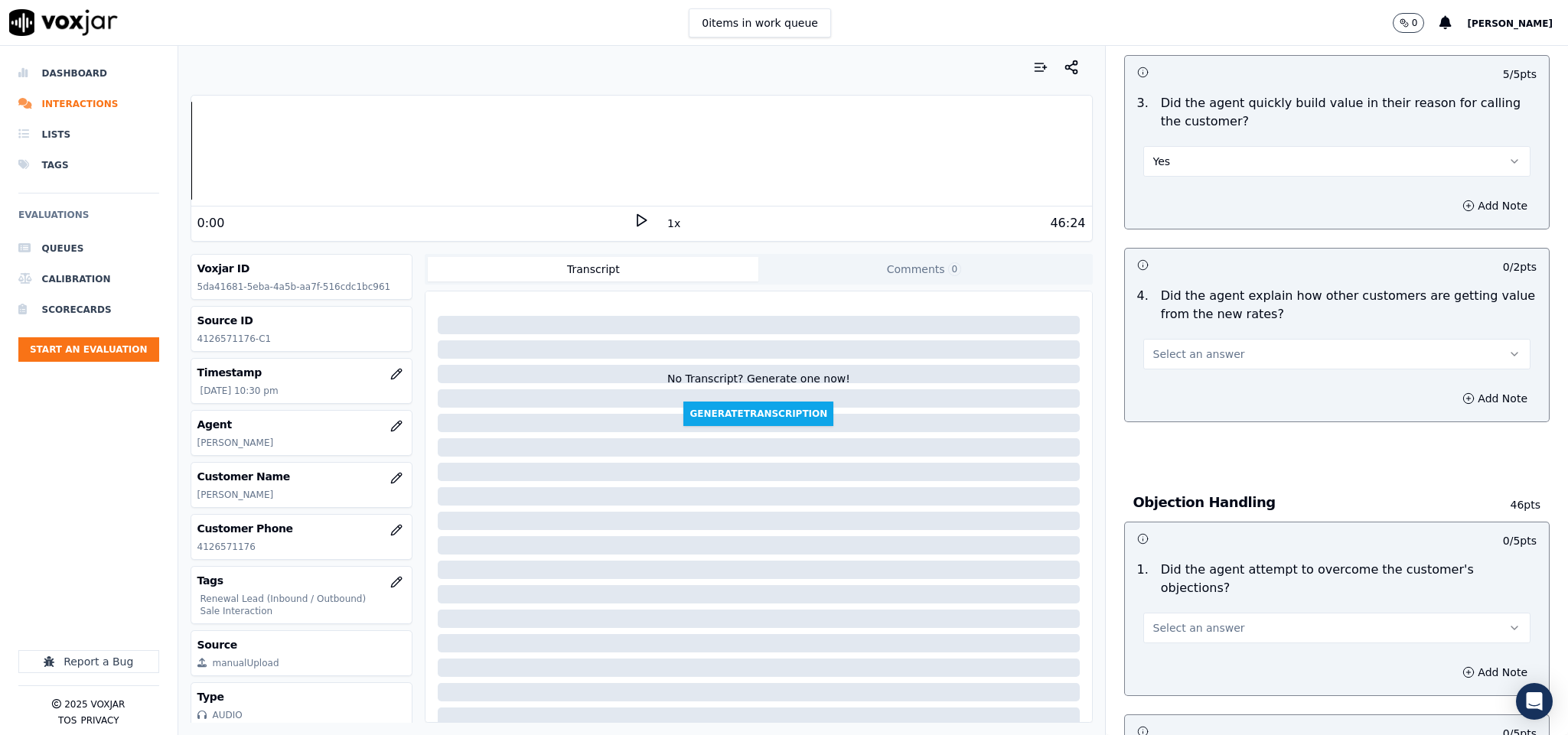
click at [1208, 340] on div "Select an answer" at bounding box center [1337, 352] width 388 height 33
drag, startPoint x: 1195, startPoint y: 328, endPoint x: 1185, endPoint y: 359, distance: 32.6
click at [1195, 329] on div "Select an answer" at bounding box center [1337, 347] width 412 height 46
click at [1185, 359] on span "Select an answer" at bounding box center [1200, 354] width 92 height 15
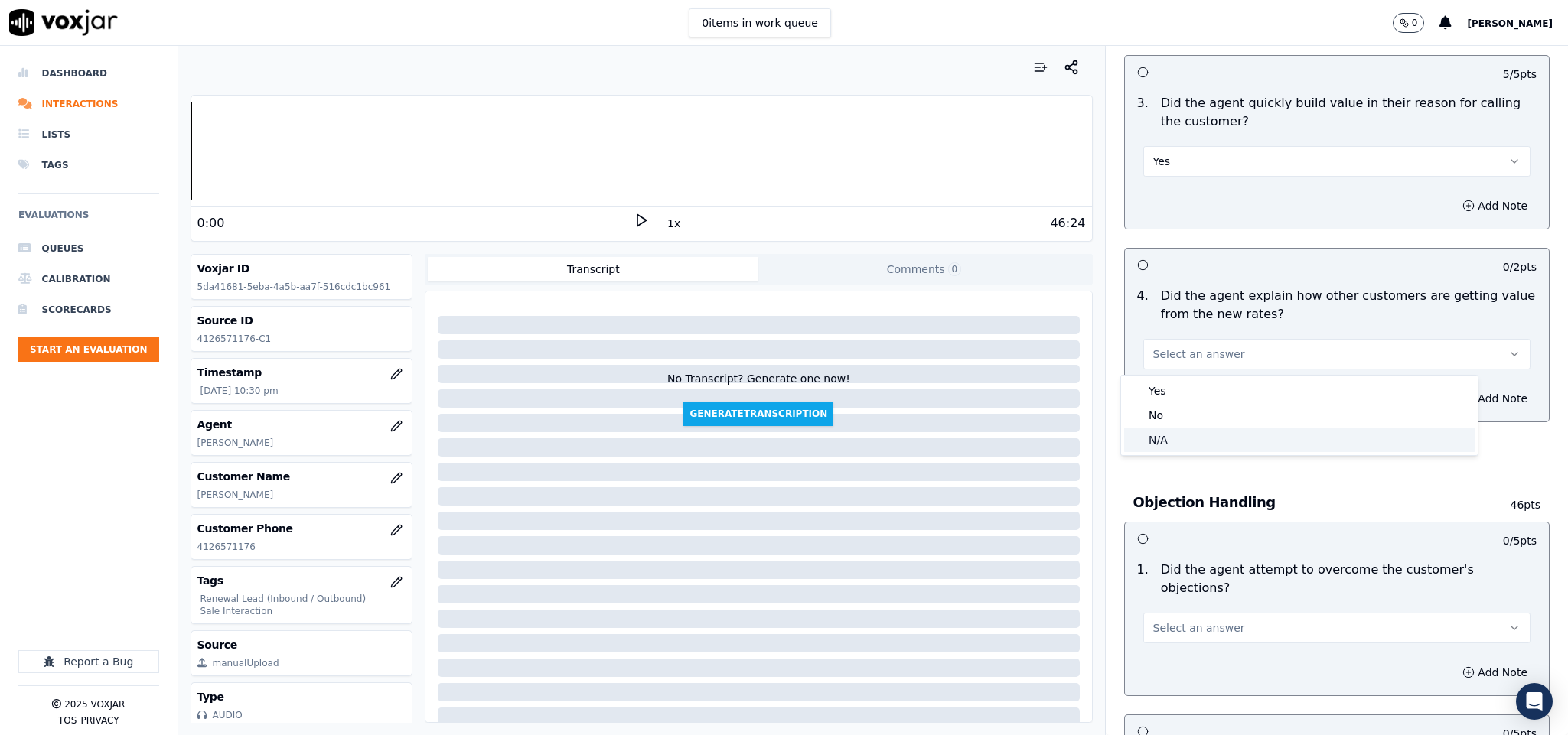
click at [1176, 439] on div "N/A" at bounding box center [1300, 440] width 350 height 25
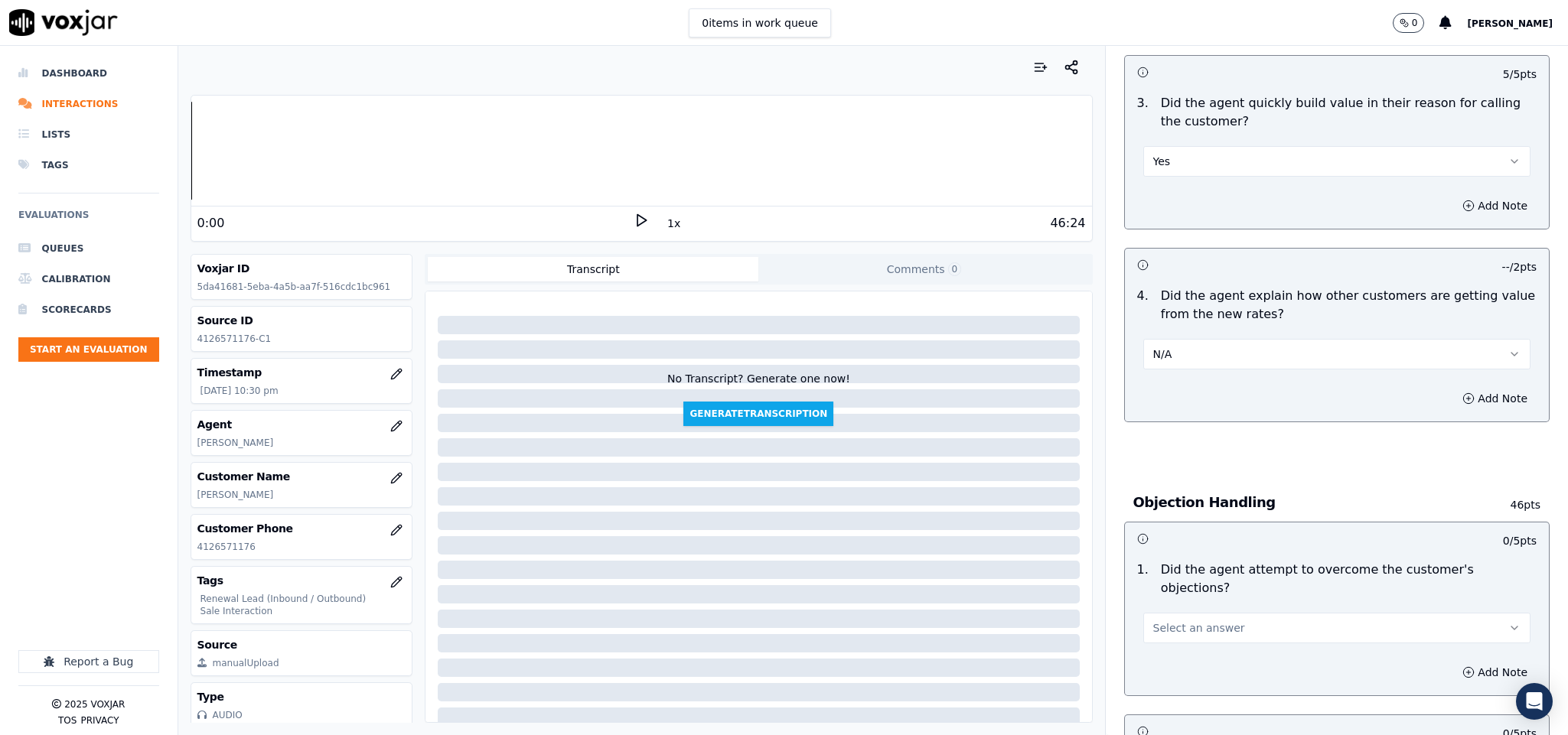
click at [1222, 350] on button "N/A" at bounding box center [1337, 354] width 388 height 31
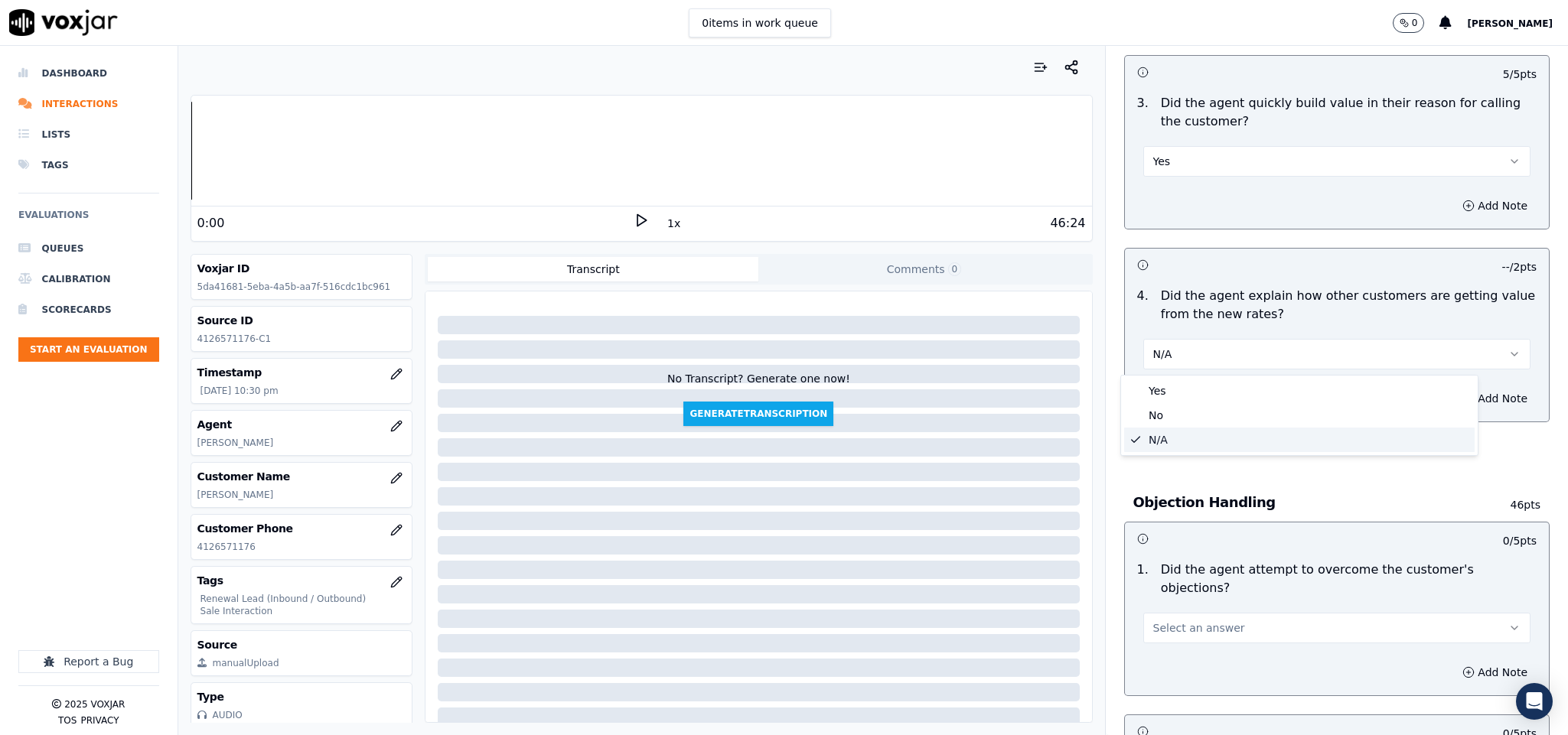
click at [1191, 439] on div "N/A" at bounding box center [1300, 440] width 350 height 25
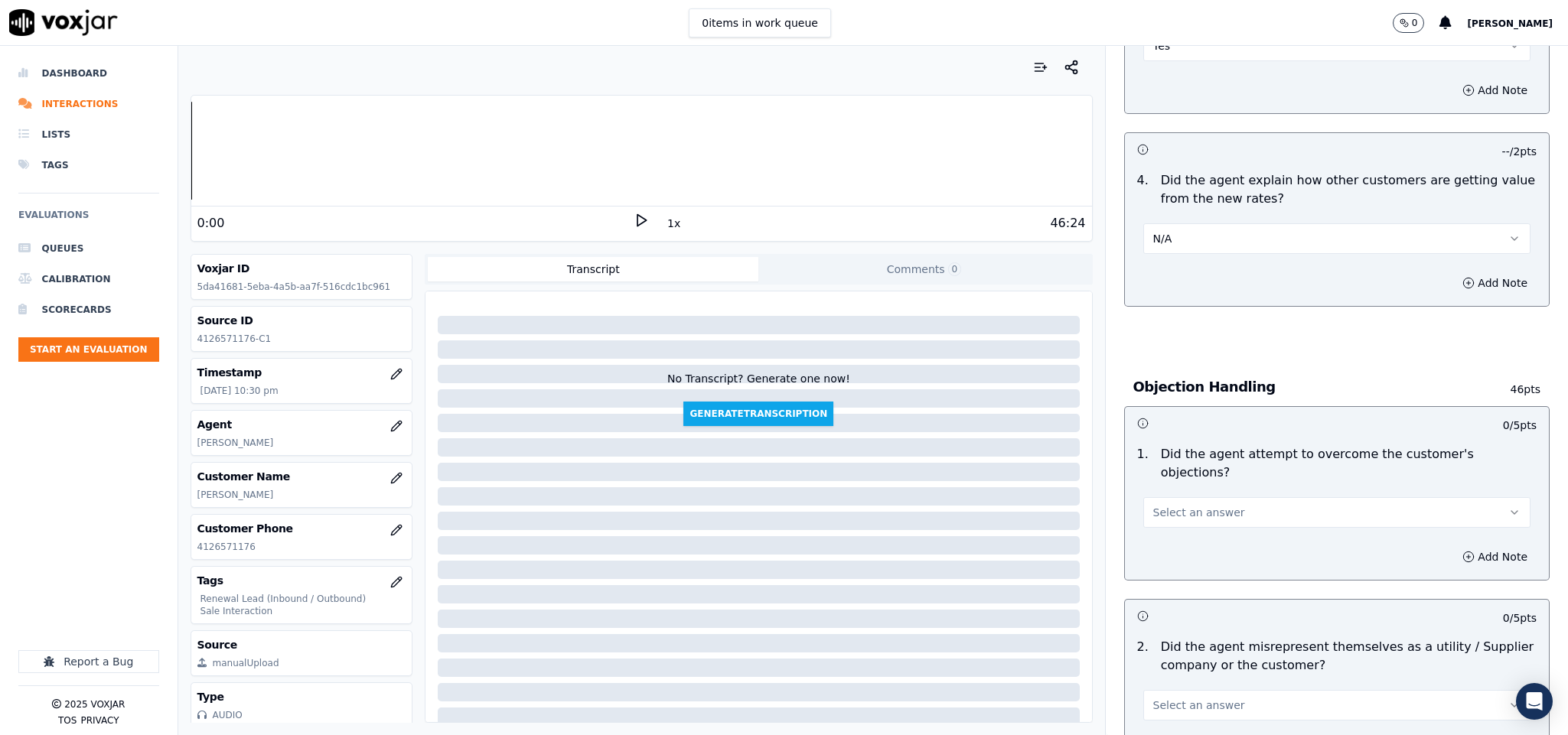
scroll to position [689, 0]
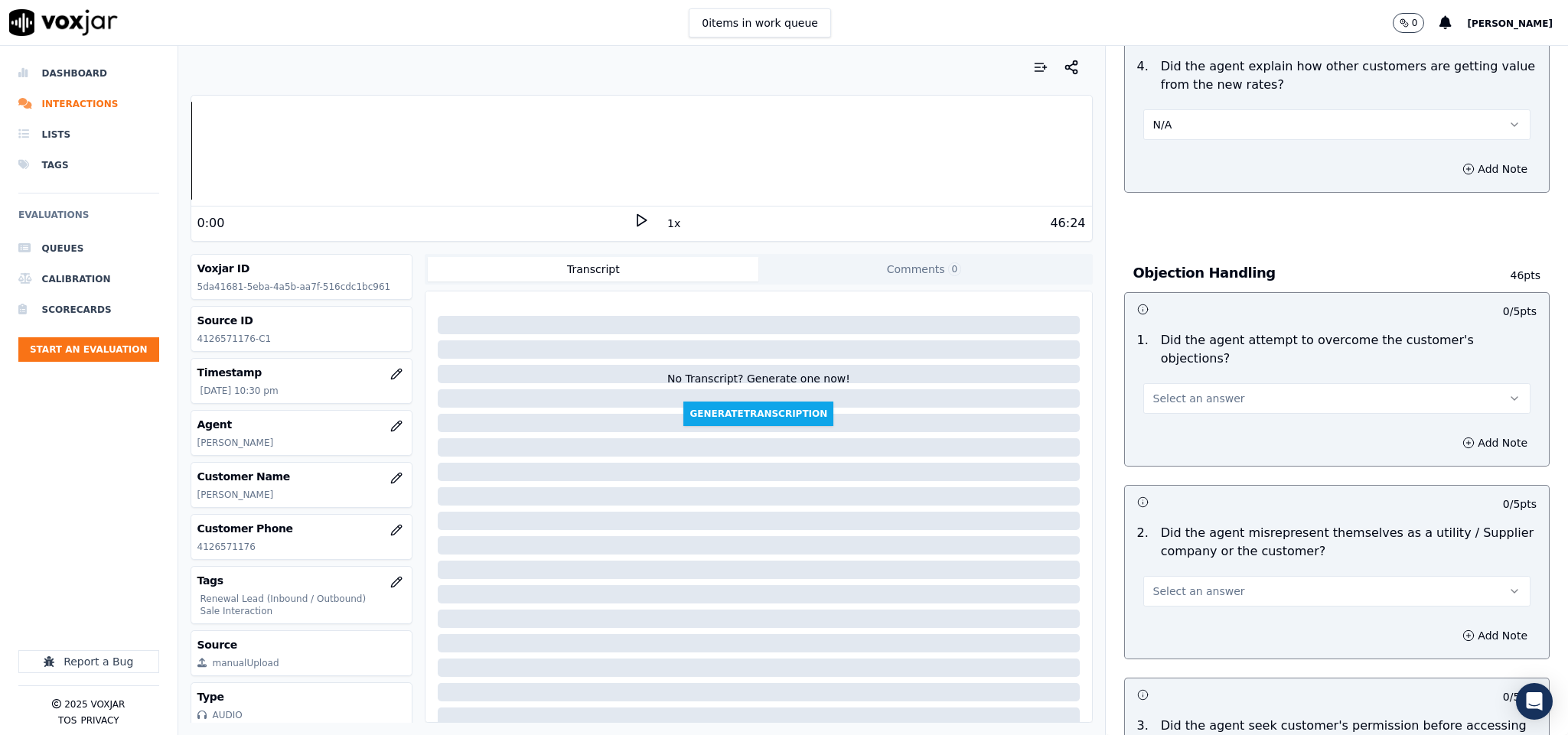
click at [1243, 386] on button "Select an answer" at bounding box center [1337, 399] width 388 height 31
click at [1192, 416] on div "Yes" at bounding box center [1300, 417] width 350 height 25
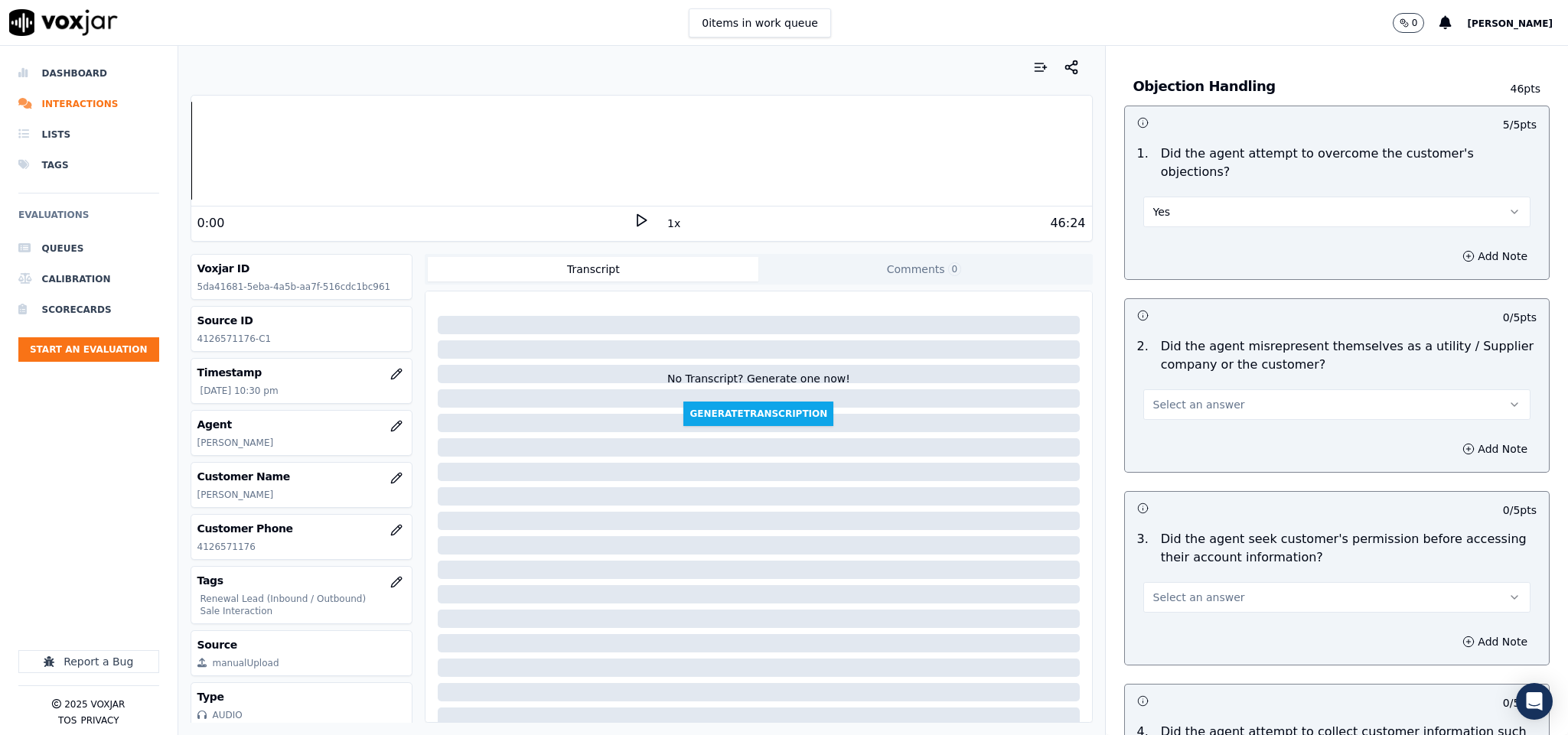
scroll to position [918, 0]
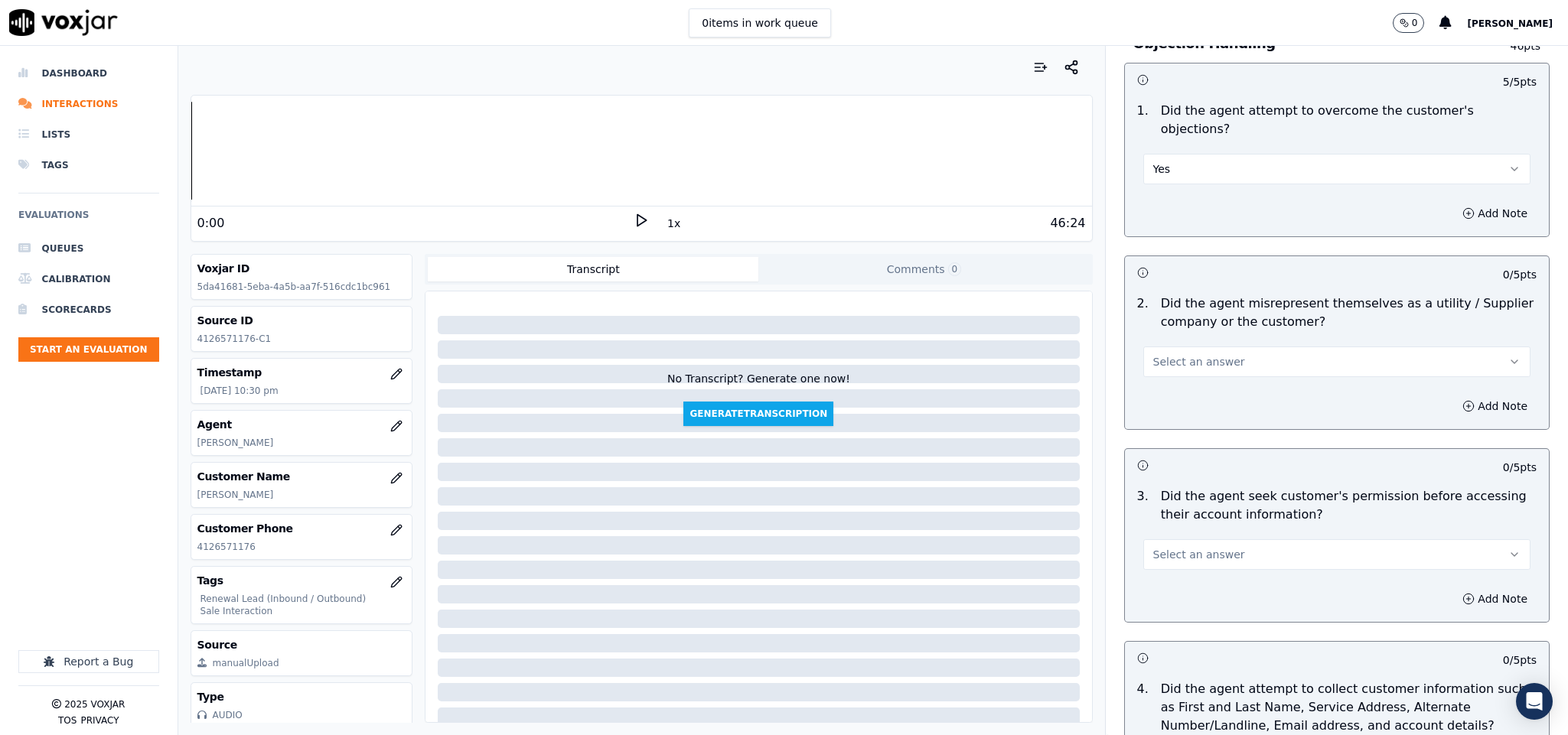
click at [1228, 347] on button "Select an answer" at bounding box center [1337, 362] width 388 height 31
click at [1155, 404] on div "No" at bounding box center [1300, 406] width 350 height 25
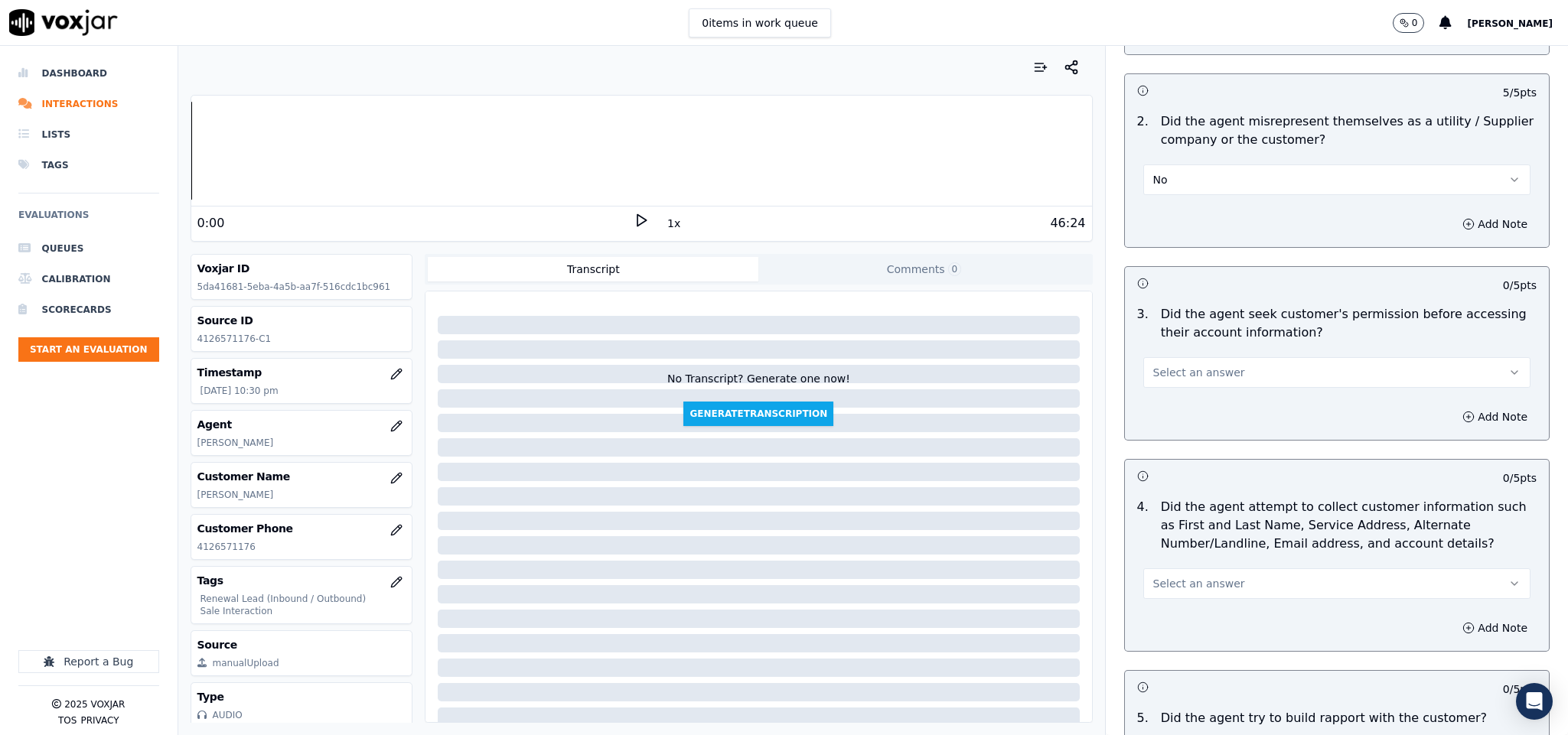
scroll to position [1147, 0]
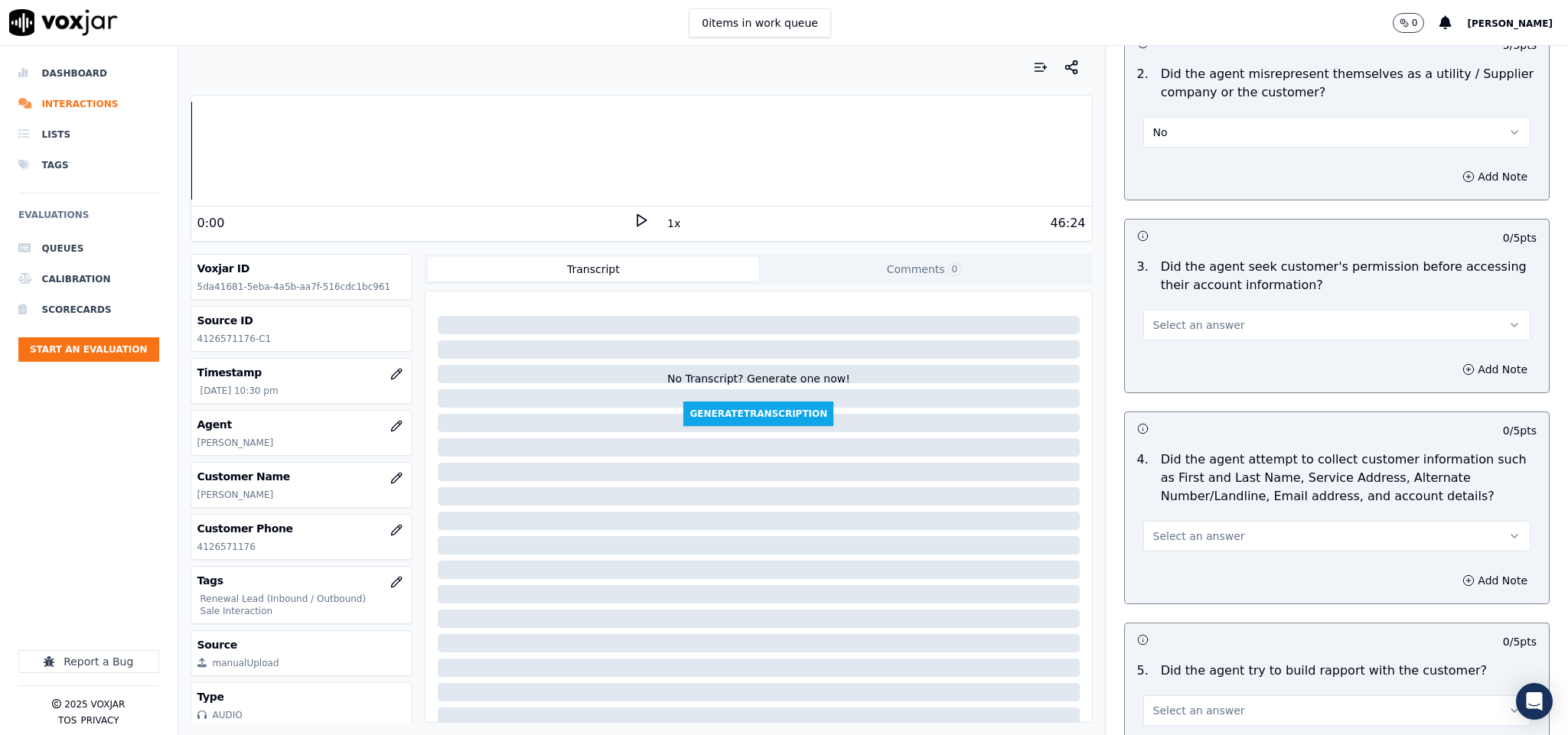
click at [1208, 318] on span "Select an answer" at bounding box center [1200, 325] width 92 height 15
click at [1171, 347] on div "Yes" at bounding box center [1300, 346] width 350 height 25
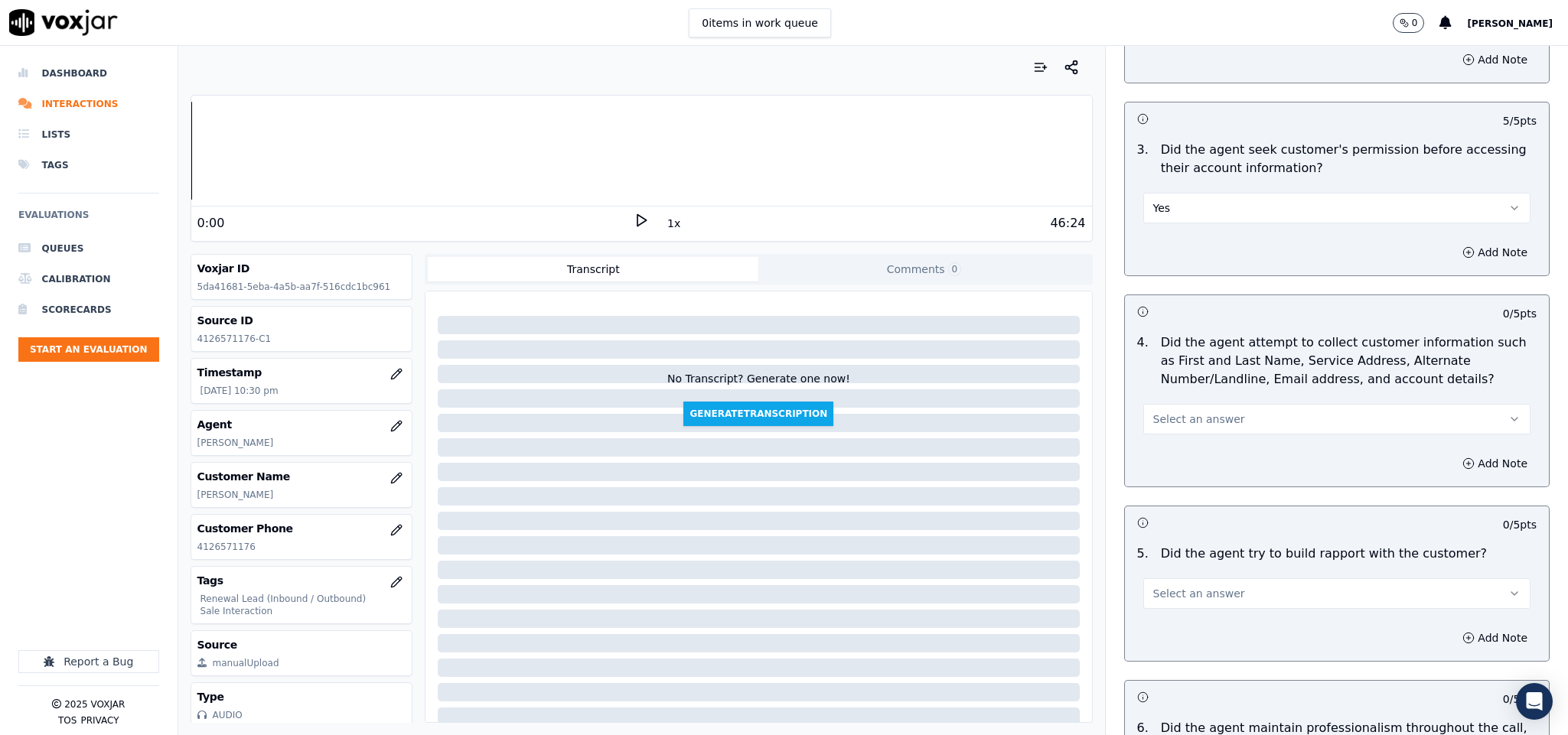
scroll to position [1263, 0]
click at [1210, 195] on button "Yes" at bounding box center [1337, 211] width 388 height 31
click at [1192, 257] on div "No" at bounding box center [1300, 255] width 350 height 25
click at [1454, 244] on button "Add Note" at bounding box center [1495, 254] width 84 height 21
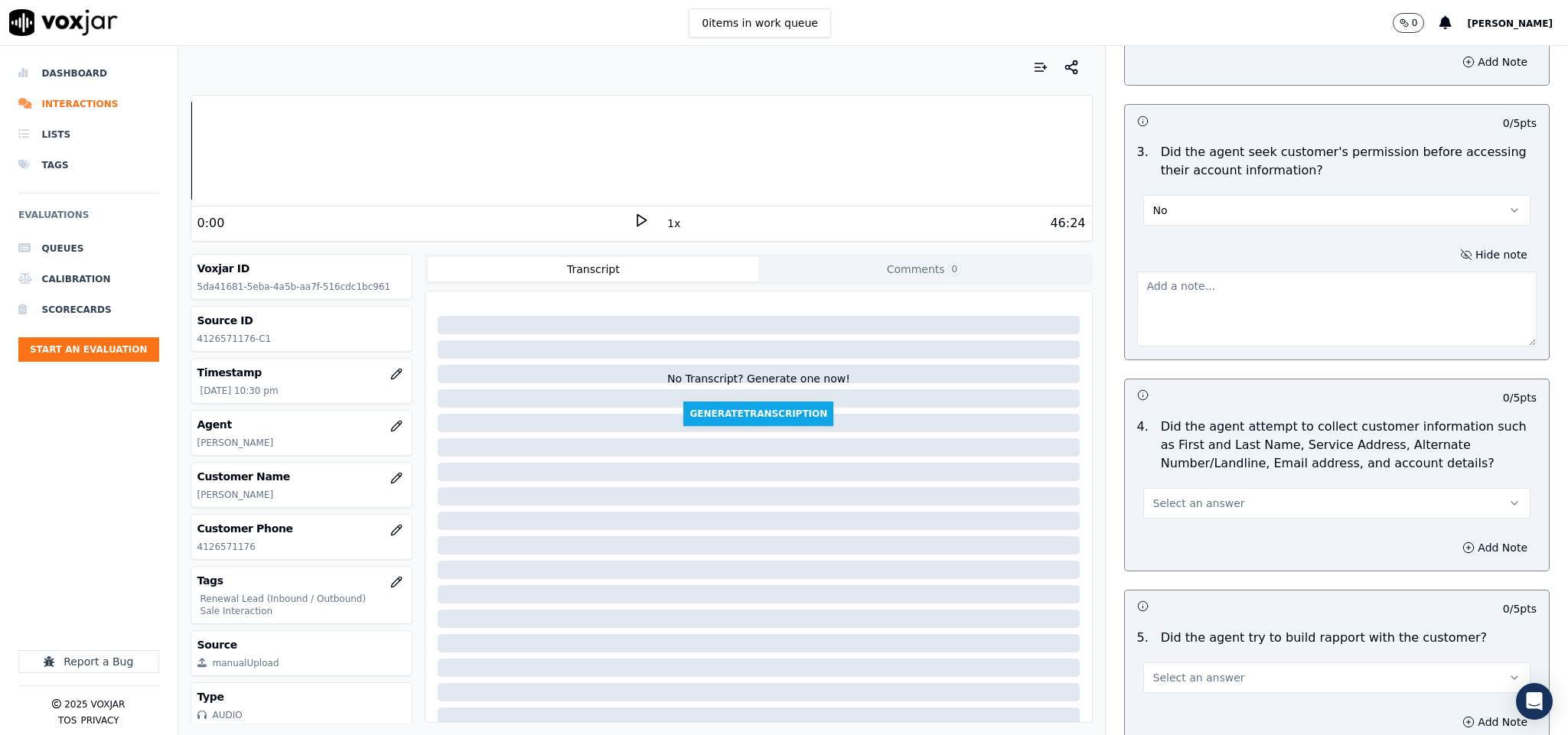
click at [1342, 290] on textarea at bounding box center [1337, 309] width 401 height 75
paste textarea "@1:20 Sam - so this year, the rates and charges has got revised. It has got dro…"
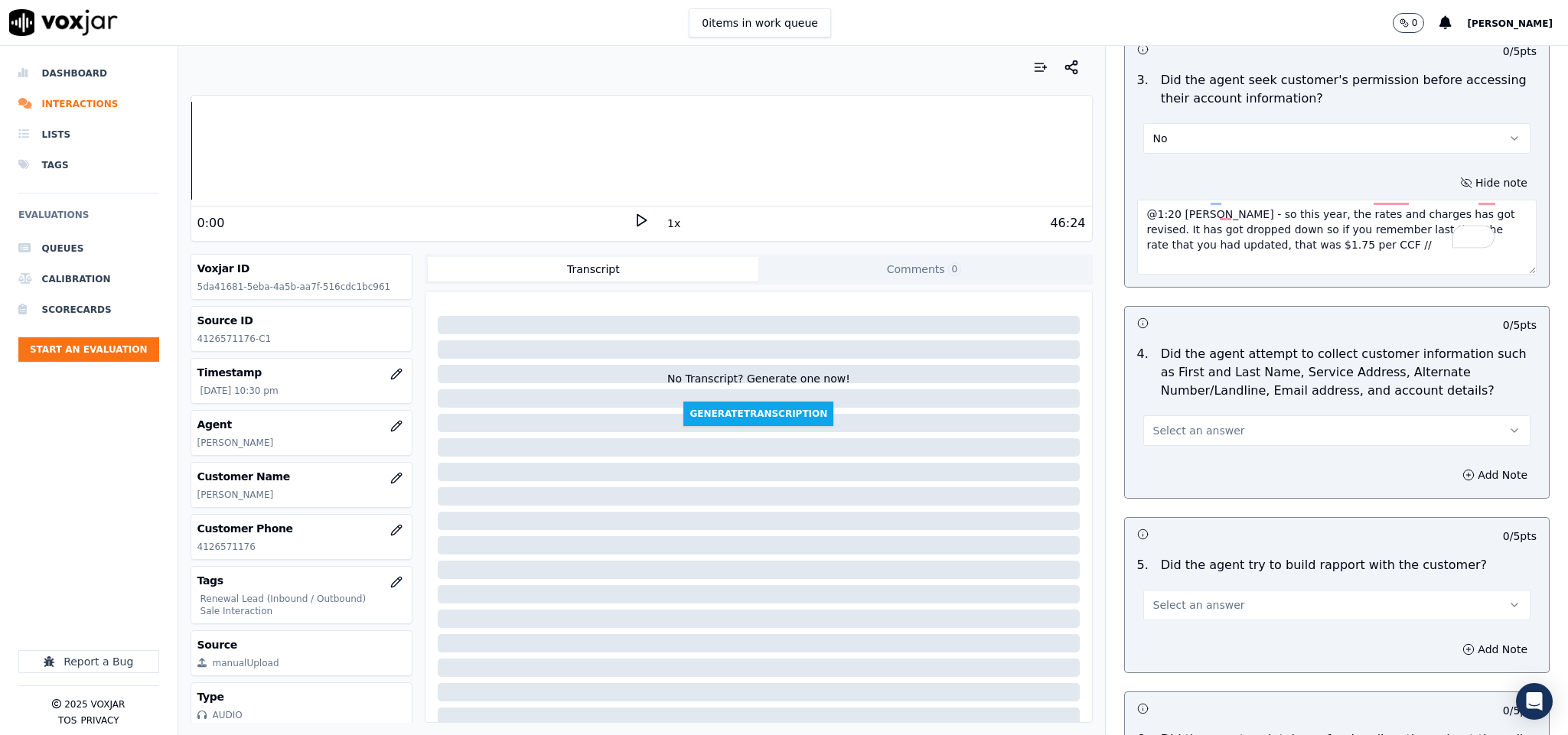
scroll to position [1377, 0]
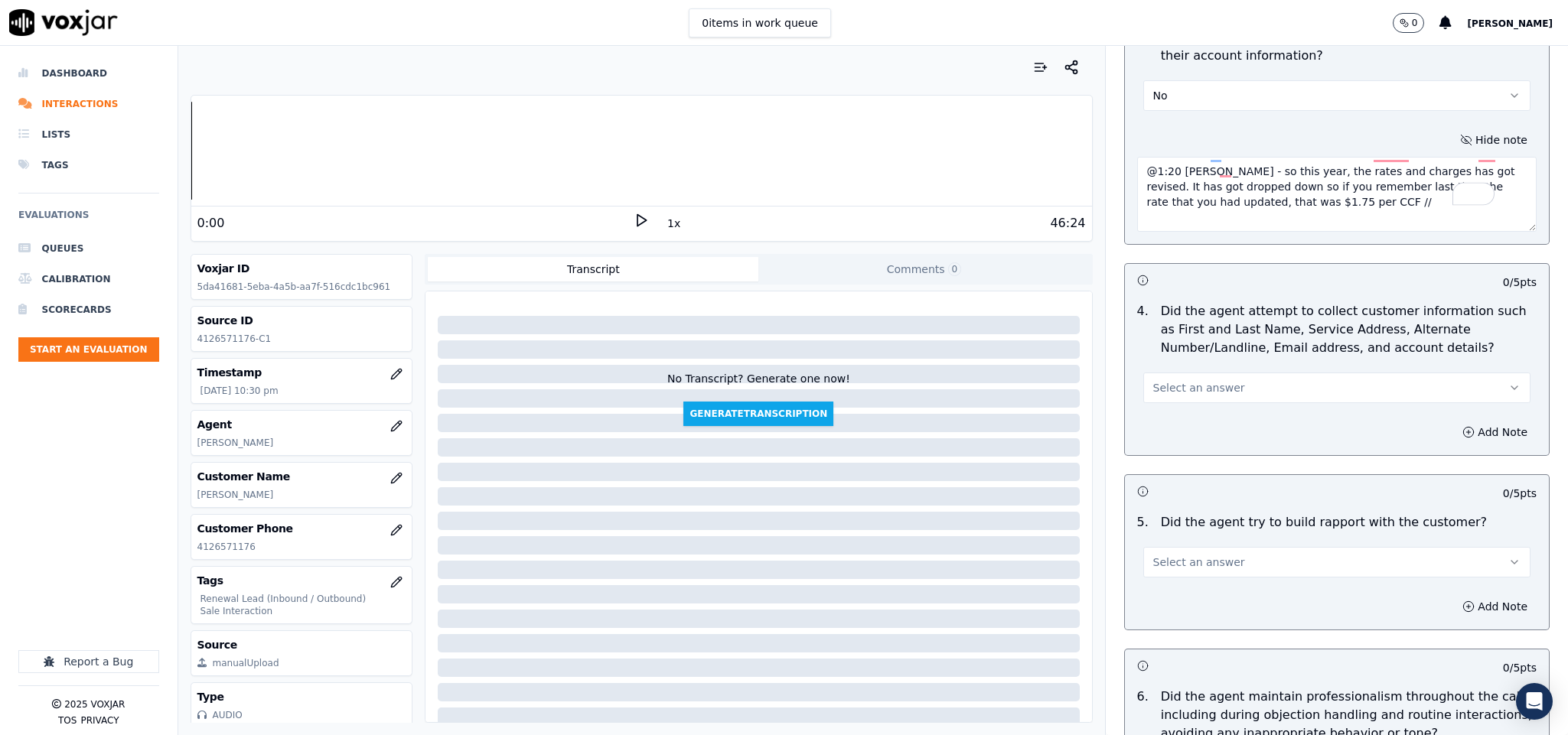
type textarea "@1:20 Sam - so this year, the rates and charges has got revised. It has got dro…"
click at [1211, 372] on button "Select an answer" at bounding box center [1337, 388] width 388 height 31
click at [1174, 435] on div "No" at bounding box center [1300, 435] width 350 height 25
click at [1187, 372] on button "No" at bounding box center [1337, 388] width 388 height 31
click at [1156, 455] on div "N/A" at bounding box center [1300, 458] width 350 height 25
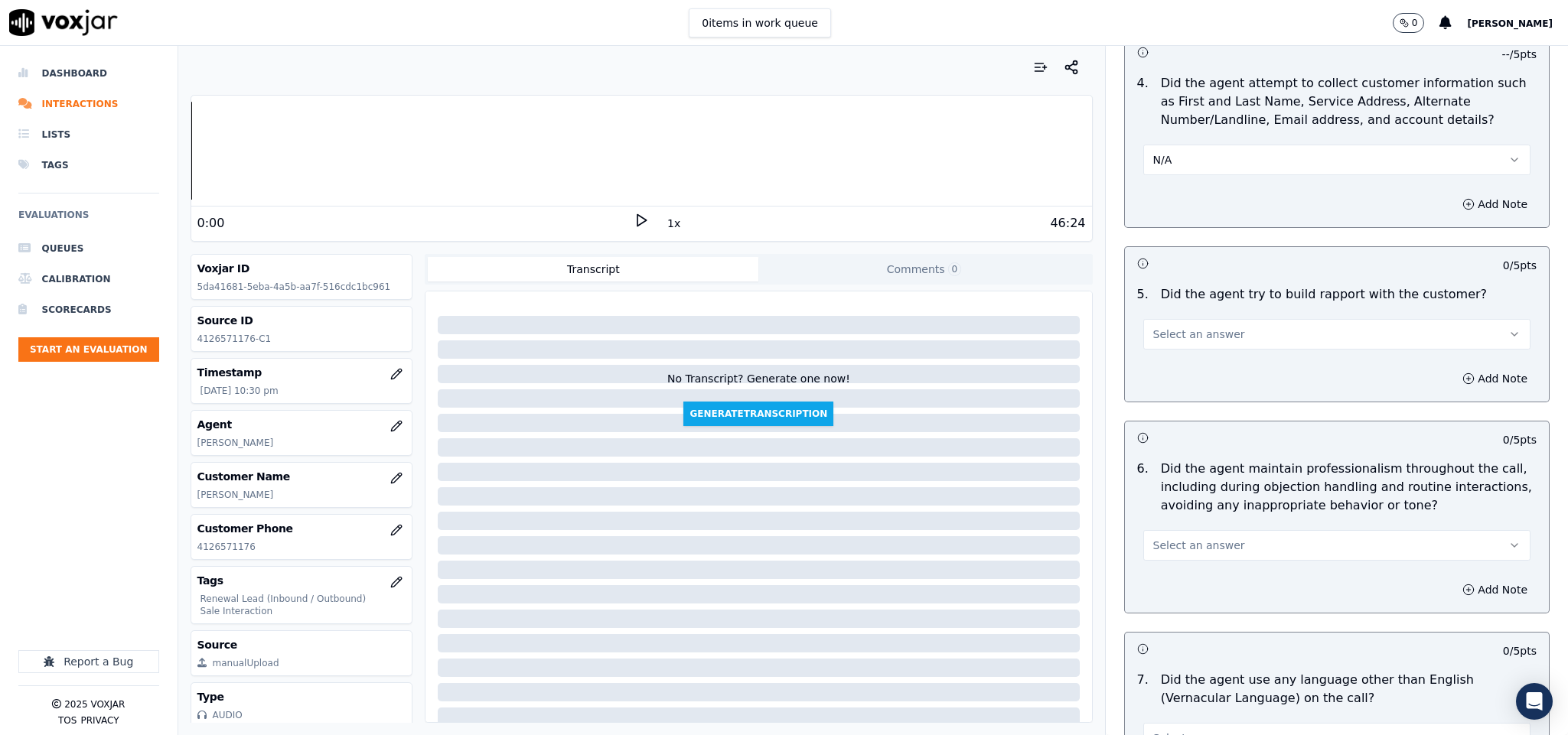
scroll to position [1607, 0]
click at [1203, 329] on button "Select an answer" at bounding box center [1337, 333] width 388 height 31
click at [1190, 352] on div "Yes" at bounding box center [1300, 355] width 350 height 25
click at [1204, 321] on button "Yes" at bounding box center [1337, 333] width 388 height 31
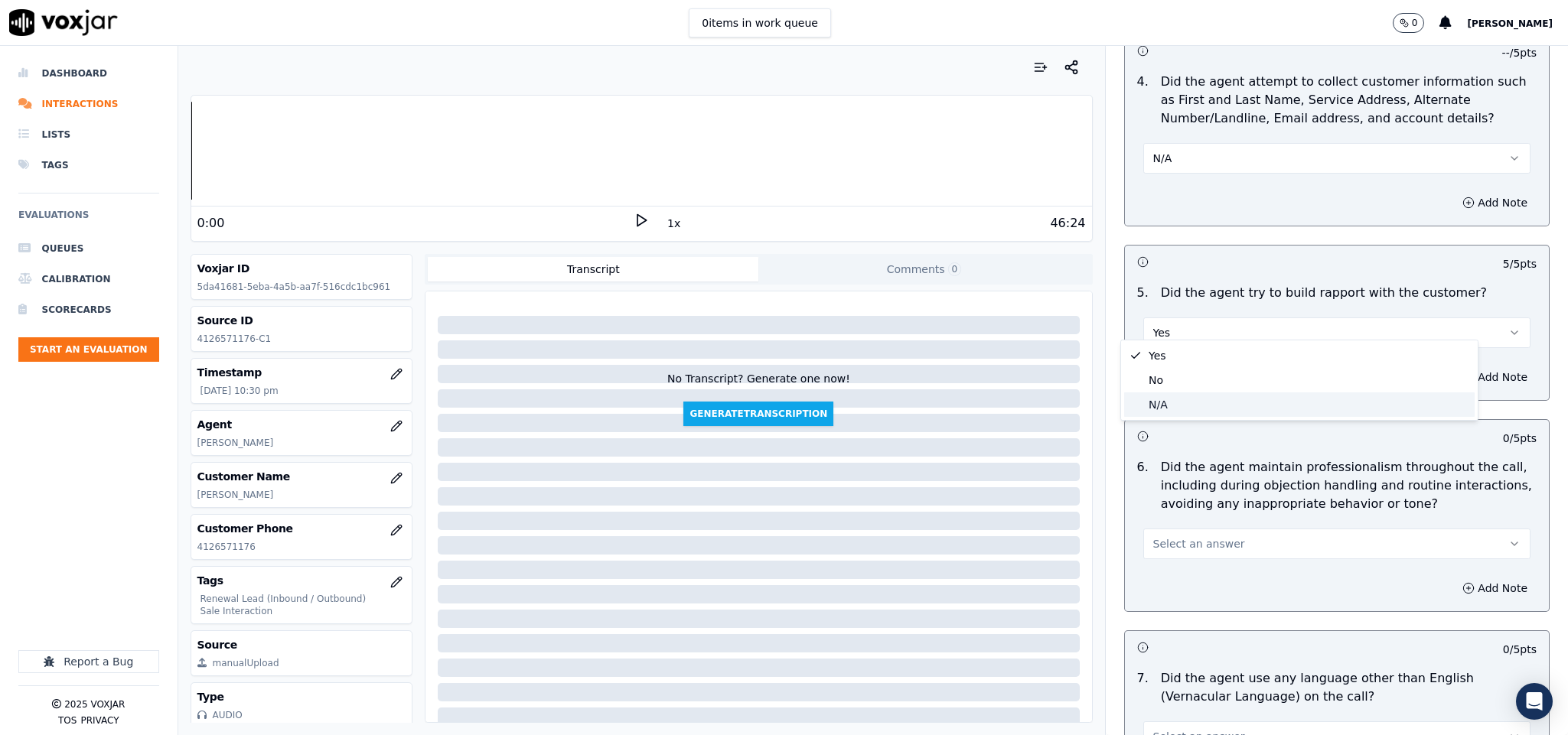
click at [1172, 394] on div "N/A" at bounding box center [1300, 405] width 350 height 25
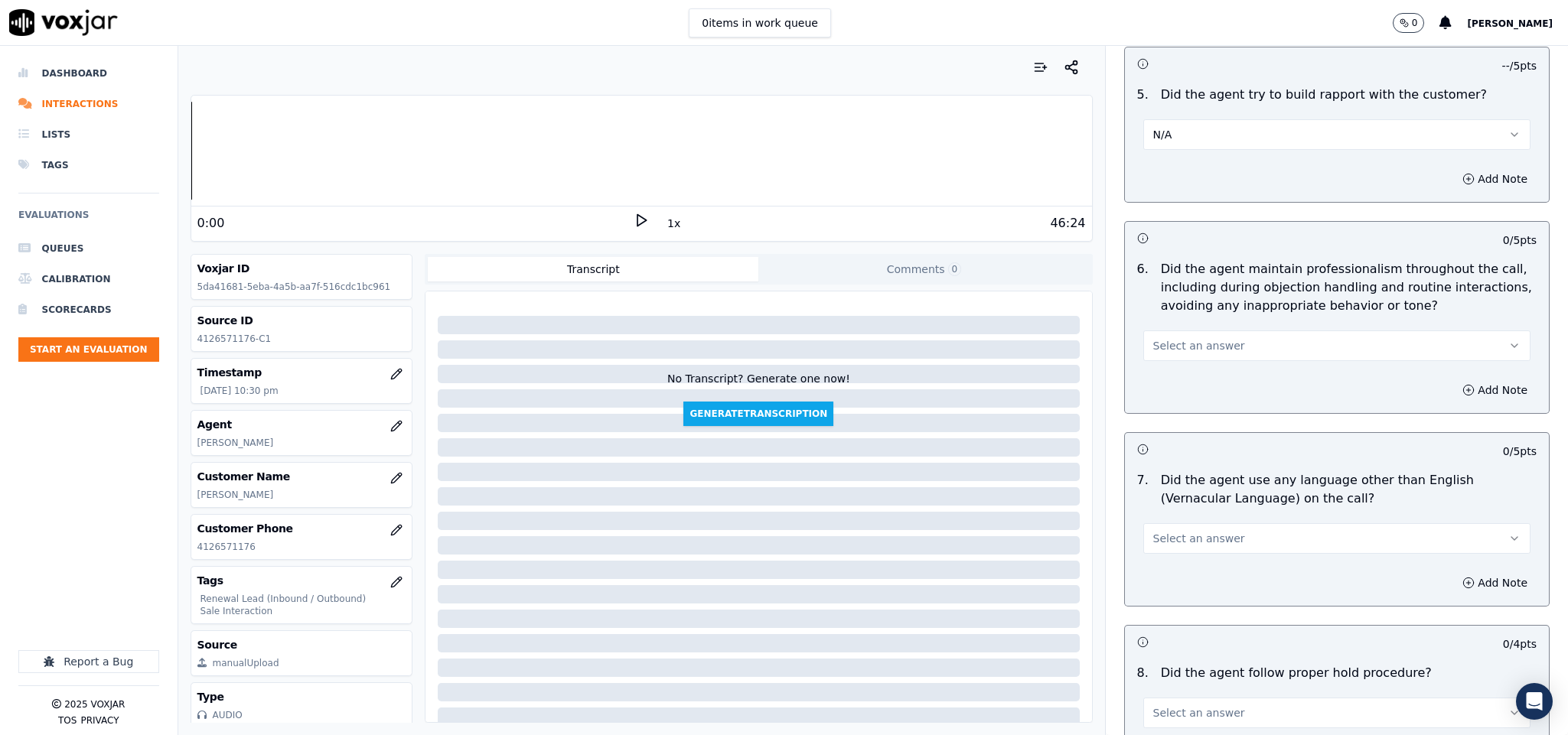
scroll to position [1836, 0]
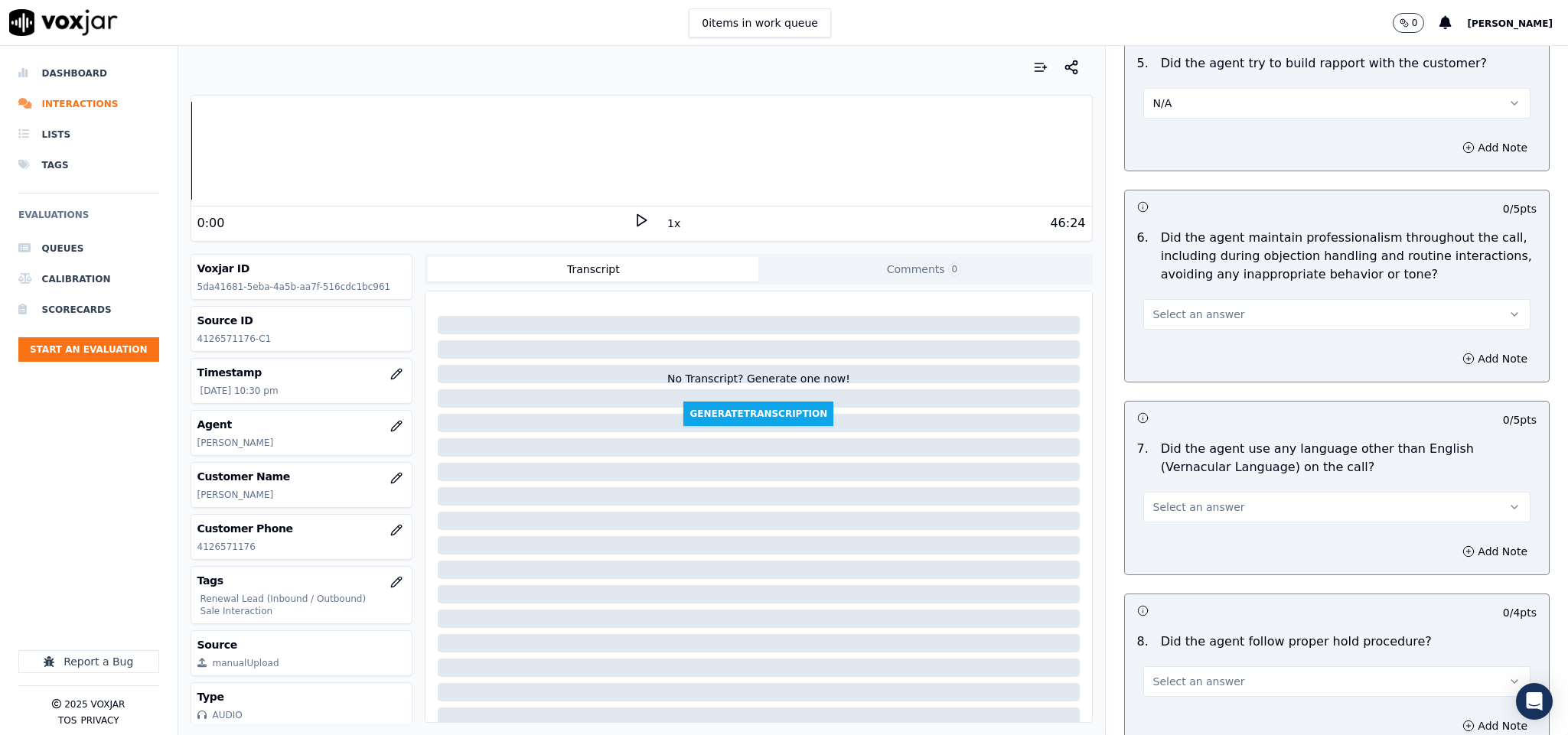
click at [1210, 306] on button "Select an answer" at bounding box center [1337, 314] width 388 height 31
click at [1174, 329] on div "Yes" at bounding box center [1300, 337] width 350 height 25
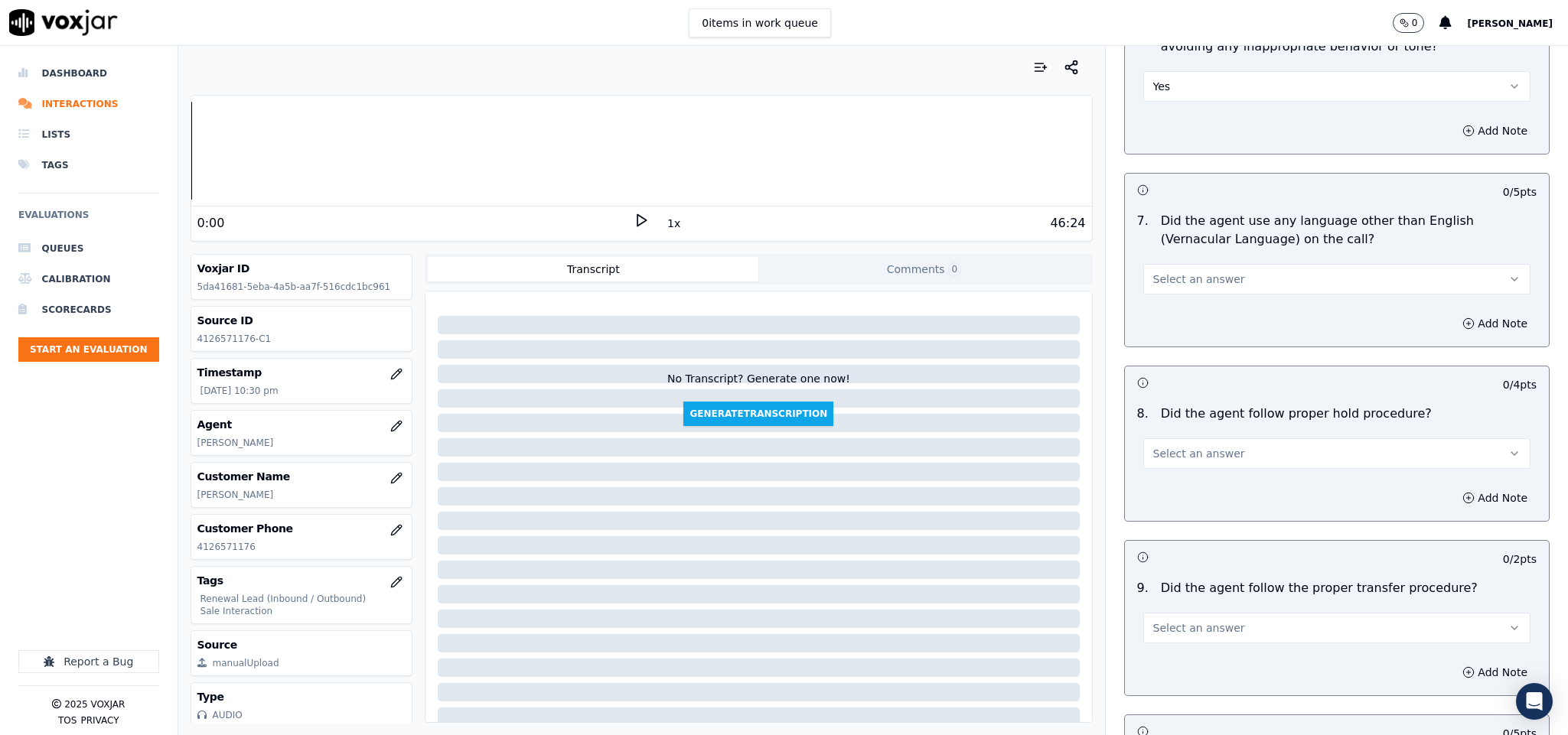
scroll to position [2066, 0]
click at [1213, 269] on button "Select an answer" at bounding box center [1337, 277] width 388 height 31
click at [1179, 330] on div "No" at bounding box center [1300, 325] width 350 height 25
click at [1220, 446] on button "Select an answer" at bounding box center [1337, 452] width 388 height 31
click at [1190, 474] on div "Yes" at bounding box center [1300, 476] width 350 height 25
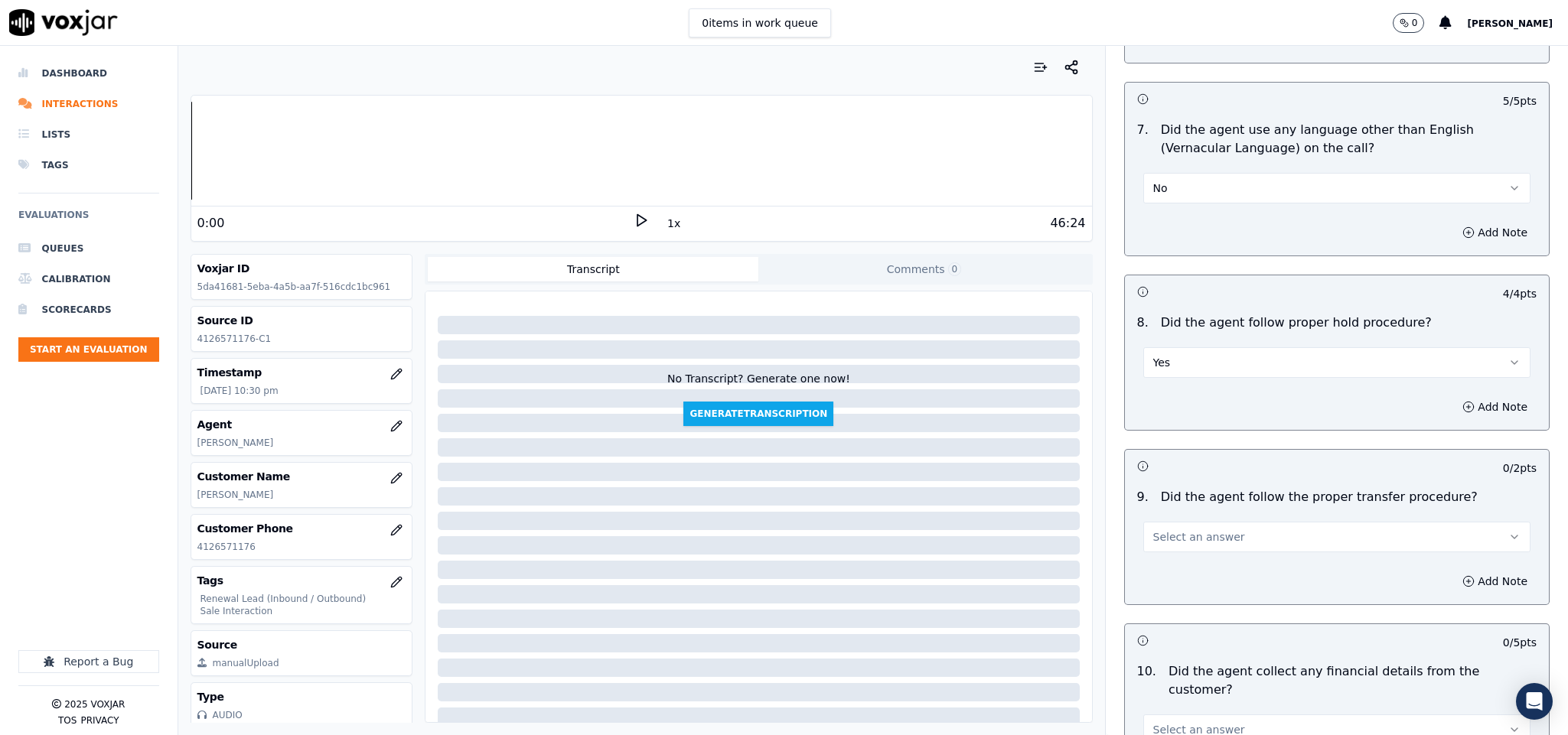
scroll to position [2295, 0]
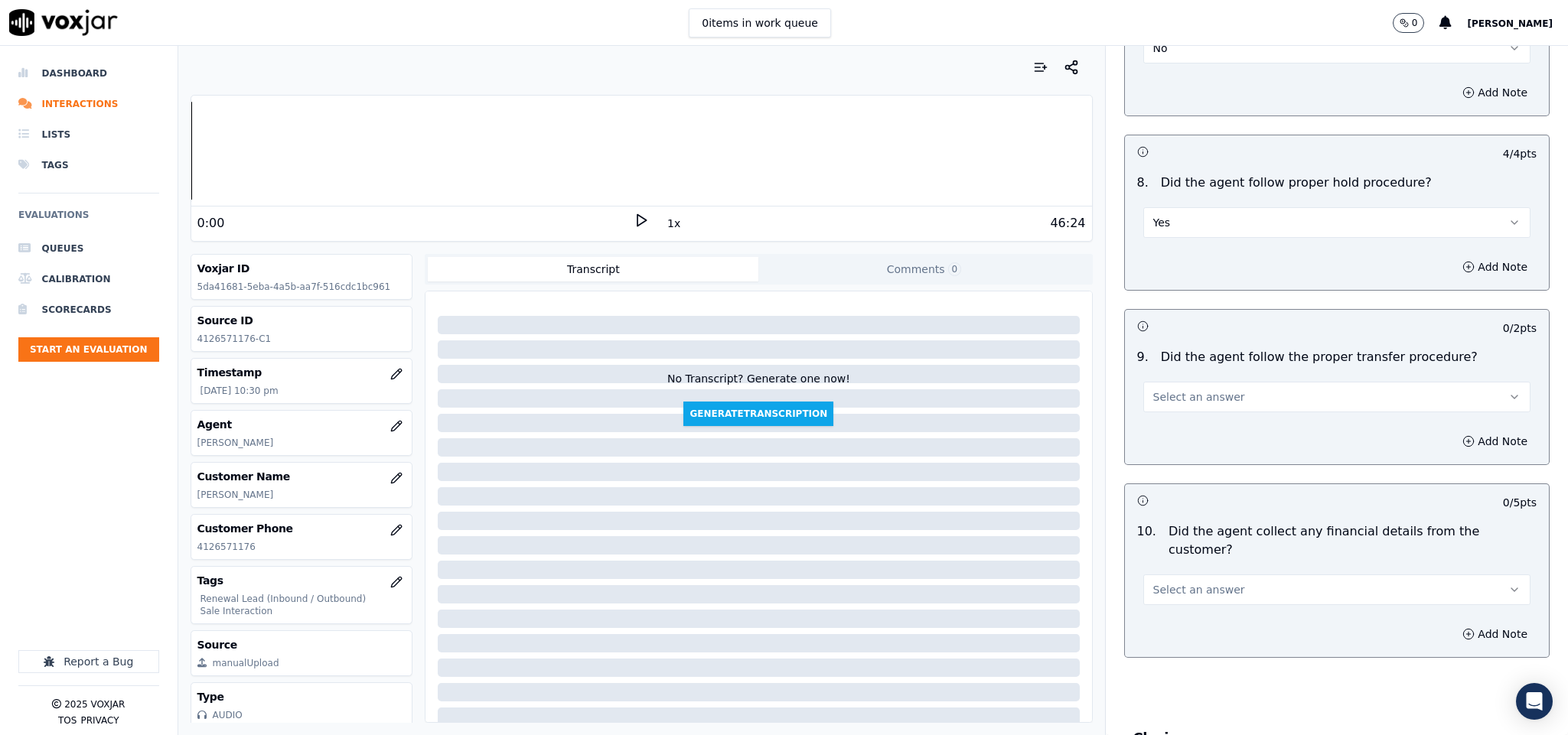
click at [1215, 383] on button "Select an answer" at bounding box center [1337, 397] width 388 height 31
click at [1191, 420] on div "Yes" at bounding box center [1300, 422] width 350 height 25
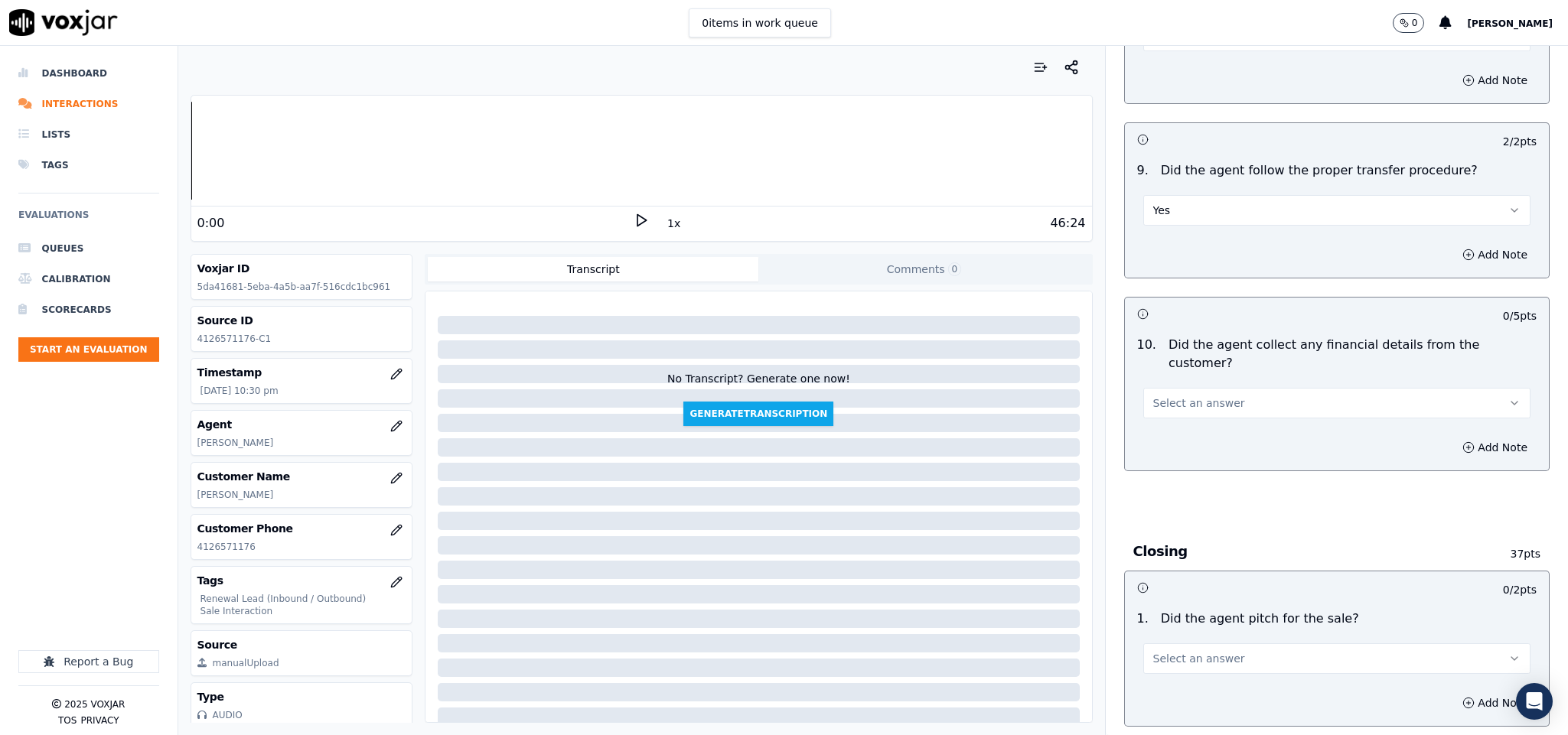
scroll to position [2524, 0]
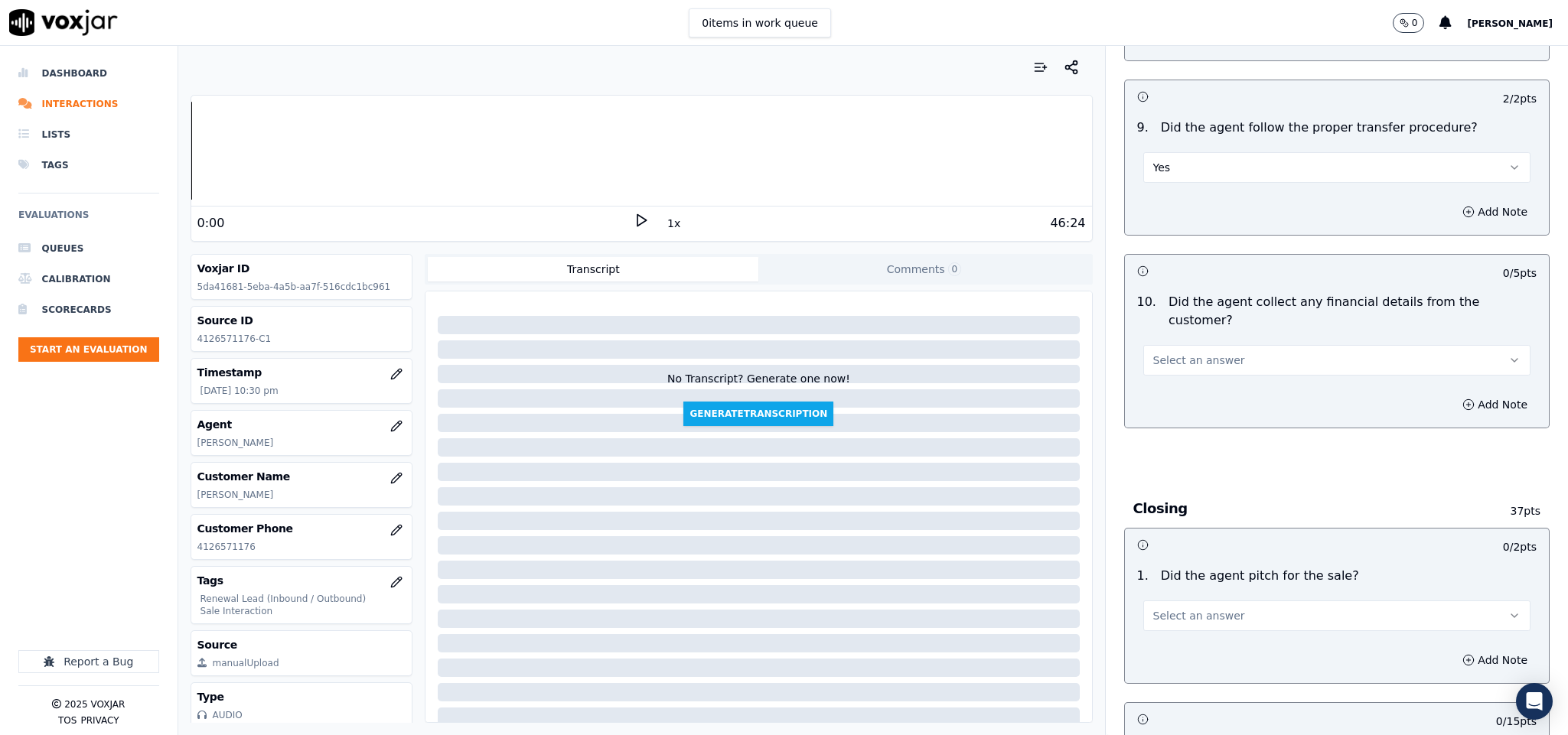
click at [1213, 345] on button "Select an answer" at bounding box center [1337, 360] width 388 height 31
click at [1153, 390] on div "No" at bounding box center [1300, 392] width 350 height 25
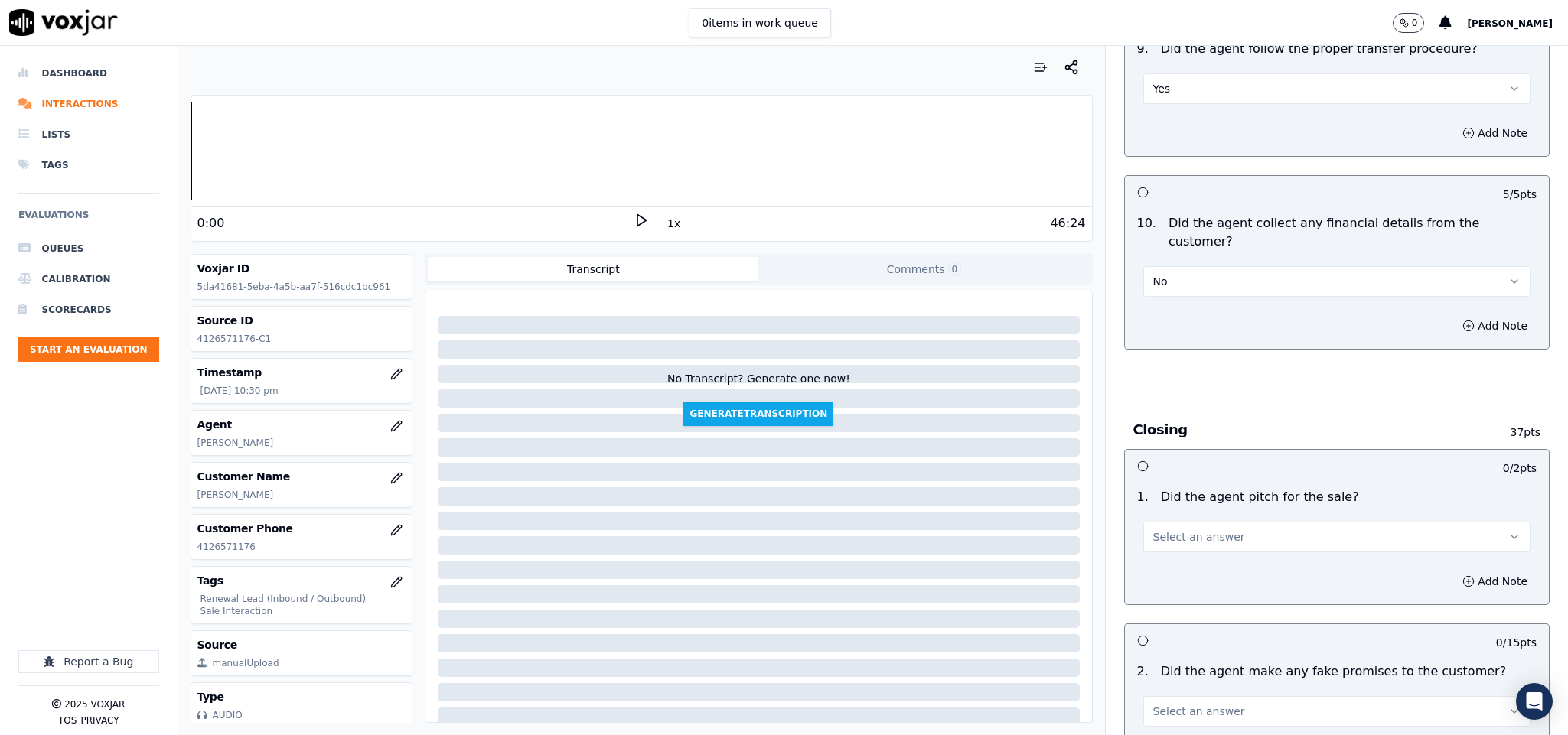
scroll to position [2754, 0]
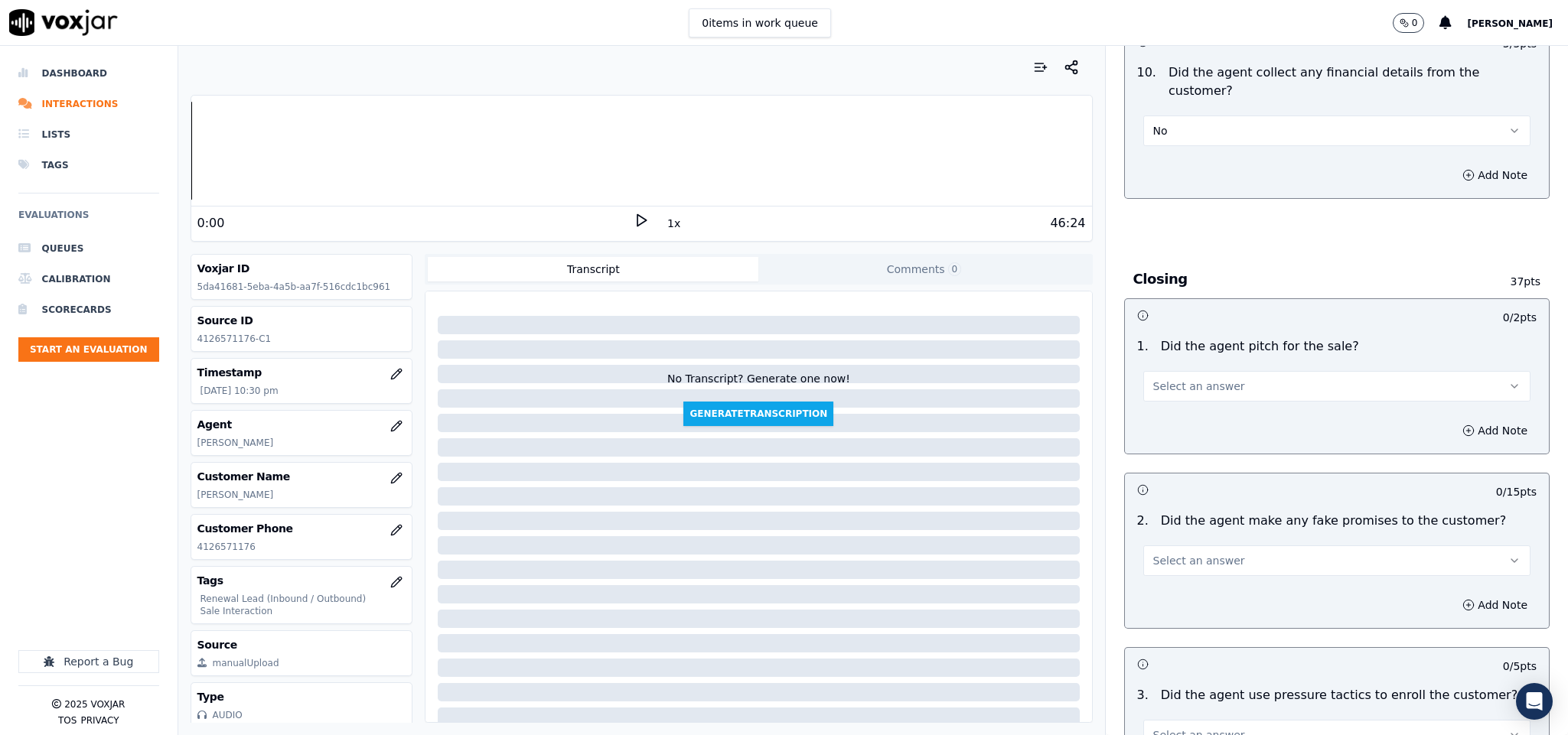
click at [1233, 371] on button "Select an answer" at bounding box center [1337, 387] width 388 height 31
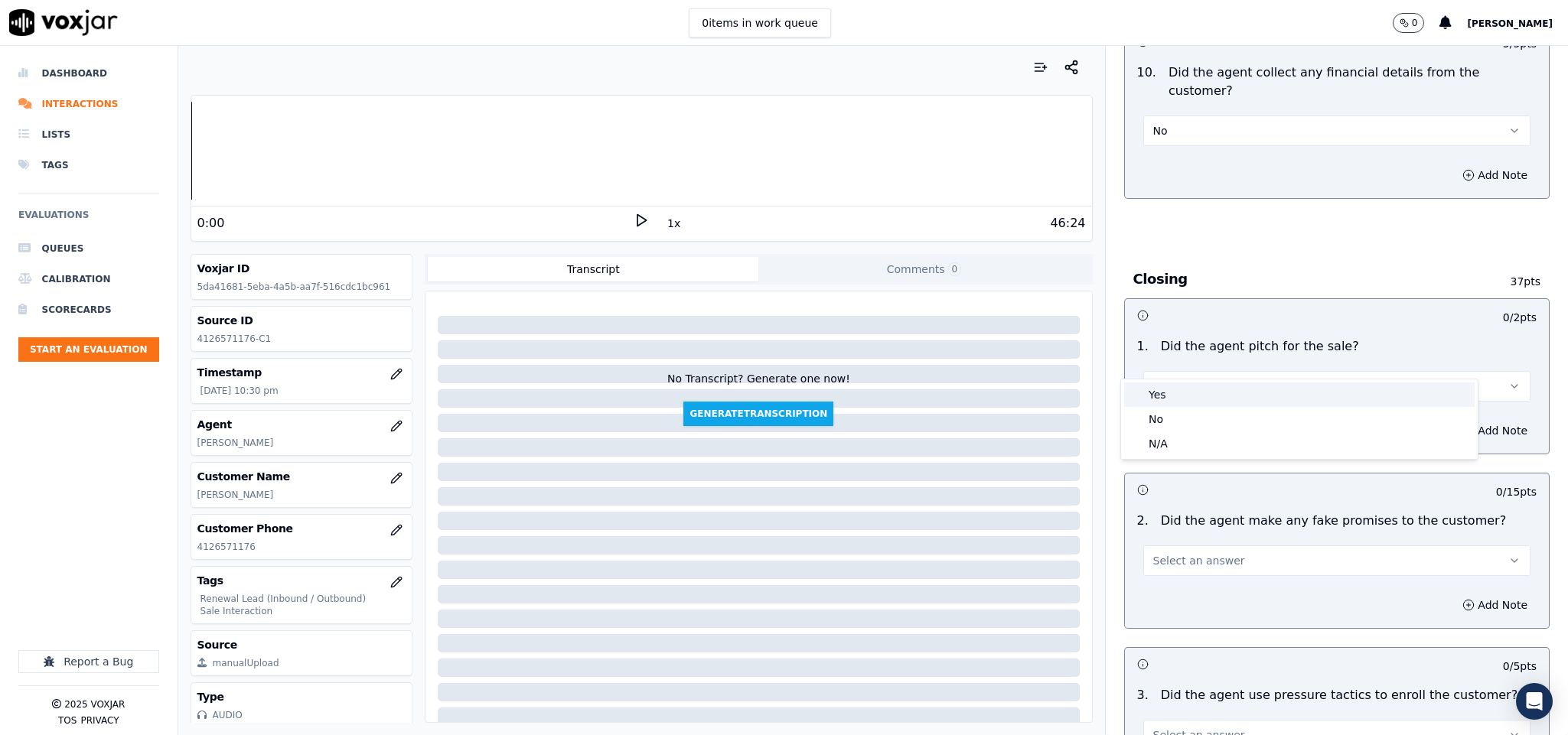
click at [1191, 390] on div "Yes" at bounding box center [1300, 394] width 350 height 25
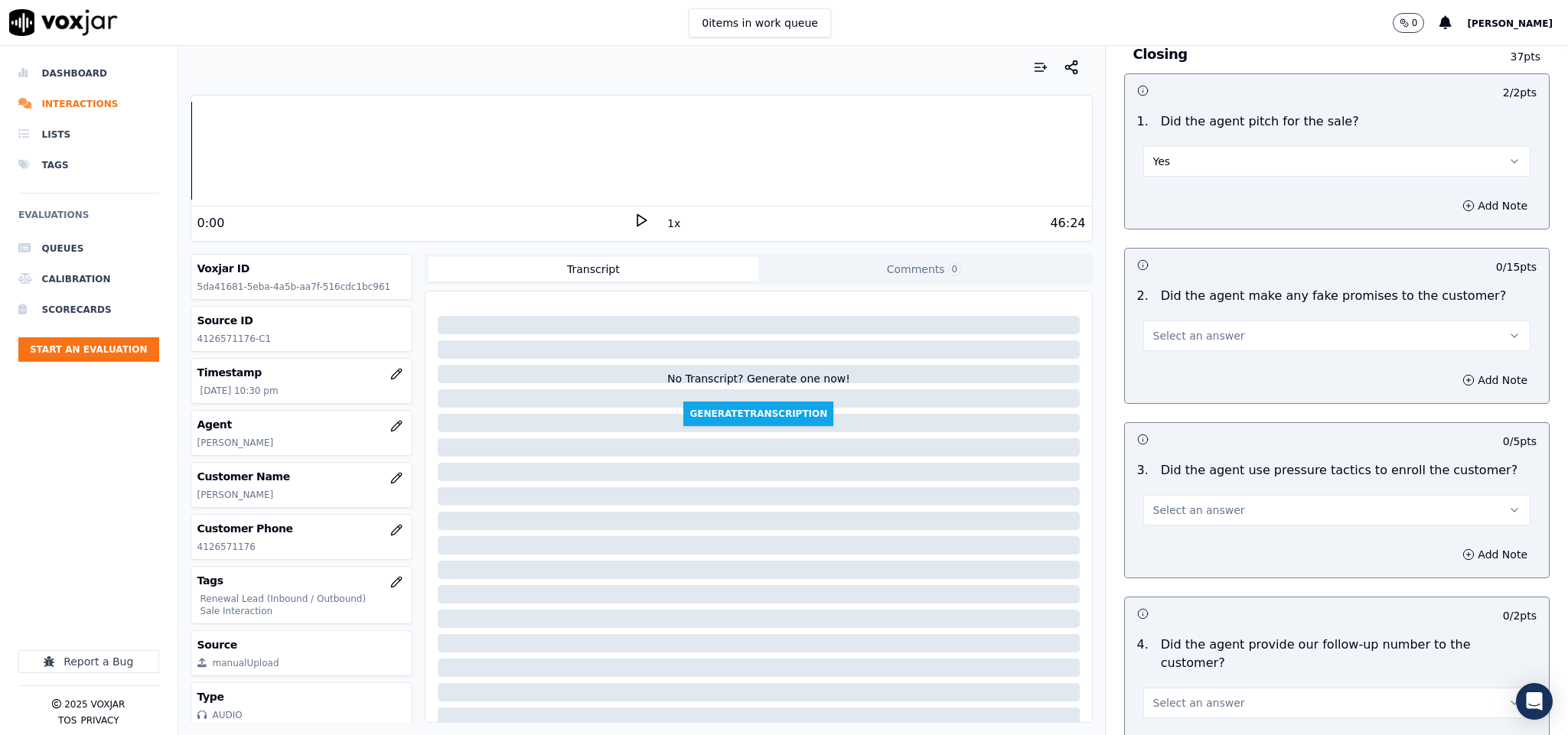
scroll to position [2984, 0]
click at [1226, 316] on button "Select an answer" at bounding box center [1337, 331] width 388 height 31
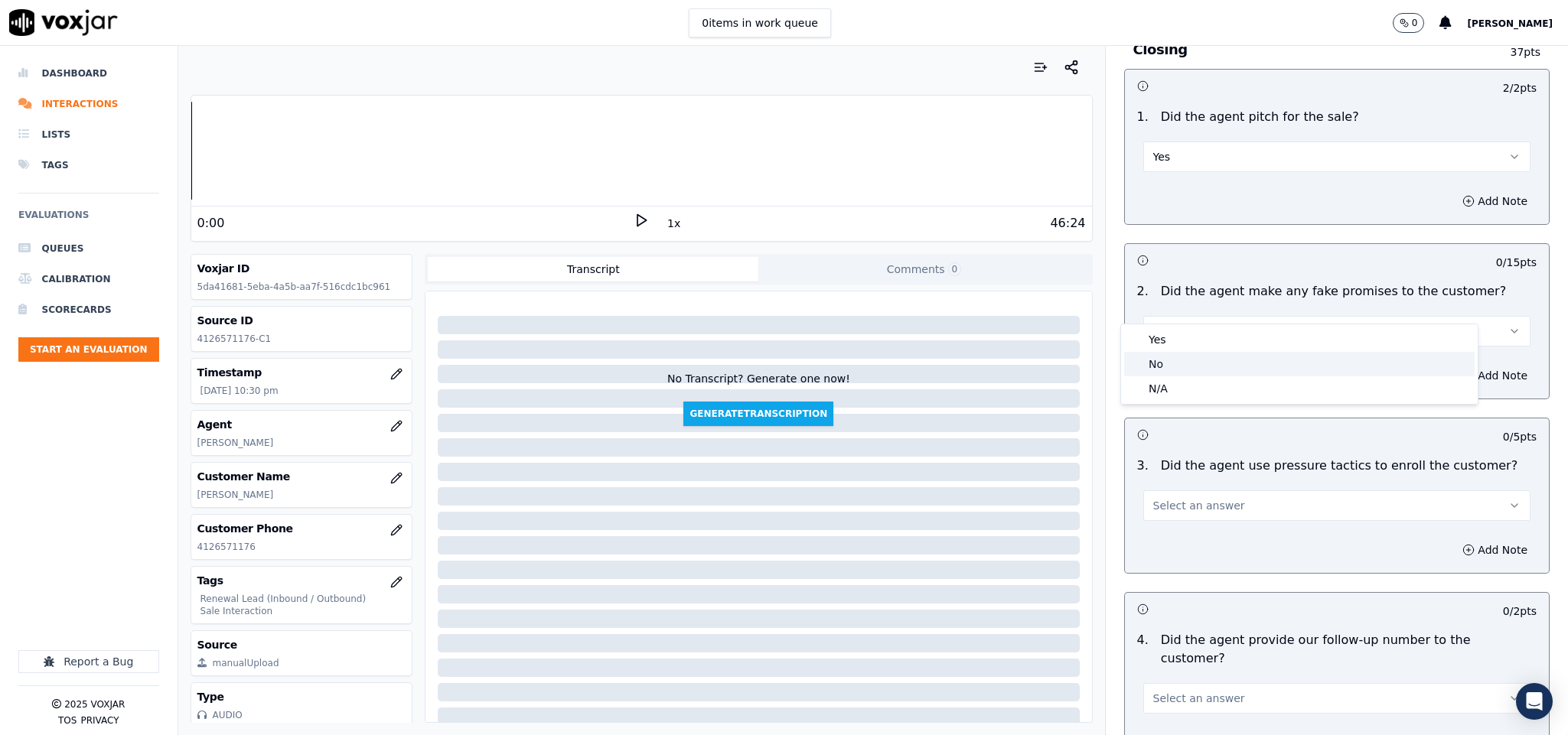
click at [1172, 361] on div "No" at bounding box center [1300, 364] width 350 height 25
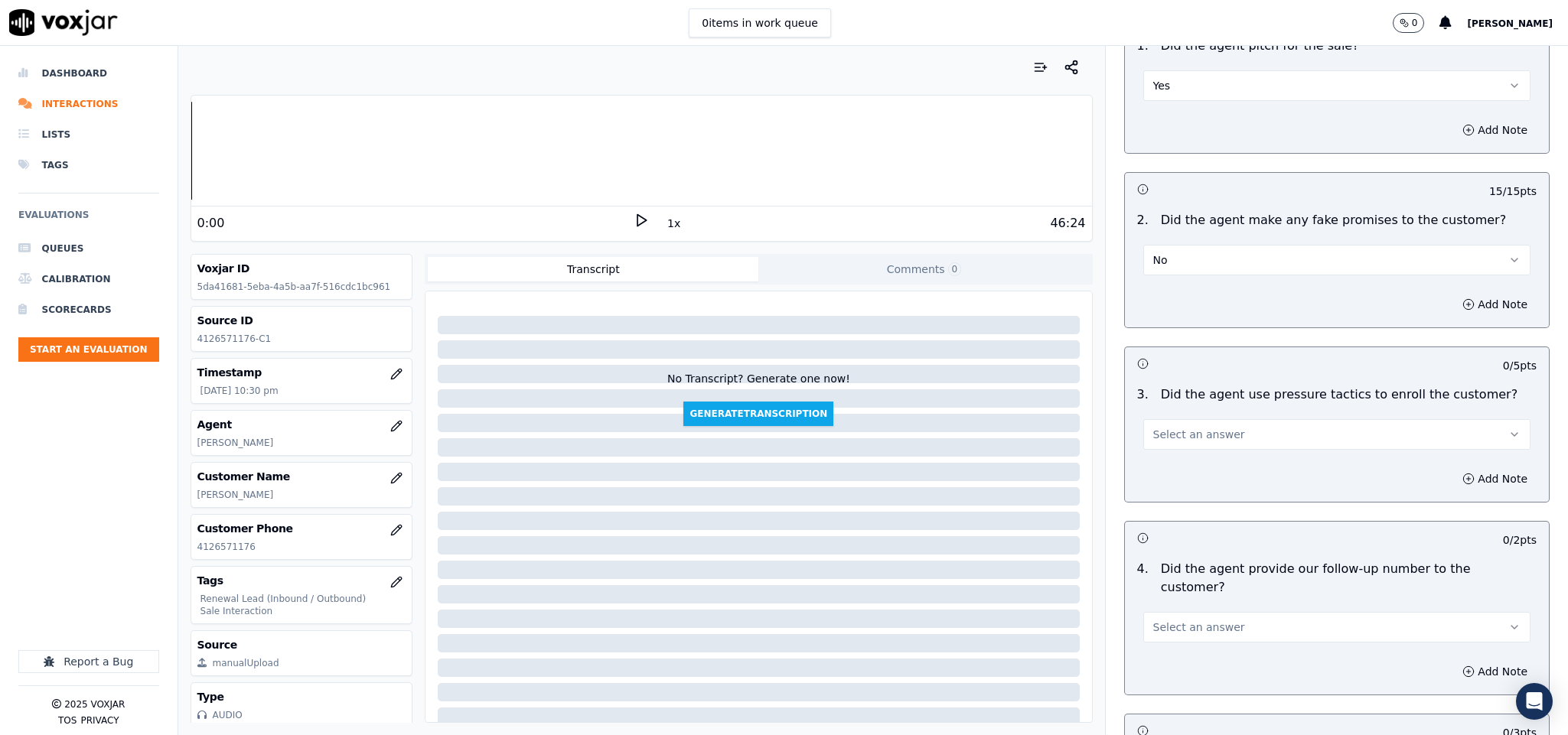
scroll to position [3099, 0]
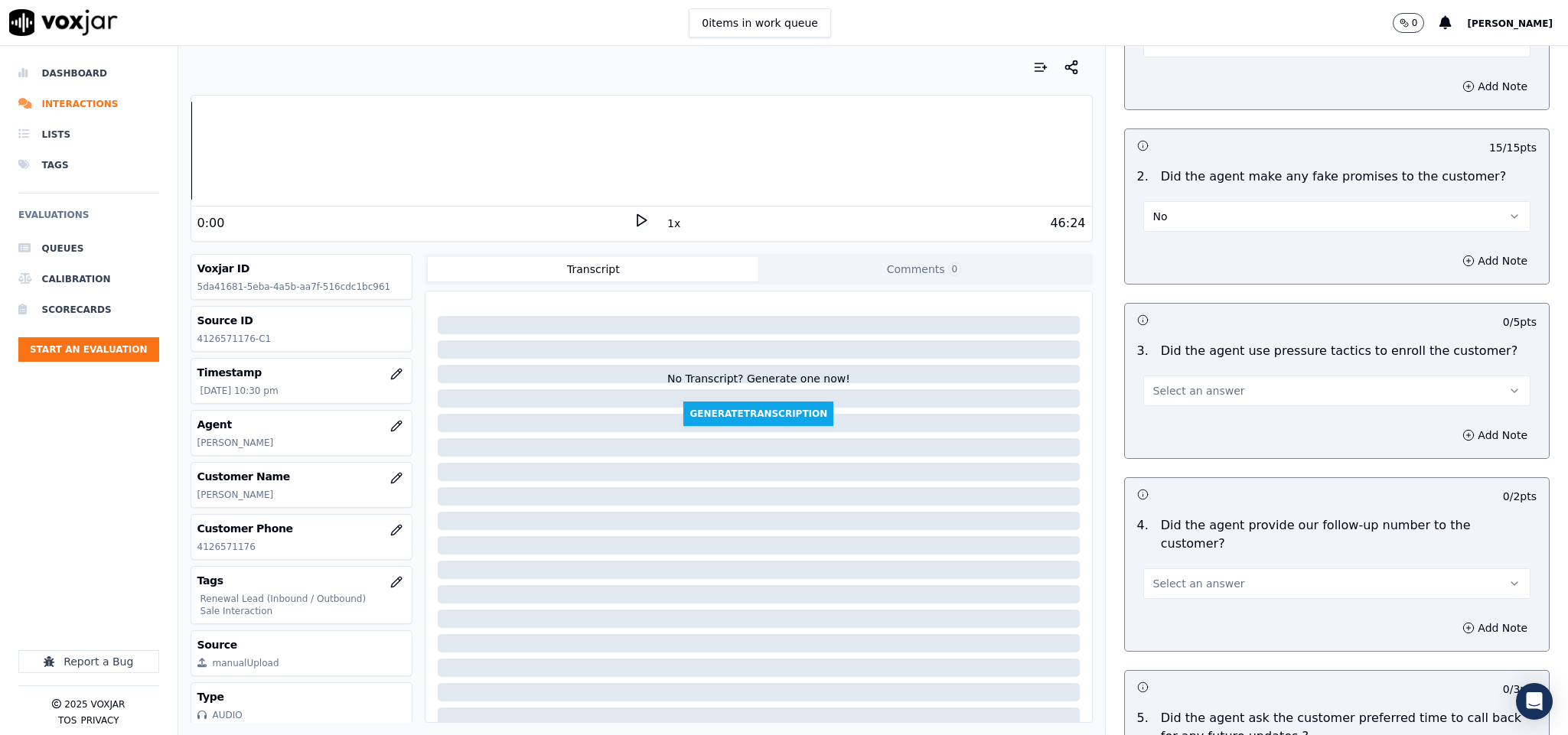
click at [1176, 376] on button "Select an answer" at bounding box center [1337, 391] width 388 height 31
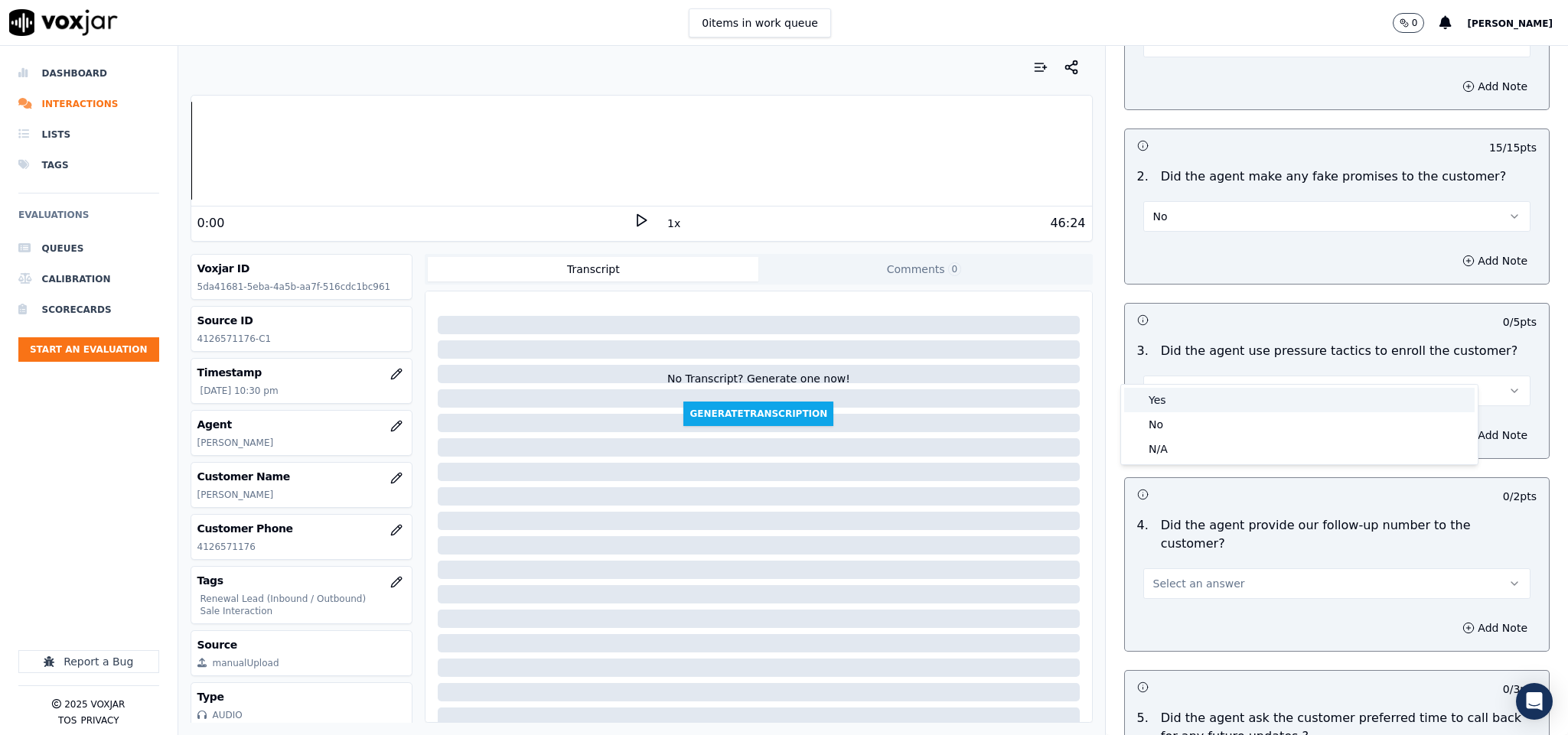
click at [1184, 400] on div "Yes" at bounding box center [1300, 400] width 350 height 25
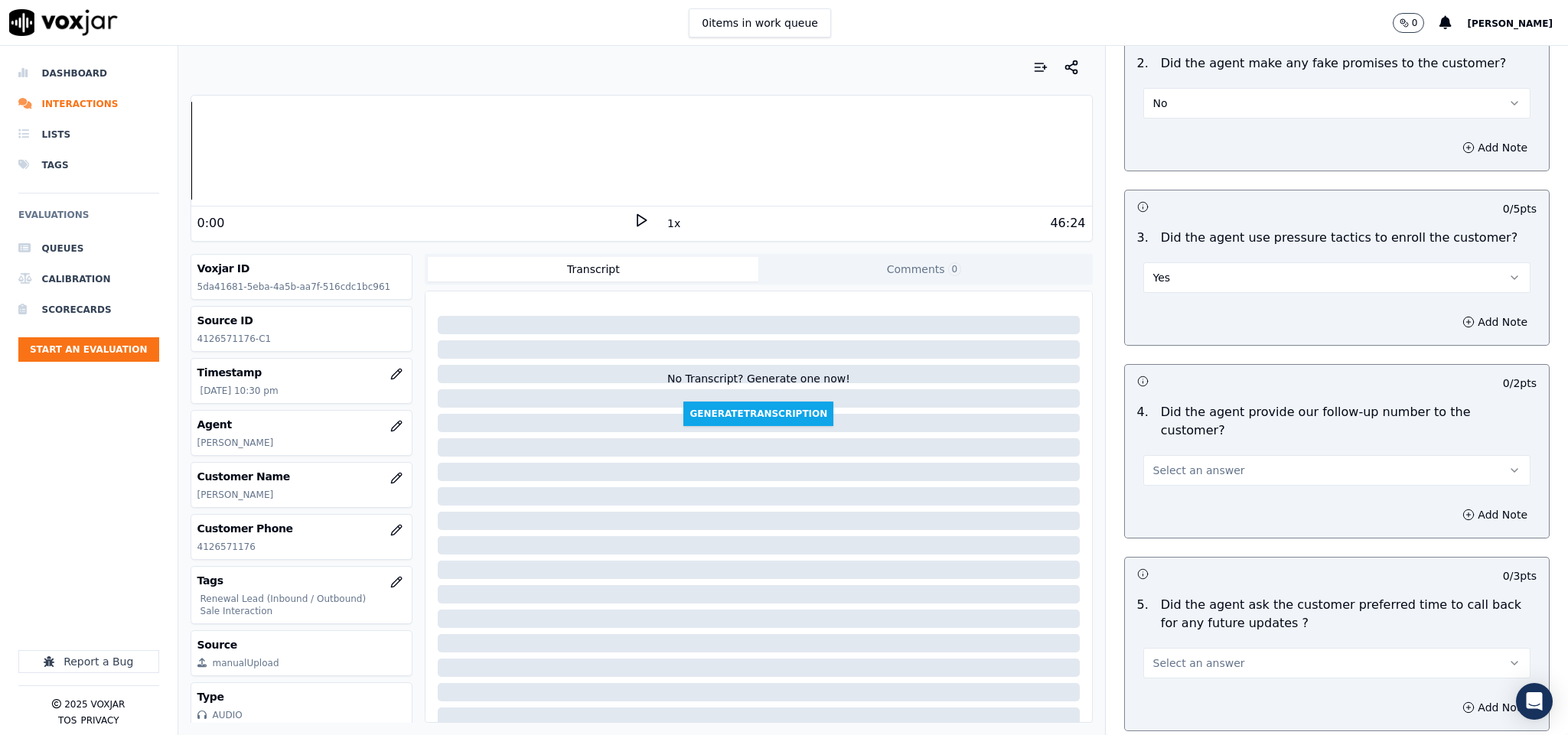
scroll to position [3213, 0]
click at [1198, 261] on button "Yes" at bounding box center [1337, 277] width 388 height 31
click at [1162, 307] on div "No" at bounding box center [1300, 310] width 350 height 25
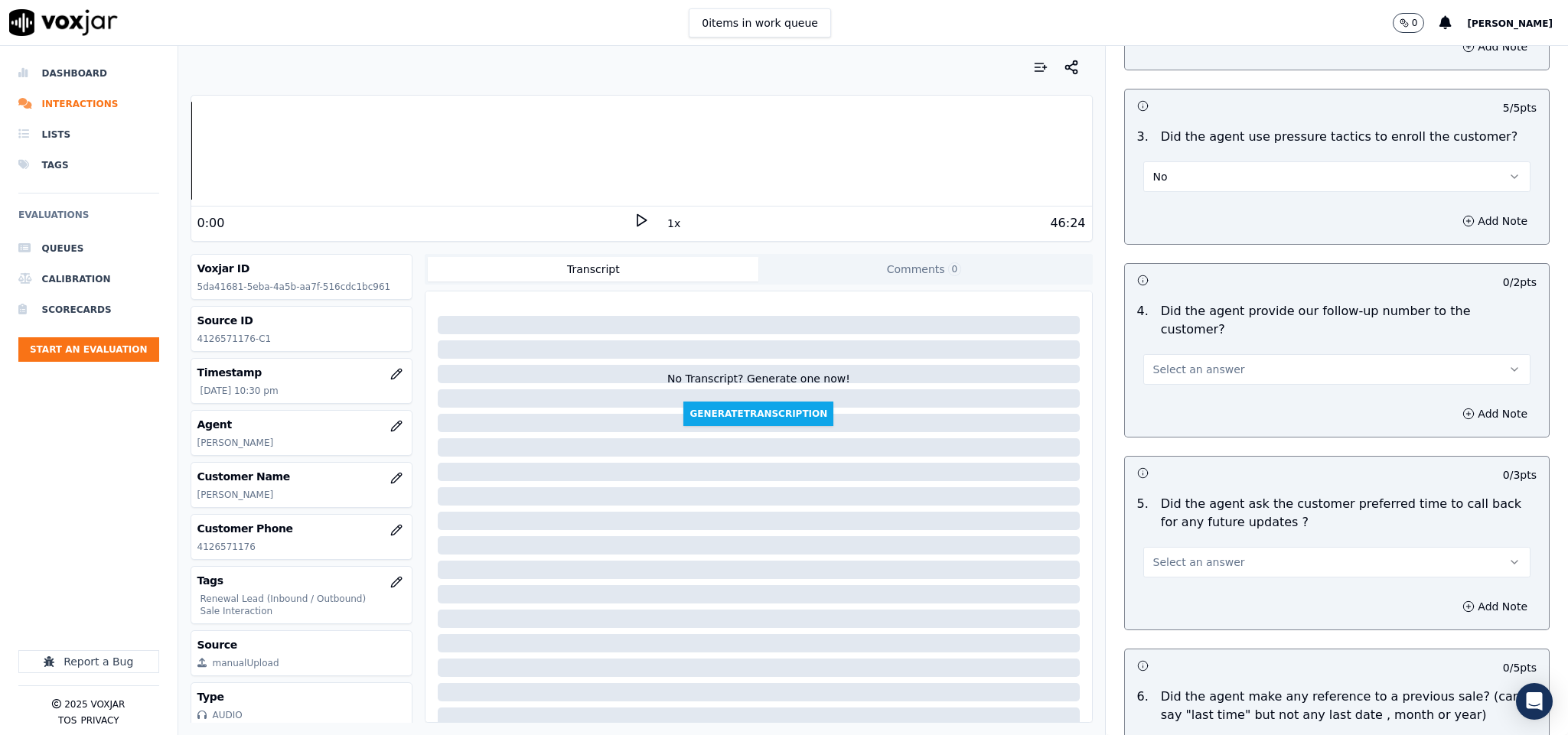
scroll to position [3443, 0]
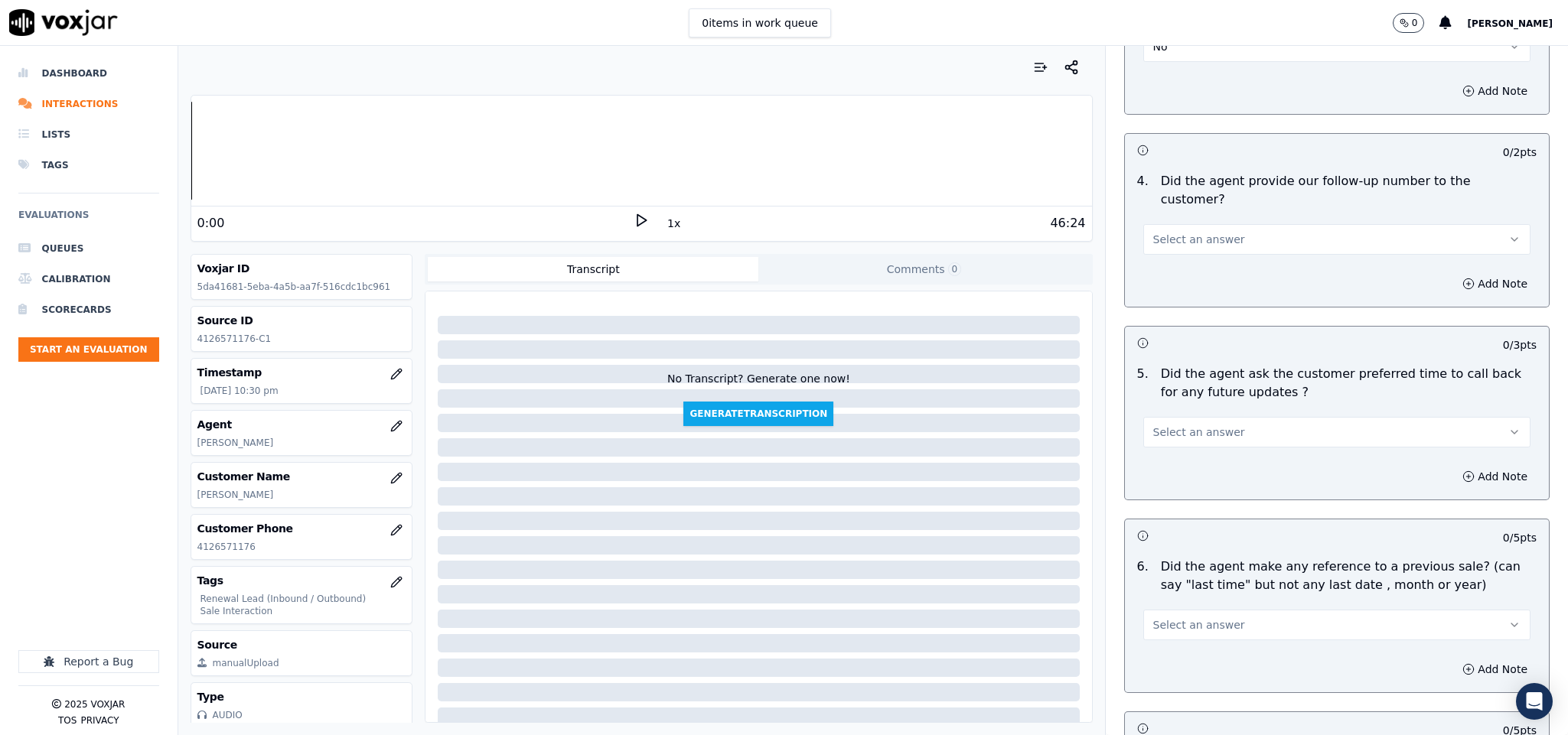
click at [1245, 225] on button "Select an answer" at bounding box center [1337, 240] width 388 height 31
click at [1203, 232] on div "Yes" at bounding box center [1300, 230] width 350 height 25
click at [1213, 417] on button "Select an answer" at bounding box center [1337, 432] width 388 height 31
click at [1172, 468] on div "N/A" at bounding box center [1300, 473] width 350 height 25
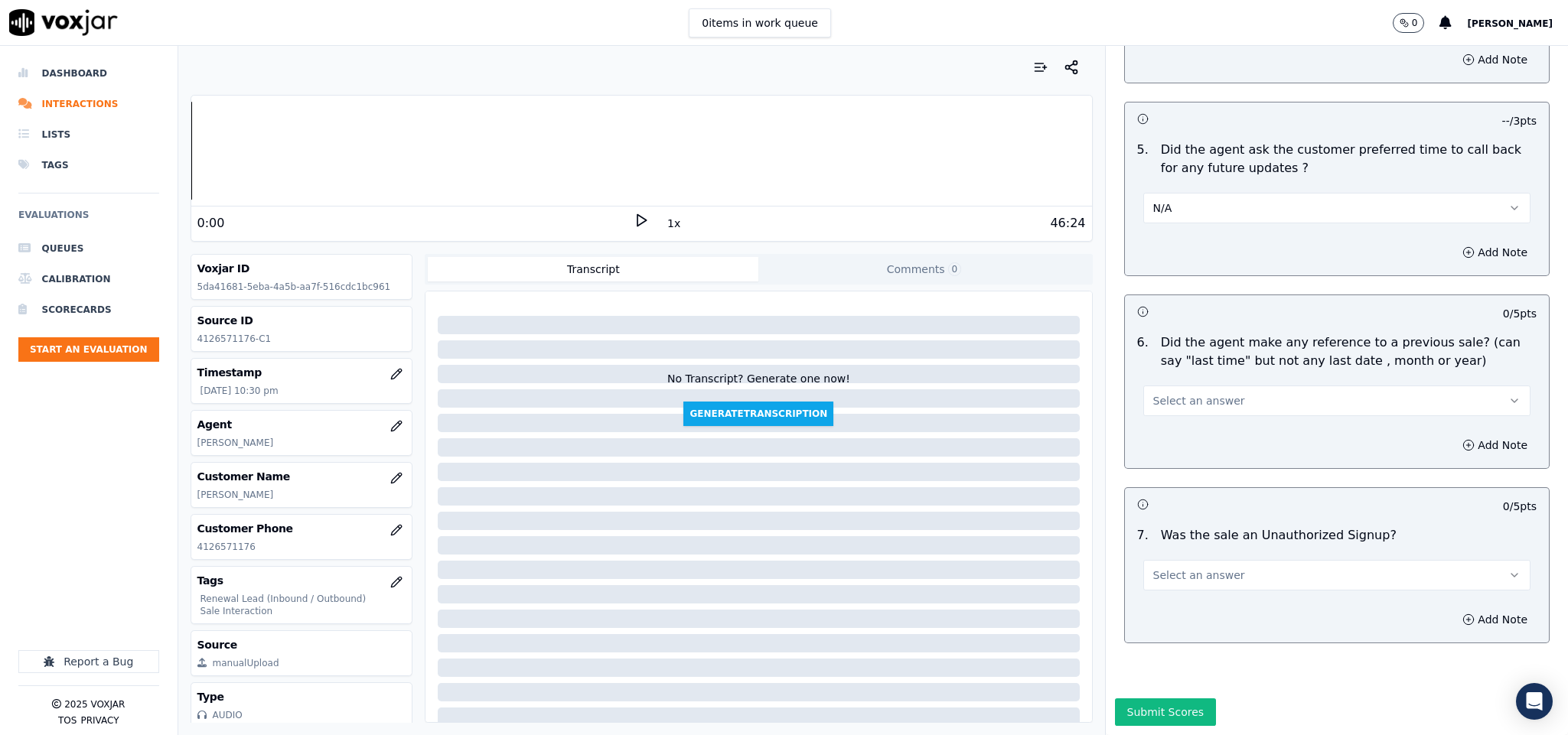
scroll to position [3672, 0]
click at [1188, 386] on button "Select an answer" at bounding box center [1337, 401] width 388 height 31
click at [1162, 411] on div "No" at bounding box center [1300, 413] width 350 height 25
click at [1249, 560] on button "Select an answer" at bounding box center [1337, 575] width 388 height 31
click at [1184, 590] on div "No" at bounding box center [1300, 588] width 350 height 25
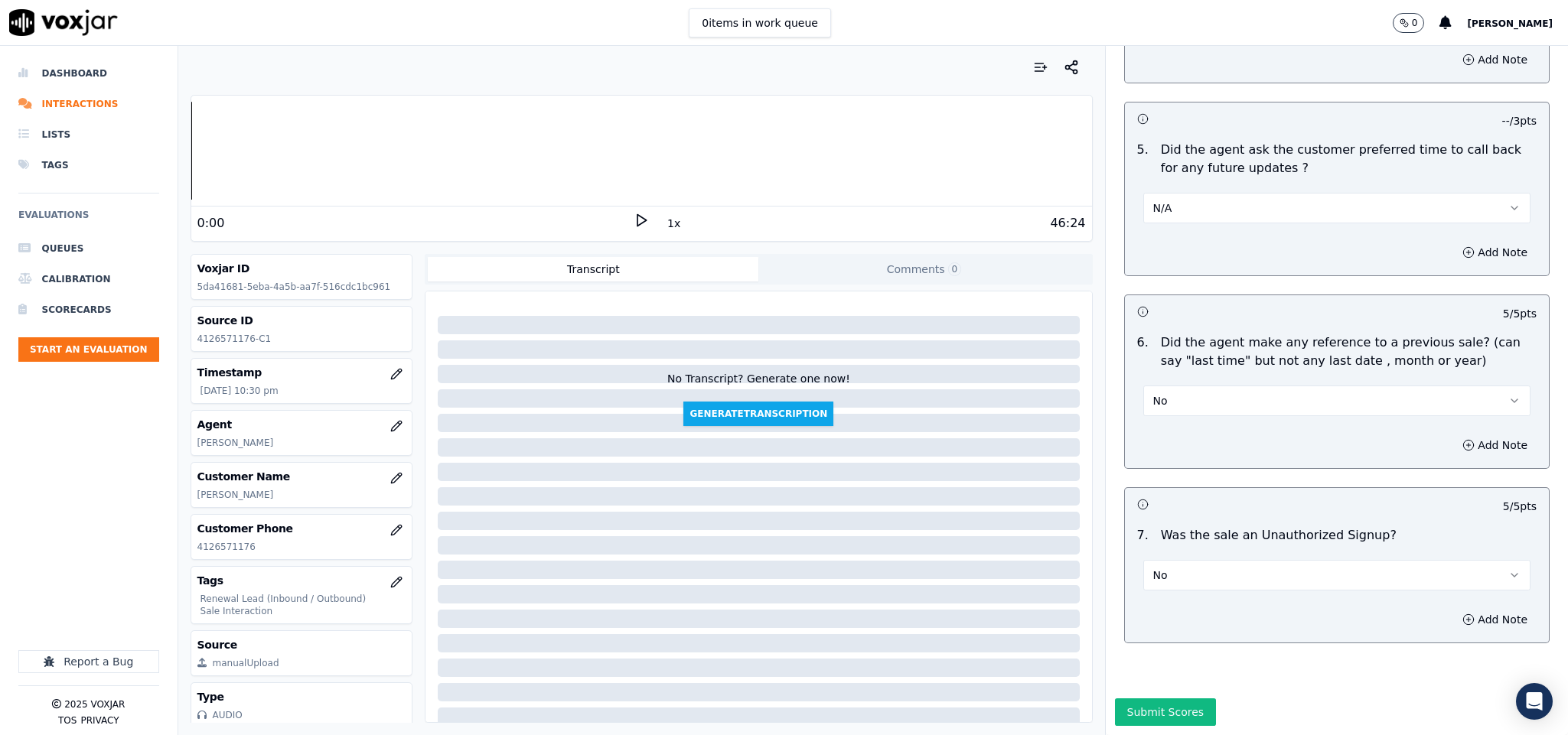
click at [1235, 386] on button "No" at bounding box center [1337, 401] width 388 height 31
click at [1192, 432] on div "N/A" at bounding box center [1300, 437] width 350 height 25
click at [1454, 435] on button "Add Note" at bounding box center [1495, 445] width 84 height 21
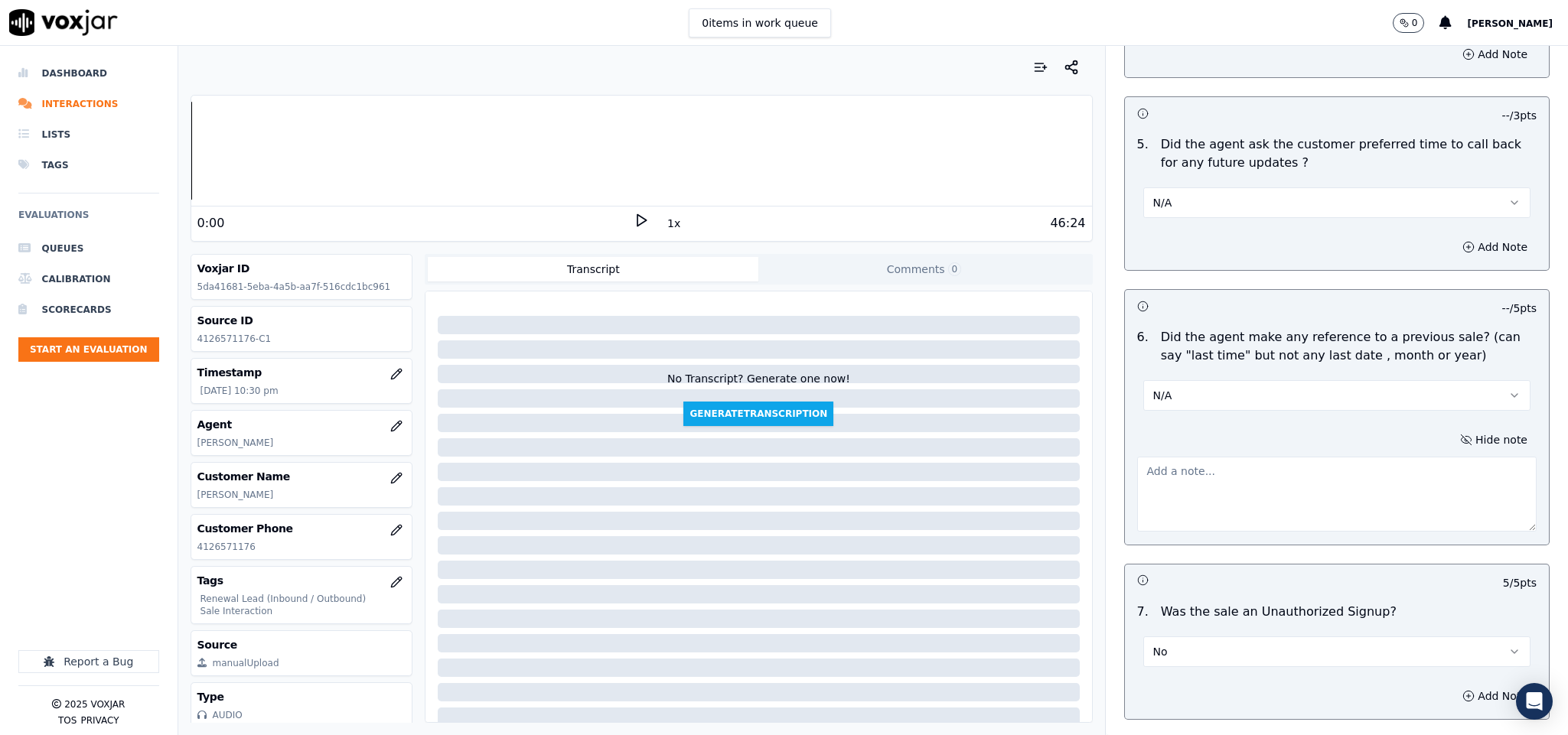
click at [1305, 457] on textarea at bounding box center [1337, 494] width 401 height 75
paste textarea "Call id - 20250825-173153_ Fronter: Sam informed the customer - I see here, tha…"
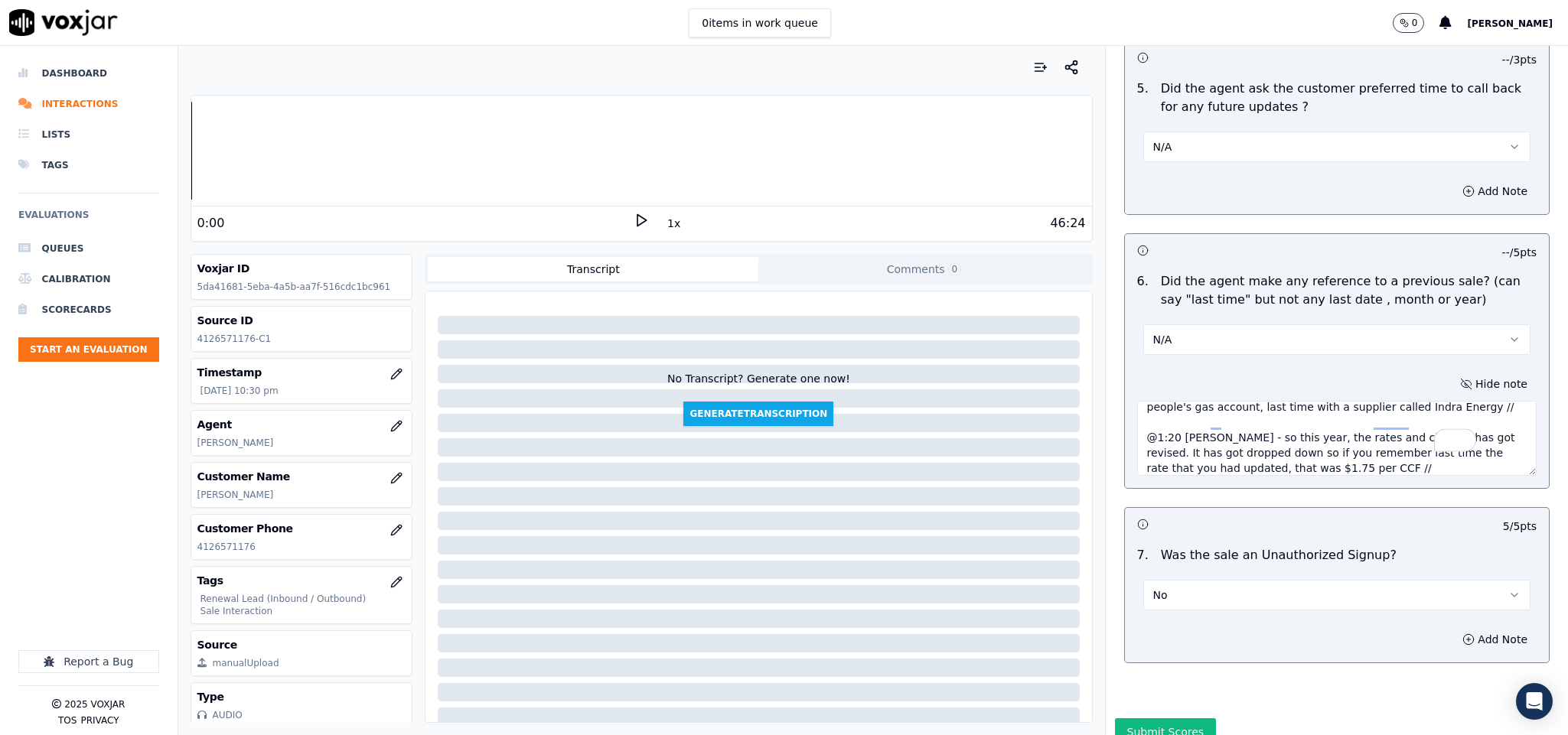
scroll to position [3760, 0]
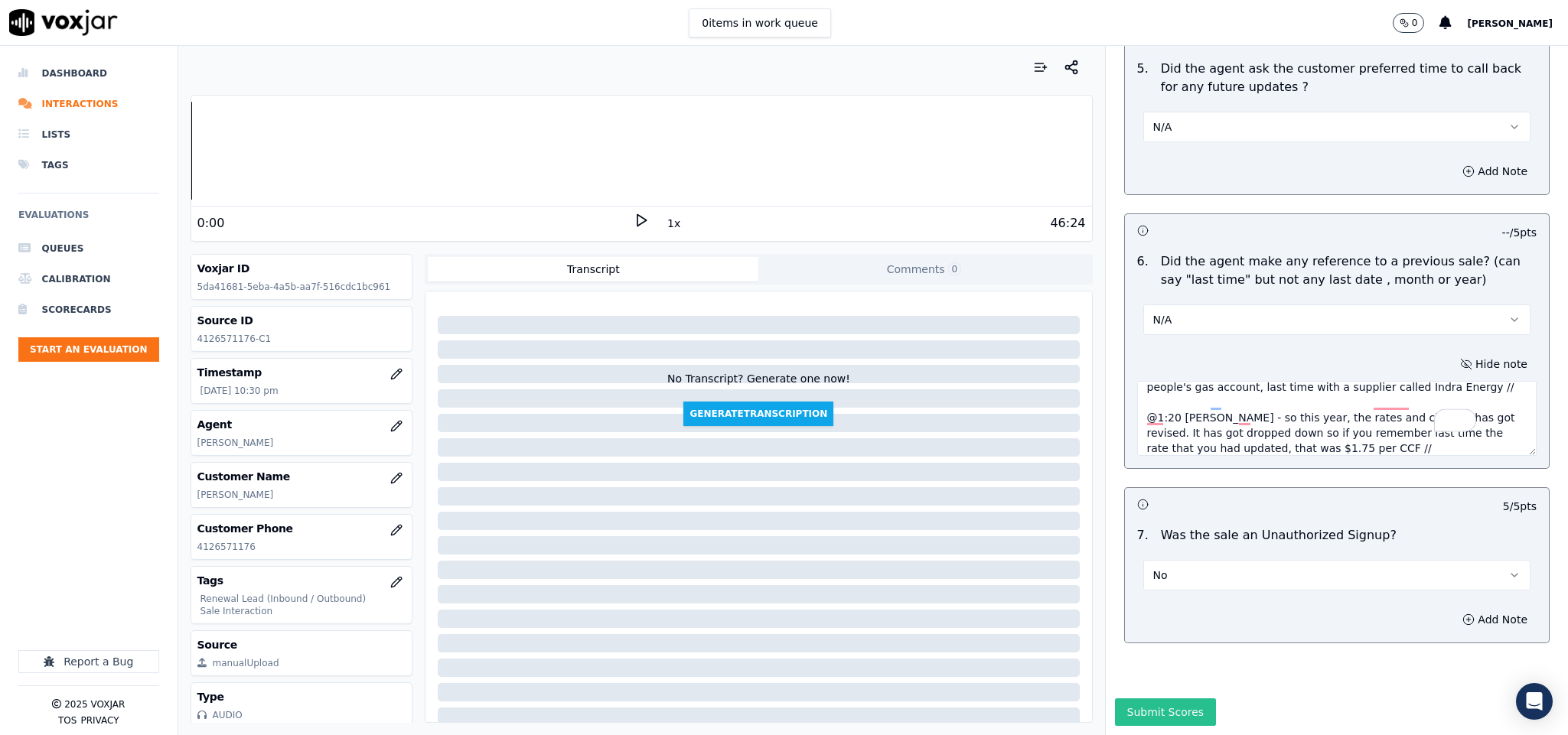
type textarea "Call id - 20250825-173153_ Fronter: Sam informed the customer - I see here, tha…"
click at [1147, 698] on button "Submit Scores" at bounding box center [1166, 712] width 102 height 27
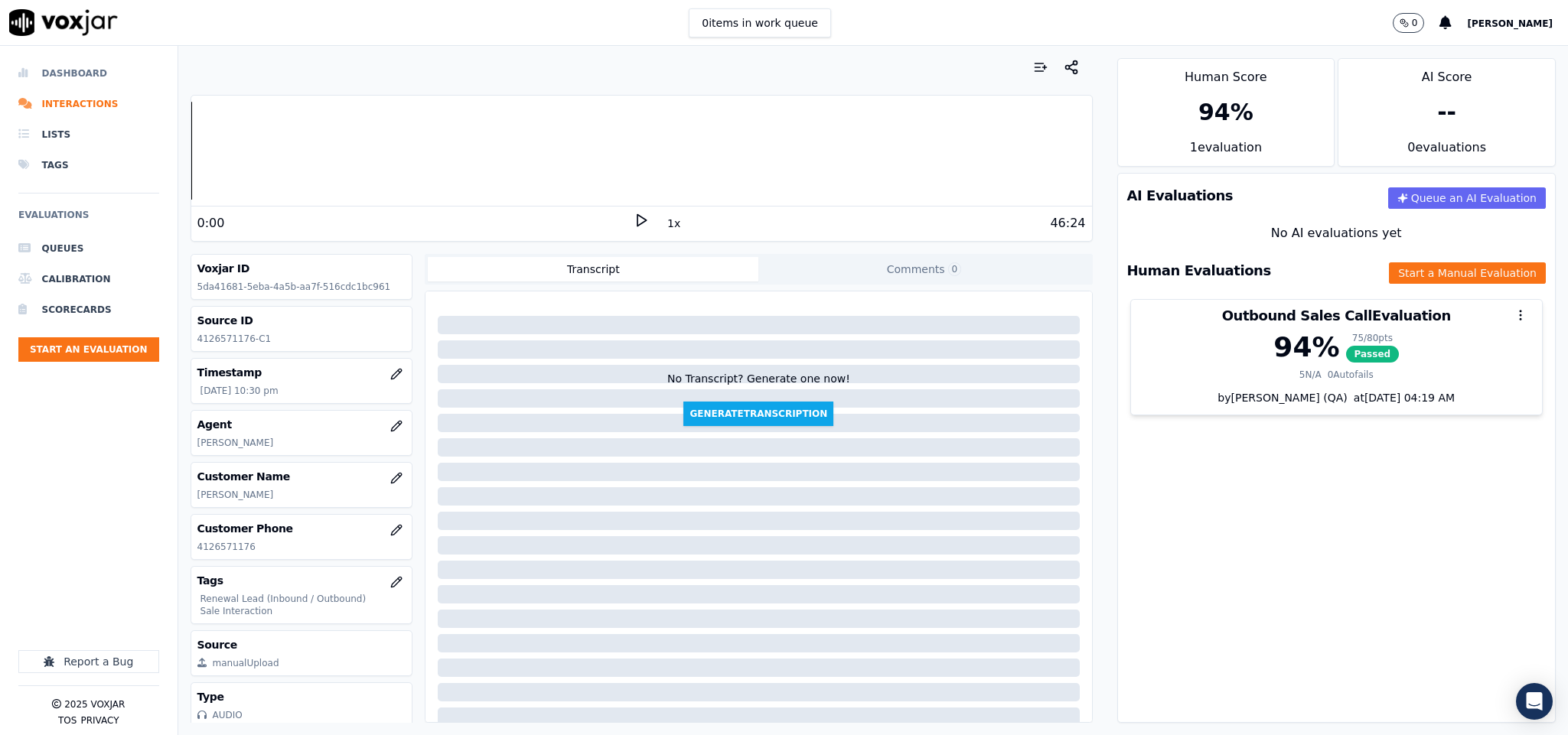
click at [61, 71] on li "Dashboard" at bounding box center [89, 73] width 141 height 31
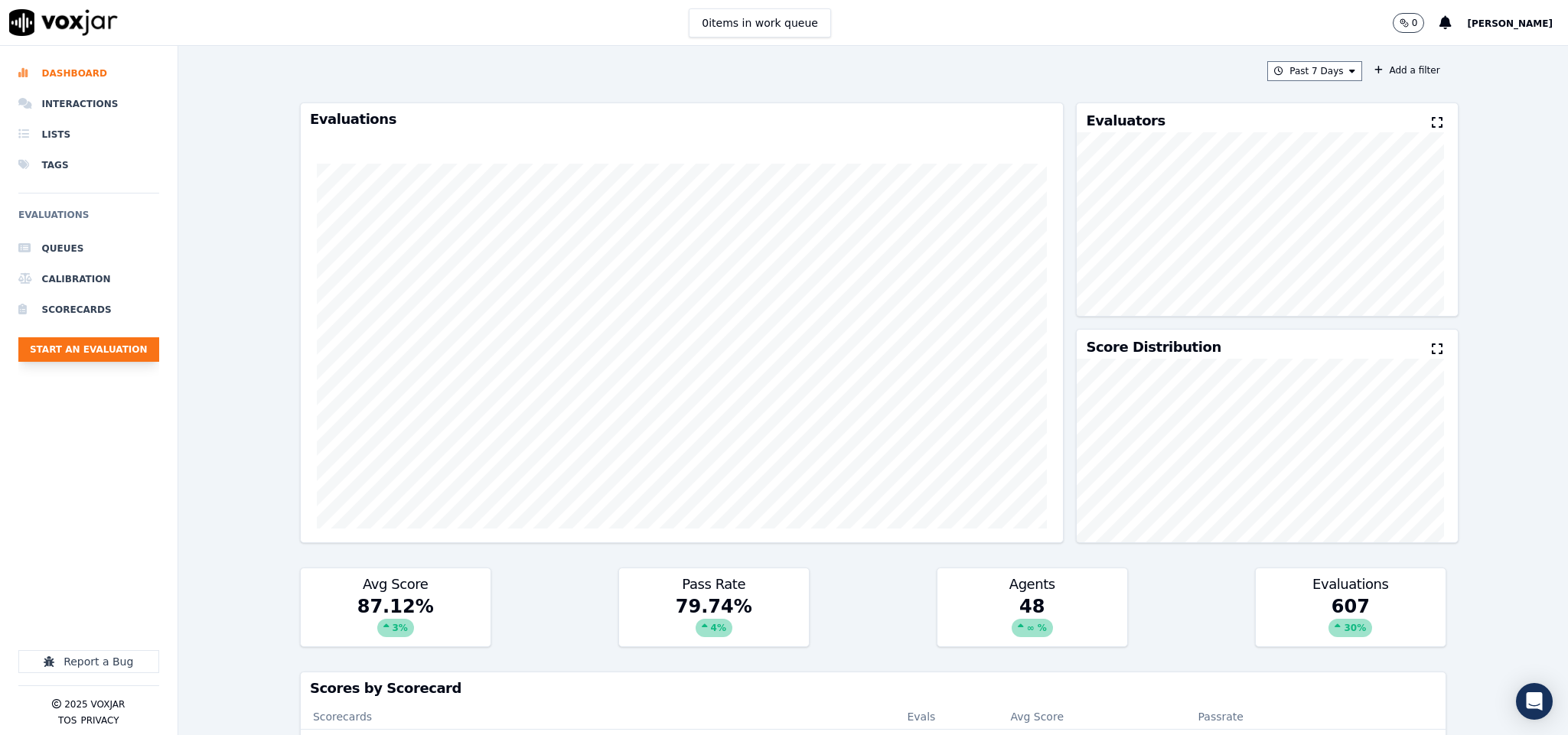
click at [111, 356] on button "Start an Evaluation" at bounding box center [89, 349] width 141 height 25
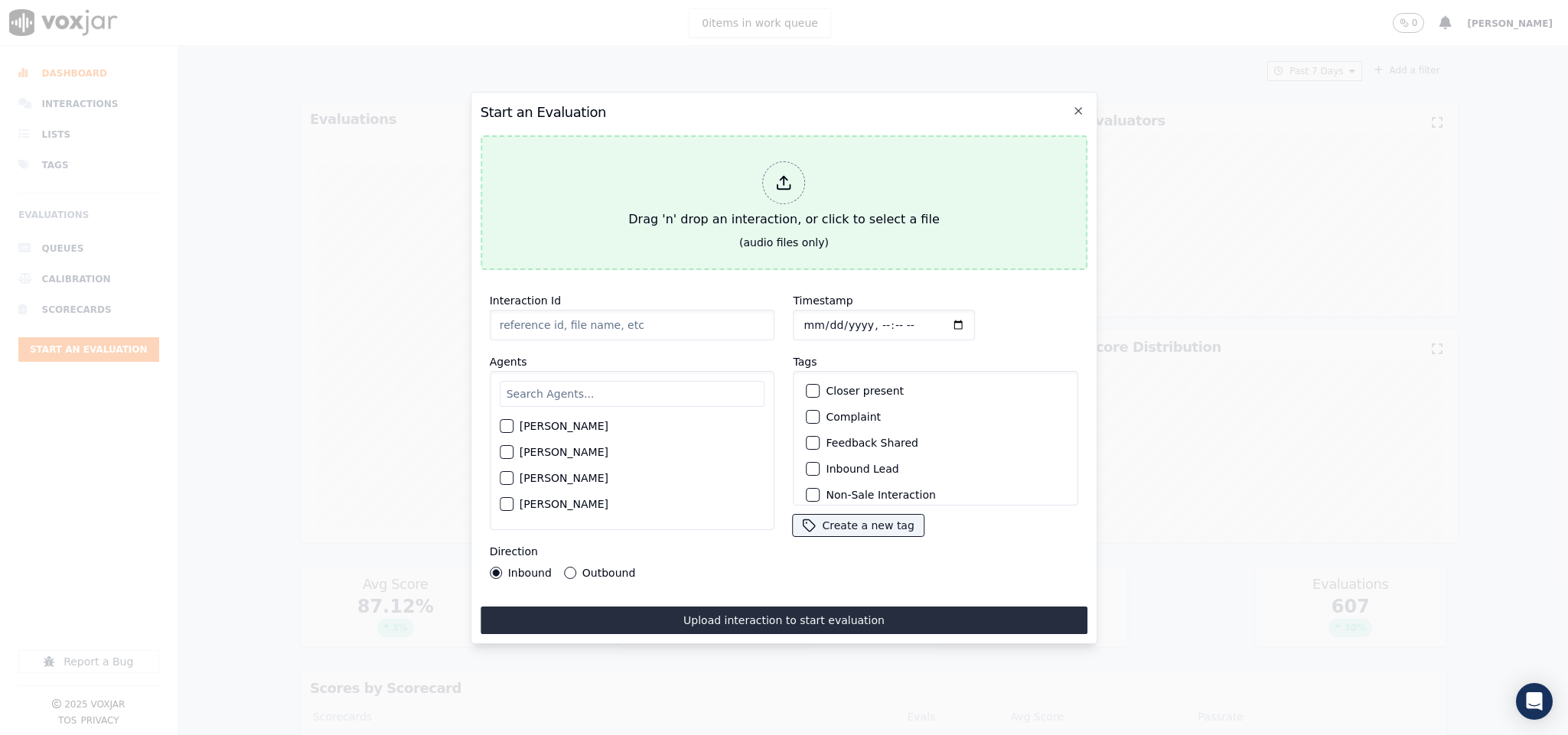
click at [764, 202] on div "Drag 'n' drop an interaction, or click to select a file" at bounding box center [784, 195] width 323 height 79
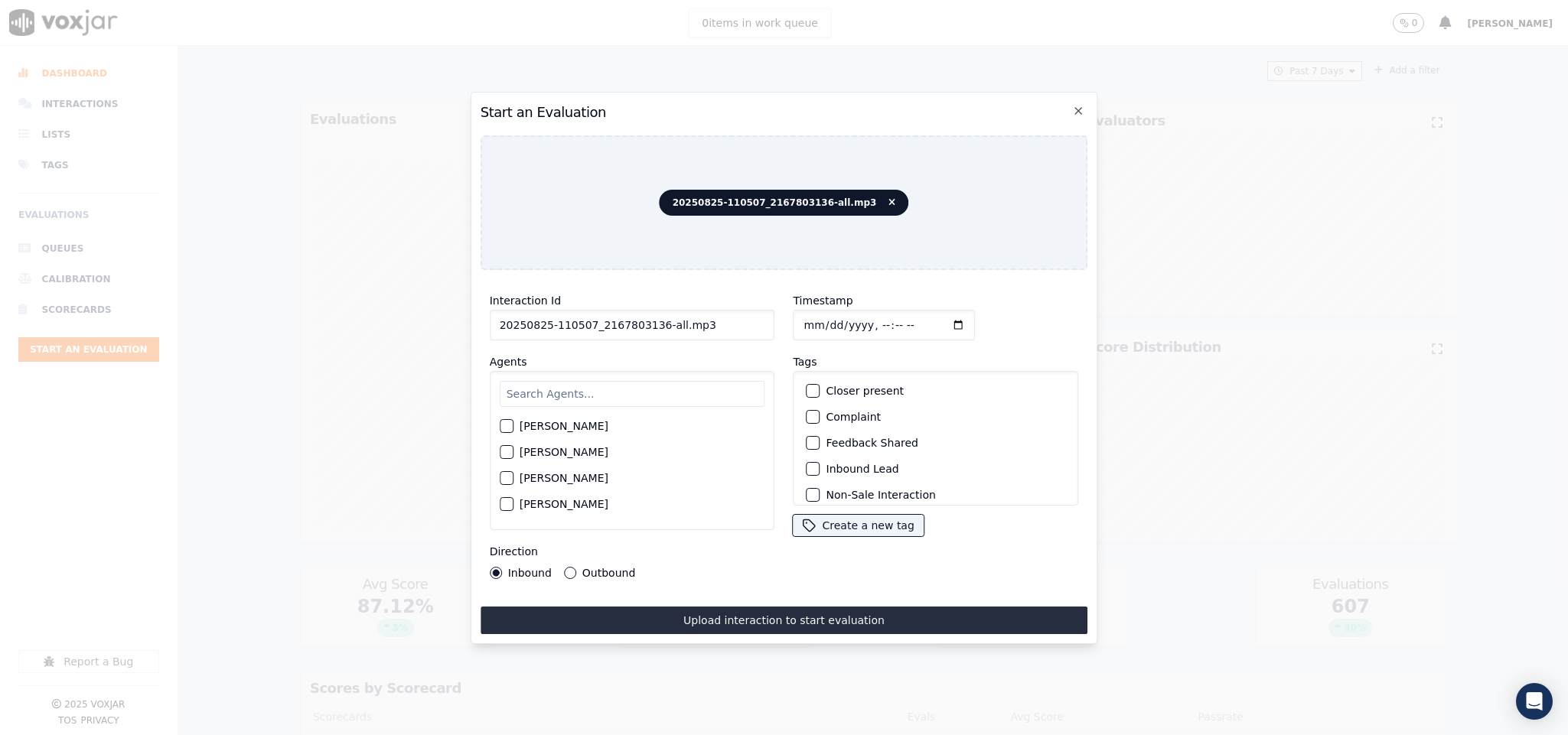
drag, startPoint x: 655, startPoint y: 319, endPoint x: 738, endPoint y: 324, distance: 83.2
click at [738, 324] on input "20250825-110507_2167803136-all.mp3" at bounding box center [633, 325] width 285 height 31
type input "20250825-110507_2167803136-C1"
click at [800, 318] on input "Timestamp" at bounding box center [884, 325] width 182 height 31
type input "2025-08-25T23:05"
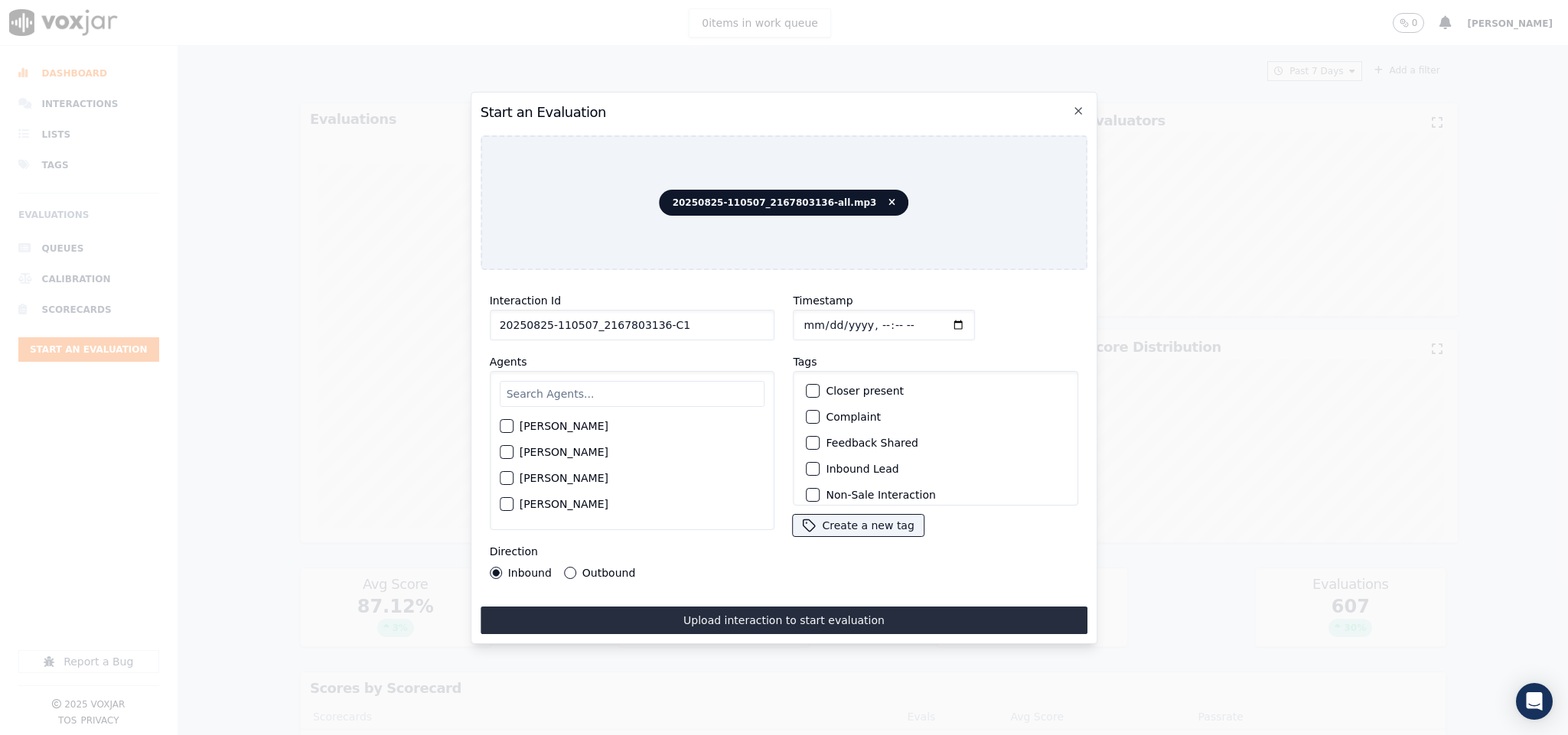
click at [641, 394] on input "text" at bounding box center [632, 394] width 266 height 26
type input "ale"
click at [511, 425] on div "button" at bounding box center [506, 430] width 11 height 11
click at [570, 567] on button "Outbound" at bounding box center [570, 573] width 12 height 12
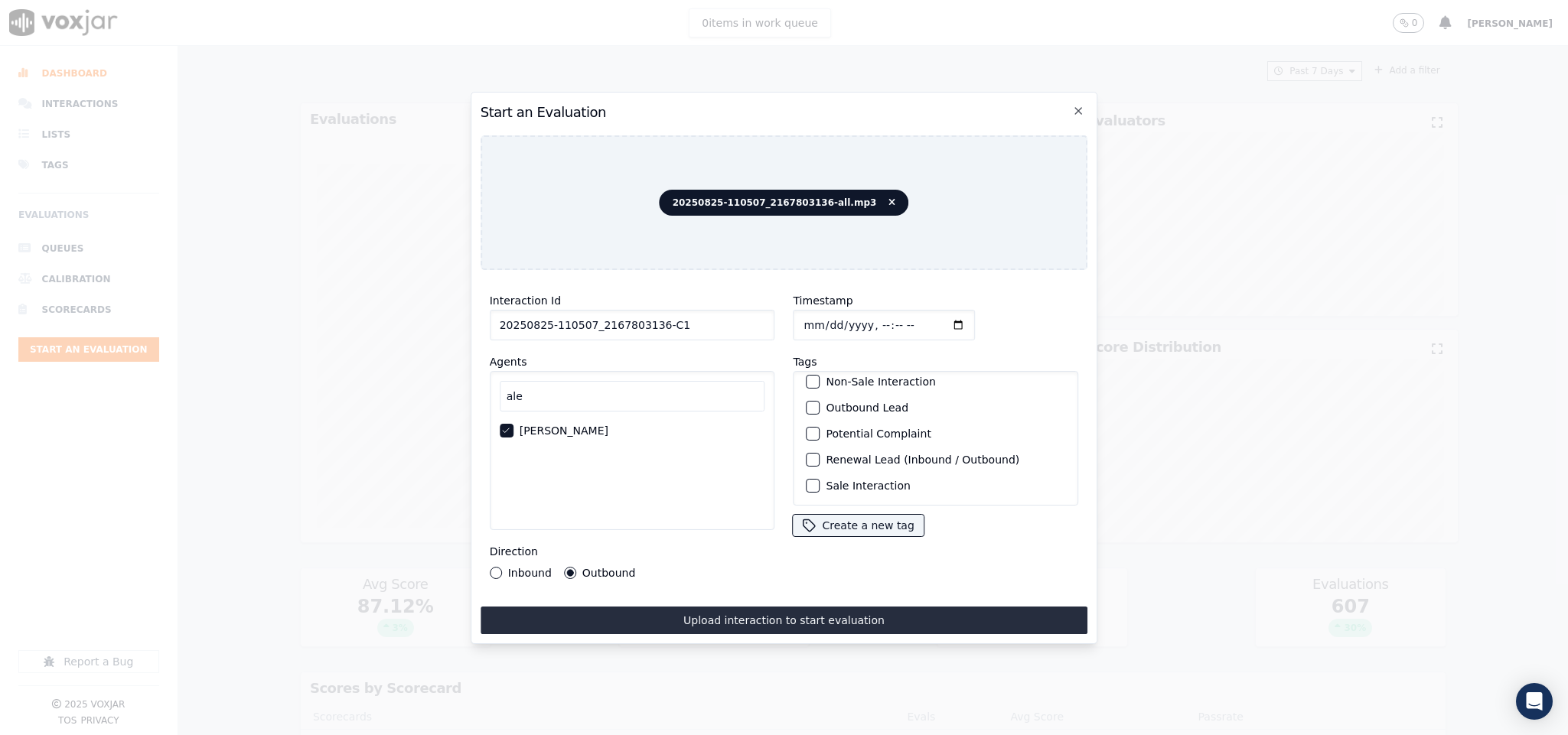
click at [808, 402] on div "button" at bounding box center [812, 407] width 11 height 11
click at [807, 481] on div "button" at bounding box center [812, 486] width 11 height 11
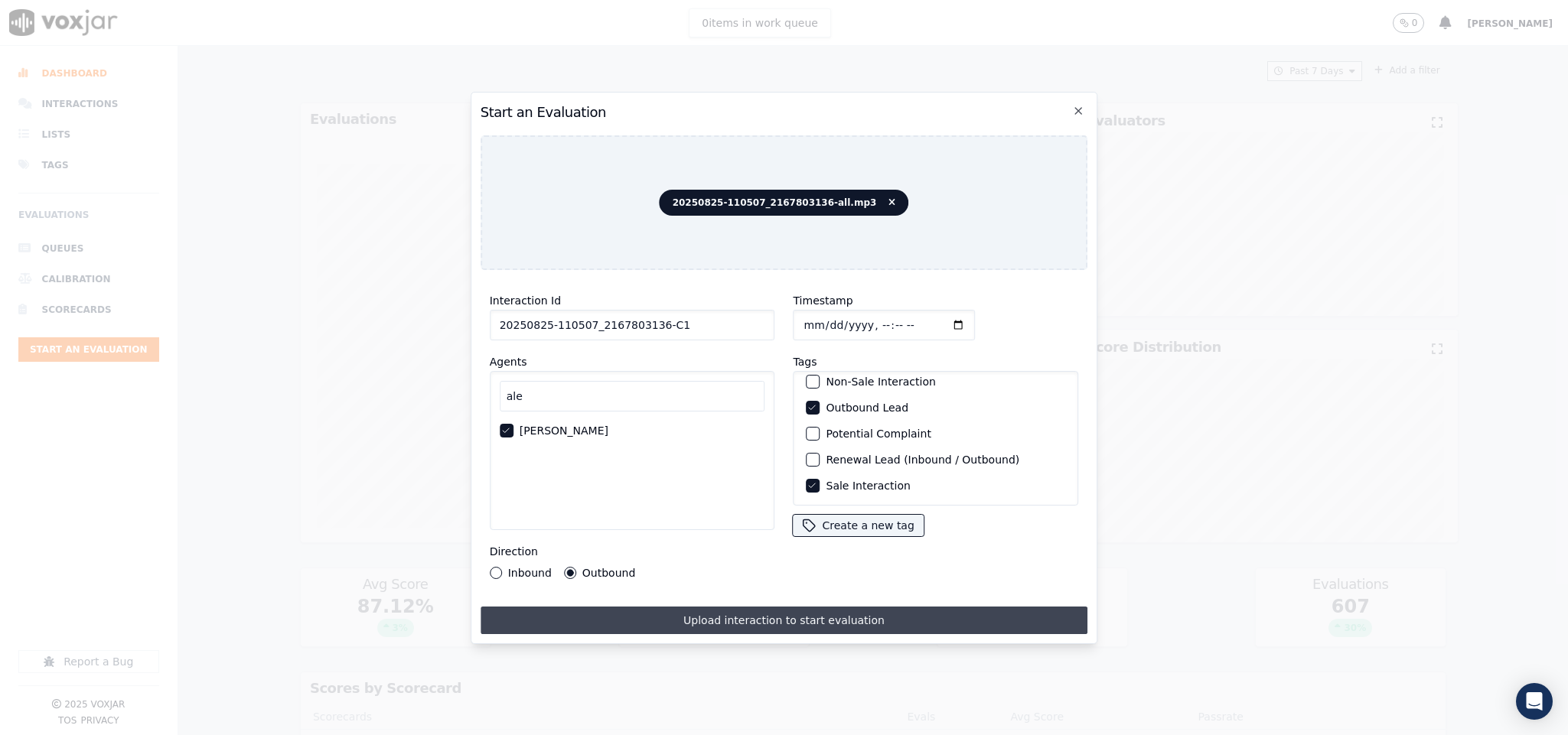
click at [764, 607] on button "Upload interaction to start evaluation" at bounding box center [785, 621] width 608 height 27
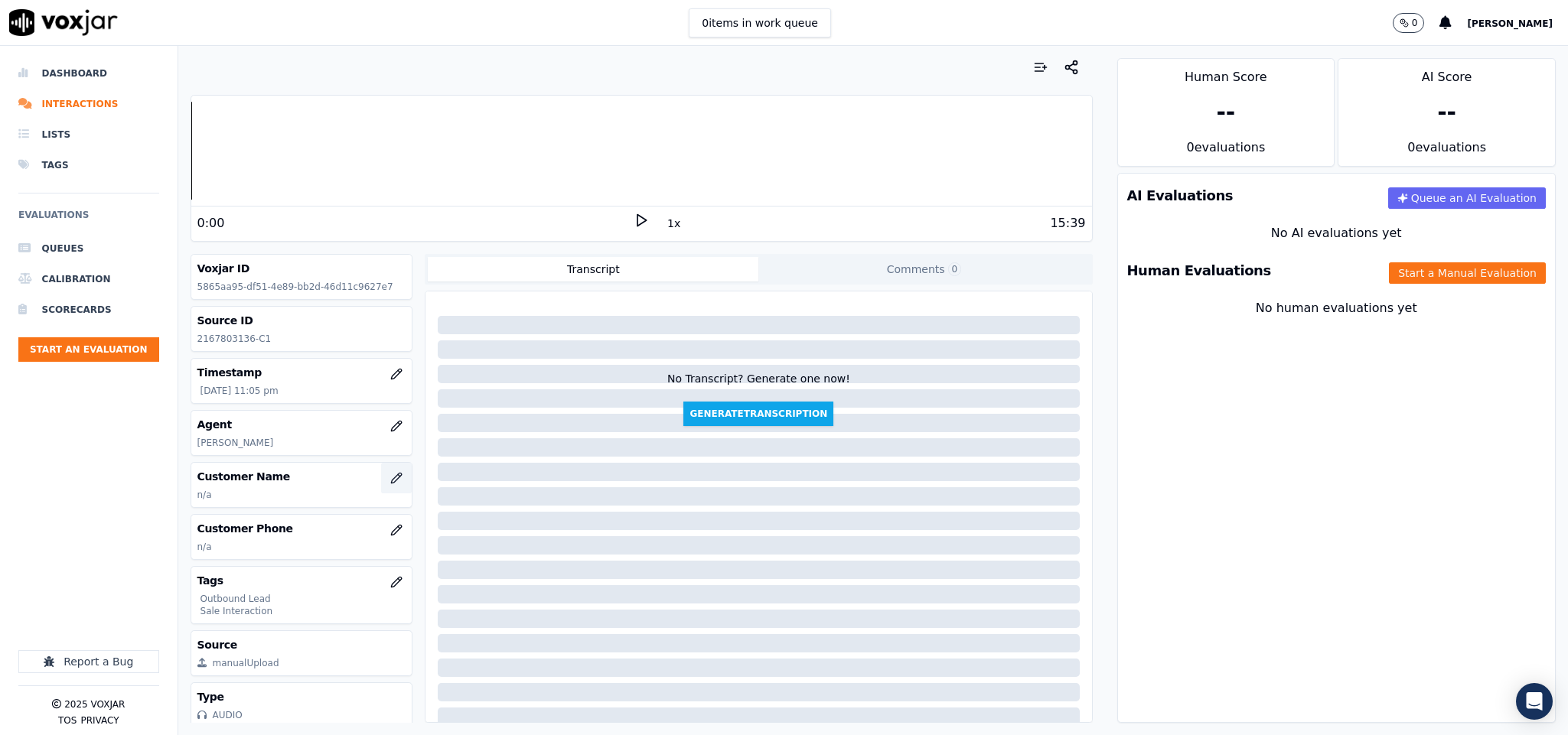
click at [381, 480] on button "button" at bounding box center [396, 478] width 31 height 31
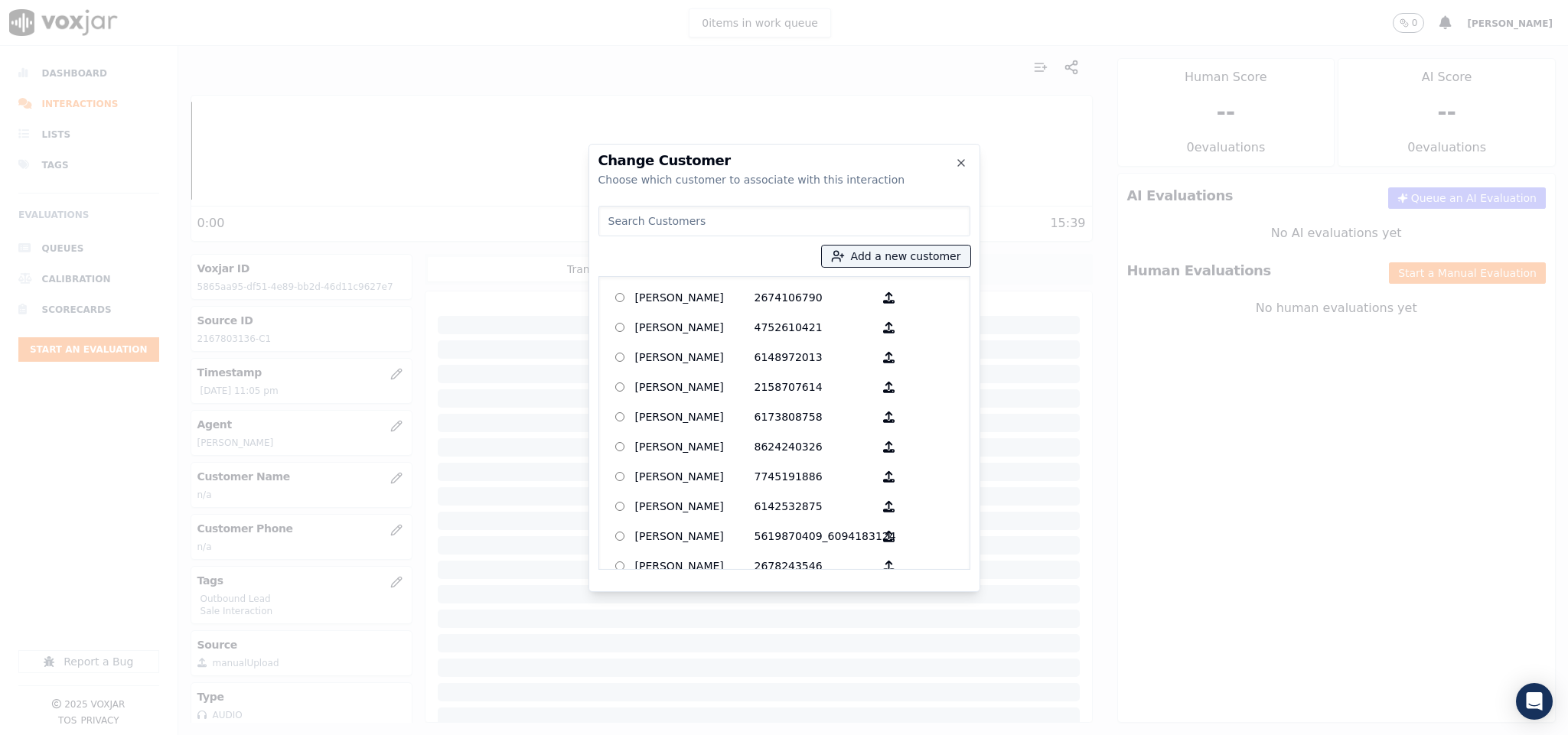
type input "[PERSON_NAME]"
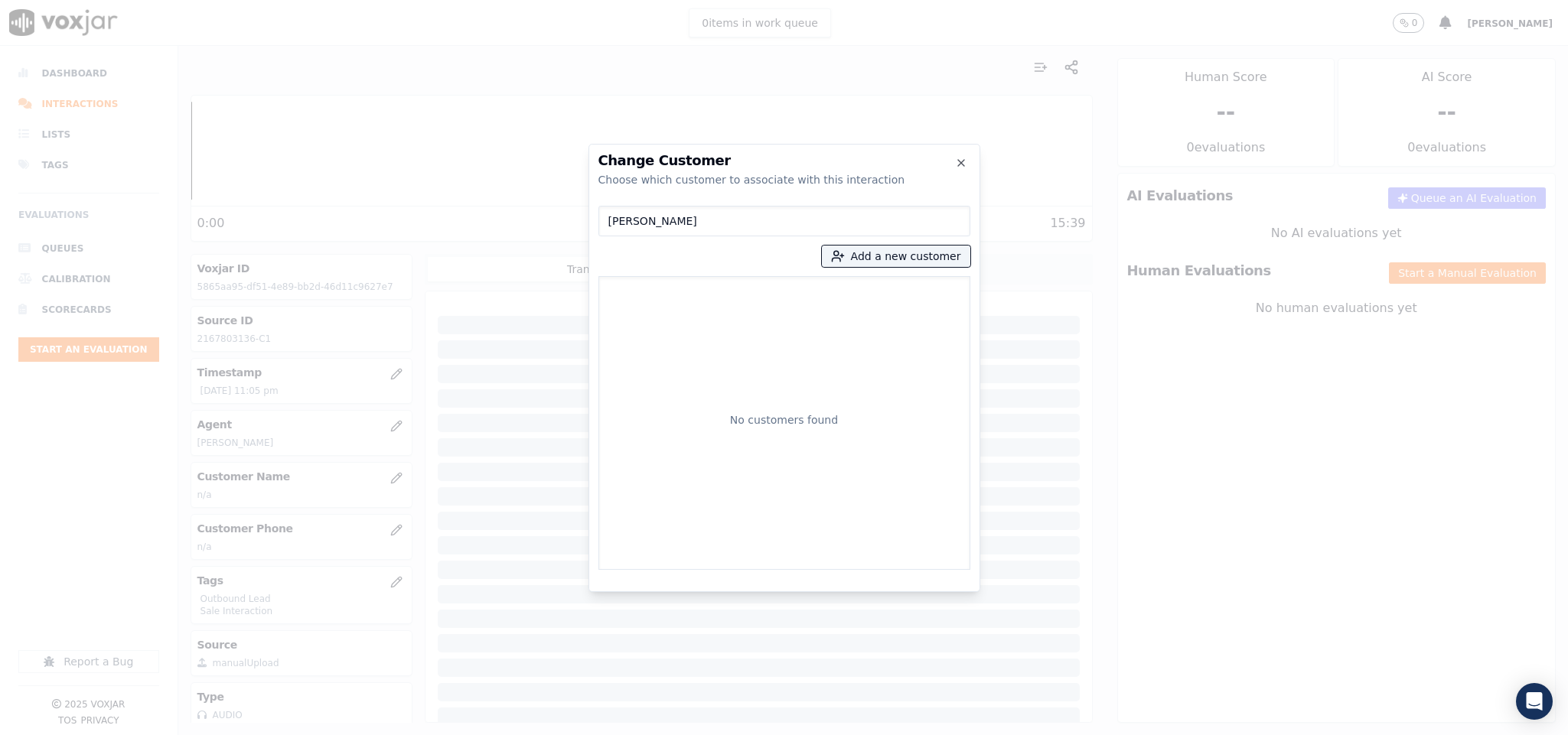
drag, startPoint x: 697, startPoint y: 223, endPoint x: 390, endPoint y: 239, distance: 307.4
click at [390, 734] on div "Change Customer Choose which customer to associate with this interaction JOE L …" at bounding box center [784, 735] width 1568 height 0
click at [885, 260] on button "Add a new customer" at bounding box center [897, 256] width 149 height 21
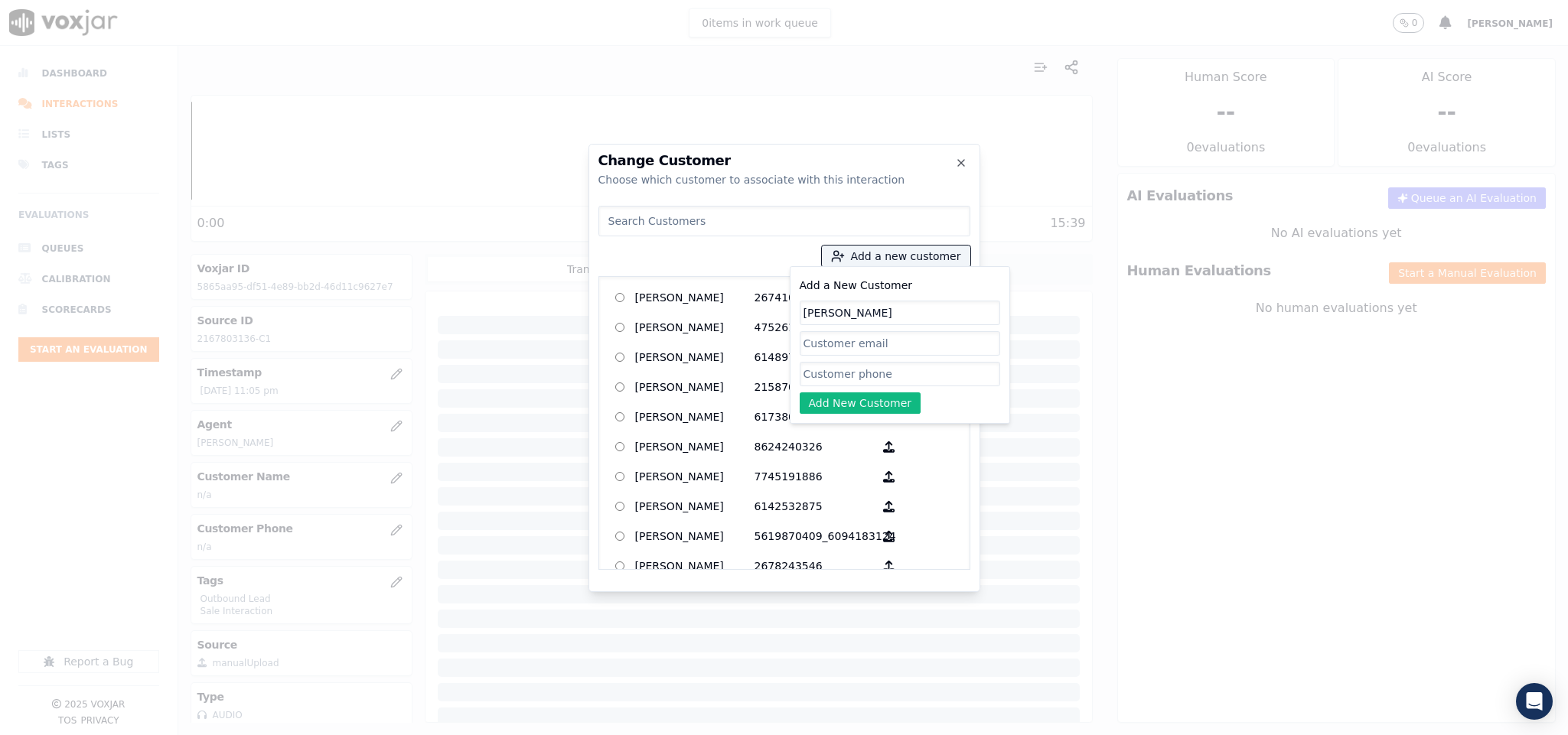
type input "[PERSON_NAME]"
click at [862, 376] on input "Add a New Customer" at bounding box center [900, 374] width 201 height 25
paste input "2167803136"
paste input "2168516649"
type input "2167803136_2168516649"
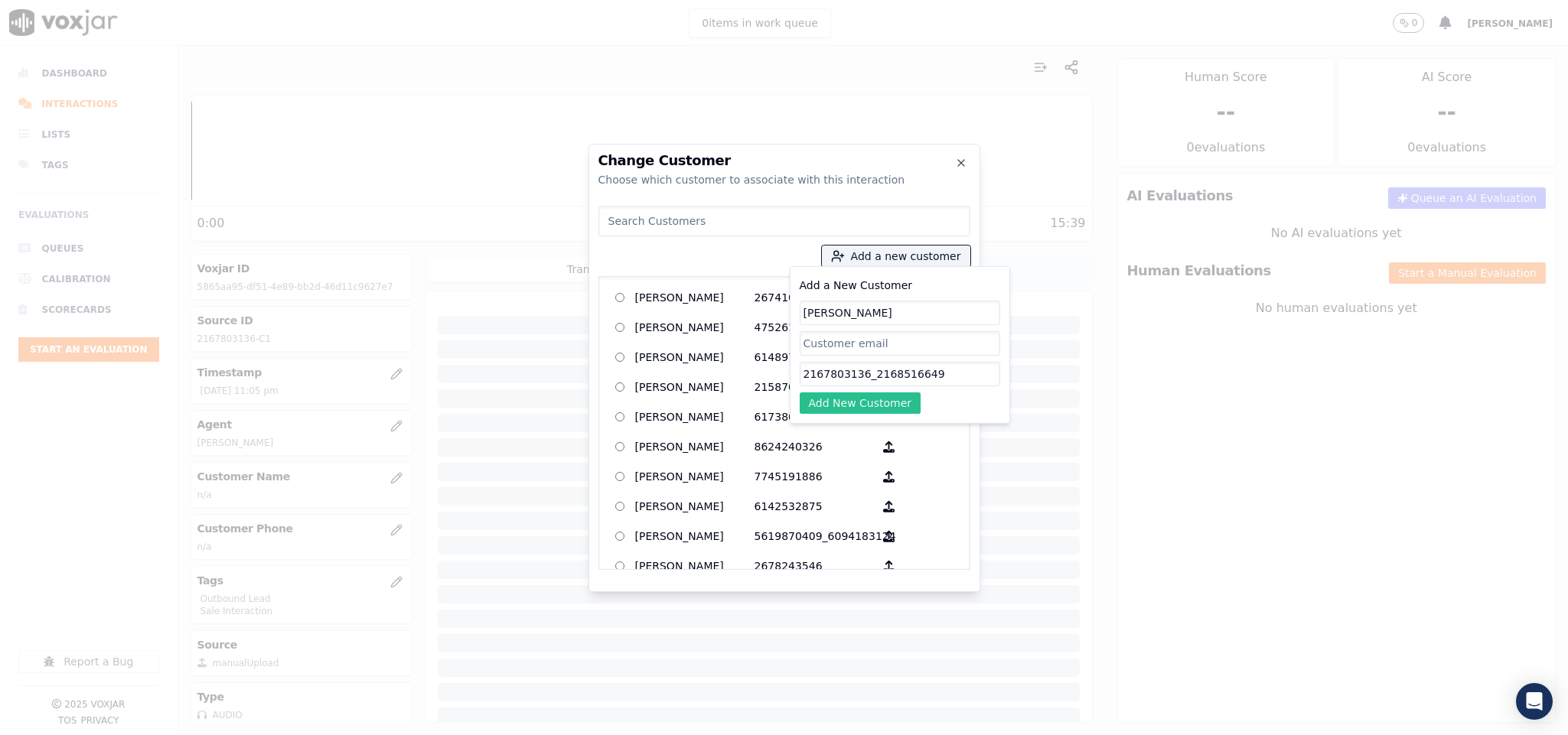
click at [828, 407] on button "Add New Customer" at bounding box center [861, 403] width 121 height 21
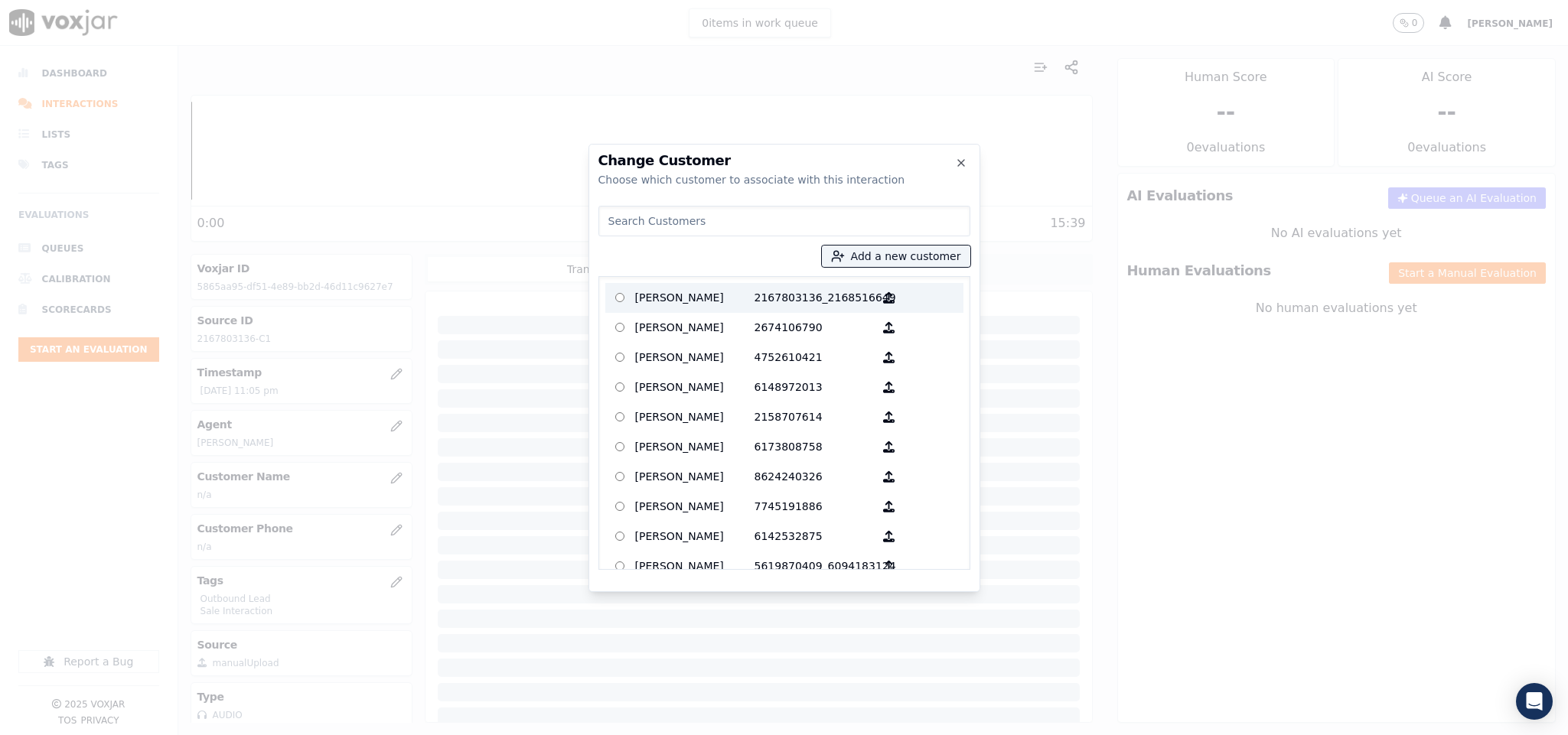
click at [687, 300] on p "[PERSON_NAME]" at bounding box center [695, 298] width 120 height 24
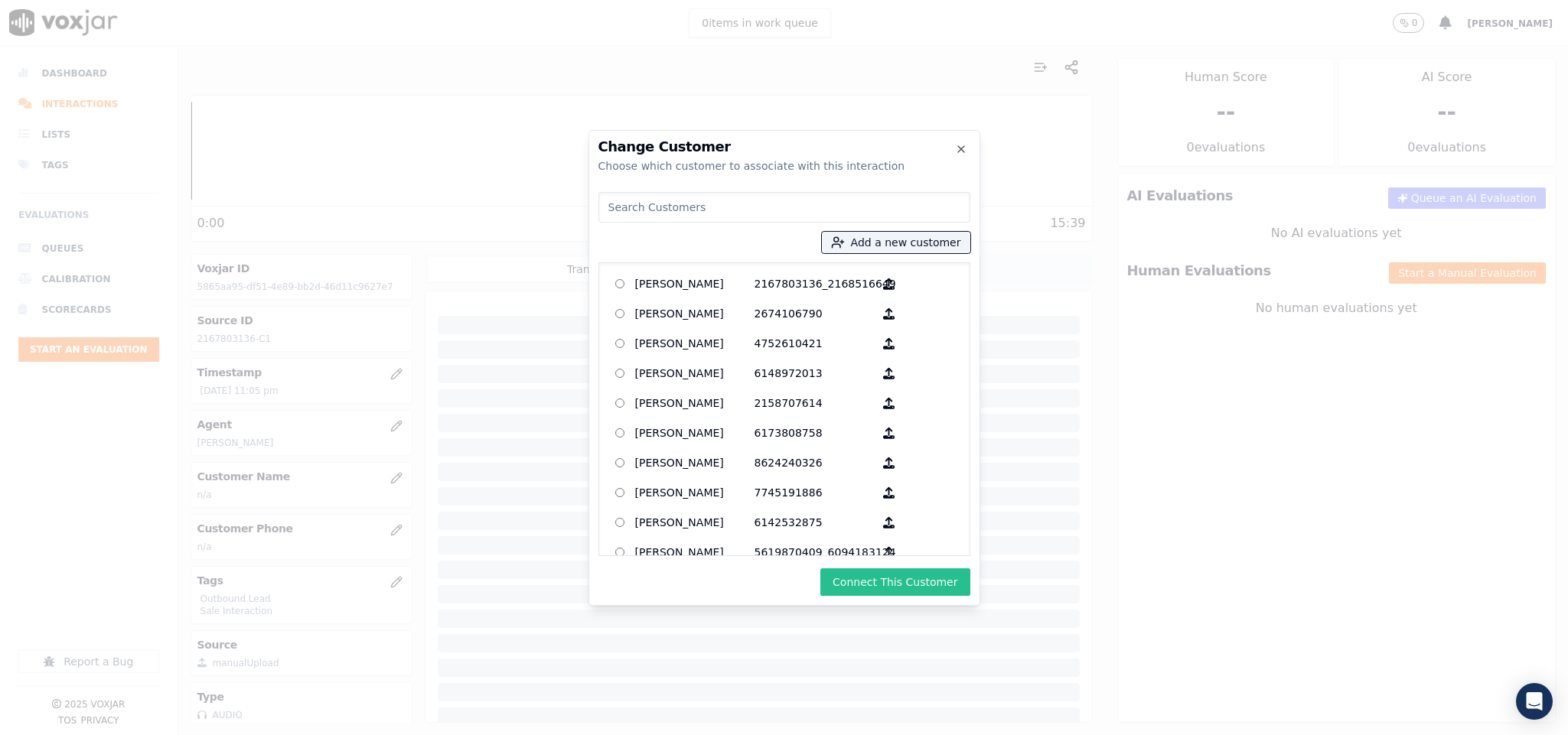
click at [880, 572] on button "Connect This Customer" at bounding box center [895, 582] width 149 height 27
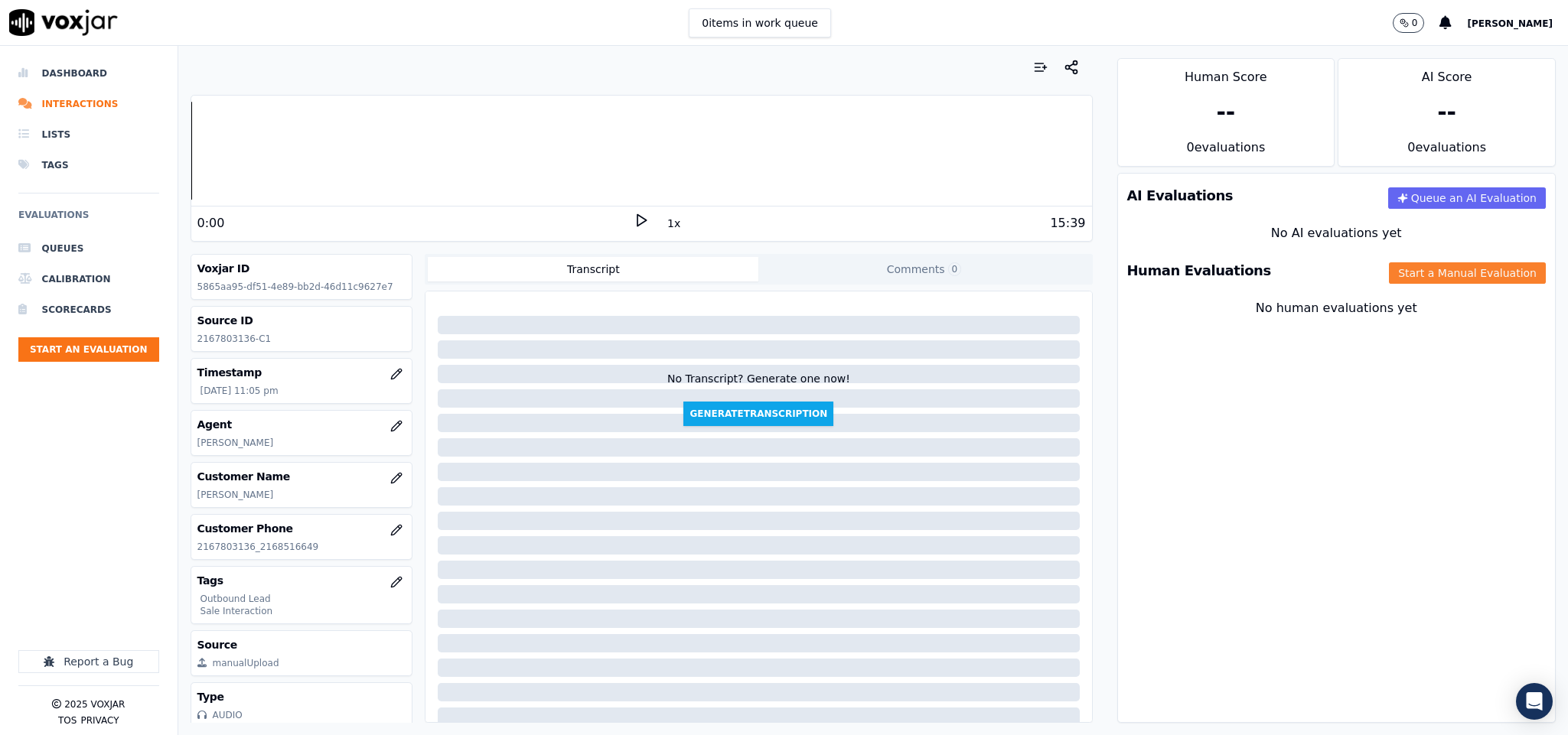
click at [1396, 283] on button "Start a Manual Evaluation" at bounding box center [1468, 272] width 157 height 21
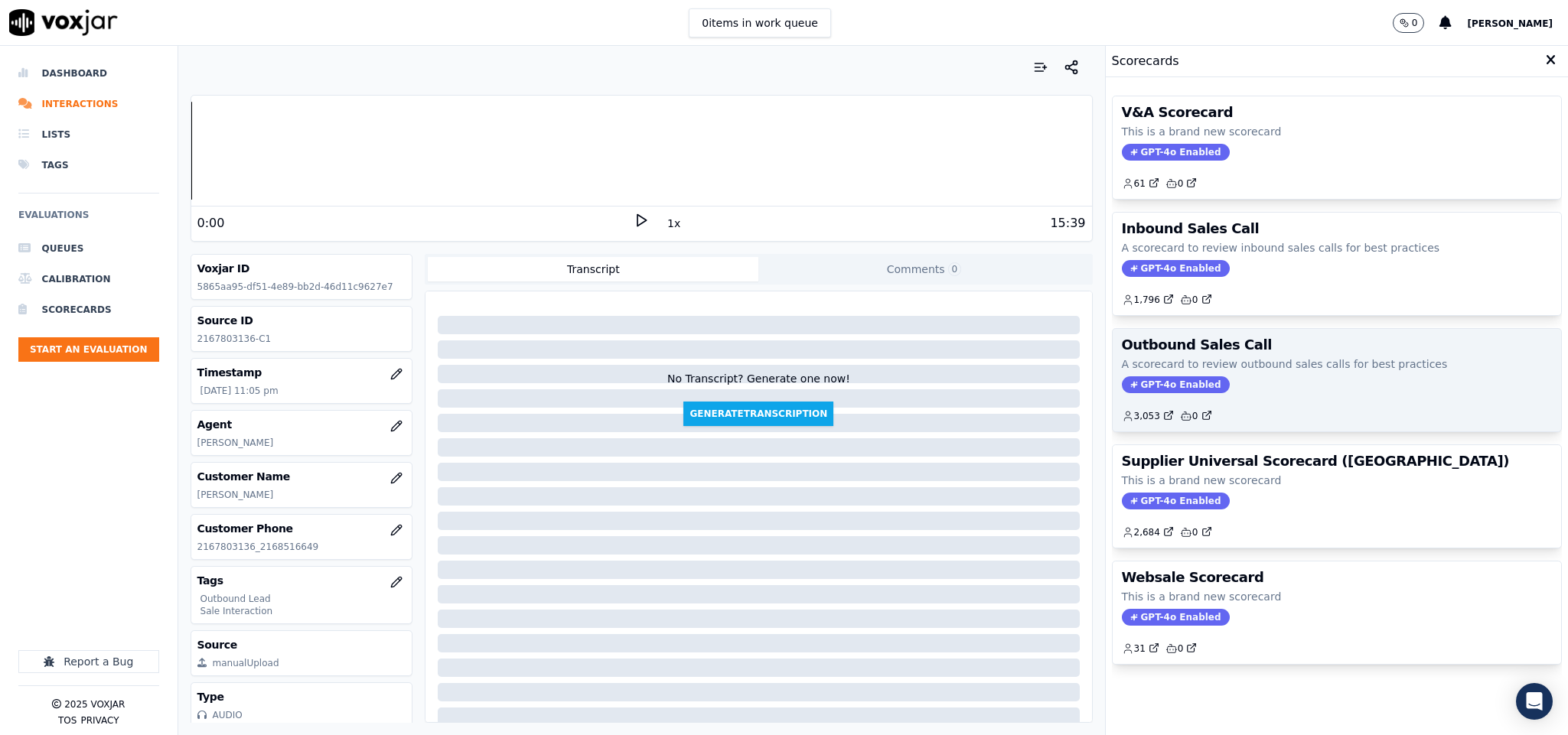
click at [1158, 391] on span "GPT-4o Enabled" at bounding box center [1176, 385] width 108 height 17
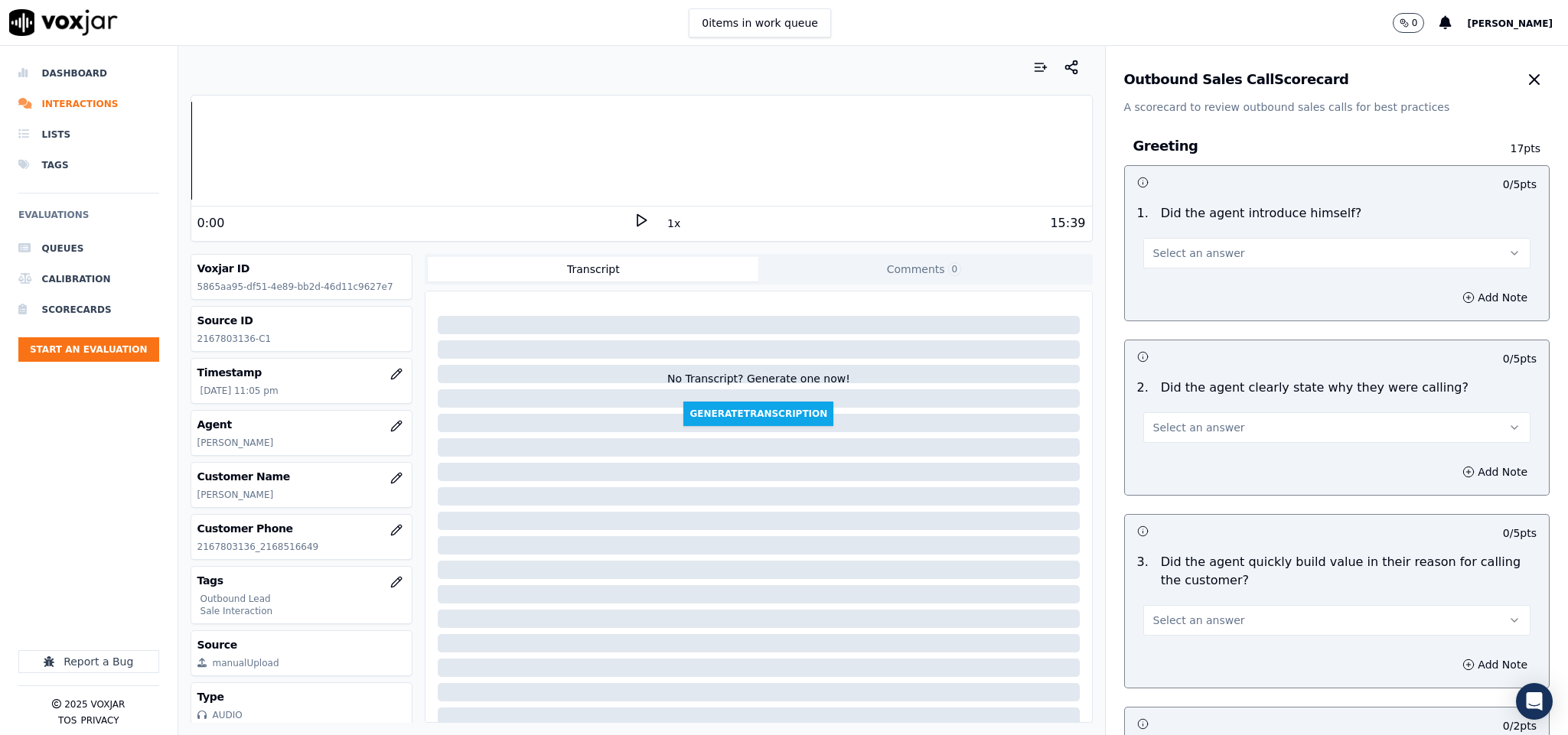
click at [1244, 258] on button "Select an answer" at bounding box center [1337, 254] width 388 height 31
click at [1210, 285] on div "Yes" at bounding box center [1300, 289] width 350 height 25
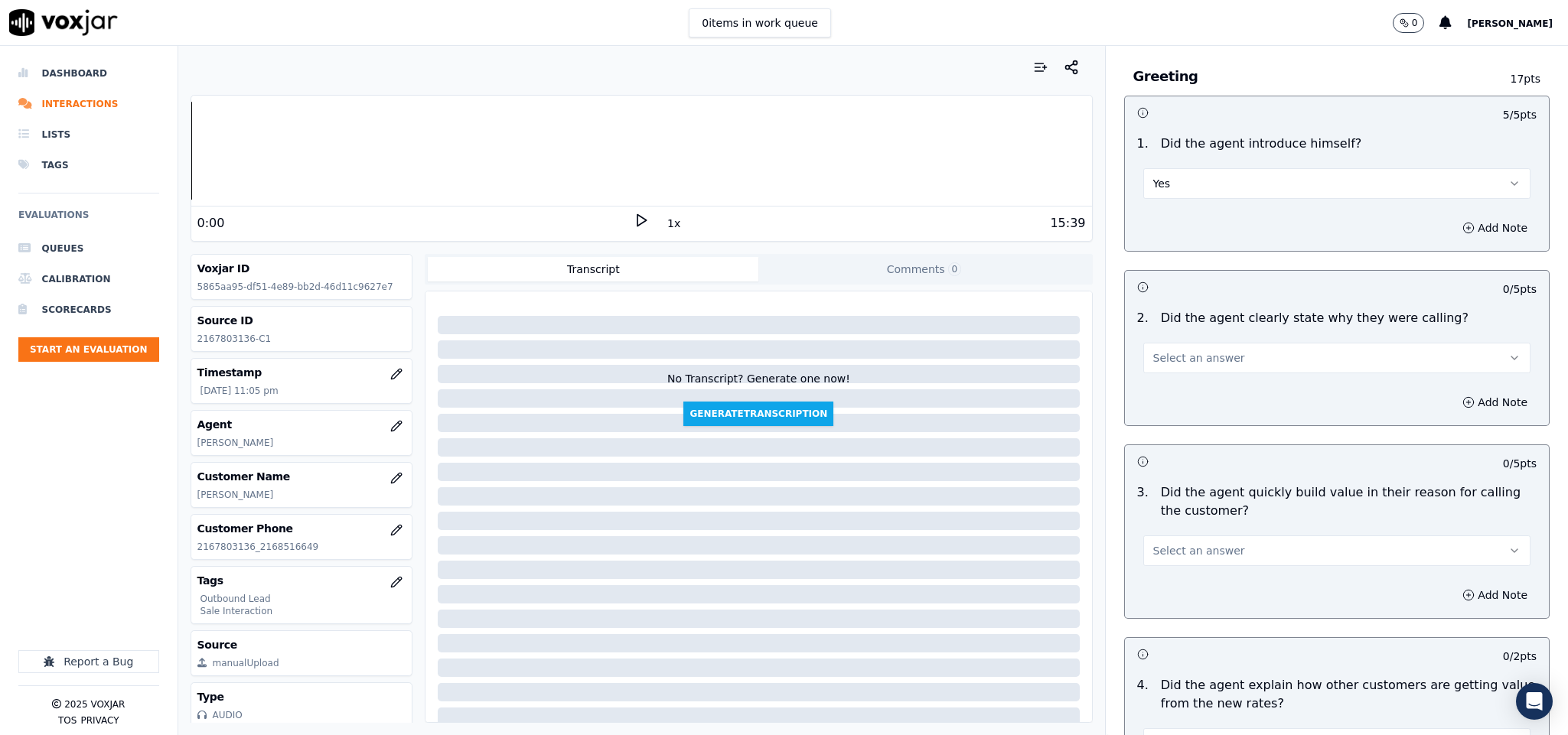
scroll to position [114, 0]
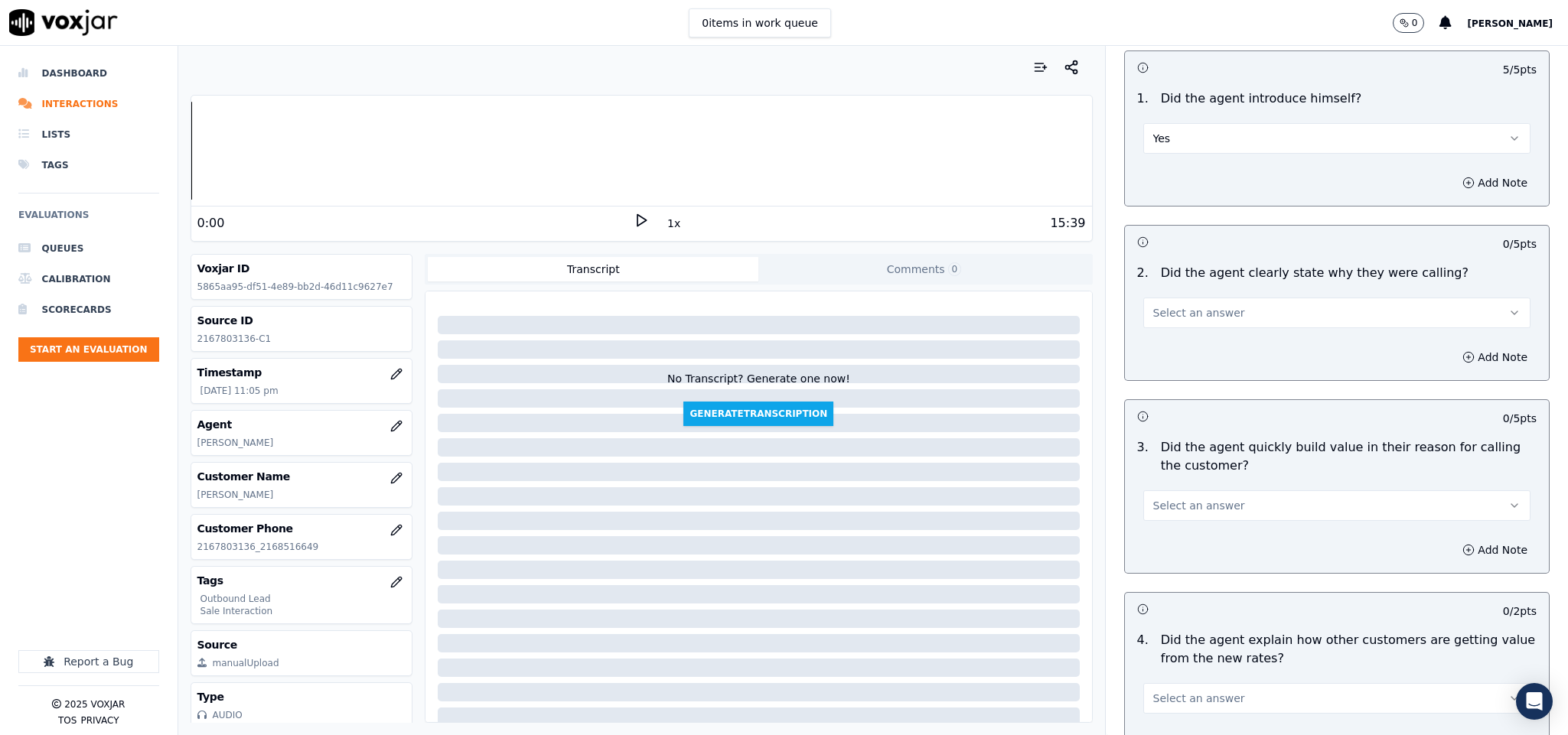
click at [1192, 324] on button "Select an answer" at bounding box center [1337, 313] width 388 height 31
click at [1180, 349] on div "Yes" at bounding box center [1300, 348] width 350 height 25
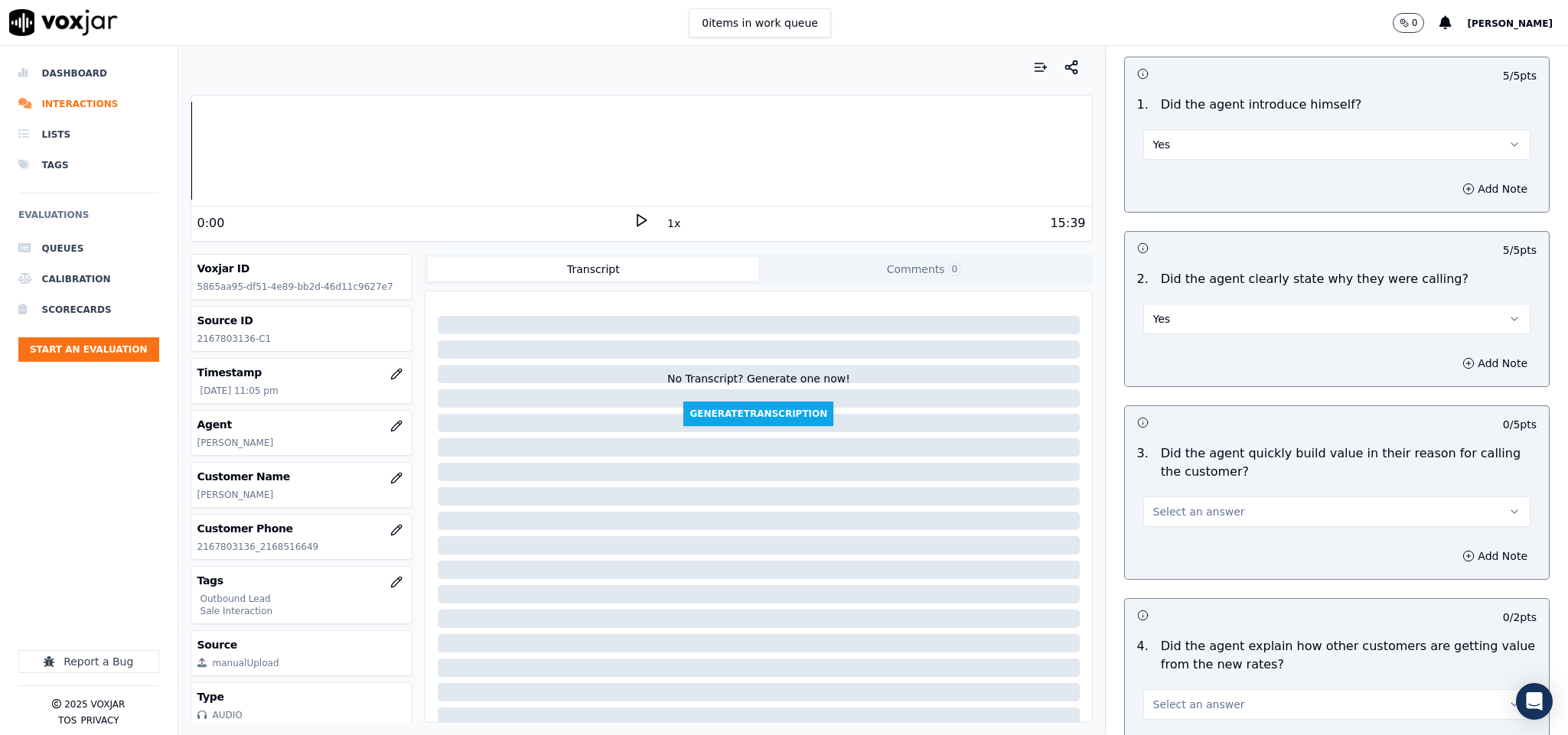
scroll to position [230, 0]
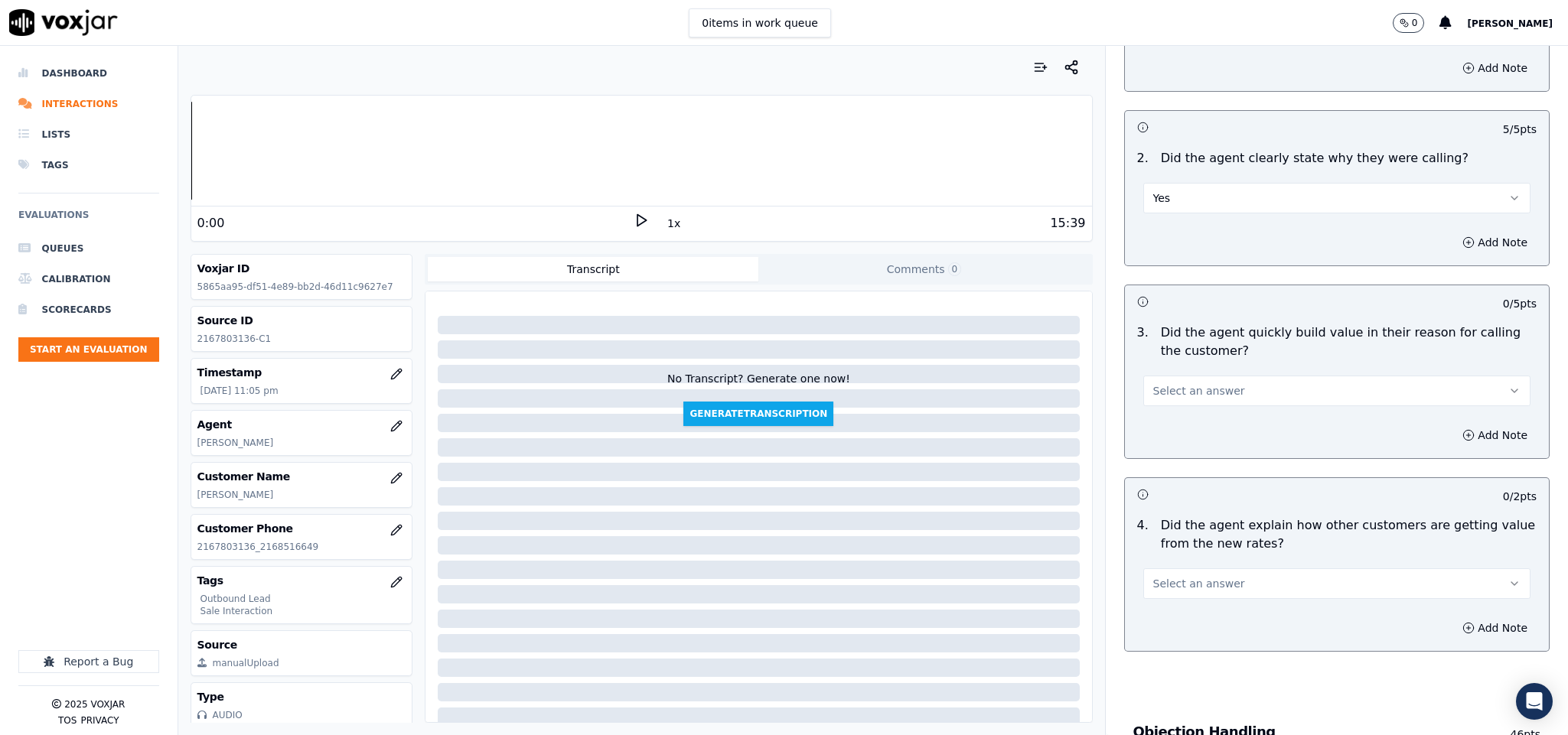
click at [1221, 386] on button "Select an answer" at bounding box center [1337, 391] width 388 height 31
click at [1194, 430] on div "Yes" at bounding box center [1300, 428] width 350 height 25
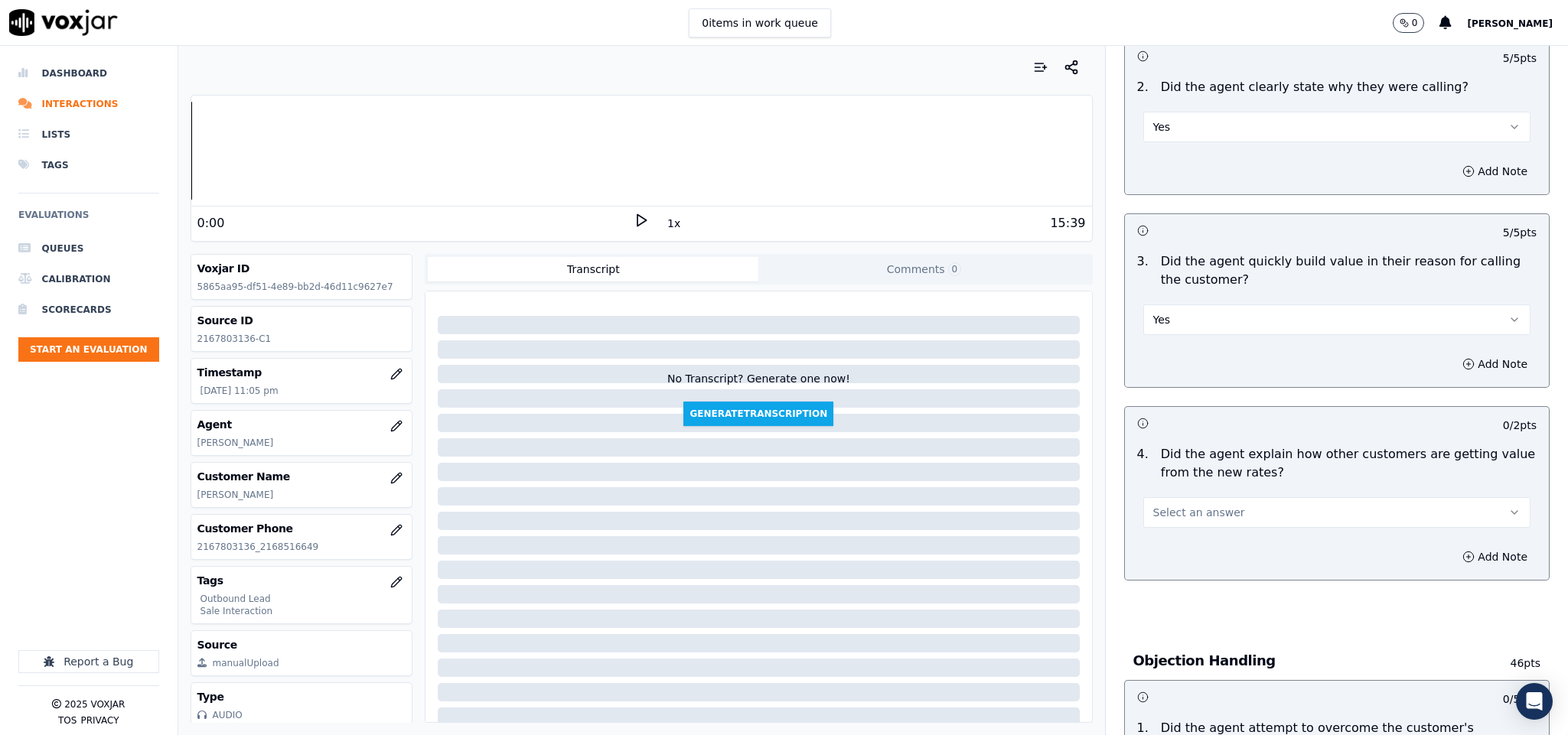
scroll to position [344, 0]
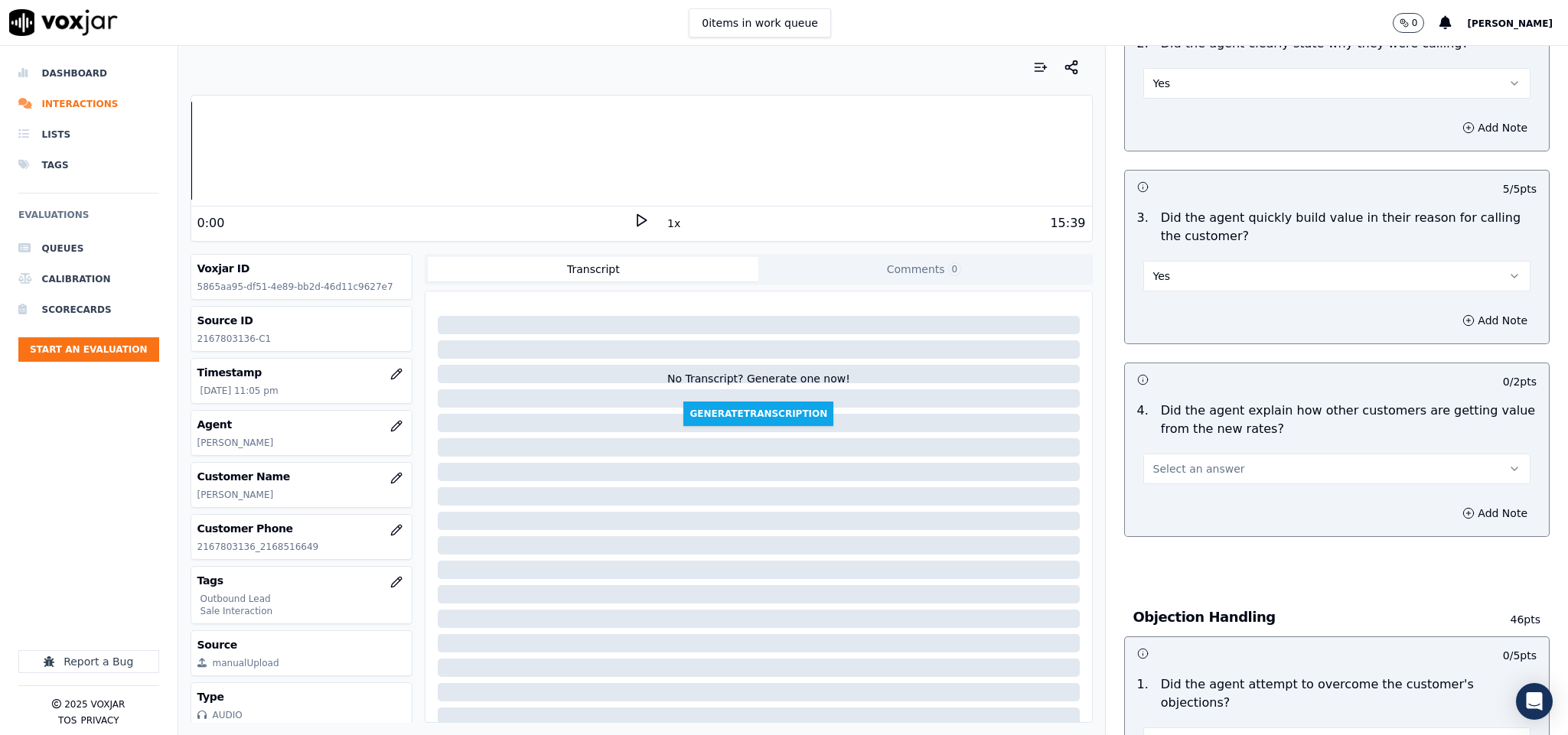
click at [1217, 469] on button "Select an answer" at bounding box center [1337, 469] width 388 height 31
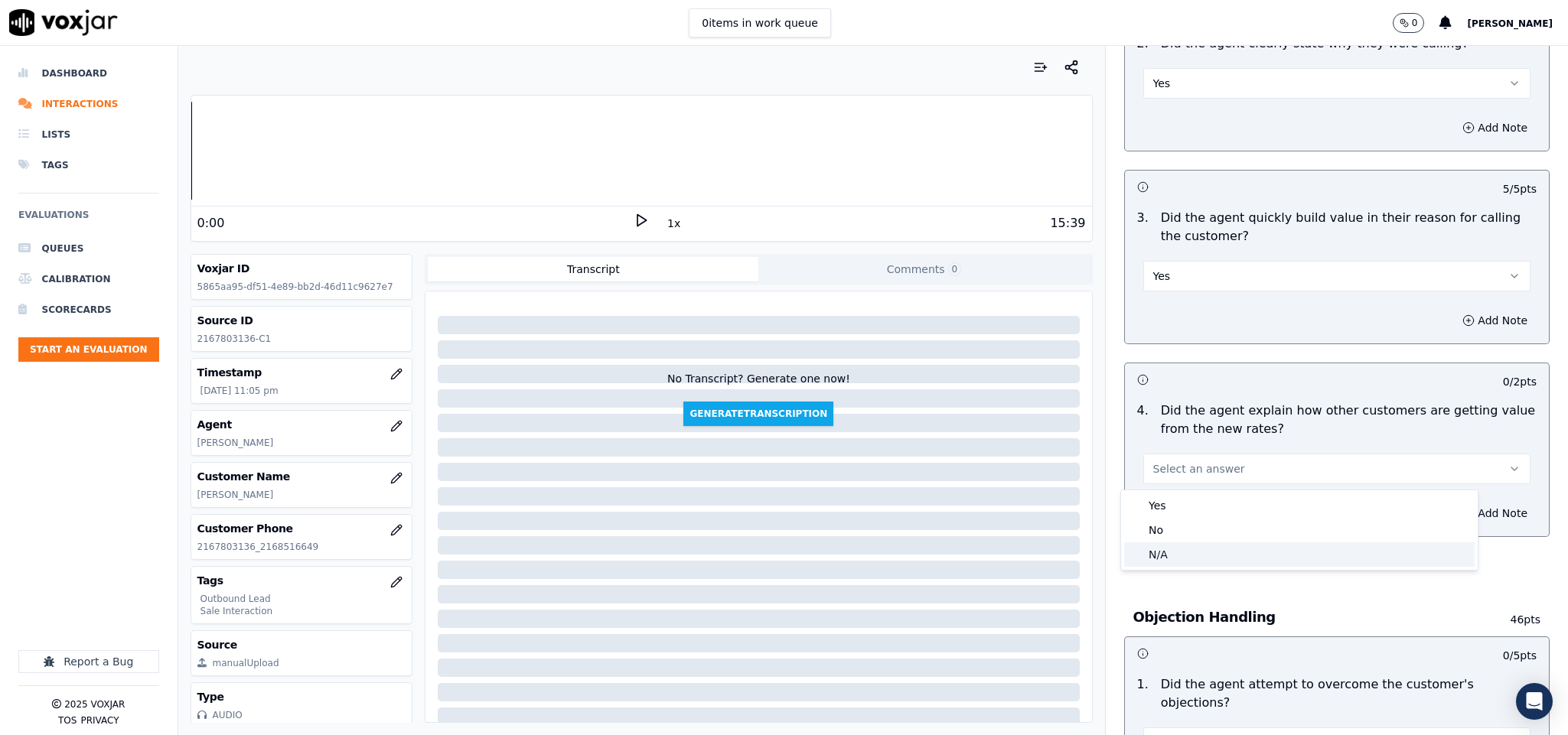
click at [1190, 553] on div "N/A" at bounding box center [1300, 554] width 350 height 25
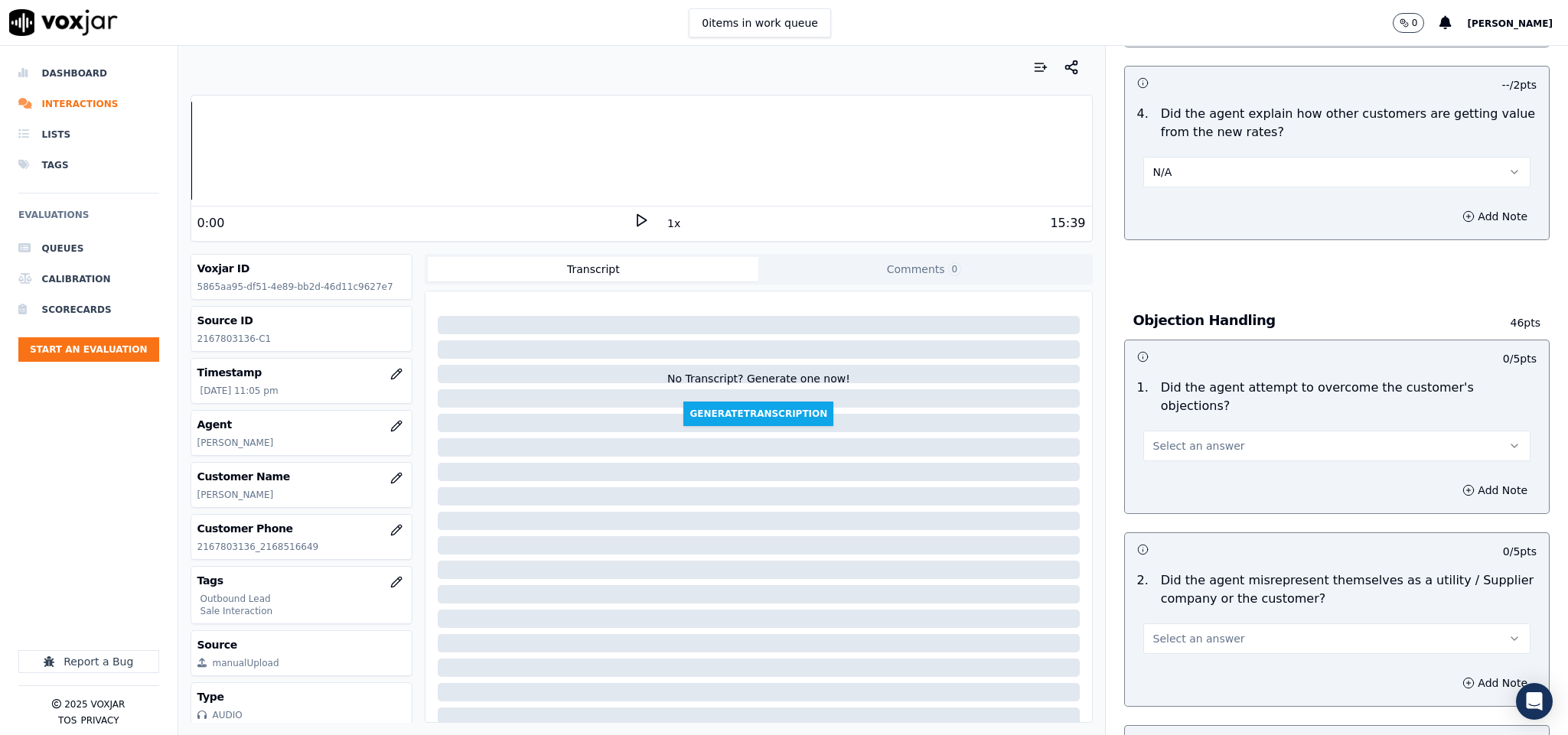
scroll to position [689, 0]
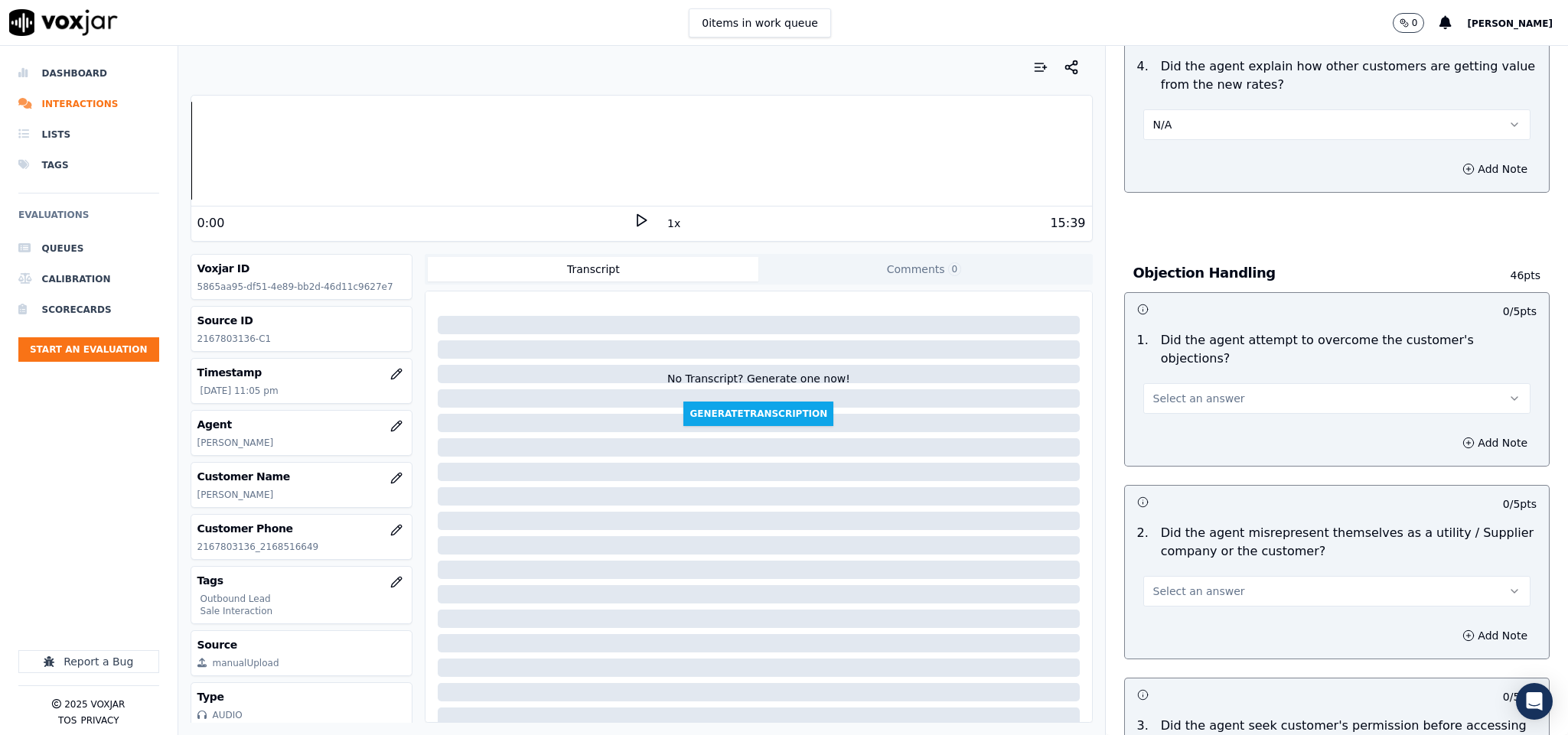
click at [1178, 391] on span "Select an answer" at bounding box center [1200, 399] width 92 height 15
click at [1172, 417] on div "Yes" at bounding box center [1300, 417] width 350 height 25
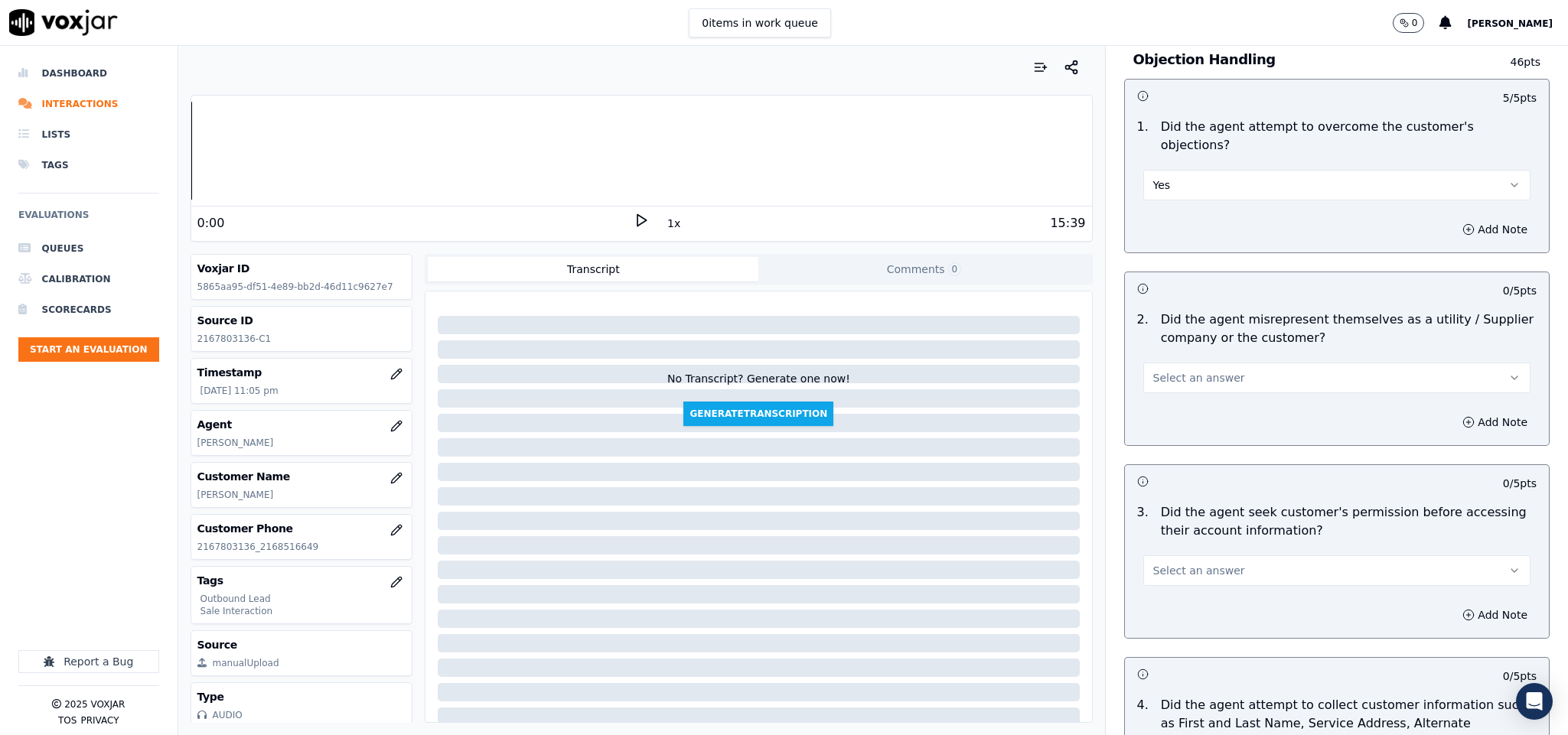
scroll to position [918, 0]
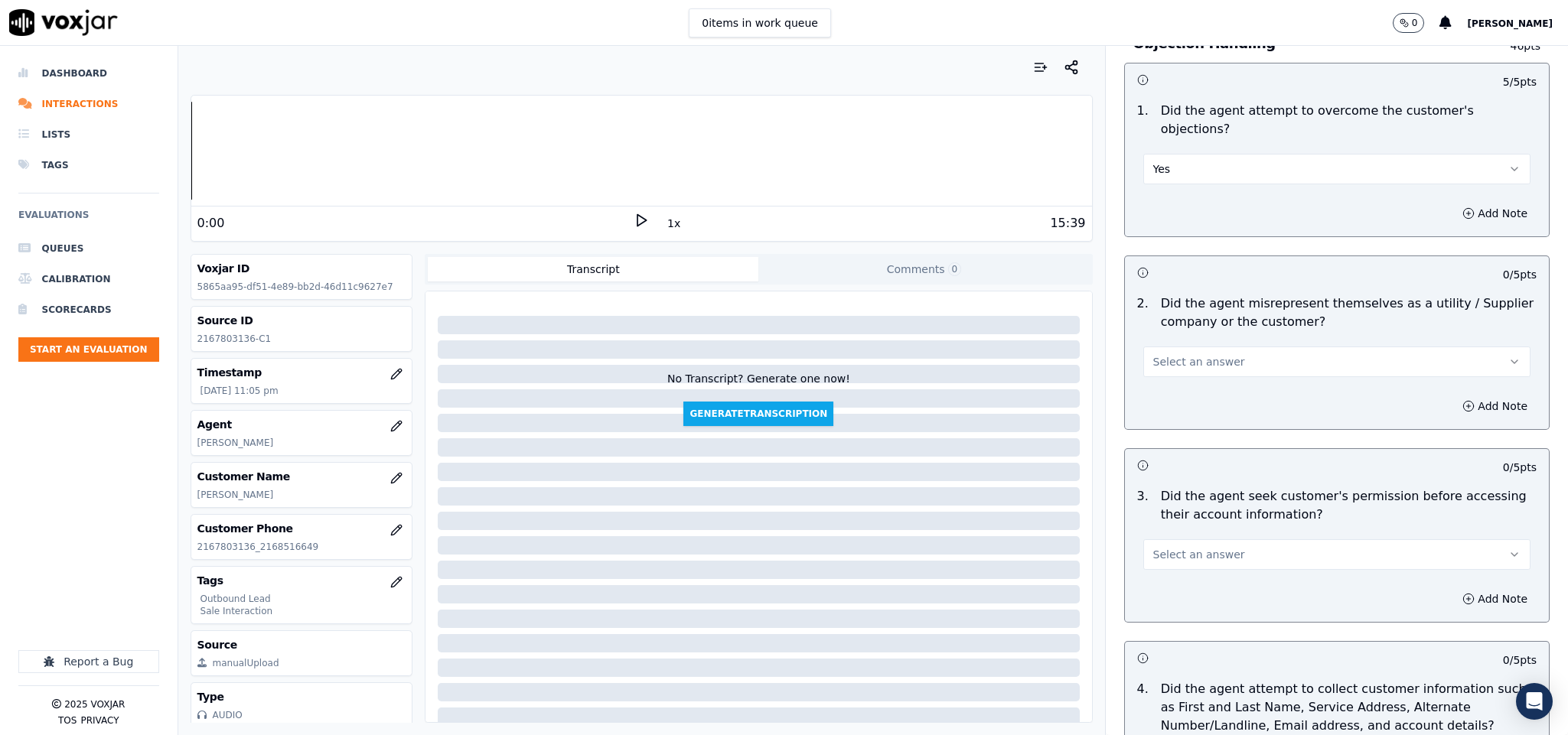
click at [1236, 350] on button "Select an answer" at bounding box center [1337, 362] width 388 height 31
click at [1190, 406] on div "No" at bounding box center [1300, 406] width 350 height 25
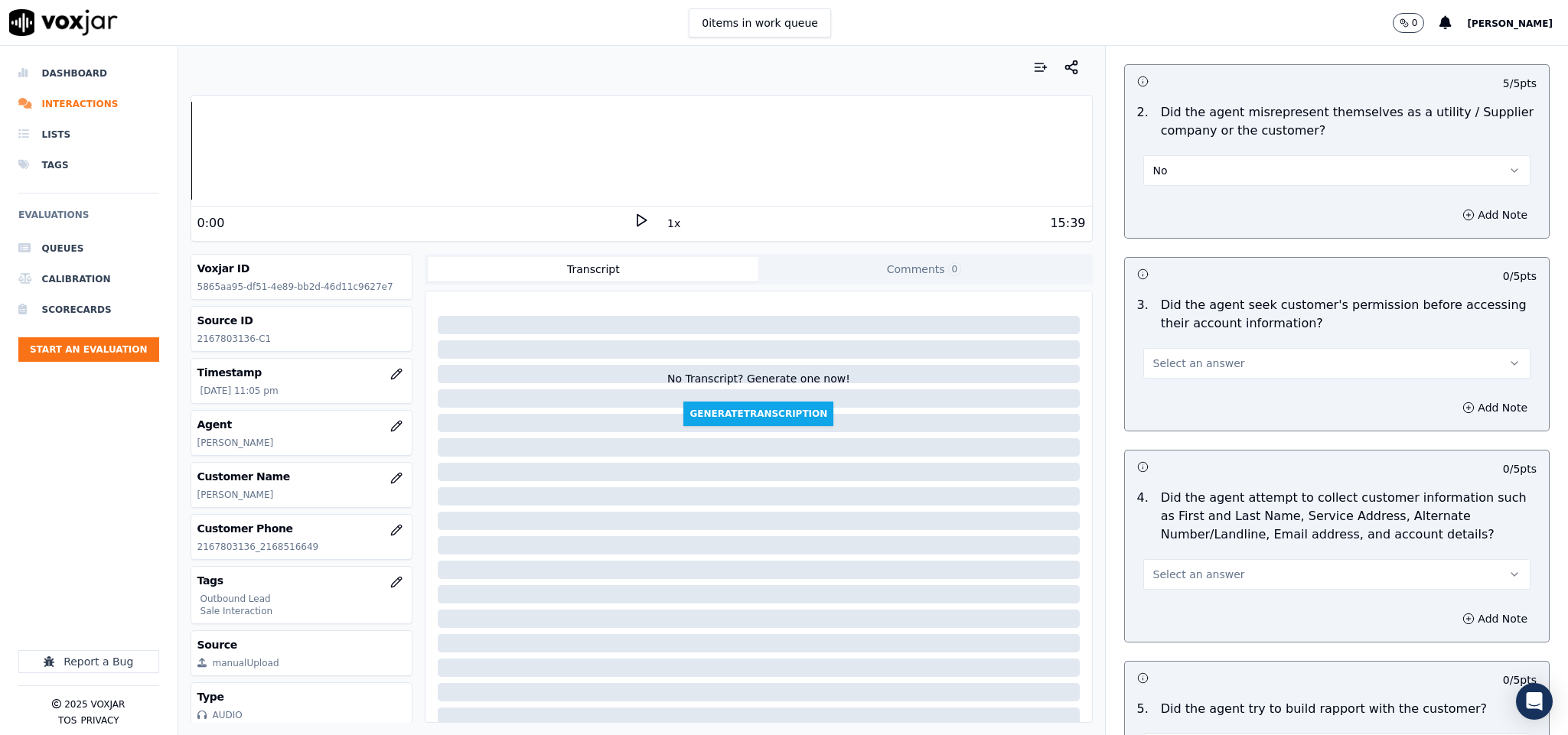
scroll to position [1147, 0]
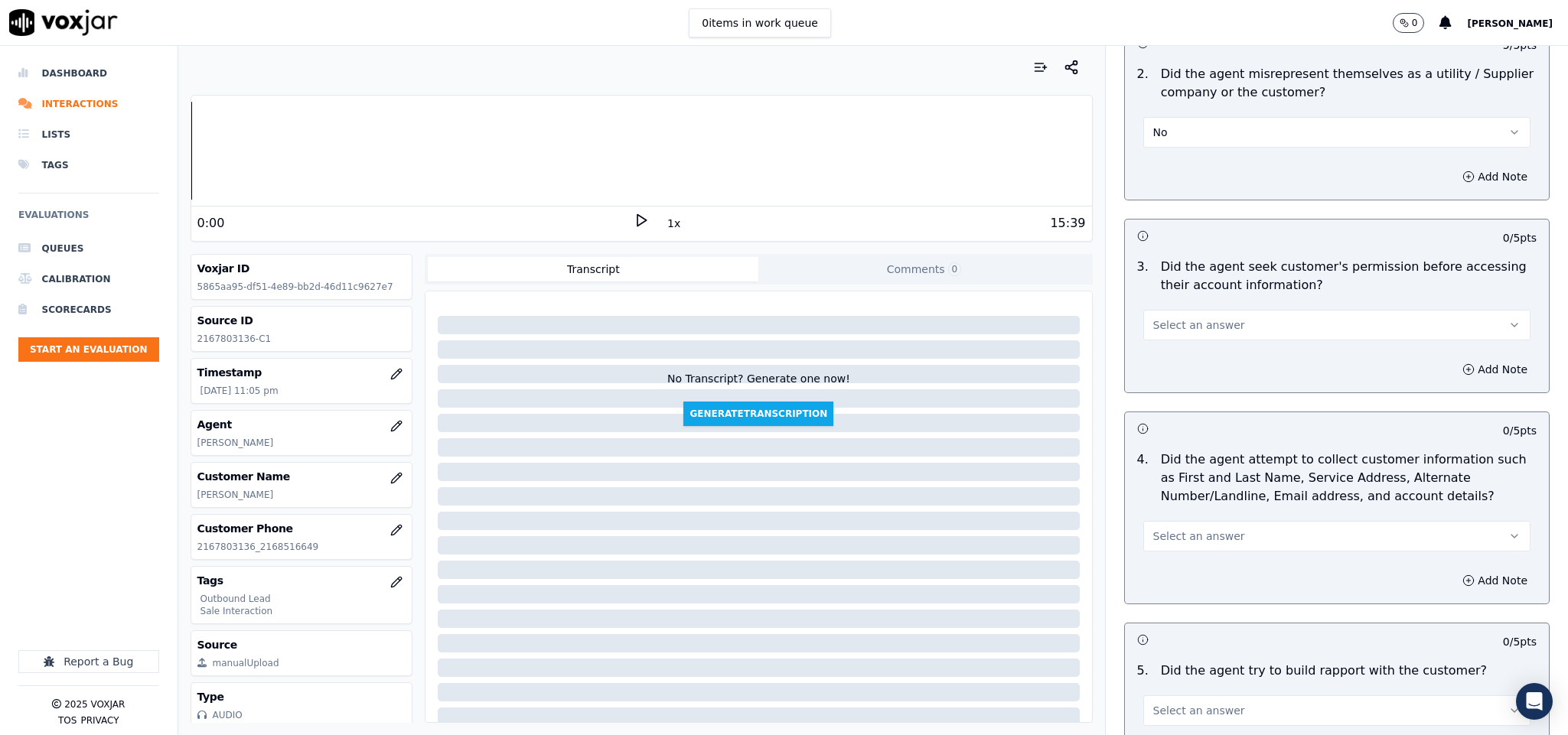
click at [1261, 310] on button "Select an answer" at bounding box center [1337, 325] width 388 height 31
click at [1176, 370] on div "No" at bounding box center [1300, 370] width 350 height 25
click at [1454, 359] on button "Add Note" at bounding box center [1495, 369] width 84 height 21
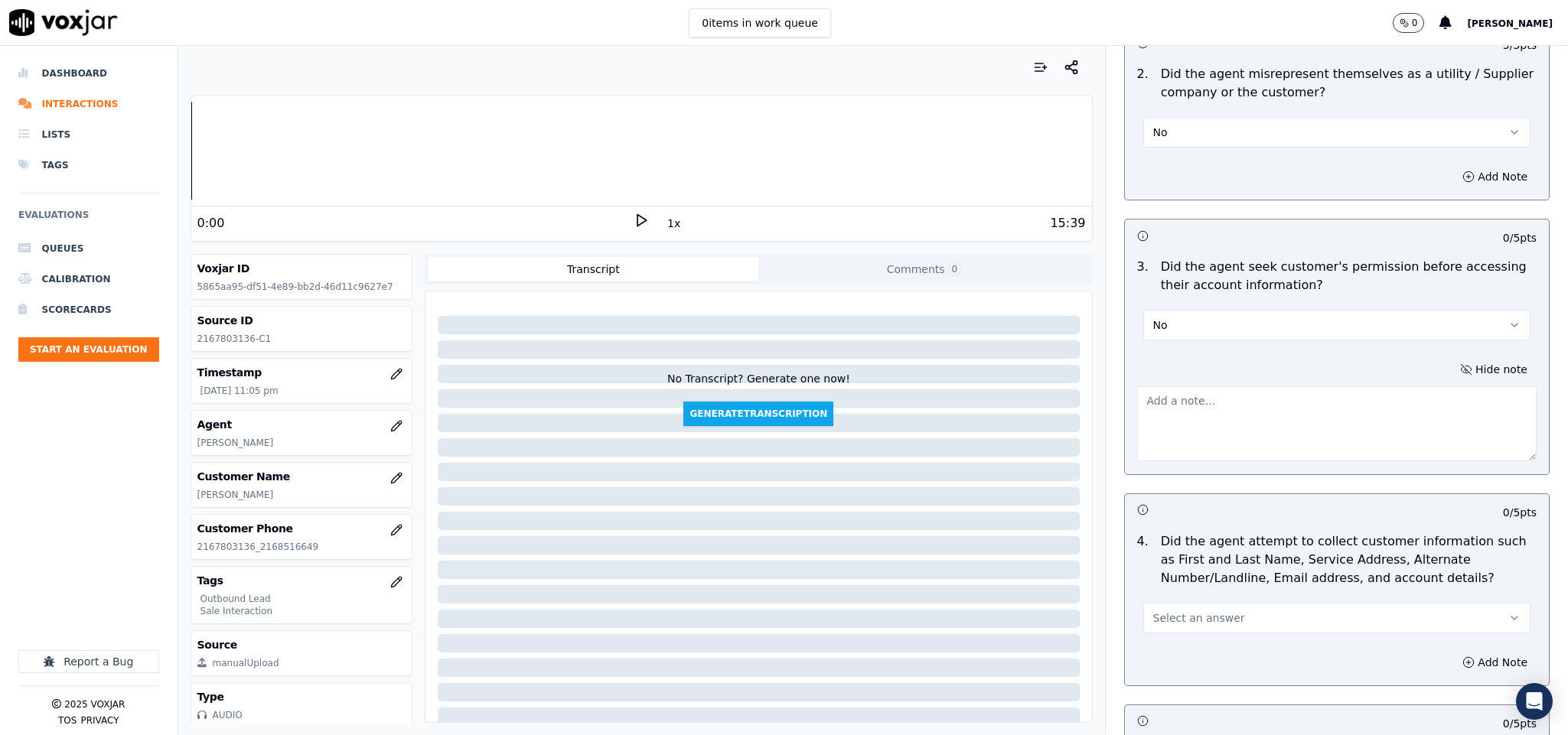
click at [1334, 387] on textarea at bounding box center [1337, 424] width 401 height 75
paste textarea "@2:37 - [PERSON_NAME] shared the account number - The agent must ask for and ob…"
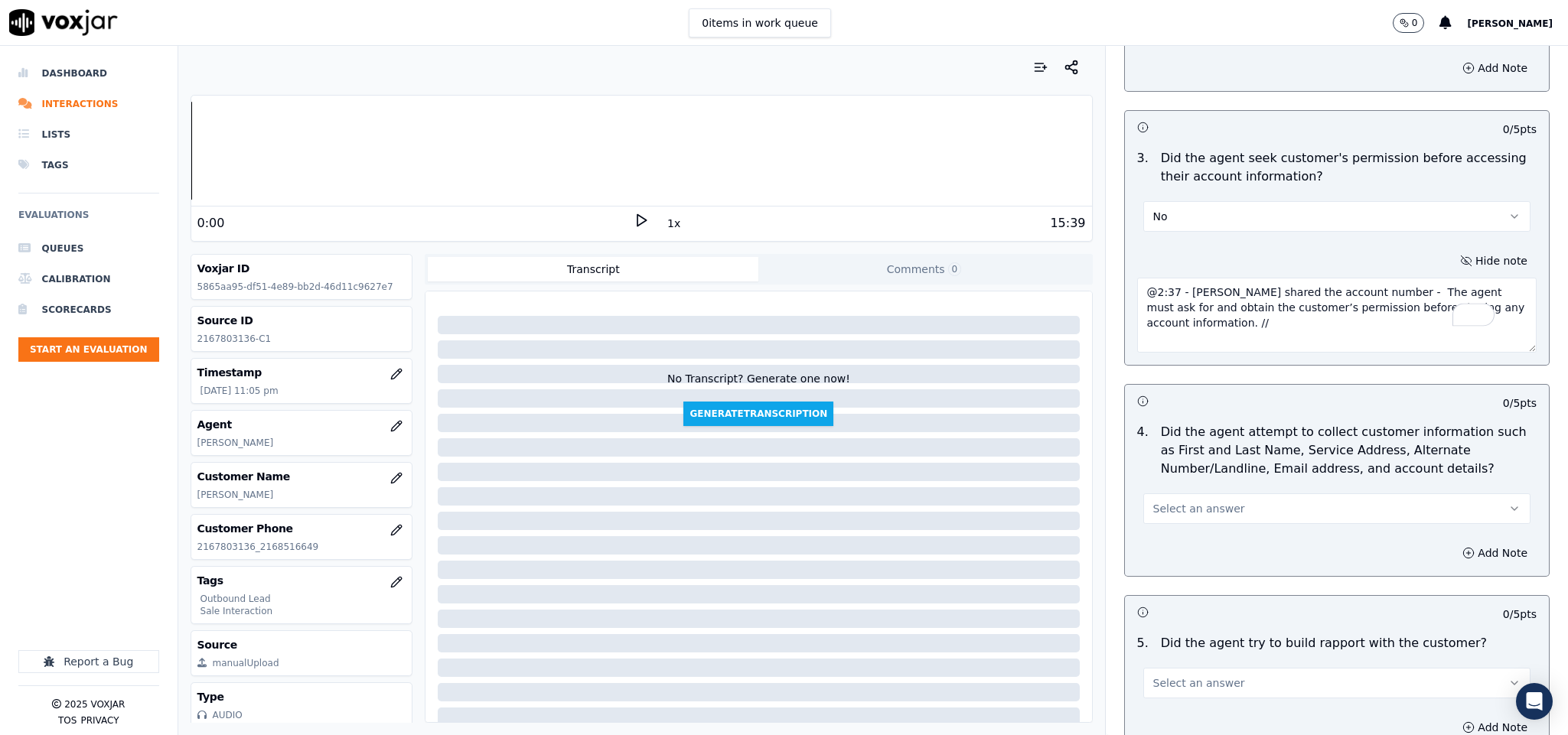
scroll to position [1377, 0]
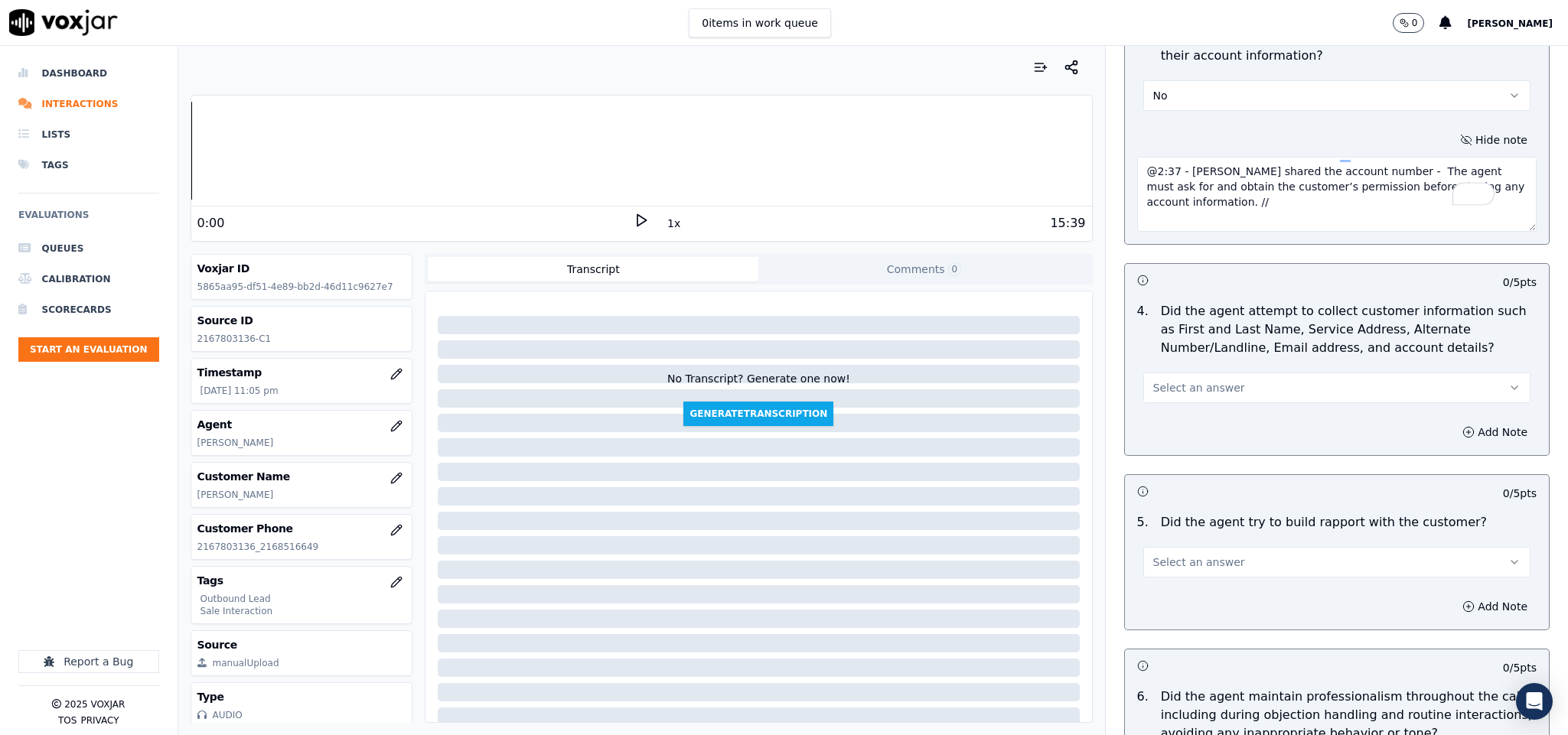
type textarea "@2:37 - [PERSON_NAME] shared the account number - The agent must ask for and ob…"
click at [1227, 372] on button "Select an answer" at bounding box center [1337, 388] width 388 height 31
click at [1174, 459] on div "N/A" at bounding box center [1300, 458] width 350 height 25
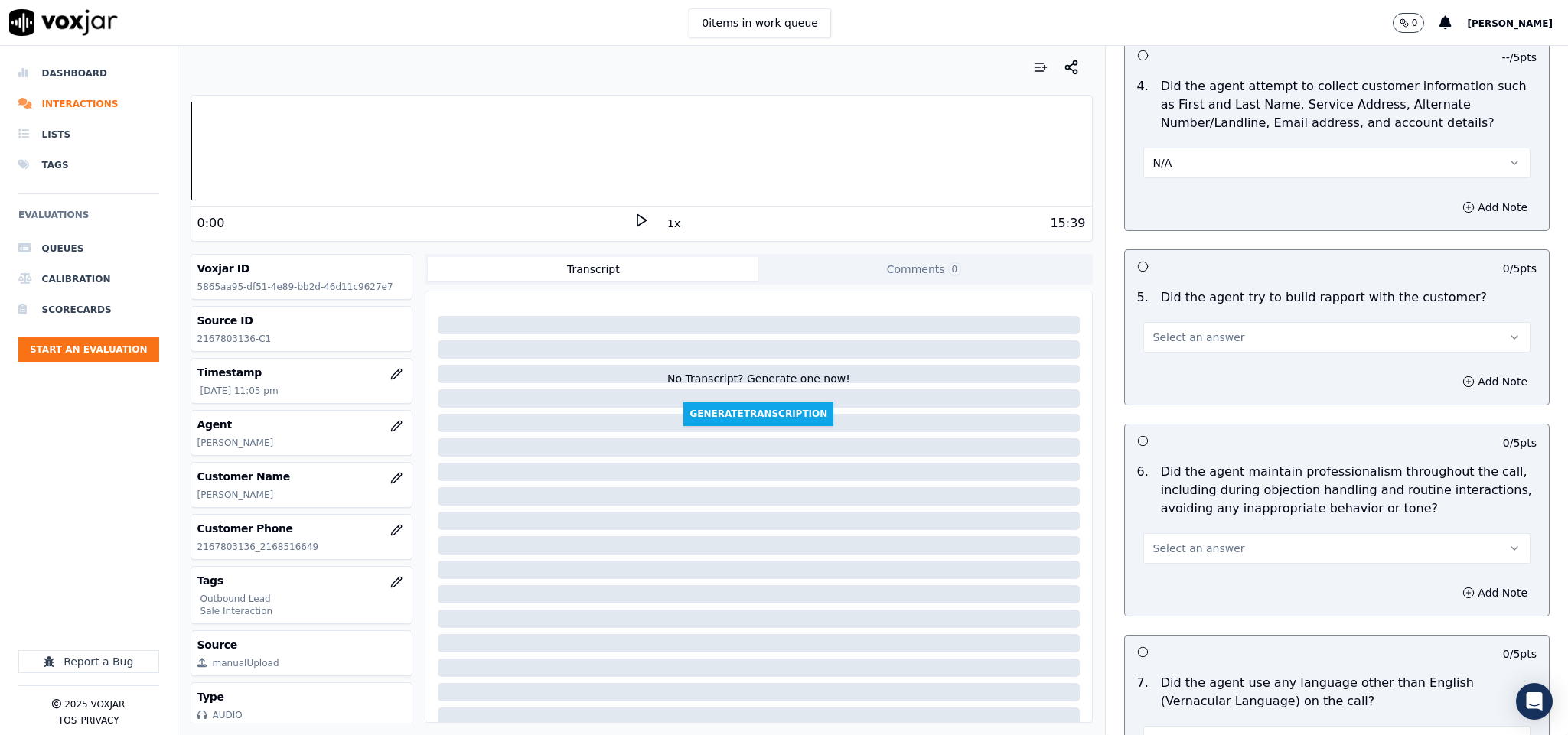
scroll to position [1607, 0]
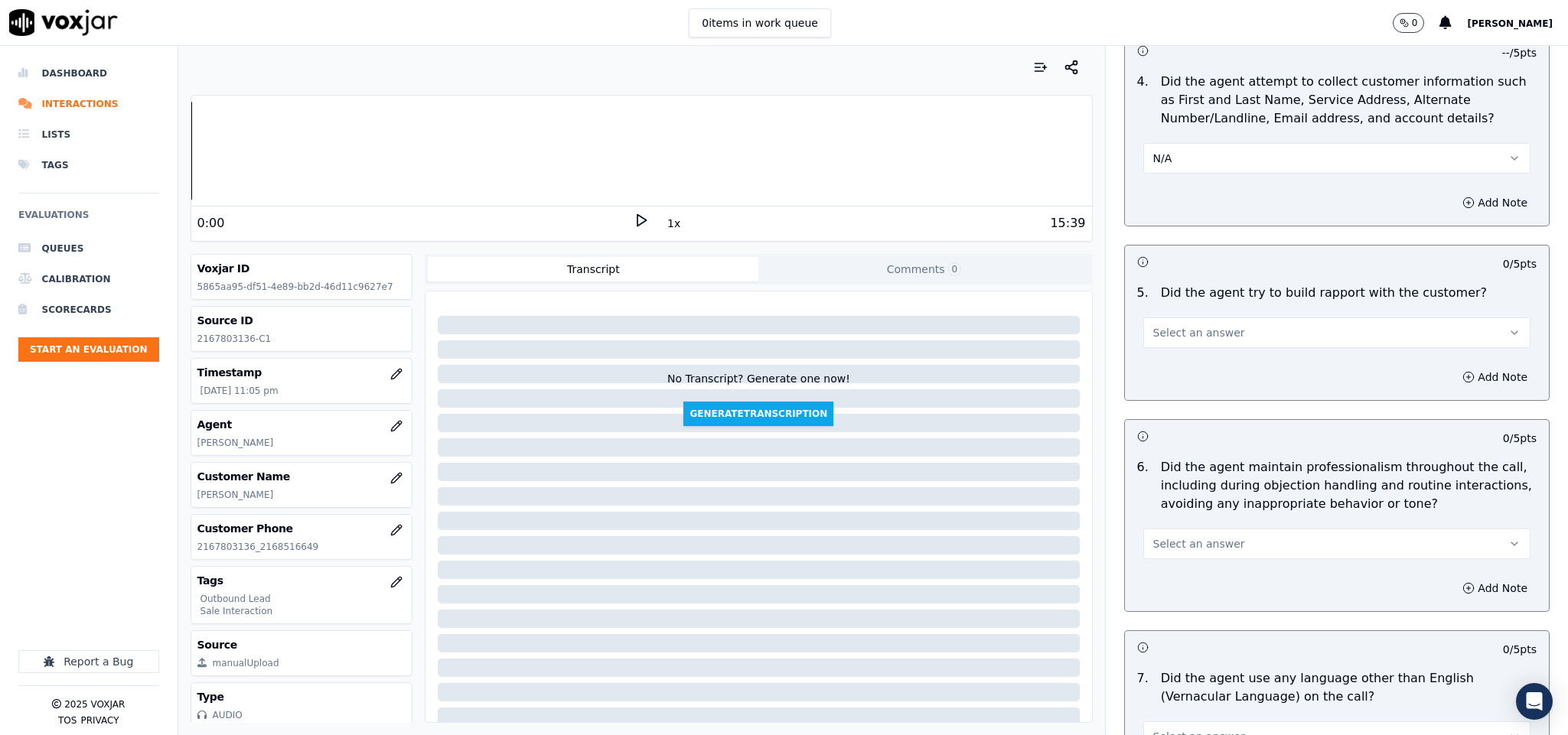
click at [1221, 318] on button "Select an answer" at bounding box center [1337, 333] width 388 height 31
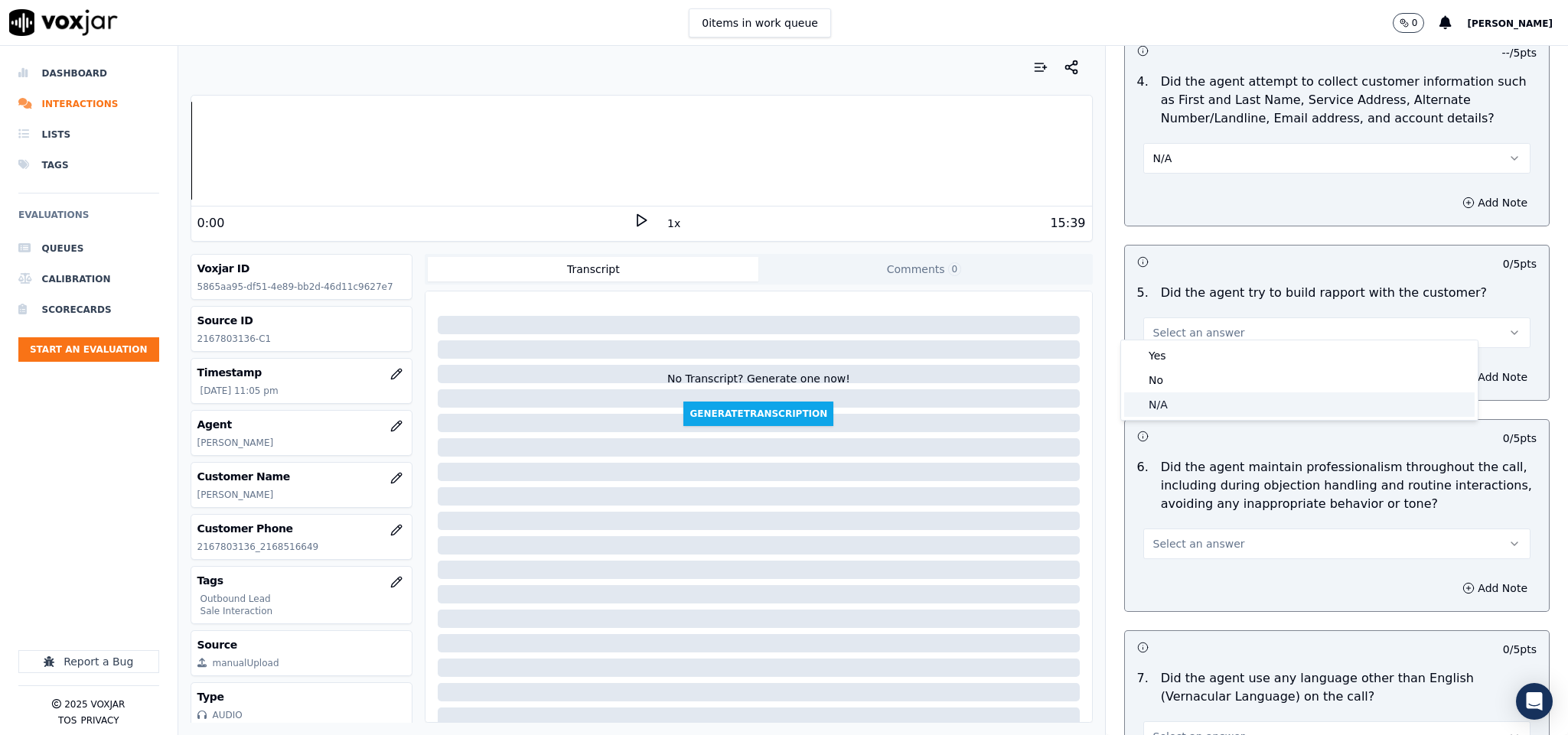
click at [1184, 400] on div "N/A" at bounding box center [1300, 405] width 350 height 25
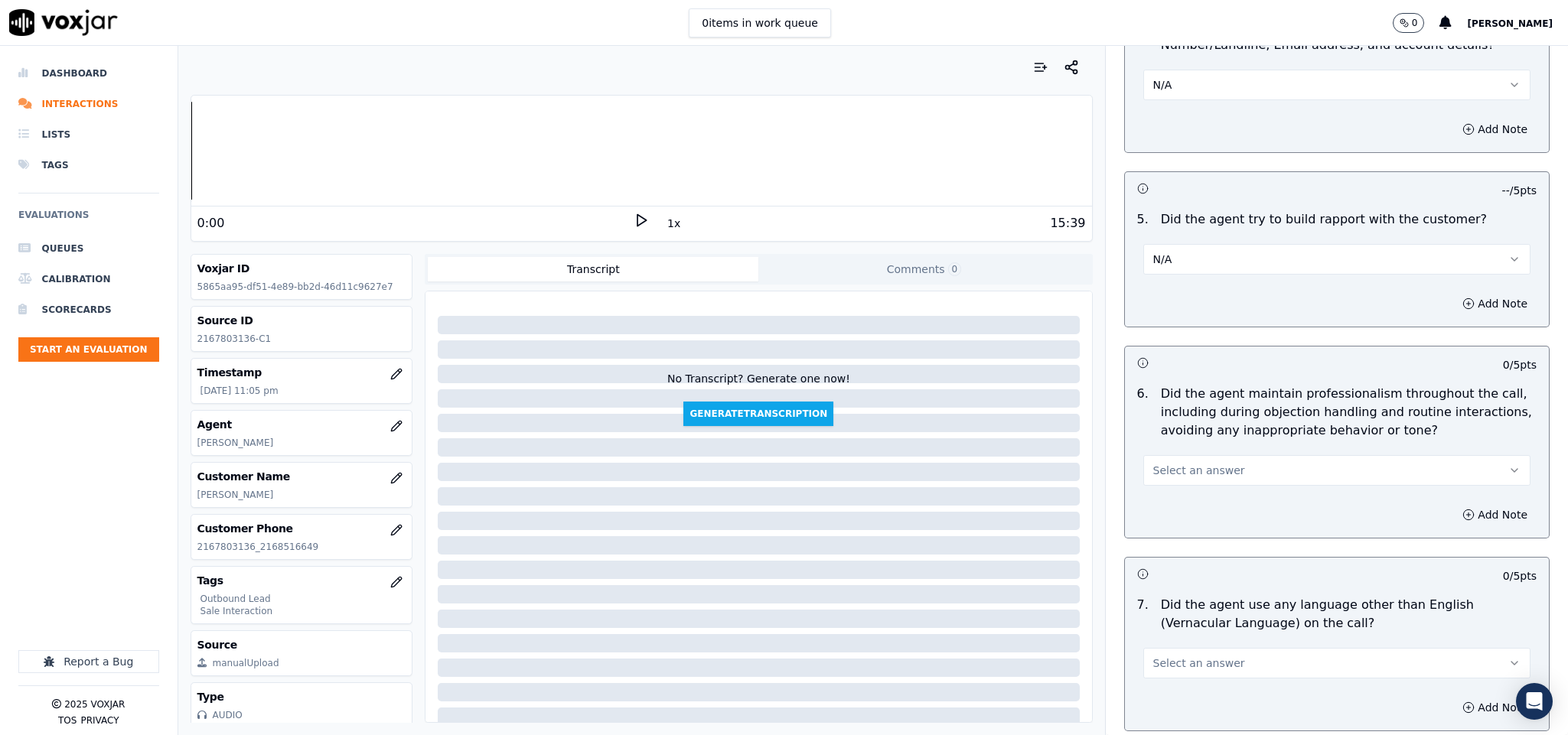
scroll to position [1721, 0]
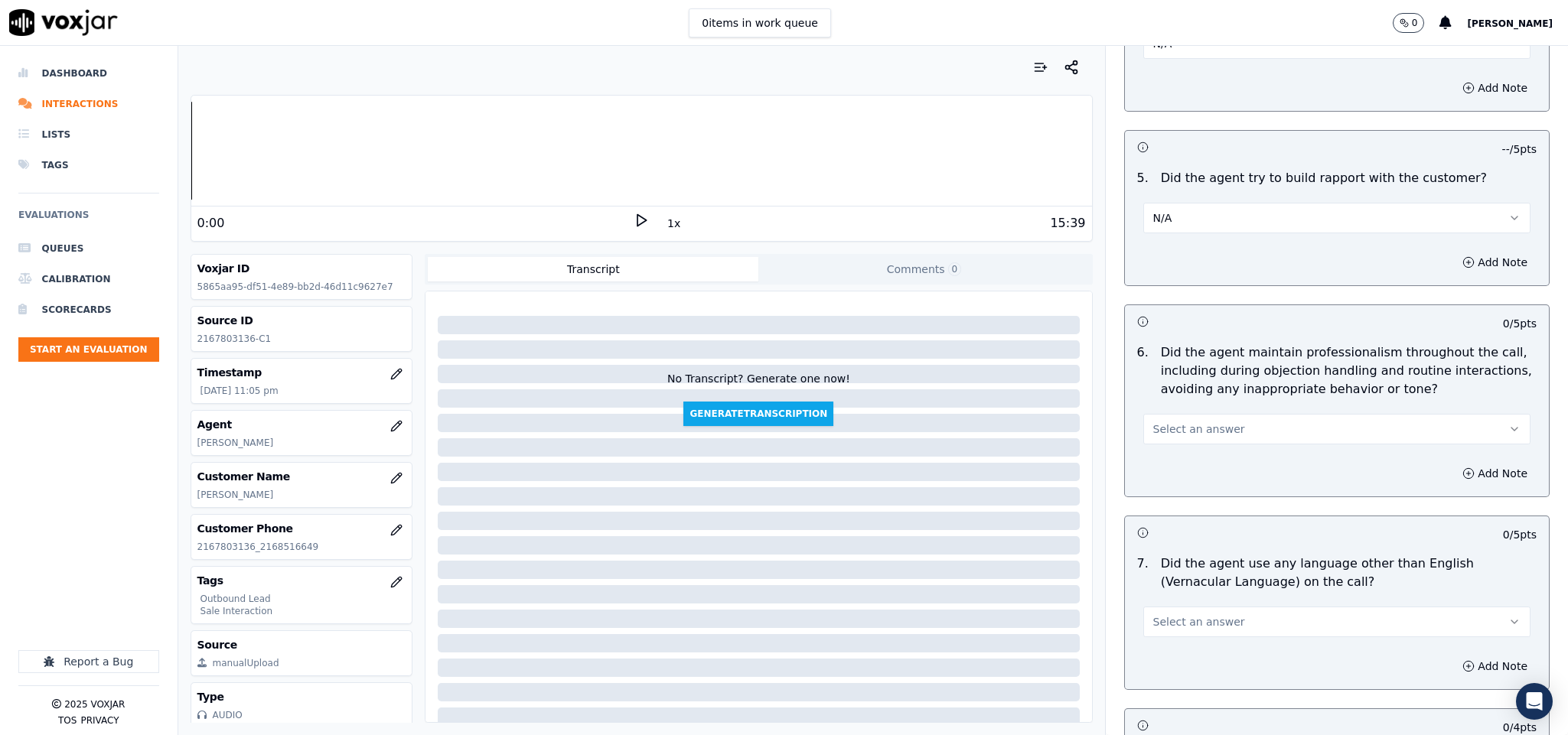
click at [1215, 414] on button "Select an answer" at bounding box center [1337, 429] width 388 height 31
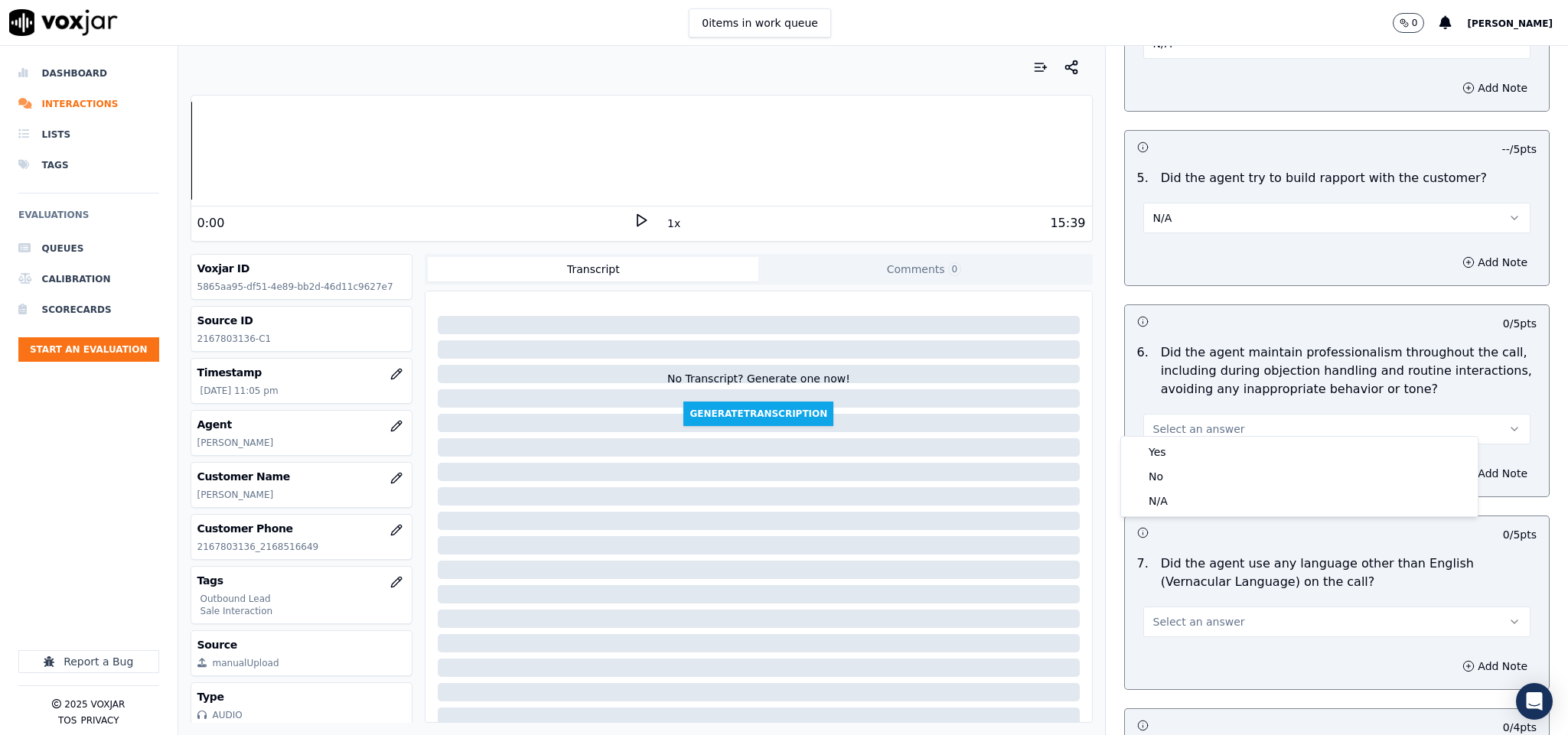
click at [1176, 440] on div "Yes" at bounding box center [1300, 452] width 350 height 25
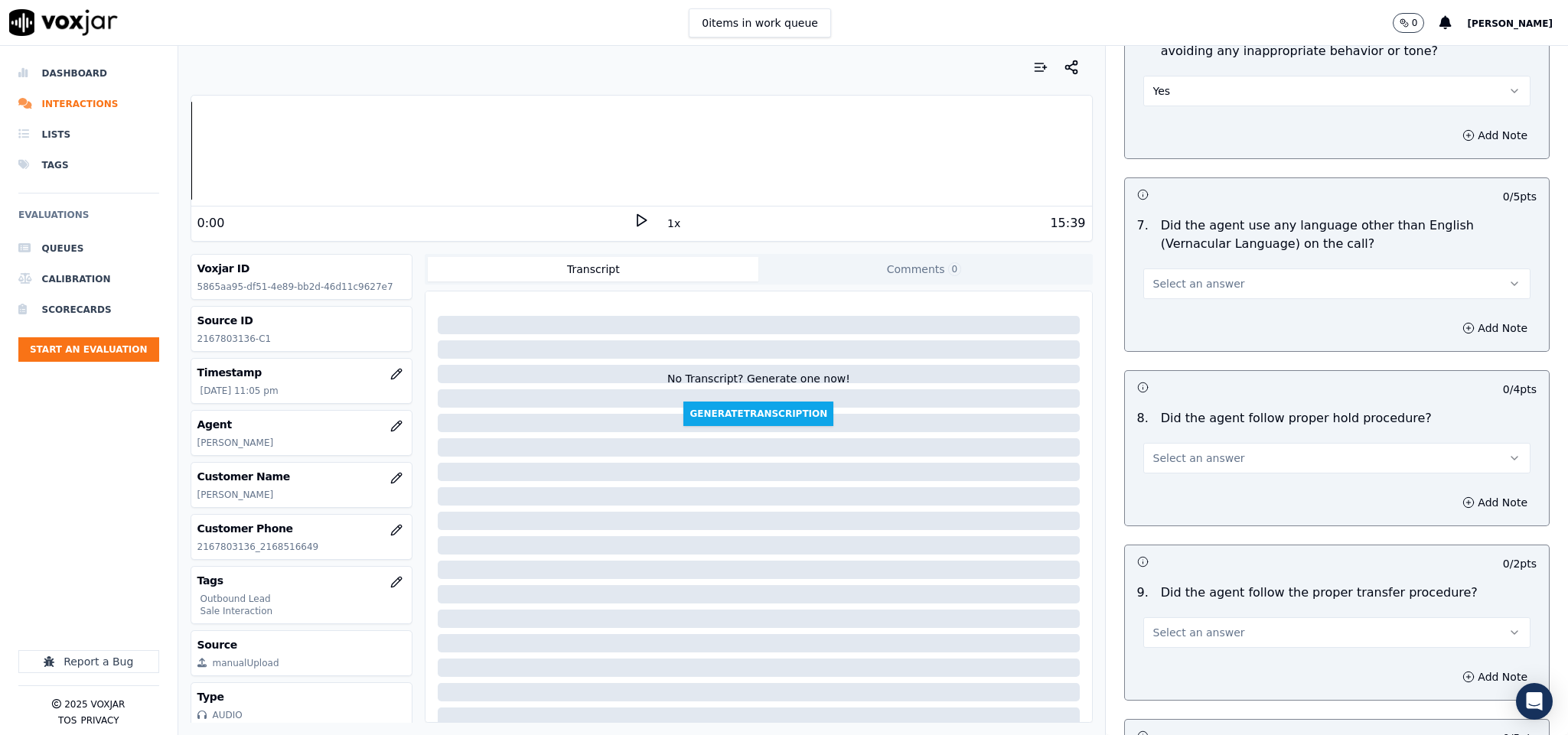
scroll to position [2066, 0]
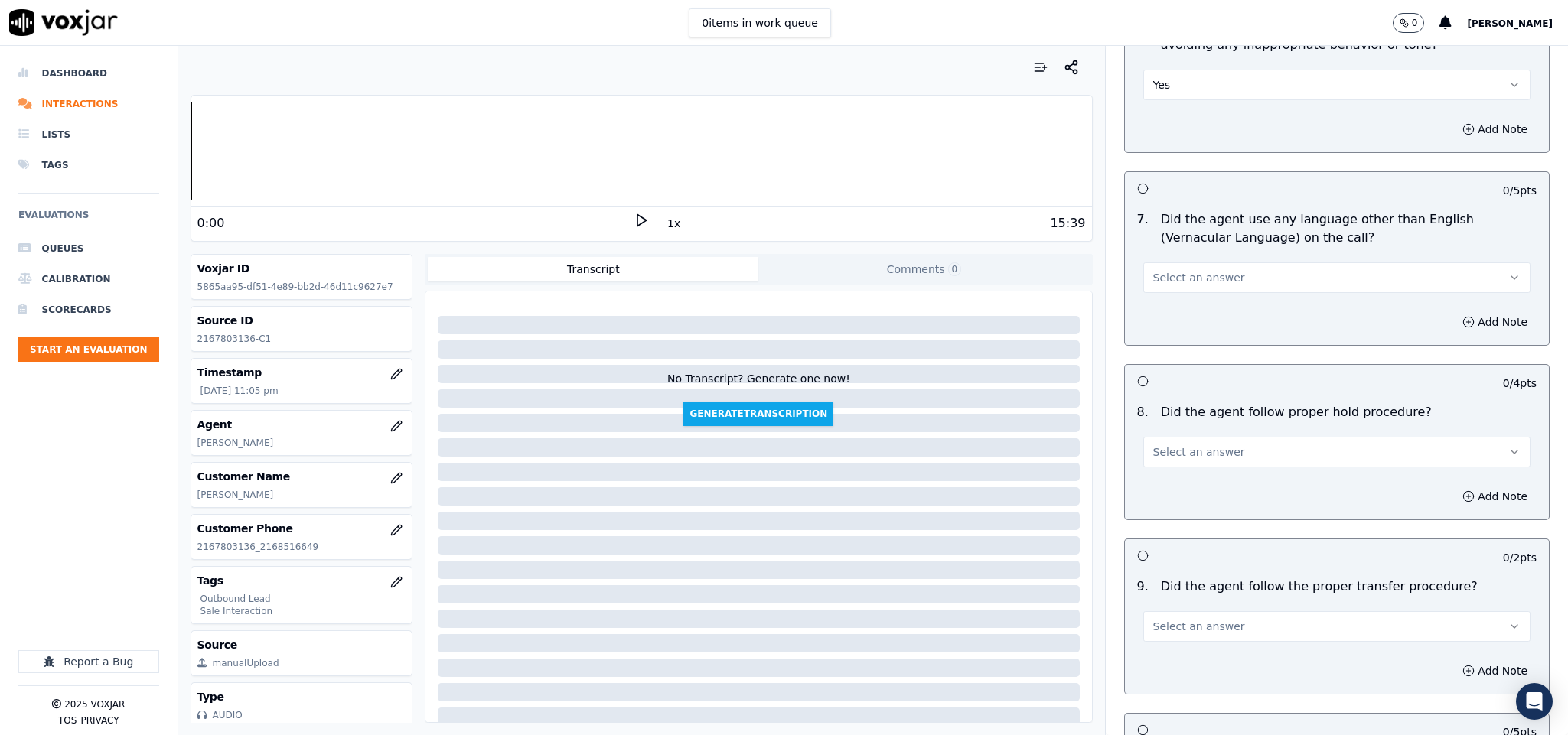
click at [1228, 264] on button "Select an answer" at bounding box center [1337, 277] width 388 height 31
click at [1180, 326] on div "No" at bounding box center [1300, 325] width 350 height 25
click at [1203, 450] on span "Select an answer" at bounding box center [1200, 452] width 92 height 15
click at [1184, 475] on div "Yes" at bounding box center [1300, 476] width 350 height 25
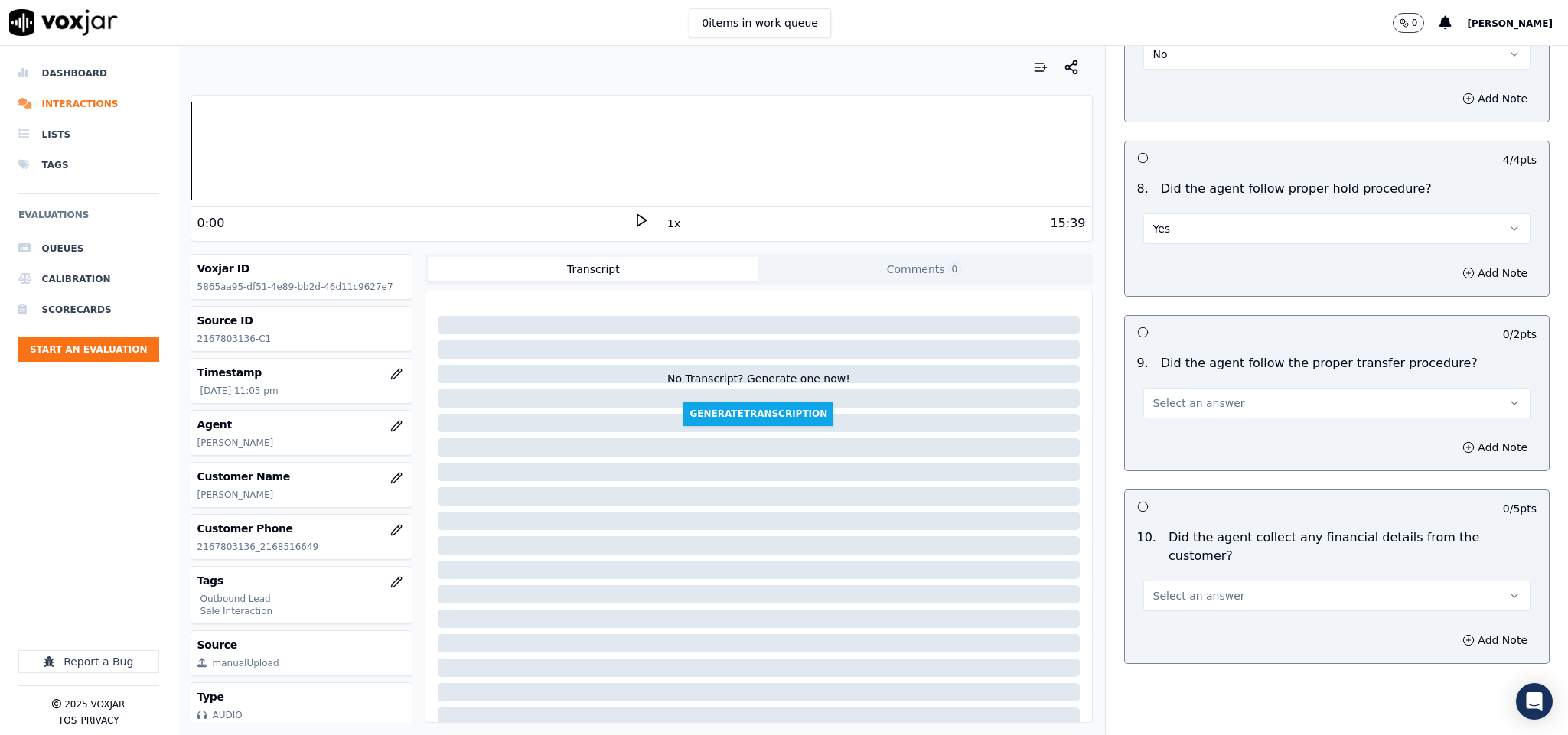
scroll to position [2295, 0]
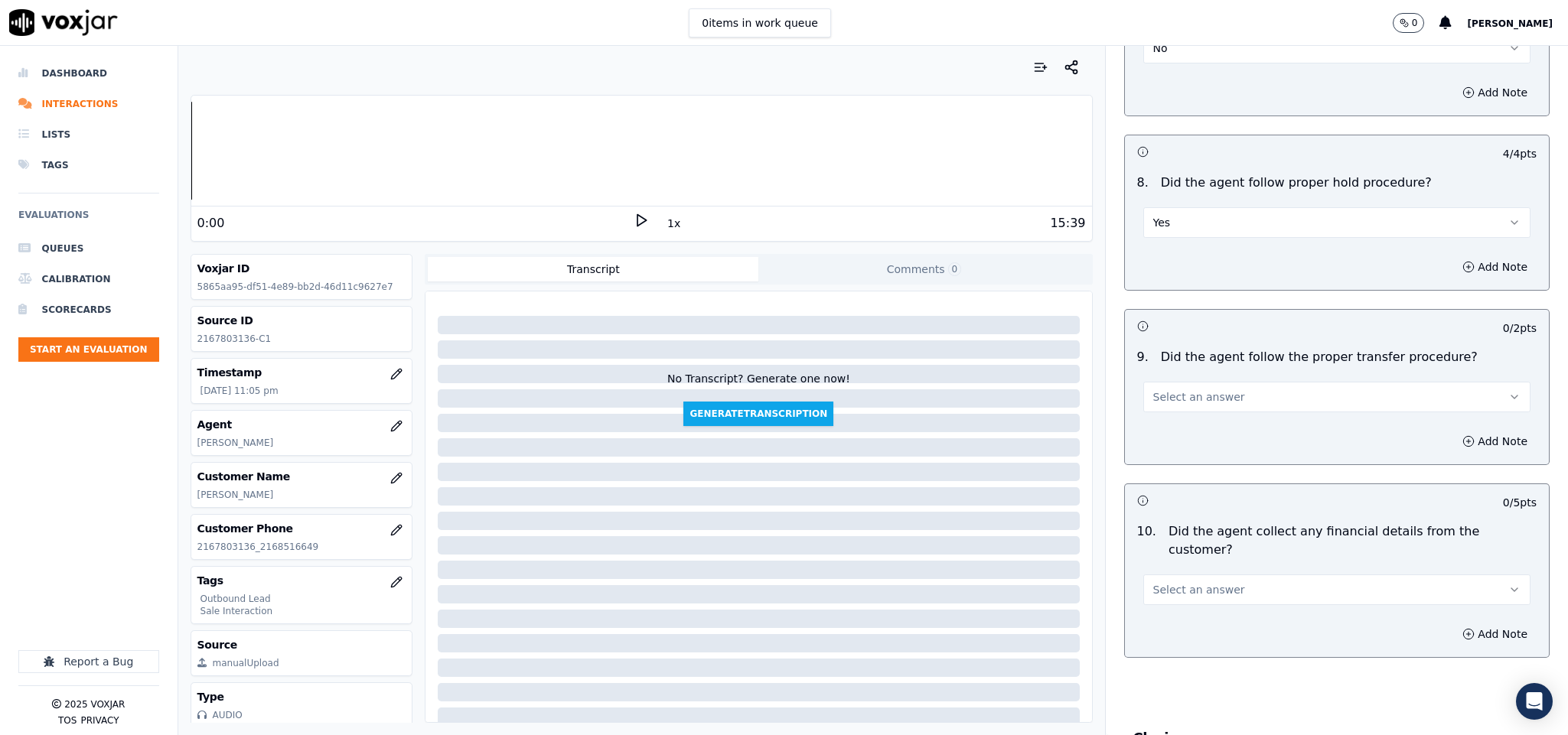
click at [1232, 386] on button "Select an answer" at bounding box center [1337, 397] width 388 height 31
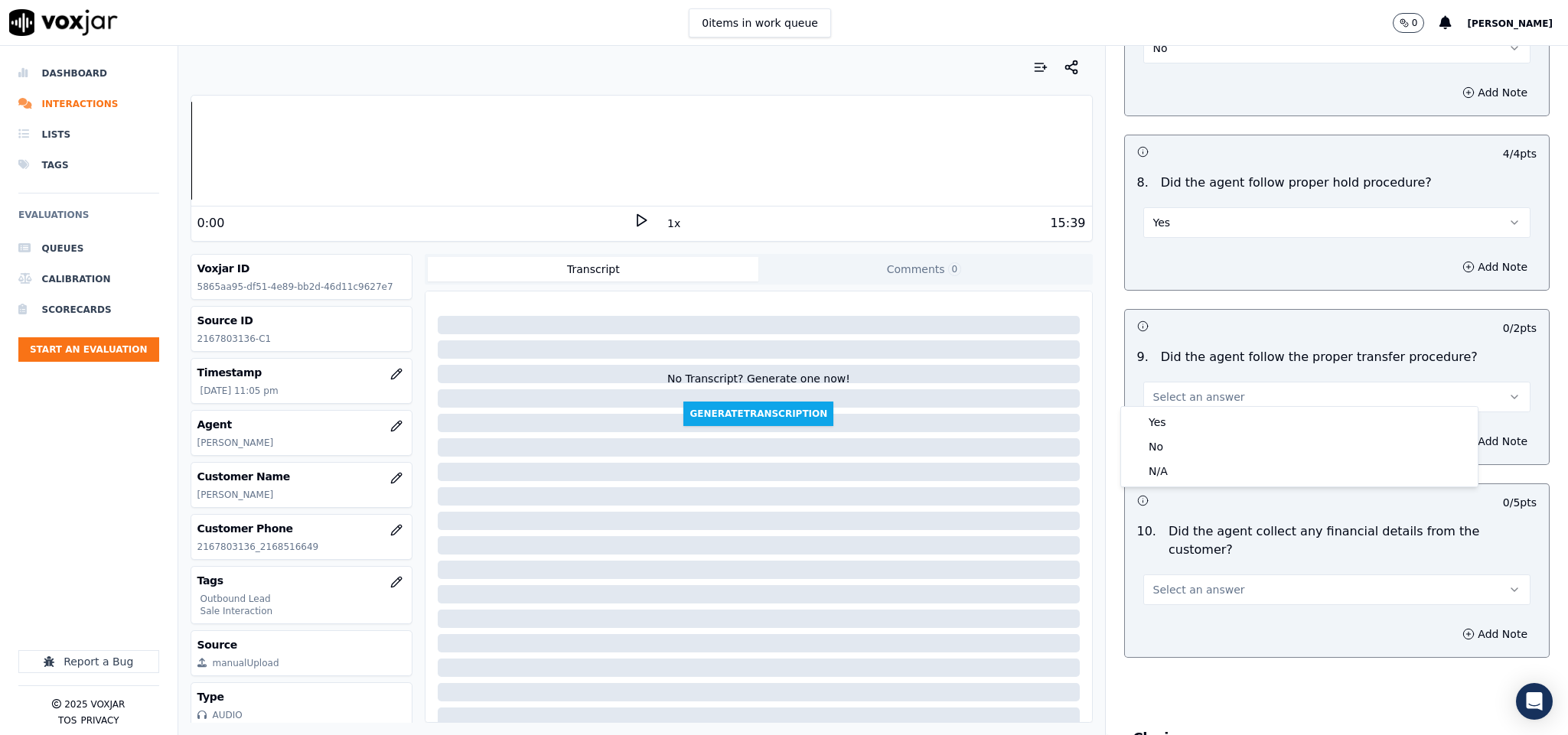
click at [1237, 207] on button "Yes" at bounding box center [1337, 223] width 388 height 31
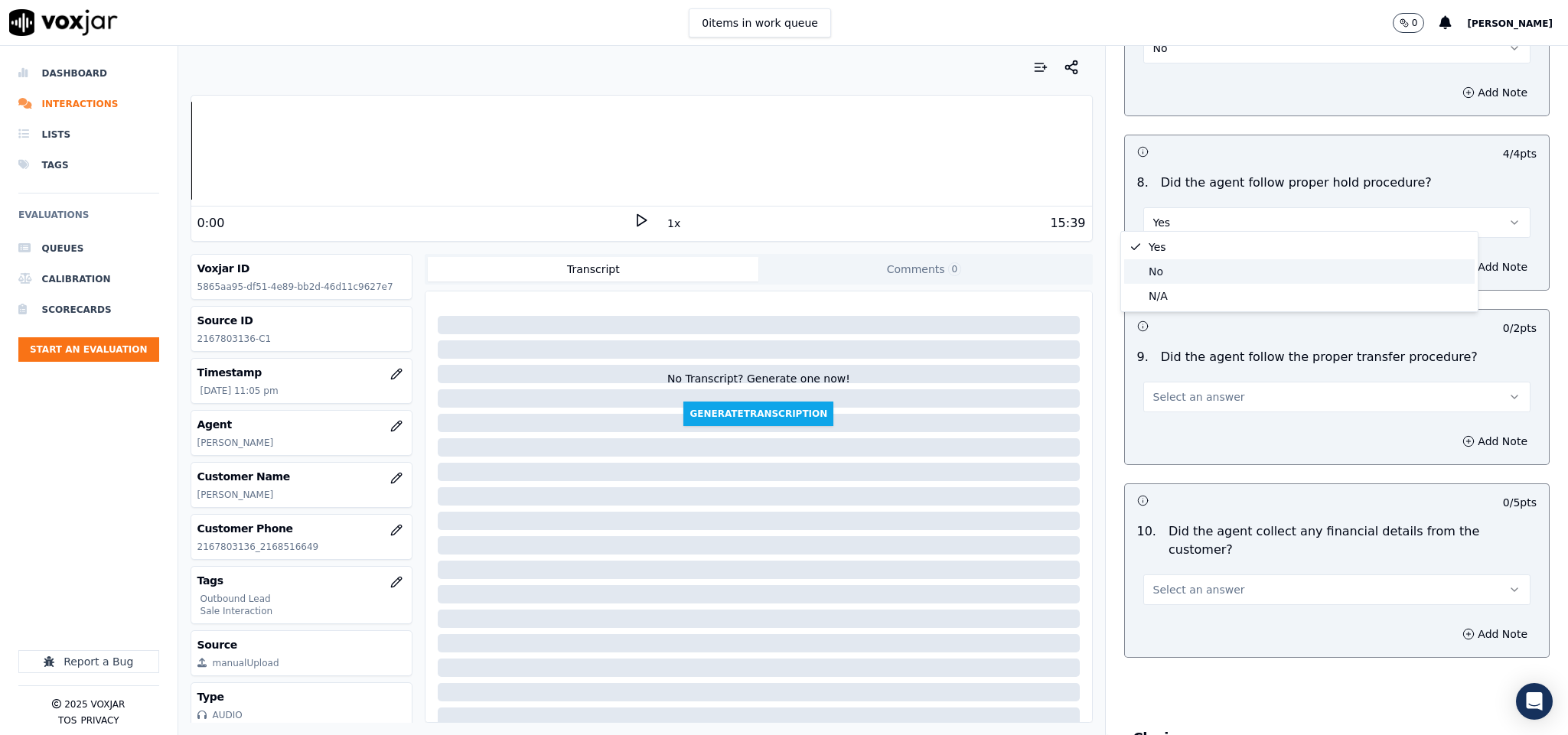
click at [1176, 267] on div "No" at bounding box center [1300, 271] width 350 height 25
click at [1440, 244] on div "Add Note" at bounding box center [1337, 267] width 424 height 46
click at [1454, 256] on button "Add Note" at bounding box center [1495, 266] width 84 height 21
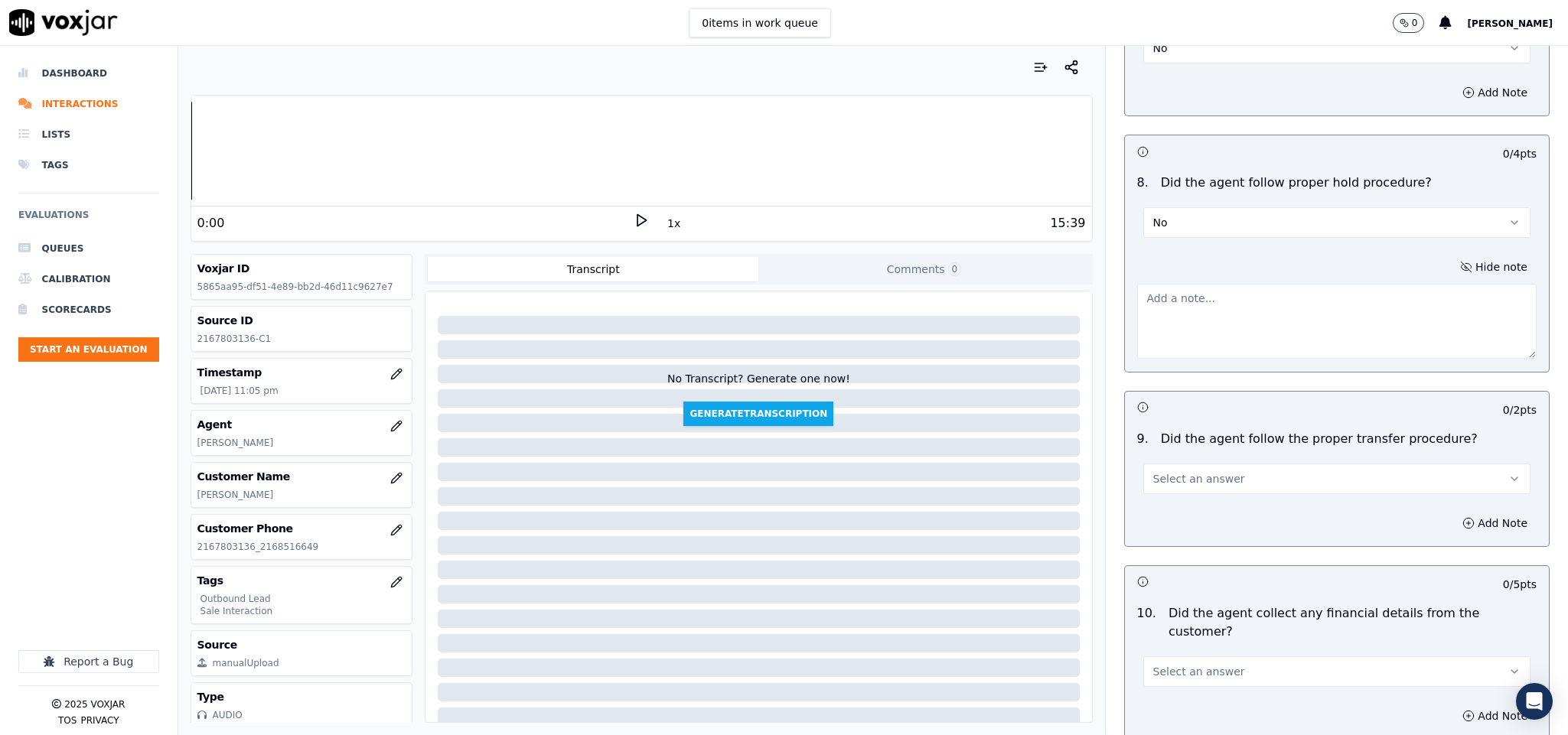
click at [1295, 304] on textarea at bounding box center [1337, 321] width 401 height 75
paste textarea "@5:39 - “The agent failed to follow the proper hold process.”//"
type textarea "@5:39 - “The agent failed to follow the proper hold process.”//"
click at [1243, 466] on button "Select an answer" at bounding box center [1337, 478] width 388 height 31
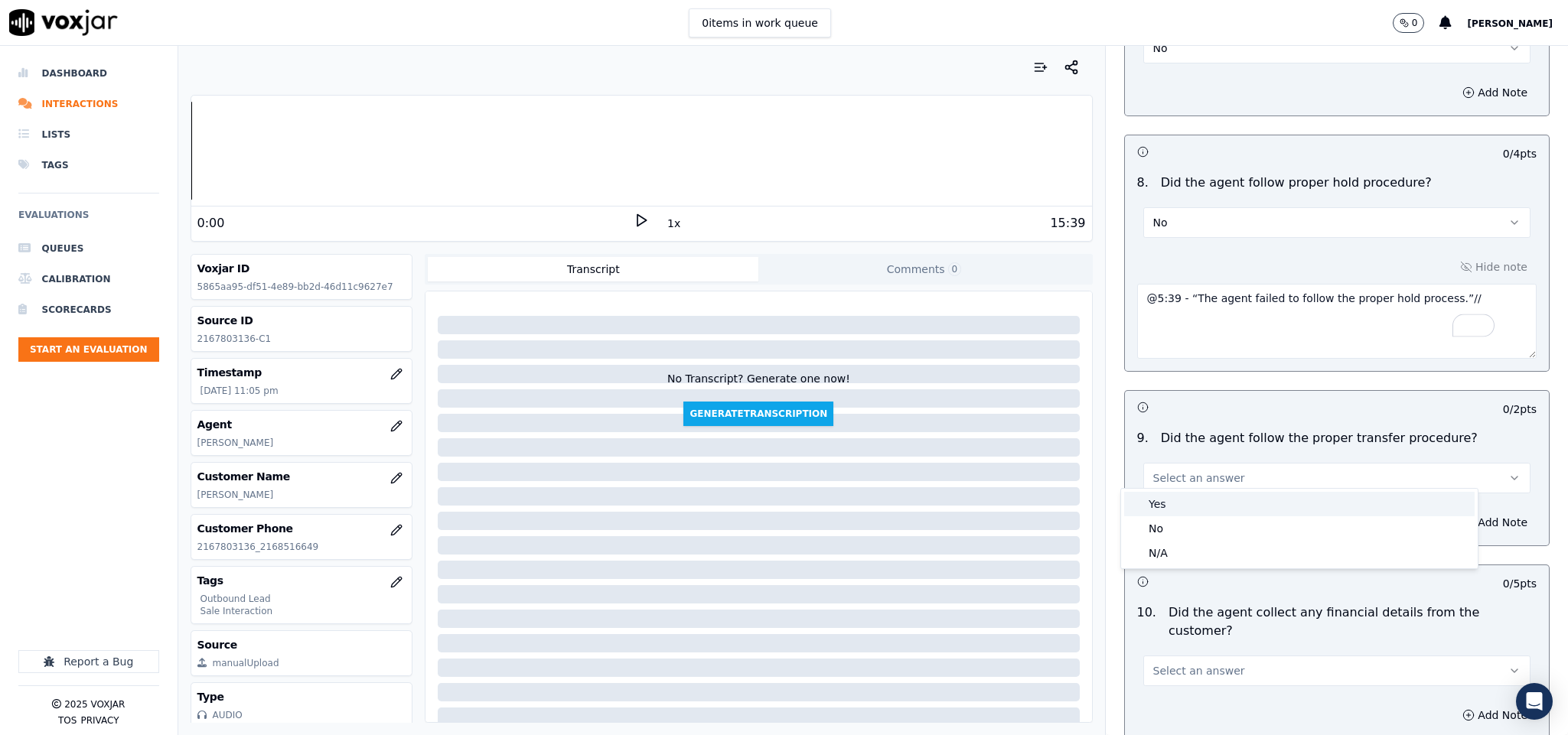
drag, startPoint x: 1197, startPoint y: 508, endPoint x: 1247, endPoint y: 405, distance: 114.5
click at [1197, 510] on div "Yes" at bounding box center [1300, 504] width 350 height 25
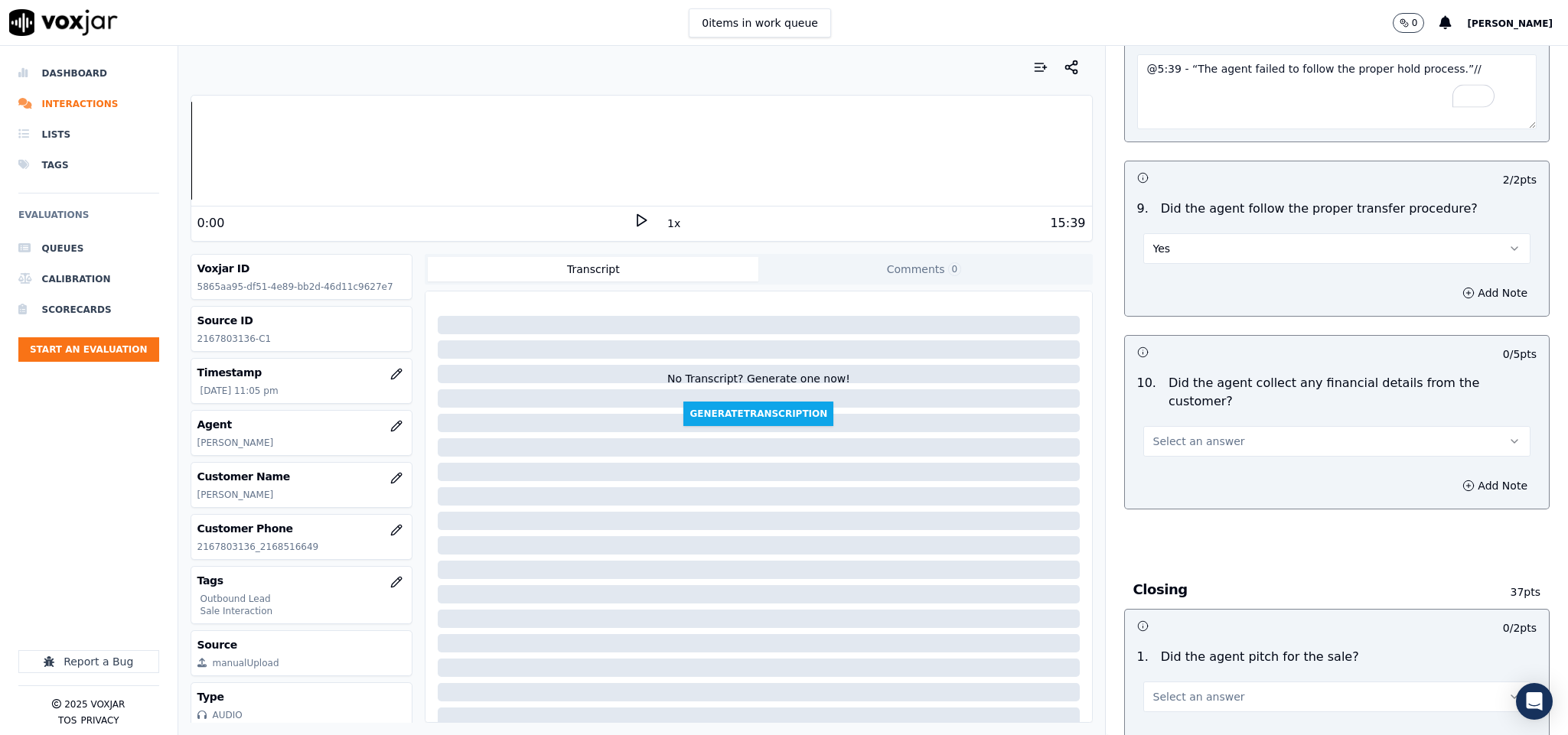
scroll to position [2640, 0]
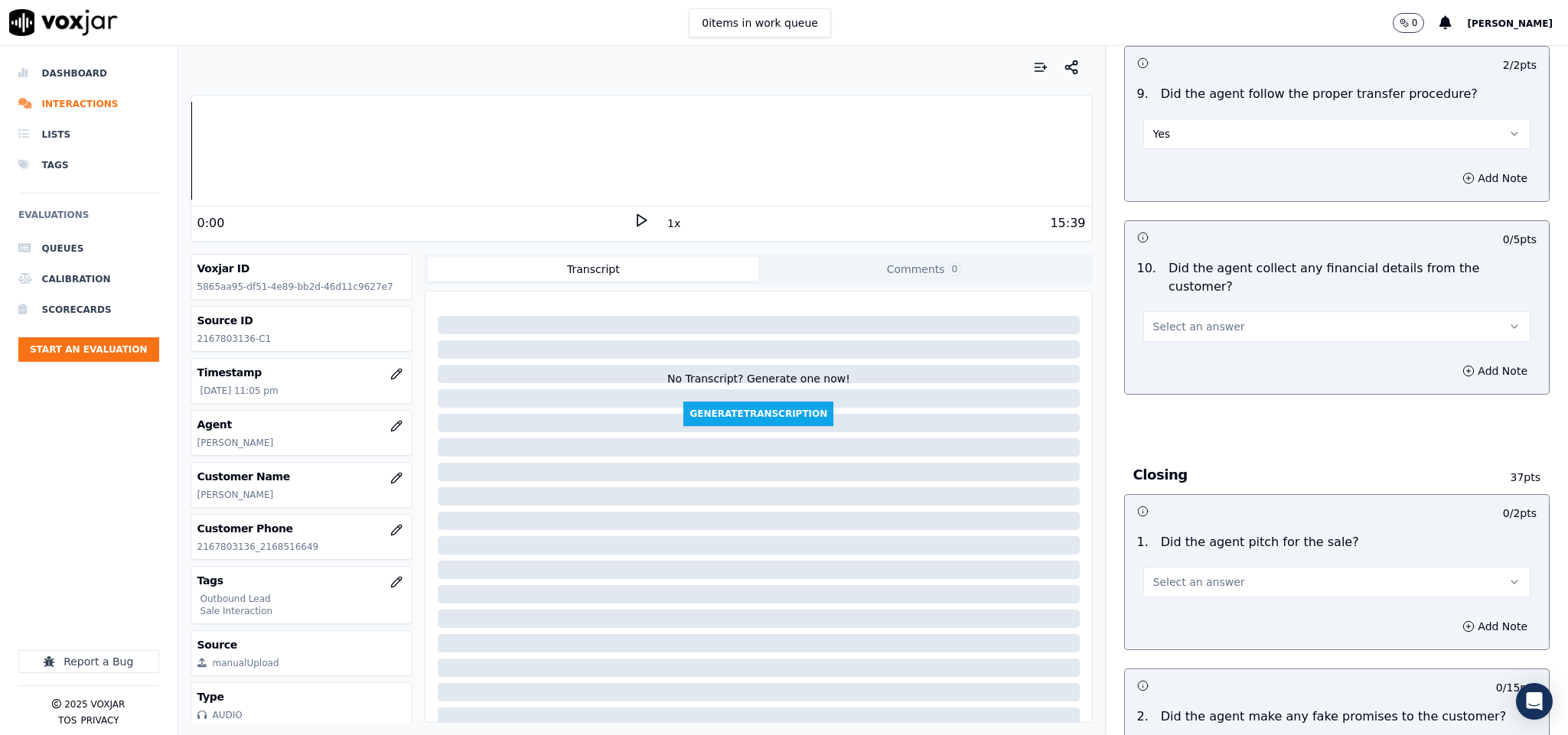
click at [1273, 312] on button "Select an answer" at bounding box center [1337, 327] width 388 height 31
click at [1181, 370] on div "No" at bounding box center [1300, 359] width 350 height 25
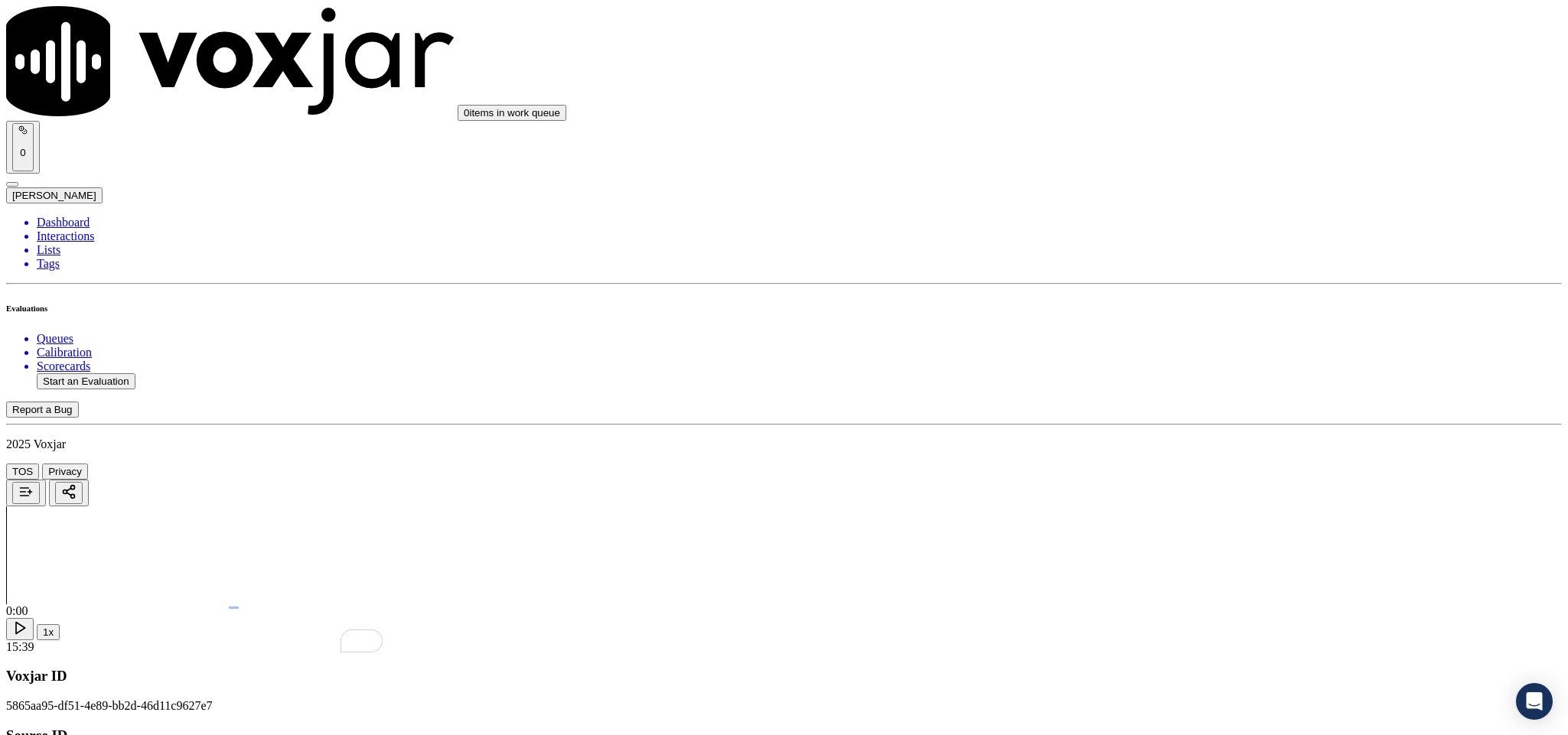
scroll to position [2984, 0]
click at [1218, 244] on div "Yes" at bounding box center [1299, 237] width 358 height 14
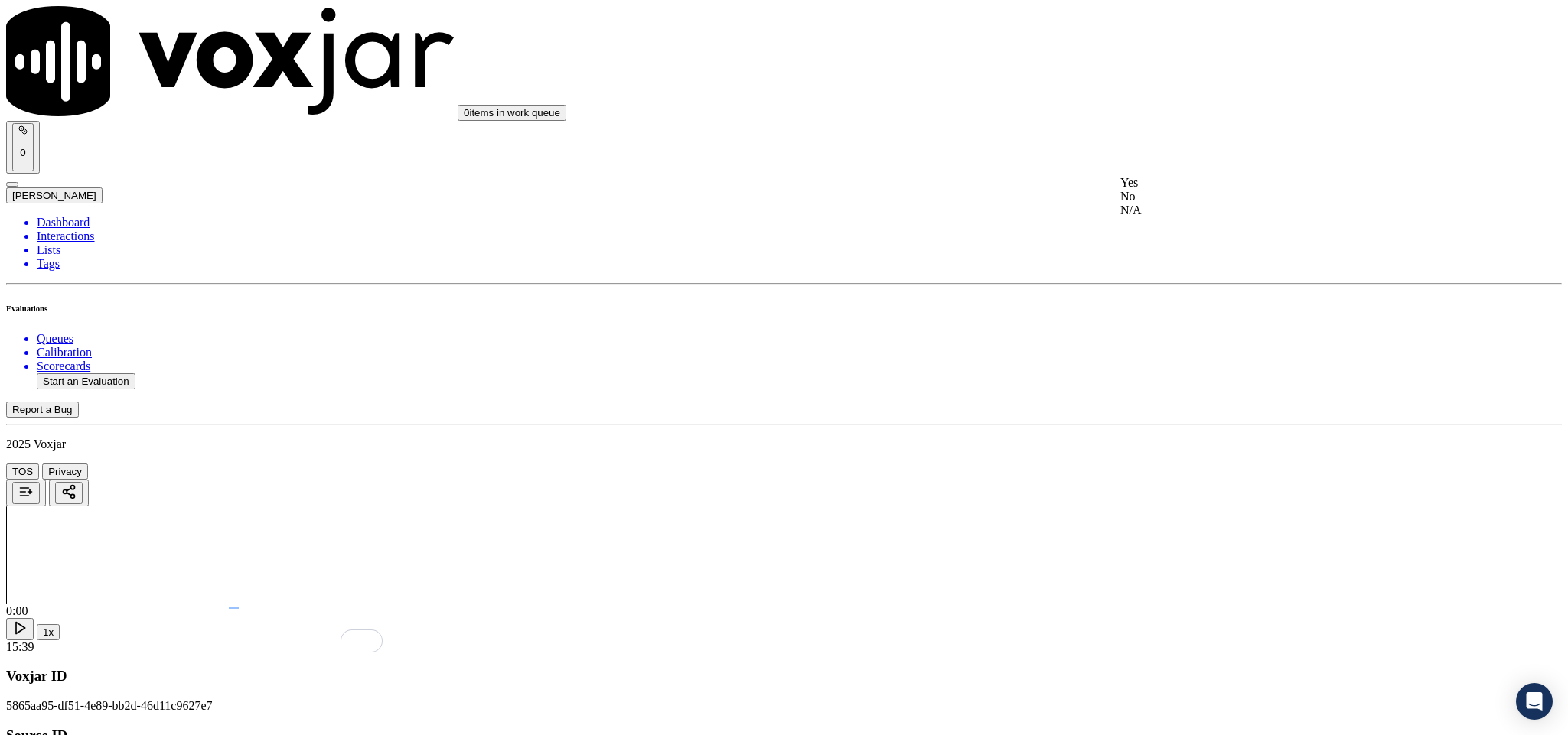
click at [1221, 203] on div "No" at bounding box center [1299, 196] width 358 height 14
click at [1194, 365] on div "Yes" at bounding box center [1299, 358] width 358 height 14
click at [1169, 391] on div "No" at bounding box center [1299, 394] width 358 height 14
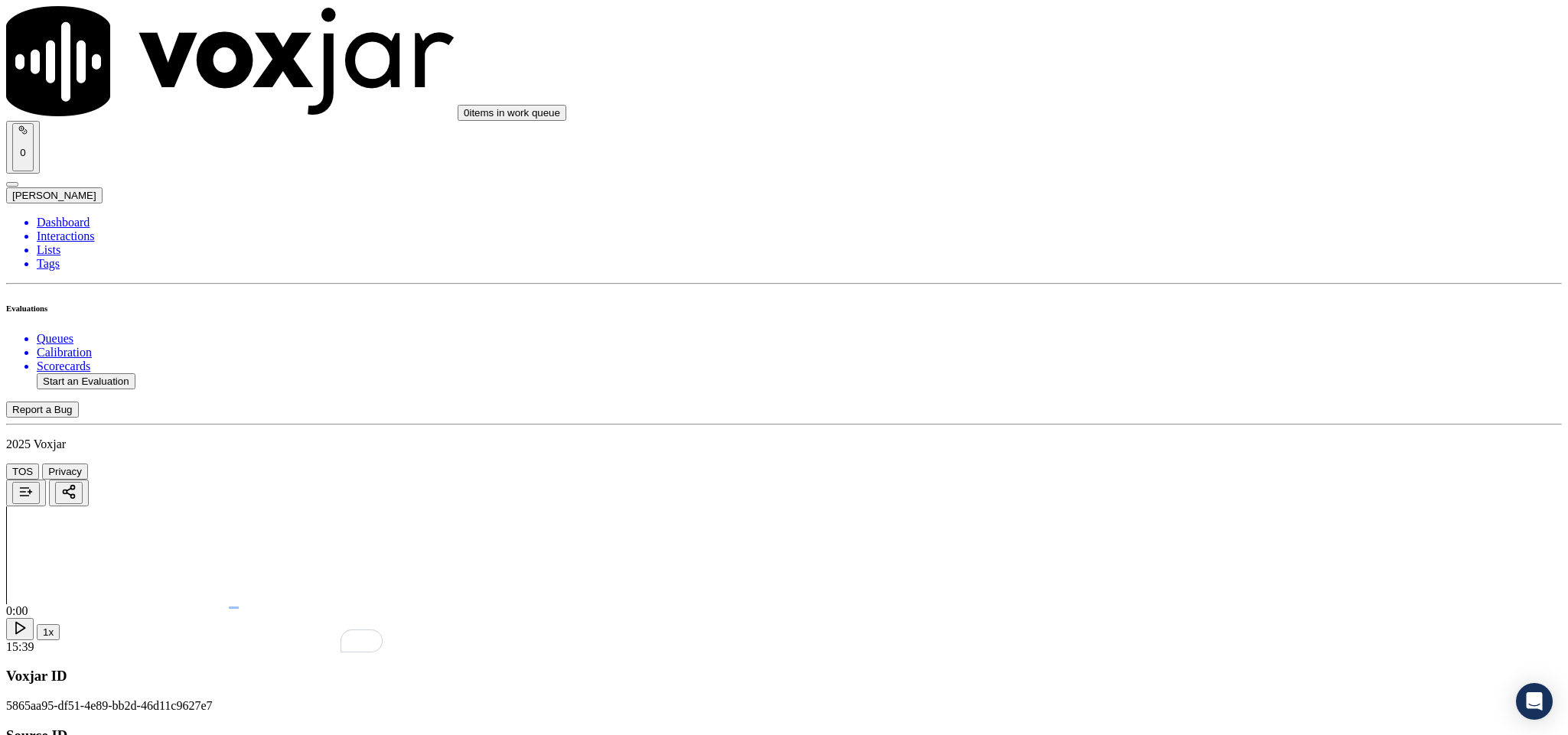
scroll to position [3443, 0]
click at [1169, 311] on div "Yes" at bounding box center [1299, 304] width 358 height 14
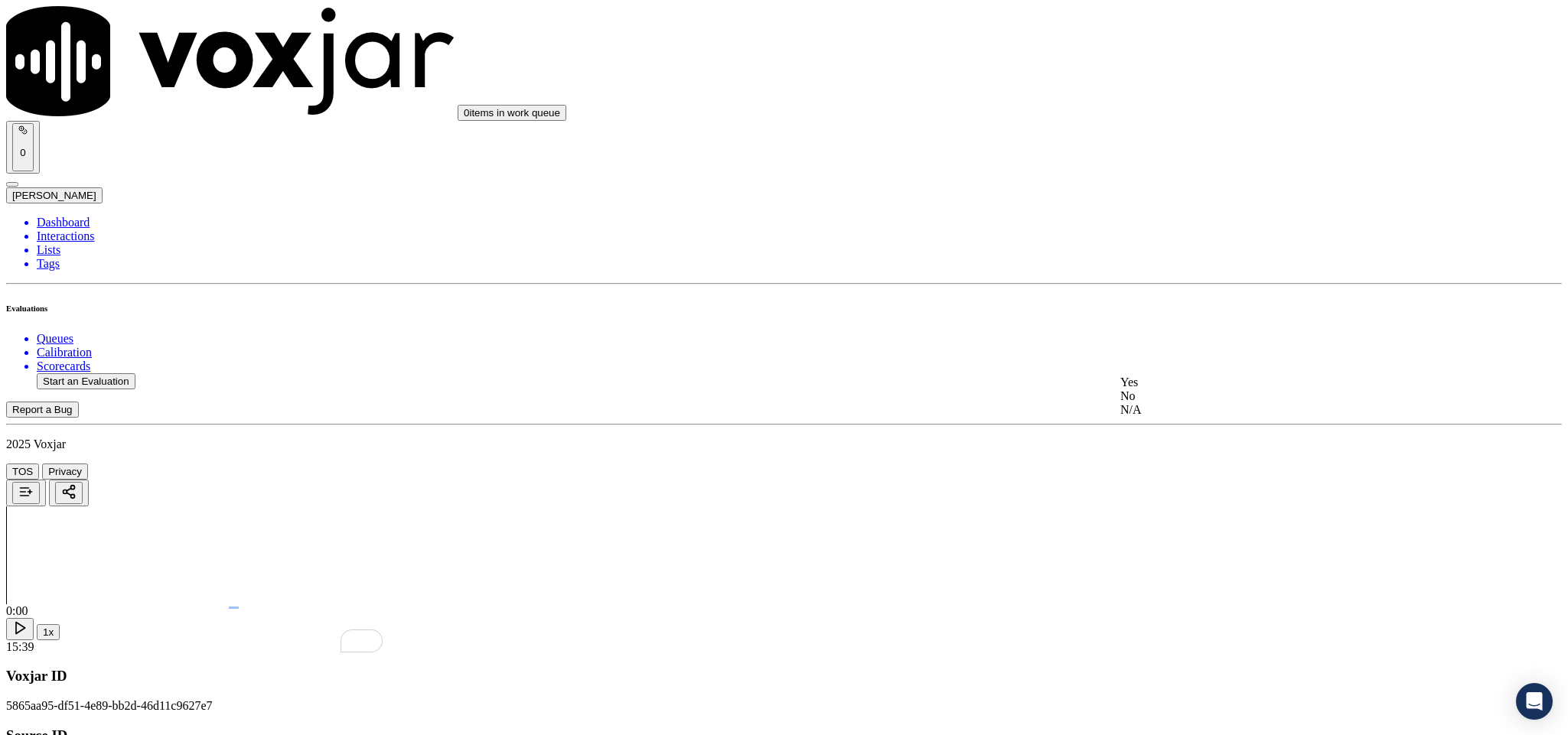
click at [1179, 403] on div "No" at bounding box center [1299, 396] width 358 height 14
click at [1165, 439] on div "N/A" at bounding box center [1299, 431] width 358 height 14
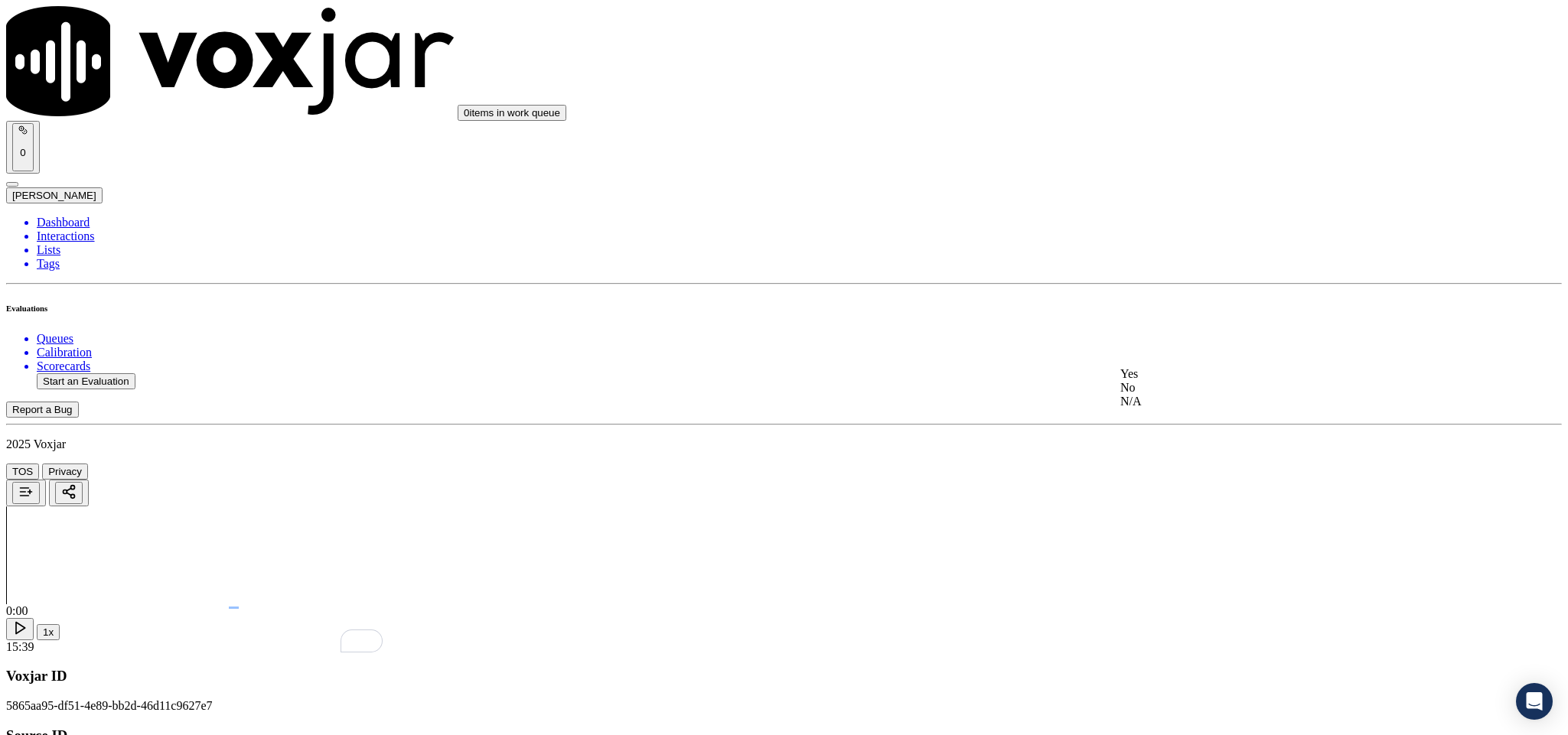
click at [1173, 394] on div "No" at bounding box center [1299, 388] width 358 height 14
click at [1160, 549] on div "Yes" at bounding box center [1299, 549] width 358 height 14
click at [1169, 586] on div "No" at bounding box center [1299, 585] width 358 height 14
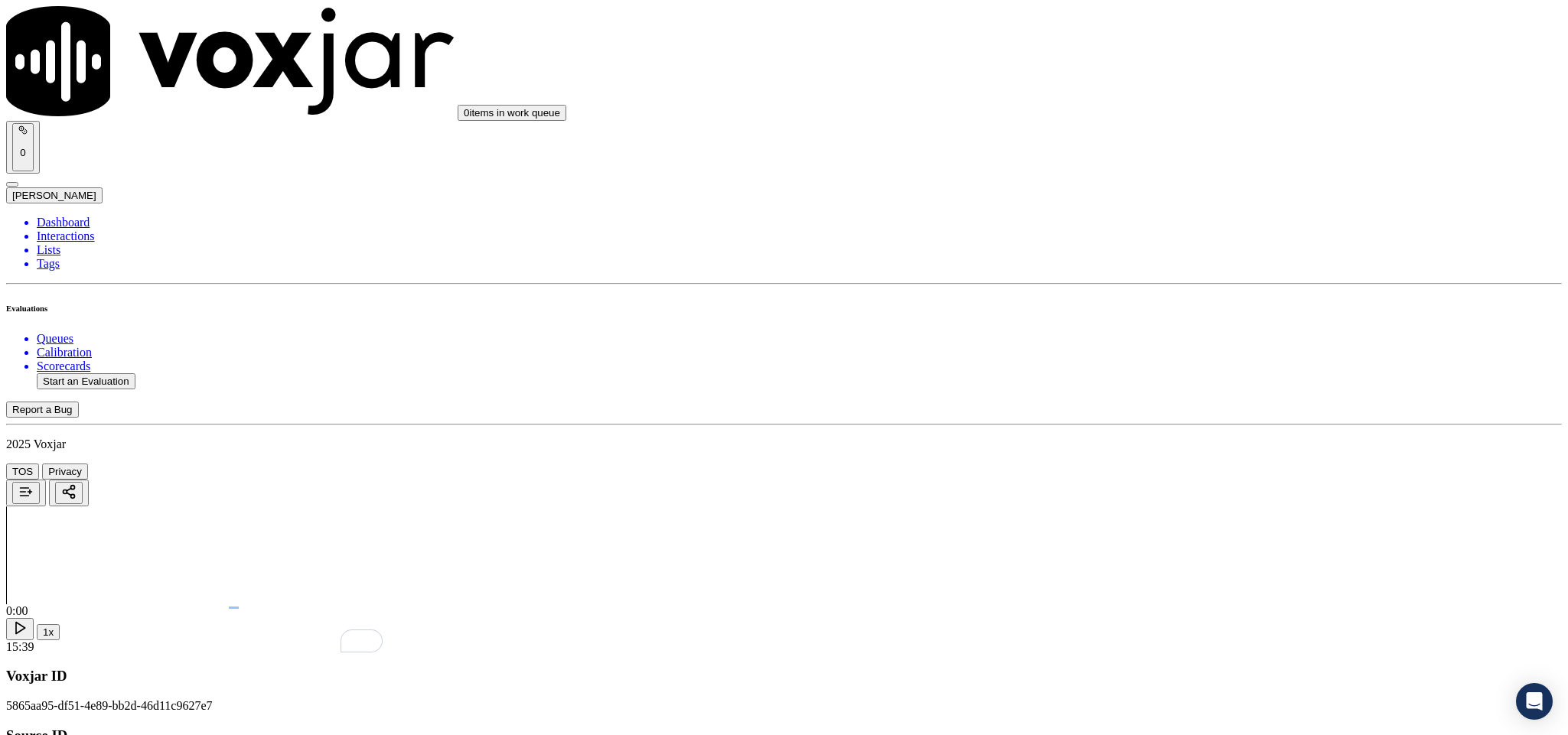
click at [56, 216] on li "Dashboard" at bounding box center [799, 223] width 1525 height 14
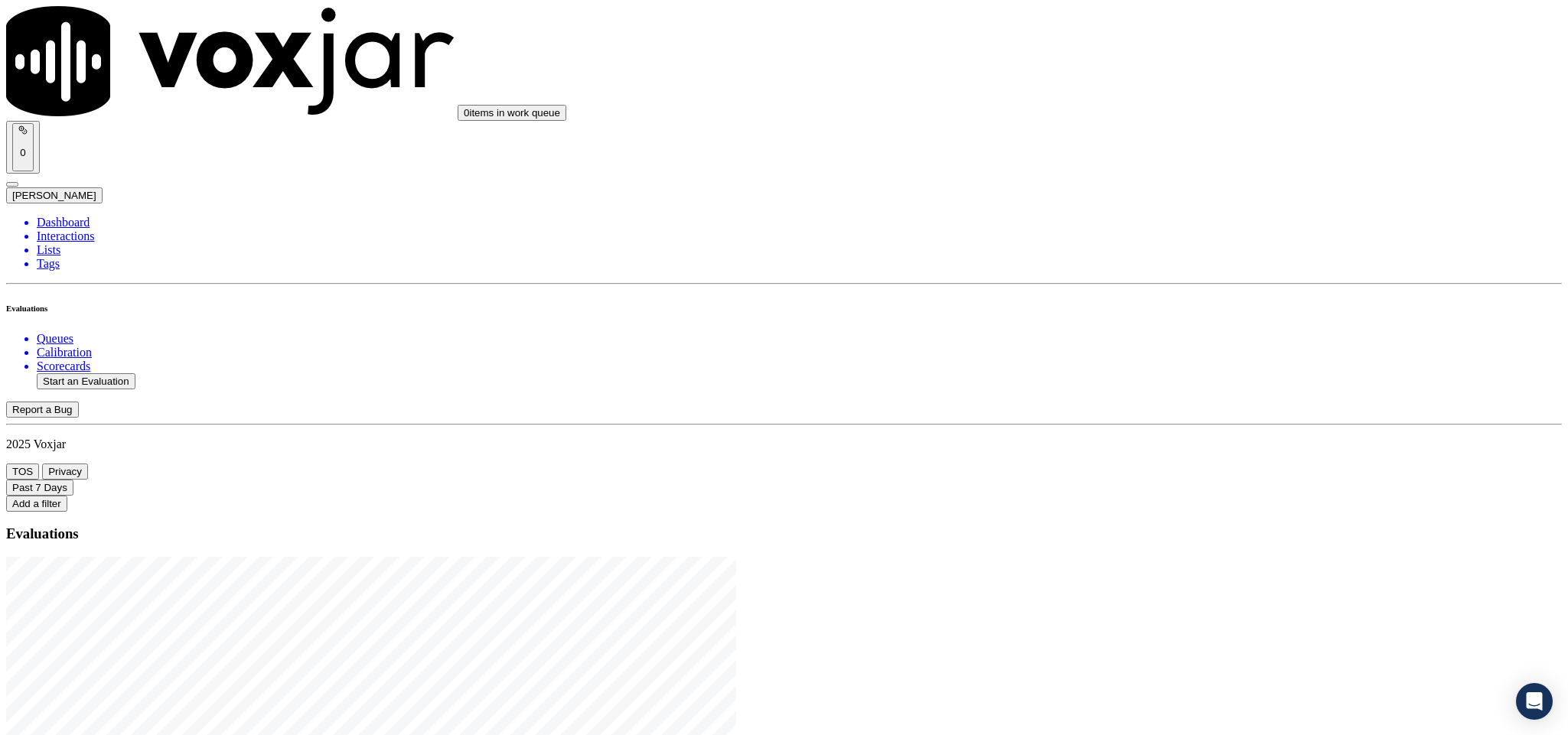
click at [131, 373] on button "Start an Evaluation" at bounding box center [86, 381] width 99 height 16
drag, startPoint x: 652, startPoint y: 320, endPoint x: 747, endPoint y: 321, distance: 95.0
type input "20250825-113044_9374506696-C1"
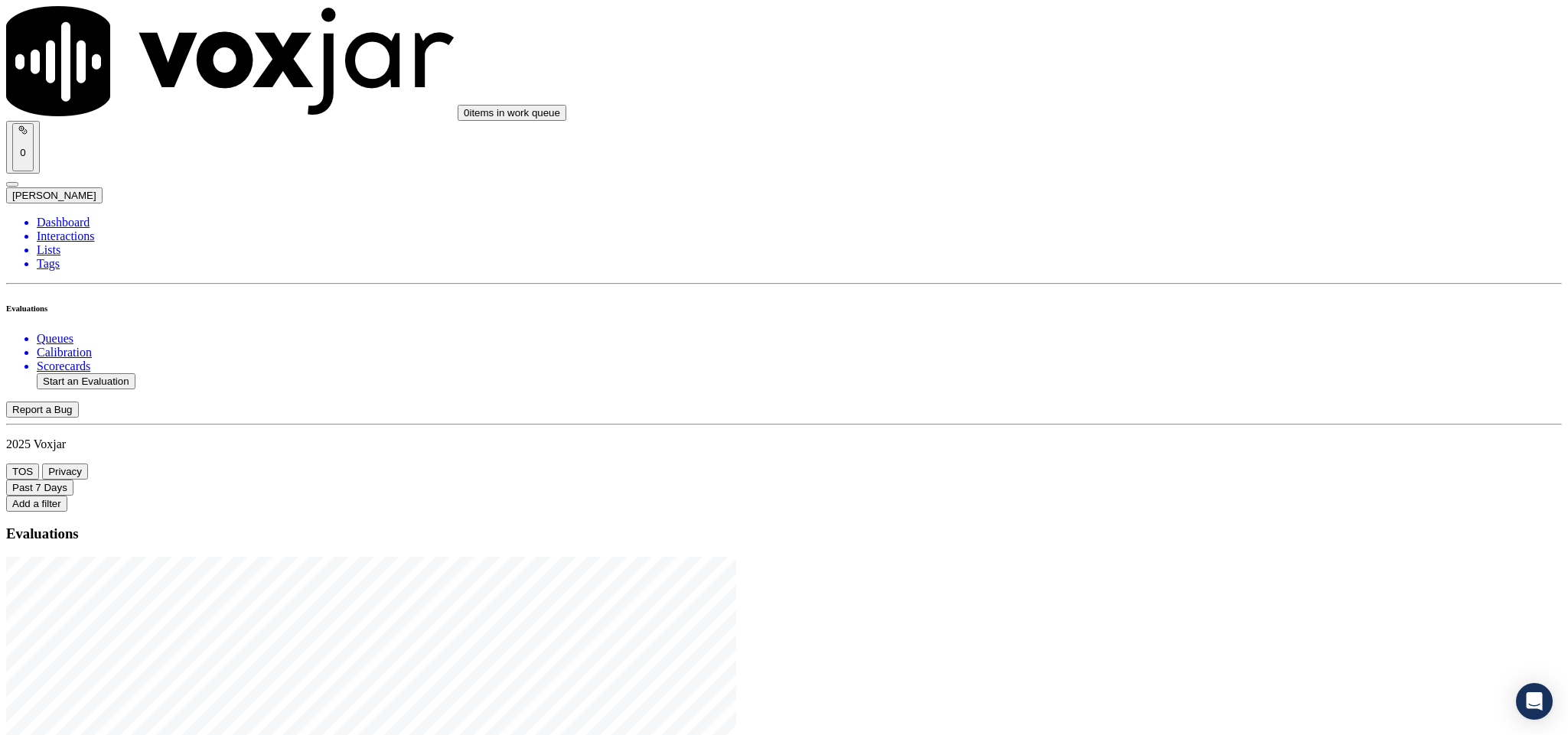
type input "[DATE]T23:18"
type input "jor"
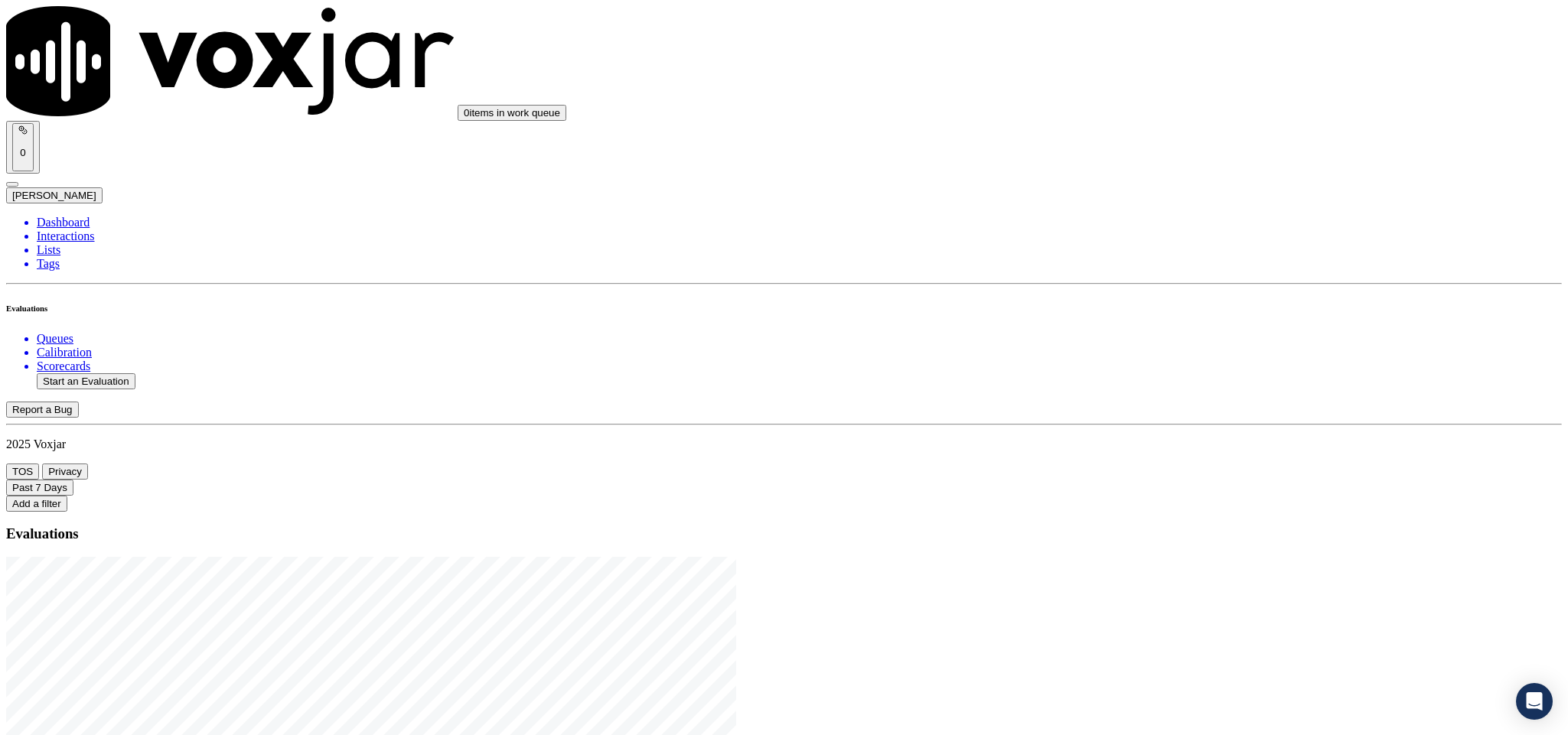
scroll to position [0, 0]
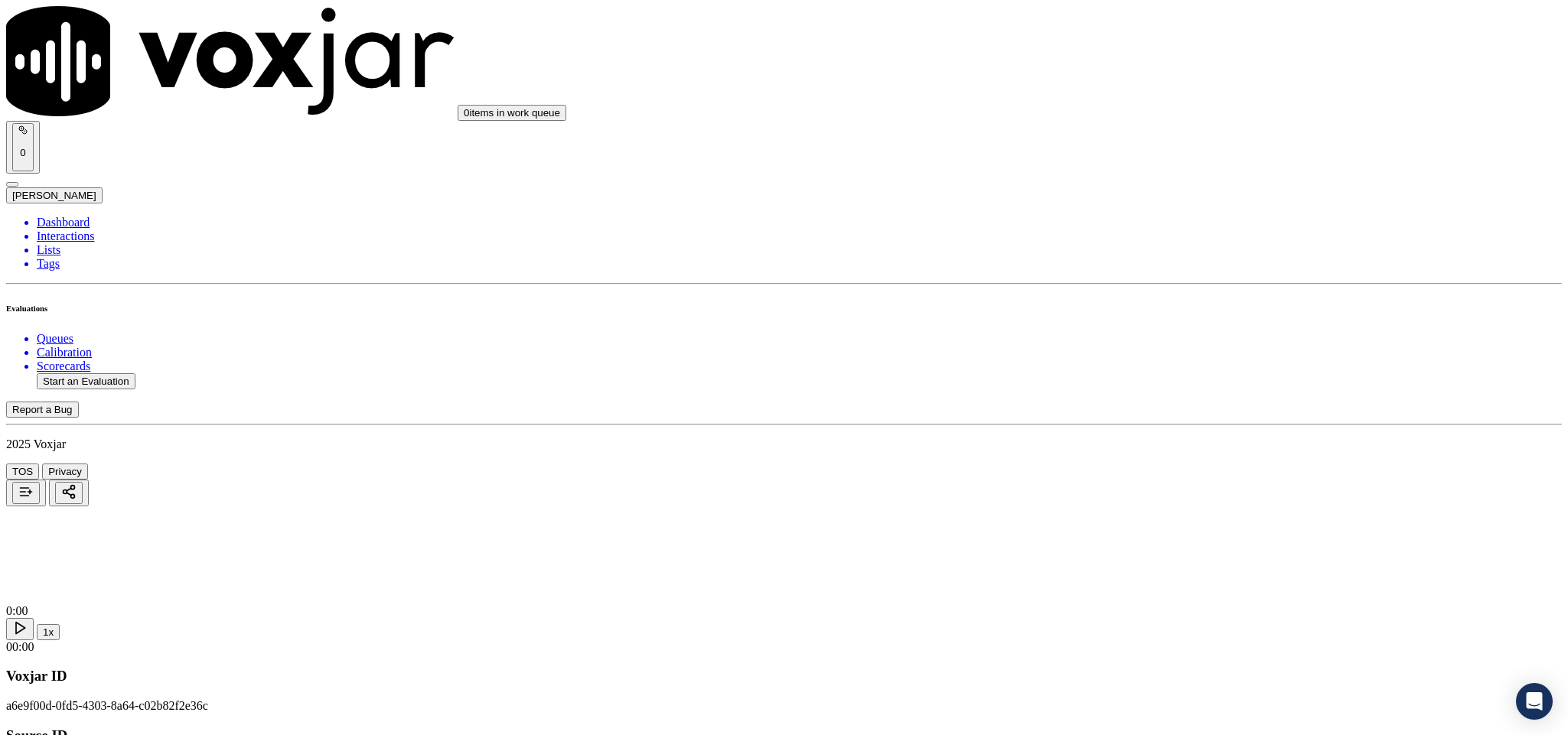
drag, startPoint x: 696, startPoint y: 213, endPoint x: 617, endPoint y: 219, distance: 79.2
type input "[PERSON_NAME]"
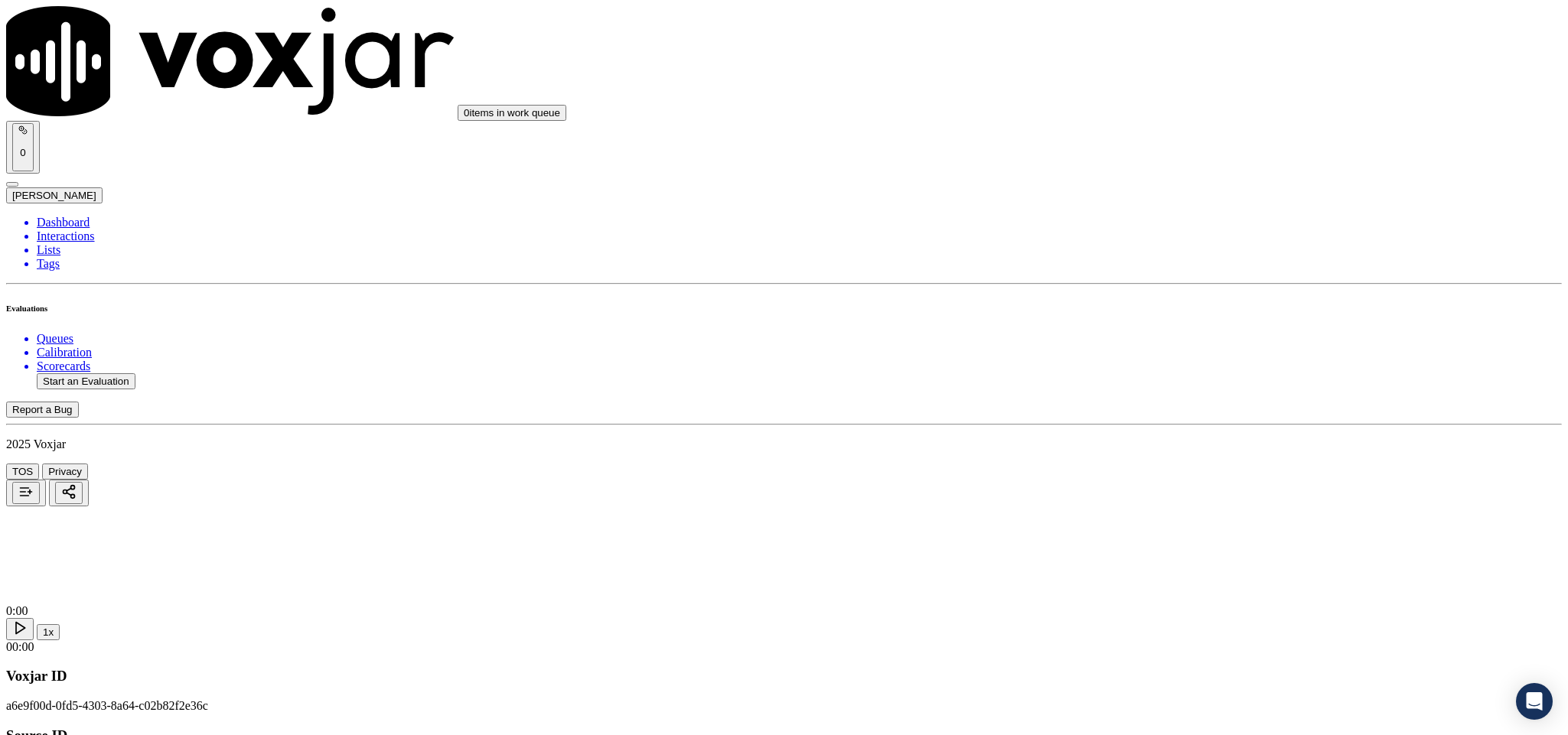
drag, startPoint x: 1291, startPoint y: 246, endPoint x: 1275, endPoint y: 269, distance: 28.0
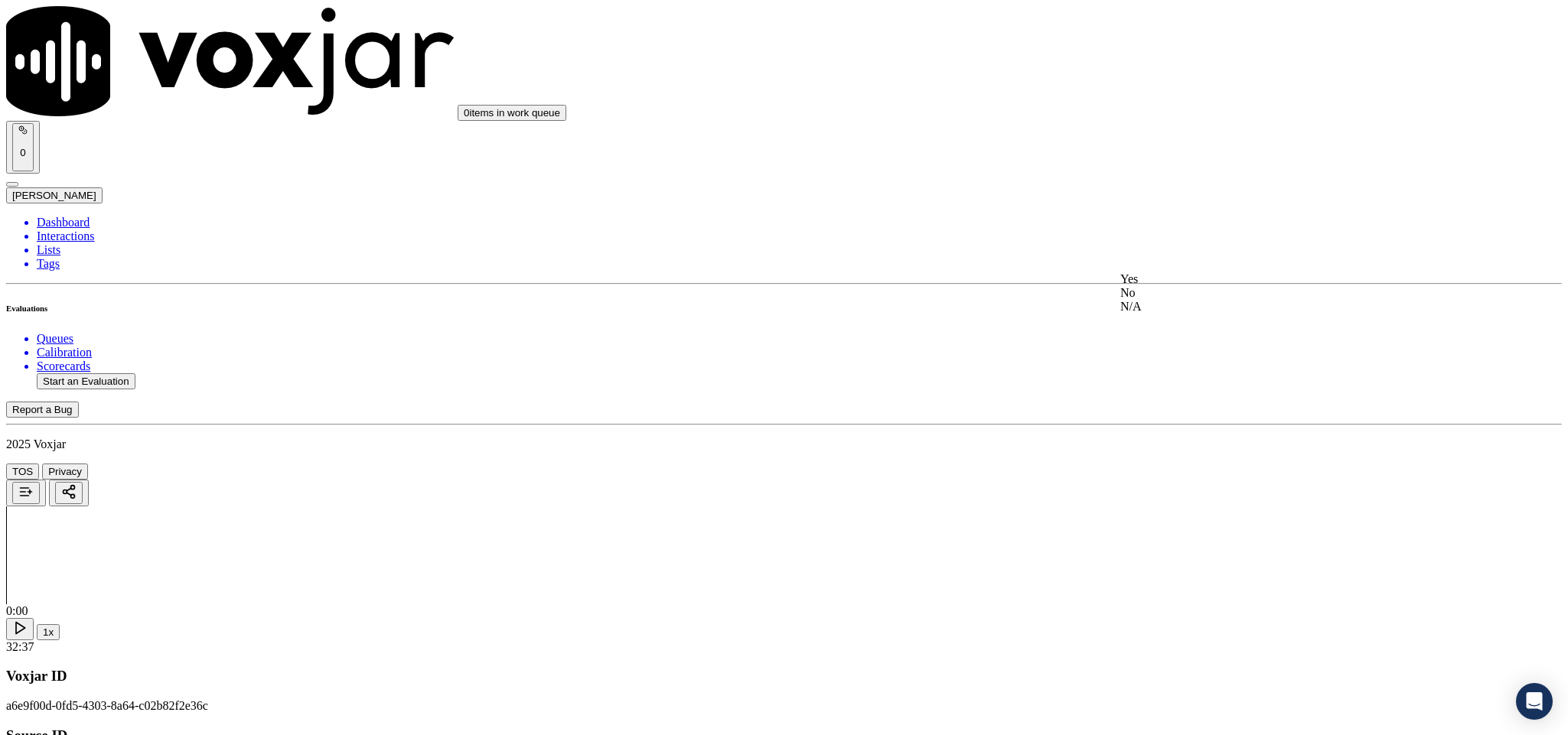
click at [1241, 281] on div "Yes" at bounding box center [1299, 279] width 358 height 14
click at [1213, 347] on div "Yes" at bounding box center [1299, 340] width 358 height 14
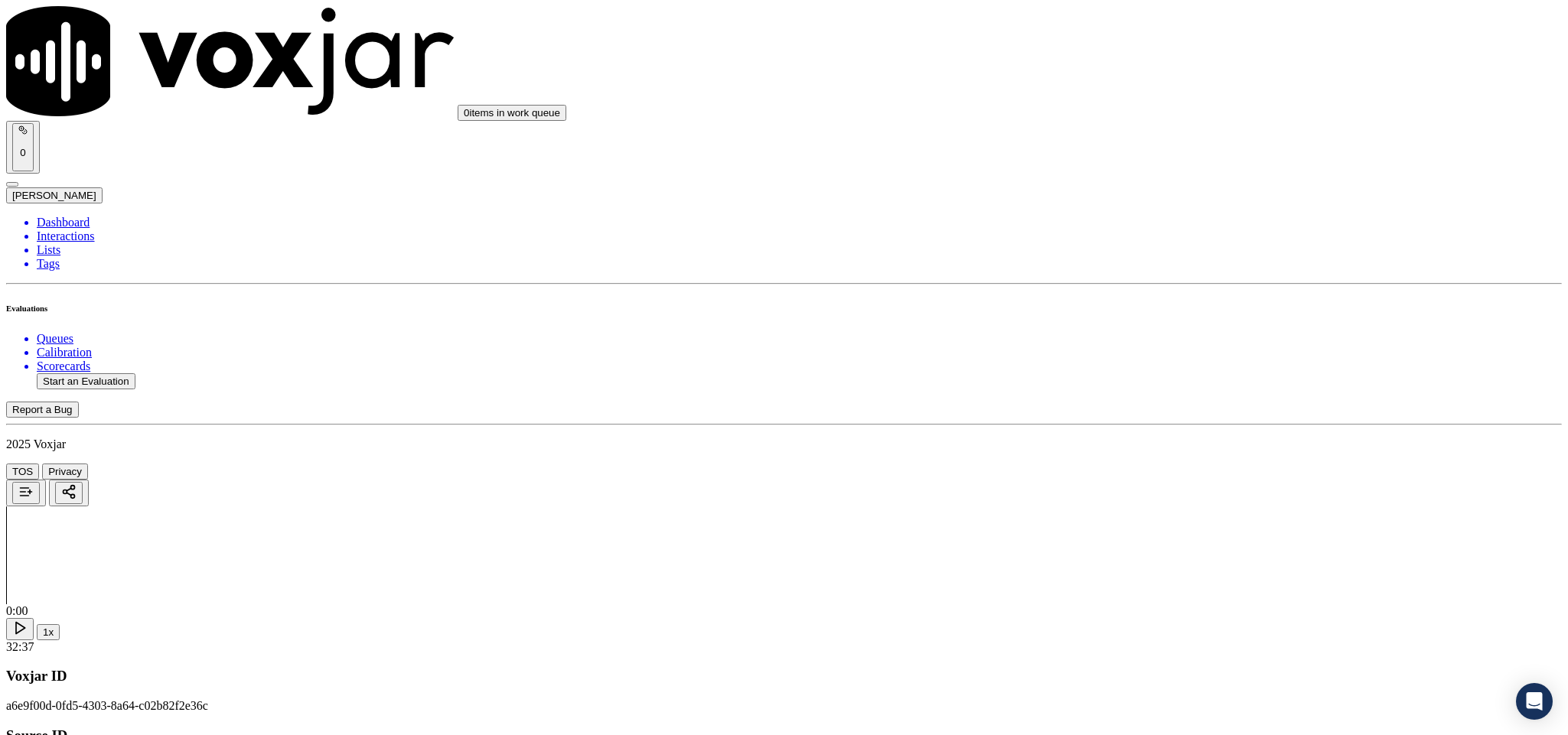
click at [1201, 417] on div "Yes" at bounding box center [1299, 418] width 358 height 14
click at [1204, 531] on div "N/A" at bounding box center [1299, 524] width 358 height 14
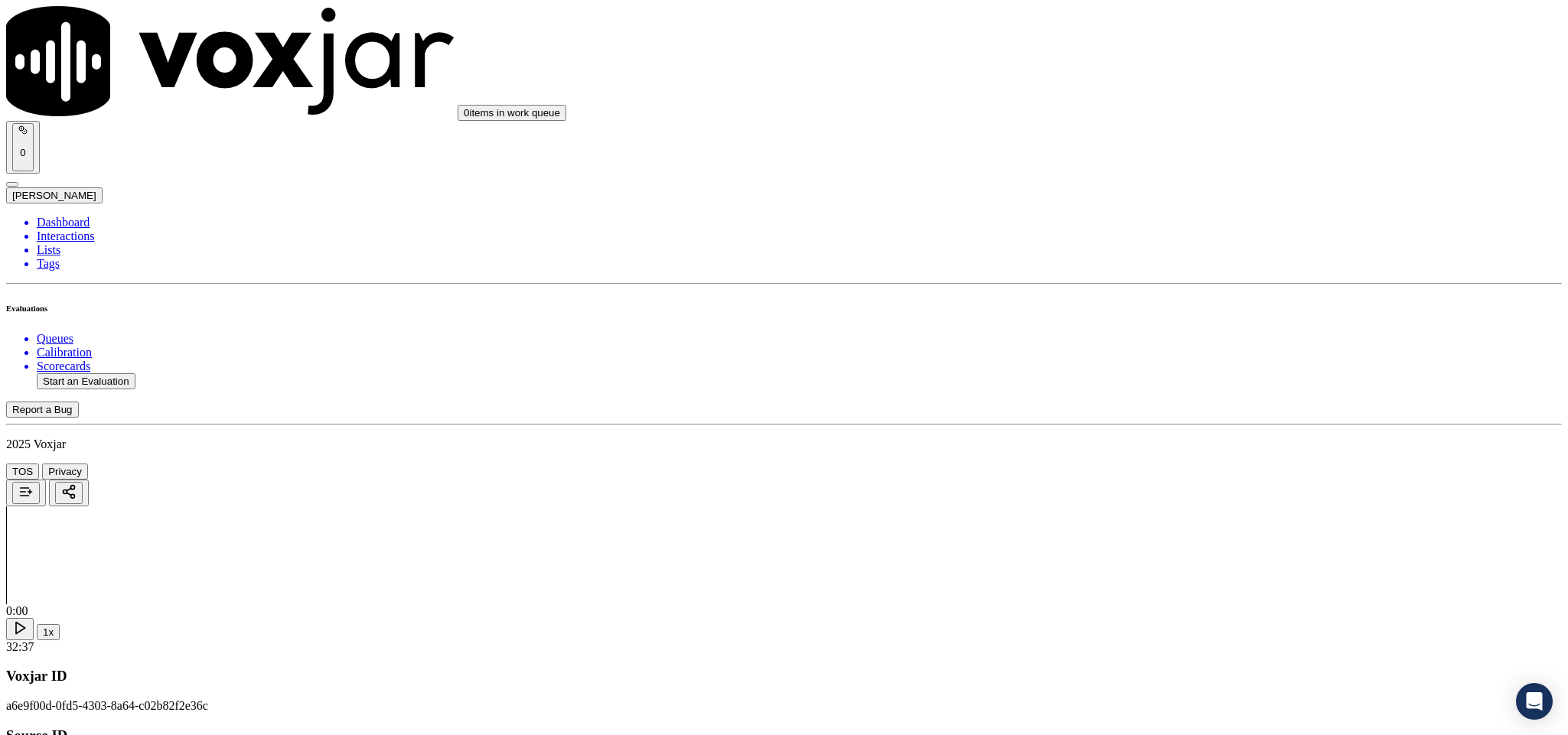
scroll to position [689, 0]
click at [1204, 416] on div "Yes" at bounding box center [1299, 409] width 358 height 14
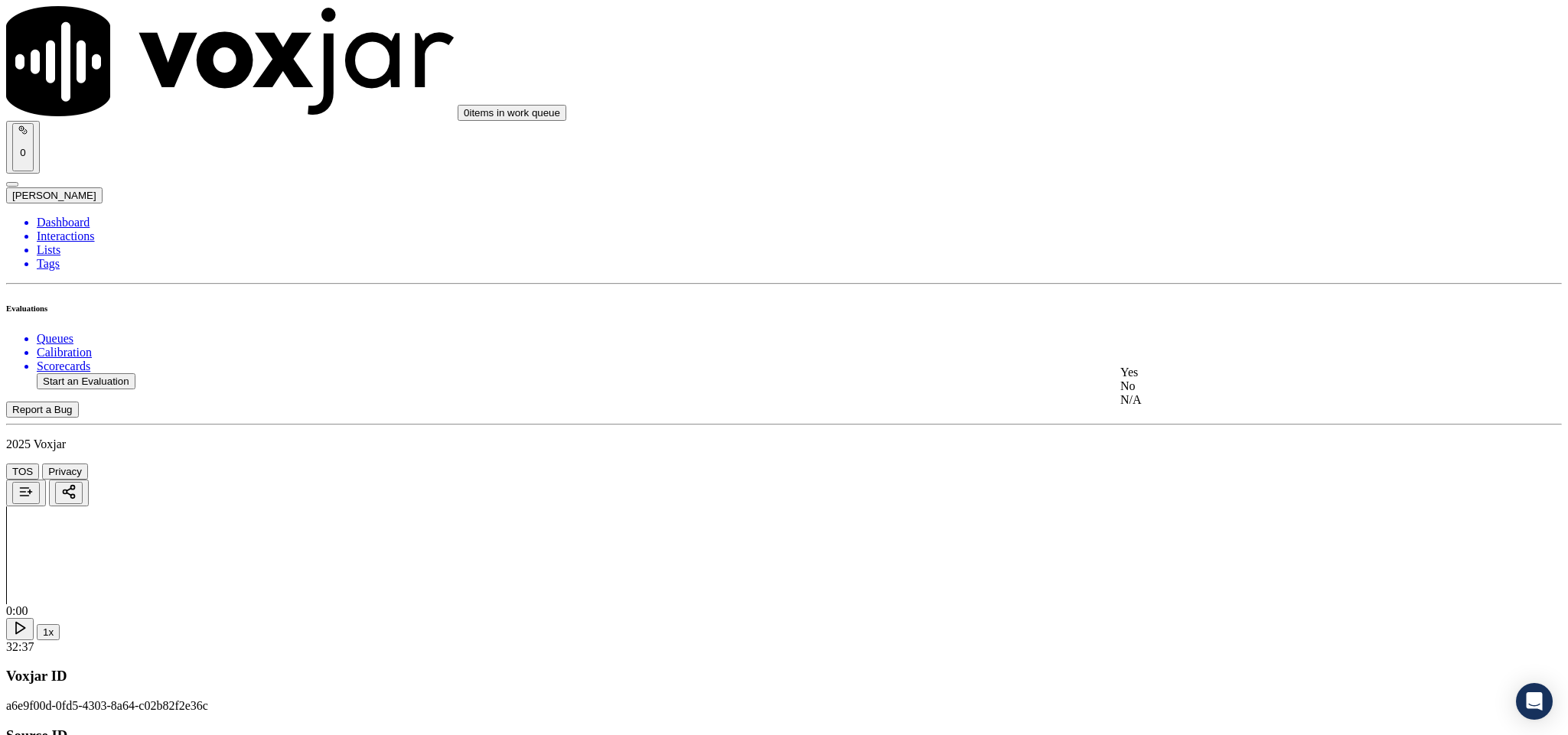
click at [1173, 394] on div "No" at bounding box center [1299, 387] width 358 height 14
click at [1190, 358] on div "No" at bounding box center [1299, 350] width 358 height 14
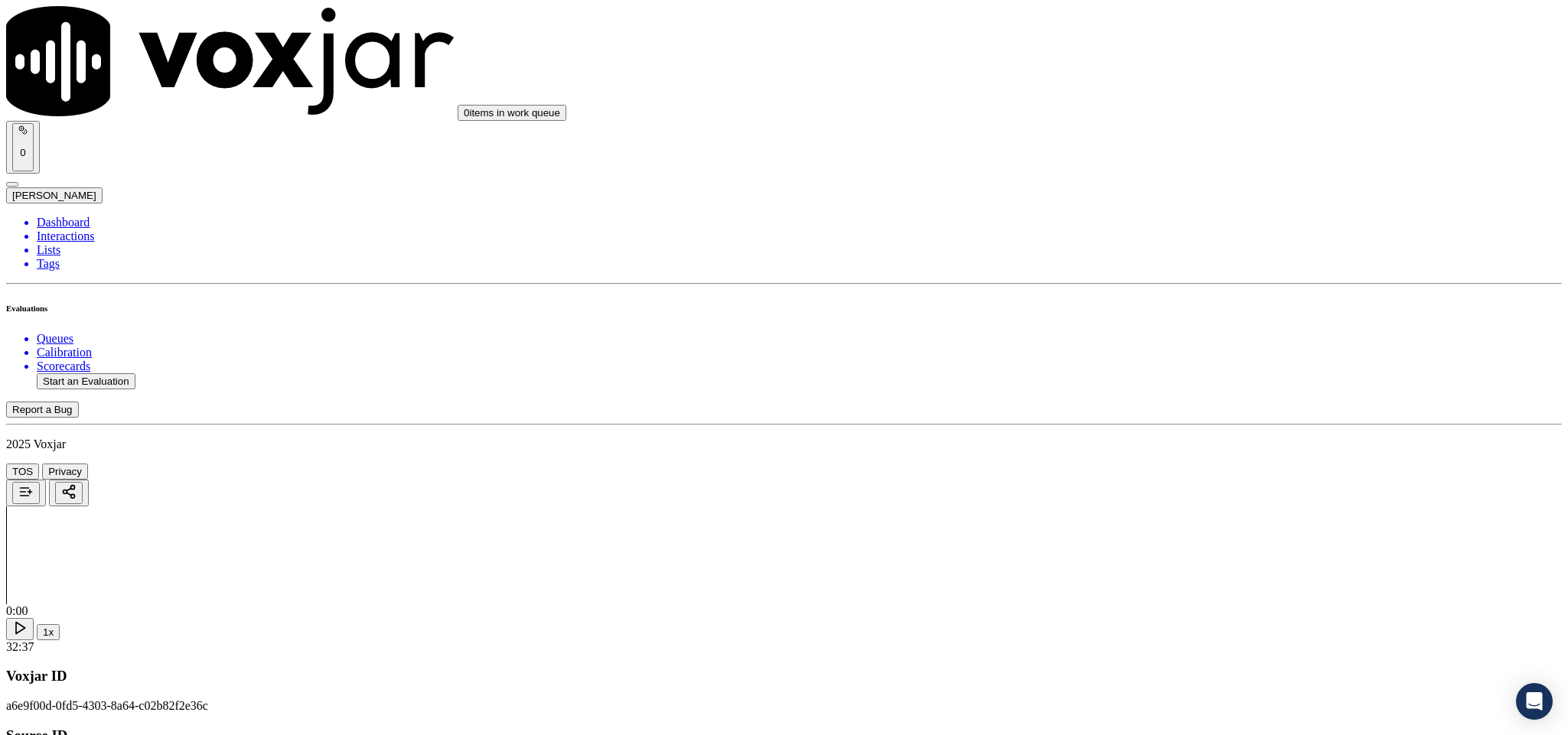
click at [1210, 40] on div "0 items in work queue 0 [PERSON_NAME]" at bounding box center [784, 104] width 1556 height 197
paste textarea "@3:56 [PERSON_NAME] - shared the account number - The agent must ask for and ob…"
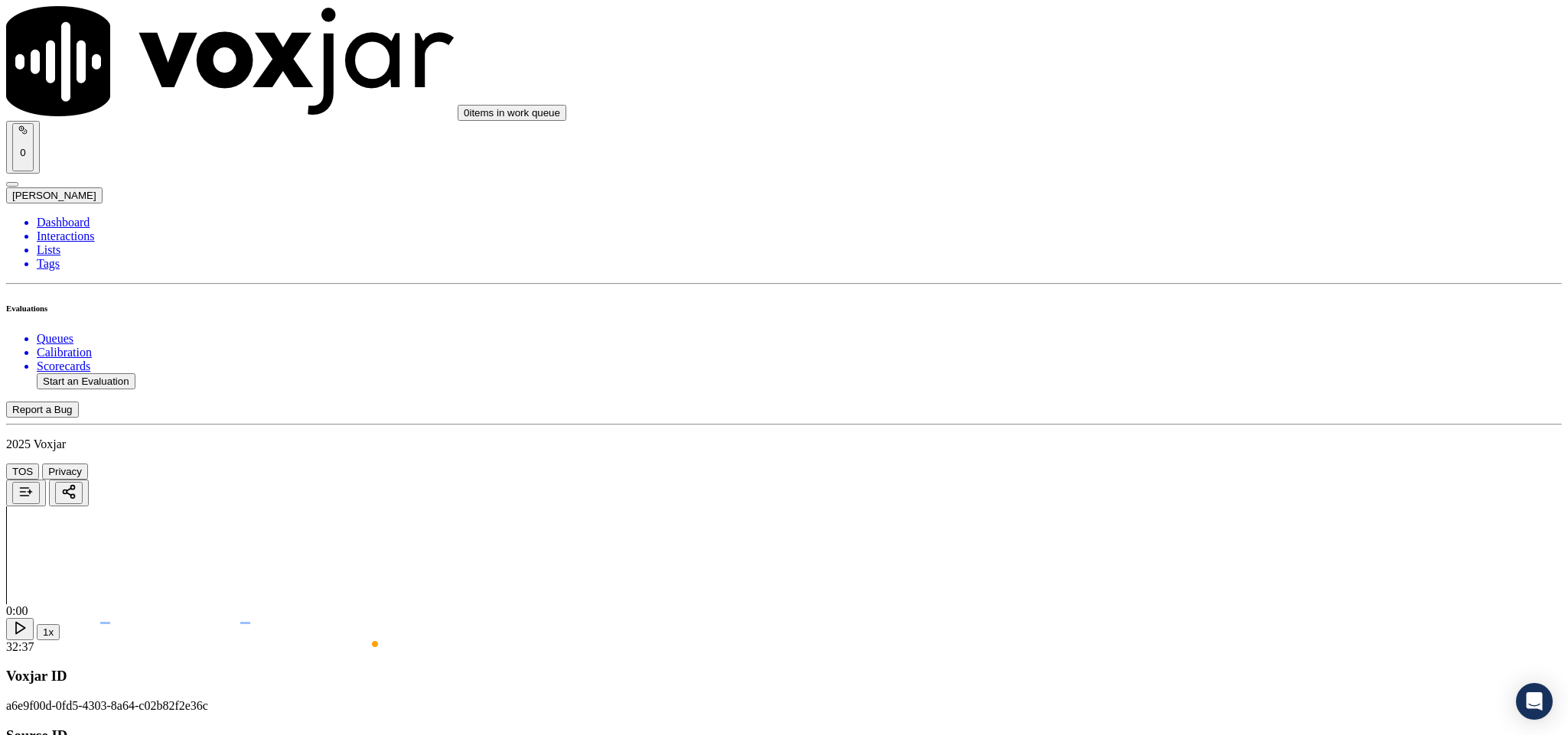
type textarea "@3:56 [PERSON_NAME] - shared the account number - The agent must ask for and ob…"
drag, startPoint x: 1258, startPoint y: 380, endPoint x: 1255, endPoint y: 388, distance: 8.5
drag, startPoint x: 1214, startPoint y: 453, endPoint x: 1181, endPoint y: 322, distance: 135.1
click at [1213, 435] on div "N/A" at bounding box center [1299, 429] width 358 height 14
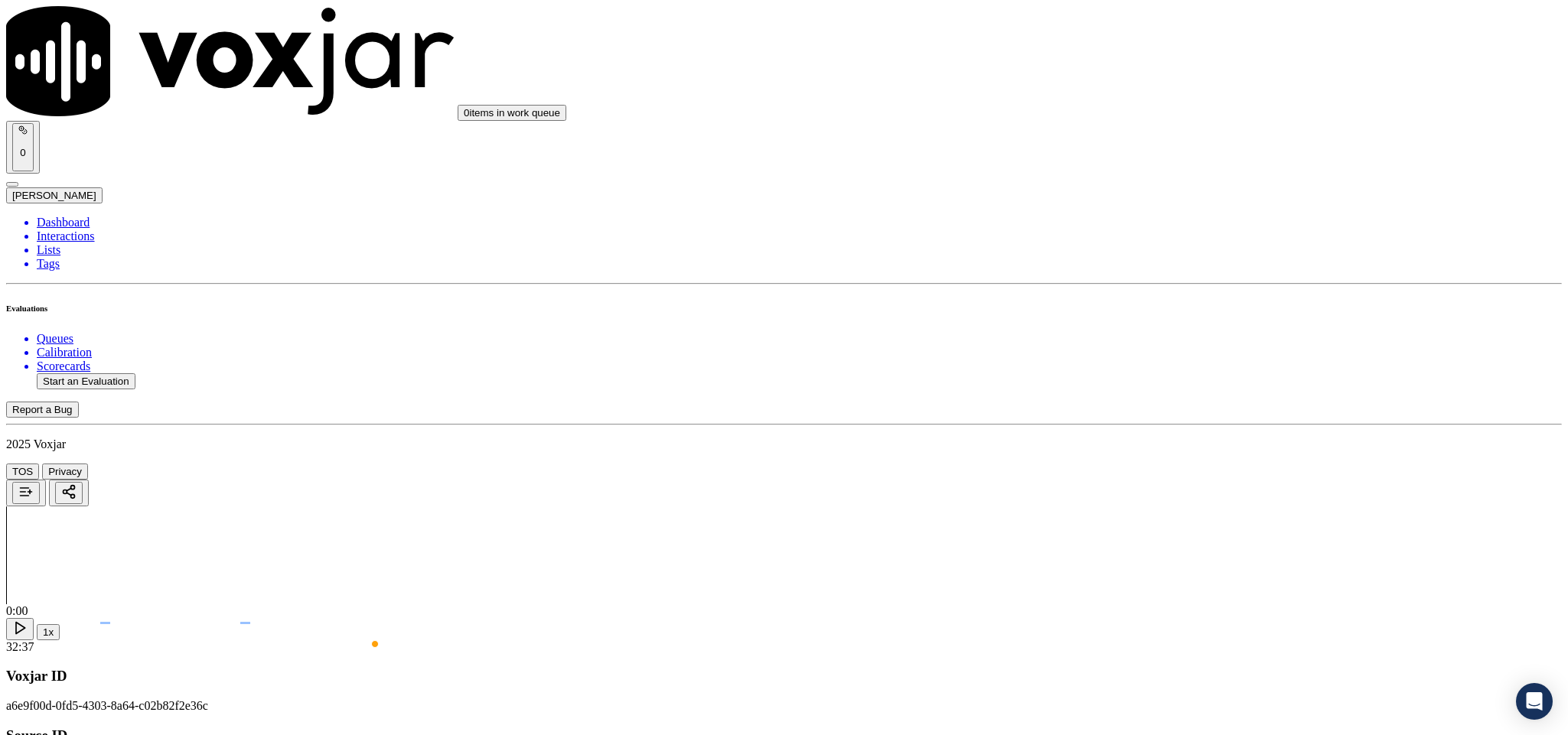
scroll to position [1607, 0]
click at [1185, 381] on div "N/A" at bounding box center [1299, 374] width 358 height 14
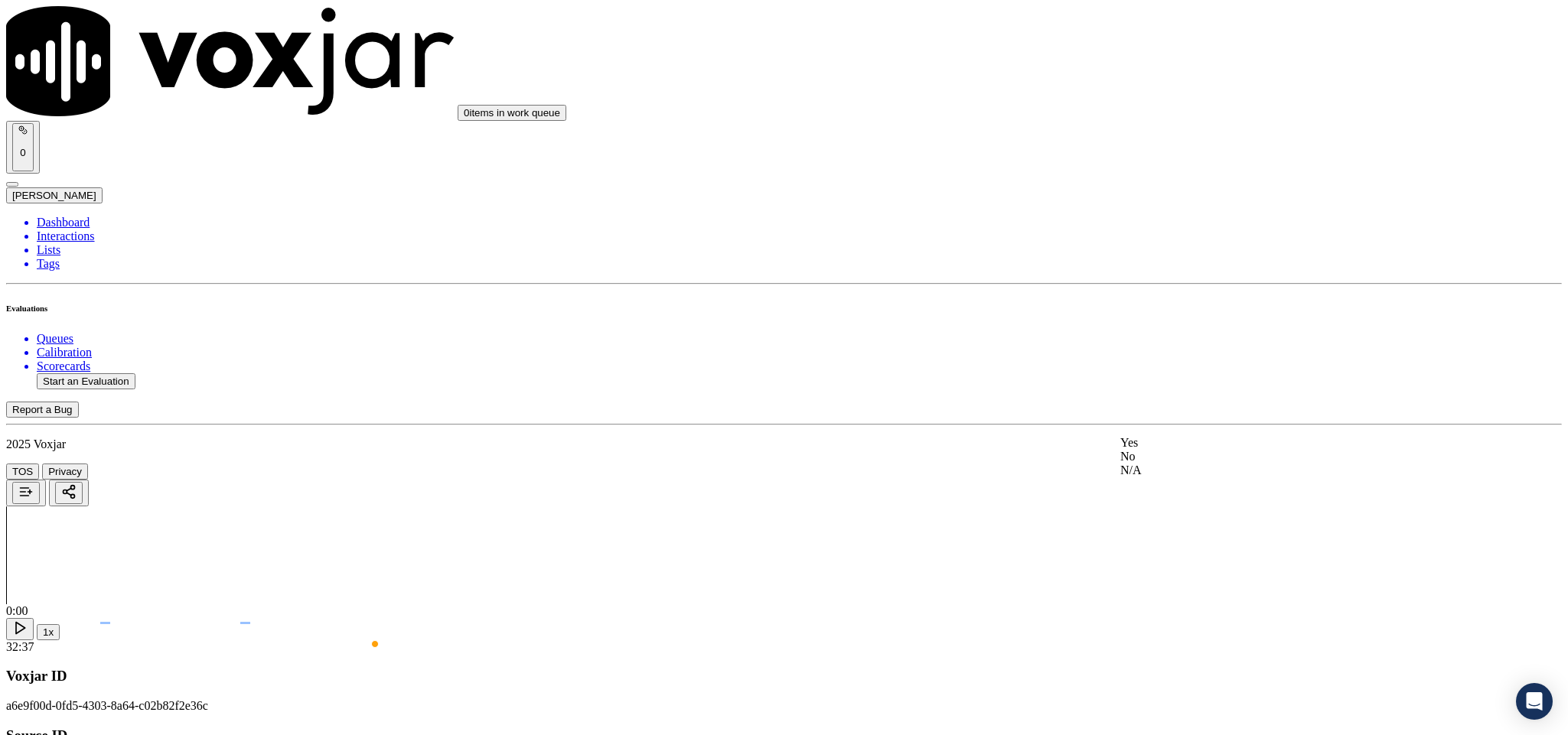
click at [1211, 446] on div "Yes" at bounding box center [1299, 443] width 358 height 14
click at [1191, 428] on div "No" at bounding box center [1299, 421] width 358 height 14
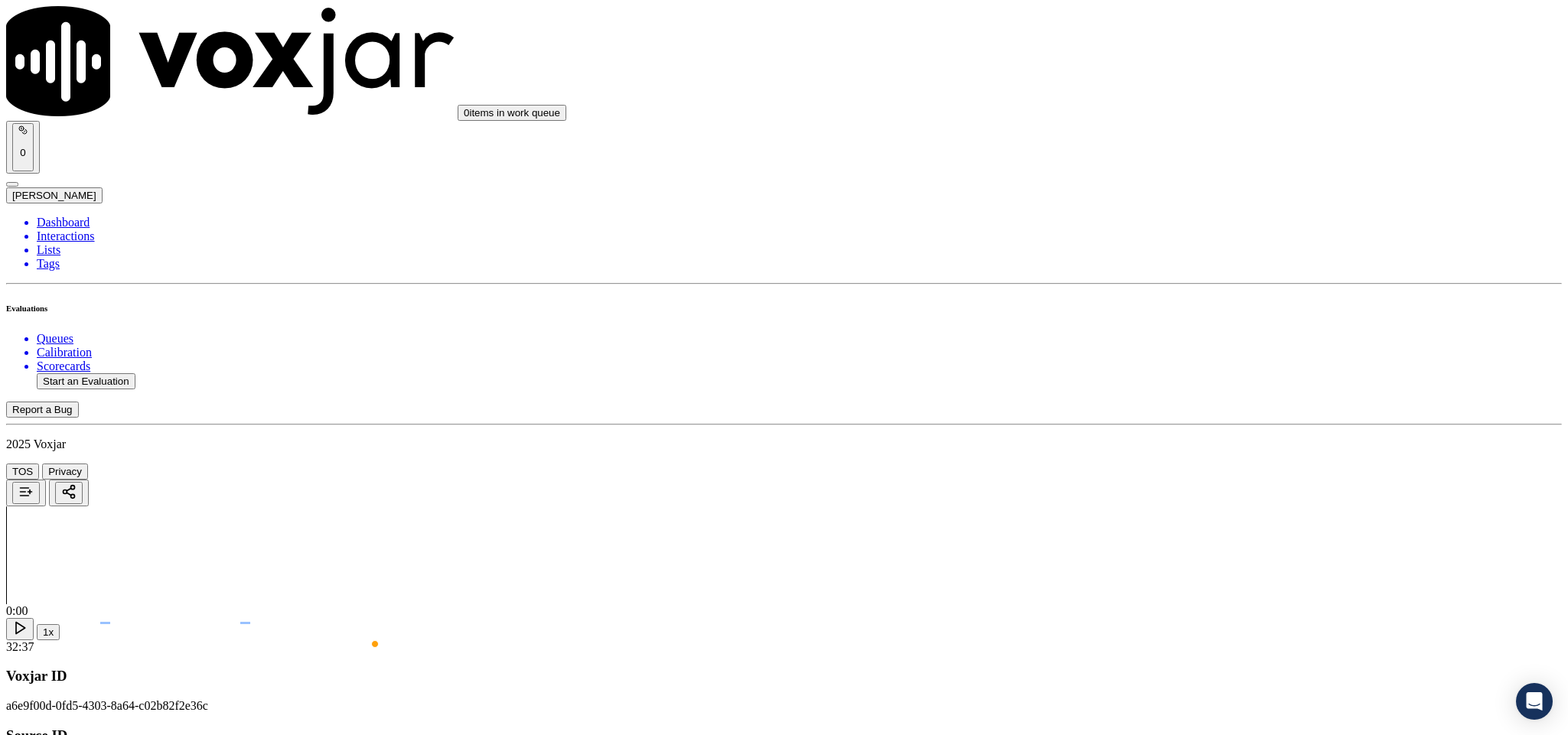
click at [1196, 356] on div "Yes" at bounding box center [1299, 353] width 358 height 14
click at [1191, 531] on div "Yes" at bounding box center [1299, 528] width 358 height 14
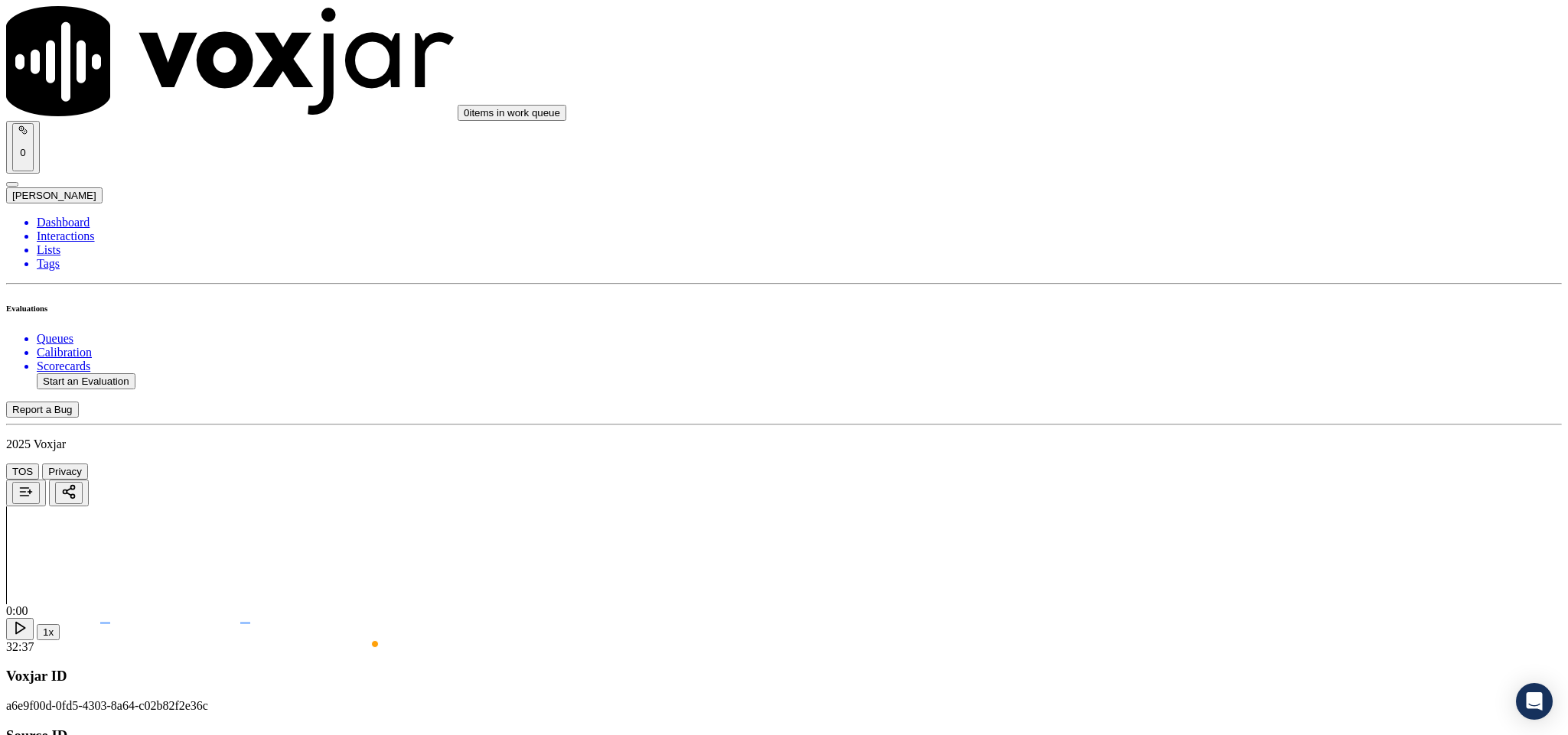
click at [1208, 380] on div "No" at bounding box center [1299, 372] width 358 height 14
click at [1225, 393] on div "Yes" at bounding box center [1299, 386] width 358 height 14
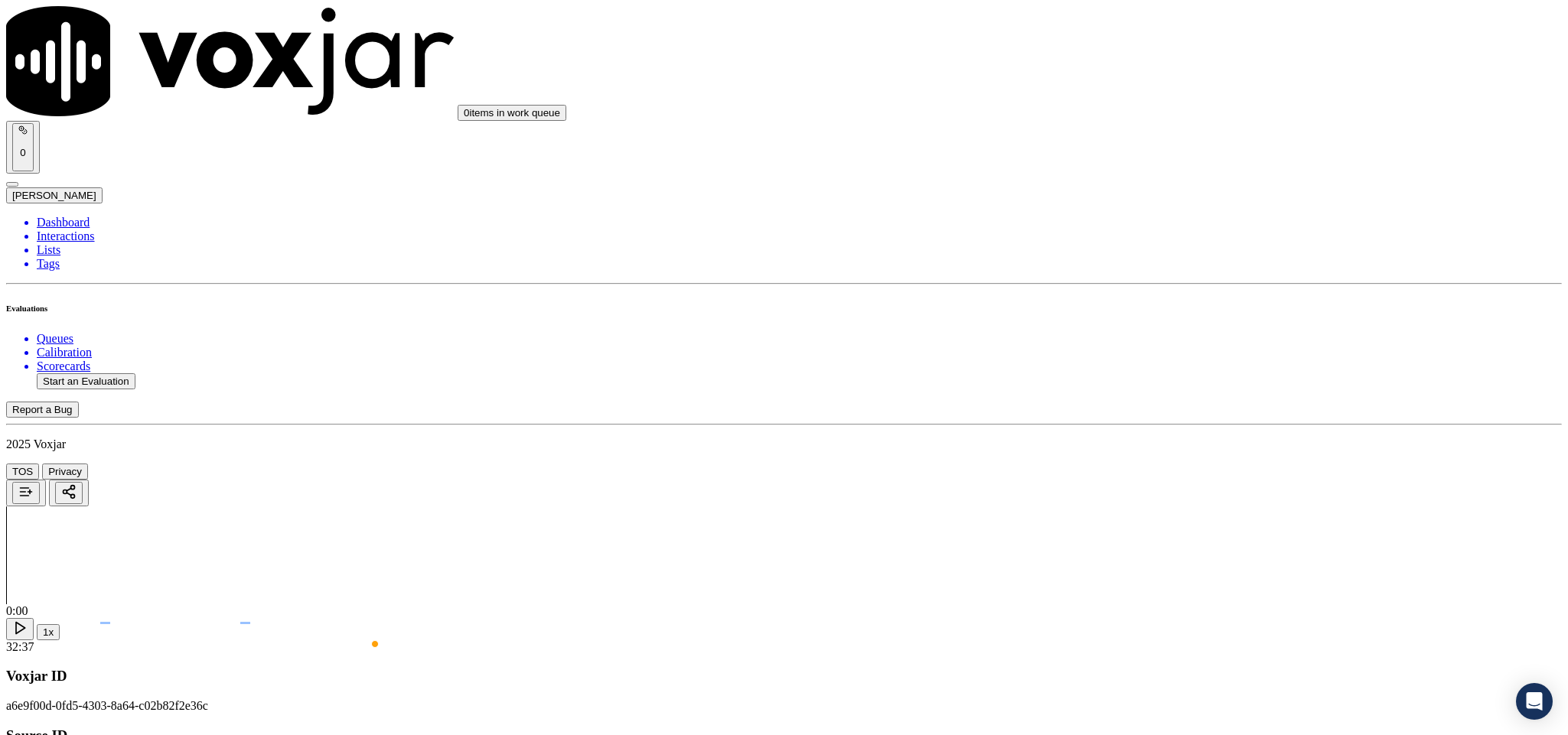
scroll to position [2984, 0]
click at [1228, 351] on div "No" at bounding box center [1299, 344] width 358 height 14
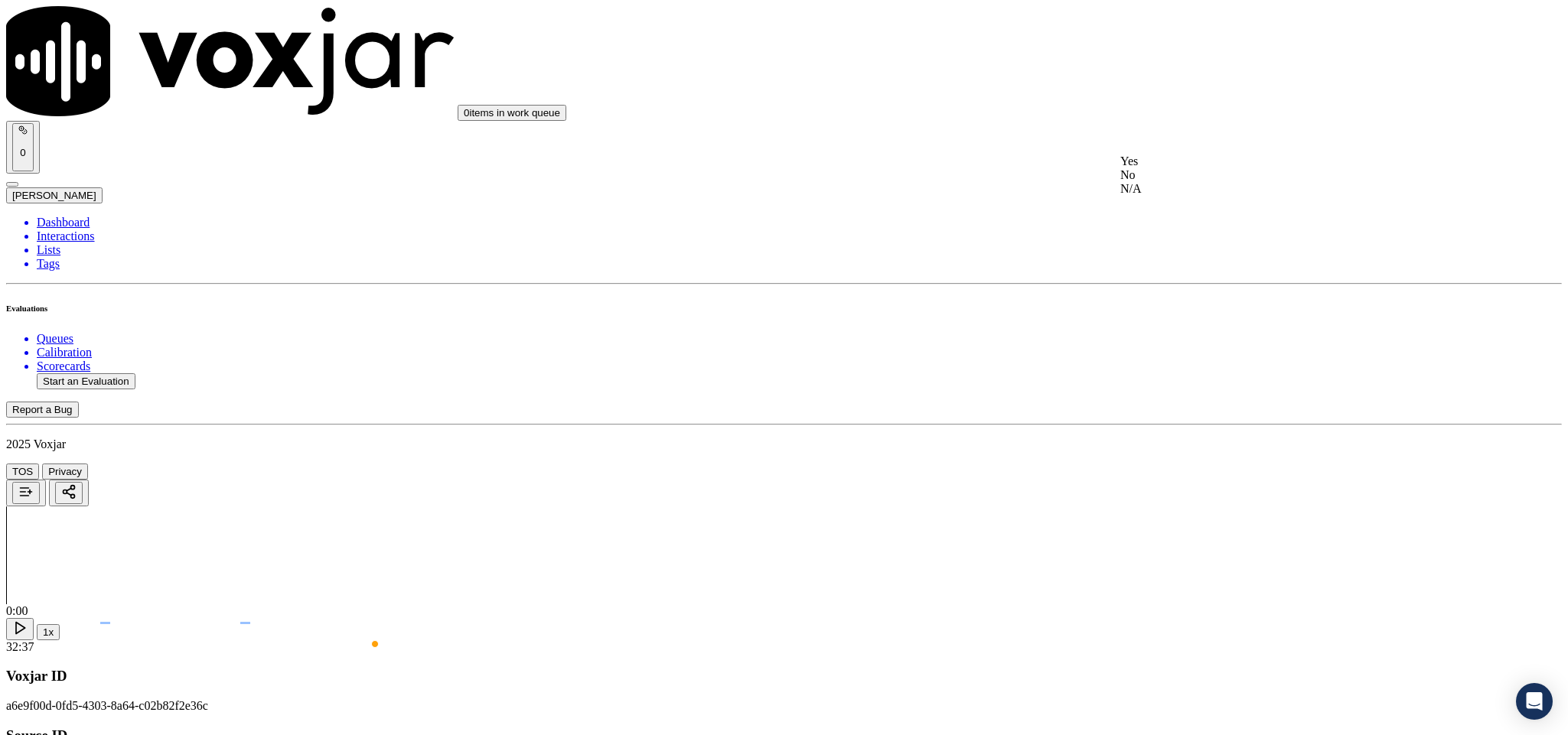
click at [1215, 182] on div "No" at bounding box center [1299, 175] width 358 height 14
click at [1195, 358] on div "No" at bounding box center [1299, 350] width 358 height 14
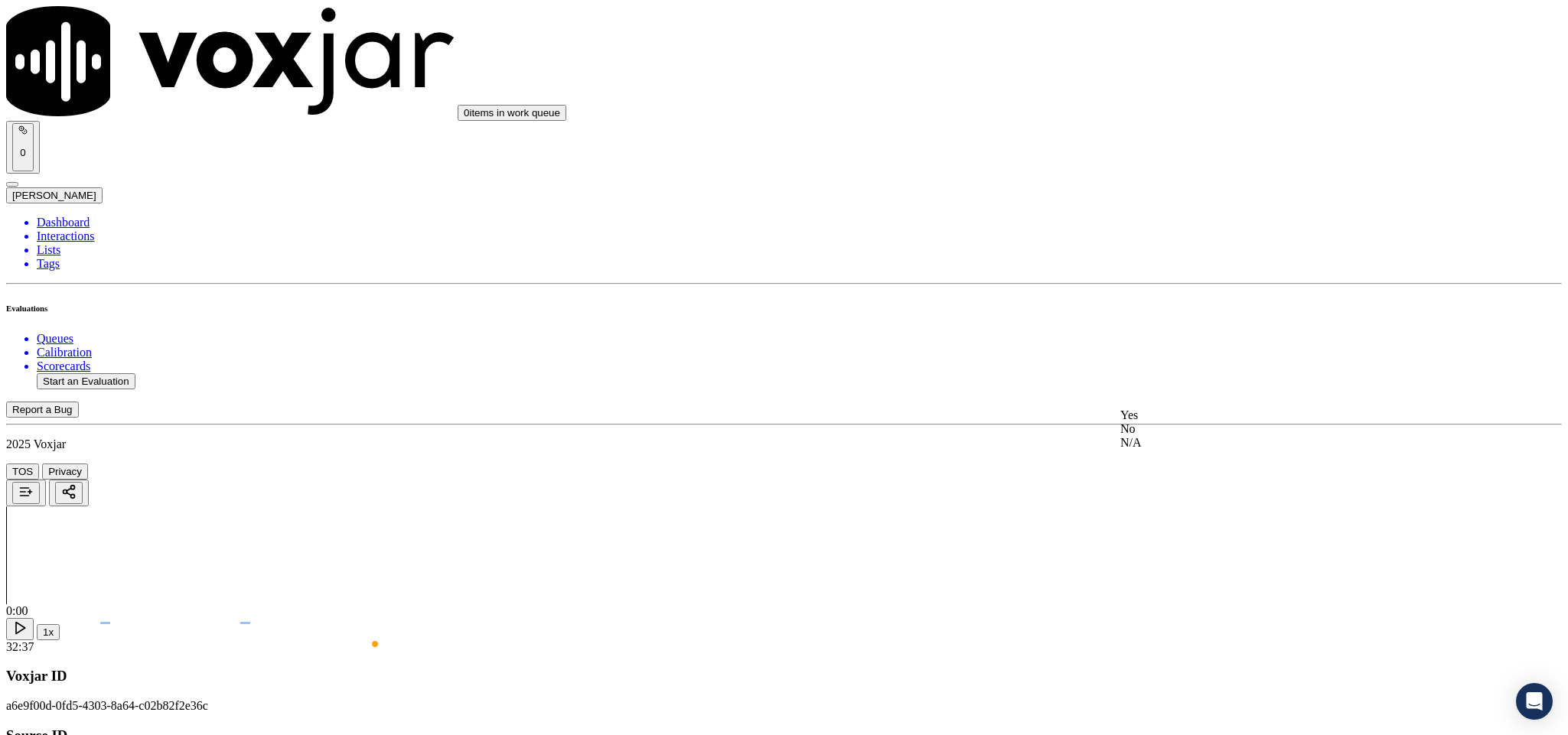
click at [1184, 450] on div "N/A" at bounding box center [1299, 443] width 358 height 14
click at [1203, 395] on div "No" at bounding box center [1299, 388] width 358 height 14
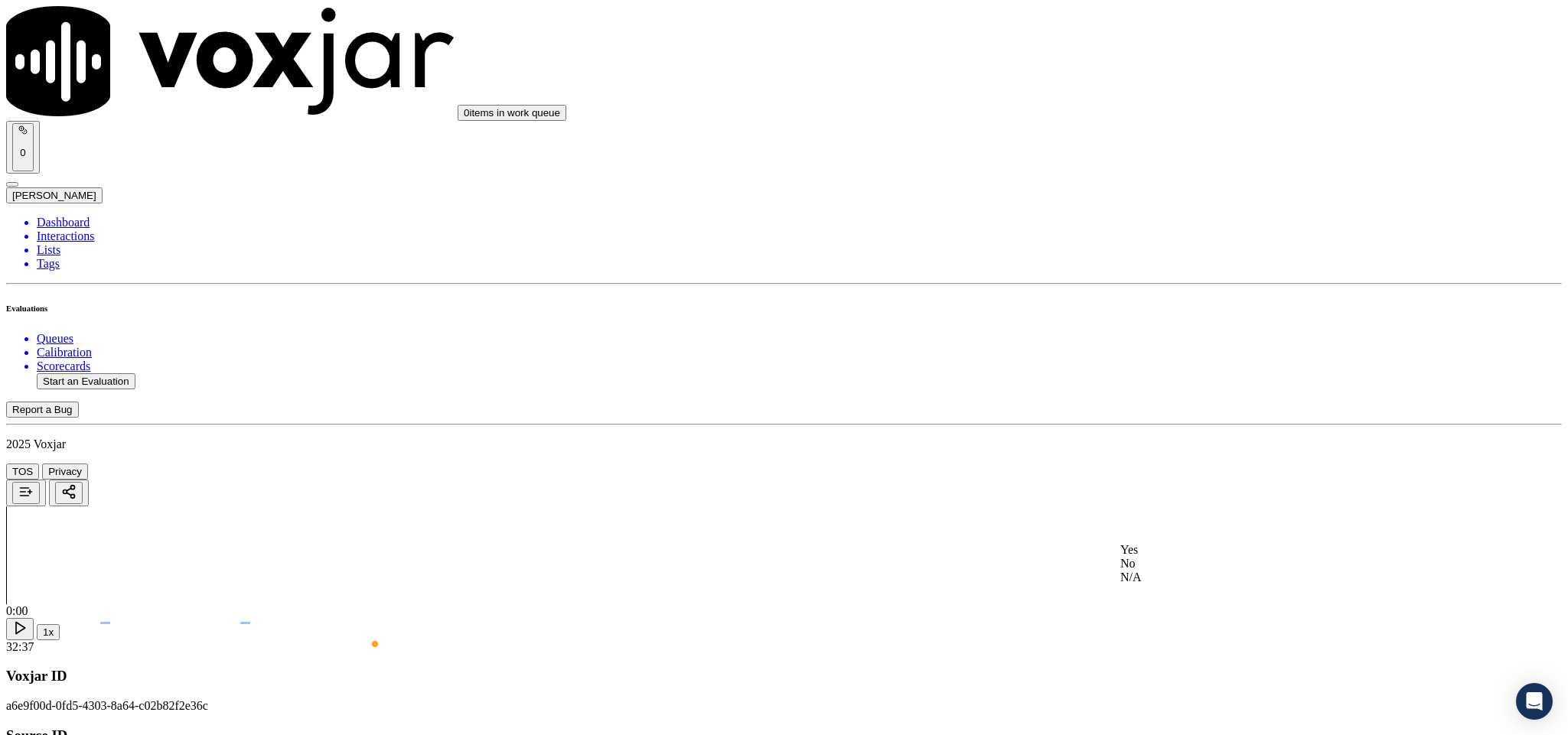
click at [1190, 585] on div "N/A" at bounding box center [1299, 578] width 358 height 14
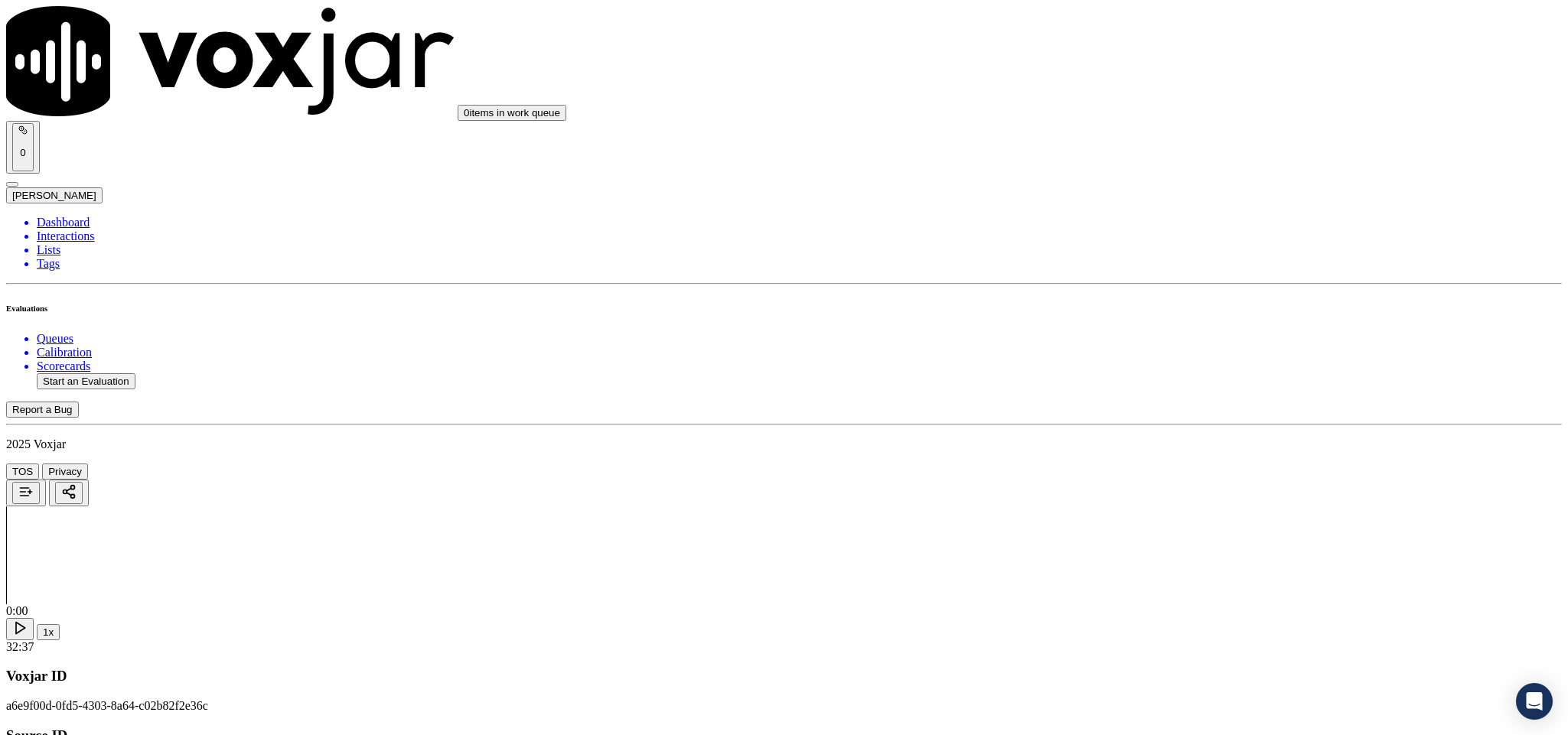
click at [71, 216] on li "Dashboard" at bounding box center [799, 223] width 1525 height 14
click at [120, 373] on button "Start an Evaluation" at bounding box center [86, 381] width 99 height 16
drag, startPoint x: 652, startPoint y: 319, endPoint x: 797, endPoint y: 326, distance: 145.2
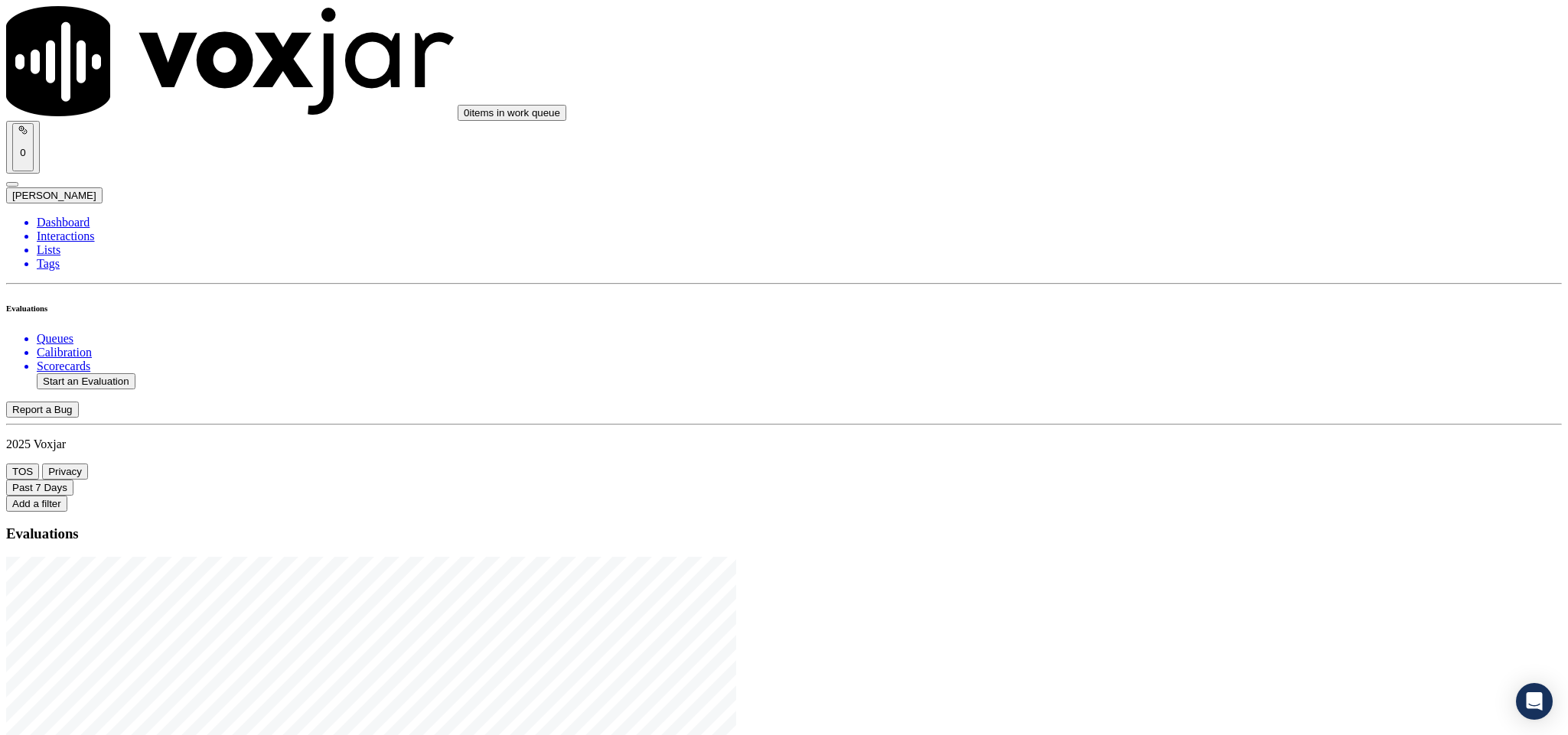
type input "20250825-164406_4408533181-C1"
type input "[DATE]T23:23"
type input "bran"
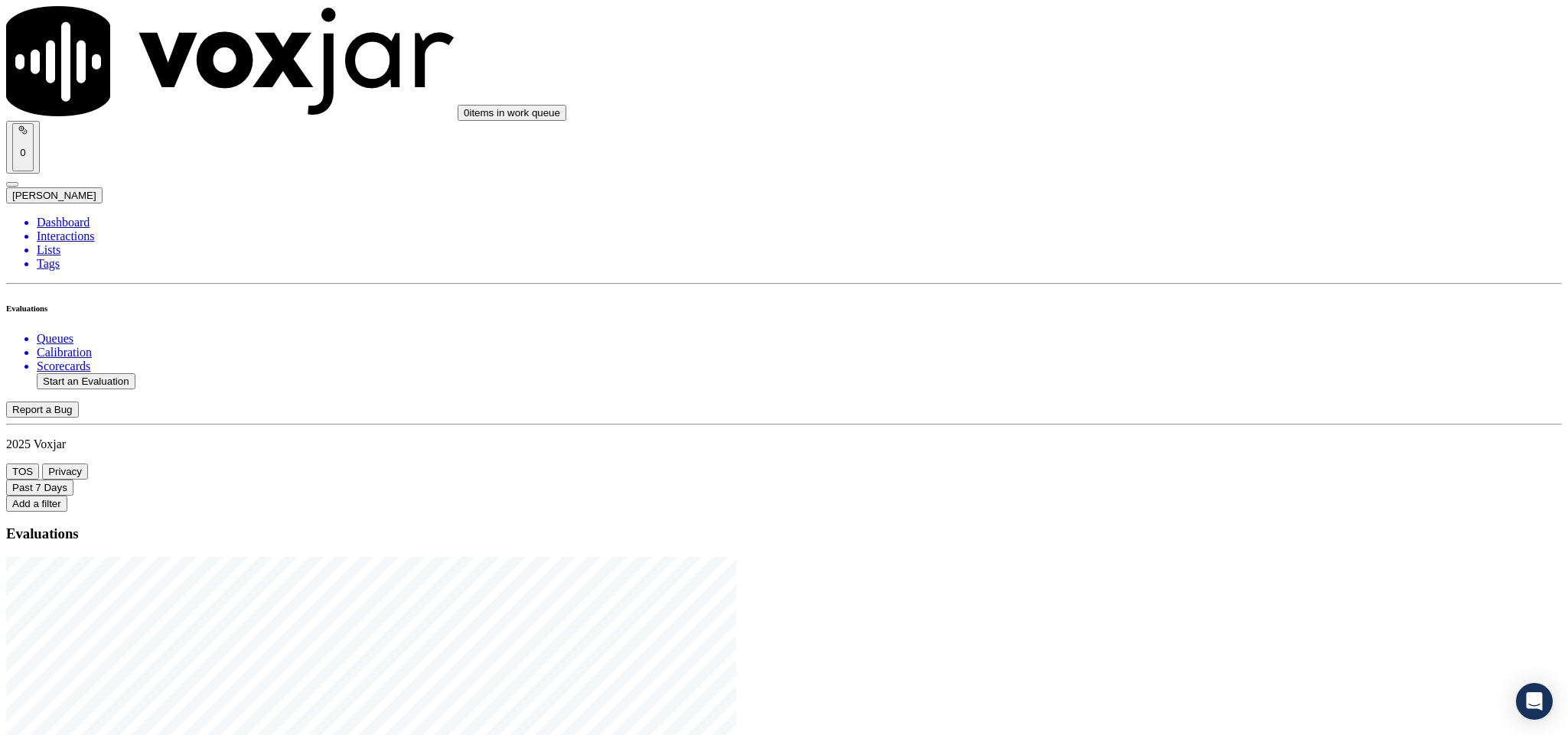
type input "[PERSON_NAME]"
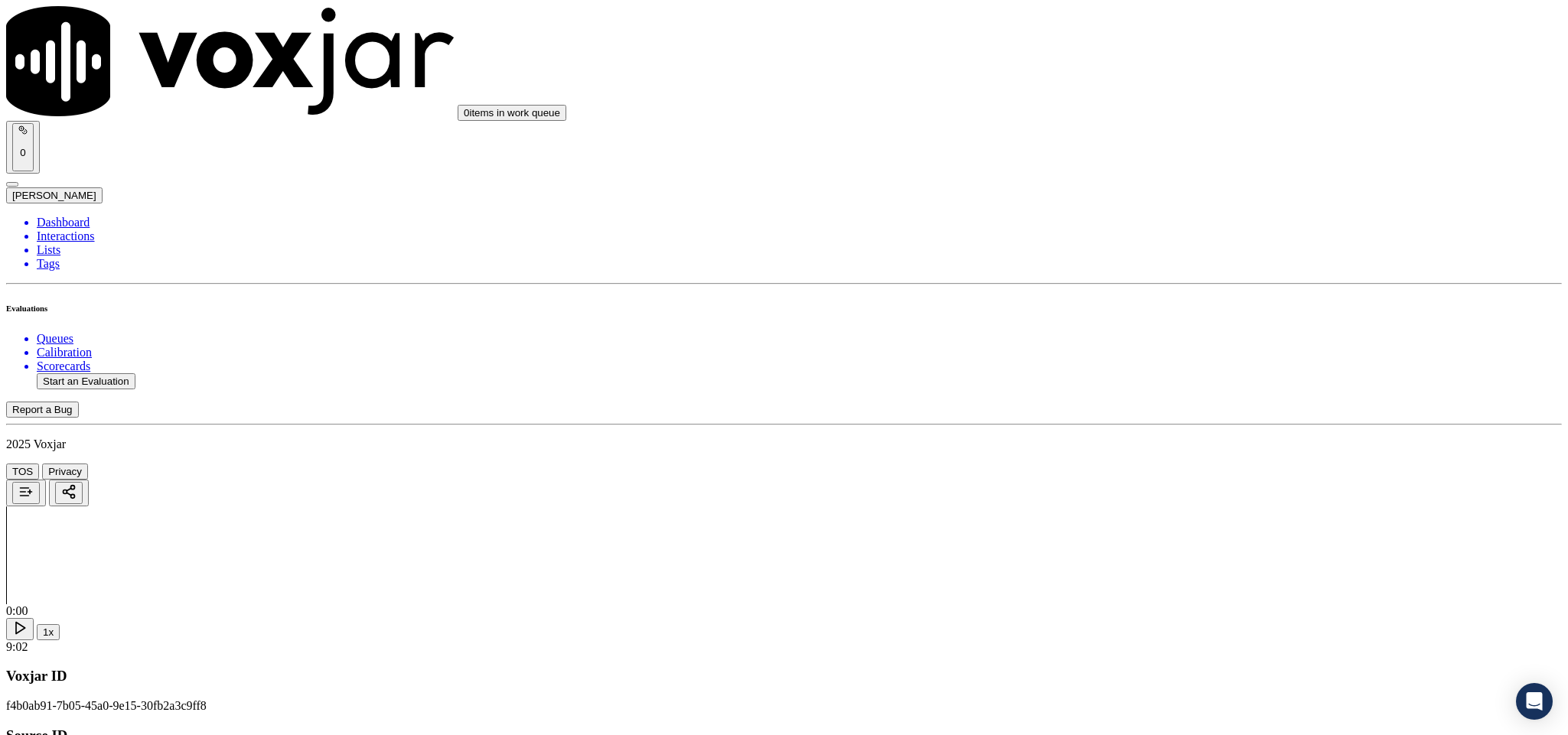
click at [1158, 286] on div "Yes" at bounding box center [1299, 279] width 358 height 14
drag, startPoint x: 1176, startPoint y: 421, endPoint x: 1185, endPoint y: 443, distance: 23.8
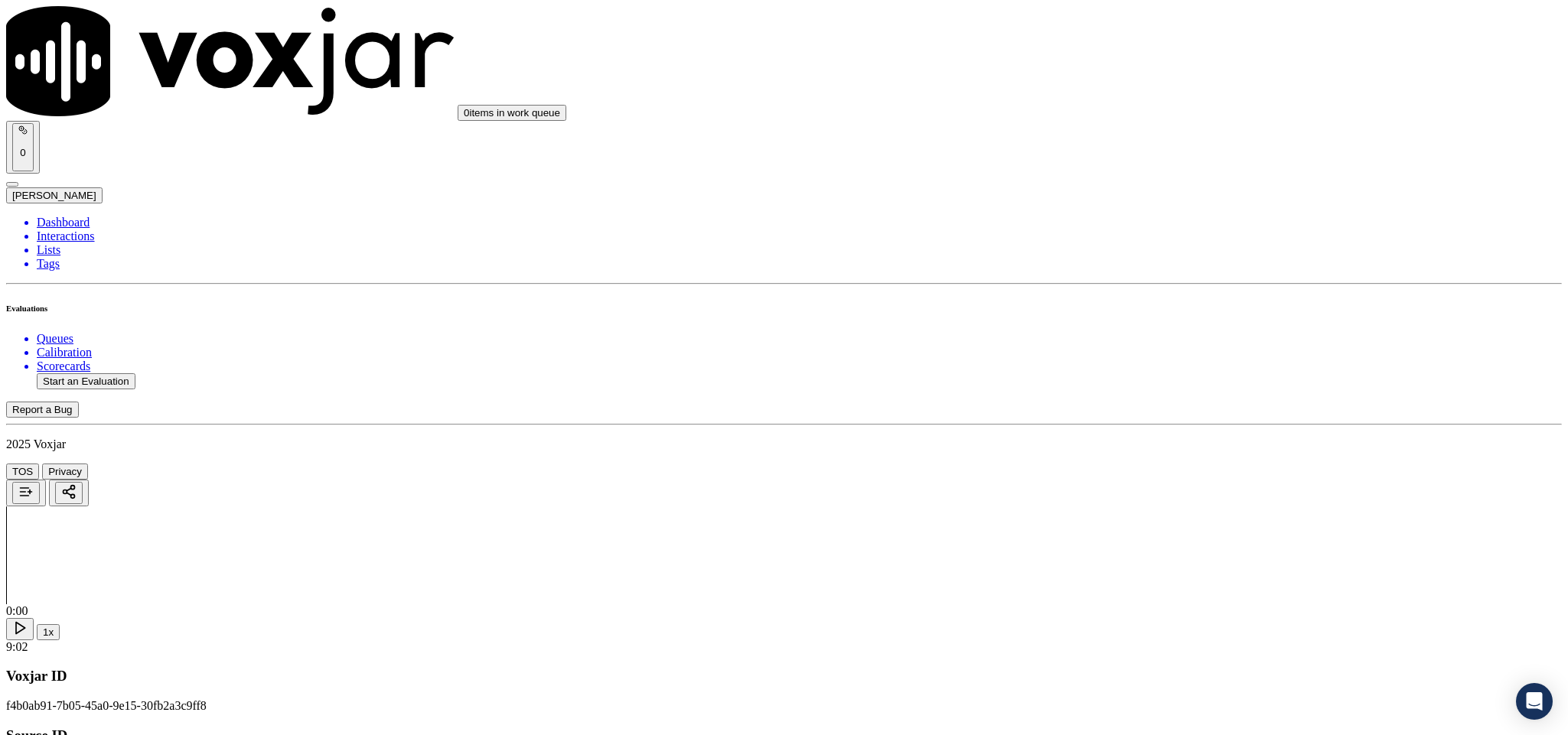
click at [1173, 475] on div "No" at bounding box center [1299, 468] width 358 height 14
click at [1178, 227] on div "Yes" at bounding box center [1299, 225] width 358 height 14
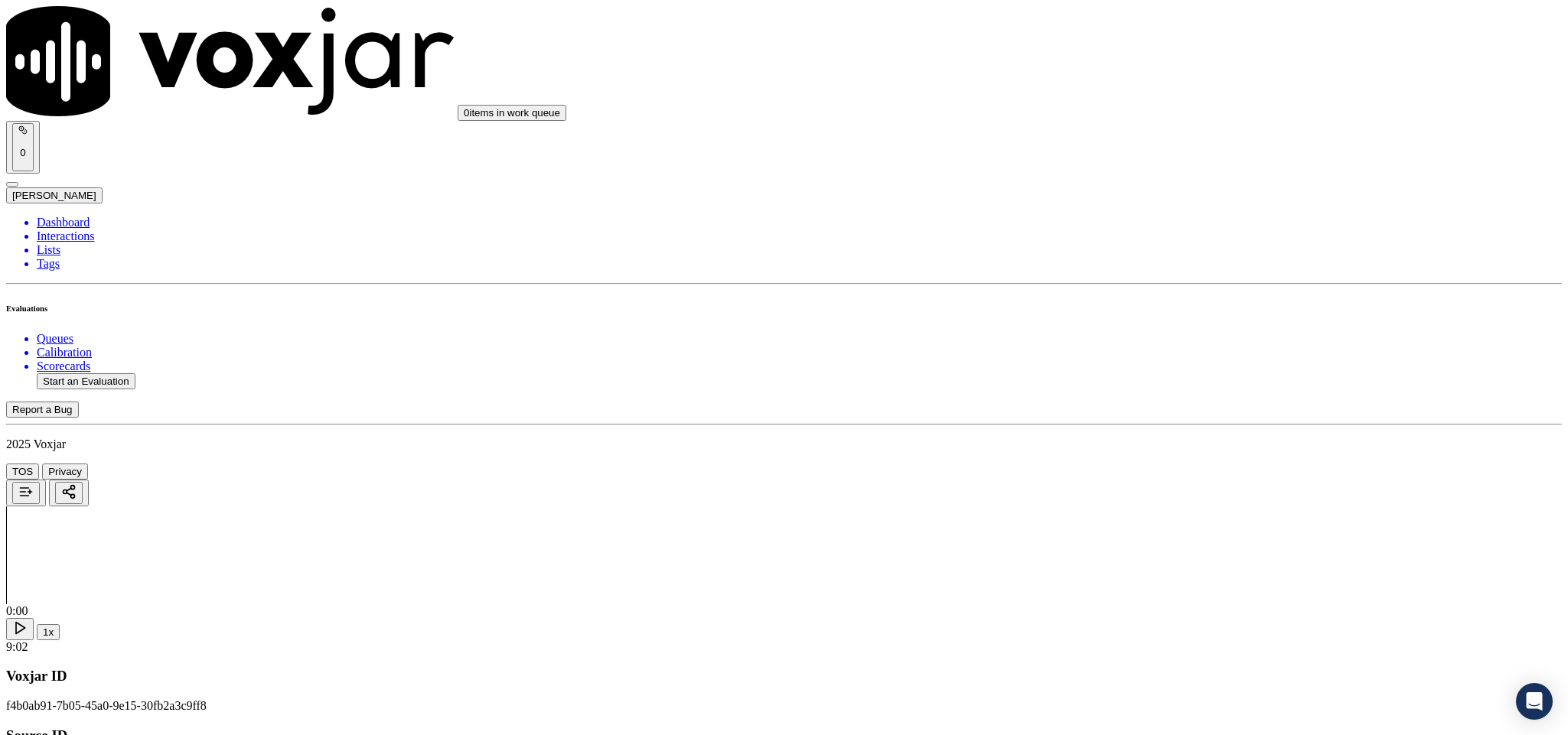
click at [1184, 406] on div "Yes" at bounding box center [1299, 400] width 358 height 14
click at [1206, 388] on div "Yes" at bounding box center [1299, 382] width 358 height 14
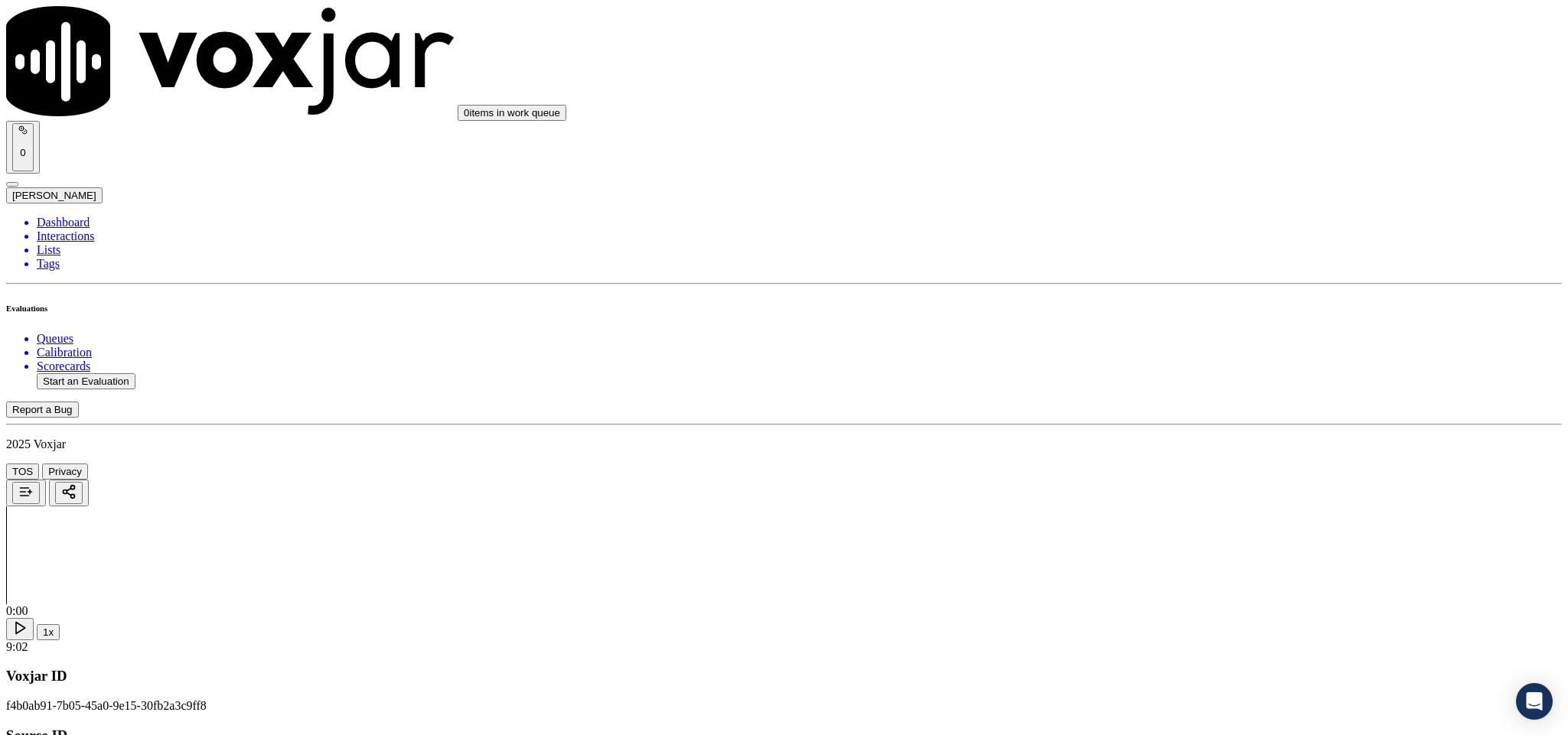
click at [1202, 463] on div "No" at bounding box center [1299, 456] width 358 height 14
click at [1184, 394] on div "No" at bounding box center [1299, 387] width 358 height 14
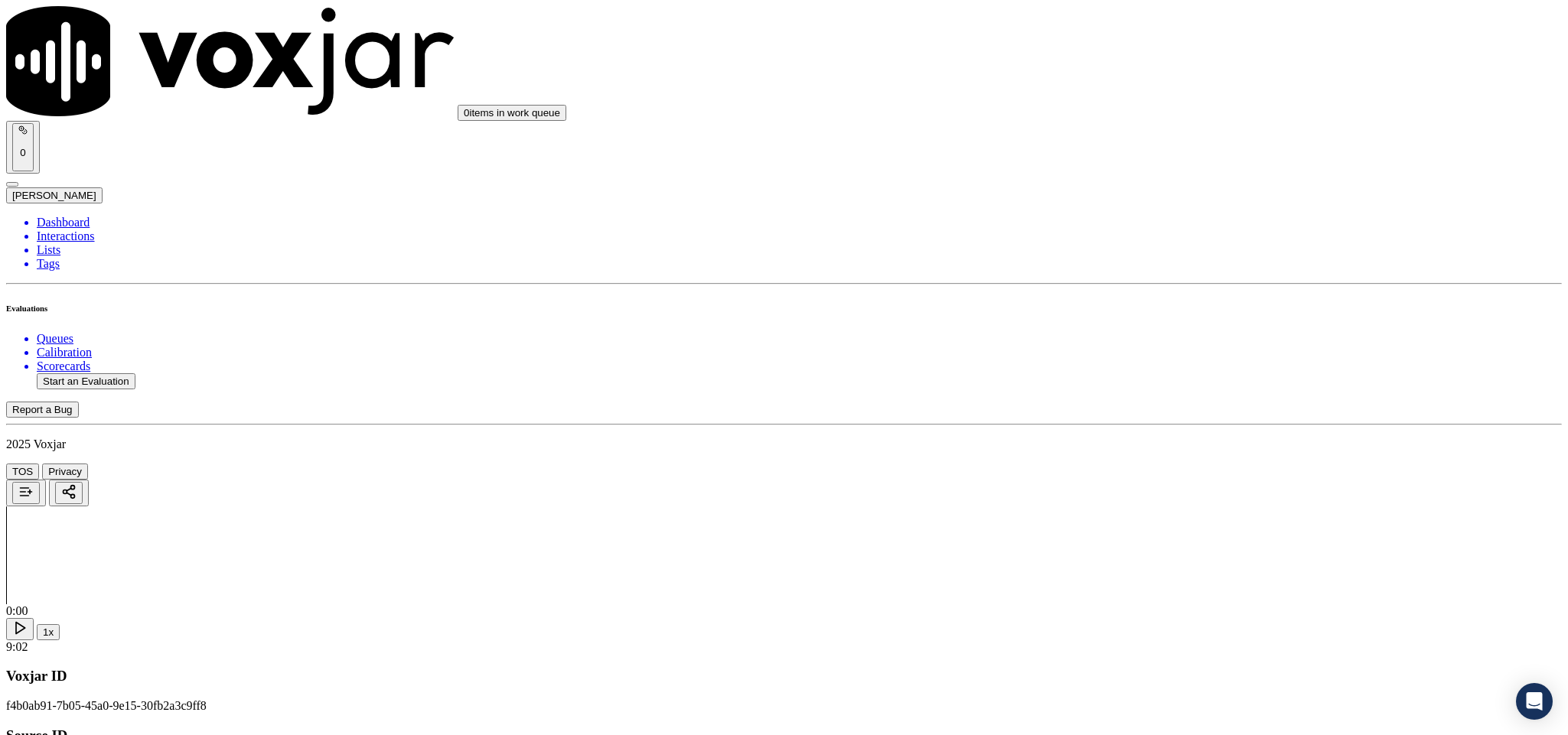
scroll to position [1147, 0]
click at [1161, 150] on div "Yes" at bounding box center [1299, 143] width 358 height 14
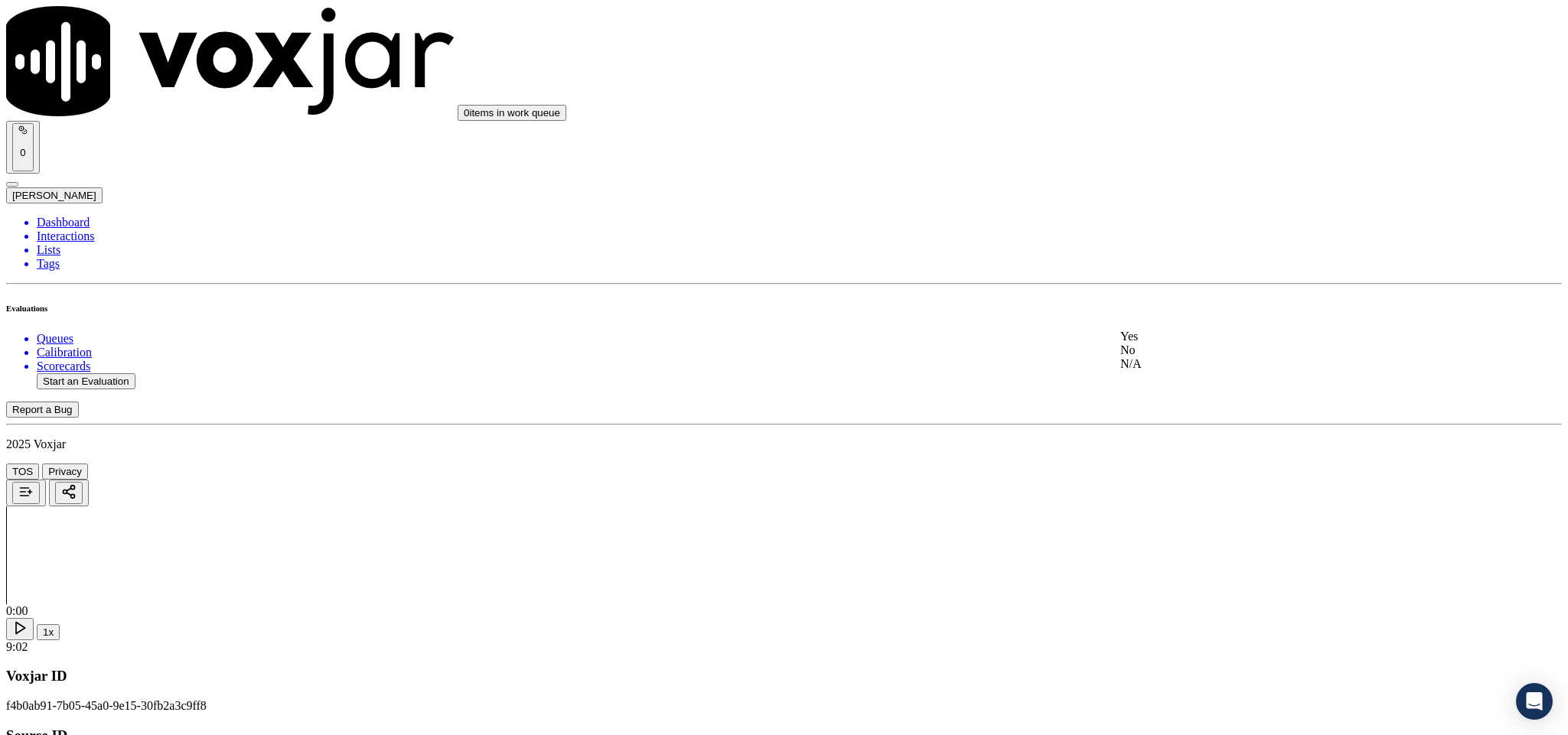
click at [1173, 371] on div "N/A" at bounding box center [1299, 365] width 358 height 14
click at [1217, 287] on div "Yes" at bounding box center [1299, 283] width 358 height 14
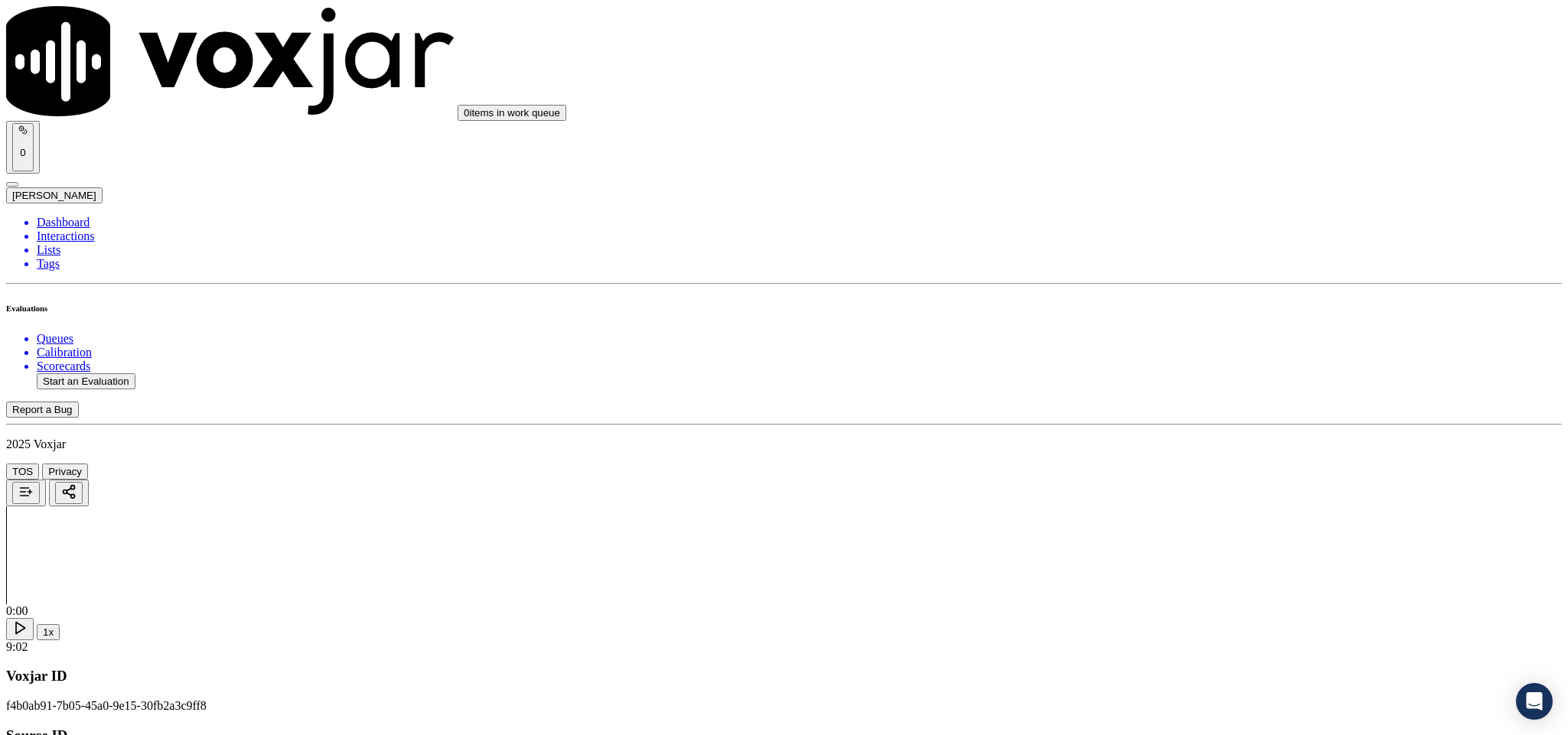
click at [1191, 232] on div "Yes" at bounding box center [1299, 231] width 358 height 14
click at [1178, 330] on div "No" at bounding box center [1299, 323] width 358 height 14
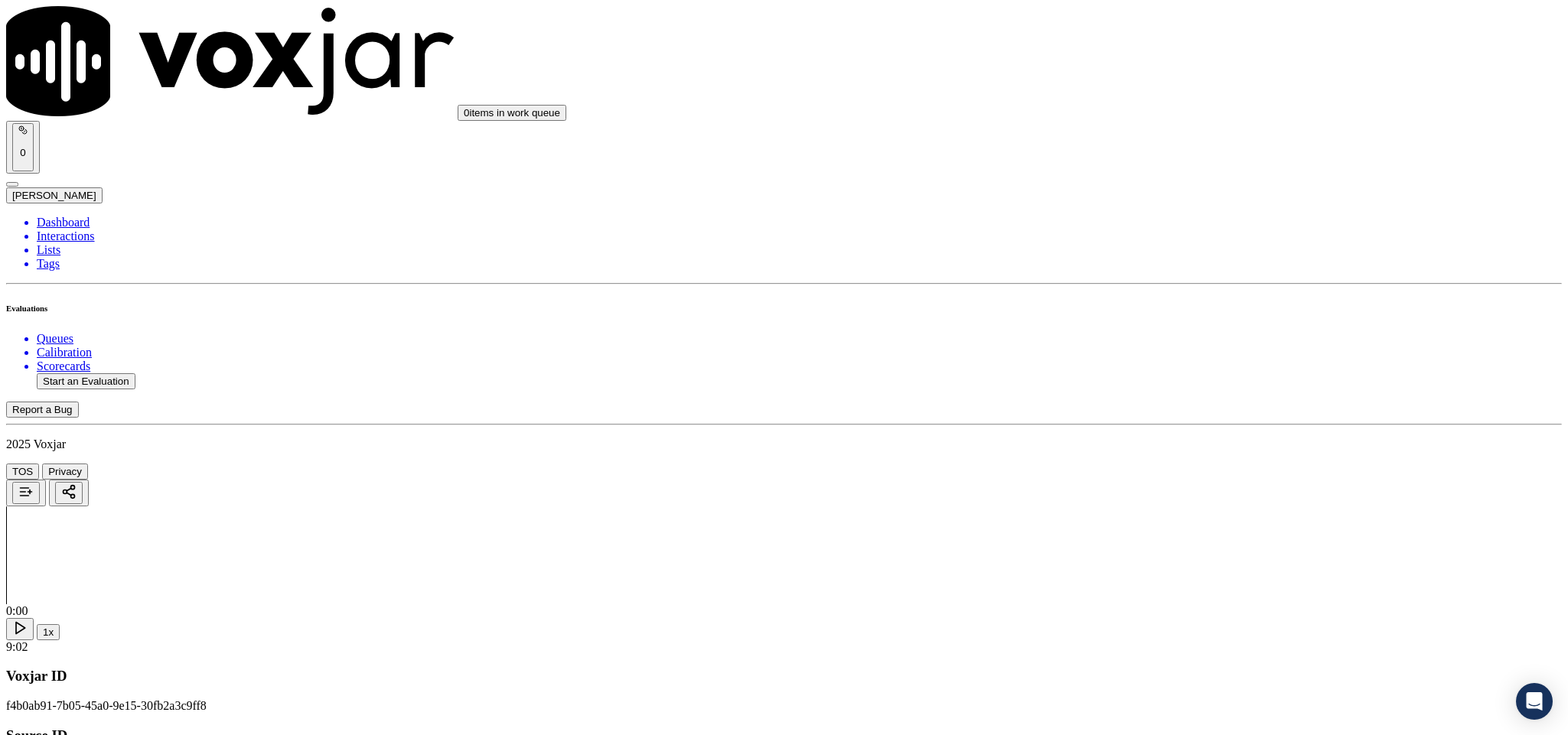
click at [1173, 523] on div "No" at bounding box center [1299, 516] width 358 height 14
click at [1197, 335] on div "Yes" at bounding box center [1299, 334] width 358 height 14
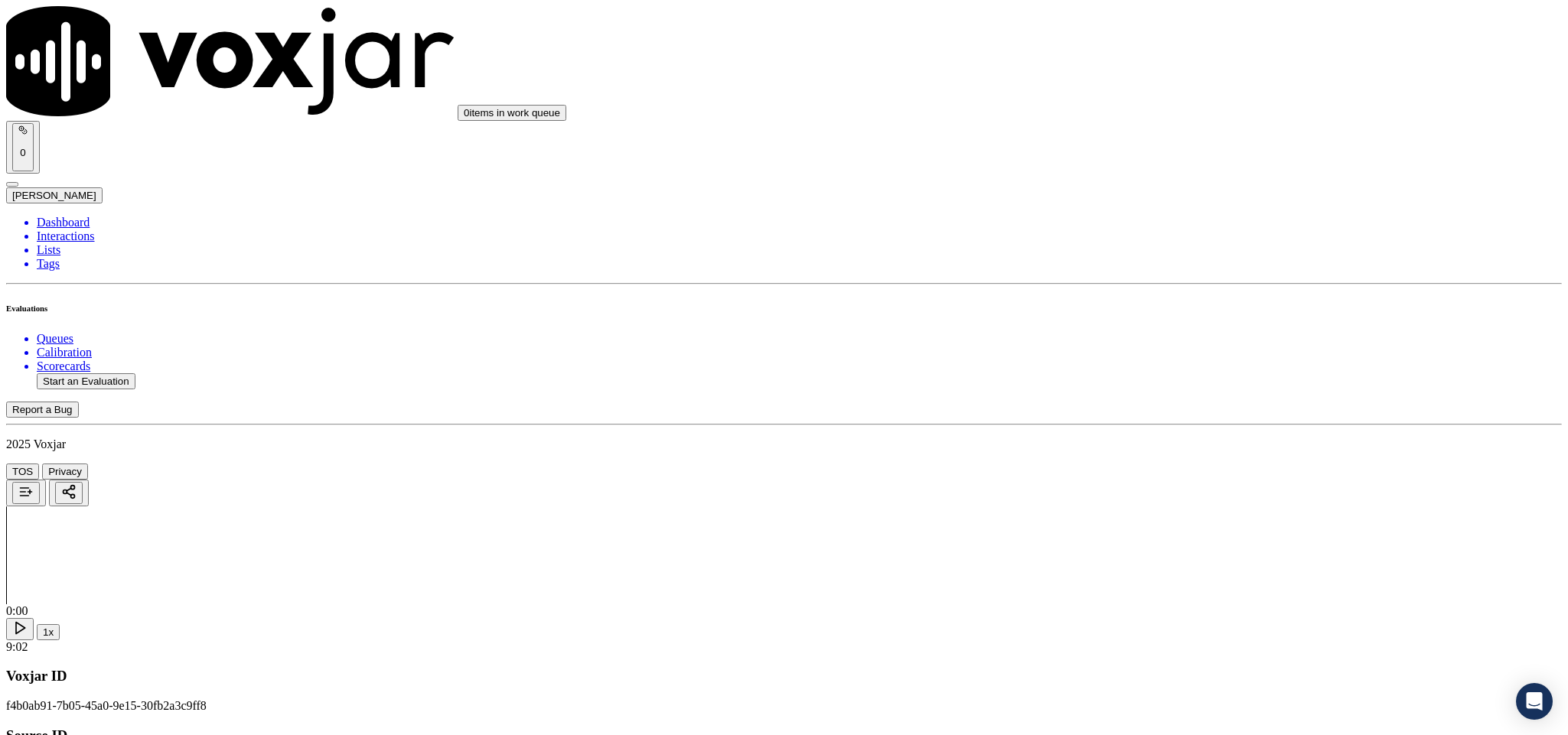
click at [1174, 516] on div "Yes" at bounding box center [1299, 509] width 358 height 14
click at [1185, 475] on div "No" at bounding box center [1299, 468] width 358 height 14
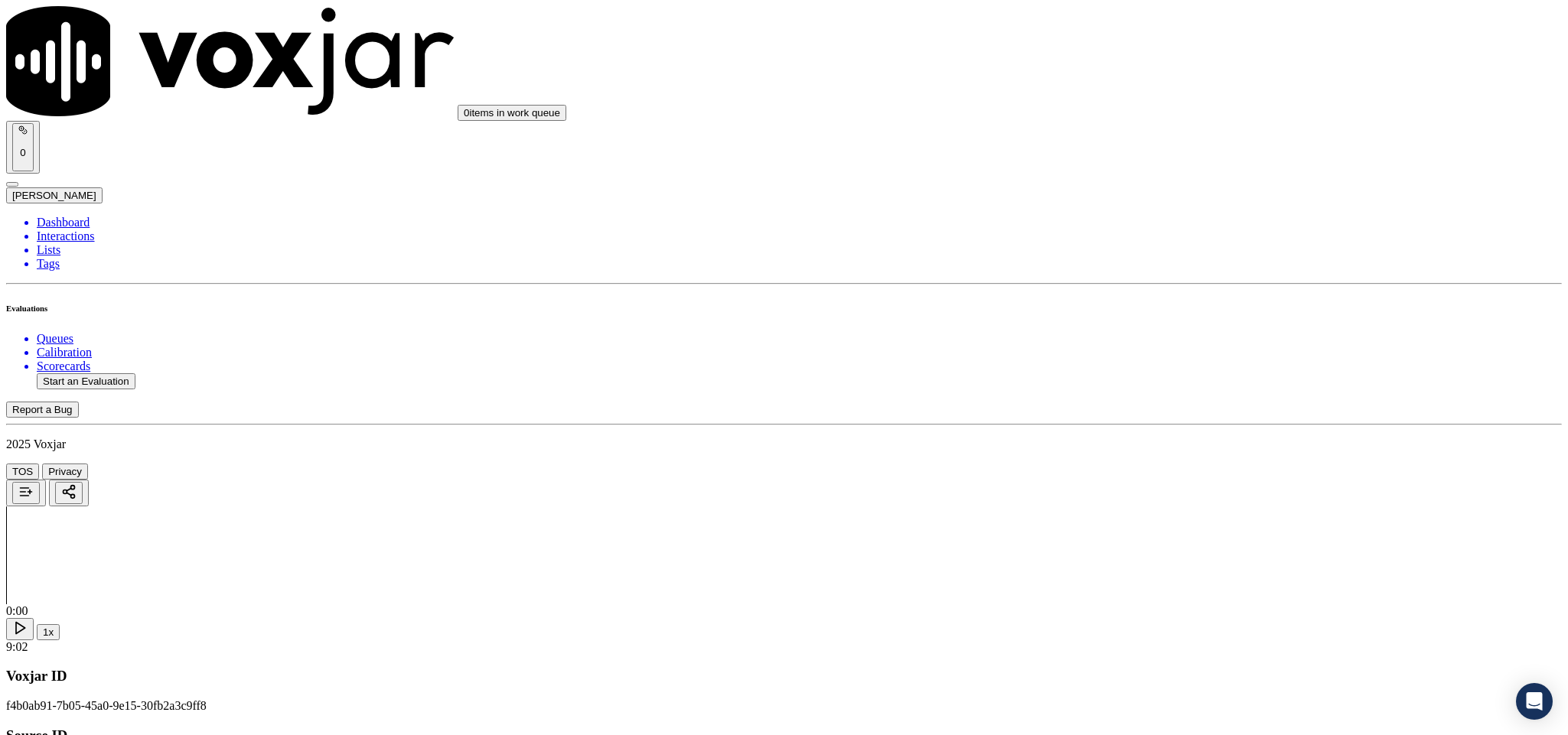
paste textarea "@8:13 - The call was transferred to another agent without informing the custome…"
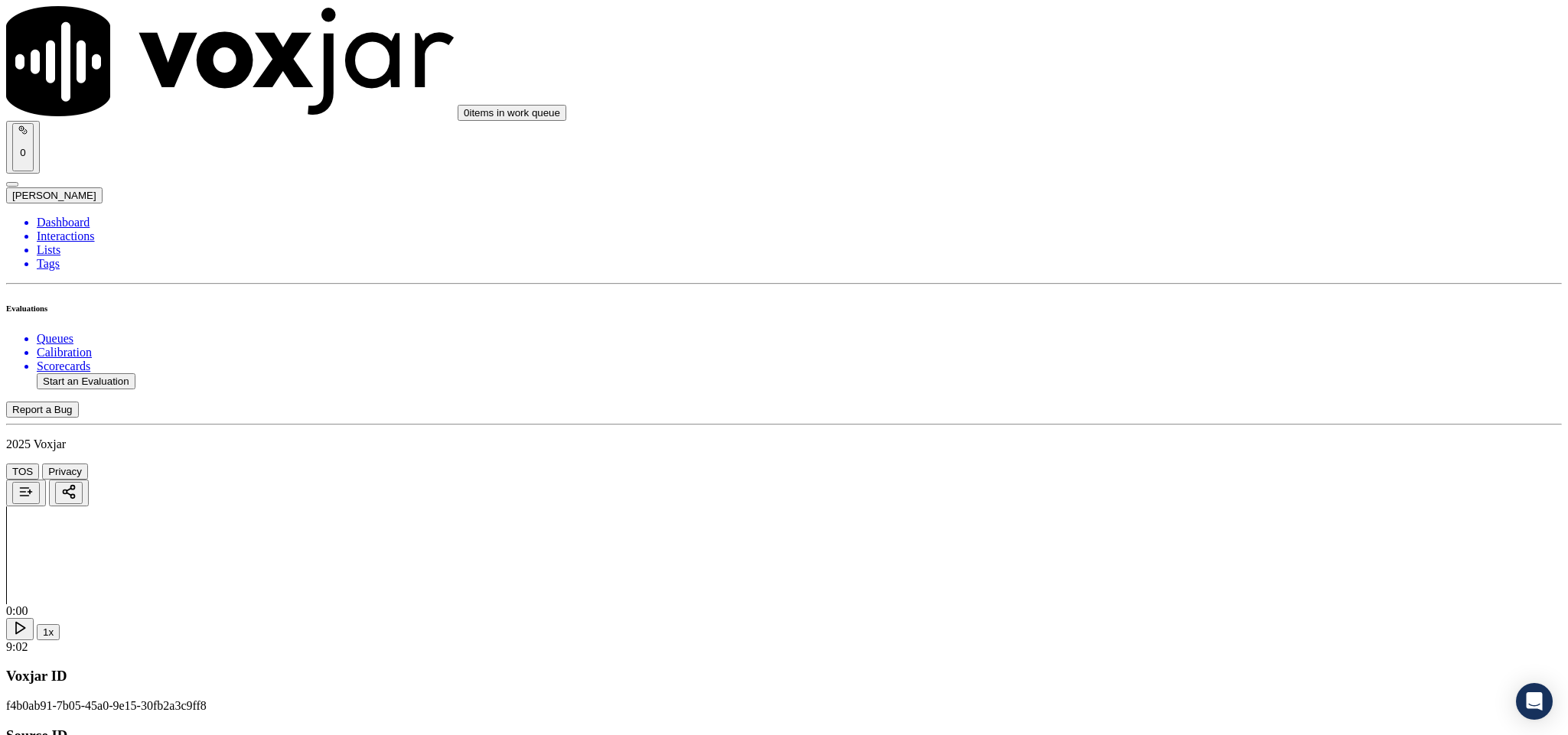
type textarea "@8:13 - The call was transferred to another agent without informing the custome…"
click at [1179, 504] on div "Yes" at bounding box center [1299, 500] width 358 height 14
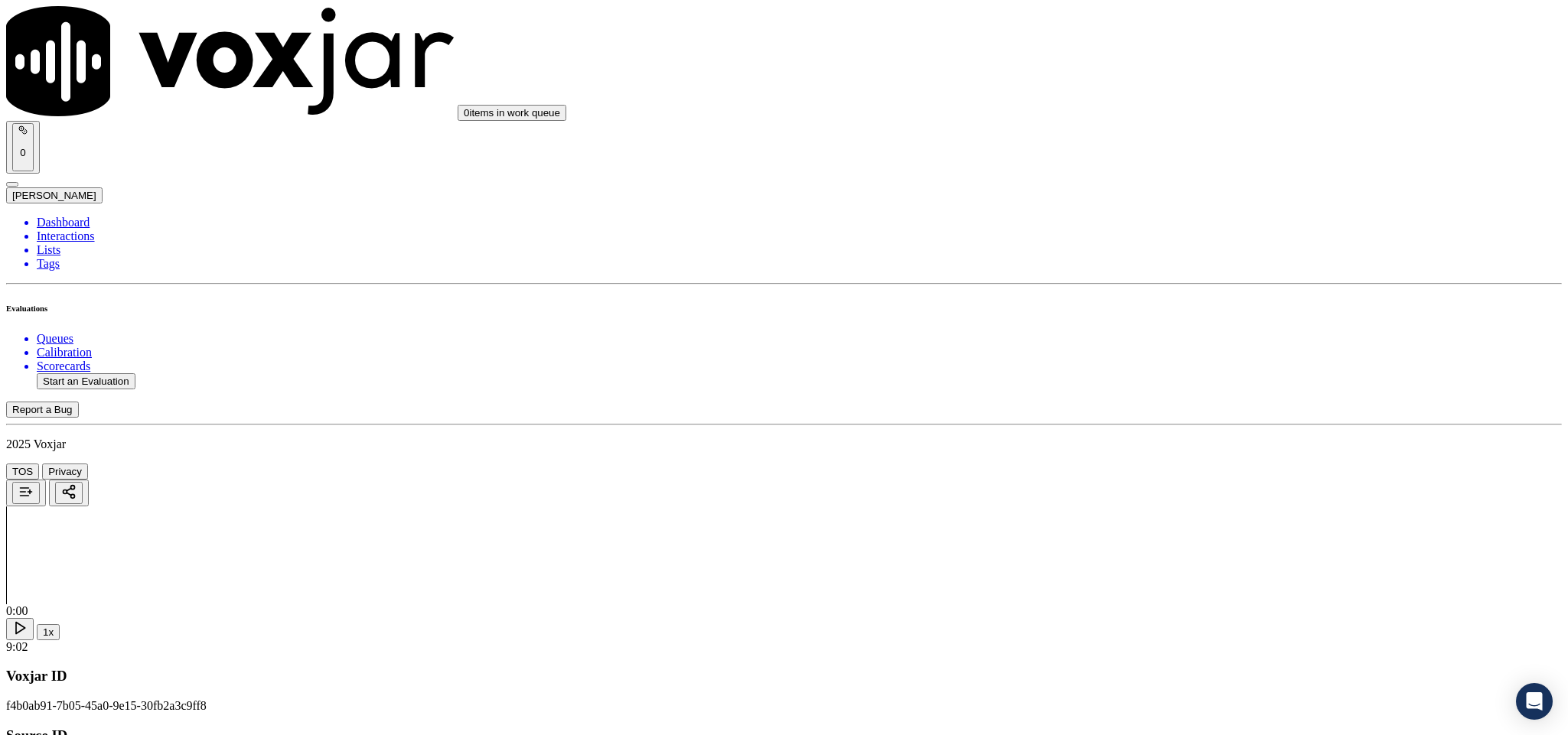
scroll to position [2984, 0]
click at [1199, 418] on div "Yes" at bounding box center [1299, 411] width 358 height 14
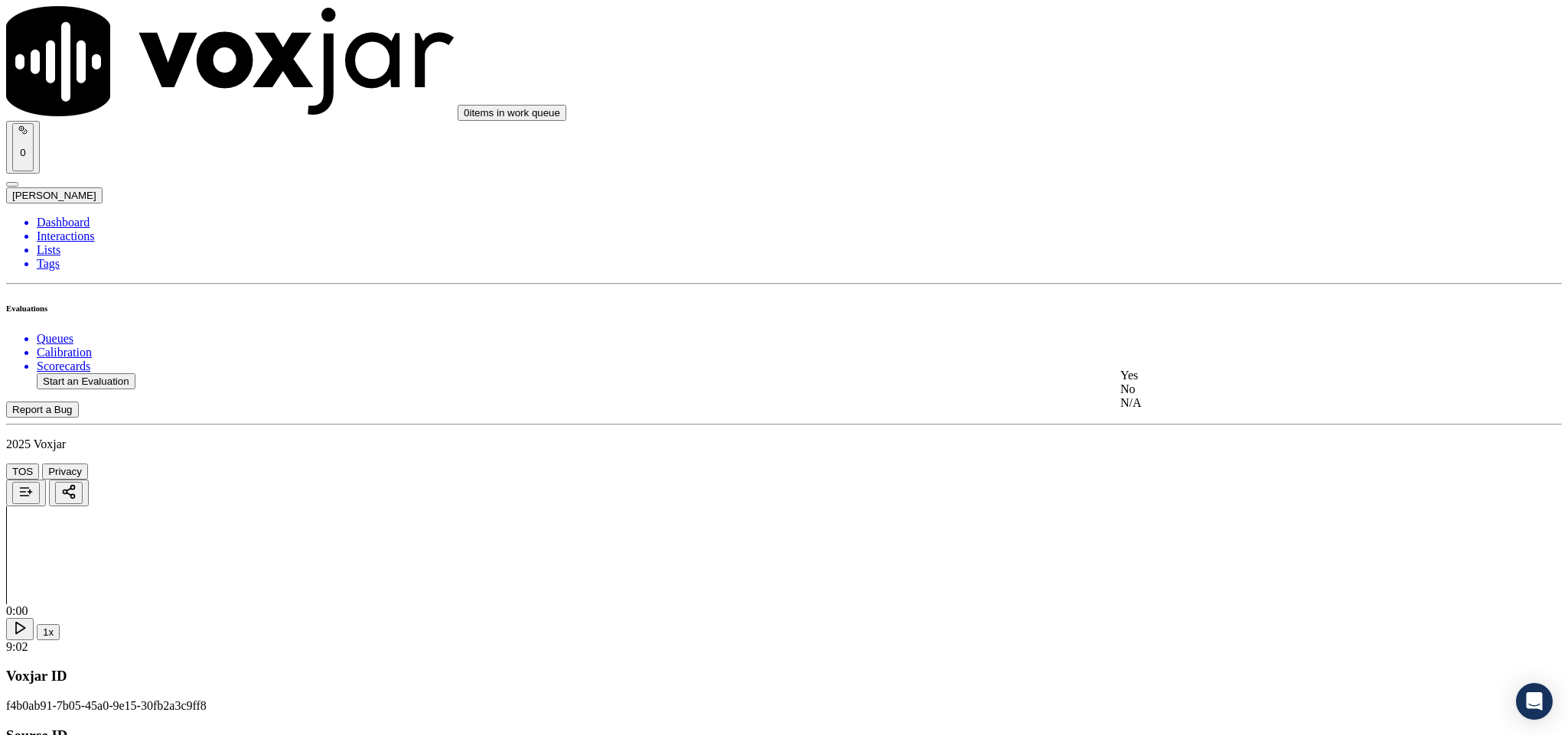
click at [1176, 410] on div "N/A" at bounding box center [1299, 403] width 358 height 14
click at [1190, 328] on div "Yes" at bounding box center [1299, 321] width 358 height 14
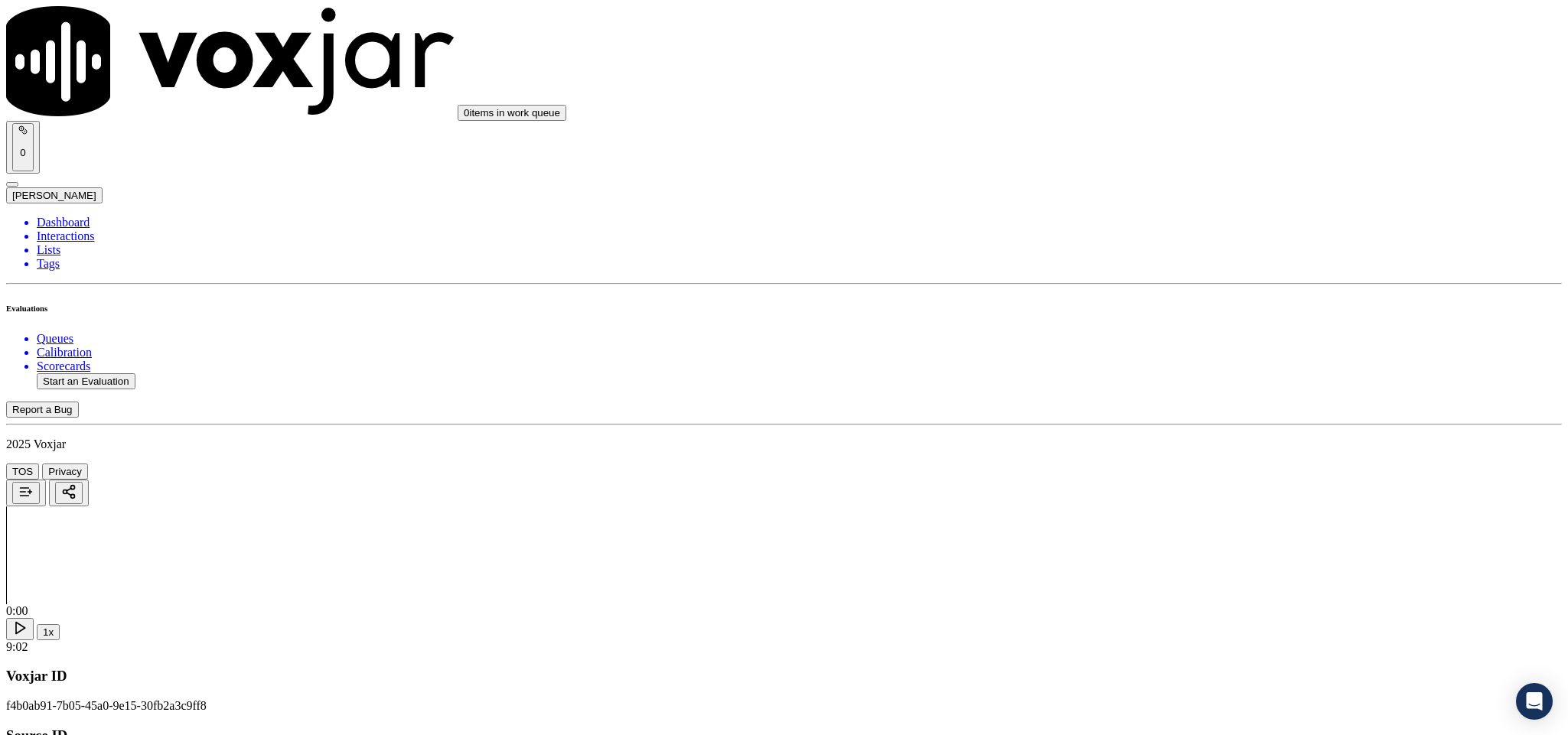
click at [1184, 336] on div "N/A" at bounding box center [1299, 330] width 358 height 14
click at [1183, 498] on div "No" at bounding box center [1299, 491] width 358 height 14
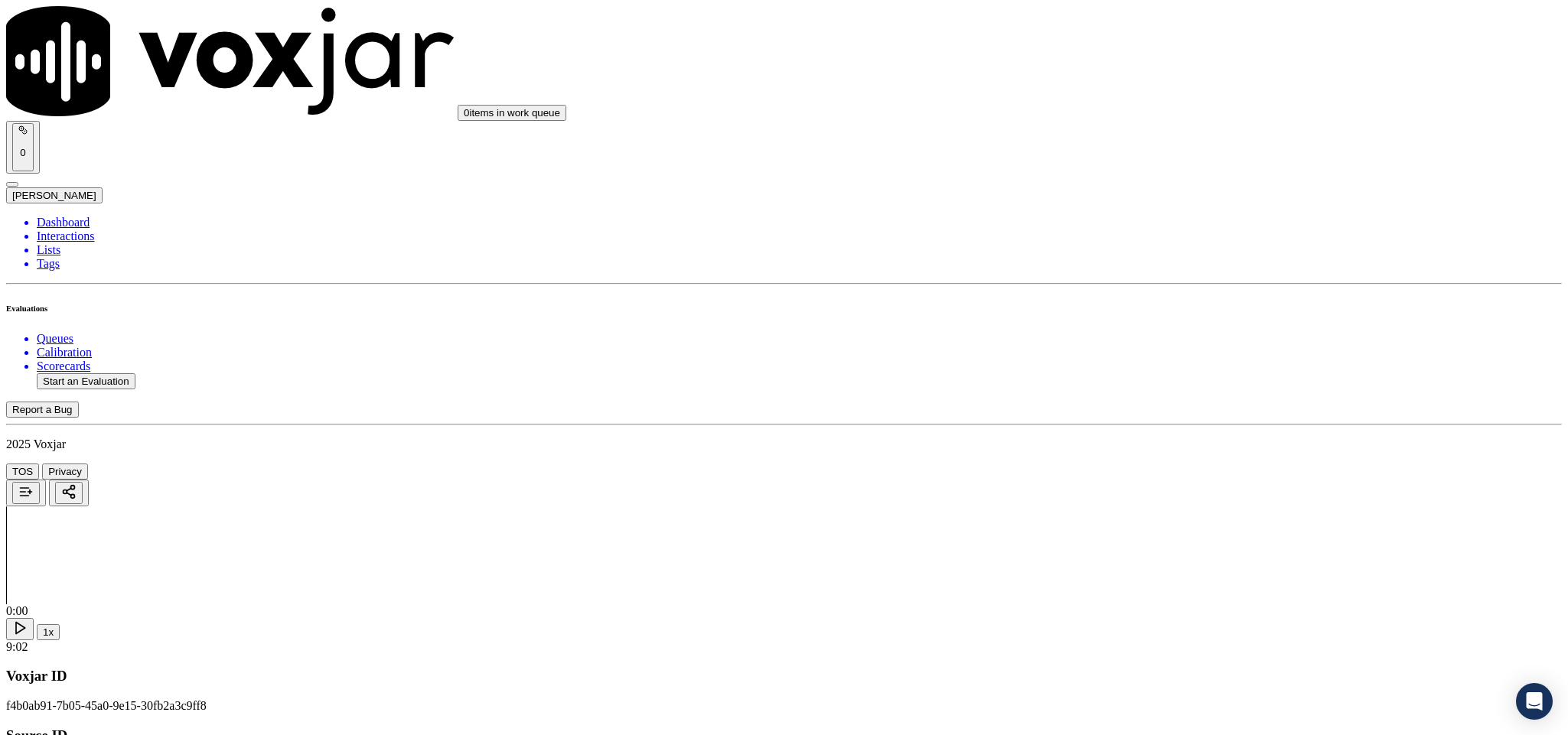
click at [1179, 444] on div "No" at bounding box center [1299, 437] width 358 height 14
drag, startPoint x: 1256, startPoint y: 351, endPoint x: 1249, endPoint y: 361, distance: 12.2
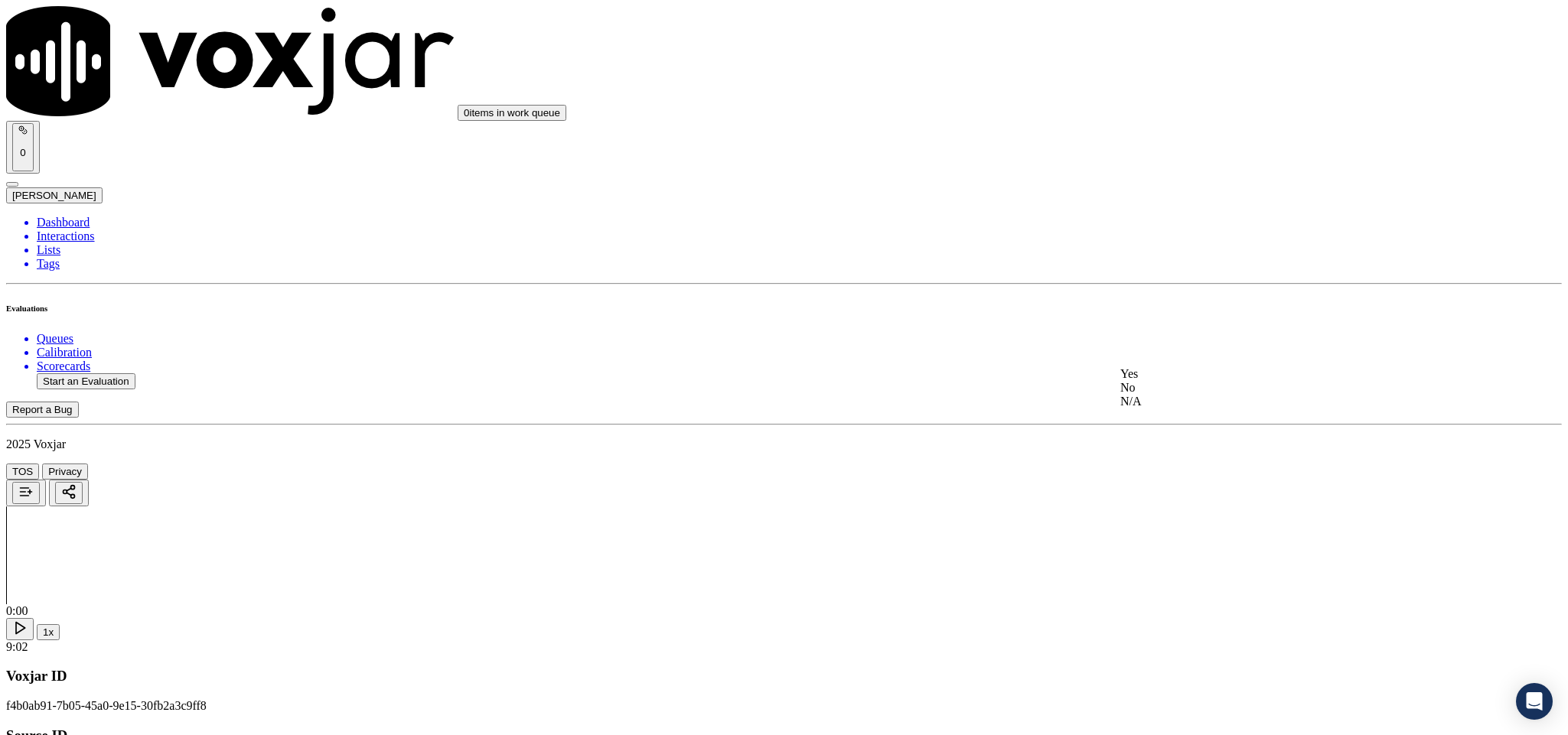
click at [1192, 394] on div "No" at bounding box center [1299, 388] width 358 height 14
click at [1196, 557] on div "Yes" at bounding box center [1299, 549] width 358 height 14
click at [67, 216] on li "Dashboard" at bounding box center [799, 223] width 1525 height 14
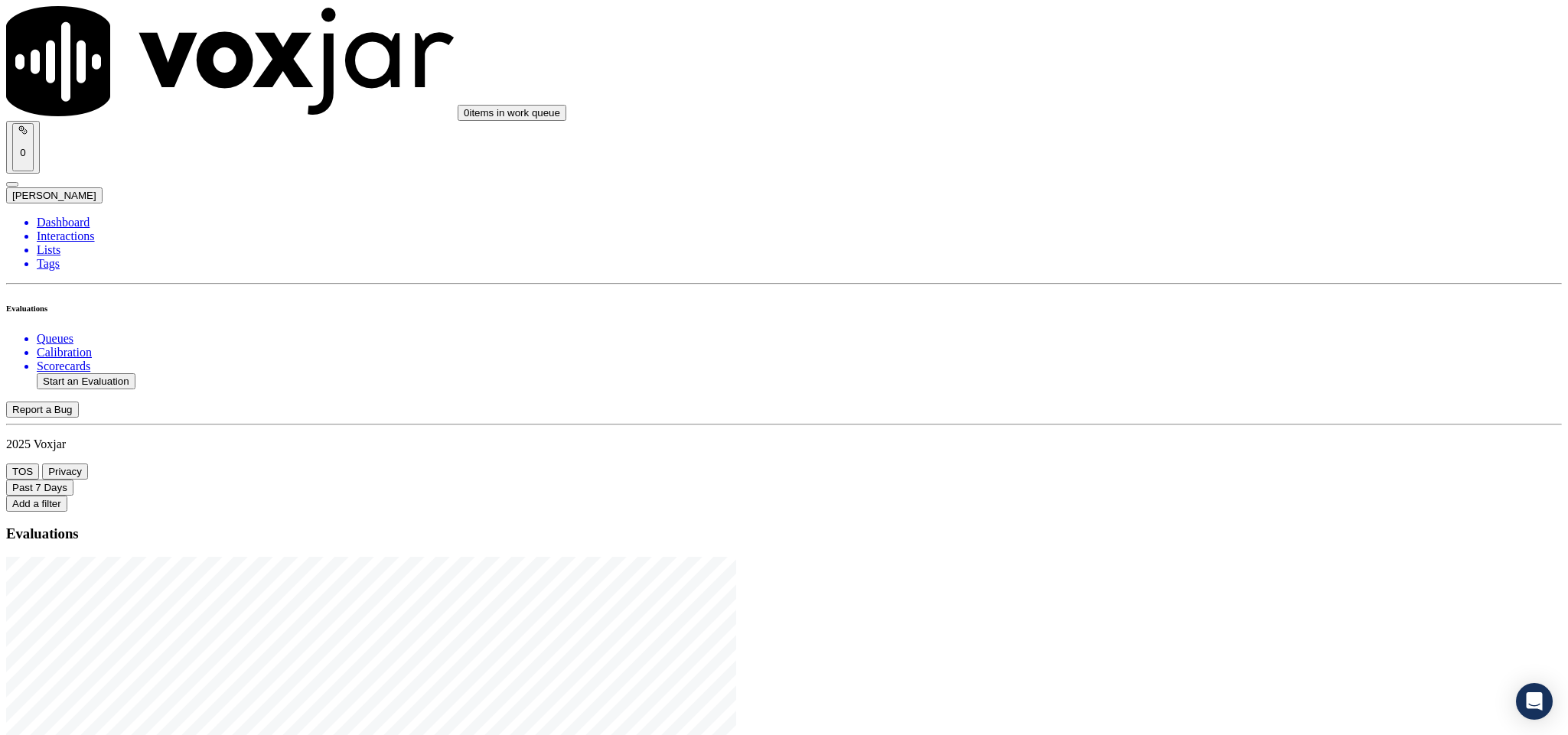
click at [113, 373] on button "Start an Evaluation" at bounding box center [86, 381] width 99 height 16
drag, startPoint x: 655, startPoint y: 318, endPoint x: 786, endPoint y: 335, distance: 132.1
type input "20250825-125735_6144839875-C1"
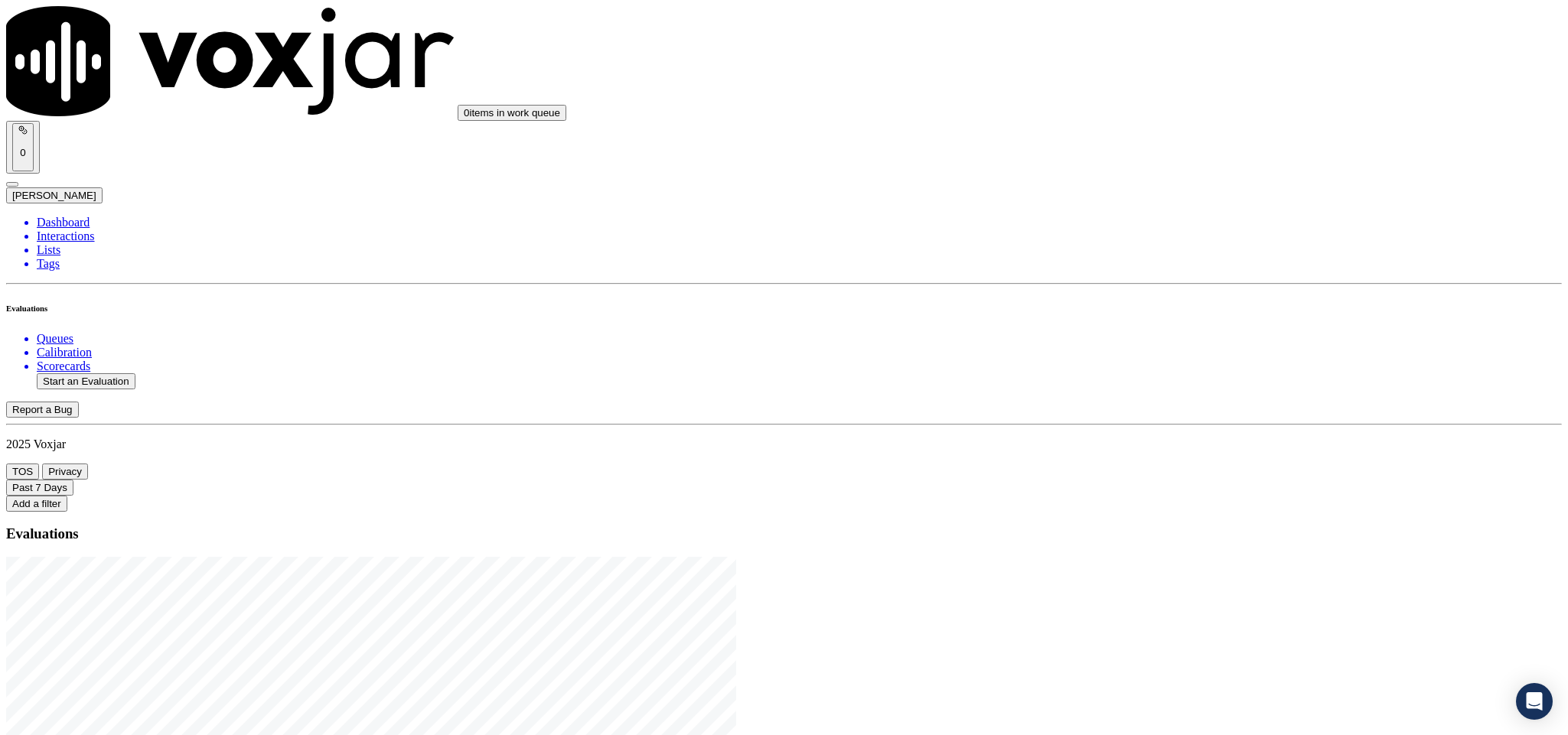
type input "[DATE]T23:38"
type input "ric"
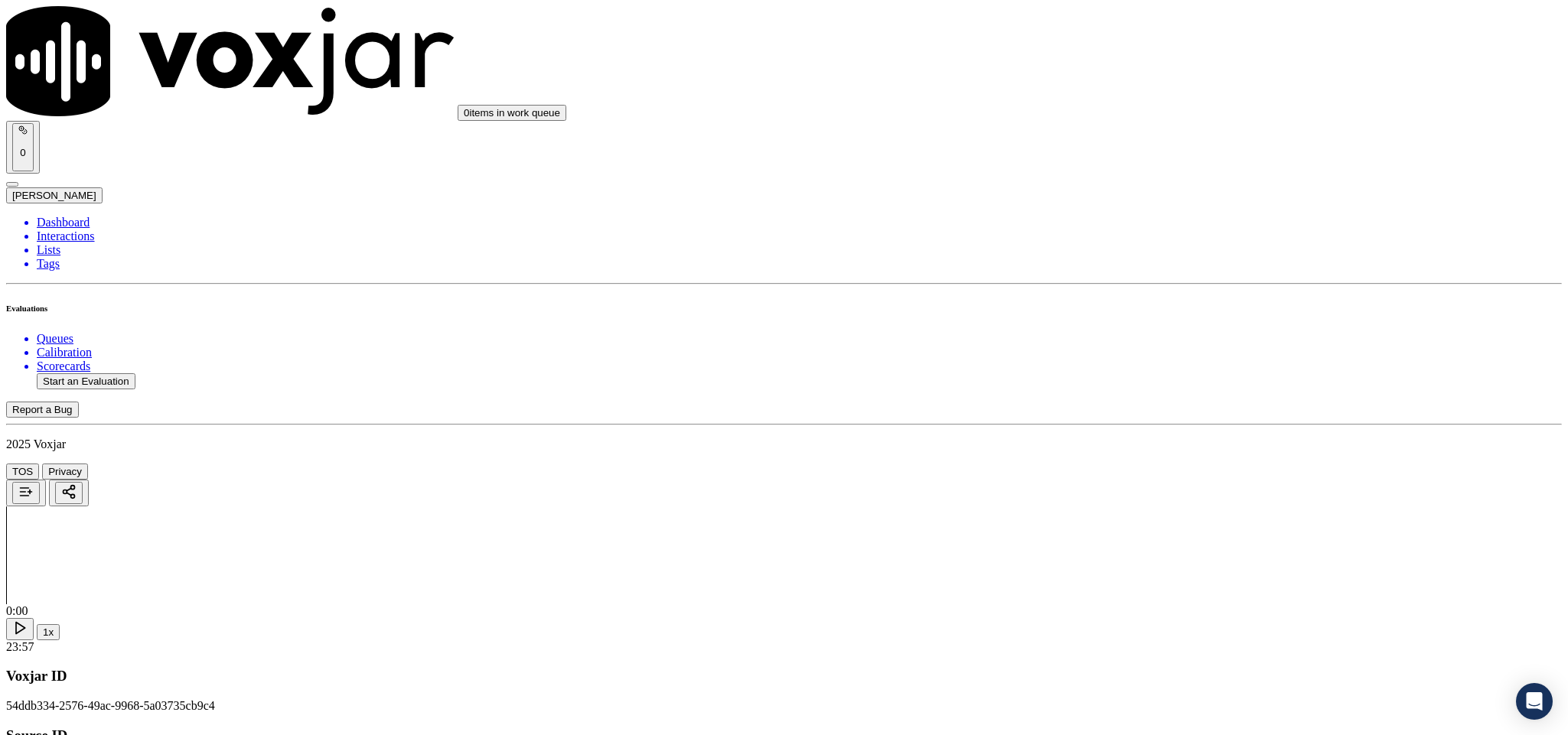
type input "[PERSON_NAME]"
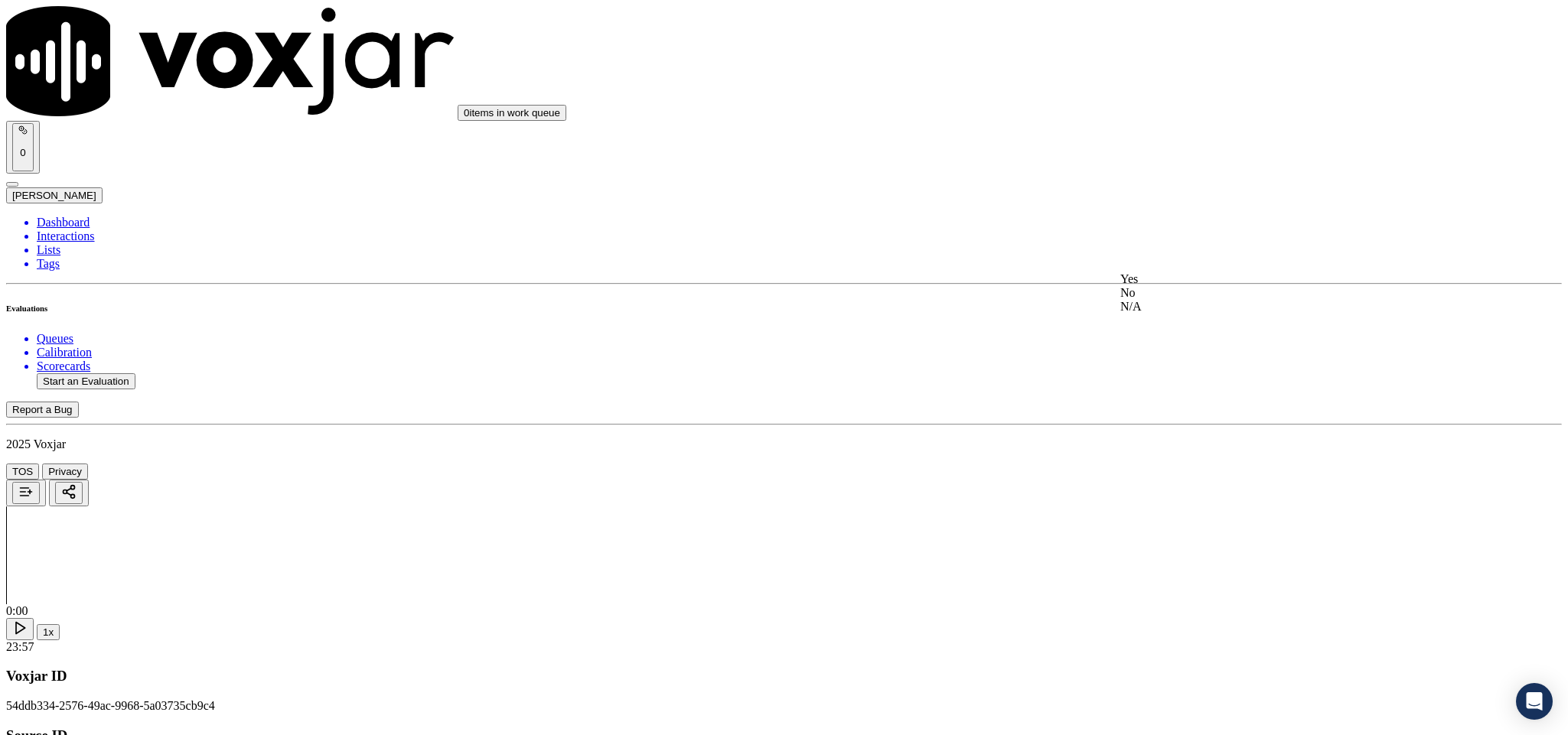
click at [1244, 286] on div "Yes" at bounding box center [1299, 279] width 358 height 14
drag, startPoint x: 1199, startPoint y: 439, endPoint x: 1195, endPoint y: 453, distance: 14.6
click at [1196, 459] on div "Yes" at bounding box center [1299, 454] width 358 height 14
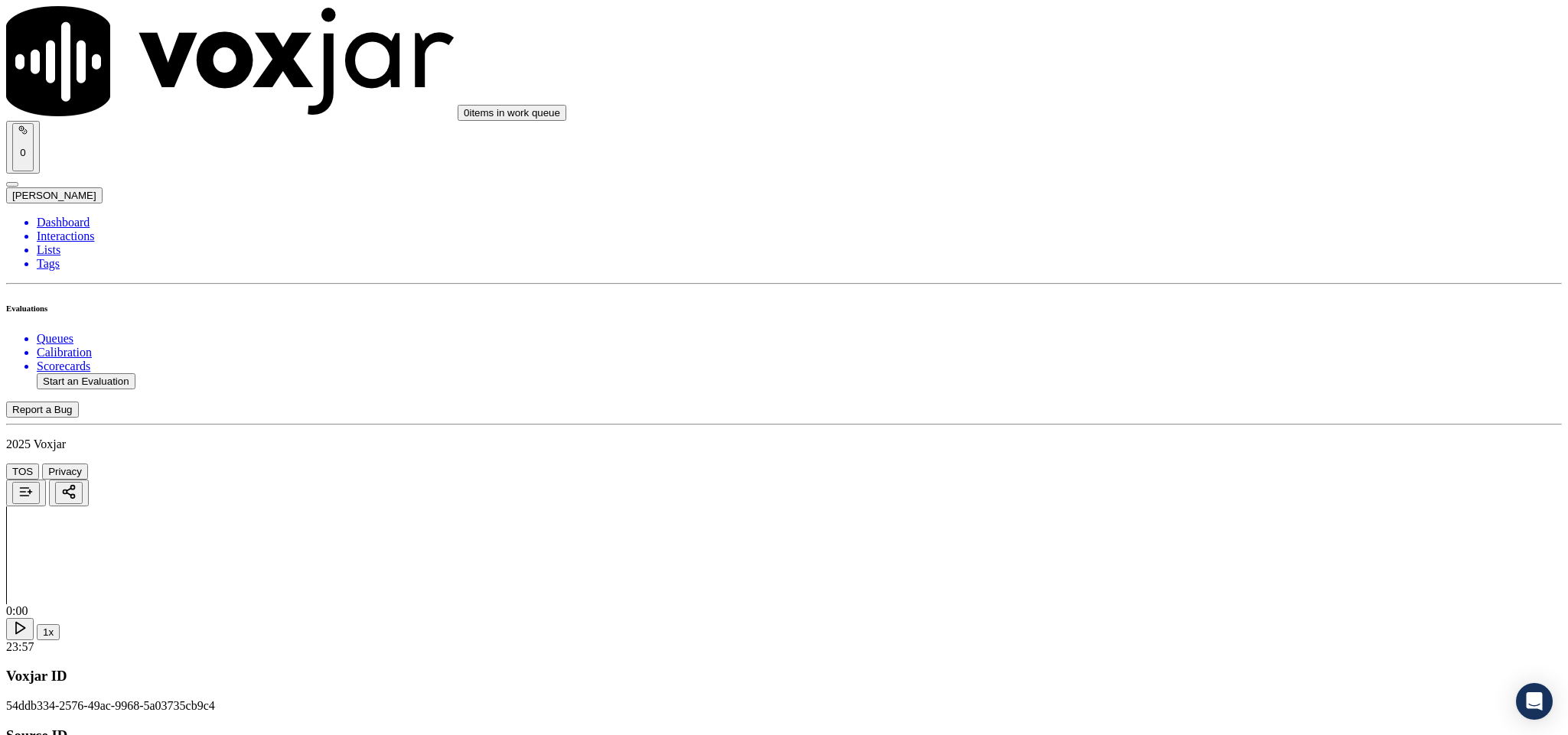
click at [1173, 420] on div "Yes" at bounding box center [1299, 418] width 358 height 14
click at [1173, 417] on div "N/A" at bounding box center [1299, 409] width 358 height 14
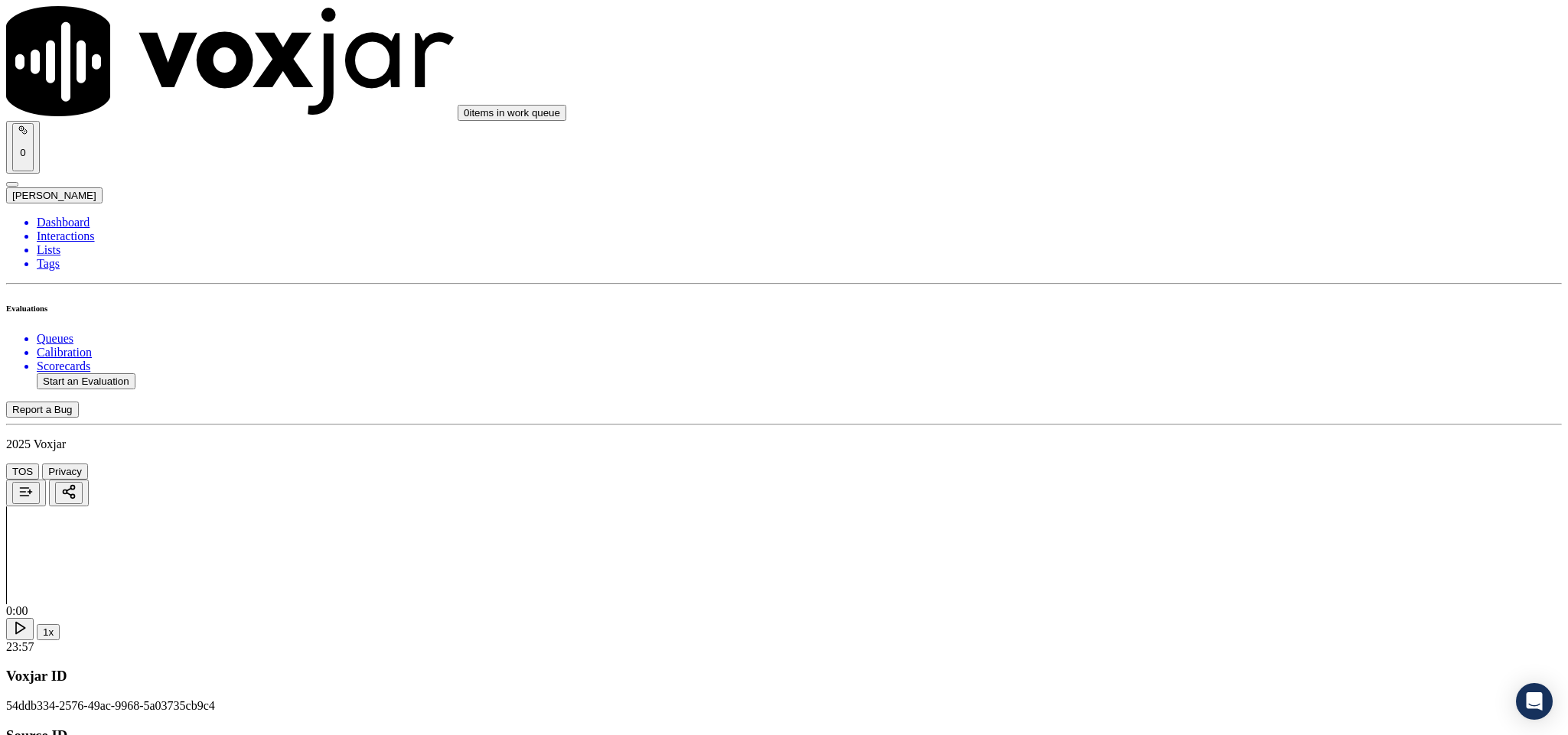
scroll to position [689, 0]
click at [1172, 416] on div "Yes" at bounding box center [1299, 409] width 358 height 14
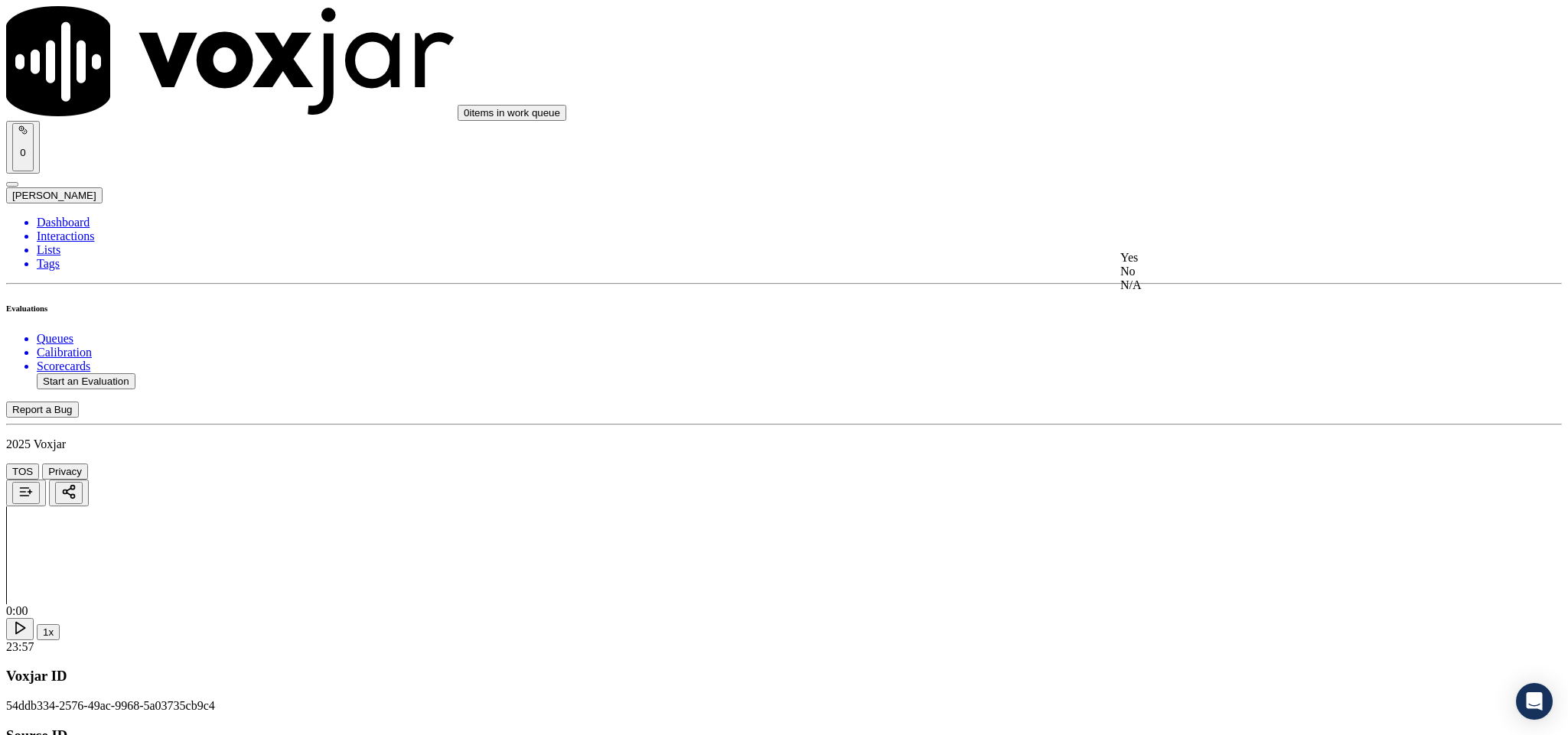
click at [1167, 278] on div "No" at bounding box center [1299, 271] width 358 height 14
click at [1222, 265] on div "Yes" at bounding box center [1299, 258] width 358 height 14
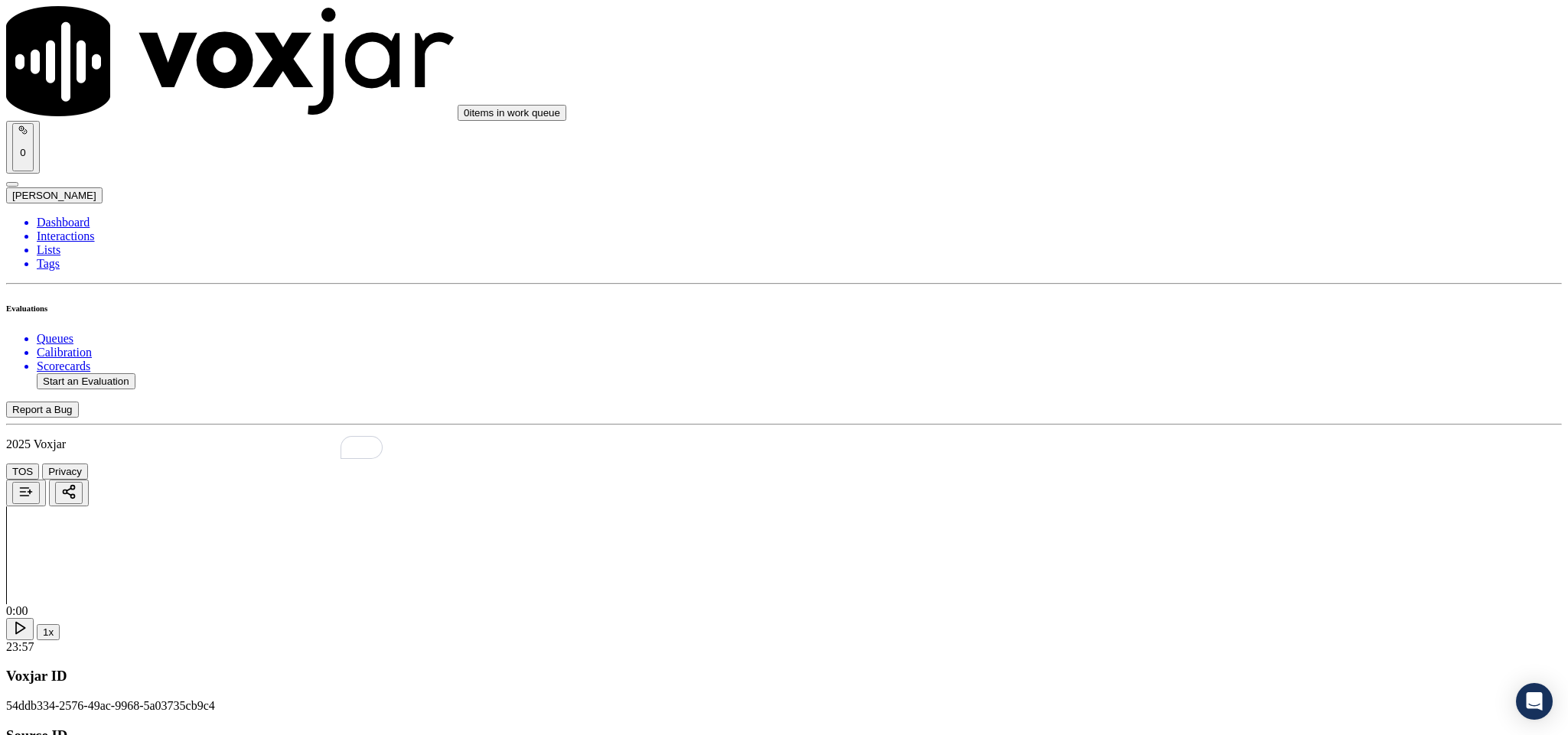
paste textarea "@9:29 [PERSON_NAME] - I will update your account. // @11:04 - So I'll be updati…"
type textarea "@9:29 [PERSON_NAME] - I will update your account. // @11:04 - So I'll be updati…"
click at [1169, 425] on div "Yes" at bounding box center [1299, 418] width 358 height 14
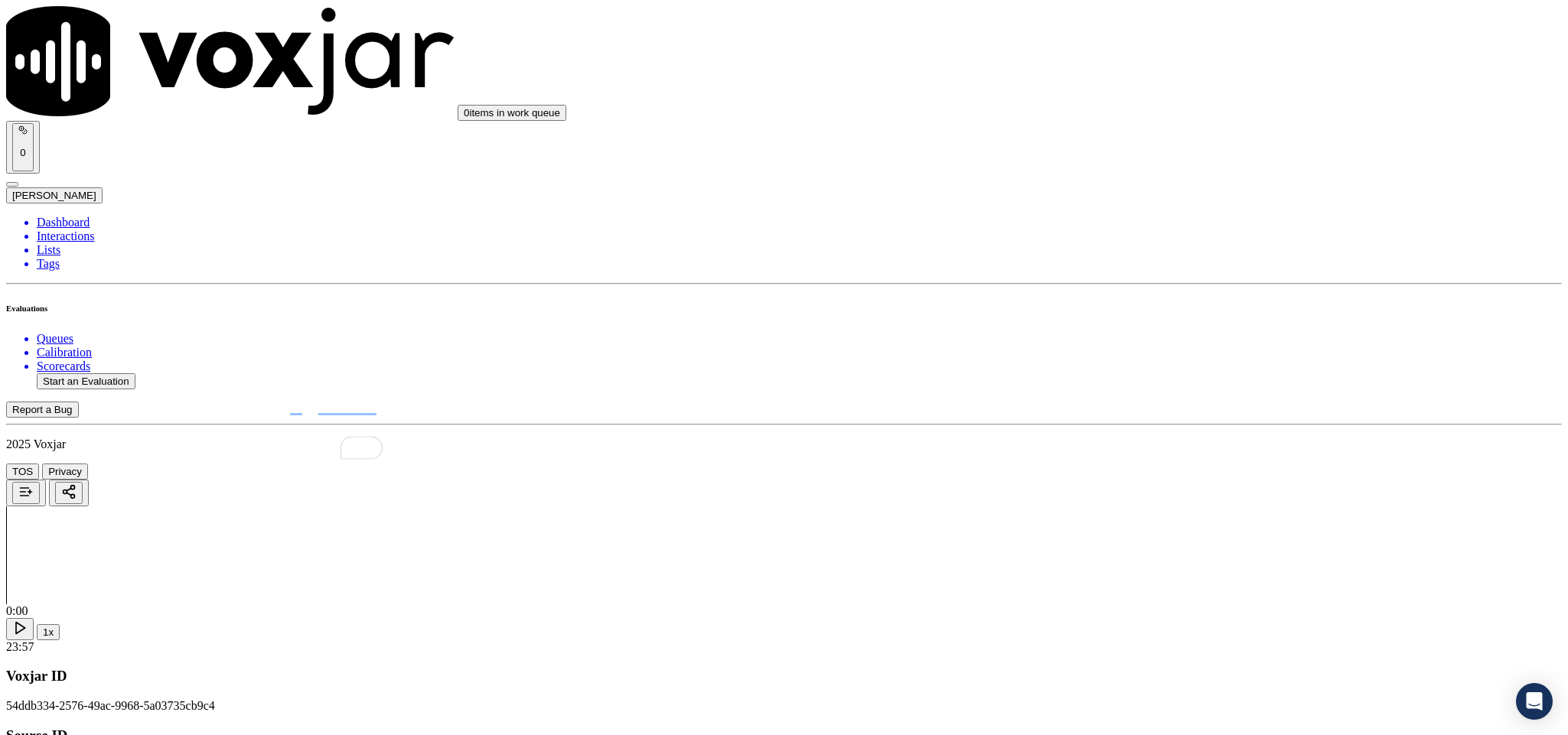
scroll to position [1377, 0]
click at [1161, 435] on div "N/A" at bounding box center [1299, 429] width 358 height 14
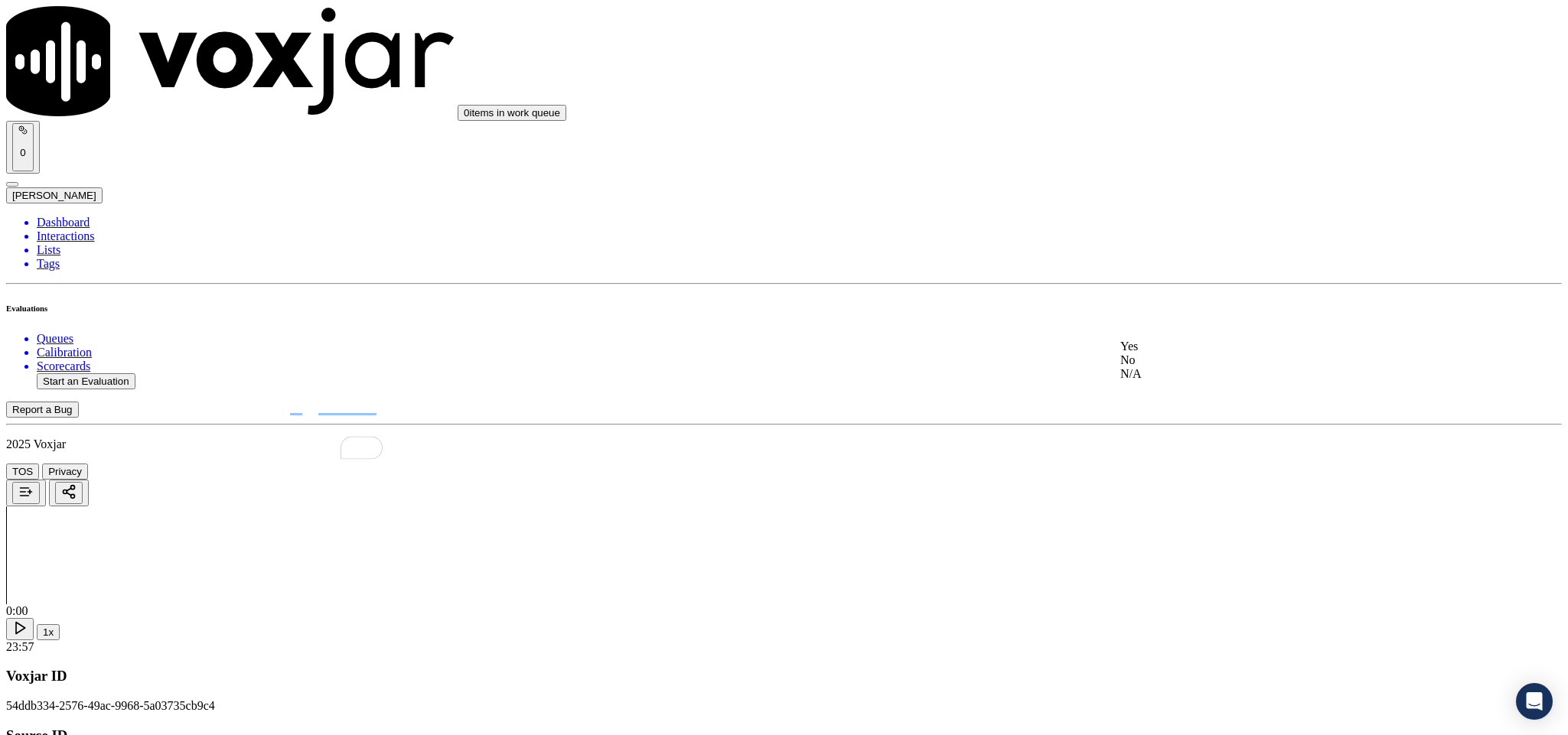
click at [1191, 347] on div "Yes" at bounding box center [1299, 347] width 358 height 14
click at [1167, 170] on div "N/A" at bounding box center [1299, 166] width 358 height 14
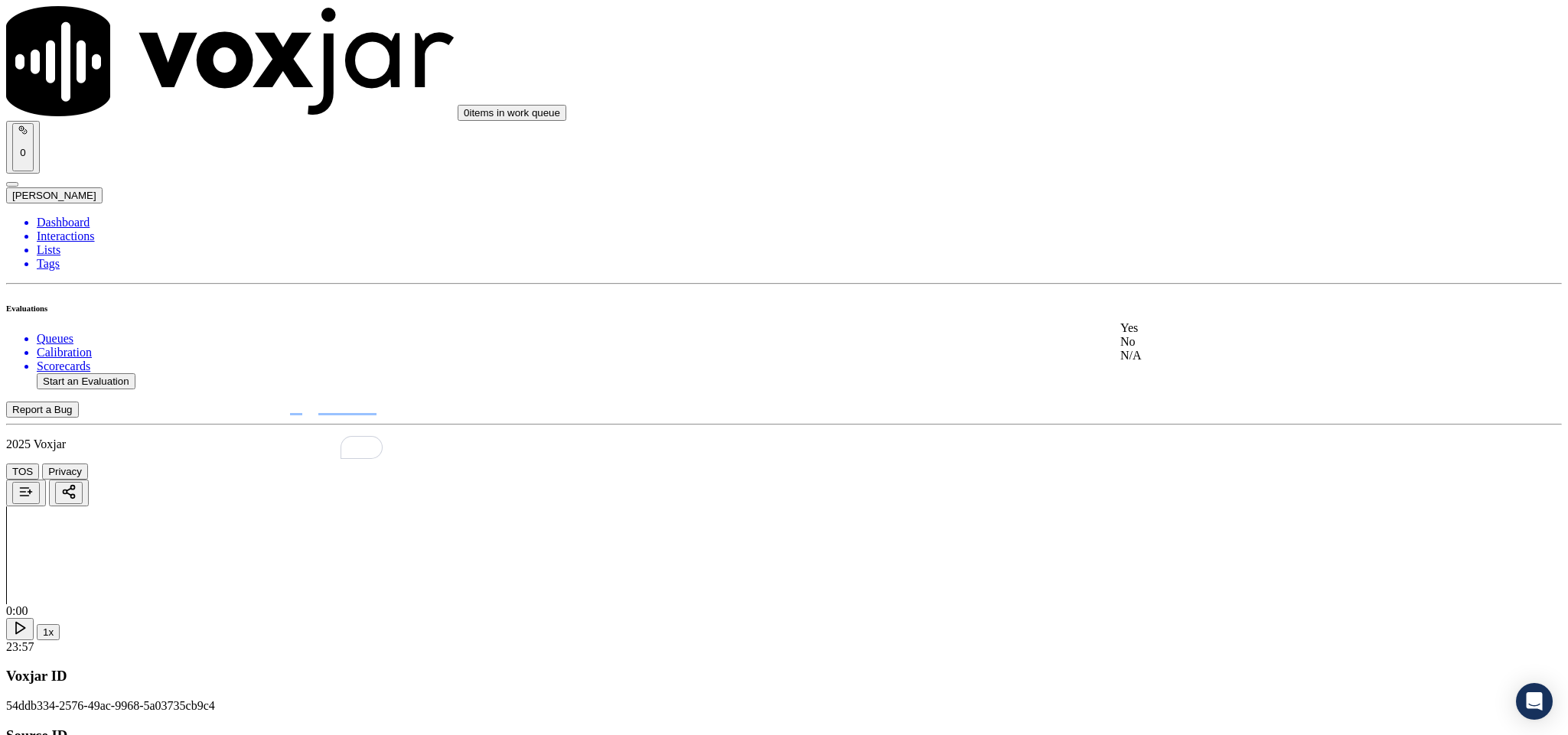
click at [1172, 335] on div "Yes" at bounding box center [1299, 328] width 358 height 14
drag, startPoint x: 1173, startPoint y: 324, endPoint x: 1190, endPoint y: 425, distance: 102.4
click at [1173, 313] on div "No" at bounding box center [1299, 306] width 358 height 14
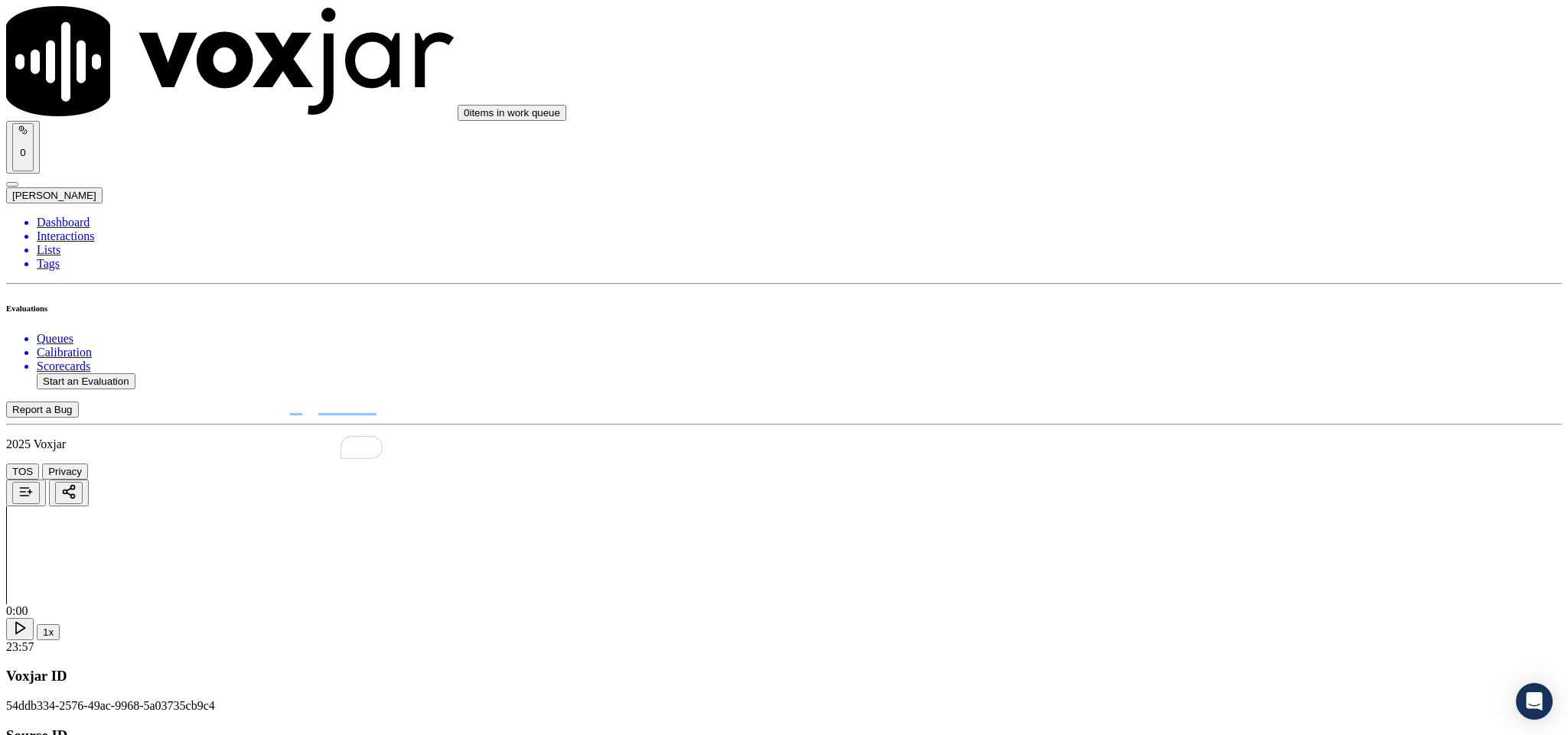
click at [1169, 468] on div "Yes" at bounding box center [1299, 468] width 358 height 14
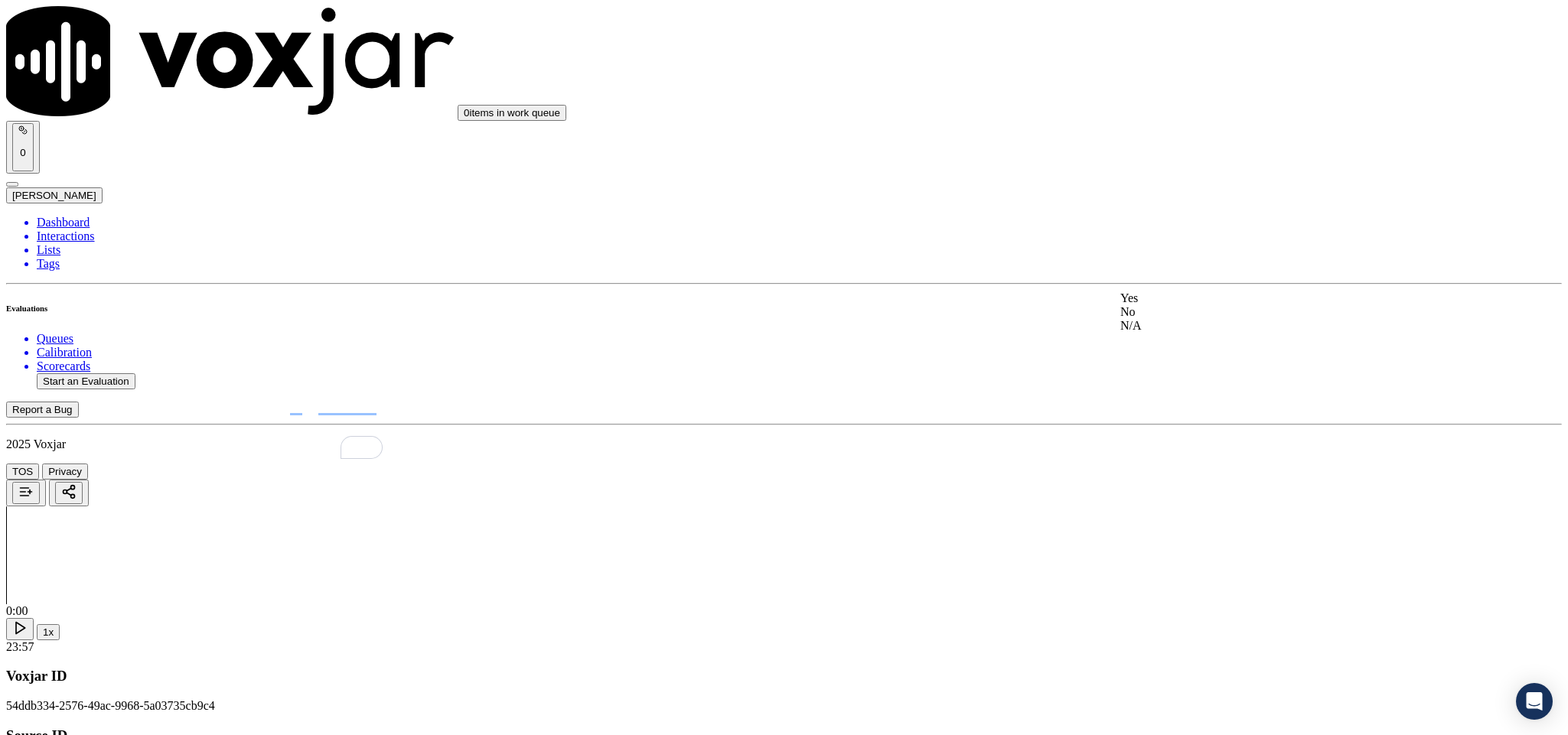
click at [1188, 291] on div "Yes No N/A" at bounding box center [1299, 312] width 358 height 41
click at [1183, 306] on div "Yes" at bounding box center [1299, 298] width 358 height 14
click at [1158, 278] on div "N/A" at bounding box center [1299, 271] width 358 height 14
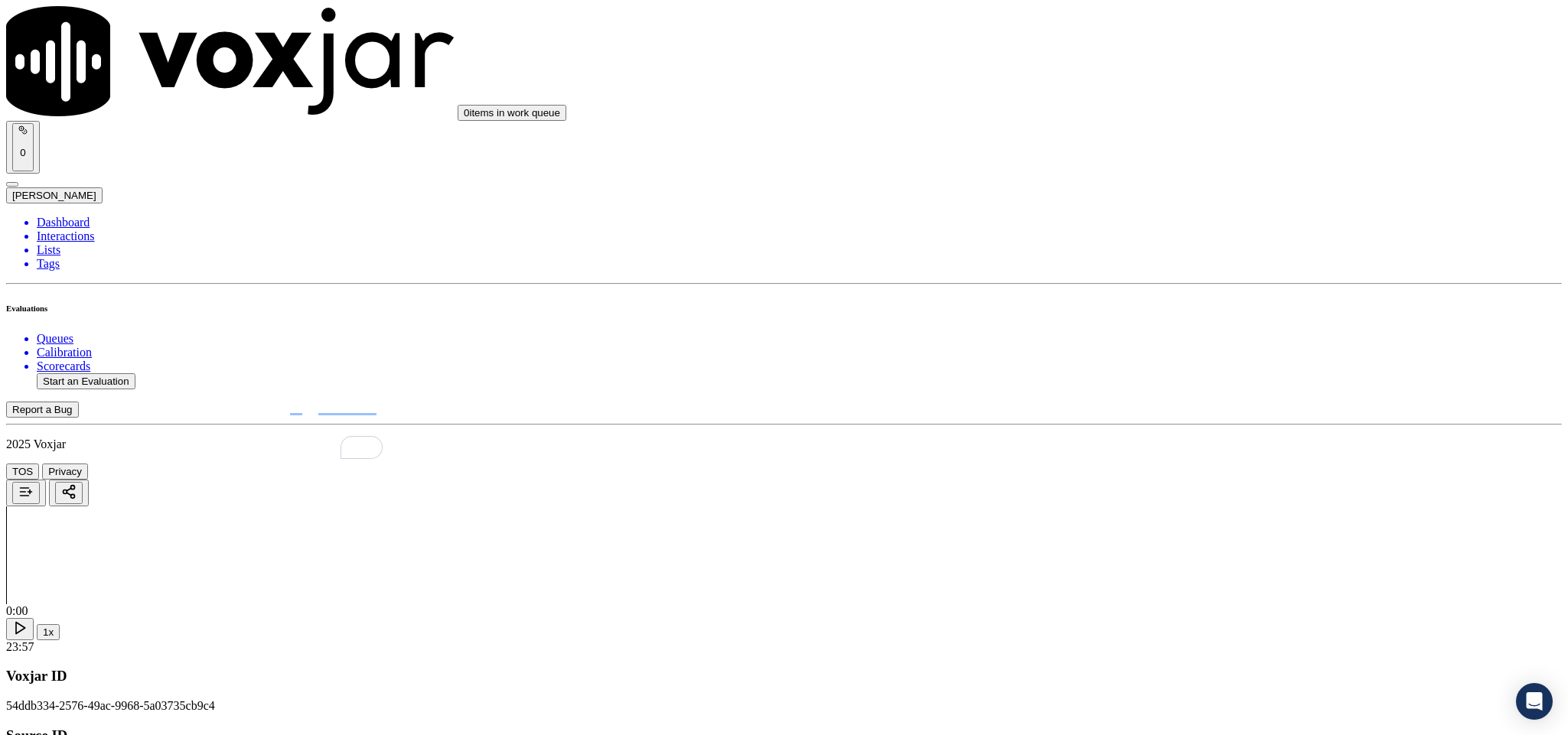
click at [1180, 265] on div "No" at bounding box center [1299, 258] width 358 height 14
click at [1171, 273] on div "Yes" at bounding box center [1299, 271] width 358 height 14
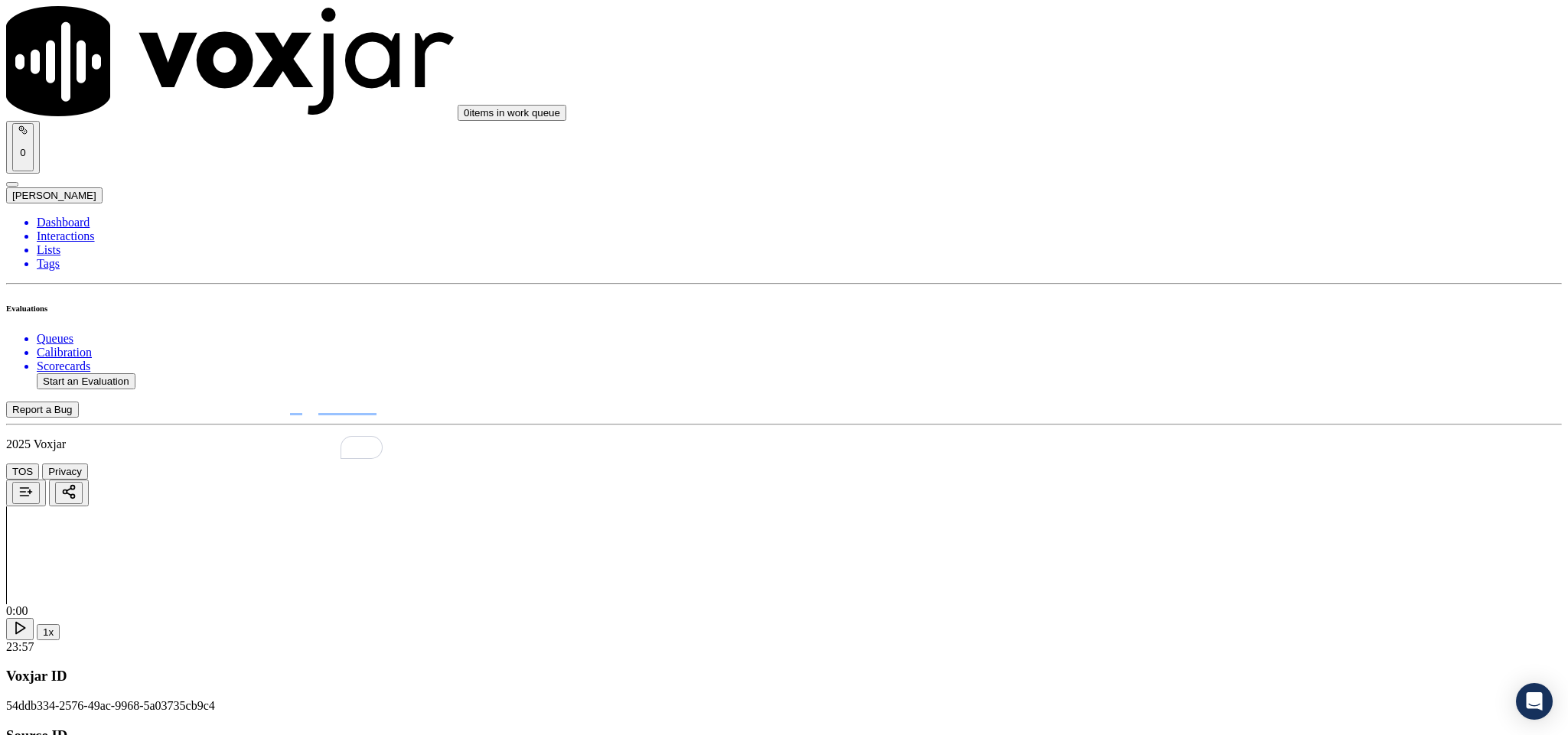
click at [1169, 466] on div "No" at bounding box center [1299, 459] width 358 height 14
click at [1181, 527] on div "No" at bounding box center [1299, 519] width 358 height 14
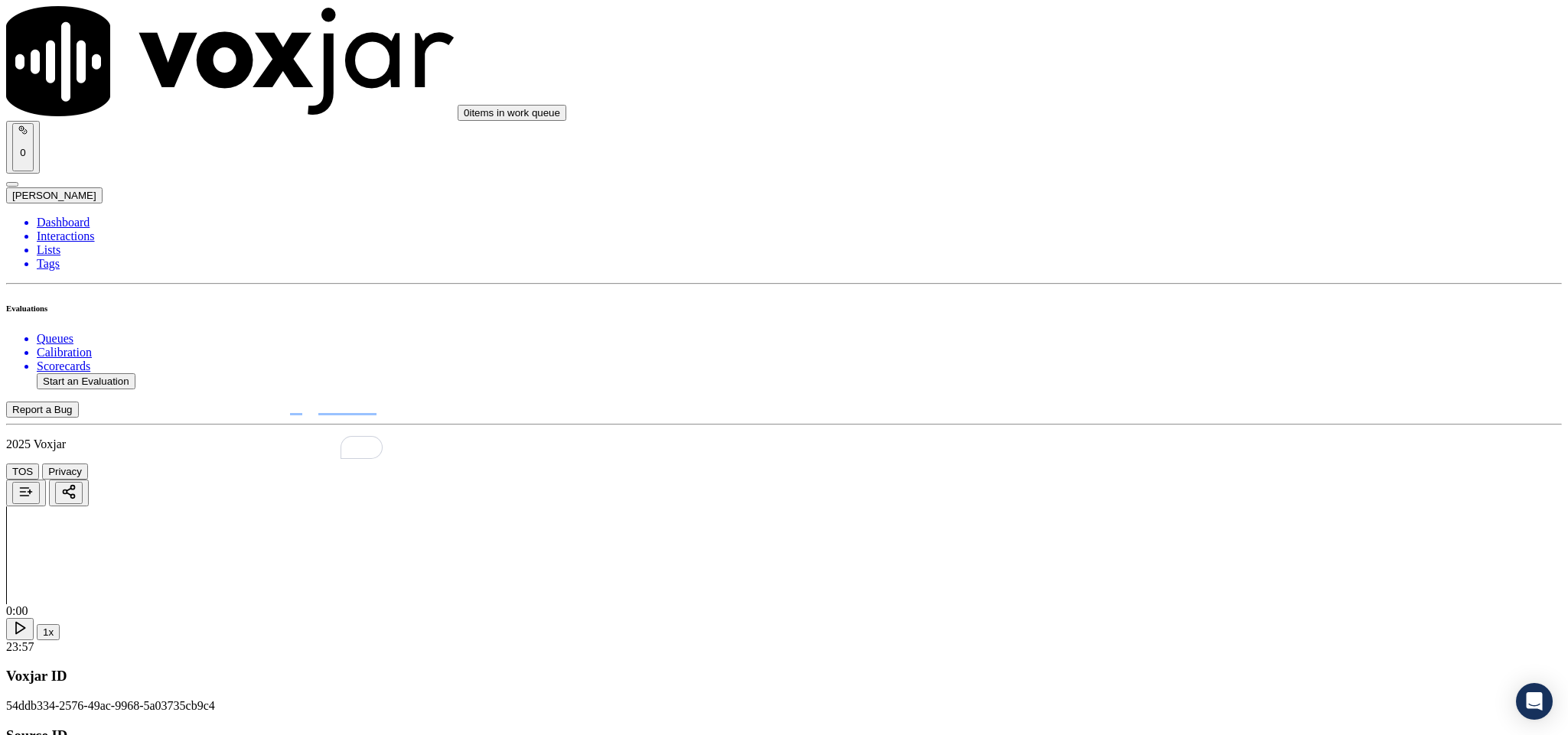
scroll to position [3443, 0]
click at [1179, 256] on div "N/A" at bounding box center [1299, 249] width 358 height 14
click at [1176, 450] on div "N/A" at bounding box center [1299, 443] width 358 height 14
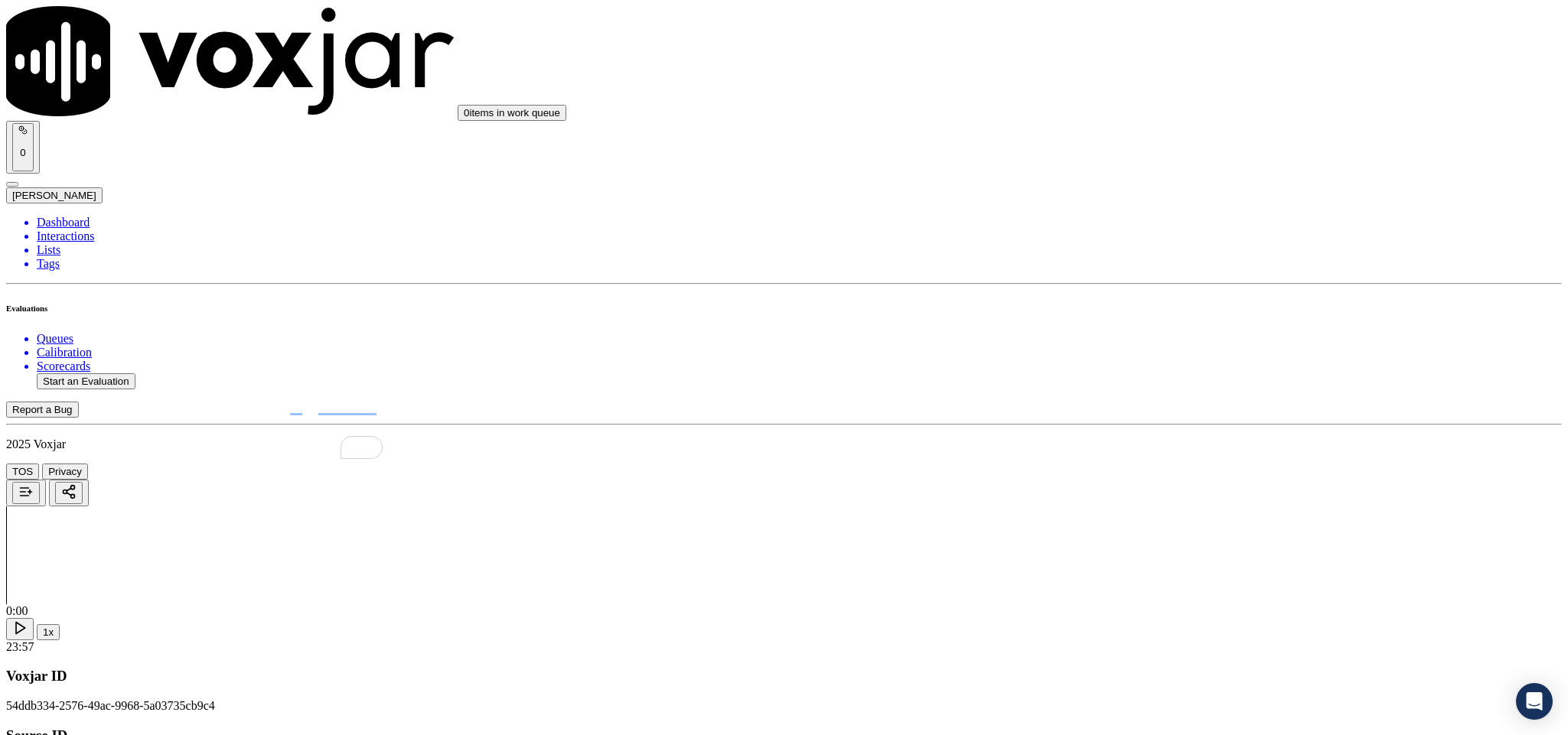
click at [1191, 630] on div "No" at bounding box center [1299, 622] width 358 height 14
click at [1187, 556] on div "Yes" at bounding box center [1299, 555] width 358 height 14
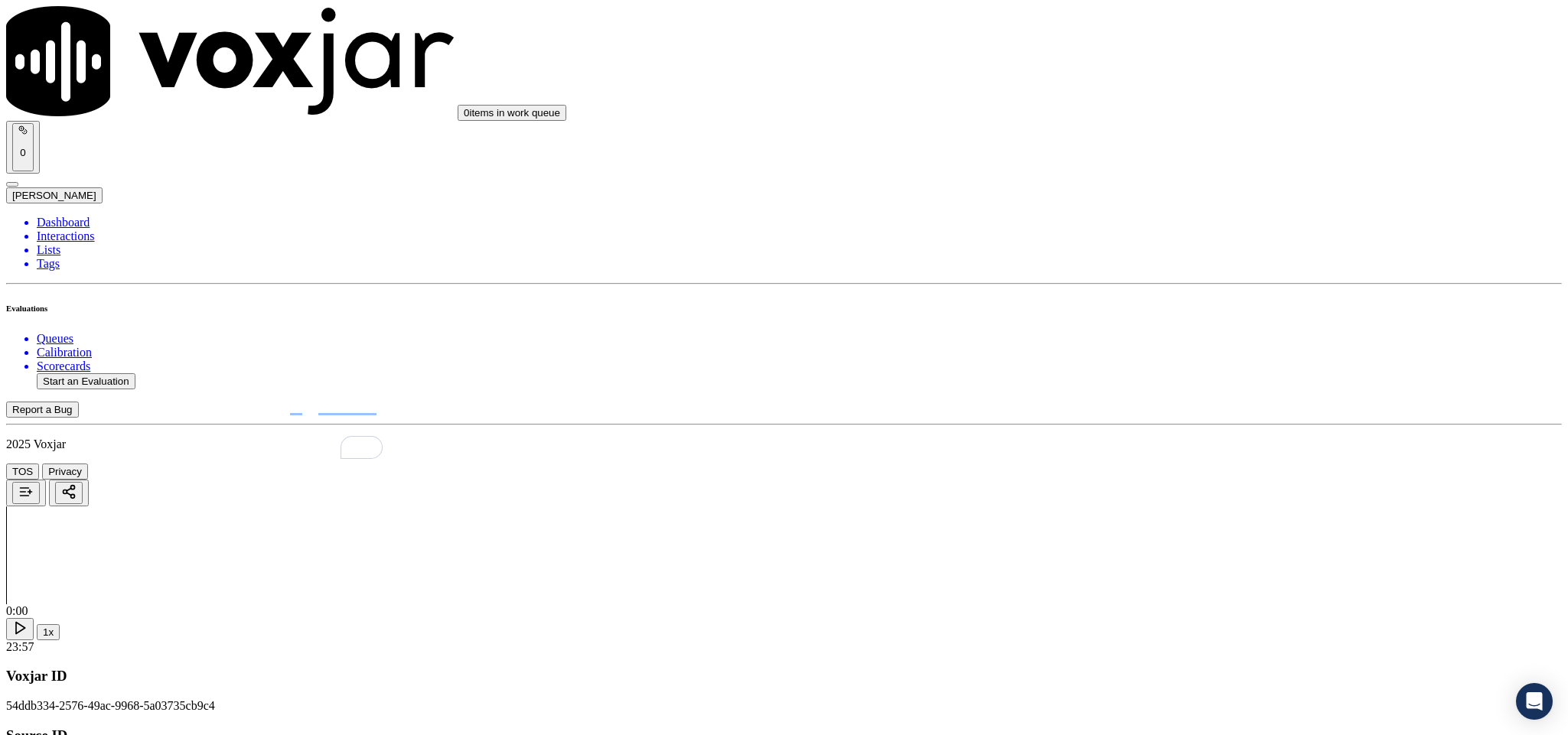
click at [1178, 583] on div "No" at bounding box center [1299, 590] width 358 height 14
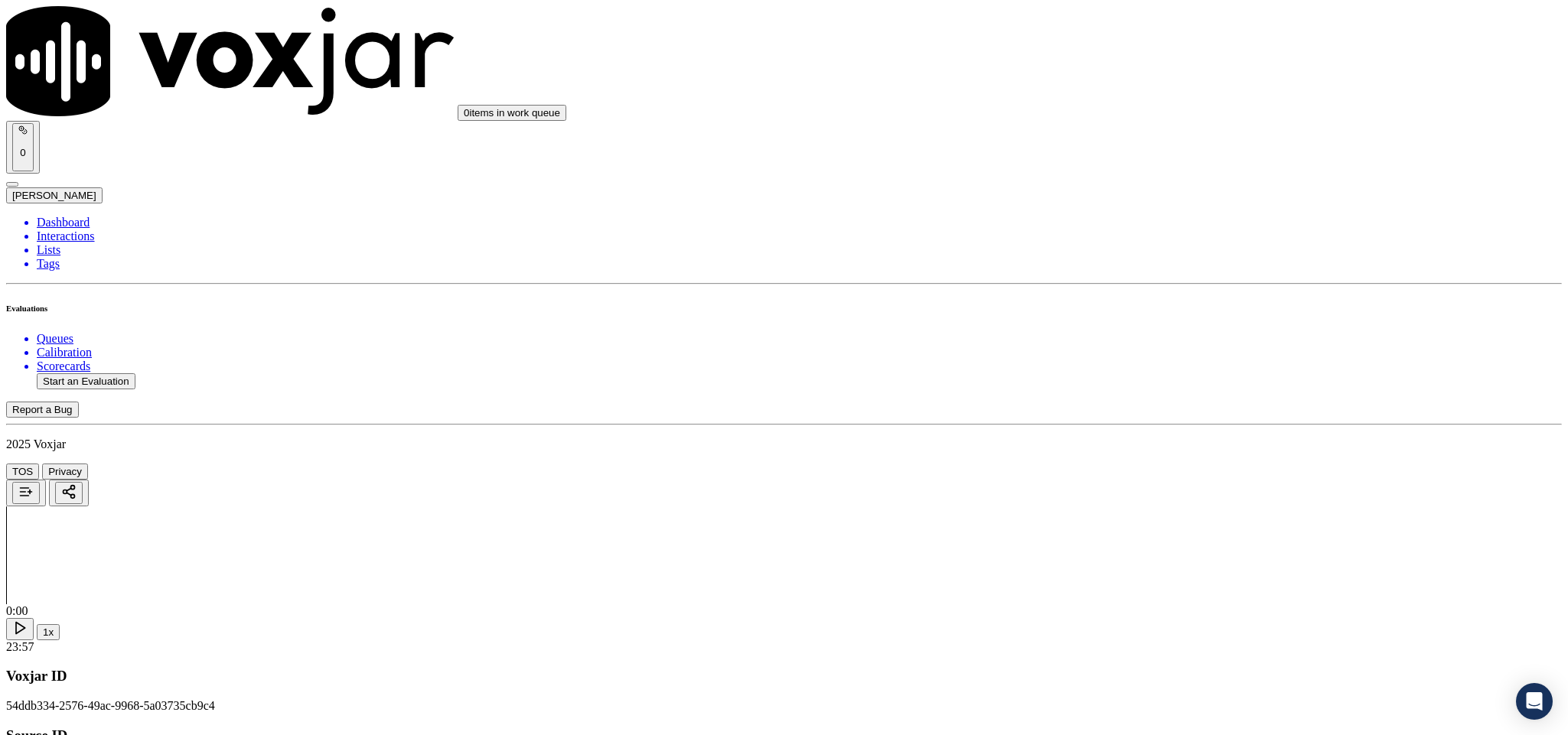
drag, startPoint x: 1515, startPoint y: 101, endPoint x: 1516, endPoint y: 111, distance: 10.0
click at [56, 216] on li "Dashboard" at bounding box center [799, 223] width 1525 height 14
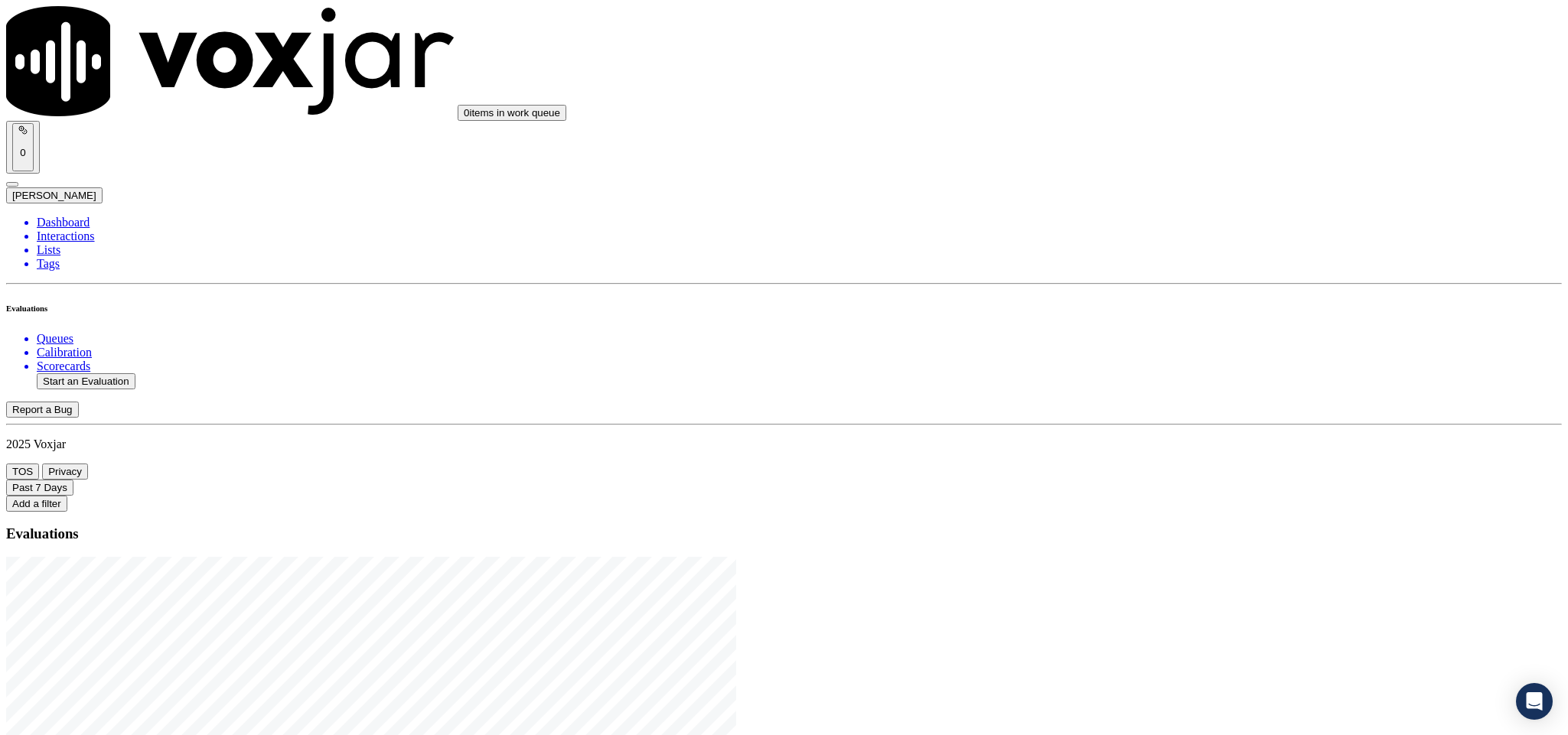
click at [114, 373] on button "Start an Evaluation" at bounding box center [86, 381] width 99 height 16
drag, startPoint x: 652, startPoint y: 317, endPoint x: 987, endPoint y: 317, distance: 335.0
type input "20250825-154913_9372448385-C1"
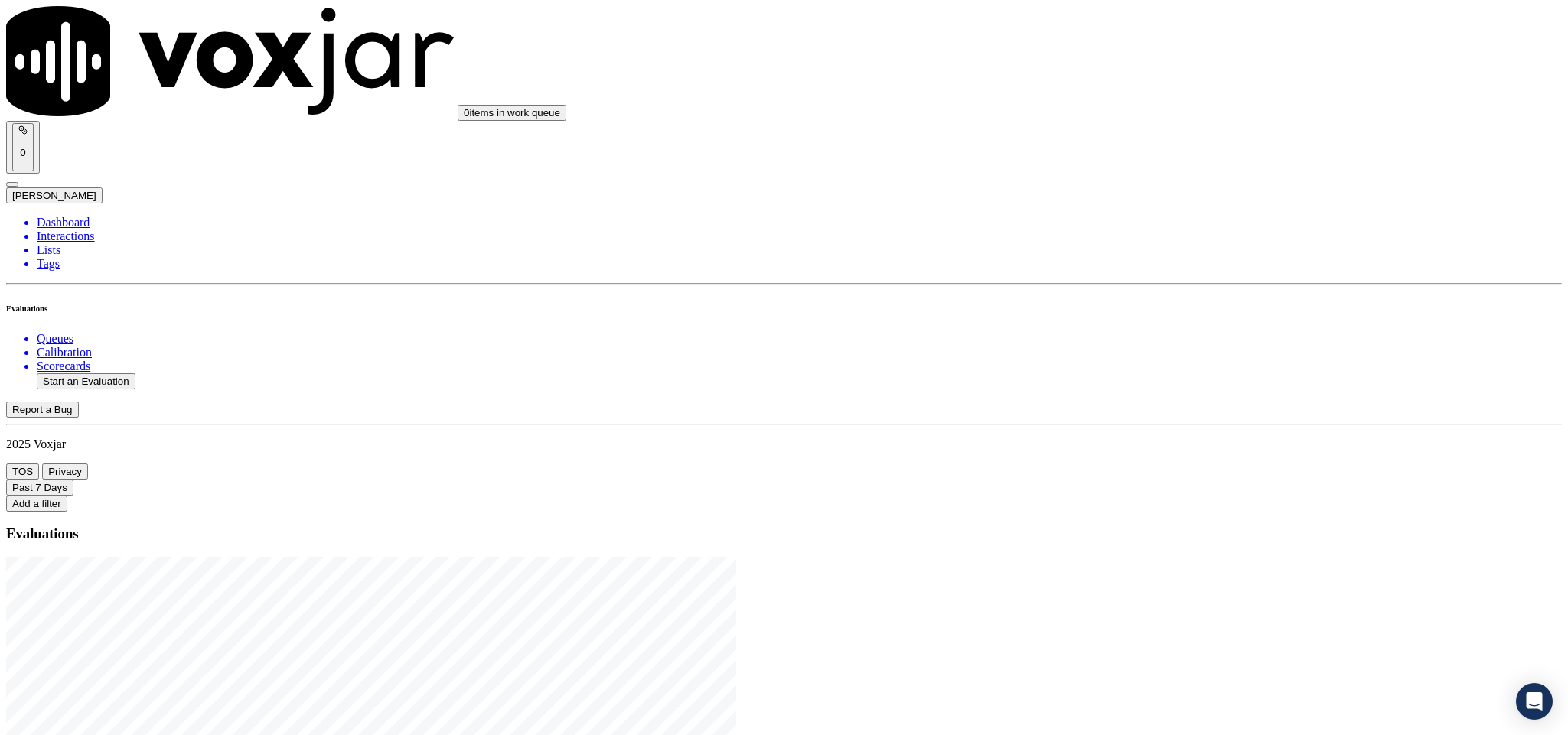
type input "[DATE]T23:50"
type input "kel"
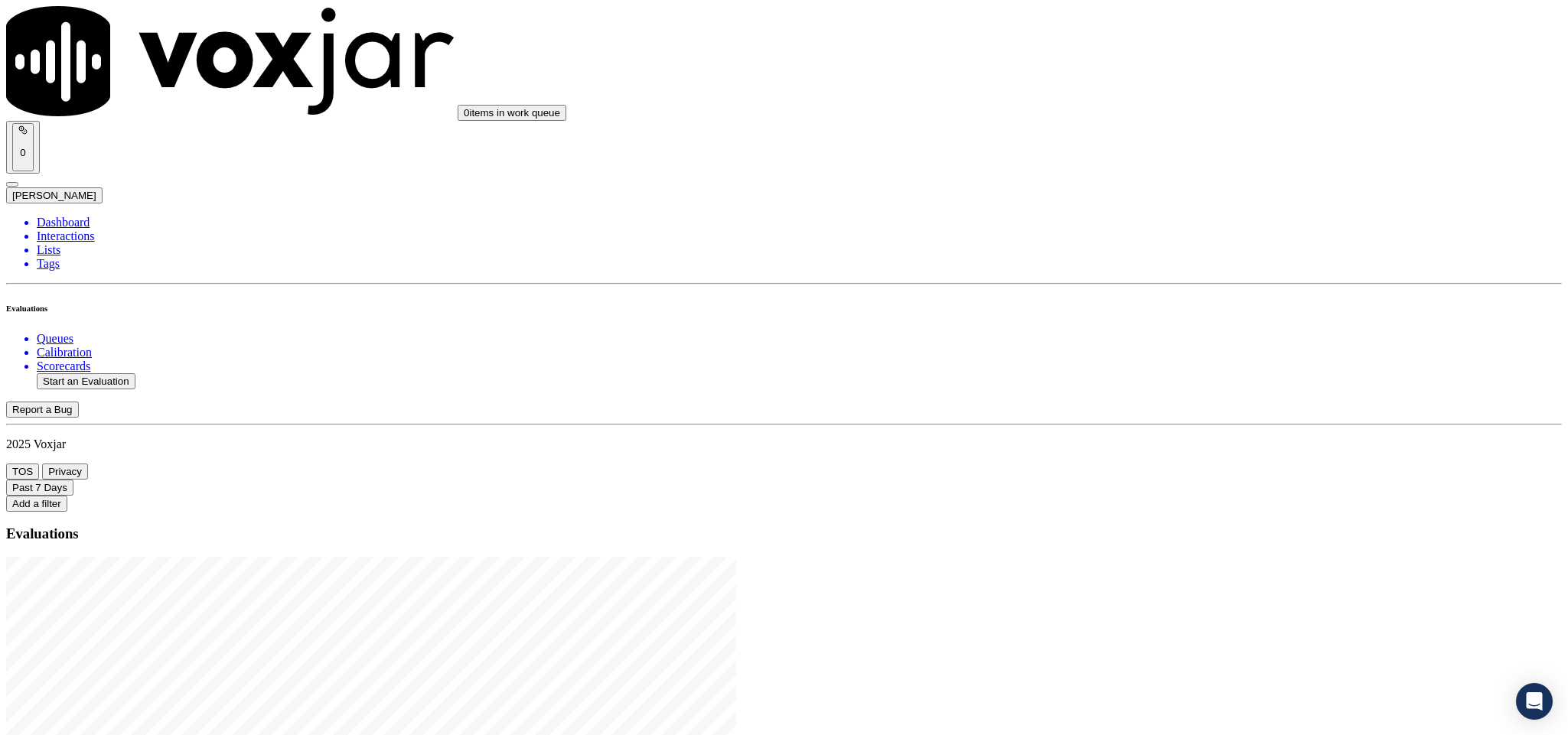
drag, startPoint x: 504, startPoint y: 424, endPoint x: 530, endPoint y: 512, distance: 91.8
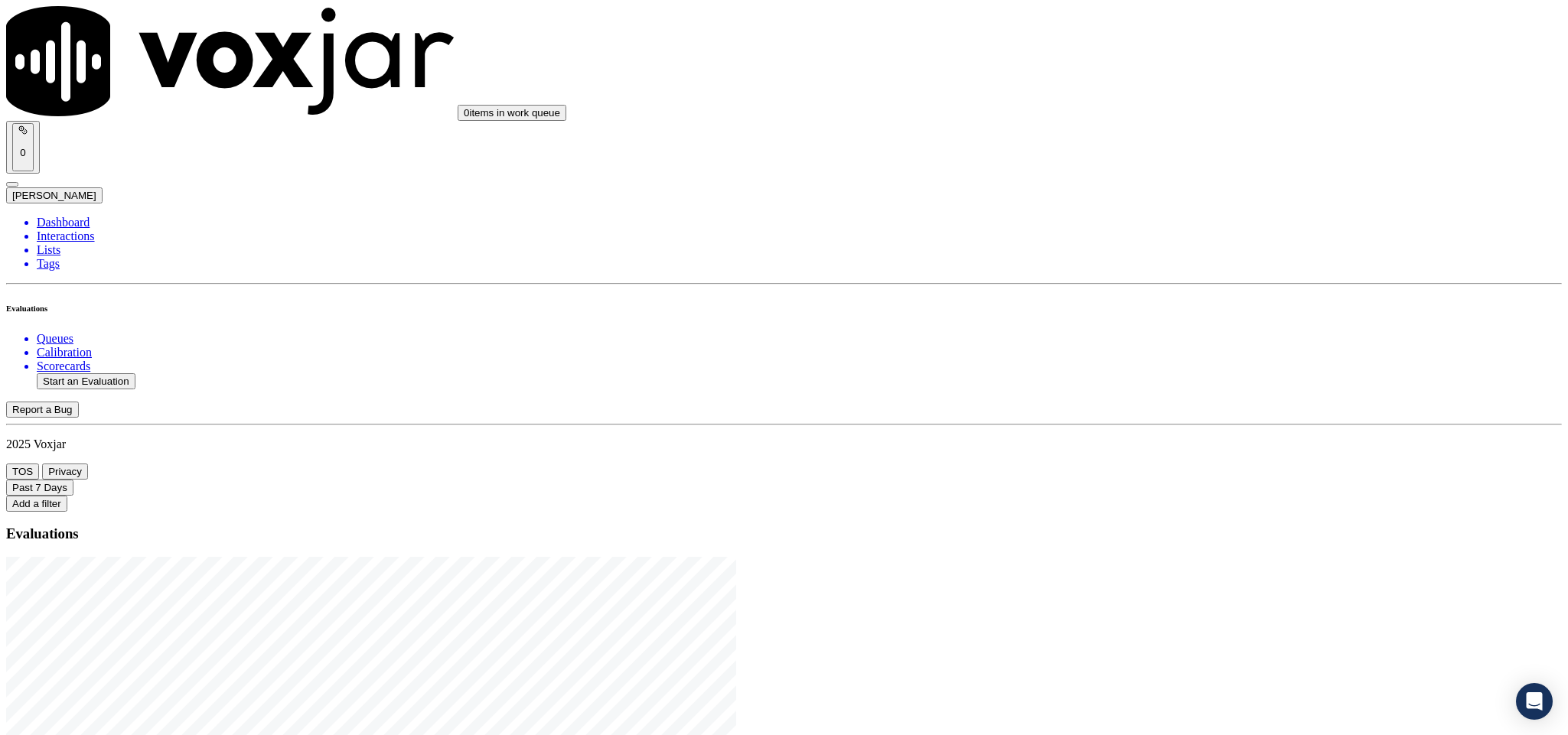
scroll to position [137, 0]
type input "[PERSON_NAME]"
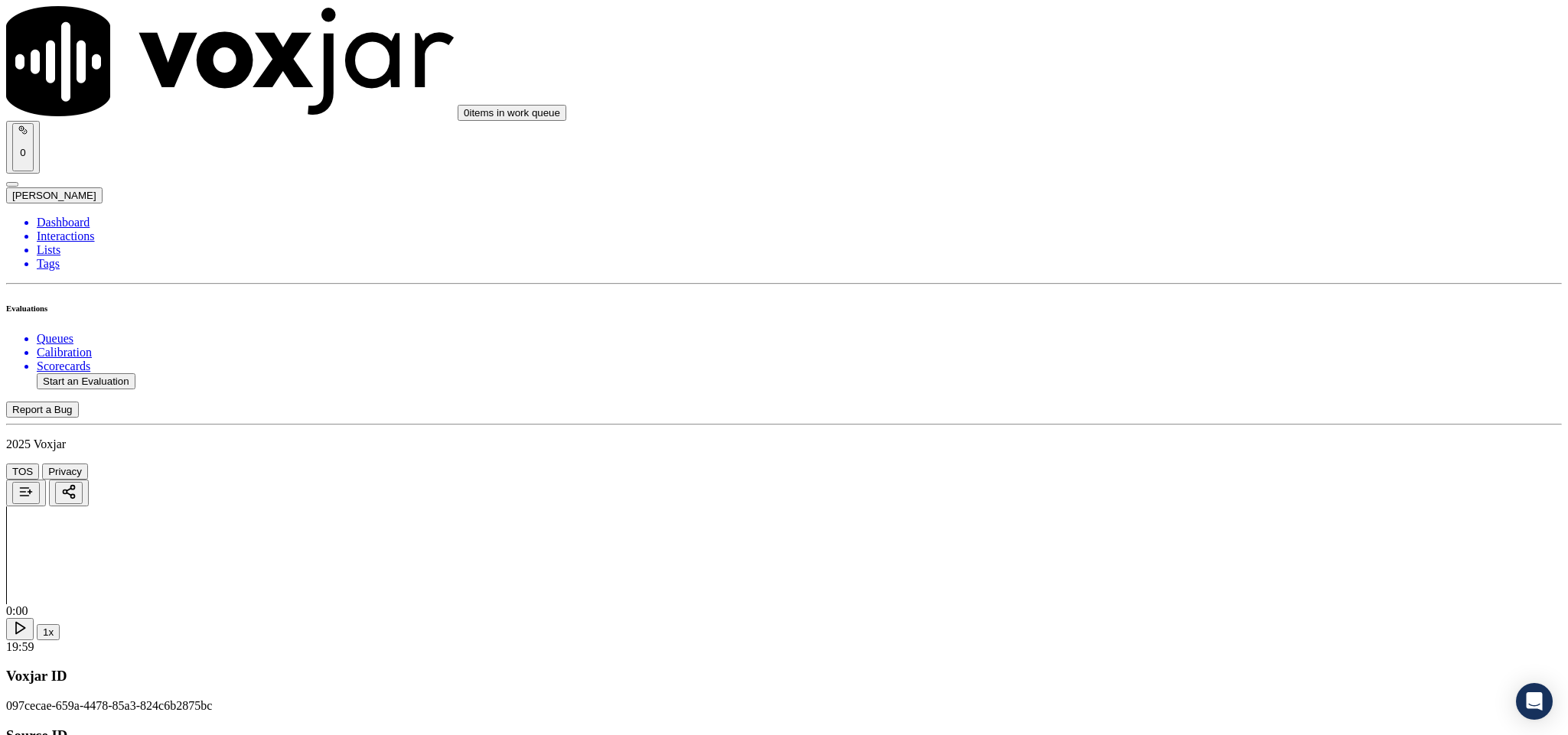
click at [1164, 285] on div "Yes" at bounding box center [1299, 279] width 358 height 14
drag, startPoint x: 1196, startPoint y: 423, endPoint x: 1201, endPoint y: 440, distance: 17.7
click at [1180, 461] on div "Yes" at bounding box center [1299, 454] width 358 height 14
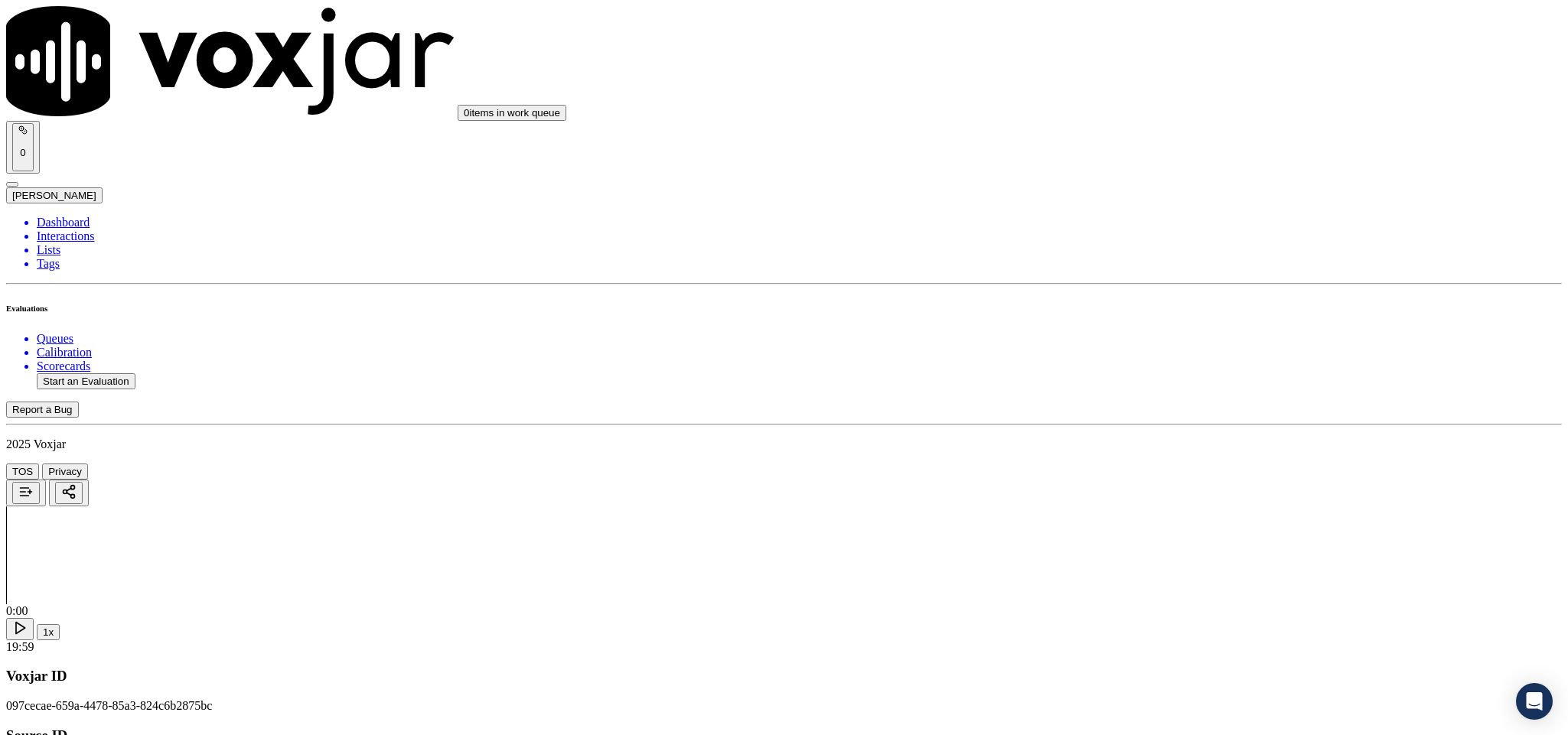
scroll to position [344, 0]
click at [1190, 311] on div "Yes" at bounding box center [1299, 304] width 358 height 14
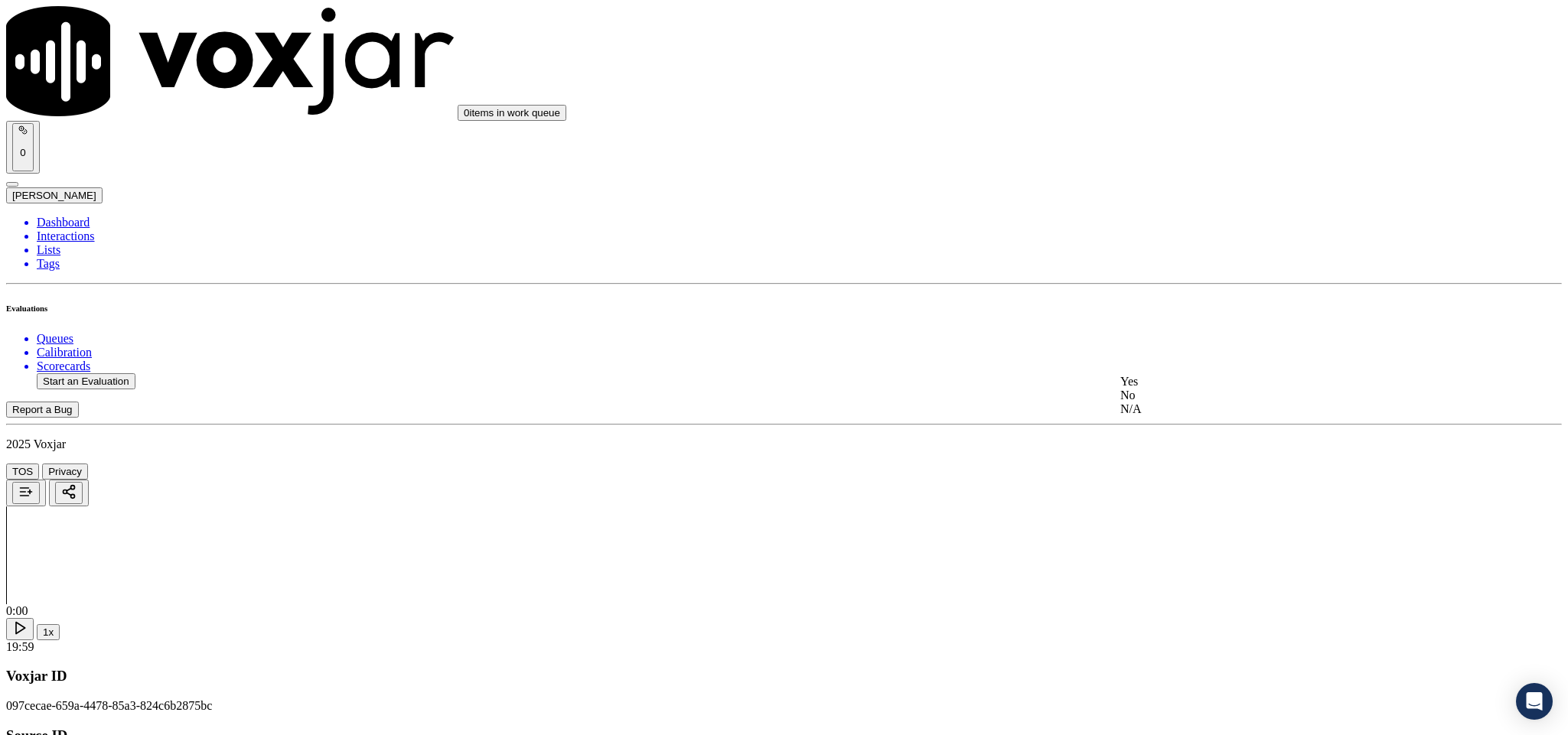
click at [1167, 417] on div "N/A" at bounding box center [1299, 409] width 358 height 14
click at [1176, 407] on div "Yes" at bounding box center [1299, 409] width 358 height 14
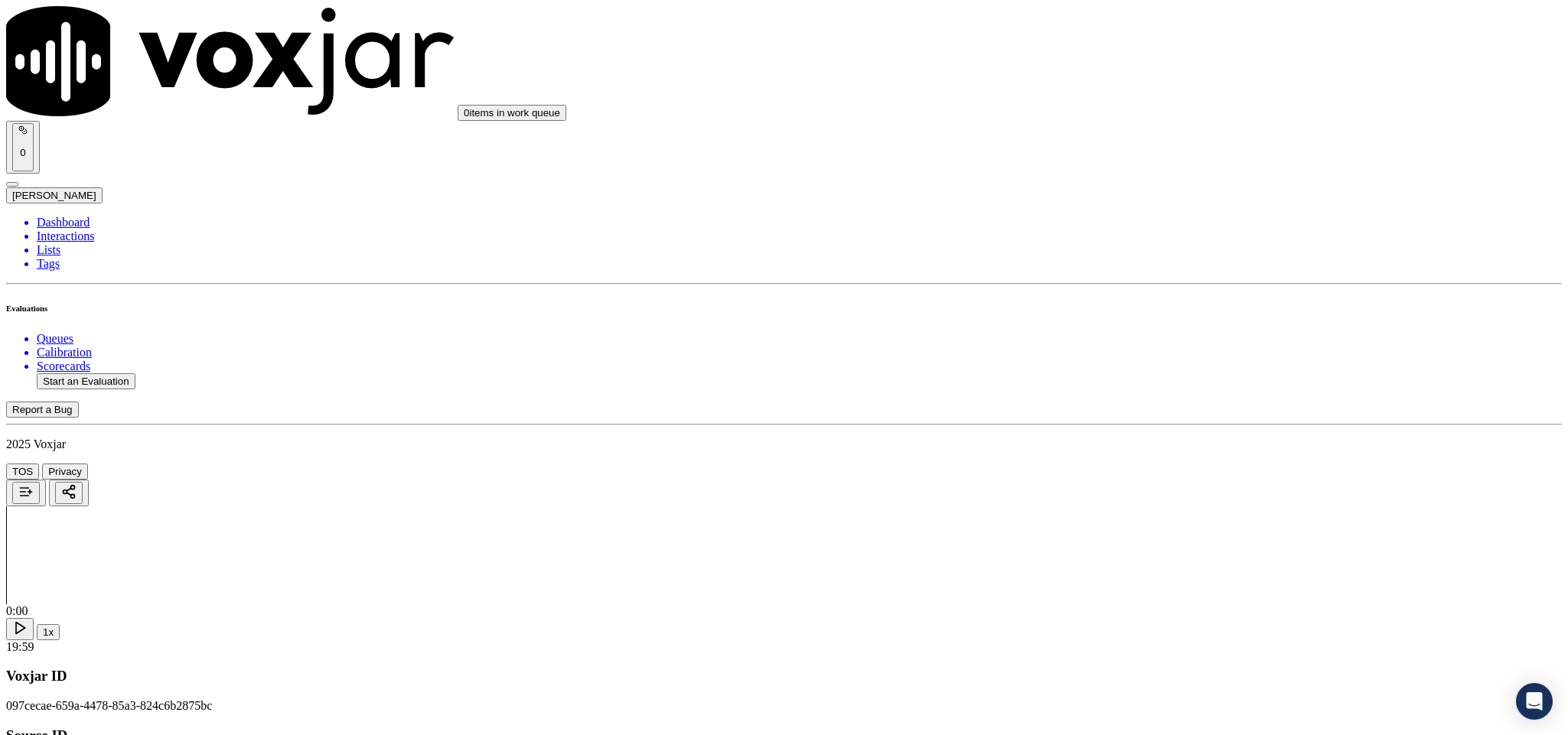
click at [1183, 394] on div "No" at bounding box center [1299, 387] width 358 height 14
click at [1199, 337] on div "Yes" at bounding box center [1299, 336] width 358 height 14
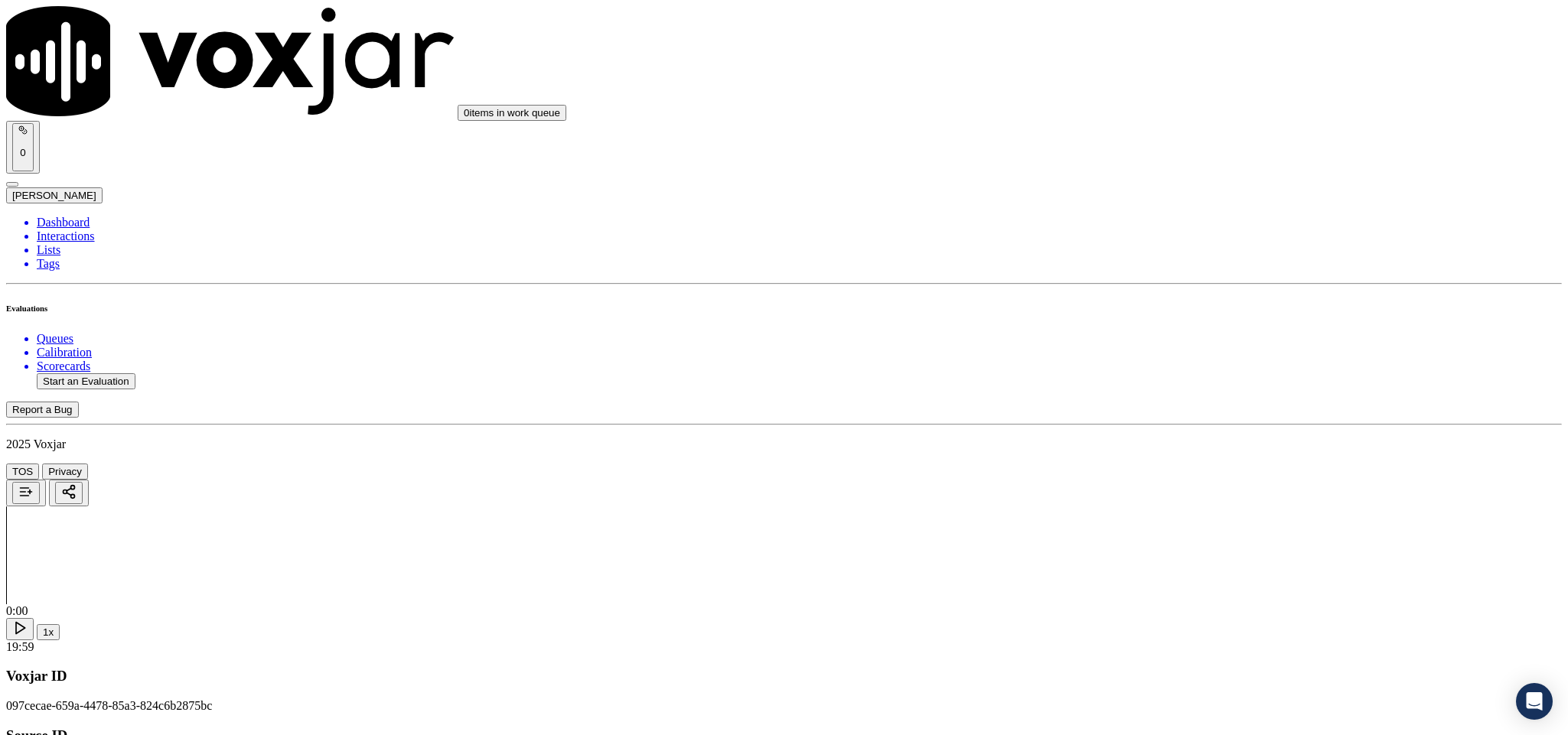
click at [1184, 583] on div "N/A" at bounding box center [1299, 576] width 358 height 14
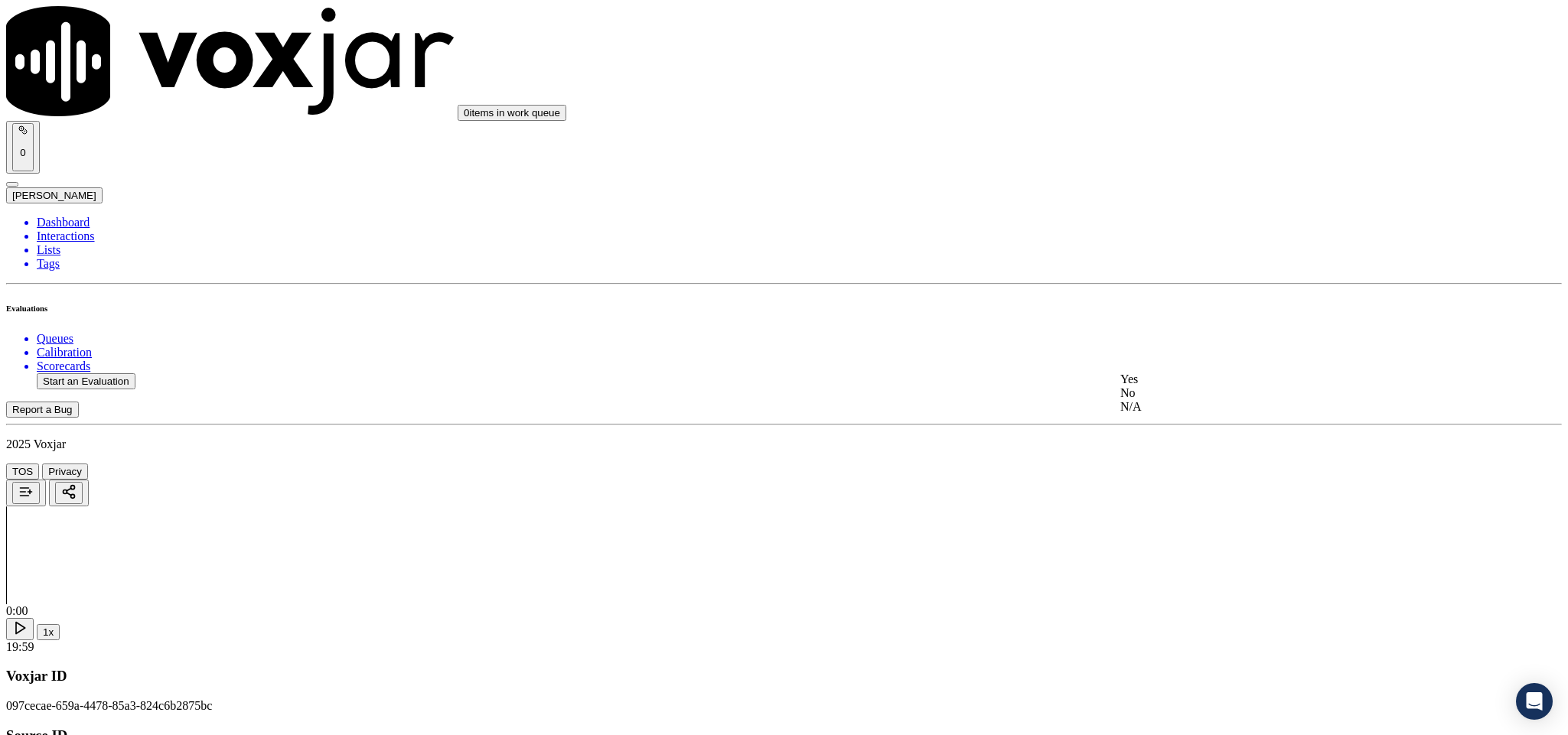
click at [1190, 414] on div "N/A" at bounding box center [1299, 407] width 358 height 14
click at [1185, 365] on div "Yes" at bounding box center [1299, 361] width 358 height 14
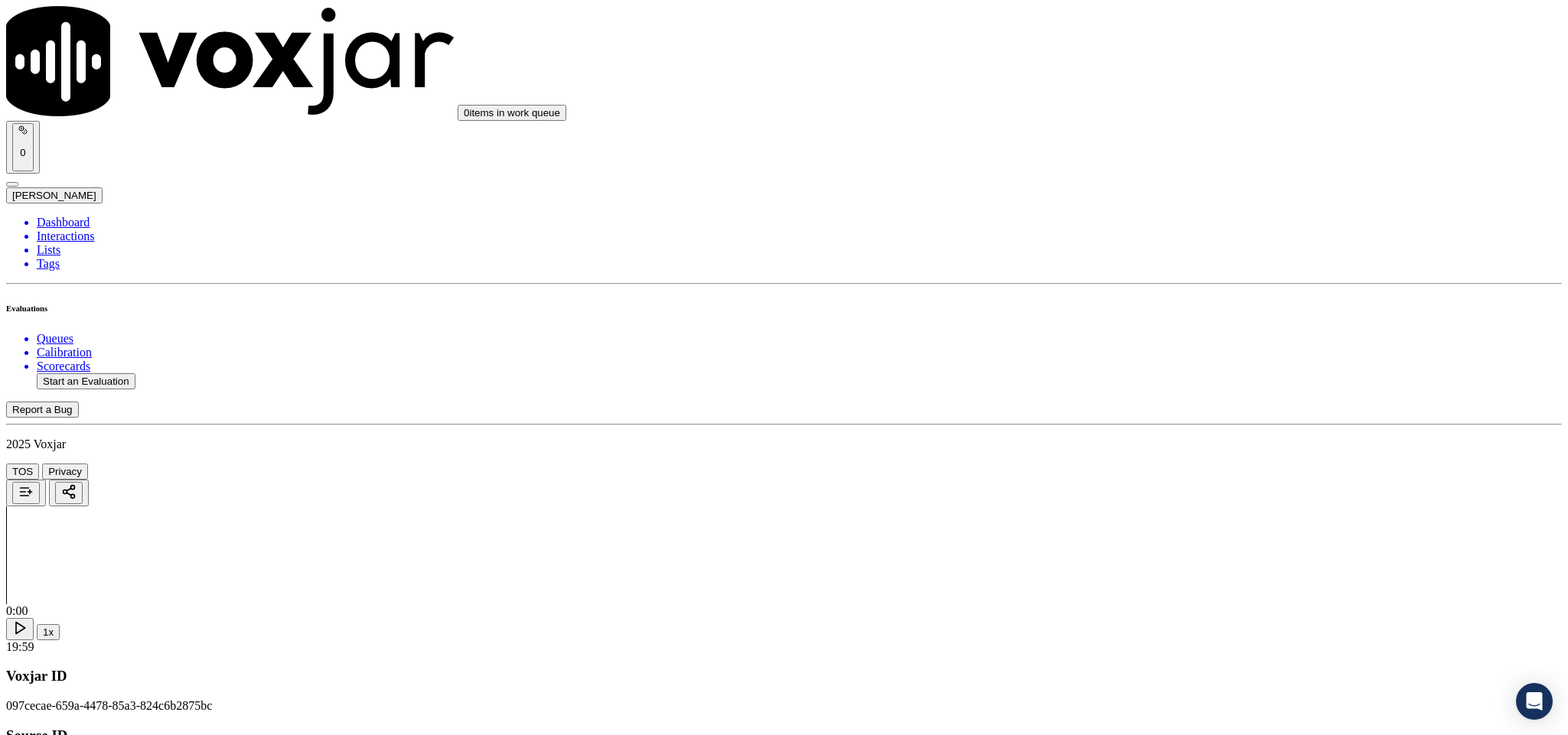
click at [1179, 346] on div "No" at bounding box center [1299, 339] width 358 height 14
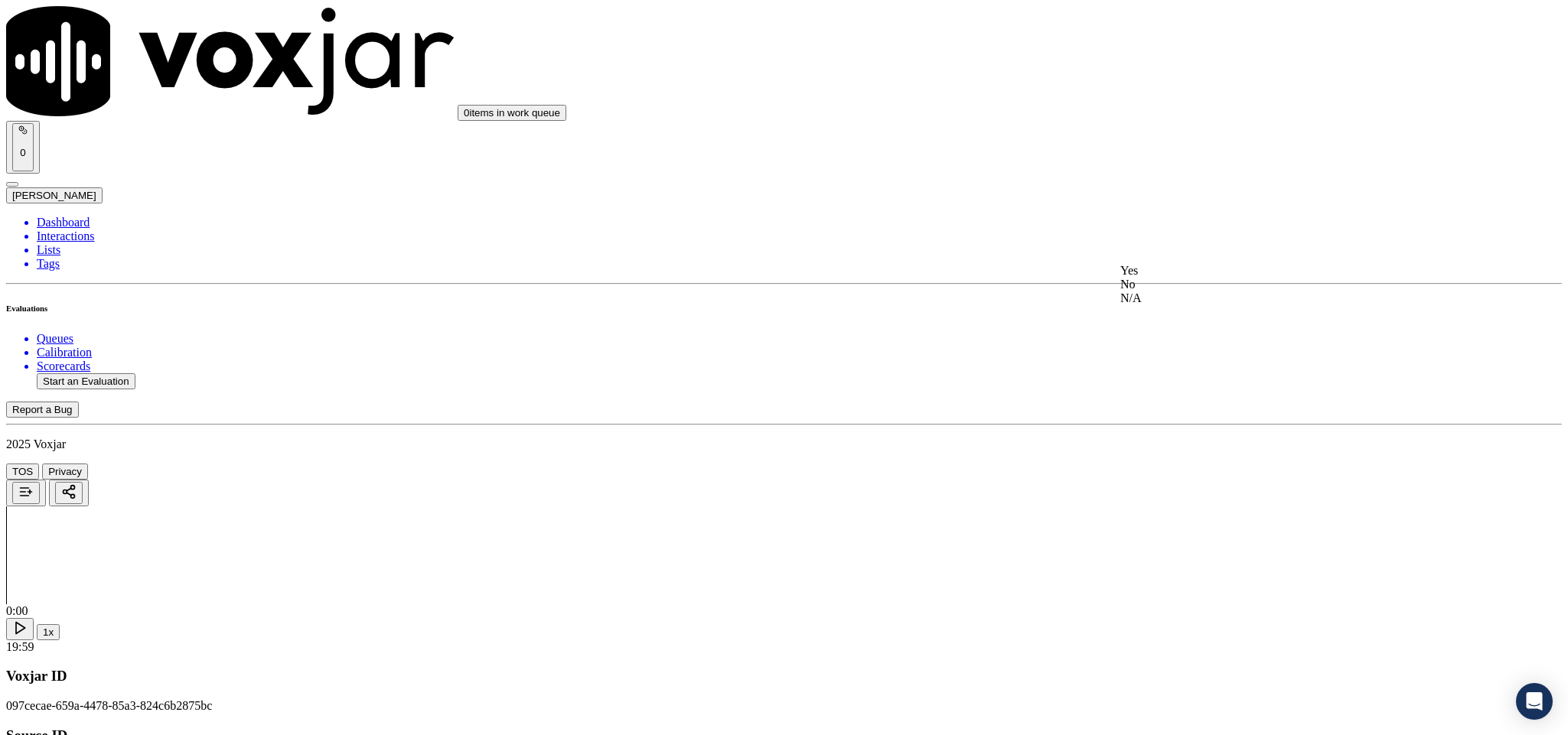
click at [1195, 277] on div "Yes" at bounding box center [1299, 271] width 358 height 14
click at [1172, 446] on div "Yes" at bounding box center [1299, 446] width 358 height 14
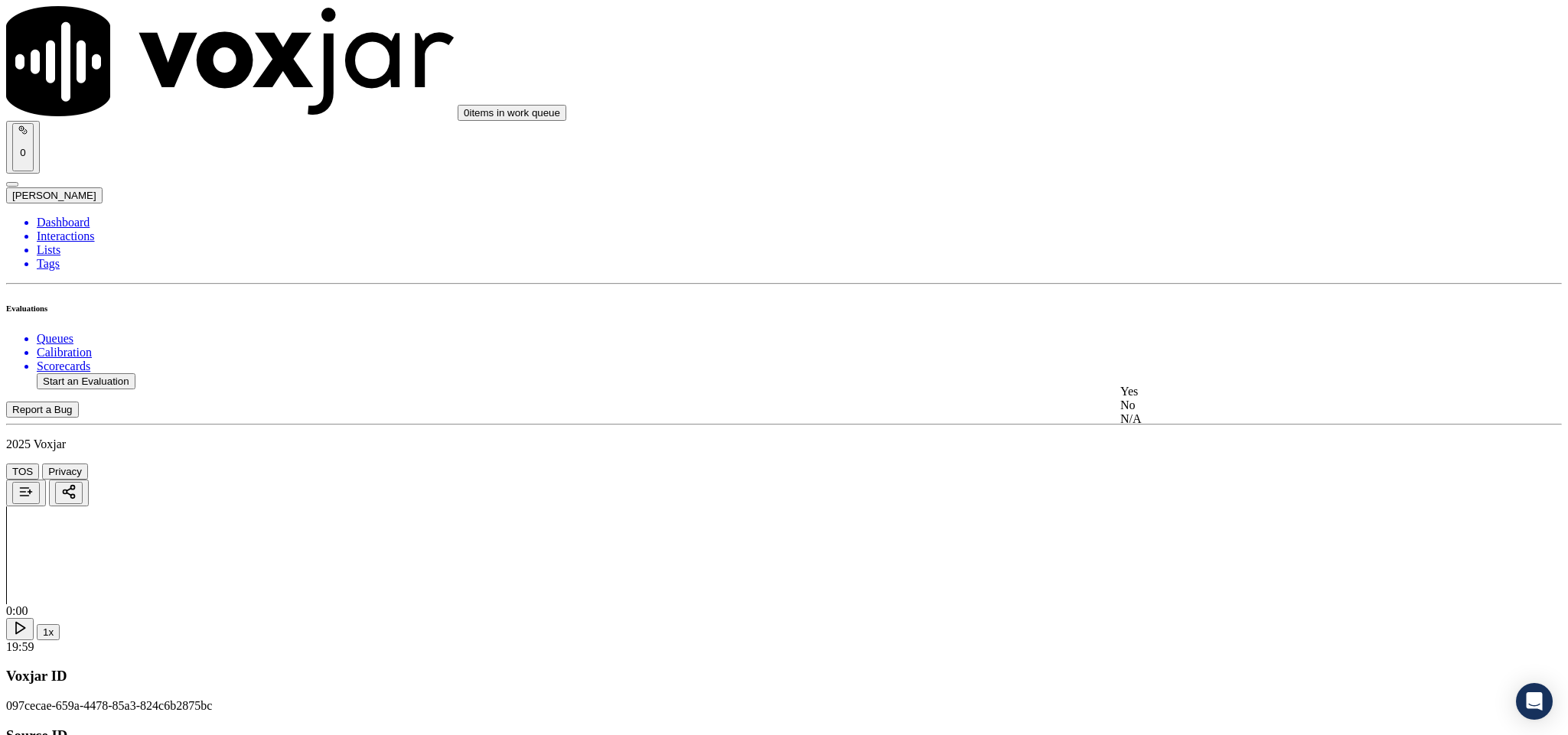
click at [1195, 412] on div "No" at bounding box center [1299, 405] width 358 height 14
click at [1210, 425] on div "Yes" at bounding box center [1299, 418] width 358 height 14
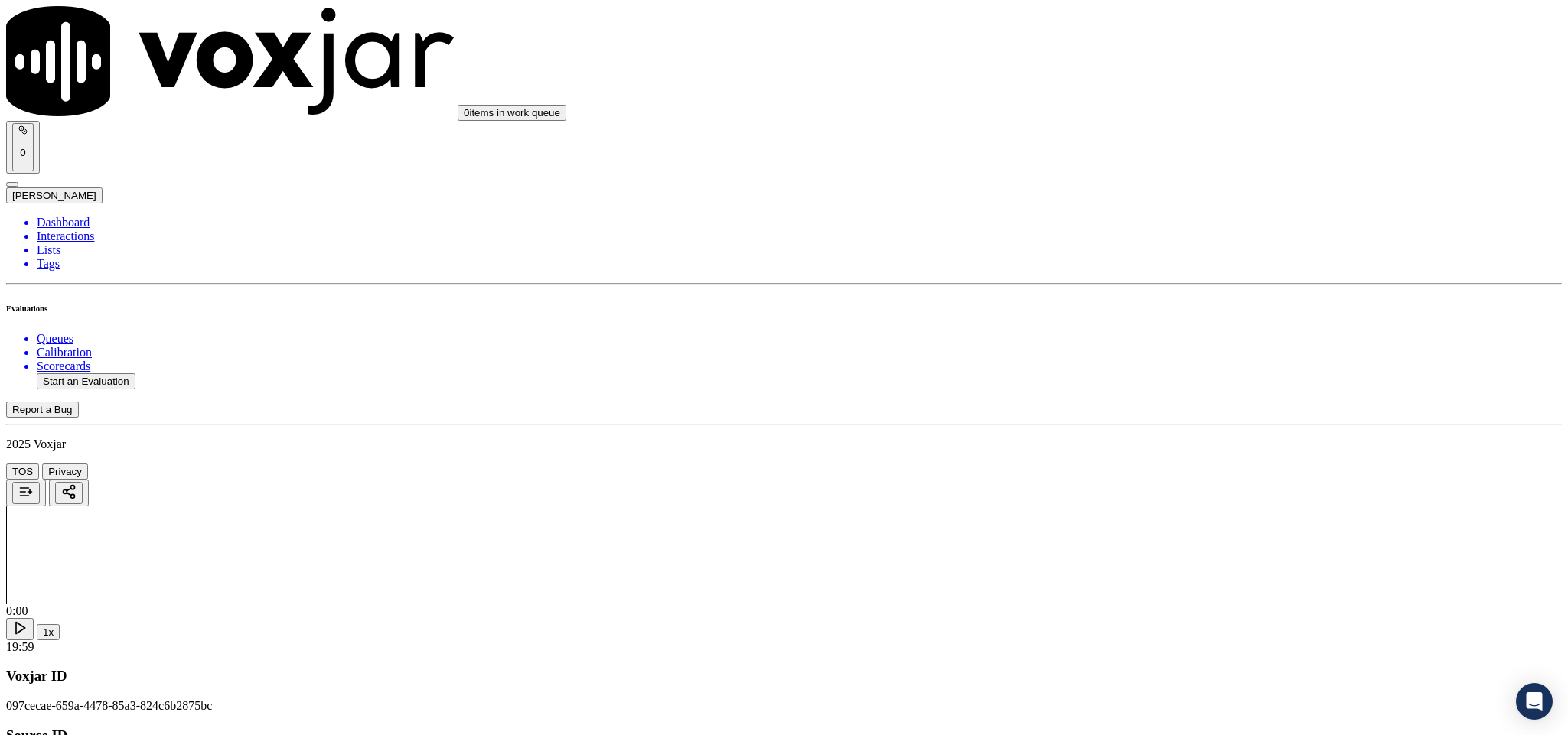
click at [1164, 384] on div "No" at bounding box center [1299, 377] width 358 height 14
drag, startPoint x: 1191, startPoint y: 294, endPoint x: 1201, endPoint y: 295, distance: 10.0
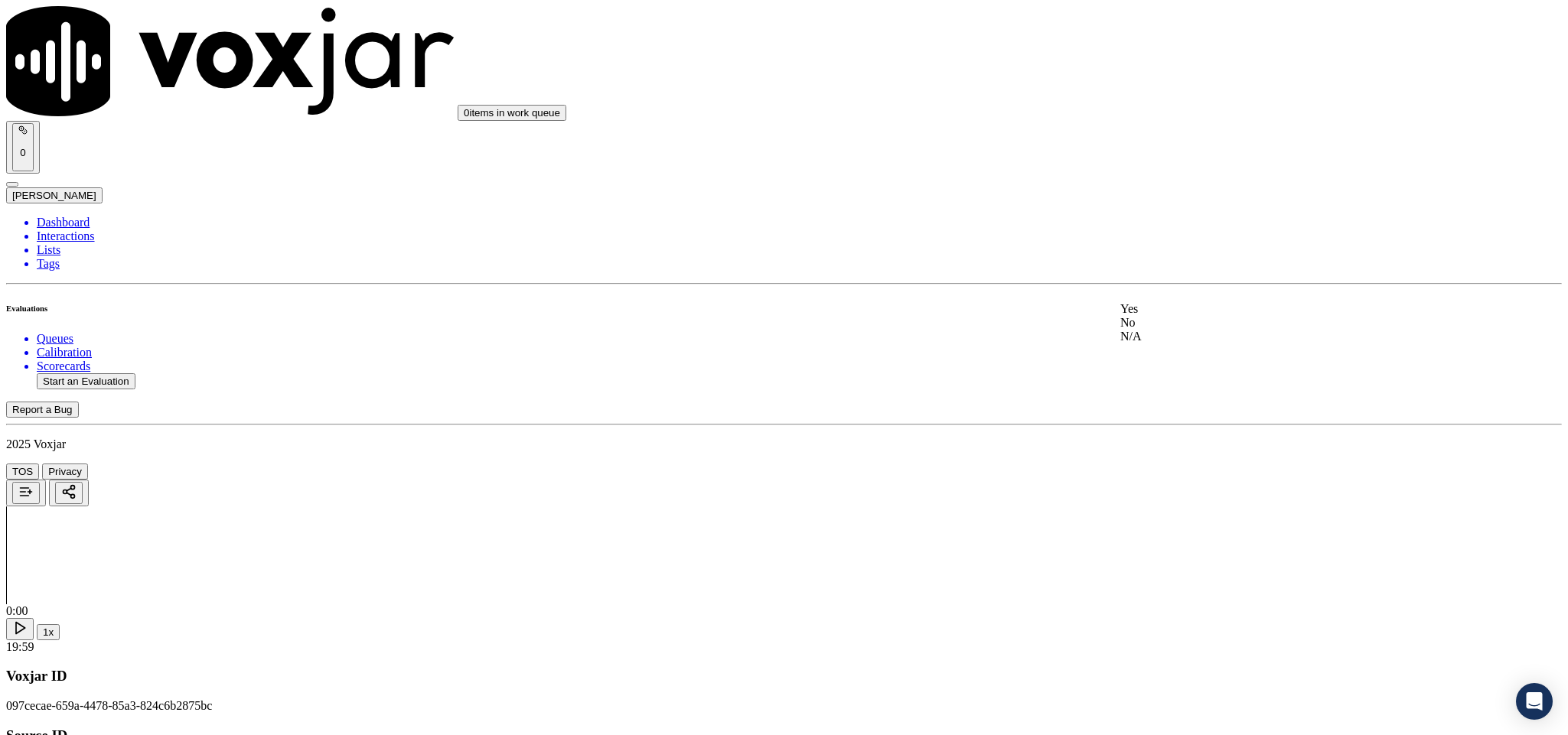
click at [1184, 316] on div "Yes" at bounding box center [1299, 309] width 358 height 14
click at [1184, 349] on div "No" at bounding box center [1299, 344] width 358 height 14
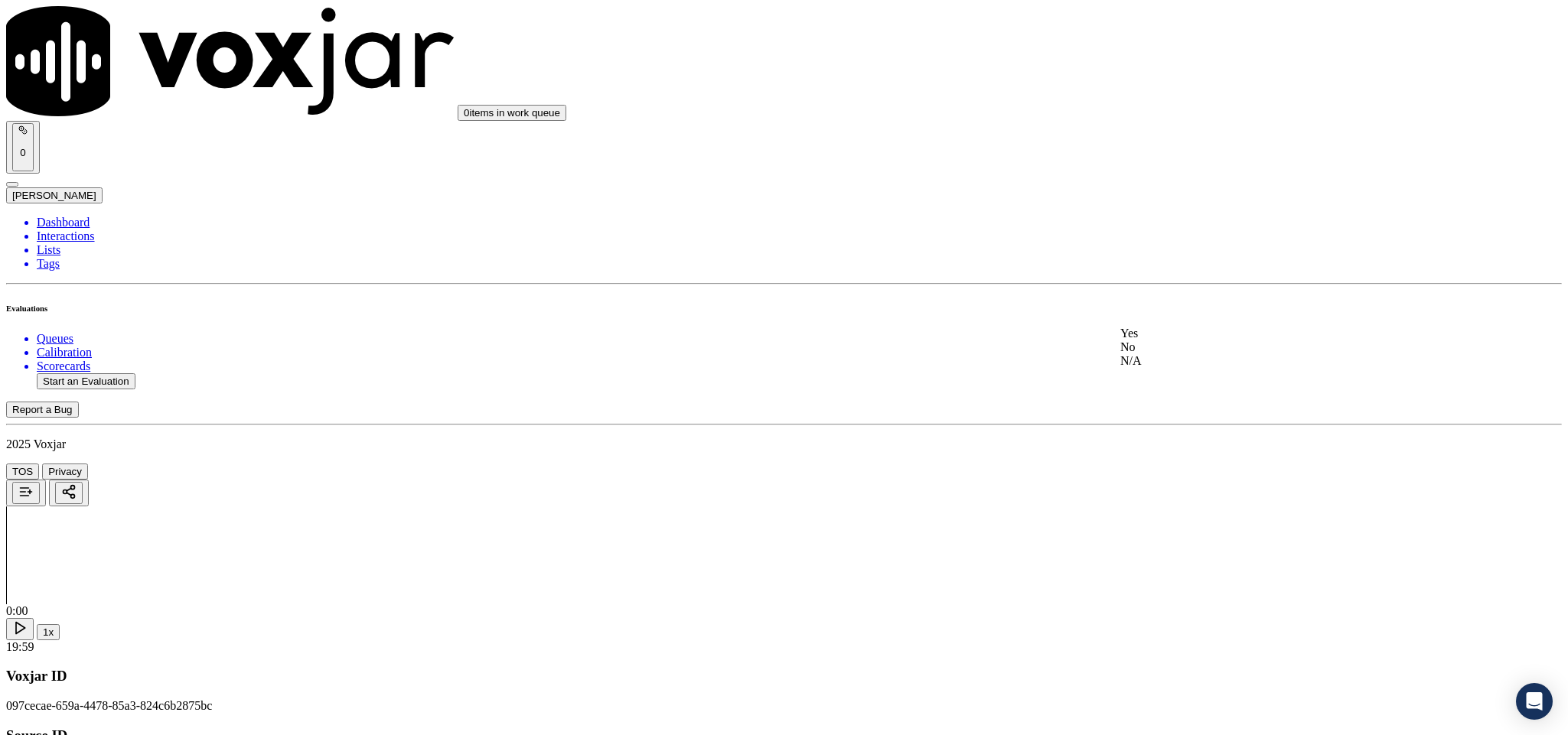
click at [1171, 368] on div "N/A" at bounding box center [1299, 361] width 358 height 14
click at [1195, 147] on div "Yes" at bounding box center [1299, 140] width 358 height 14
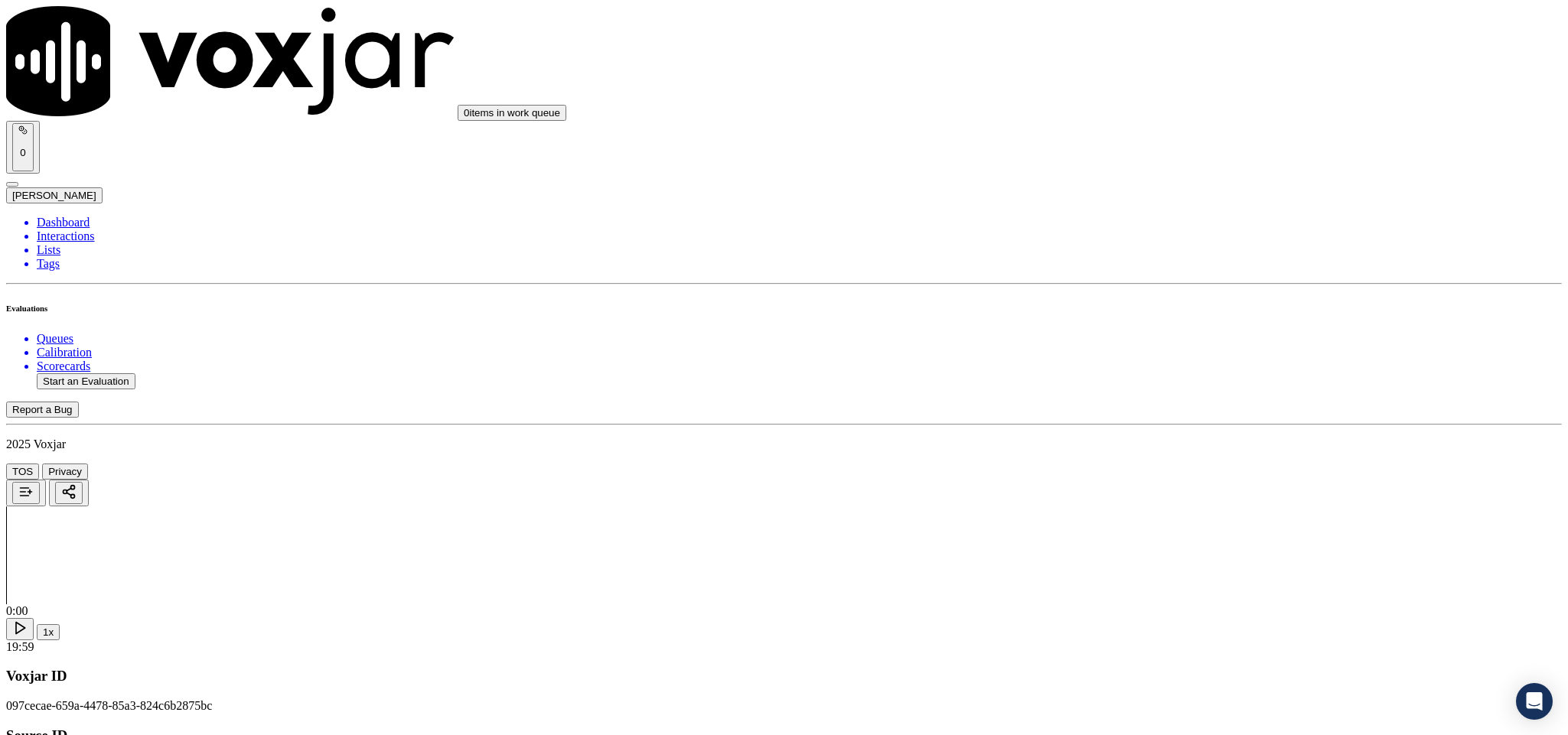
click at [1176, 409] on div "N/A" at bounding box center [1299, 401] width 358 height 14
click at [1169, 394] on div "No" at bounding box center [1299, 388] width 358 height 14
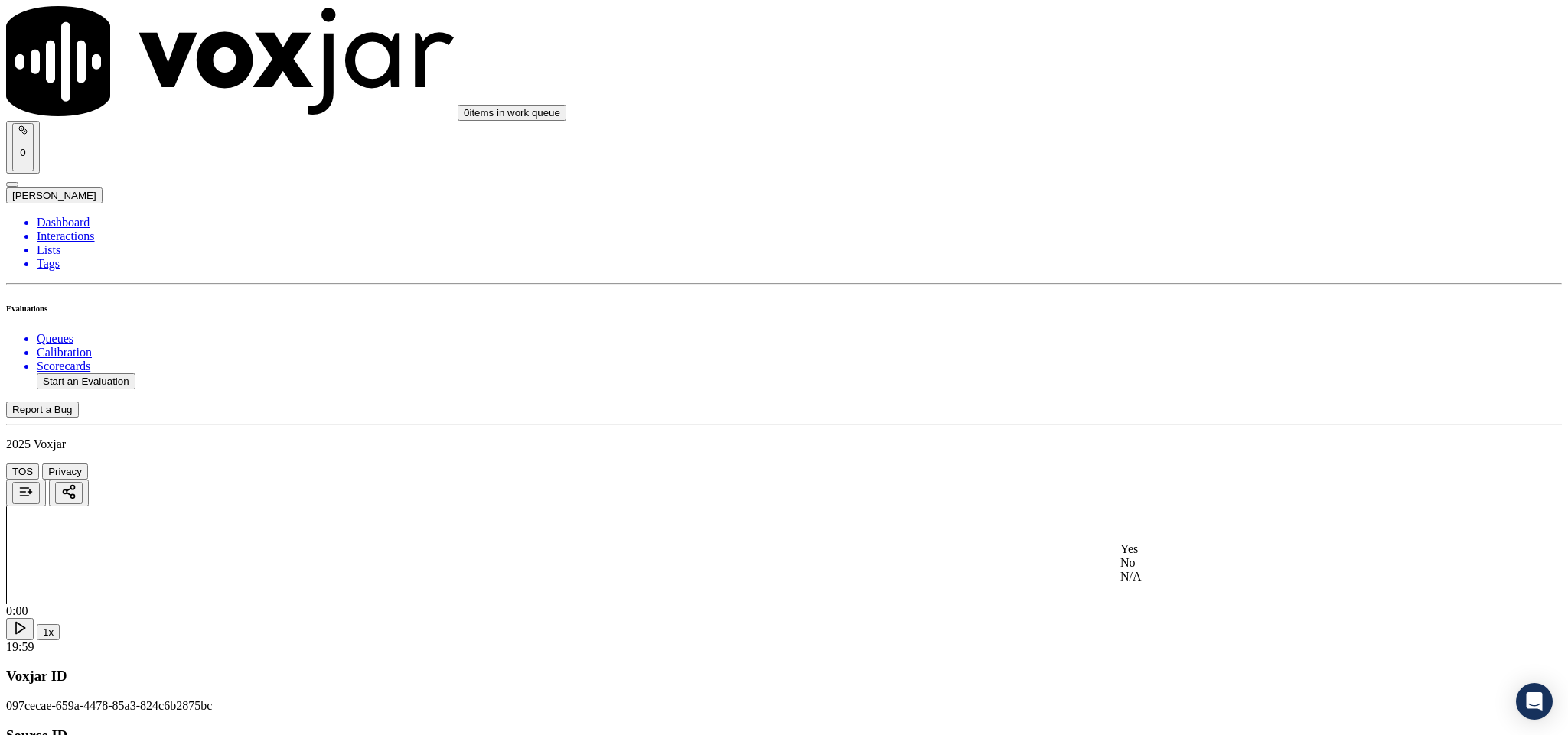
click at [1169, 570] on div "No" at bounding box center [1299, 563] width 358 height 14
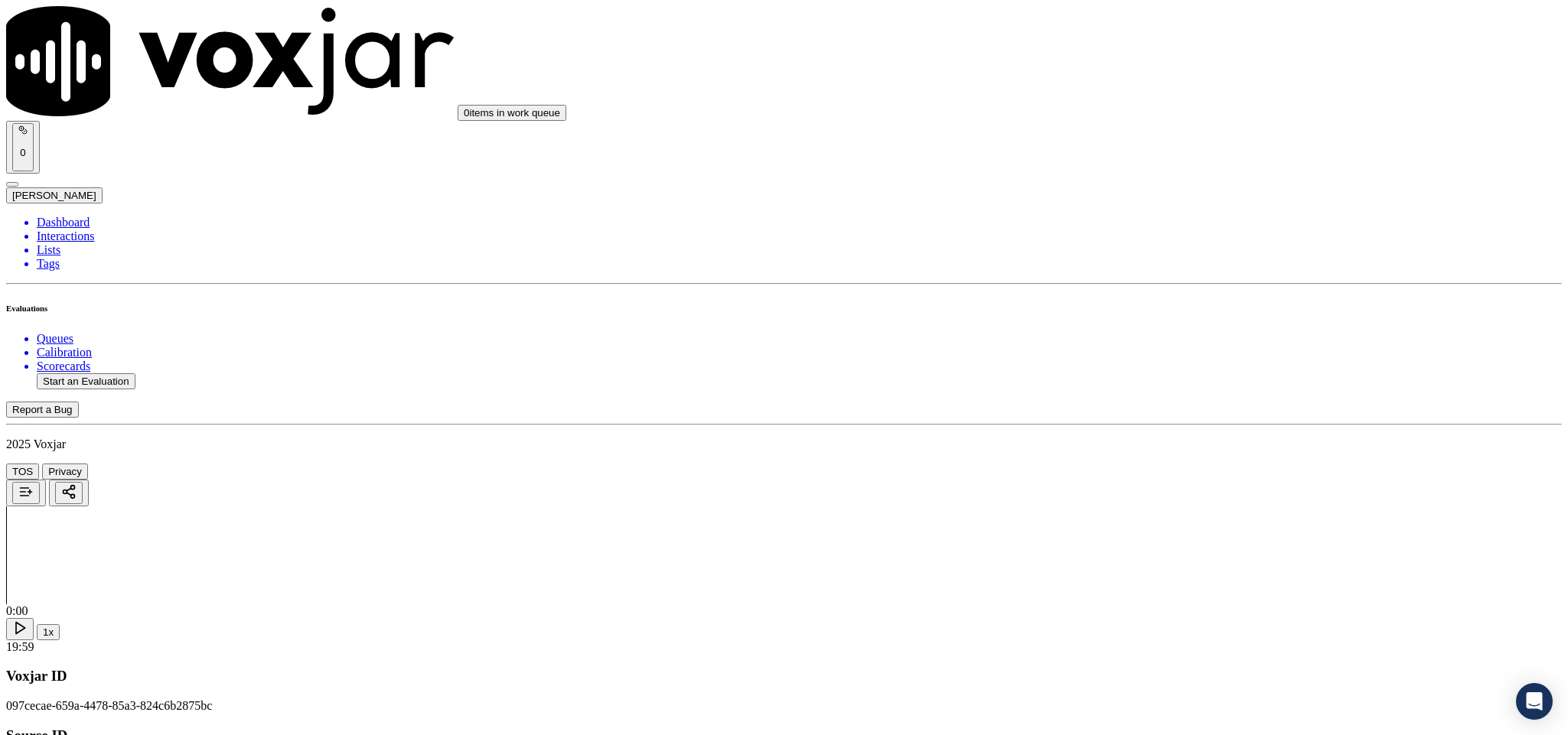
click at [62, 216] on li "Dashboard" at bounding box center [799, 223] width 1525 height 14
click at [132, 373] on button "Start an Evaluation" at bounding box center [86, 381] width 99 height 16
drag, startPoint x: 654, startPoint y: 320, endPoint x: 770, endPoint y: 322, distance: 116.0
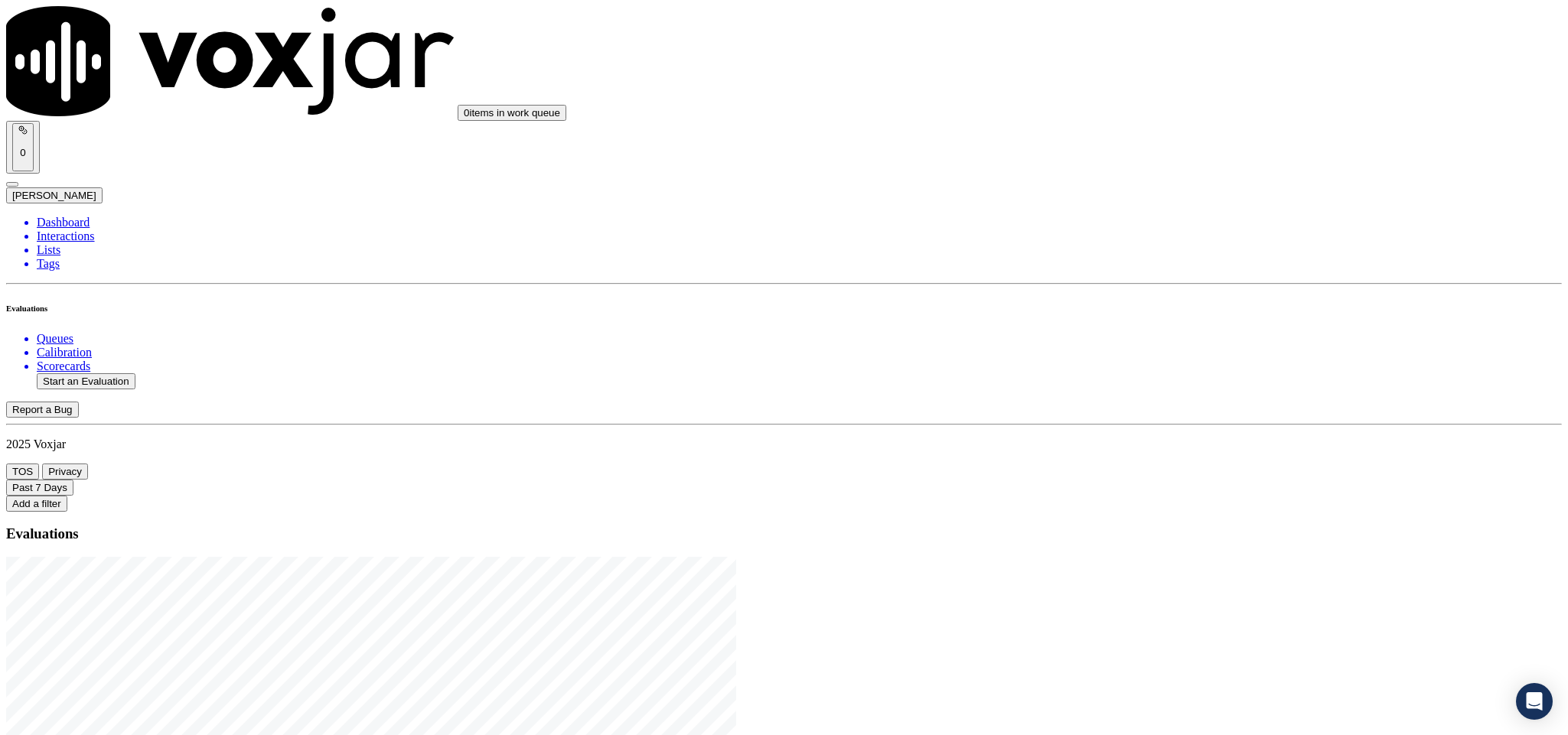
type input "20250825-144410_2168678961-C1"
type input "[DATE]T00:17"
type input "all"
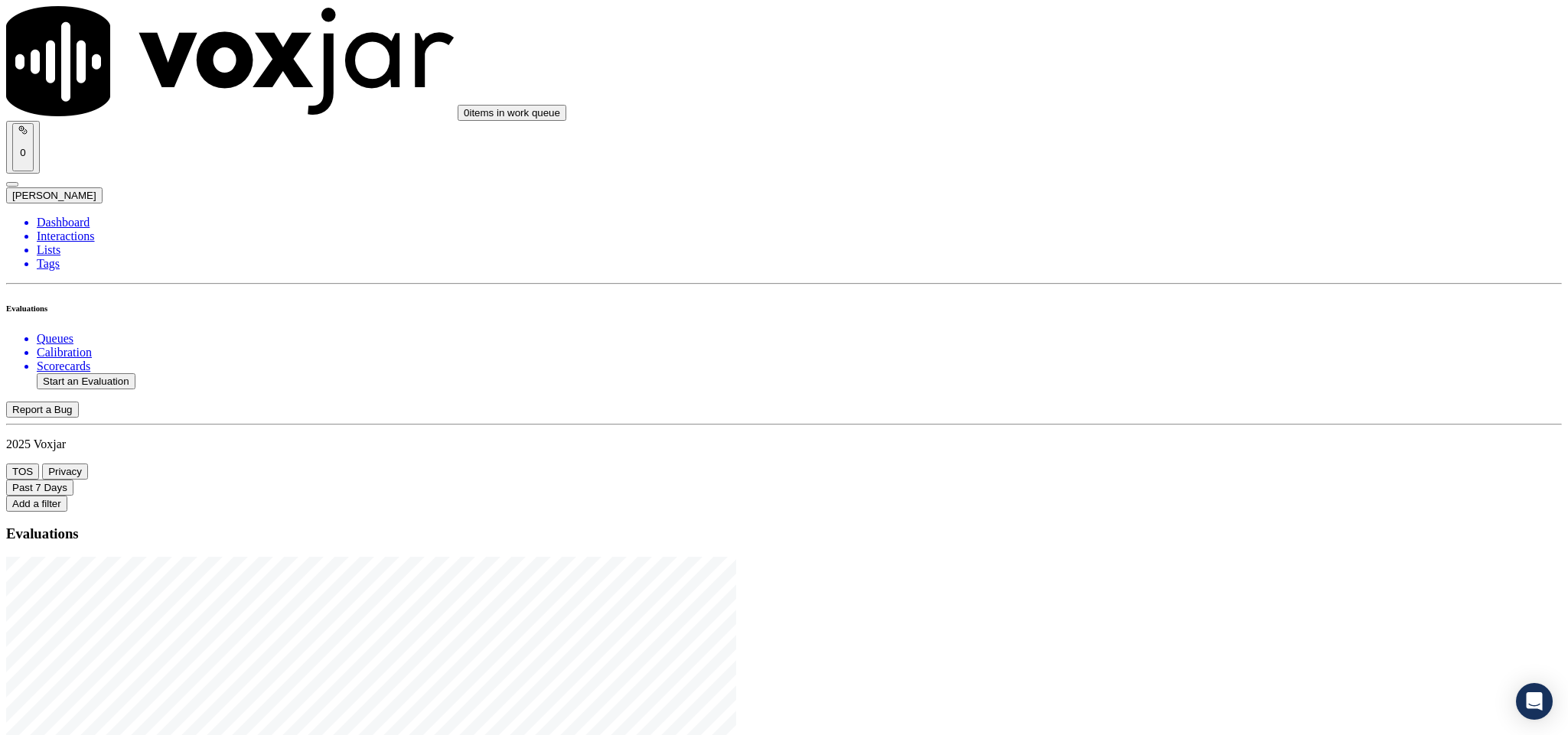
type input "[PERSON_NAME]"
drag, startPoint x: 882, startPoint y: 584, endPoint x: 866, endPoint y: 526, distance: 60.2
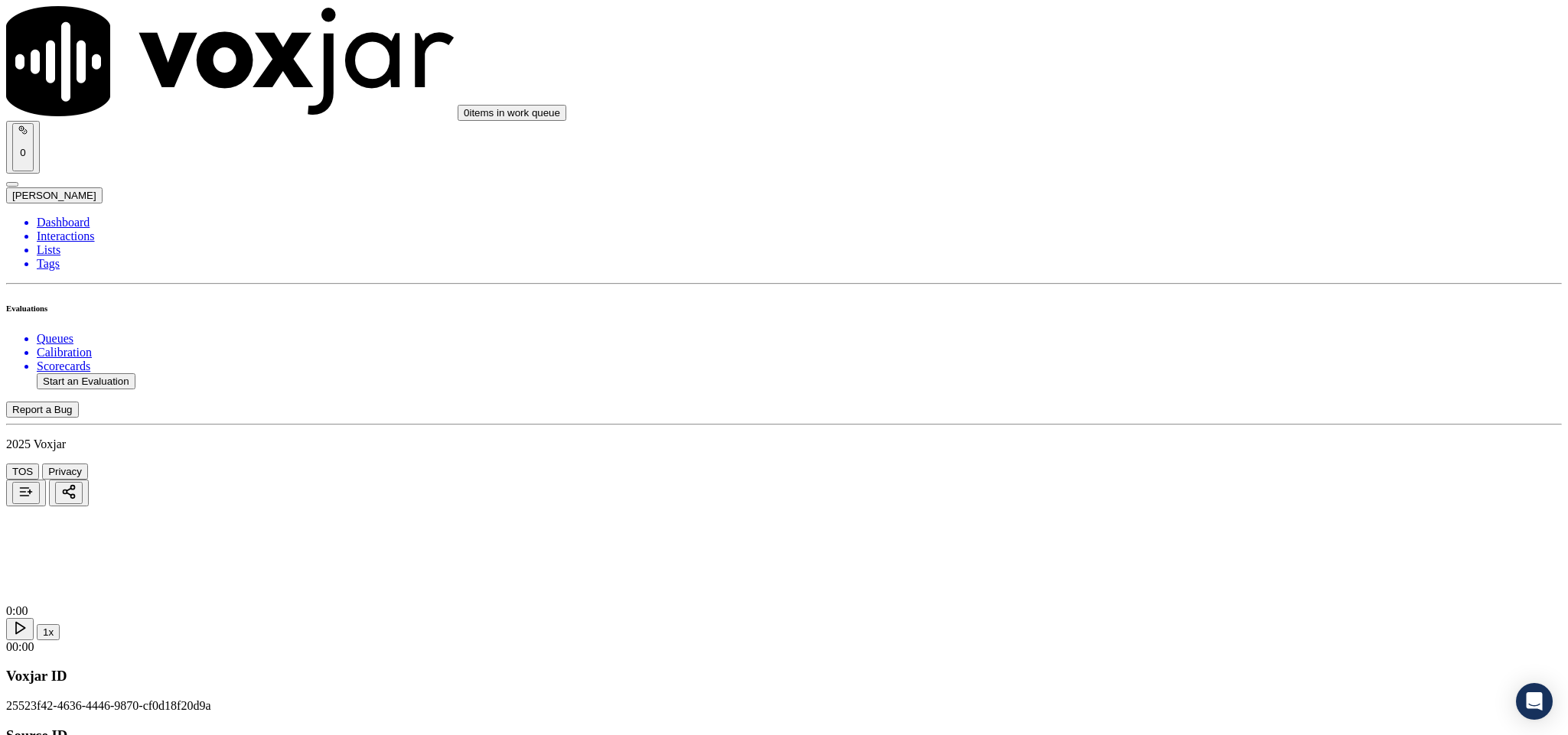
click at [1245, 278] on div "Yes" at bounding box center [1299, 279] width 358 height 14
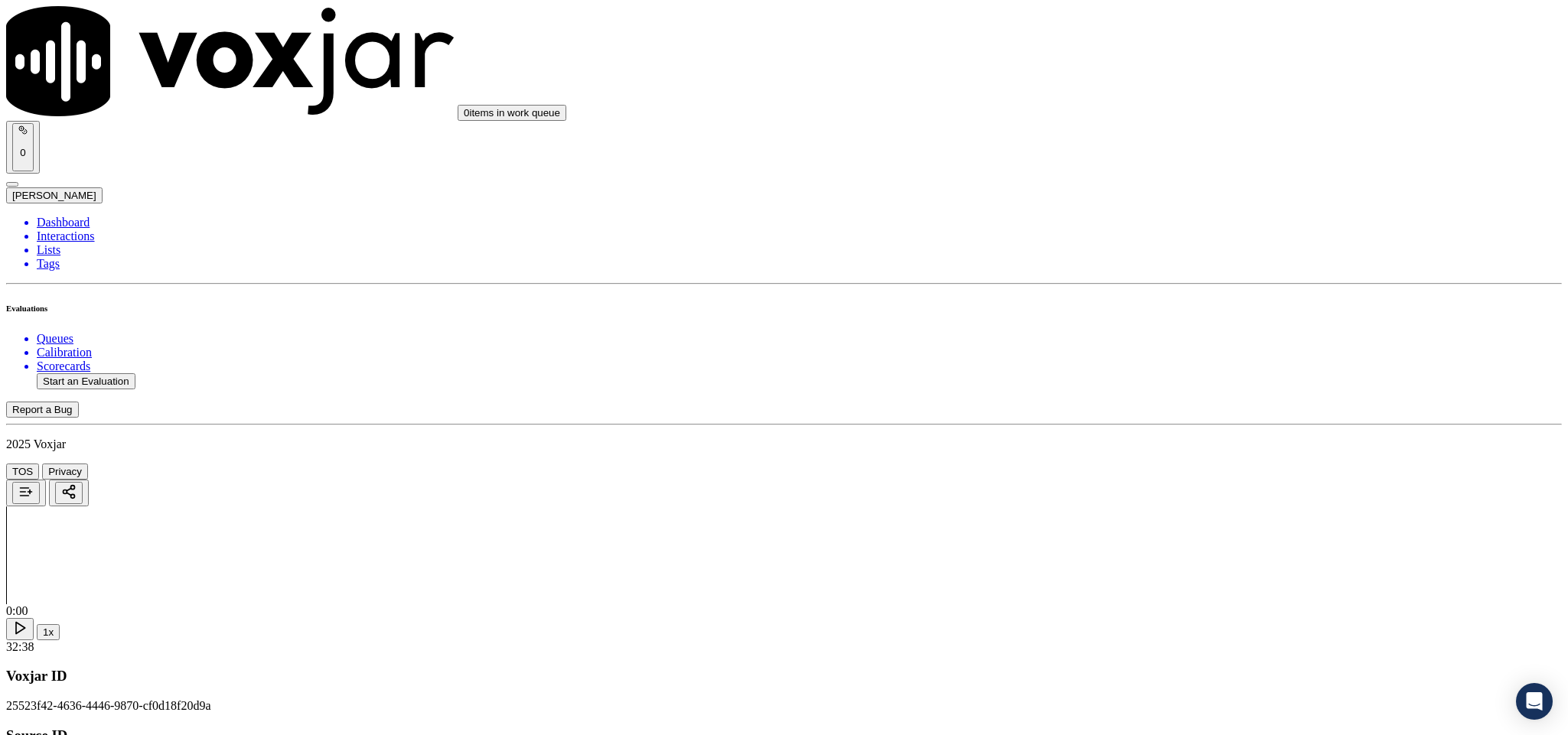
click at [1188, 454] on div "Yes" at bounding box center [1299, 454] width 358 height 14
click at [1178, 423] on div "Yes" at bounding box center [1299, 418] width 358 height 14
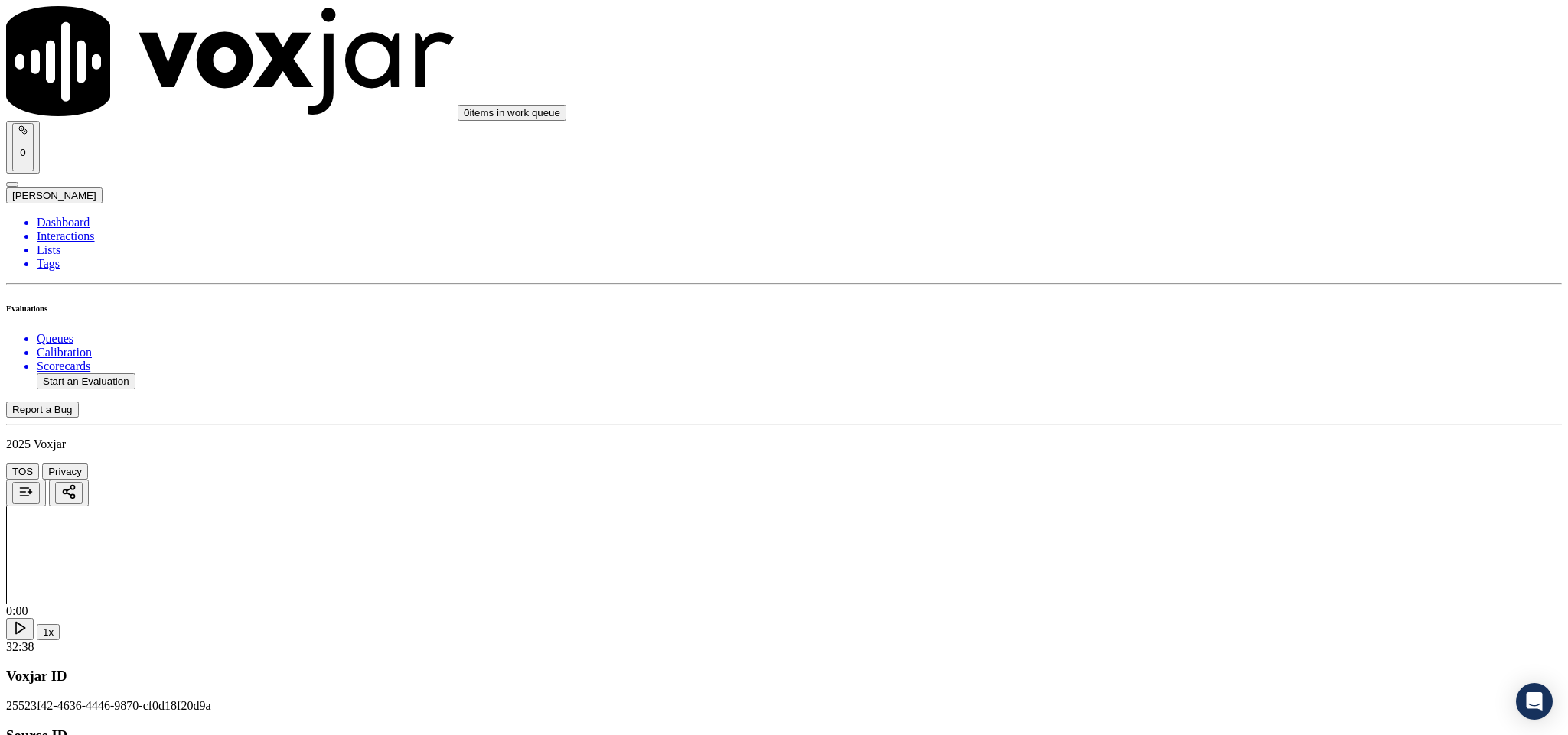
scroll to position [459, 0]
click at [1184, 417] on div "N/A" at bounding box center [1299, 409] width 358 height 14
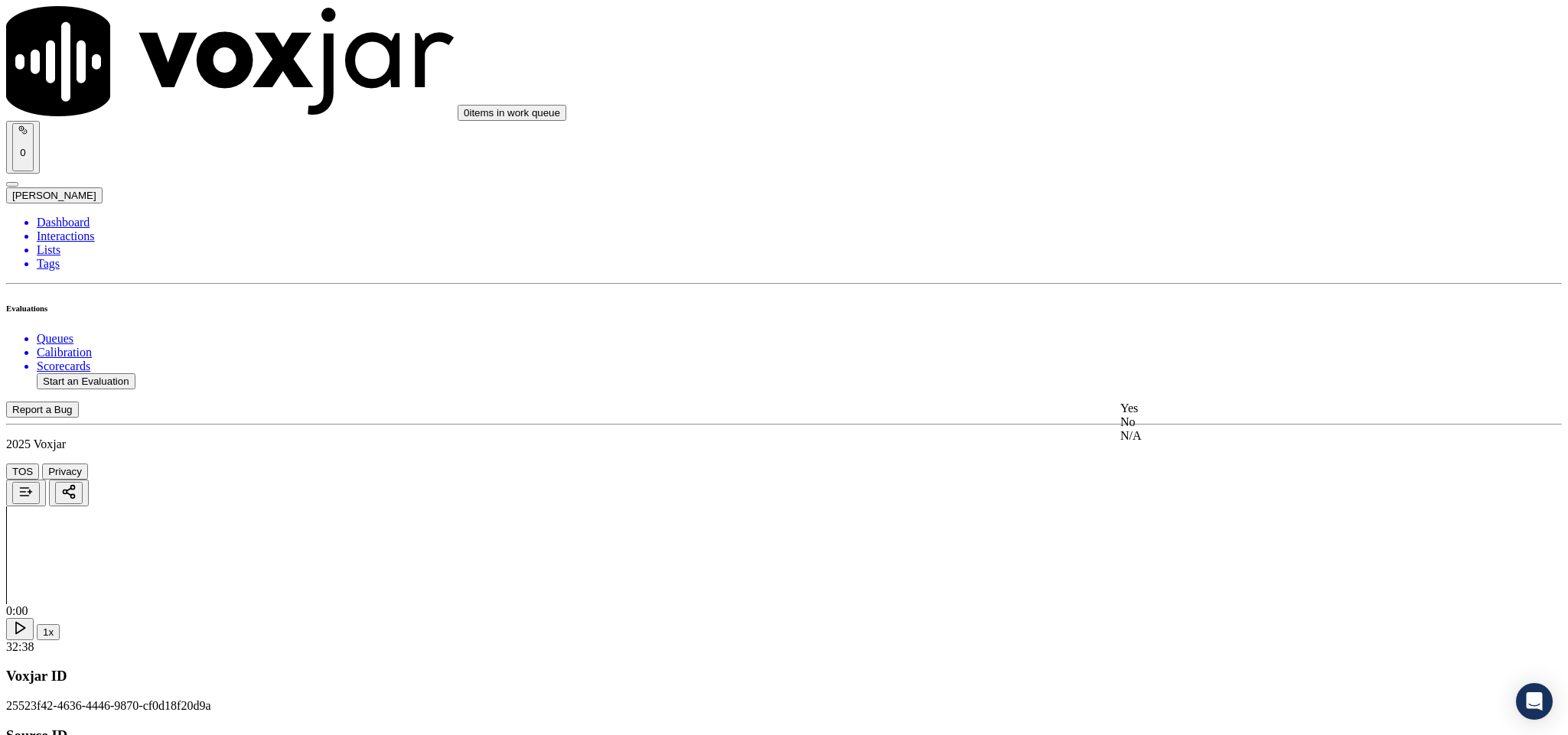
drag, startPoint x: 1187, startPoint y: 411, endPoint x: 1184, endPoint y: 397, distance: 14.3
click at [1187, 413] on div "Yes" at bounding box center [1299, 409] width 358 height 14
drag, startPoint x: 1243, startPoint y: 235, endPoint x: 1243, endPoint y: 244, distance: 9.0
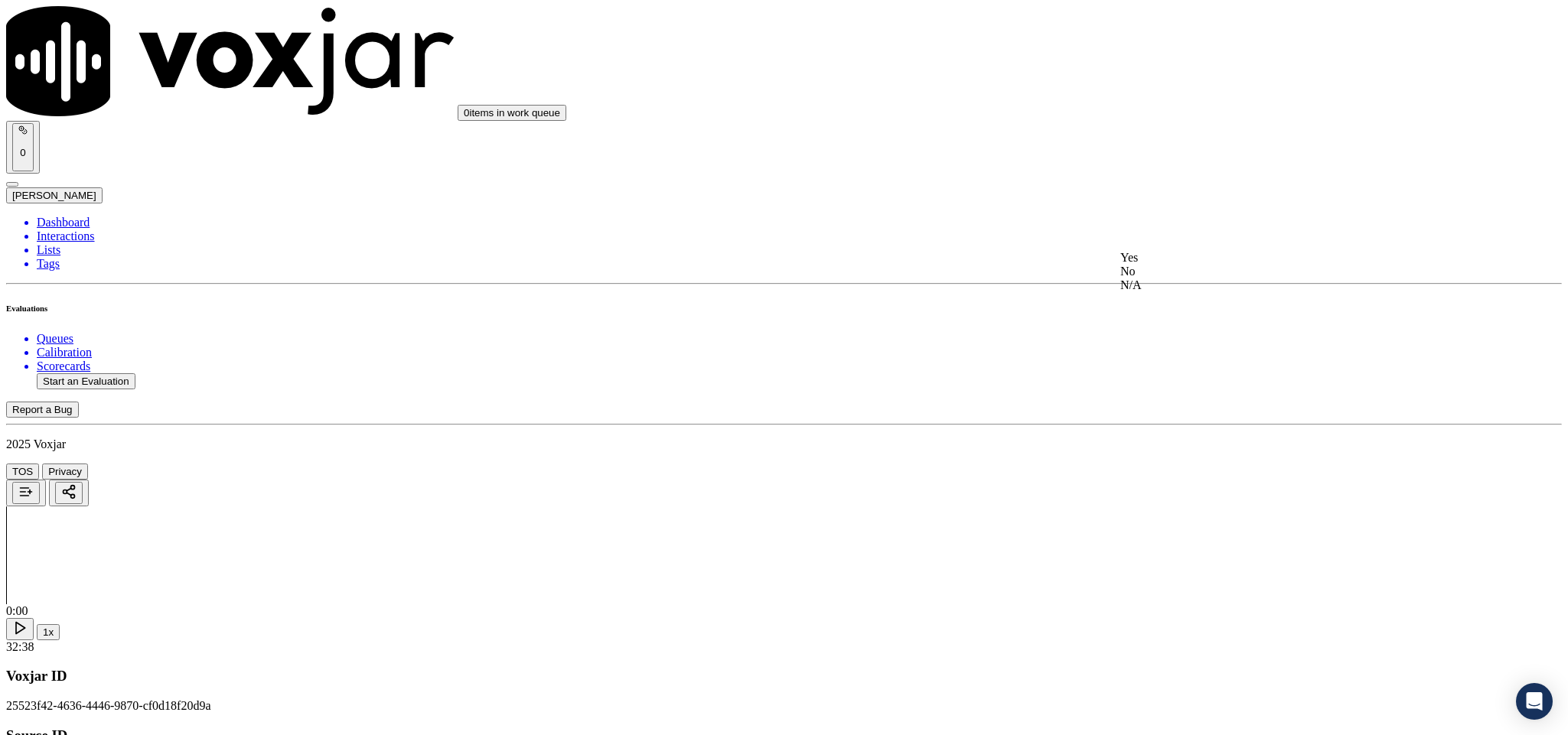
click at [1203, 278] on div "No" at bounding box center [1299, 271] width 358 height 14
click at [1190, 454] on div "Yes" at bounding box center [1299, 452] width 358 height 14
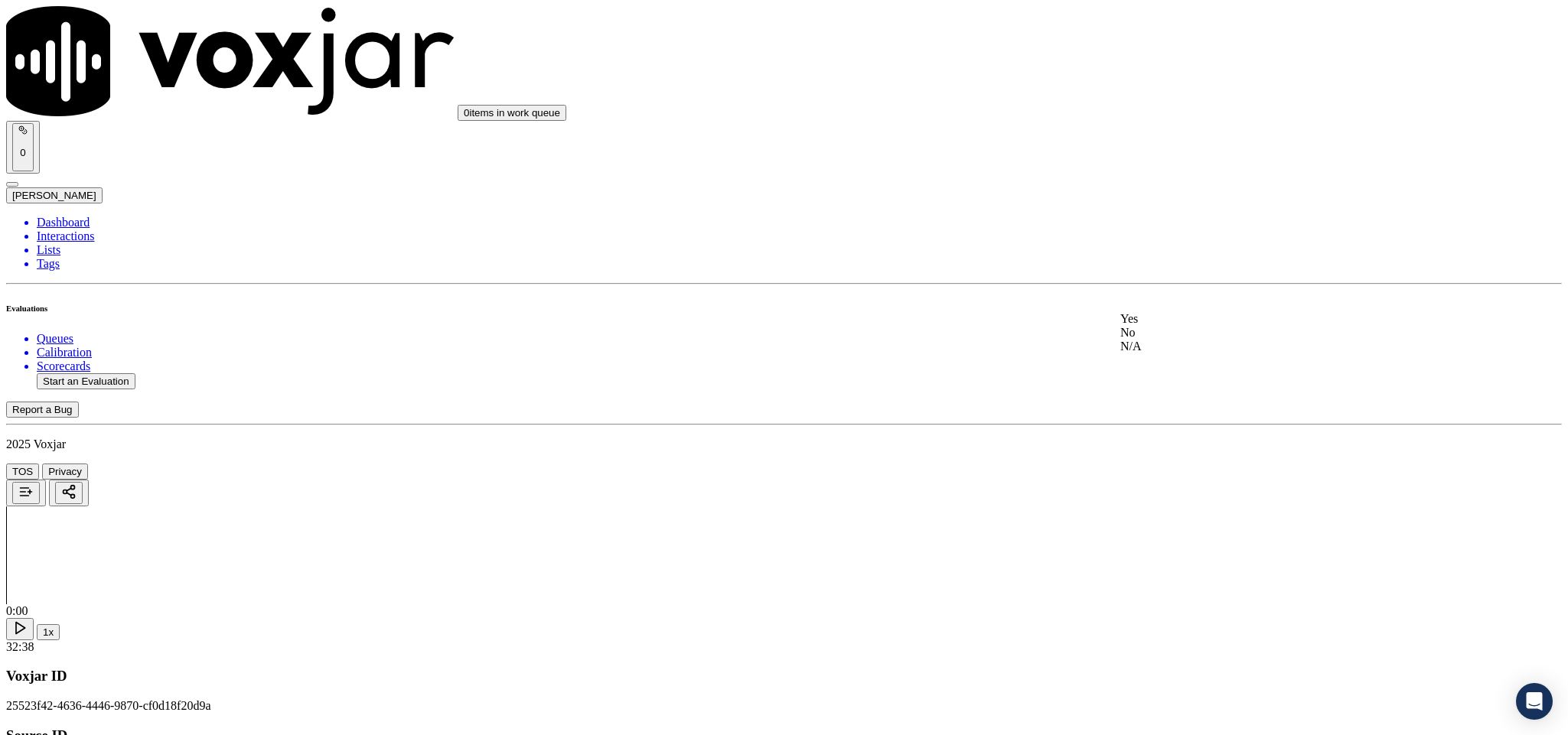
click at [1191, 353] on div "N/A" at bounding box center [1299, 347] width 358 height 14
click at [1176, 528] on div "N/A" at bounding box center [1299, 522] width 358 height 14
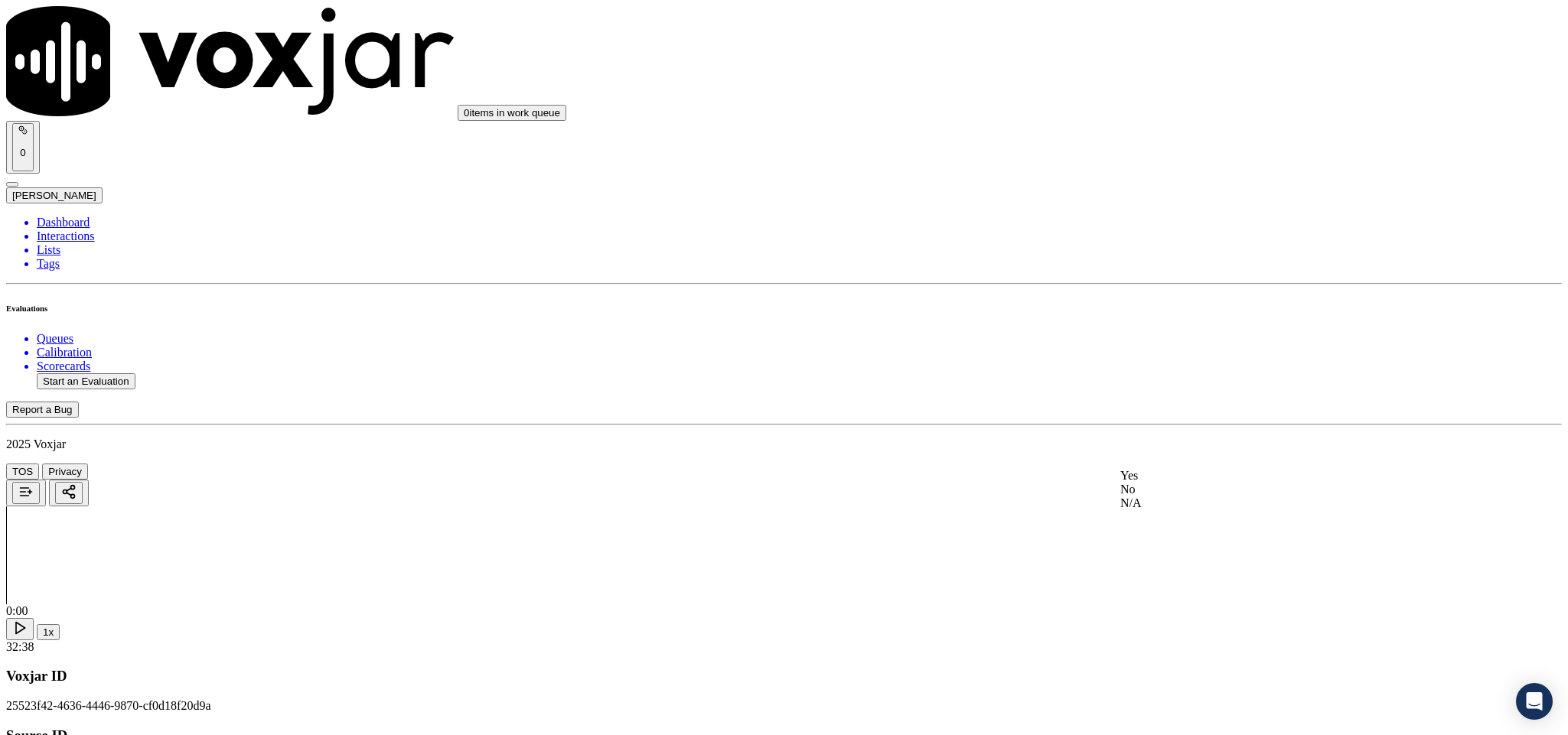
click at [1196, 483] on div "Yes" at bounding box center [1299, 475] width 358 height 14
click at [1172, 346] on div "No" at bounding box center [1299, 339] width 358 height 14
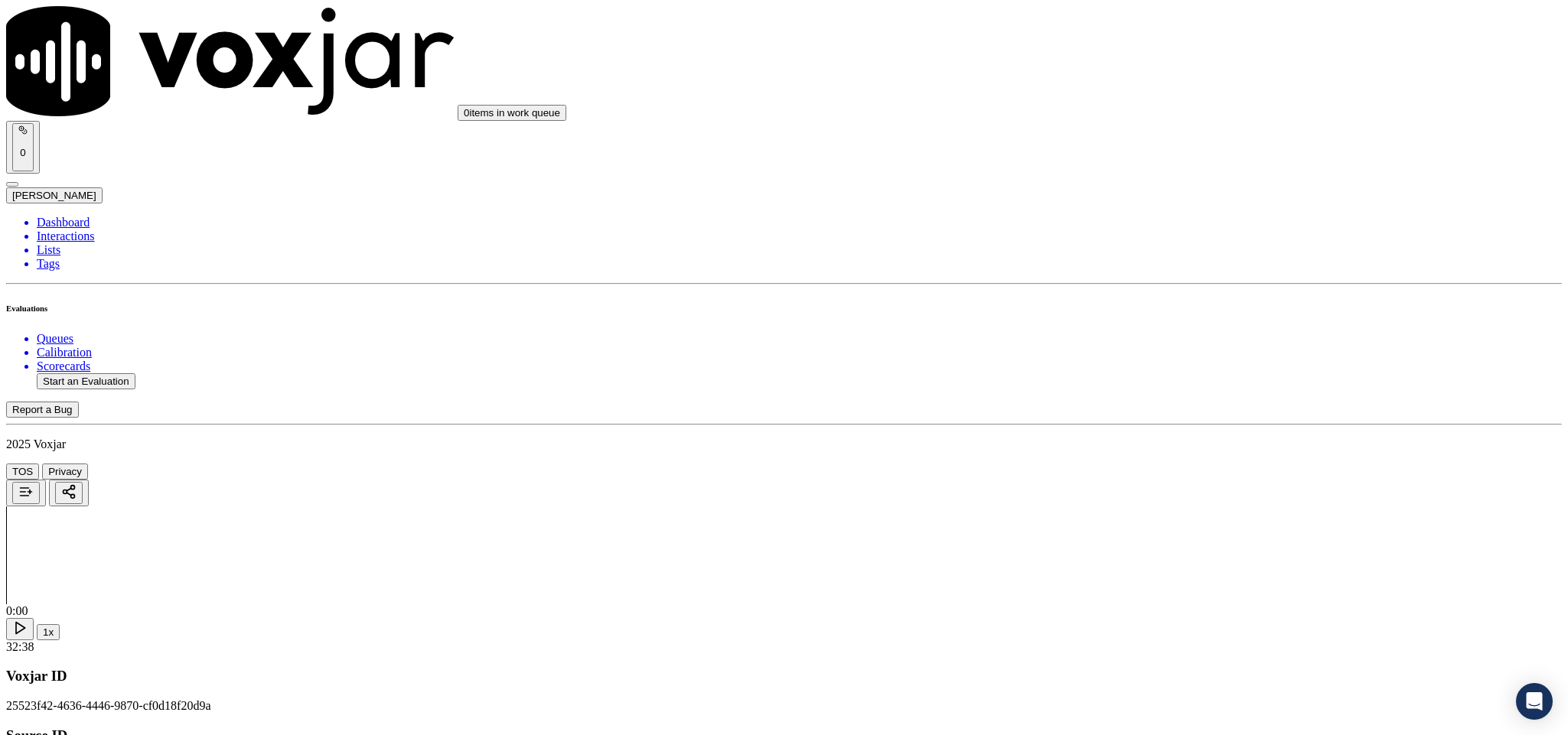
click at [1199, 277] on div "Yes" at bounding box center [1299, 271] width 358 height 14
click at [1176, 447] on div "Yes" at bounding box center [1299, 446] width 358 height 14
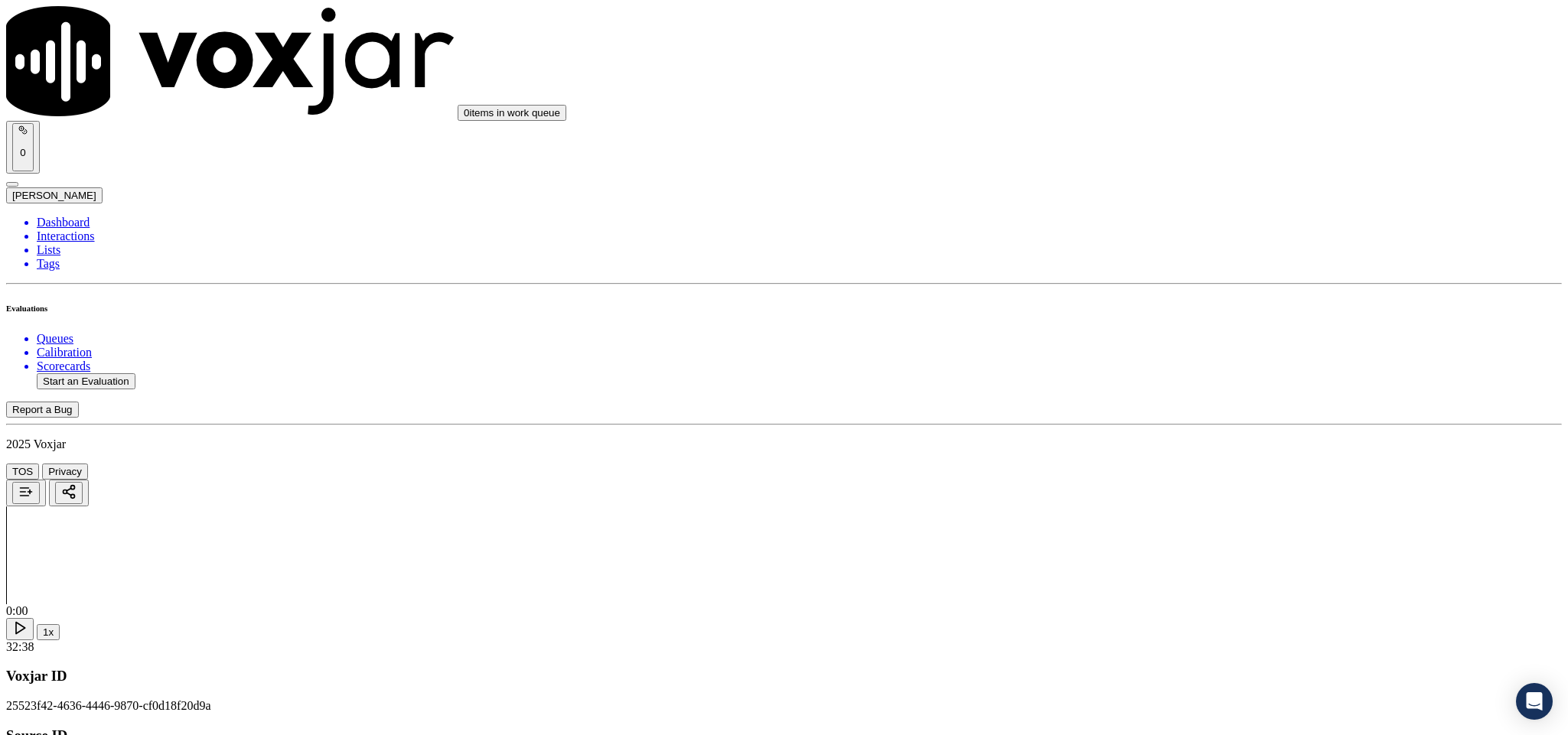
click at [1191, 412] on div "No" at bounding box center [1299, 405] width 358 height 14
click at [1173, 540] on div "Yes" at bounding box center [1299, 534] width 358 height 14
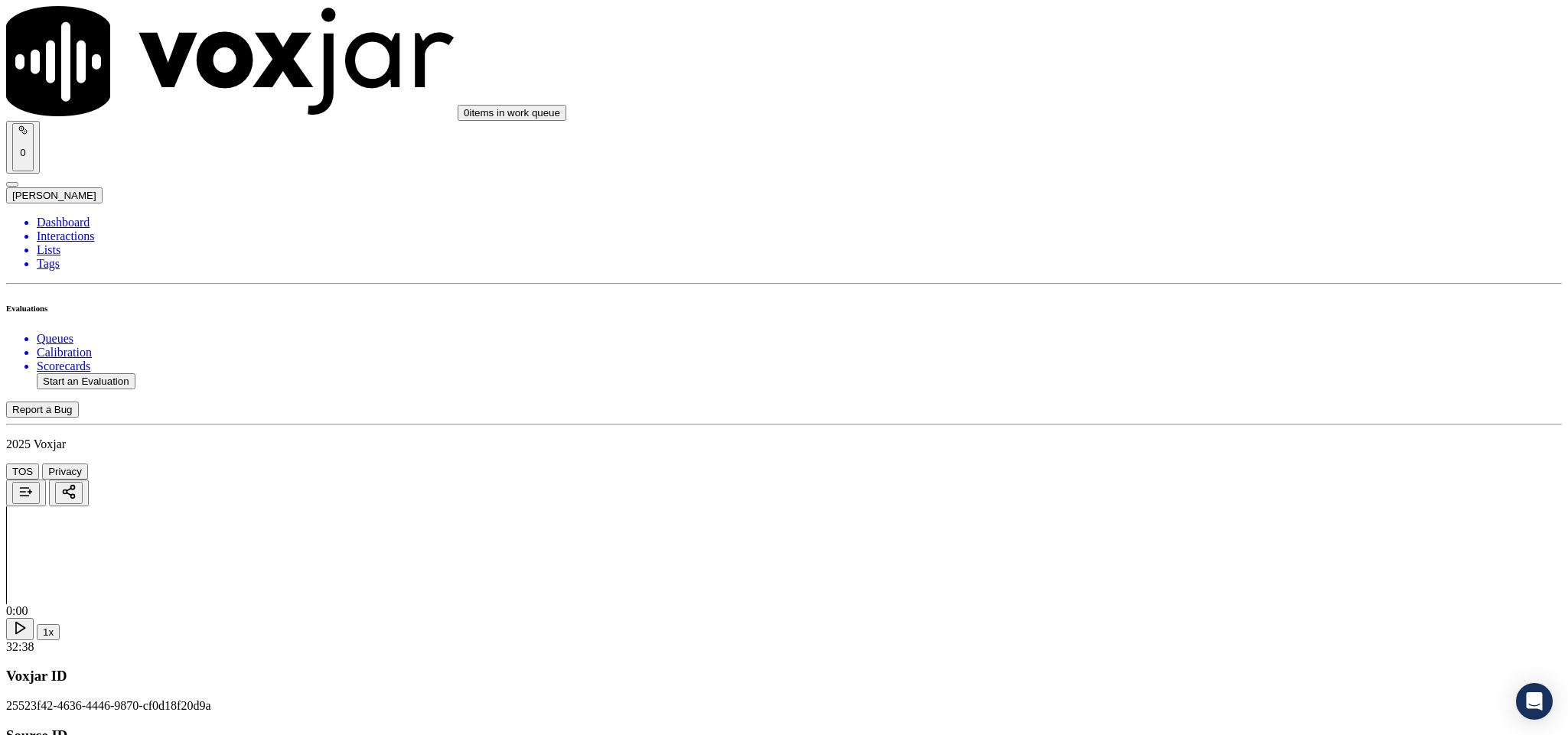
scroll to position [2984, 0]
click at [1179, 269] on div "No" at bounding box center [1299, 262] width 358 height 14
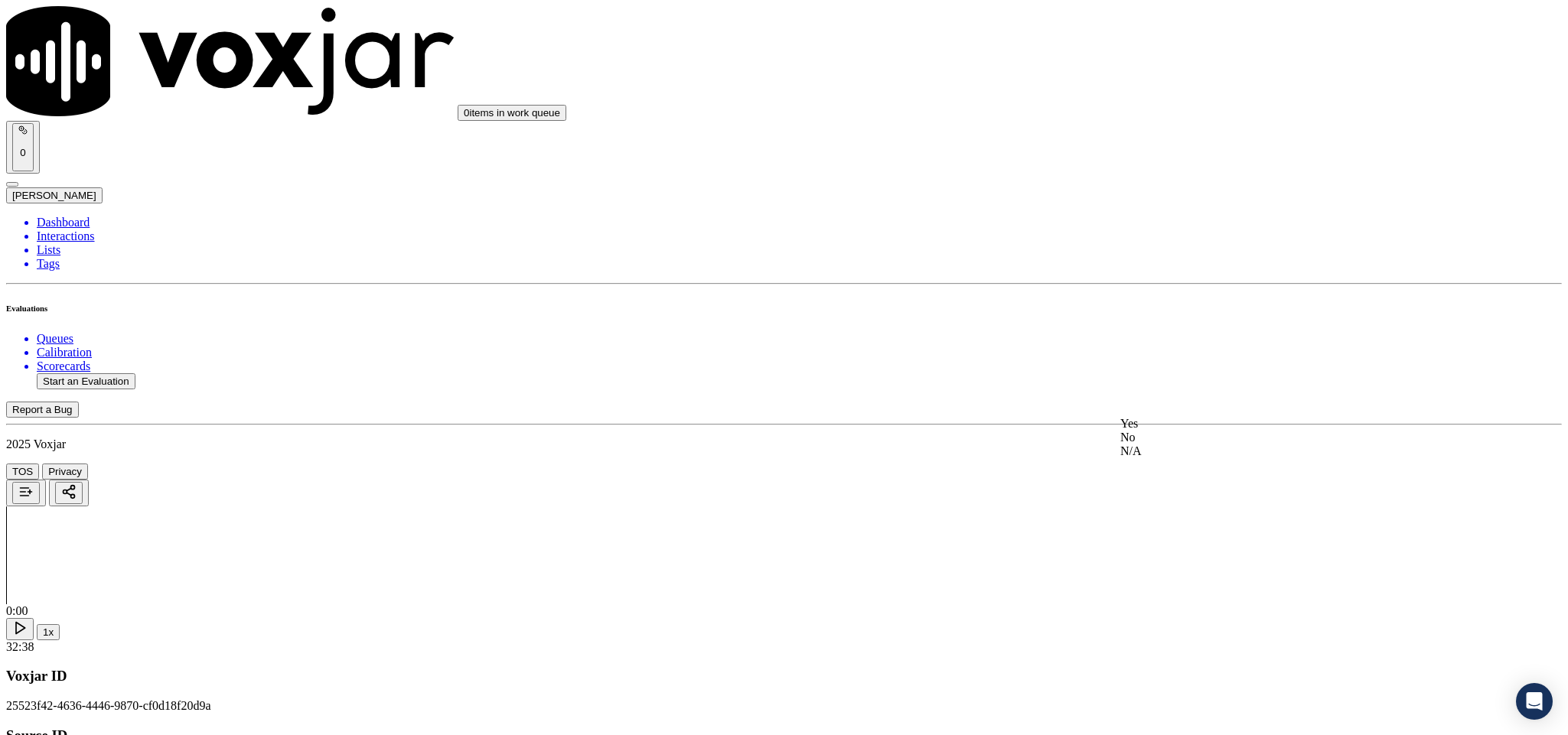
click at [1222, 445] on div "No" at bounding box center [1299, 438] width 358 height 14
click at [1187, 370] on div "Yes" at bounding box center [1299, 370] width 358 height 14
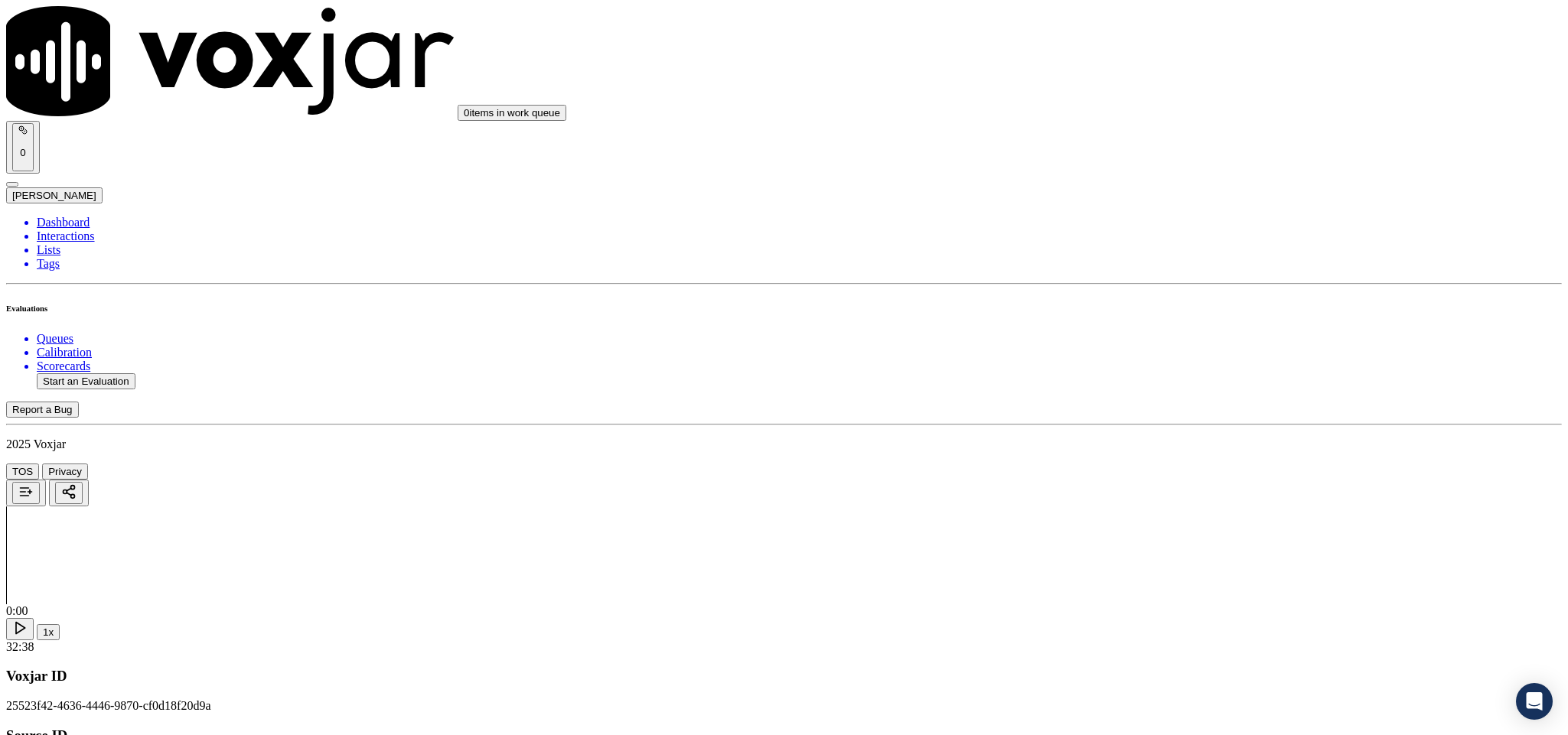
drag, startPoint x: 1178, startPoint y: 503, endPoint x: 1184, endPoint y: 480, distance: 23.8
click at [1178, 483] on div "N/A" at bounding box center [1299, 475] width 358 height 14
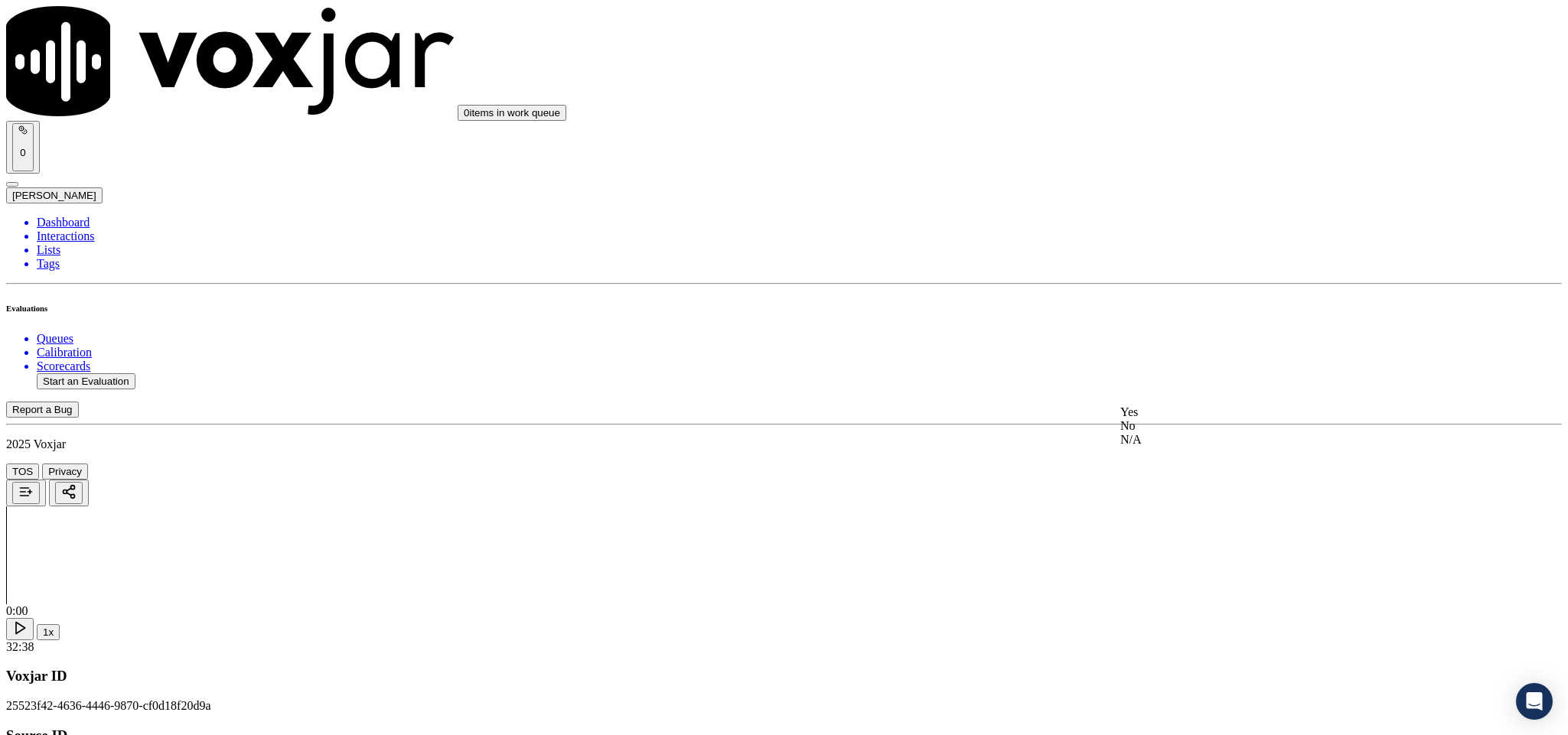
click at [1183, 433] on div "No" at bounding box center [1299, 426] width 358 height 14
click at [1187, 406] on div "Yes No N/A" at bounding box center [1299, 436] width 358 height 62
click at [1195, 414] on div "Yes" at bounding box center [1299, 412] width 358 height 14
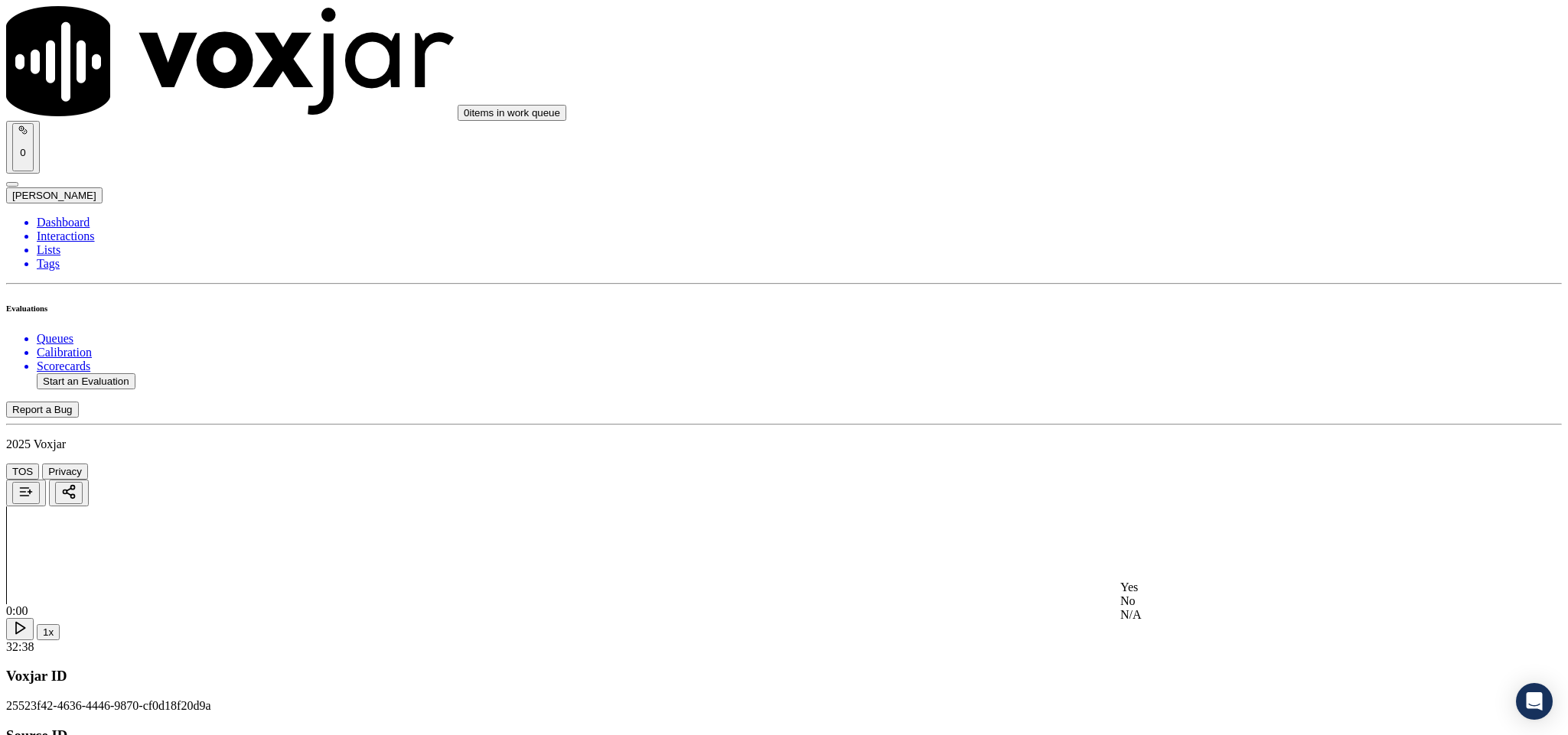
click at [1180, 608] on div "No" at bounding box center [1299, 601] width 358 height 14
paste textarea "last Sales Date: [DATE] / Supplier: CleanSky / Term : 365 Days / ETF : $75.00 C…"
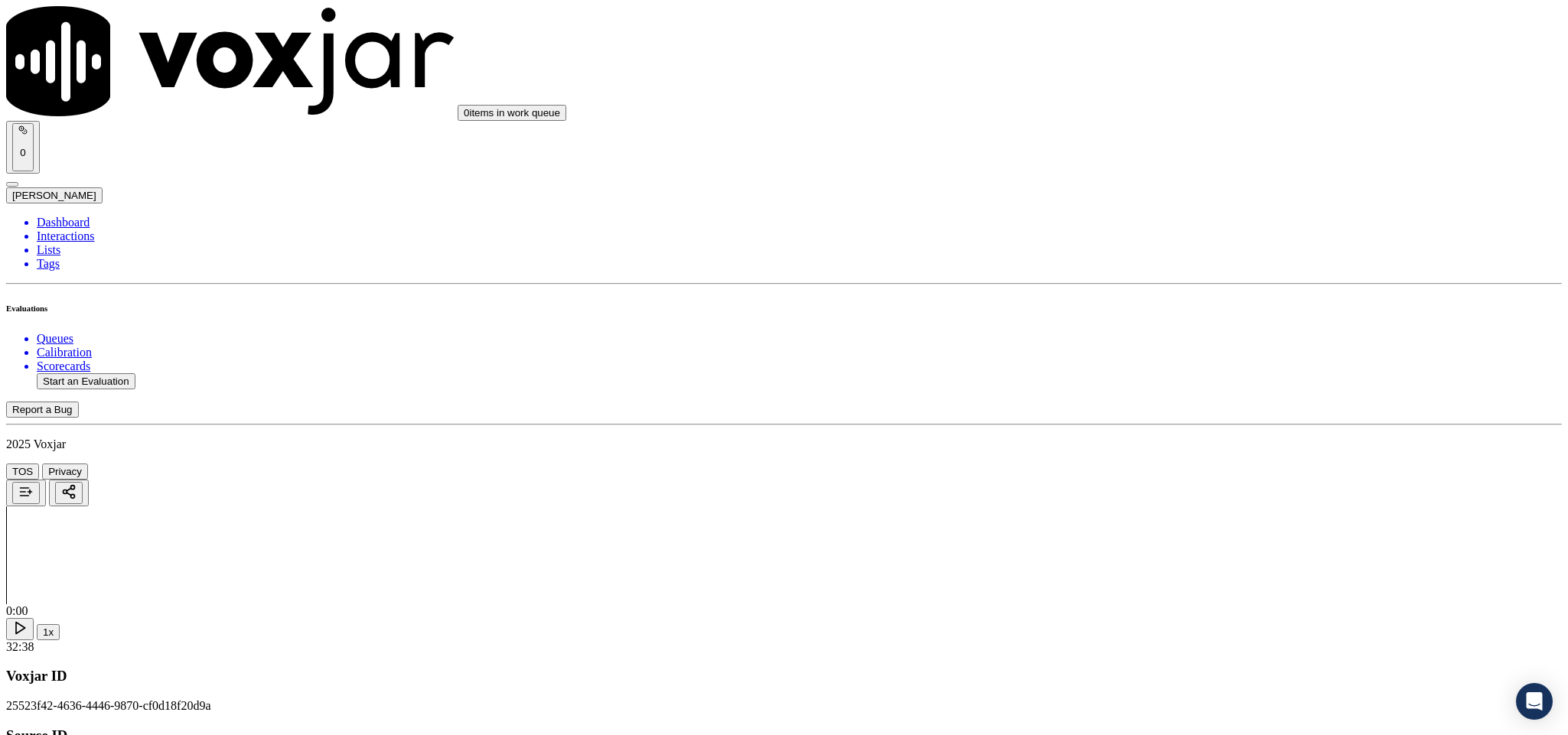
type textarea "last Sales Date: [DATE] / Supplier: CleanSky / Term : 365 Days / ETF : $75.00 C…"
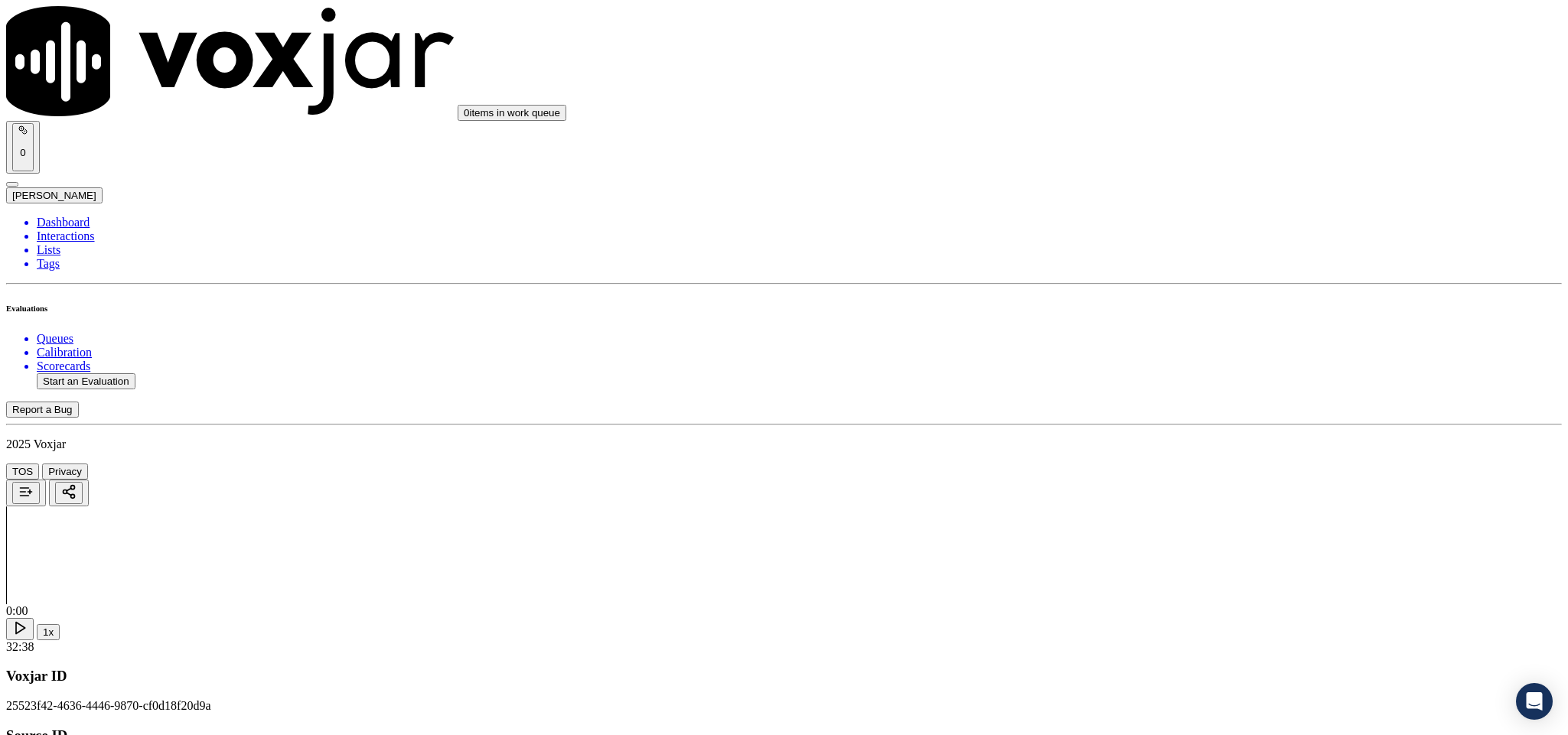
click at [90, 216] on li "Dashboard" at bounding box center [799, 223] width 1525 height 14
click at [103, 373] on button "Start an Evaluation" at bounding box center [86, 381] width 99 height 16
drag, startPoint x: 655, startPoint y: 324, endPoint x: 763, endPoint y: 330, distance: 108.2
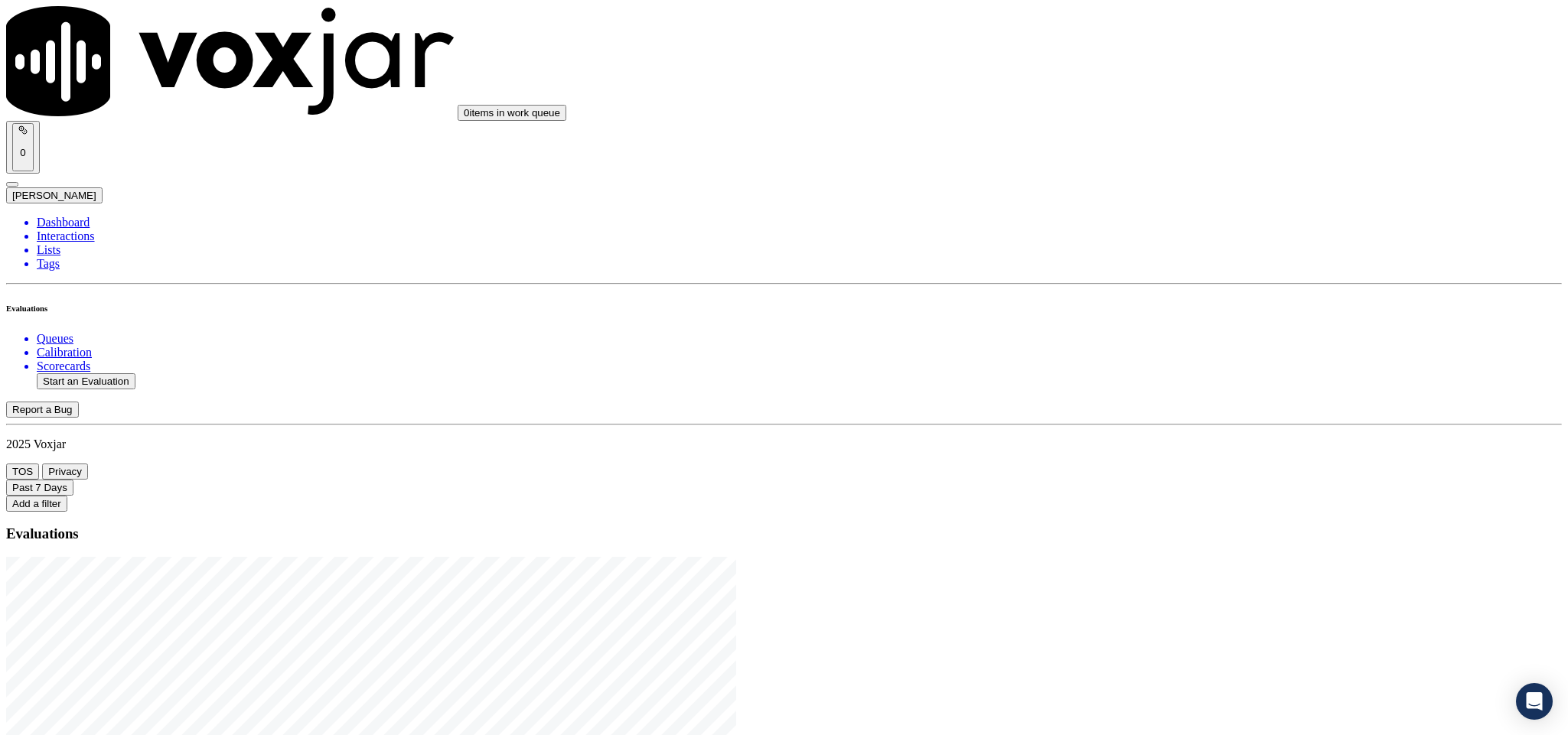
type input "20250825-102353_2675499297-C"
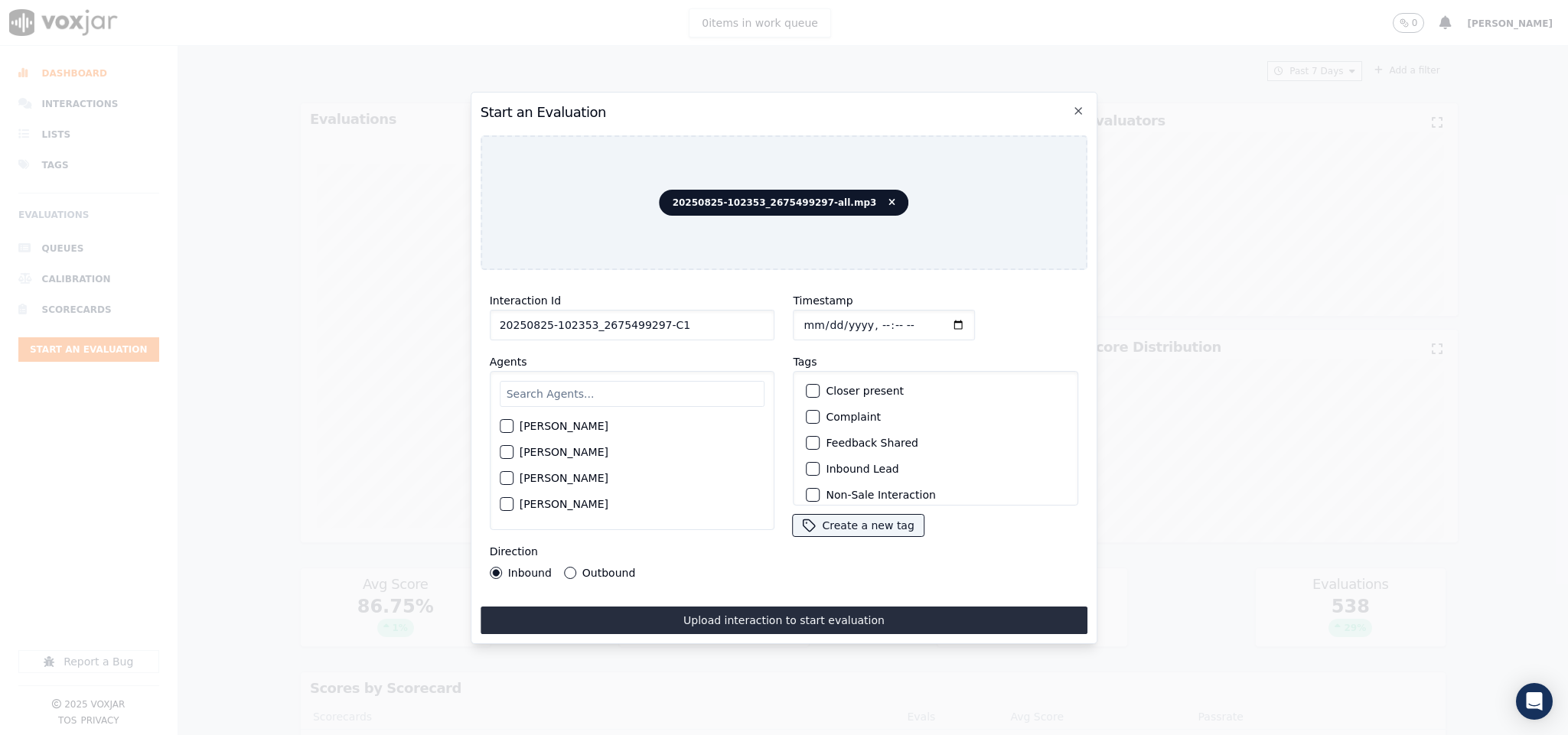
type input "20250825-102353_2675499297-C1"
click at [804, 321] on input "Timestamp" at bounding box center [884, 325] width 182 height 31
type input "2025-08-25T00:22"
click at [582, 391] on input "text" at bounding box center [632, 394] width 266 height 26
type input "jake"
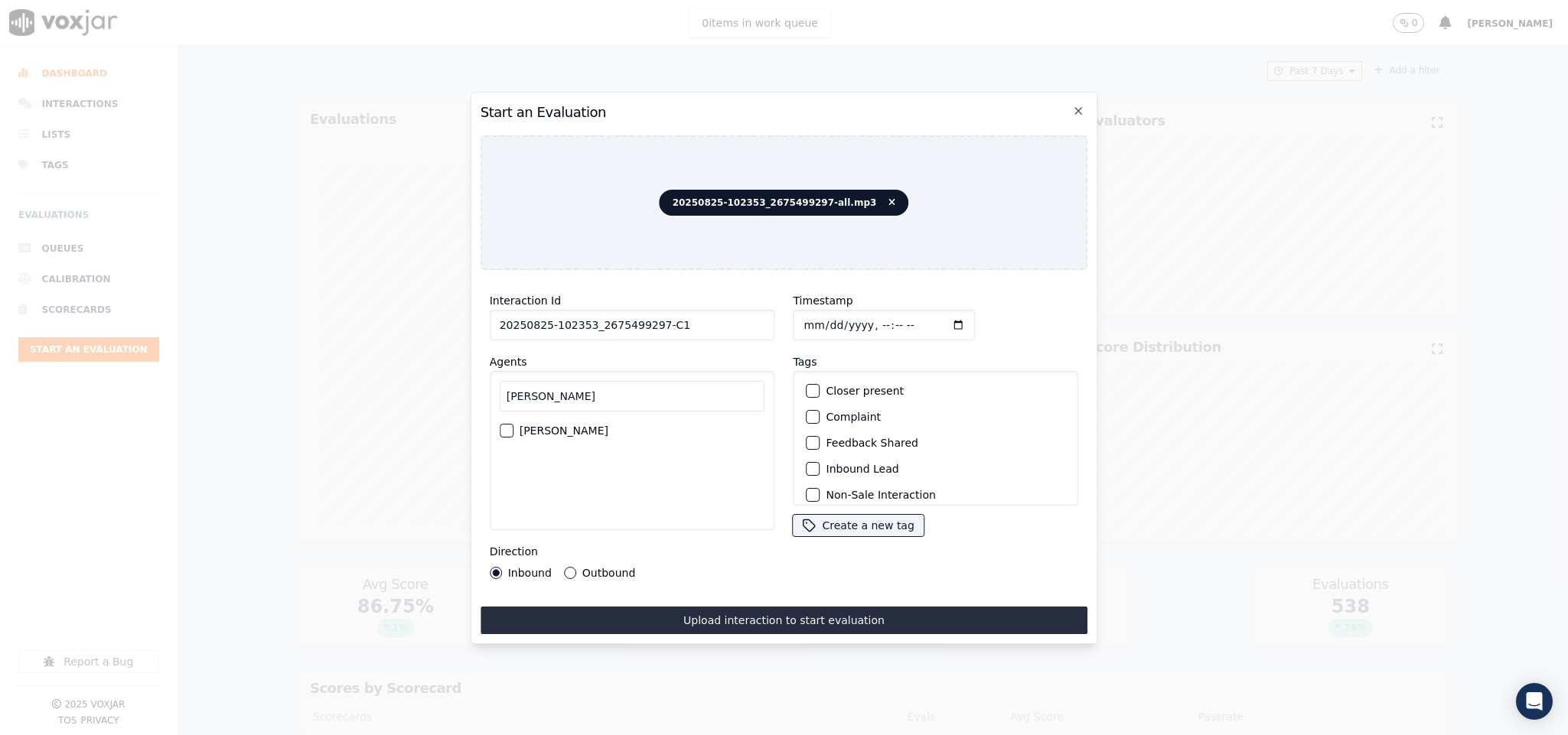
click at [497, 430] on div "jake Jake Saha" at bounding box center [633, 451] width 285 height 159
click at [508, 425] on div "button" at bounding box center [506, 430] width 11 height 11
click at [807, 464] on div "button" at bounding box center [812, 469] width 11 height 11
click at [807, 481] on div "button" at bounding box center [812, 486] width 11 height 11
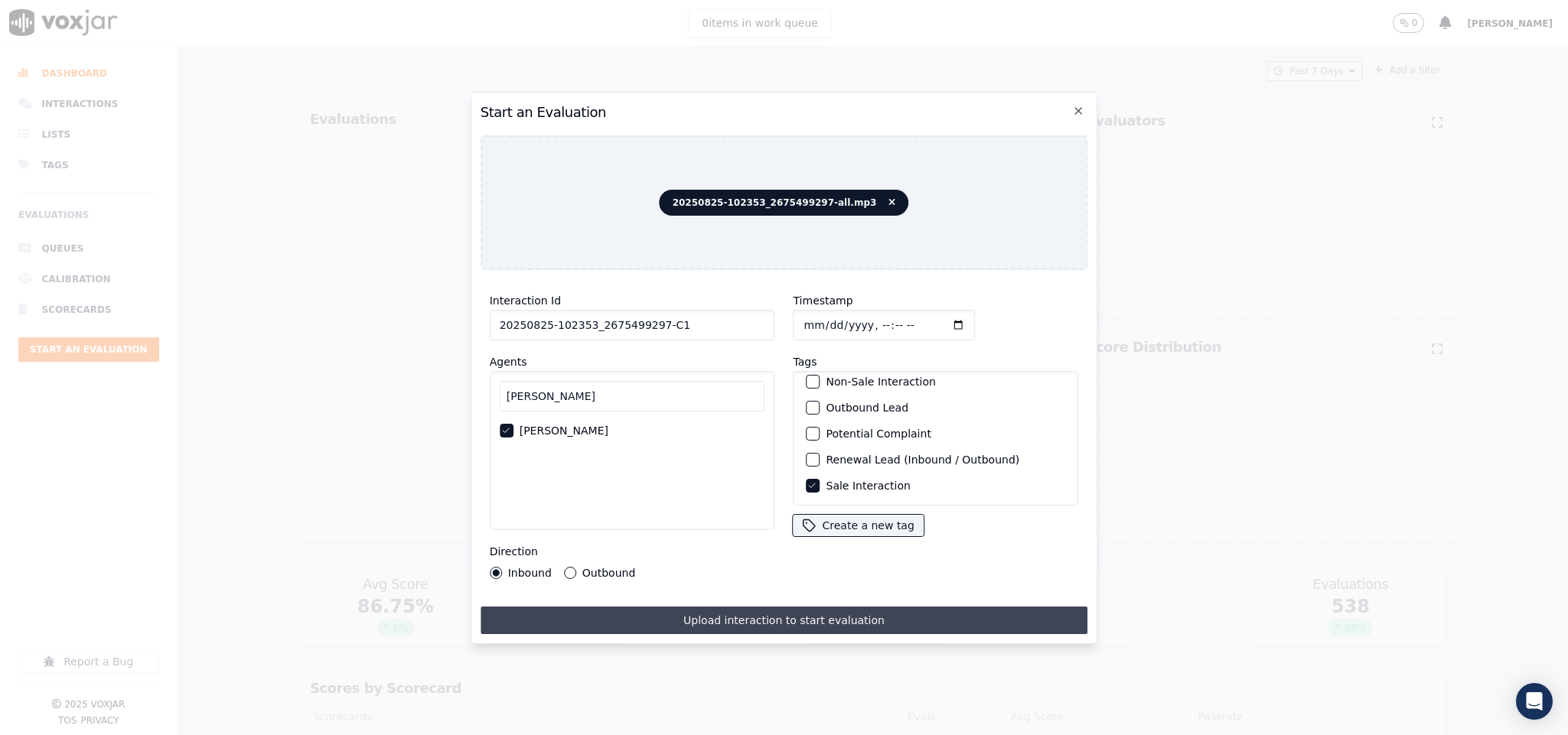
click at [802, 607] on button "Upload interaction to start evaluation" at bounding box center [785, 621] width 608 height 27
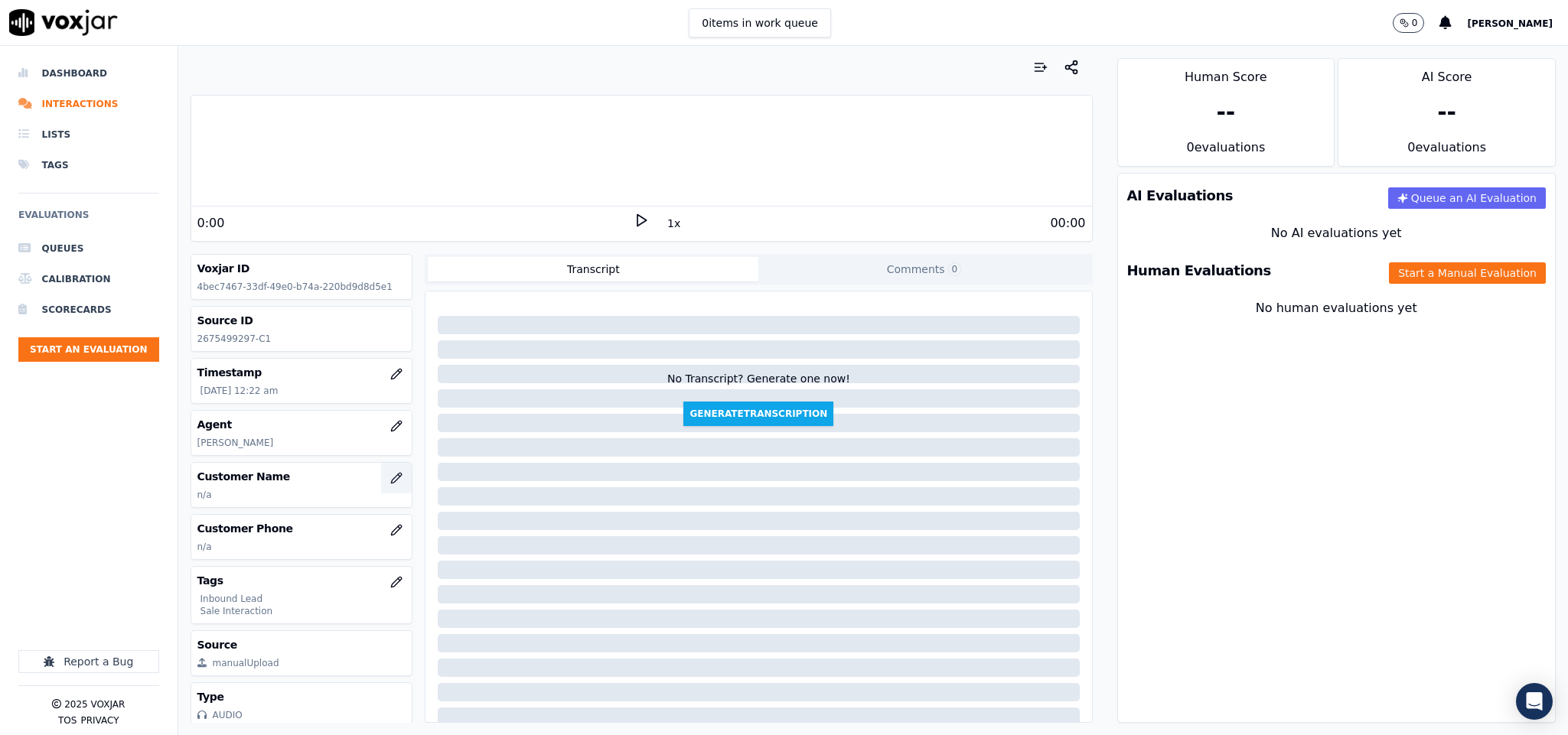
click at [381, 482] on button "button" at bounding box center [396, 478] width 31 height 31
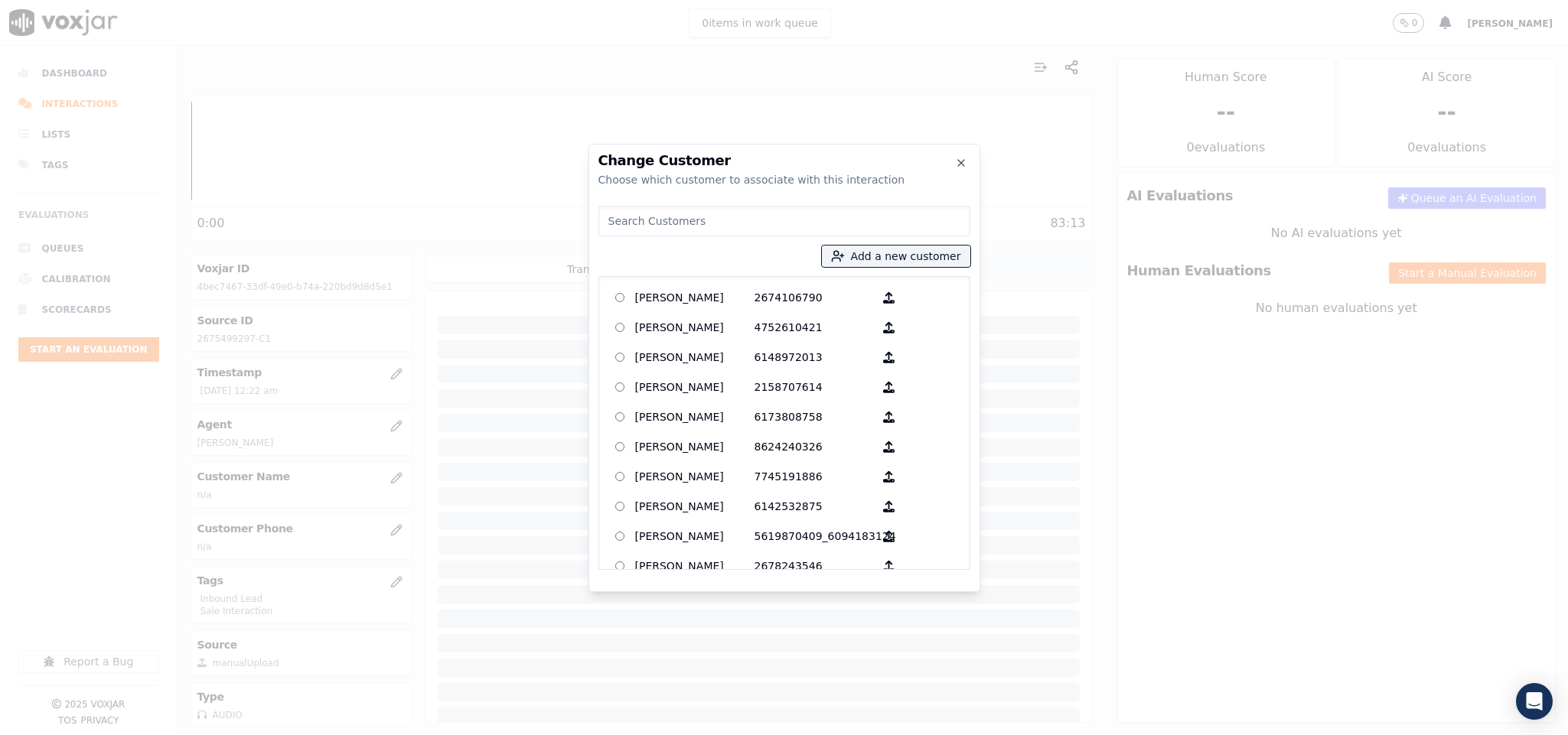
click at [372, 487] on div at bounding box center [784, 367] width 1568 height 735
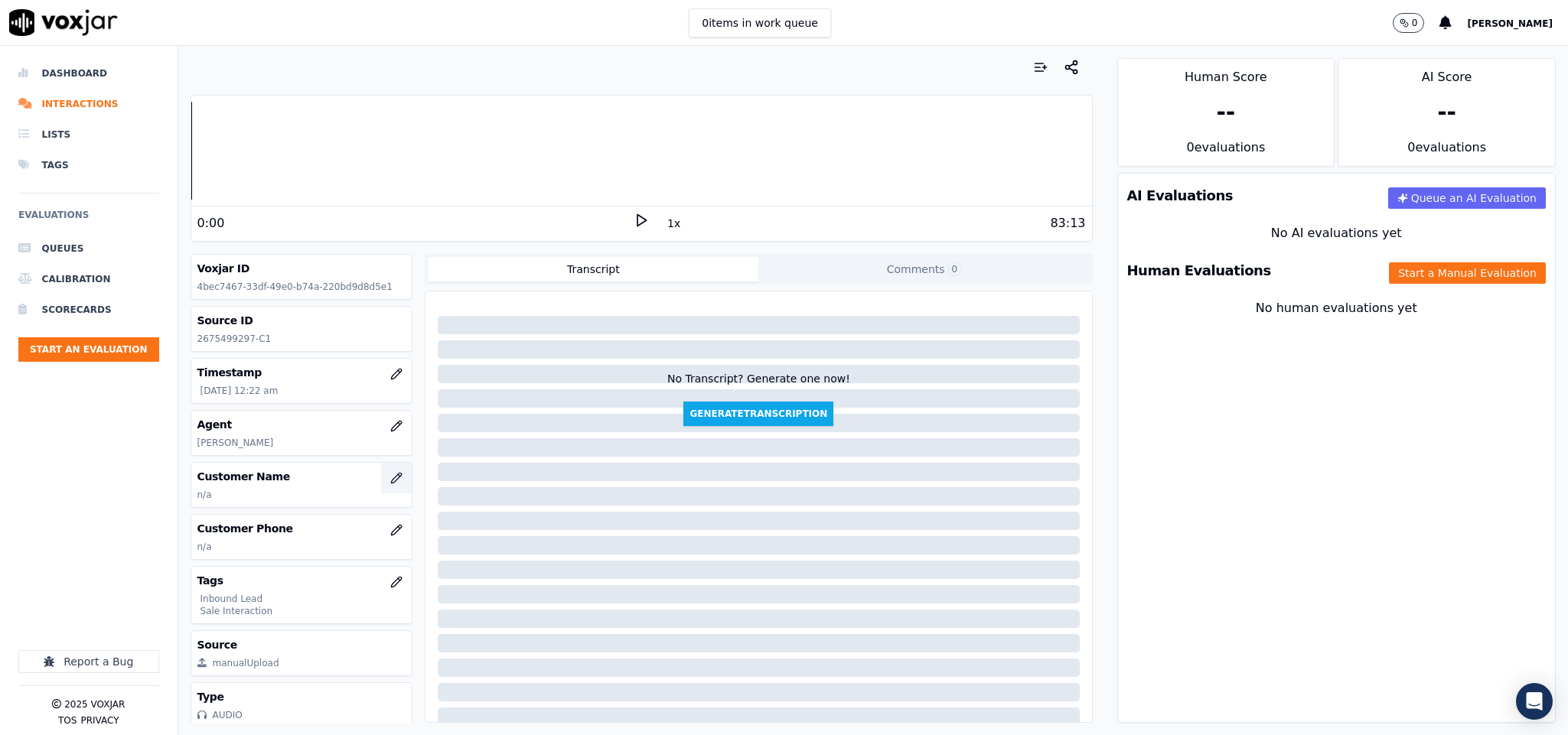
click at [390, 483] on icon "button" at bounding box center [396, 478] width 12 height 12
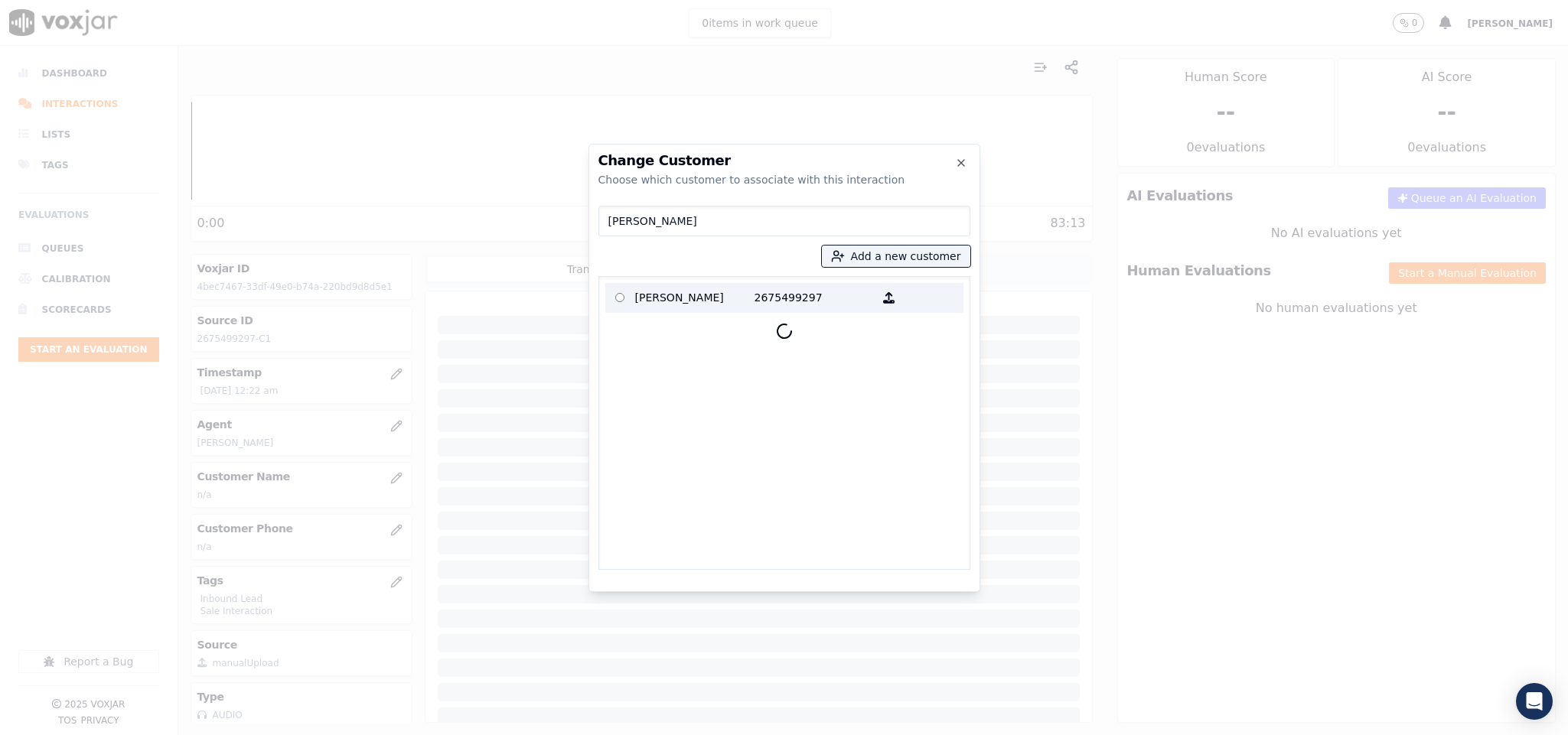
type input "MICHAEL J FAFALIOS"
click at [687, 301] on p "MICHAEL J FAFALIOS" at bounding box center [695, 298] width 120 height 24
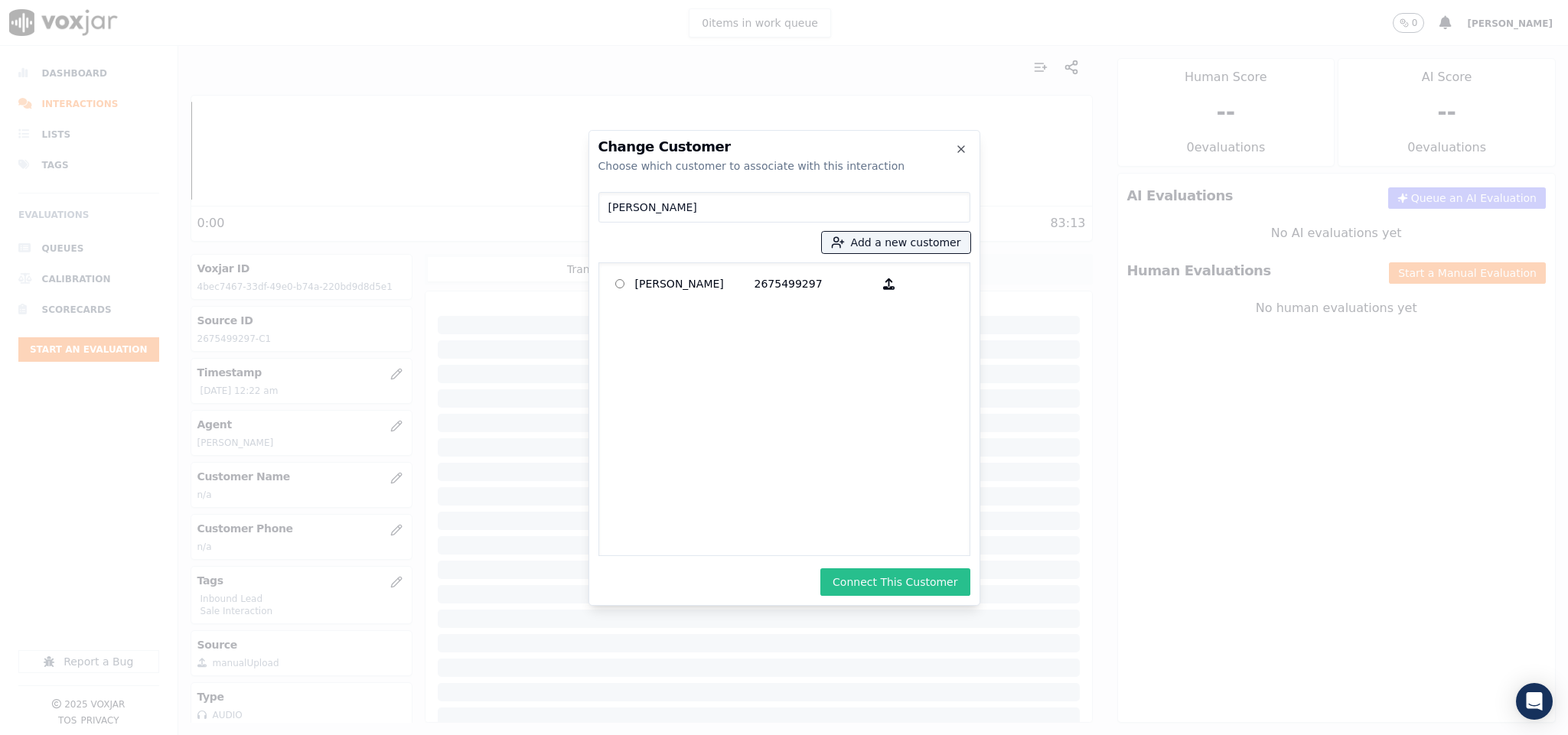
click at [903, 583] on button "Connect This Customer" at bounding box center [895, 582] width 149 height 27
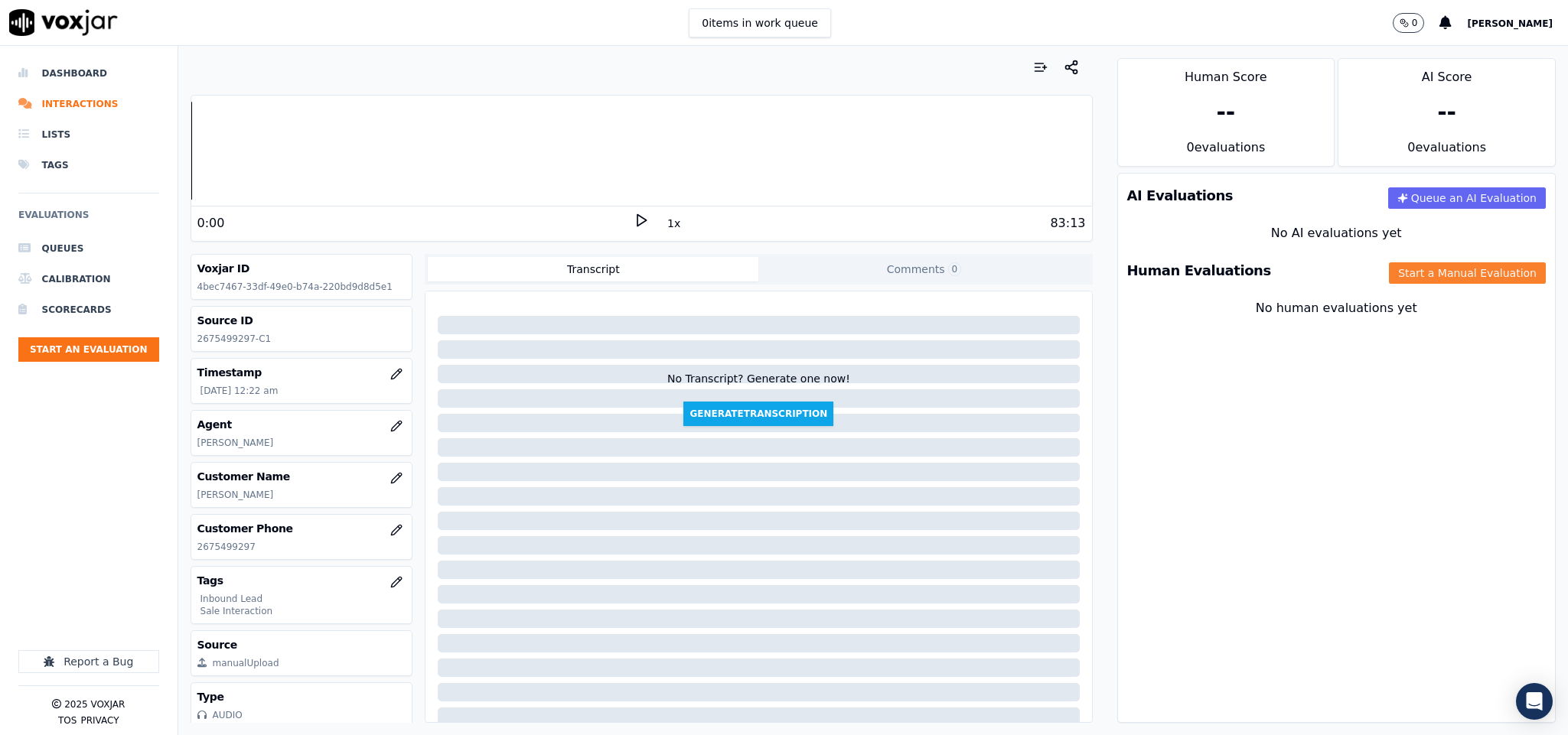
click at [1441, 267] on button "Start a Manual Evaluation" at bounding box center [1468, 272] width 157 height 21
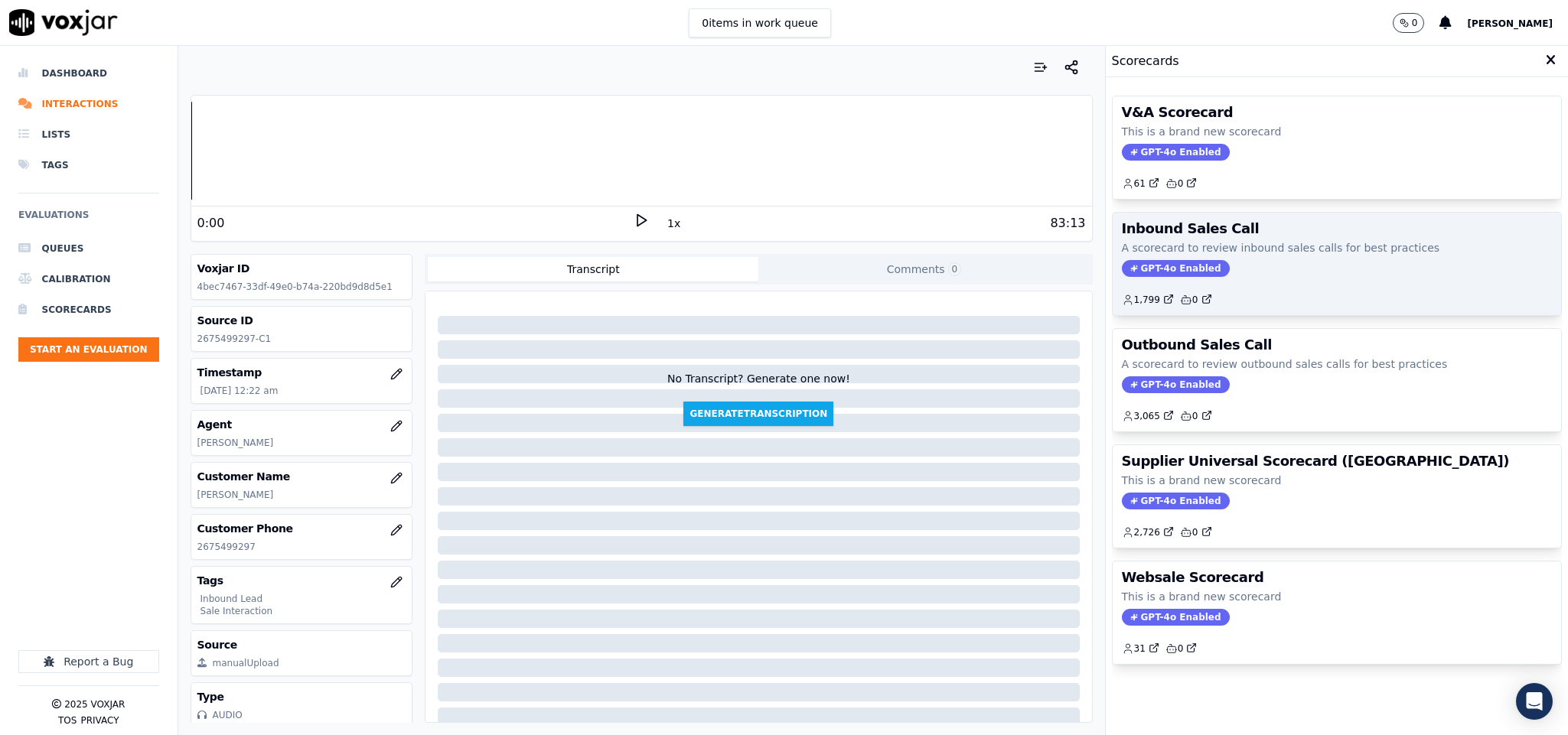
click at [1126, 265] on span "GPT-4o Enabled" at bounding box center [1176, 269] width 108 height 17
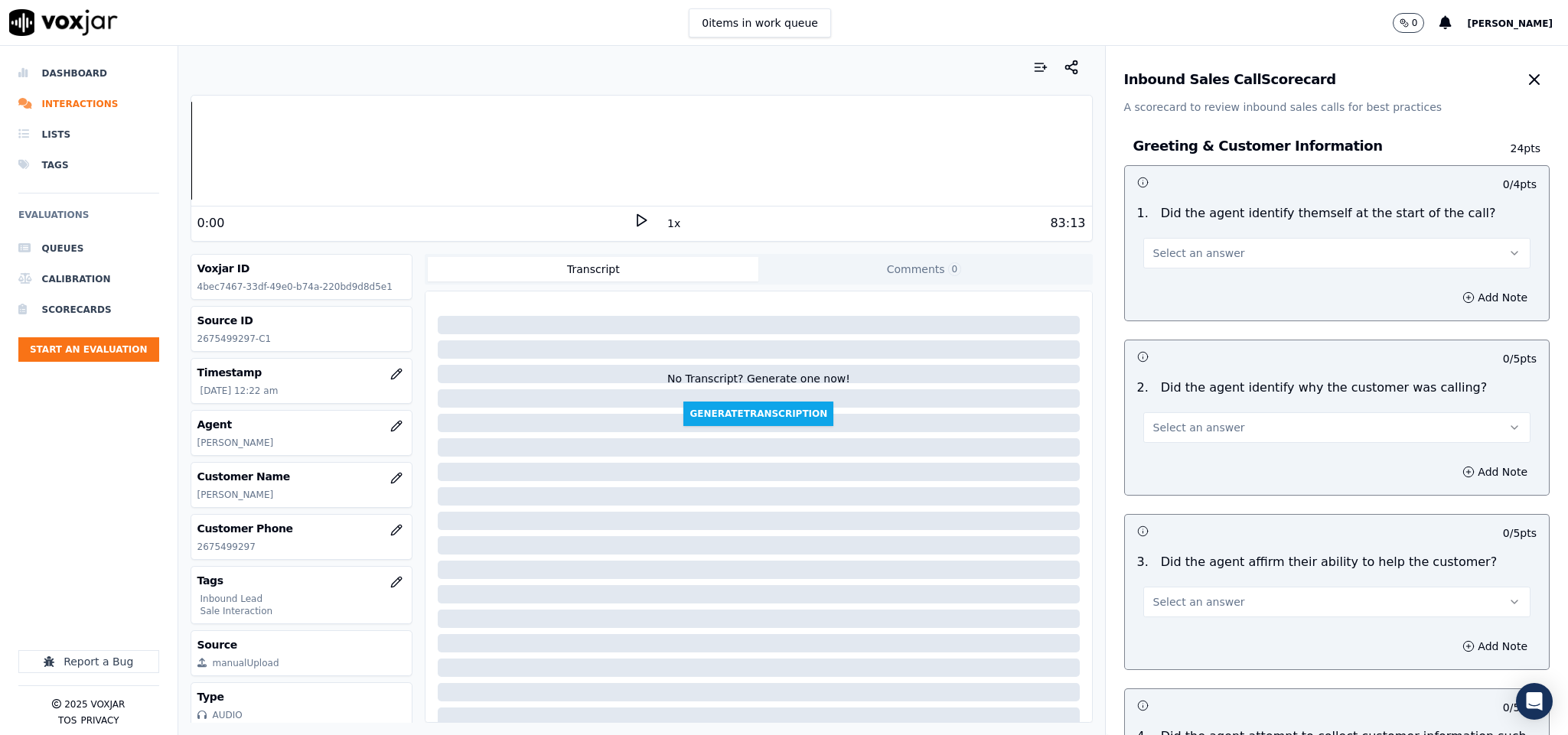
click at [1191, 254] on span "Select an answer" at bounding box center [1200, 254] width 92 height 15
click at [1171, 283] on div "Yes" at bounding box center [1300, 289] width 350 height 25
drag, startPoint x: 1190, startPoint y: 428, endPoint x: 1191, endPoint y: 439, distance: 11.0
click at [1191, 428] on span "Select an answer" at bounding box center [1200, 428] width 92 height 15
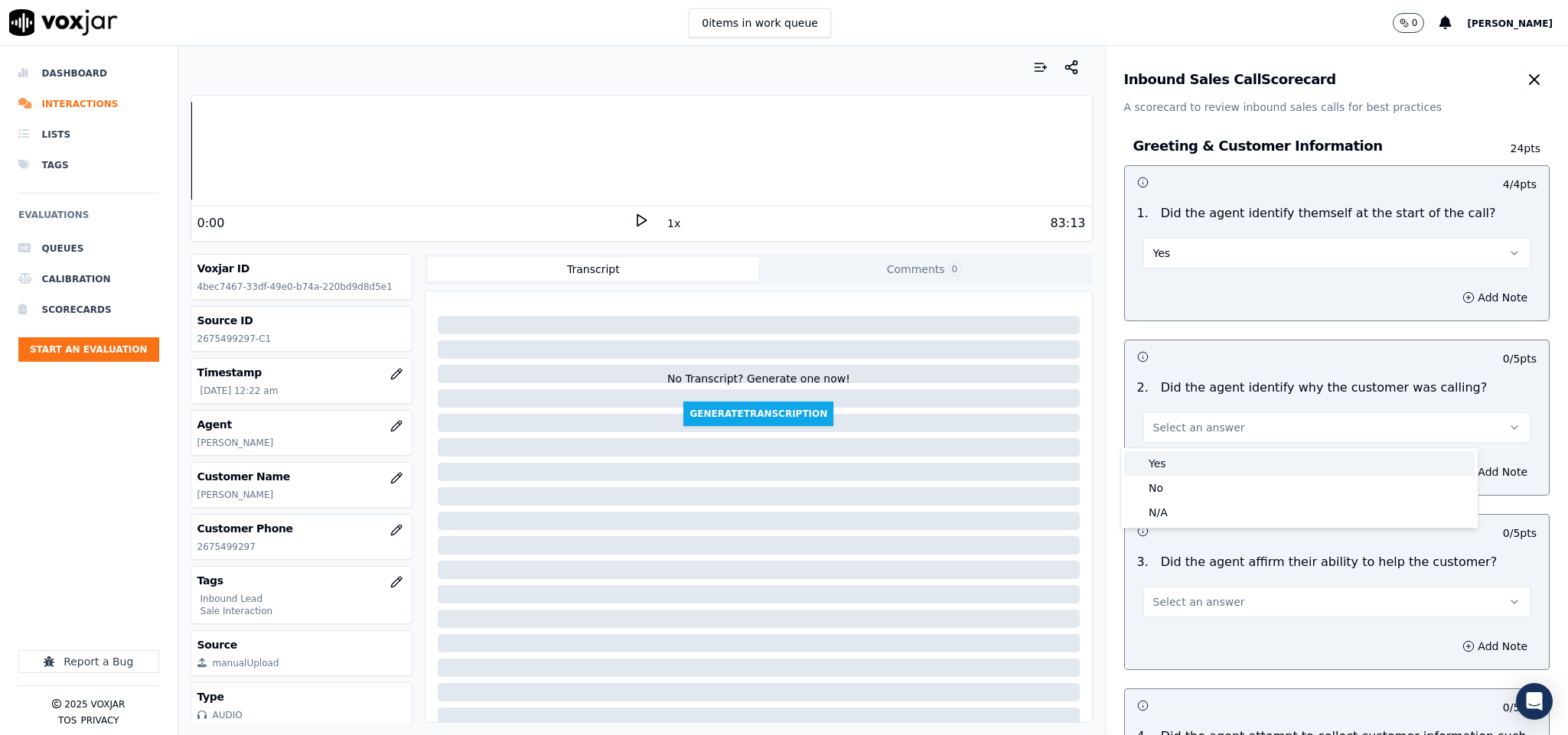
click at [1176, 474] on div "Yes" at bounding box center [1300, 464] width 350 height 25
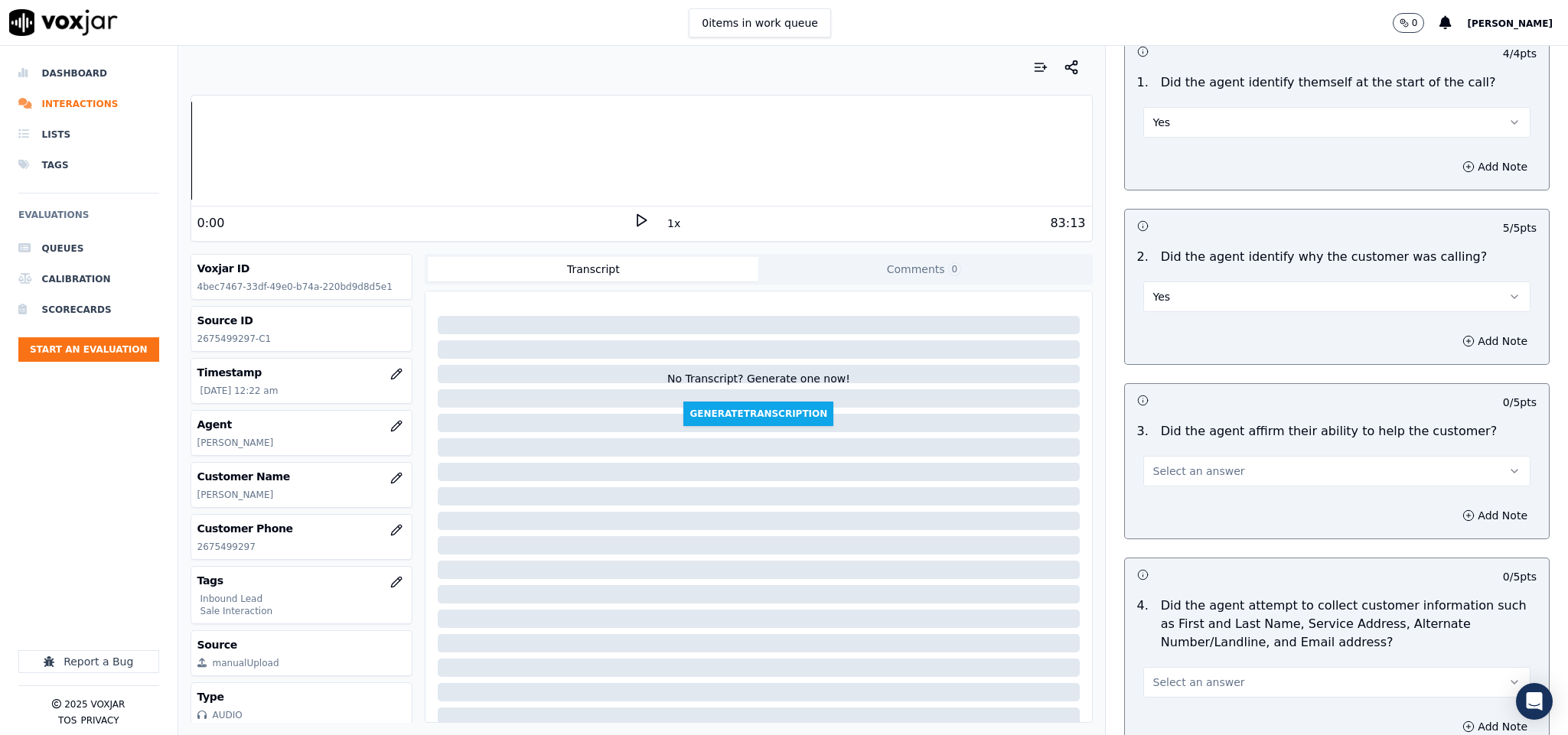
scroll to position [344, 0]
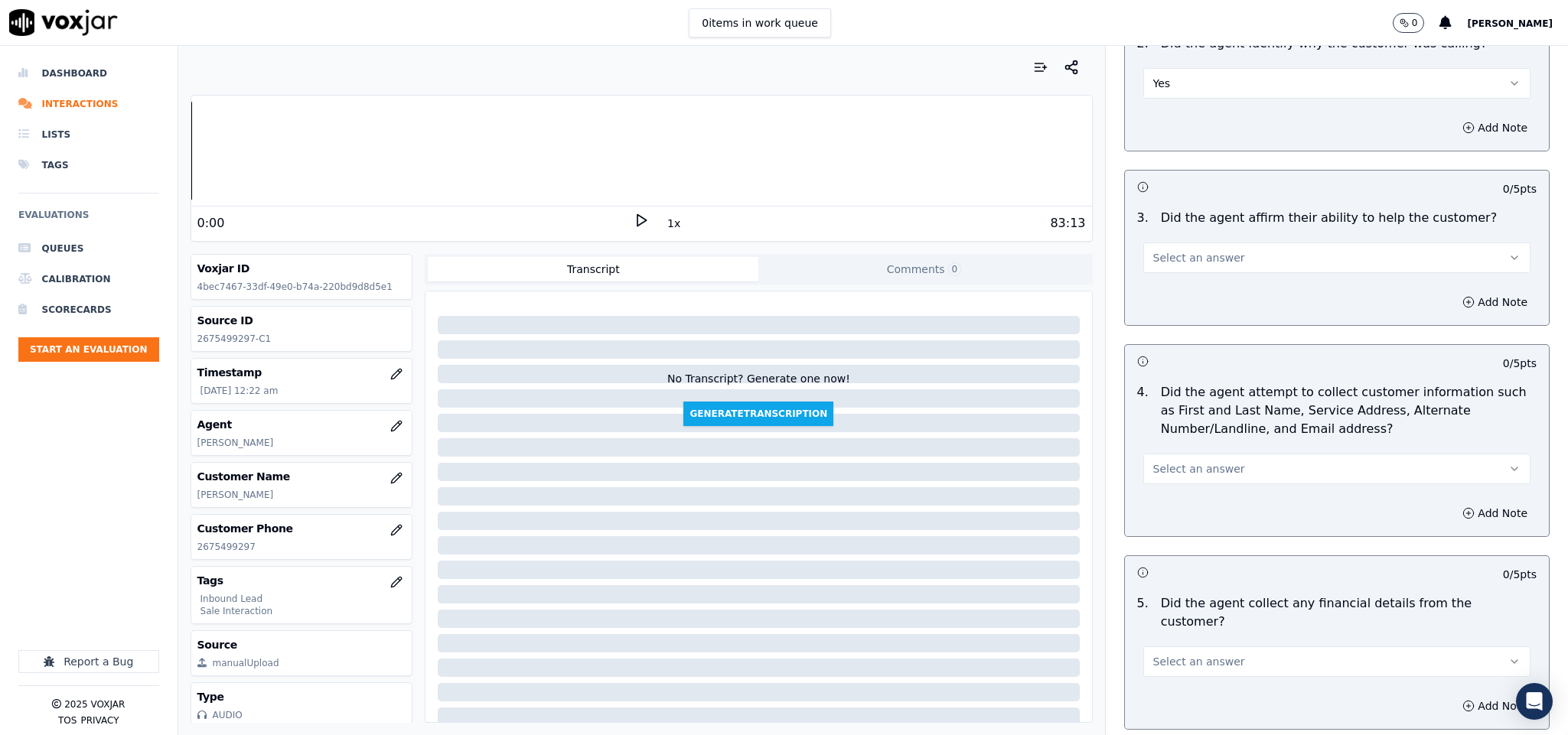
click at [1215, 264] on button "Select an answer" at bounding box center [1337, 258] width 388 height 31
click at [1190, 299] on div "Yes" at bounding box center [1300, 295] width 350 height 25
click at [1201, 467] on span "Select an answer" at bounding box center [1200, 469] width 92 height 15
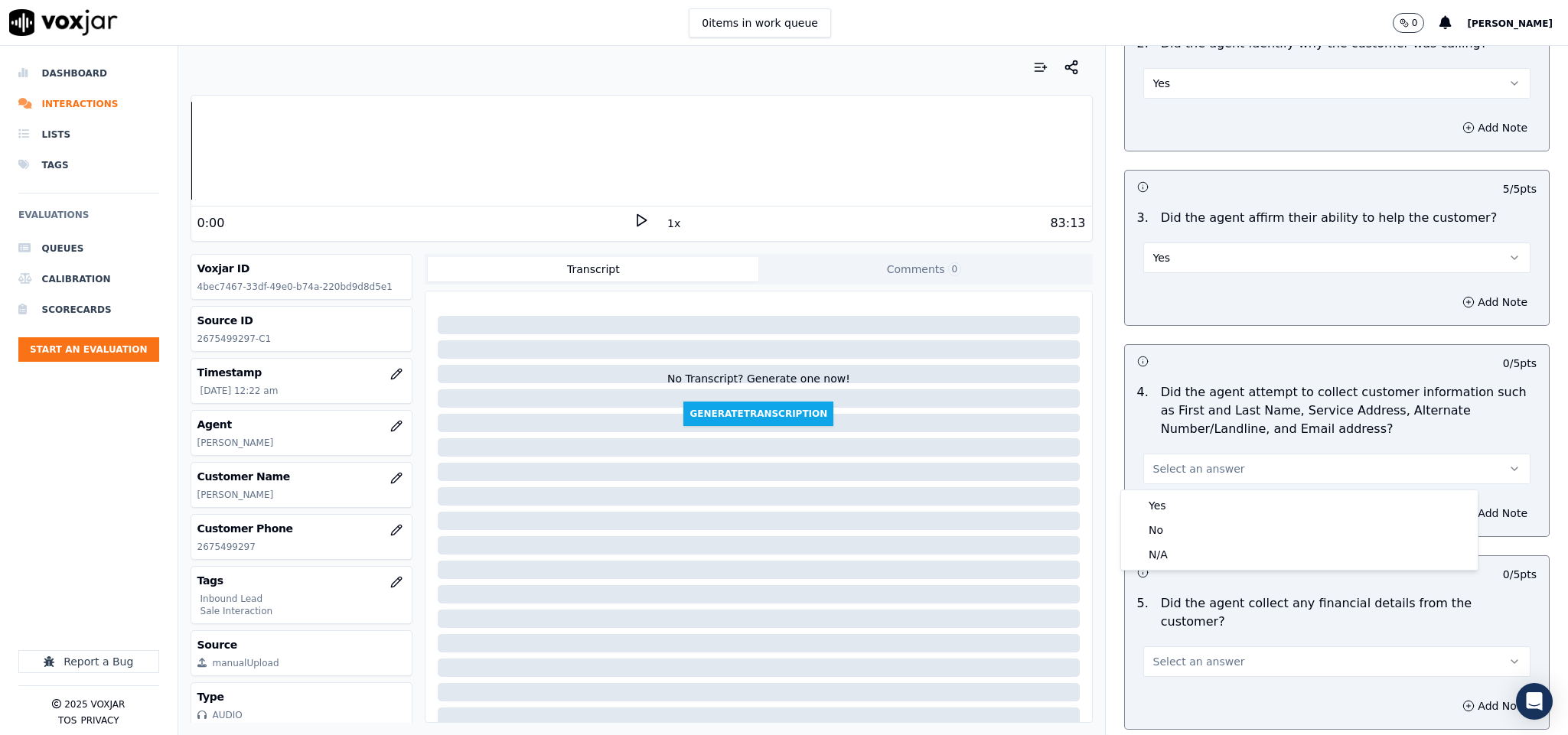
click at [1185, 492] on div "Yes No N/A" at bounding box center [1300, 529] width 357 height 79
click at [1179, 499] on div "Yes" at bounding box center [1300, 505] width 350 height 25
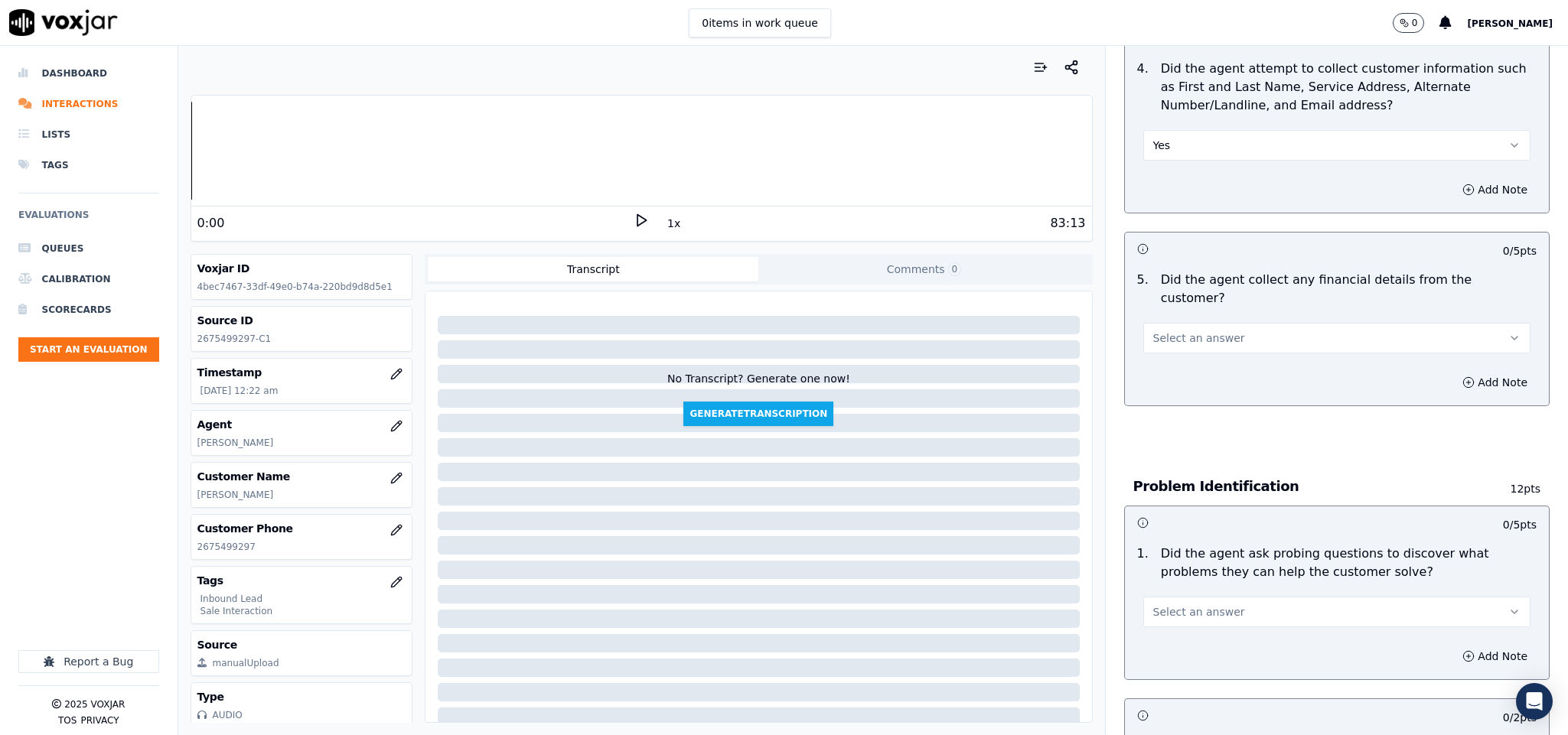
scroll to position [689, 0]
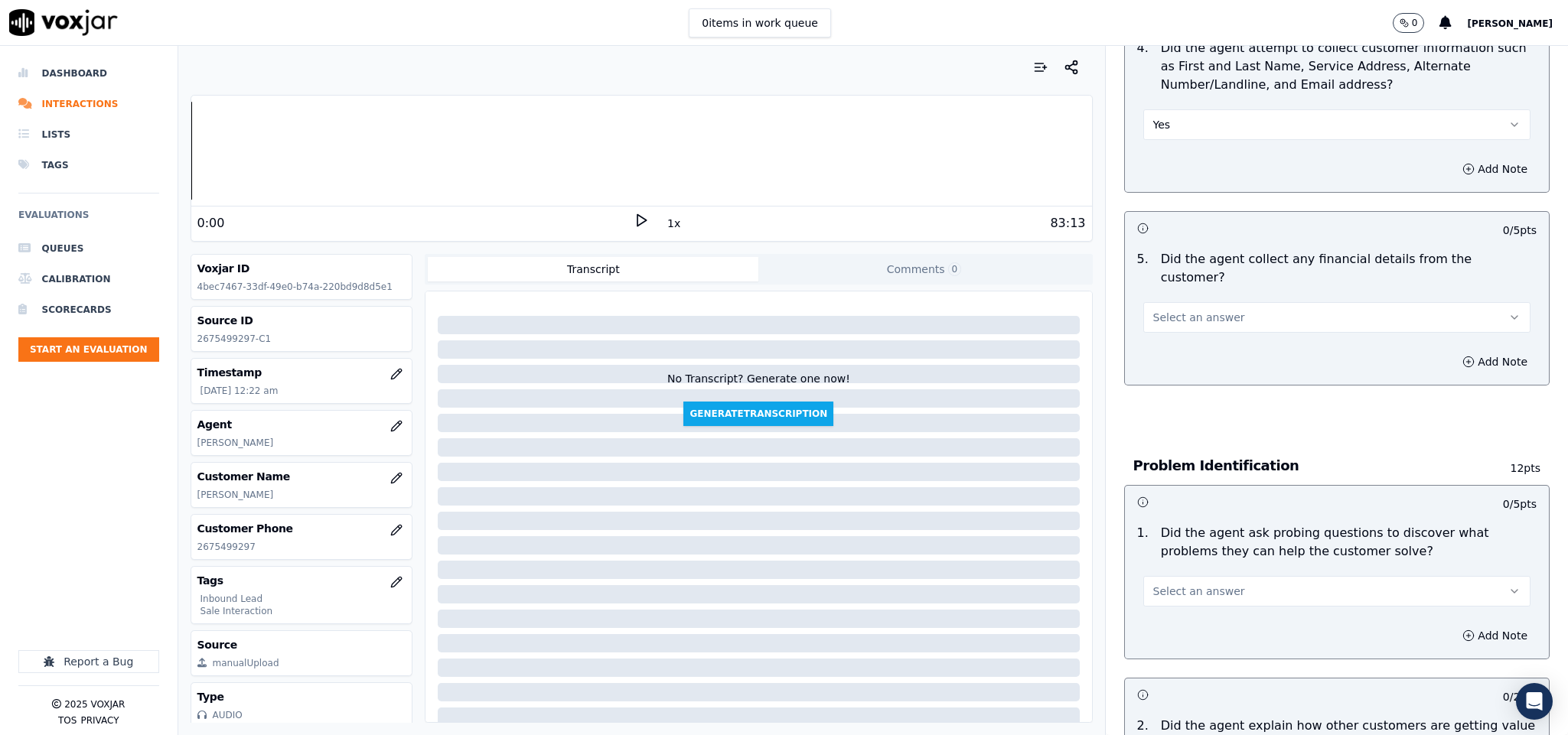
click at [1220, 302] on button "Select an answer" at bounding box center [1337, 318] width 388 height 31
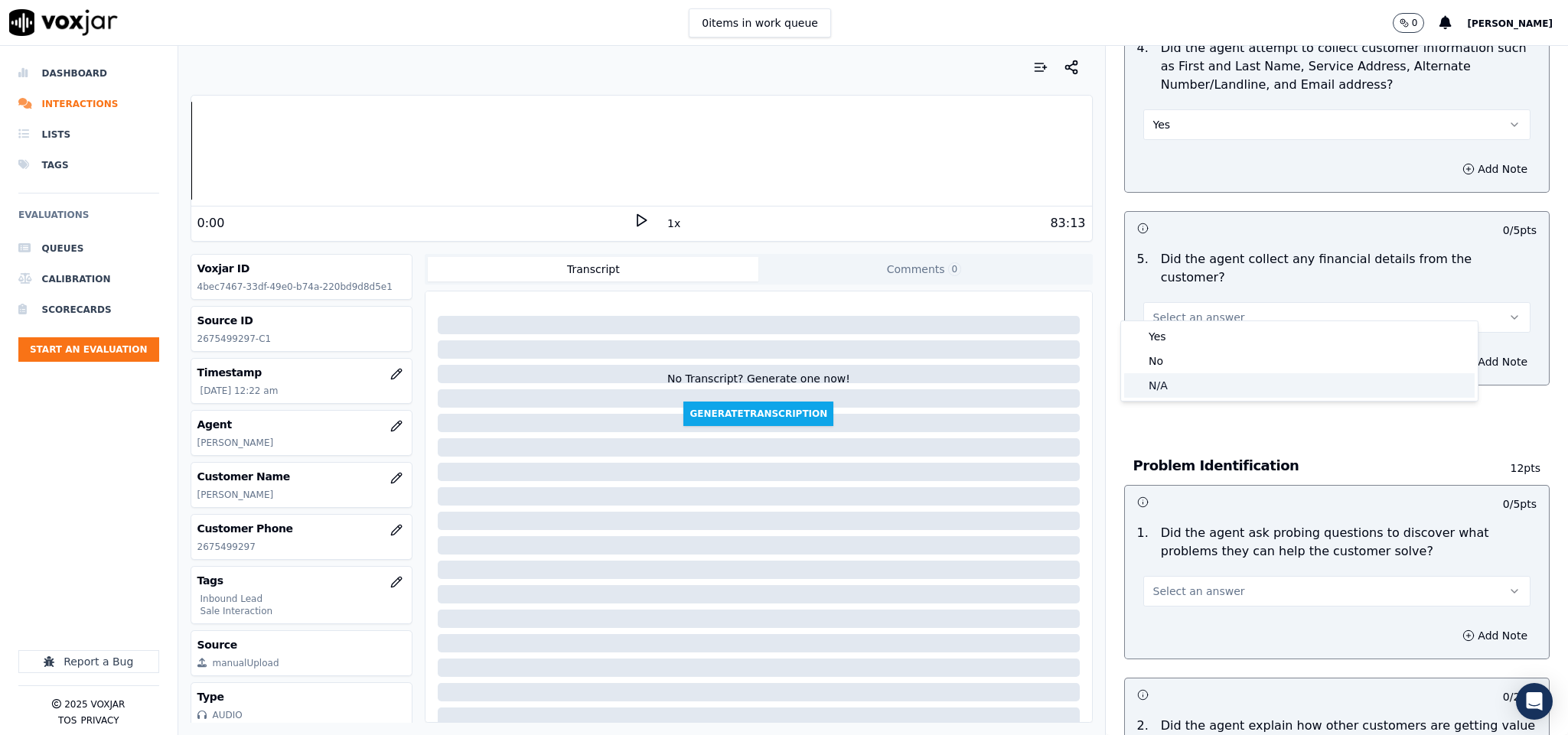
click at [1174, 377] on div "N/A" at bounding box center [1300, 385] width 350 height 25
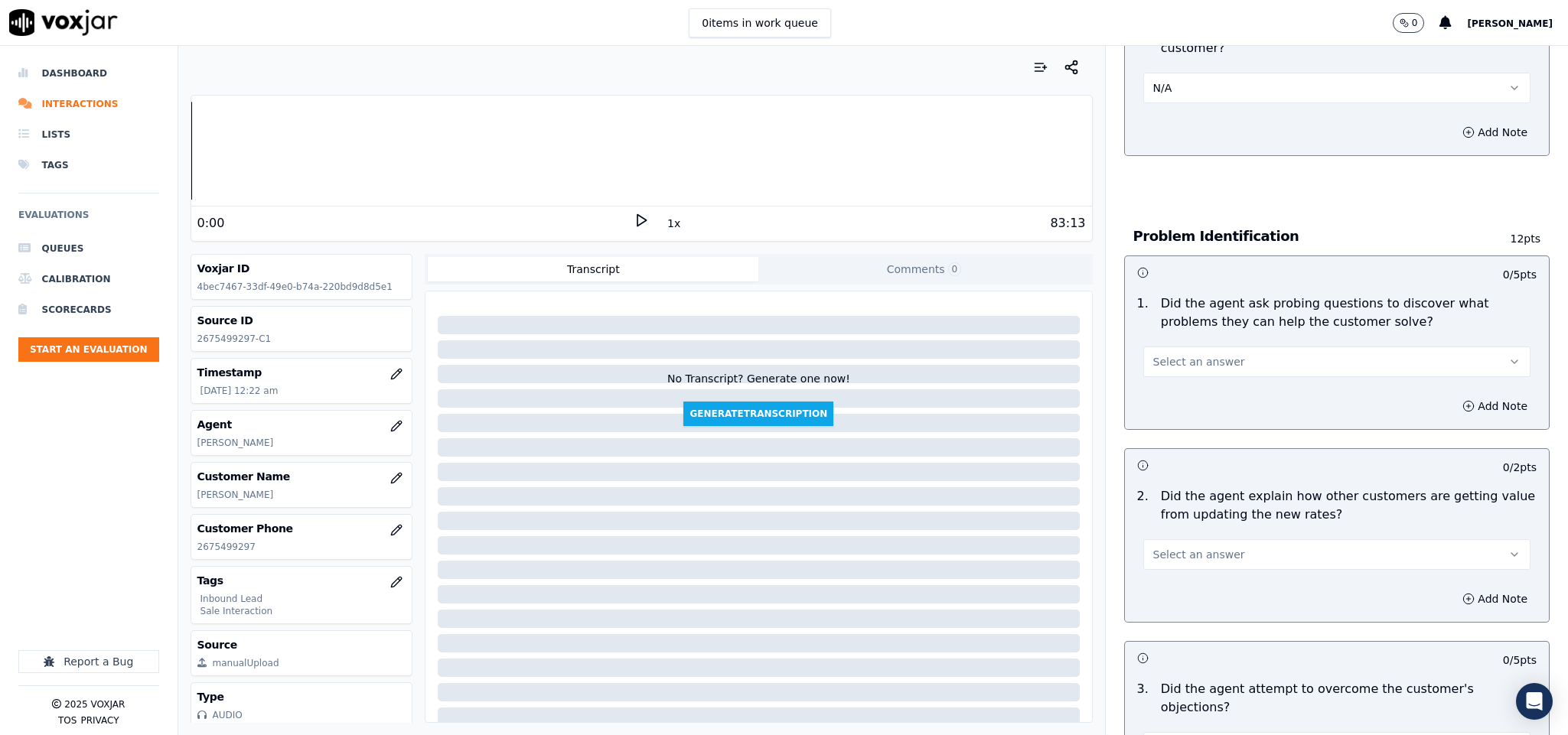
drag, startPoint x: 1181, startPoint y: 44, endPoint x: 1180, endPoint y: 74, distance: 30.0
click at [1181, 51] on main "0 items in work queue 0 Sudip Roy Dashboard Interactions Lists Tags Evaluations…" at bounding box center [784, 367] width 1568 height 735
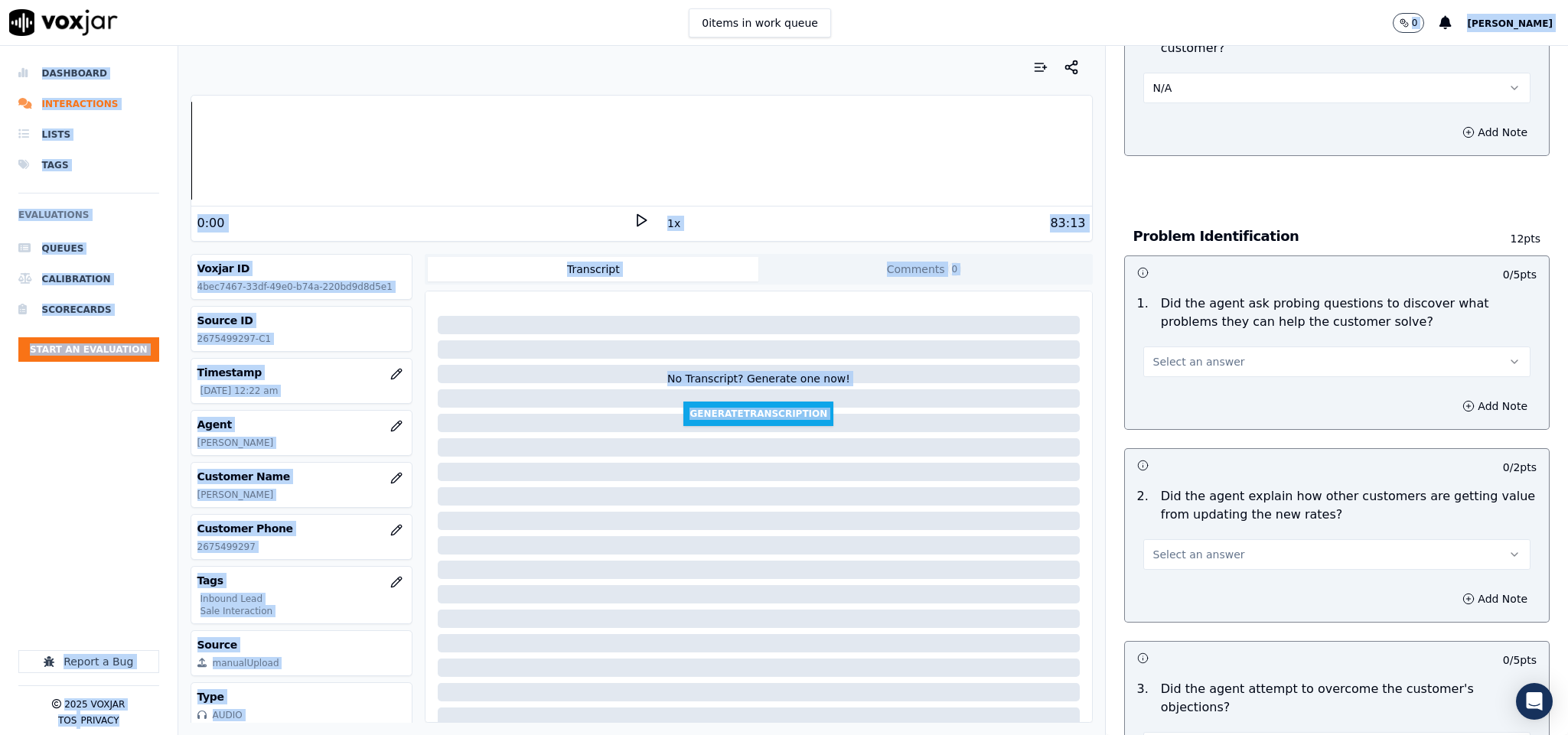
scroll to position [897, 0]
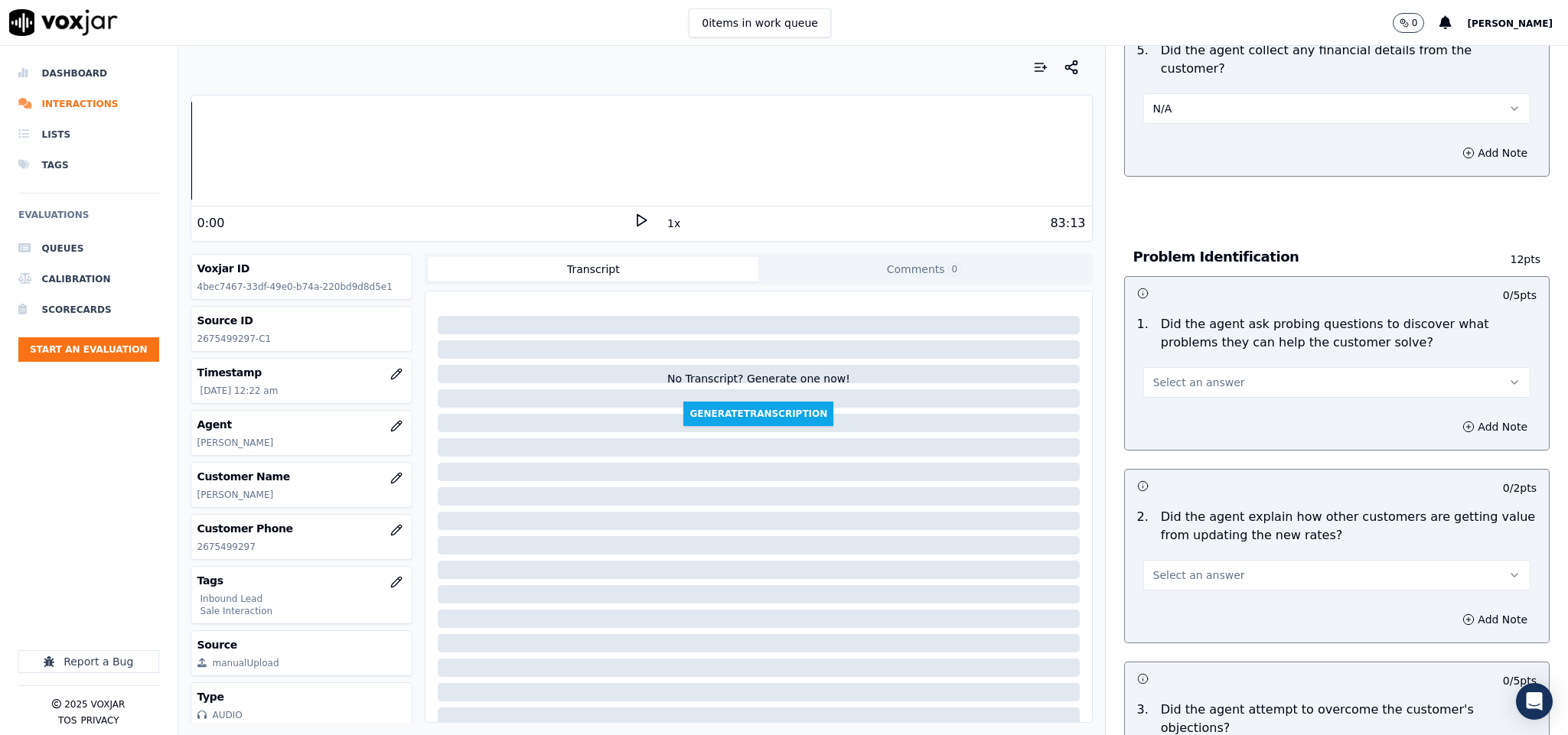
click at [1180, 90] on div "N/A" at bounding box center [1337, 107] width 388 height 33
click at [1188, 102] on button "N/A" at bounding box center [1337, 108] width 388 height 31
drag, startPoint x: 1185, startPoint y: 156, endPoint x: 1184, endPoint y: 172, distance: 16.0
click at [1184, 156] on div "No" at bounding box center [1300, 152] width 350 height 25
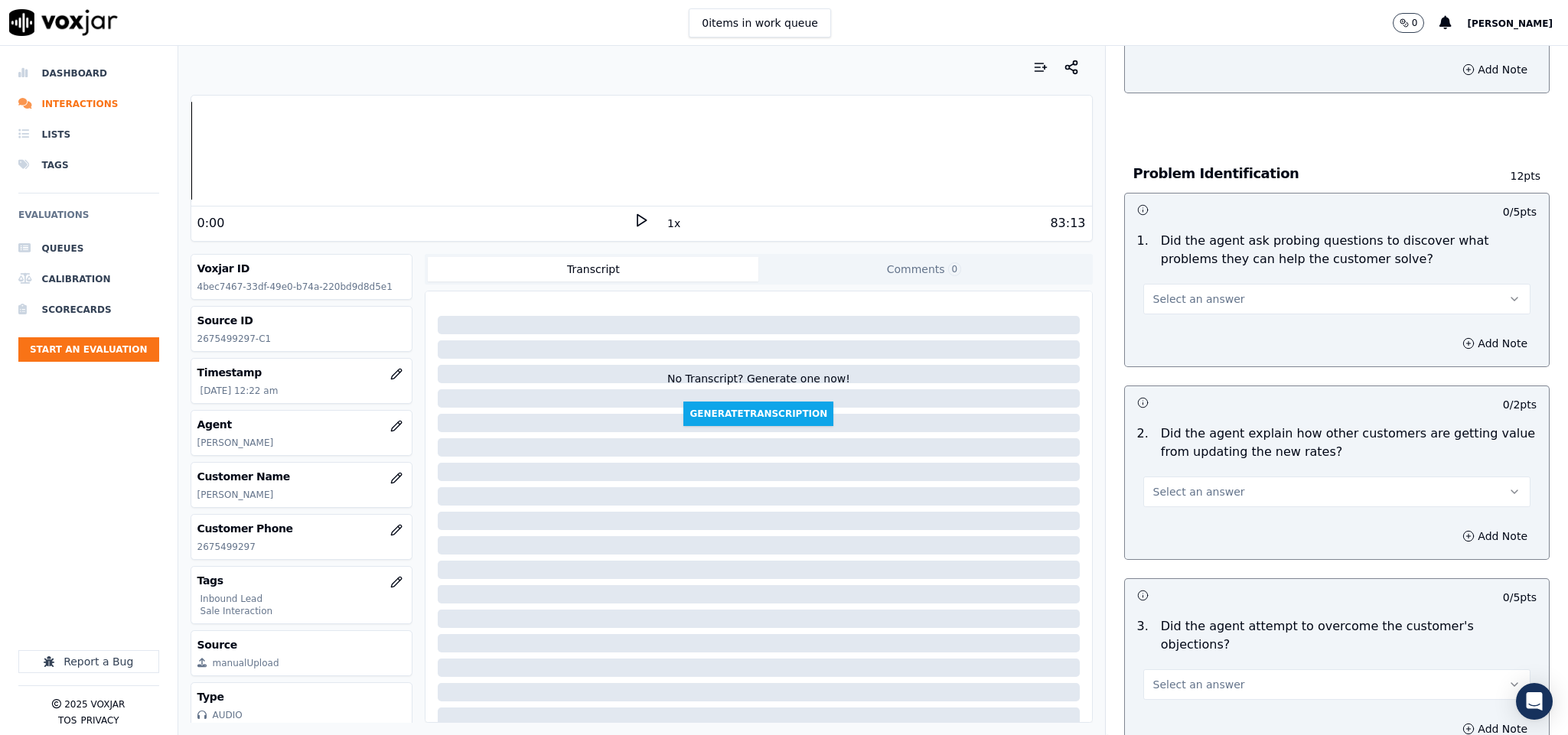
scroll to position [1012, 0]
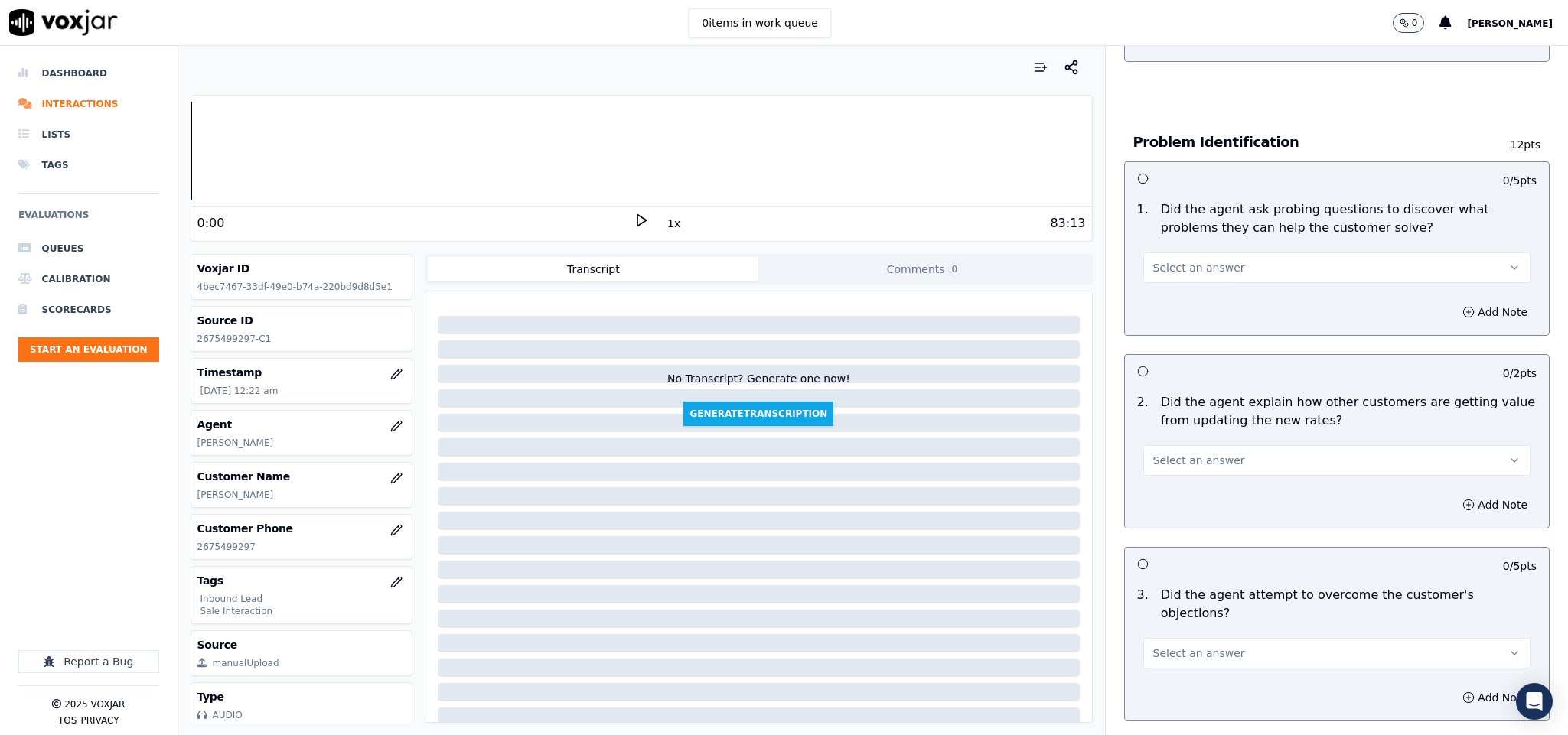
click at [1220, 253] on button "Select an answer" at bounding box center [1337, 268] width 388 height 31
click at [1190, 280] on div "Yes" at bounding box center [1300, 288] width 350 height 25
click at [1266, 446] on button "Select an answer" at bounding box center [1337, 461] width 388 height 31
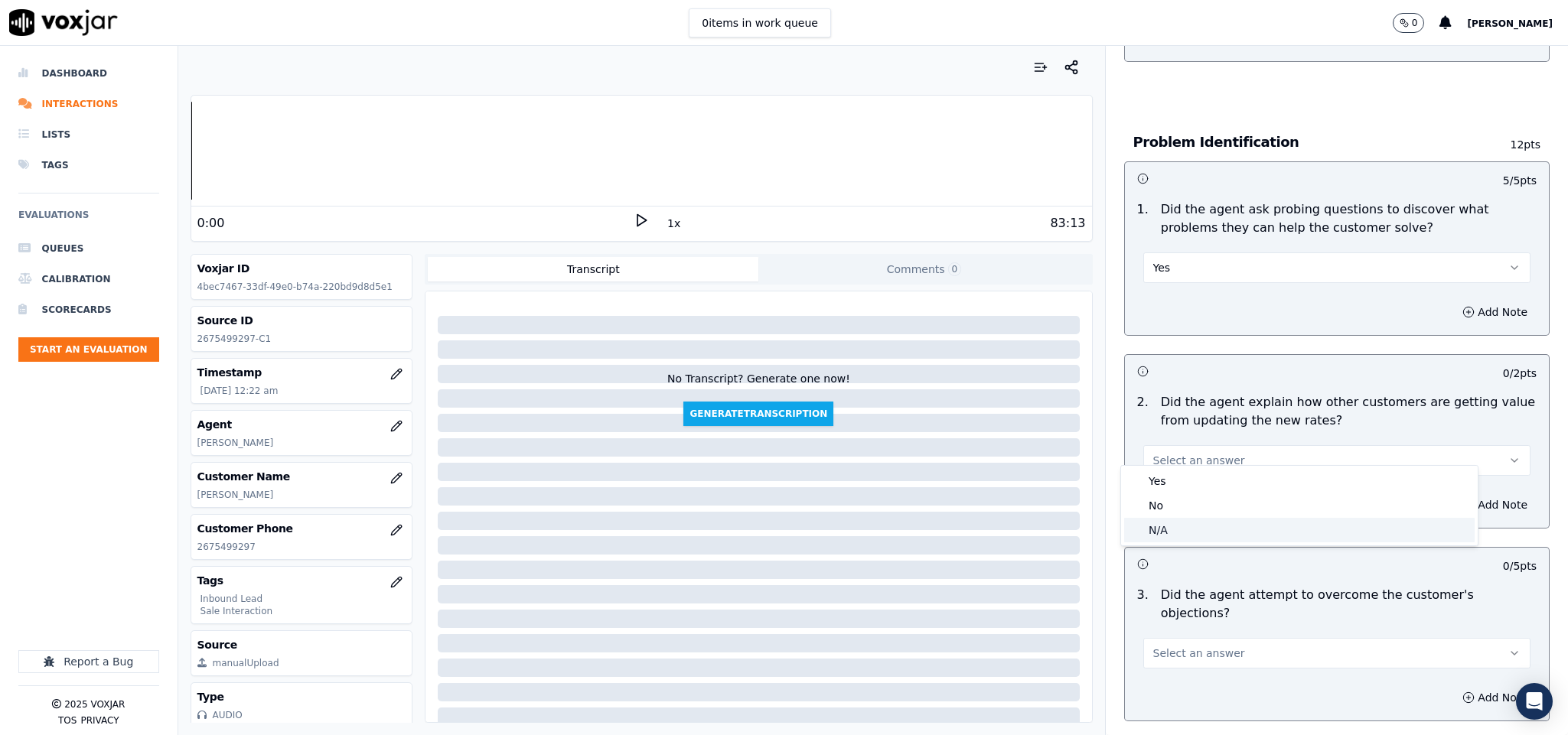
click at [1183, 527] on div "N/A" at bounding box center [1300, 530] width 350 height 25
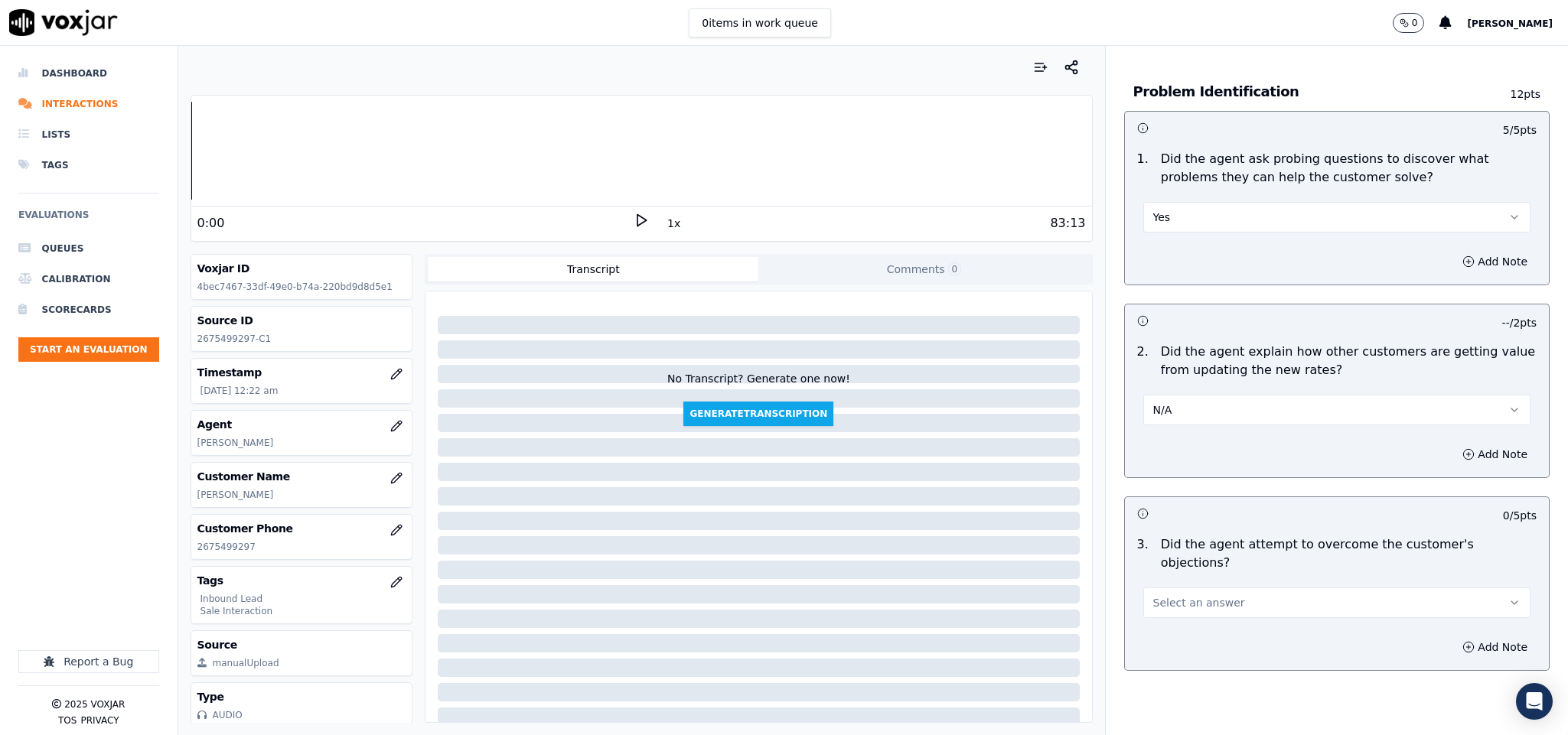
scroll to position [1242, 0]
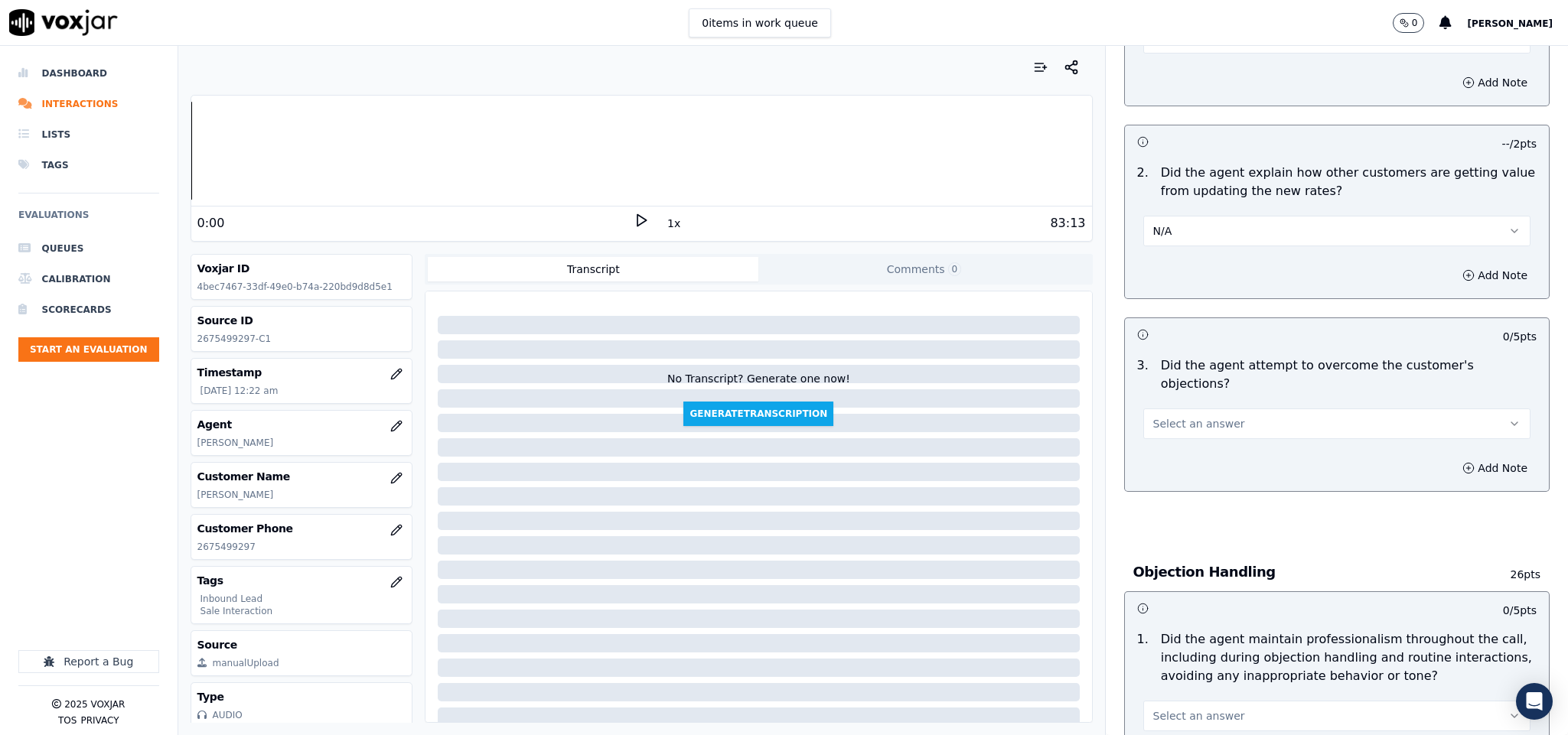
click at [1261, 409] on button "Select an answer" at bounding box center [1337, 424] width 388 height 31
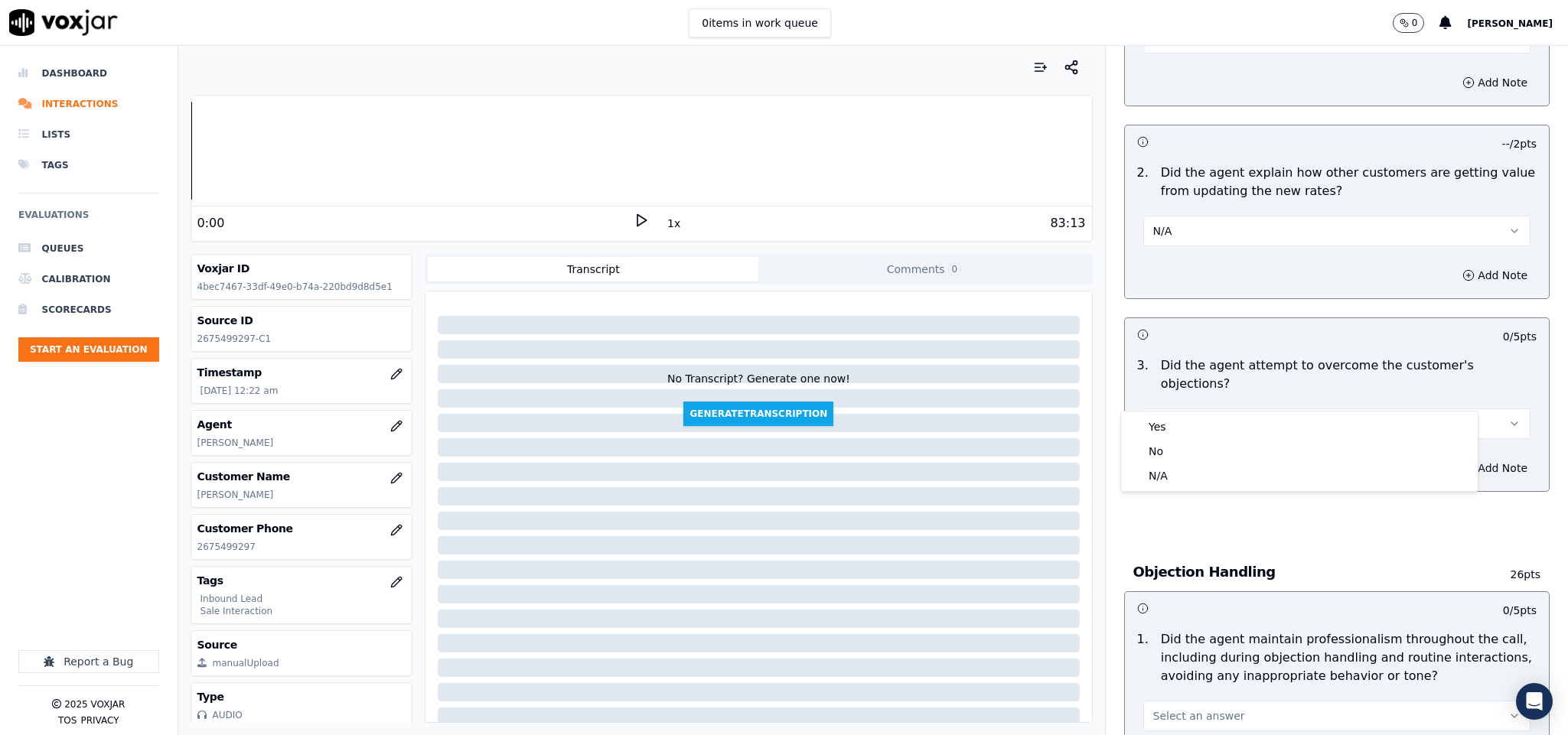
click at [1220, 424] on div "Yes" at bounding box center [1300, 427] width 350 height 25
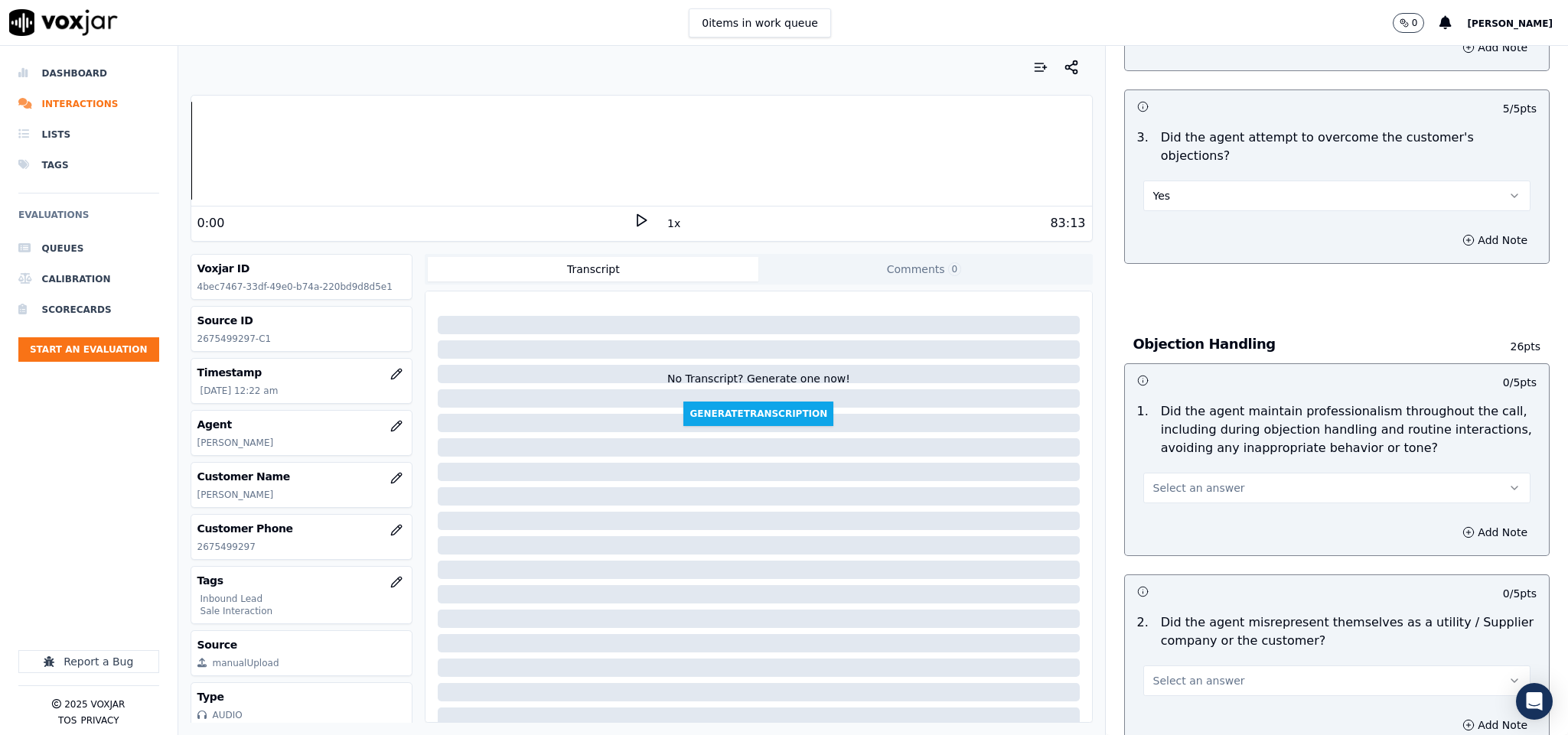
scroll to position [1471, 0]
click at [1202, 479] on span "Select an answer" at bounding box center [1200, 487] width 92 height 15
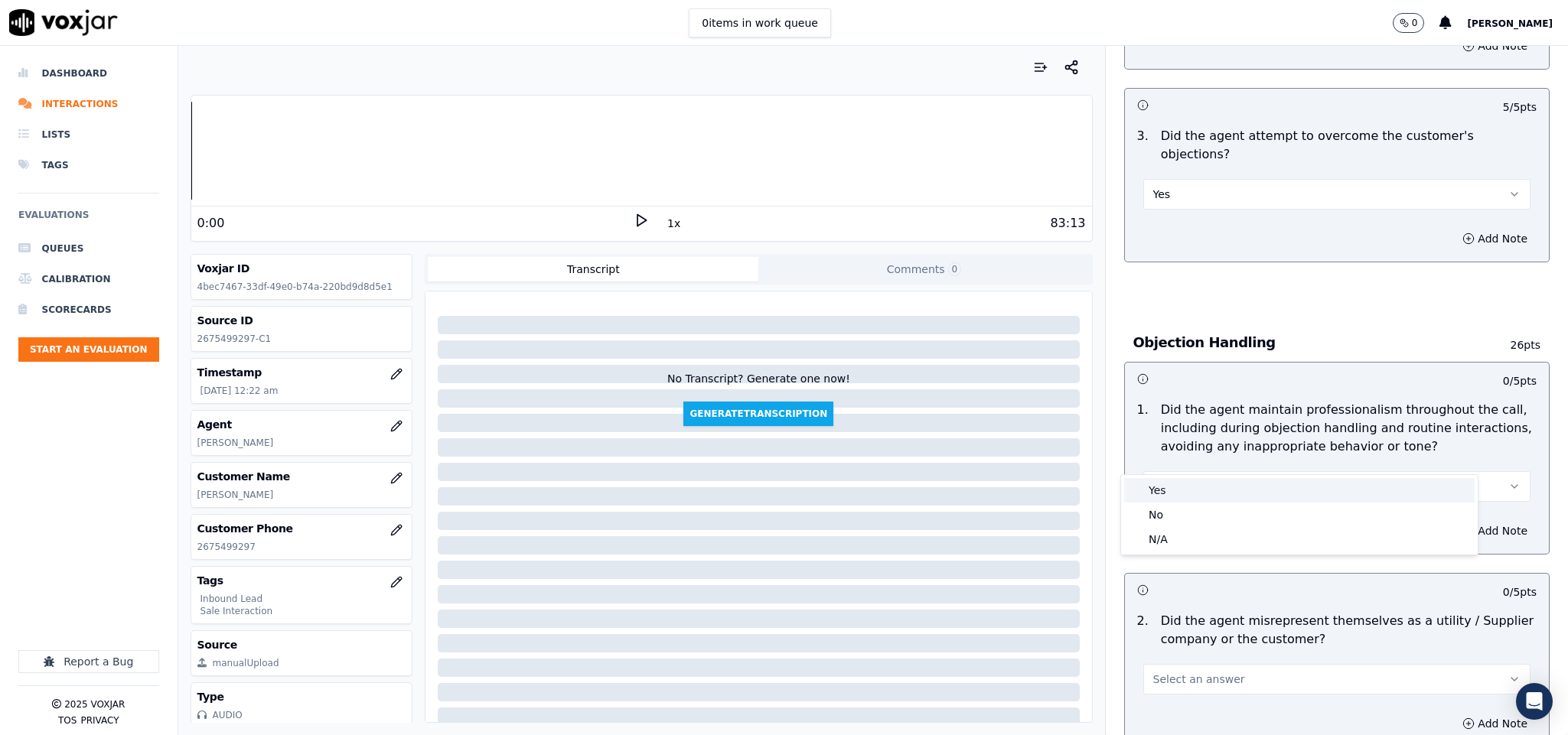
click at [1178, 482] on div "Yes" at bounding box center [1300, 490] width 350 height 25
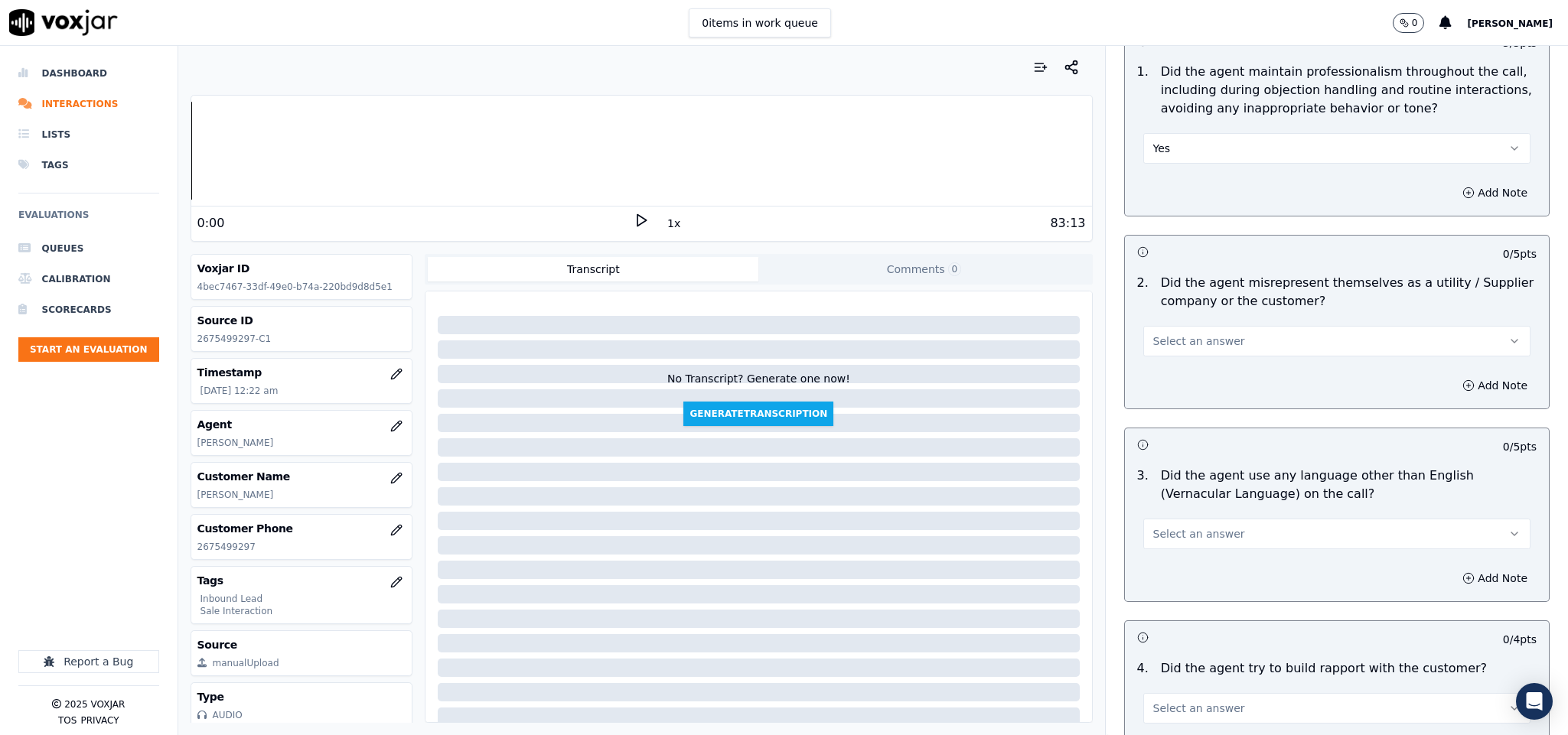
scroll to position [1816, 0]
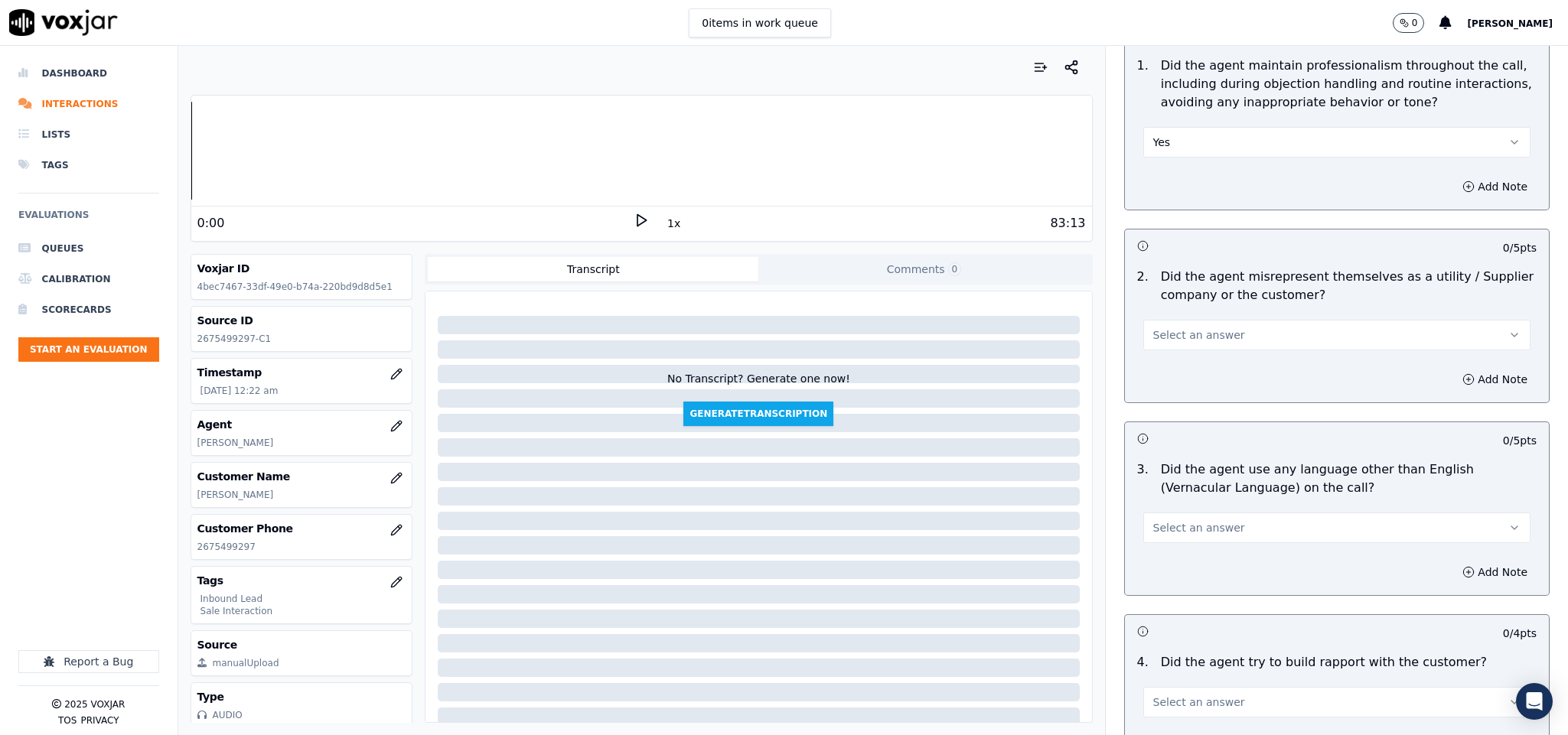
click at [1225, 320] on button "Select an answer" at bounding box center [1337, 335] width 388 height 31
click at [1187, 365] on div "No" at bounding box center [1300, 363] width 350 height 25
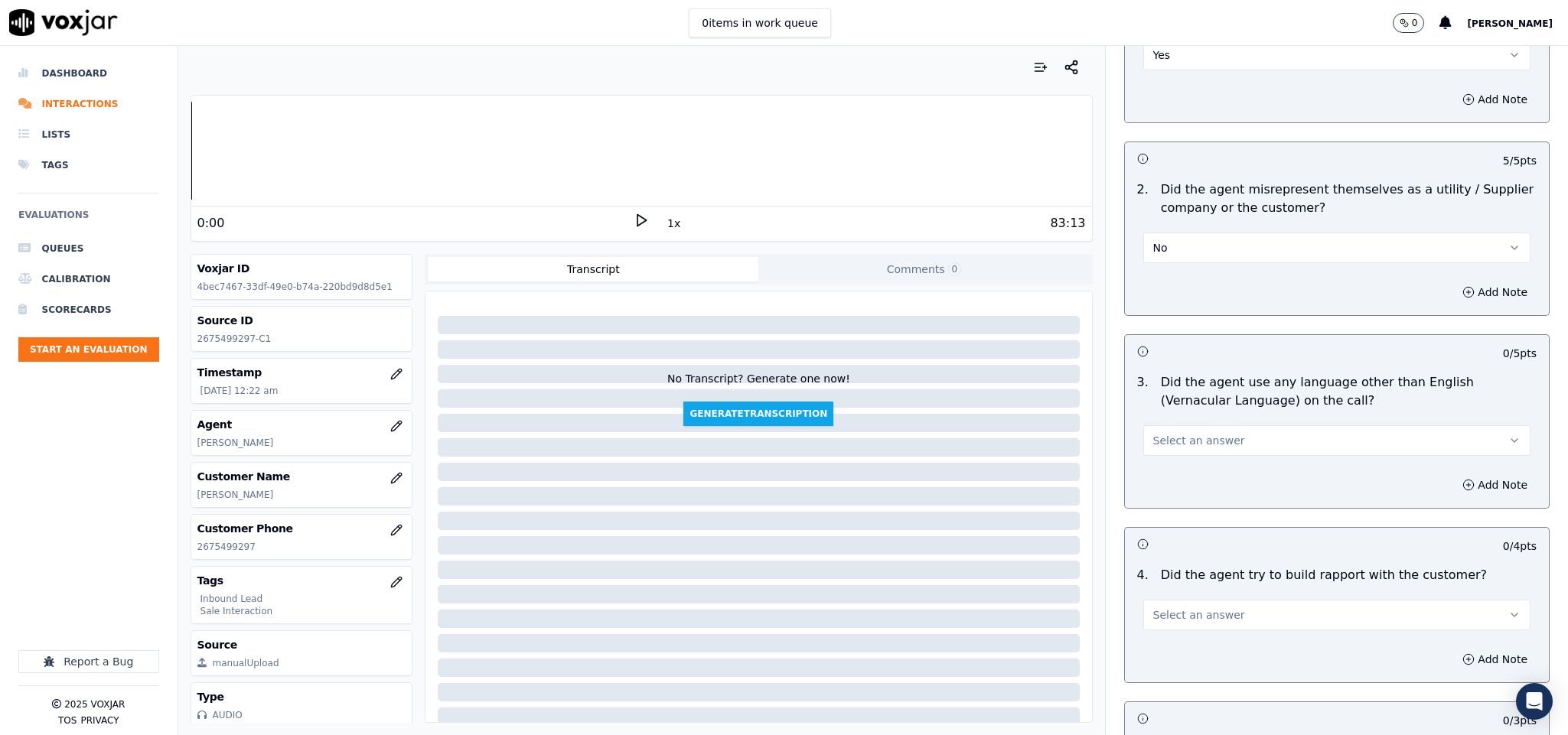
scroll to position [2045, 0]
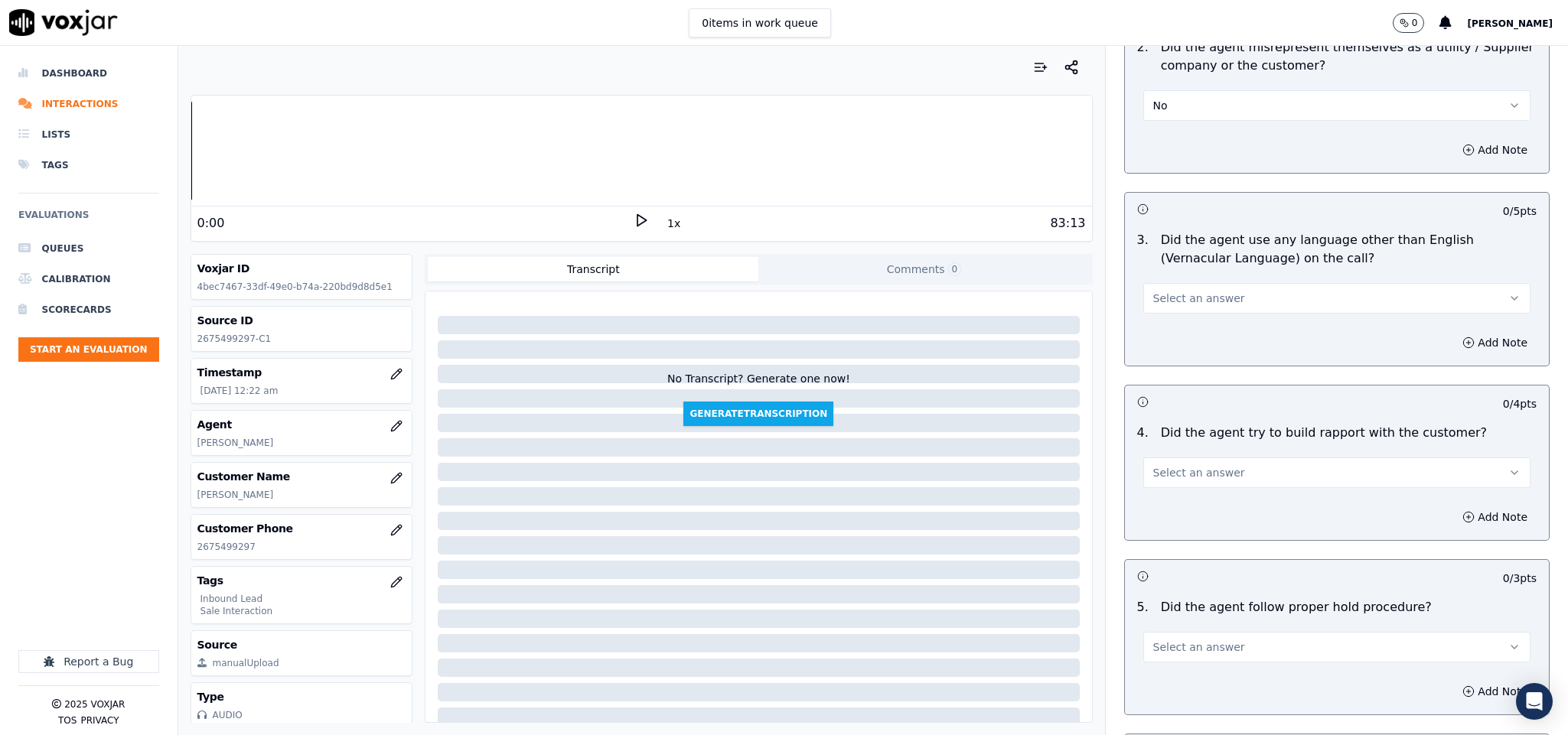
click at [1252, 283] on button "Select an answer" at bounding box center [1337, 299] width 388 height 31
click at [1198, 324] on div "No" at bounding box center [1300, 327] width 350 height 25
click at [1226, 454] on div "Select an answer" at bounding box center [1337, 470] width 388 height 33
click at [1225, 458] on button "Select an answer" at bounding box center [1337, 473] width 388 height 31
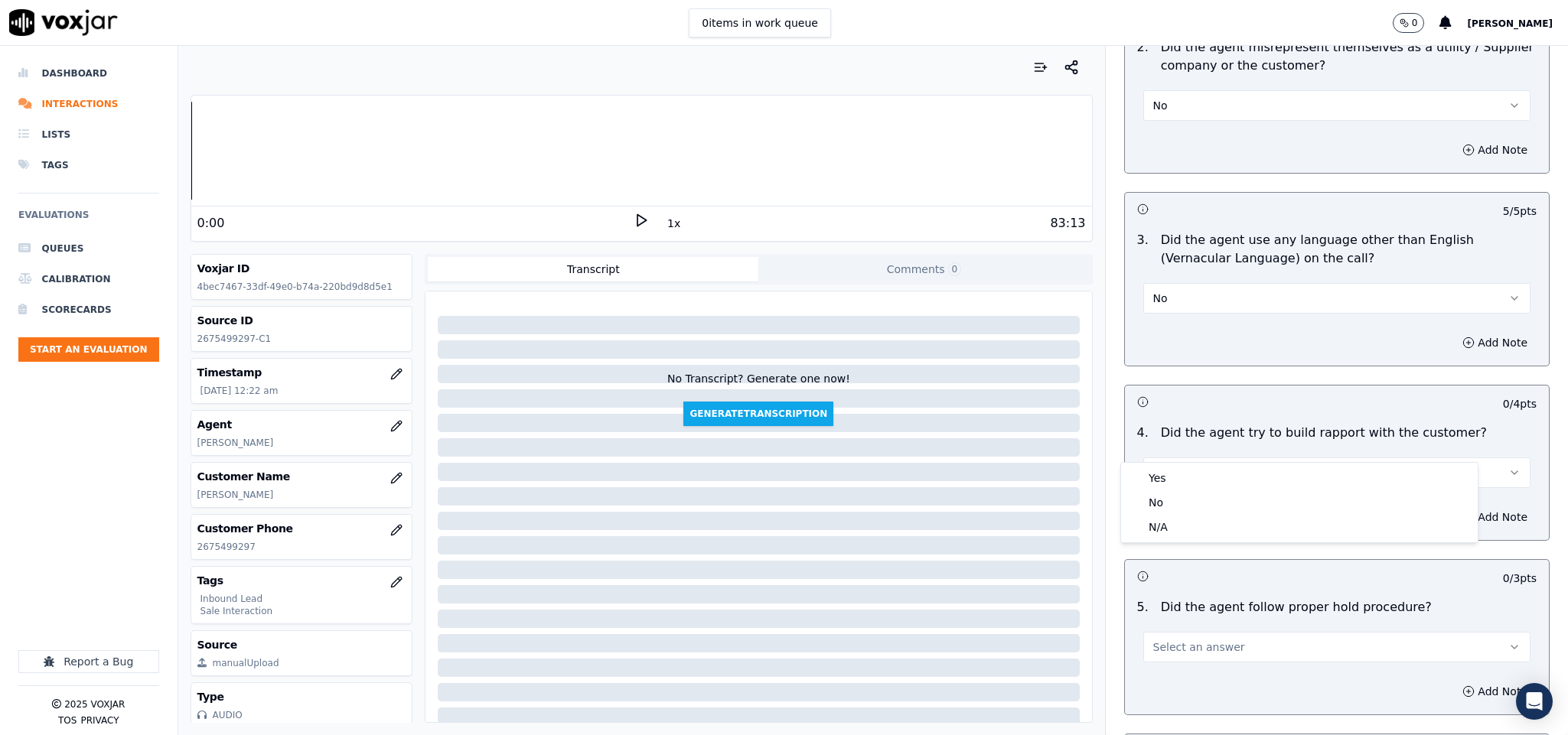
click at [1176, 458] on button "Select an answer" at bounding box center [1337, 473] width 388 height 31
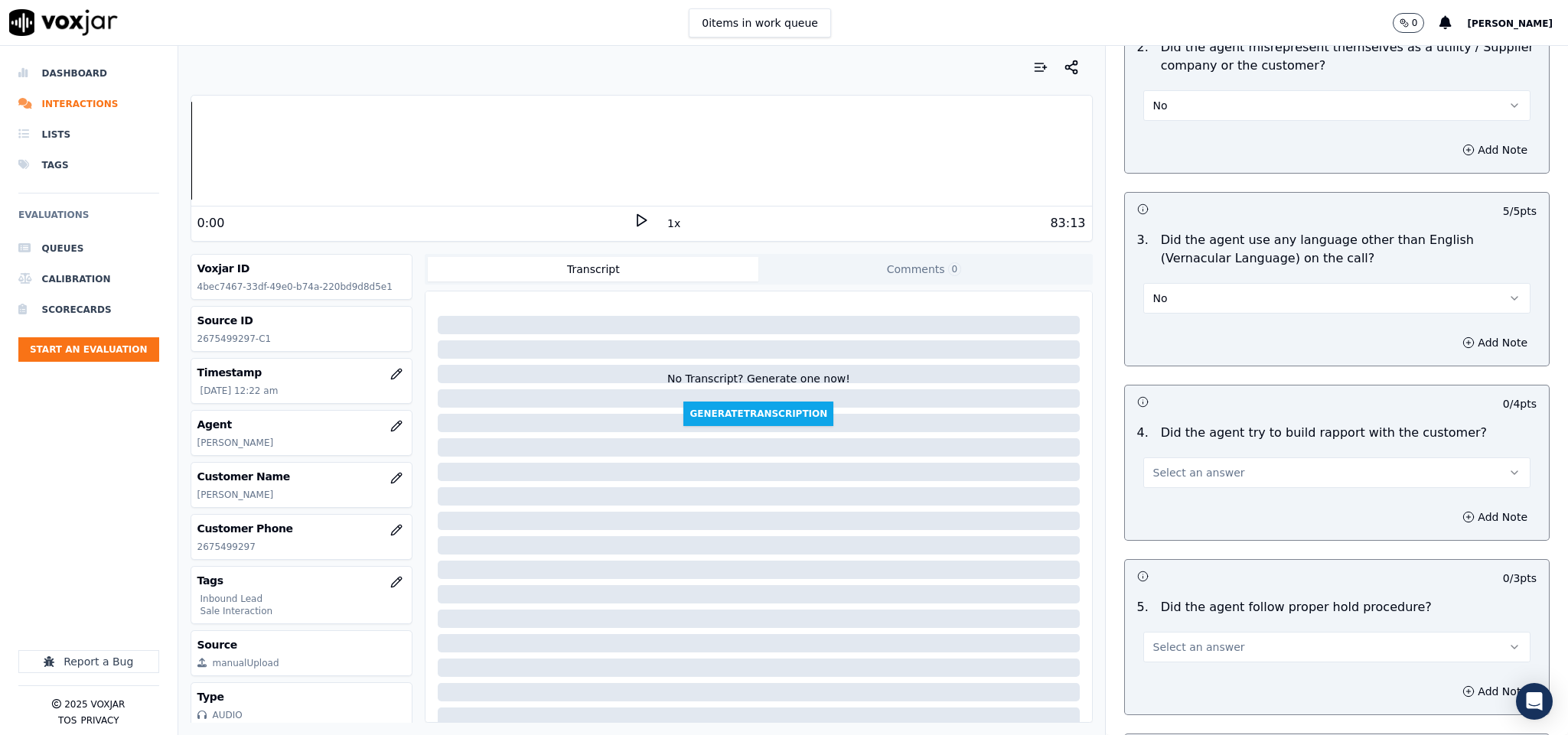
click at [1180, 458] on button "Select an answer" at bounding box center [1337, 473] width 388 height 31
click at [1178, 478] on div "Yes" at bounding box center [1300, 478] width 350 height 25
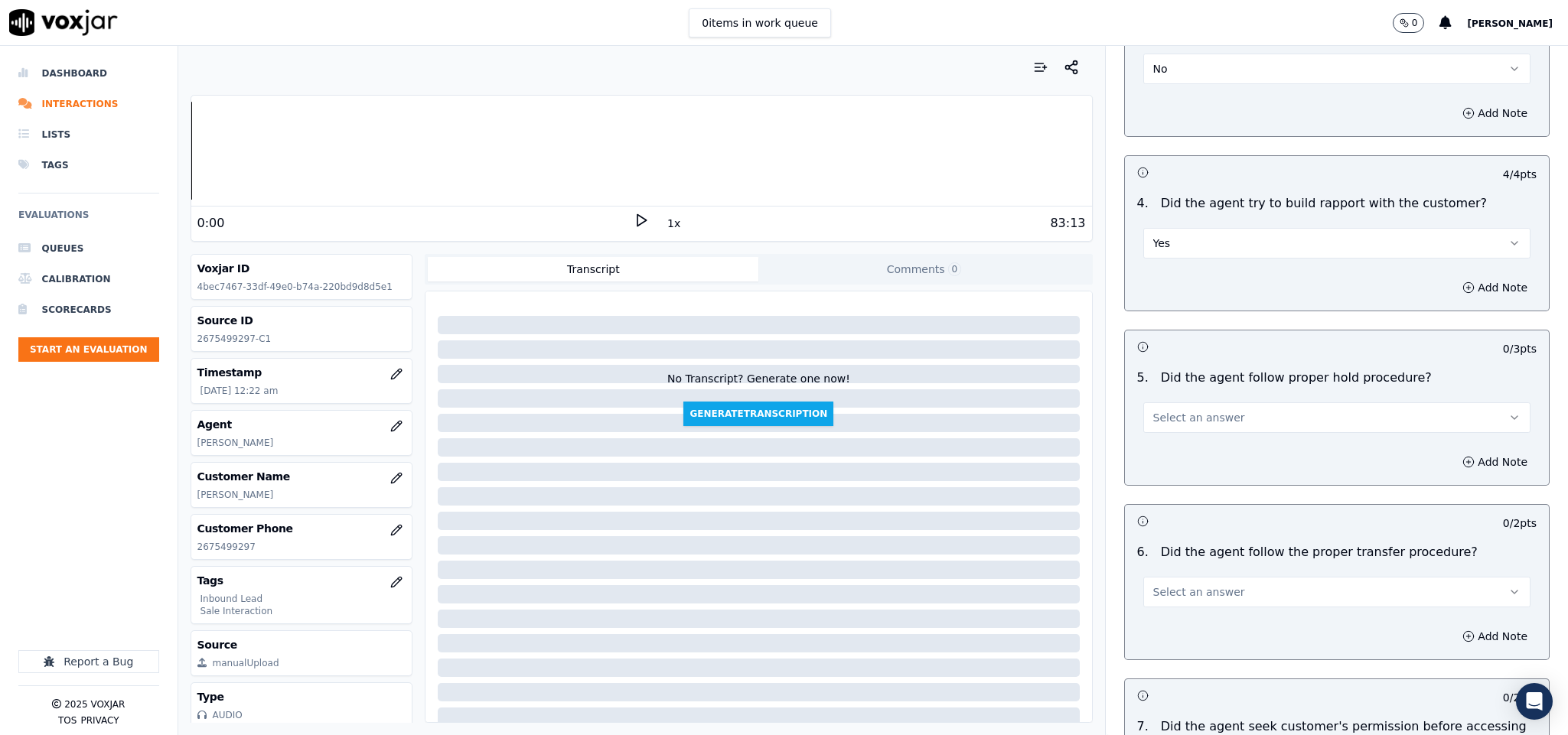
drag, startPoint x: 1268, startPoint y: 398, endPoint x: 1243, endPoint y: 405, distance: 26.0
click at [1268, 402] on button "Select an answer" at bounding box center [1337, 417] width 388 height 31
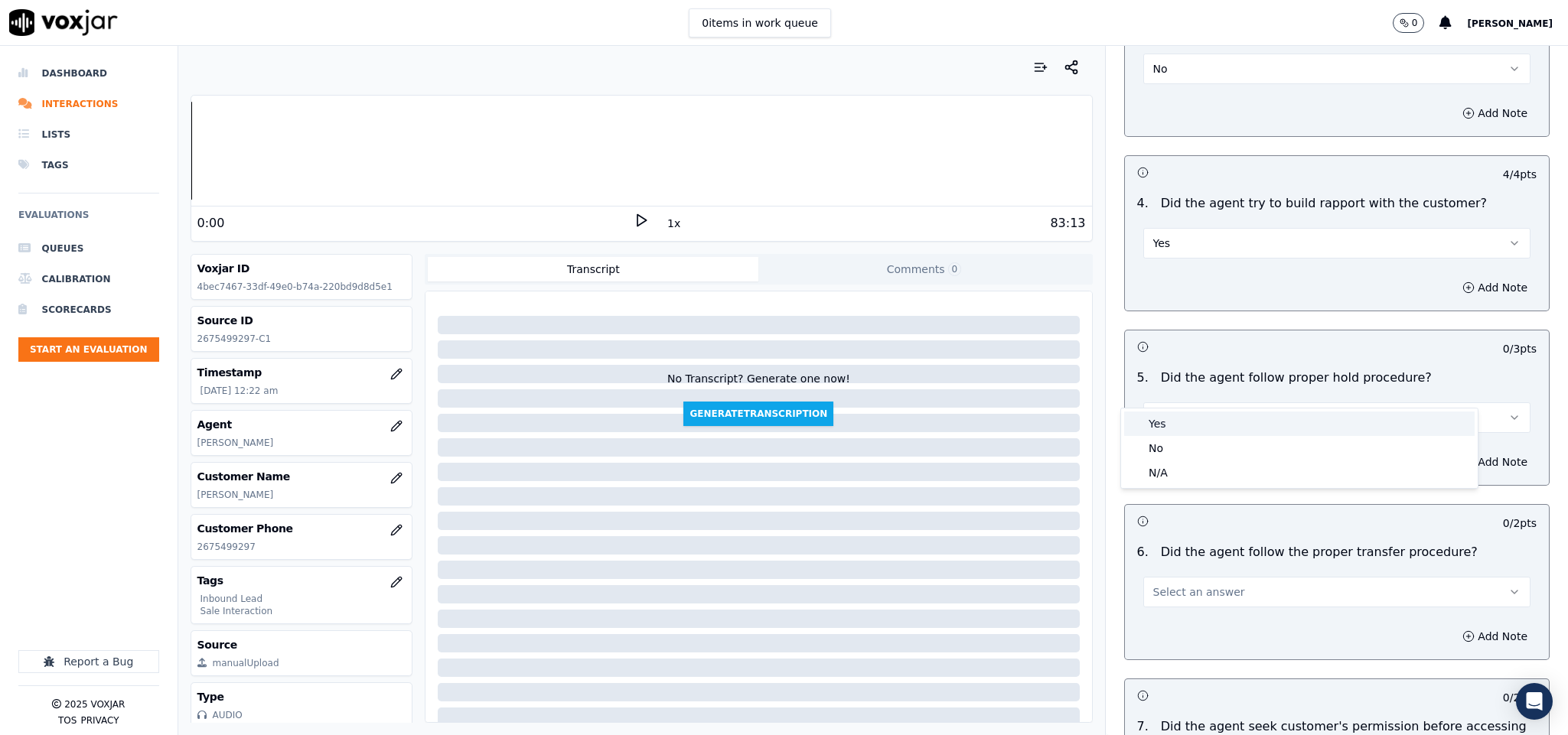
click at [1226, 413] on div "Yes" at bounding box center [1300, 423] width 350 height 25
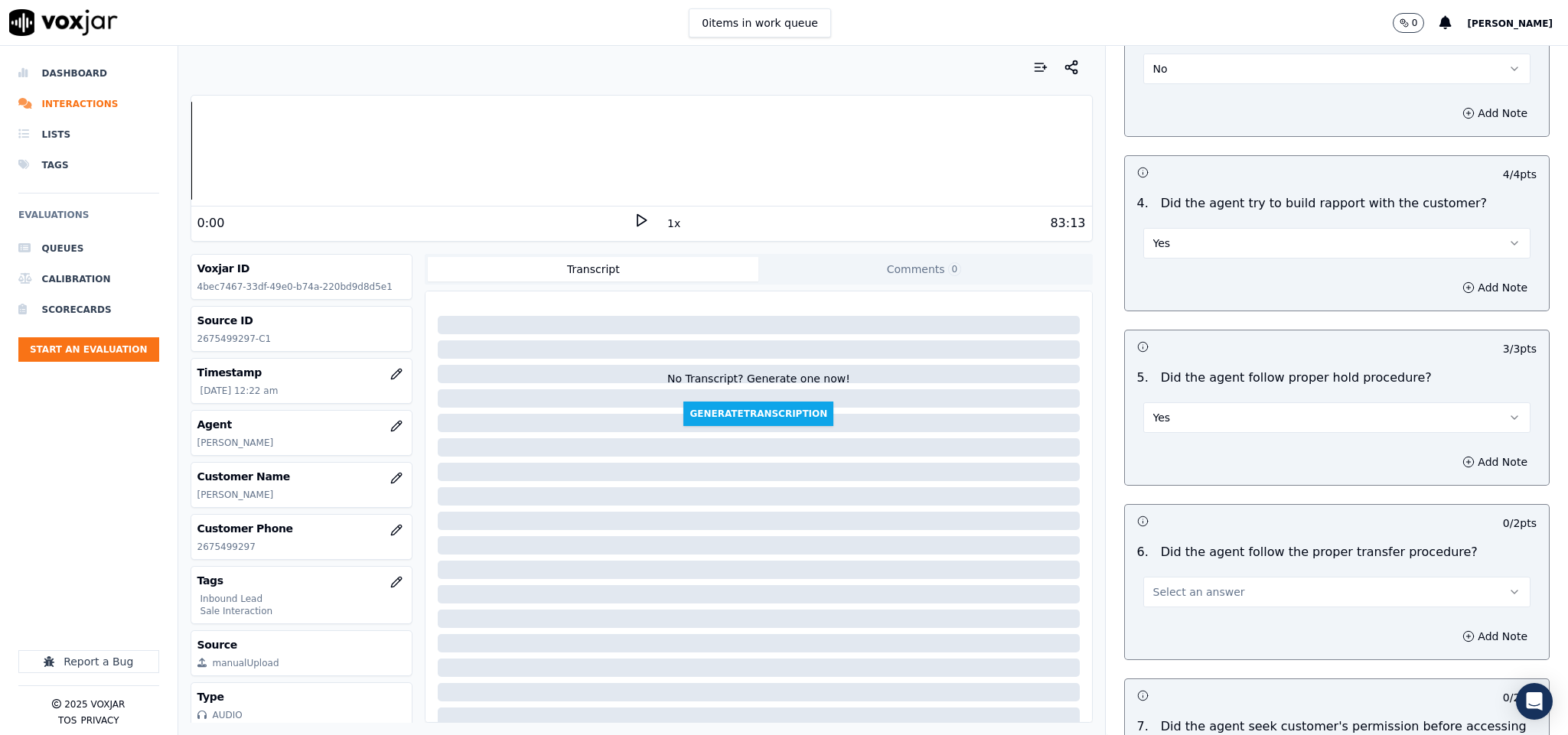
scroll to position [2504, 0]
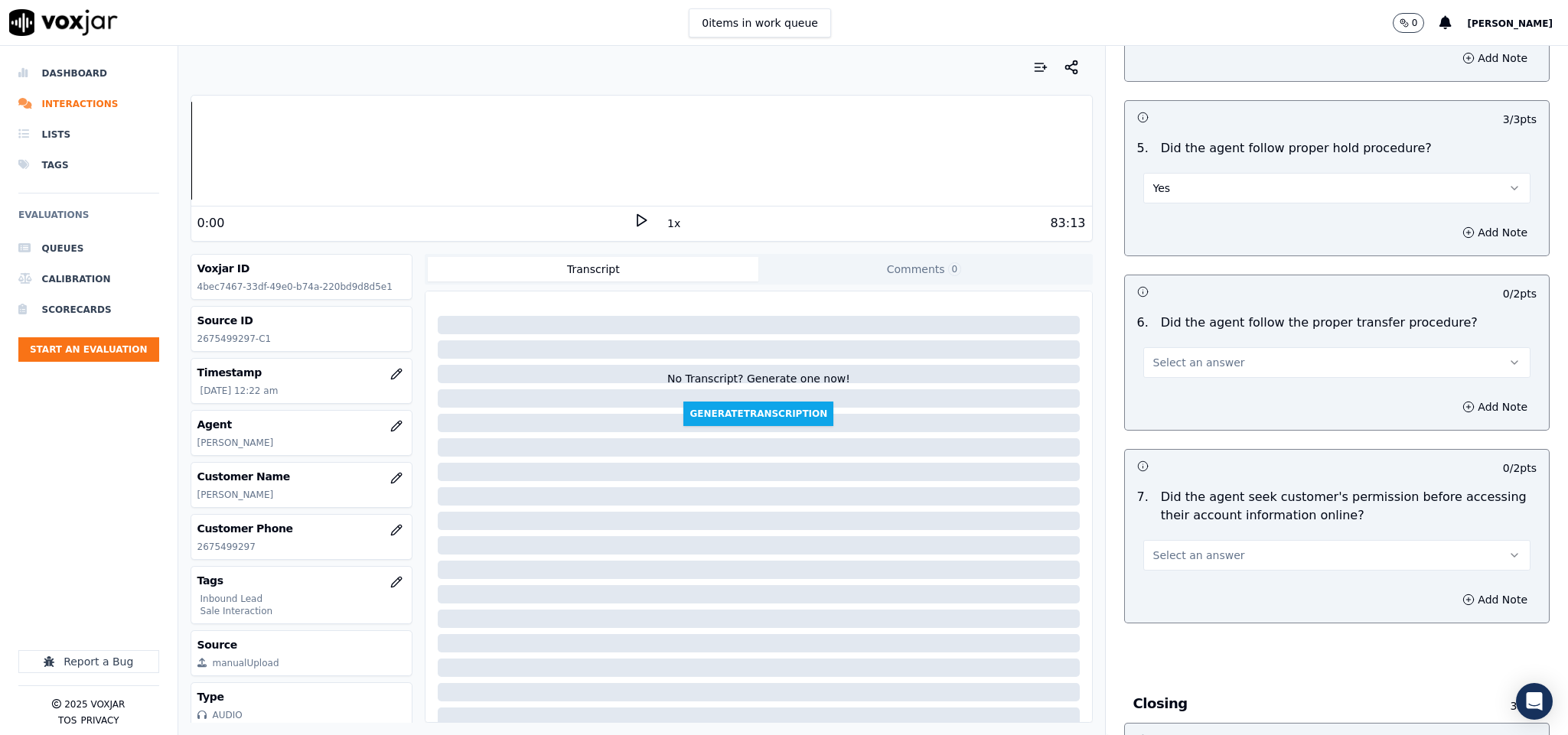
drag, startPoint x: 1217, startPoint y: 335, endPoint x: 1218, endPoint y: 342, distance: 7.1
click at [1217, 347] on button "Select an answer" at bounding box center [1337, 363] width 388 height 31
click at [1201, 361] on div "Yes" at bounding box center [1300, 370] width 350 height 25
click at [1218, 540] on button "Select an answer" at bounding box center [1337, 556] width 388 height 31
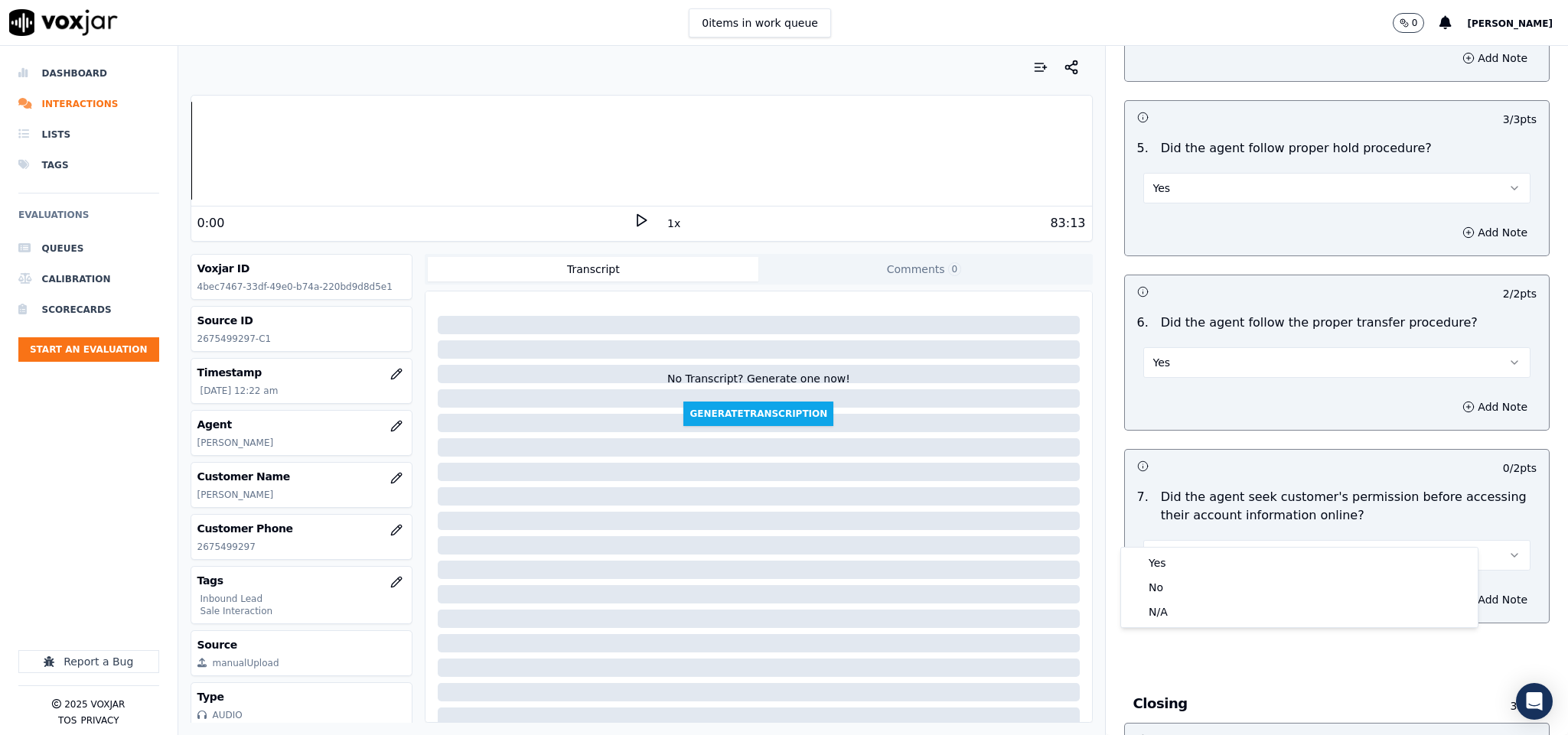
click at [1174, 554] on div "Yes" at bounding box center [1300, 563] width 350 height 25
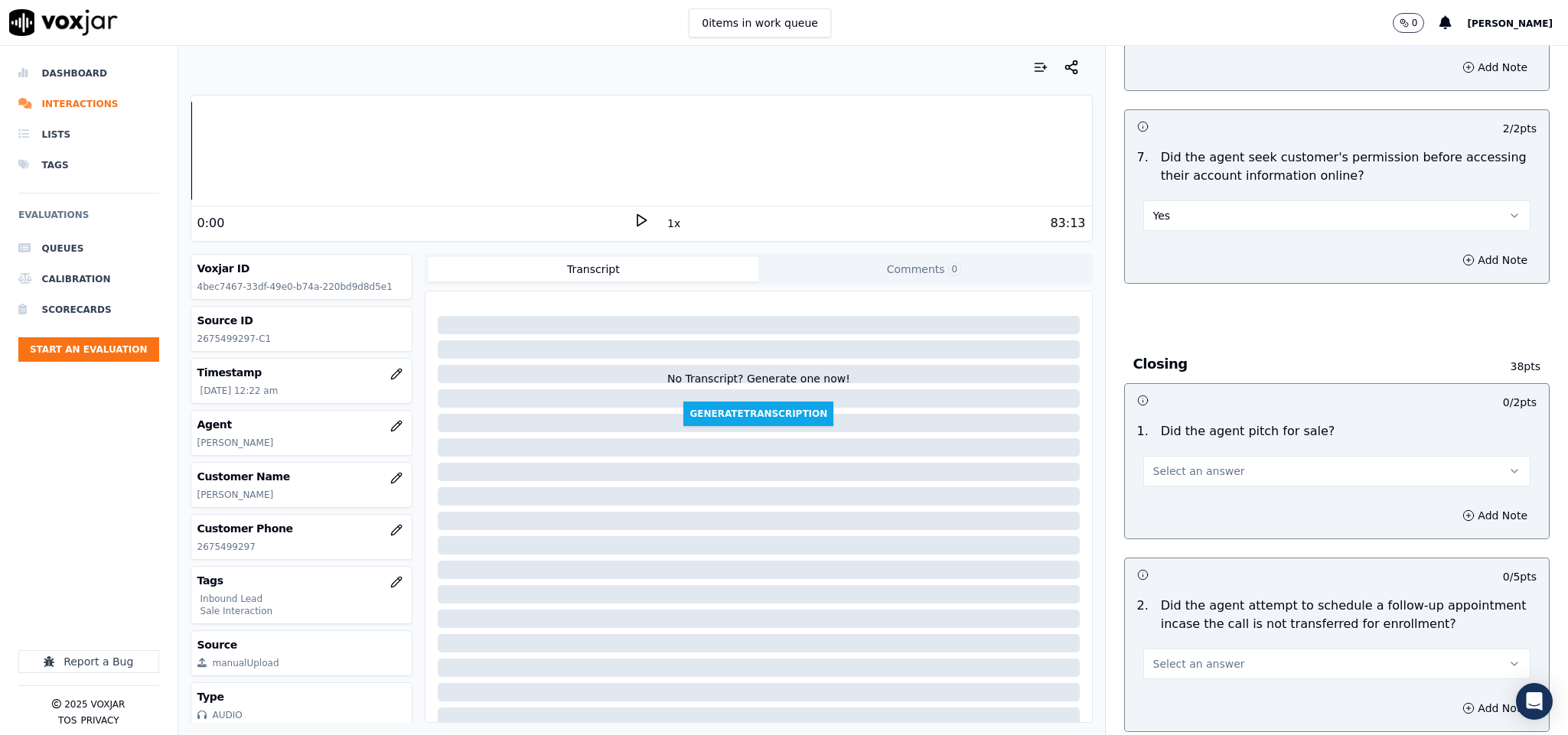
scroll to position [2963, 0]
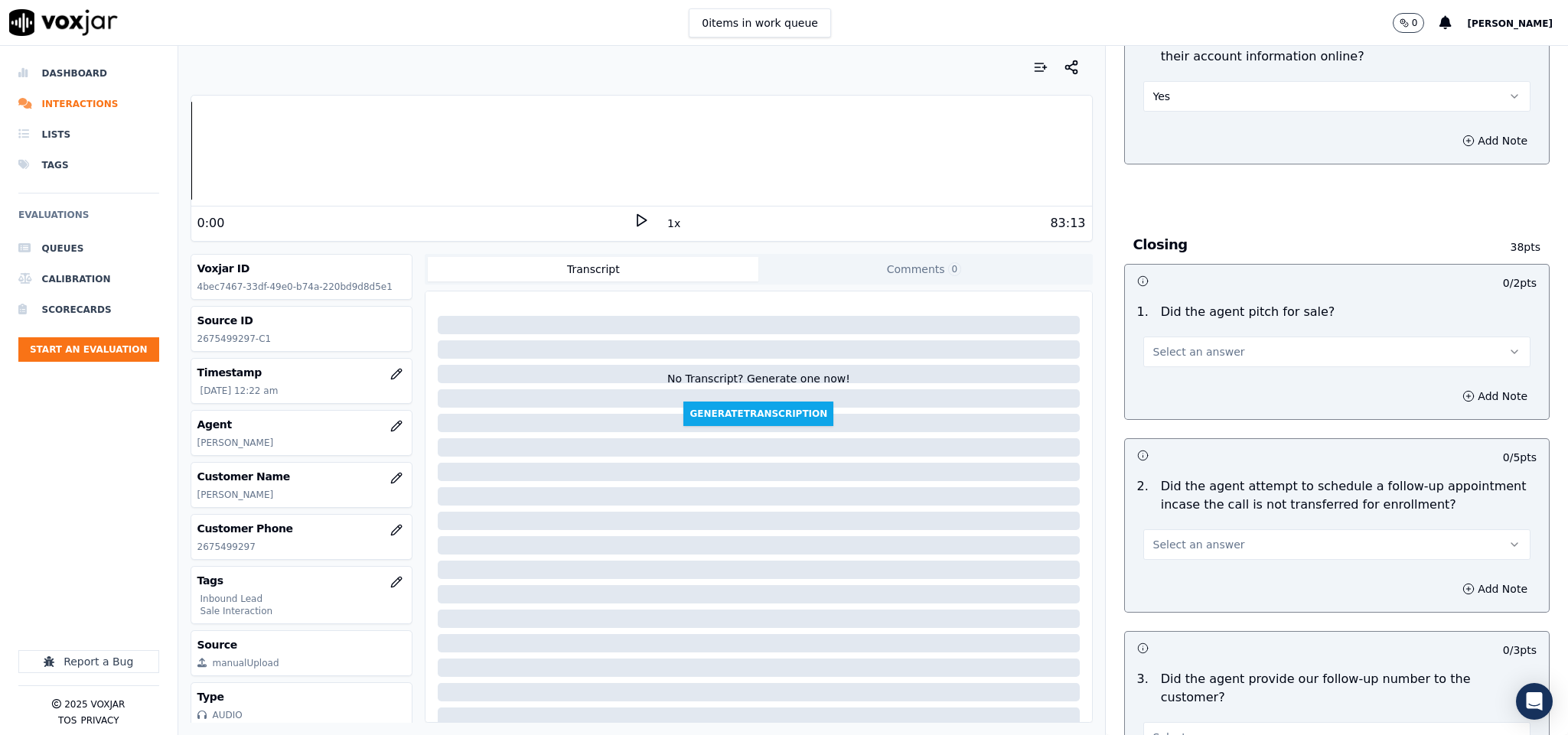
click at [1238, 334] on div "Select an answer" at bounding box center [1337, 350] width 388 height 33
click at [1206, 373] on div "Add Note" at bounding box center [1337, 396] width 424 height 46
click at [1214, 336] on button "Select an answer" at bounding box center [1337, 352] width 388 height 31
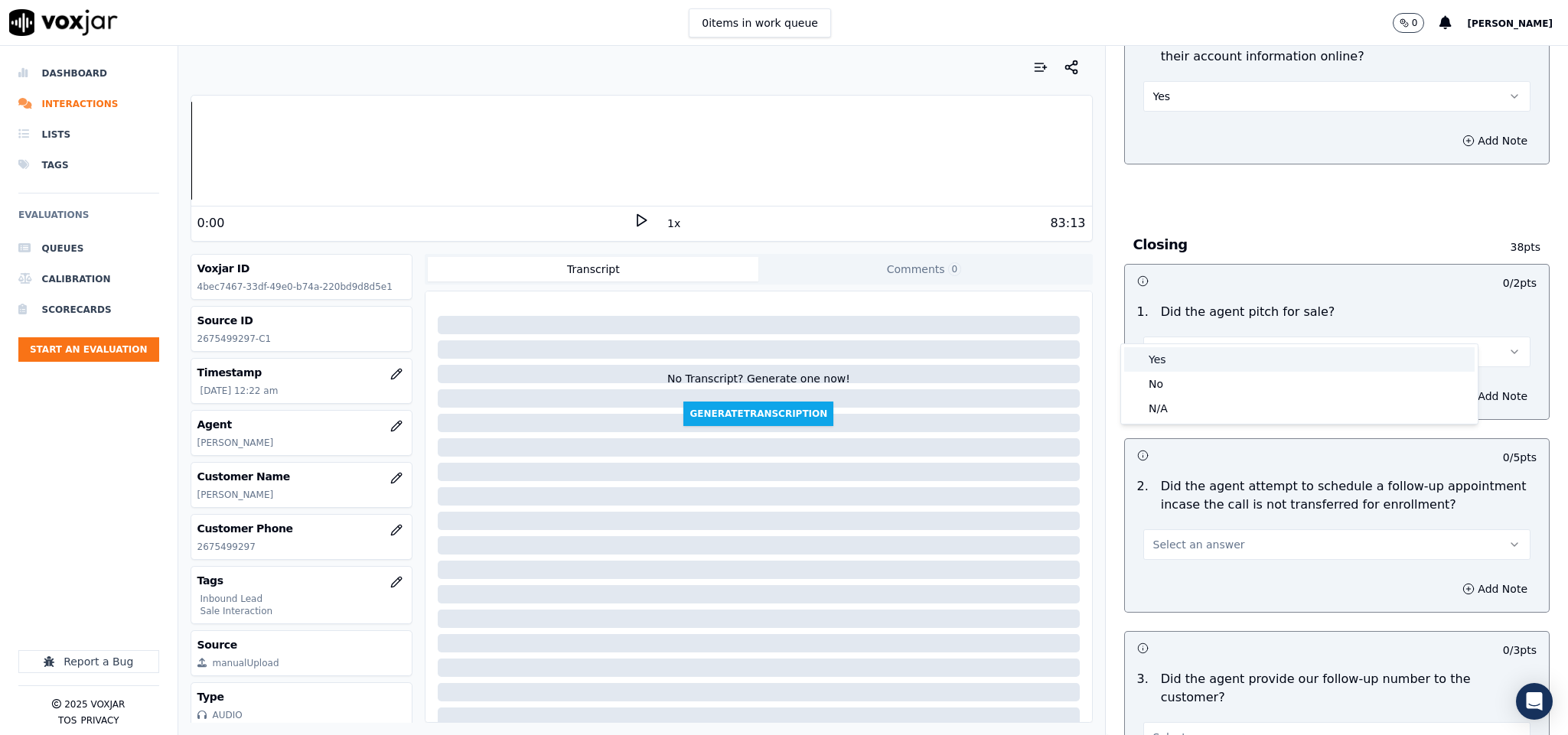
click at [1203, 352] on div "Yes" at bounding box center [1300, 359] width 350 height 25
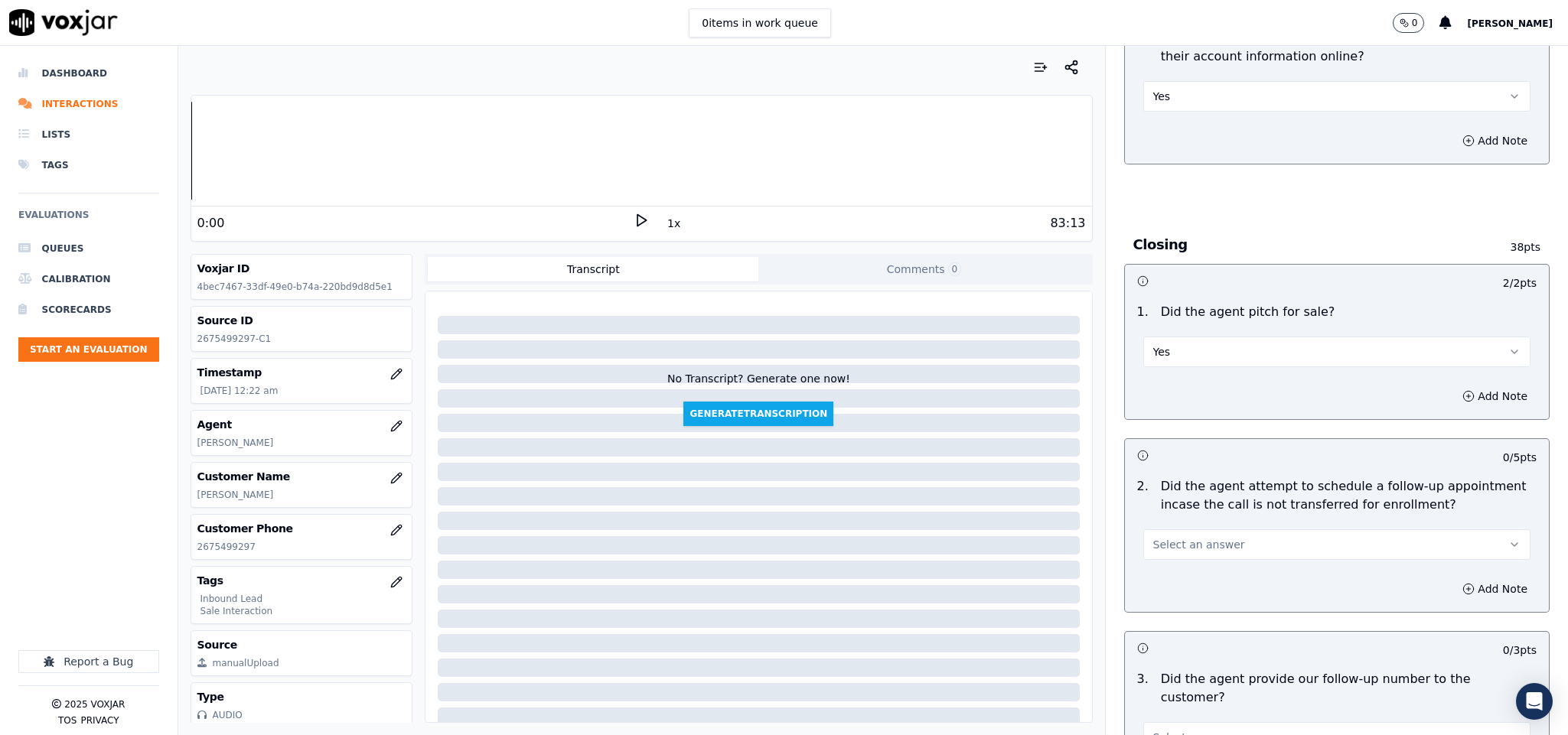
click at [1220, 529] on button "Select an answer" at bounding box center [1337, 545] width 388 height 31
click at [1168, 583] on div "No" at bounding box center [1300, 577] width 350 height 25
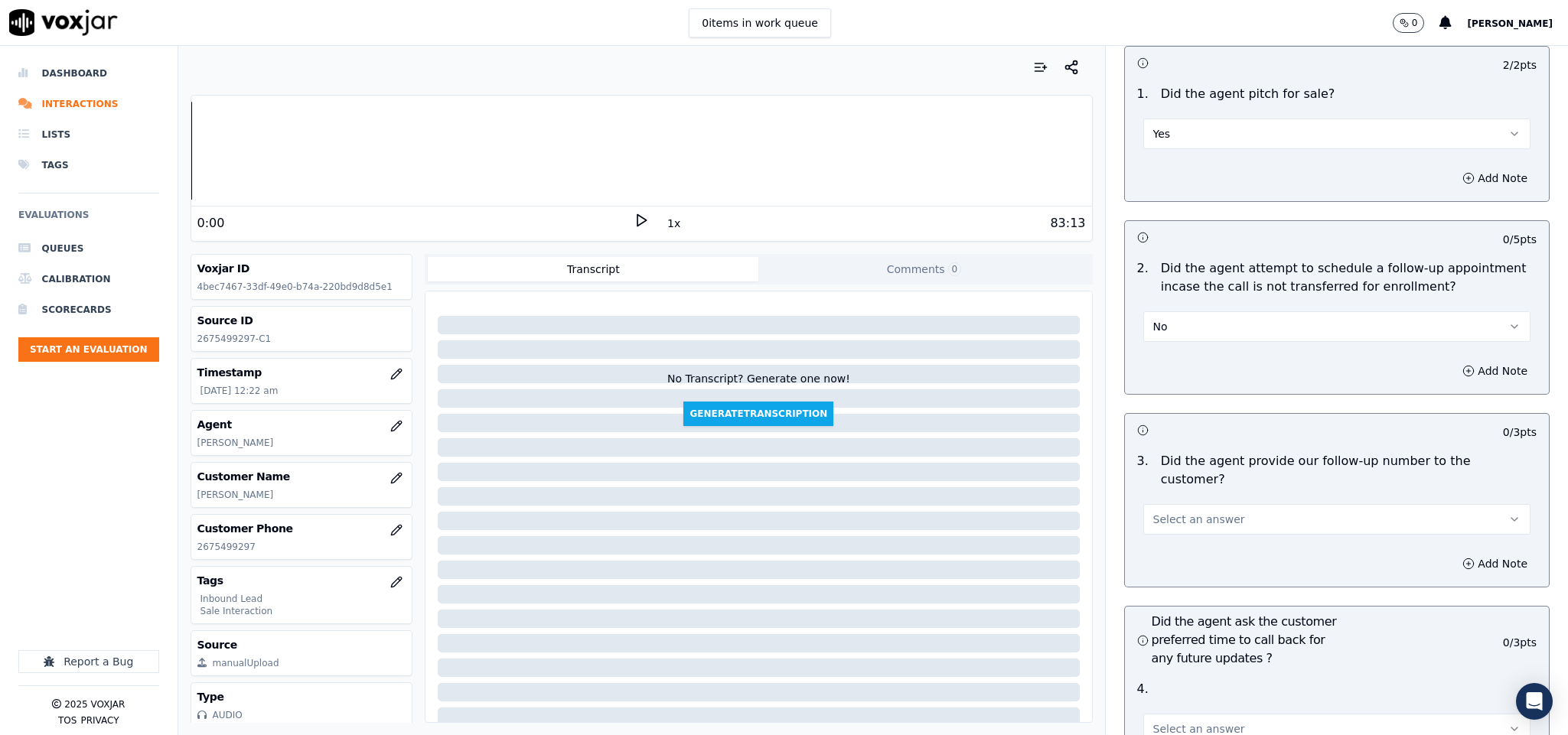
scroll to position [3193, 0]
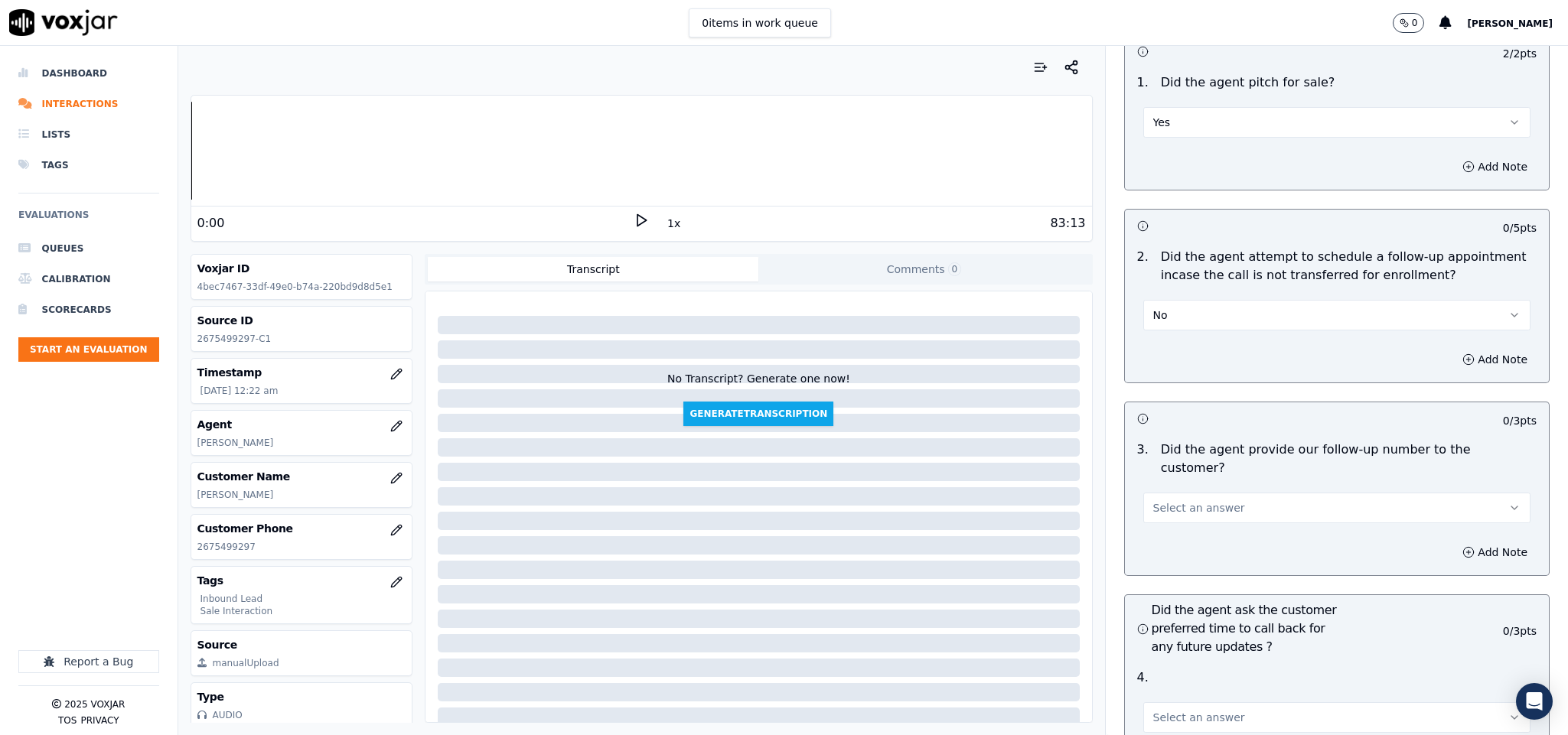
click at [1176, 300] on button "No" at bounding box center [1337, 315] width 388 height 31
click at [1178, 320] on div "Yes" at bounding box center [1300, 324] width 350 height 25
click at [1261, 493] on button "Select an answer" at bounding box center [1337, 508] width 388 height 31
click at [1180, 503] on div "Yes" at bounding box center [1300, 499] width 350 height 25
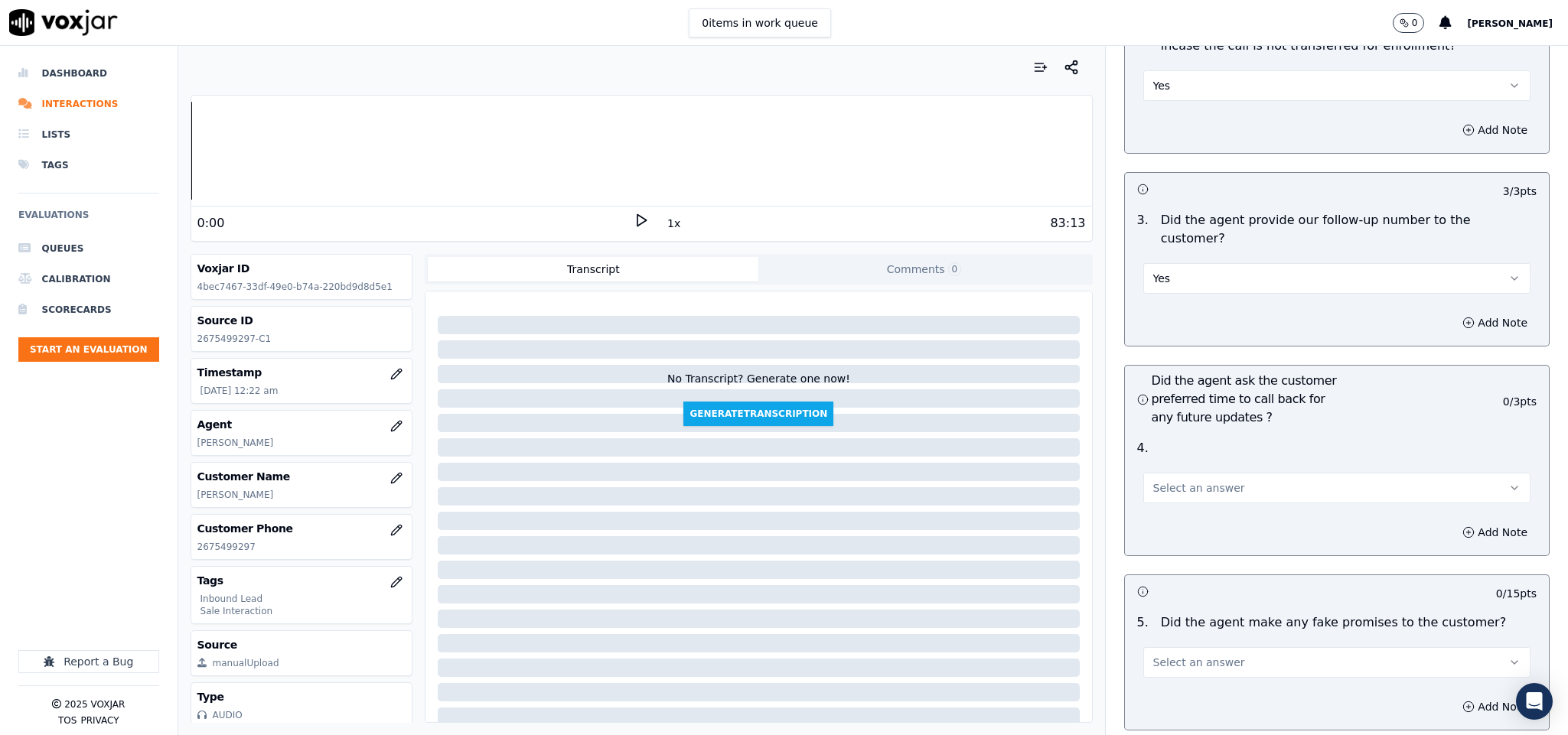
click at [1174, 473] on button "Select an answer" at bounding box center [1337, 488] width 388 height 31
click at [1164, 530] on div "N/A" at bounding box center [1300, 528] width 350 height 25
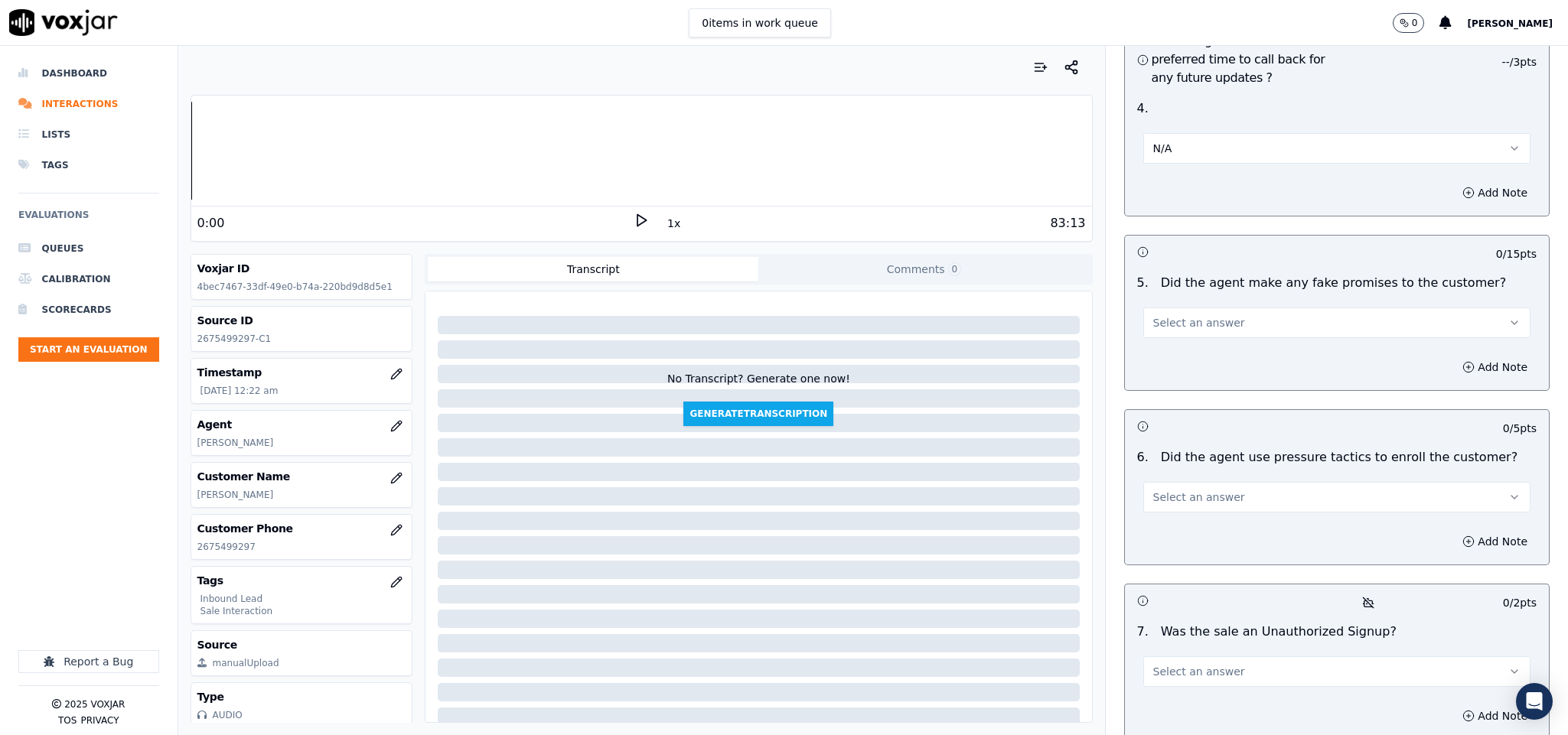
scroll to position [3766, 0]
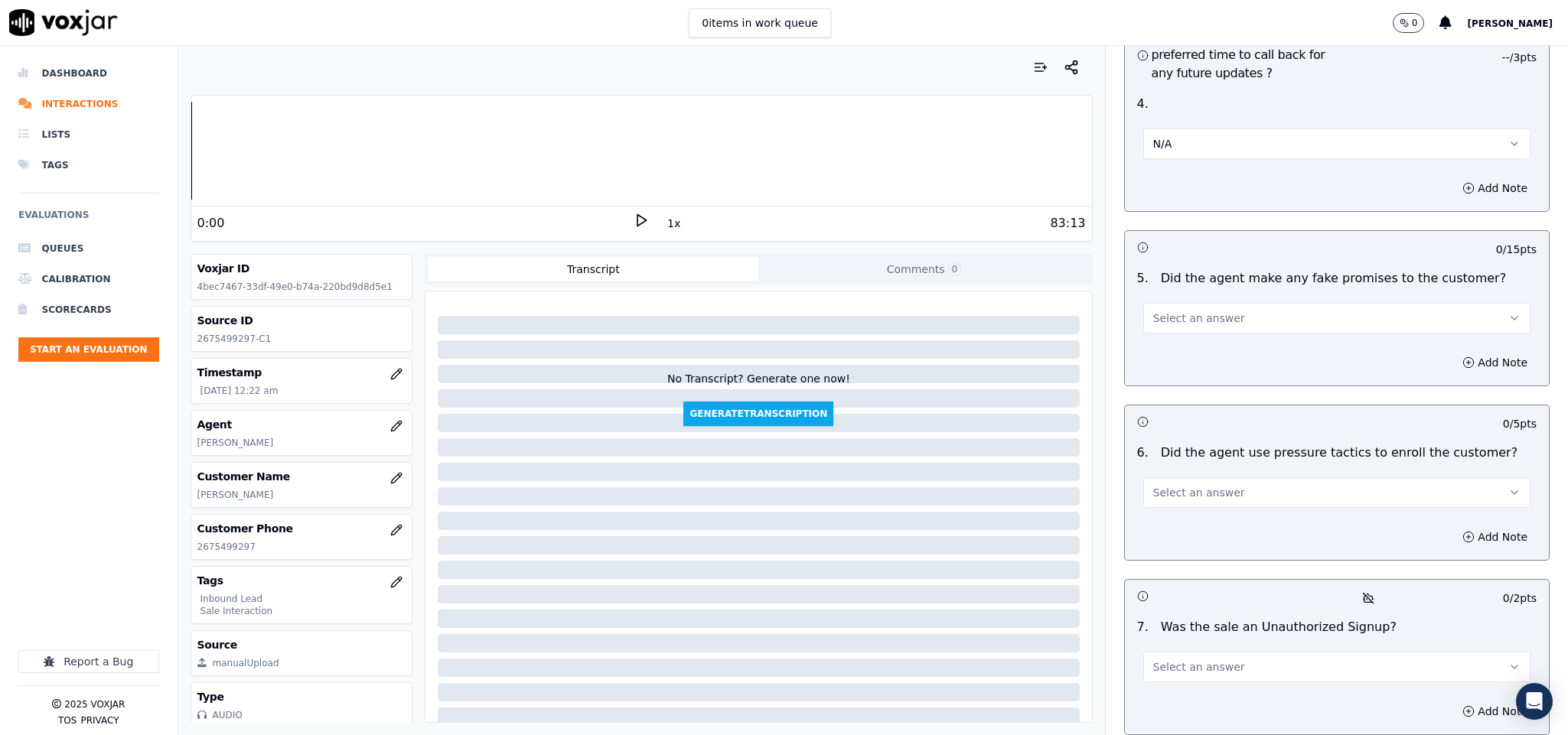
click at [1227, 300] on div "Select an answer" at bounding box center [1337, 316] width 388 height 33
drag, startPoint x: 1194, startPoint y: 269, endPoint x: 1203, endPoint y: 285, distance: 18.4
click at [1199, 311] on span "Select an answer" at bounding box center [1200, 318] width 92 height 15
click at [1176, 328] on div "No" at bounding box center [1300, 335] width 350 height 25
click at [1208, 485] on span "Select an answer" at bounding box center [1200, 493] width 92 height 15
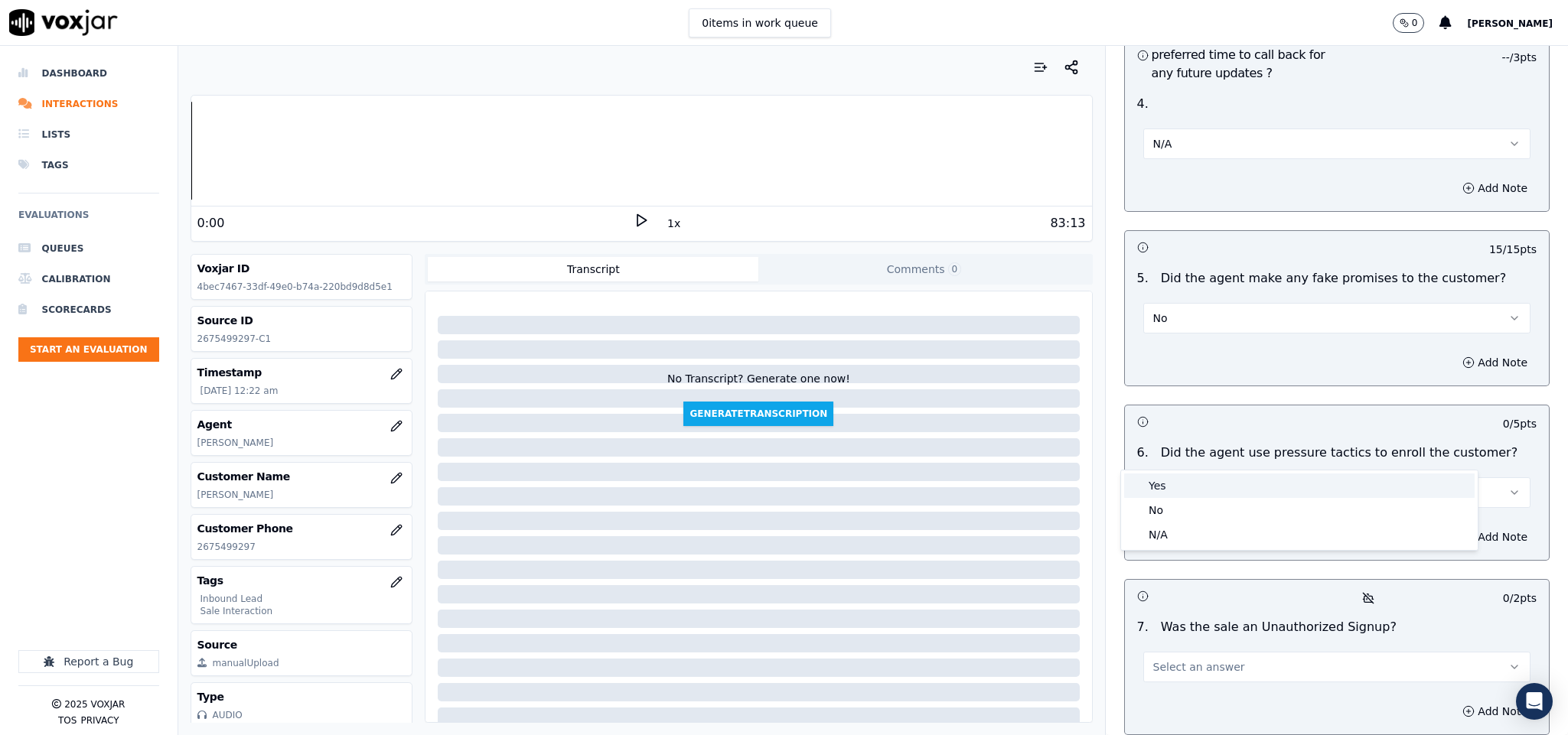
click at [1183, 487] on div "Yes" at bounding box center [1300, 486] width 350 height 25
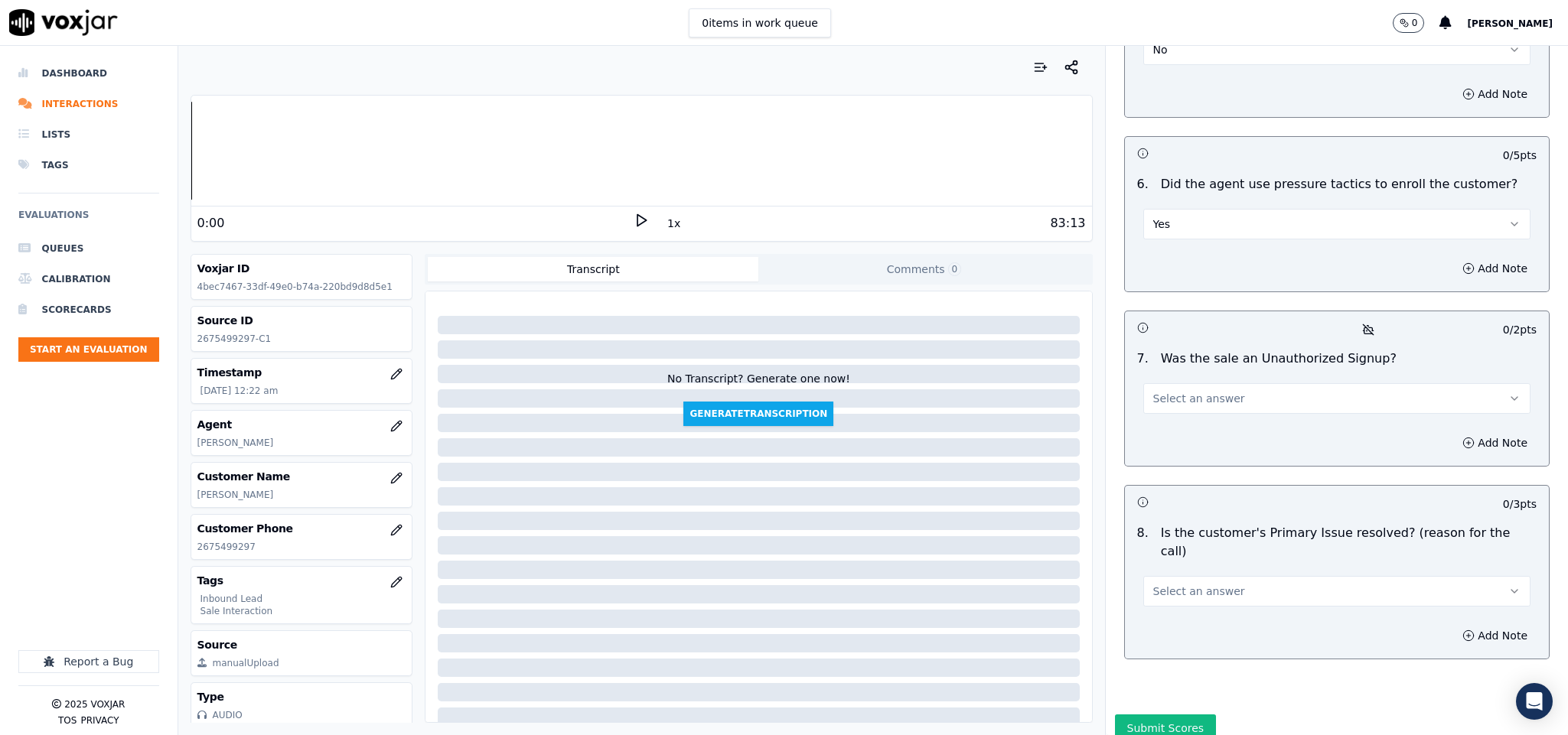
scroll to position [4043, 0]
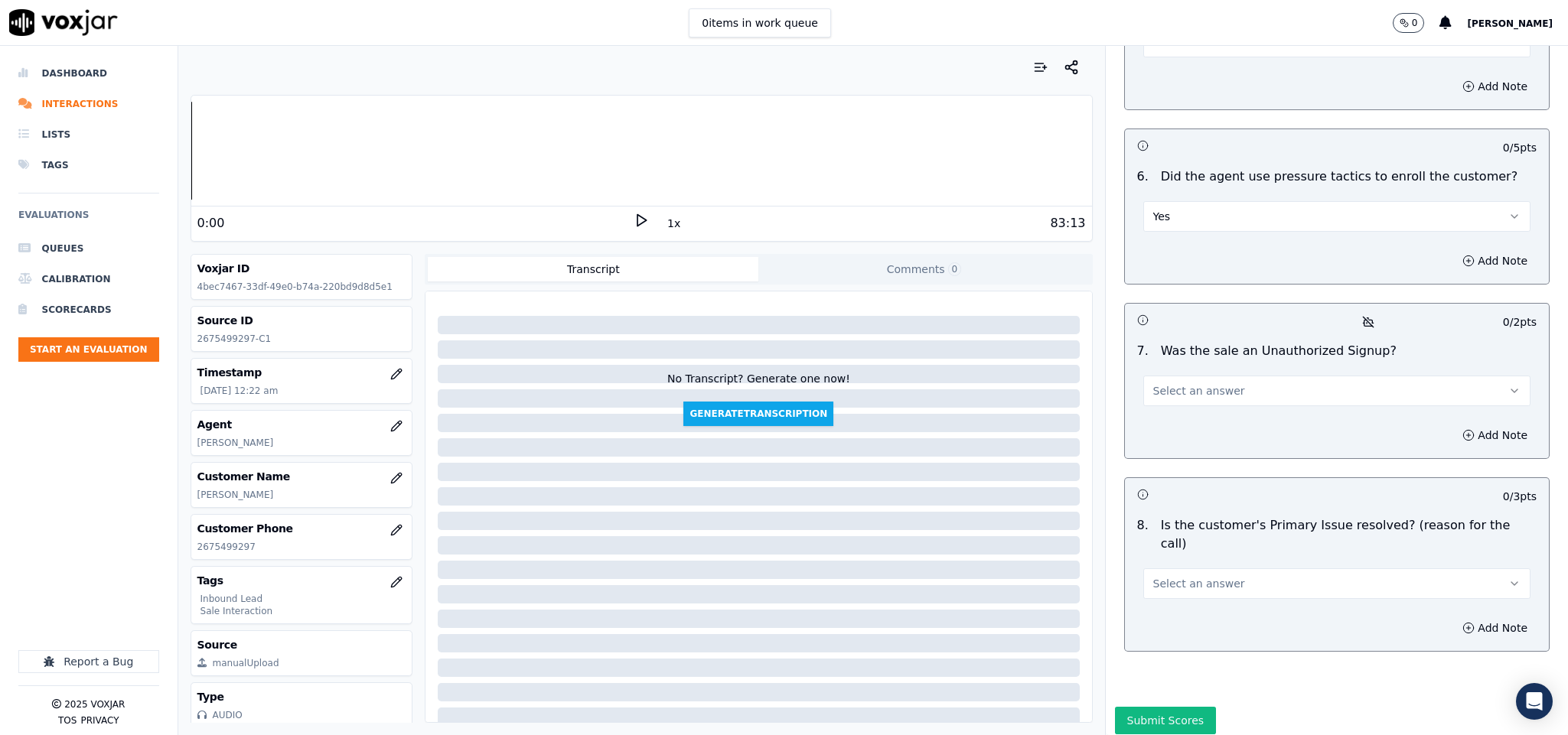
click at [1202, 201] on button "Yes" at bounding box center [1337, 217] width 388 height 31
click at [1174, 232] on div "No" at bounding box center [1300, 233] width 350 height 25
click at [1231, 376] on button "Select an answer" at bounding box center [1337, 391] width 388 height 31
click at [1184, 406] on div "No" at bounding box center [1300, 408] width 350 height 25
click at [1185, 365] on div "7 . Was the sale an Unauthorized Signup? No" at bounding box center [1337, 374] width 424 height 77
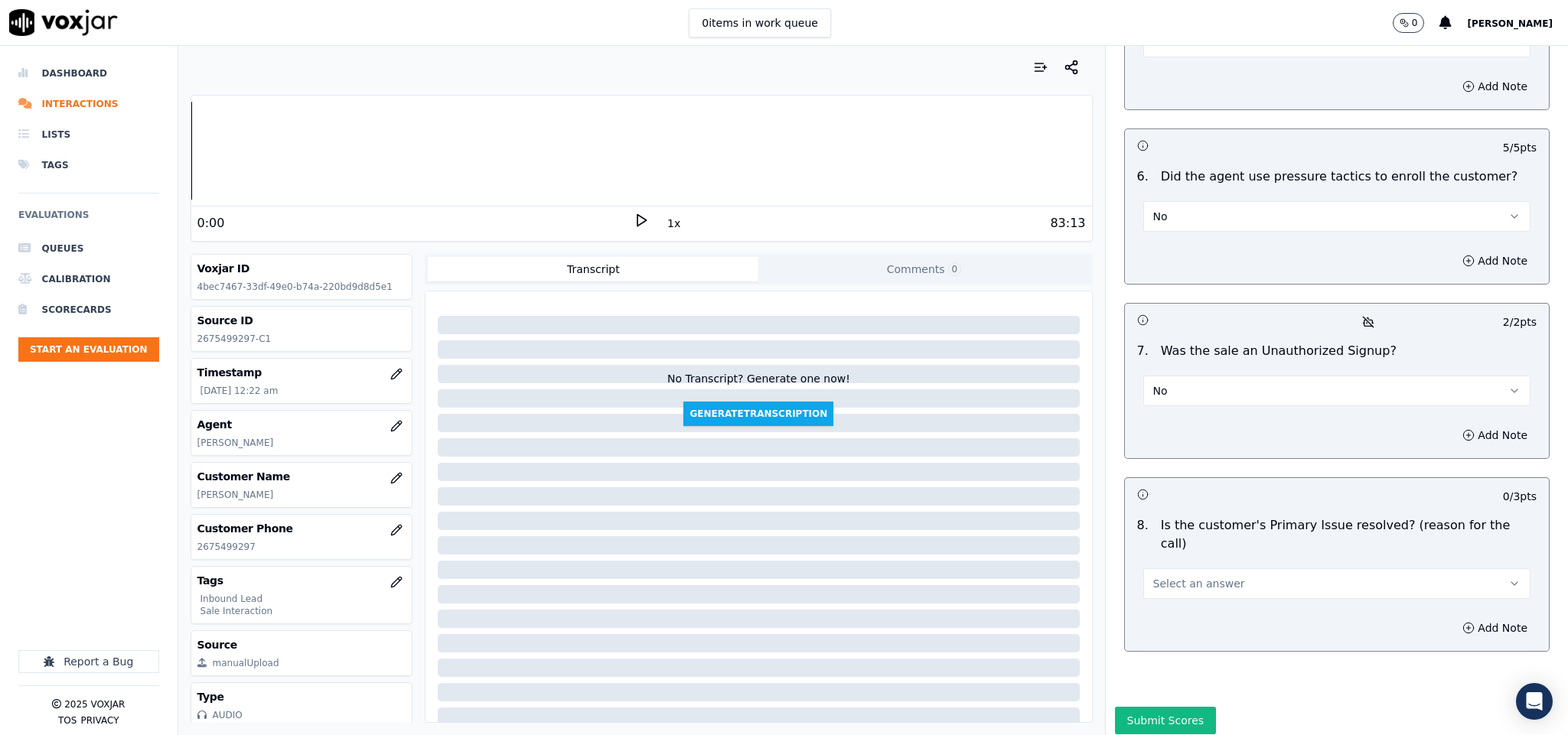
click at [1202, 576] on span "Select an answer" at bounding box center [1200, 584] width 92 height 15
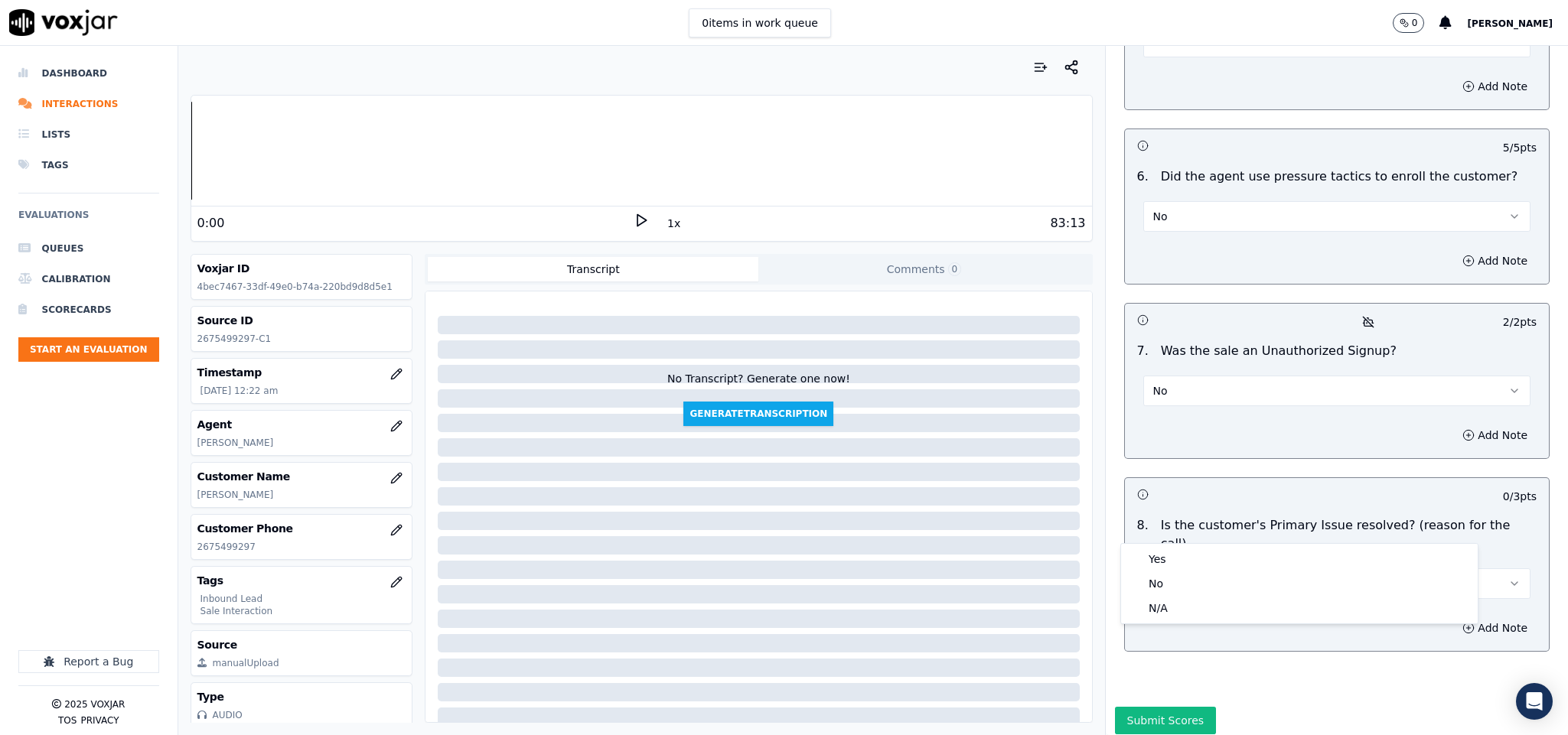
click at [1190, 551] on div "Yes" at bounding box center [1300, 559] width 350 height 25
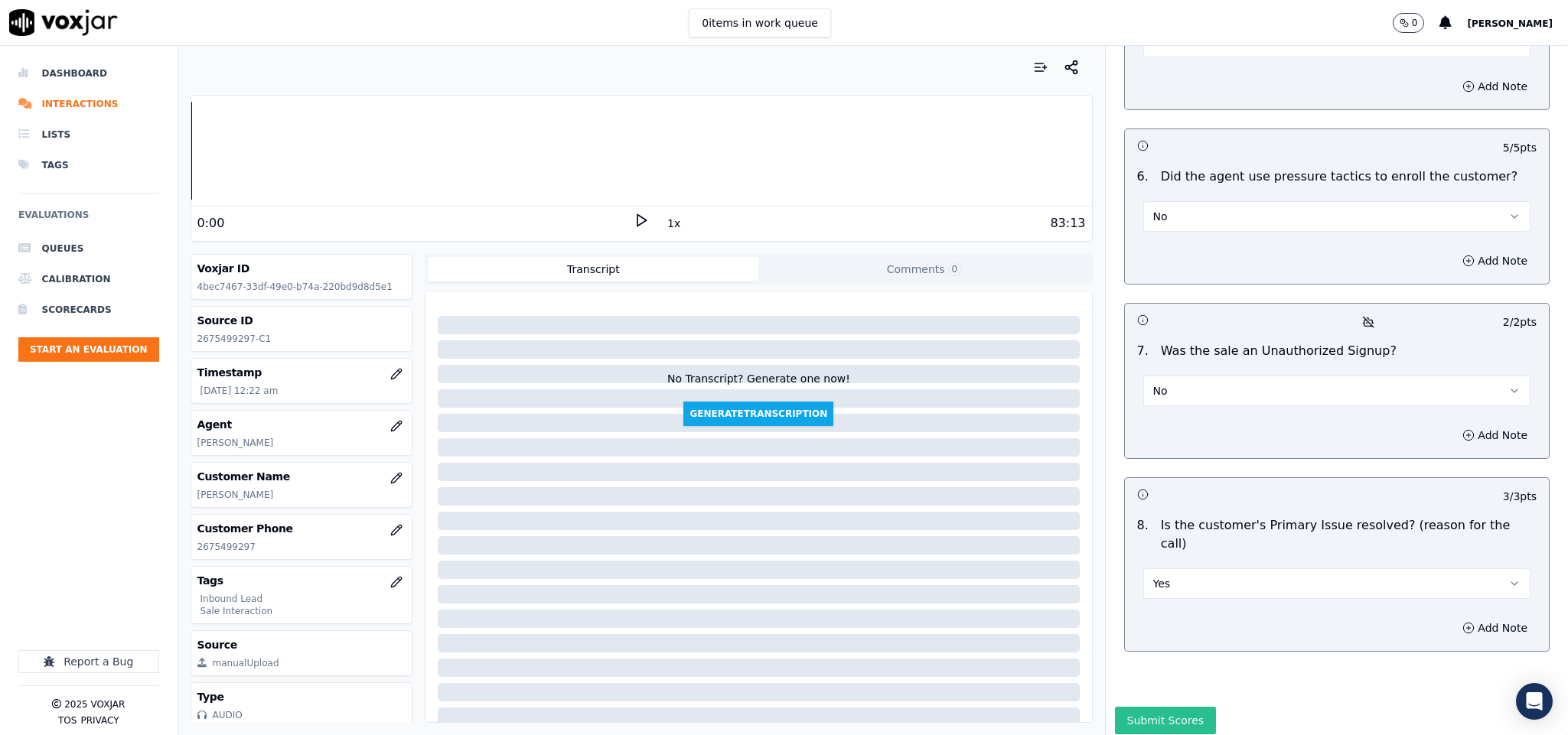
click at [1137, 707] on button "Submit Scores" at bounding box center [1166, 720] width 102 height 27
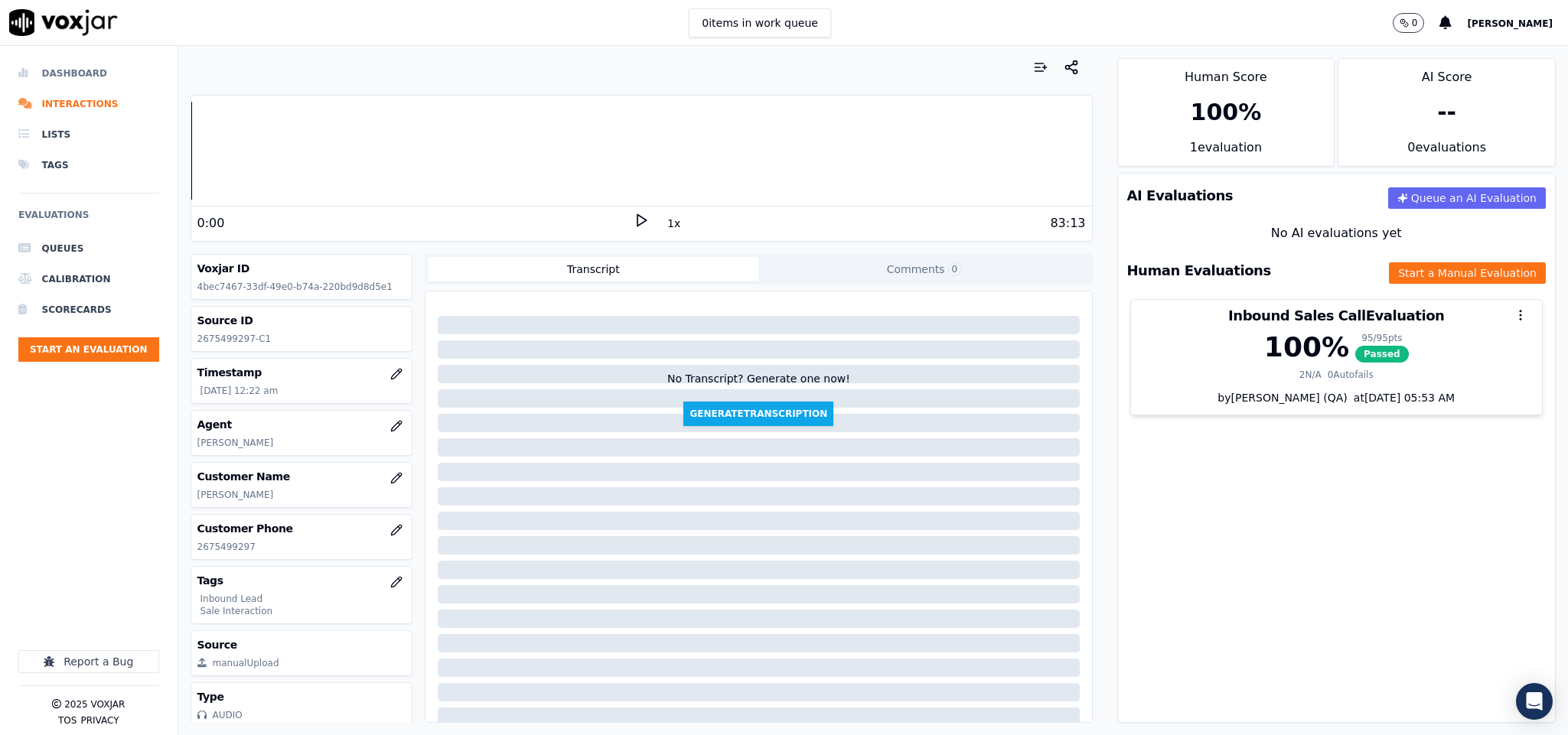
click at [50, 67] on li "Dashboard" at bounding box center [89, 73] width 141 height 31
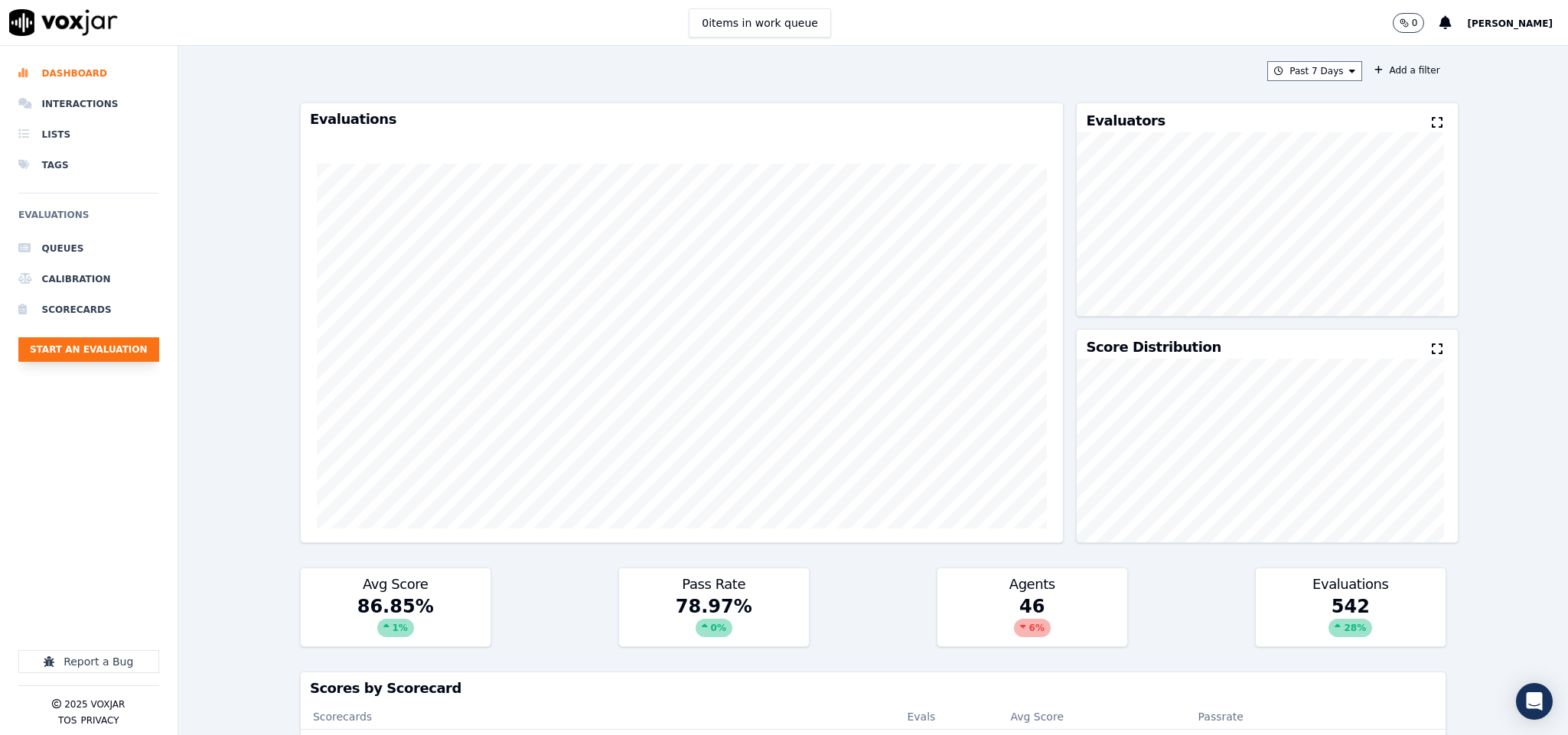
click at [115, 350] on button "Start an Evaluation" at bounding box center [89, 349] width 141 height 25
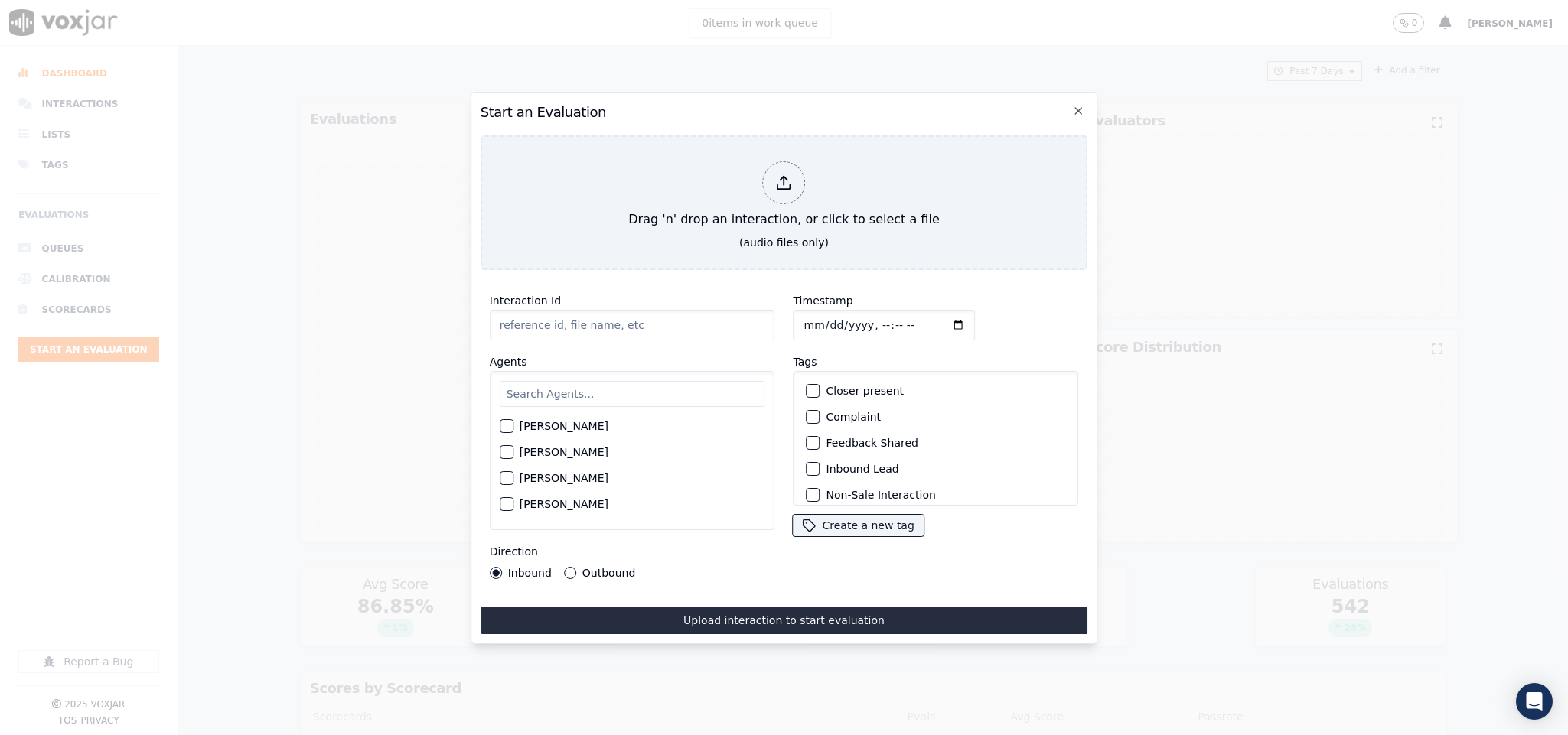
click at [799, 190] on div "Drag 'n' drop an interaction, or click to select a file" at bounding box center [784, 195] width 323 height 79
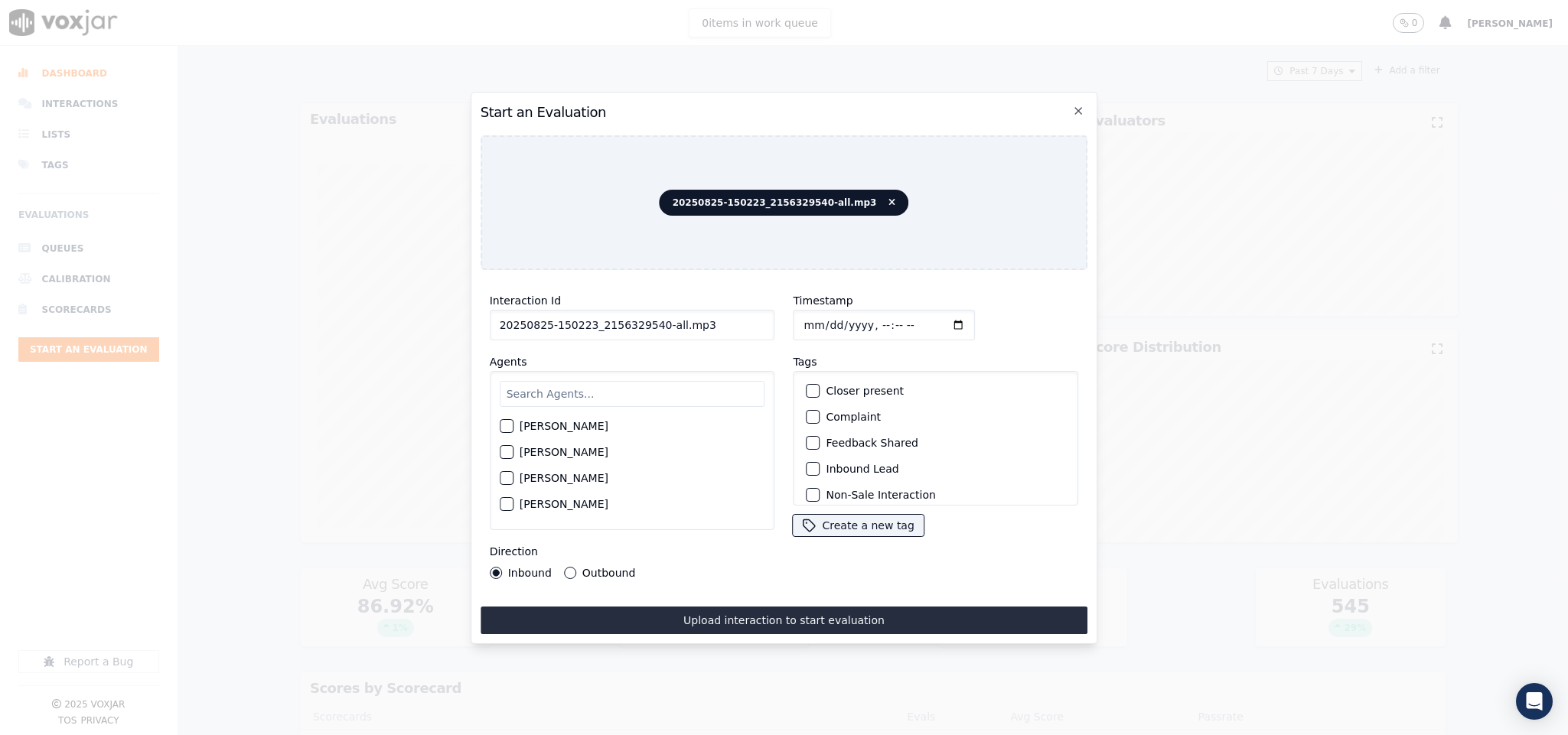
drag, startPoint x: 652, startPoint y: 320, endPoint x: 794, endPoint y: 331, distance: 142.4
click at [794, 331] on div "Interaction Id 20250825-150223_2156329540-all.mp3 Agents Harry Roy Aaron Biswas…" at bounding box center [785, 435] width 608 height 306
type input "20250825-150223_2156329540-C1"
click at [804, 326] on input "Timestamp" at bounding box center [884, 325] width 182 height 31
type input "2025-08-25T00:33"
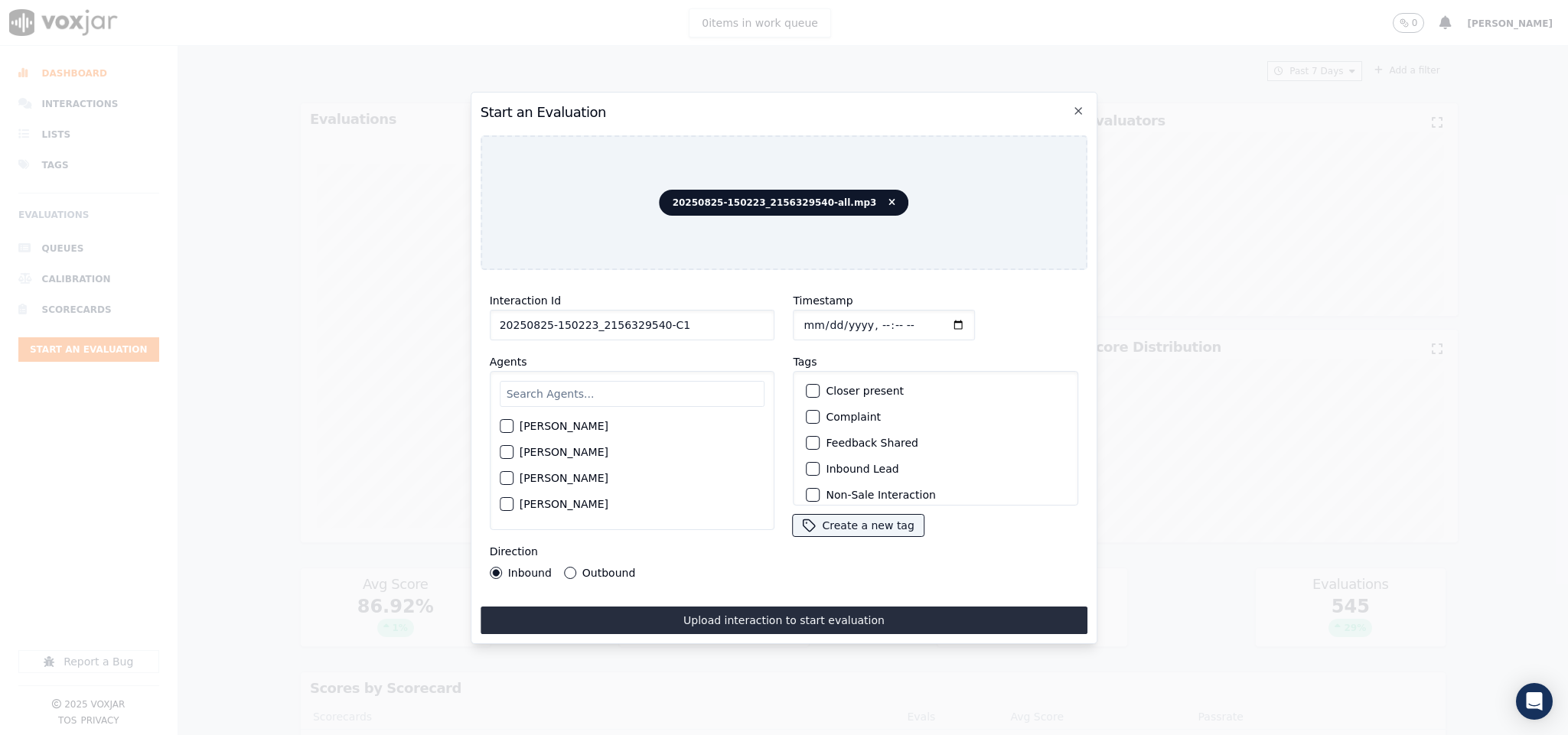
click at [685, 383] on input "text" at bounding box center [632, 394] width 266 height 26
type input "J"
type input "Jack"
click at [505, 425] on div "button" at bounding box center [506, 430] width 11 height 11
click at [565, 567] on button "Outbound" at bounding box center [570, 573] width 12 height 12
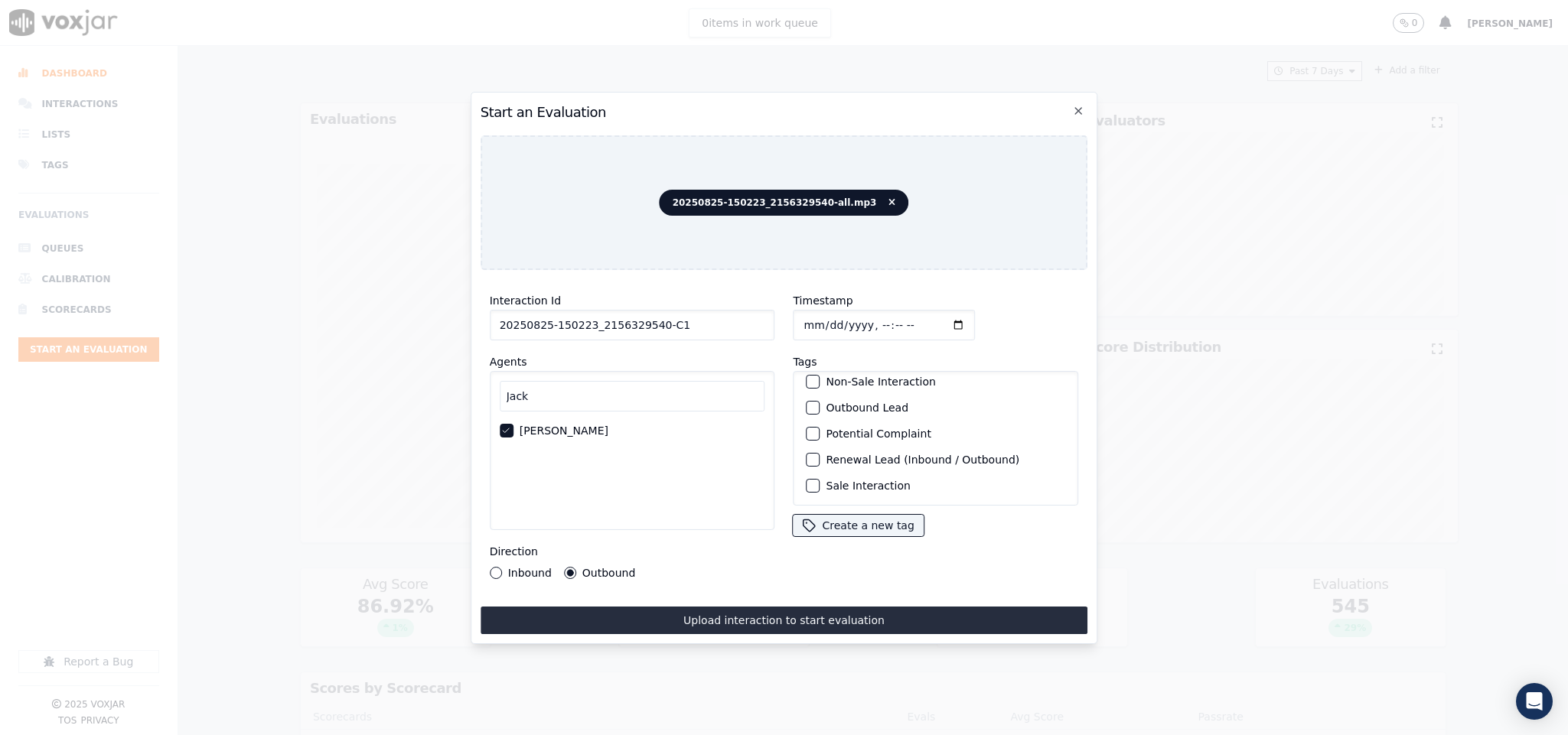
scroll to position [137, 0]
click at [807, 454] on div "button" at bounding box center [812, 459] width 11 height 11
click at [807, 401] on button "Outbound Lead" at bounding box center [814, 408] width 14 height 14
click at [808, 455] on icon "button" at bounding box center [812, 459] width 9 height 9
click at [807, 481] on div "button" at bounding box center [812, 486] width 11 height 11
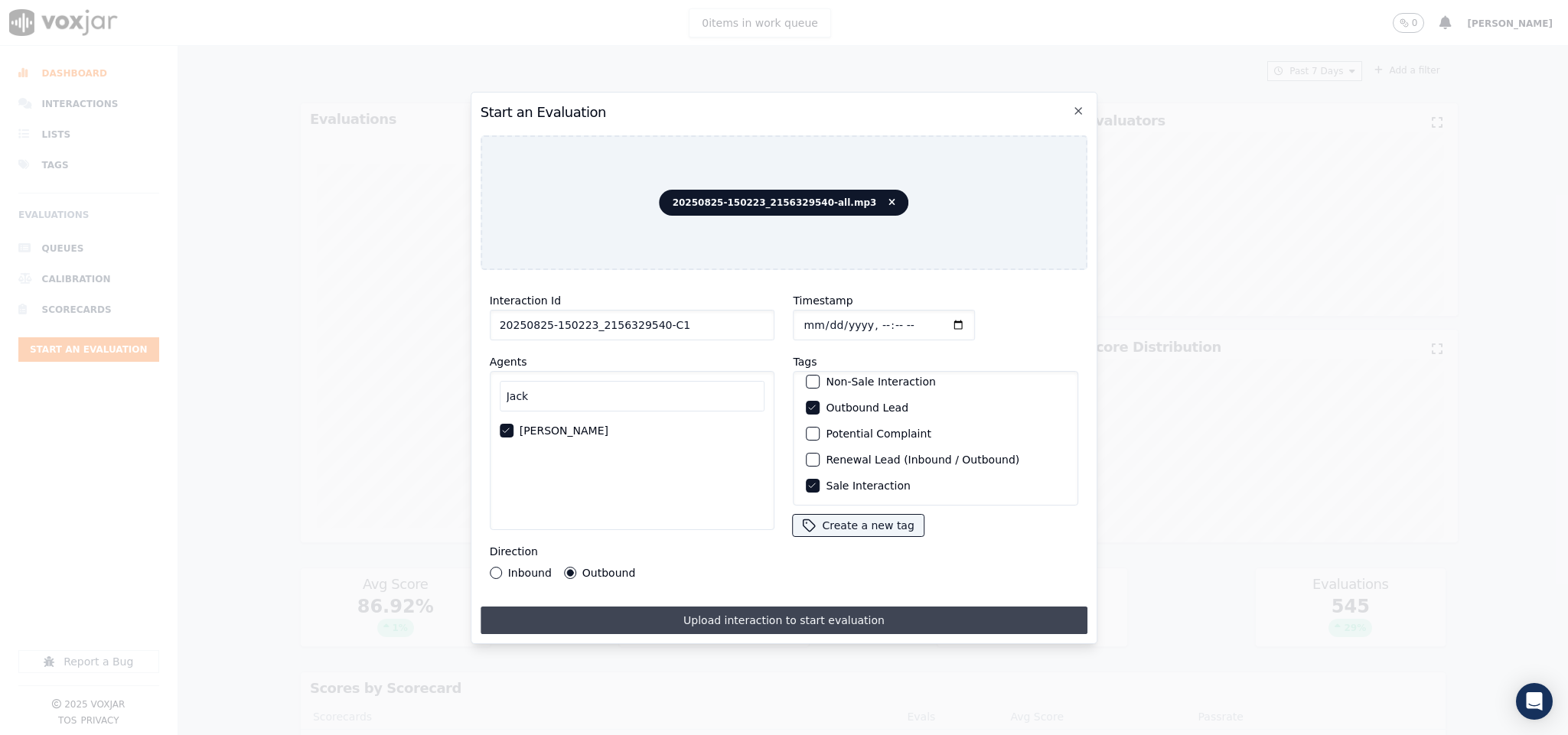
click at [804, 607] on button "Upload interaction to start evaluation" at bounding box center [785, 621] width 608 height 27
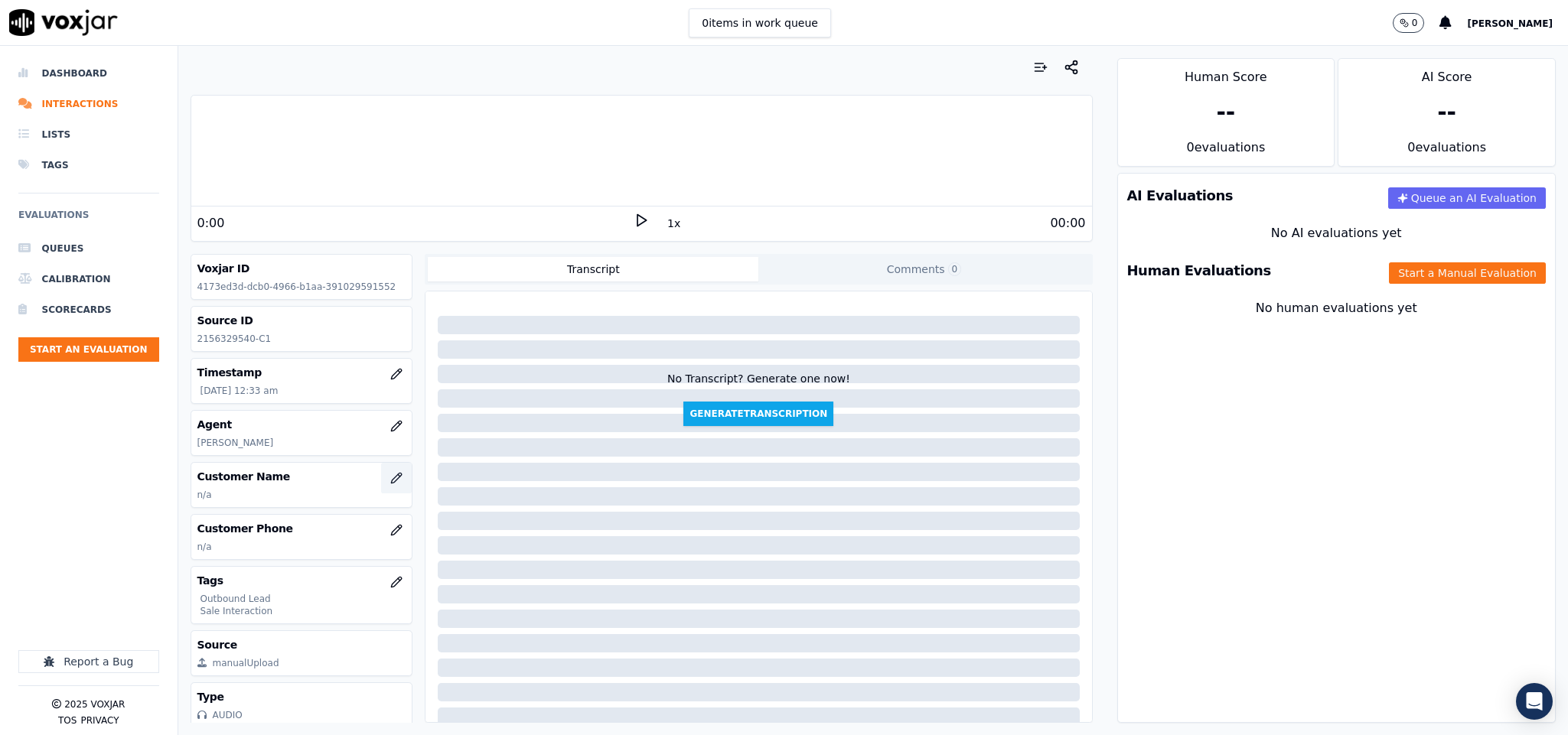
click at [381, 474] on button "button" at bounding box center [396, 478] width 31 height 31
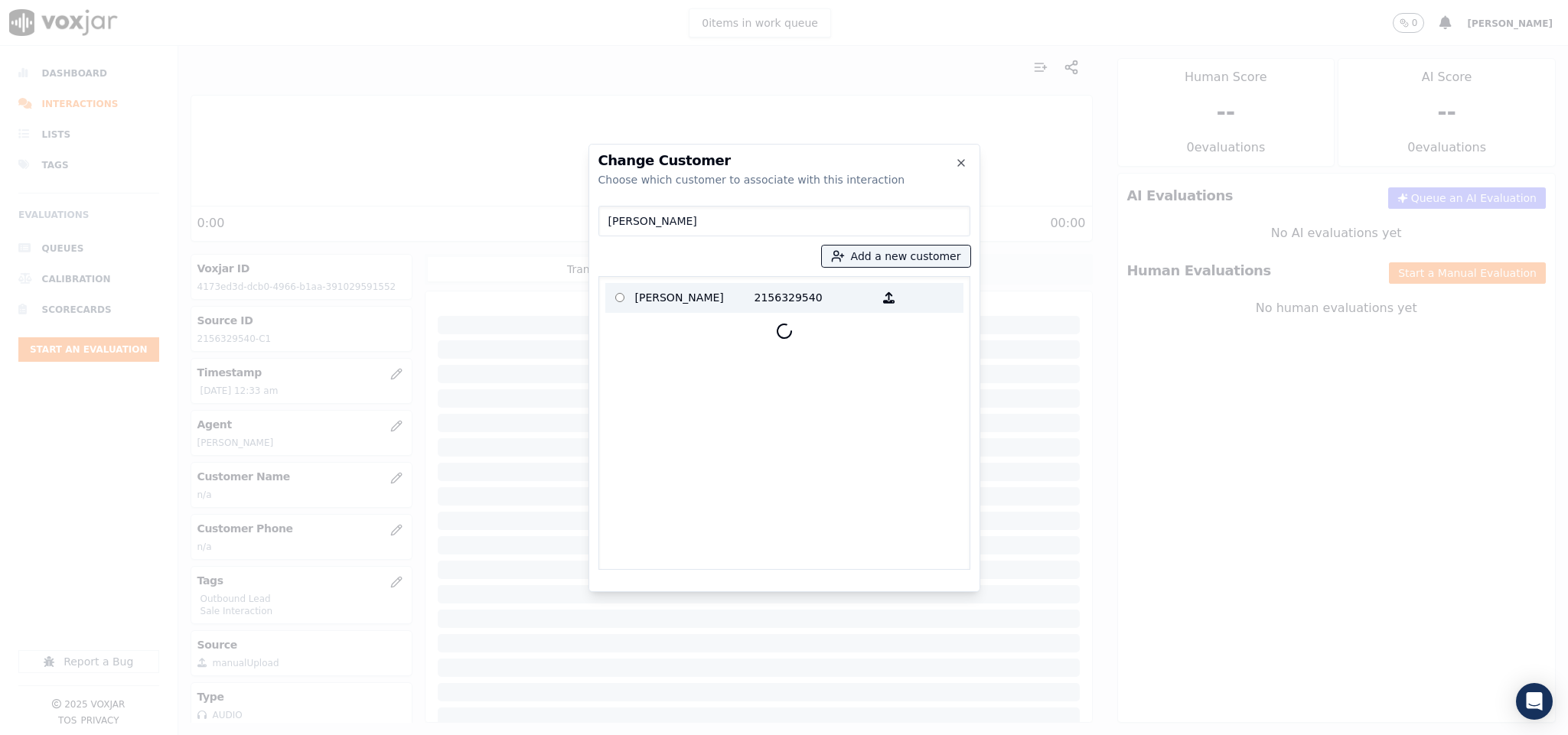
type input "Michael DOUGHERTY"
drag, startPoint x: 717, startPoint y: 294, endPoint x: 719, endPoint y: 311, distance: 17.1
click at [717, 294] on p "Michael DOUGHERTY" at bounding box center [695, 298] width 120 height 24
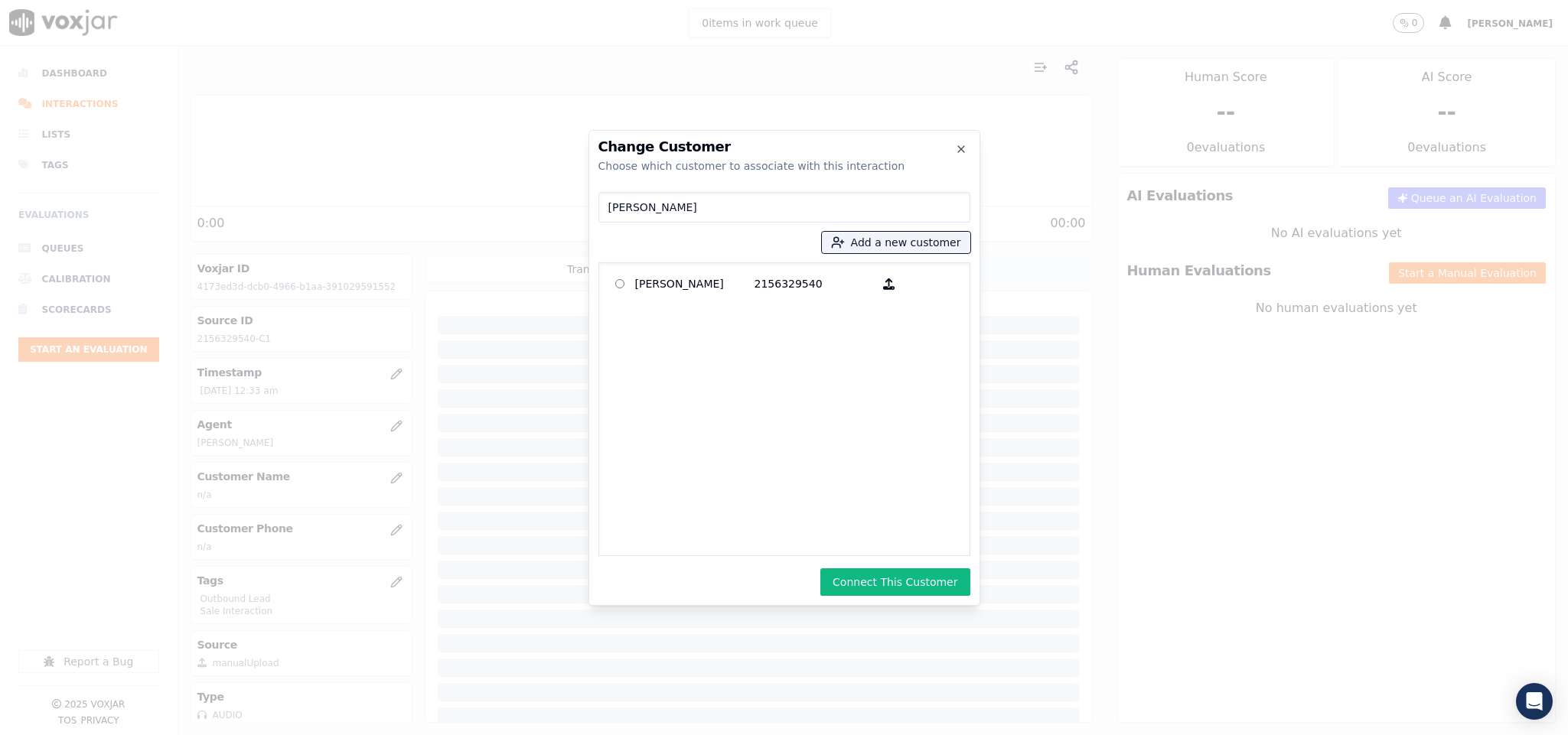
click at [891, 579] on button "Connect This Customer" at bounding box center [895, 582] width 149 height 27
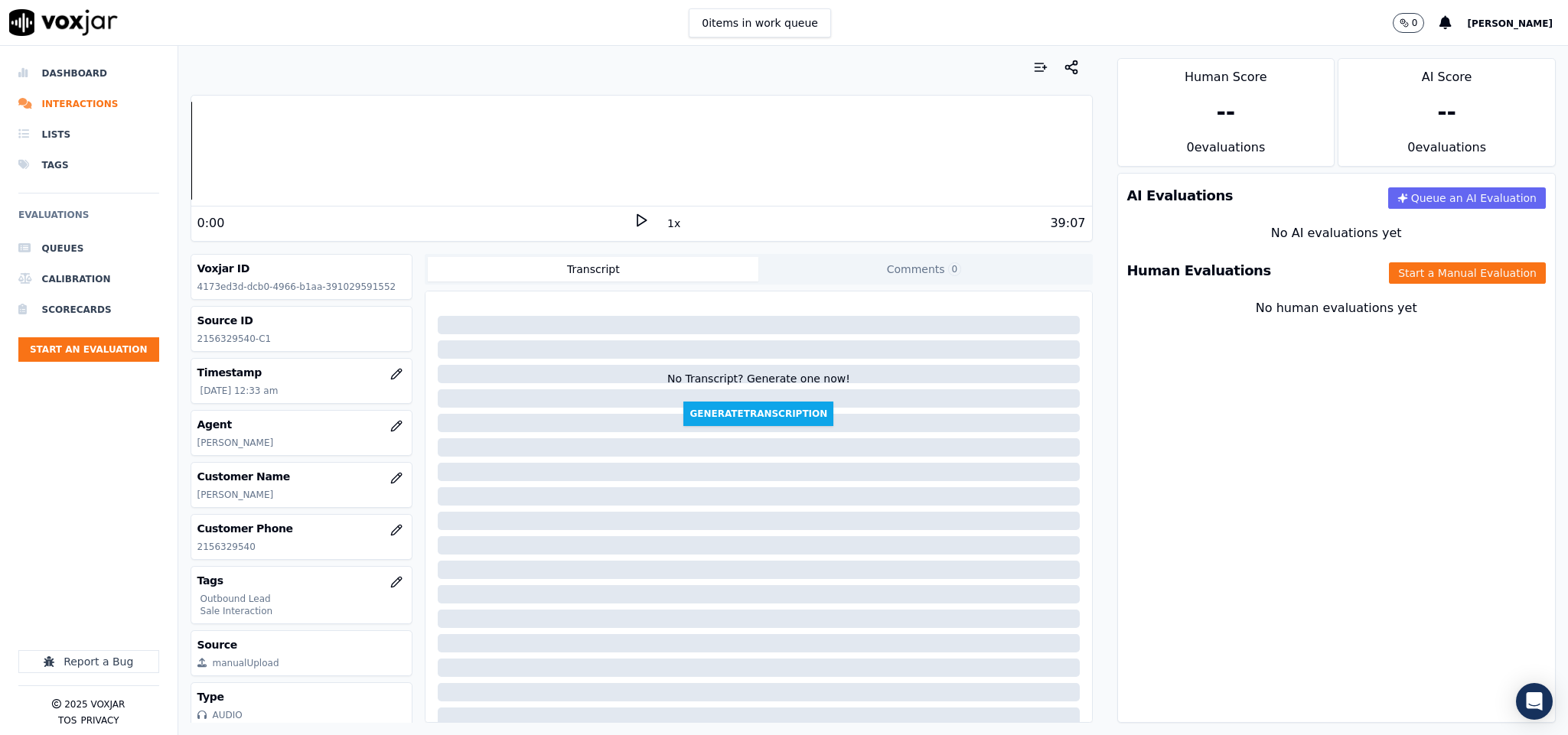
click at [1392, 265] on button "Start a Manual Evaluation" at bounding box center [1468, 272] width 157 height 21
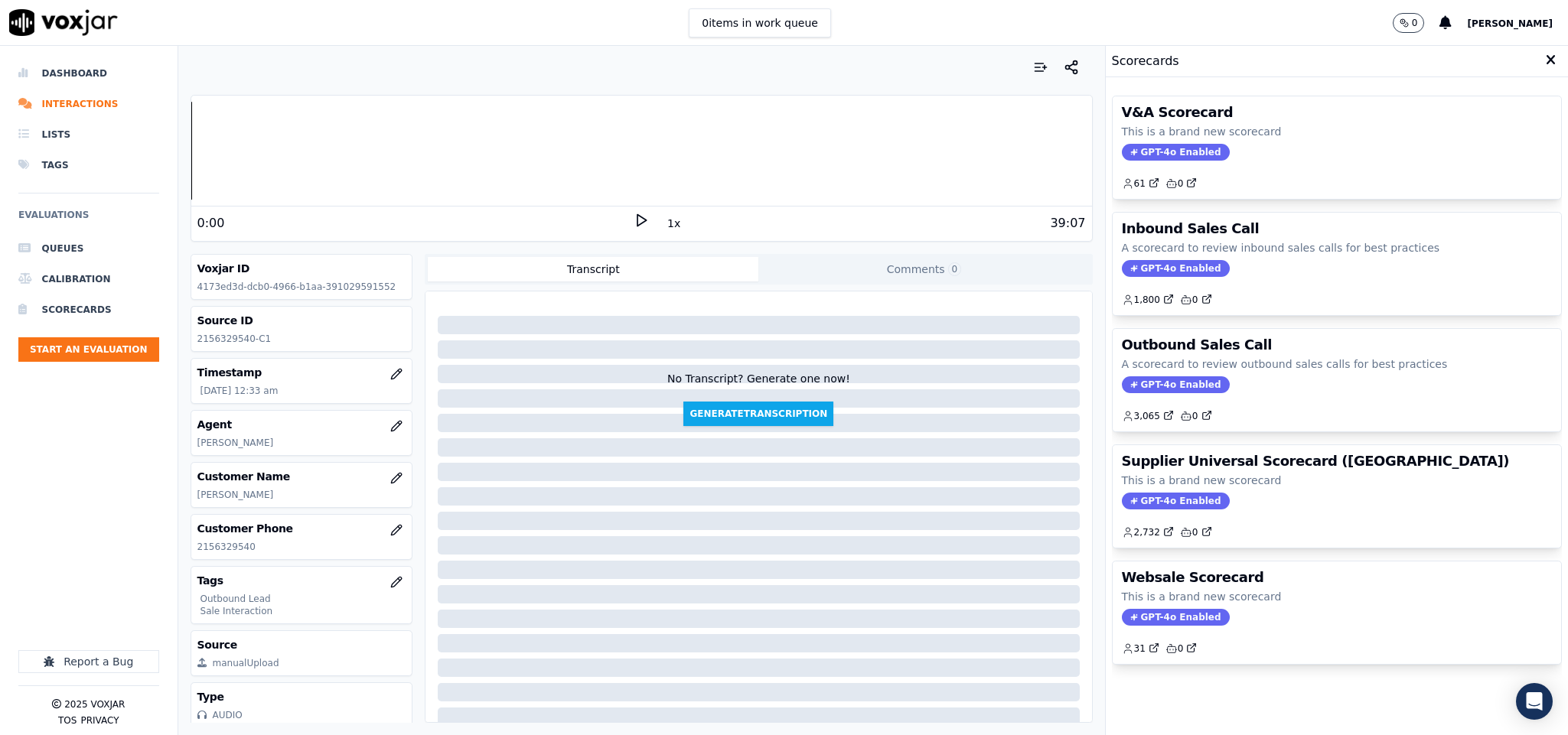
click at [1169, 388] on span "GPT-4o Enabled" at bounding box center [1176, 385] width 108 height 17
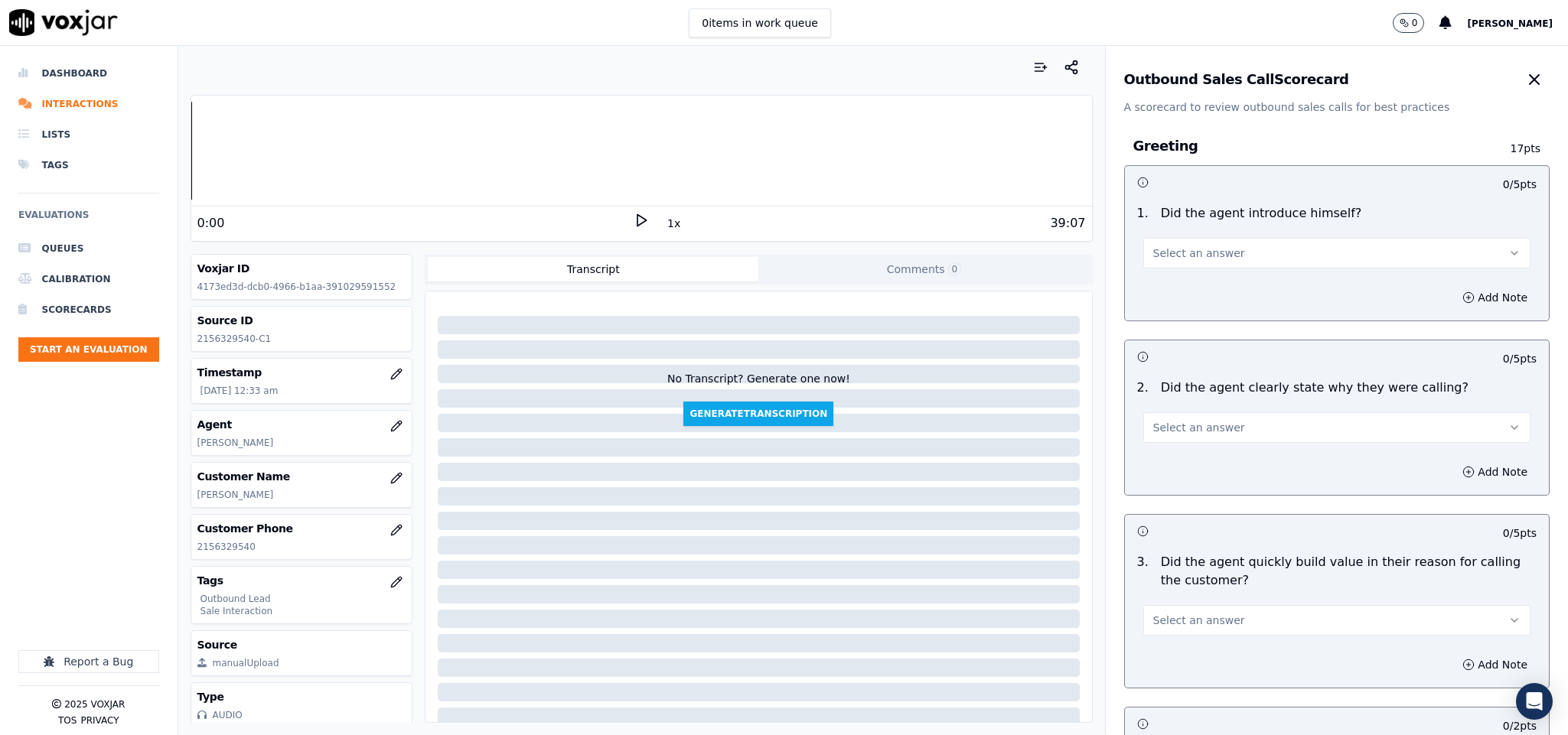
click at [1235, 243] on button "Select an answer" at bounding box center [1337, 254] width 388 height 31
click at [1181, 296] on div "Yes" at bounding box center [1300, 289] width 350 height 25
click at [1456, 300] on button "Add Note" at bounding box center [1495, 297] width 84 height 21
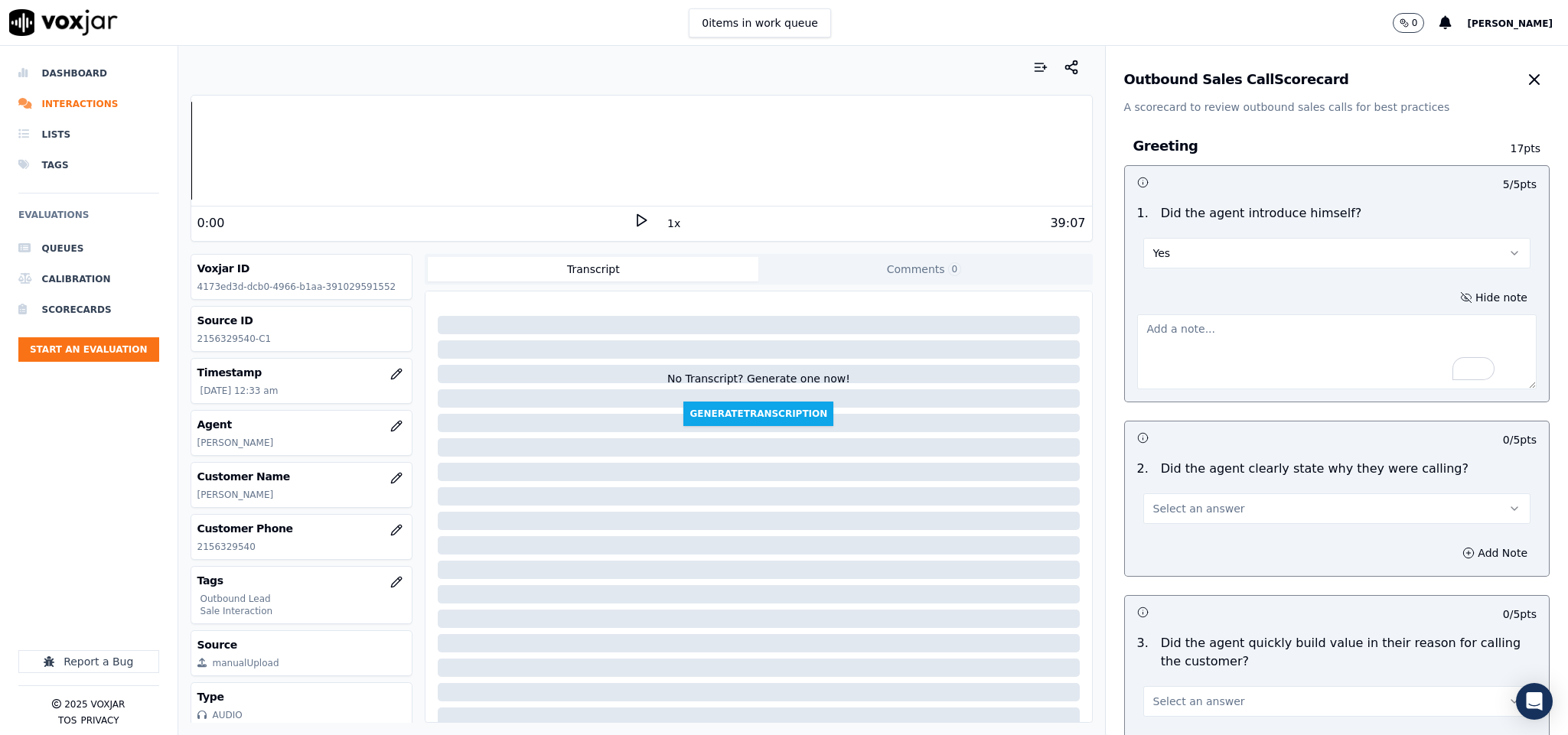
paste textarea "“Agent Jack introduced himself as Agent Jim.”//"
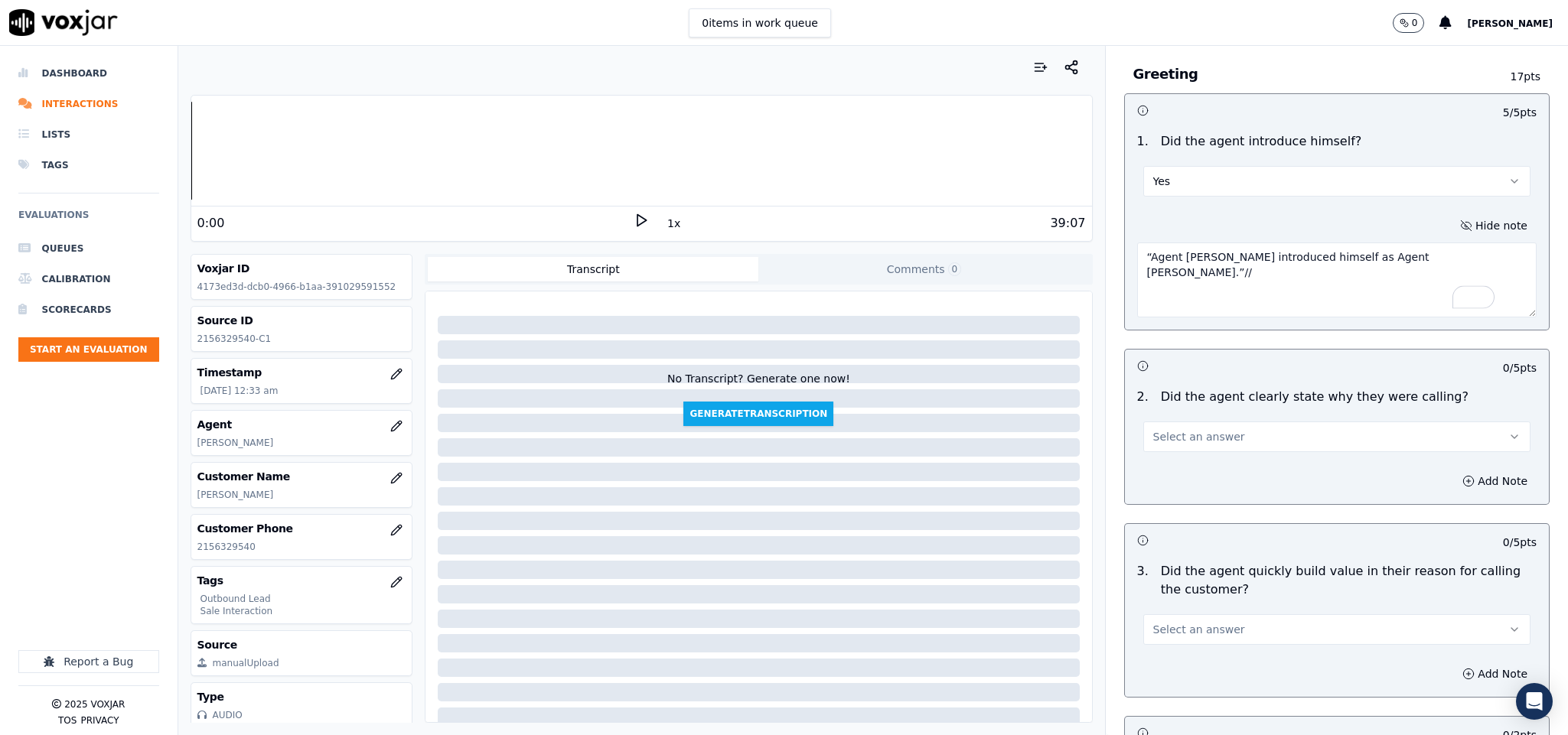
scroll to position [114, 0]
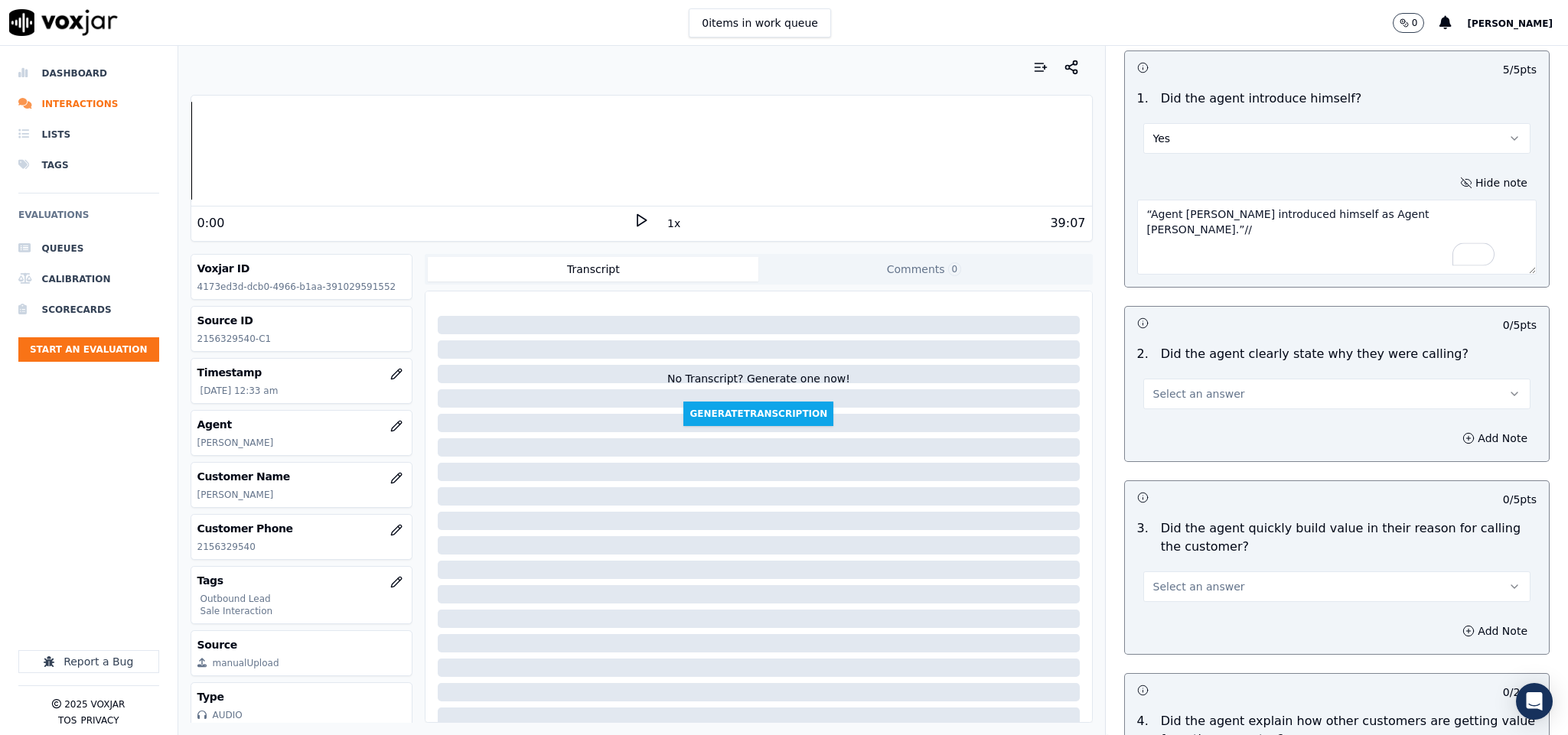
type textarea "“Agent Jack introduced himself as Agent Jim.”//"
click at [1235, 397] on button "Select an answer" at bounding box center [1337, 394] width 388 height 31
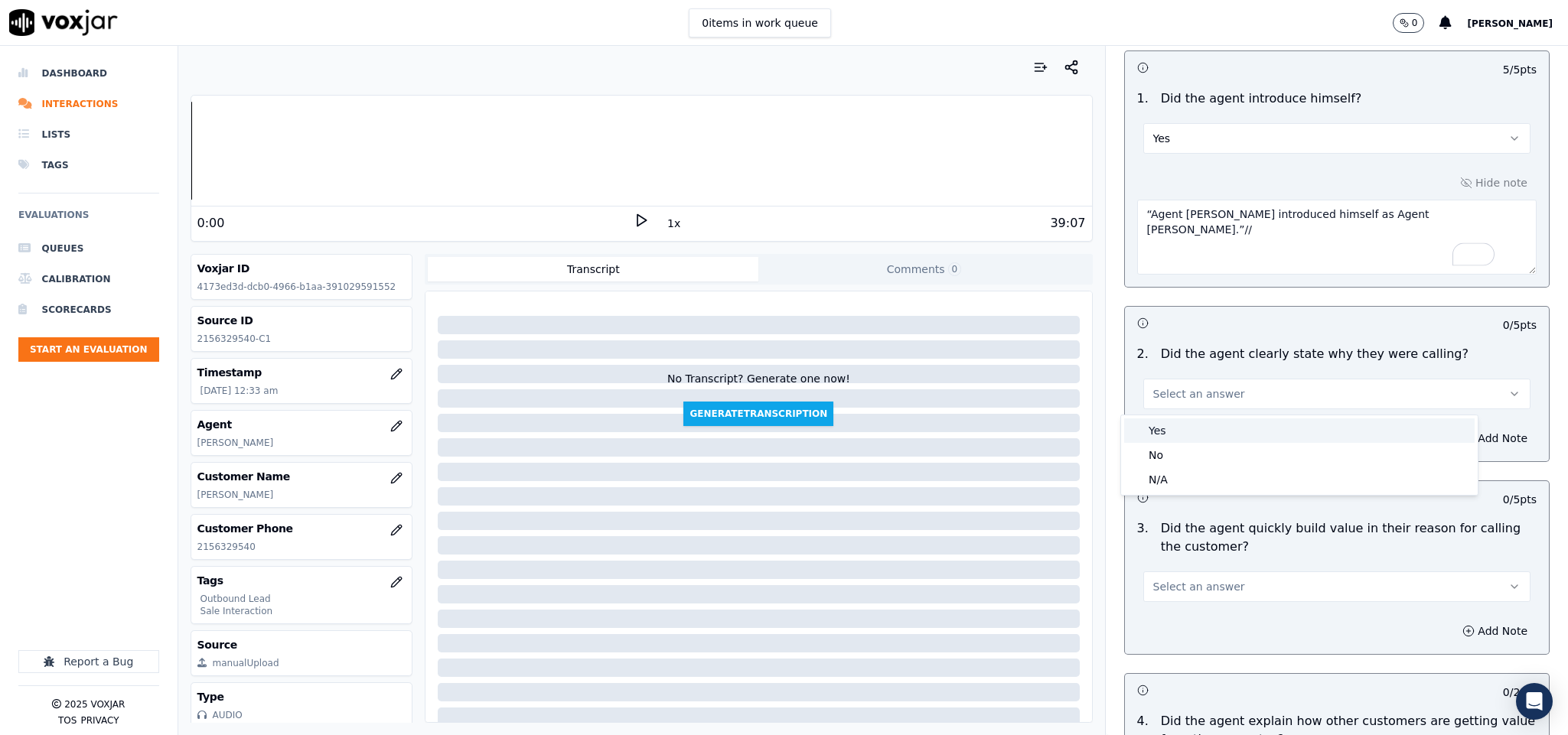
click at [1187, 435] on div "Yes" at bounding box center [1300, 430] width 350 height 25
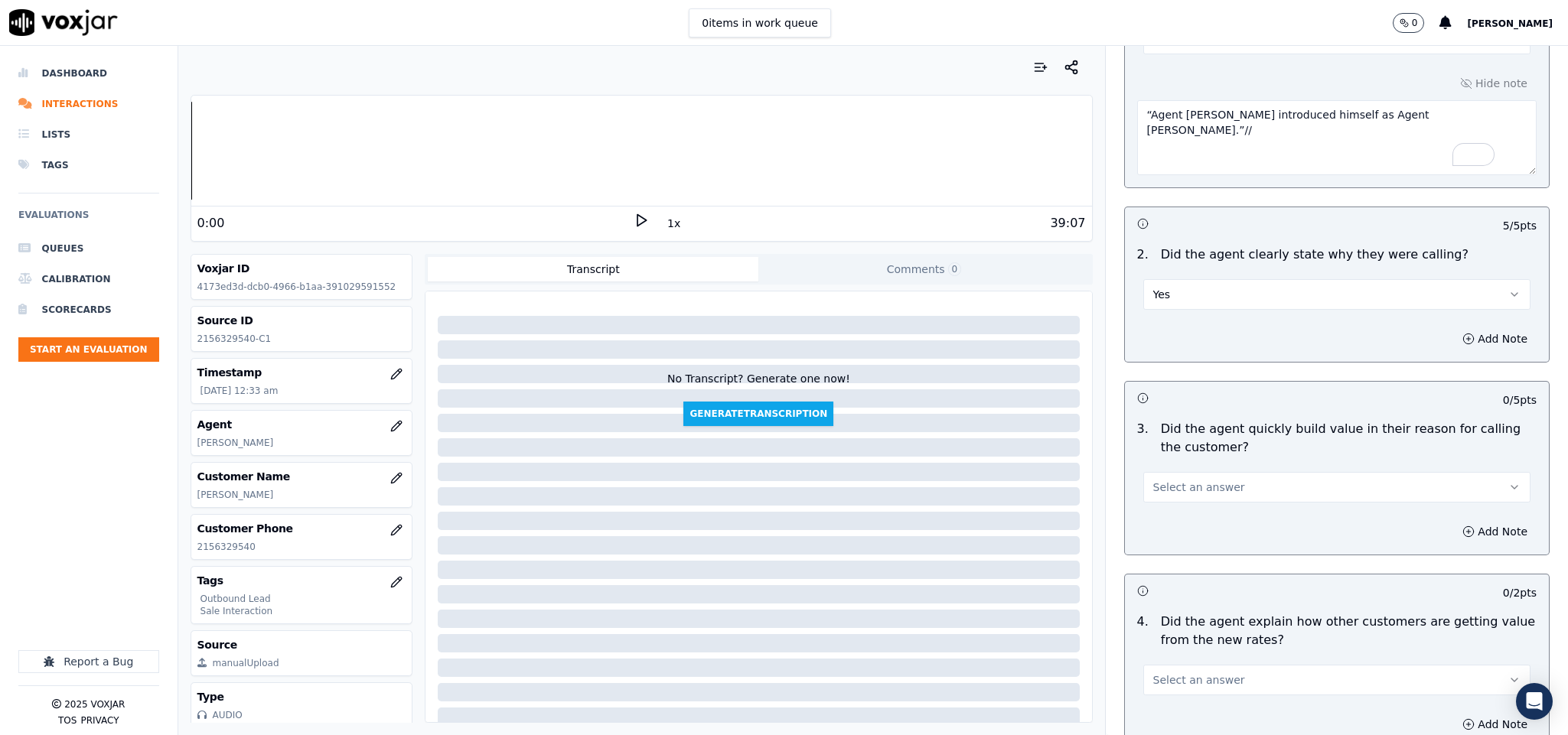
scroll to position [344, 0]
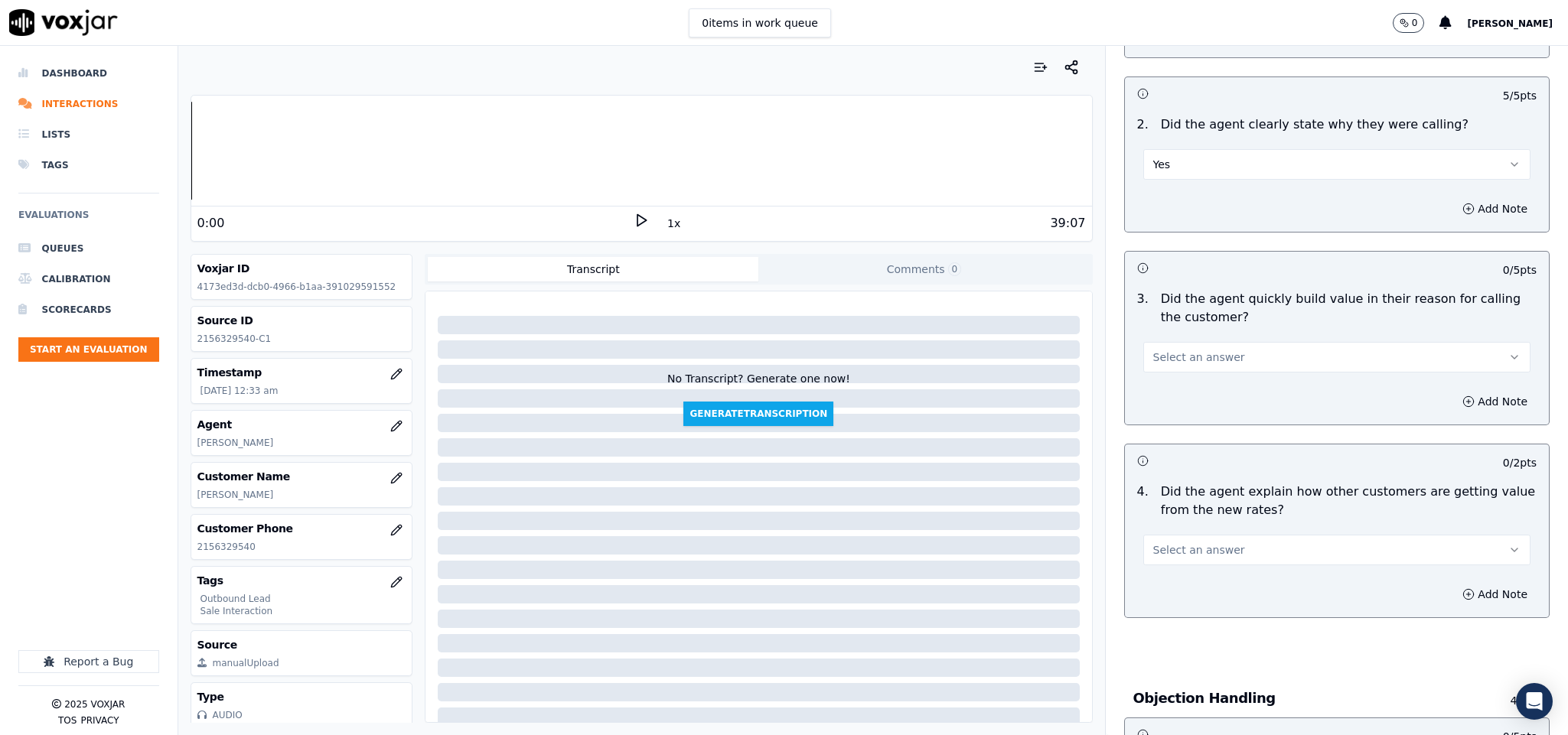
click at [1245, 357] on button "Select an answer" at bounding box center [1337, 358] width 388 height 31
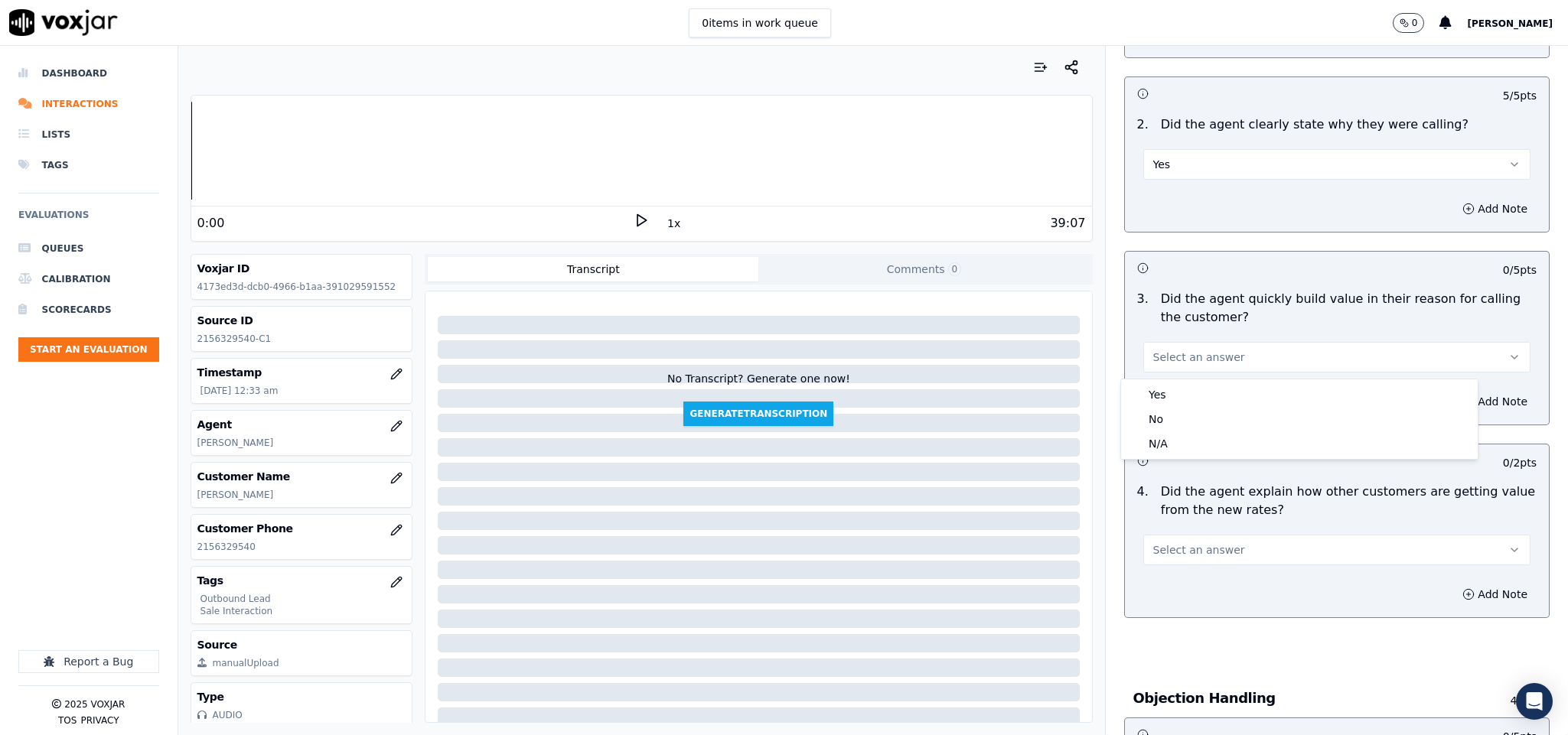
drag, startPoint x: 1180, startPoint y: 393, endPoint x: 1183, endPoint y: 384, distance: 9.5
click at [1181, 393] on div "Yes" at bounding box center [1300, 394] width 350 height 25
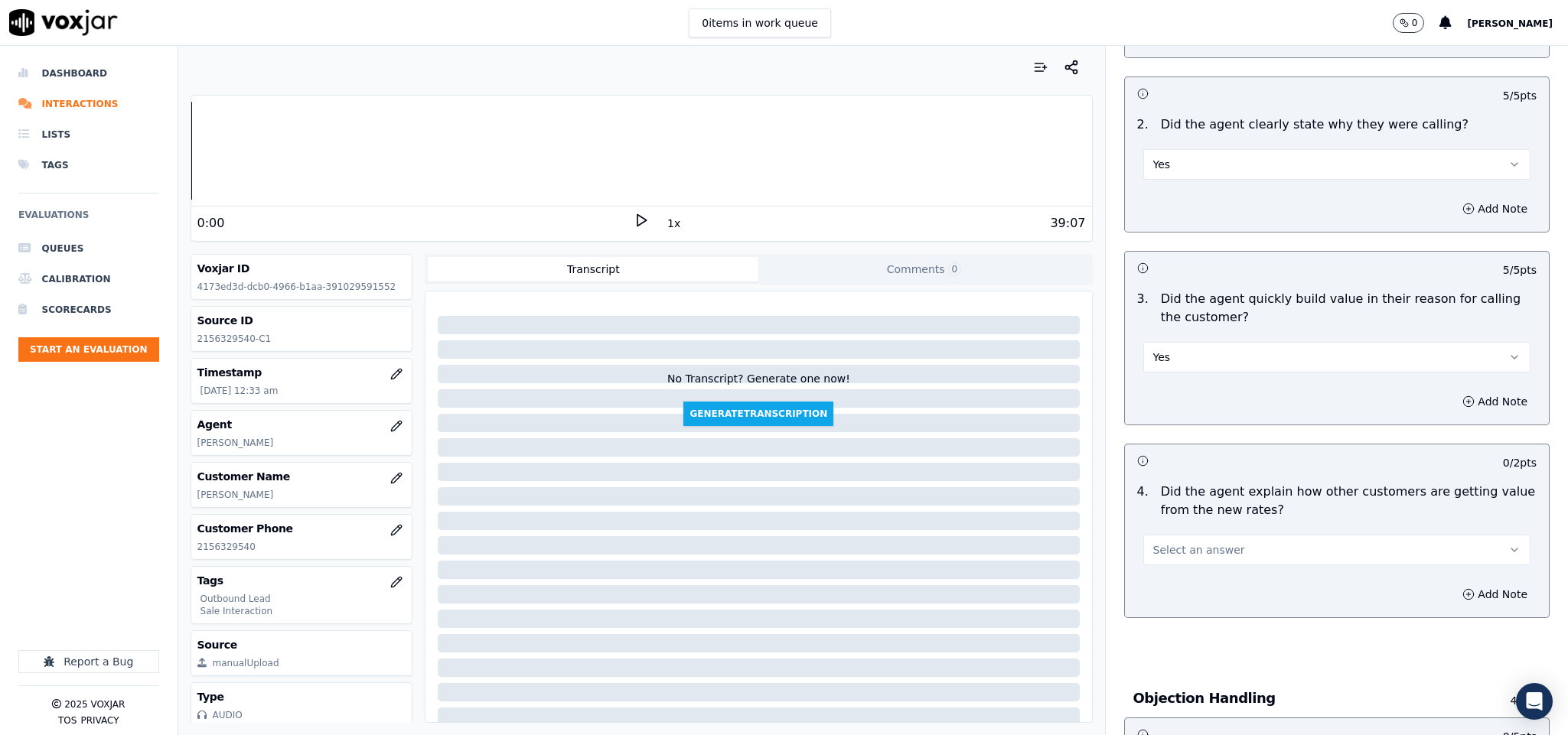
scroll to position [459, 0]
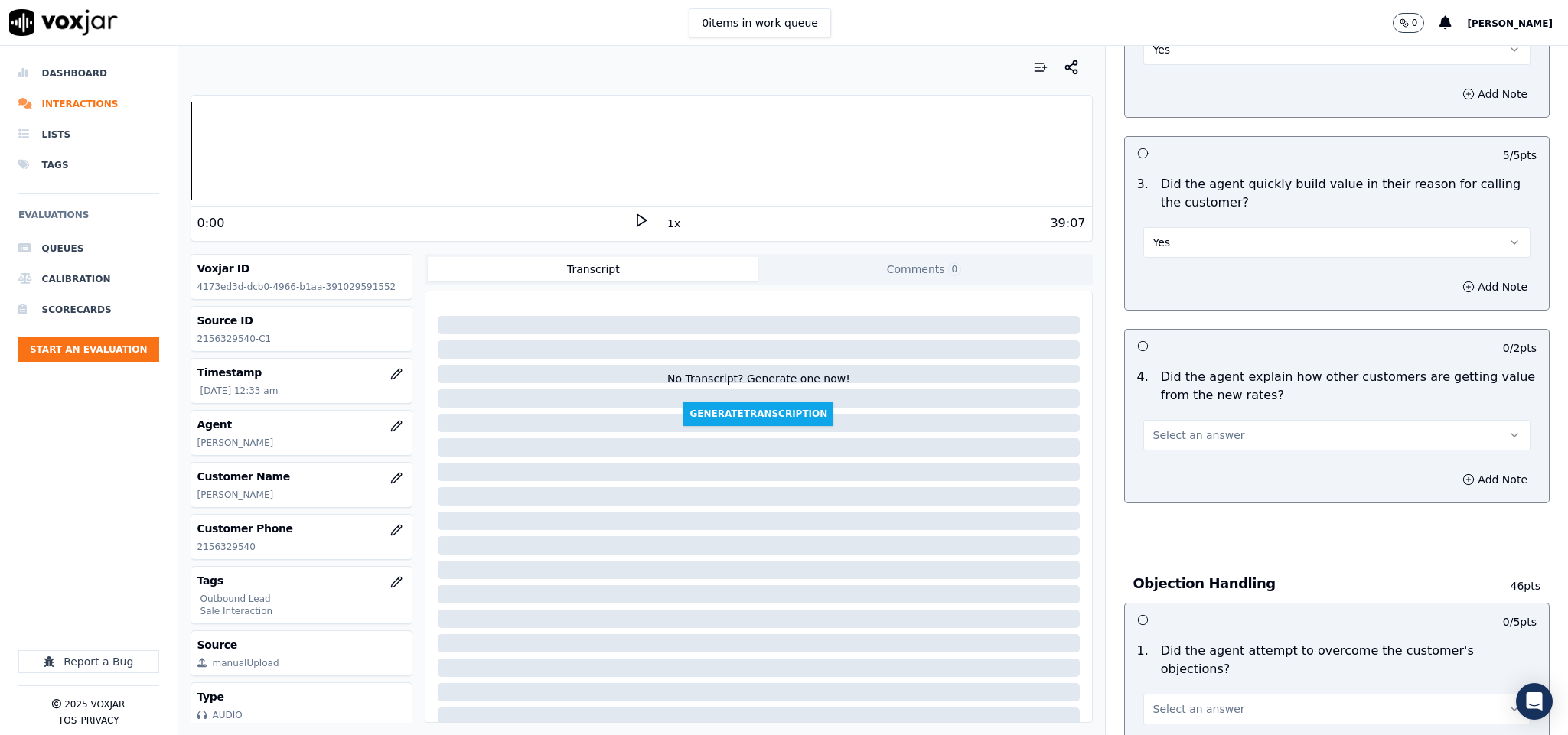
click at [1282, 436] on button "Select an answer" at bounding box center [1337, 435] width 388 height 31
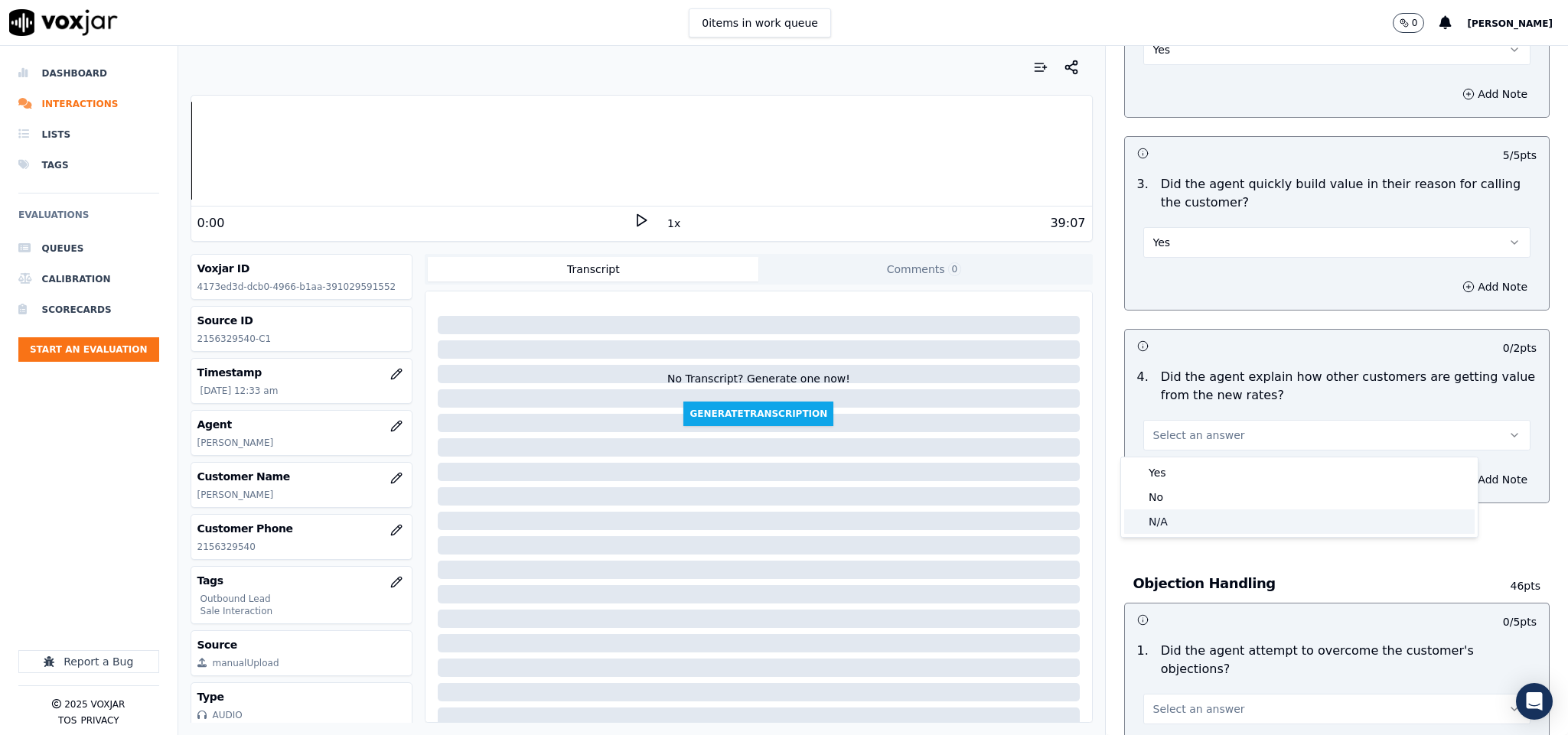
click at [1208, 517] on div "N/A" at bounding box center [1300, 522] width 350 height 25
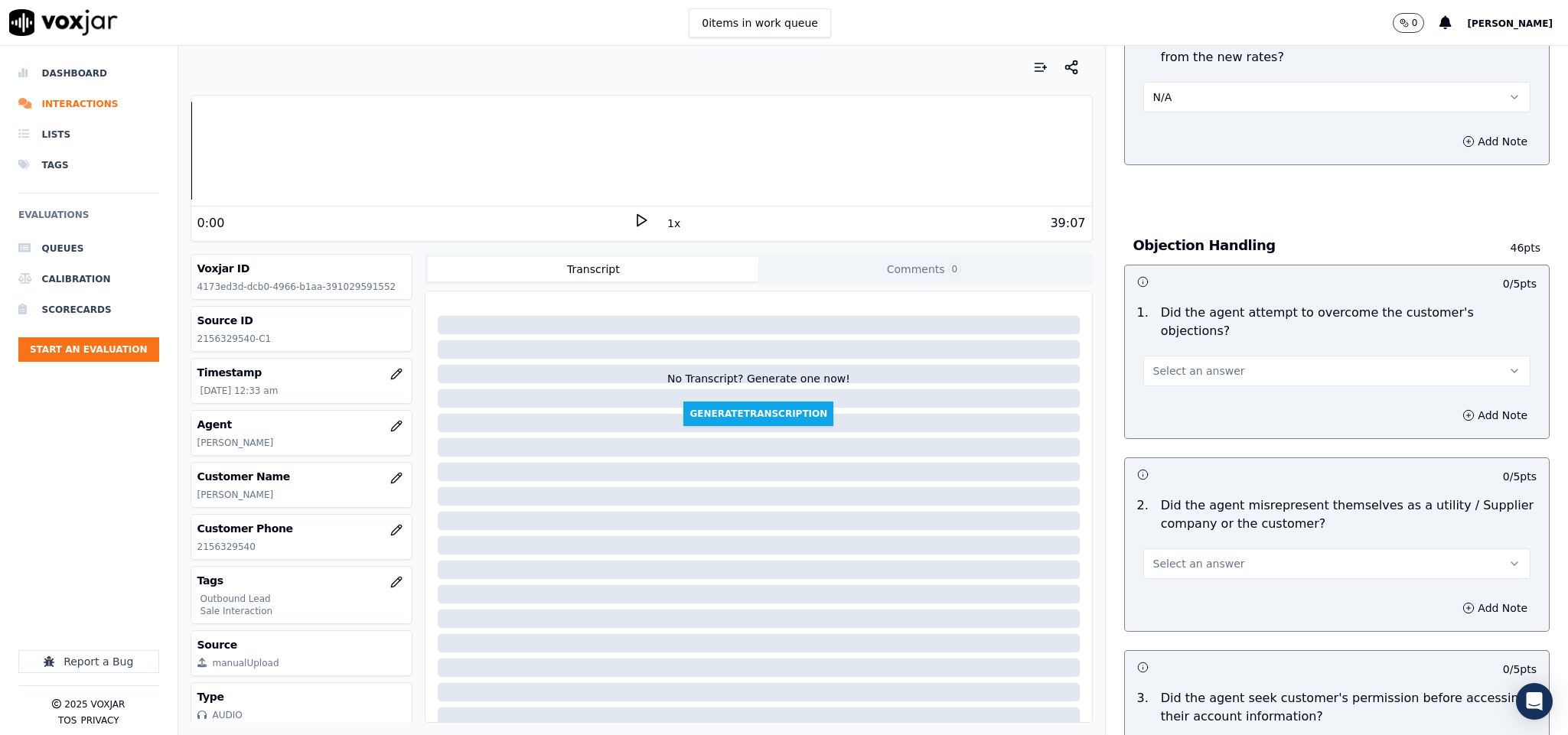
scroll to position [803, 0]
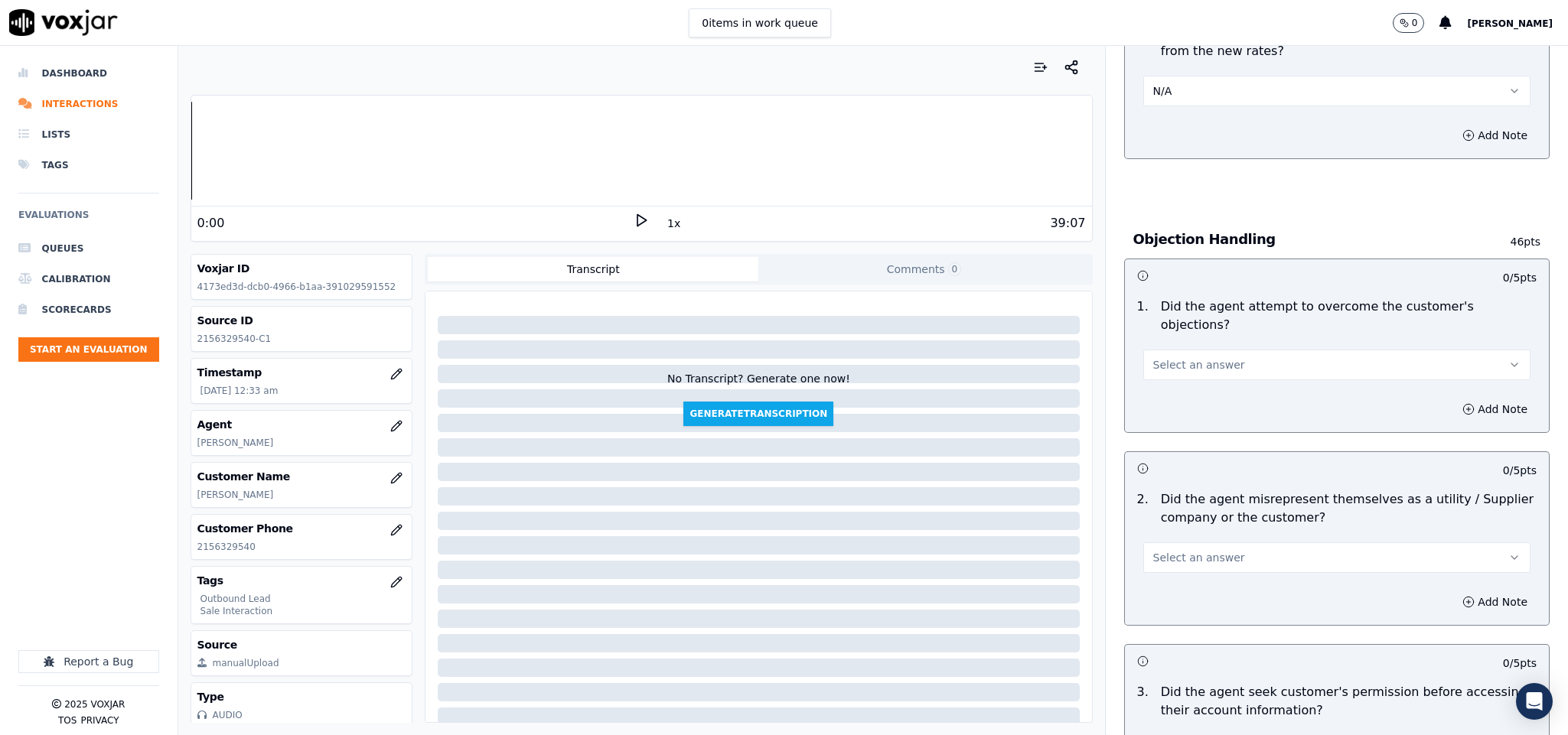
click at [1274, 352] on button "Select an answer" at bounding box center [1337, 365] width 388 height 31
click at [1217, 383] on div "Yes" at bounding box center [1300, 384] width 350 height 25
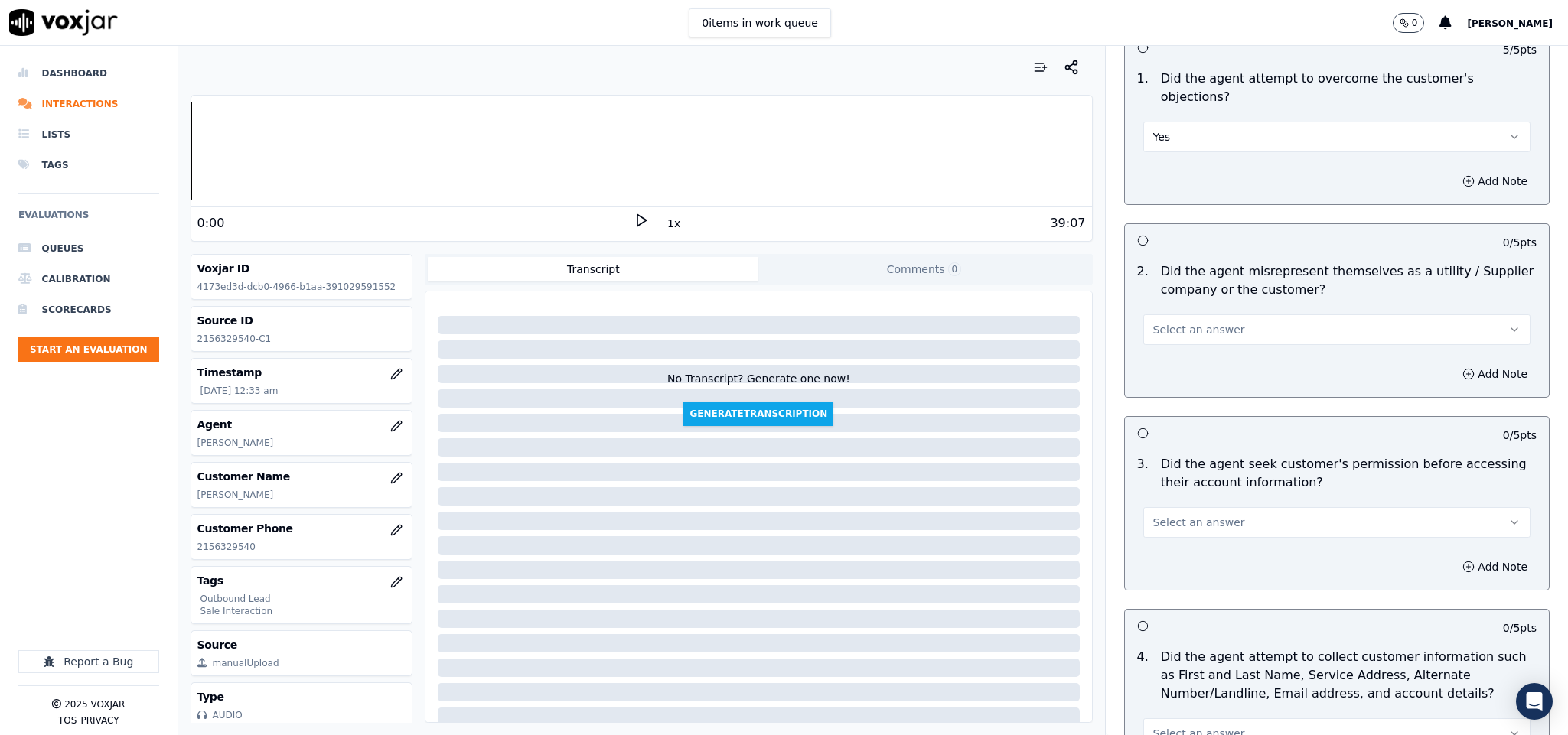
scroll to position [1033, 0]
click at [1199, 321] on span "Select an answer" at bounding box center [1200, 329] width 92 height 15
click at [1191, 340] on div "Yes" at bounding box center [1300, 348] width 350 height 25
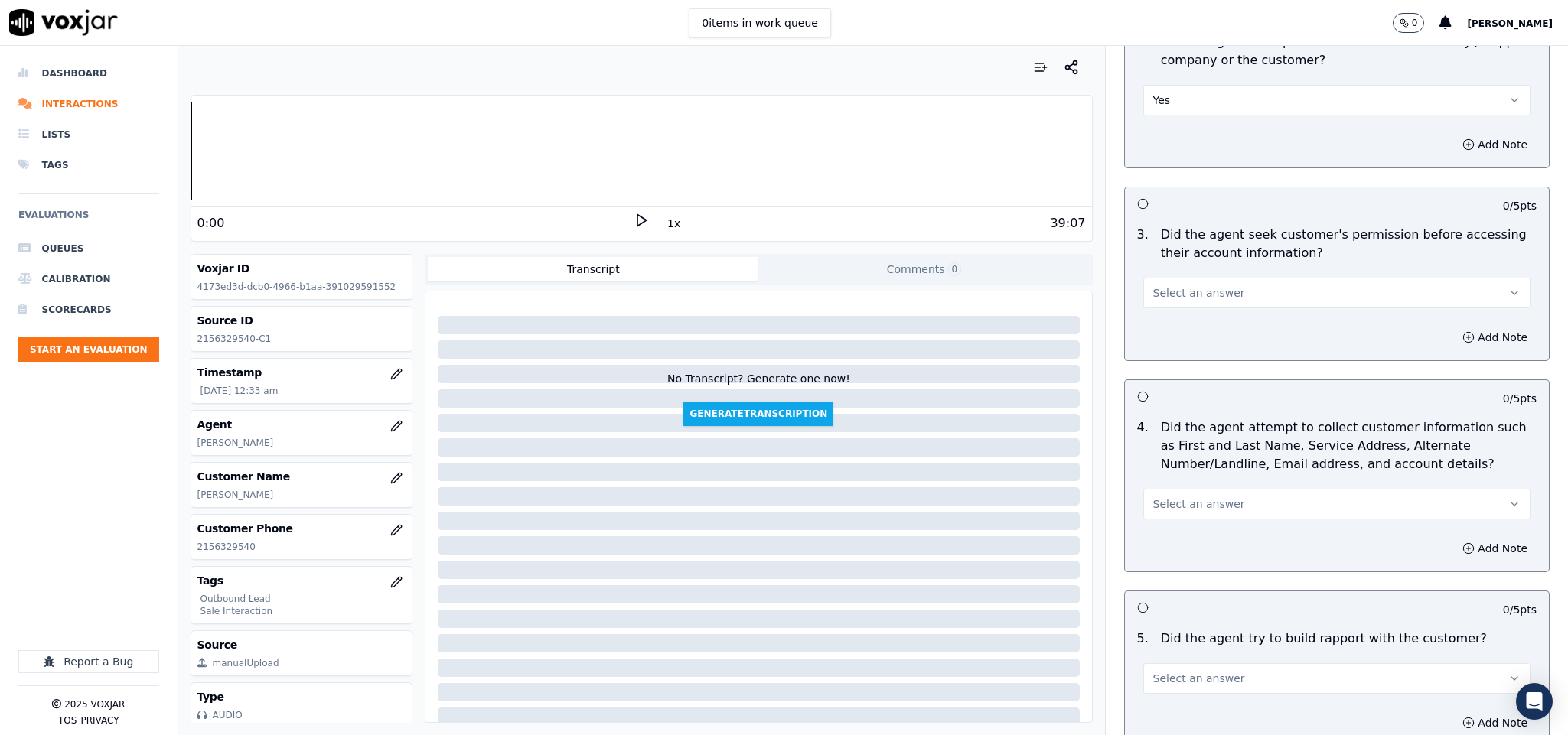
scroll to position [1263, 0]
click at [1218, 291] on button "Select an answer" at bounding box center [1337, 292] width 388 height 31
drag, startPoint x: 1174, startPoint y: 337, endPoint x: 1194, endPoint y: 342, distance: 20.6
click at [1176, 337] on div "No" at bounding box center [1300, 337] width 350 height 25
click at [1463, 330] on icon "button" at bounding box center [1469, 335] width 12 height 12
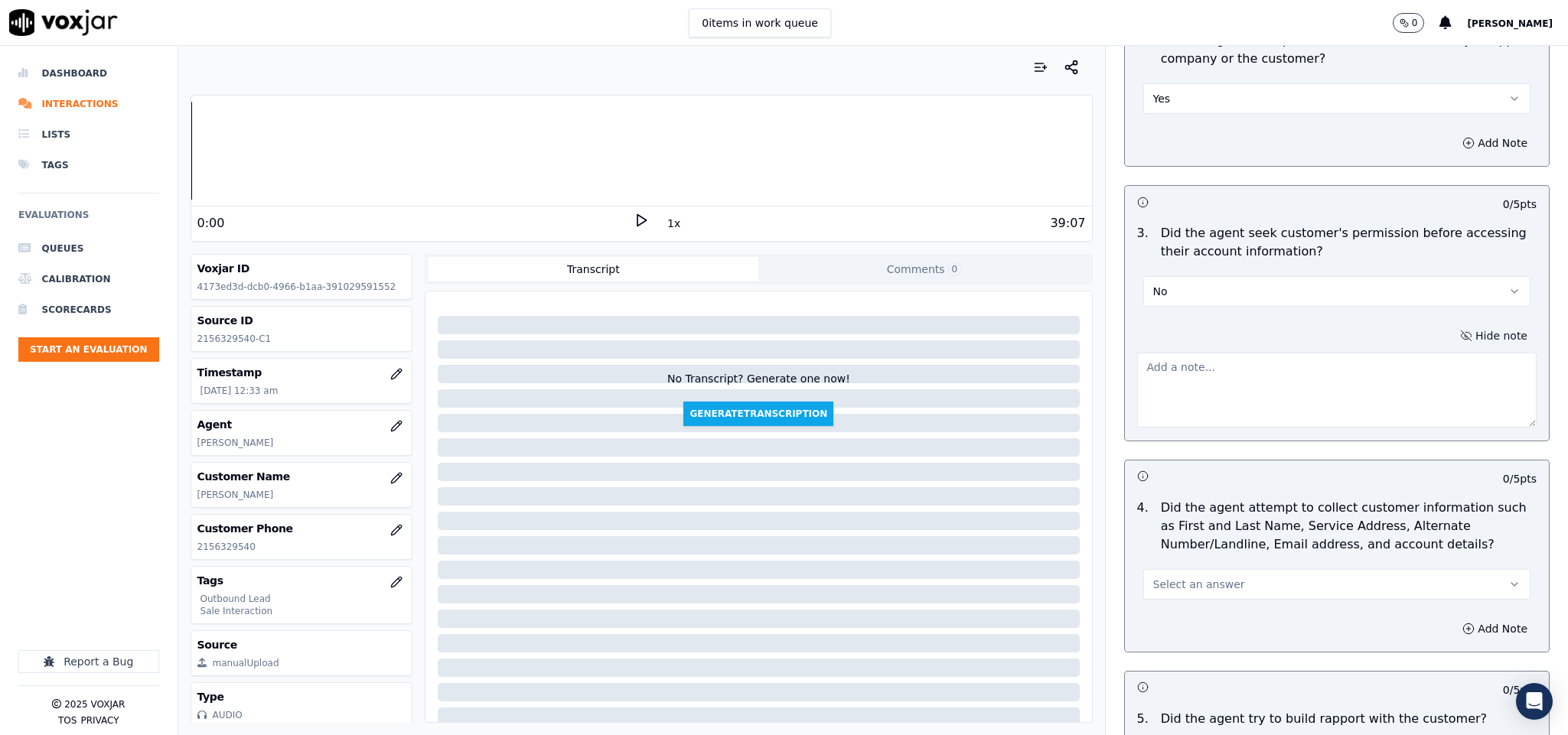
click at [1334, 405] on textarea at bounding box center [1337, 390] width 401 height 75
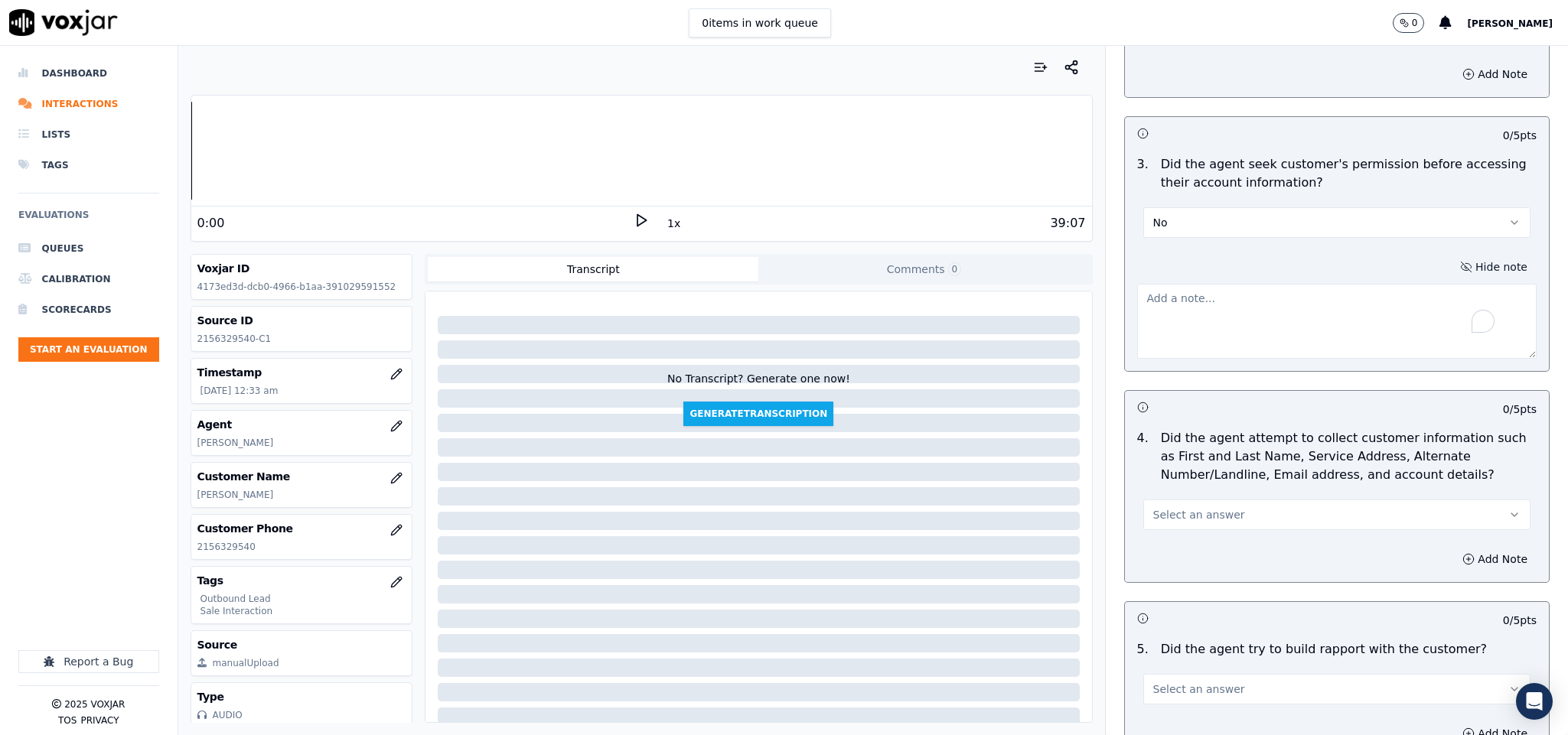
scroll to position [1377, 0]
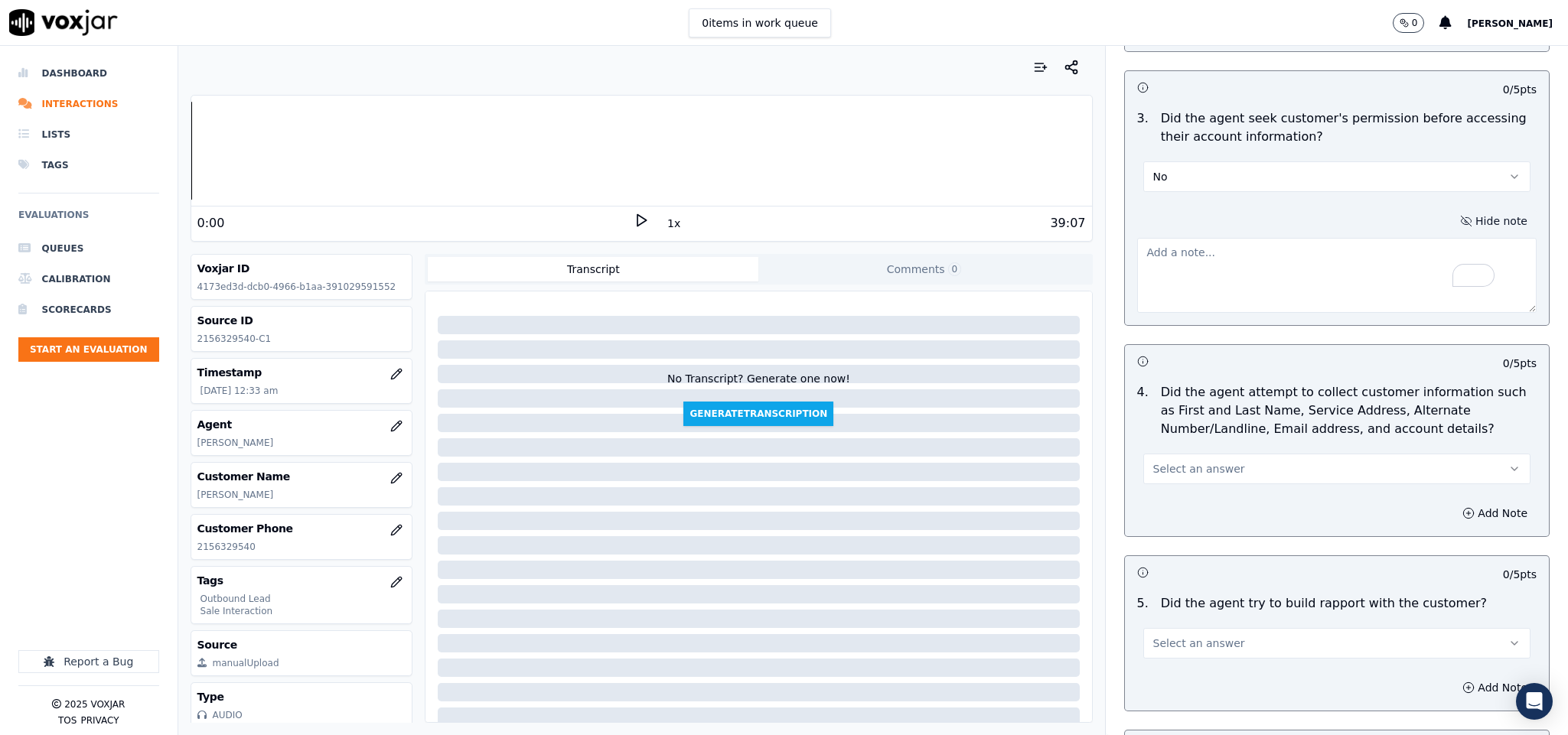
click at [1183, 466] on button "Select an answer" at bounding box center [1337, 469] width 388 height 31
click at [1176, 542] on div "N/A" at bounding box center [1300, 540] width 350 height 25
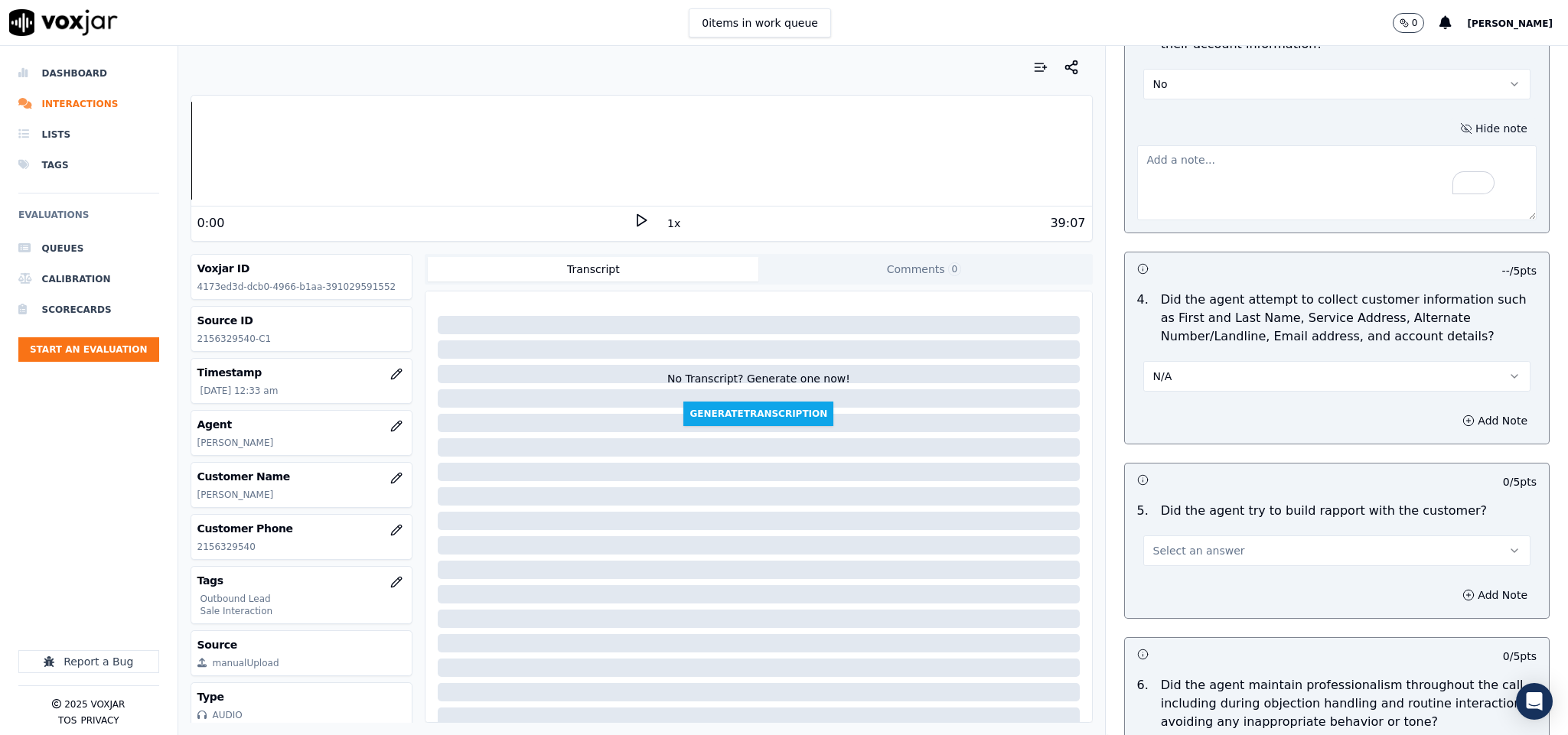
scroll to position [1607, 0]
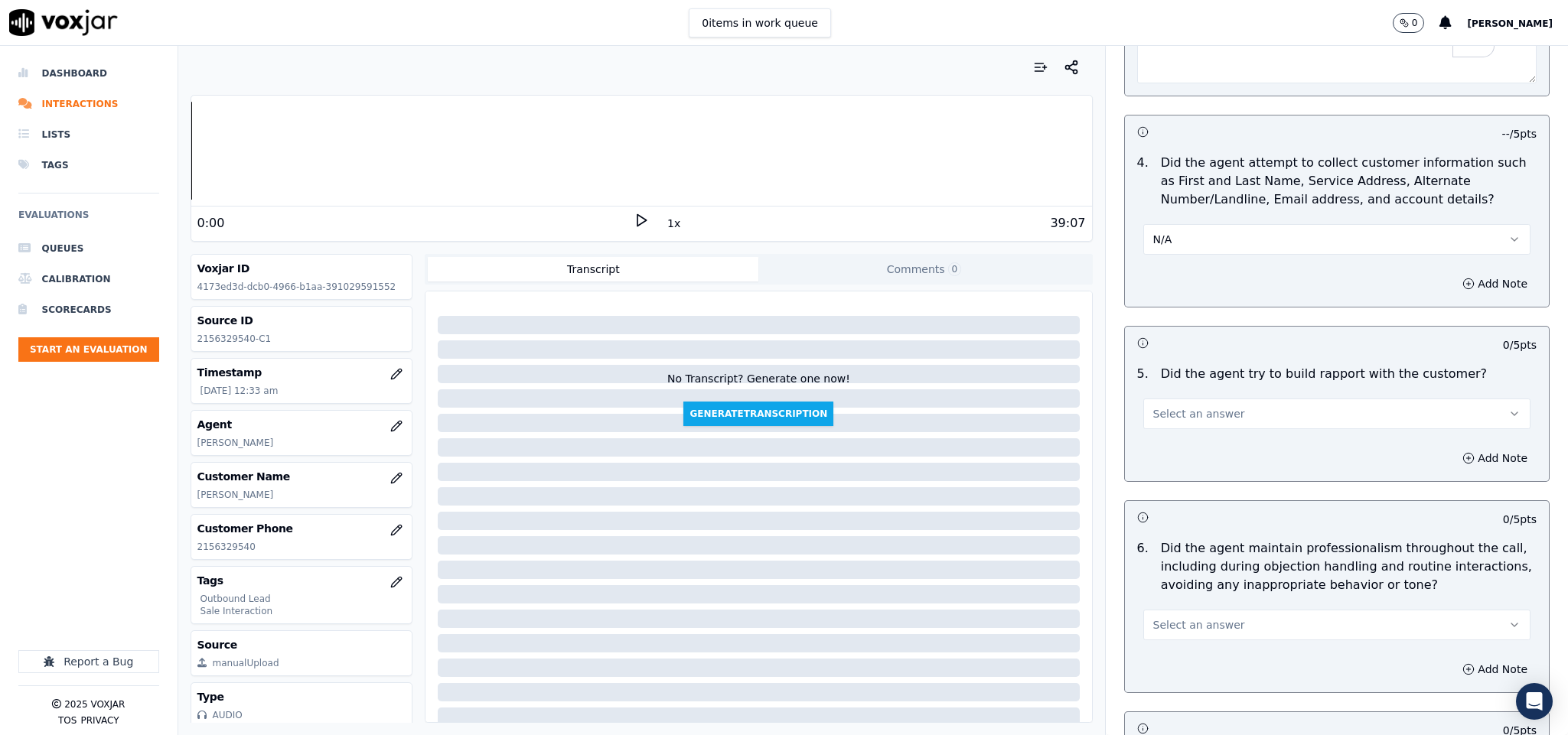
click at [1232, 402] on button "Select an answer" at bounding box center [1337, 414] width 388 height 31
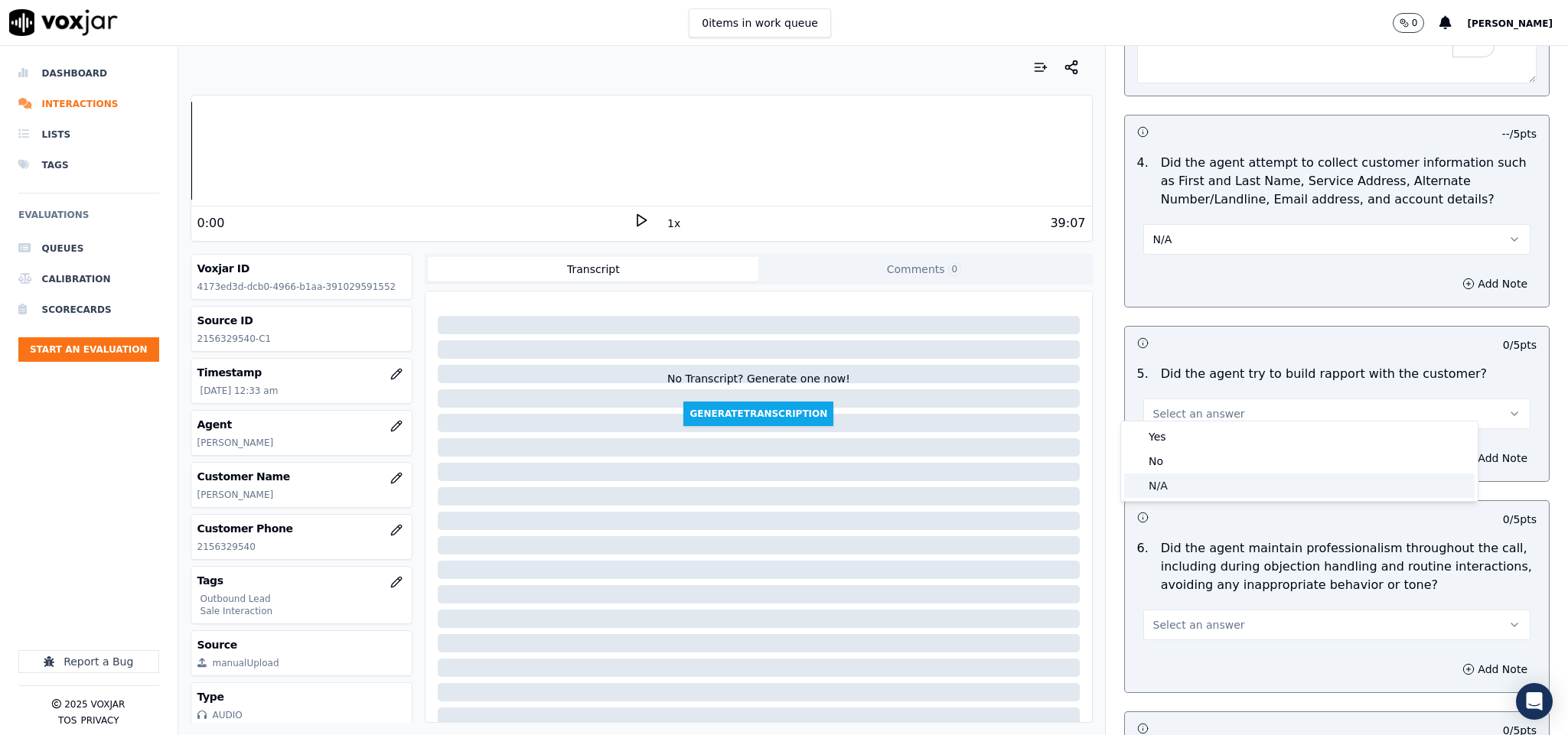
click at [1196, 482] on div "N/A" at bounding box center [1300, 486] width 350 height 25
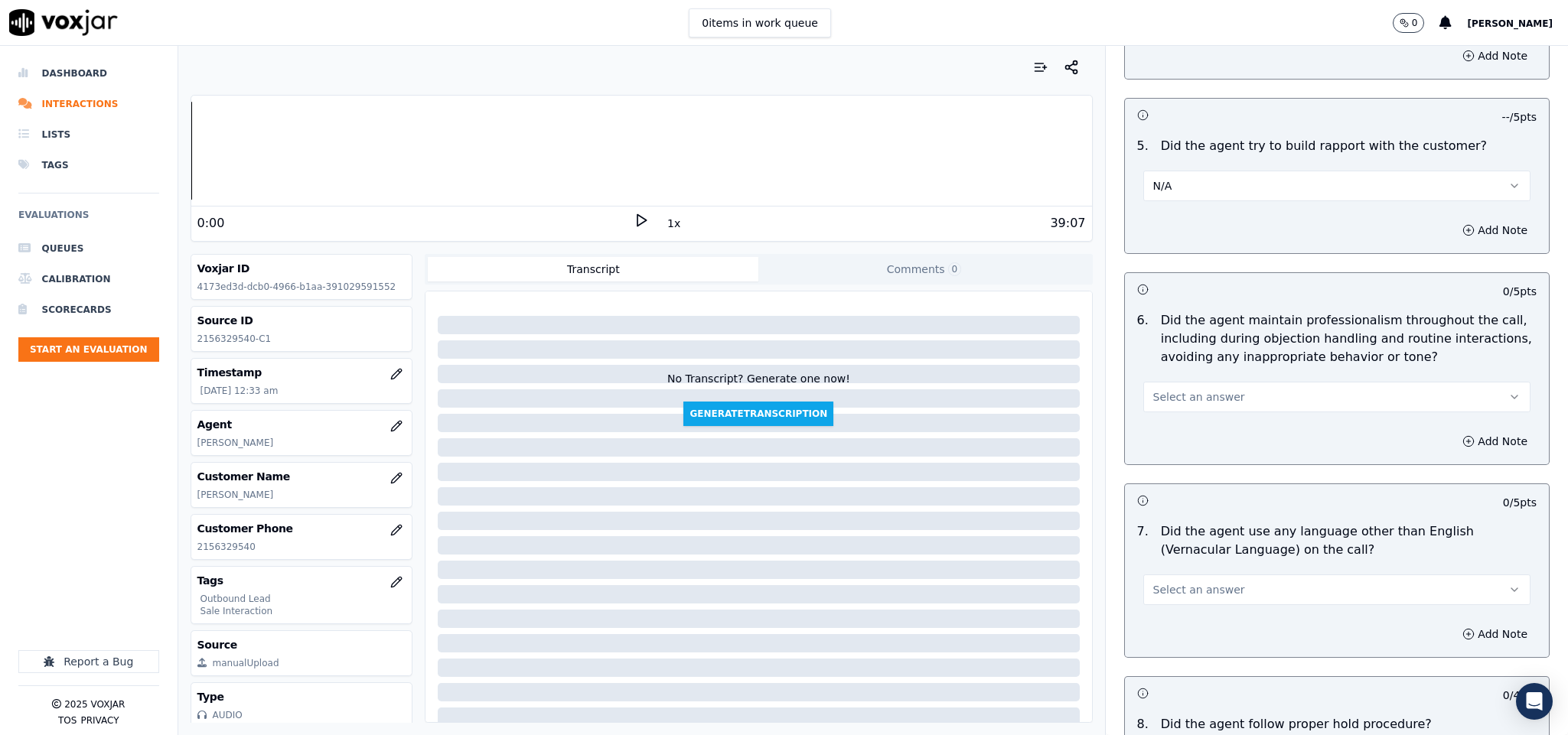
scroll to position [1836, 0]
click at [1197, 388] on span "Select an answer" at bounding box center [1200, 395] width 92 height 15
click at [1176, 413] on div "Yes" at bounding box center [1300, 419] width 350 height 25
click at [1248, 573] on button "Select an answer" at bounding box center [1337, 588] width 388 height 31
click at [1190, 627] on div "No" at bounding box center [1300, 637] width 350 height 25
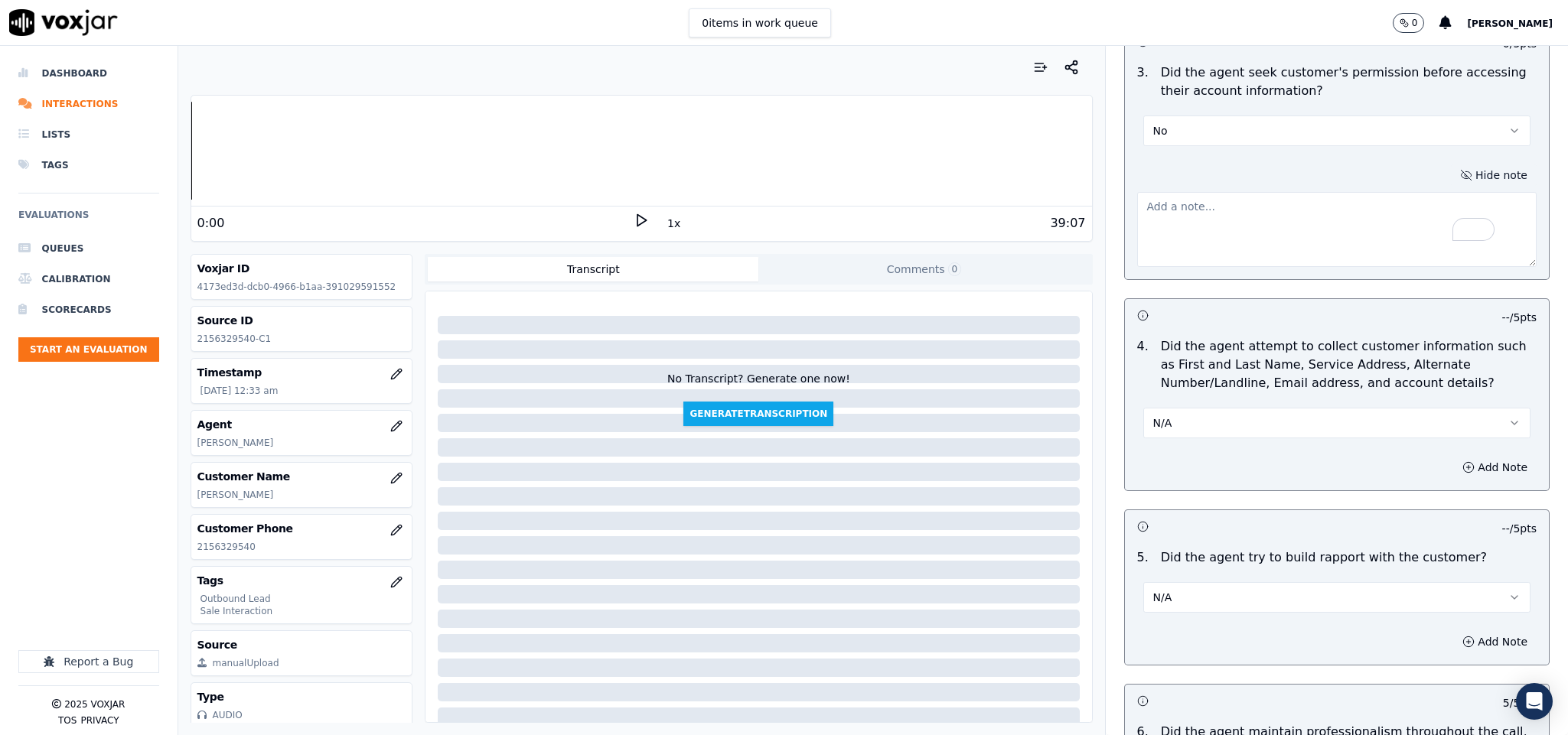
scroll to position [1377, 0]
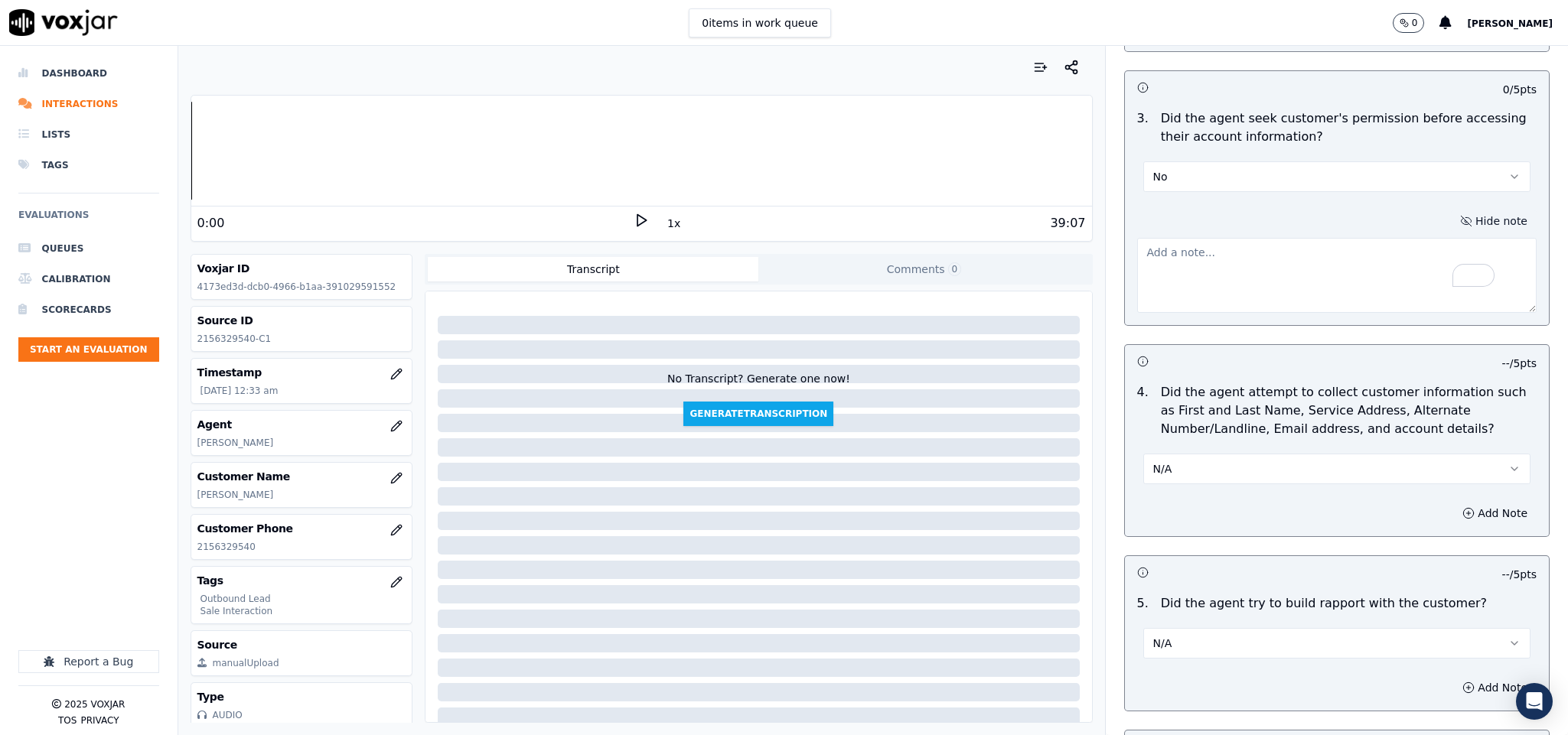
click at [1249, 280] on textarea "To enrich screen reader interactions, please activate Accessibility in Grammarl…" at bounding box center [1337, 276] width 401 height 75
paste textarea "@2:49 Jack shared the account number - The agent must ask for and obtain the cu…"
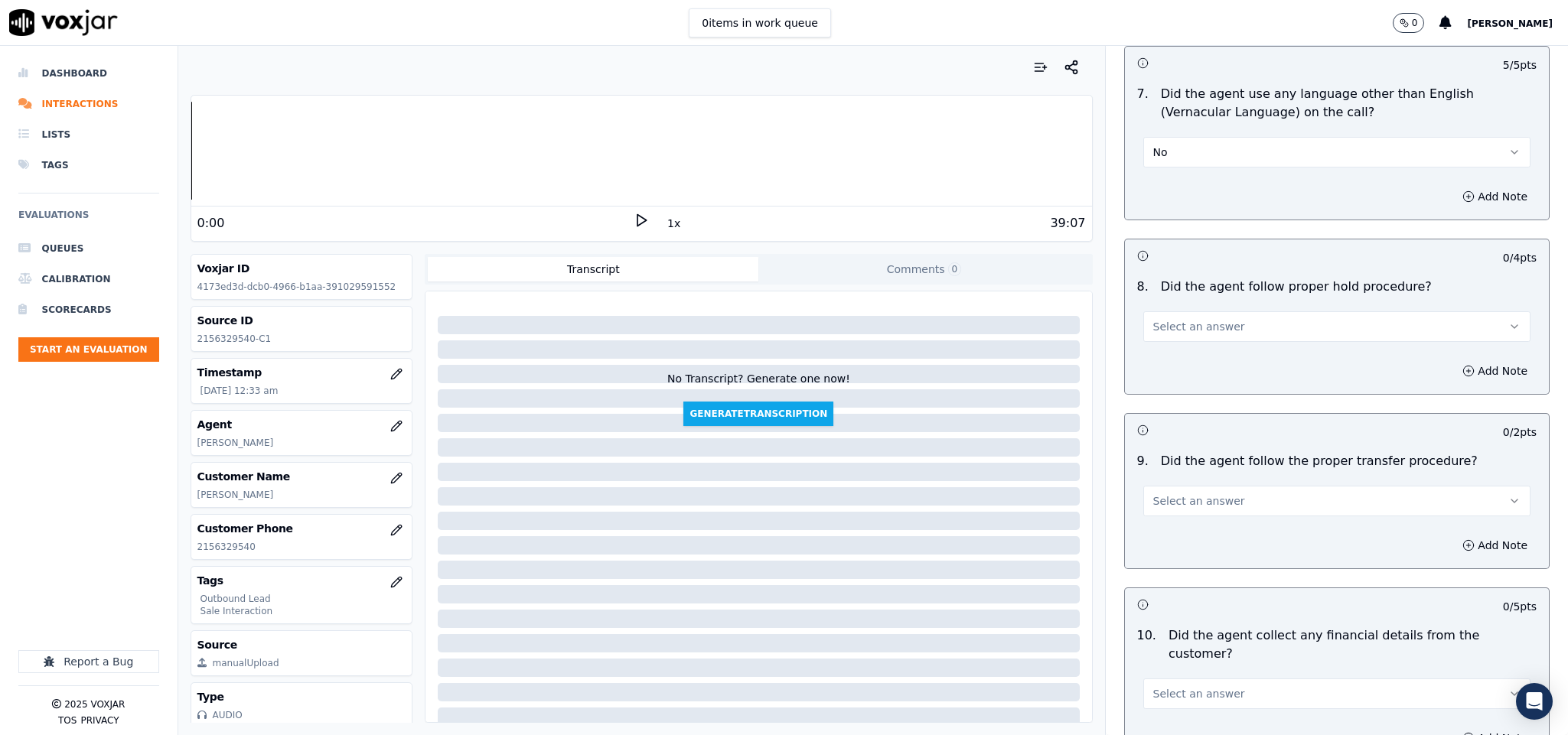
scroll to position [2410, 0]
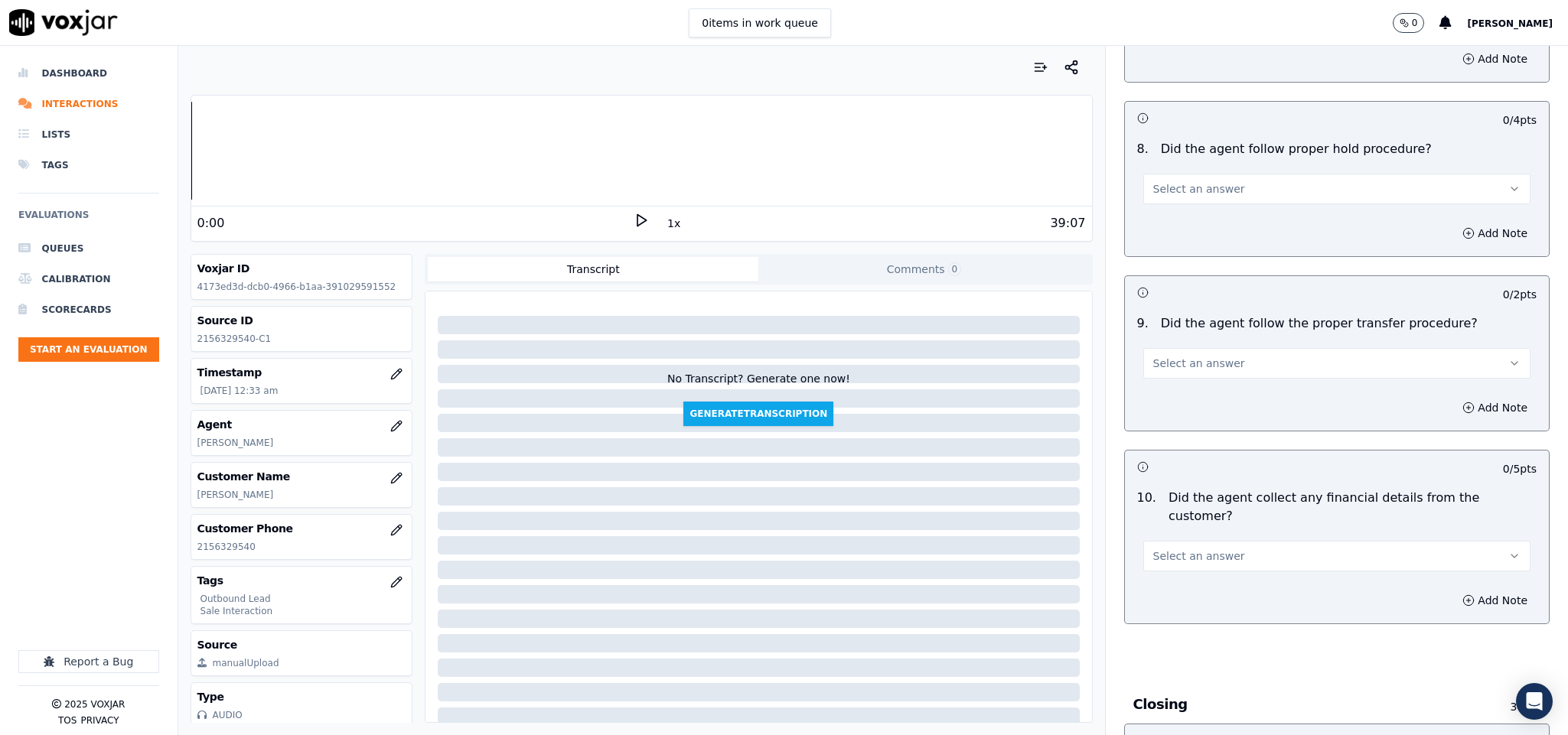
type textarea "@2:49 Jack shared the account number - The agent must ask for and obtain the cu…"
click at [1199, 181] on span "Select an answer" at bounding box center [1200, 189] width 92 height 15
click at [1174, 202] on div "Yes" at bounding box center [1300, 214] width 350 height 25
drag, startPoint x: 1218, startPoint y: 354, endPoint x: 1215, endPoint y: 365, distance: 11.4
click at [1220, 354] on button "Select an answer" at bounding box center [1337, 364] width 388 height 31
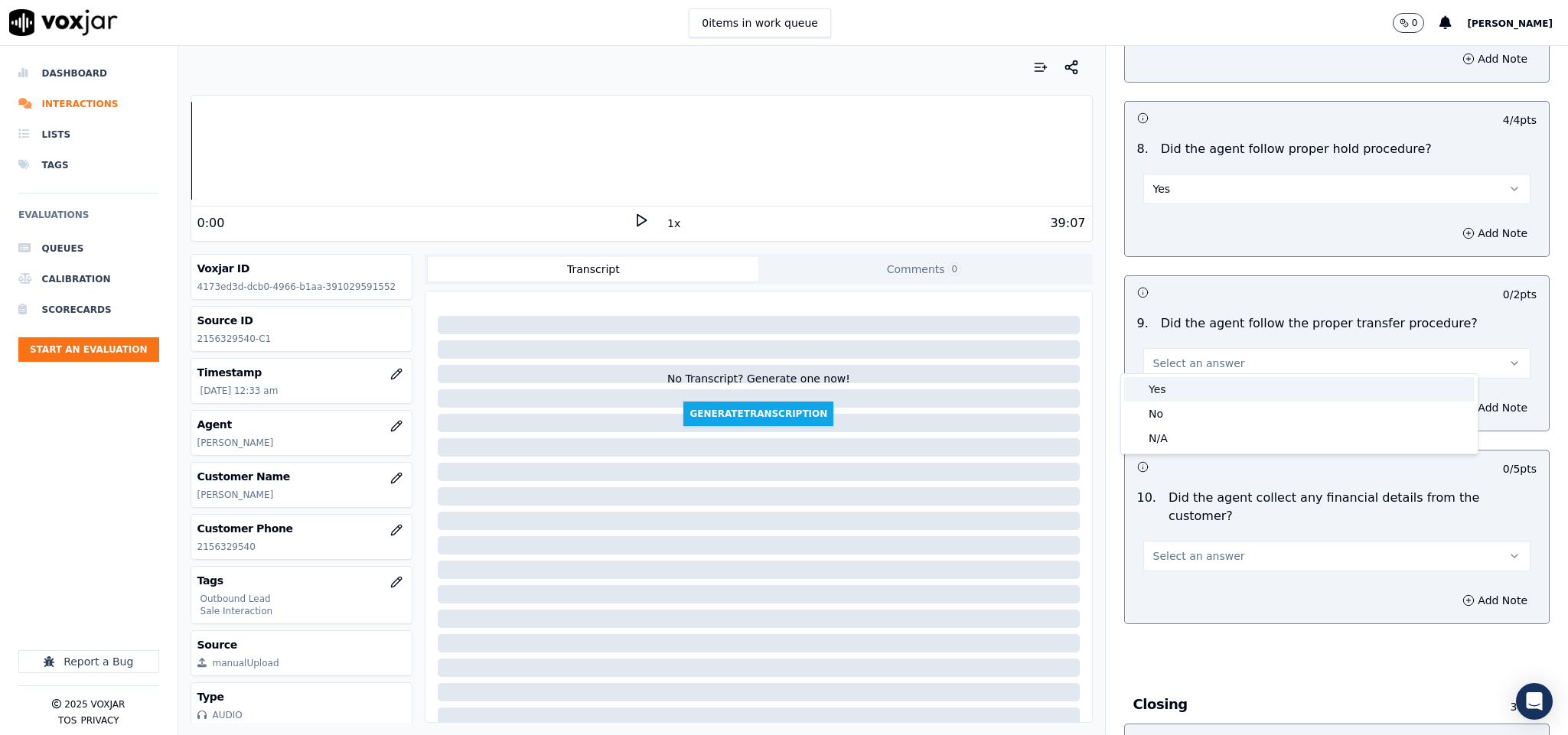
click at [1183, 390] on div "Yes" at bounding box center [1300, 389] width 350 height 25
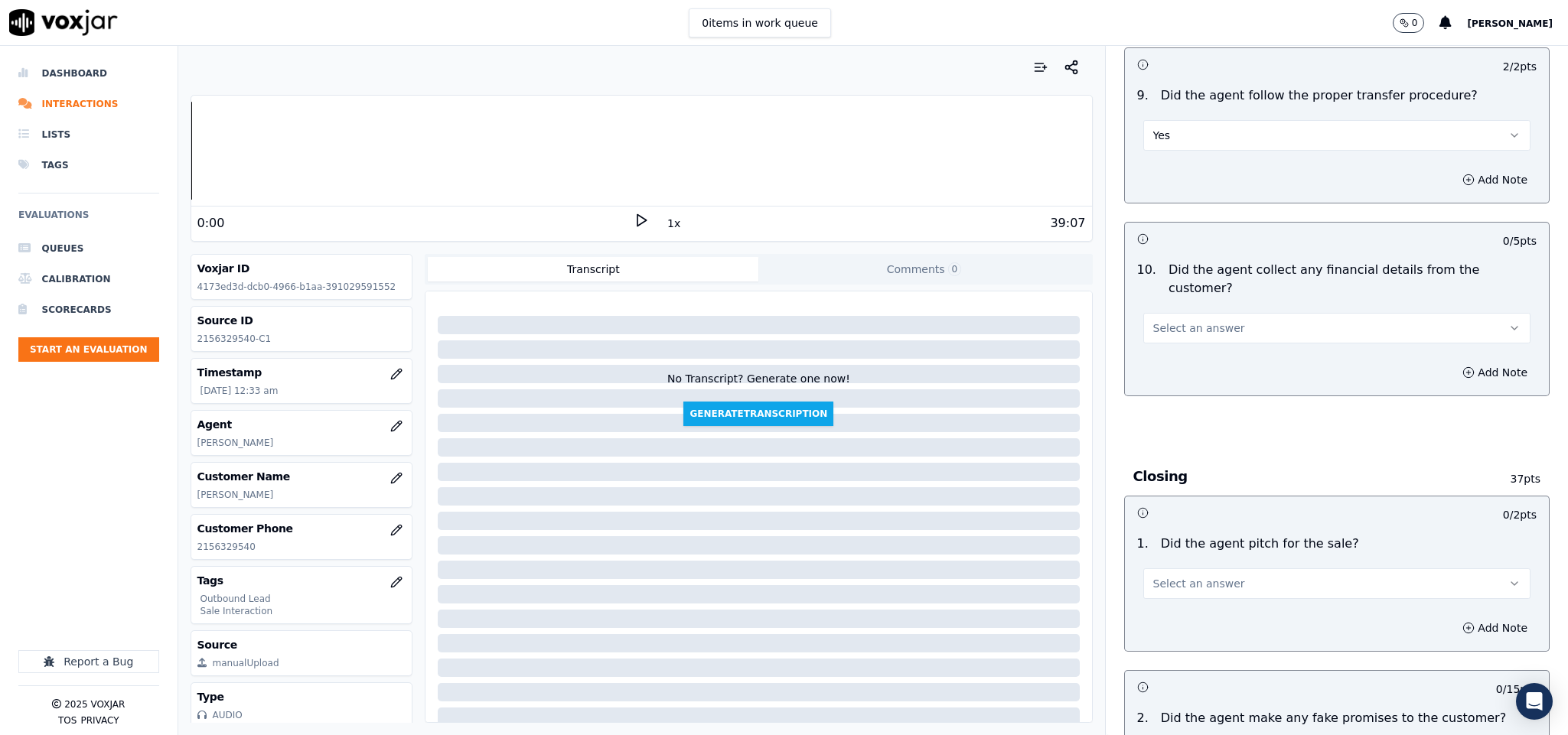
scroll to position [2640, 0]
click at [1245, 312] on button "Select an answer" at bounding box center [1337, 327] width 388 height 31
click at [1171, 365] on div "No" at bounding box center [1300, 359] width 350 height 25
click at [1191, 312] on button "No" at bounding box center [1337, 327] width 388 height 31
click at [1165, 359] on div "No" at bounding box center [1300, 359] width 350 height 25
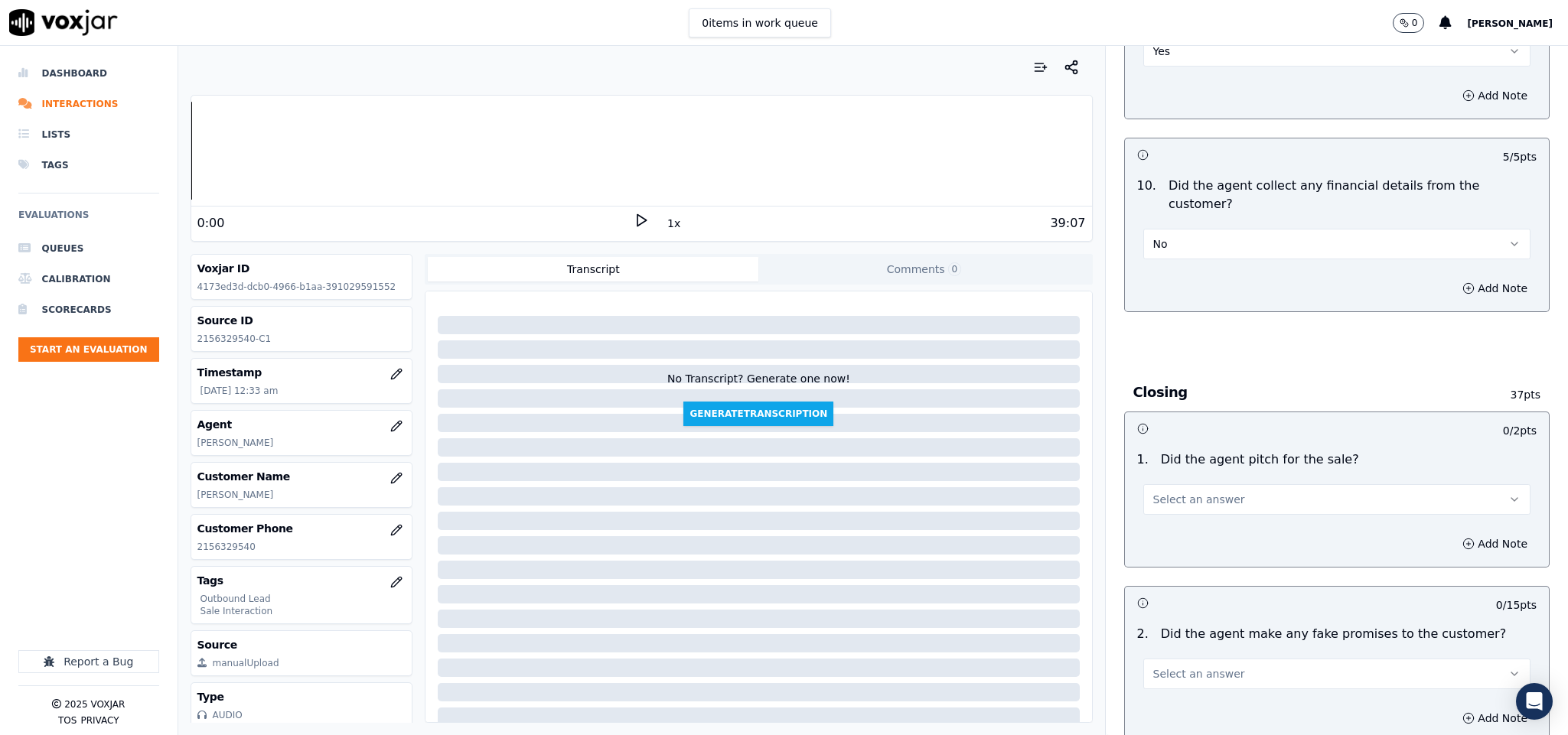
scroll to position [2754, 0]
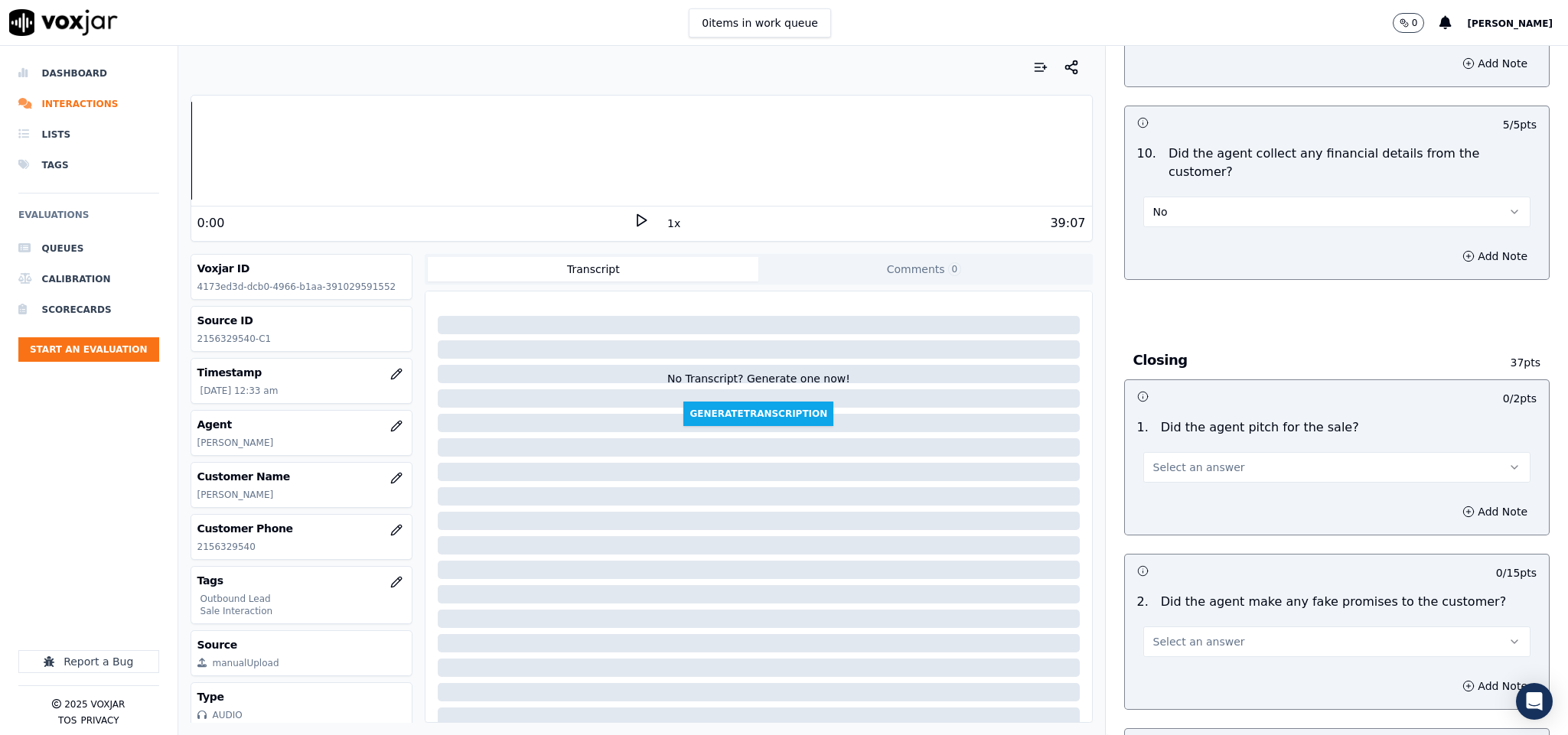
click at [1222, 452] on button "Select an answer" at bounding box center [1337, 468] width 388 height 31
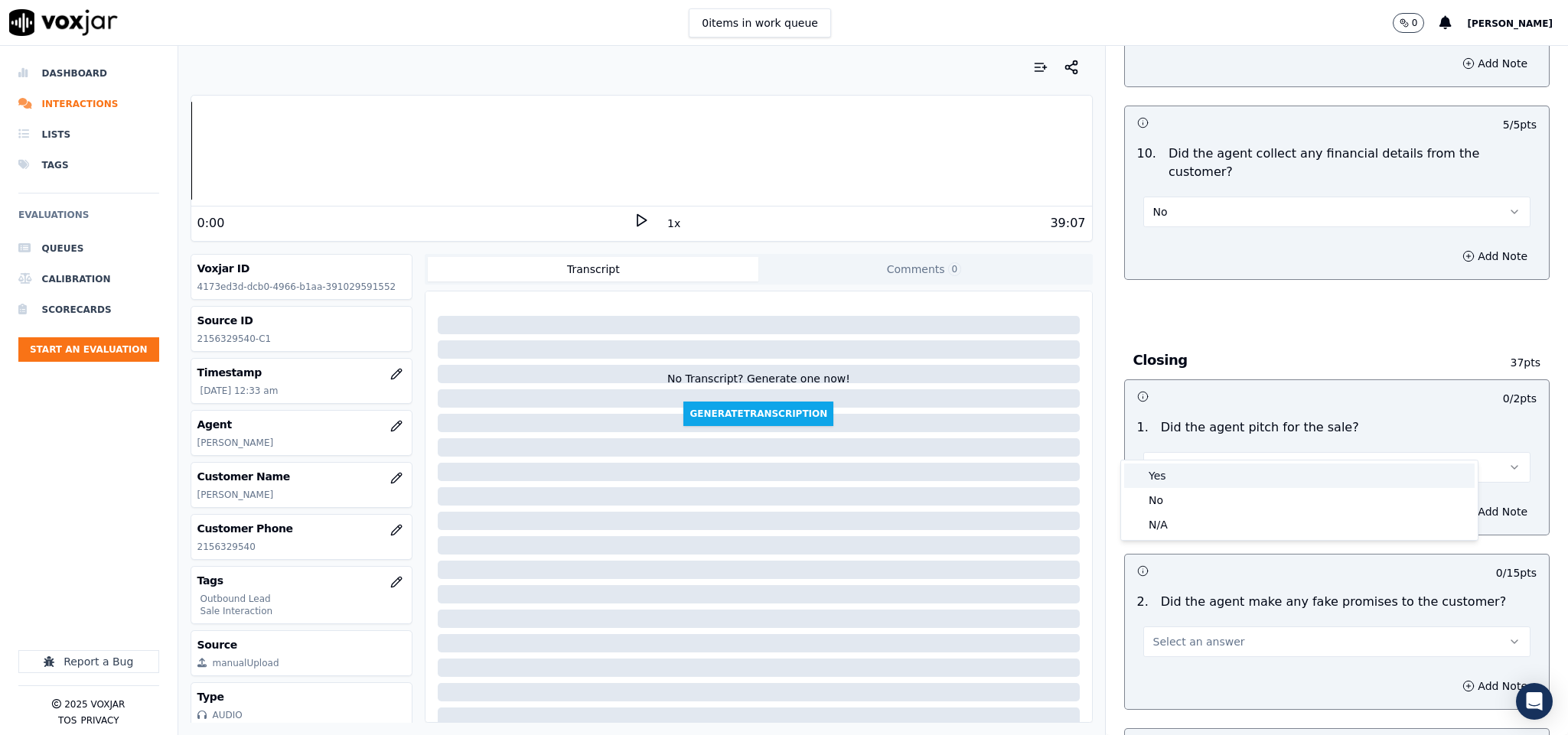
click at [1168, 470] on div "Yes" at bounding box center [1300, 475] width 350 height 25
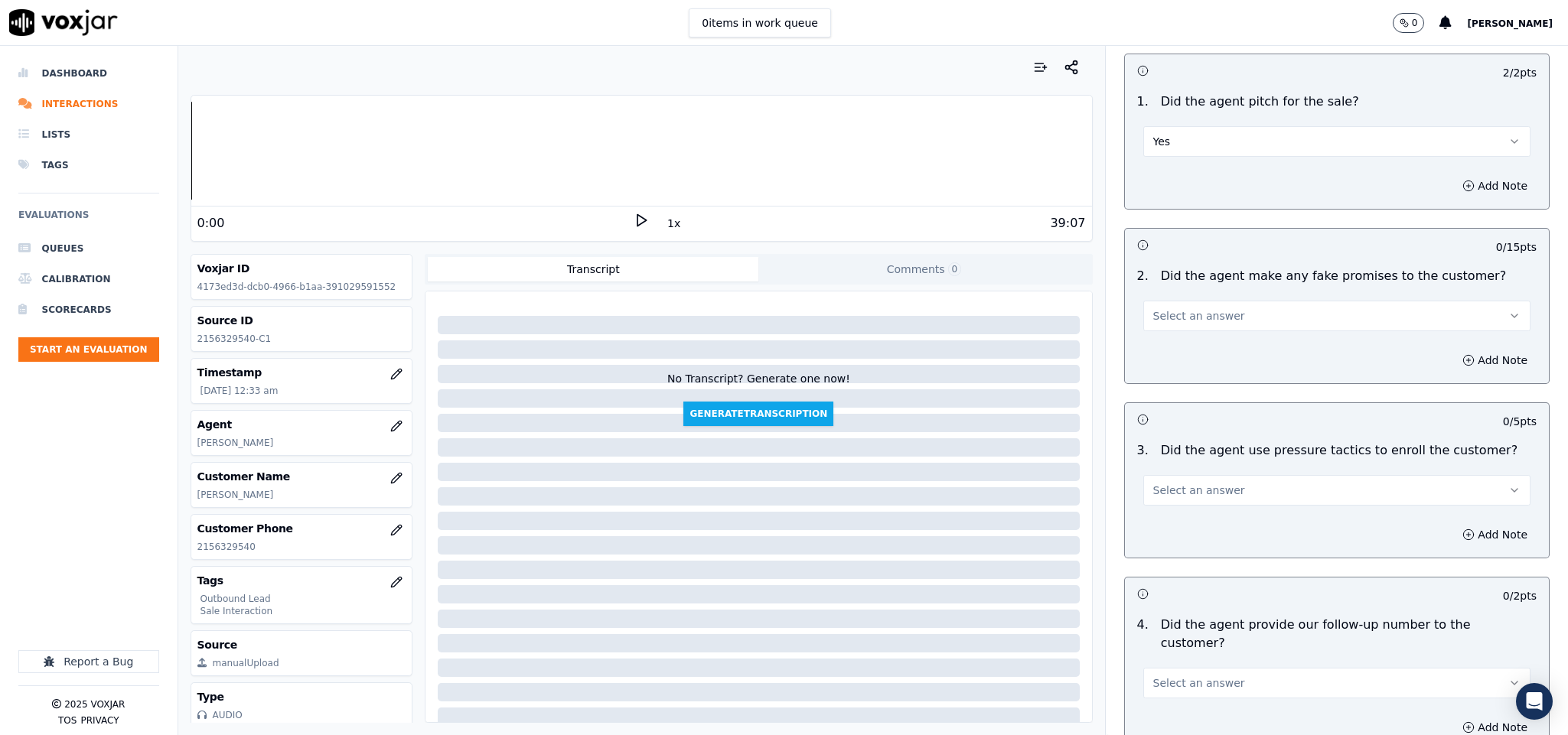
scroll to position [3099, 0]
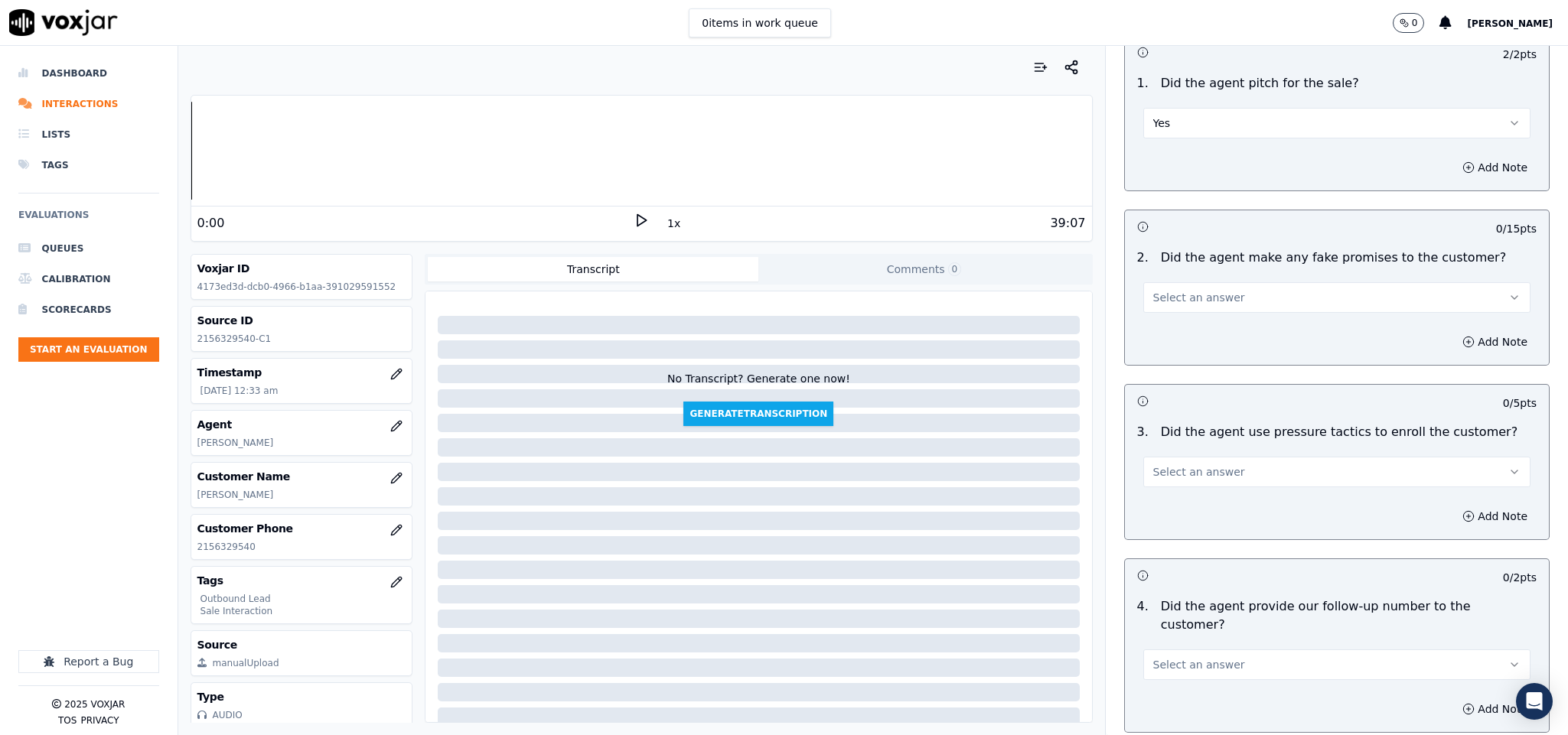
click at [1221, 283] on button "Select an answer" at bounding box center [1337, 298] width 388 height 31
click at [1176, 334] on div "No" at bounding box center [1300, 331] width 350 height 25
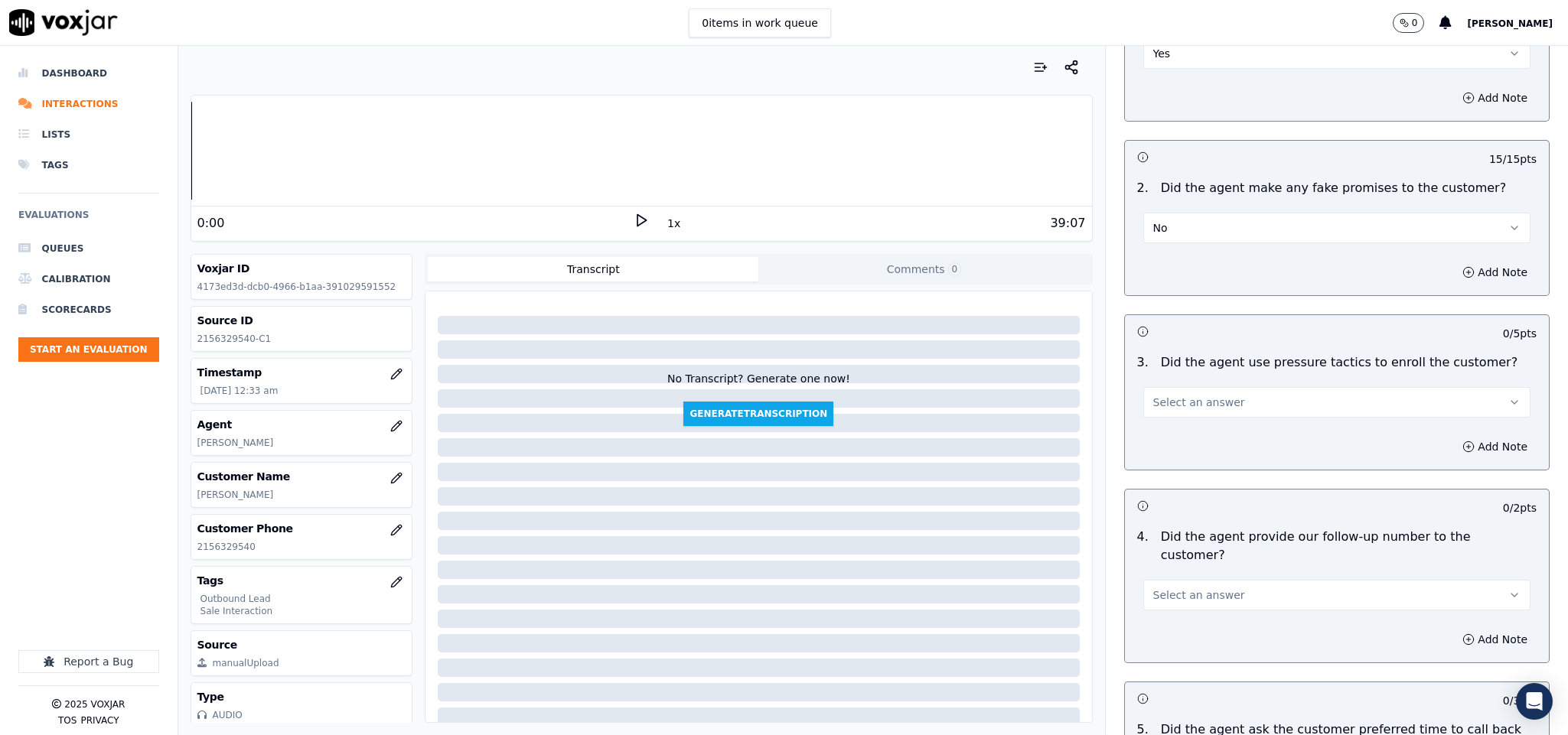
scroll to position [3213, 0]
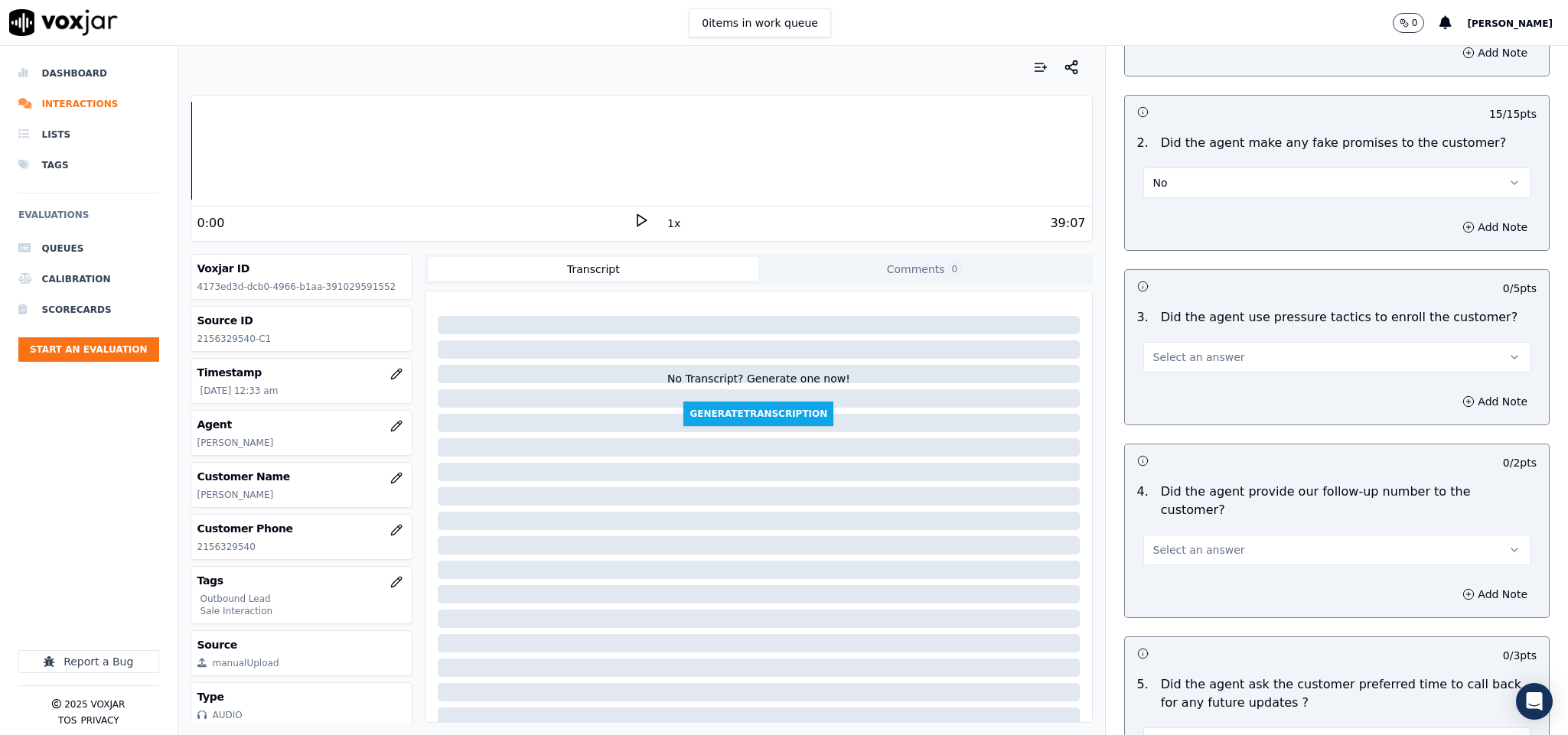
click at [1225, 342] on button "Select an answer" at bounding box center [1337, 358] width 388 height 31
click at [1180, 381] on div "No" at bounding box center [1300, 392] width 350 height 25
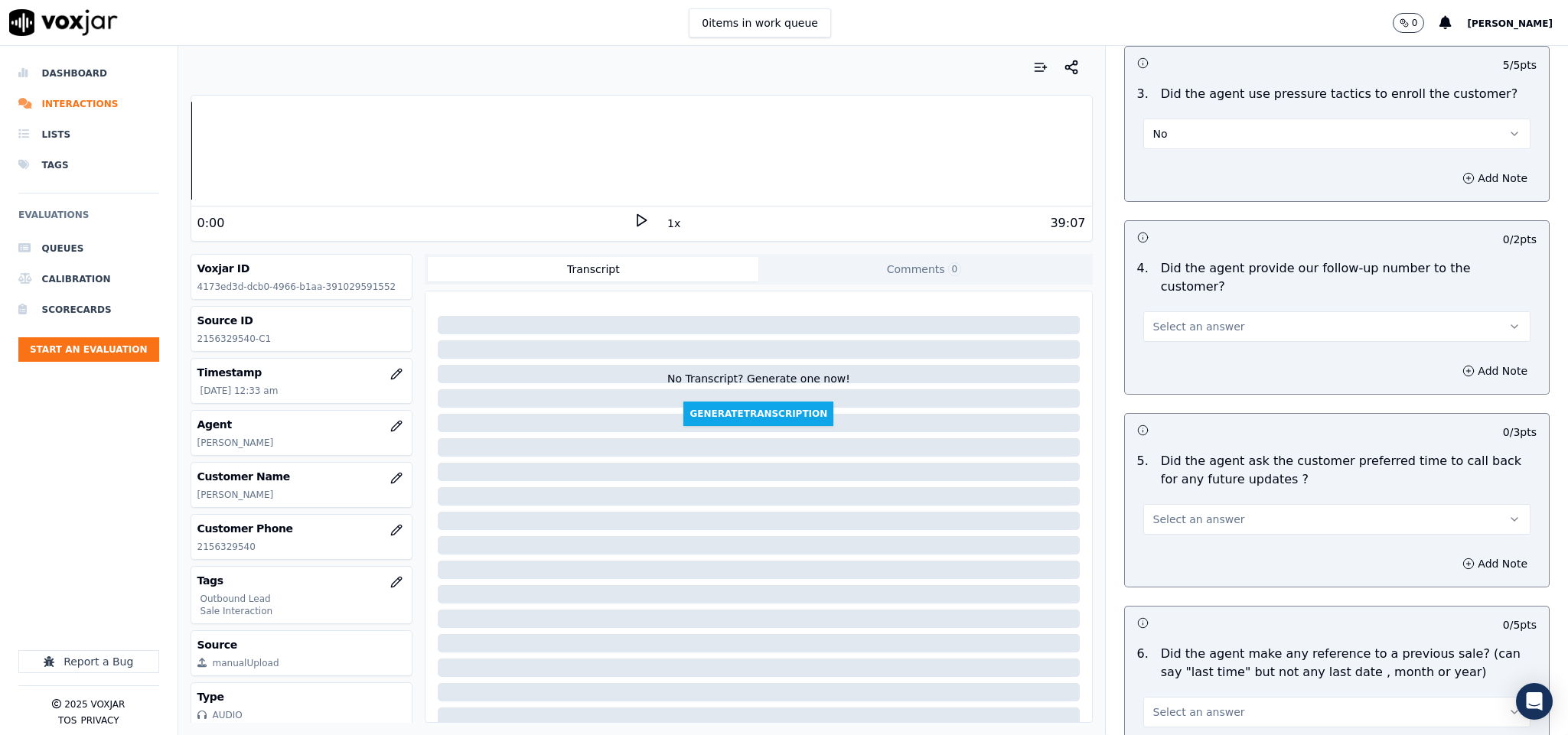
scroll to position [3443, 0]
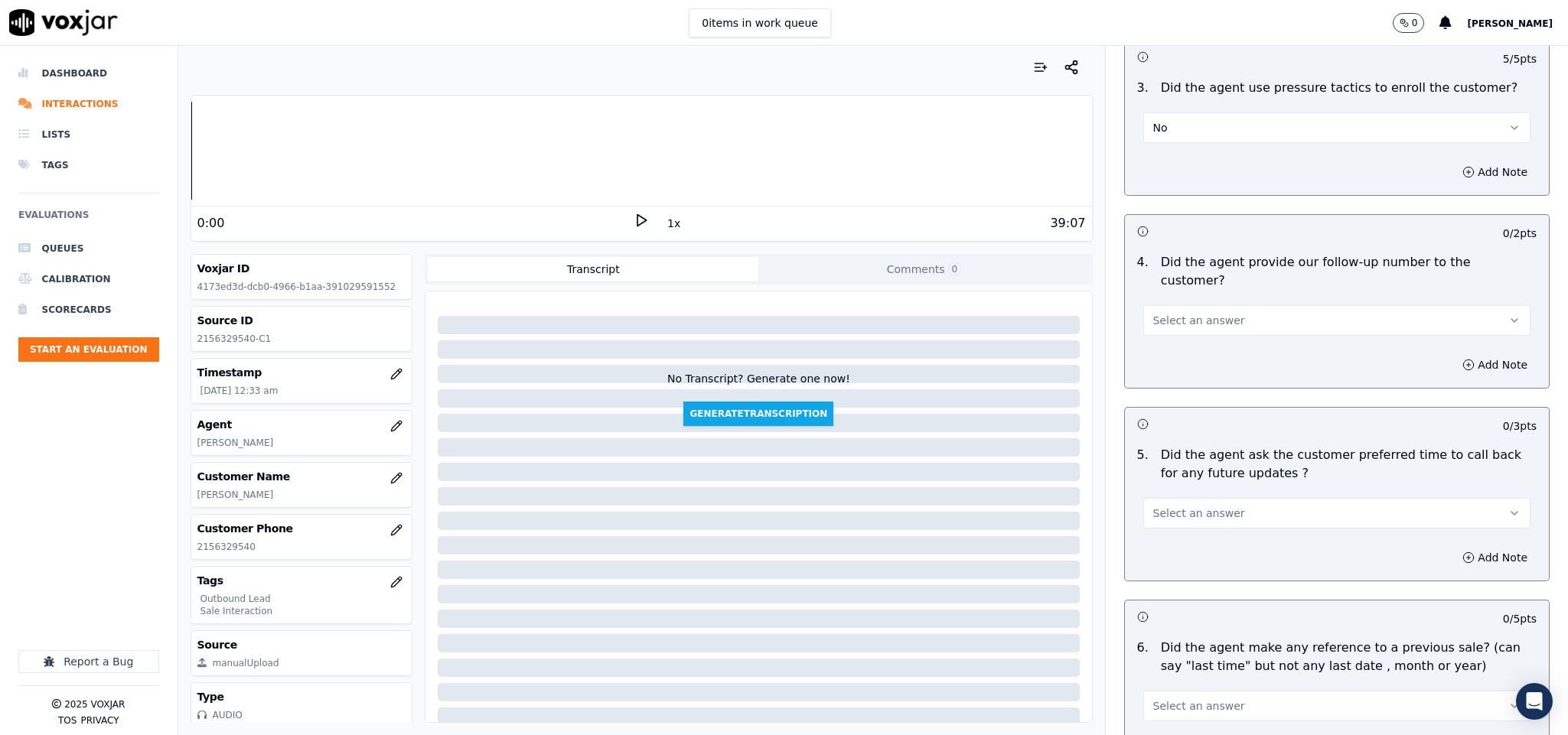
click at [1229, 306] on button "Select an answer" at bounding box center [1337, 321] width 388 height 31
click at [1169, 317] on div "Yes" at bounding box center [1300, 312] width 350 height 25
click at [1184, 306] on button "Yes" at bounding box center [1337, 321] width 388 height 31
click at [1174, 363] on div "N/A" at bounding box center [1300, 362] width 350 height 25
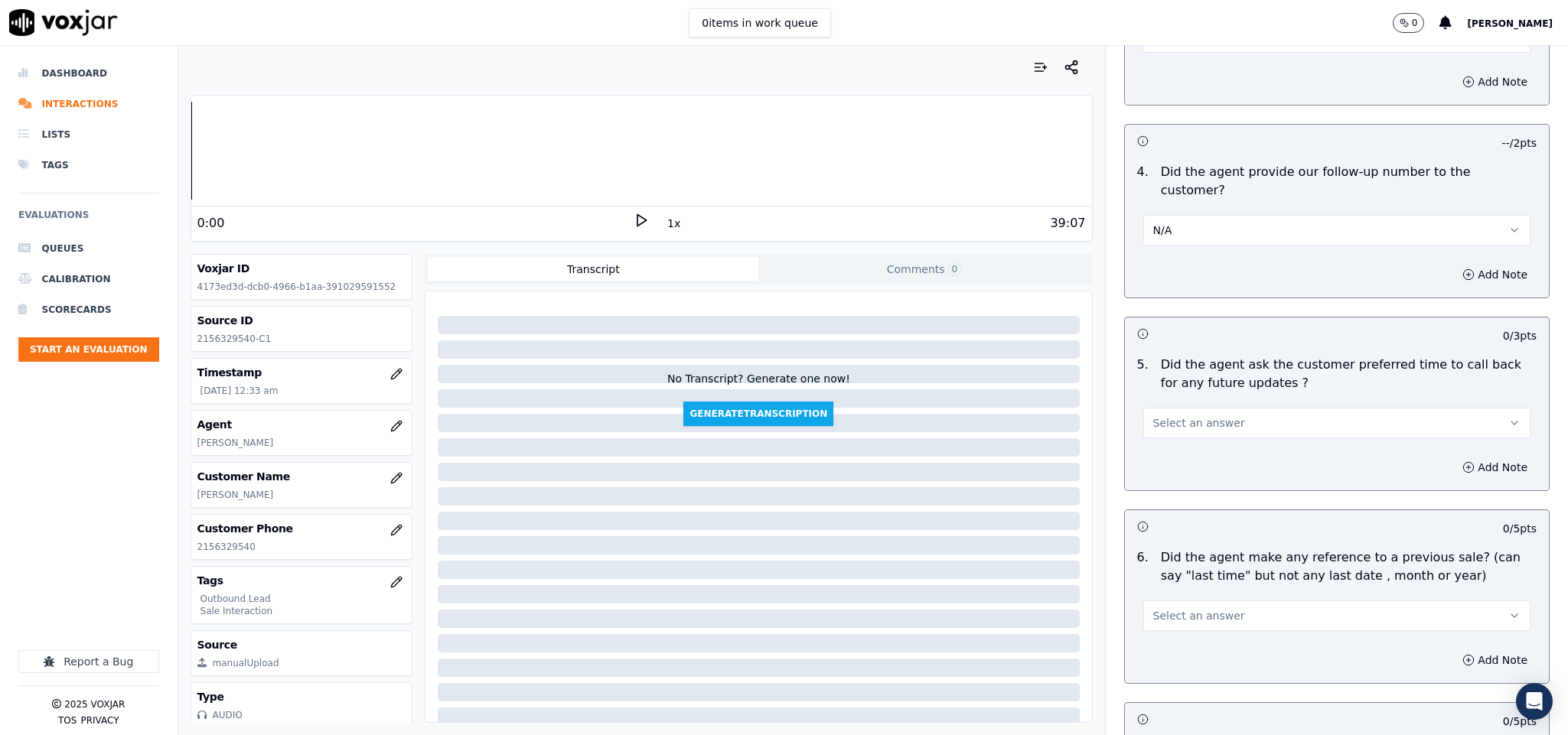
scroll to position [3672, 0]
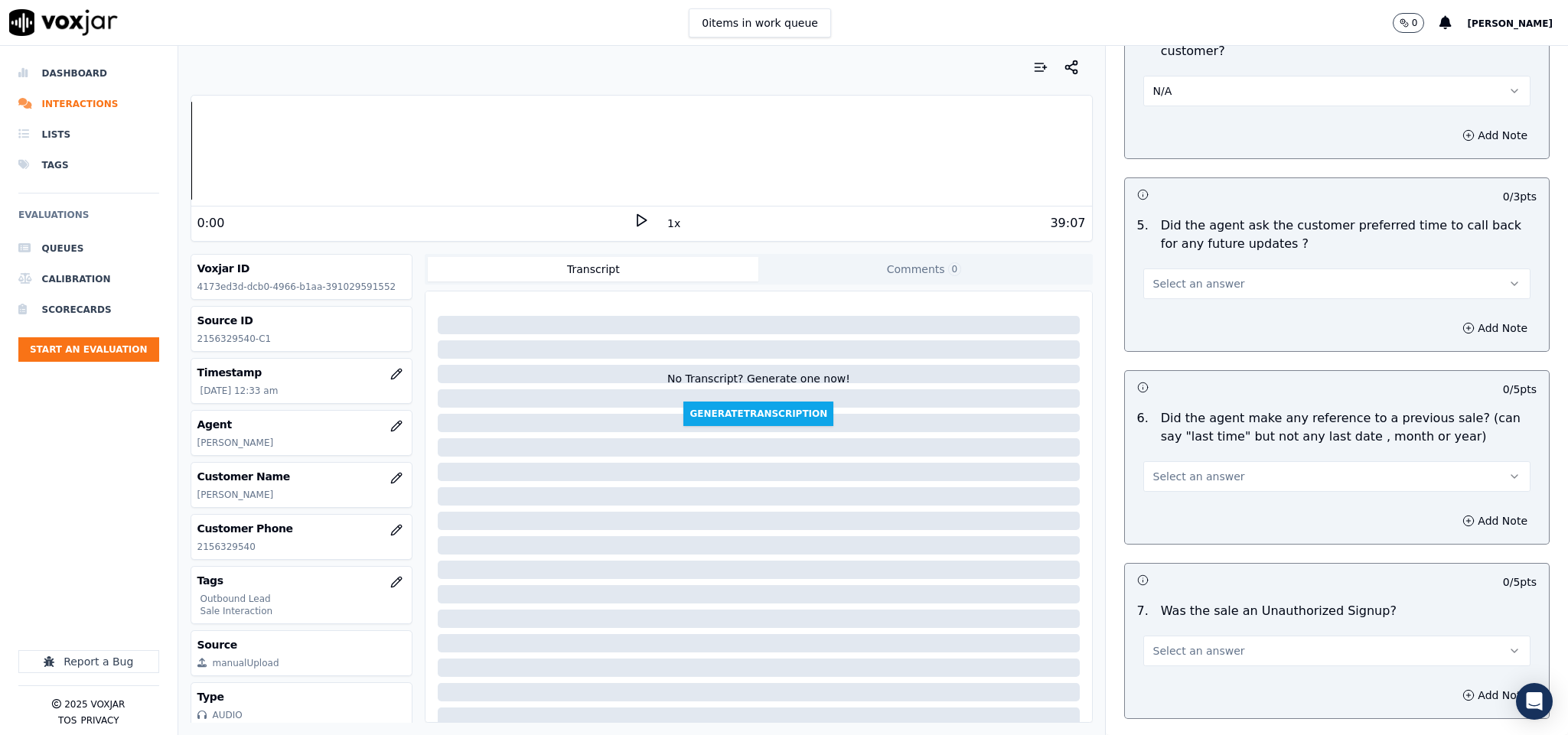
click at [1210, 269] on button "Select an answer" at bounding box center [1337, 284] width 388 height 31
click at [1165, 307] on div "No" at bounding box center [1300, 301] width 350 height 25
click at [1208, 269] on button "No" at bounding box center [1337, 284] width 388 height 31
click at [1168, 281] on div "Yes" at bounding box center [1300, 277] width 350 height 25
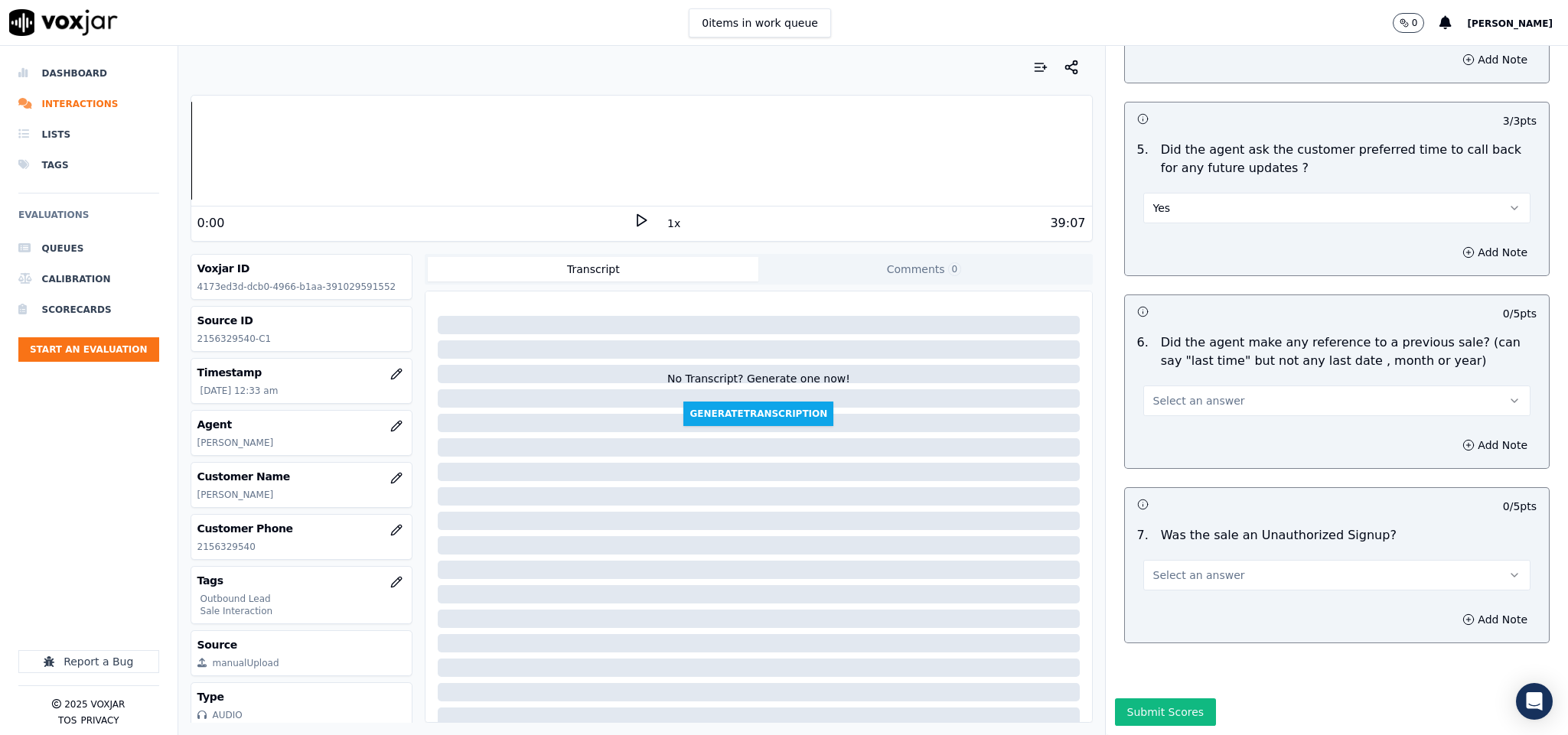
click at [1245, 382] on div "Select an answer" at bounding box center [1337, 399] width 388 height 33
click at [1226, 386] on button "Select an answer" at bounding box center [1337, 401] width 388 height 31
click at [1185, 431] on div "N/A" at bounding box center [1300, 432] width 350 height 25
click at [1297, 193] on button "Yes" at bounding box center [1337, 208] width 388 height 31
click at [1181, 240] on div "N/A" at bounding box center [1300, 238] width 350 height 25
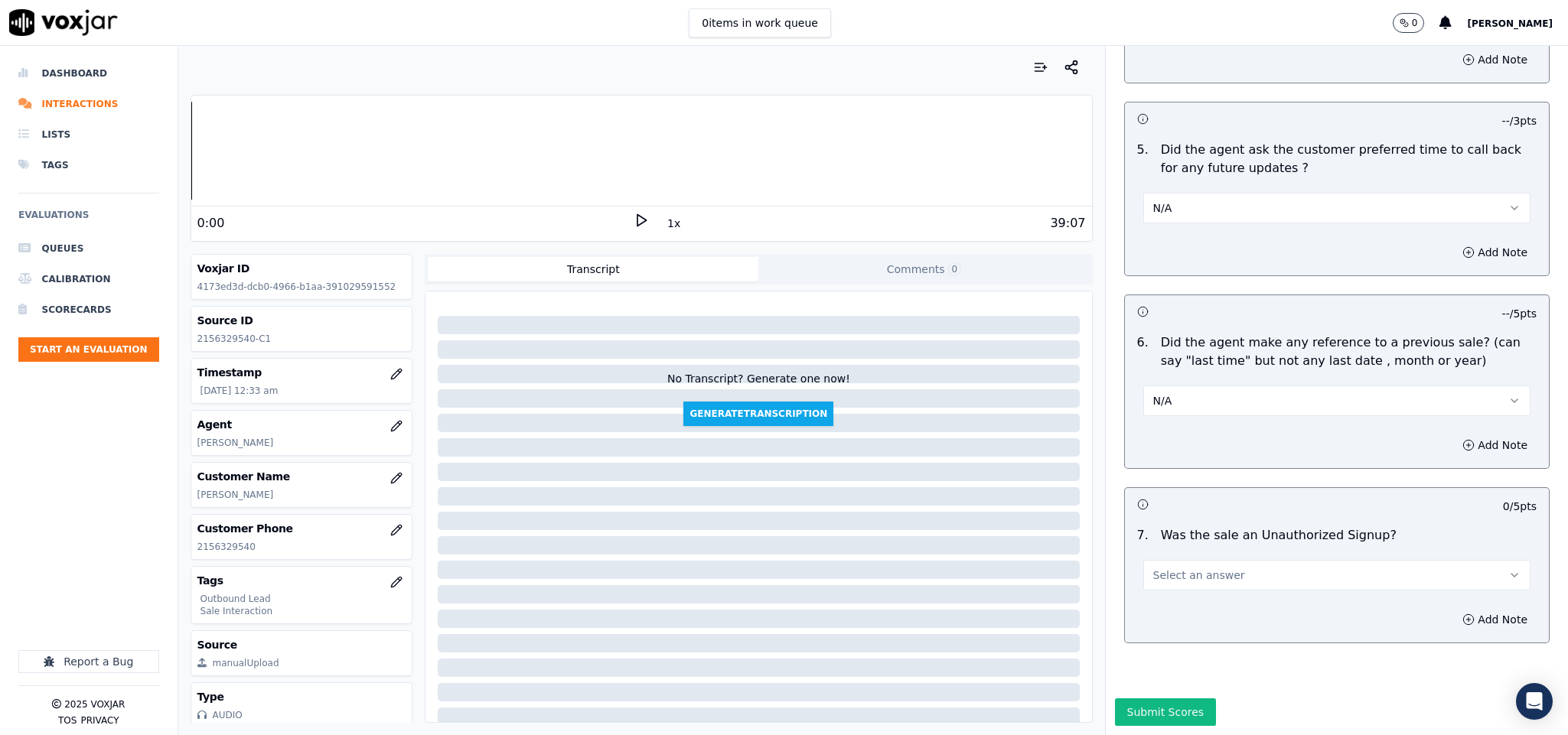
click at [1245, 560] on button "Select an answer" at bounding box center [1337, 575] width 388 height 31
click at [1185, 583] on div "No" at bounding box center [1300, 583] width 350 height 25
click at [1144, 698] on button "Submit Scores" at bounding box center [1166, 712] width 102 height 27
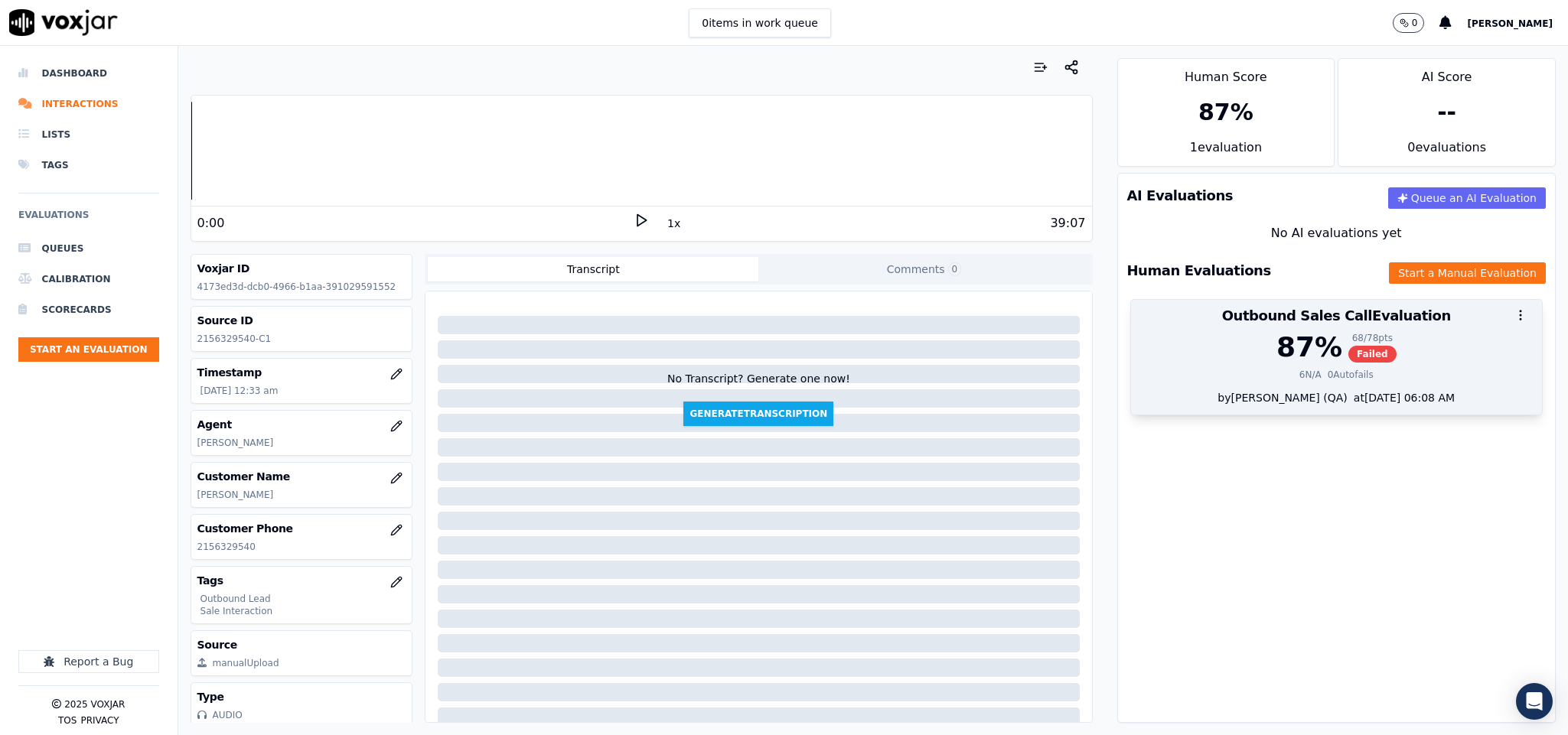
click at [1349, 363] on div "68 / 78 pts Failed" at bounding box center [1372, 347] width 48 height 31
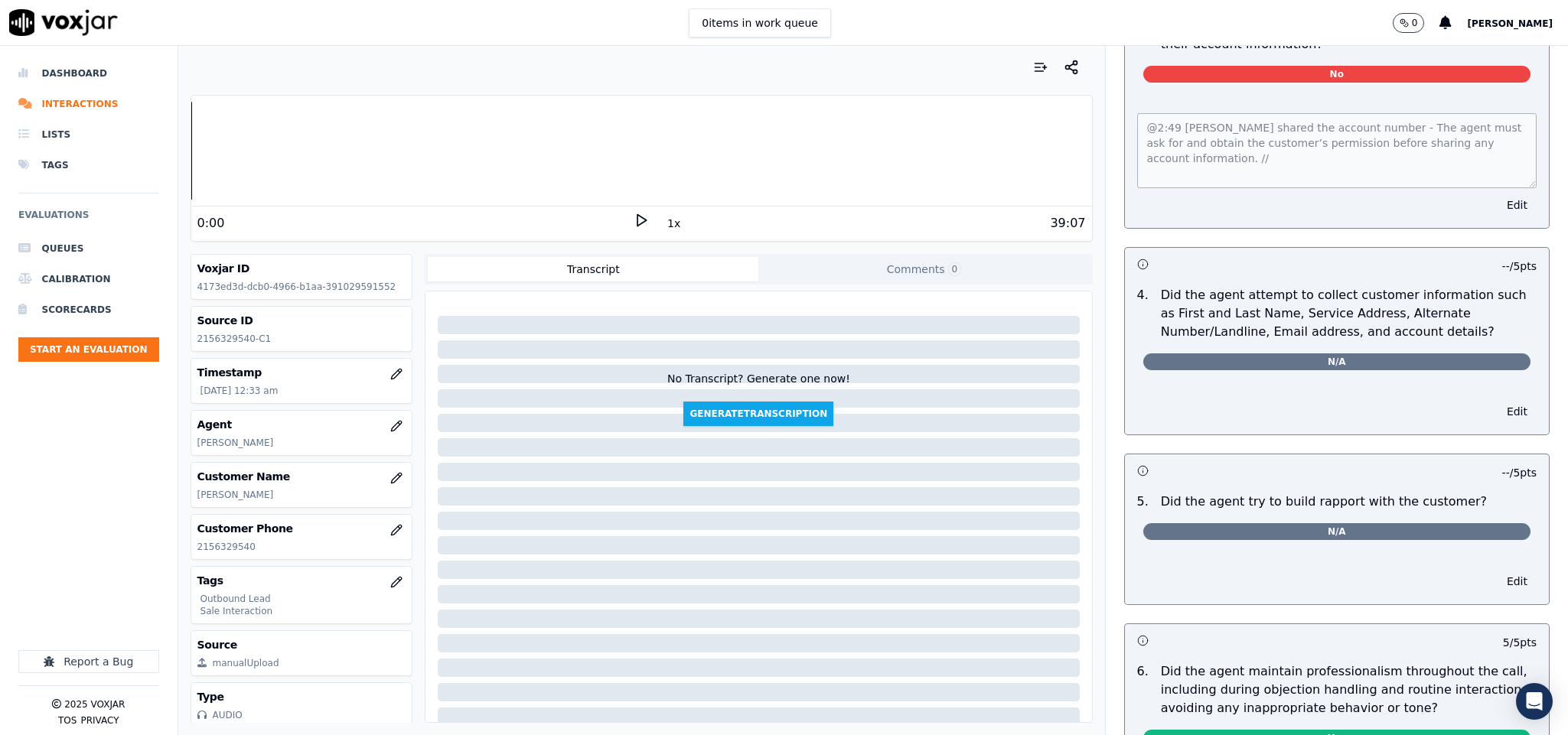
scroll to position [1104, 0]
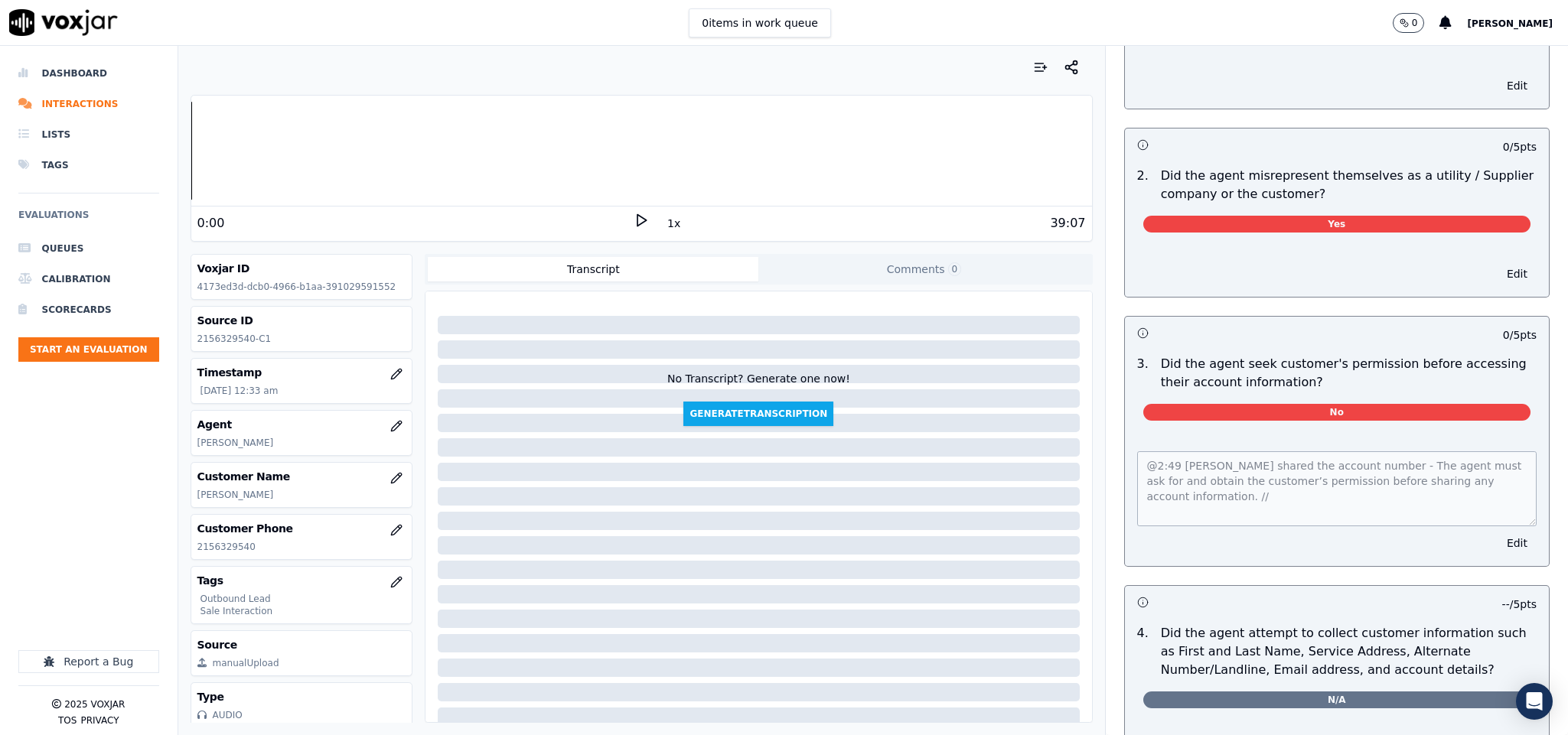
click at [1444, 253] on div "Edit" at bounding box center [1337, 271] width 424 height 52
click at [1498, 263] on button "Edit" at bounding box center [1518, 273] width 39 height 21
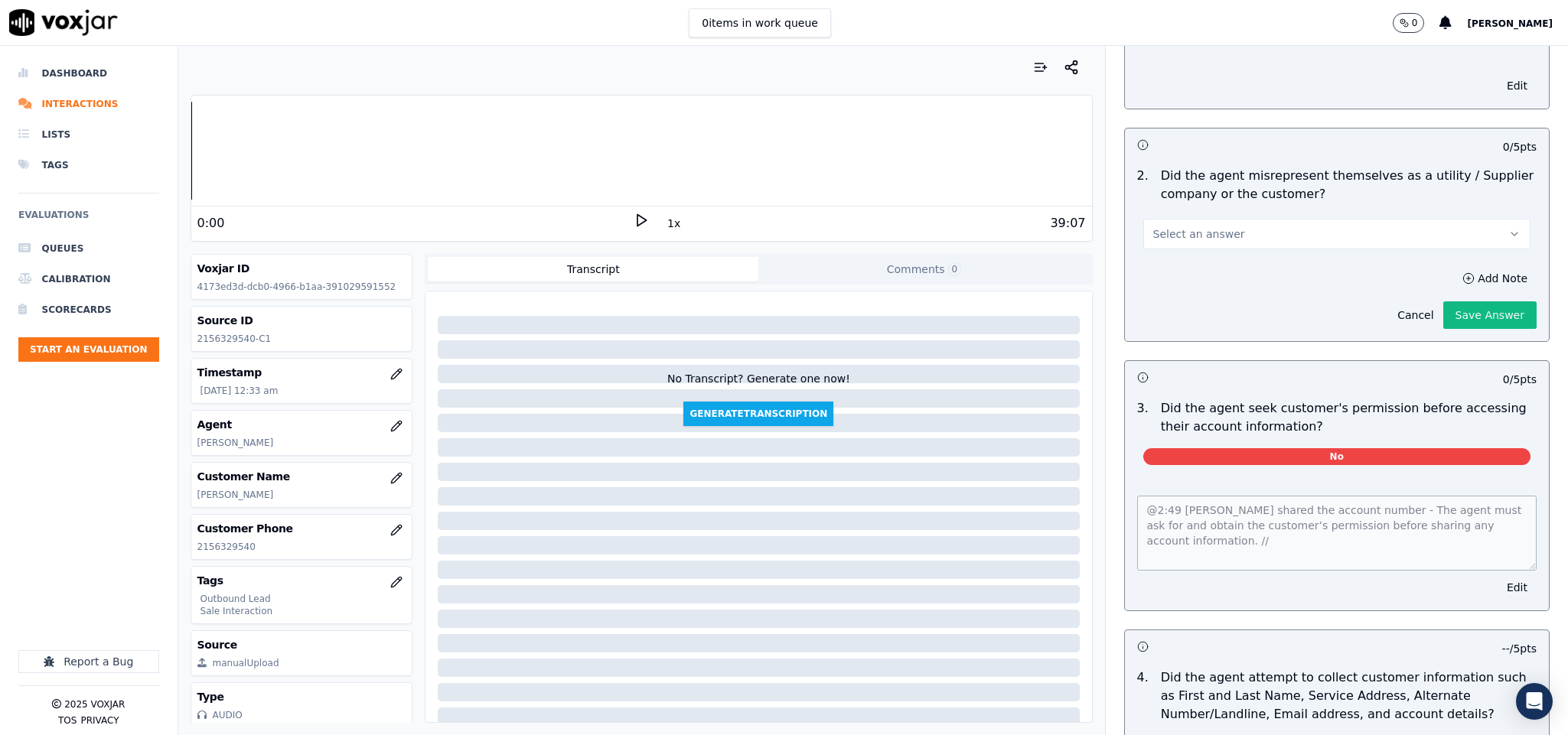
click at [1334, 220] on button "Select an answer" at bounding box center [1337, 234] width 388 height 31
click at [1236, 281] on div "No" at bounding box center [1300, 283] width 350 height 25
click at [1443, 301] on button "Save Answer" at bounding box center [1489, 315] width 93 height 27
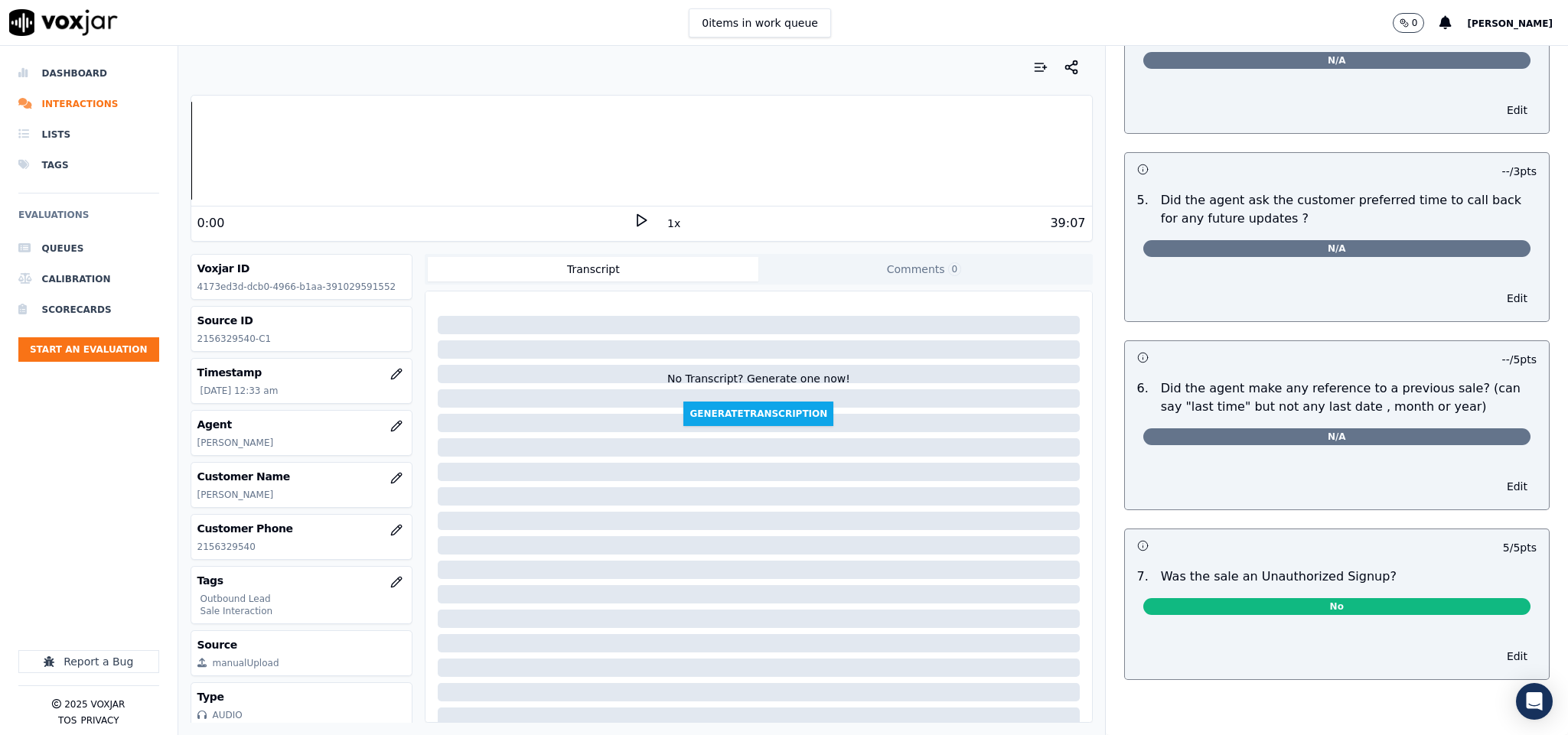
scroll to position [0, 0]
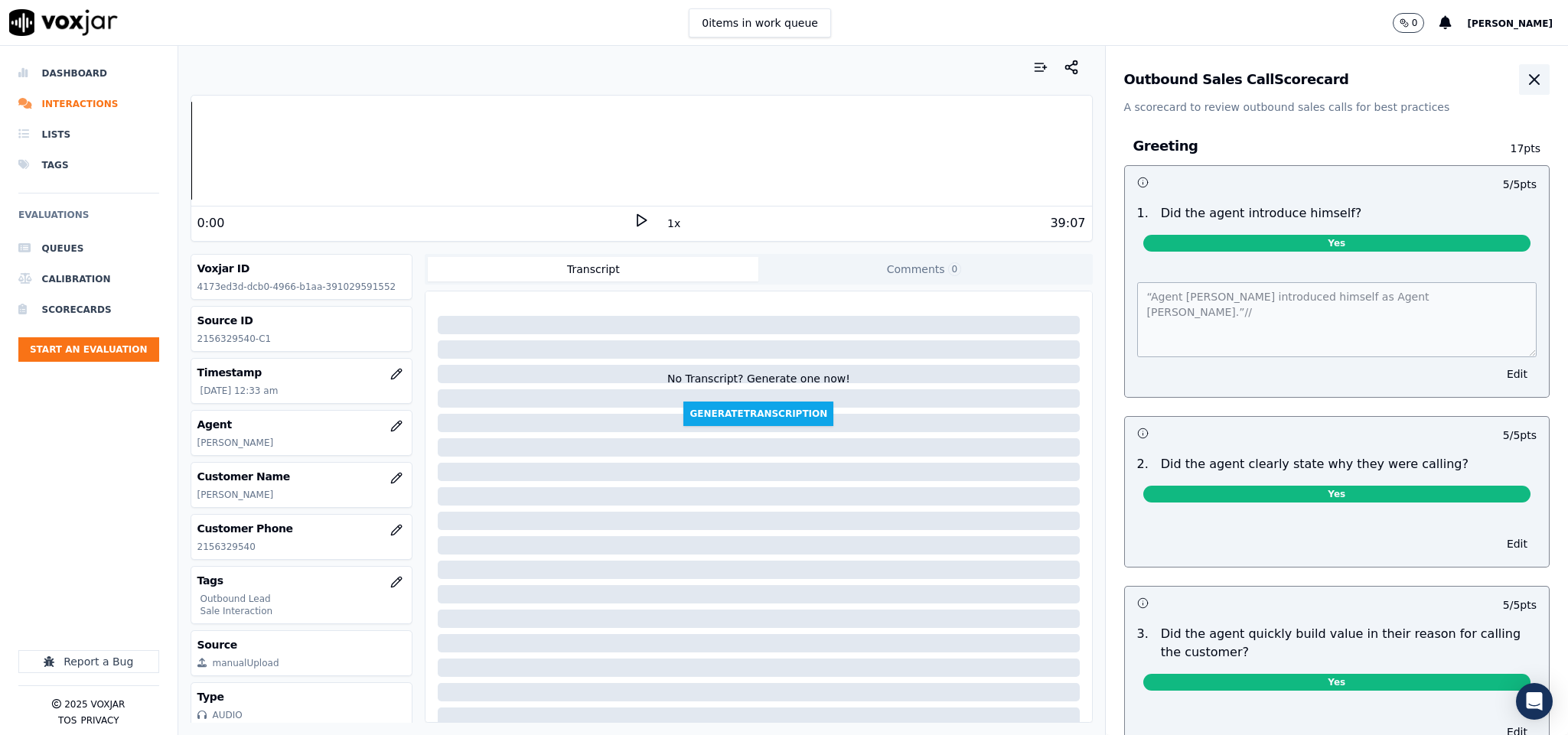
click at [1525, 88] on icon "button" at bounding box center [1535, 79] width 19 height 19
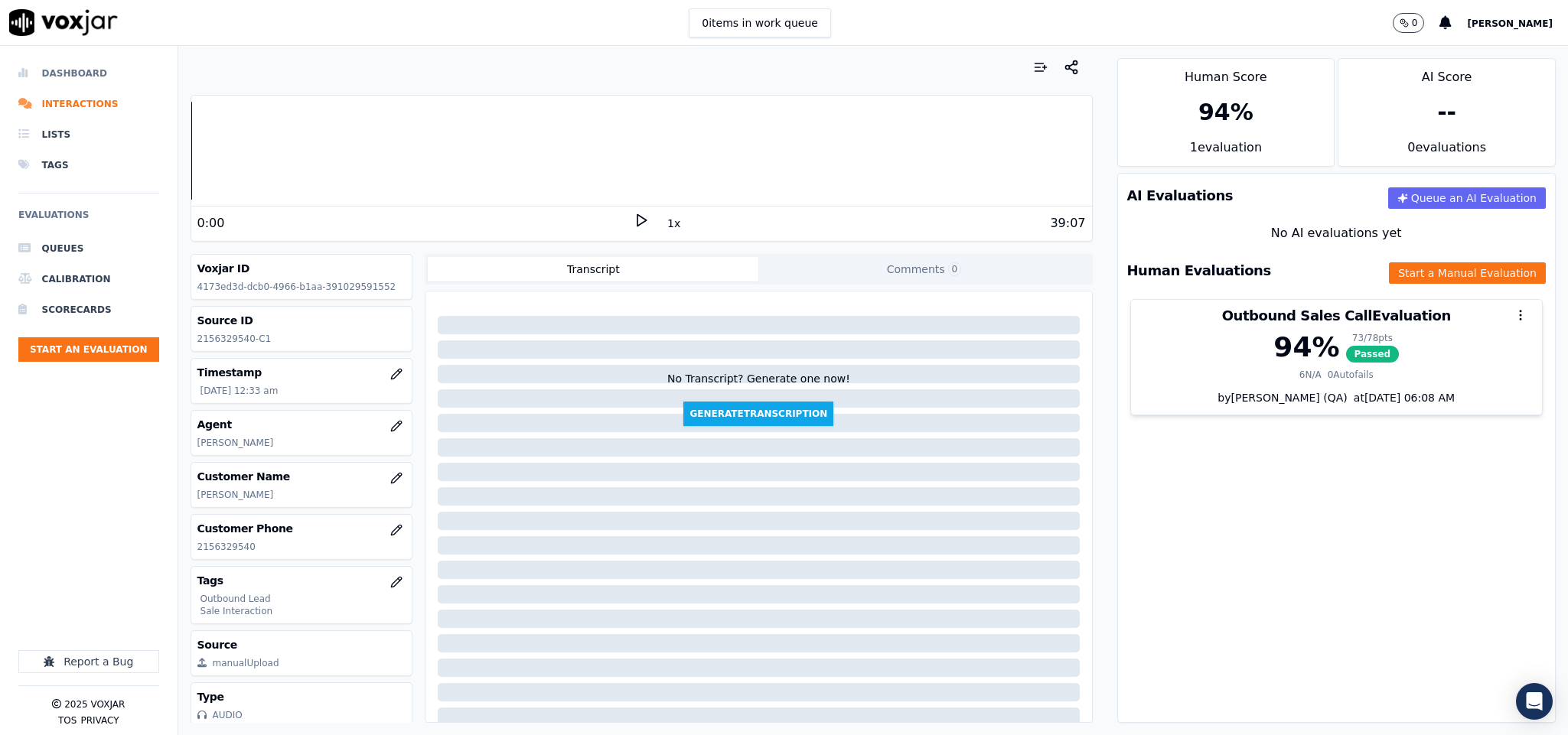
click at [94, 62] on li "Dashboard" at bounding box center [89, 73] width 141 height 31
